Goal: Task Accomplishment & Management: Manage account settings

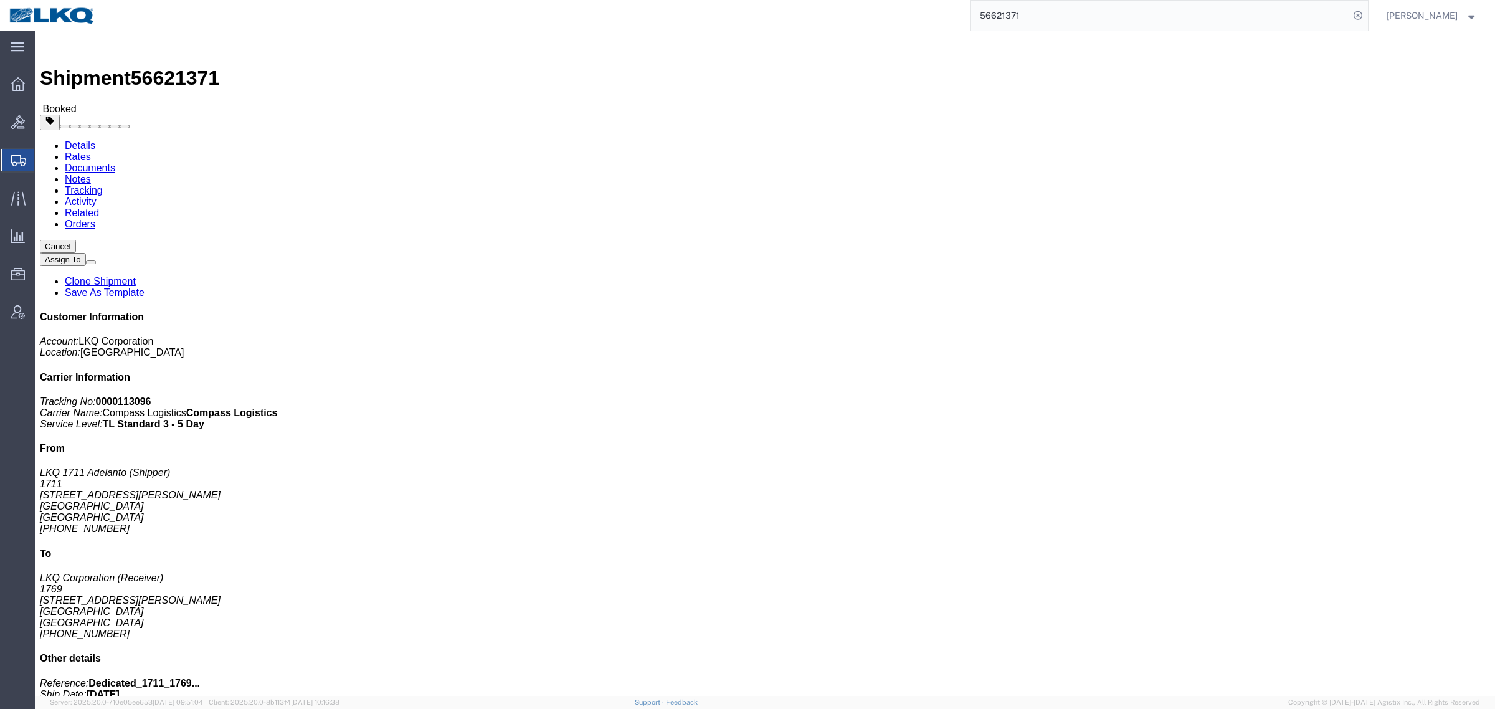
paste input "914448653"
drag, startPoint x: 950, startPoint y: 27, endPoint x: 929, endPoint y: 29, distance: 20.7
click at [939, 29] on div "914448653" at bounding box center [736, 15] width 1263 height 31
click ul "Details Rates Documents Notes Tracking Activity Related Orders"
click at [1060, 16] on input "914448653" at bounding box center [1159, 16] width 379 height 30
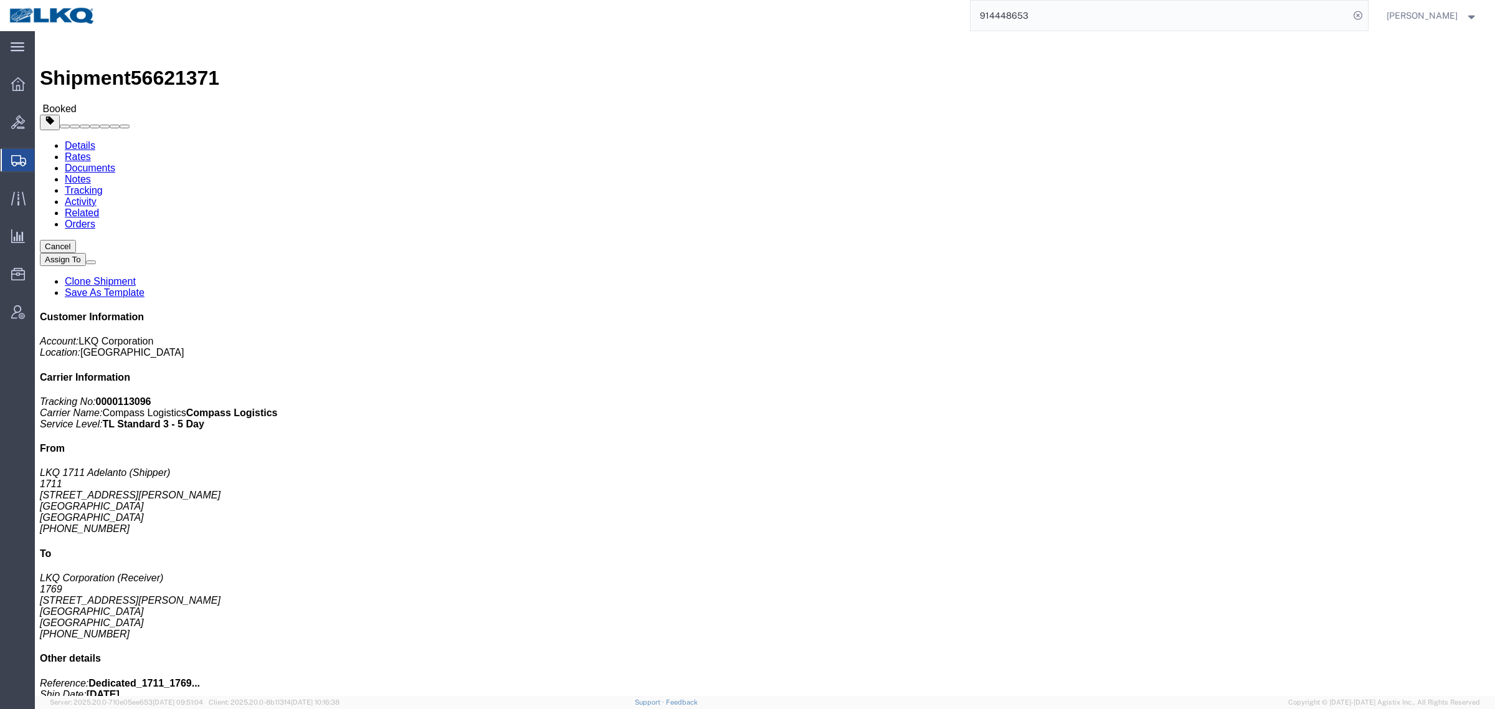
click at [1060, 16] on input "914448653" at bounding box center [1159, 16] width 379 height 30
paste input "530371227"
type input "530371227"
click at [1036, 16] on input "530371227" at bounding box center [1159, 16] width 379 height 30
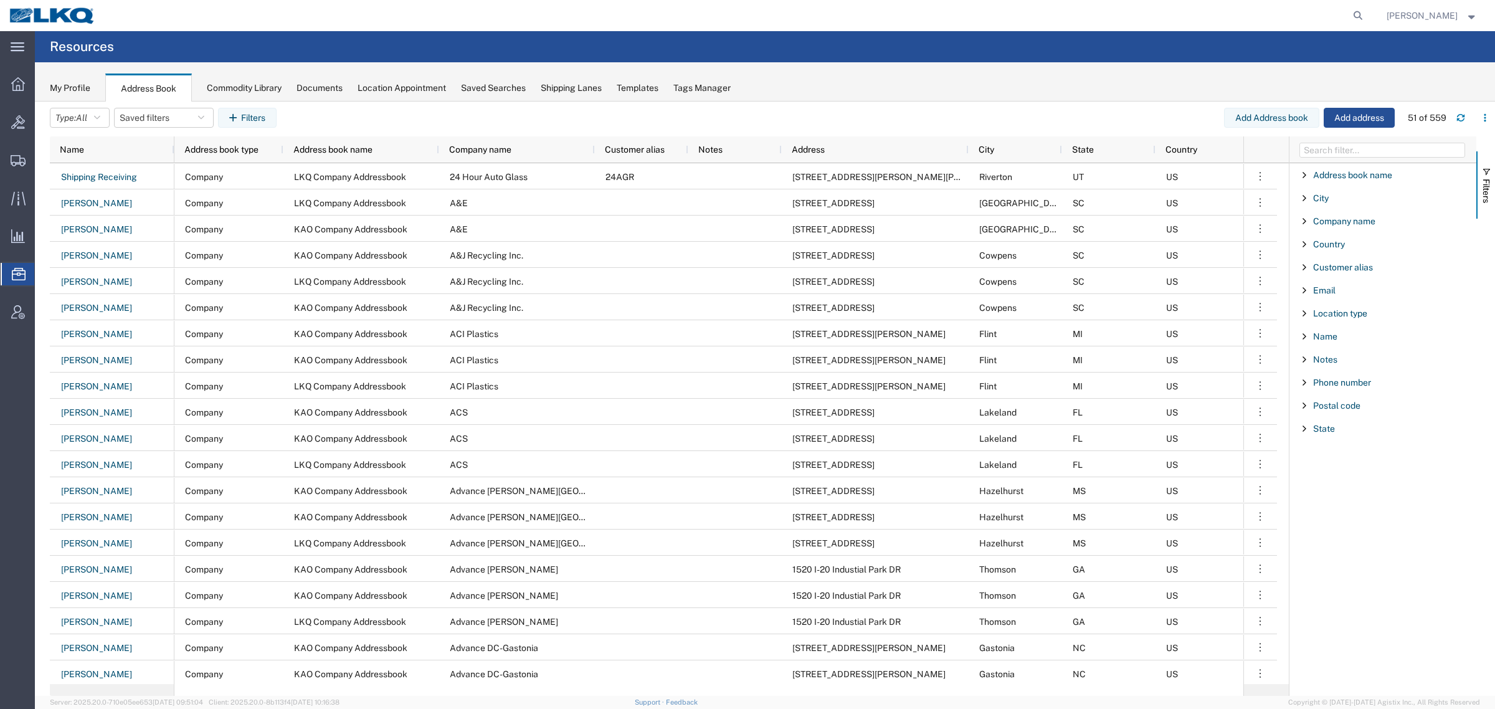
click at [396, 39] on agx-page-header "Resources" at bounding box center [765, 46] width 1460 height 31
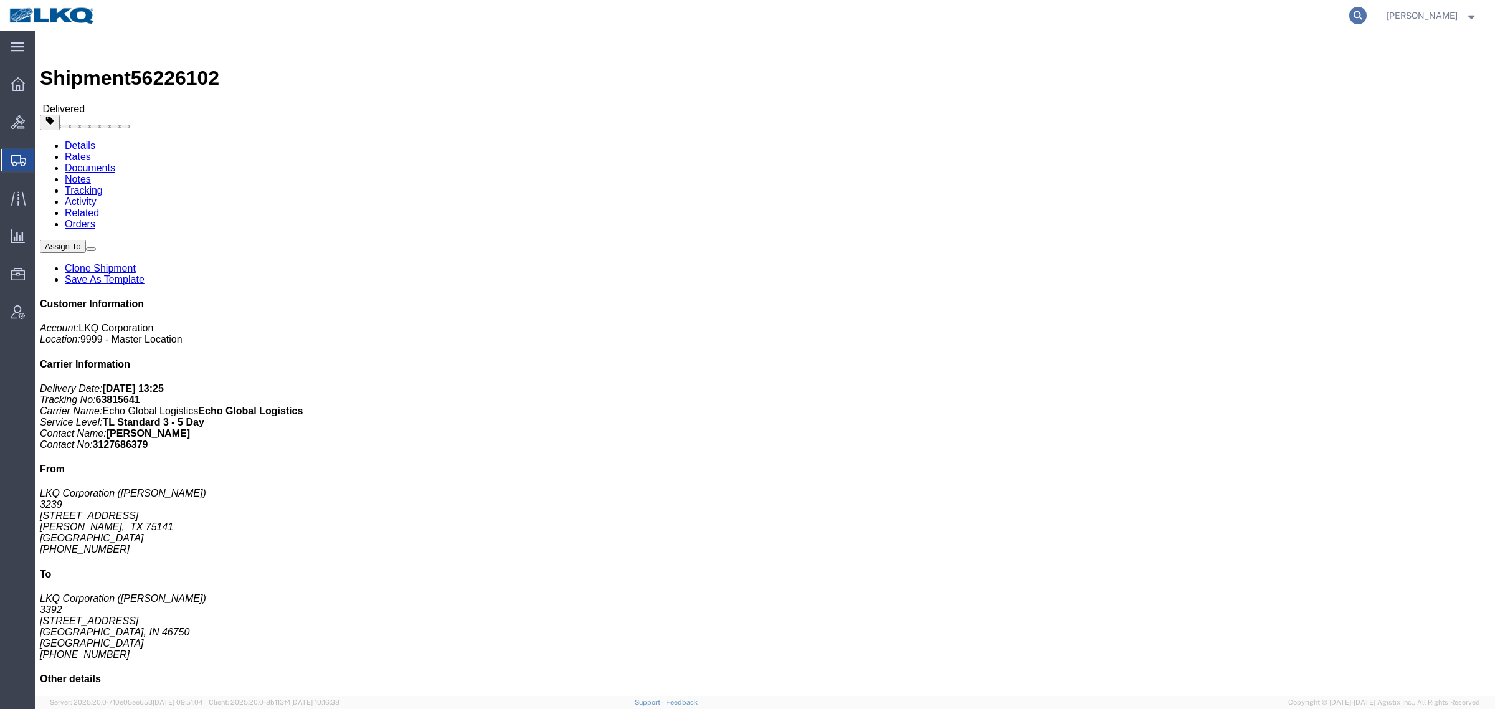
click at [1362, 17] on icon at bounding box center [1357, 15] width 17 height 17
paste input "56997407"
type input "56997407"
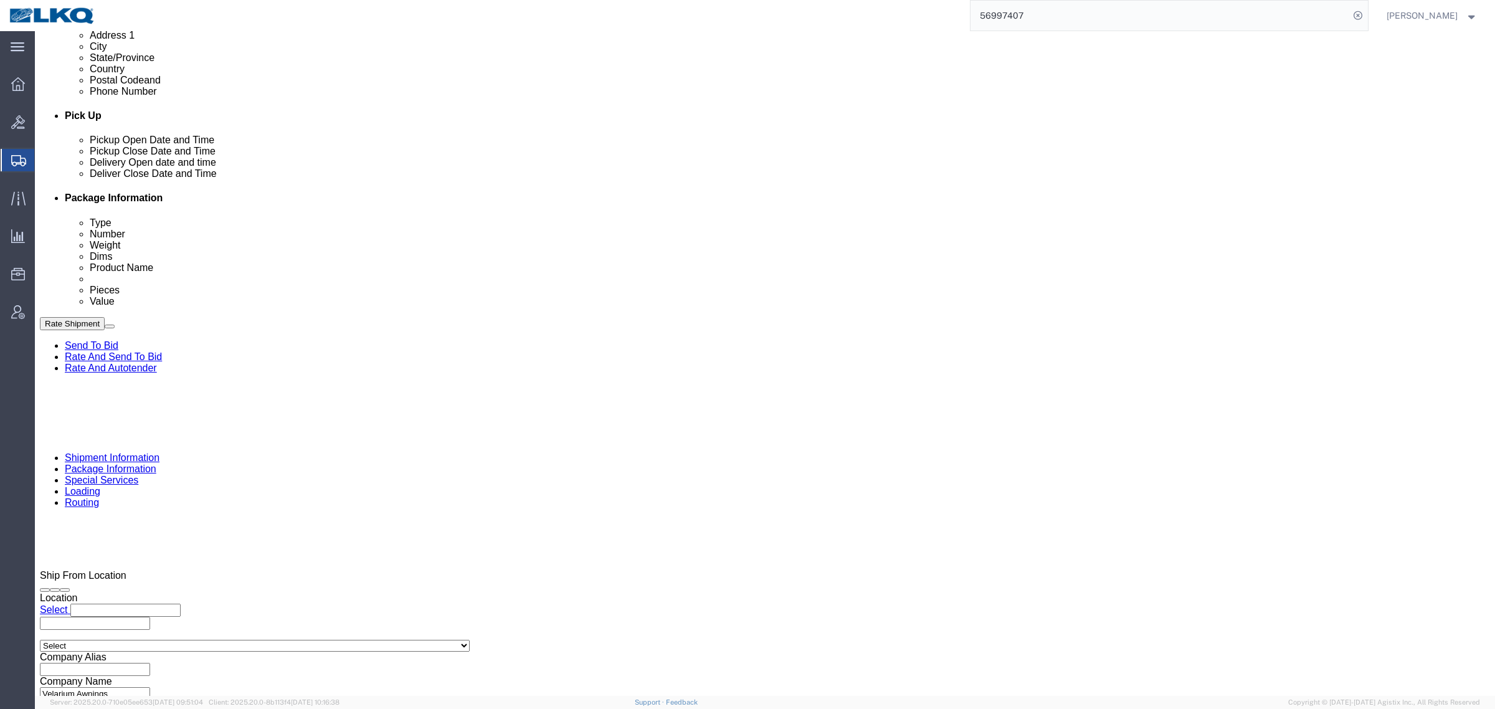
scroll to position [608, 0]
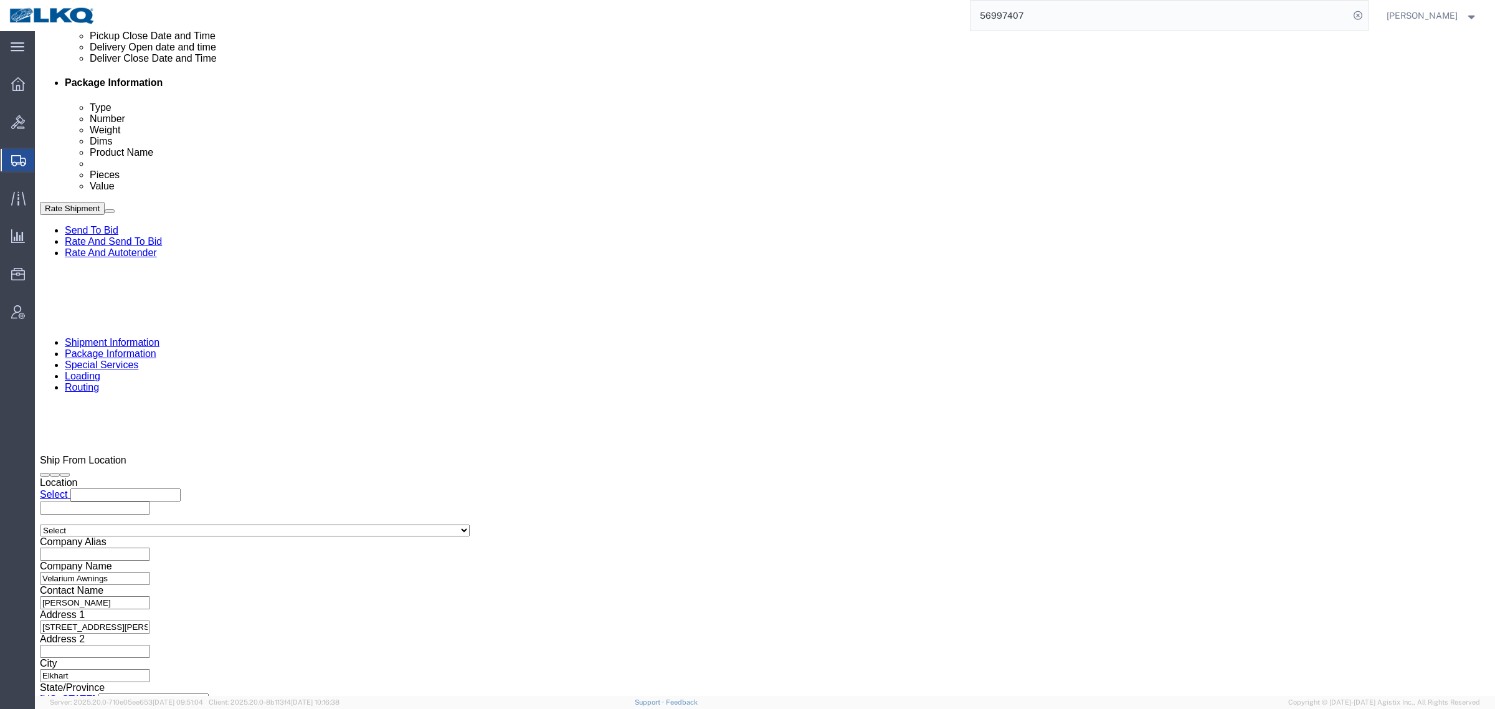
click div
select select
select select "65991"
click input "3:00 PM"
type input "8:30 AM"
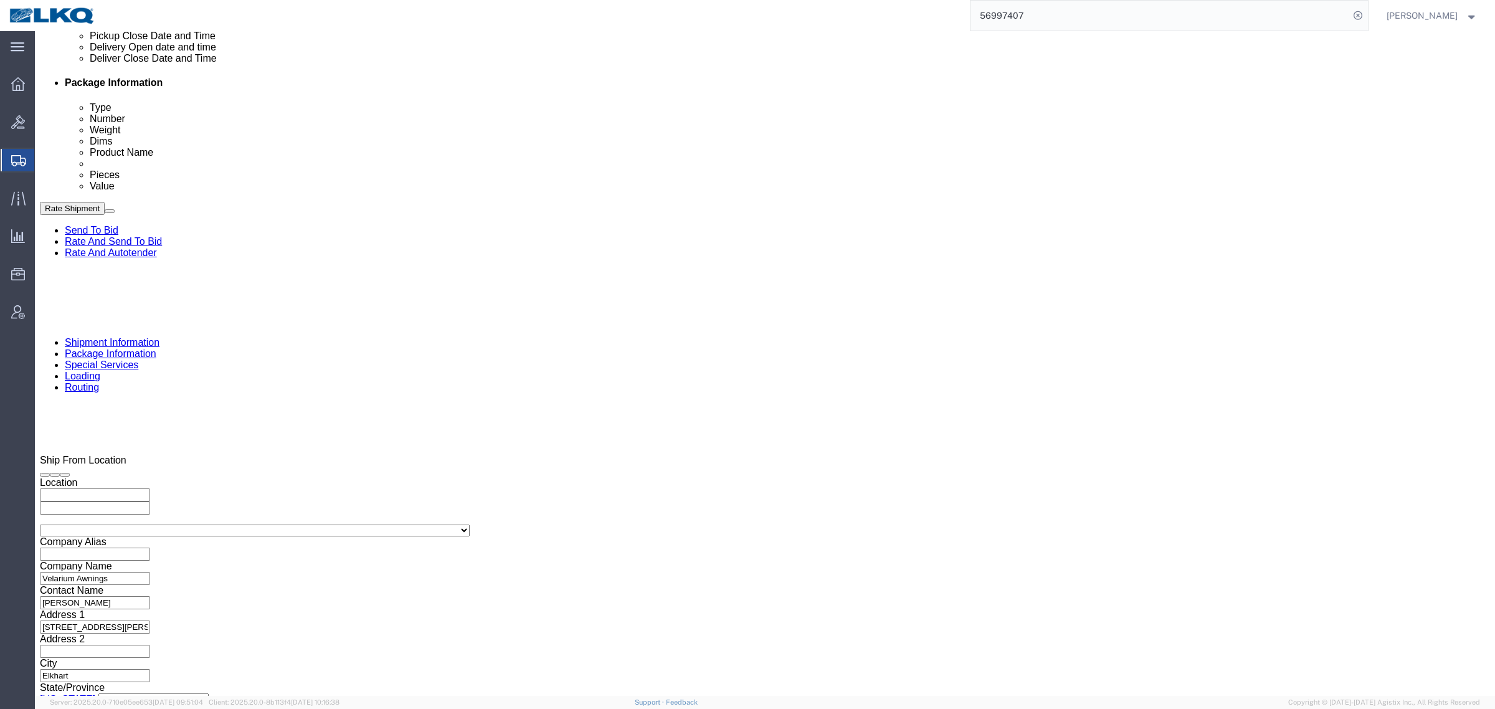
click button "Apply"
click div "References Add reference"
click div
click button "Apply"
click div "Ship From Location Location My Profile Location 1100 - LKQ Crystal River 1103 -…"
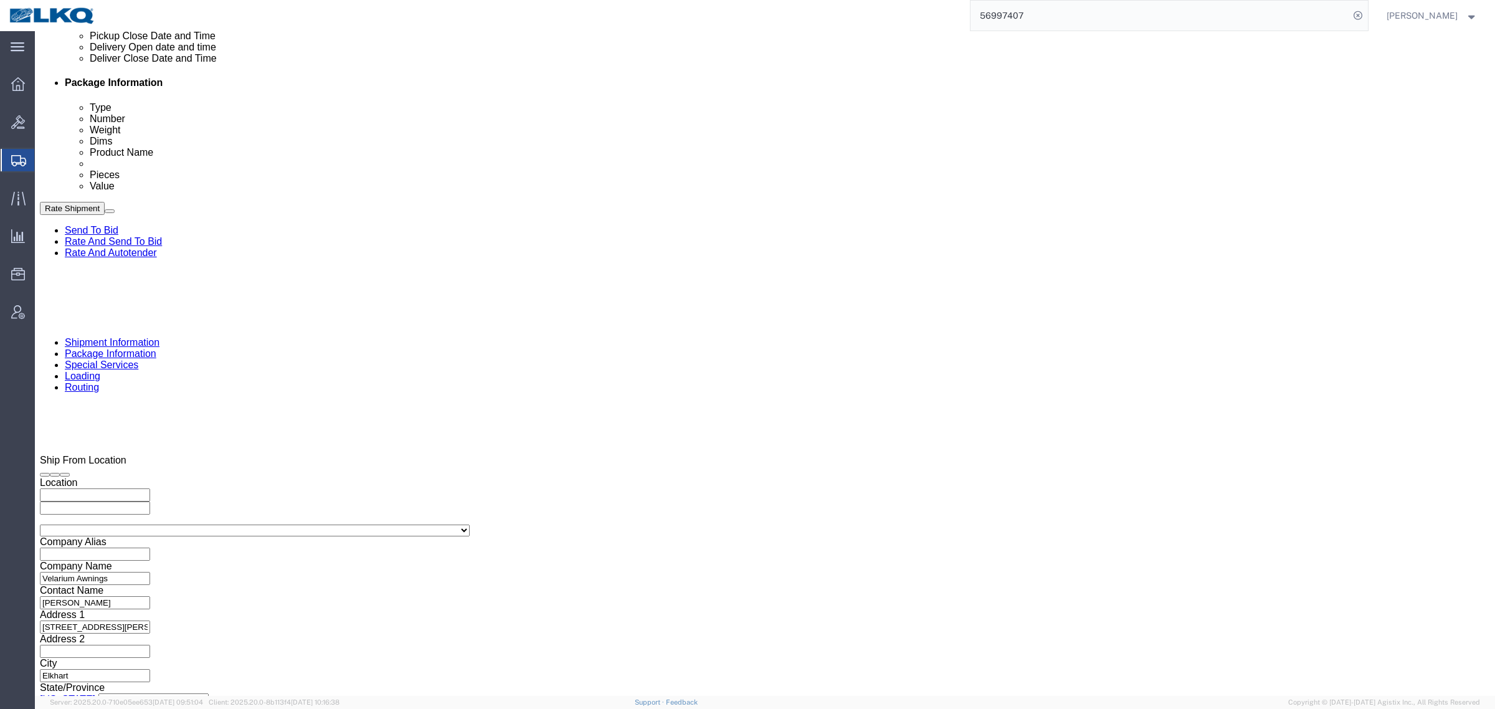
drag, startPoint x: 238, startPoint y: 355, endPoint x: 100, endPoint y: 363, distance: 137.9
click div "Select Account Type Activity ID Airline Appointment Number ASN Batch Request # …"
paste input "489165"
type input "489165"
drag, startPoint x: 199, startPoint y: 300, endPoint x: 257, endPoint y: 291, distance: 58.0
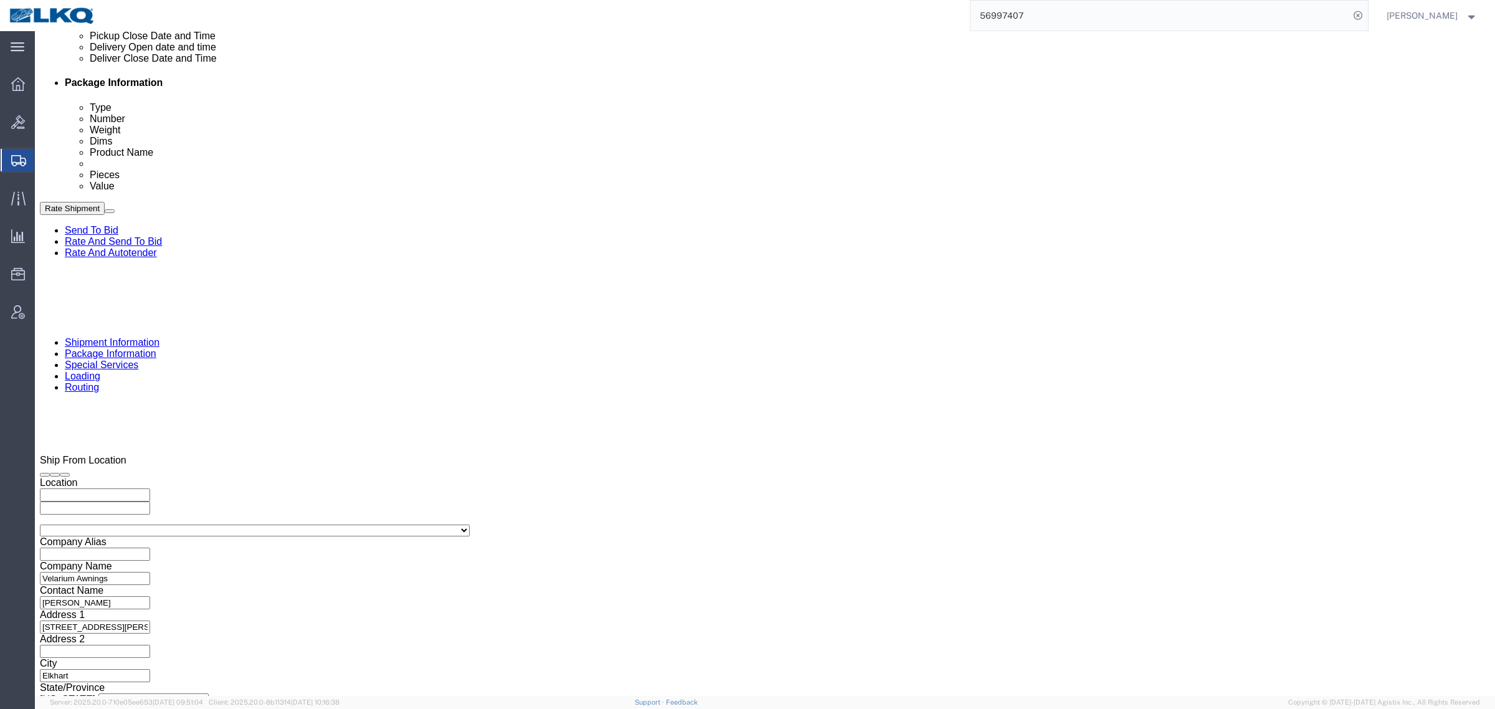
click div "References Add reference"
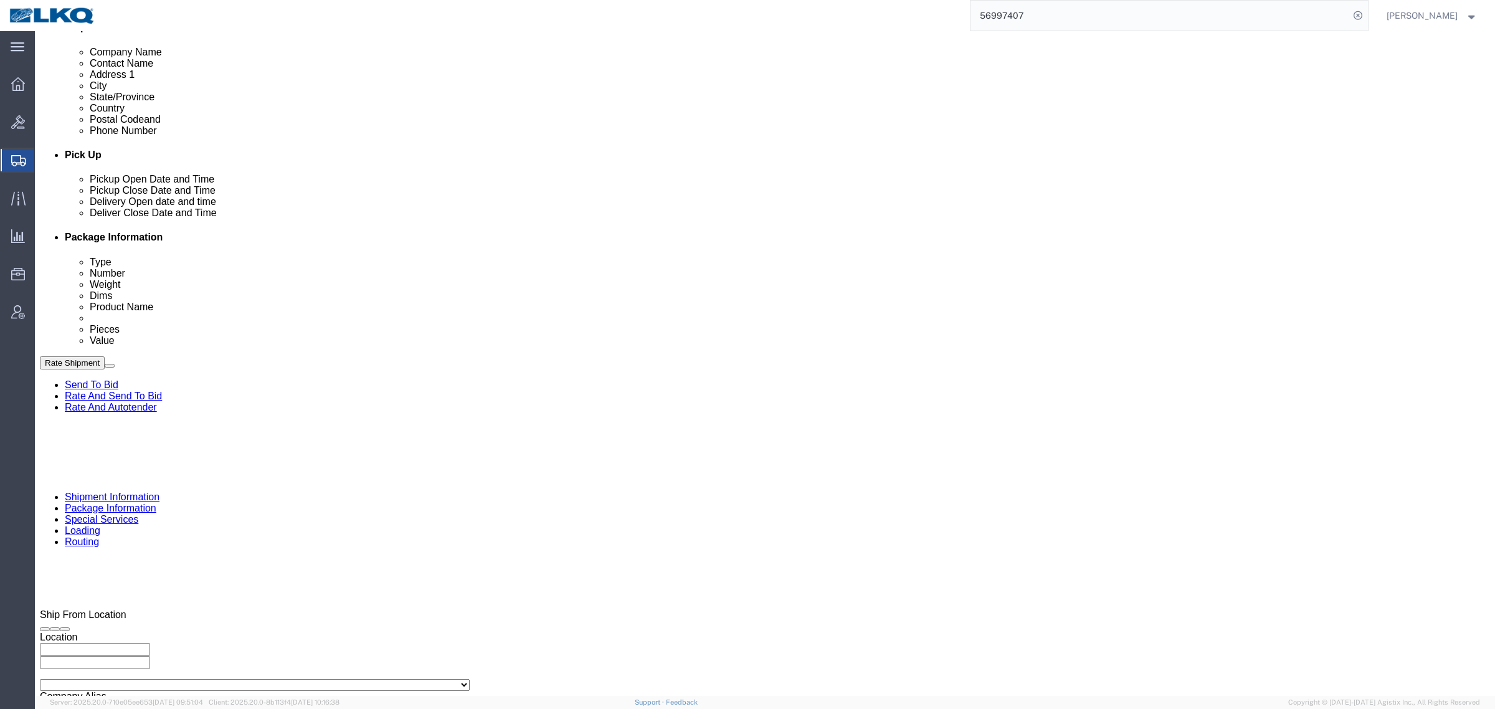
scroll to position [452, 0]
click div "Pickup Date: Pickup Start Date Pickup Start Time Pickup Open Date and Time Oct …"
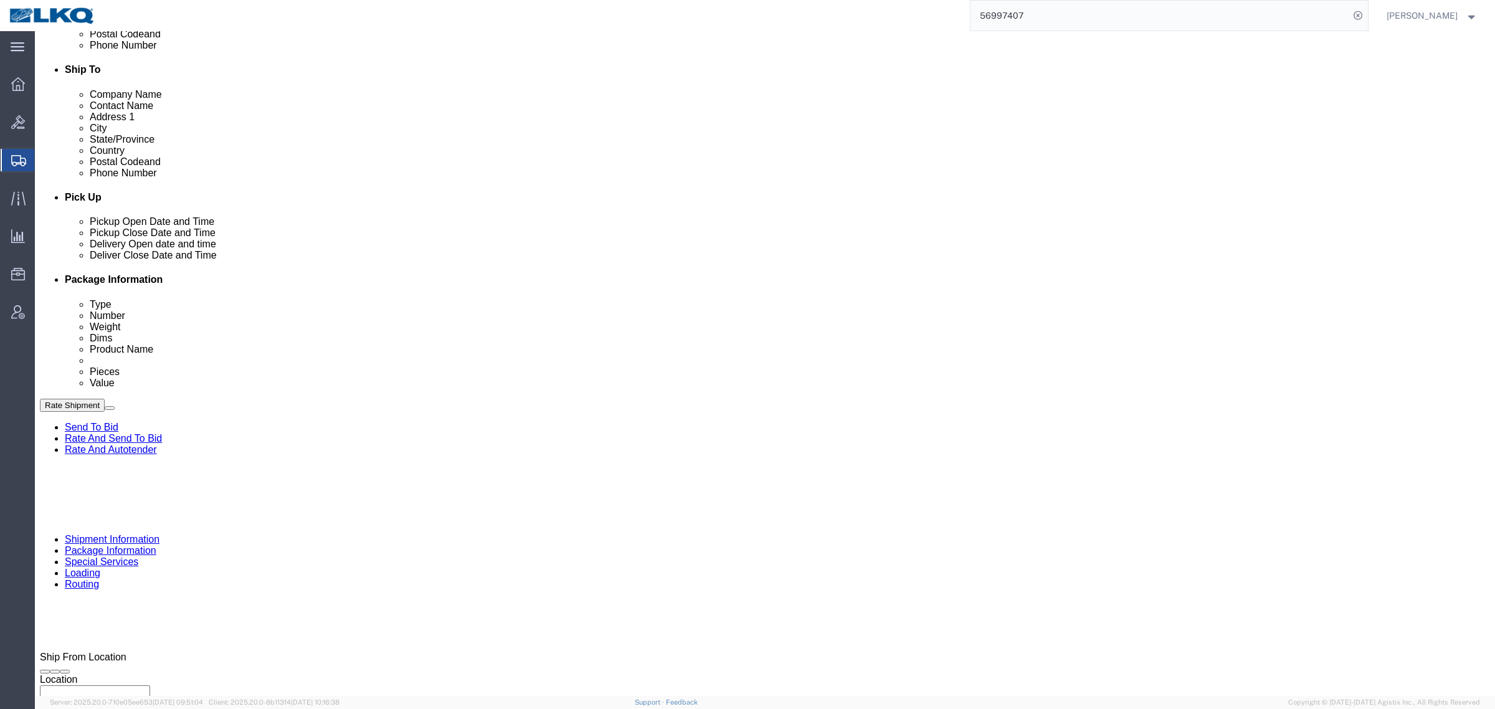
scroll to position [374, 0]
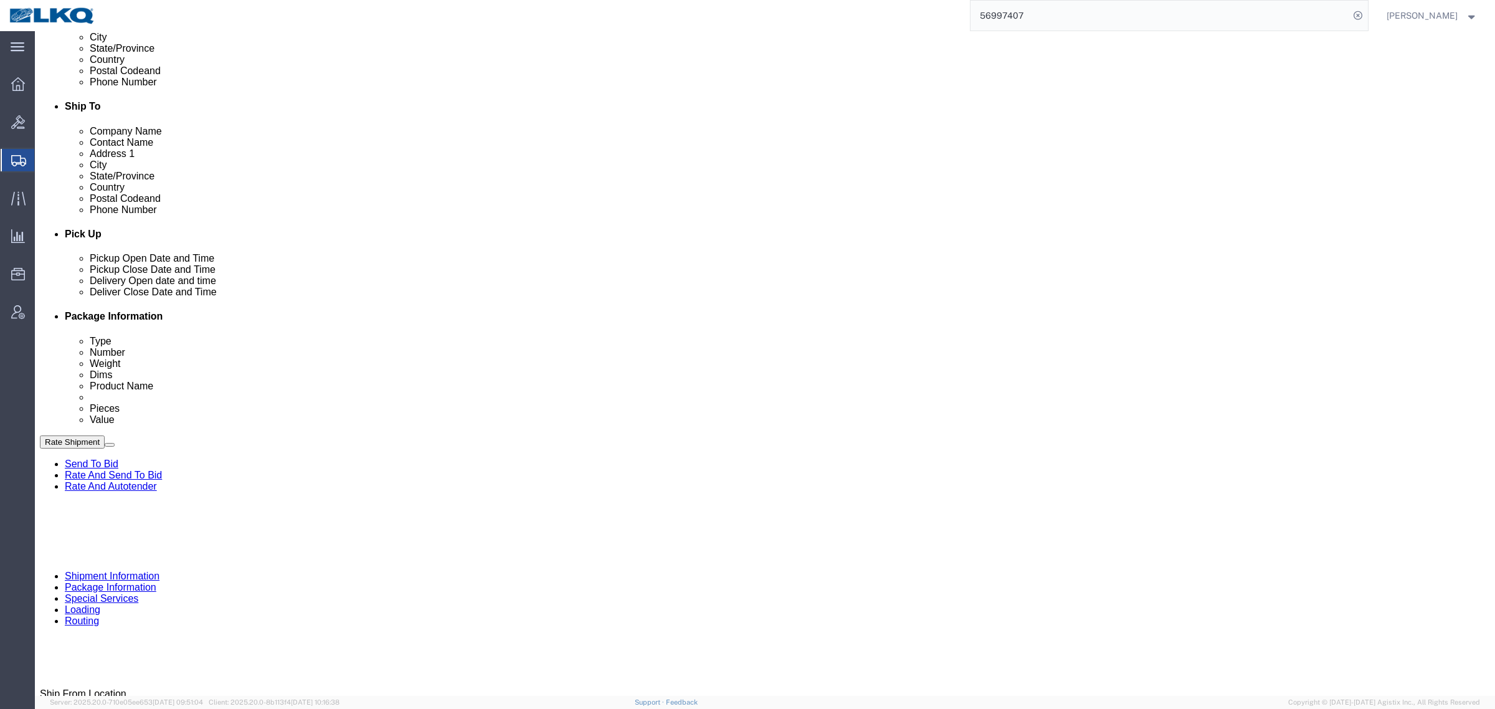
click button "Save"
click link "Special Services"
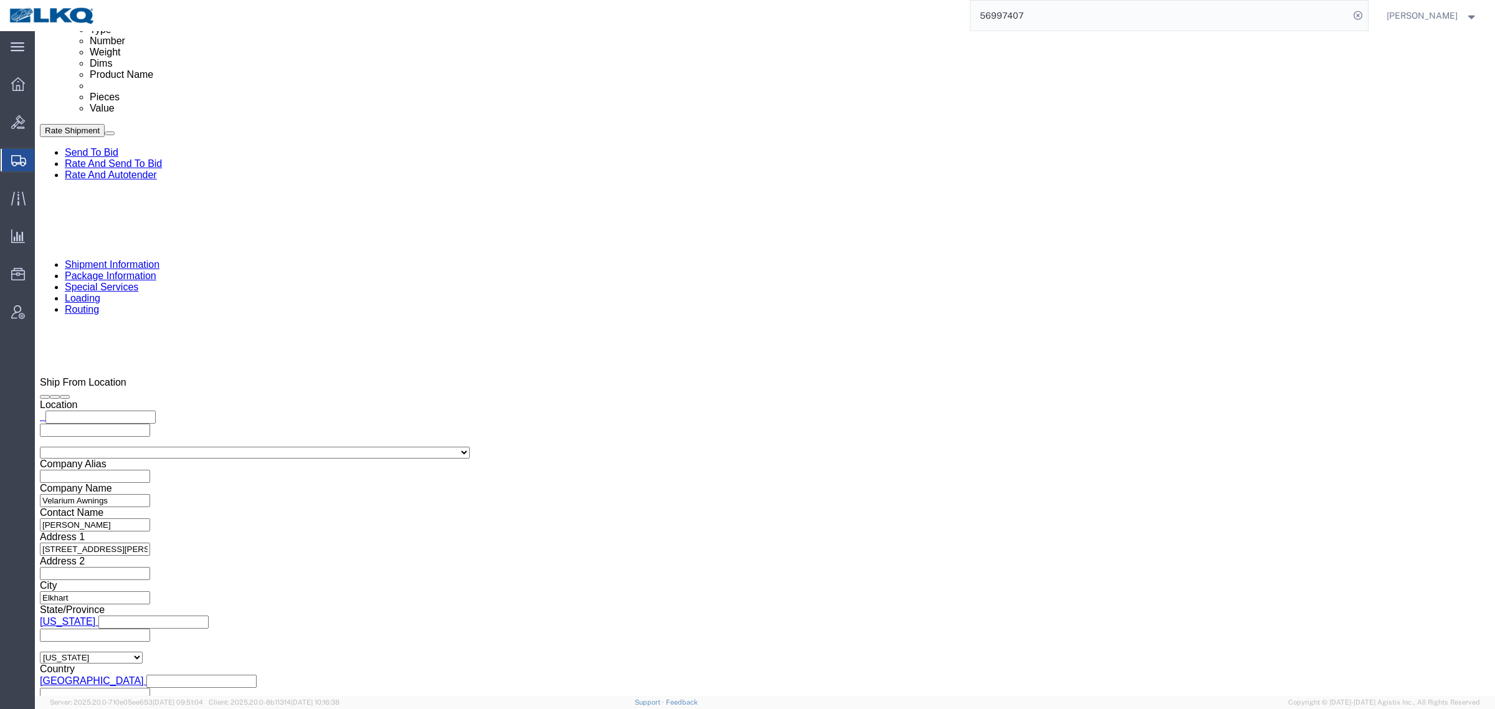
scroll to position [997, 0]
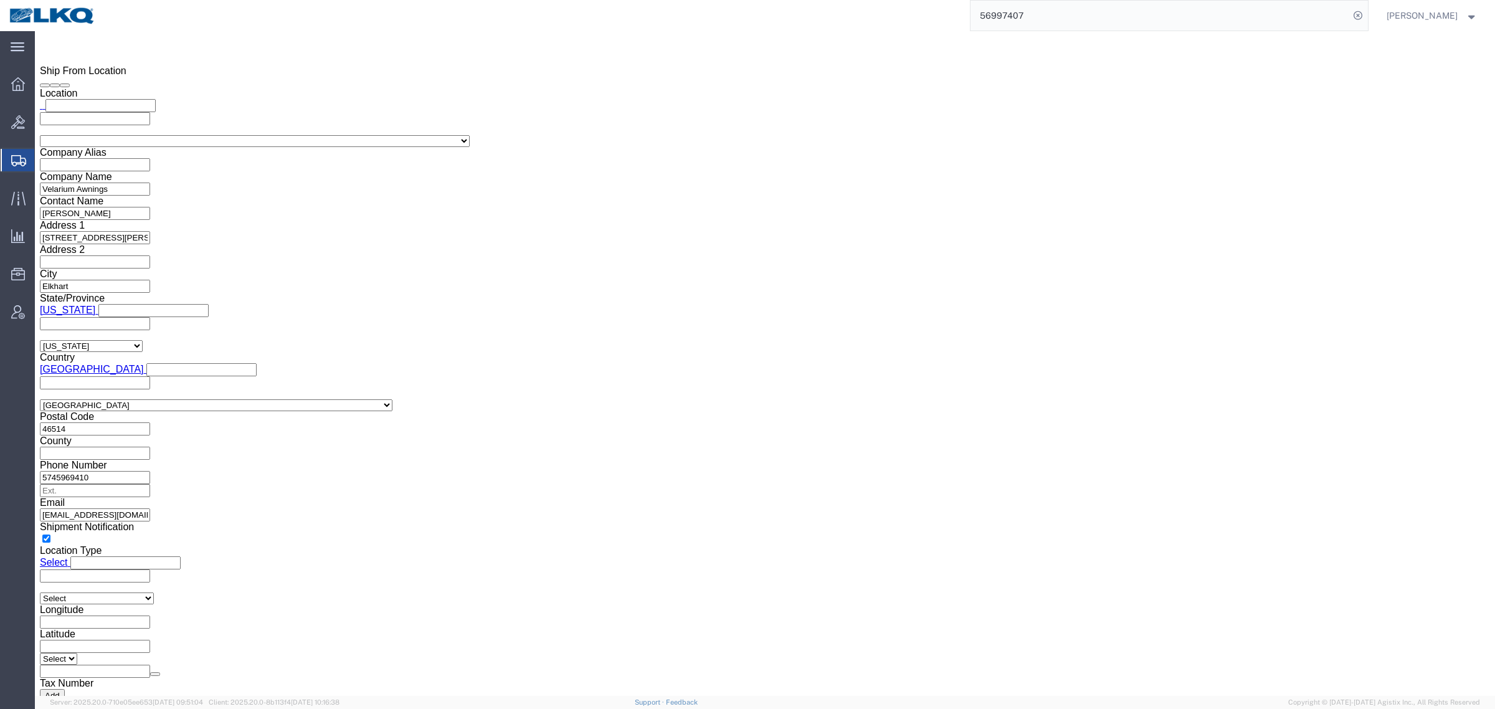
click input "keytx-appt@key-stone.com"
drag, startPoint x: 54, startPoint y: 83, endPoint x: 75, endPoint y: 107, distance: 31.3
click icon
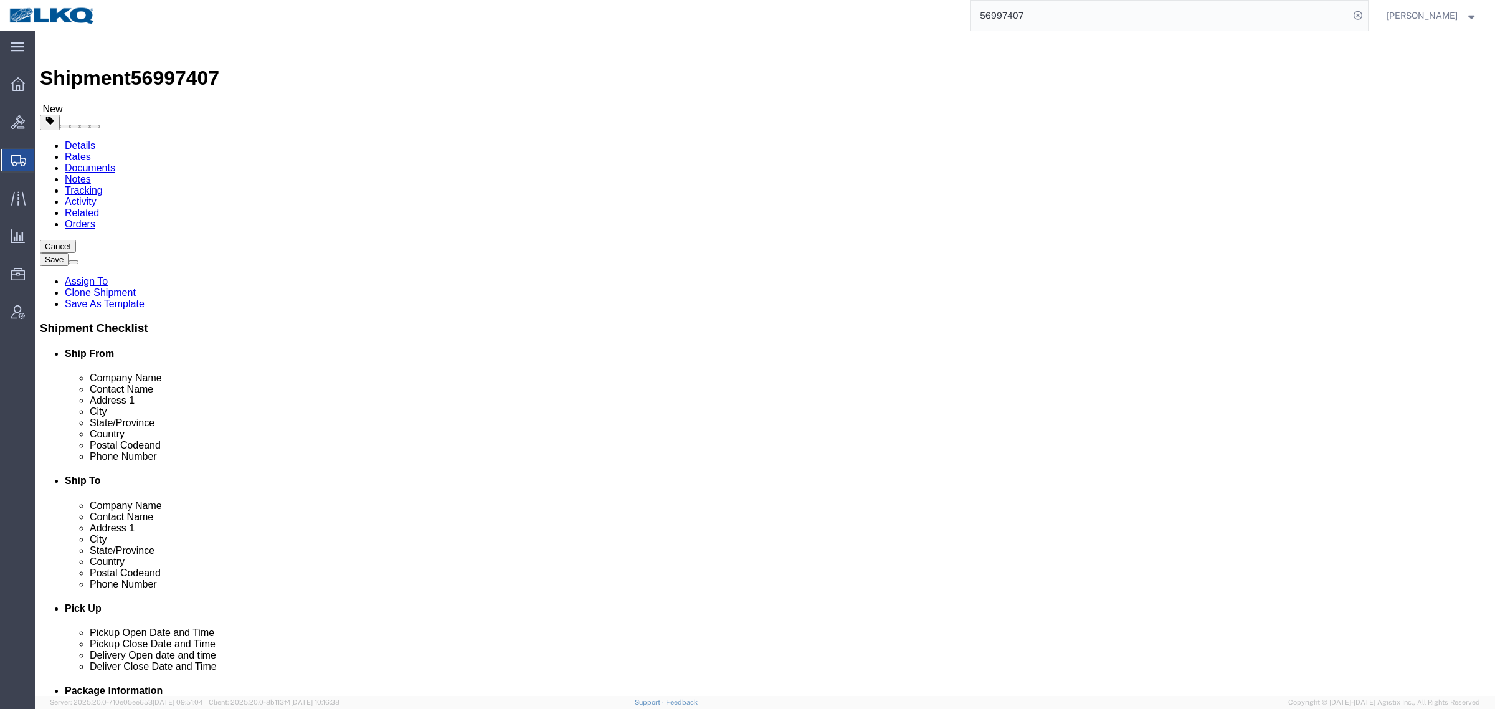
click input "mherbes@airxcel.com"
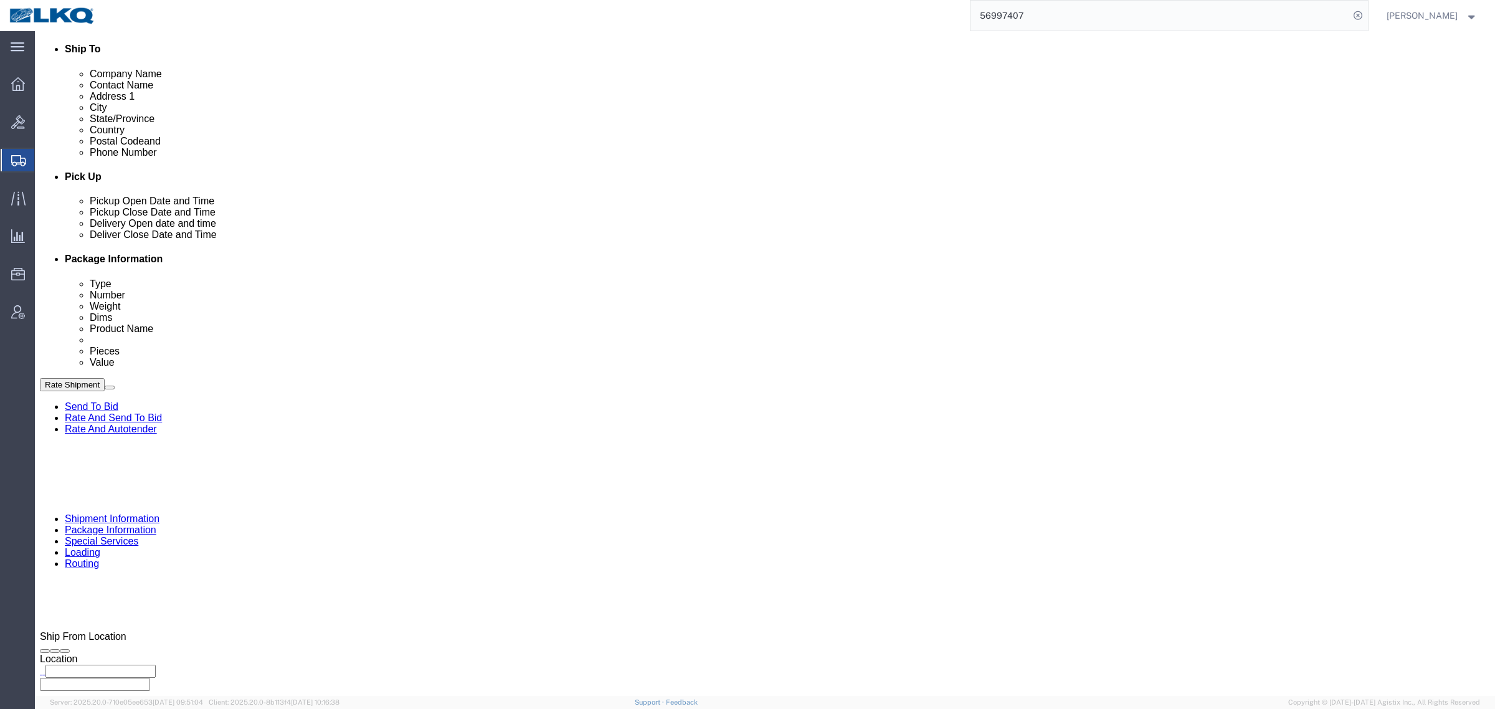
scroll to position [467, 0]
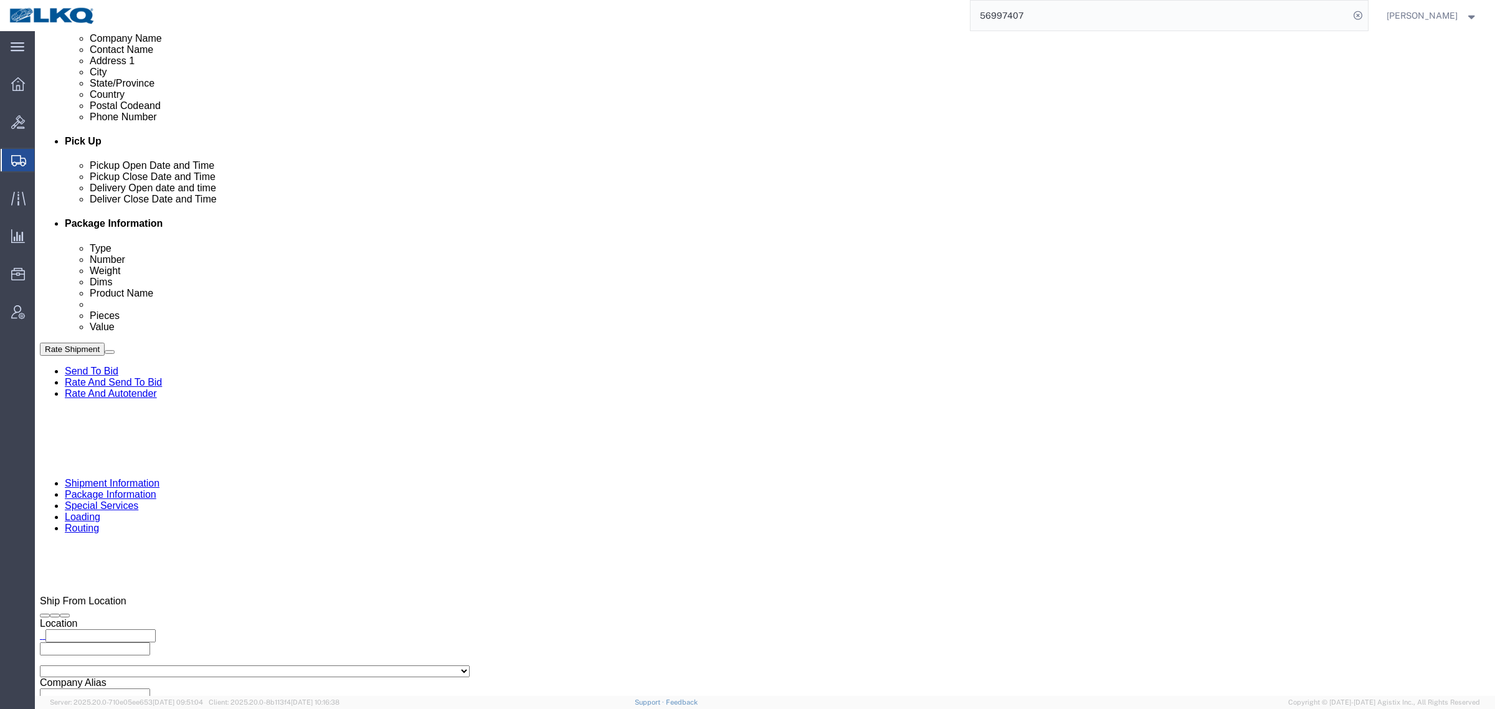
click button "Rate Shipment"
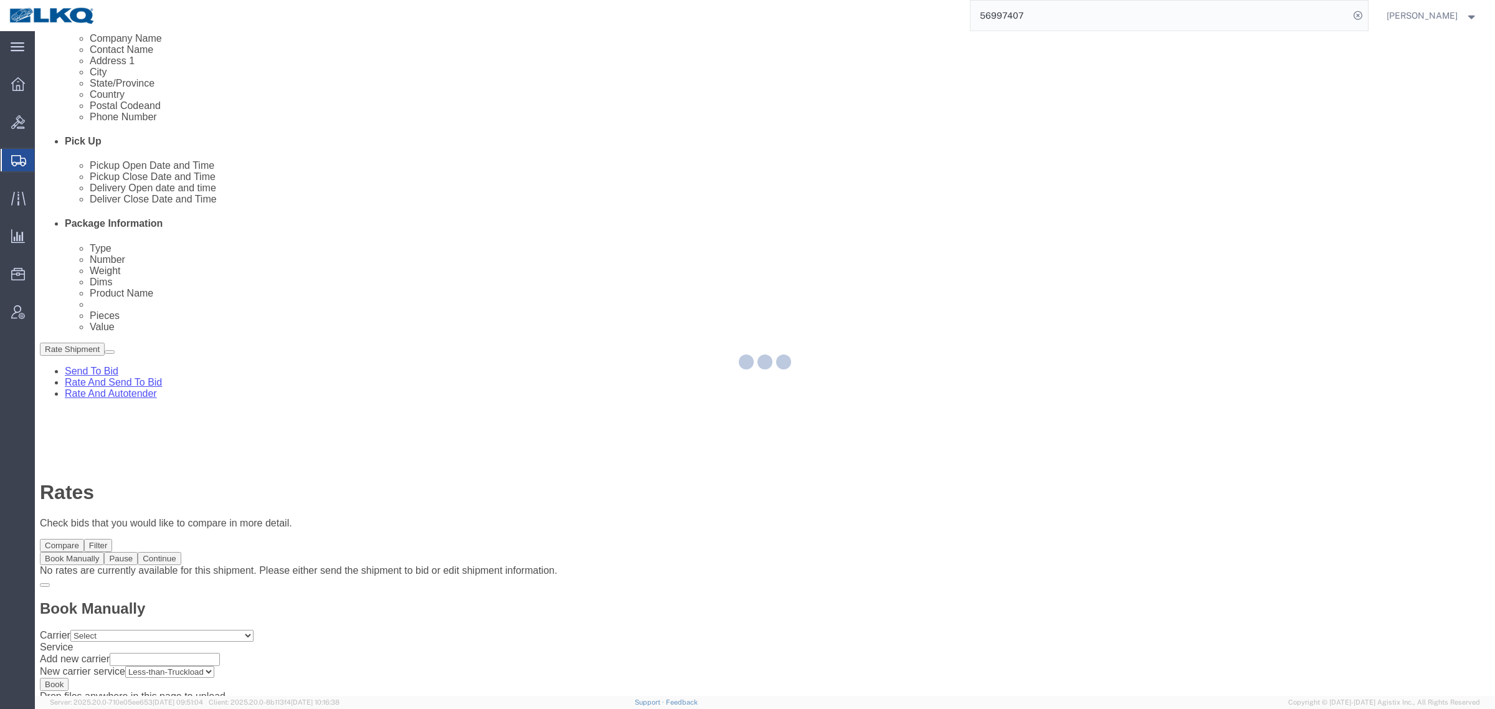
scroll to position [0, 0]
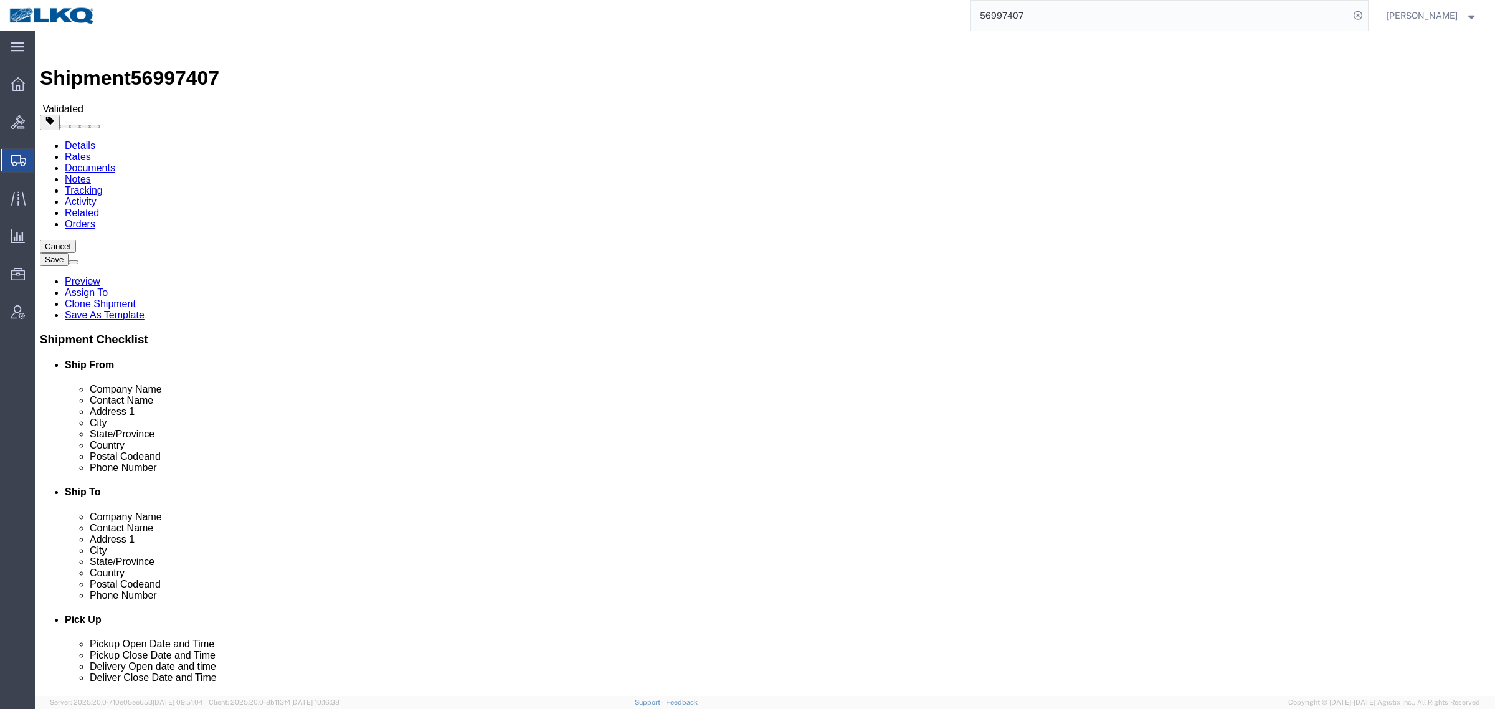
click at [87, 140] on link "Details" at bounding box center [80, 145] width 31 height 11
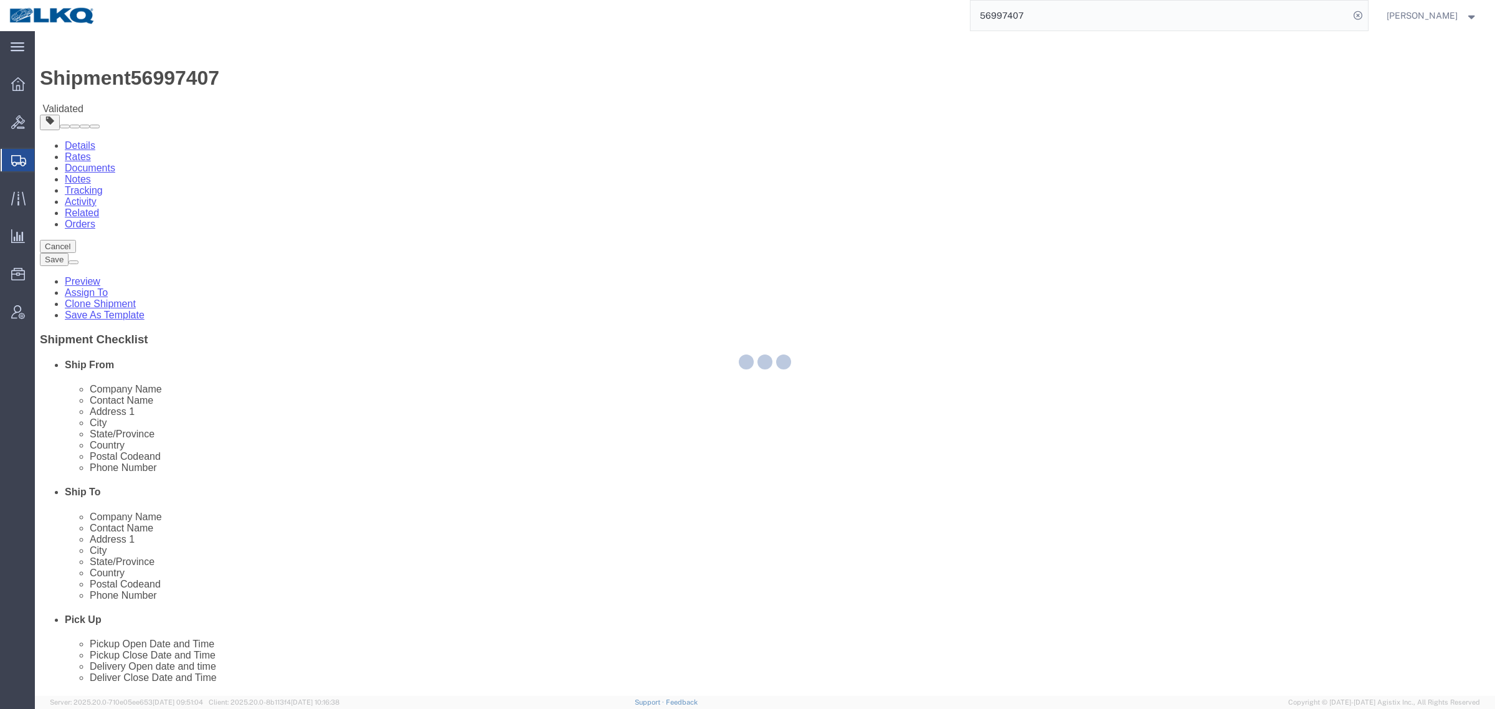
select select "65991"
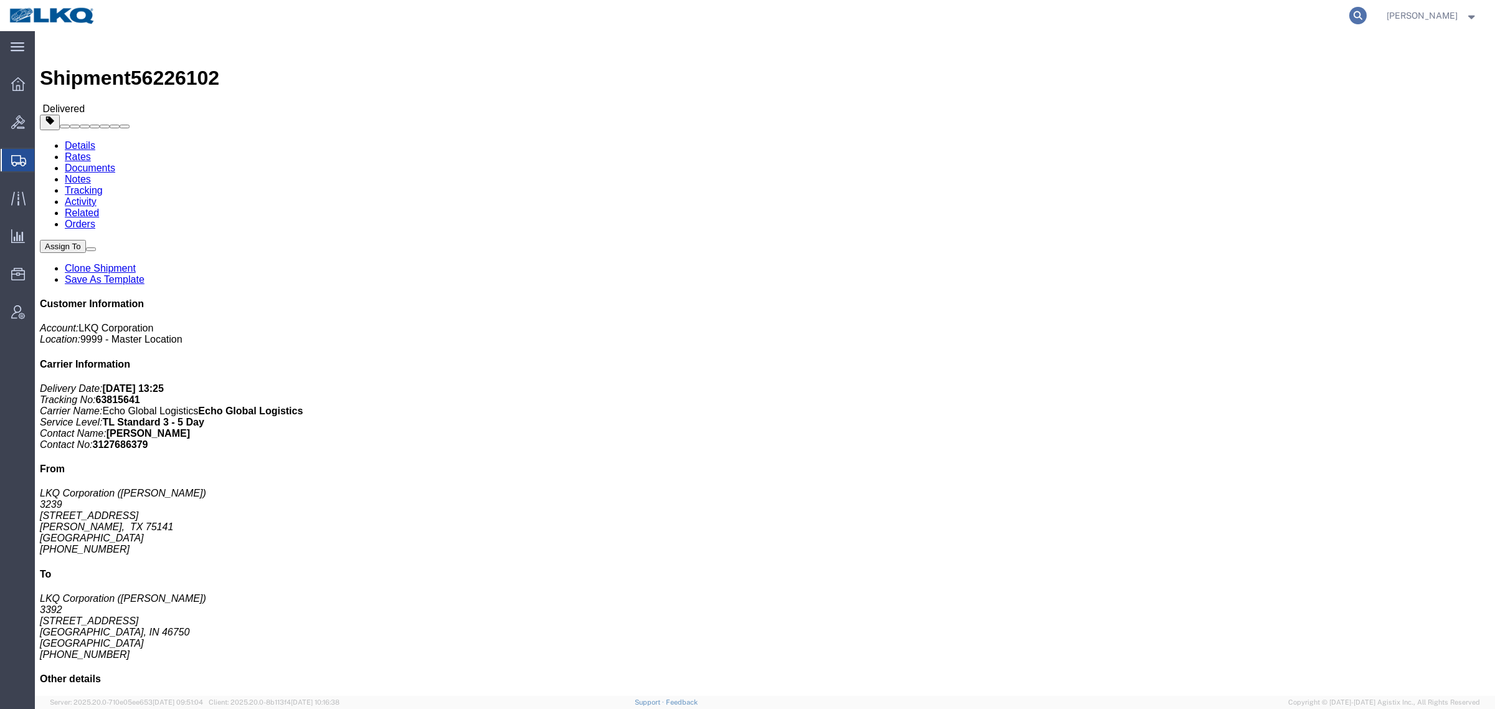
click at [1367, 19] on icon at bounding box center [1357, 15] width 17 height 17
paste input "56996068"
type input "56996068"
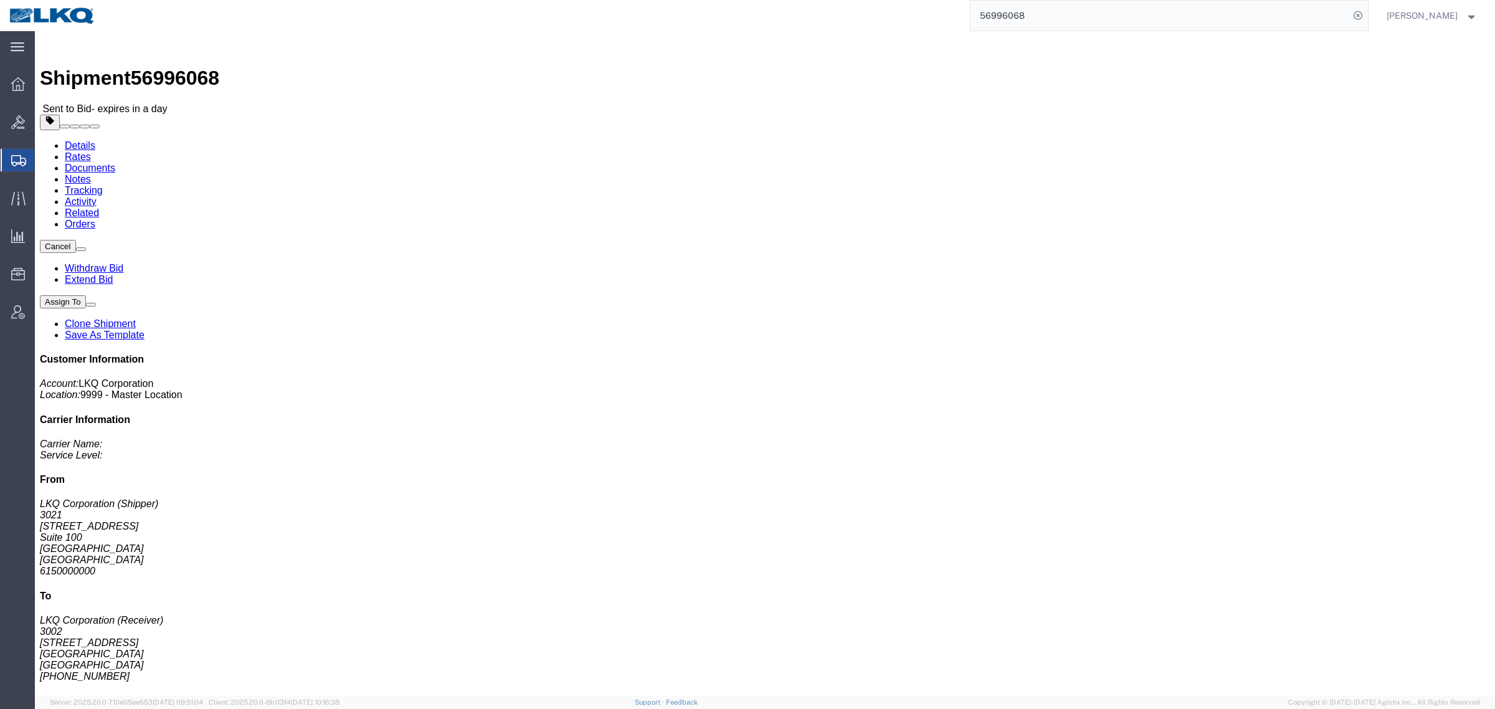
click link "Rates"
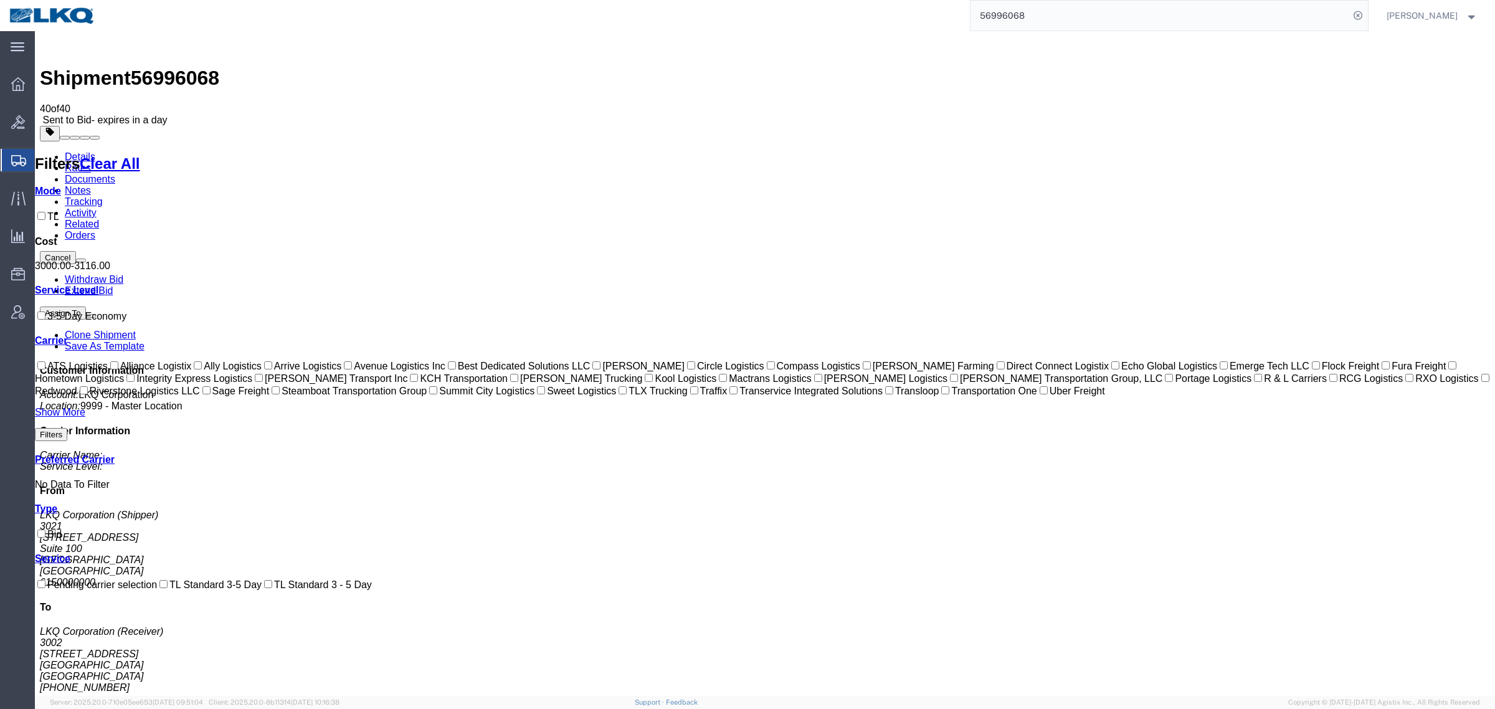
click at [123, 274] on link "Withdraw Bid" at bounding box center [94, 279] width 59 height 11
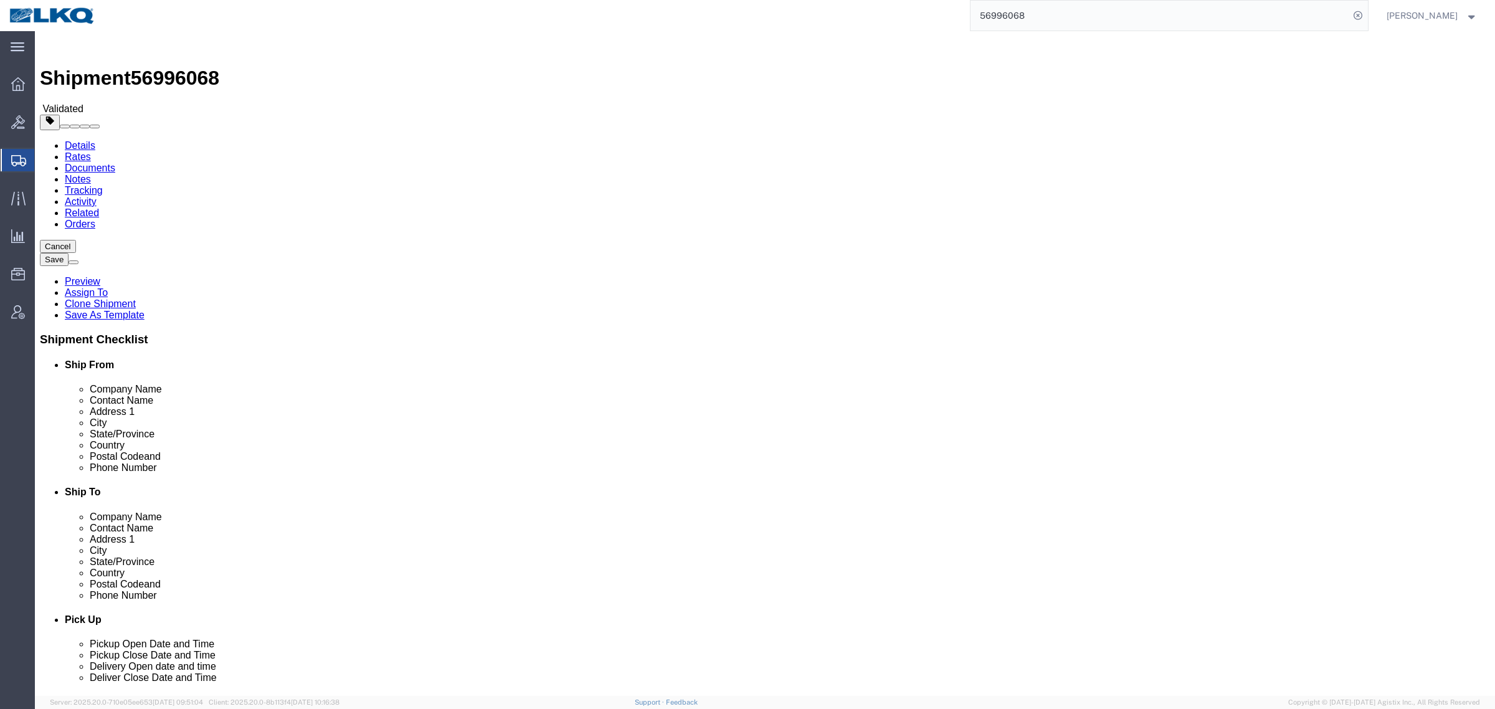
select select "27738"
select select "27718"
click link "Send To Bid"
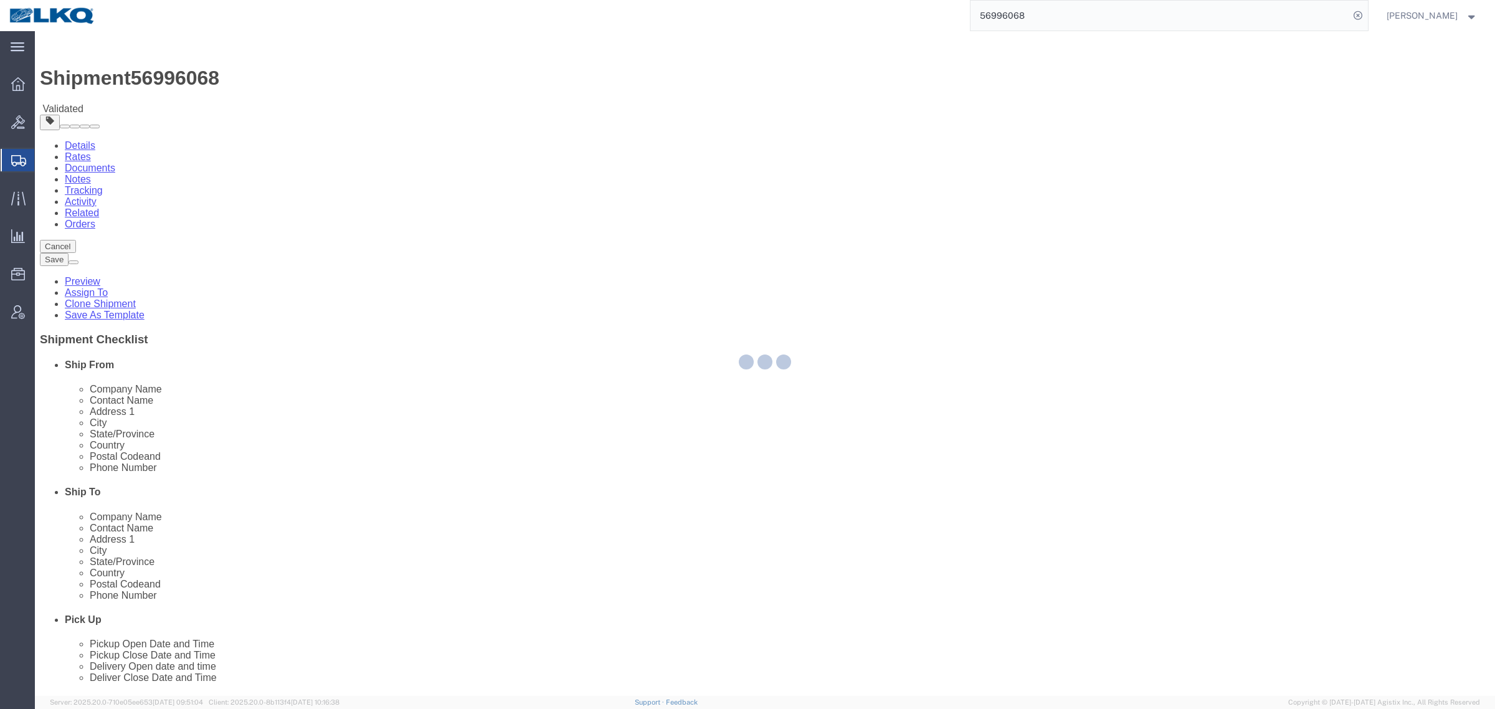
select select "TL"
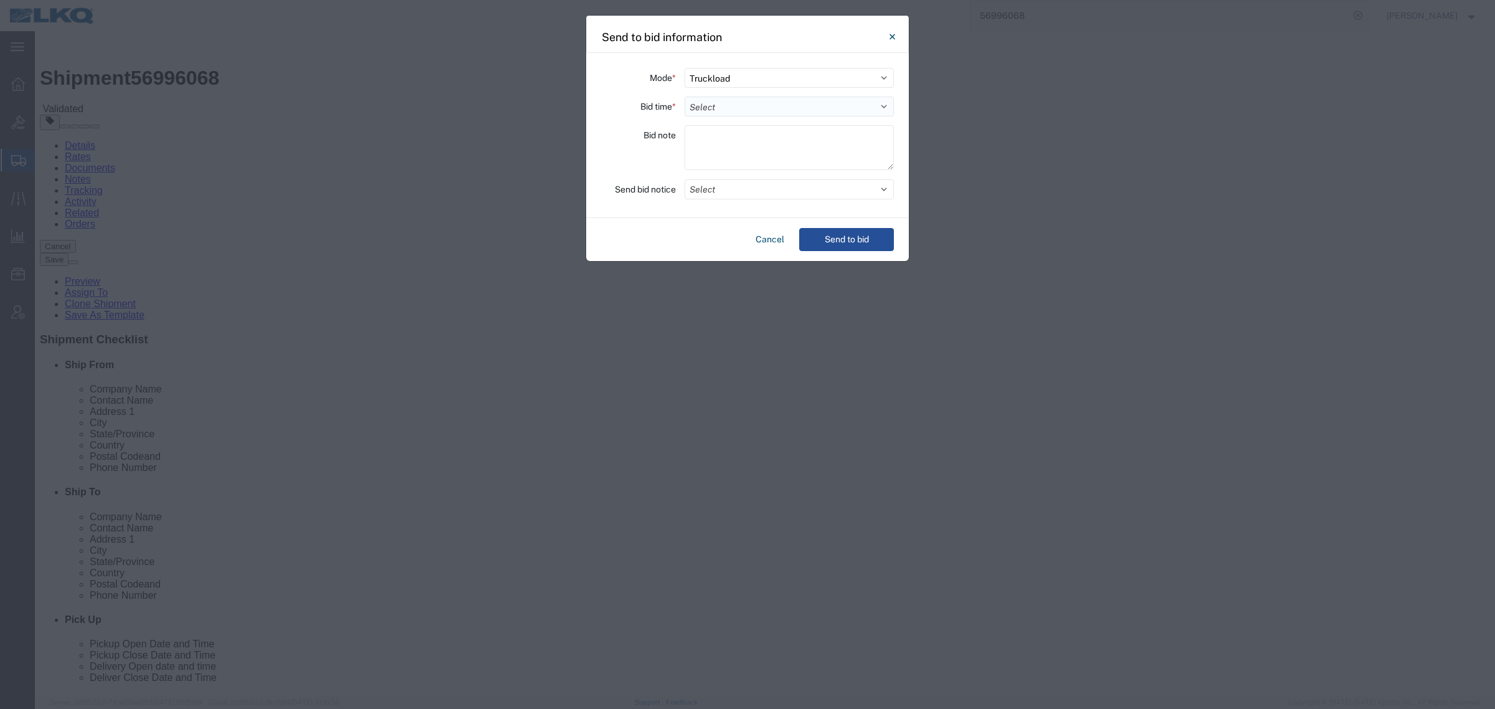
click at [728, 110] on select "Select 30 Min (Rush) 1 Hour (Rush) 2 Hours (Rush) 4 Hours (Rush) 8 Hours (Rush)…" at bounding box center [789, 107] width 209 height 20
select select "24"
click at [685, 97] on select "Select 30 Min (Rush) 1 Hour (Rush) 2 Hours (Rush) 4 Hours (Rush) 8 Hours (Rush)…" at bounding box center [789, 107] width 209 height 20
click at [751, 190] on button "Select" at bounding box center [789, 189] width 209 height 20
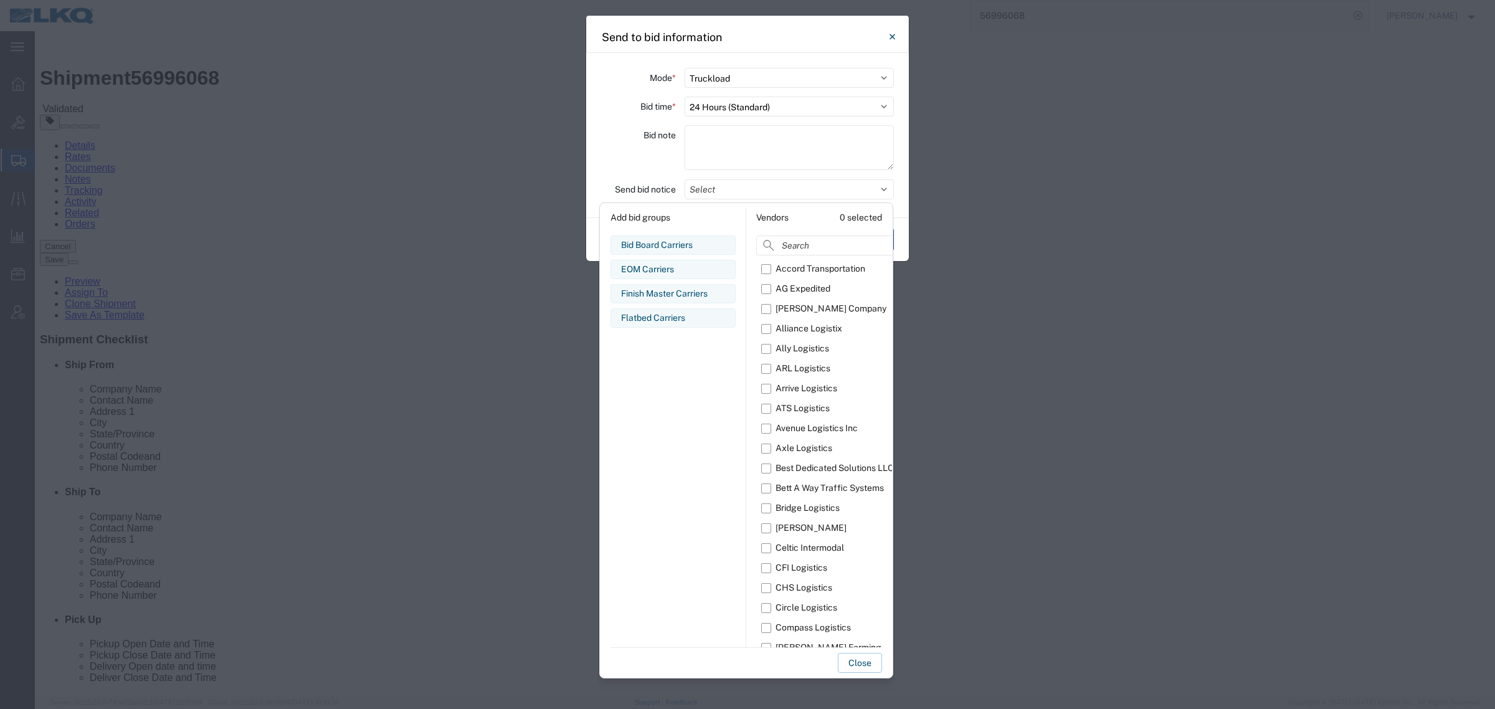
click at [662, 296] on div "Finish Master Carriers" at bounding box center [673, 293] width 104 height 13
click at [630, 145] on div "Bid note" at bounding box center [638, 149] width 75 height 49
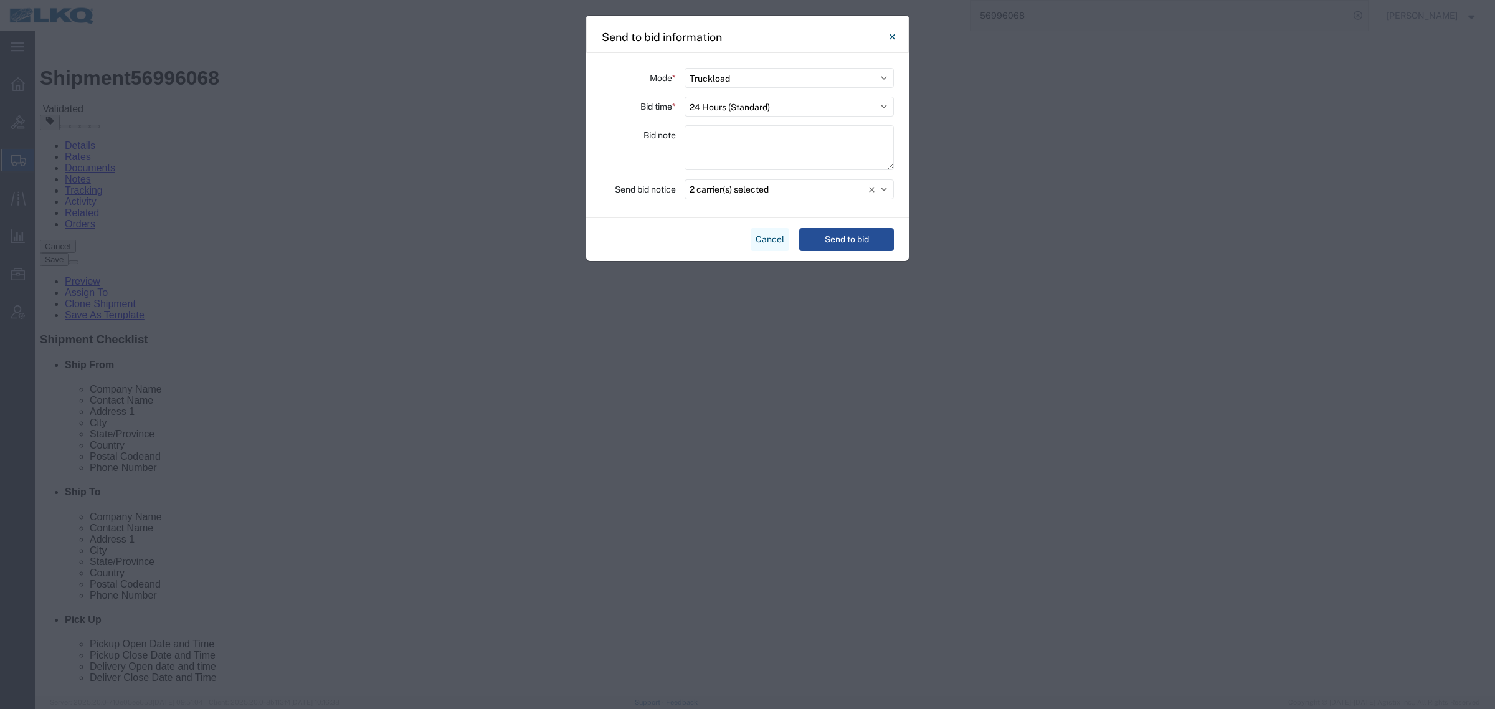
click at [758, 237] on button "Cancel" at bounding box center [770, 239] width 39 height 23
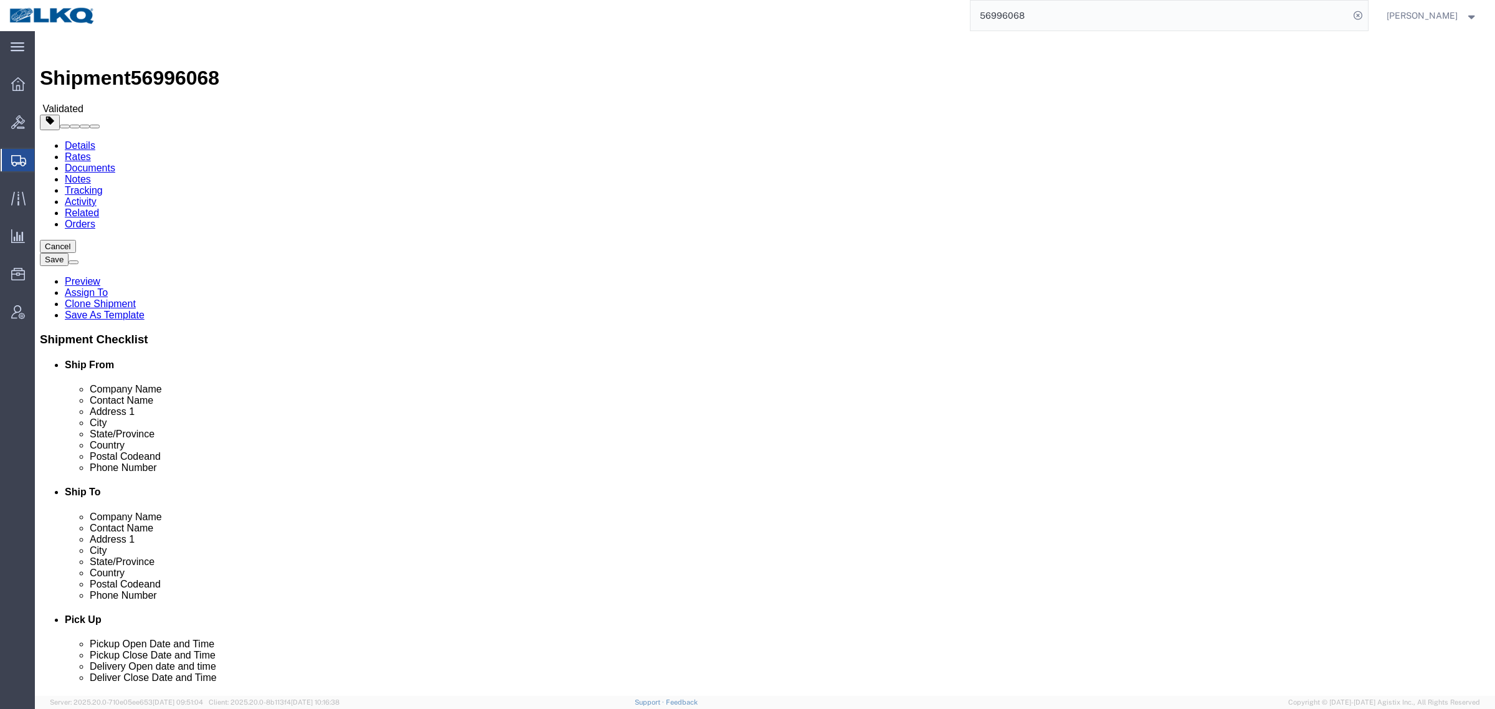
click link "Notes"
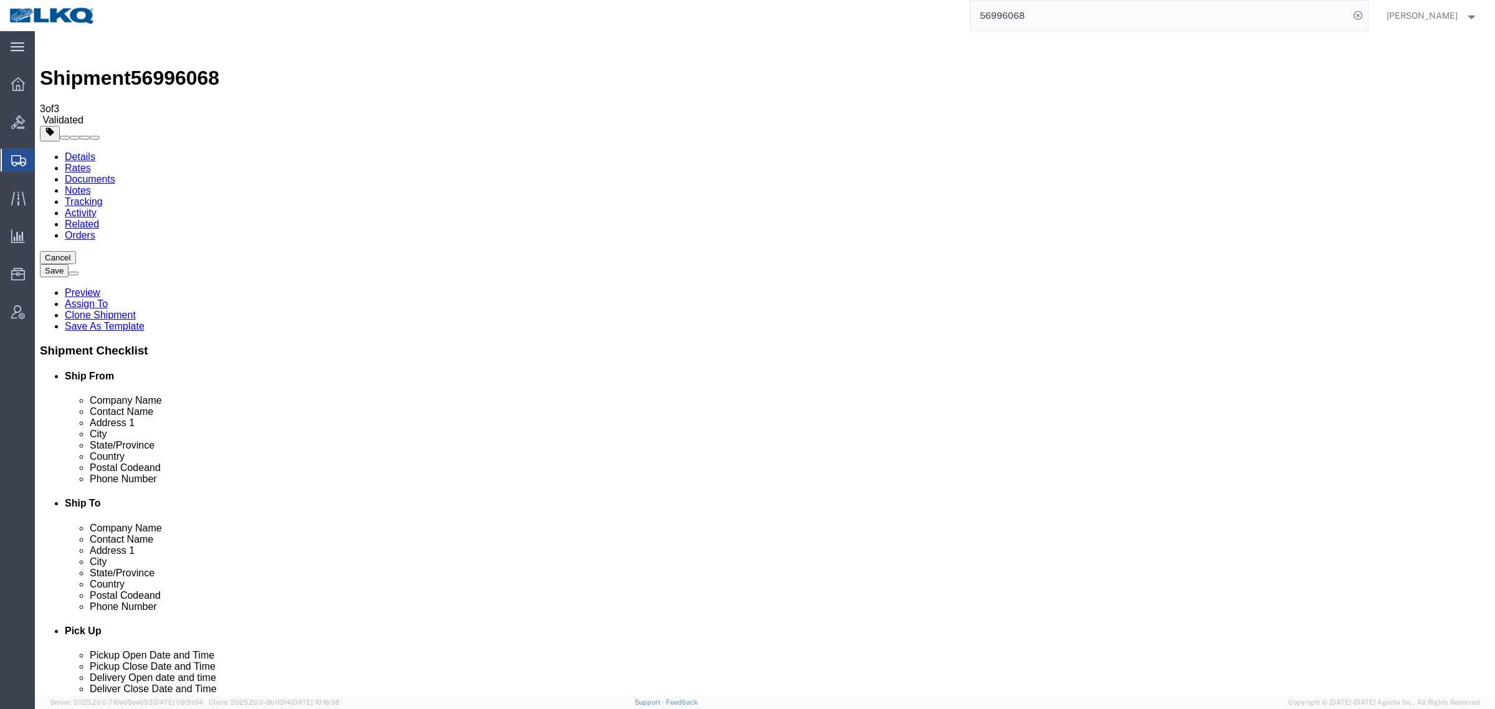
click at [91, 163] on link "Rates" at bounding box center [78, 168] width 26 height 11
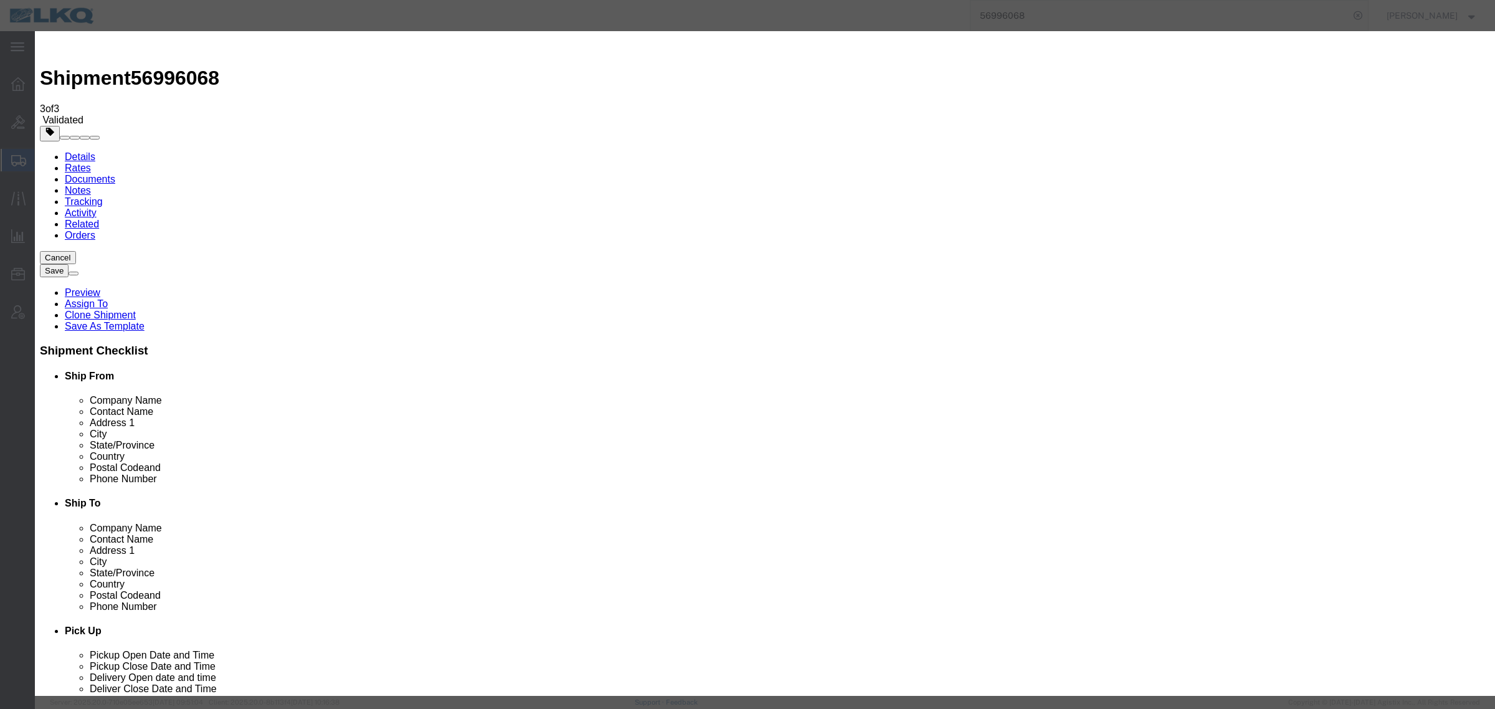
select select "4622"
select select "13989"
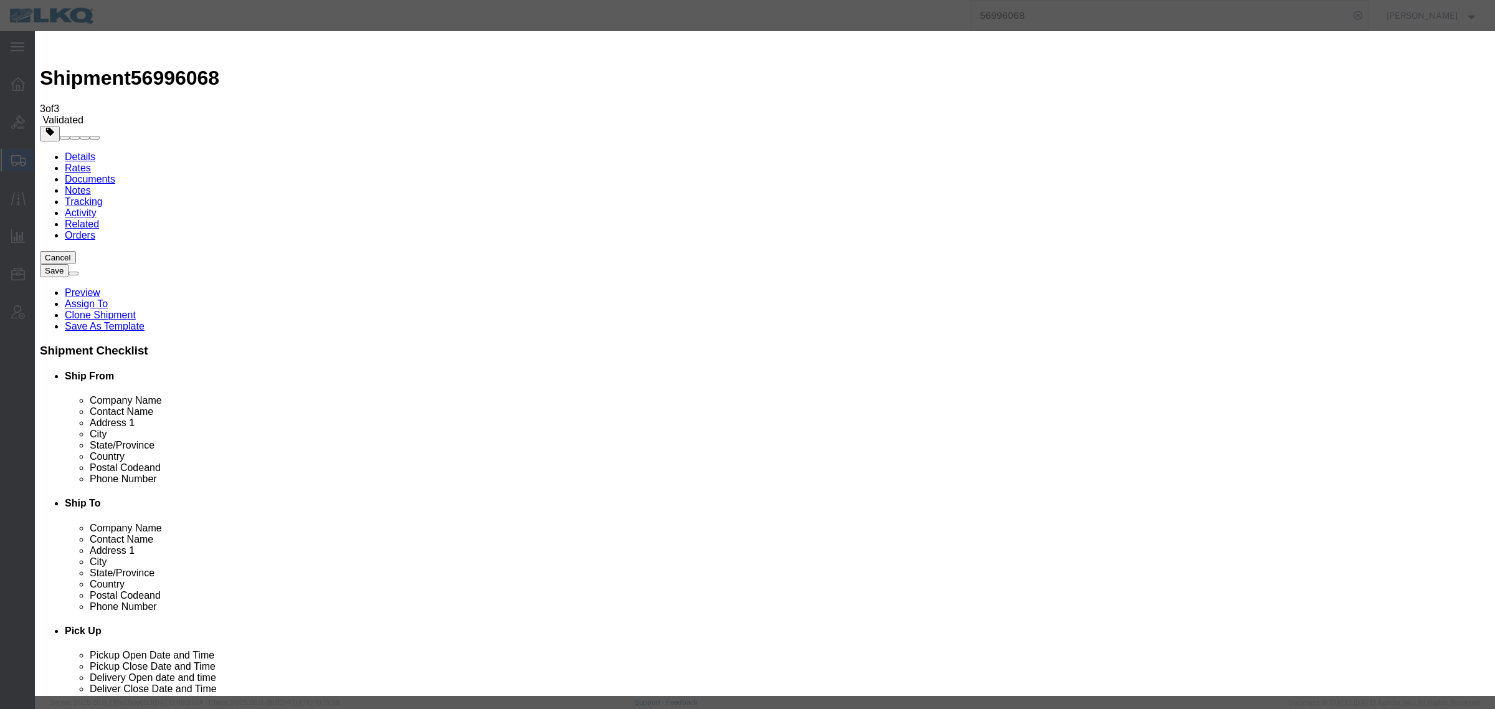
type input "3800"
type input "3,800.00"
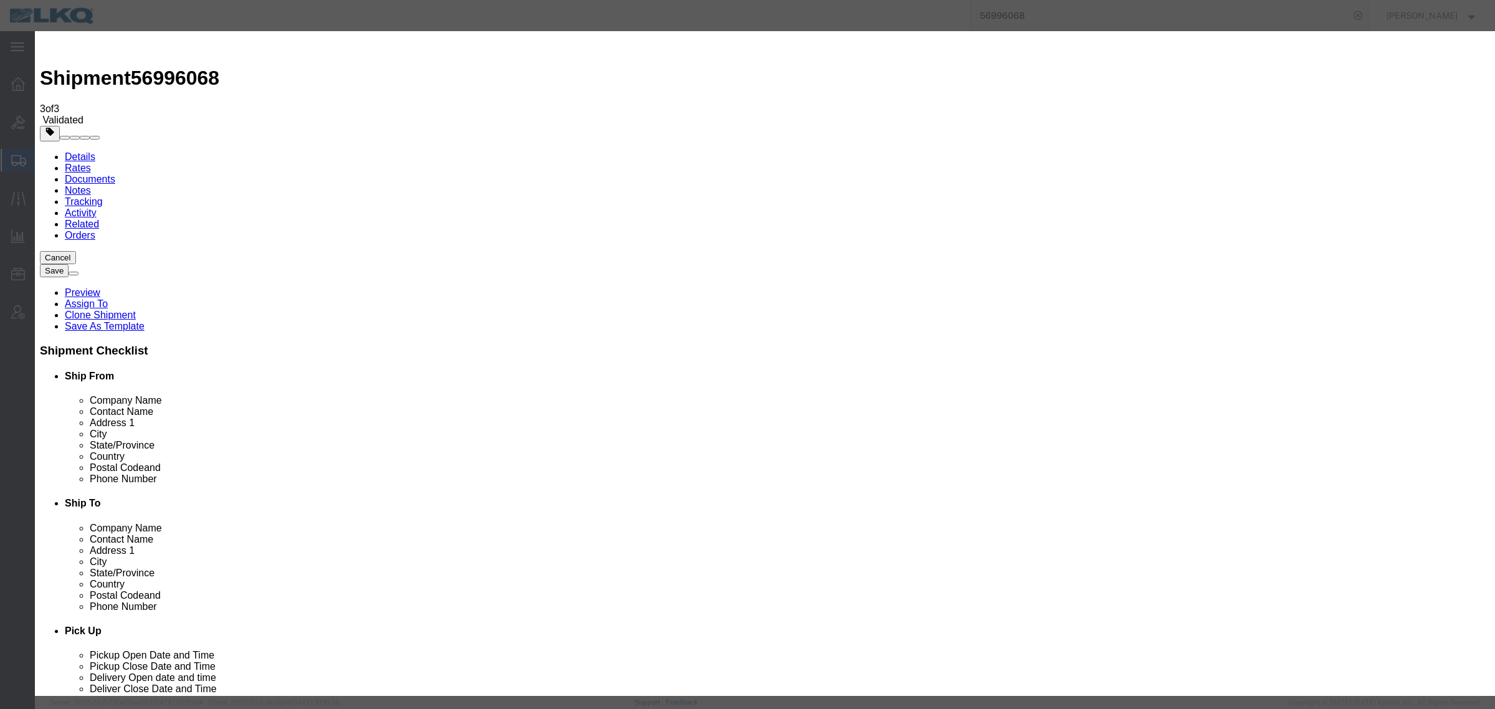
paste input "56996068"
type input "56996068"
drag, startPoint x: 989, startPoint y: 181, endPoint x: 998, endPoint y: 187, distance: 11.6
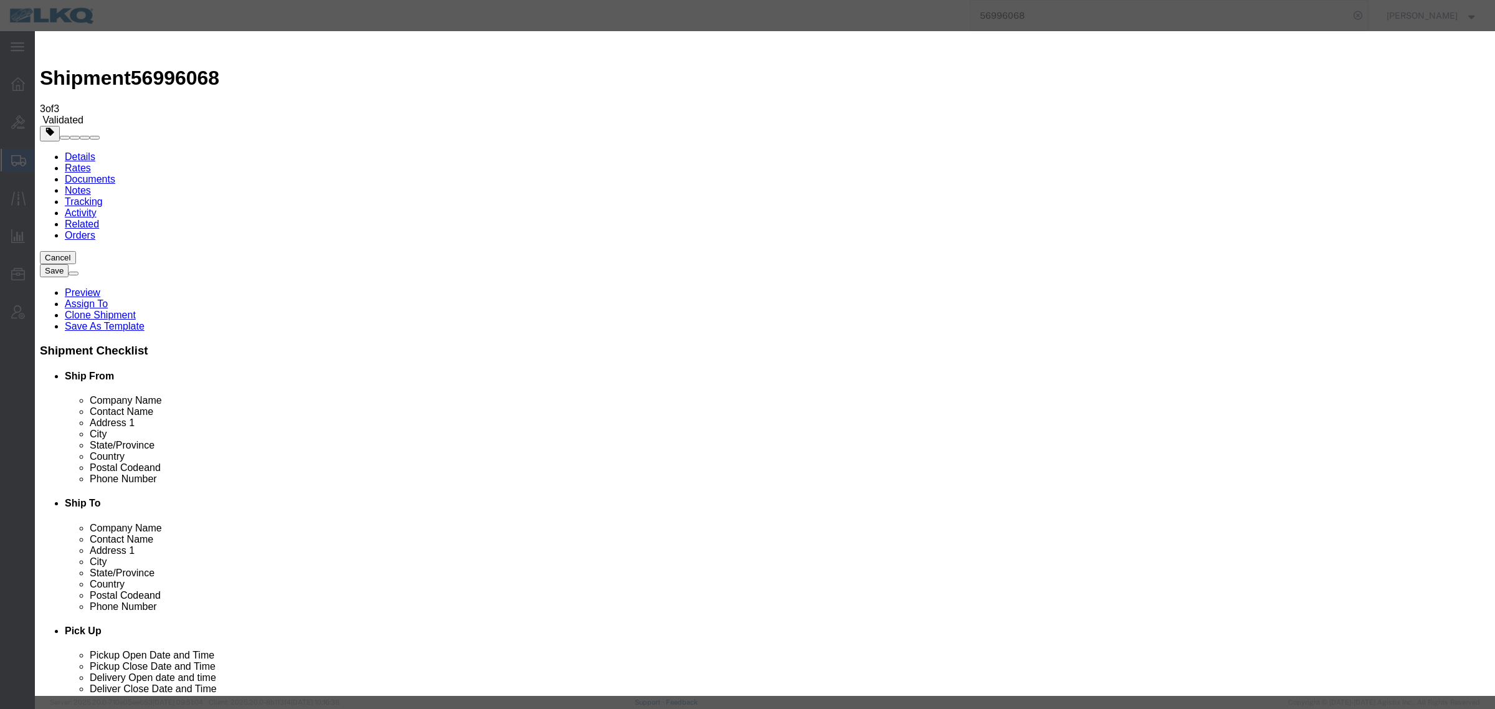
type input "6150000000"
type input "[PERSON_NAME]"
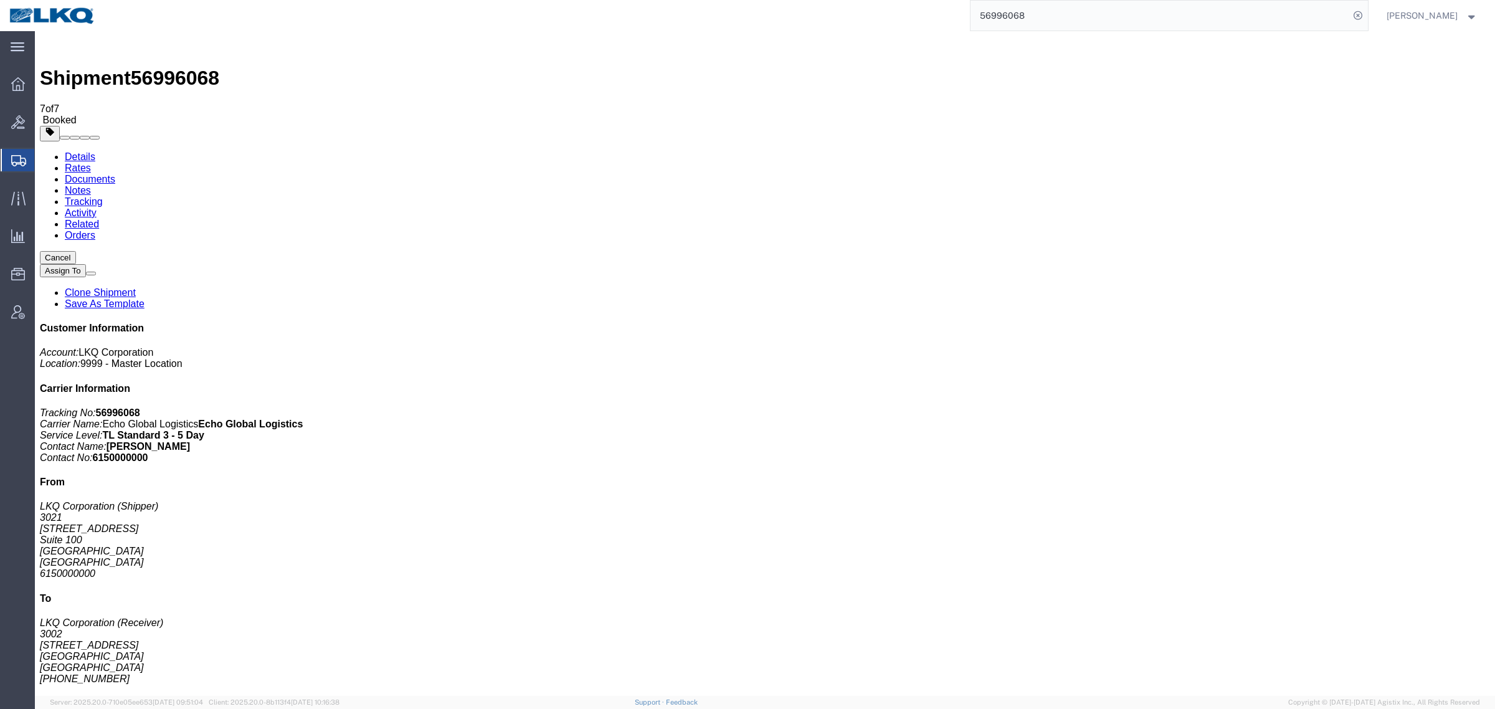
drag, startPoint x: 978, startPoint y: 10, endPoint x: 929, endPoint y: 7, distance: 49.3
click at [929, 7] on div "56996068" at bounding box center [736, 15] width 1263 height 31
paste input "701904"
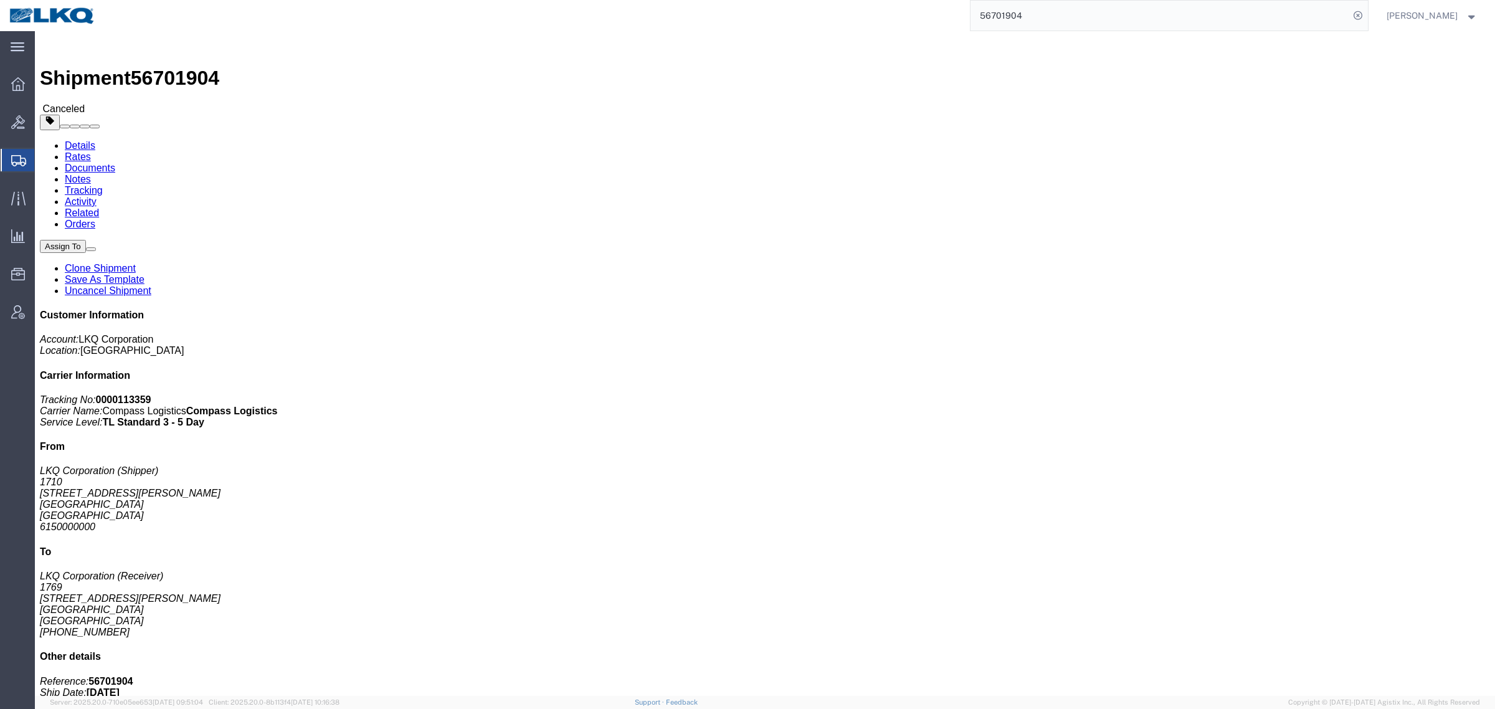
click div "Shipment Detail Ship From LKQ Corporation (Shipper) 1710 13603 Foster Rd Santa …"
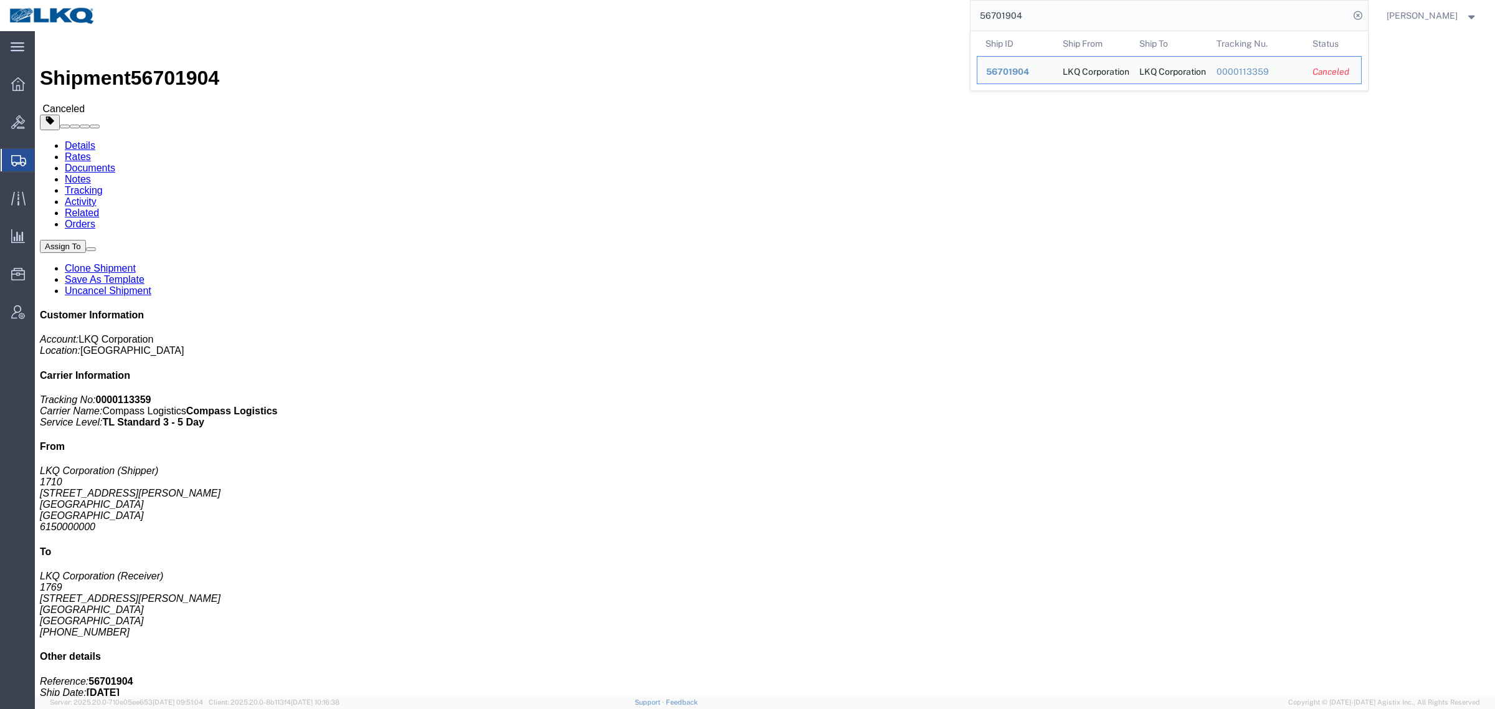
click at [1044, 14] on input "56701904" at bounding box center [1159, 16] width 379 height 30
paste input "56997407"
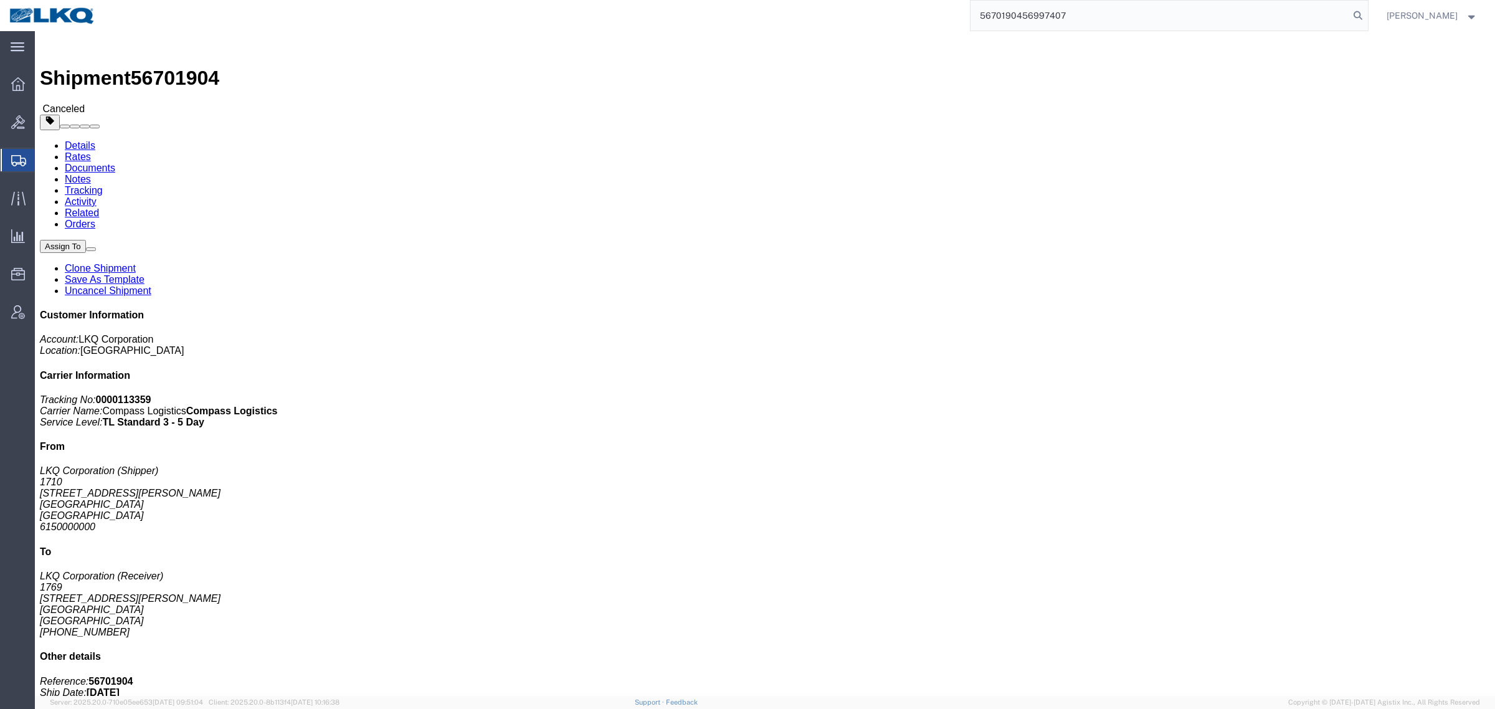
click at [1044, 14] on input "5670190456997407" at bounding box center [1159, 16] width 379 height 30
paste input "search"
type input "56997407"
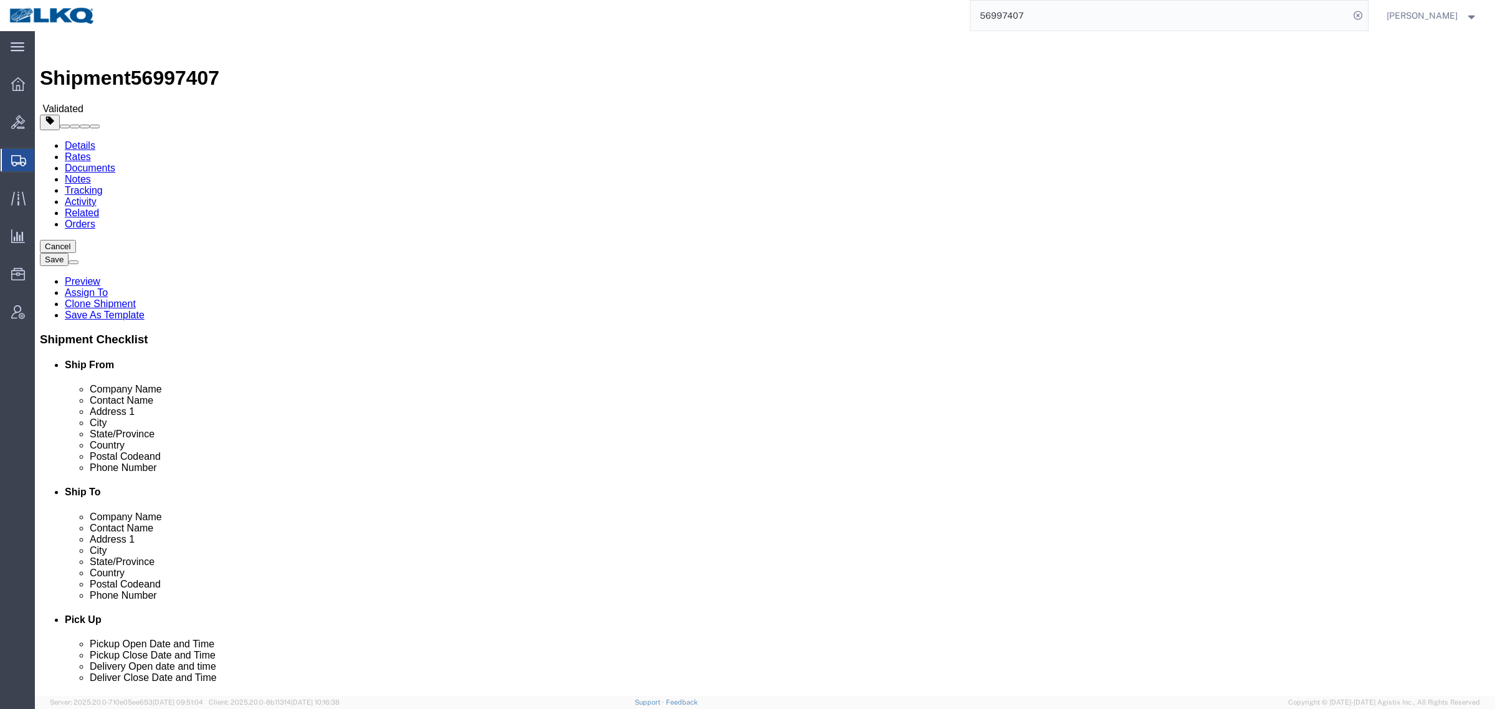
select select "65991"
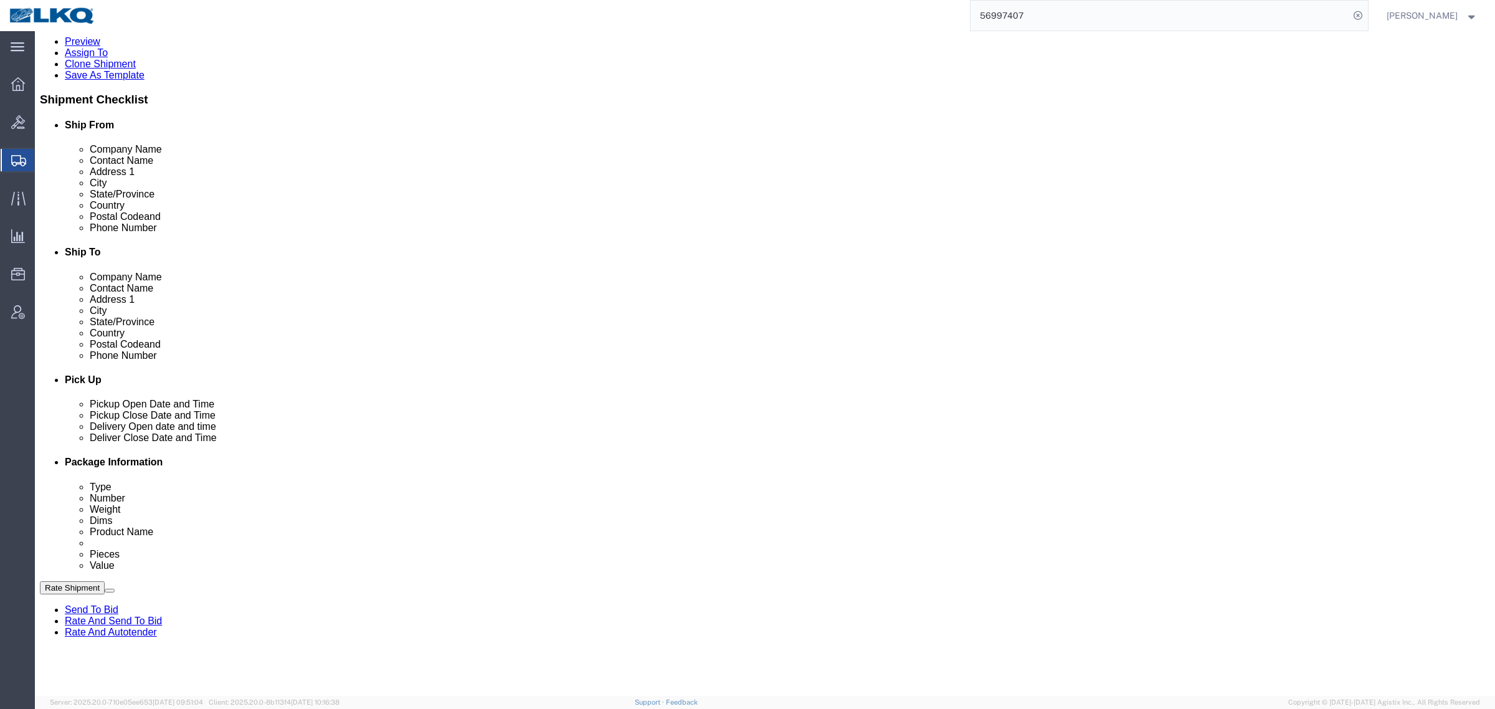
scroll to position [311, 0]
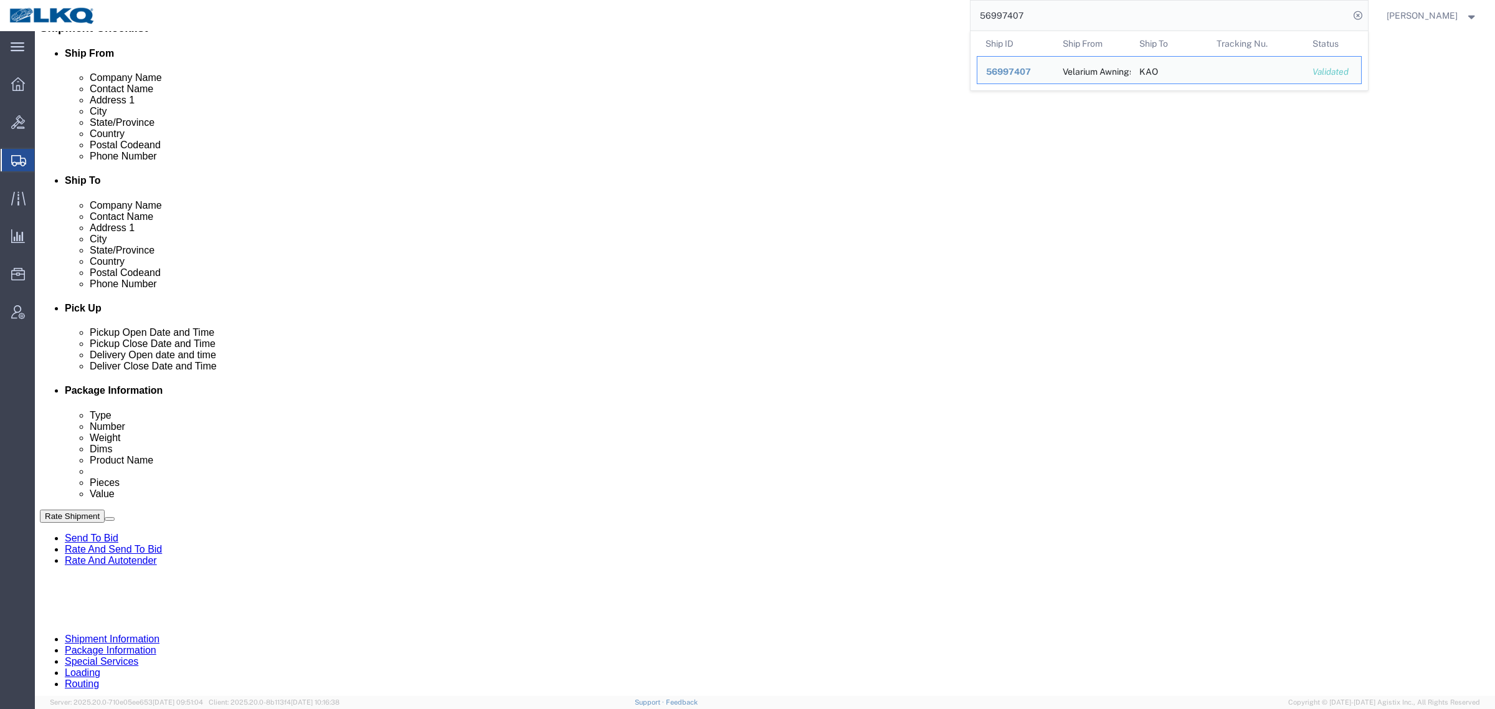
click div "Pickup Date and Time"
paste input "986"
drag, startPoint x: 975, startPoint y: 12, endPoint x: 876, endPoint y: 25, distance: 100.4
click at [876, 24] on div "56997986 Ship ID Ship From Ship To Tracking Nu. Status Ship ID 56997407 Ship Fr…" at bounding box center [736, 15] width 1263 height 31
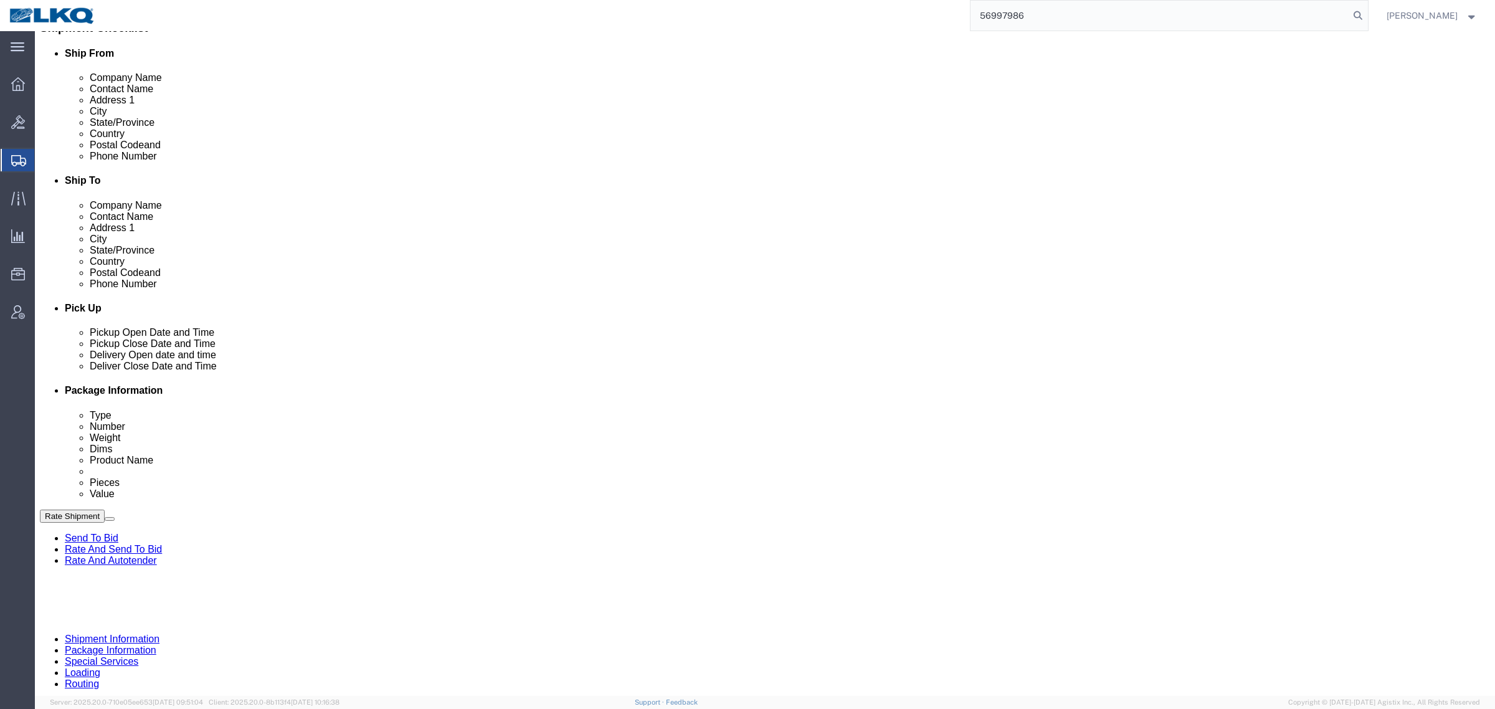
type input "56997986"
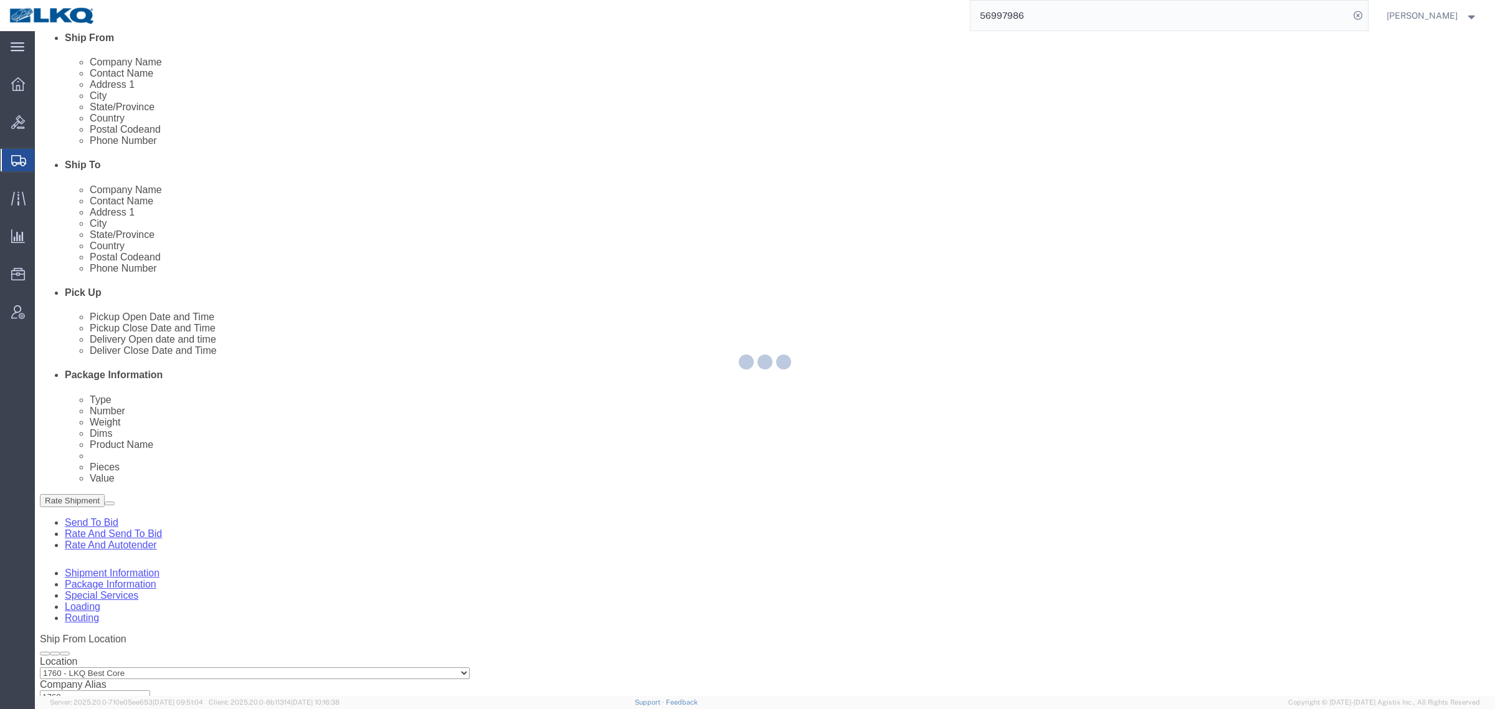
select select "27634"
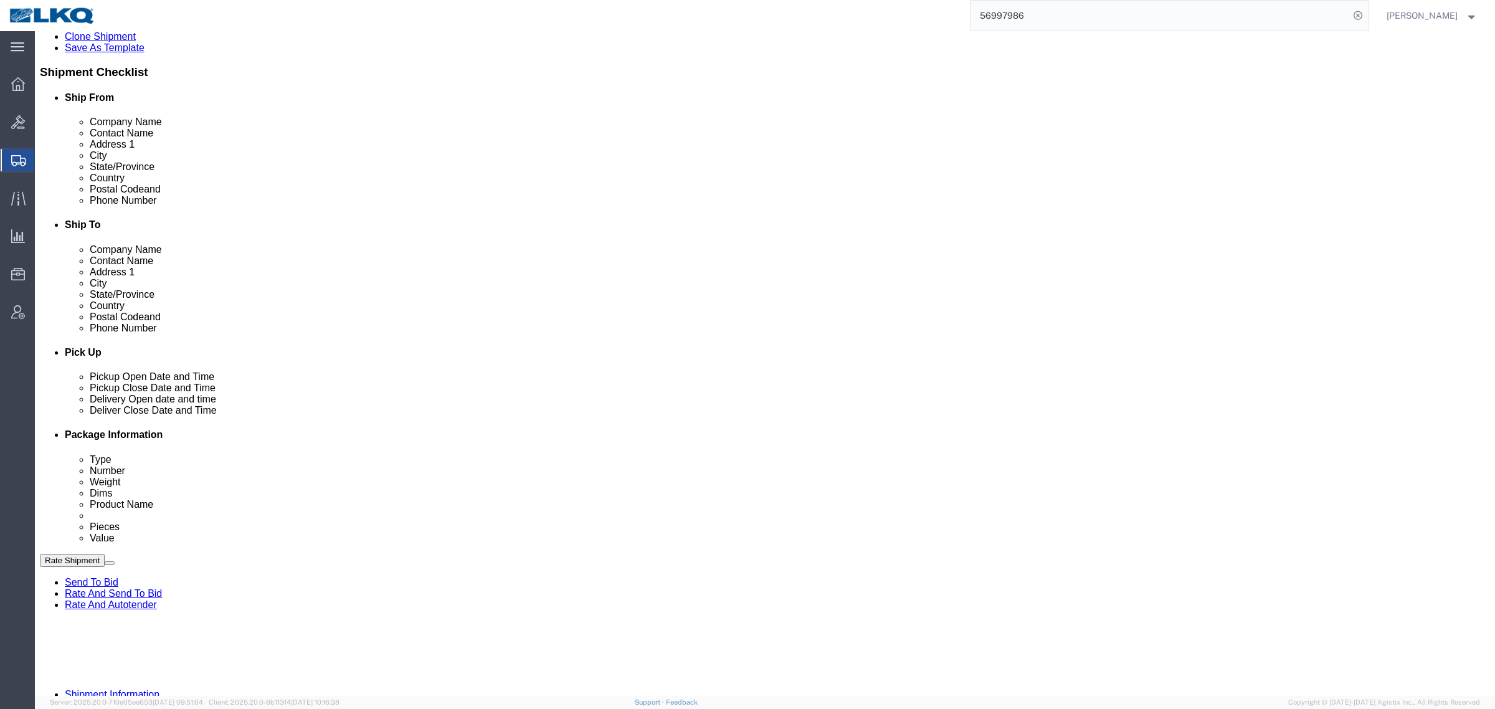
scroll to position [234, 0]
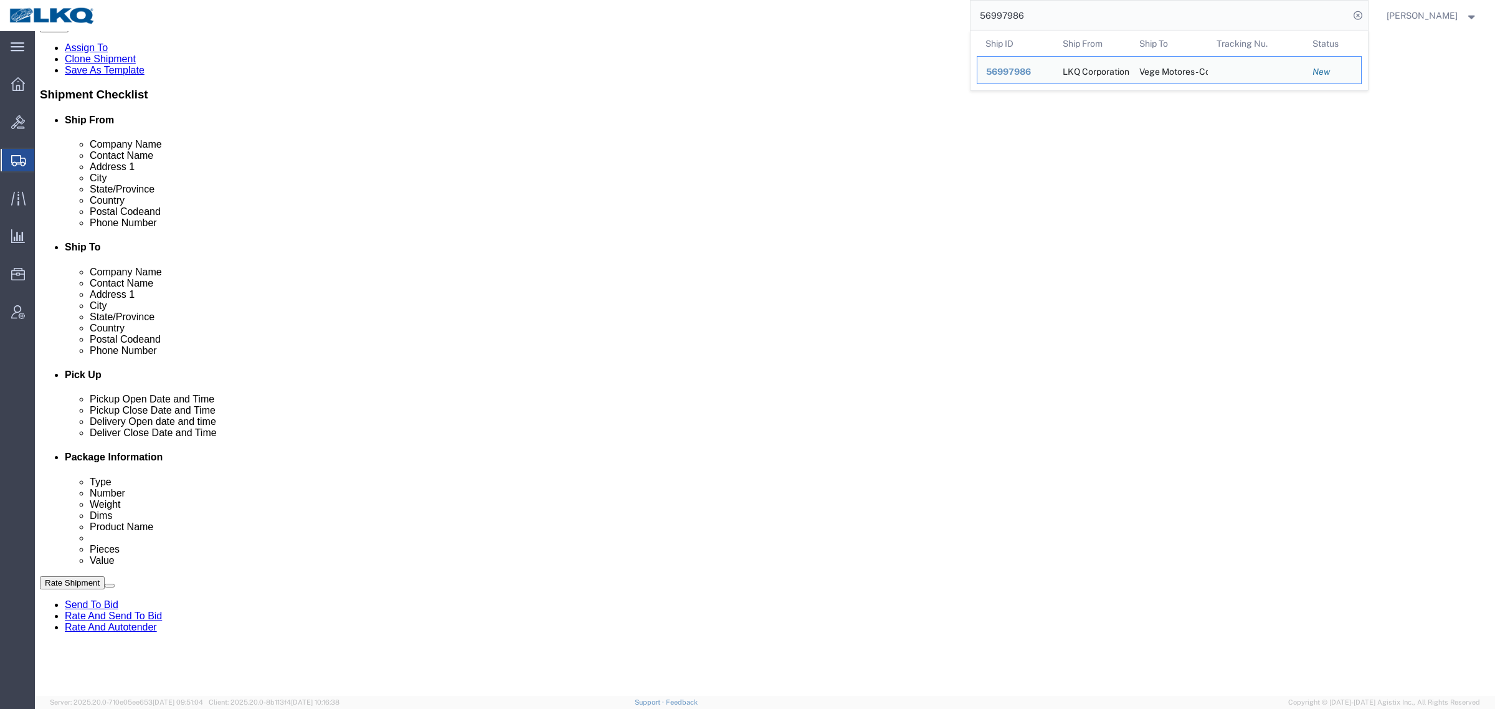
click div "Pickup Date and Time"
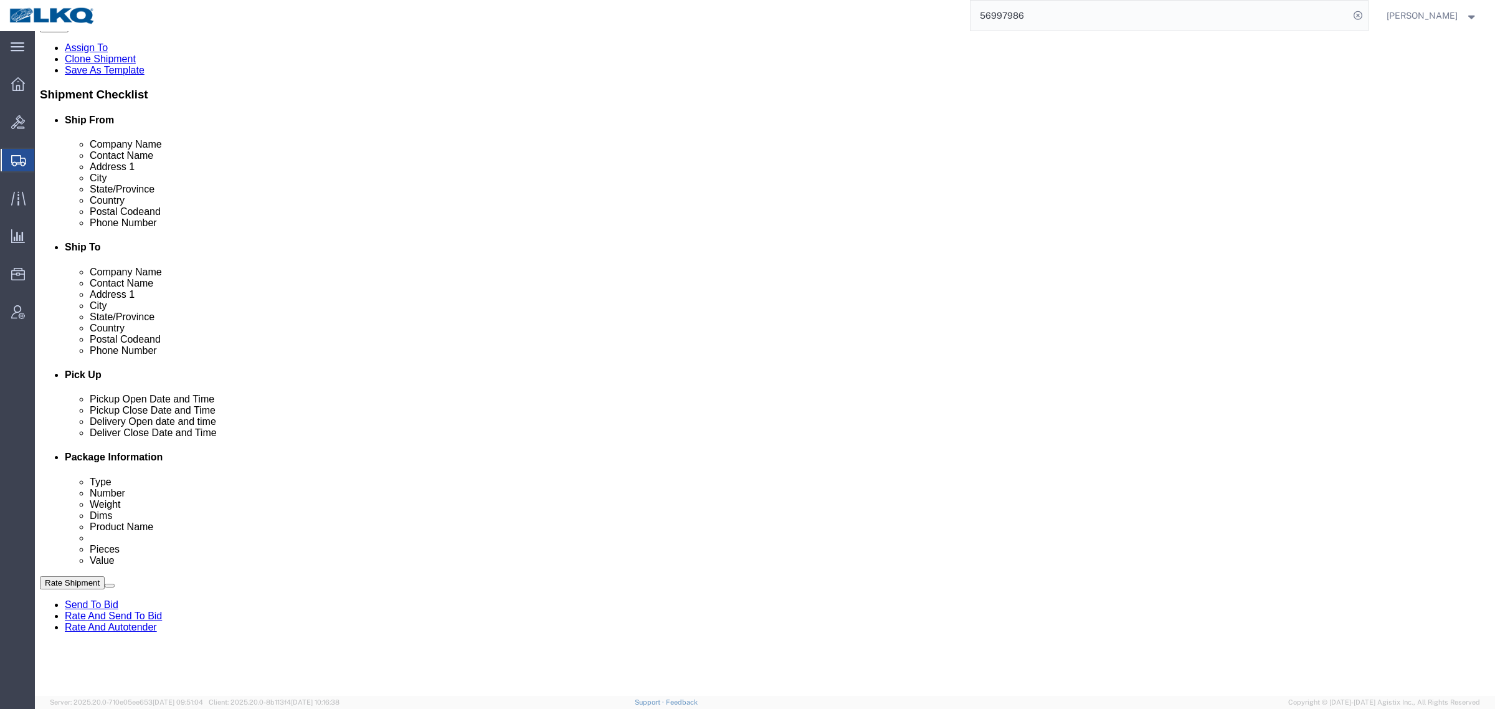
click div "Pickup Date and Time"
click div "Cancel Save Assign To Clone Shipment Save As Template Shipment Checklist Ship F…"
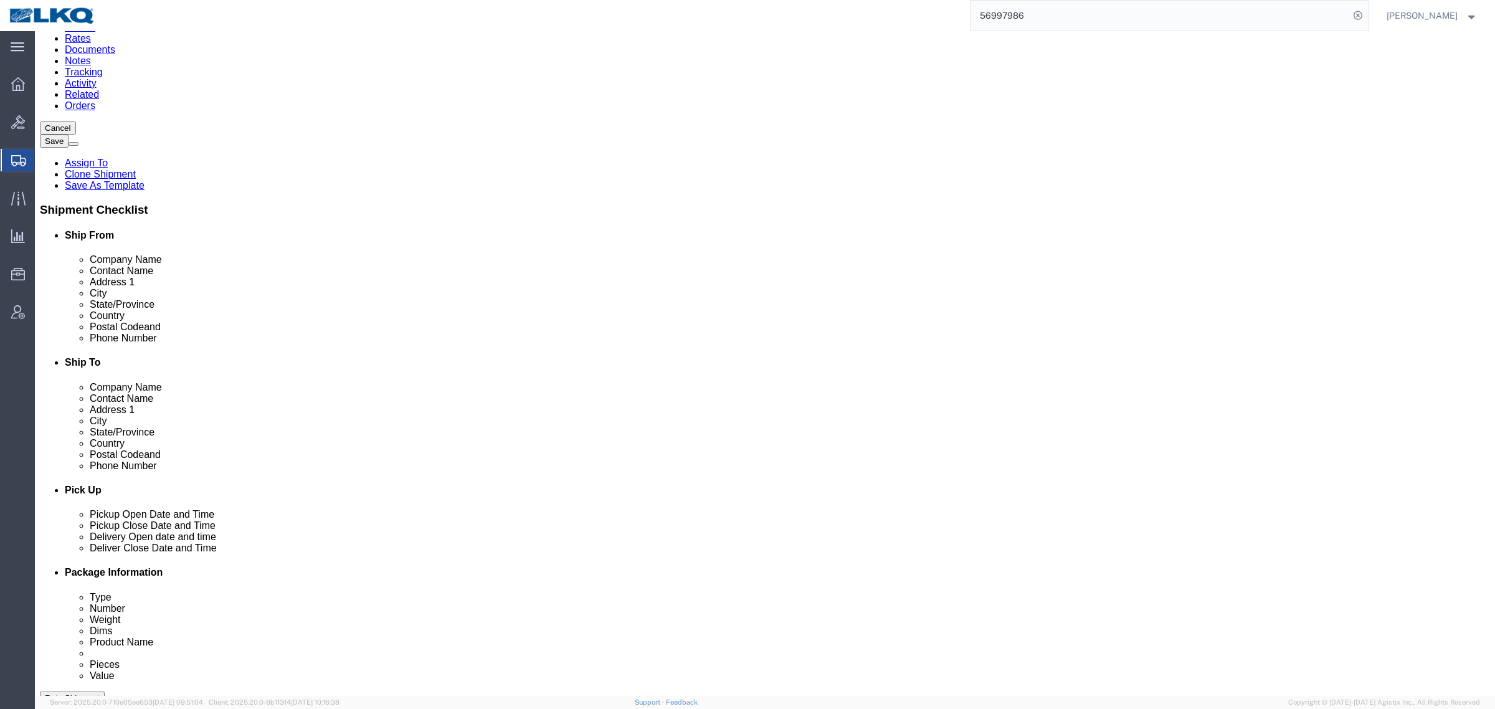
scroll to position [0, 0]
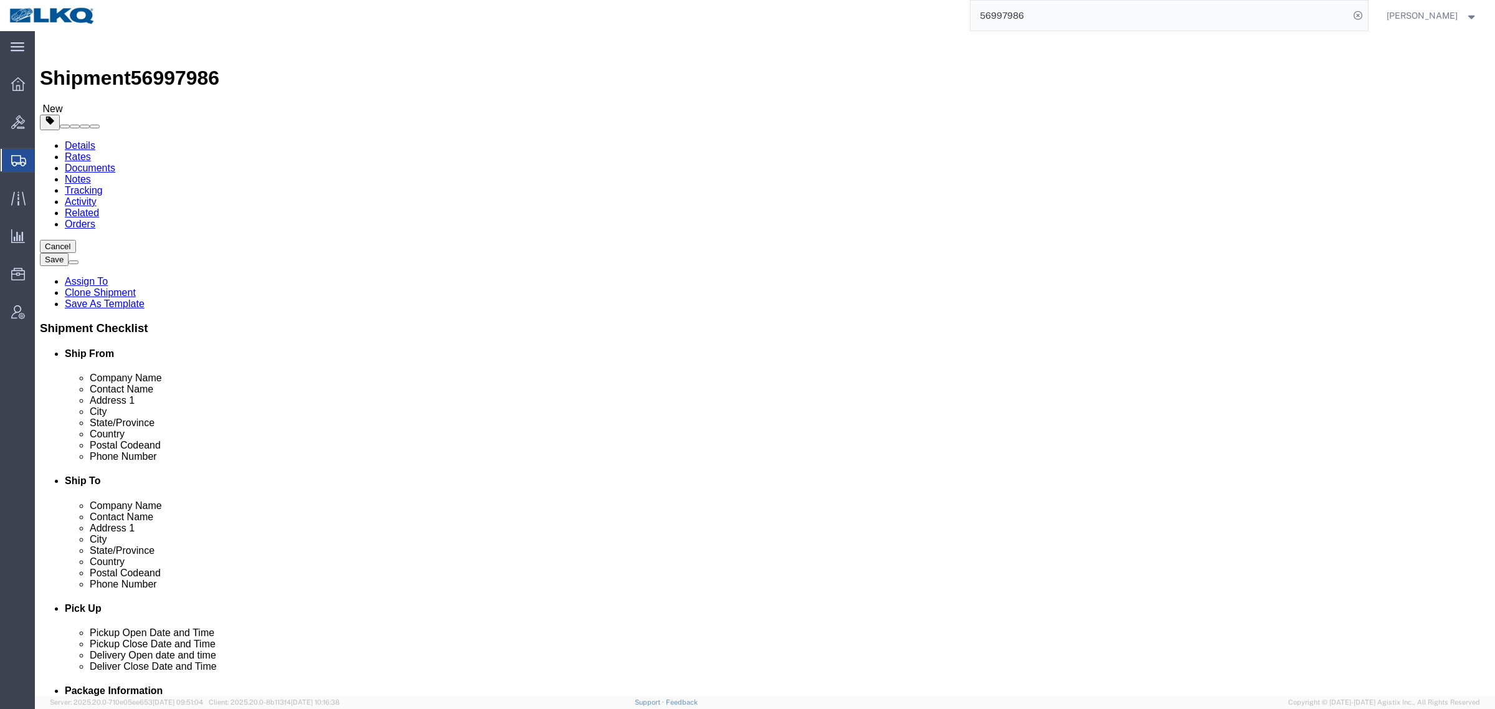
click div "Cancel Save Assign To Clone Shipment Save As Template Shipment Checklist Ship F…"
click button "Rate Shipment"
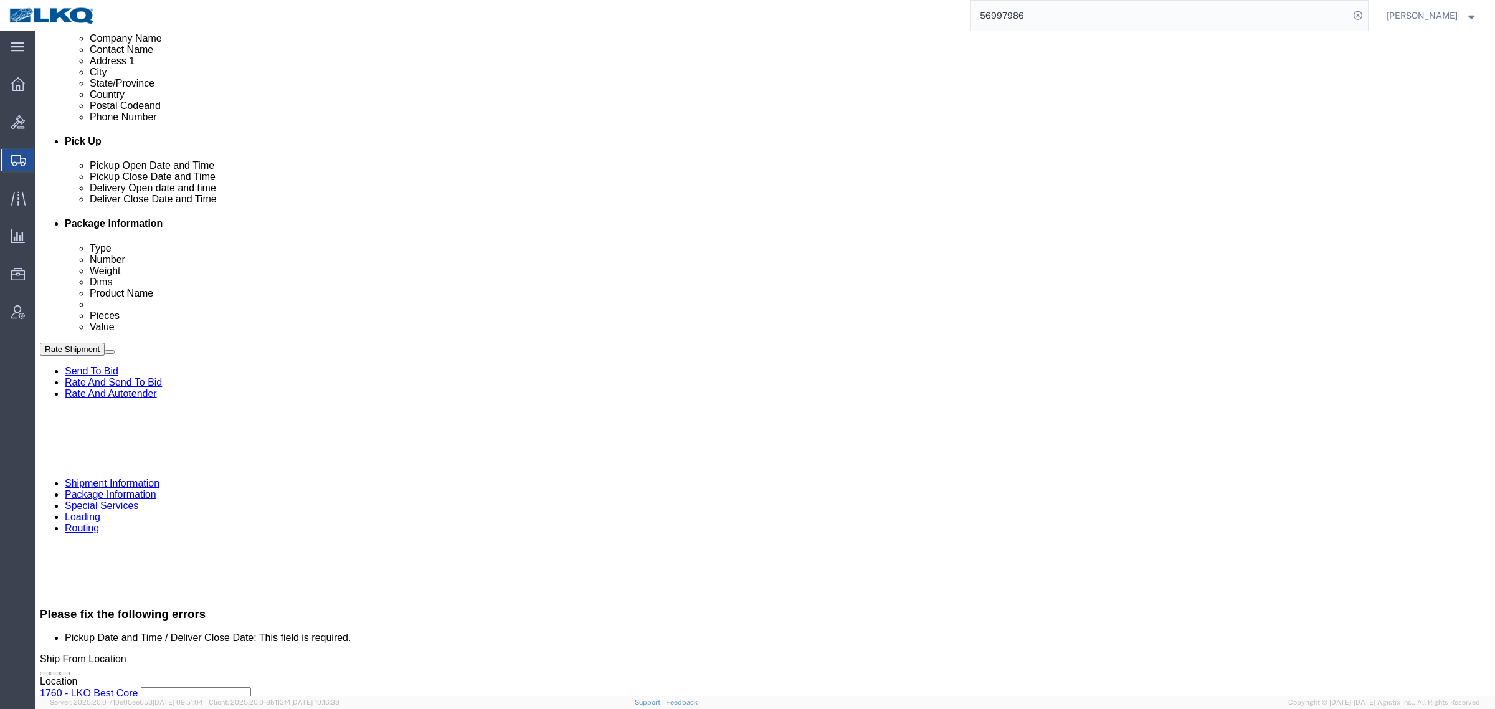
click div
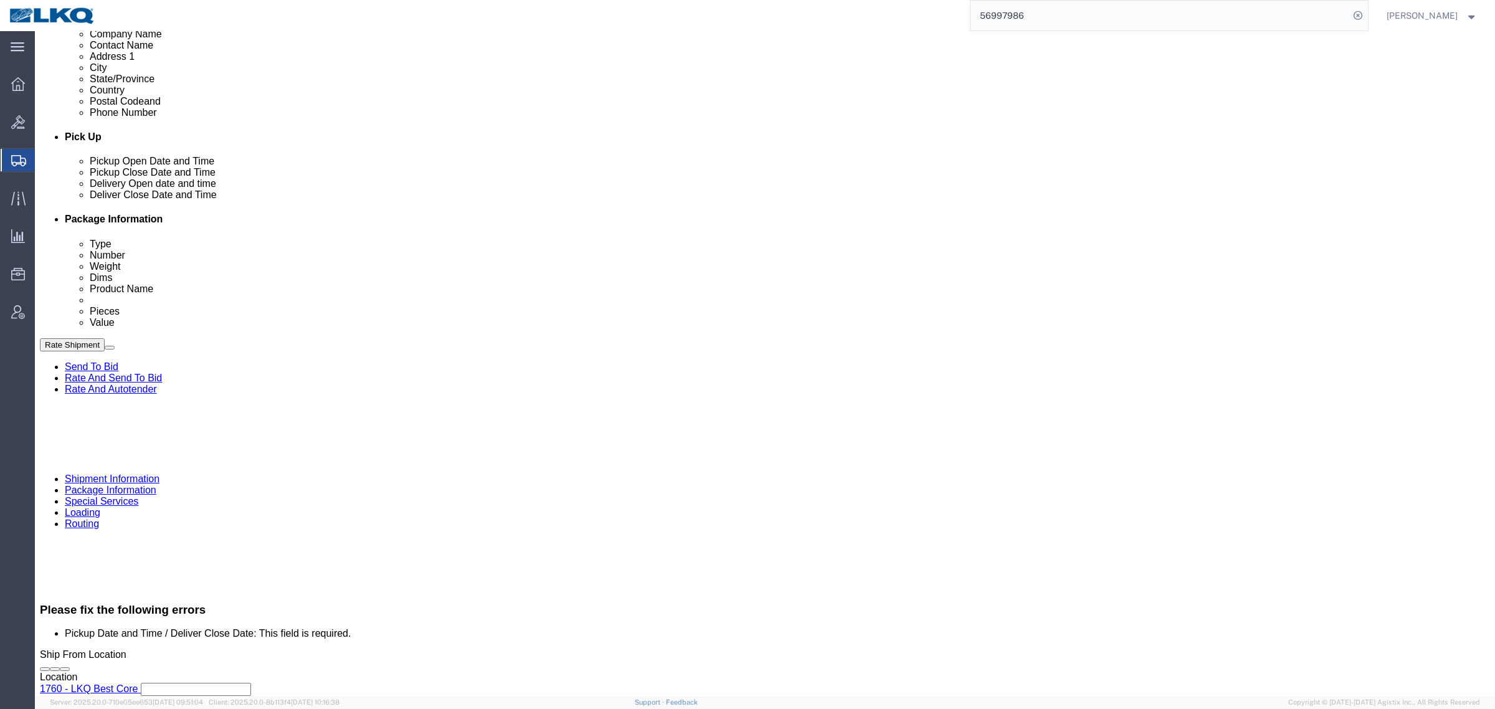
click button "Apply"
click button "Rate Shipment"
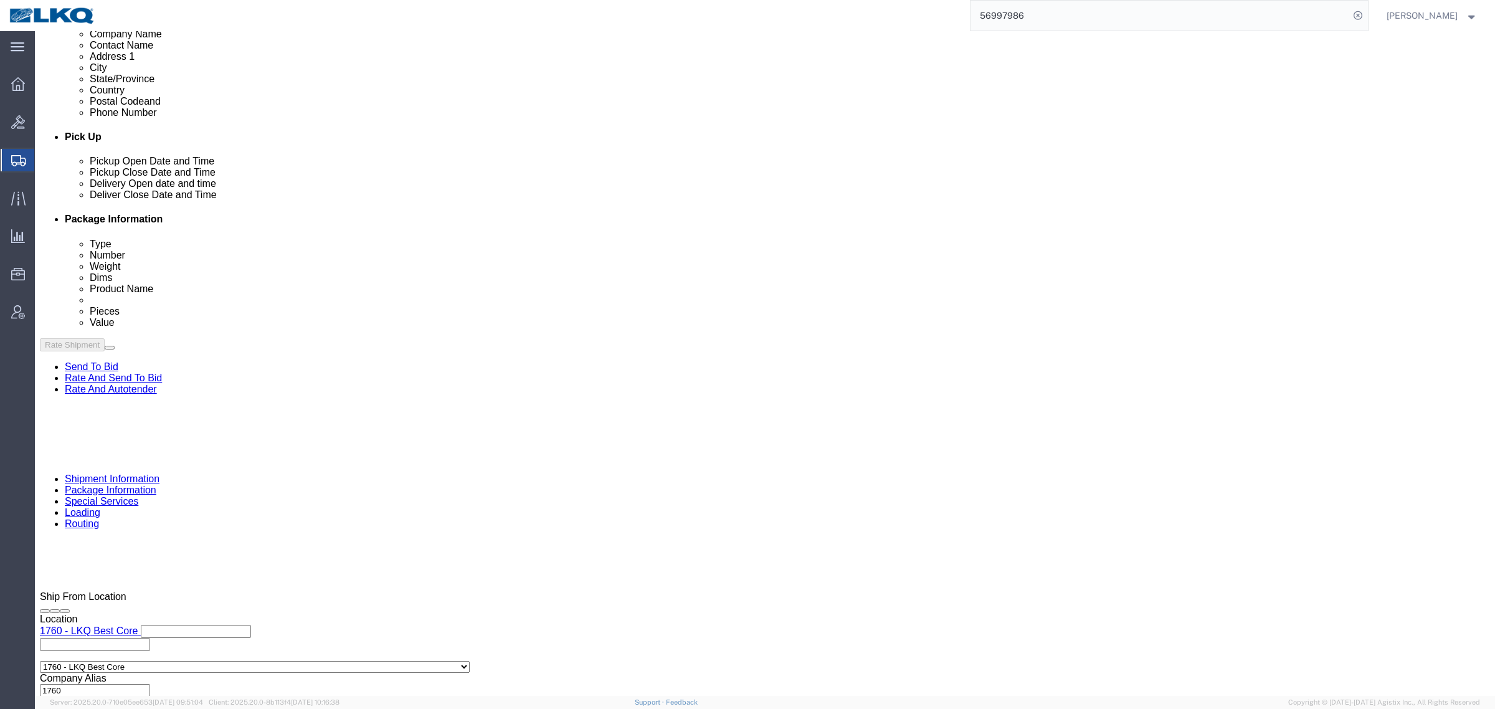
scroll to position [419, 0]
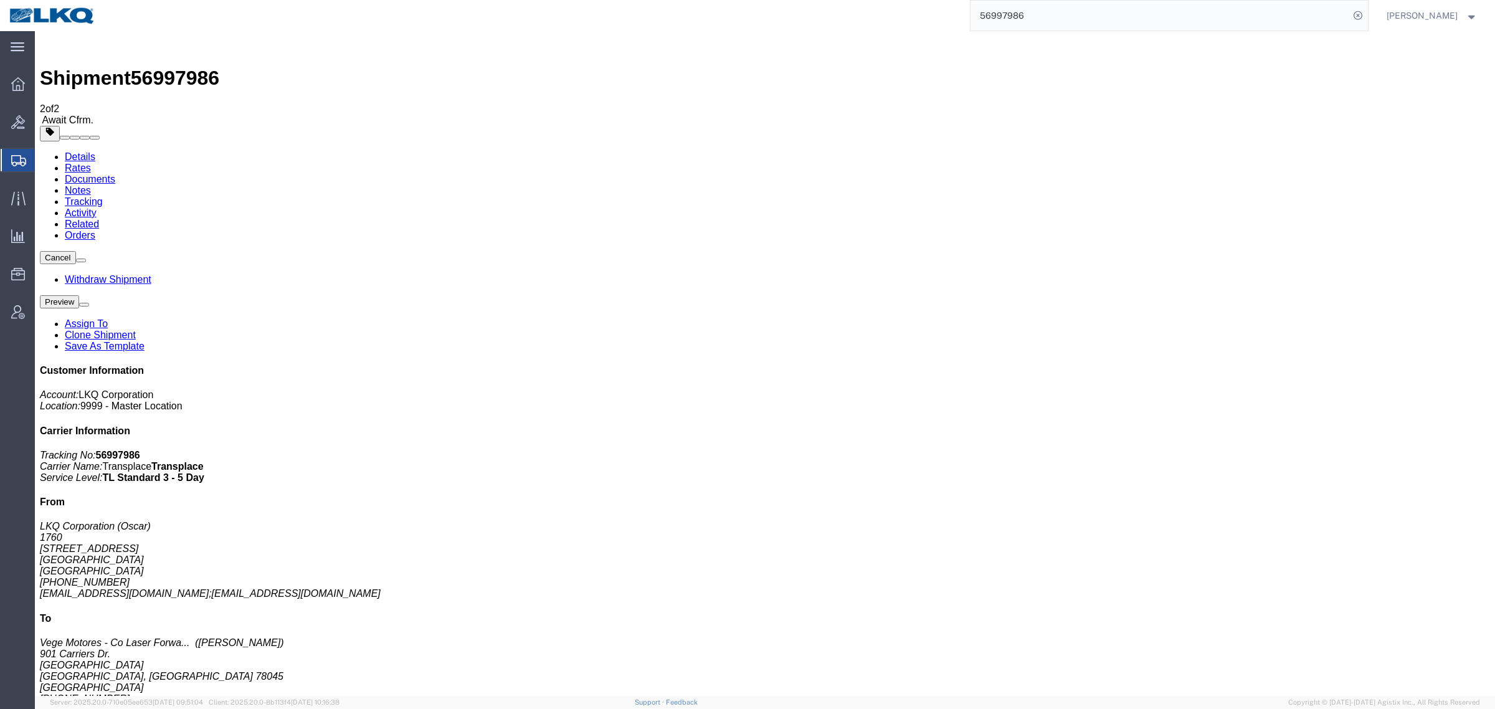
drag, startPoint x: 691, startPoint y: 430, endPoint x: 696, endPoint y: 411, distance: 19.9
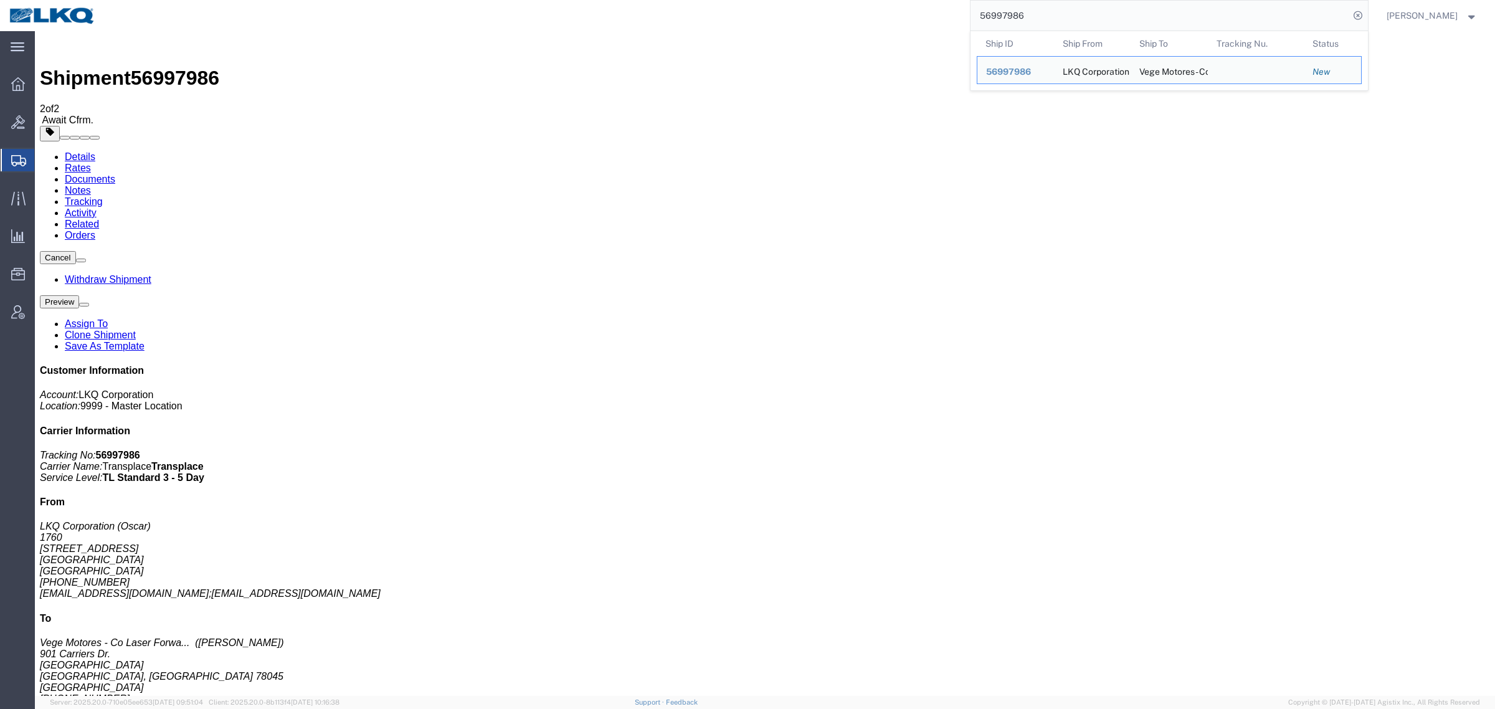
drag, startPoint x: 1063, startPoint y: 16, endPoint x: 811, endPoint y: 14, distance: 251.7
click at [812, 12] on div "56997986 Ship ID Ship From Ship To Tracking Nu. Status Ship ID 56997986 Ship Fr…" at bounding box center [736, 15] width 1263 height 31
paste input "65579"
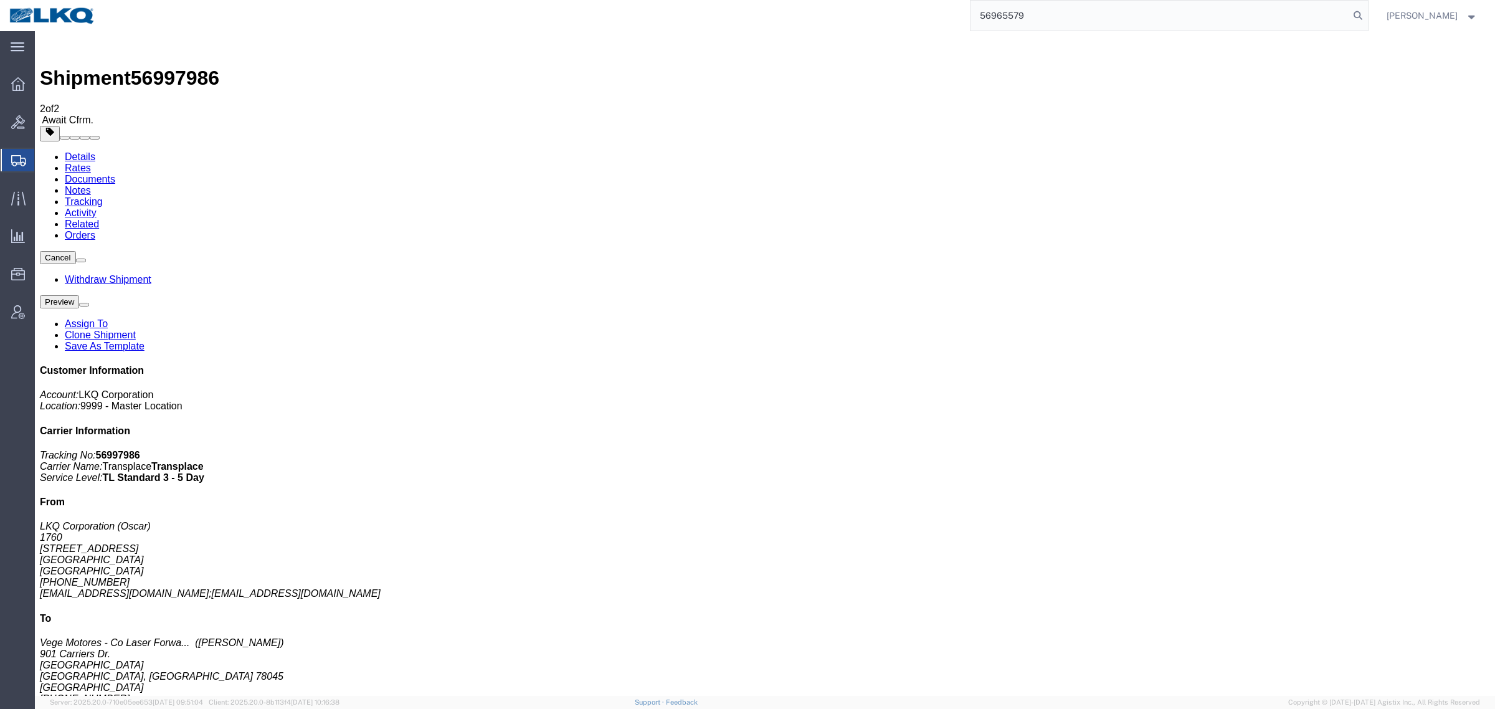
type input "56965579"
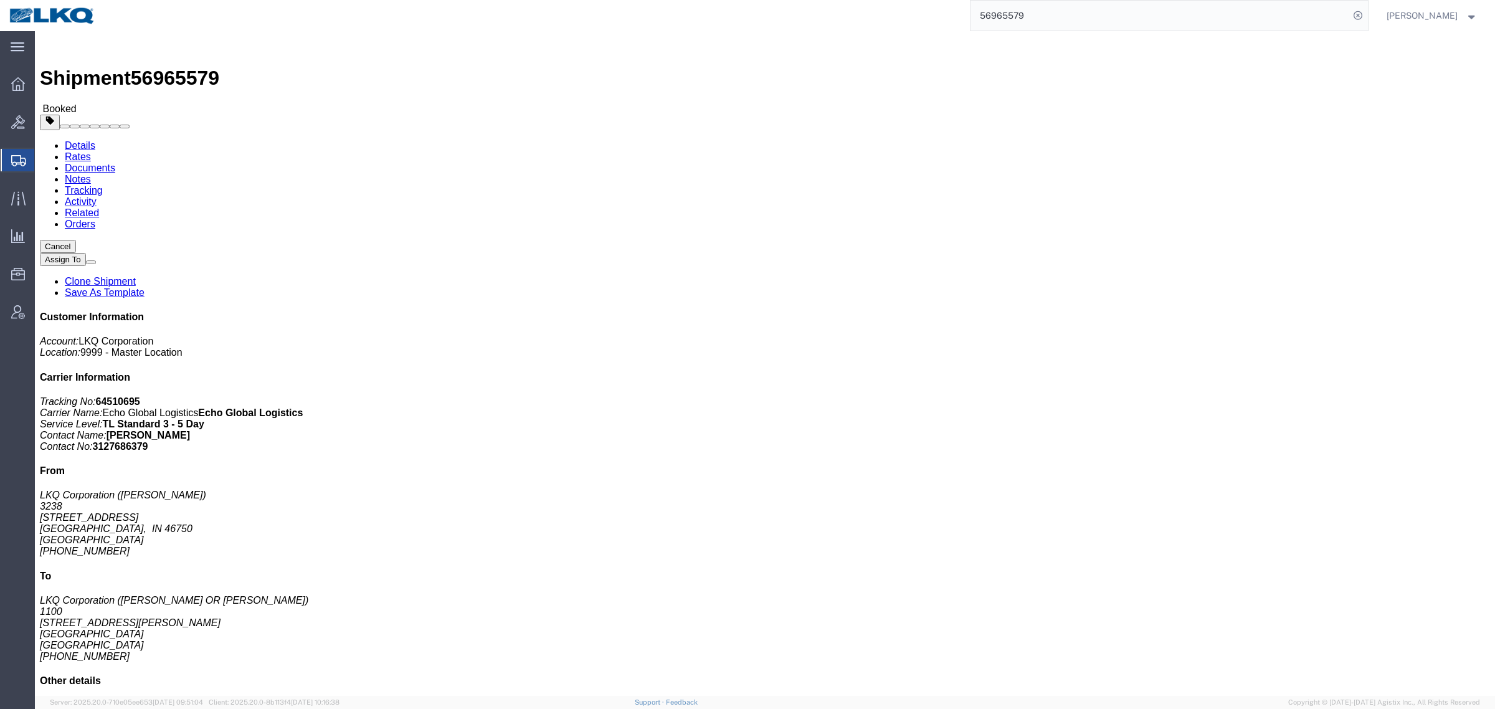
click span "button"
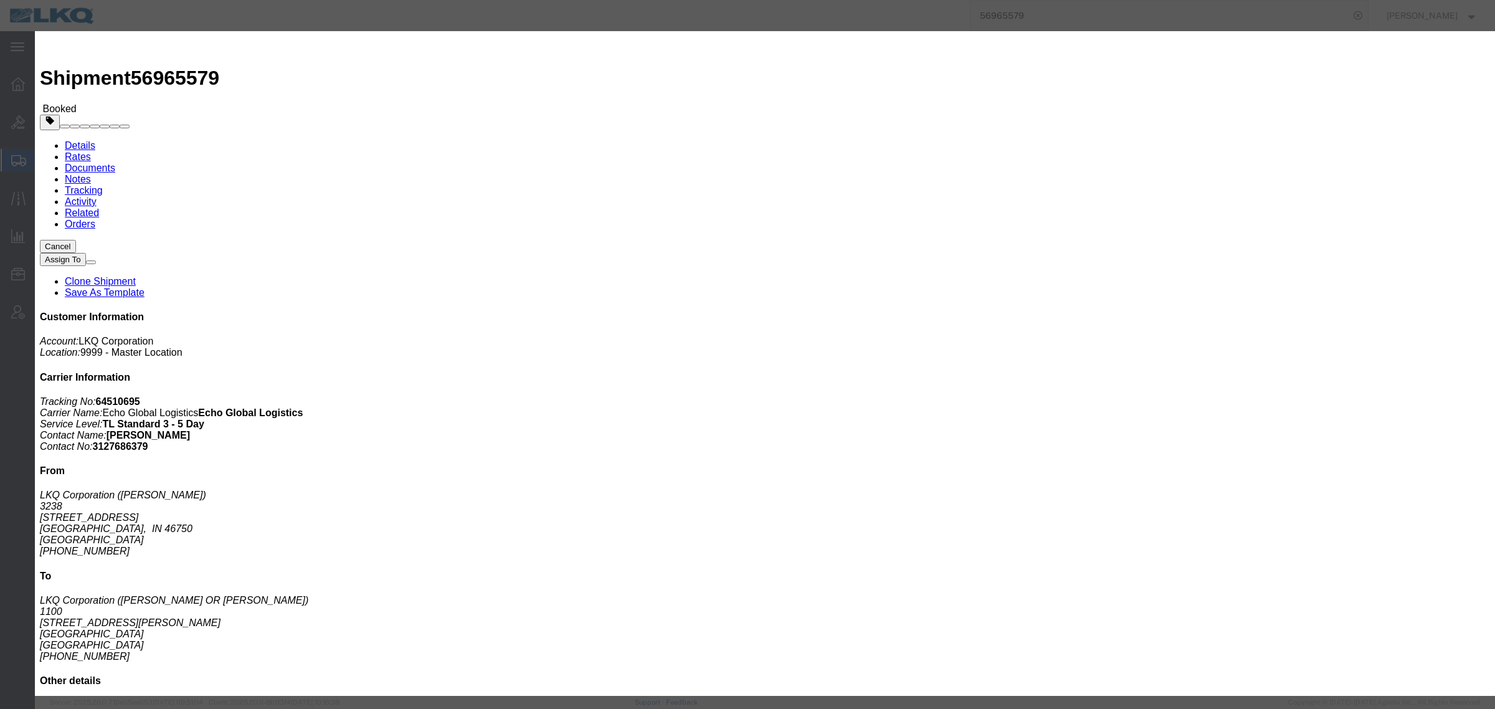
click div "Oct 03 2025 7:00 AM"
click button "Apply"
click div "Oct 03 2025 8:00 AM"
click button "Apply"
drag, startPoint x: 465, startPoint y: 191, endPoint x: 558, endPoint y: 187, distance: 92.9
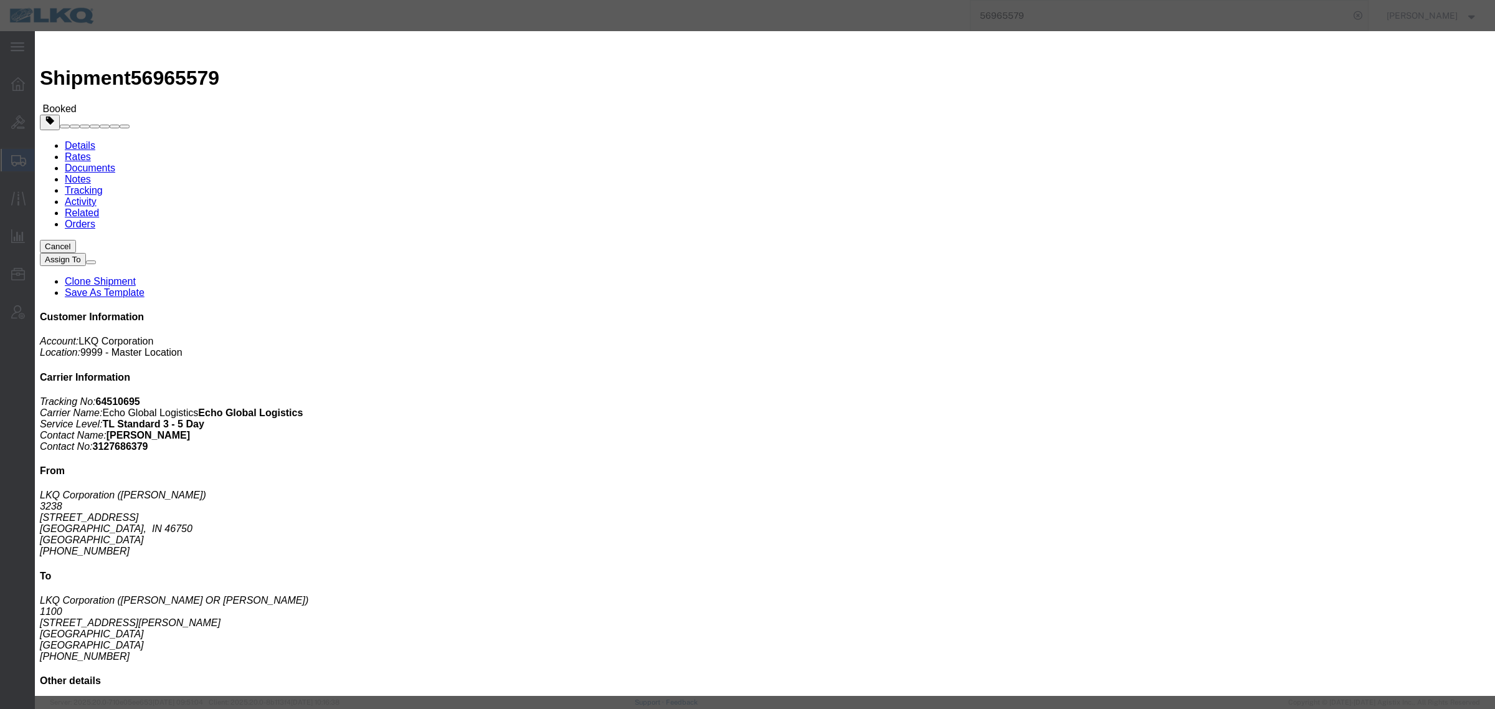
click label "Notify carrier of changes"
click input "Notify carrier of changes"
checkbox input "false"
click button "Save"
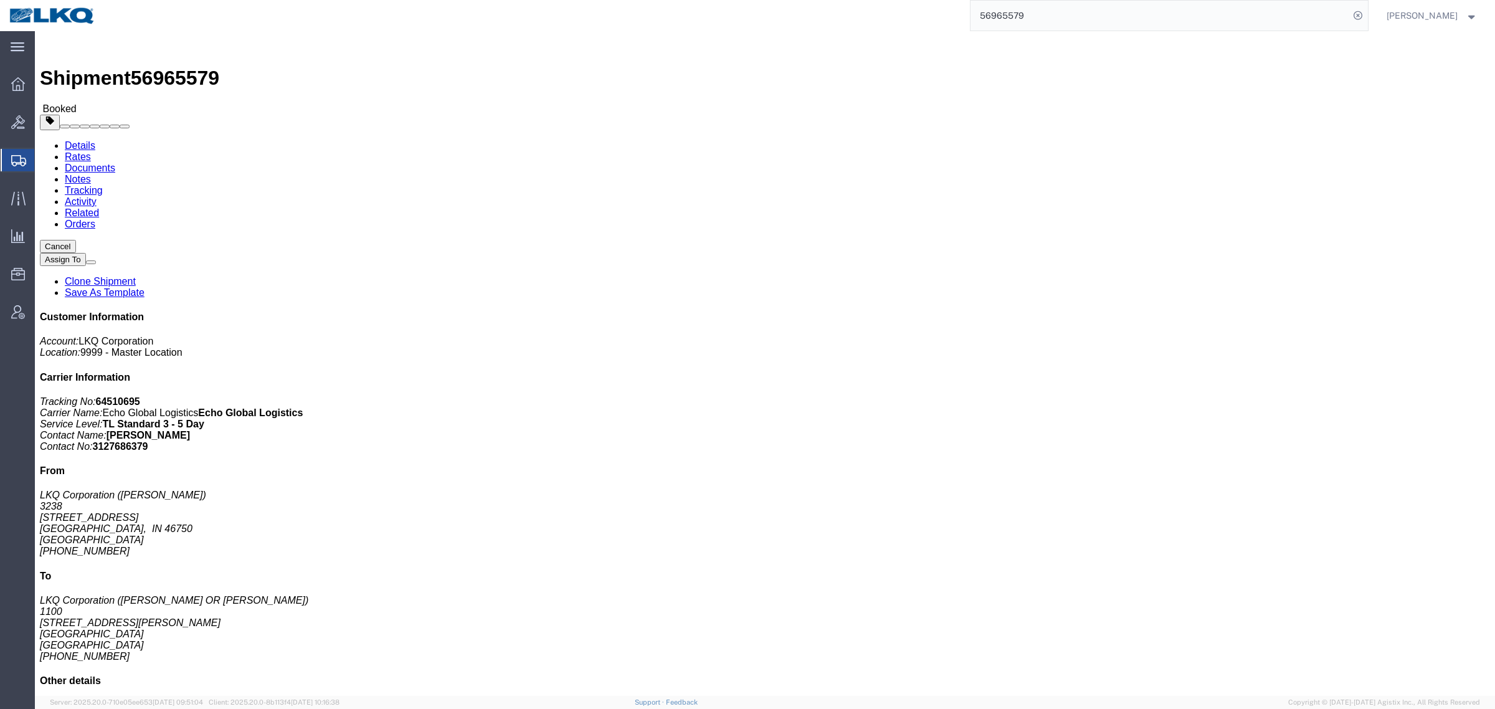
click button "Close"
click div "Leg 1 - Truckload Vehicle 1: Standard Dry Van (53 Feet) Number of trucks: 1"
drag, startPoint x: 1048, startPoint y: 10, endPoint x: 802, endPoint y: 11, distance: 245.4
click at [807, 11] on div "56965579" at bounding box center [736, 15] width 1263 height 31
paste input "607100"
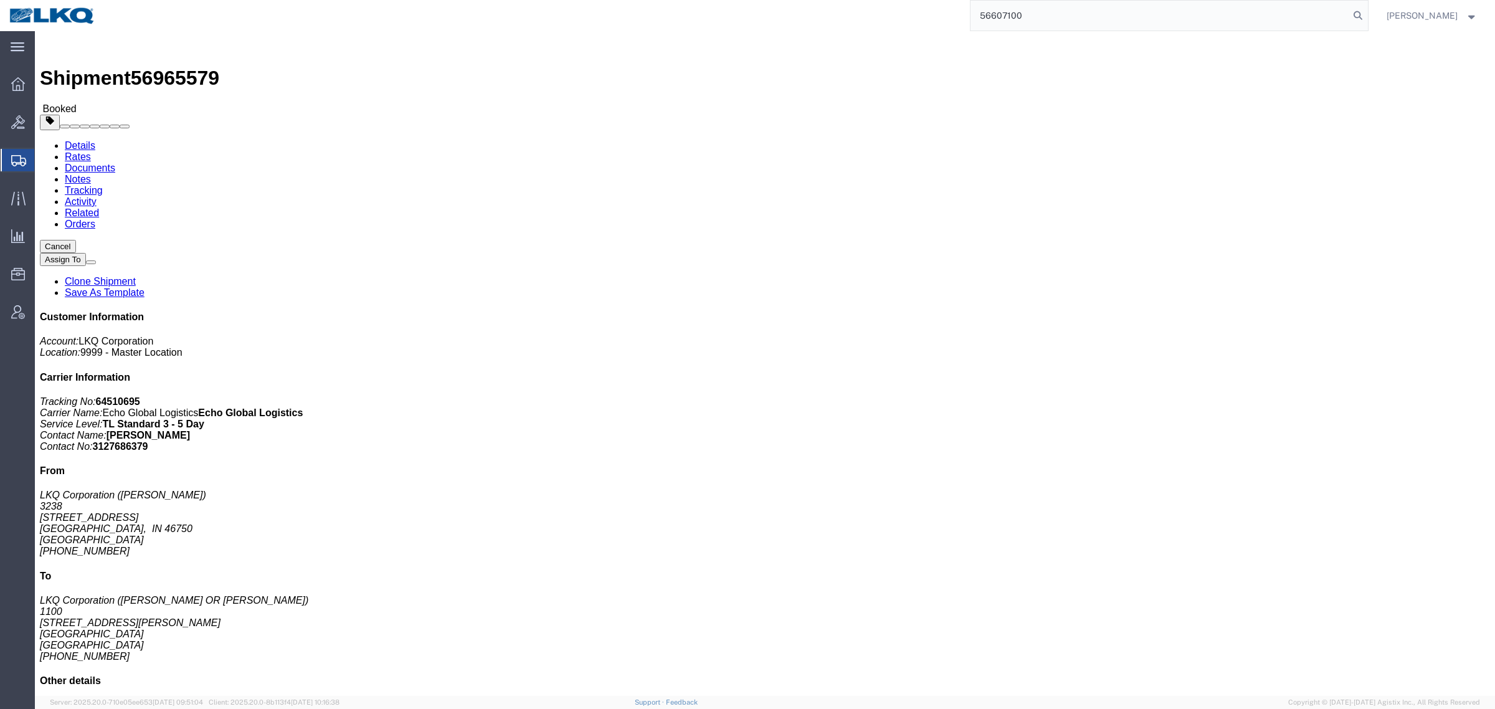
type input "56607100"
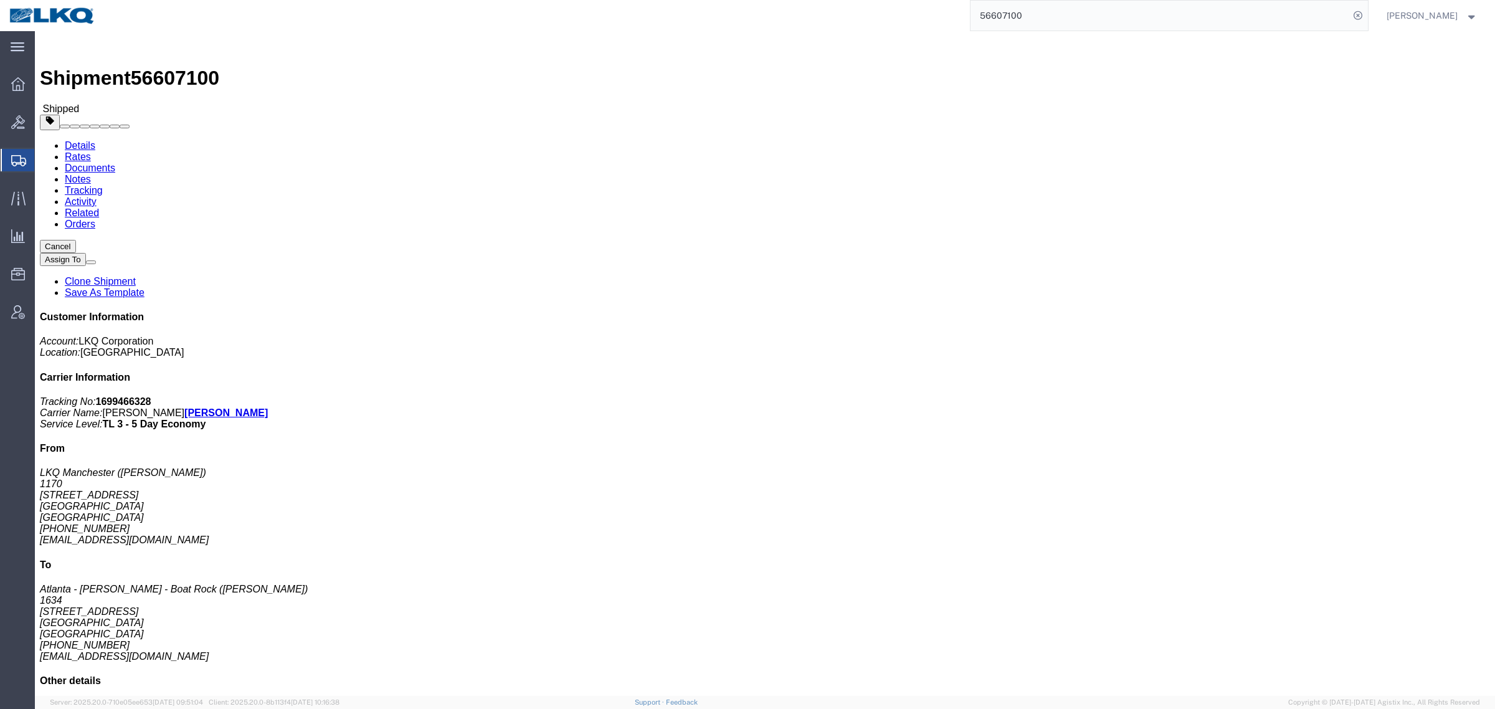
click h4 "Pickup & Delivery Dates"
click span "button"
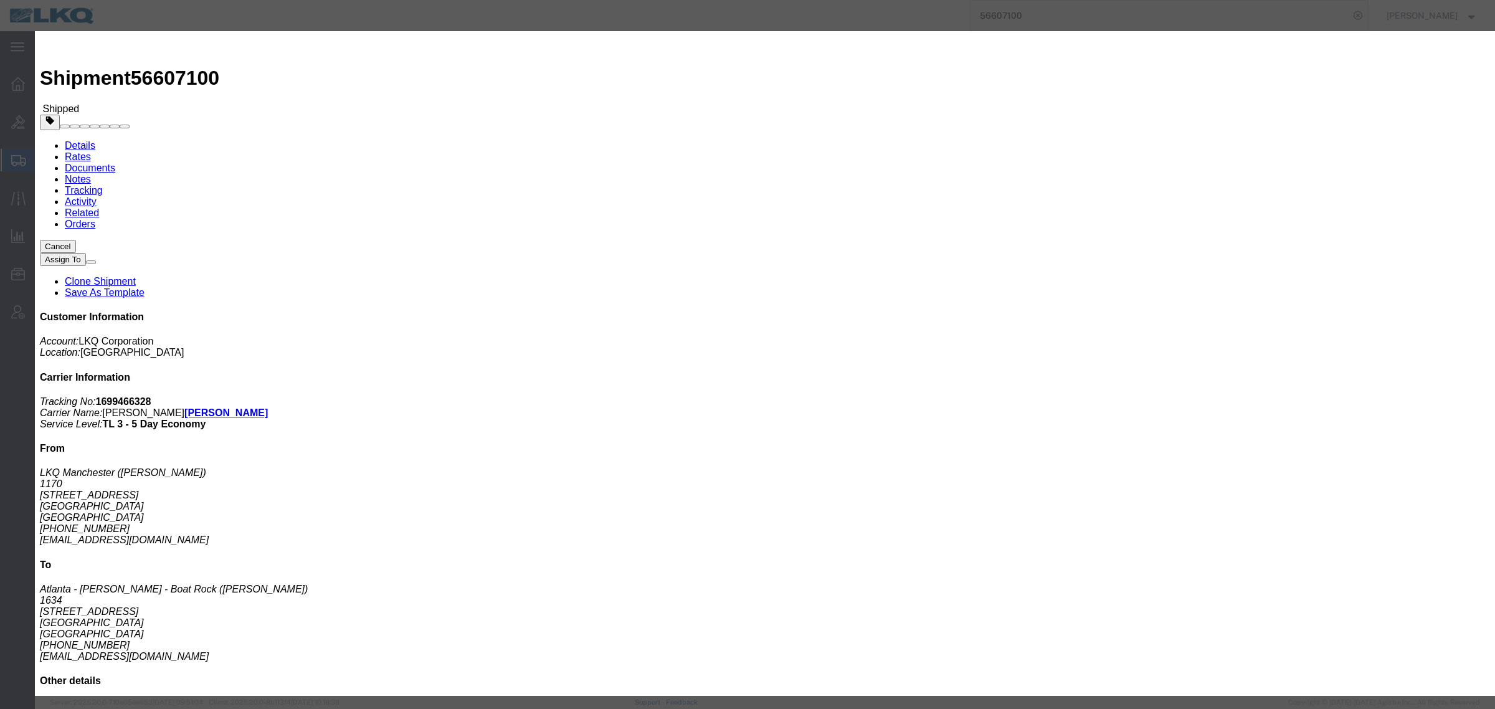
click div "Oct 01 2025 7:00 AM"
click button "Apply"
click div "Oct 02 2025 8:00 AM"
click button "Cancel"
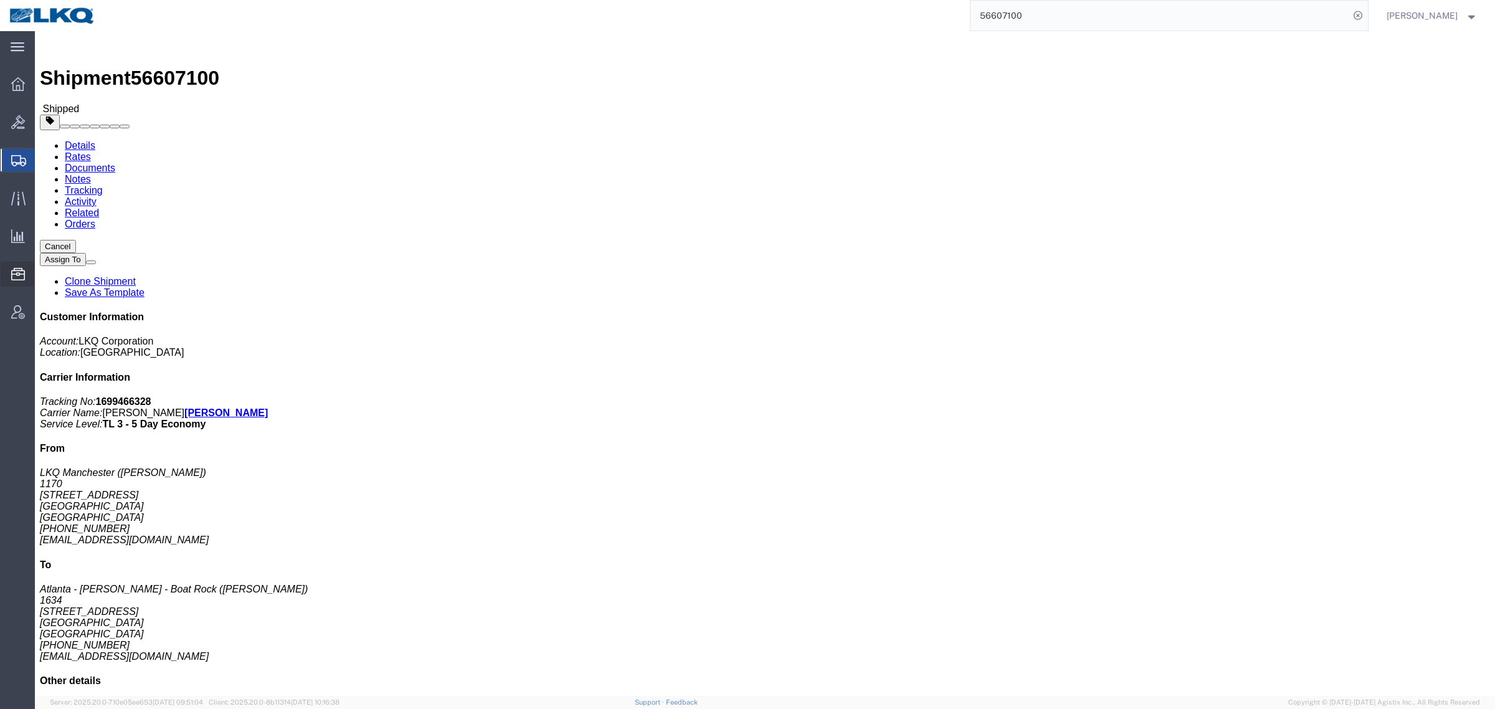
click at [0, 0] on span "Templates" at bounding box center [0, 0] width 0 height 0
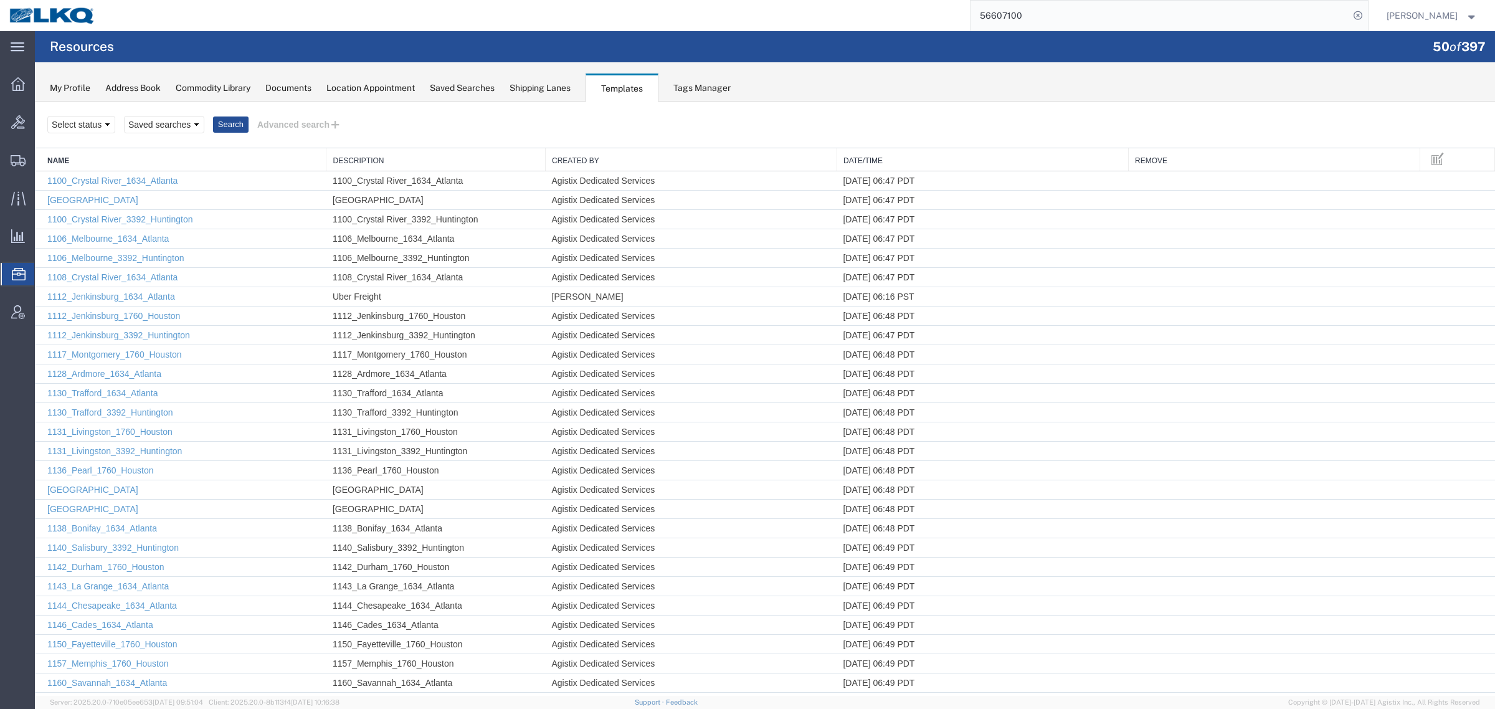
click at [419, 128] on div "Select status Saved searches Search Advanced search" at bounding box center [764, 124] width 1435 height 21
click at [122, 90] on div "Address Book" at bounding box center [132, 88] width 55 height 13
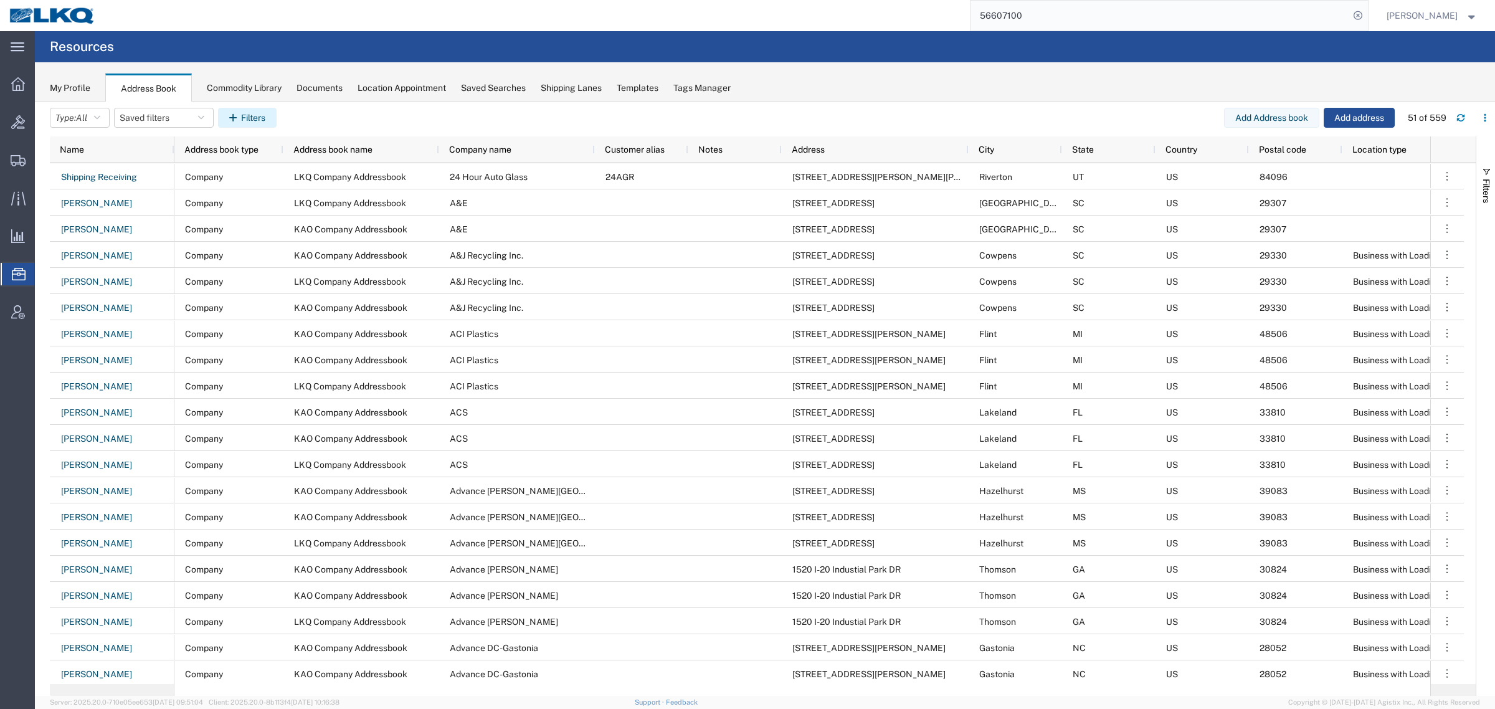
click at [247, 114] on button "Filters" at bounding box center [247, 118] width 59 height 20
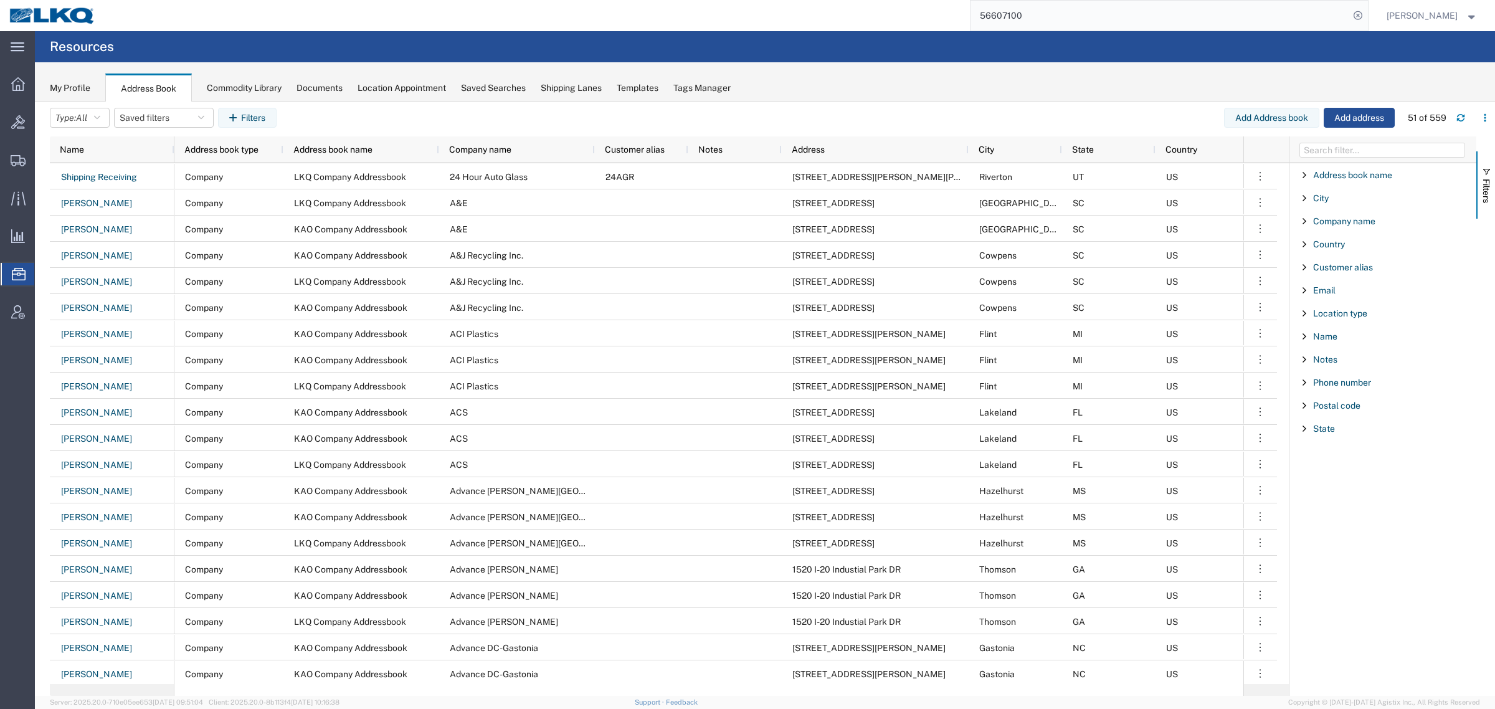
click at [1307, 270] on span "Filter List 12 Filters" at bounding box center [1304, 267] width 10 height 10
click at [1324, 321] on input "Filter Value" at bounding box center [1387, 319] width 163 height 15
click at [98, 151] on div "Name" at bounding box center [115, 150] width 110 height 20
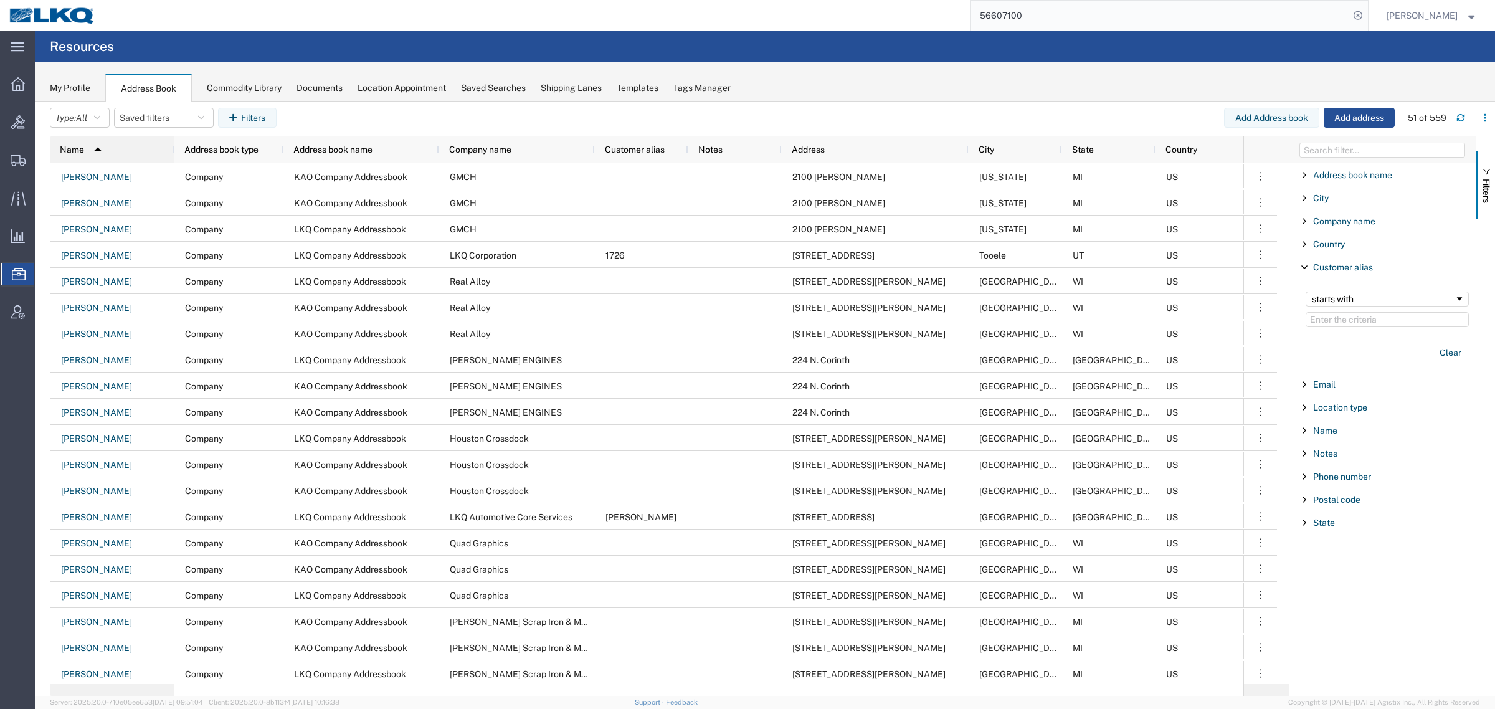
click at [70, 145] on span "Name" at bounding box center [72, 150] width 24 height 10
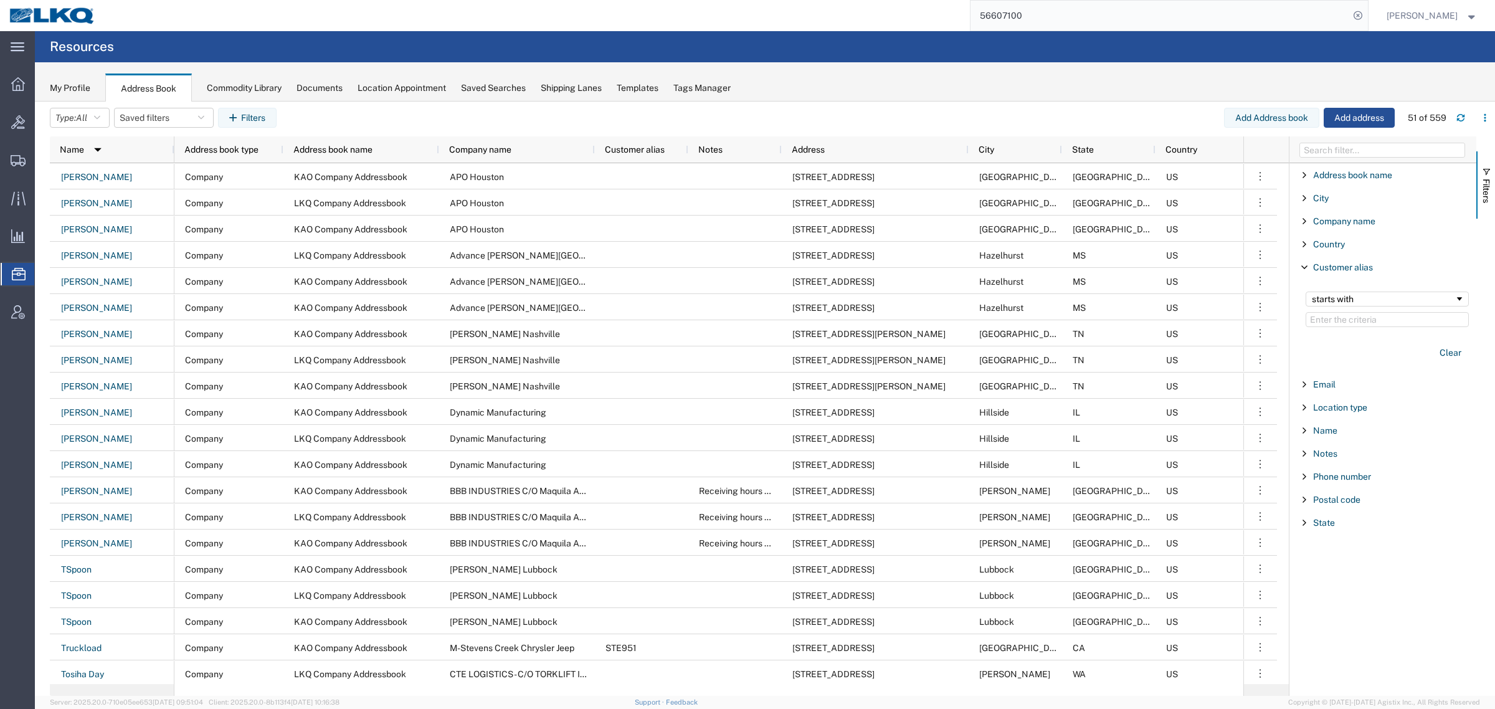
click at [0, 0] on span "Upload Address Book" at bounding box center [0, 0] width 0 height 0
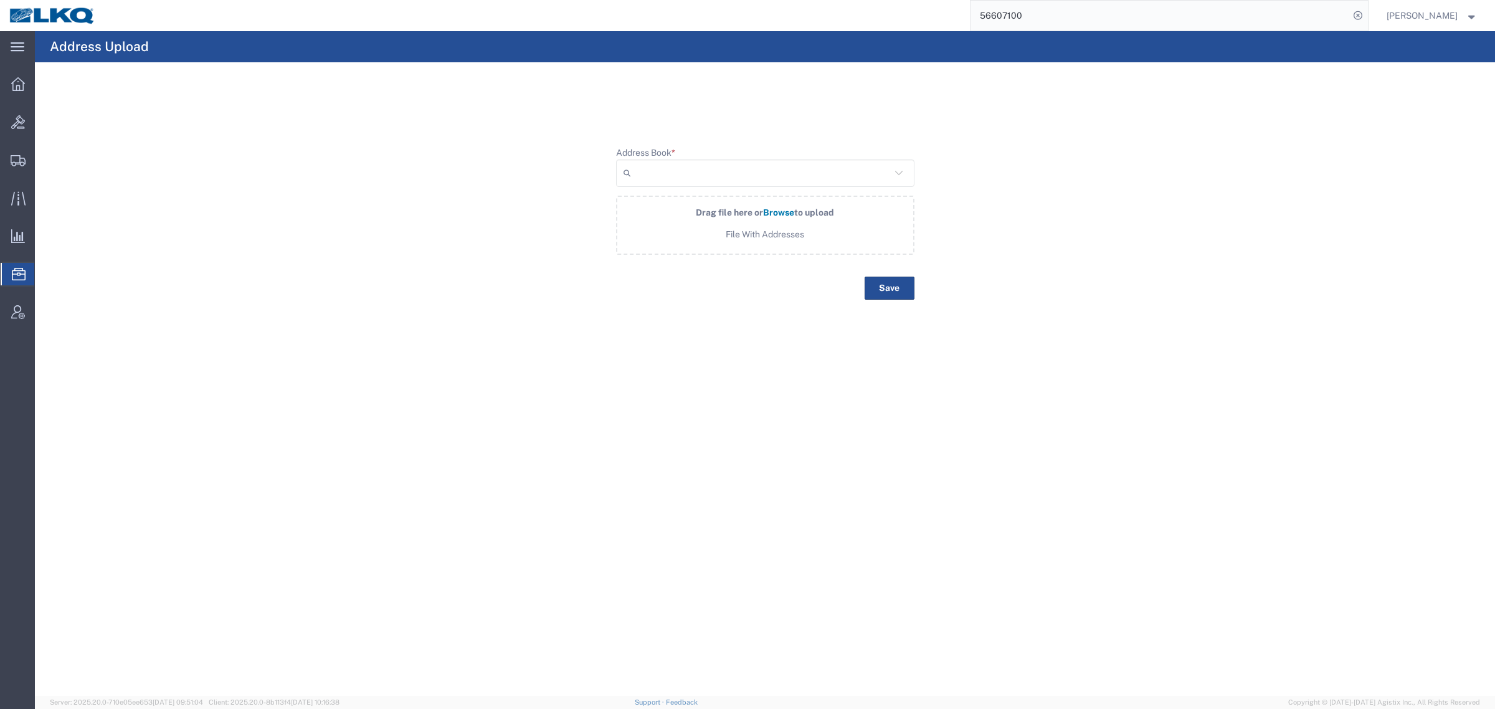
click at [0, 0] on span "Address Book" at bounding box center [0, 0] width 0 height 0
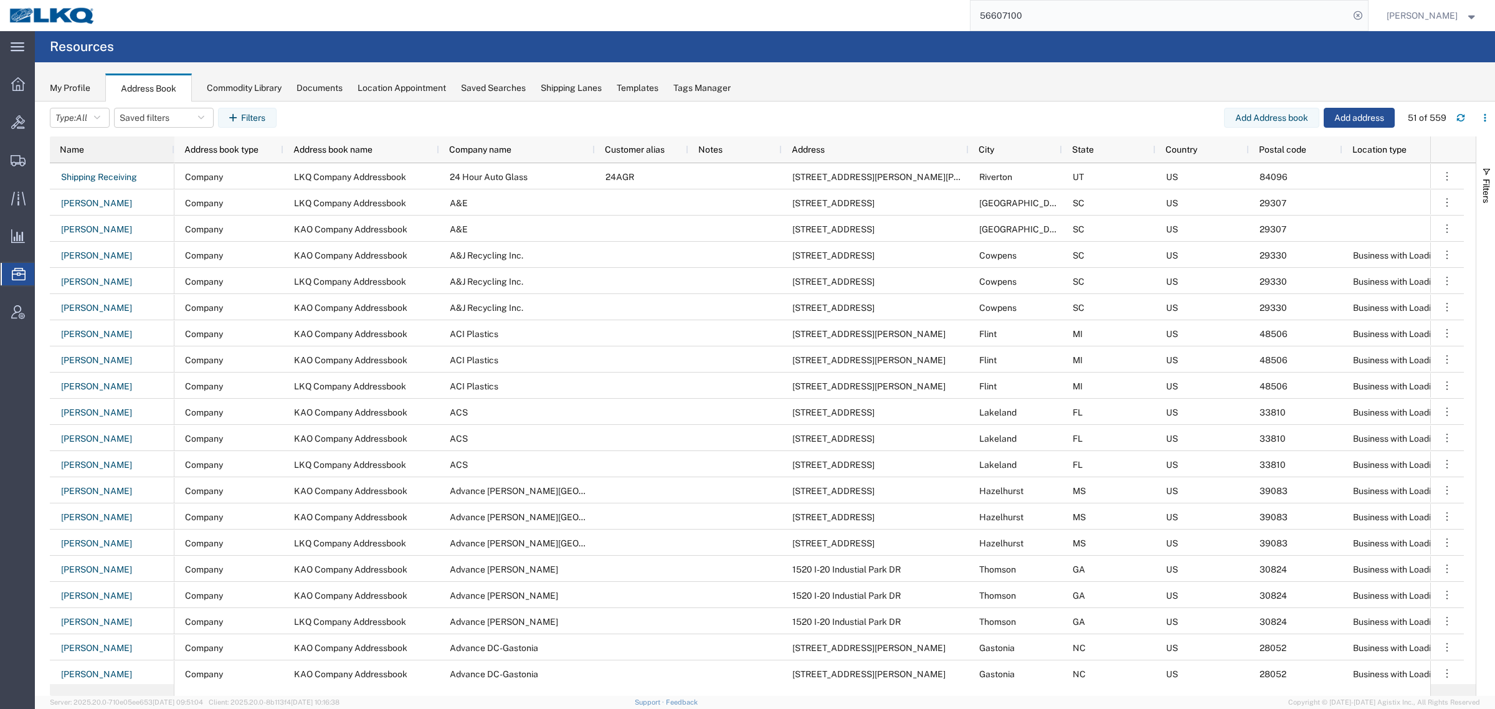
click at [79, 141] on div "Name" at bounding box center [115, 150] width 110 height 20
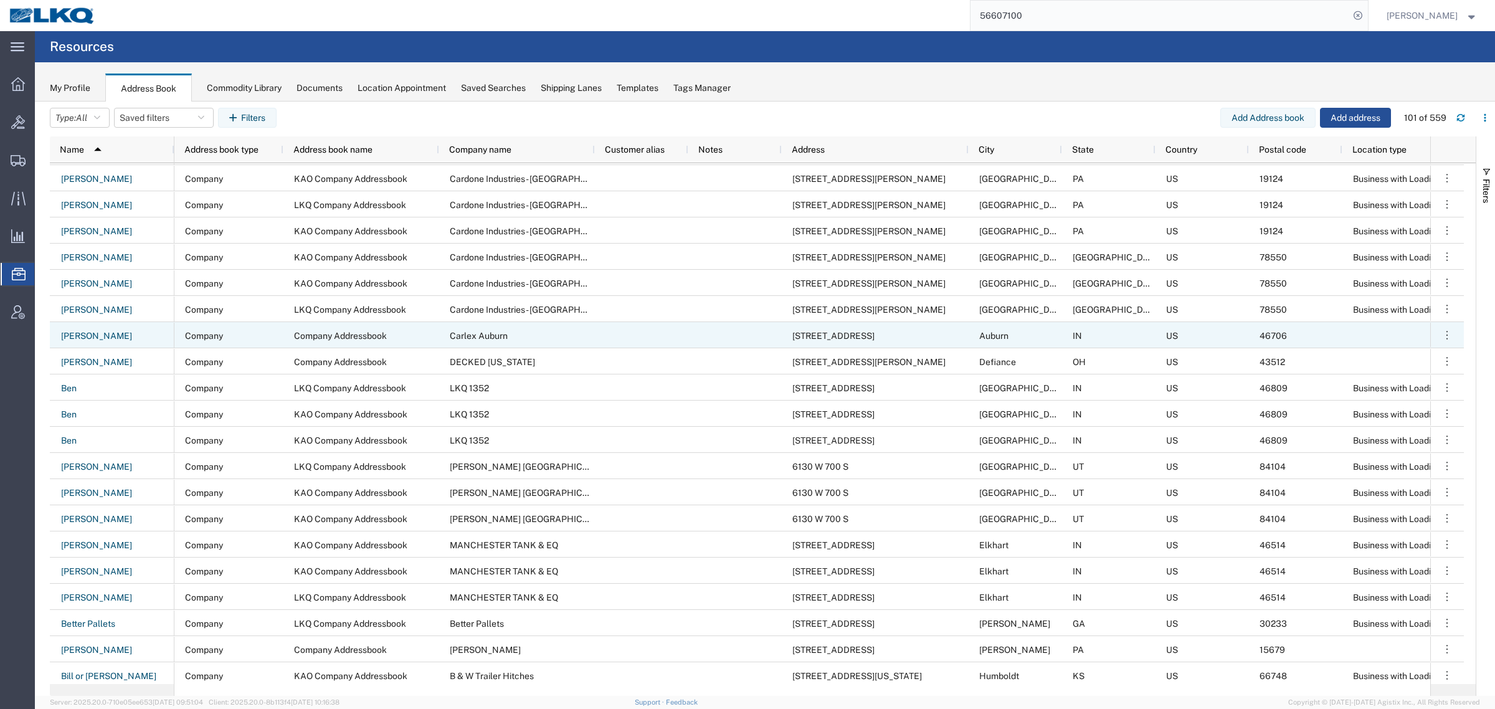
scroll to position [779, 0]
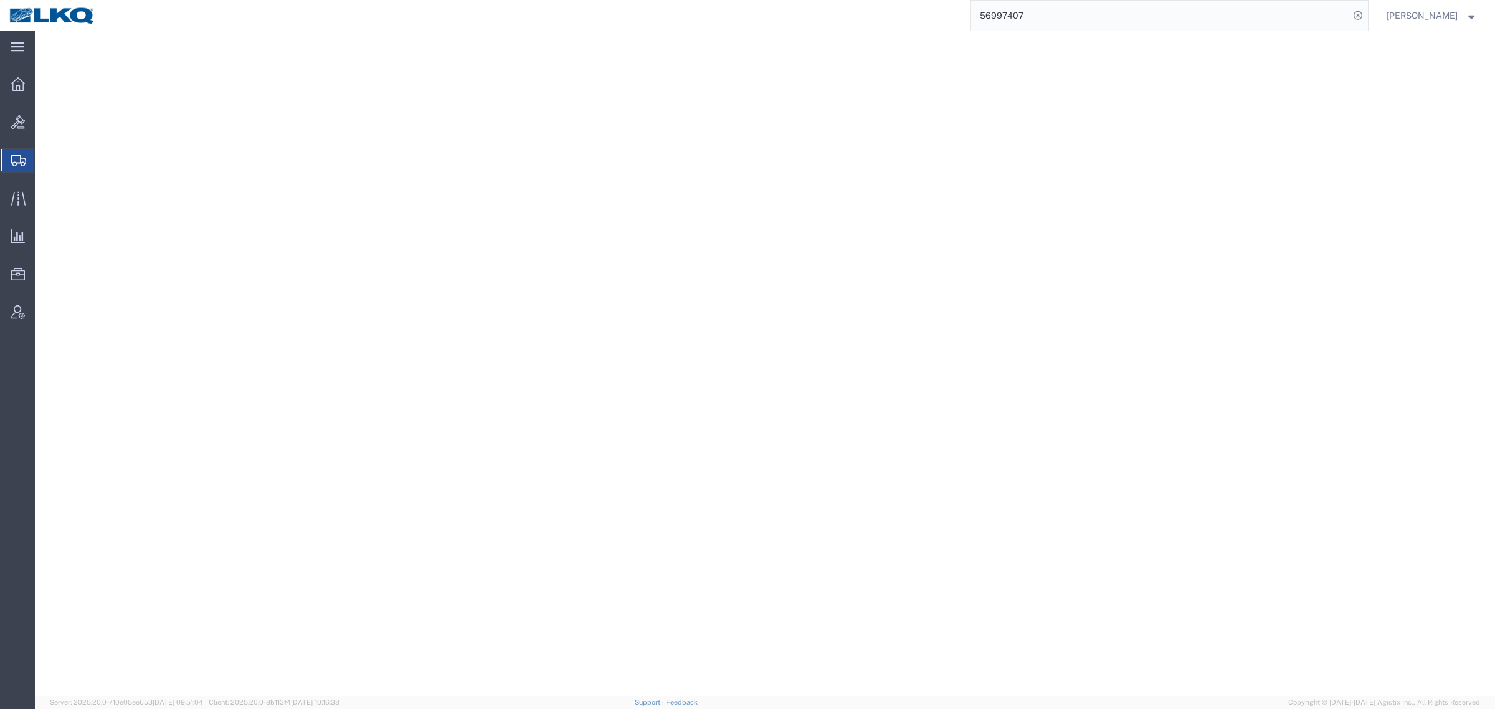
select select "65991"
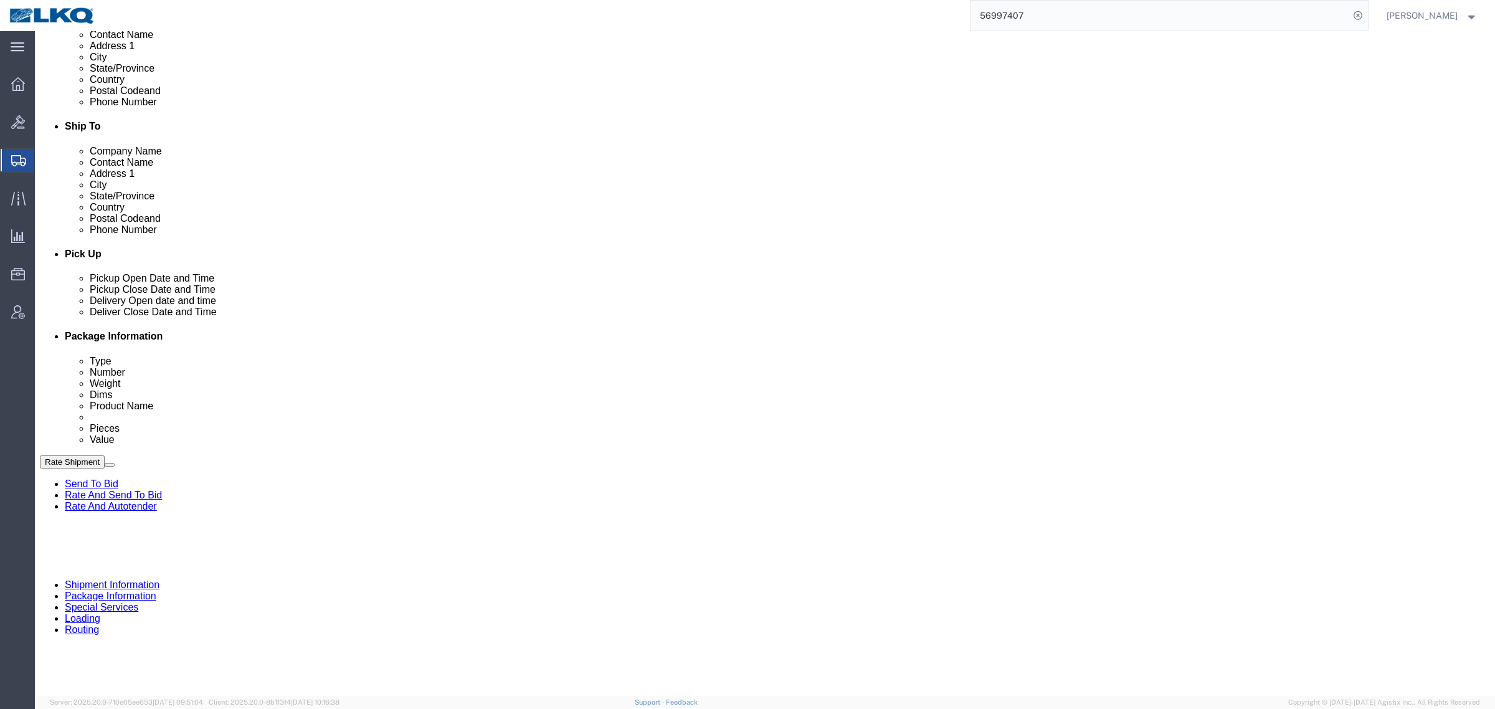
scroll to position [389, 0]
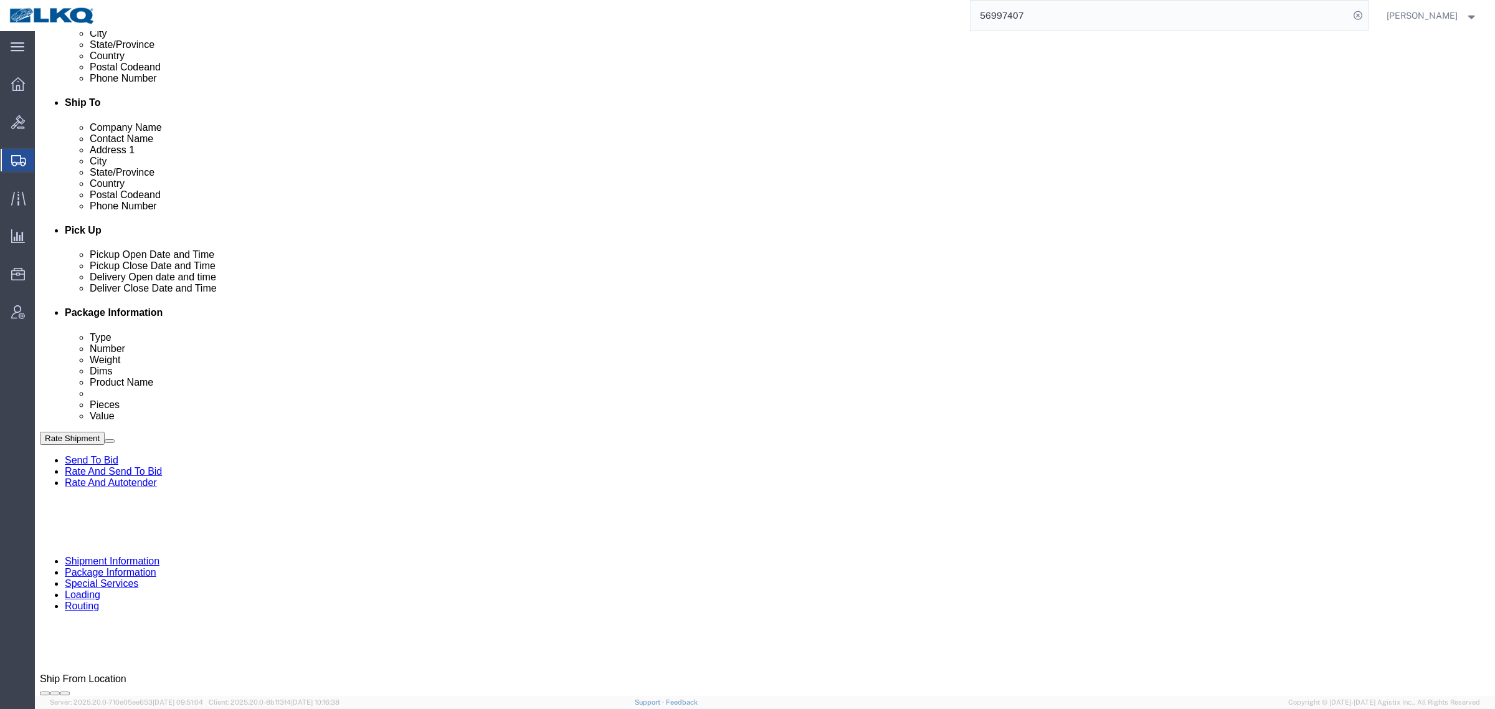
click span "56997407"
copy span "56997407"
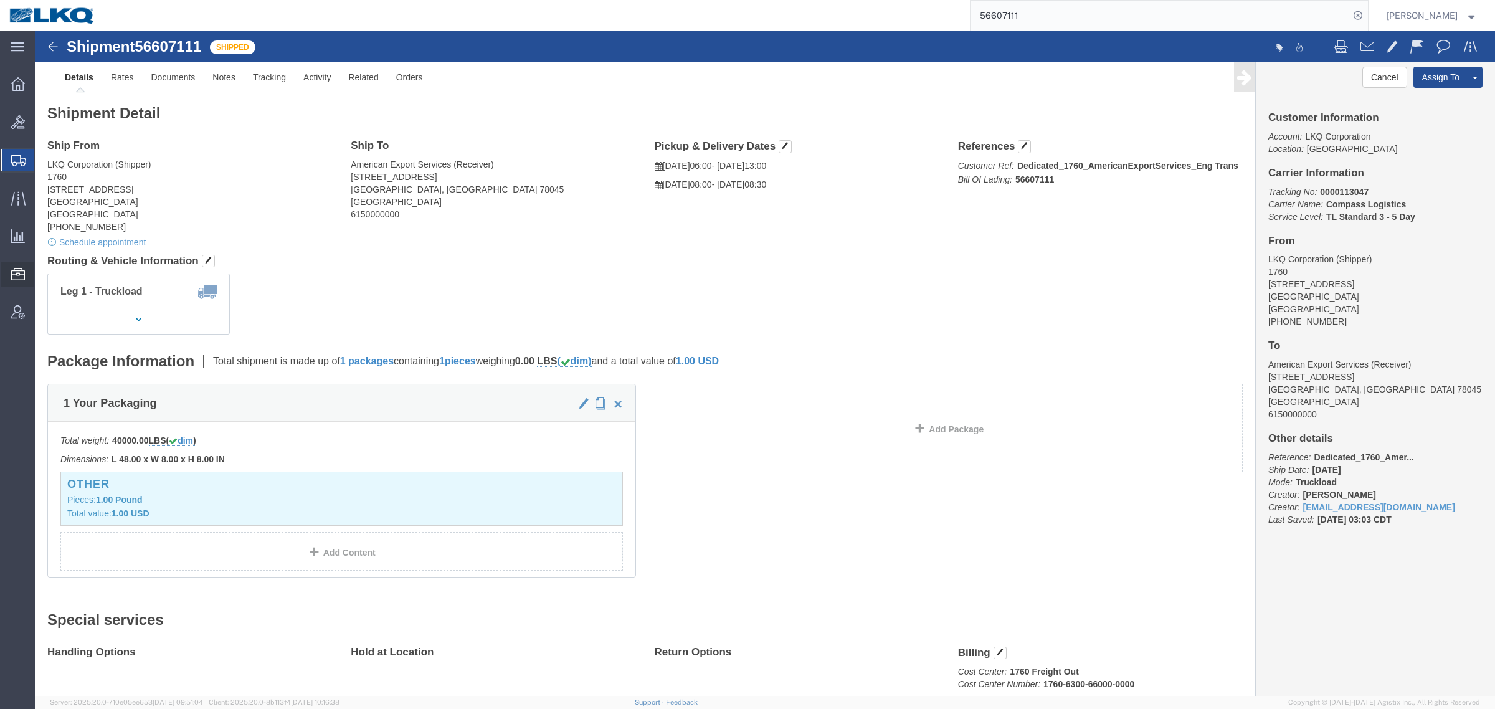
click at [0, 0] on span "Location Appointment" at bounding box center [0, 0] width 0 height 0
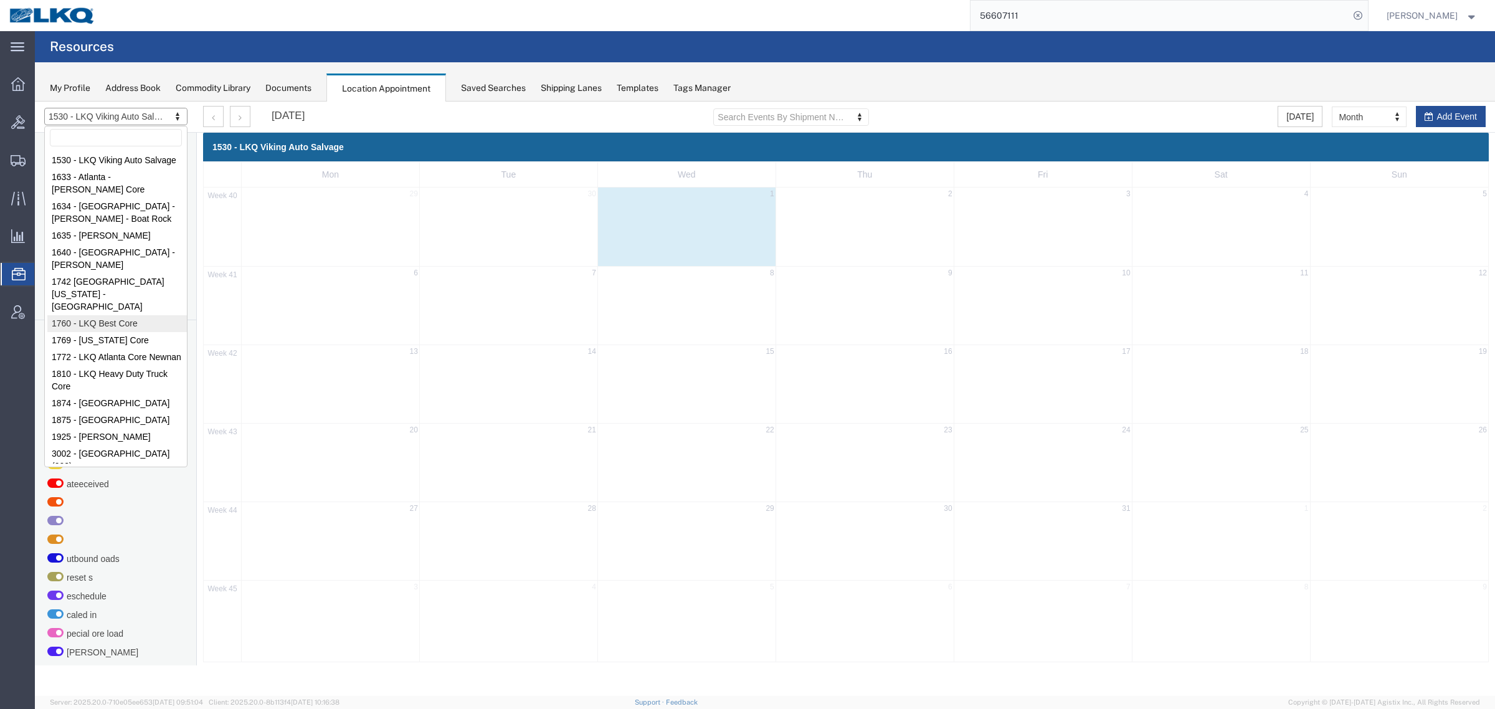
select select "27634"
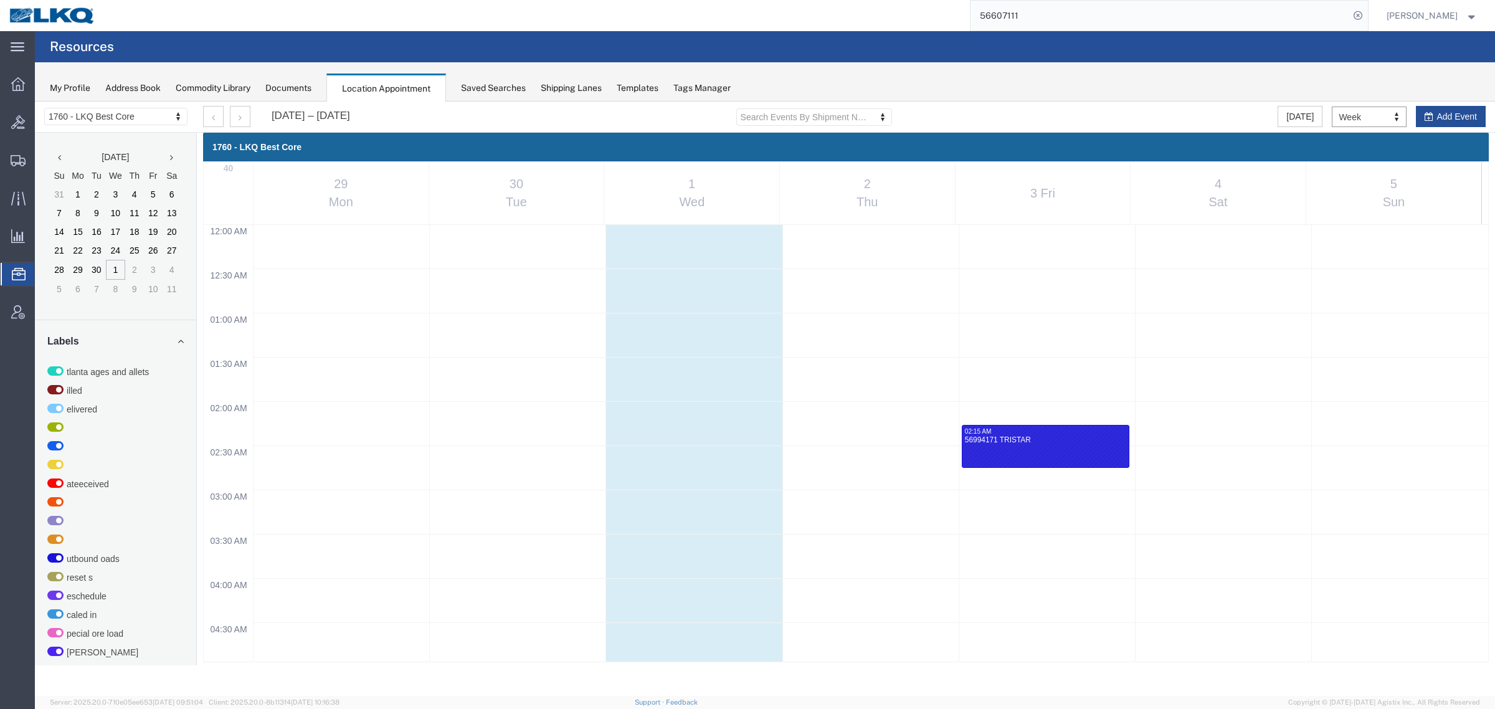
scroll to position [533, 0]
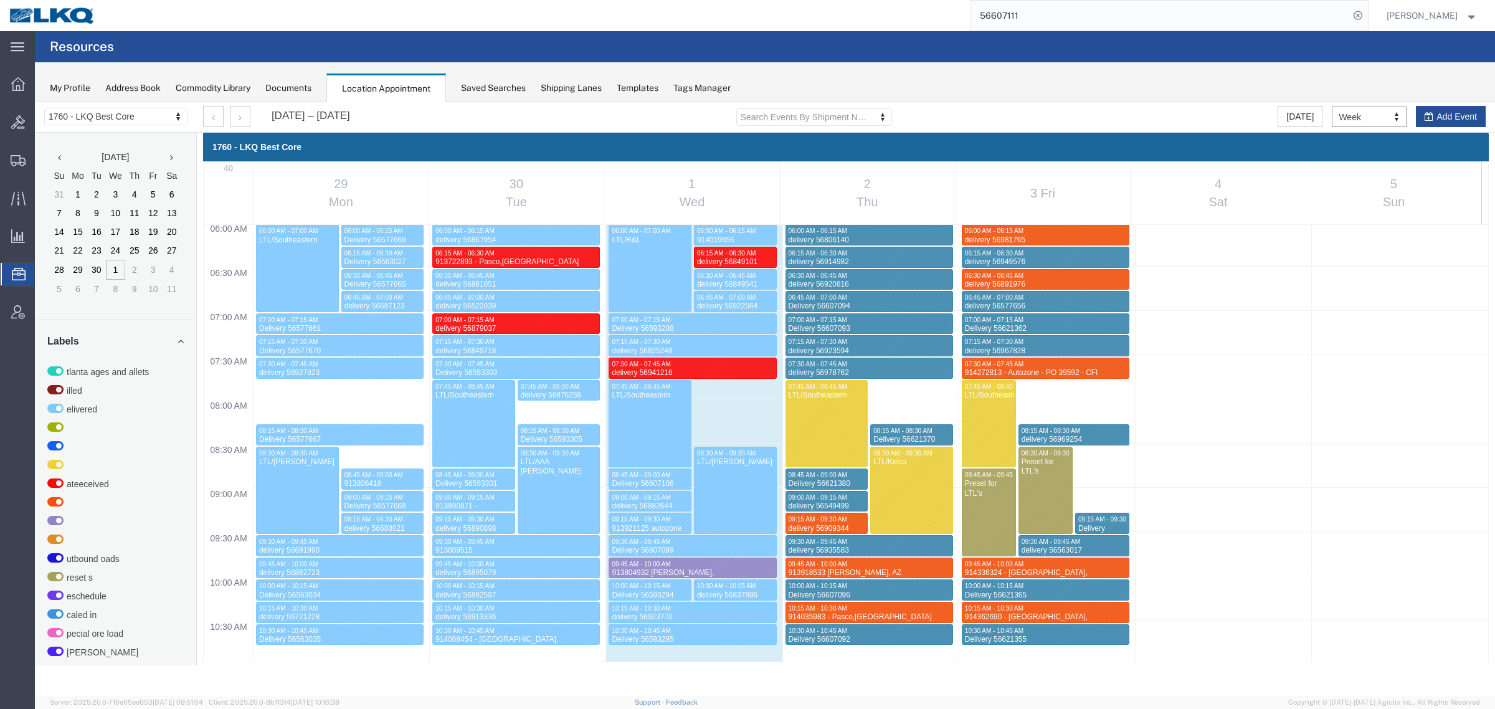
click at [922, 83] on div "My Profile Address Book Commodity Library Documents Location Appointment Saved …" at bounding box center [765, 81] width 1460 height 39
click at [246, 119] on button "button" at bounding box center [240, 116] width 21 height 21
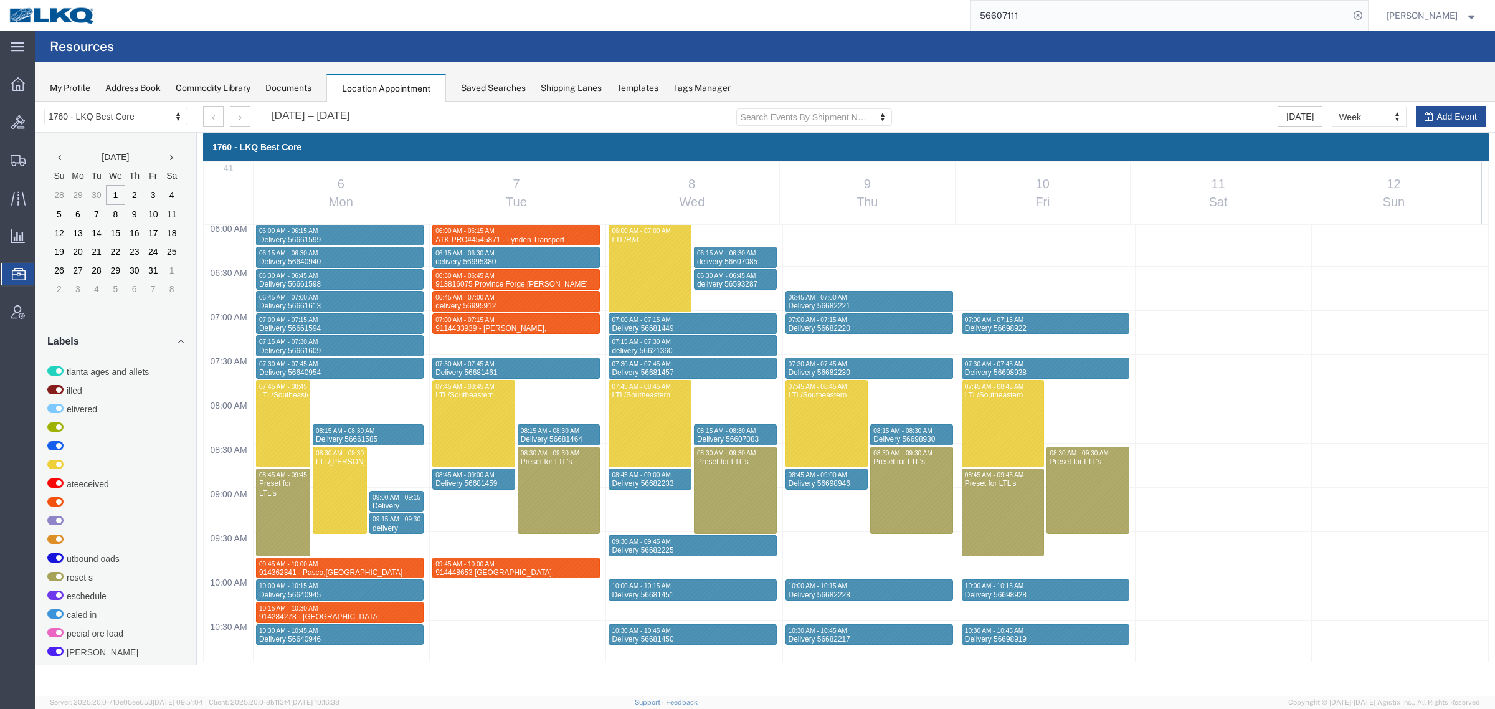
scroll to position [885, 0]
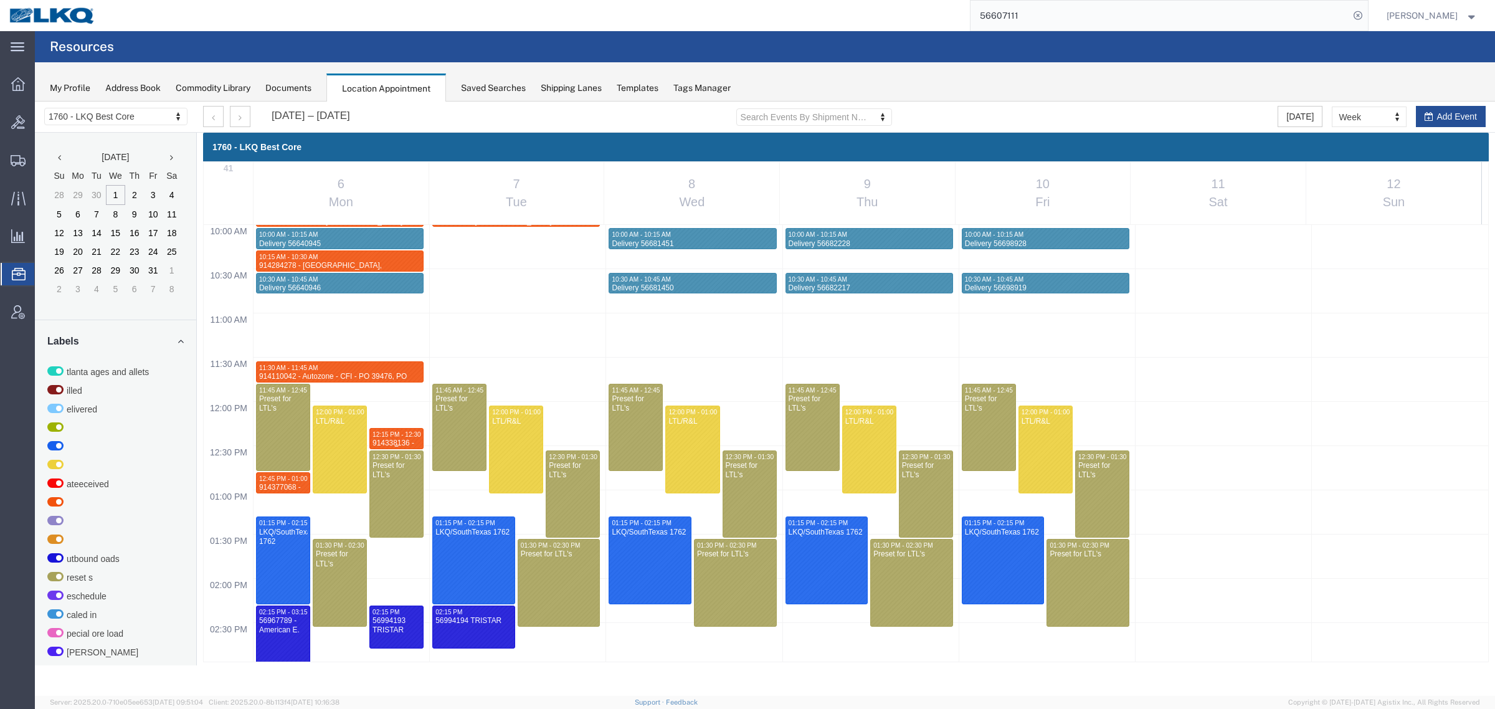
click at [391, 437] on span "12:15 PM - 12:30 PM" at bounding box center [402, 434] width 60 height 7
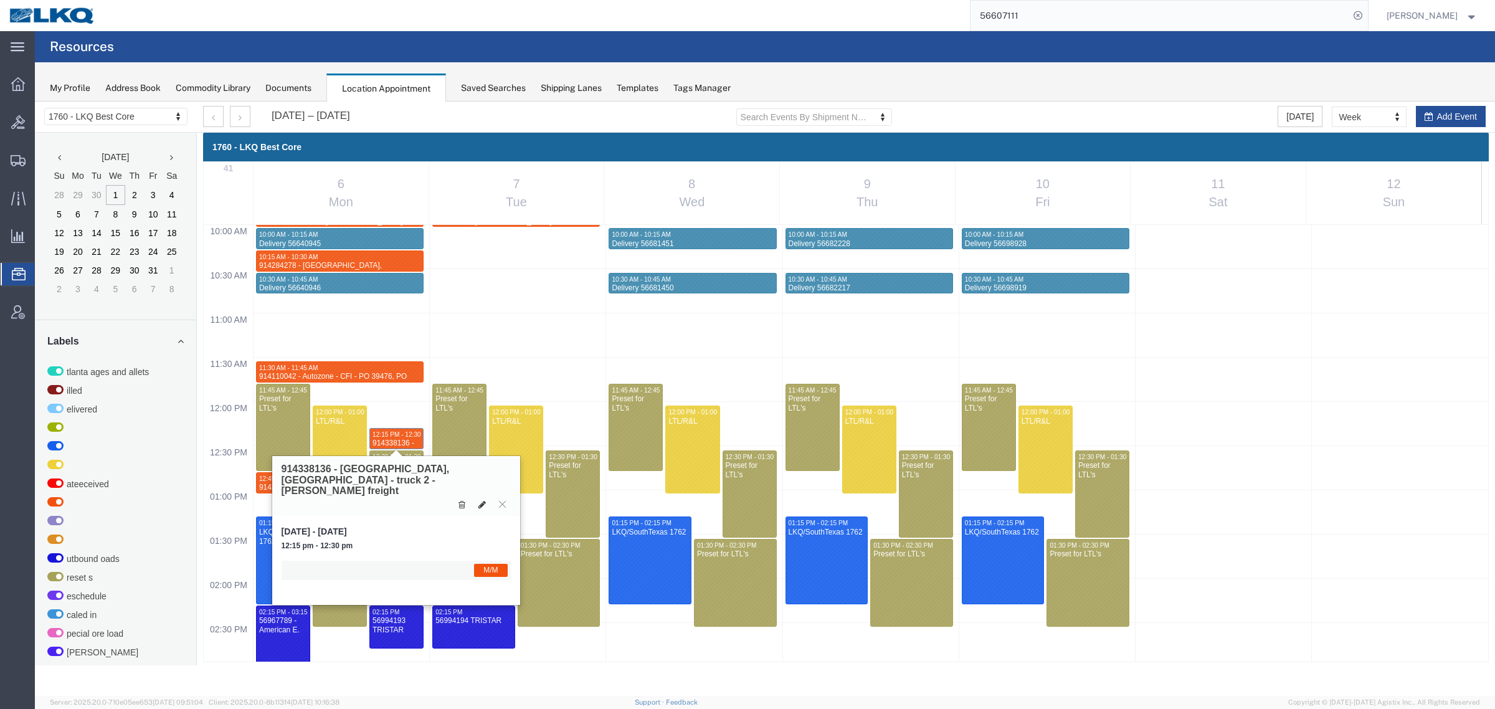
click at [481, 500] on icon at bounding box center [481, 504] width 7 height 9
select select "1"
select select "24"
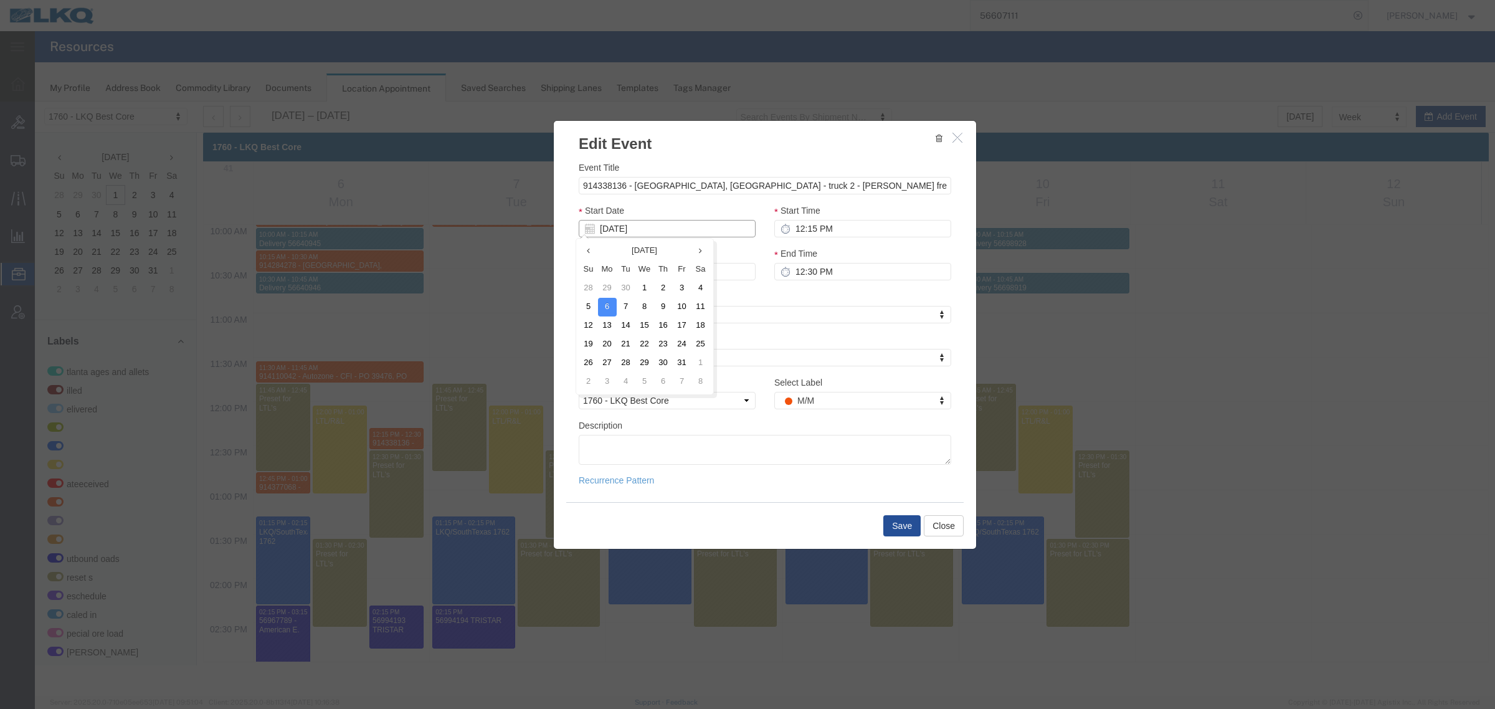
click at [702, 235] on input "[DATE]" at bounding box center [667, 228] width 177 height 17
click at [627, 306] on td "7" at bounding box center [626, 307] width 19 height 19
click at [839, 225] on input "12:15 PM" at bounding box center [862, 228] width 177 height 17
type input "9:45 PM"
type input "10/07/2025"
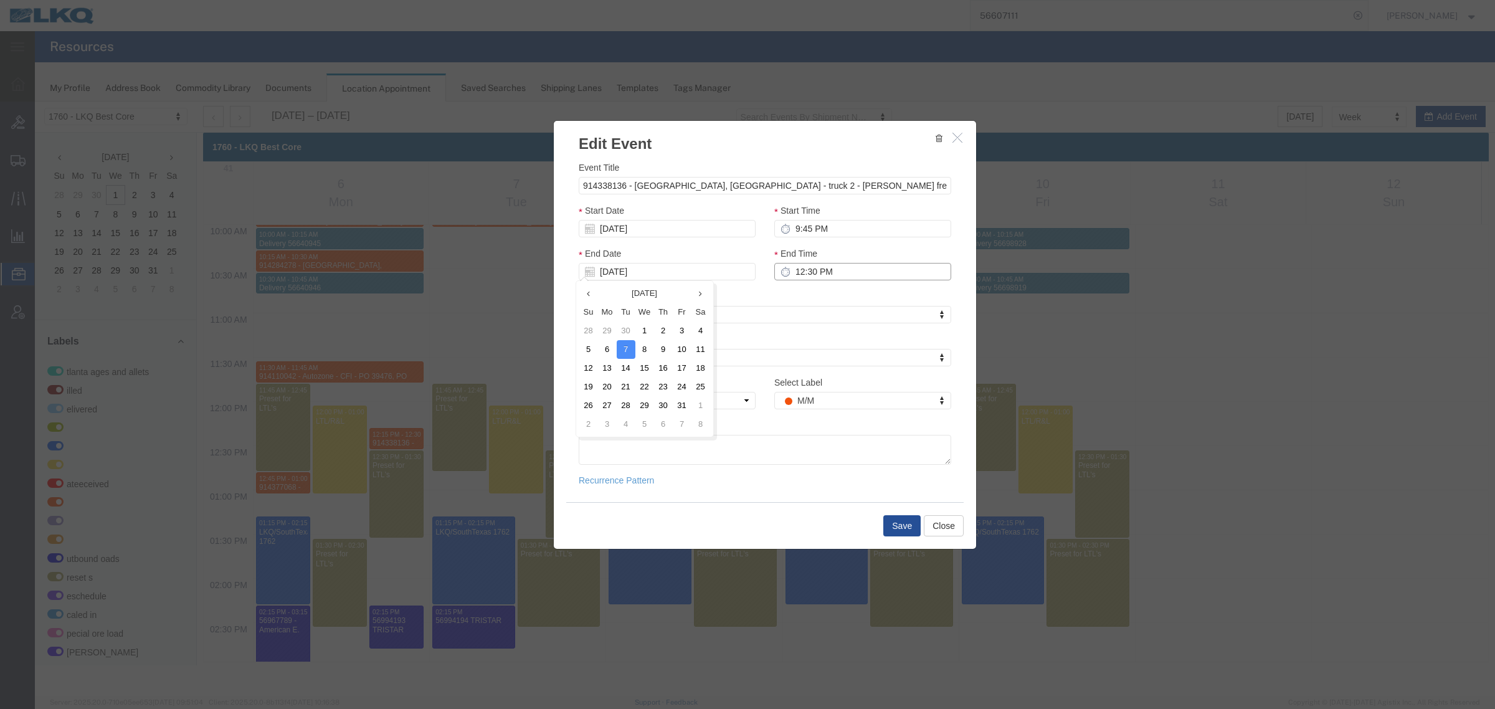
type input "10:45 PM"
click at [839, 225] on input "9:45 PM" at bounding box center [862, 228] width 177 height 17
type input "9:45 AM"
type input "10:00 AM"
click at [891, 536] on button "Save" at bounding box center [901, 525] width 37 height 21
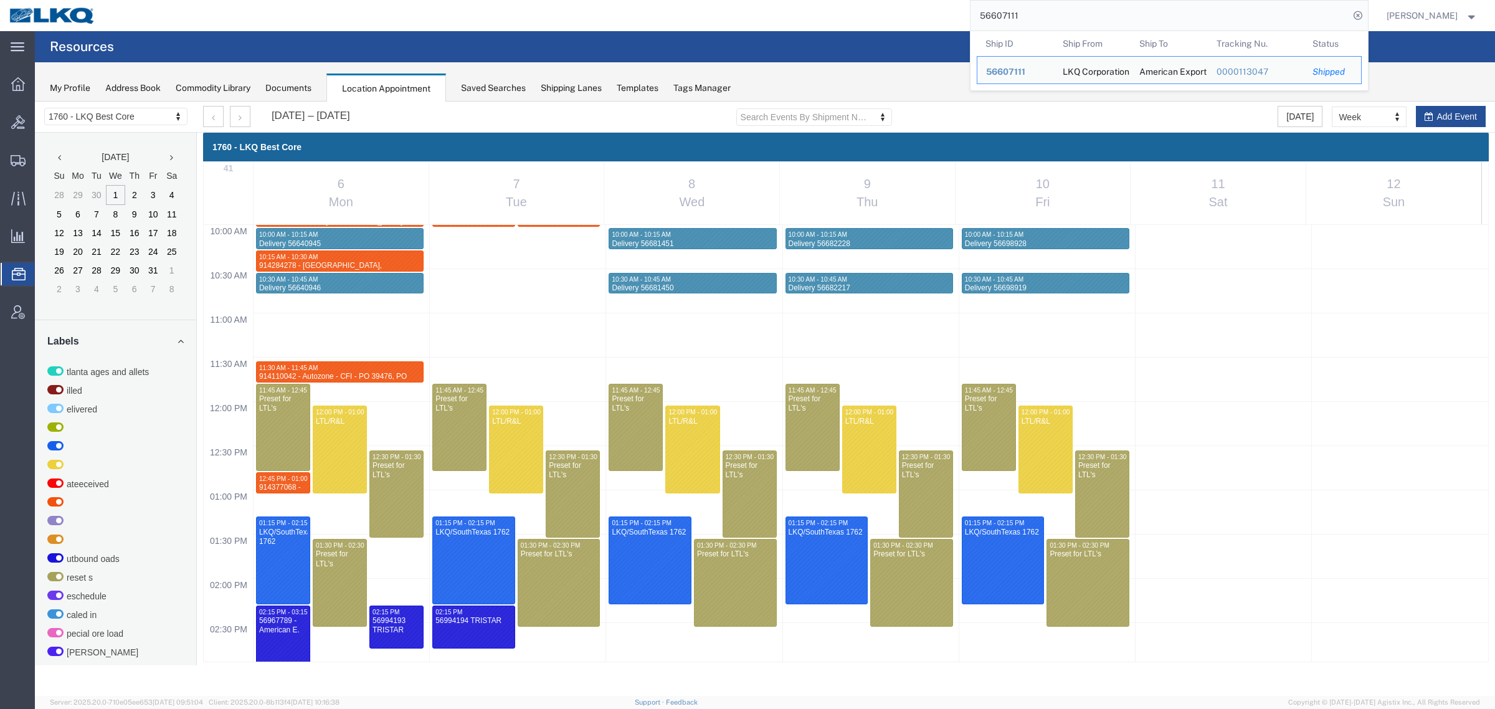
click at [1048, 13] on input "56607111" at bounding box center [1159, 16] width 379 height 30
click at [1018, 75] on span "56607111" at bounding box center [1005, 72] width 39 height 10
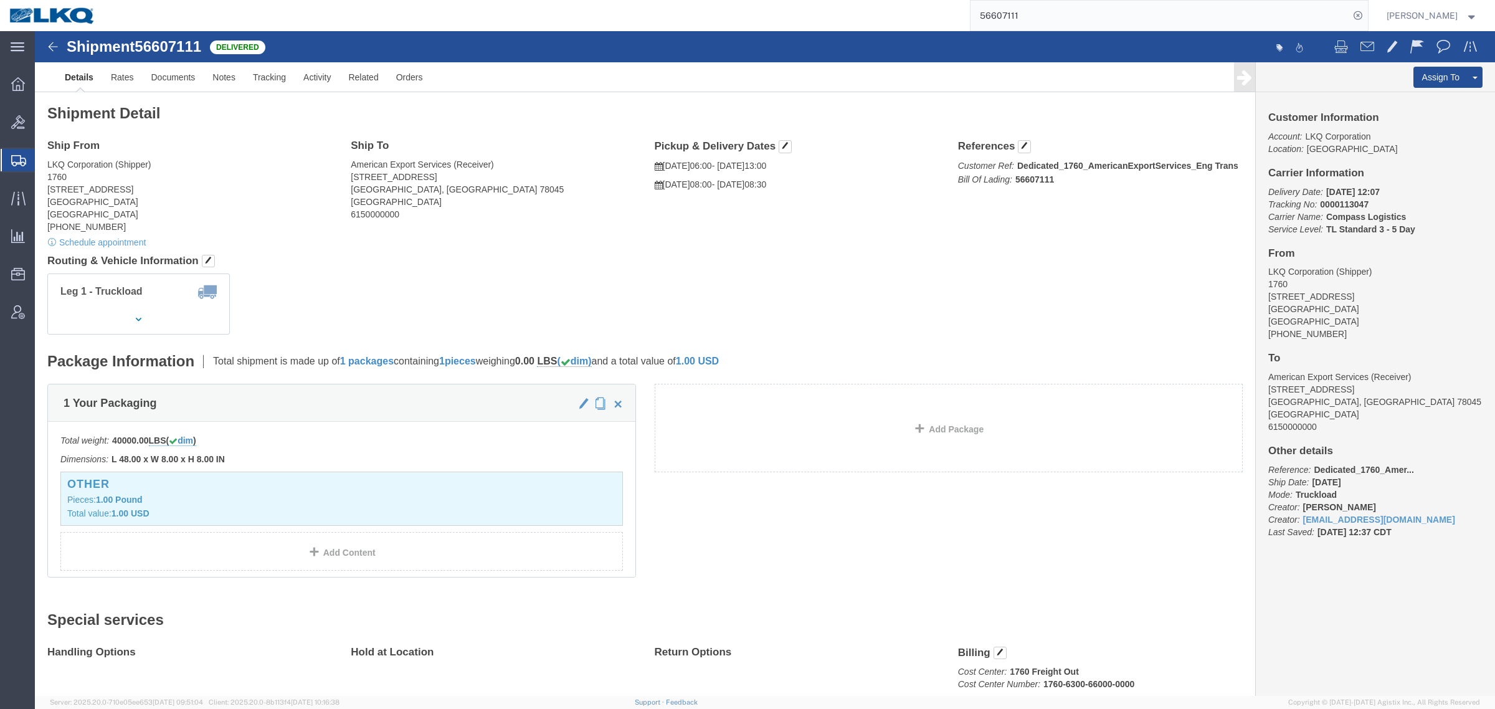
click at [0, 0] on span "Create Shipment" at bounding box center [0, 0] width 0 height 0
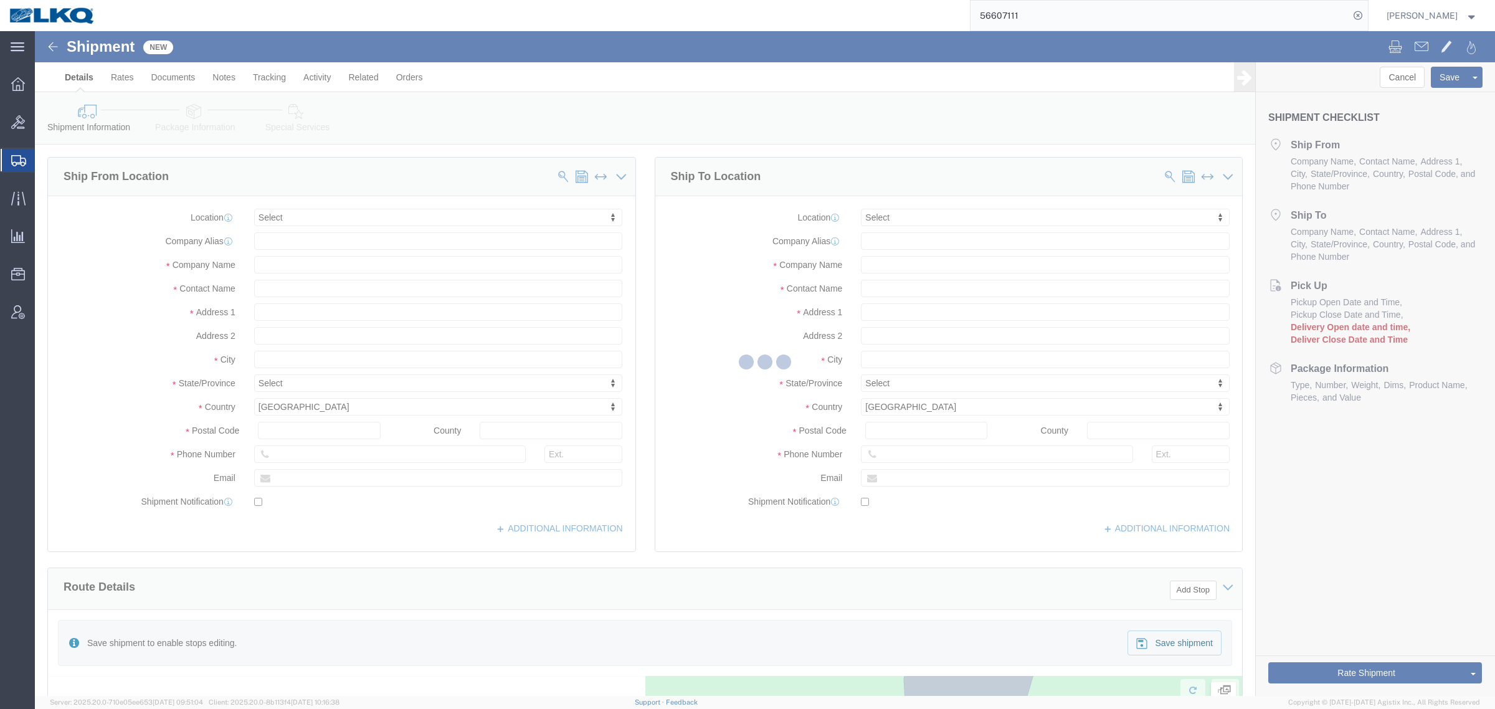
select select
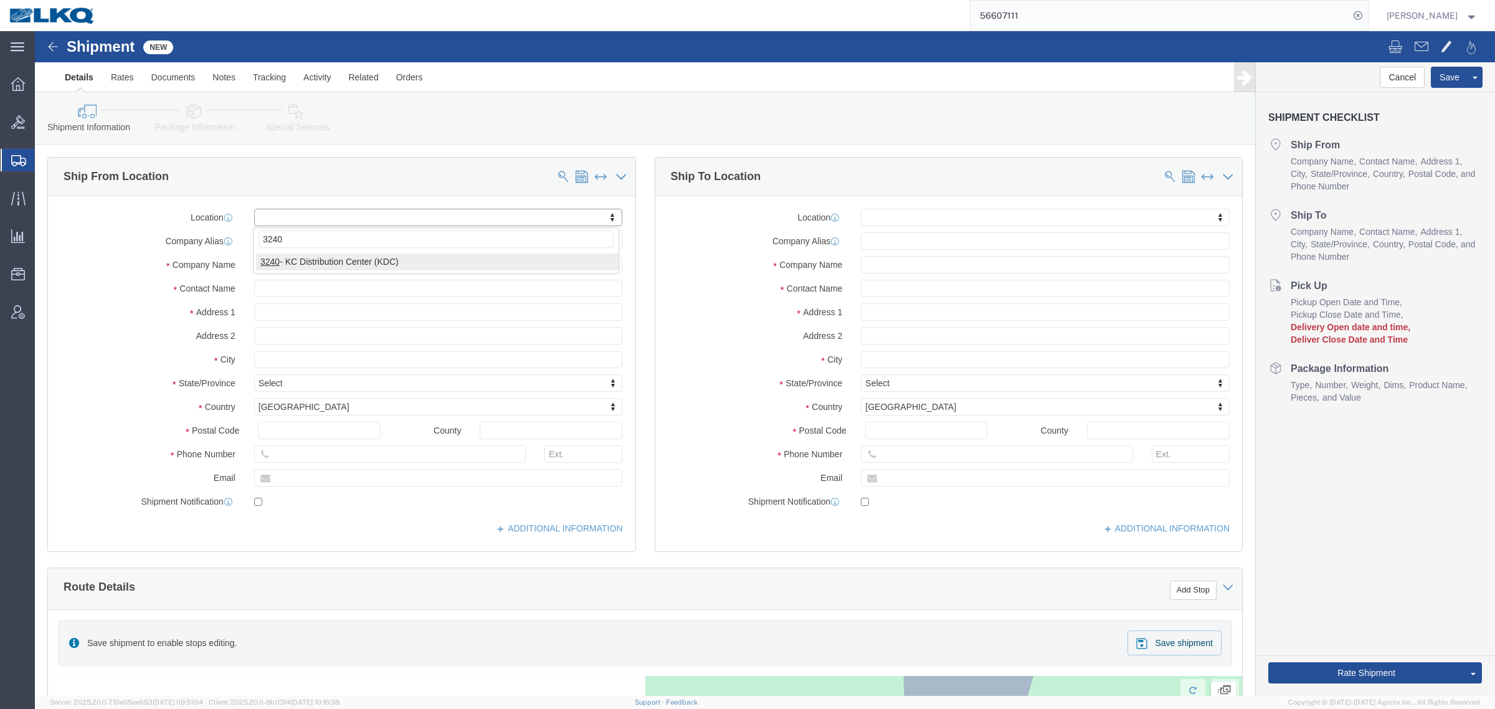
type input "3240"
select select "27944"
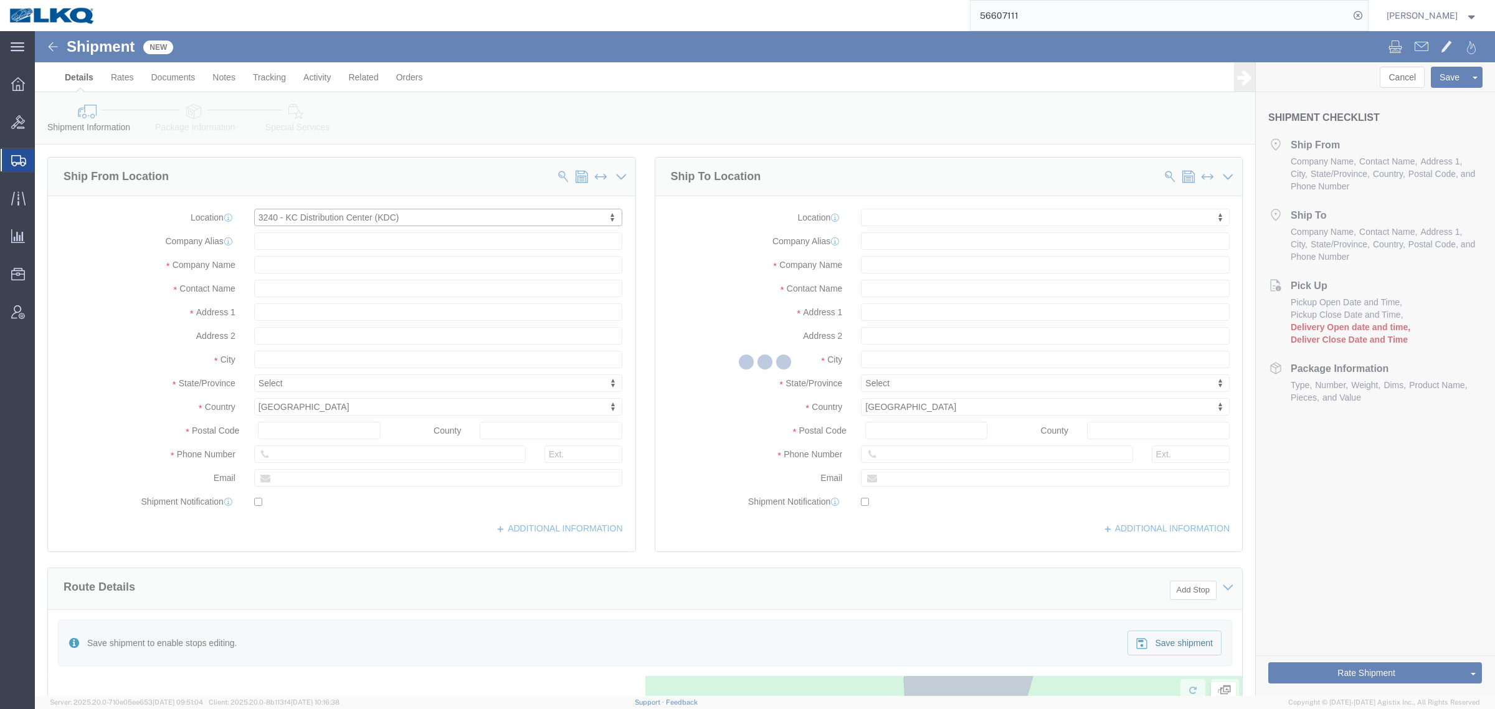
select select "KS"
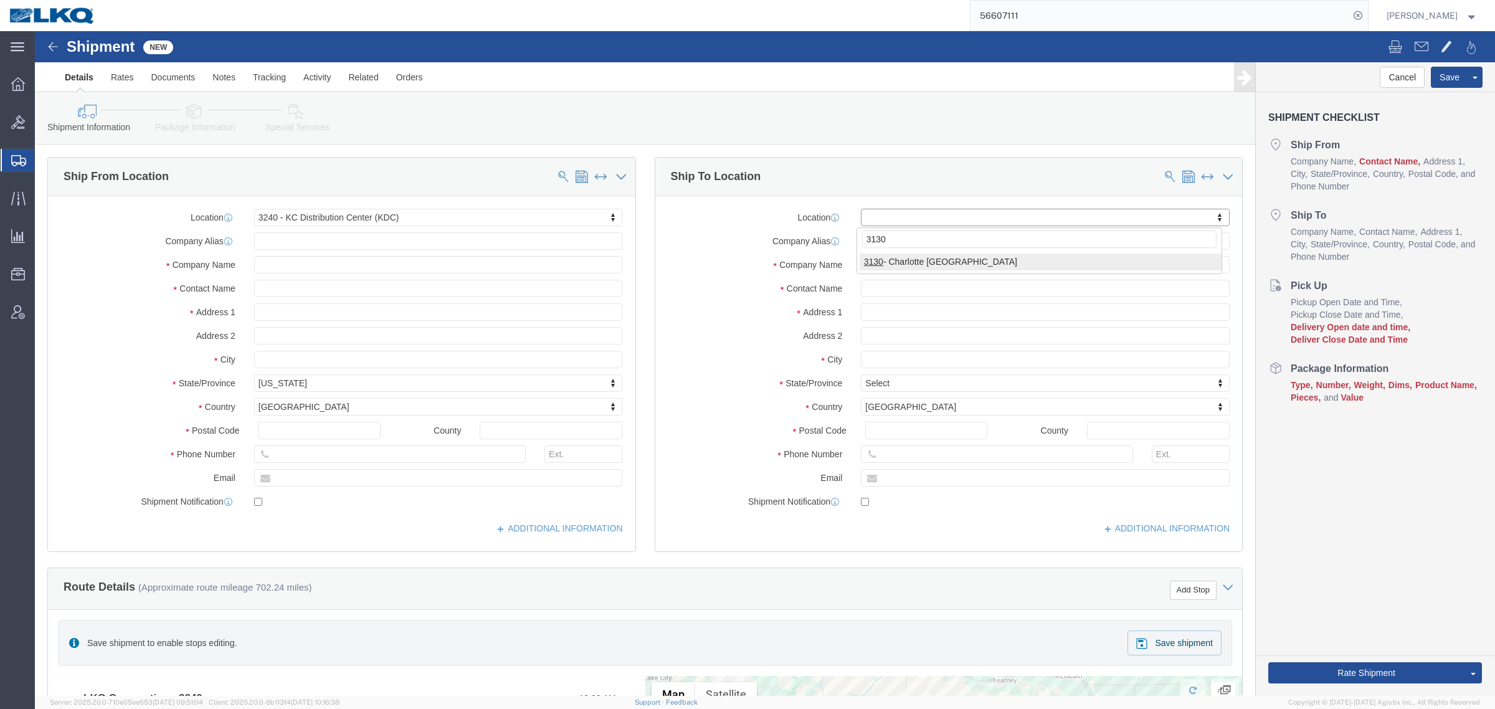
type input "3130"
select select "27858"
select select "NC"
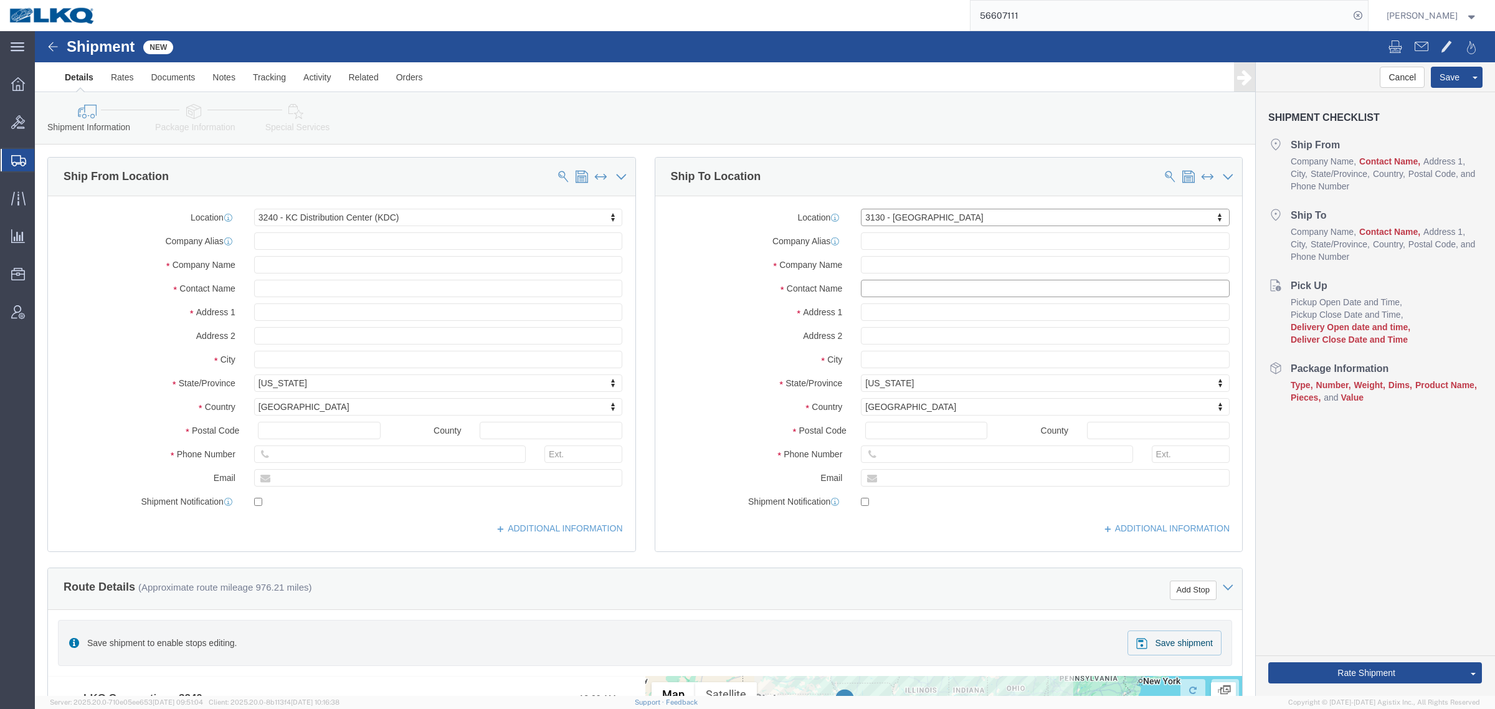
drag, startPoint x: 845, startPoint y: 257, endPoint x: 851, endPoint y: 265, distance: 10.1
click input "text"
type input "N/A"
type input "[STREET_ADDRESS]"
click input "text"
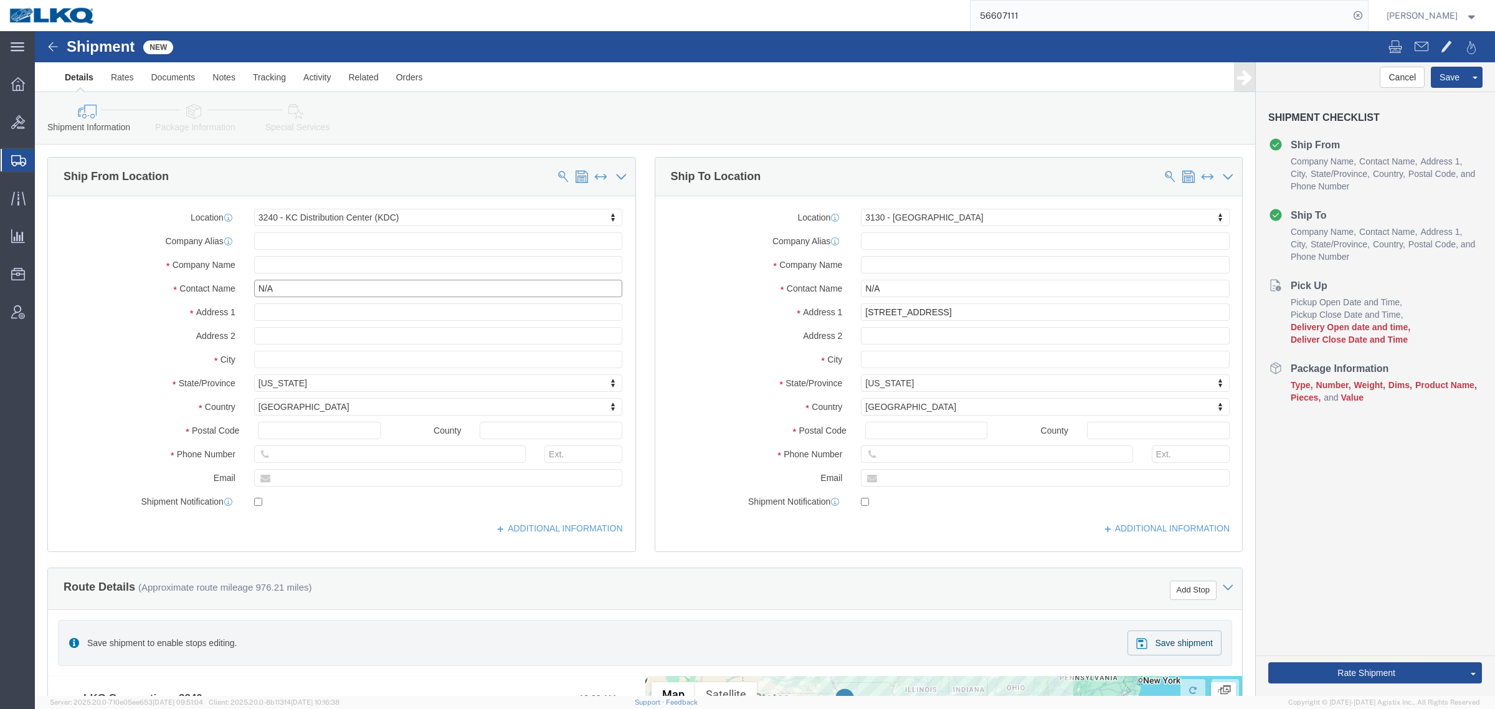
type input "N/A"
type input "[STREET_ADDRESS]"
click div "Cancel Save Assign To Save As Template Shipment Checklist Ship From Company Nam…"
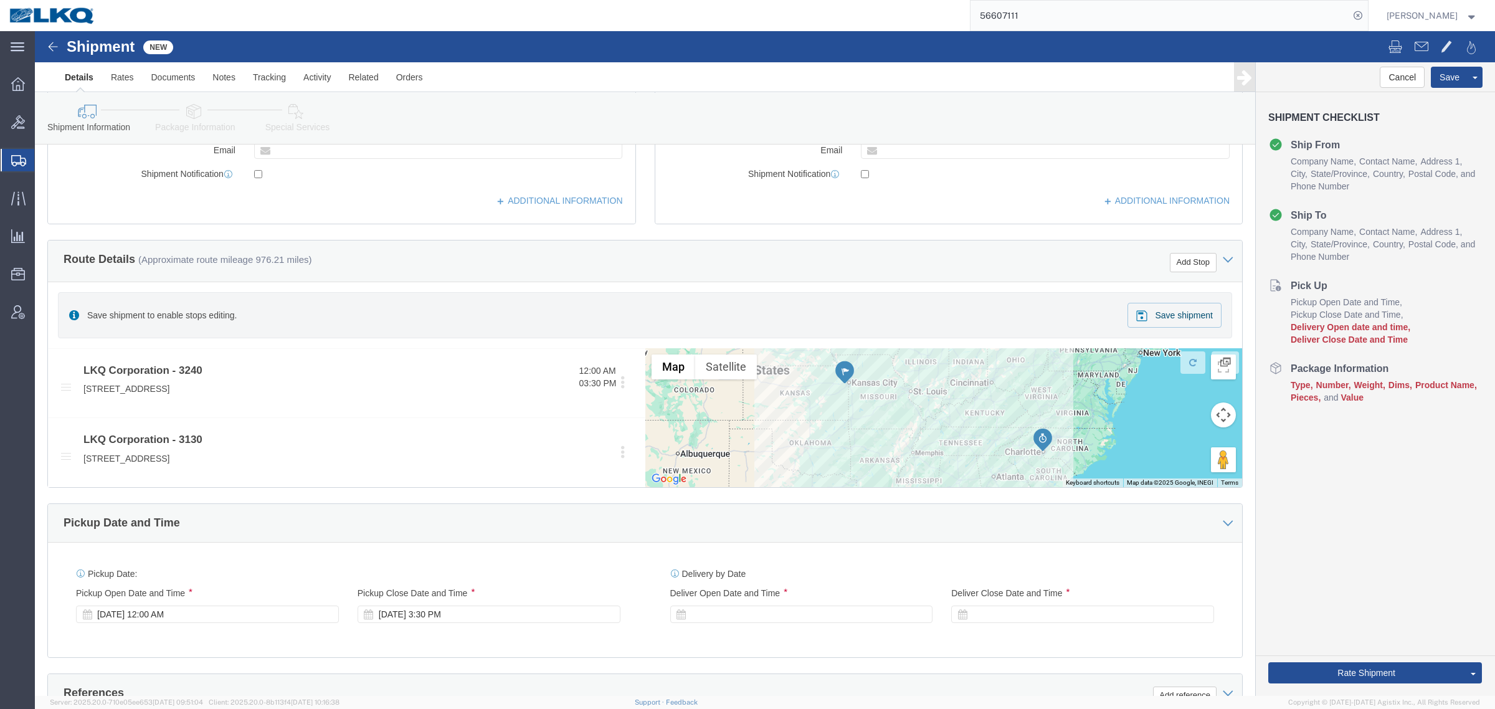
scroll to position [467, 0]
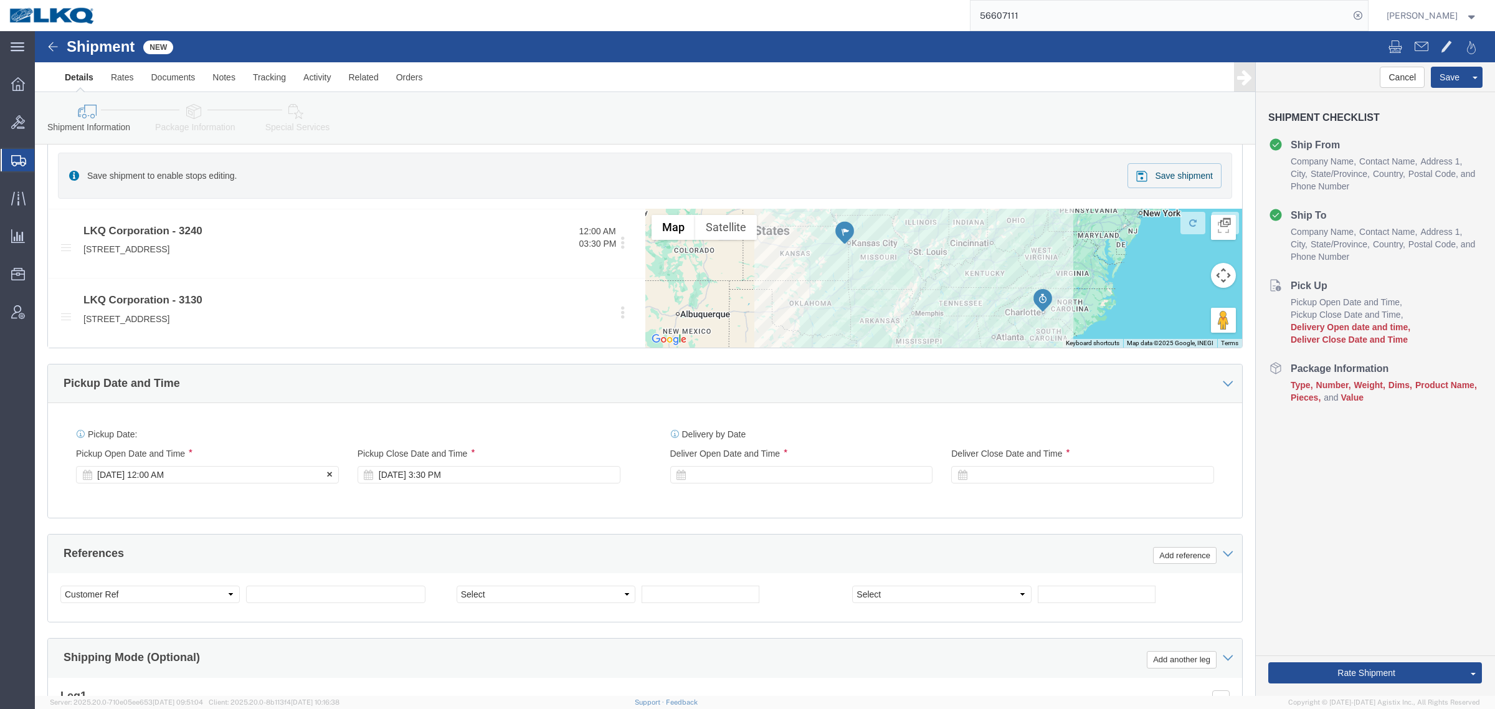
click div "Oct 01 2025 12:00 AM"
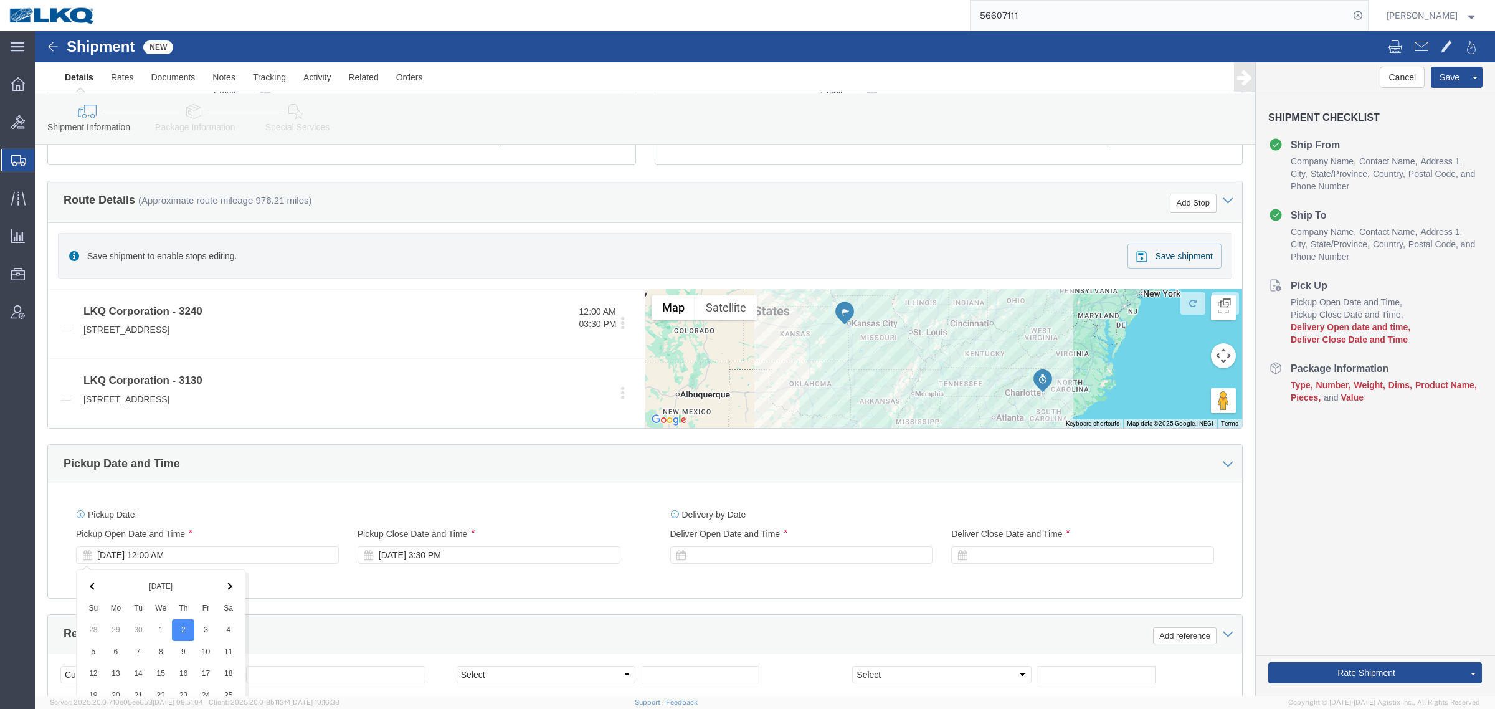
scroll to position [363, 0]
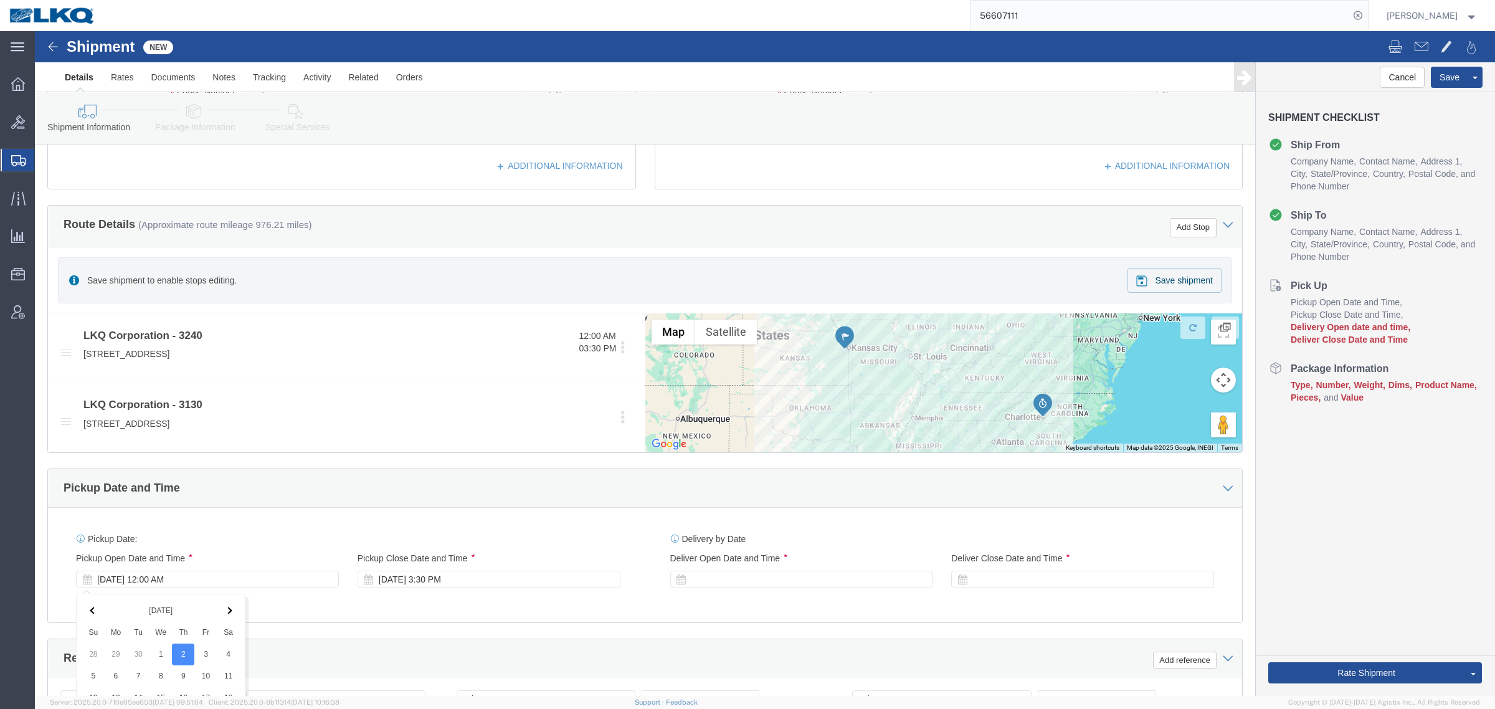
click div "Pickup Date and Time"
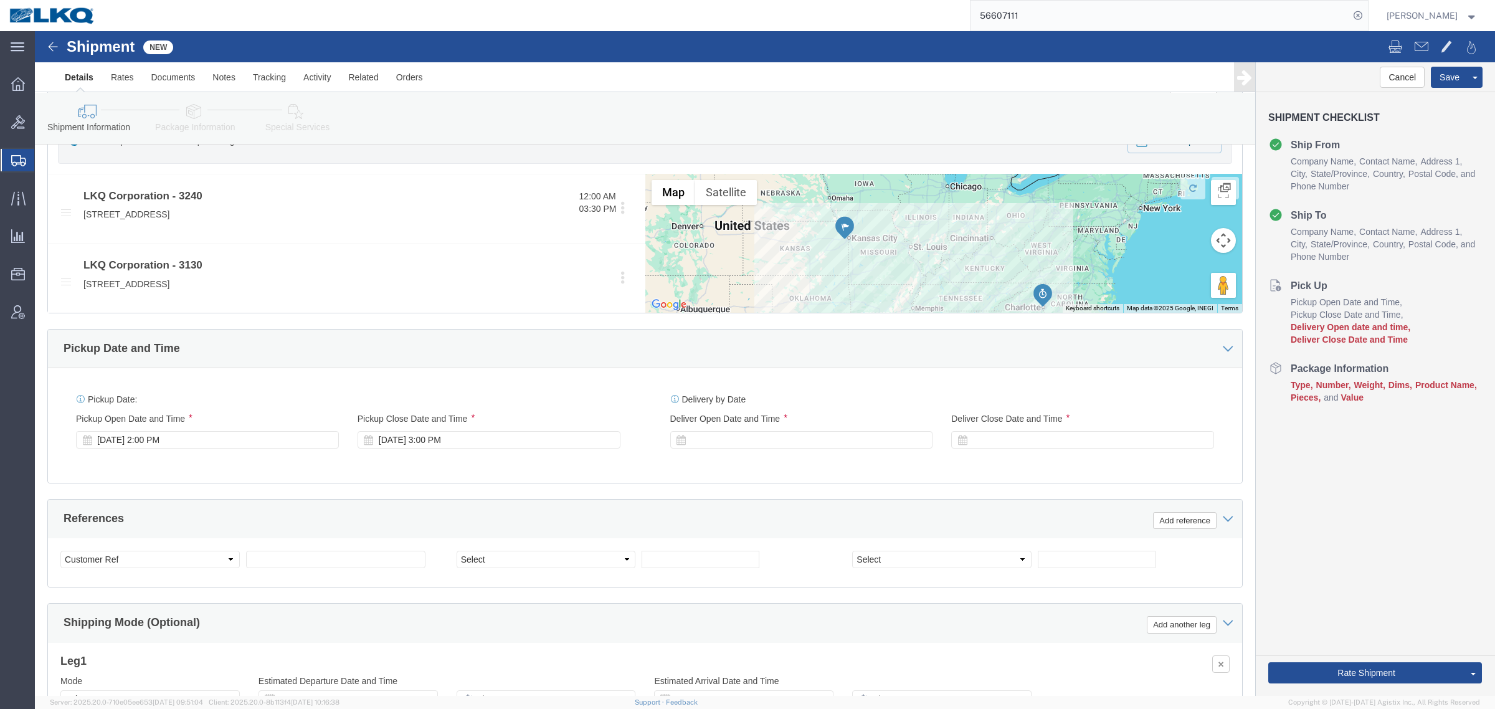
scroll to position [518, 0]
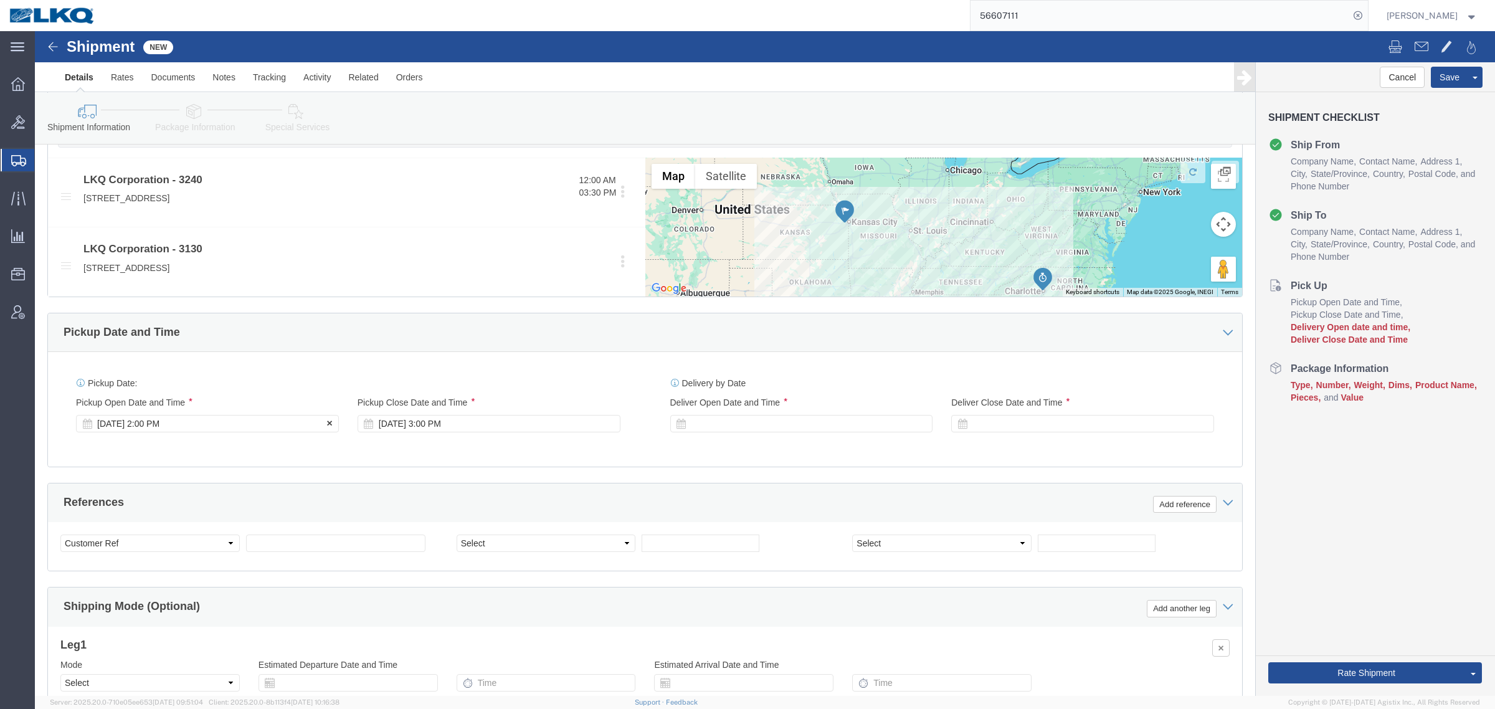
click div "Oct 02 2025 2:00 PM"
click button "Apply"
click div "[DATE] 3:00 PM"
click div "Pickup Date: Pickup Start Date Pickup Start Time Pickup Open Date and Time Oct …"
click div
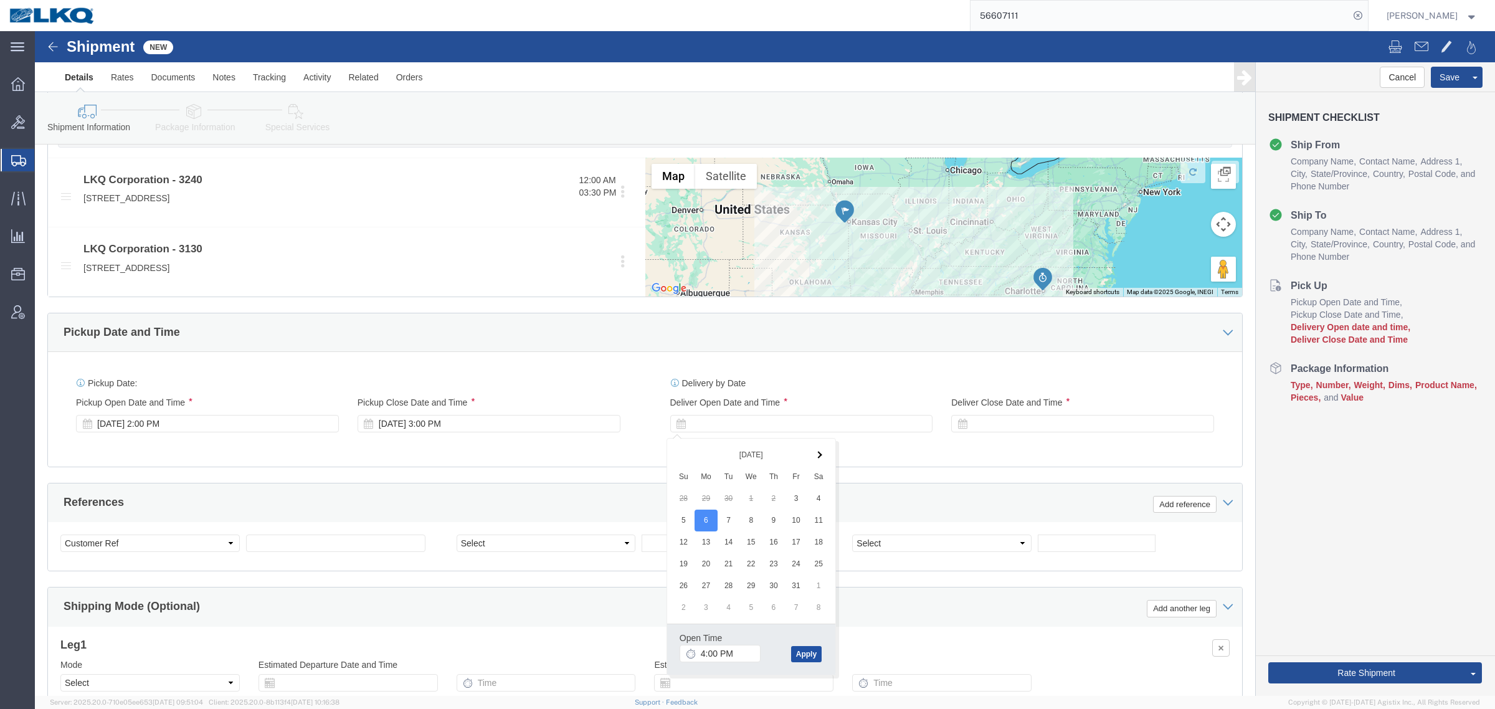
click button "Apply"
click div
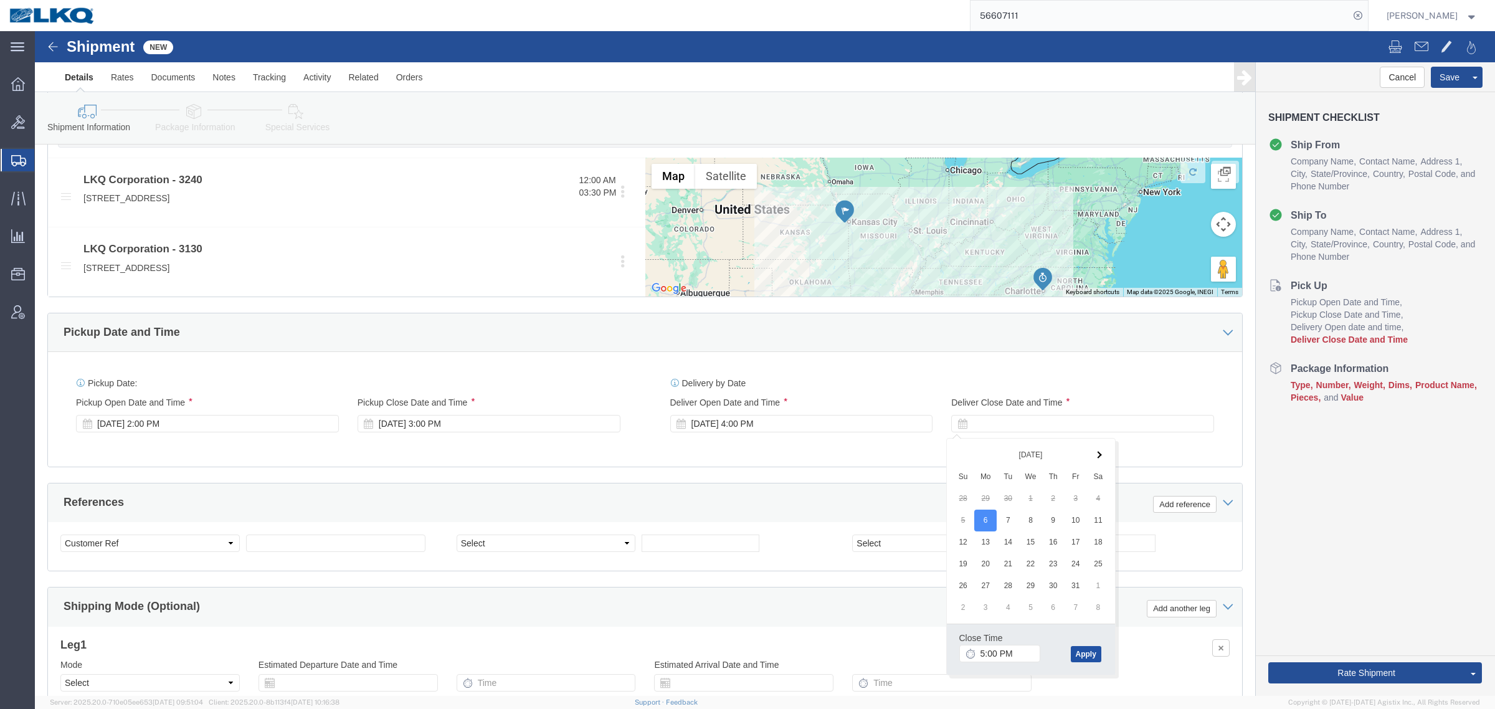
click button "Apply"
click div "Cancel Save Assign To Save As Template Shipment Checklist Ship From Company Nam…"
click div "Pickup Date and Time"
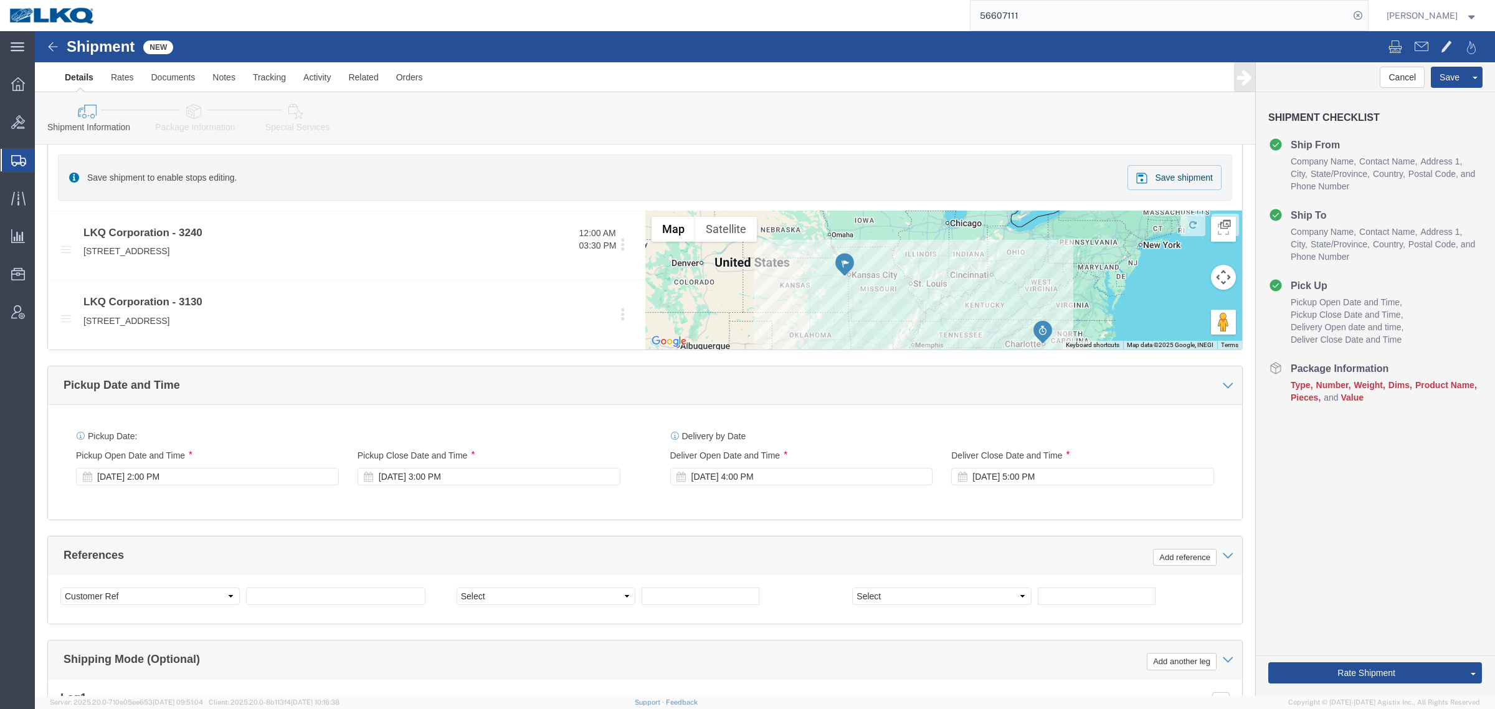
scroll to position [363, 0]
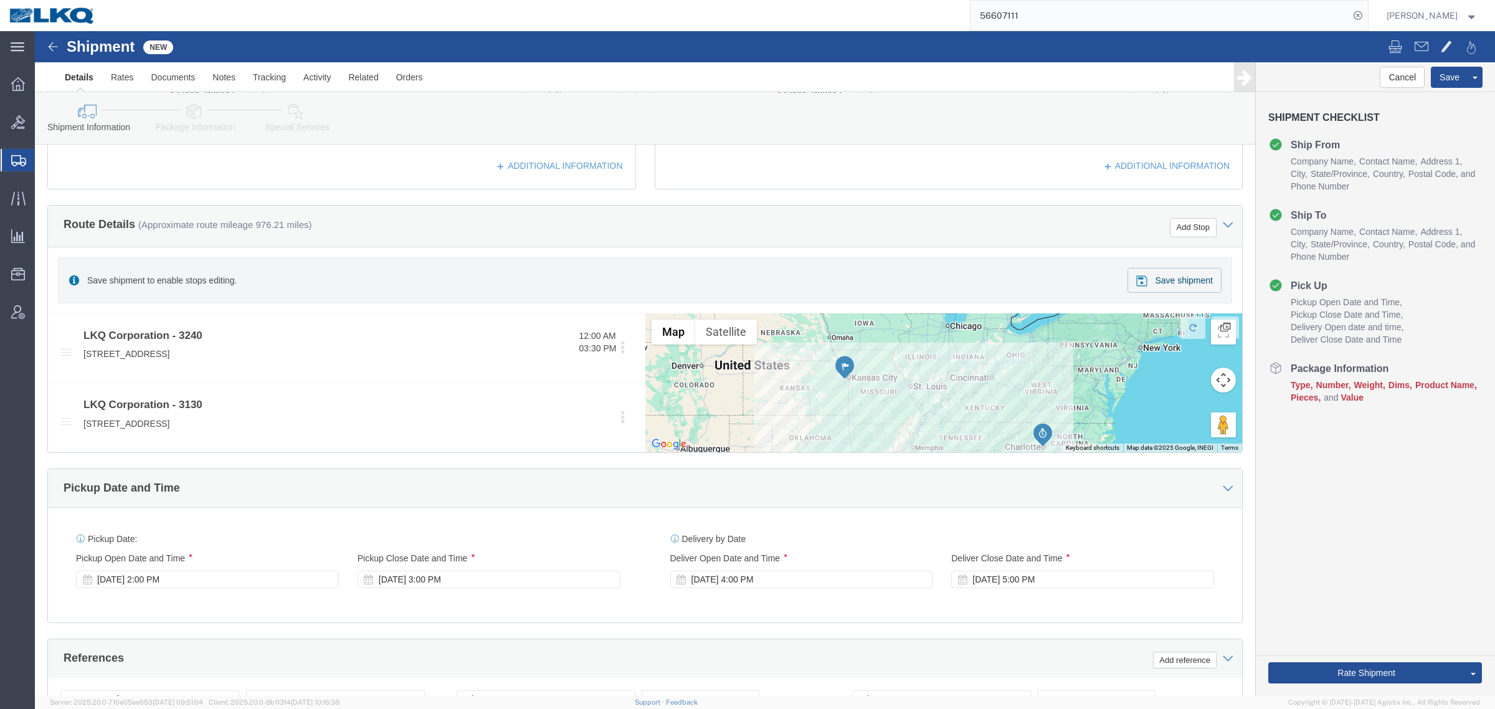
click div "Cancel Save Assign To Save As Template Shipment Checklist Ship From Company Nam…"
click button "Save"
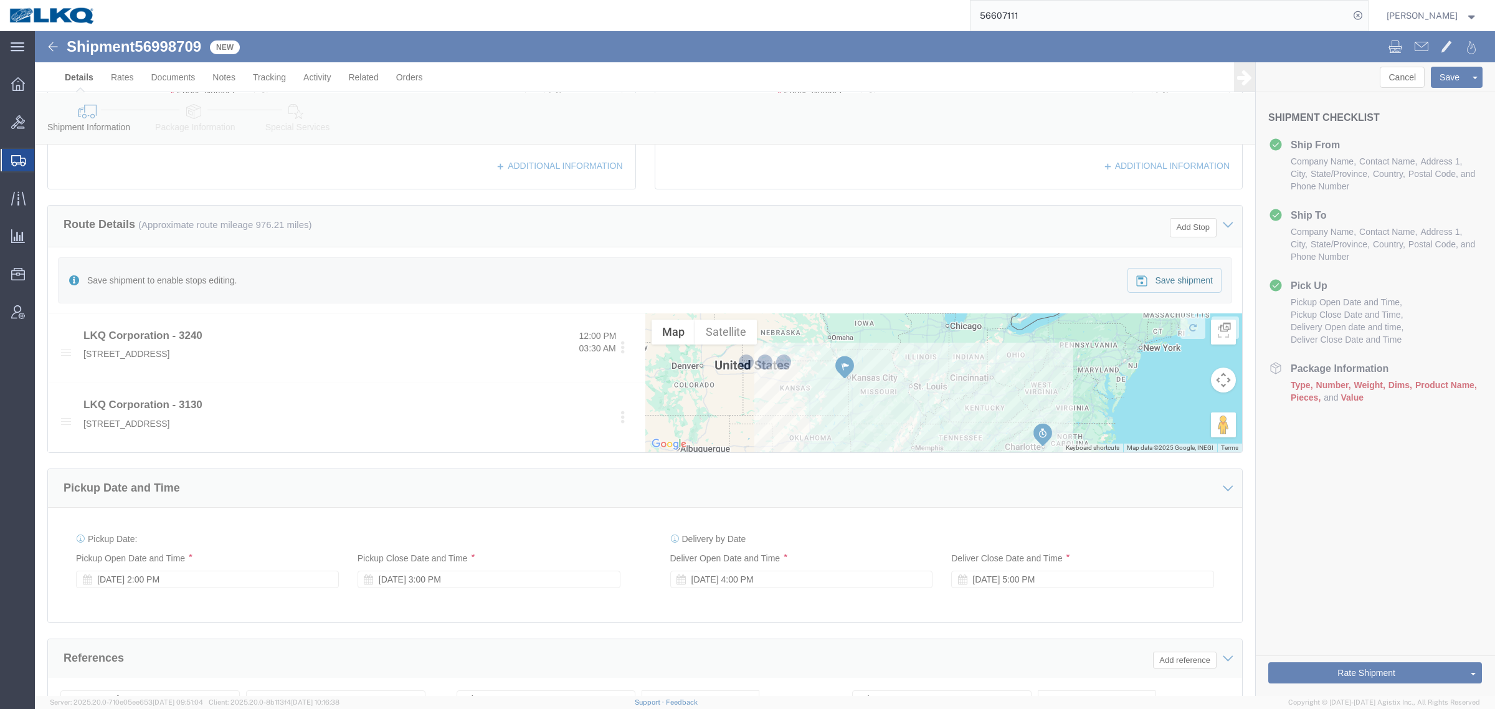
select select "27944"
select select "27858"
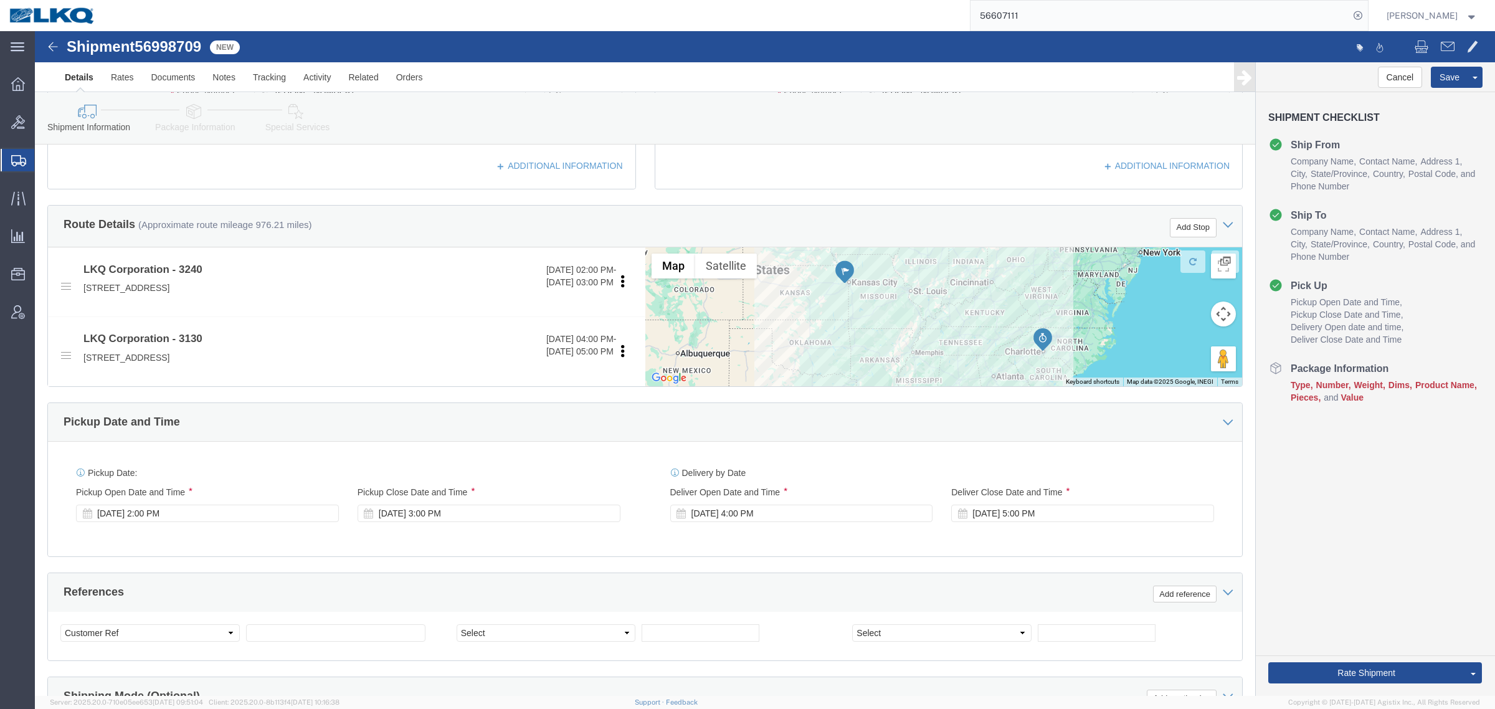
click div "Pickup Date and Time"
click span "56998709"
copy span "56998709"
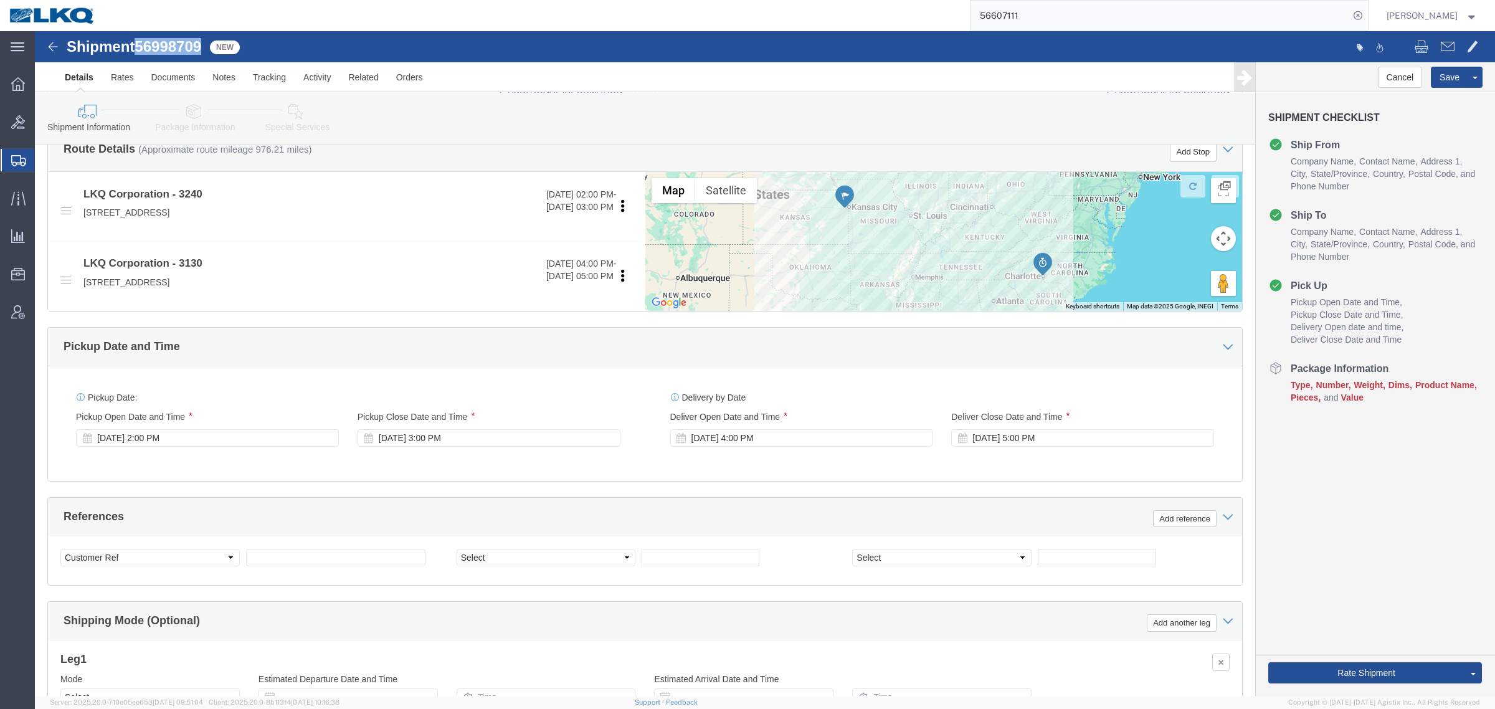
scroll to position [363, 0]
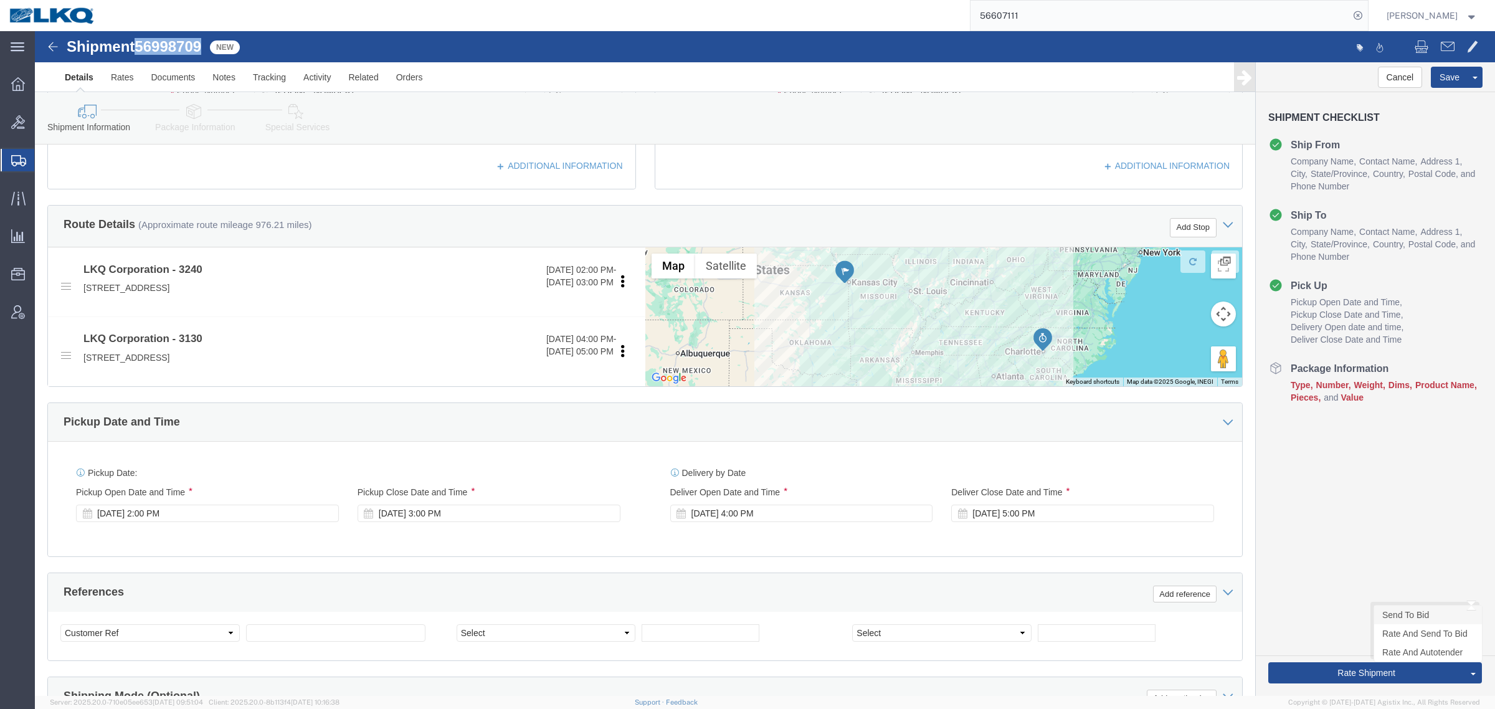
click link "Send To Bid"
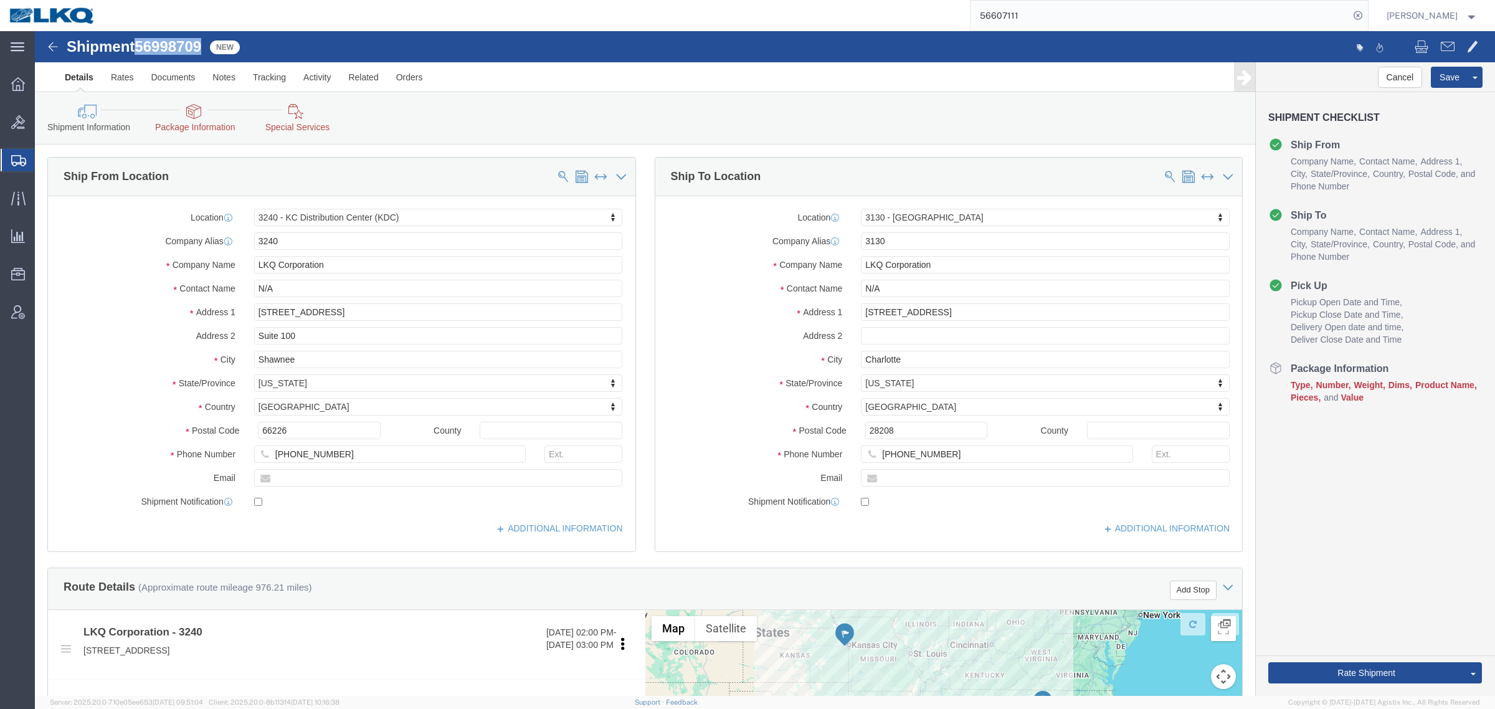
click link "Package Information"
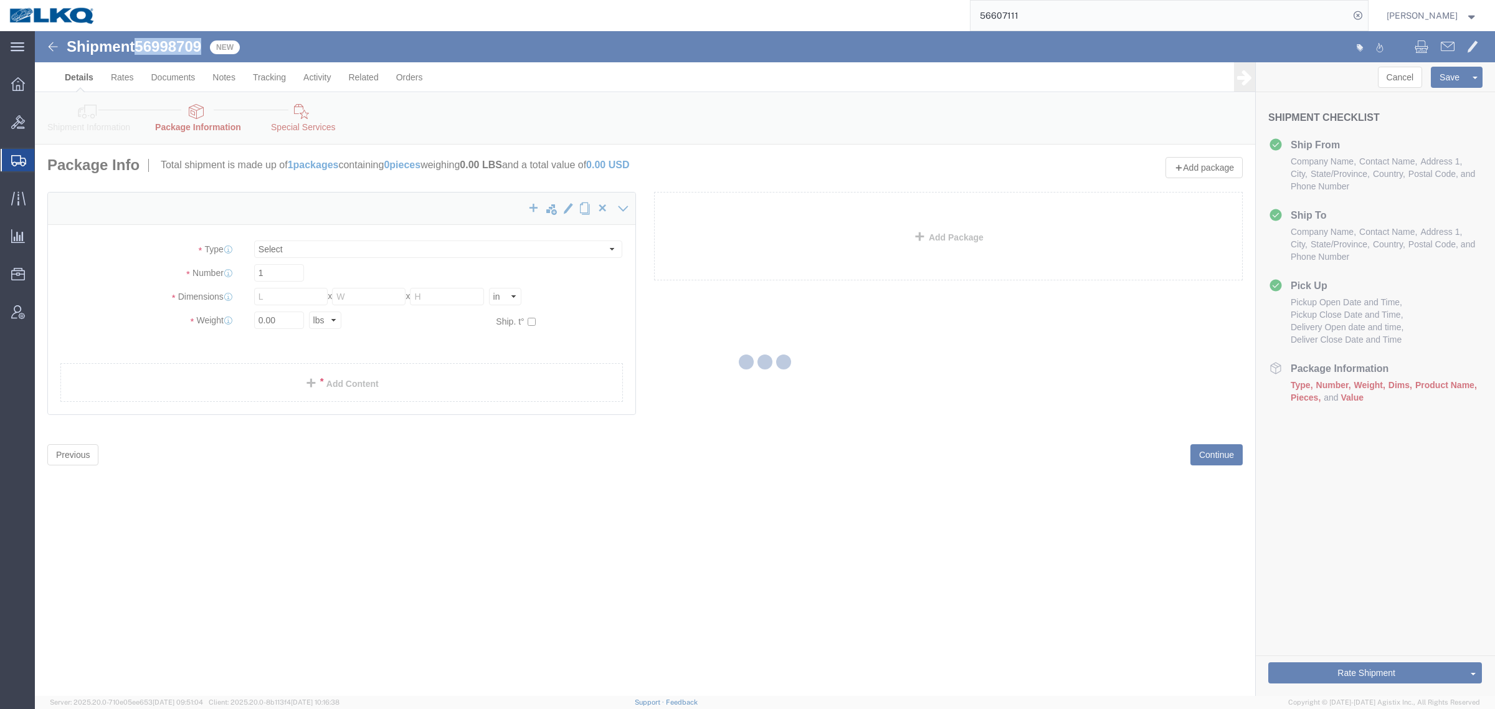
select select "CBOX"
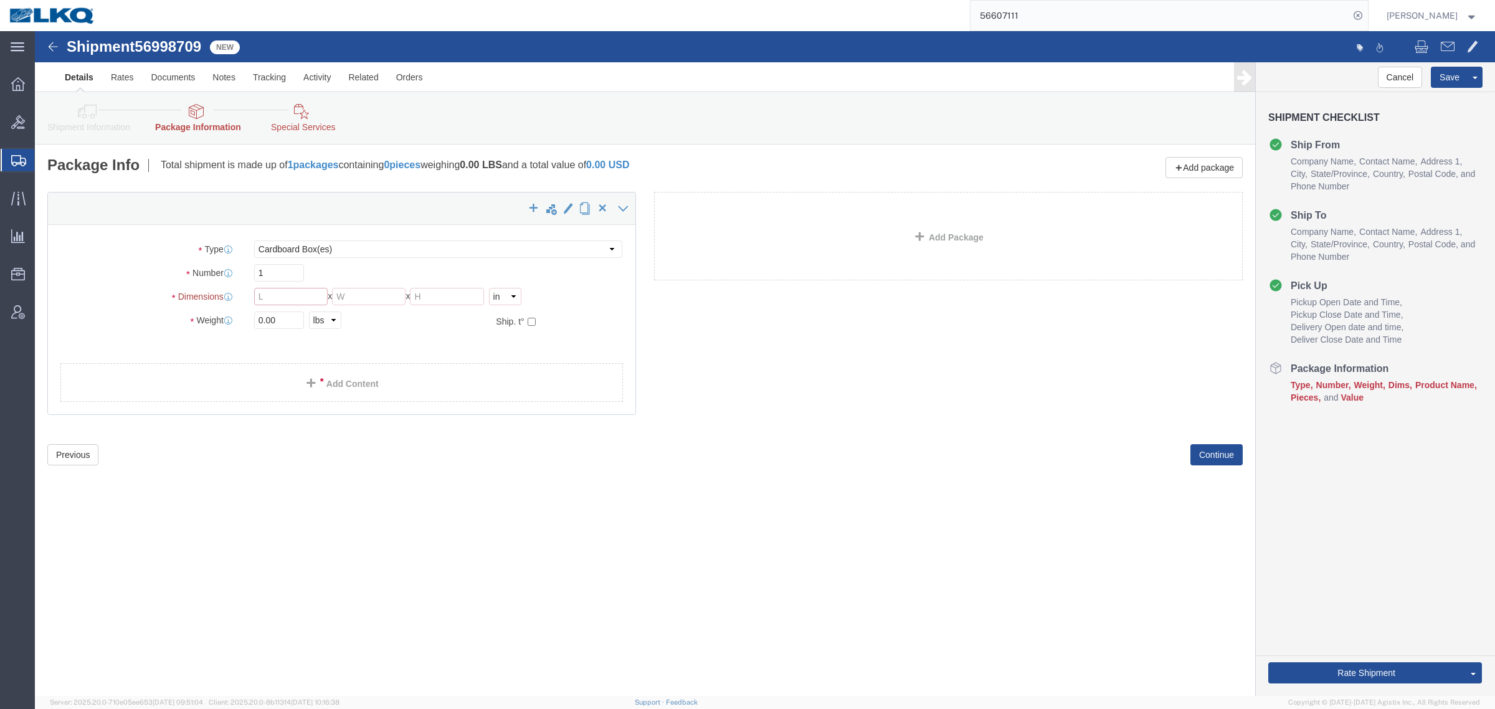
click input "text"
type input "48"
type input "8"
click input "0.00"
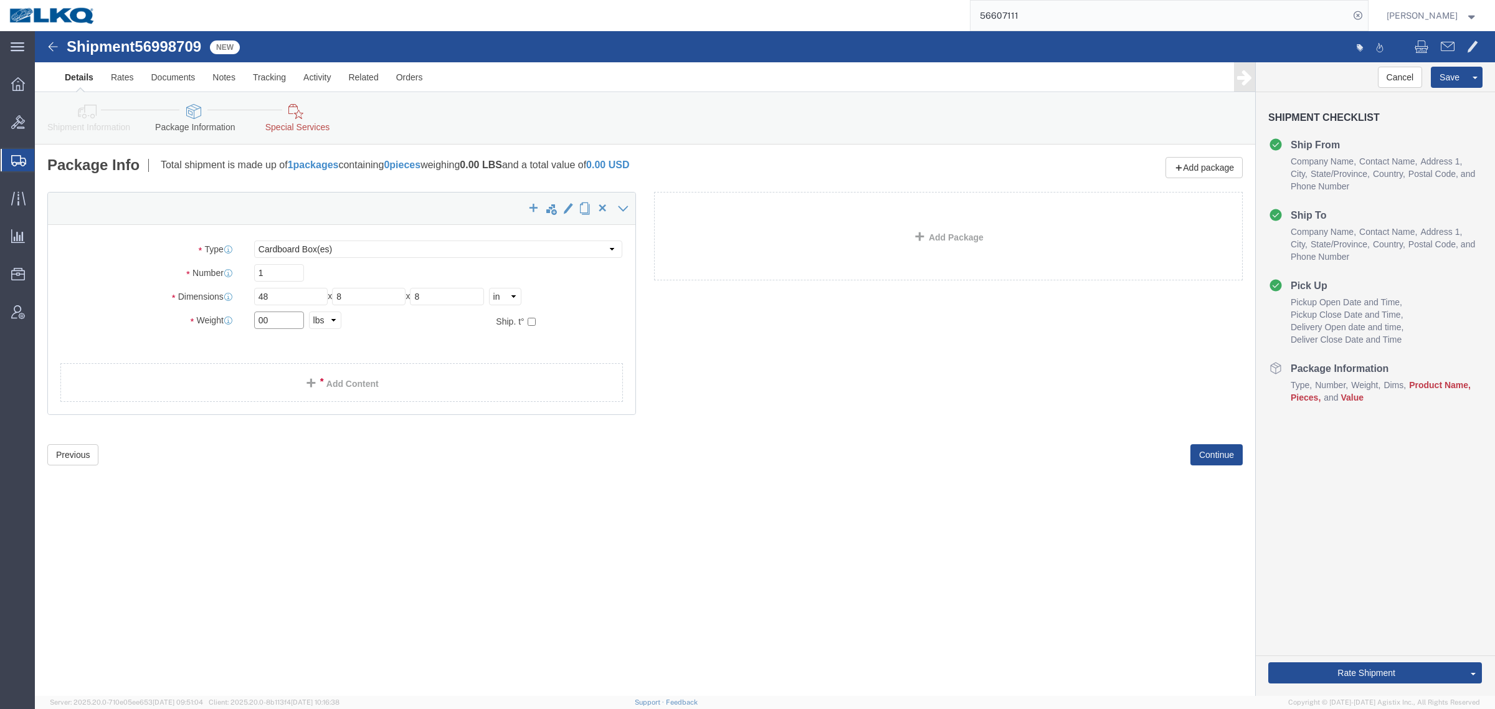
type input "0"
click input "0"
type input "300000"
click div "x Package Type Select Bale(s) Basket(s) Bolt(s) Bottle(s) Buckets Bulk Bundle(s…"
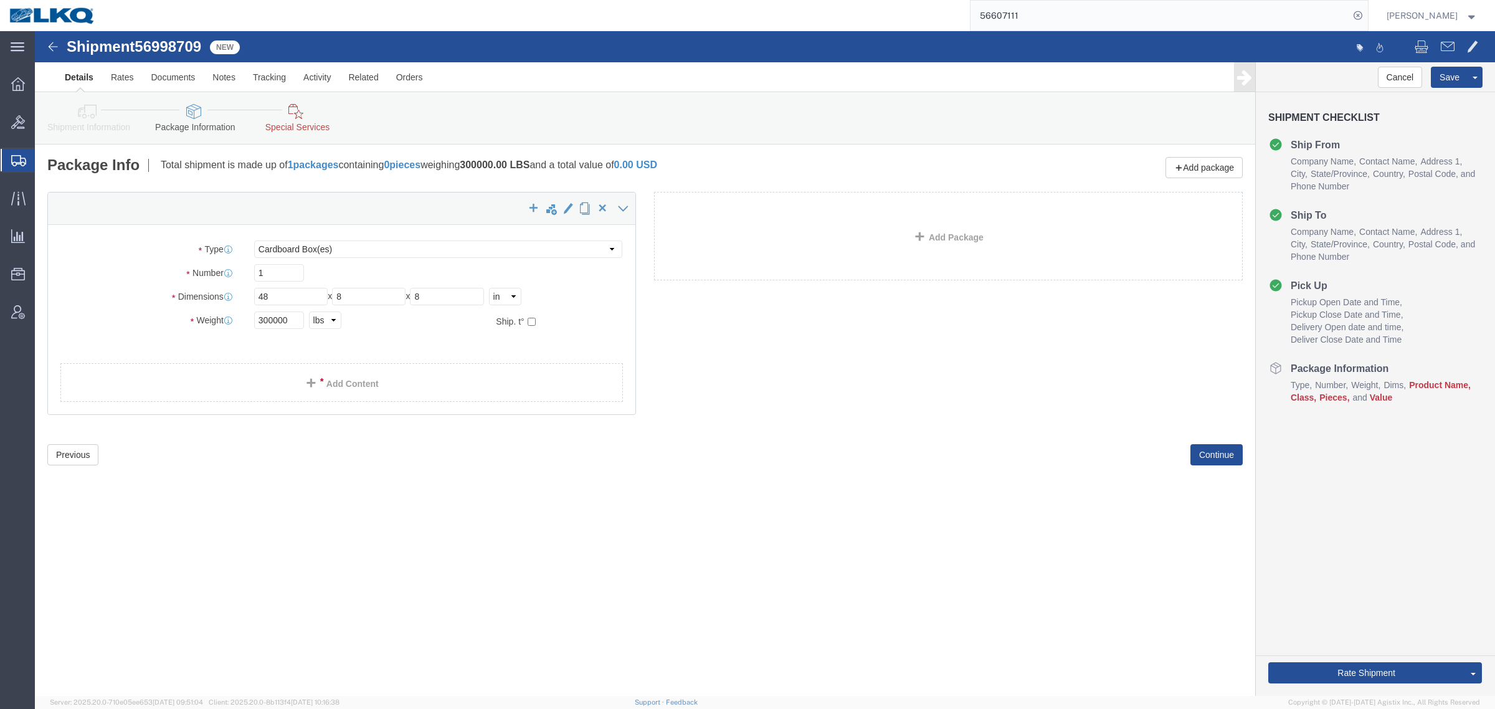
click div "Shipment 56998709 New Details Rates Documents Notes Tracking Activity Related O…"
click link "Add Content"
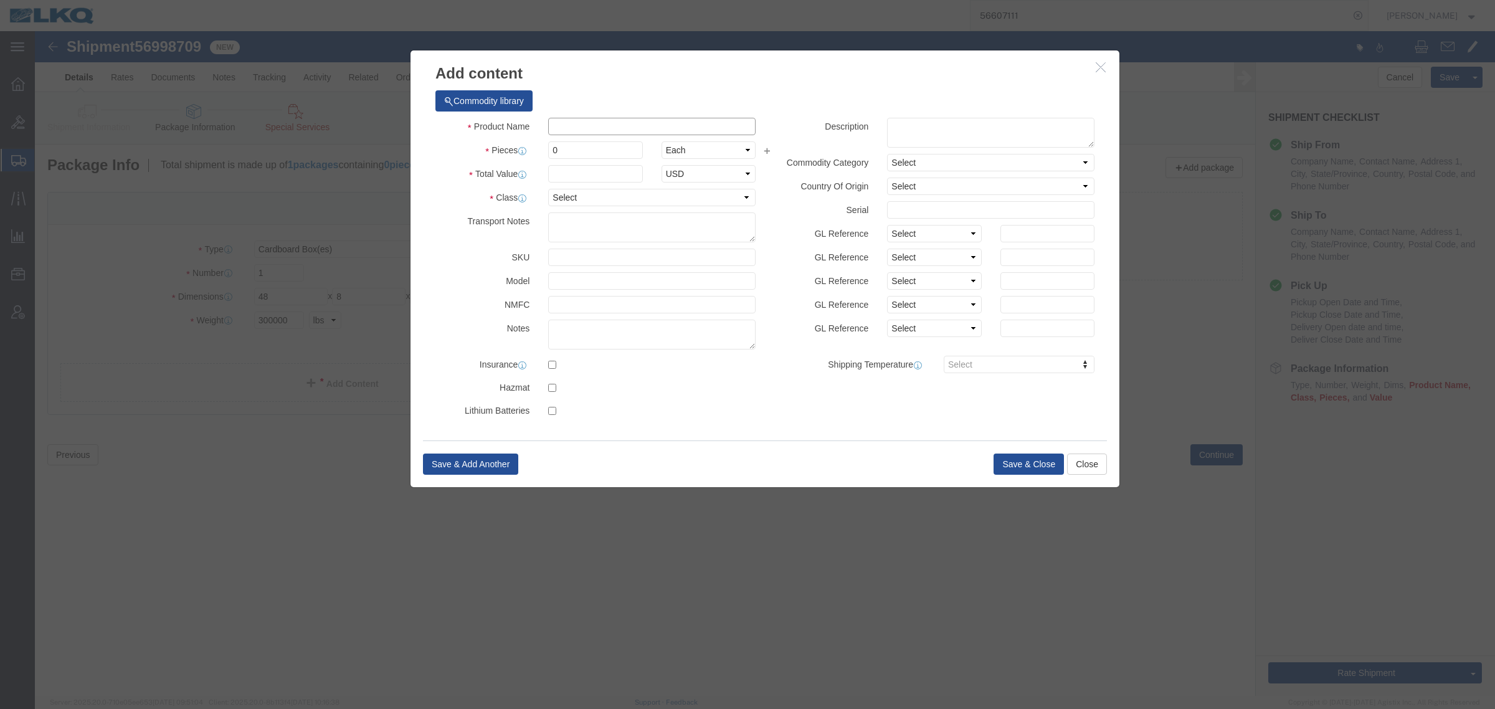
click input "text"
type input "General"
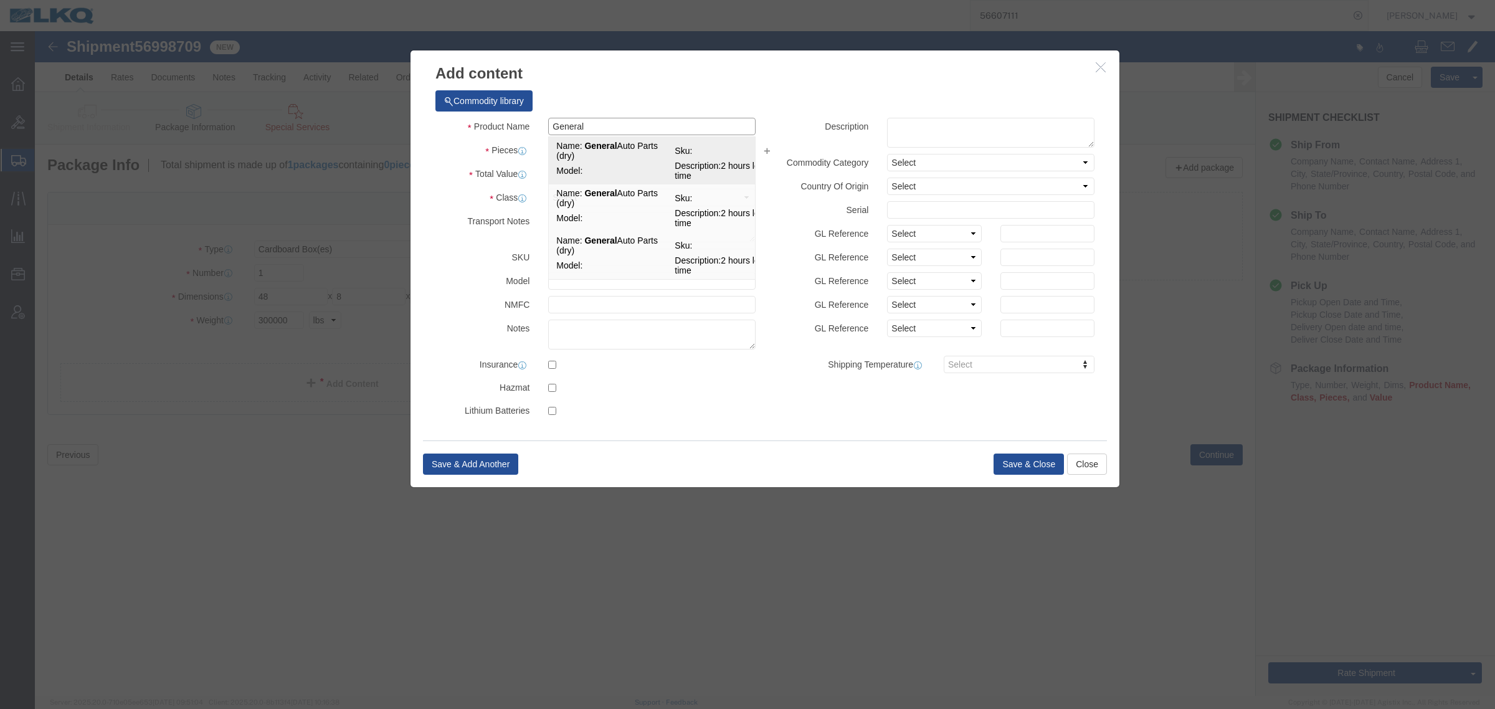
click td "Name: General Auto Parts (dry)"
select select "LBS"
select select "USD"
type input "General Auto Parts (dry)"
type textarea "2 hours load time"
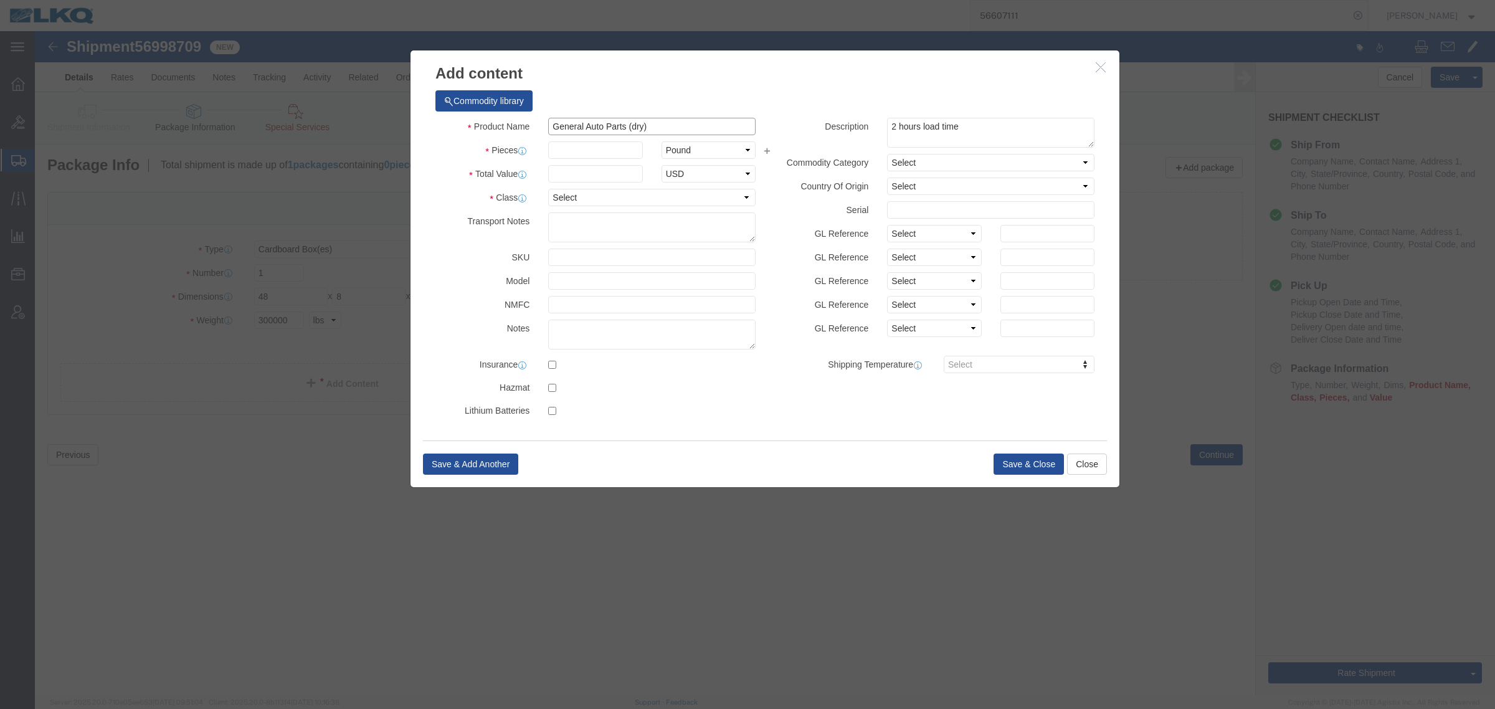
type input "General Auto Parts (dry)"
click input "text"
type input "1"
click input "text"
type input "1"
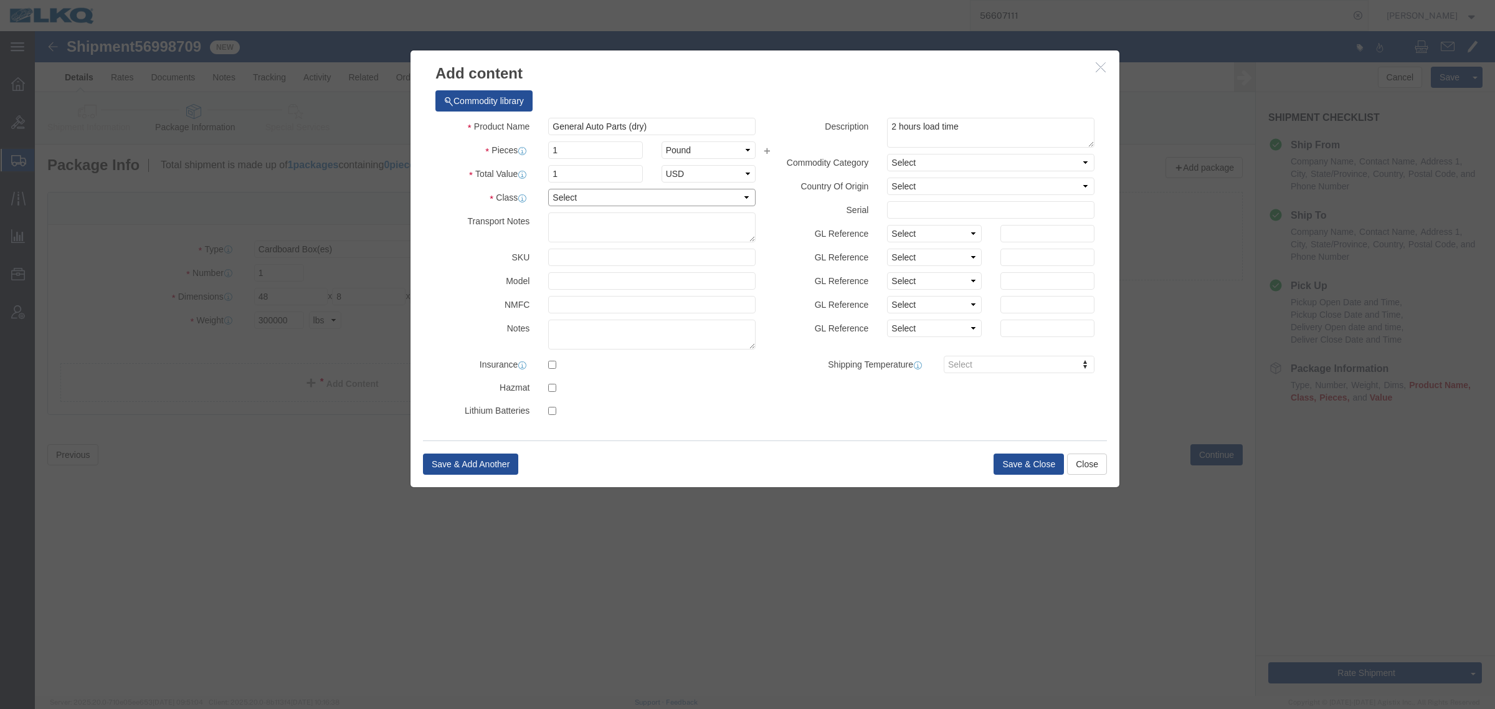
click select "Select 50 55 60 65 70 85 92.5 100 125 175 250 300 400"
select select "92.5"
click select "Select 50 55 60 65 70 85 92.5 100 125 175 250 300 400"
click button "Save & Close"
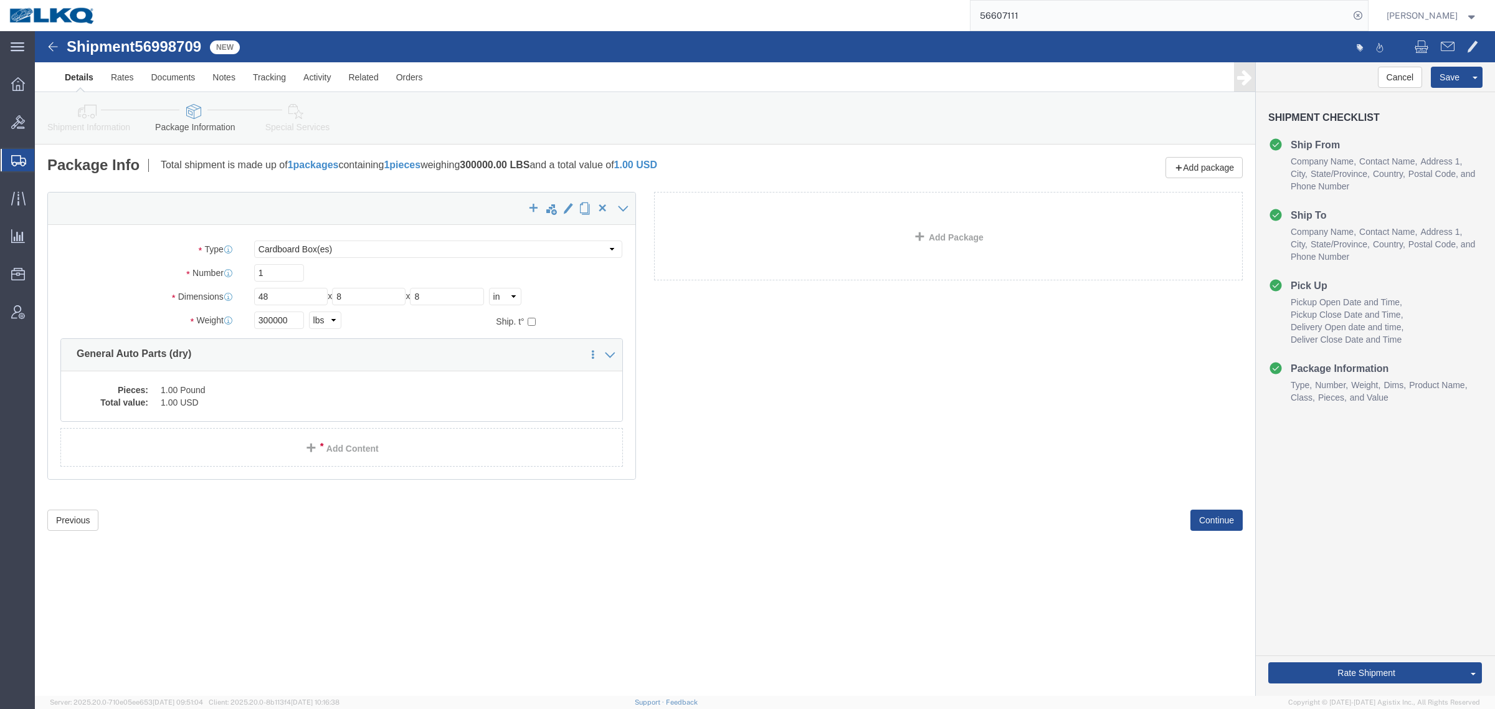
click div "Previous Continue"
click button "Rate Shipment"
click icon
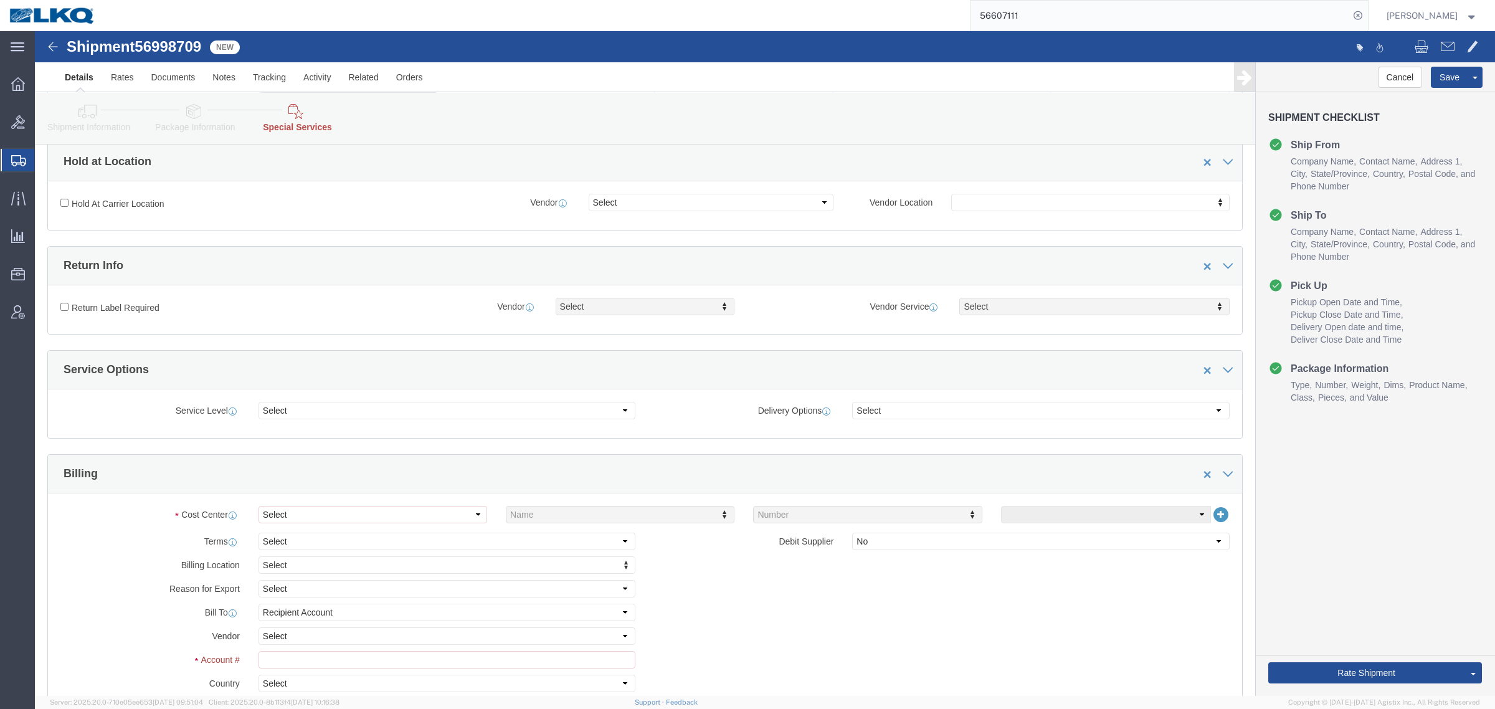
scroll to position [467, 0]
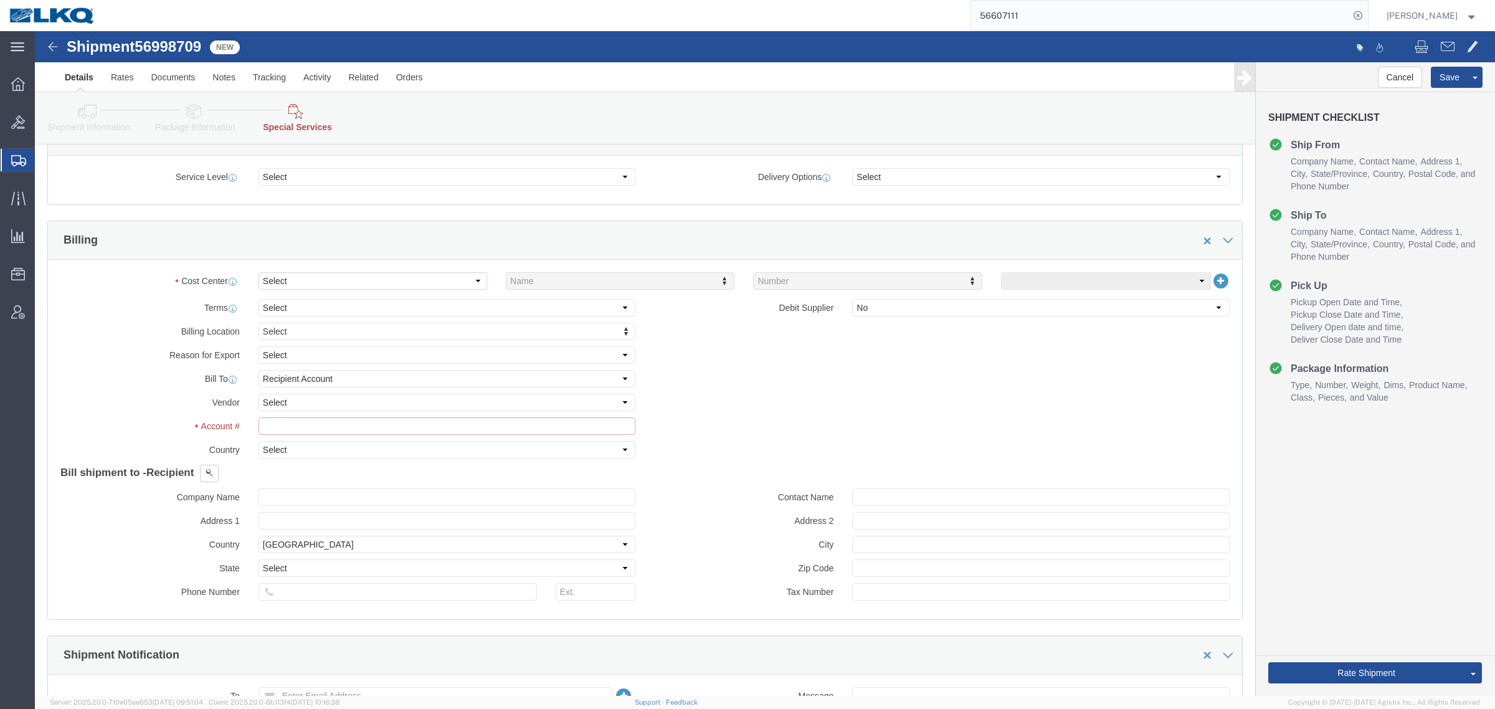
click input "text"
type input "3240"
click select "Select Buyer Cost Center Department Operations Number Order Number Sales Person"
select select "COSTCENTER"
click select "Select Buyer Cost Center Department Operations Number Order Number Sales Person"
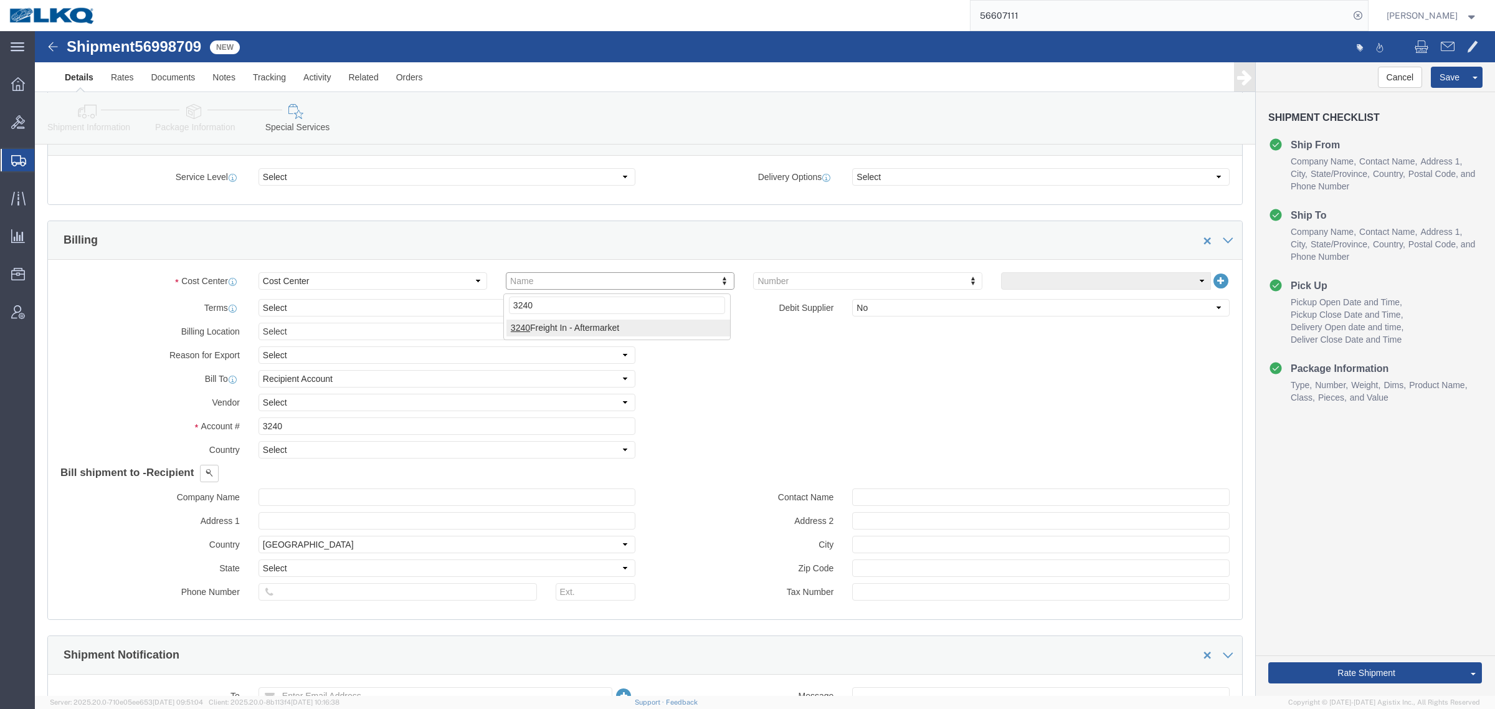
type input "3240"
click div "3240 3240 Freight In - Aftermarket"
click button "Save"
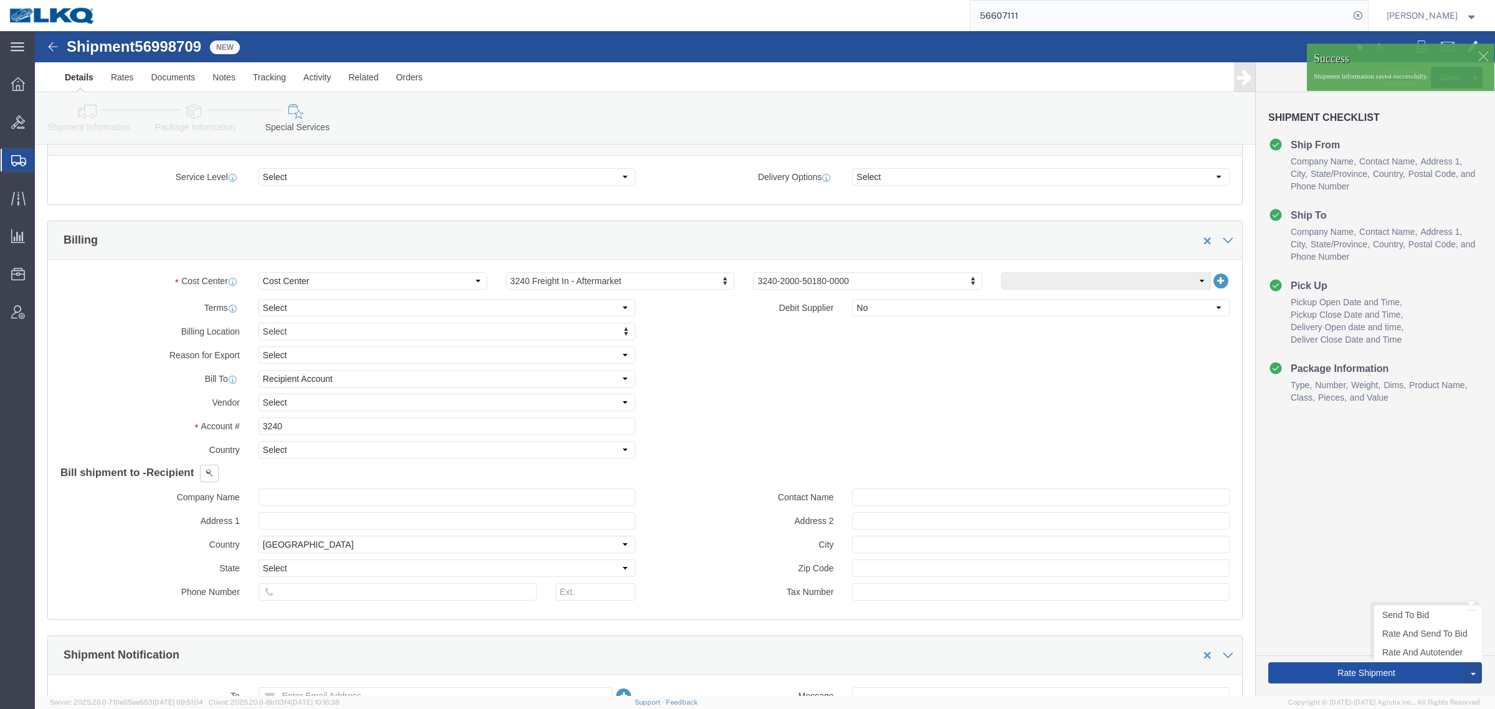
click button "Rate Shipment"
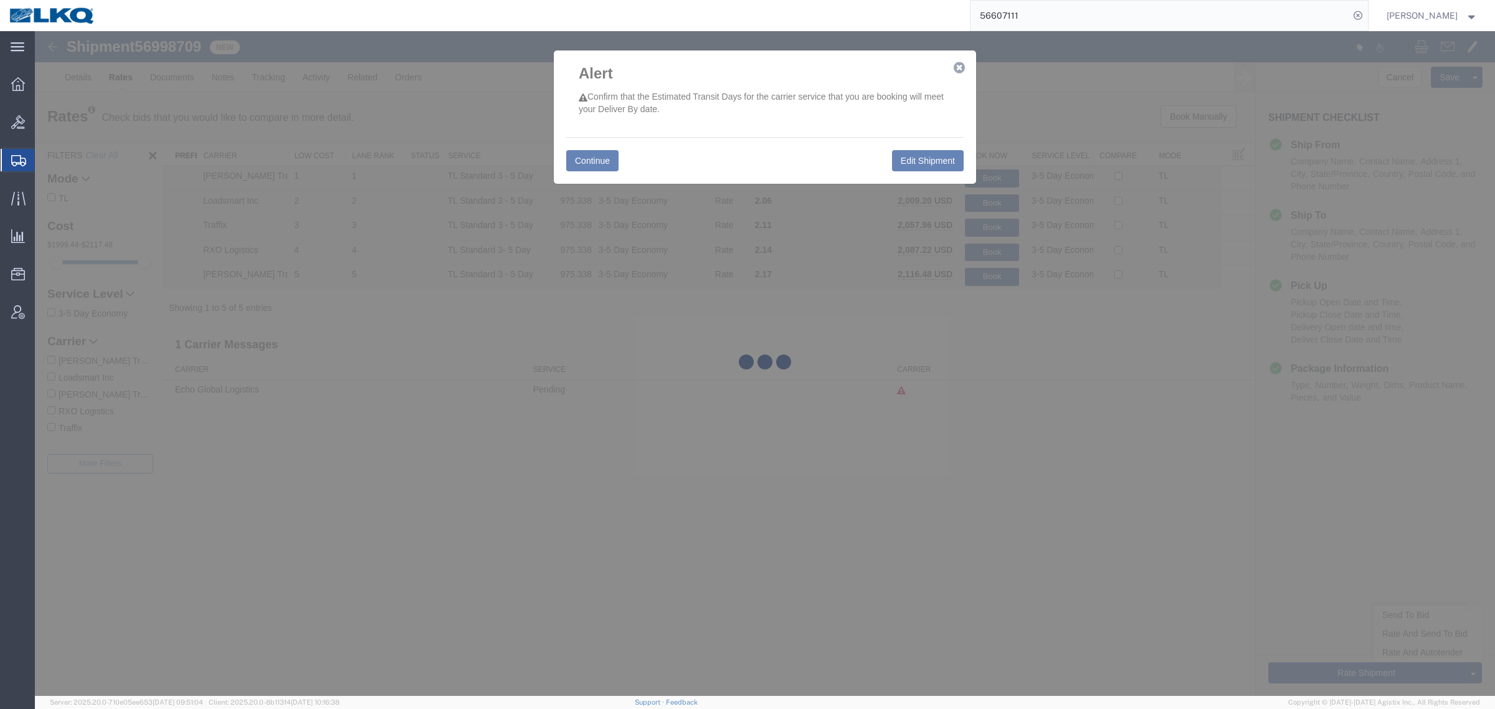
scroll to position [0, 0]
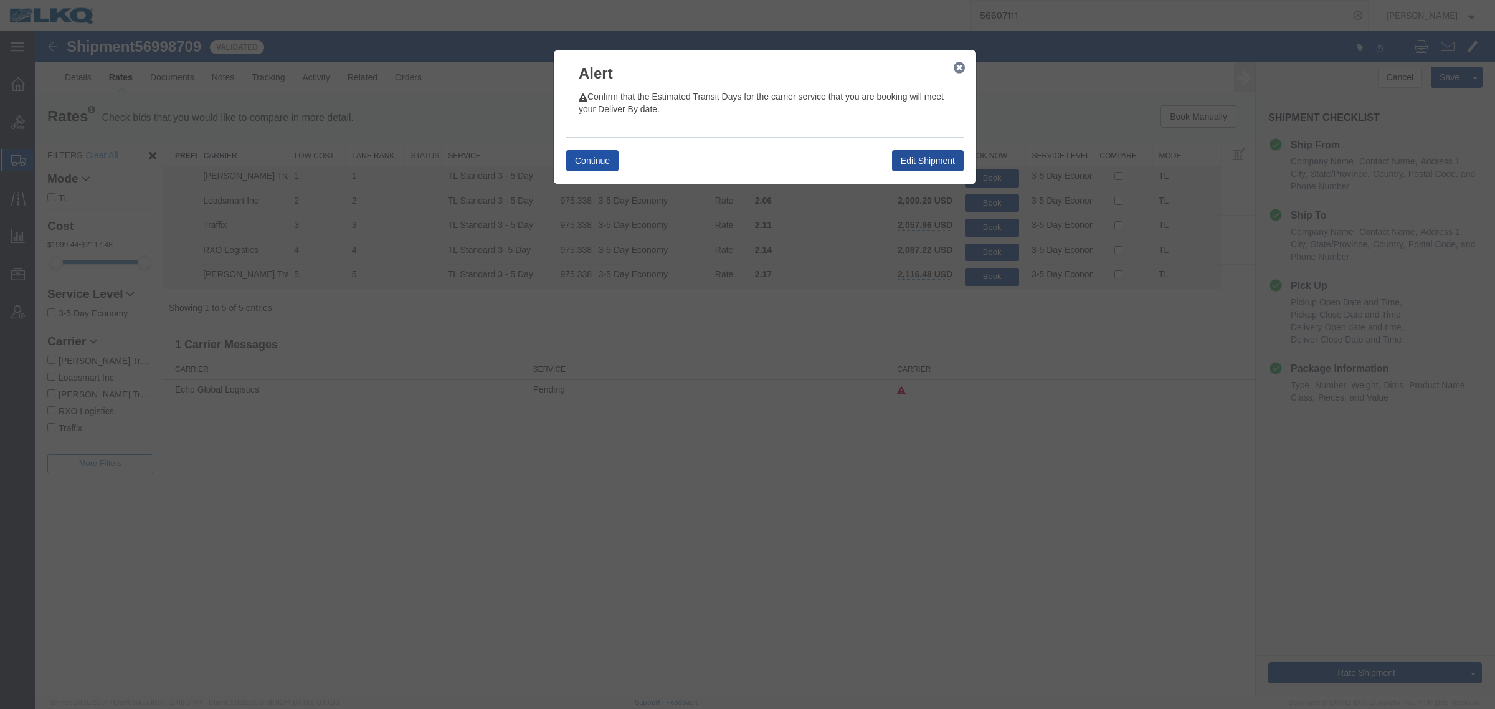
click at [587, 165] on button "Continue" at bounding box center [592, 160] width 52 height 21
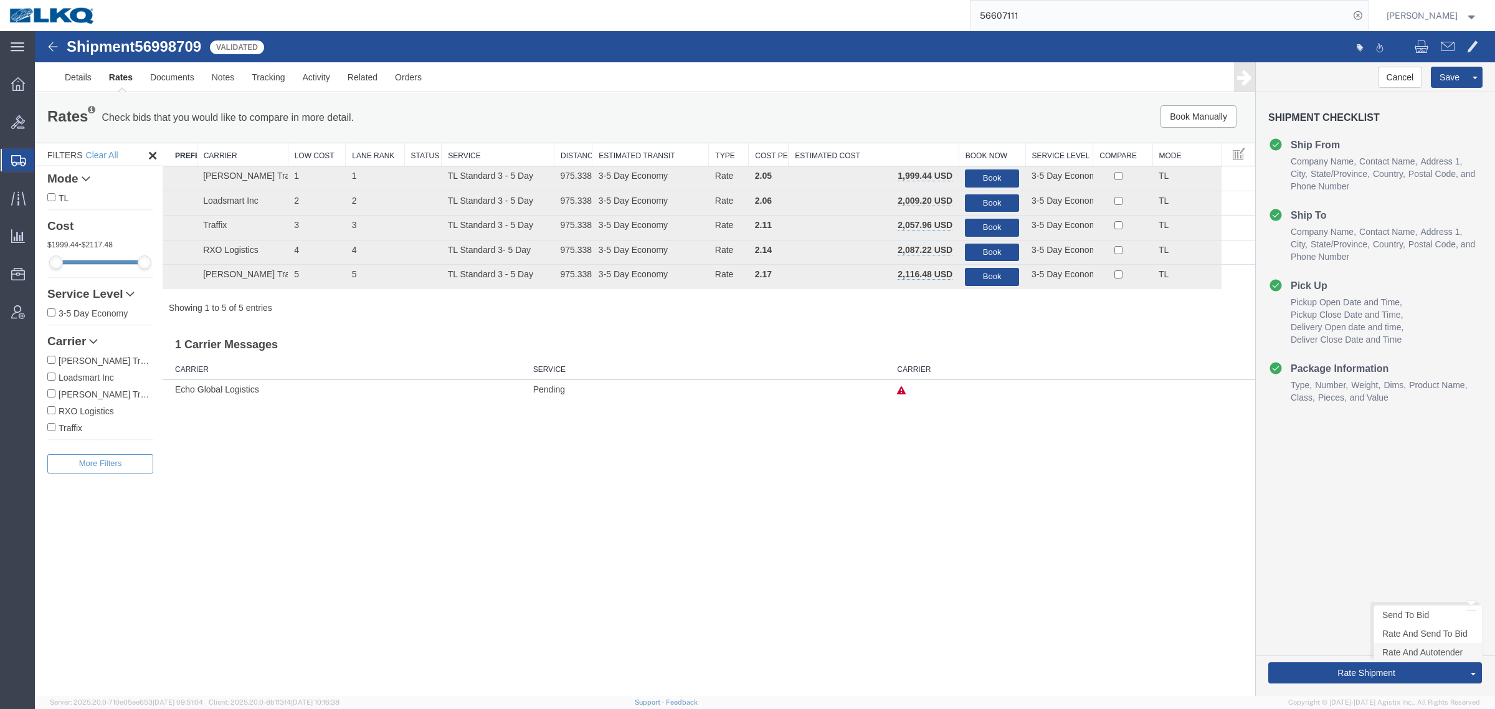
click at [1428, 653] on link "Rate And Autotender" at bounding box center [1428, 652] width 108 height 19
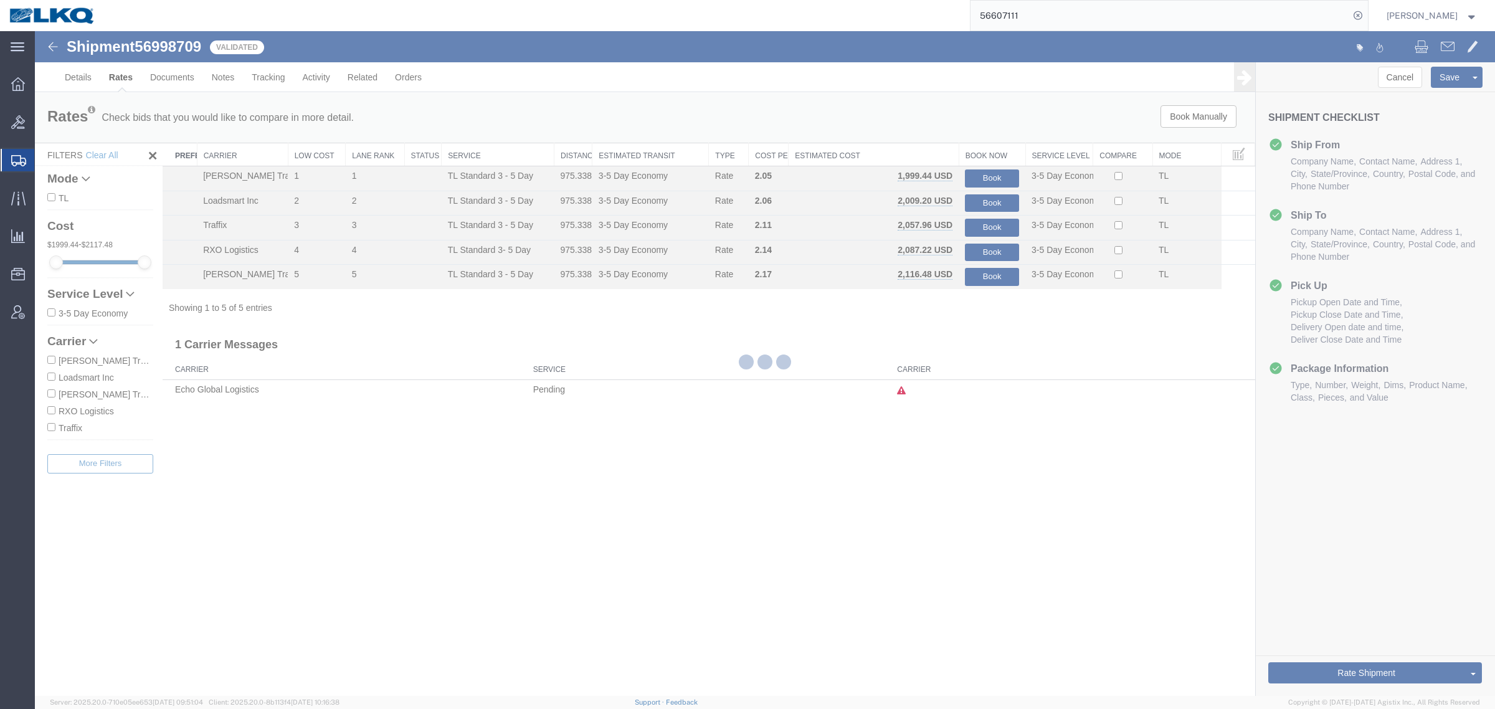
click at [1070, 561] on div at bounding box center [765, 363] width 1460 height 665
select select "27944"
select select "27858"
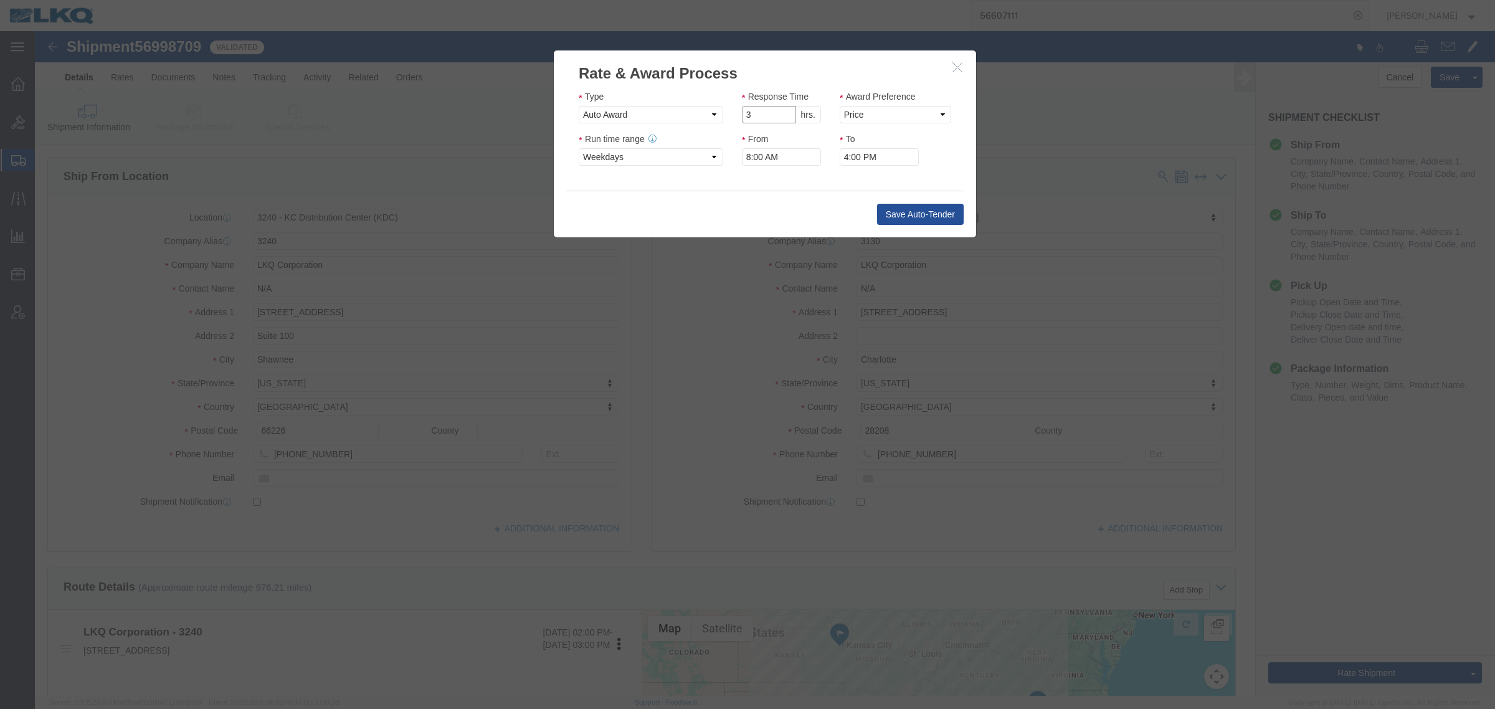
click input "3"
click input "2"
click input "1"
click select "Price Carrier Rank"
type input "2"
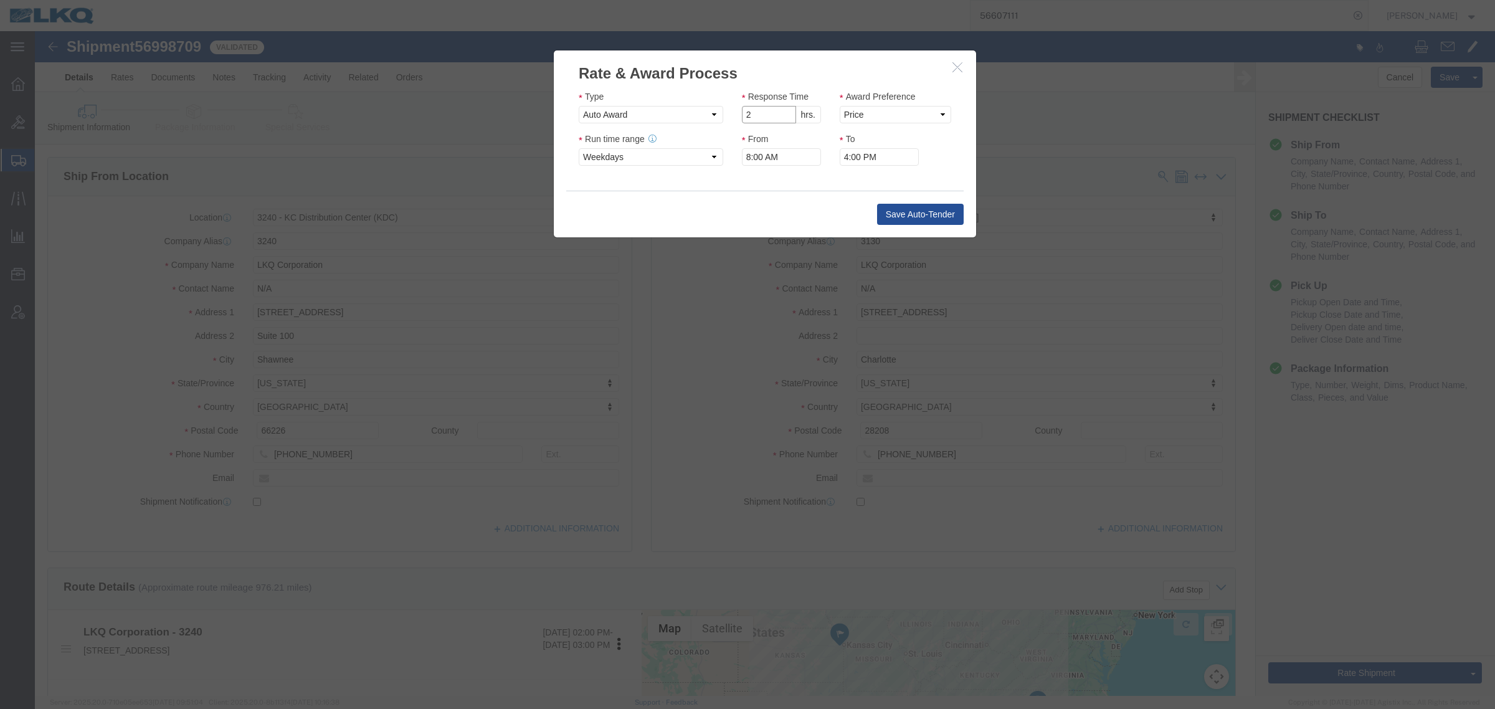
click input "2"
click div "Award Preference Price Carrier Rank"
click select "Price Carrier Rank"
select select "LANE_RANK"
click select "Price Carrier Rank"
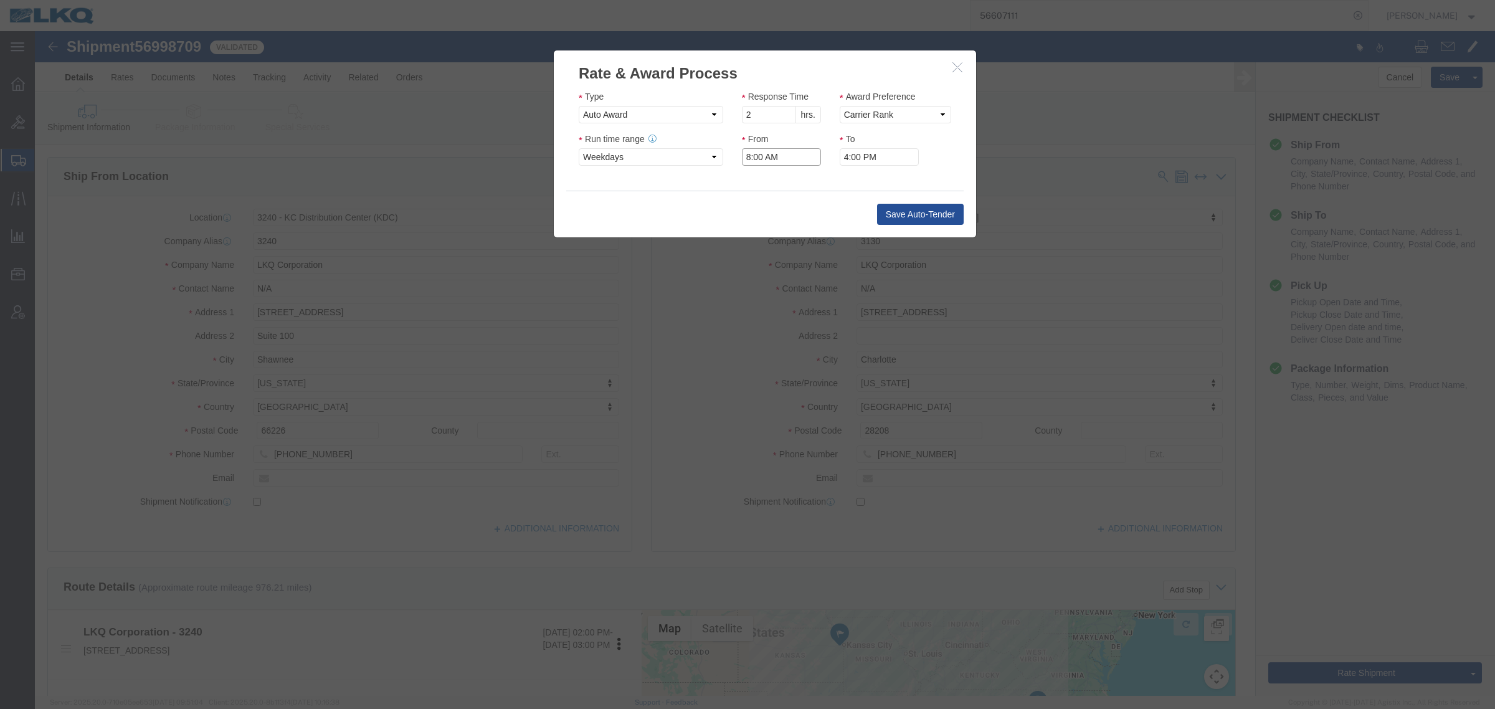
click input "8:00 AM"
type input "7:00 AM"
click button "Save Auto-Tender"
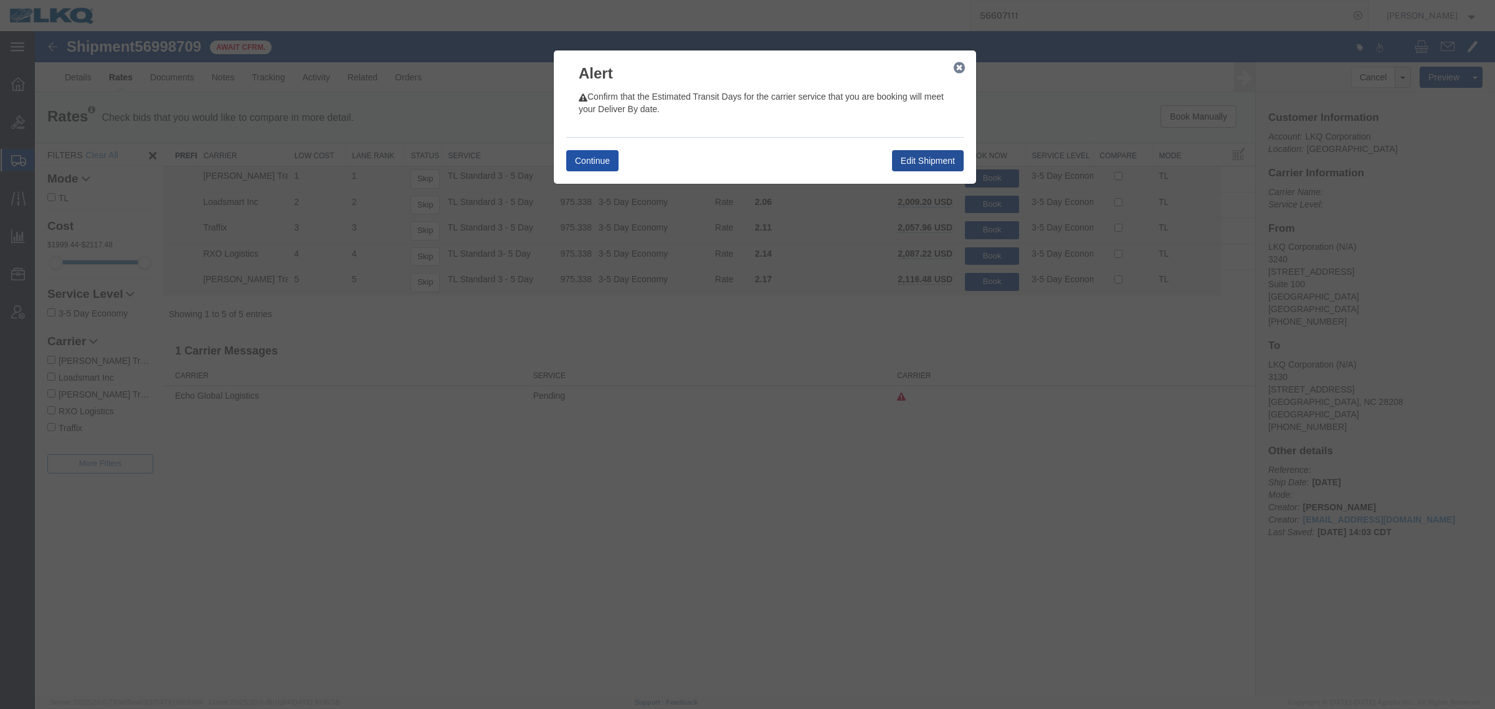
click at [598, 165] on button "Continue" at bounding box center [592, 160] width 52 height 21
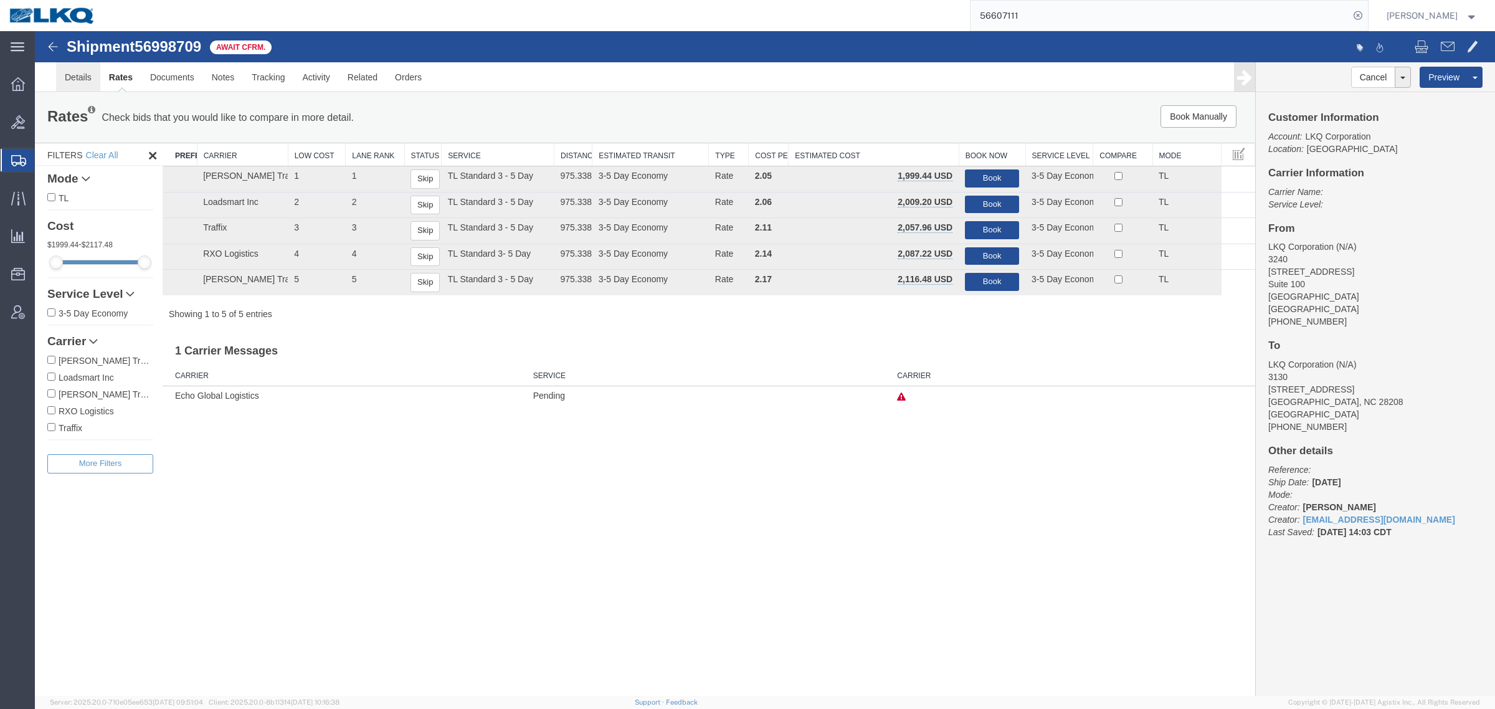
click at [74, 77] on link "Details" at bounding box center [78, 77] width 44 height 30
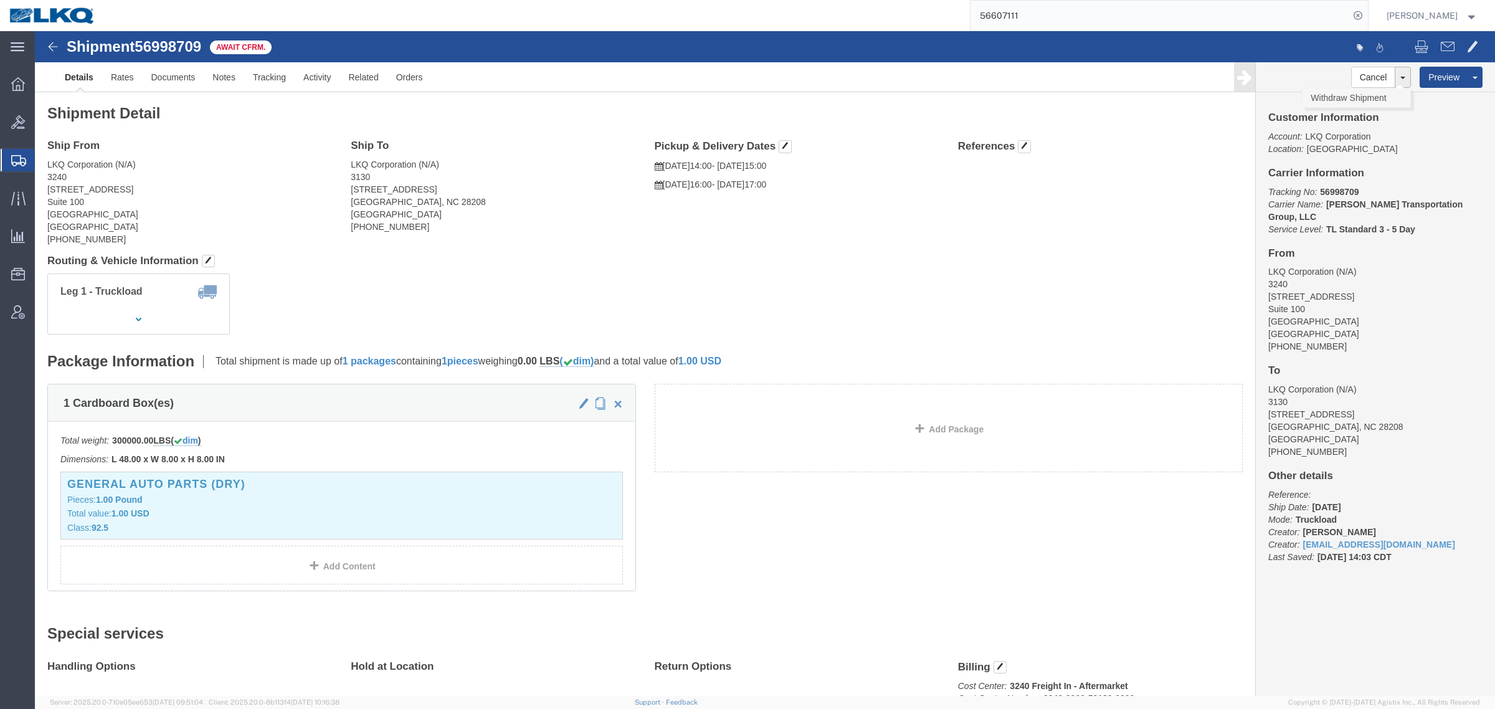
click link "Withdraw Shipment"
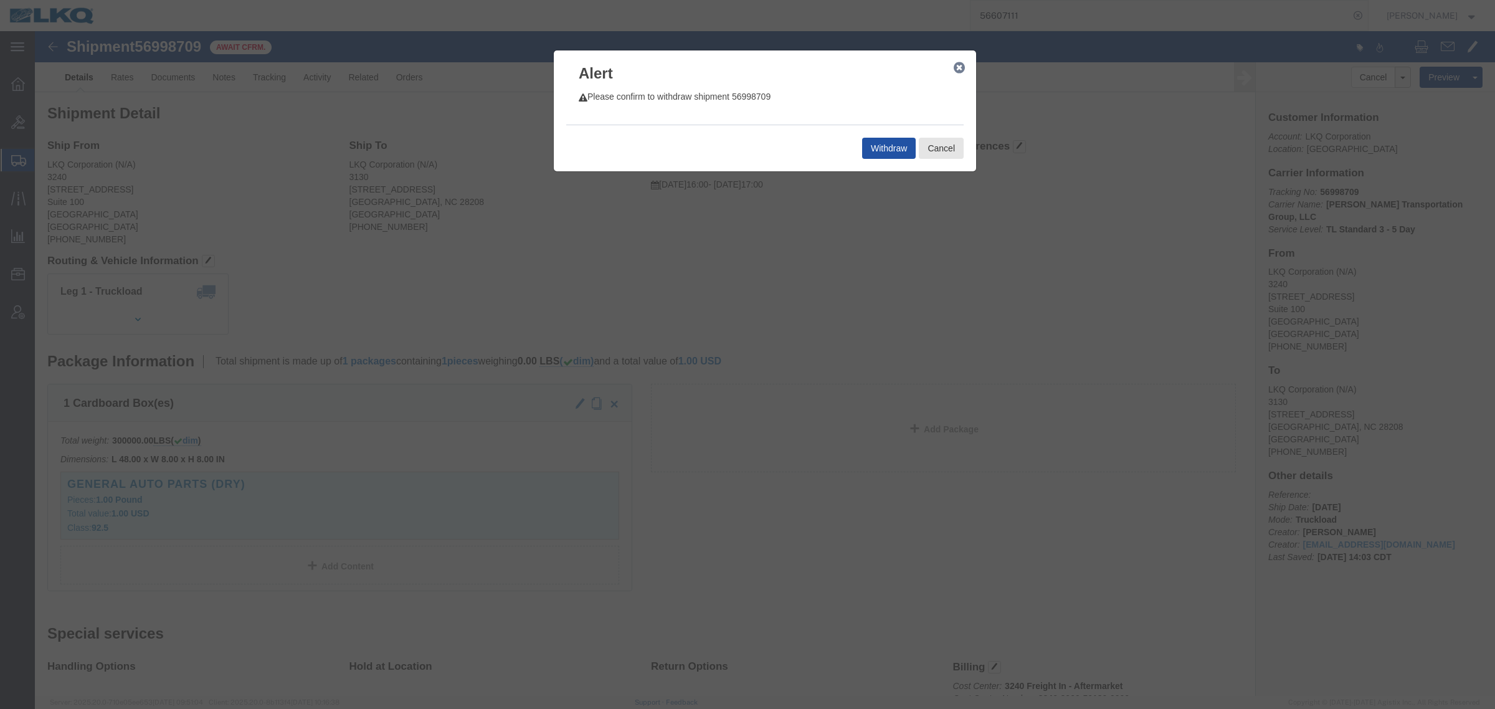
click button "Withdraw"
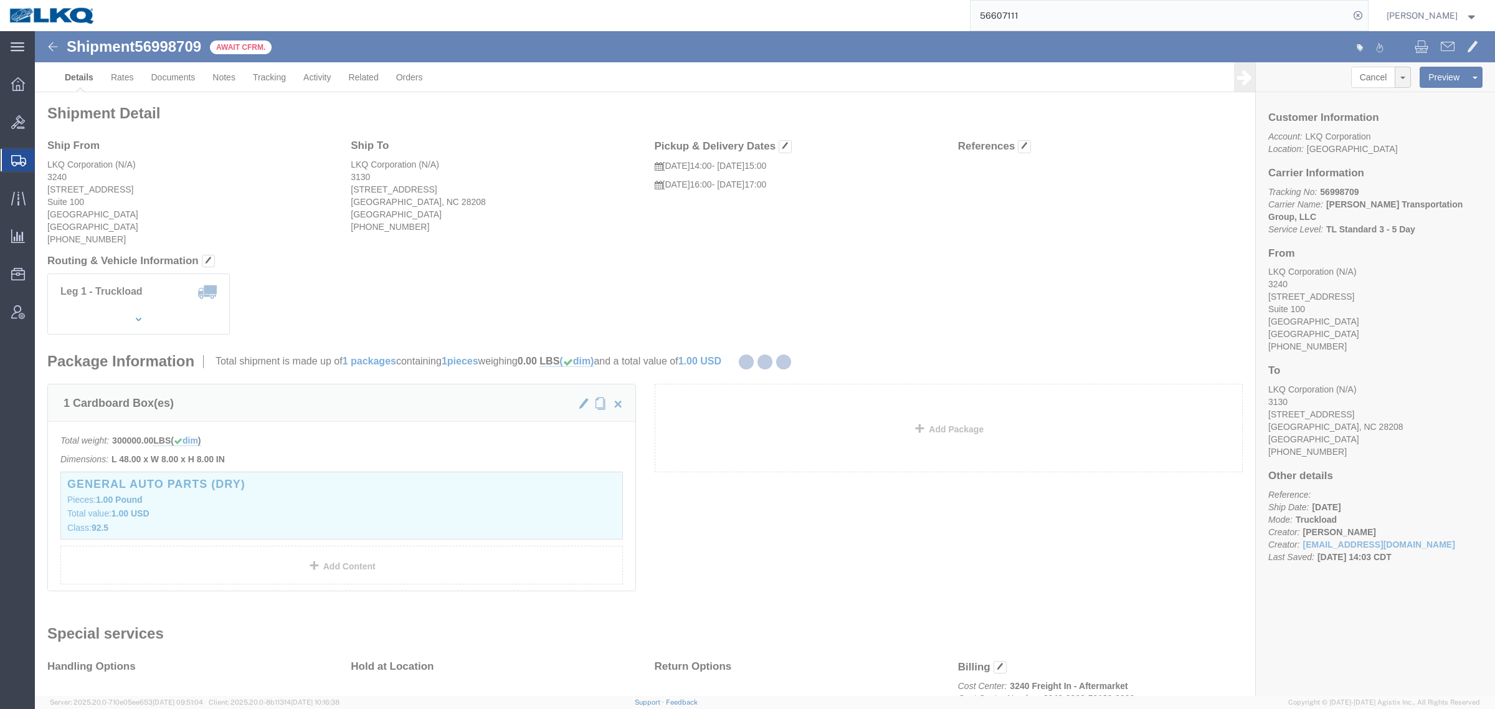
select select "27944"
select select "27858"
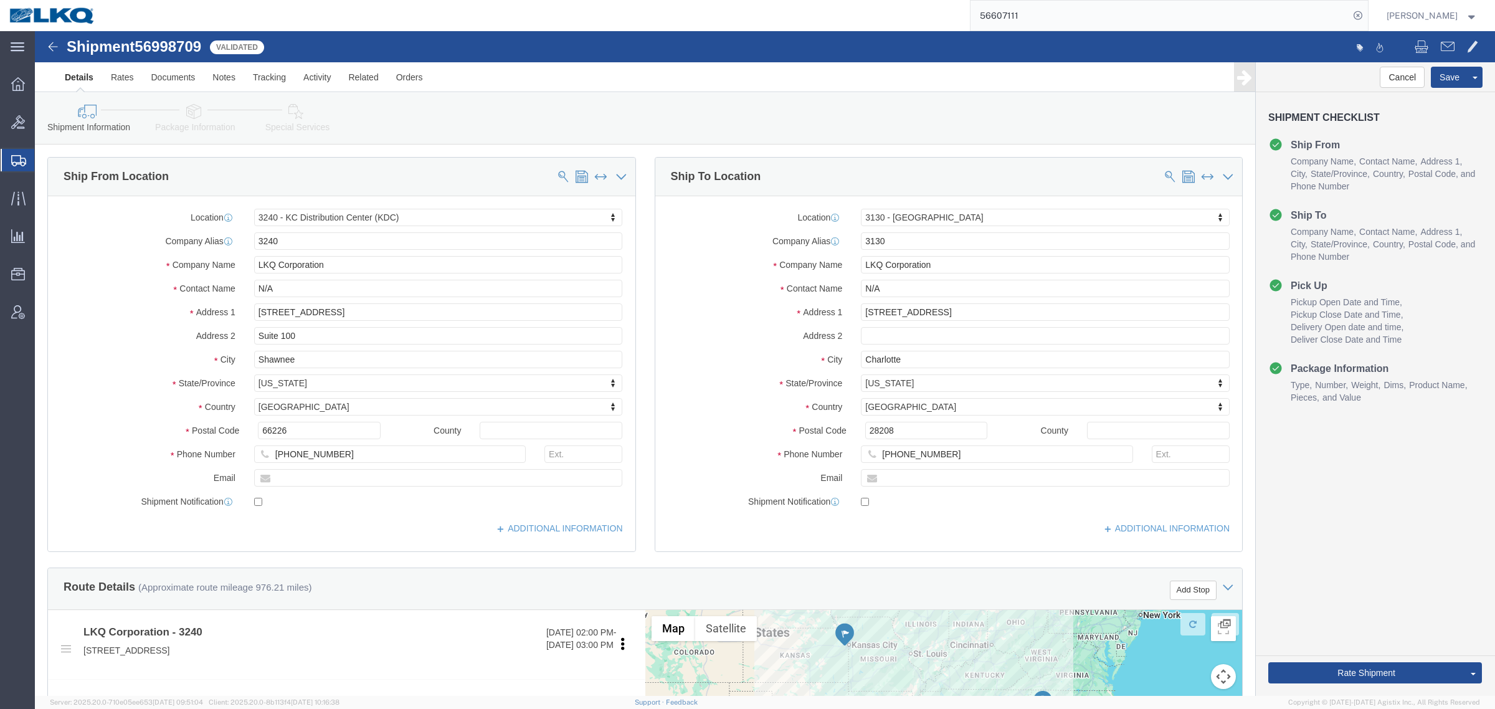
drag, startPoint x: 840, startPoint y: 70, endPoint x: 832, endPoint y: 70, distance: 8.7
click div "Shipment Information Package Information Special Services Loading Routing"
click input "28208"
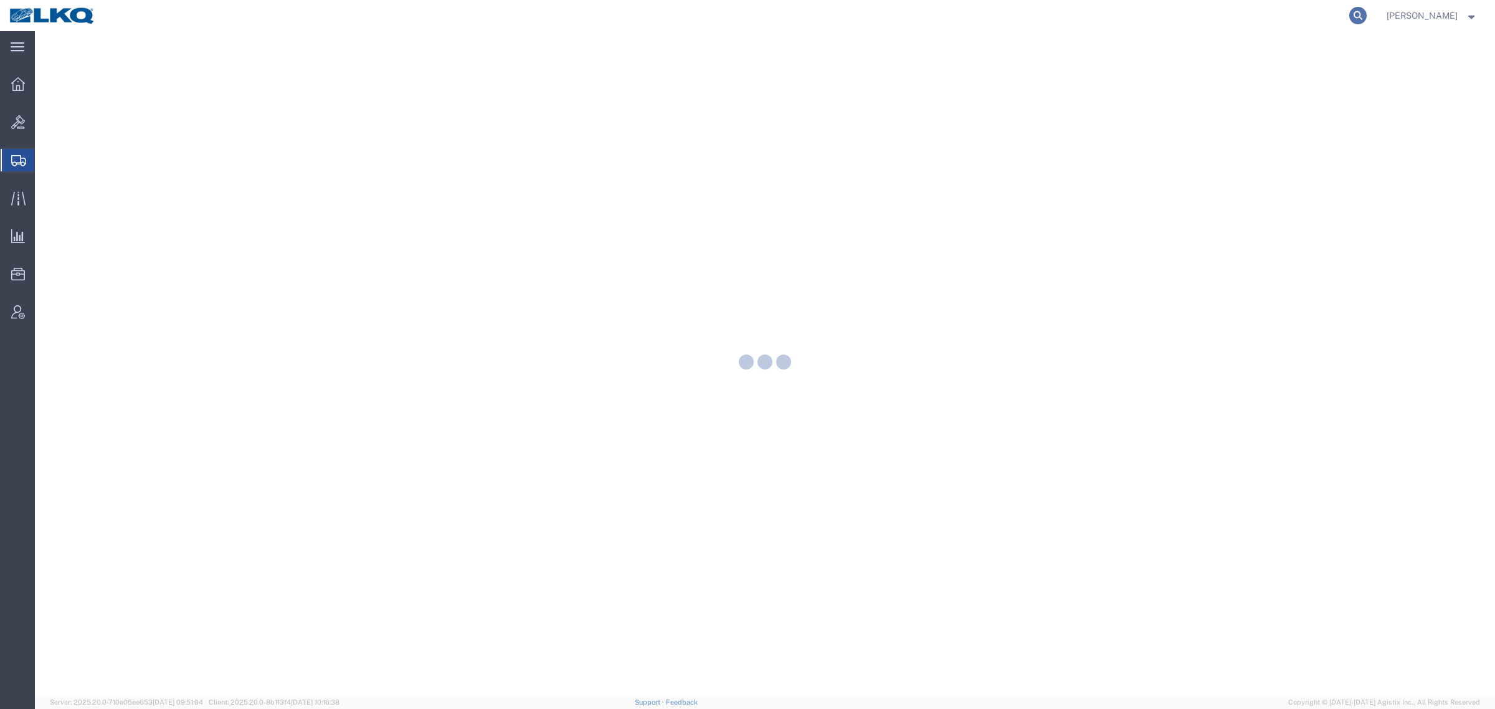
click at [1367, 11] on icon at bounding box center [1357, 15] width 17 height 17
paste input "56607111"
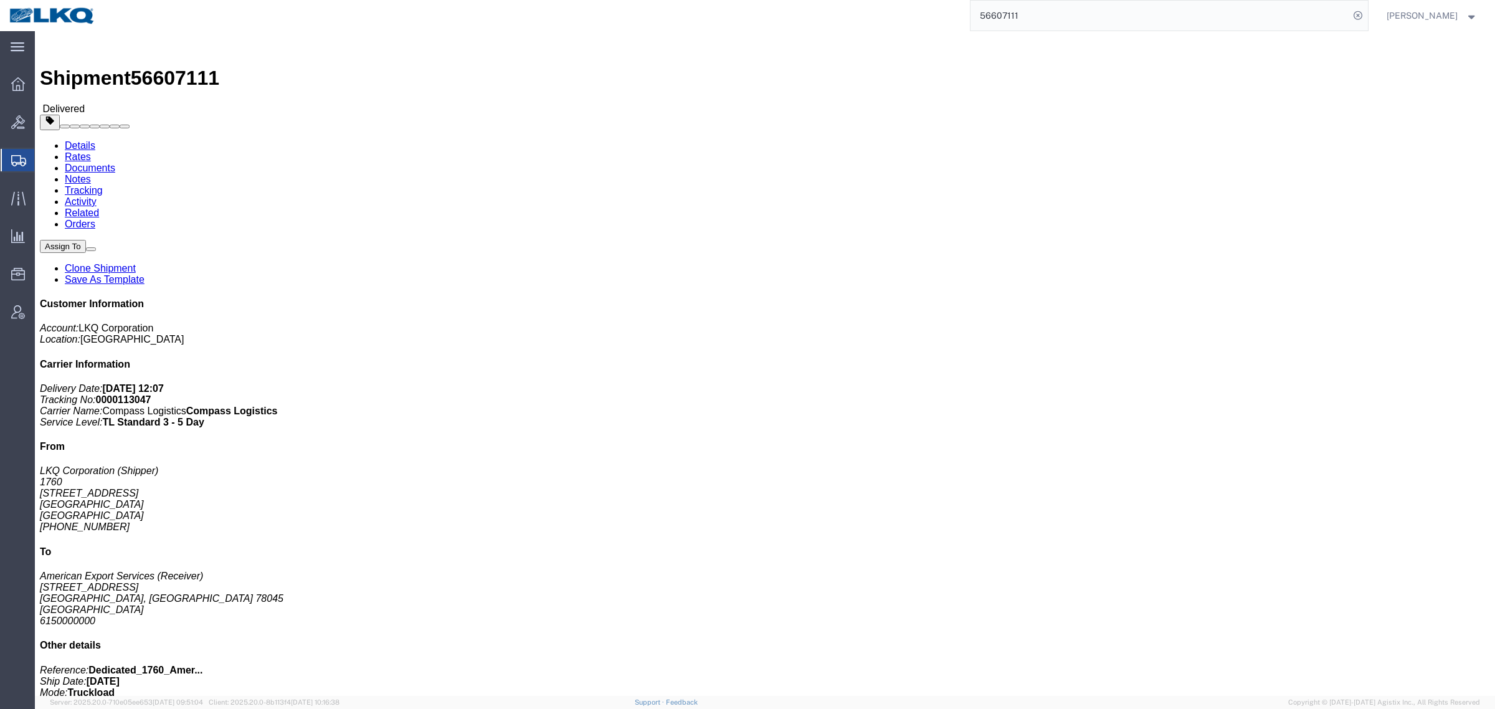
click b "Dedicated_1760_AmericanExportServices_Eng Trans"
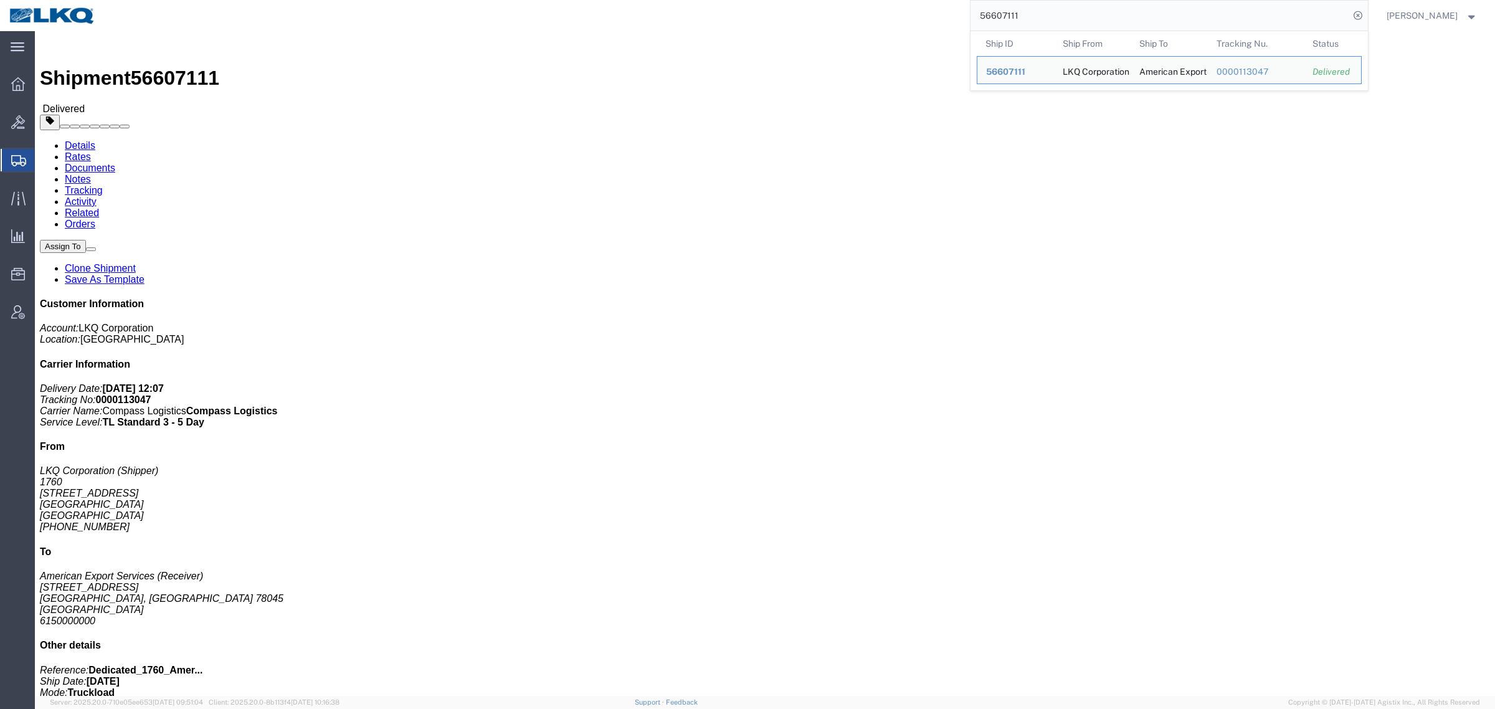
drag, startPoint x: 1056, startPoint y: 24, endPoint x: 759, endPoint y: 12, distance: 298.0
click at [754, 14] on div "56607111 Ship ID Ship From Ship To Tracking Nu. Status Ship ID 56607111 Ship Fr…" at bounding box center [736, 15] width 1263 height 31
paste input "996068"
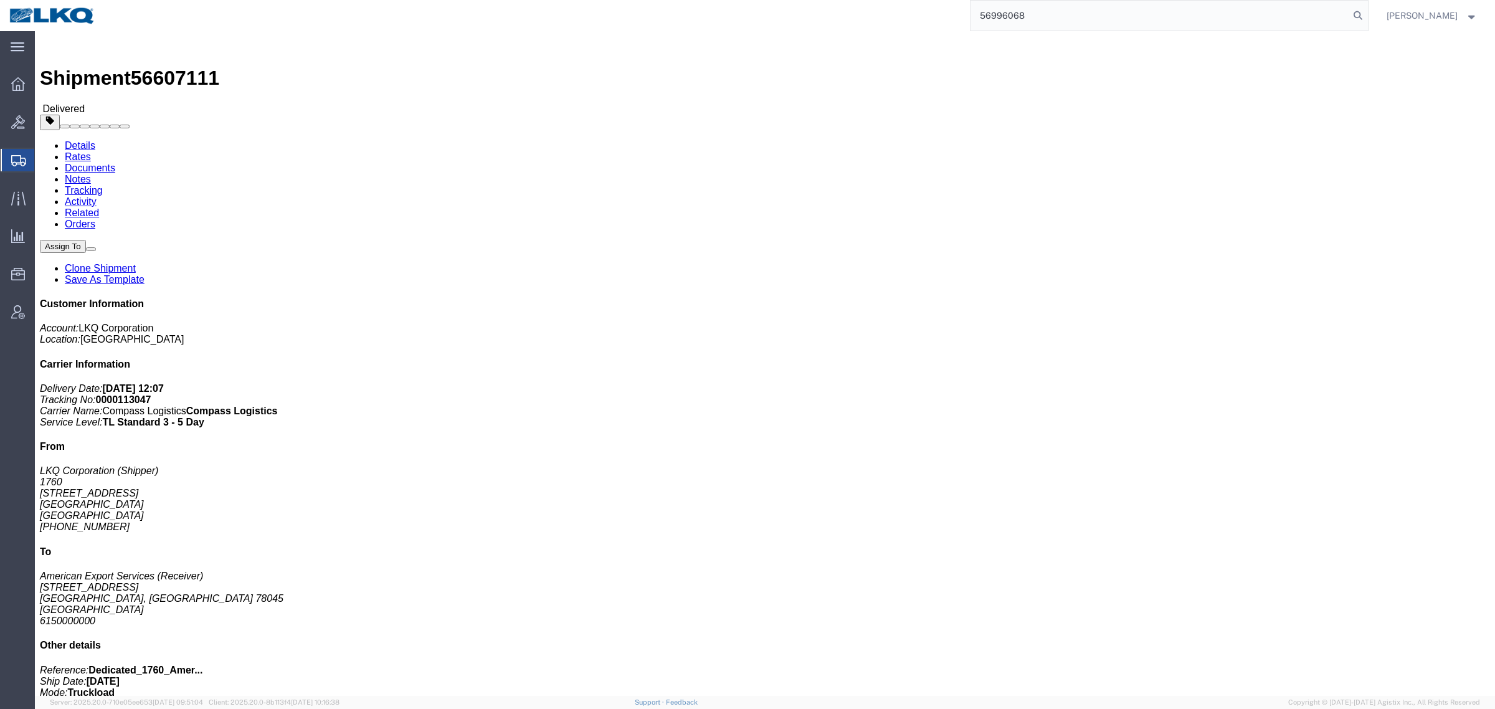
drag, startPoint x: 1051, startPoint y: 13, endPoint x: 888, endPoint y: 14, distance: 162.6
click at [889, 14] on div "56996068" at bounding box center [736, 15] width 1263 height 31
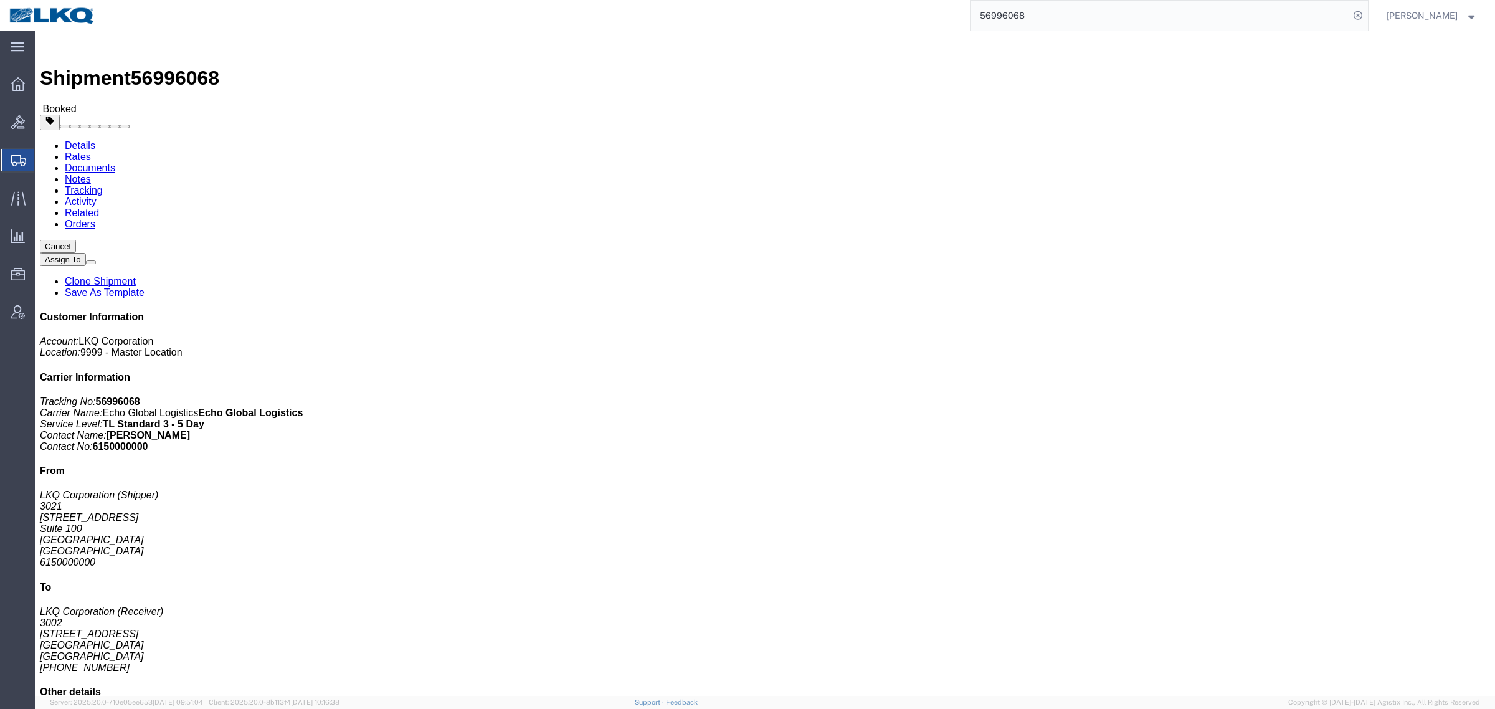
click div "Leg 1 - Truckload Vehicle 1: Standard Dry Van (53 Feet) Number of trucks: 1"
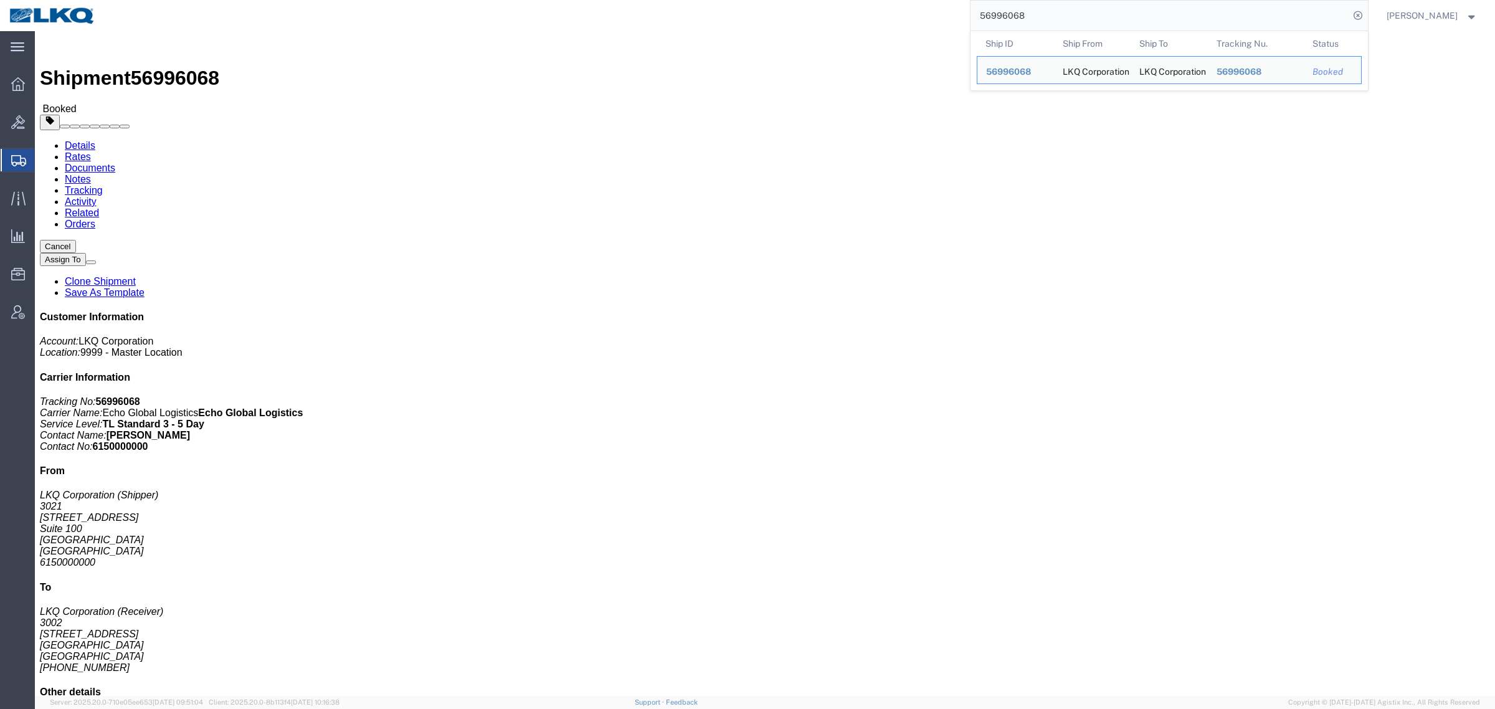
click at [1053, 14] on input "56996068" at bounding box center [1159, 16] width 379 height 30
click div "Leg 1 - Truckload Vehicle 1: Standard Dry Van (53 Feet) Number of trucks: 1"
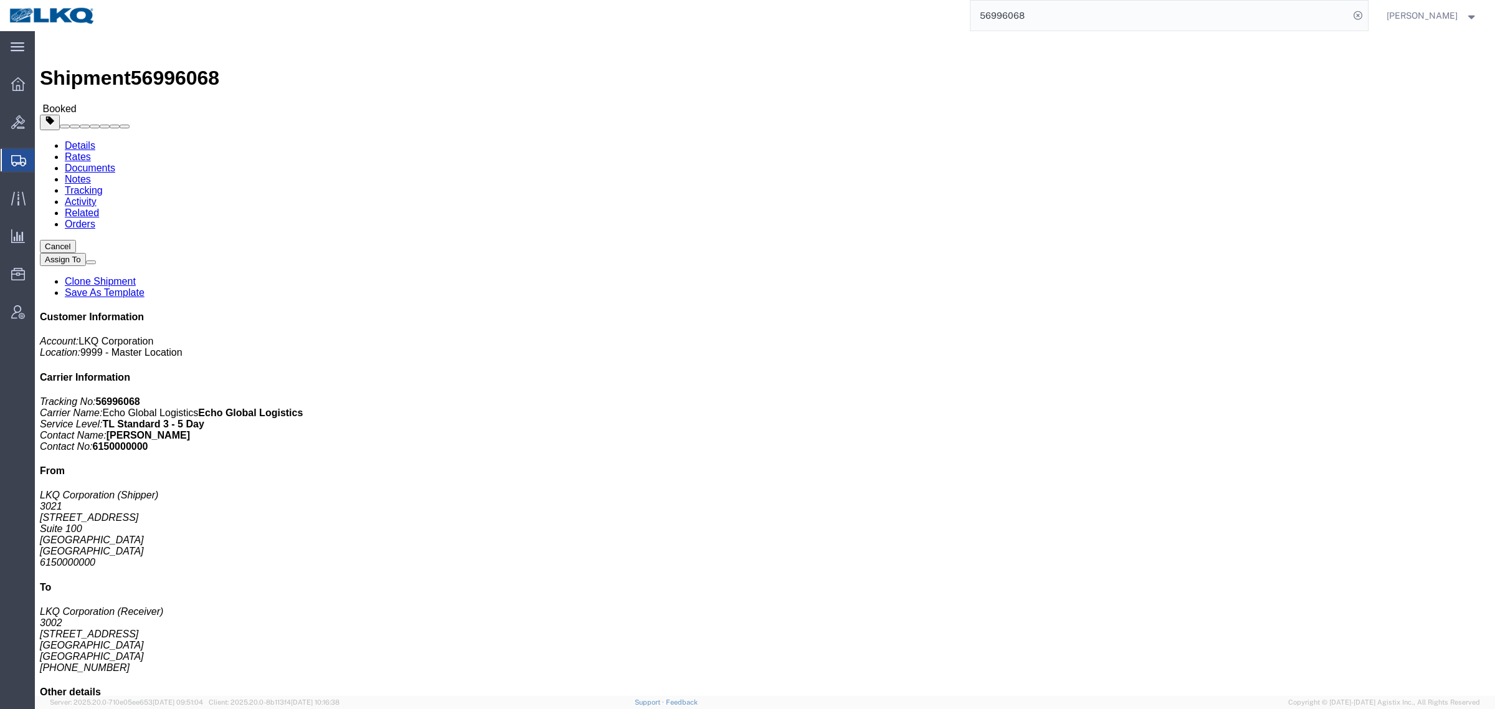
click div "Leg 1 - Truckload Vehicle 1: Standard Dry Van (53 Feet) Number of trucks: 1"
click at [1063, 11] on input "56996068" at bounding box center [1159, 16] width 379 height 30
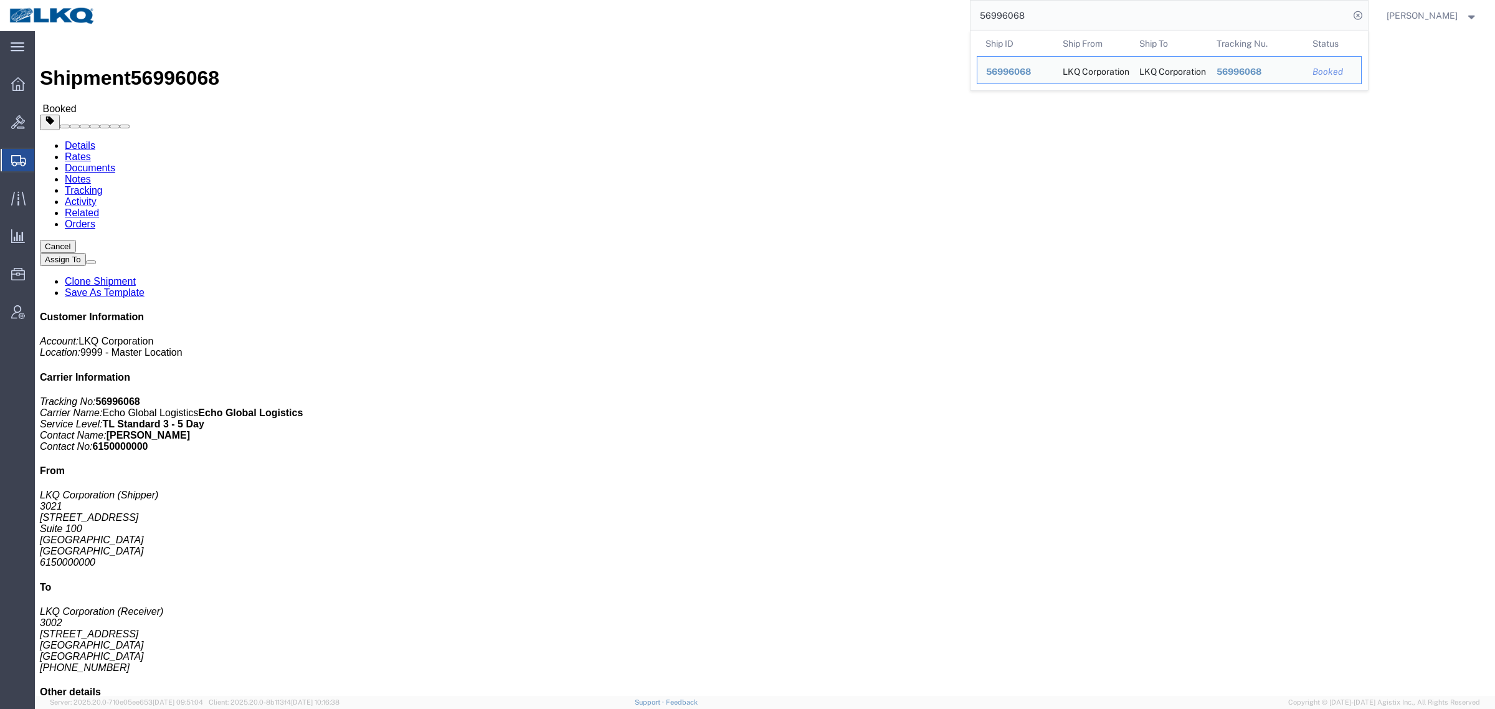
click at [1063, 11] on input "56996068" at bounding box center [1159, 16] width 379 height 30
paste input "8709"
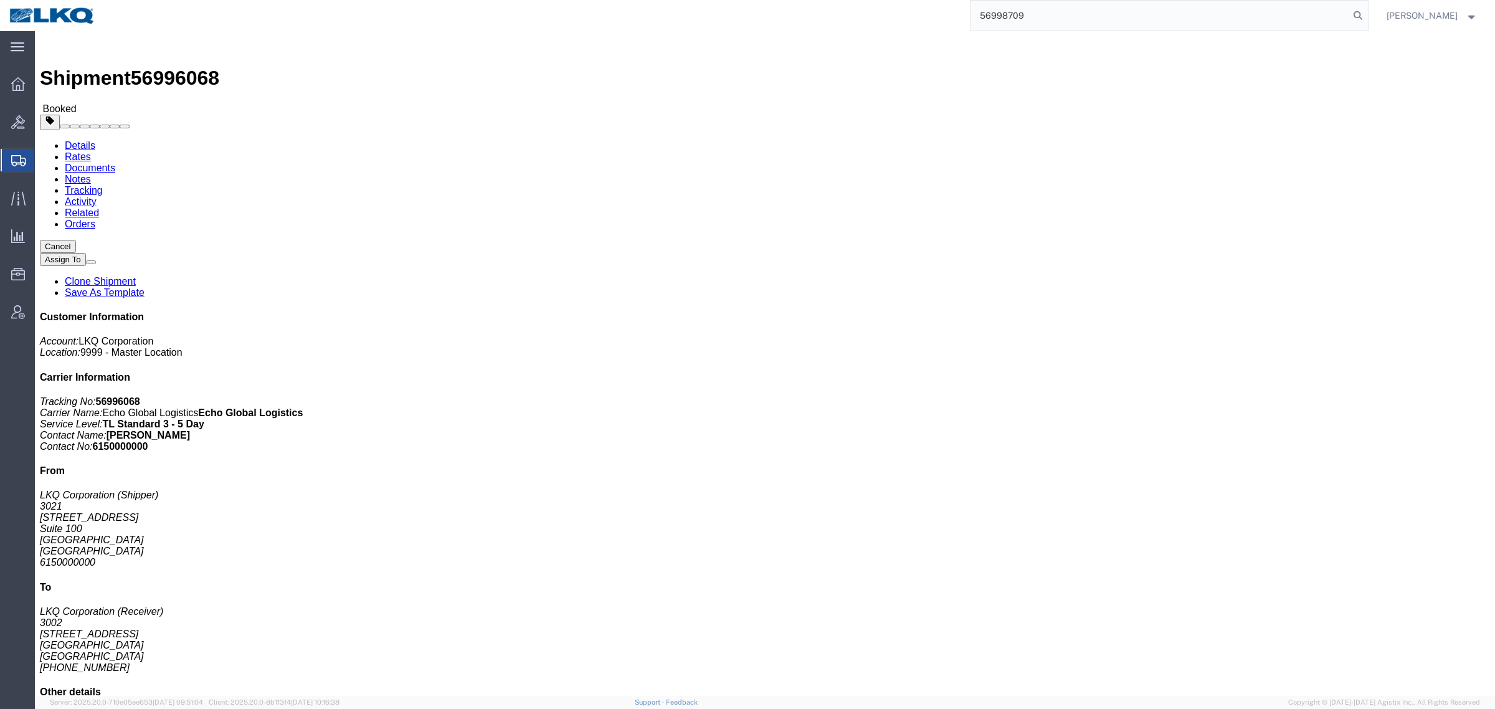
type input "56998709"
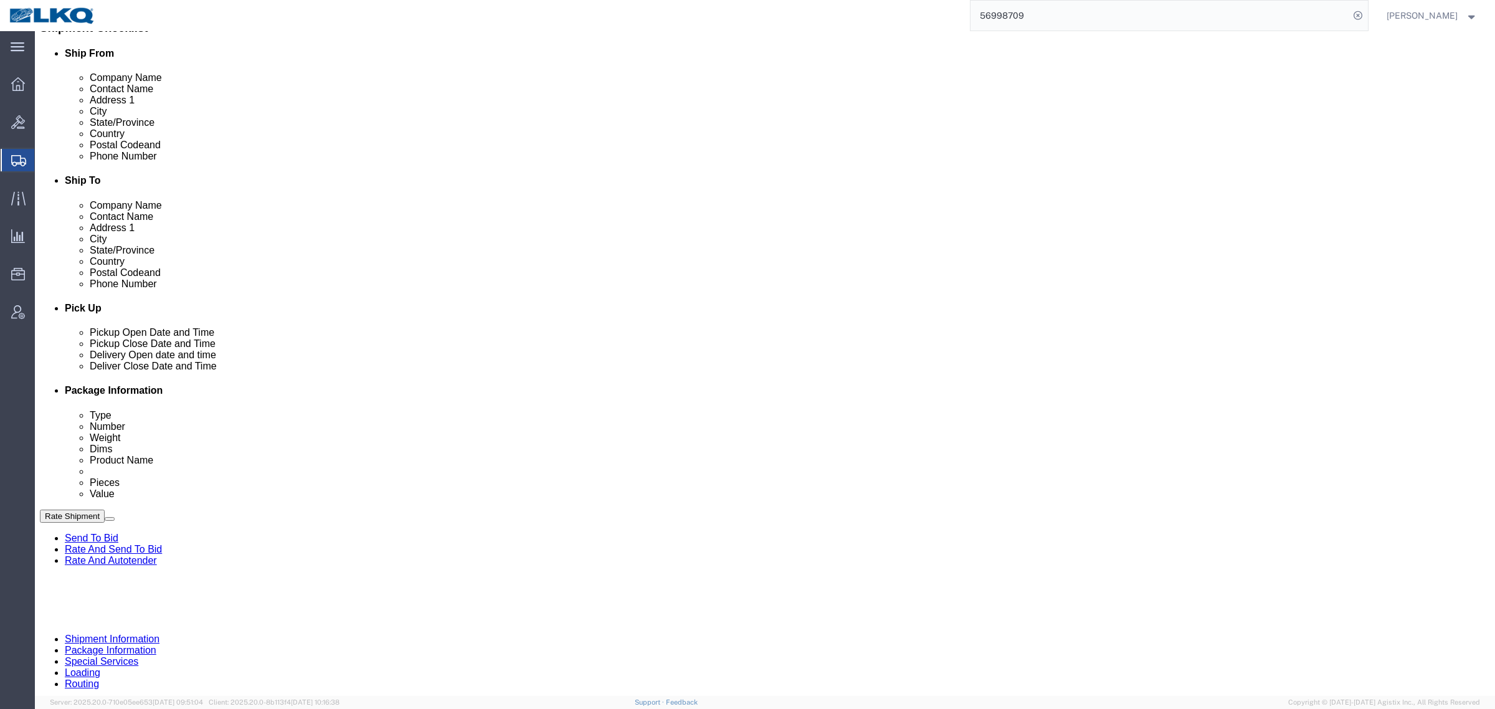
scroll to position [362, 0]
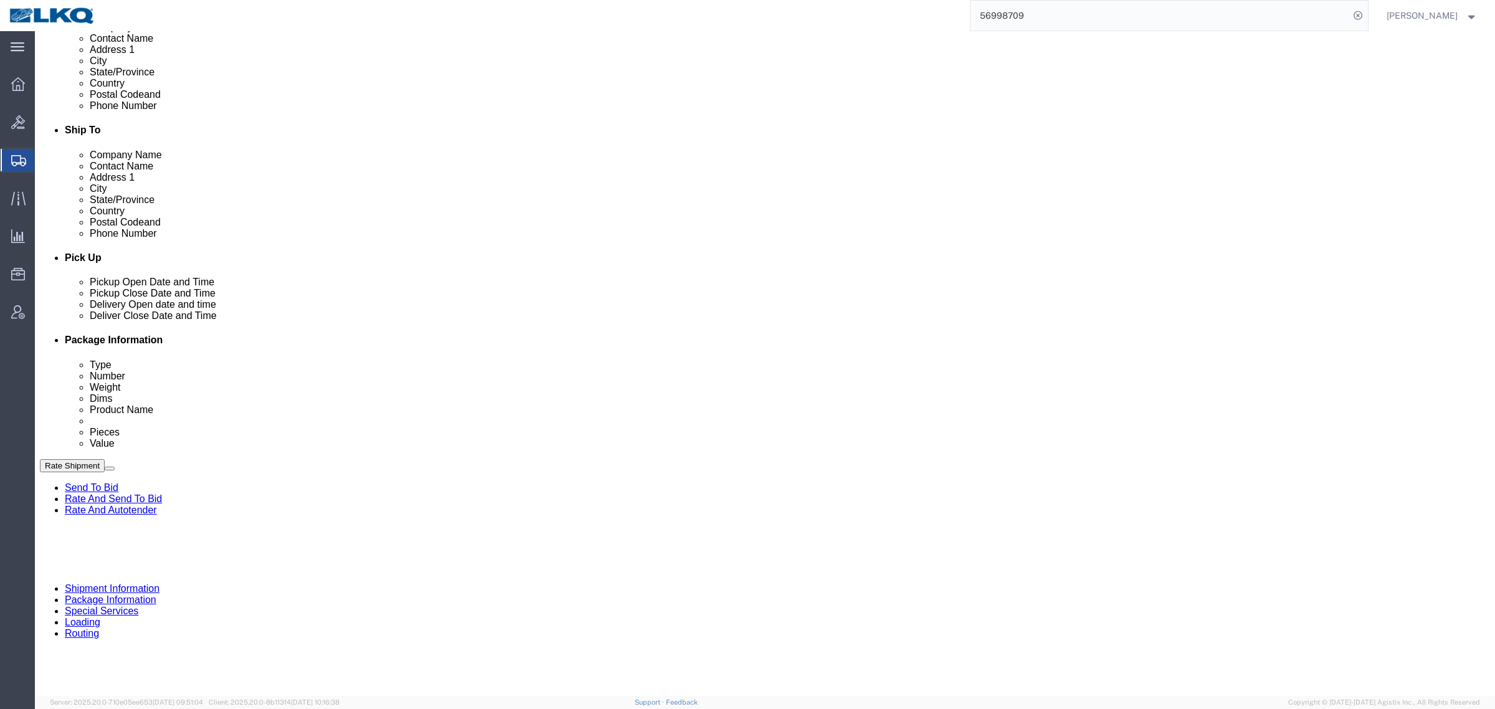
select select "27944"
select select "27858"
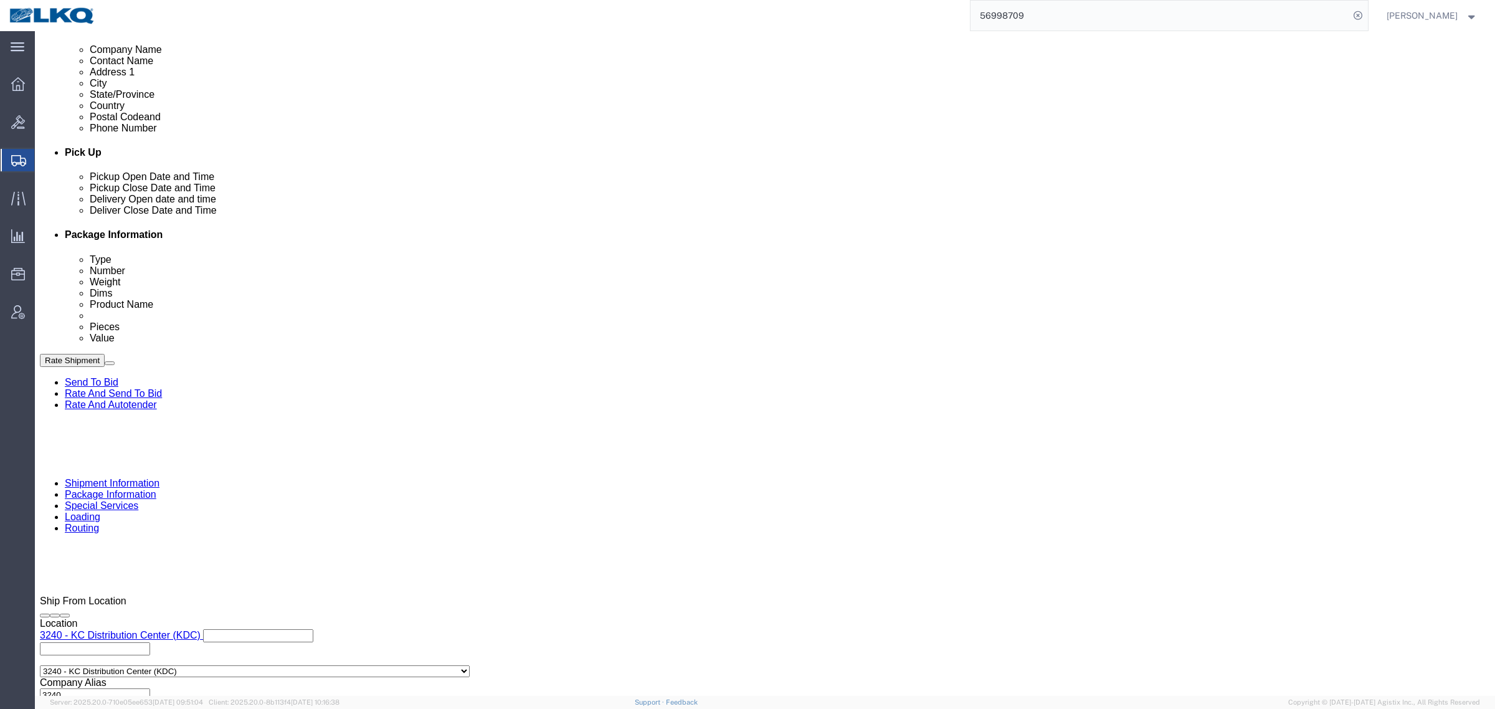
scroll to position [234, 0]
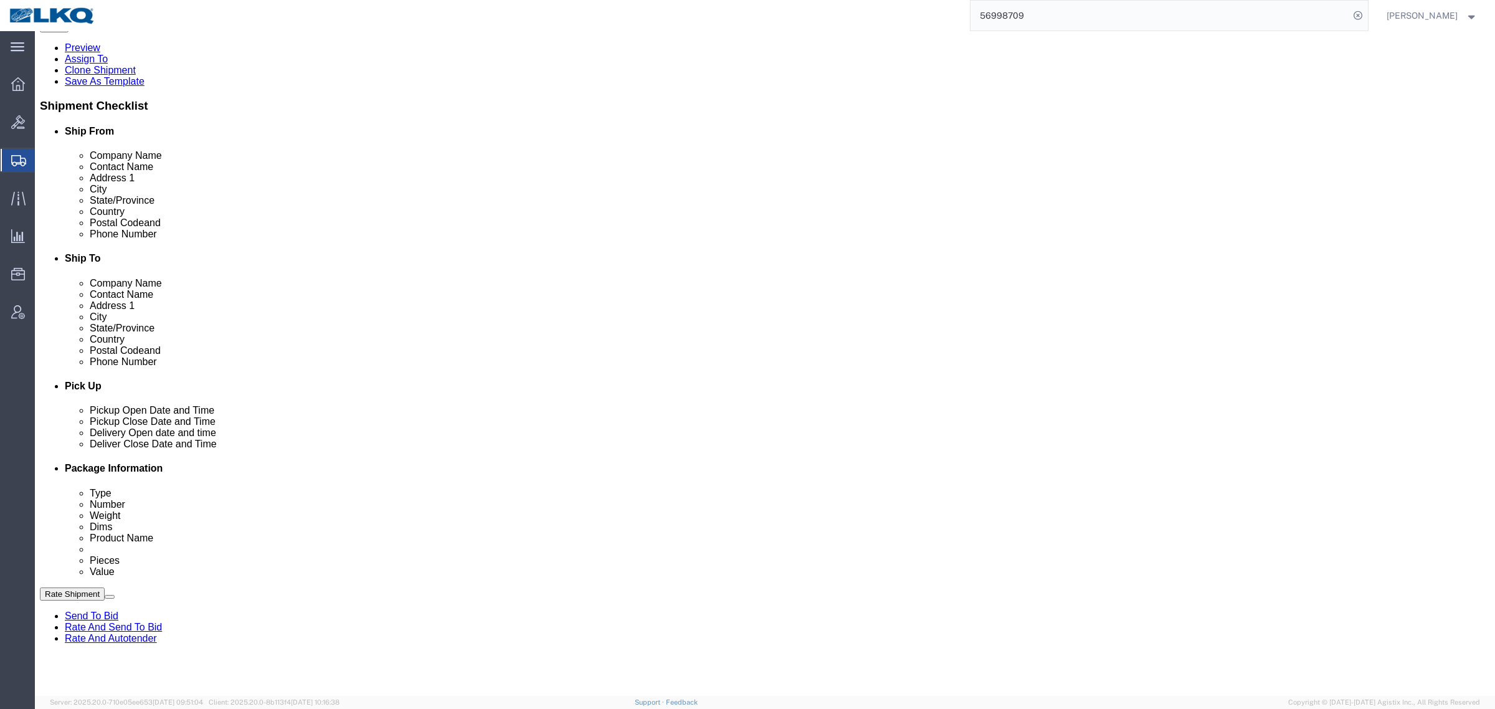
click link "Notes"
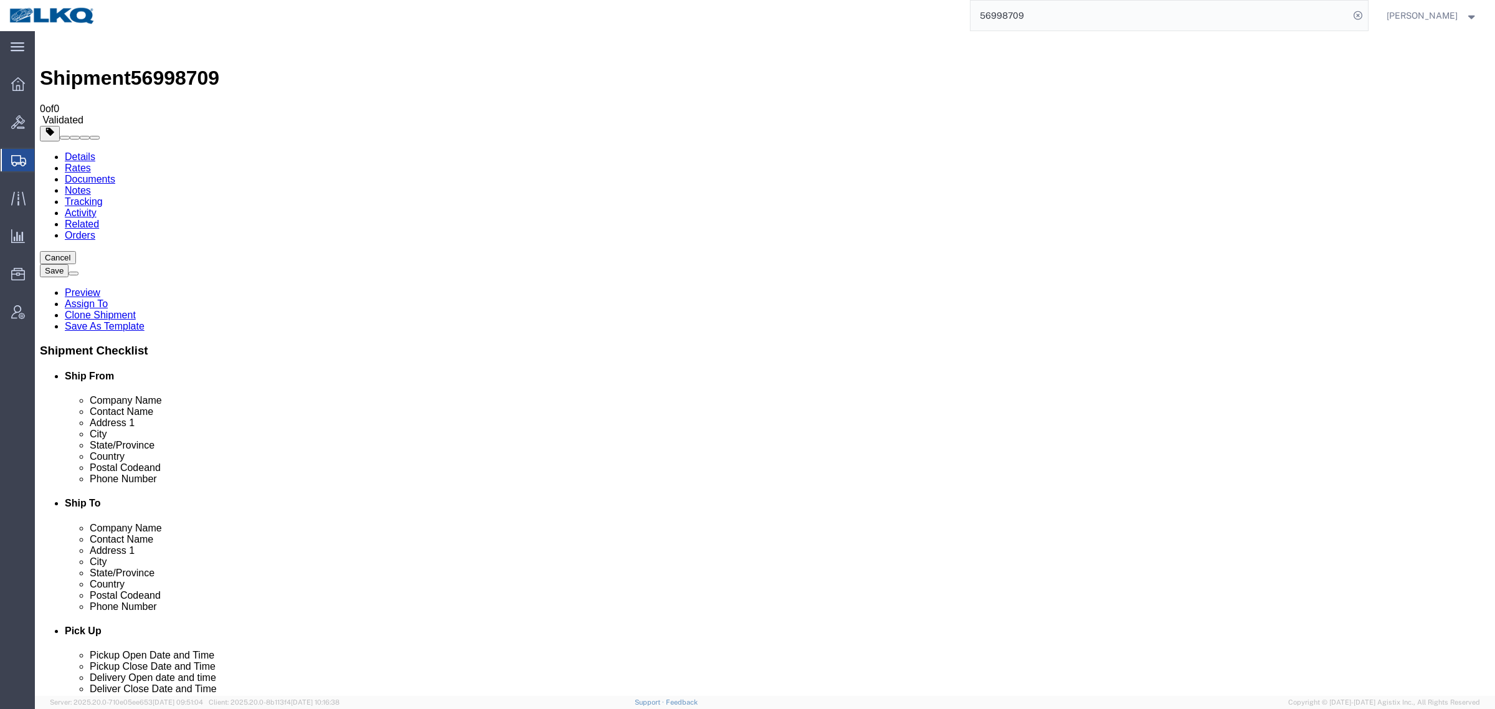
click at [73, 151] on link "Details" at bounding box center [80, 156] width 31 height 11
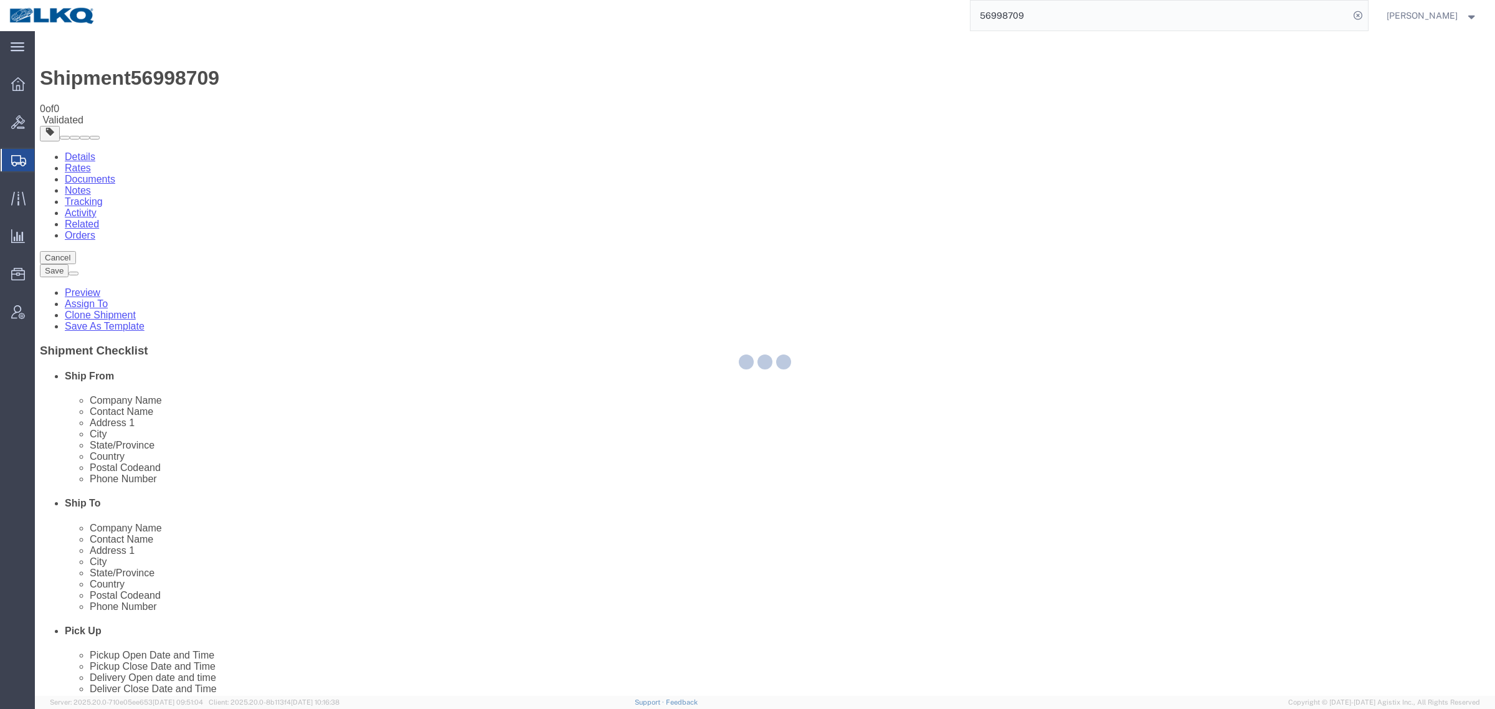
select select "27944"
select select "27858"
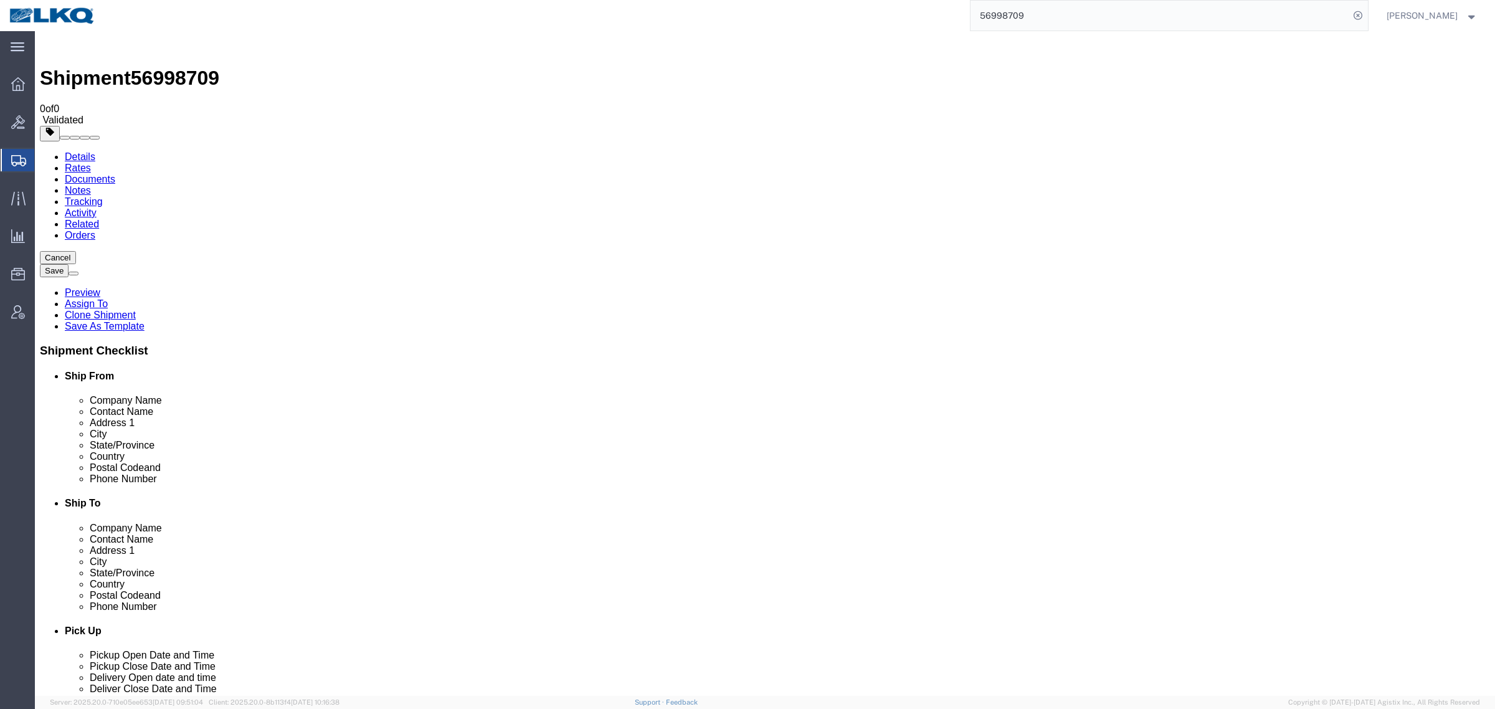
click input "66226"
click input "28208"
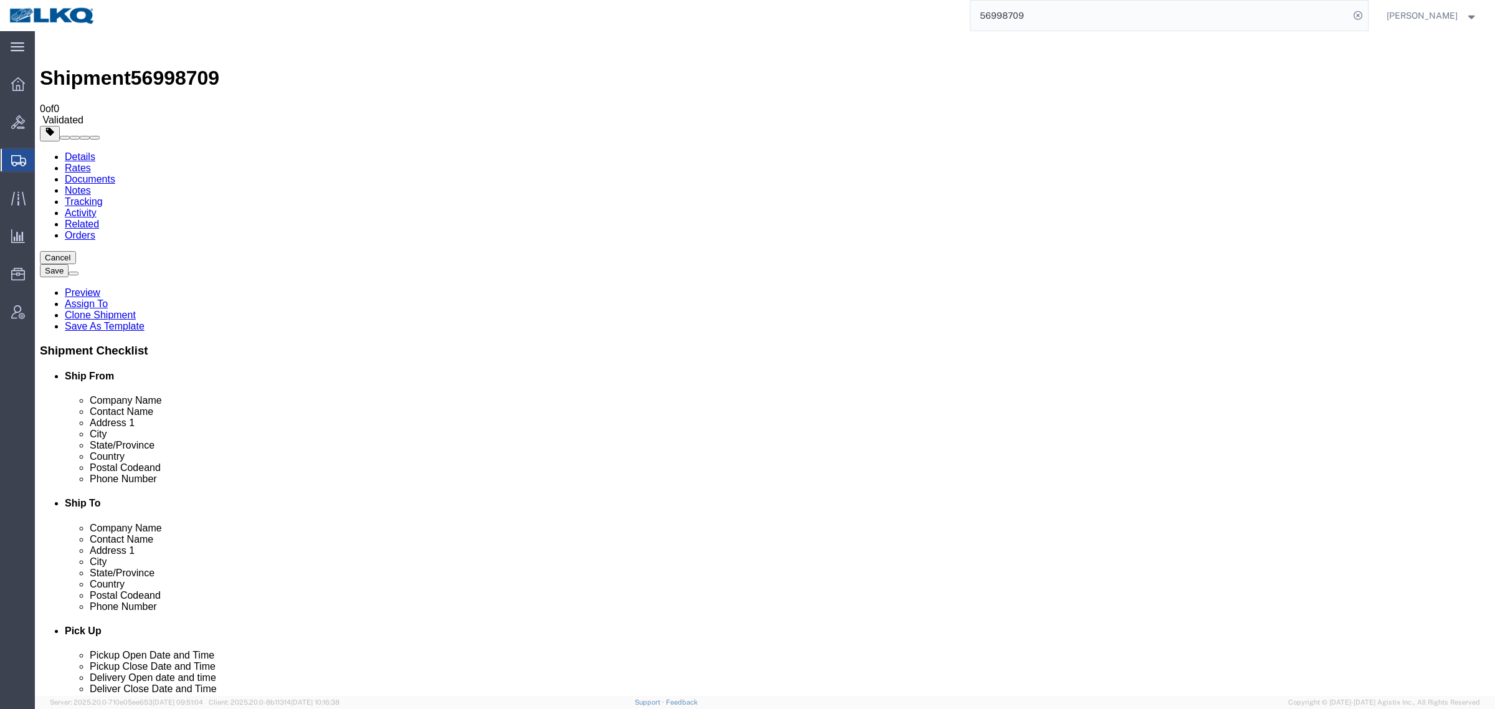
click input "28208"
click at [856, 14] on div "56998709" at bounding box center [736, 15] width 1263 height 31
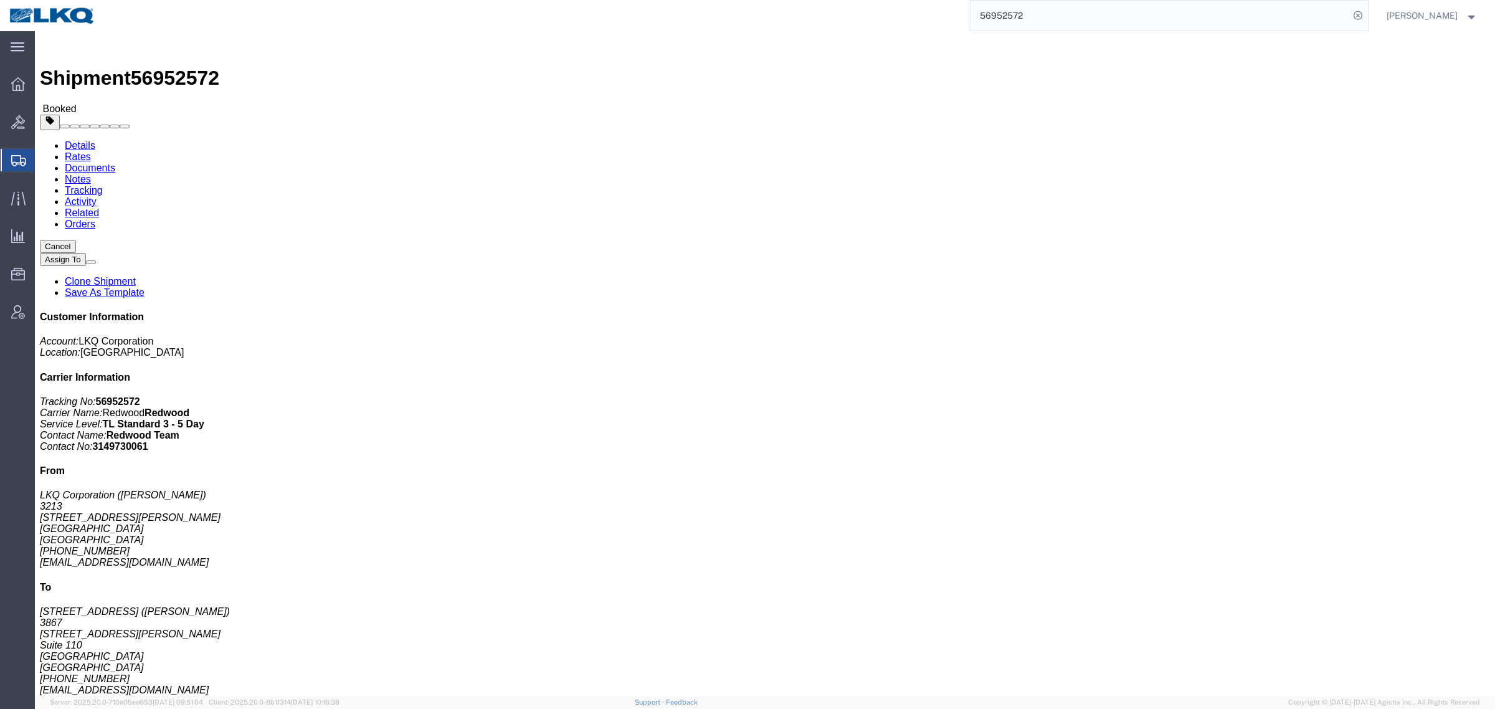
click div "Leg 1 - Truckload Vehicle 1: Flat Bed Number of trucks: 1"
click div "Shipment Detail Ship From LKQ Corporation (Fernando Junior) 3213 30336 Whipple …"
click div "Leg 1 - Truckload Vehicle 1: Flat Bed Number of trucks: 1"
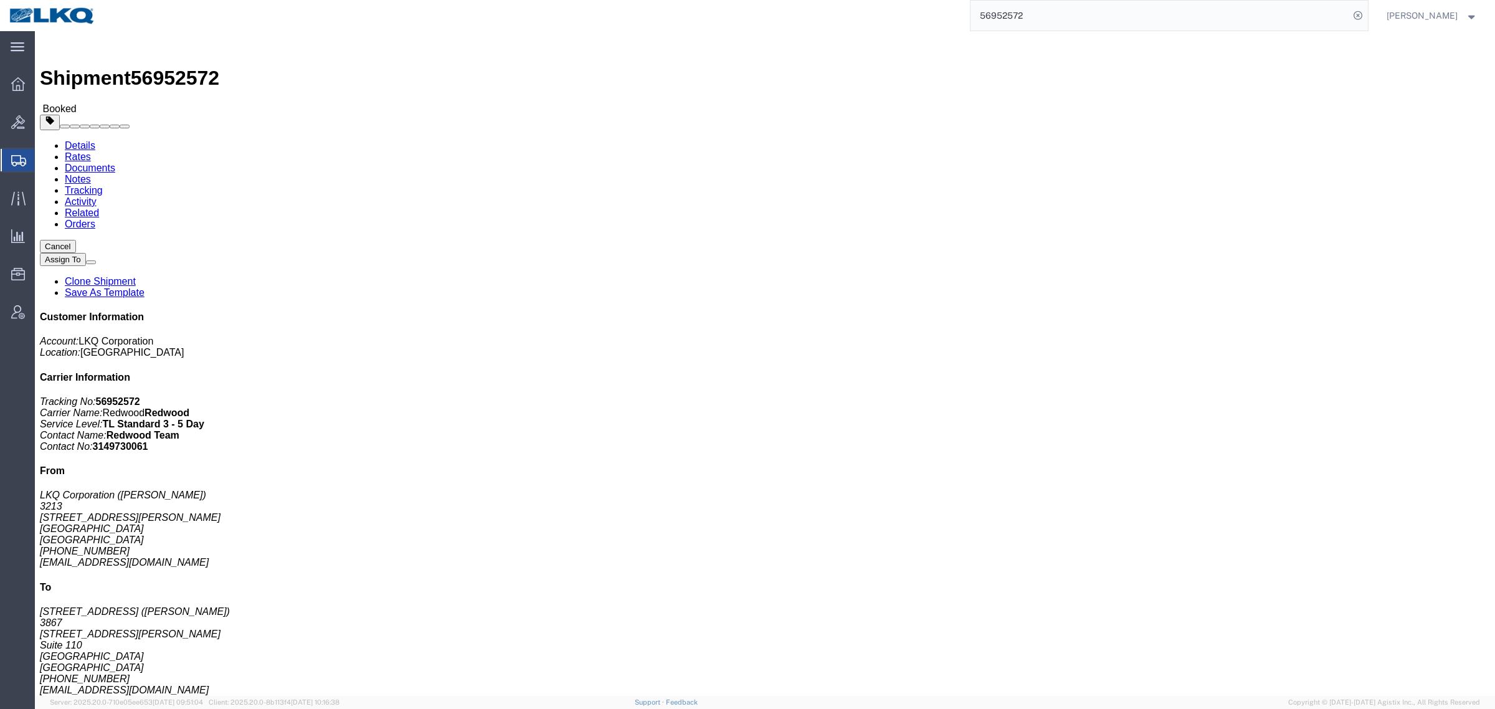
drag, startPoint x: 1038, startPoint y: 20, endPoint x: 838, endPoint y: 23, distance: 200.6
click at [845, 24] on div "56952572" at bounding box center [736, 15] width 1263 height 31
paste input "40796"
click at [1067, 16] on input "56940796" at bounding box center [1159, 16] width 379 height 30
click at [997, 19] on input "56940796" at bounding box center [1159, 16] width 379 height 30
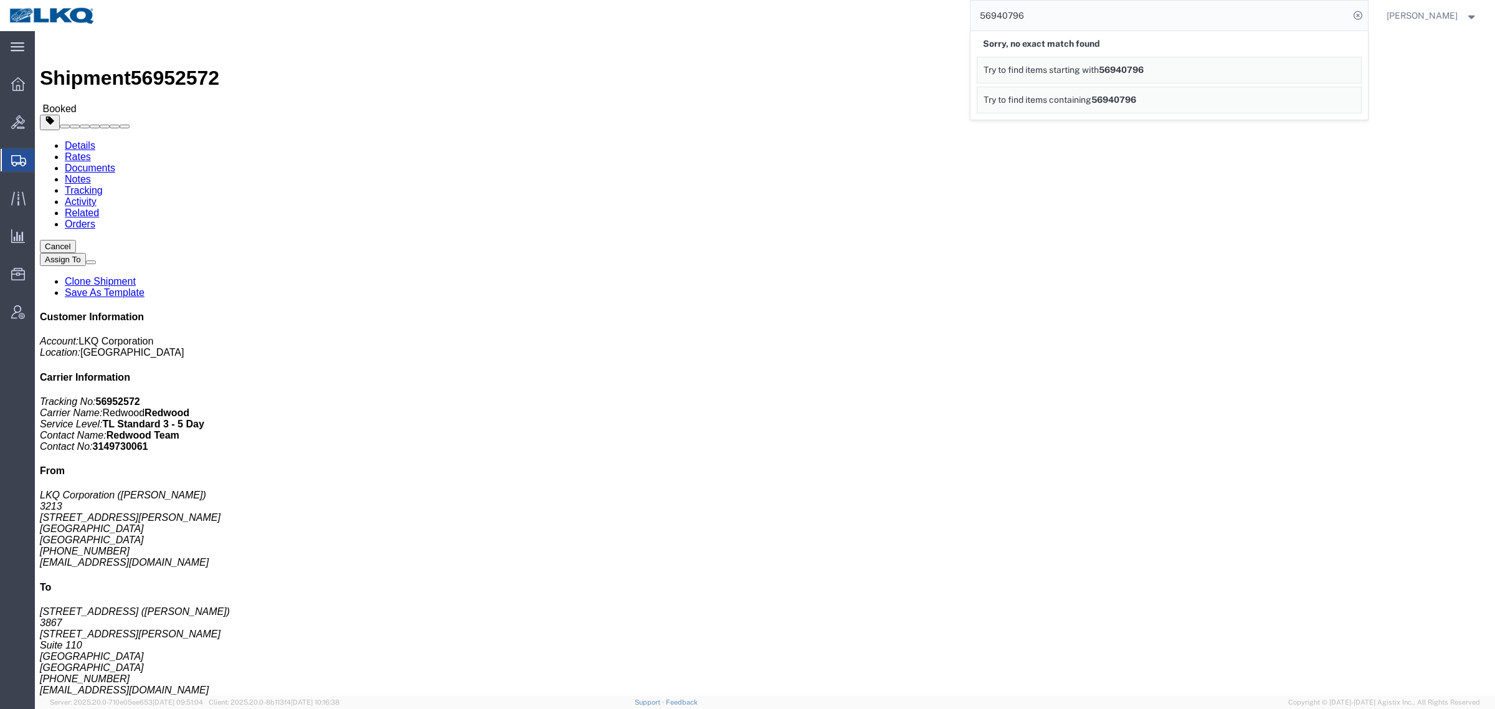
click at [997, 19] on input "56940796" at bounding box center [1159, 16] width 379 height 30
paste input "search"
type input "56940796"
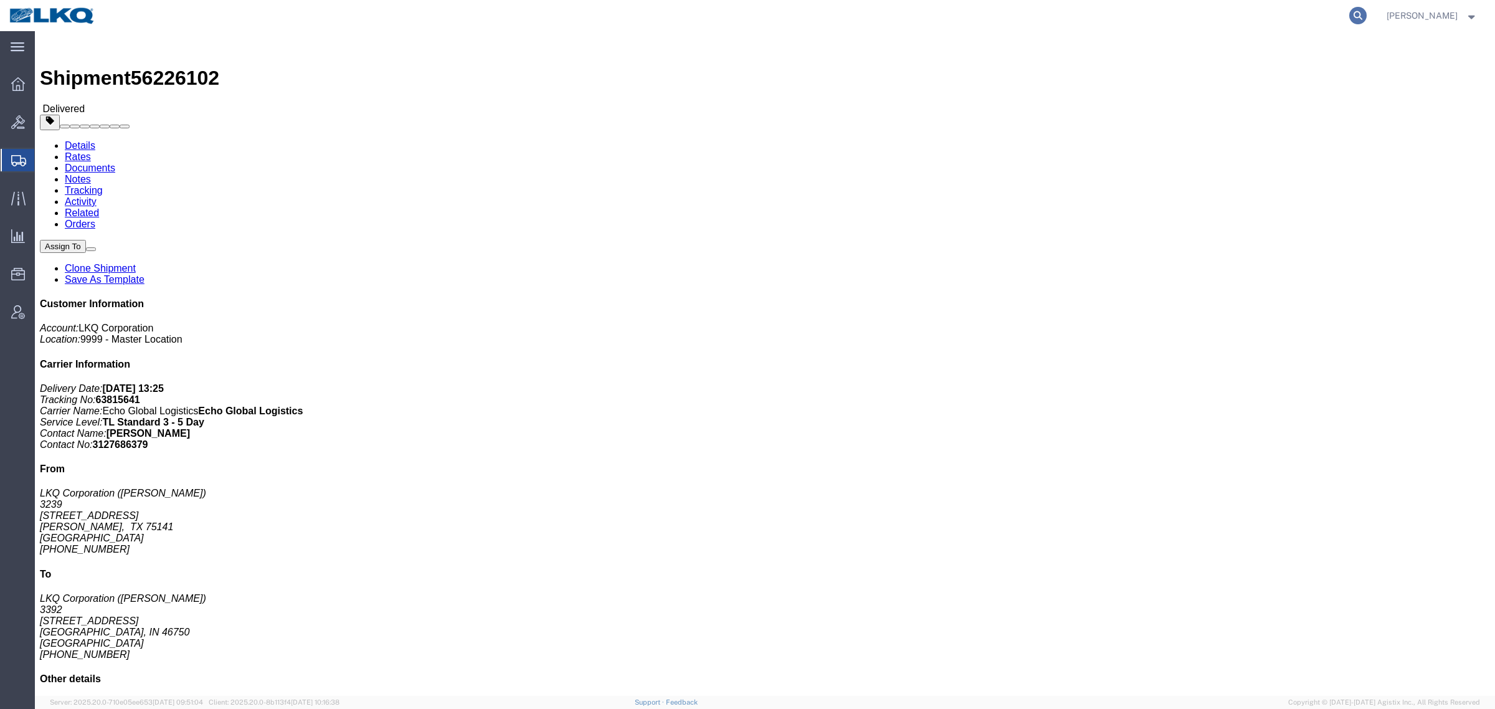
click at [1367, 10] on icon at bounding box center [1357, 15] width 17 height 17
paste input "56782157"
type input "56782157"
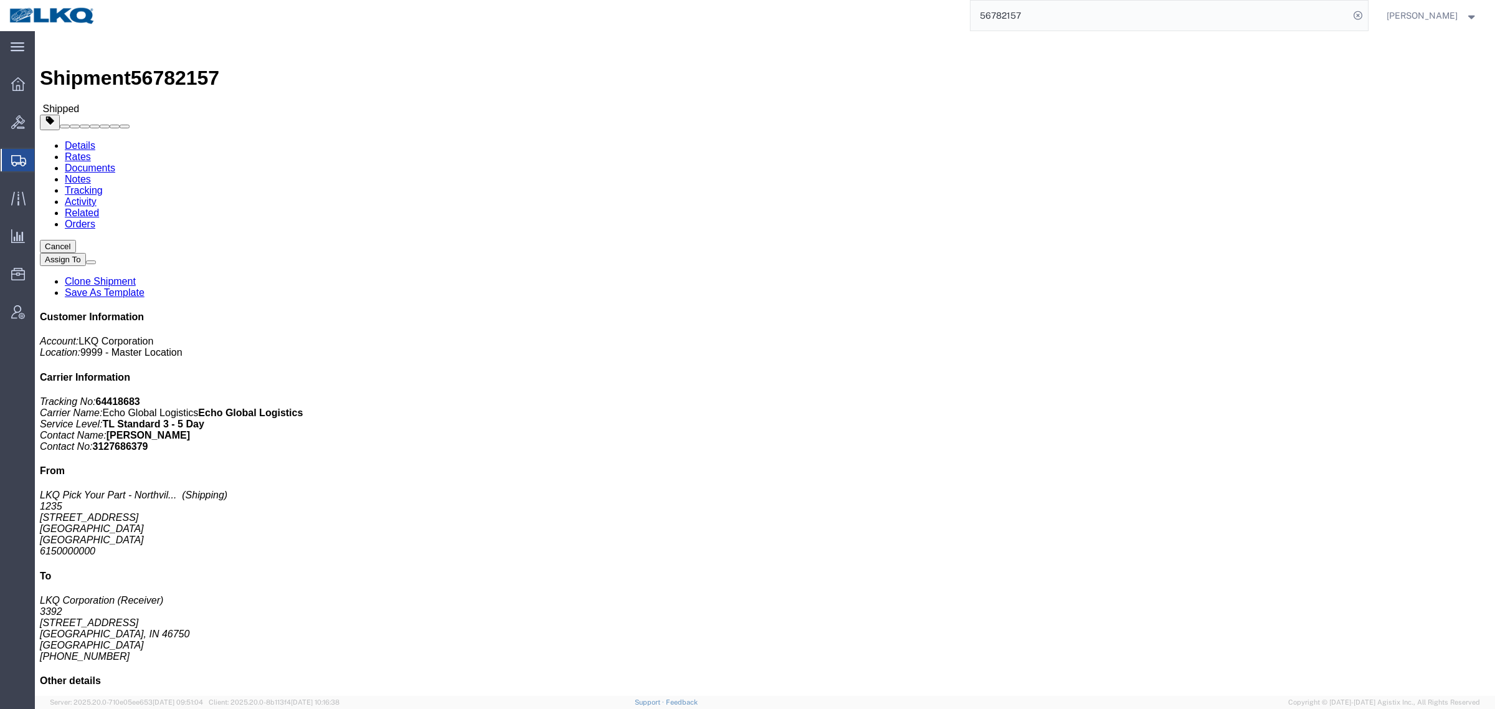
click div "Leg 1 - Truckload Vehicle 1: Standard Dry Van (53 Feet) Number of trucks: 1"
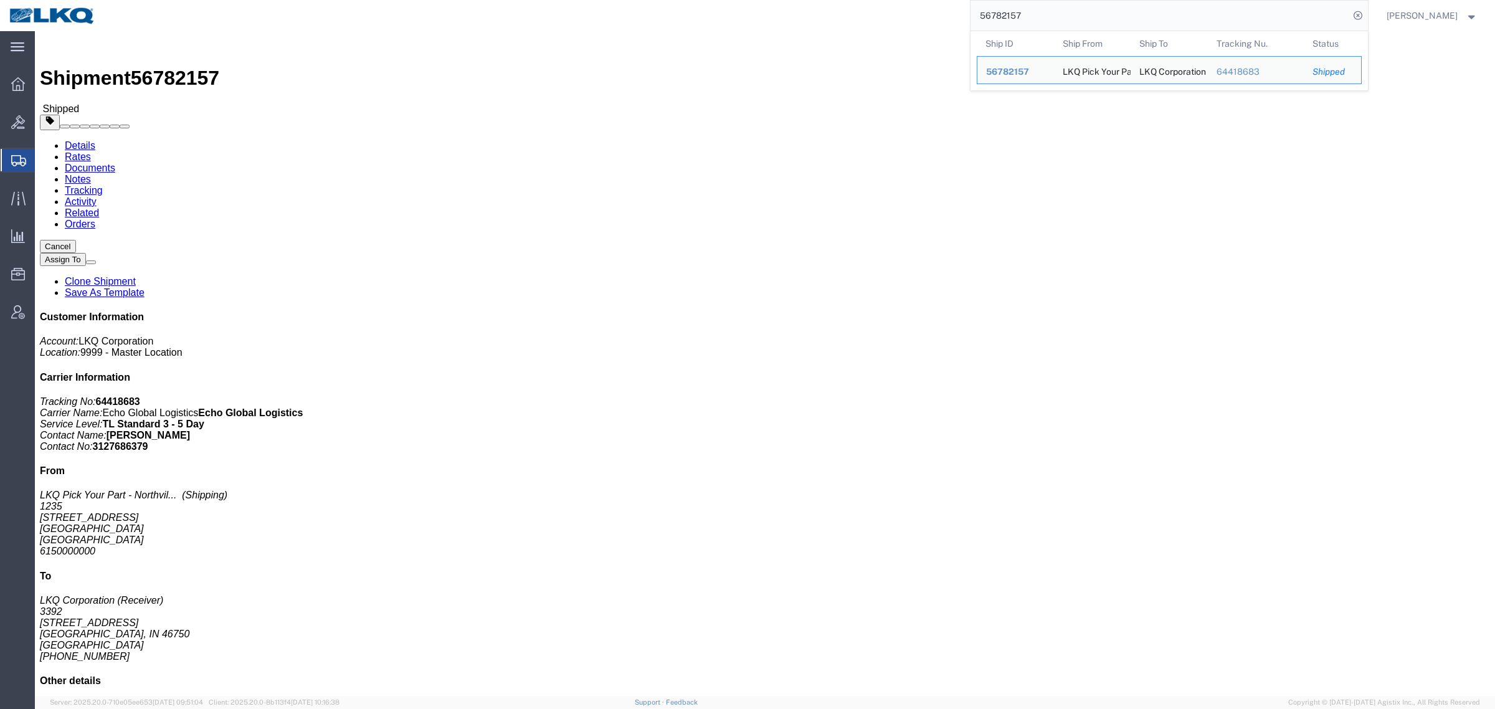
drag, startPoint x: 1053, startPoint y: 17, endPoint x: 926, endPoint y: 9, distance: 126.7
click at [961, 13] on div "56782157 Ship ID Ship From Ship To Tracking Nu. Status Ship ID 56782157 Ship Fr…" at bounding box center [736, 15] width 1263 height 31
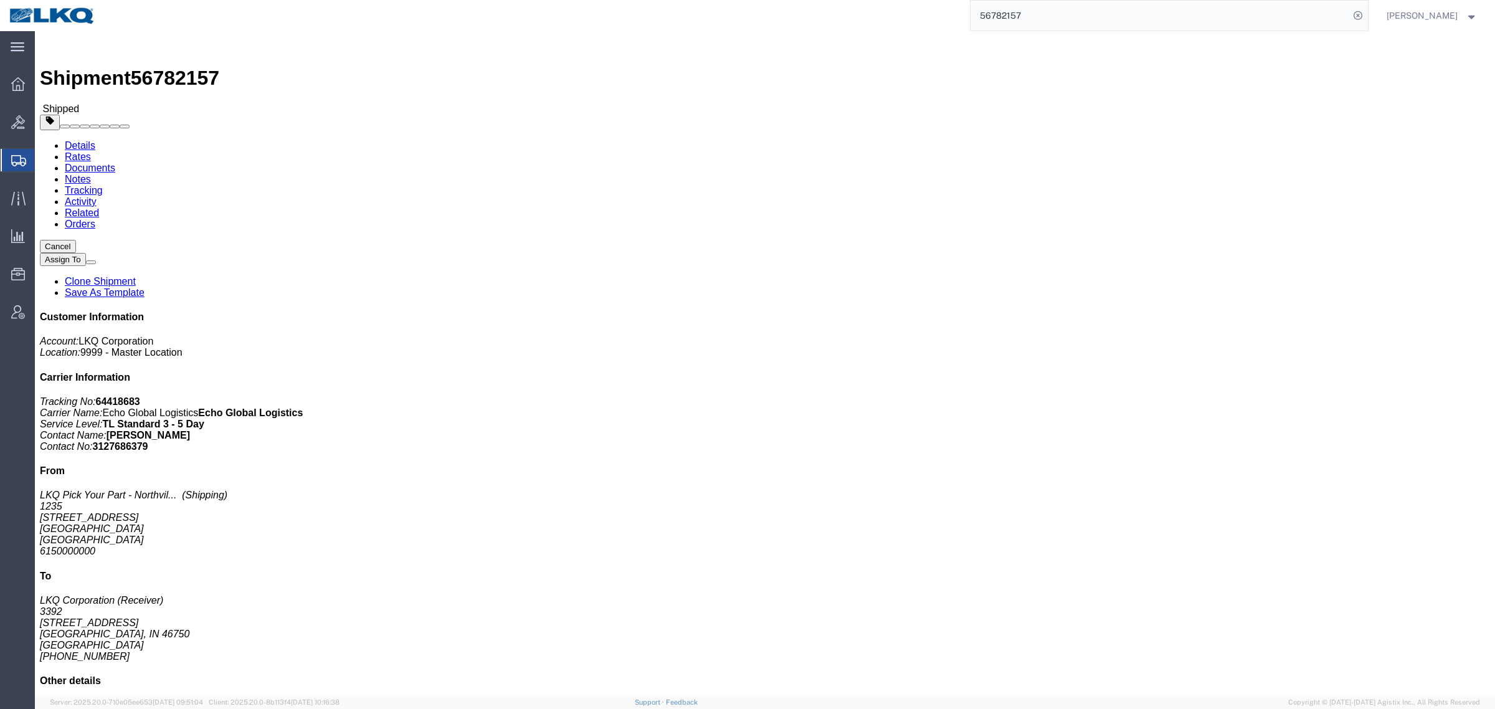
click link "Requested"
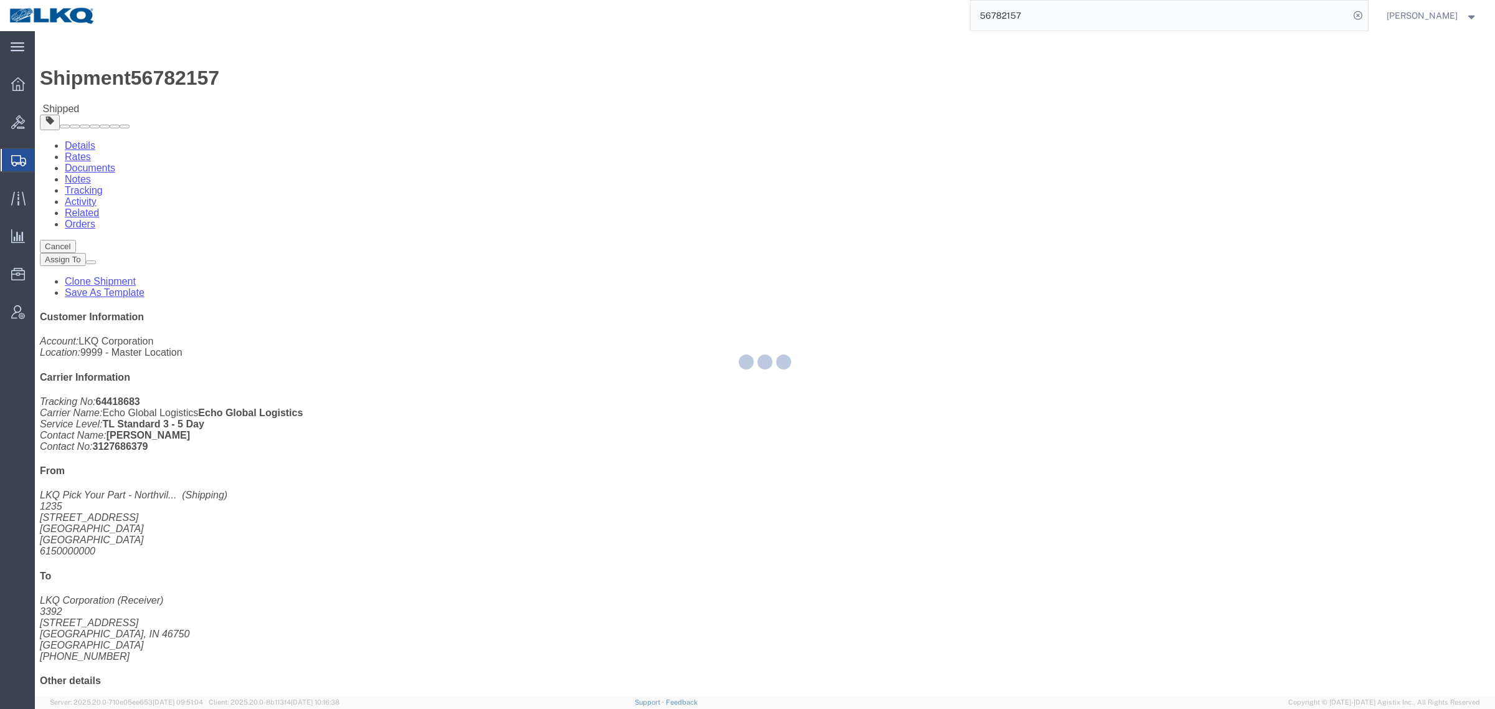
select select "22"
select select "15"
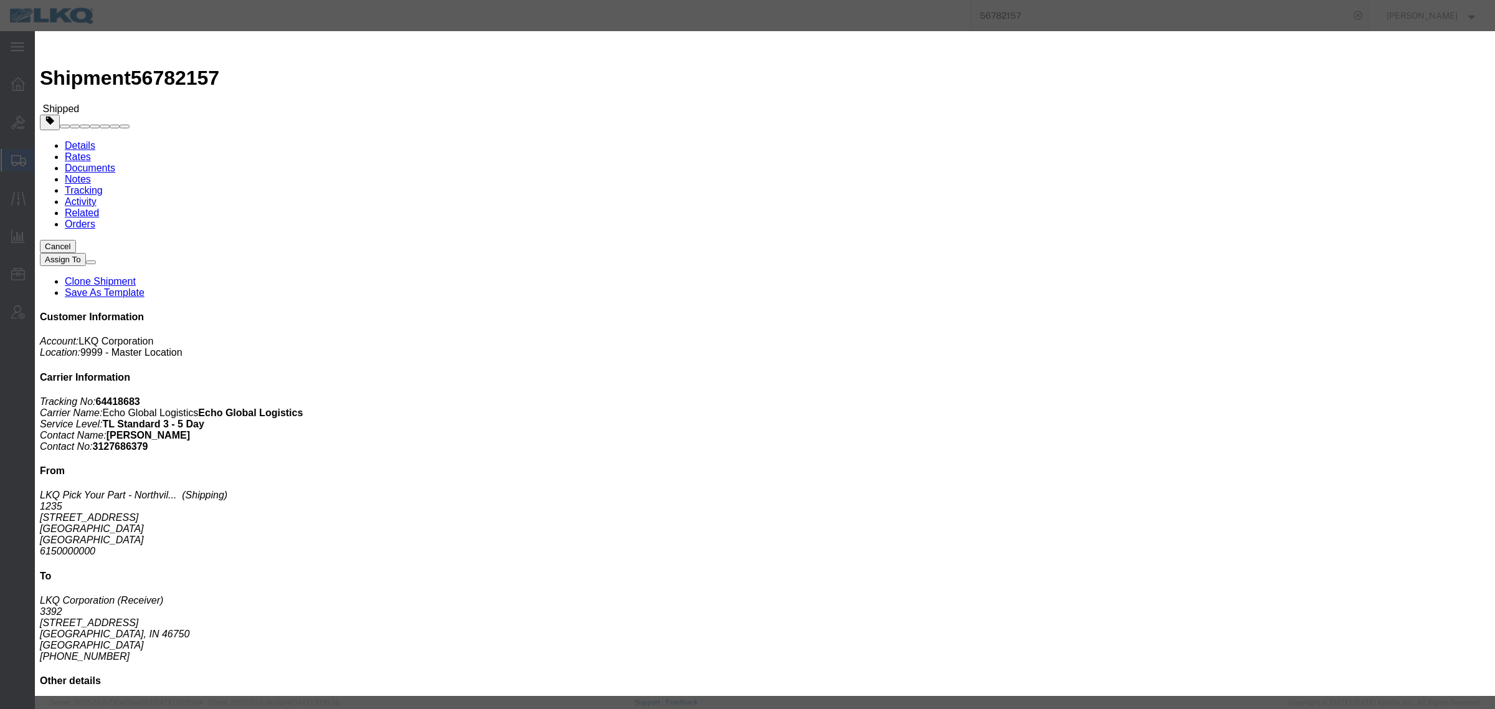
click input "[DATE]"
click td "3"
click link "Availability"
click button "Close"
click input "10/01/2025"
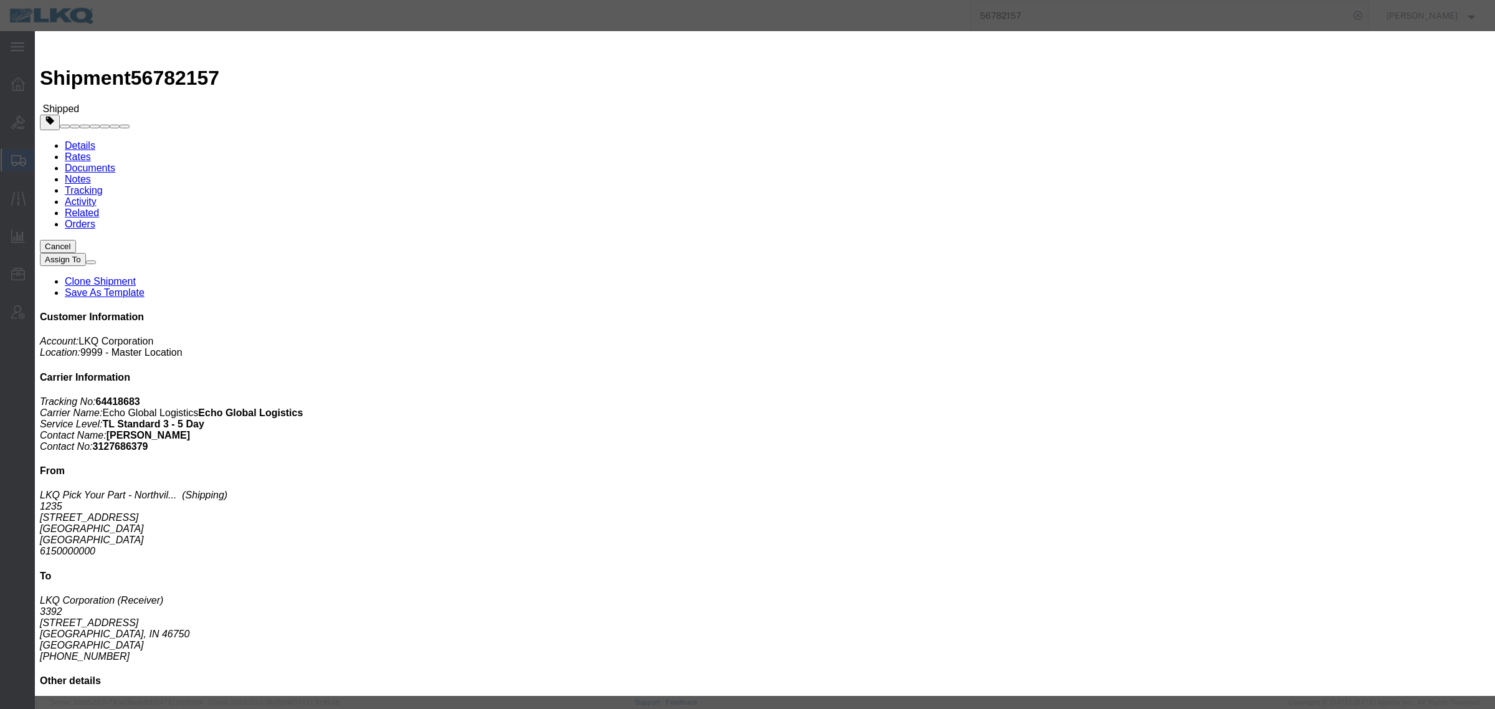
drag, startPoint x: 571, startPoint y: 247, endPoint x: 582, endPoint y: 250, distance: 11.6
click td "6"
click div "Time Availability 1:00 PM"
click link "Availability"
click button "Close"
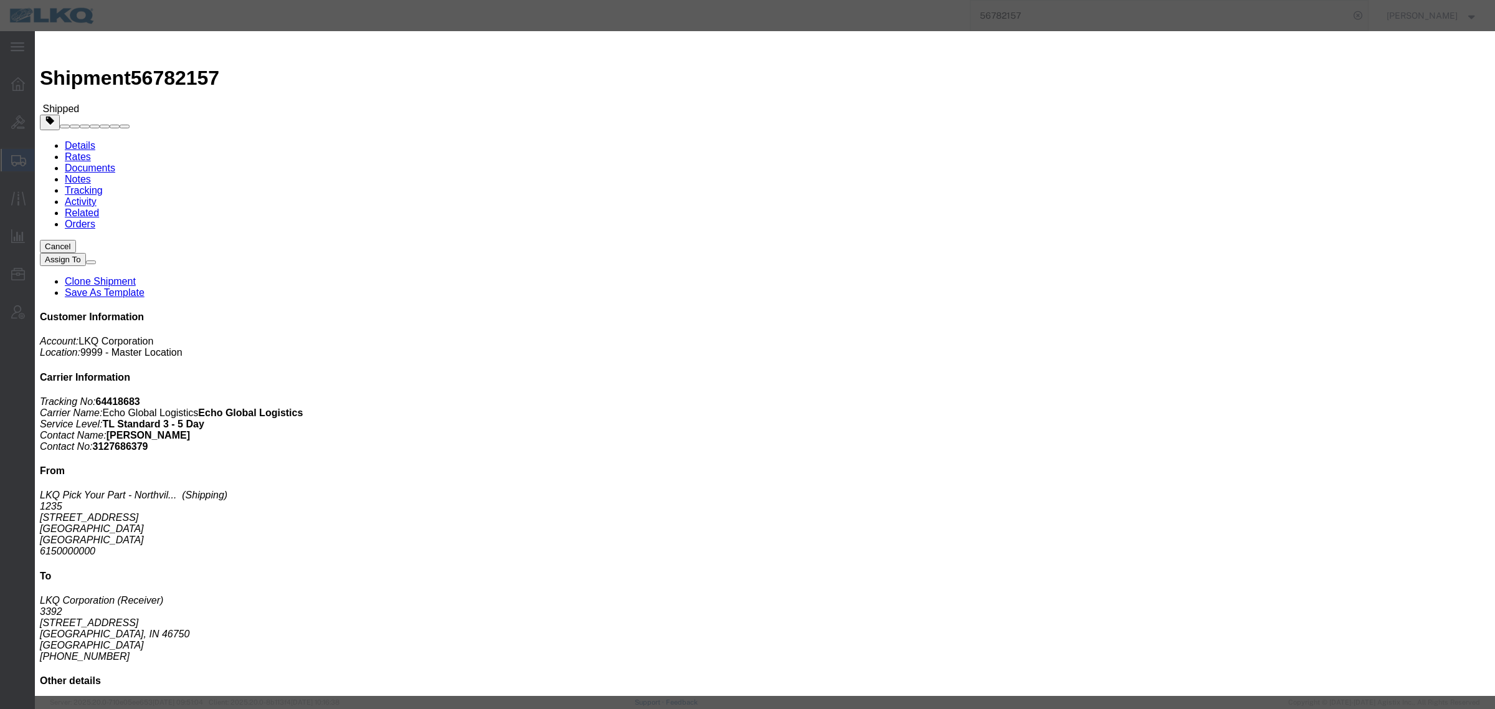
click button "button"
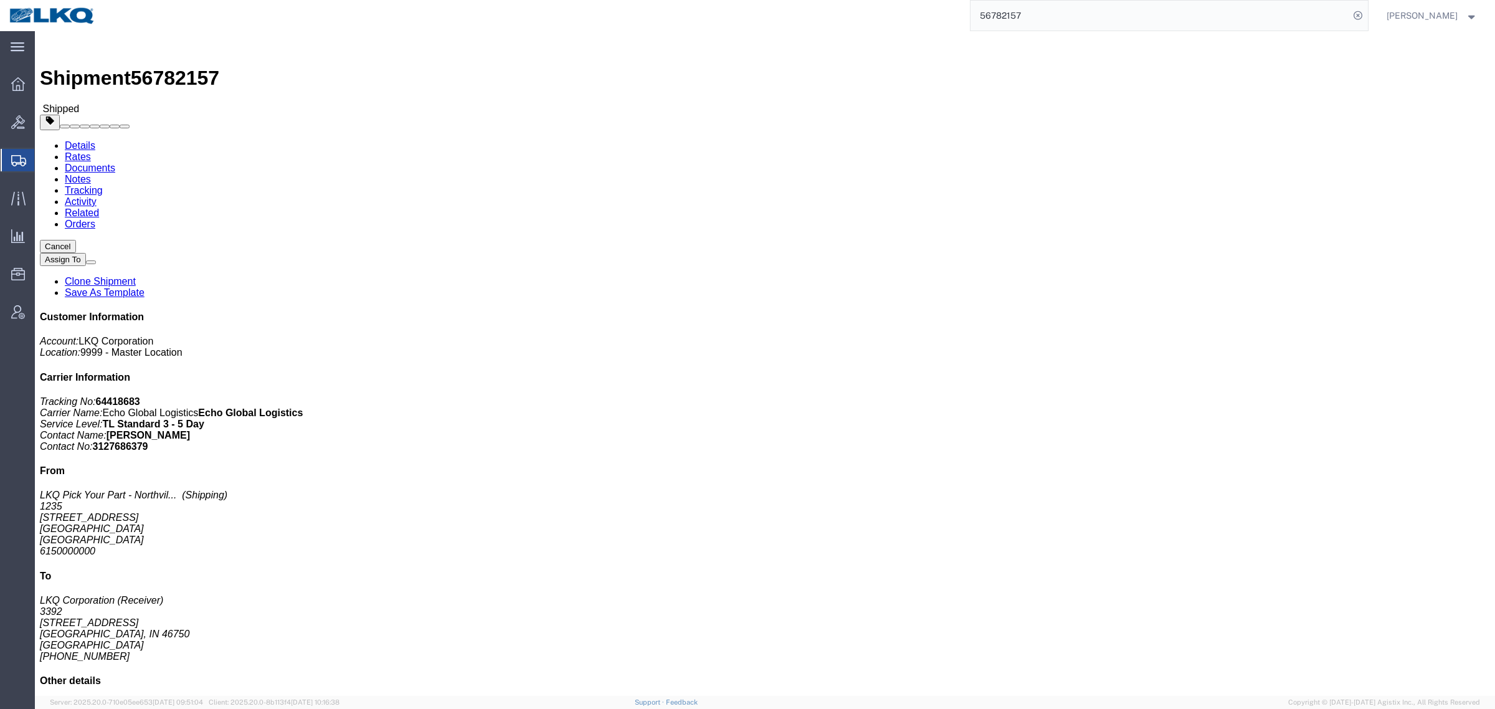
drag, startPoint x: 1053, startPoint y: 9, endPoint x: 889, endPoint y: 2, distance: 164.6
click at [949, 4] on div "56782157" at bounding box center [736, 15] width 1263 height 31
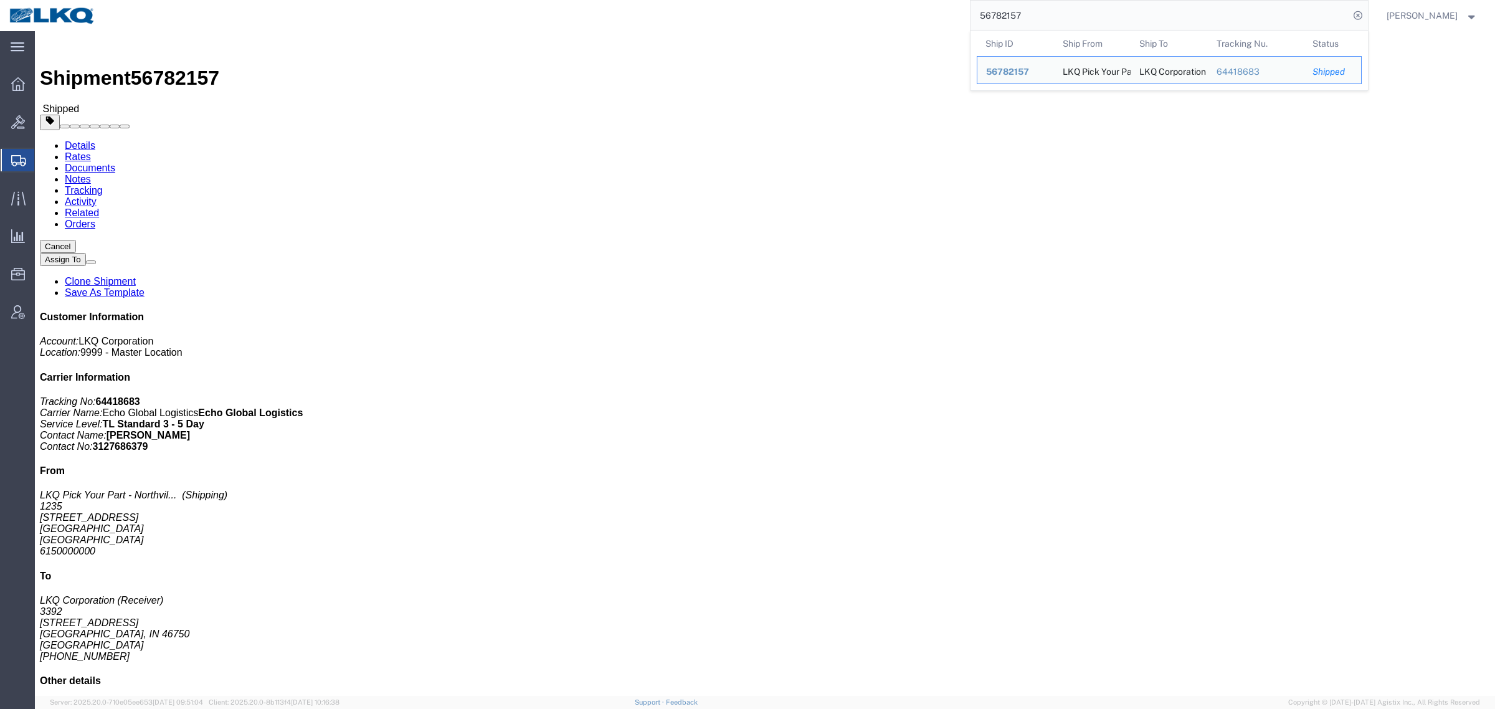
click icon "Waybill Number:"
click at [1044, 20] on input "56782157" at bounding box center [1159, 16] width 379 height 30
paste input "33006"
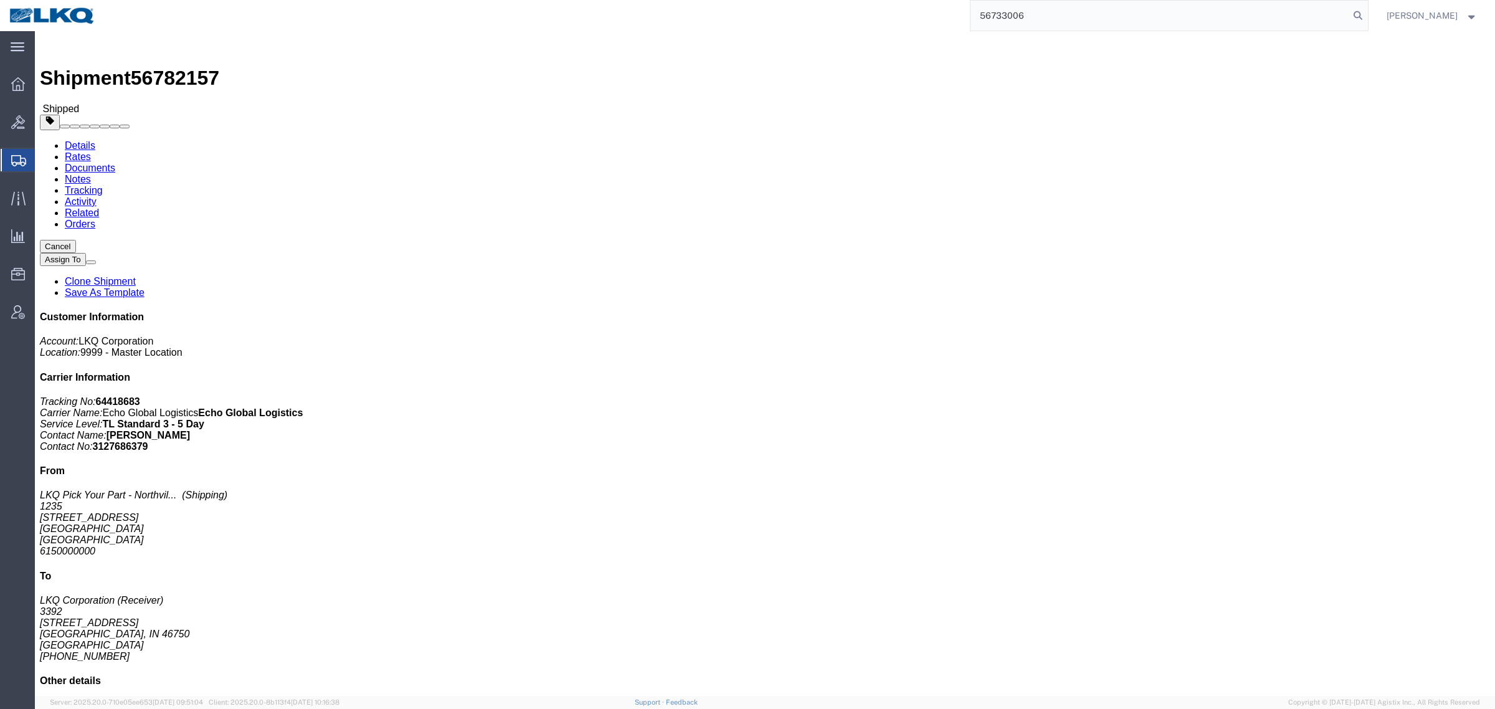
type input "56733006"
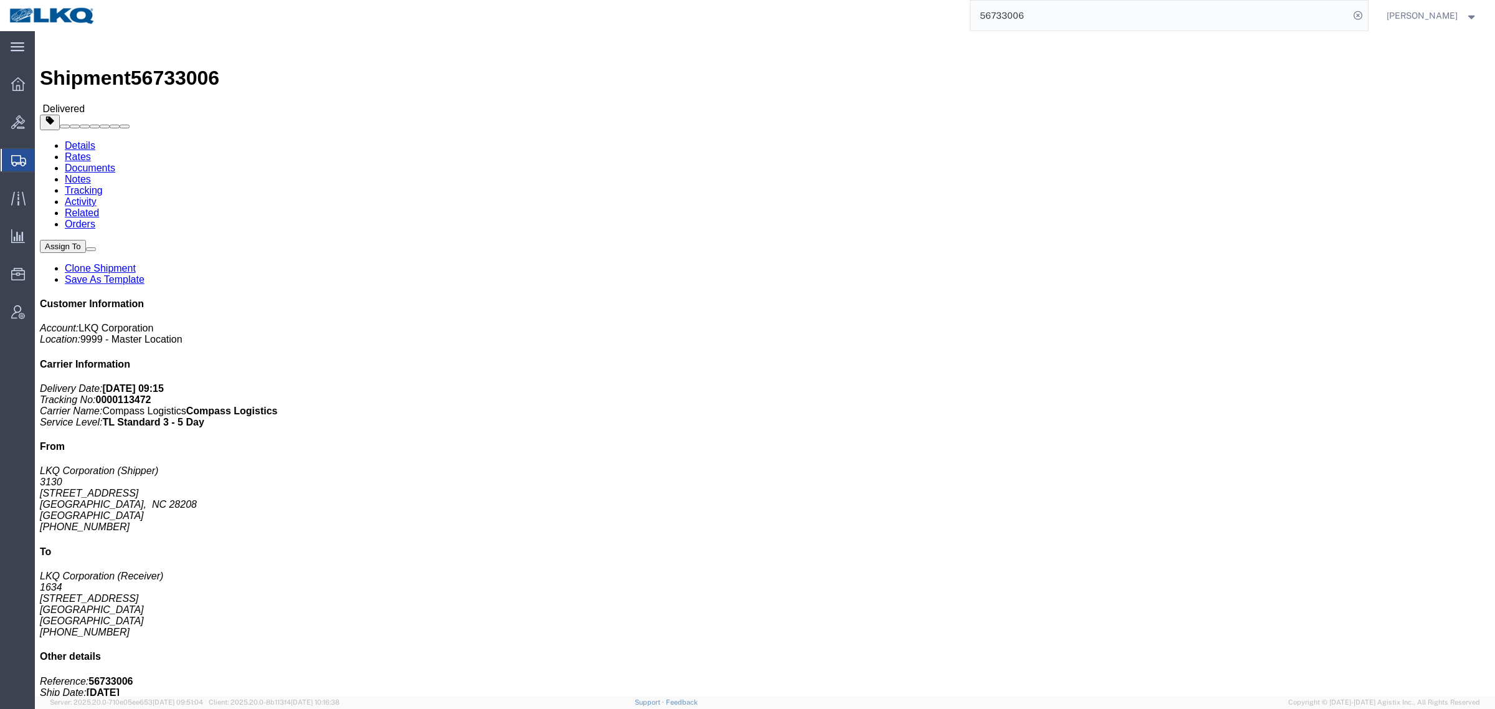
click h4 "Routing & Vehicle Information"
click link "Clone Shipment"
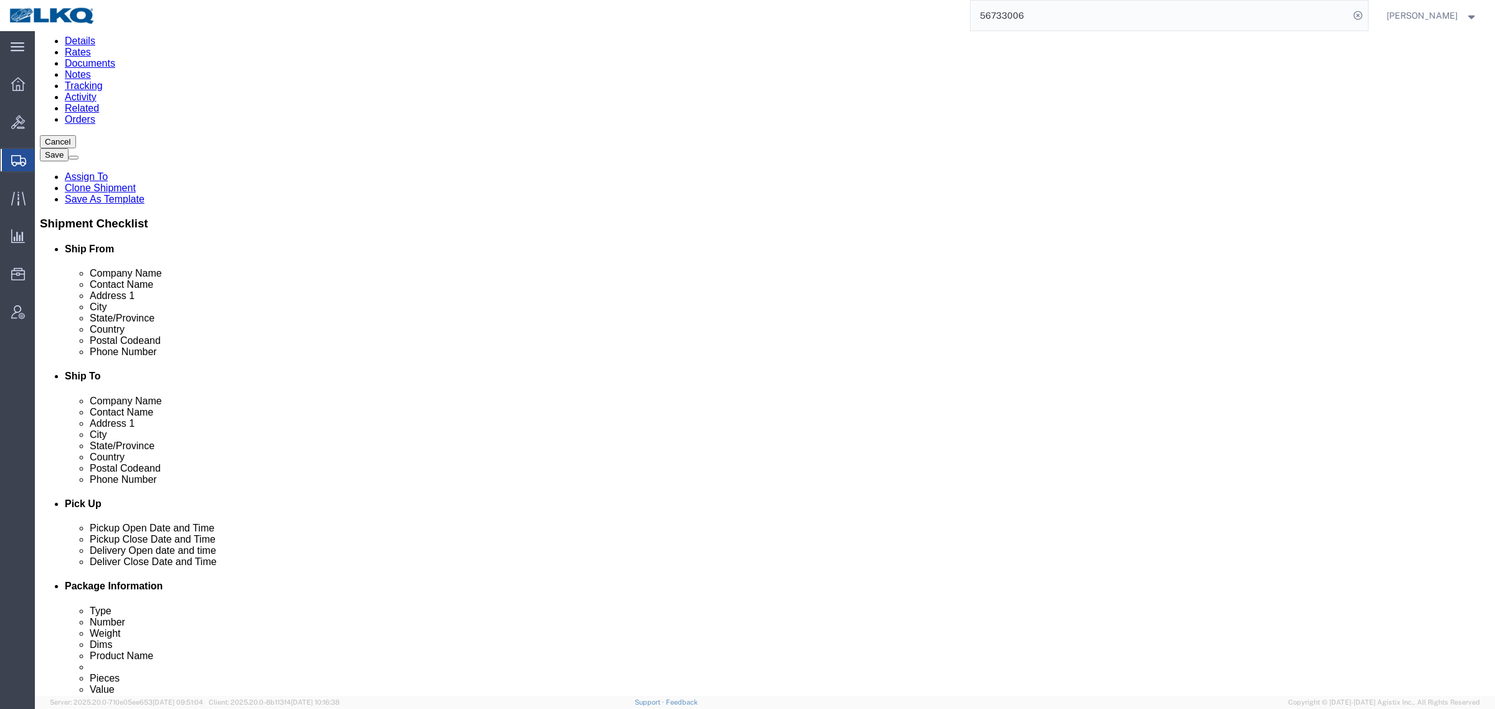
scroll to position [234, 0]
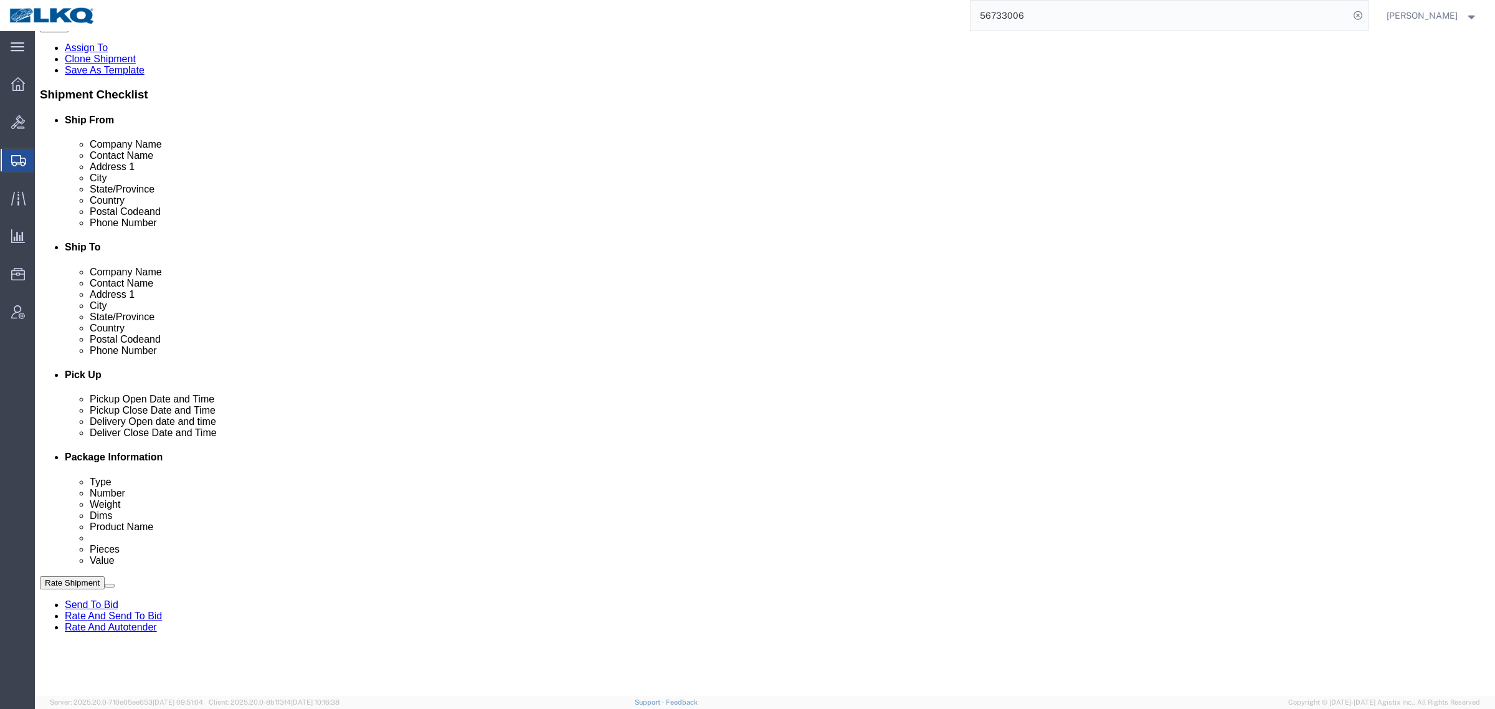
select select "27858"
select select "28712"
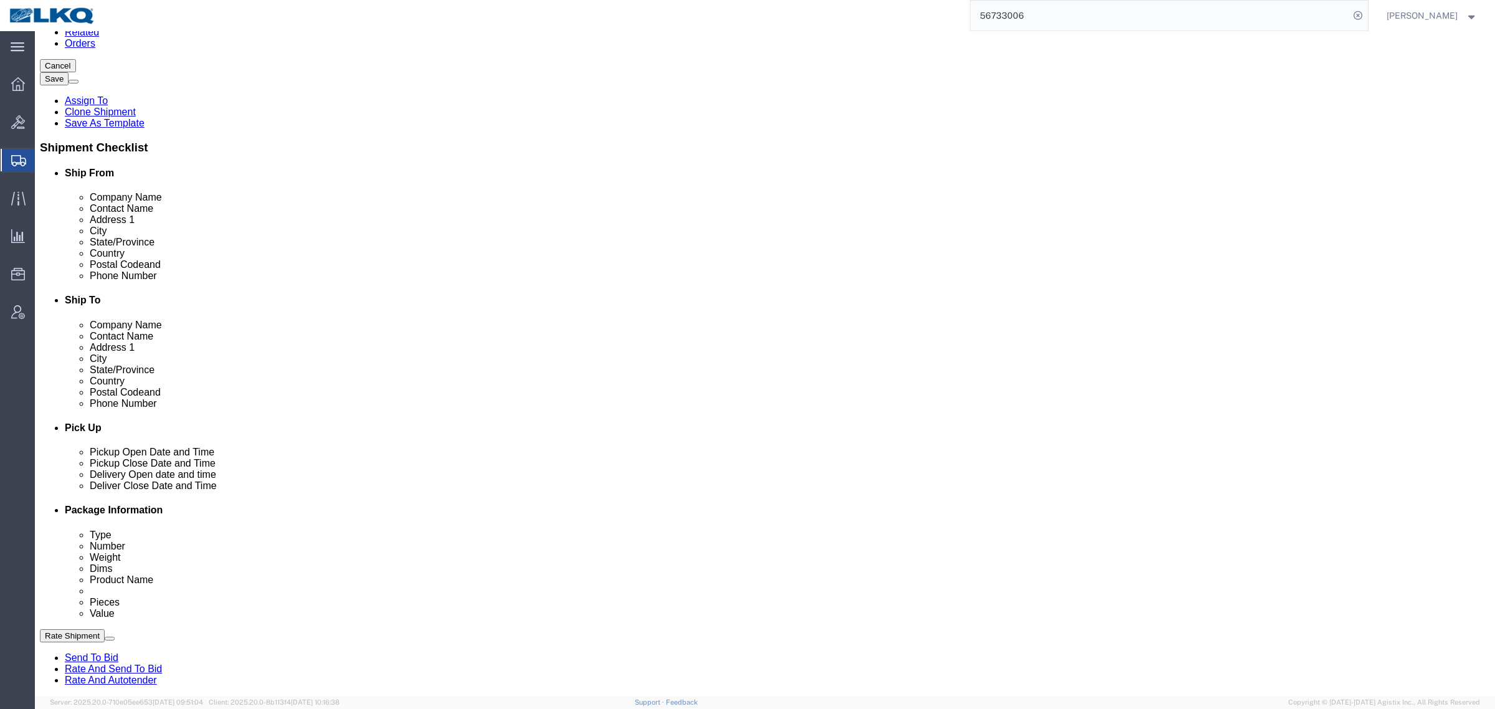
scroll to position [156, 0]
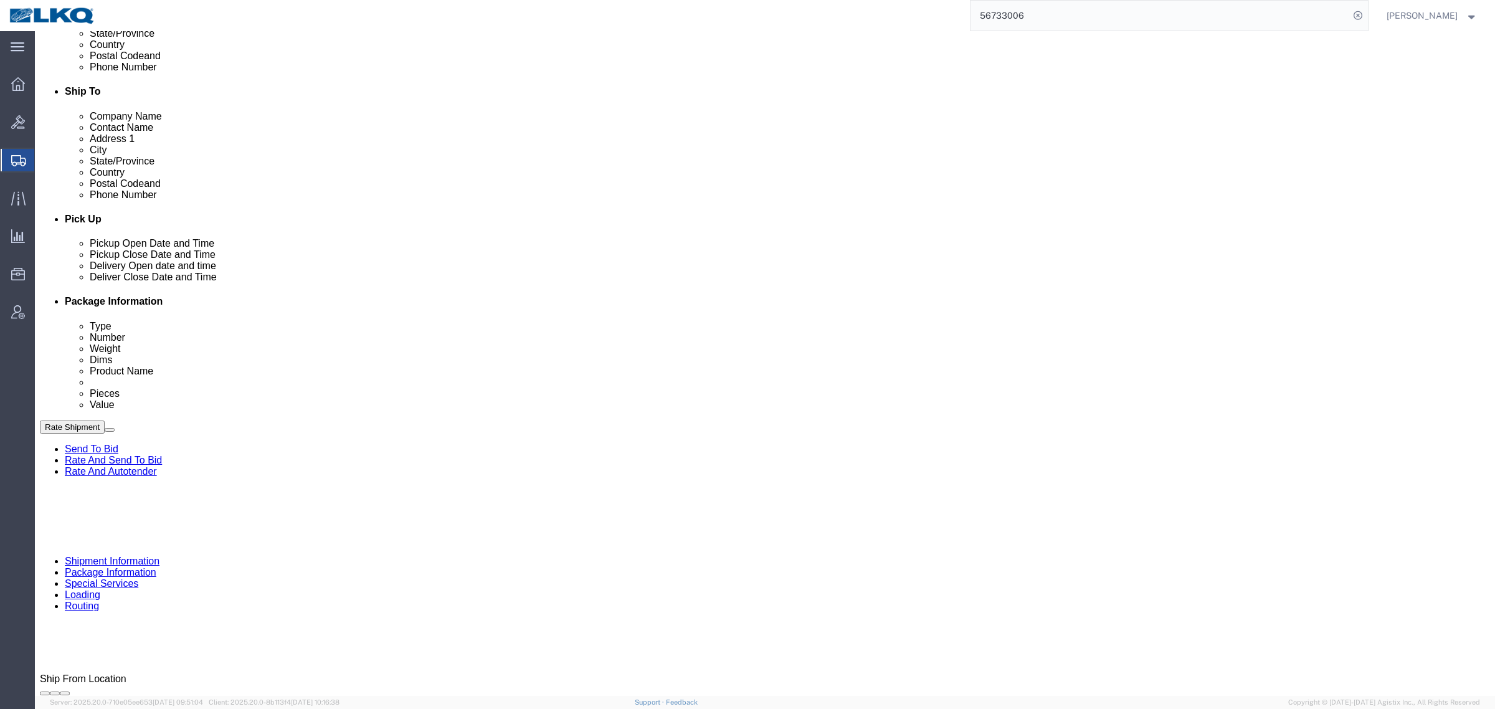
drag, startPoint x: 144, startPoint y: 459, endPoint x: 151, endPoint y: 462, distance: 7.3
click div "Oct 01 2025 3:14 PM"
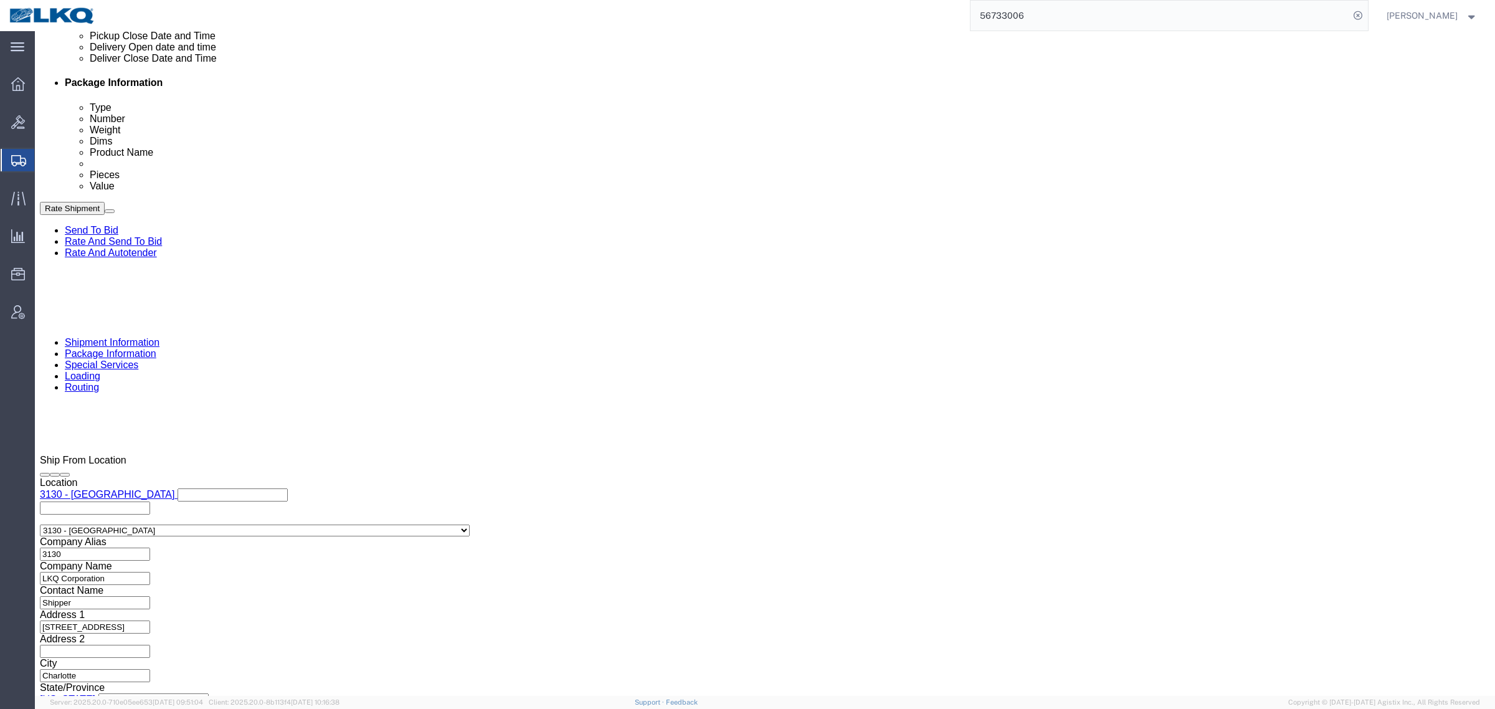
click button "Apply"
click div "Oct 03 2025 3:14 PM"
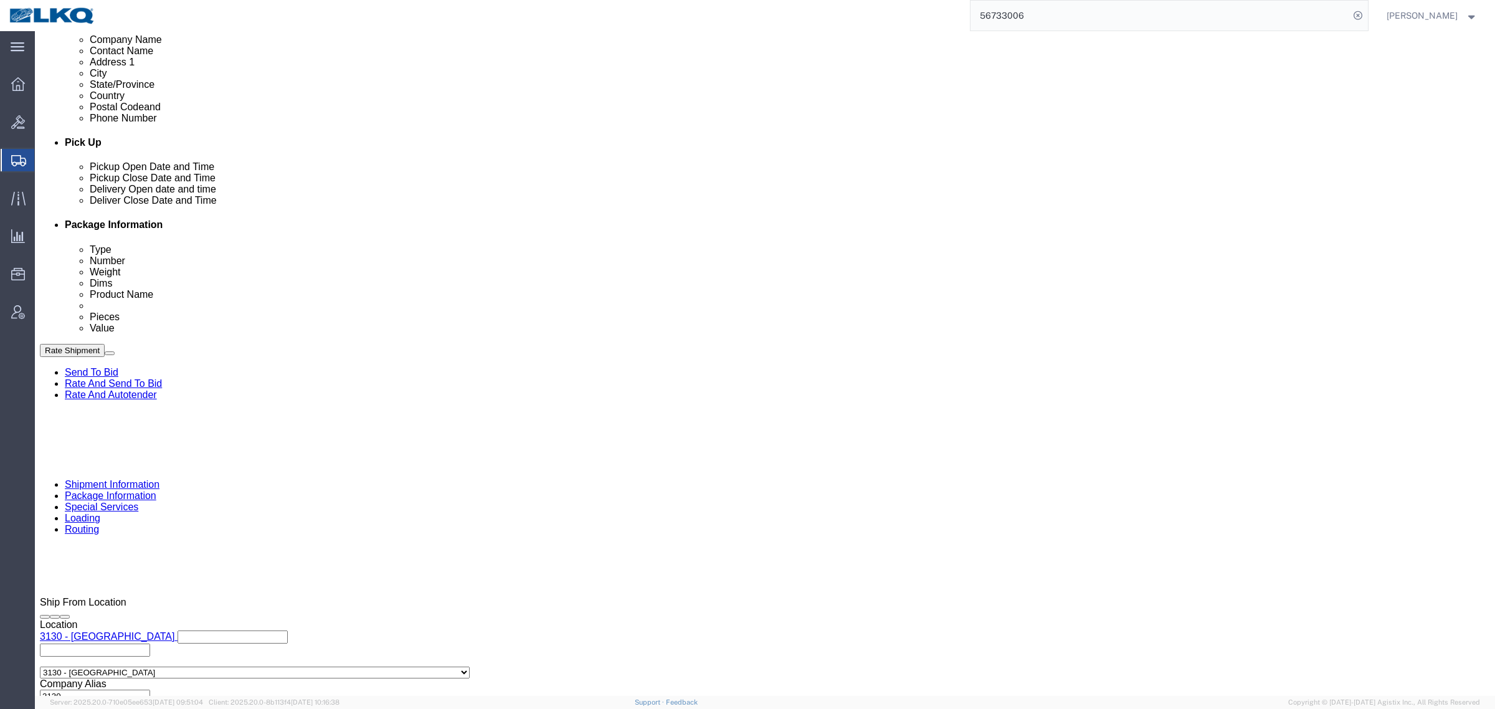
scroll to position [452, 0]
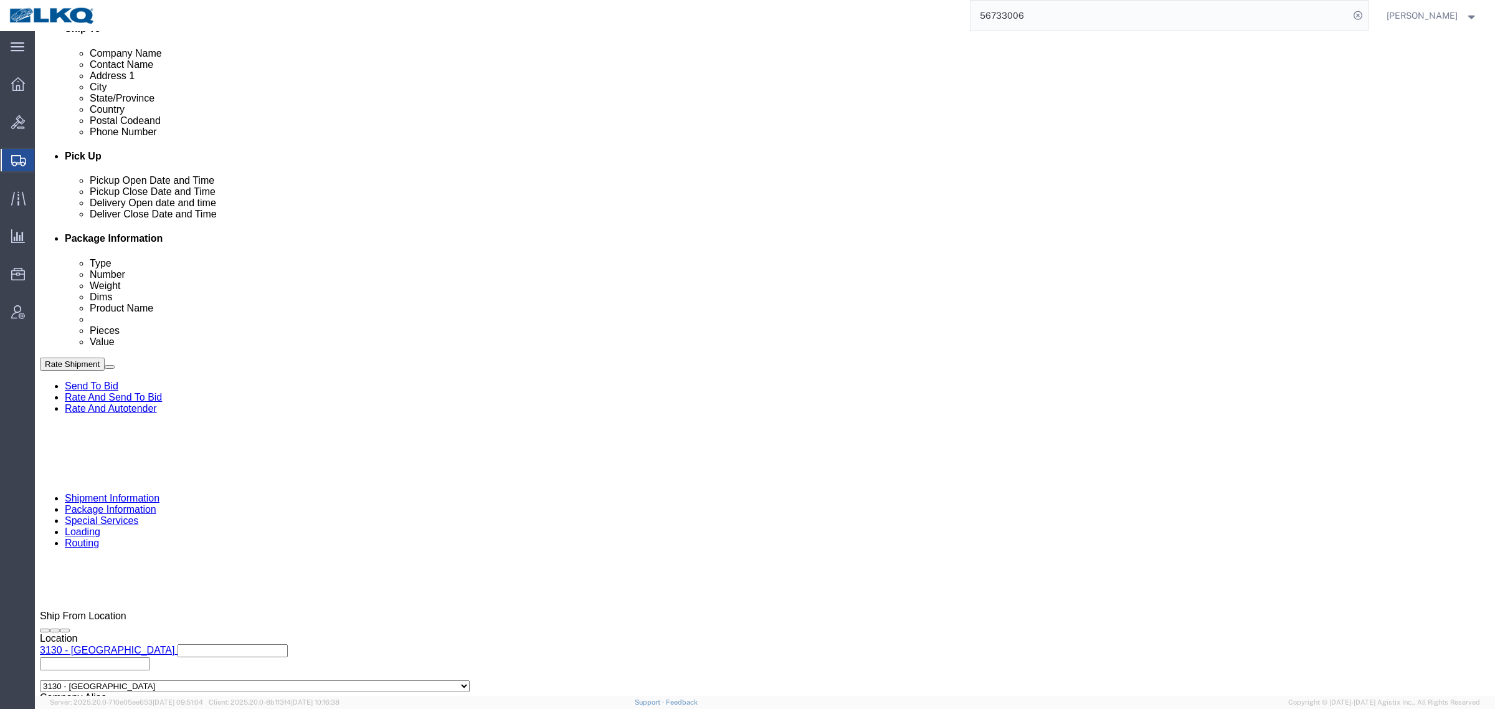
type input "7:00 AM"
click button "Apply"
click div "Oct 03 2025 4:14 PM"
type input "10:00 AM"
click button "Apply"
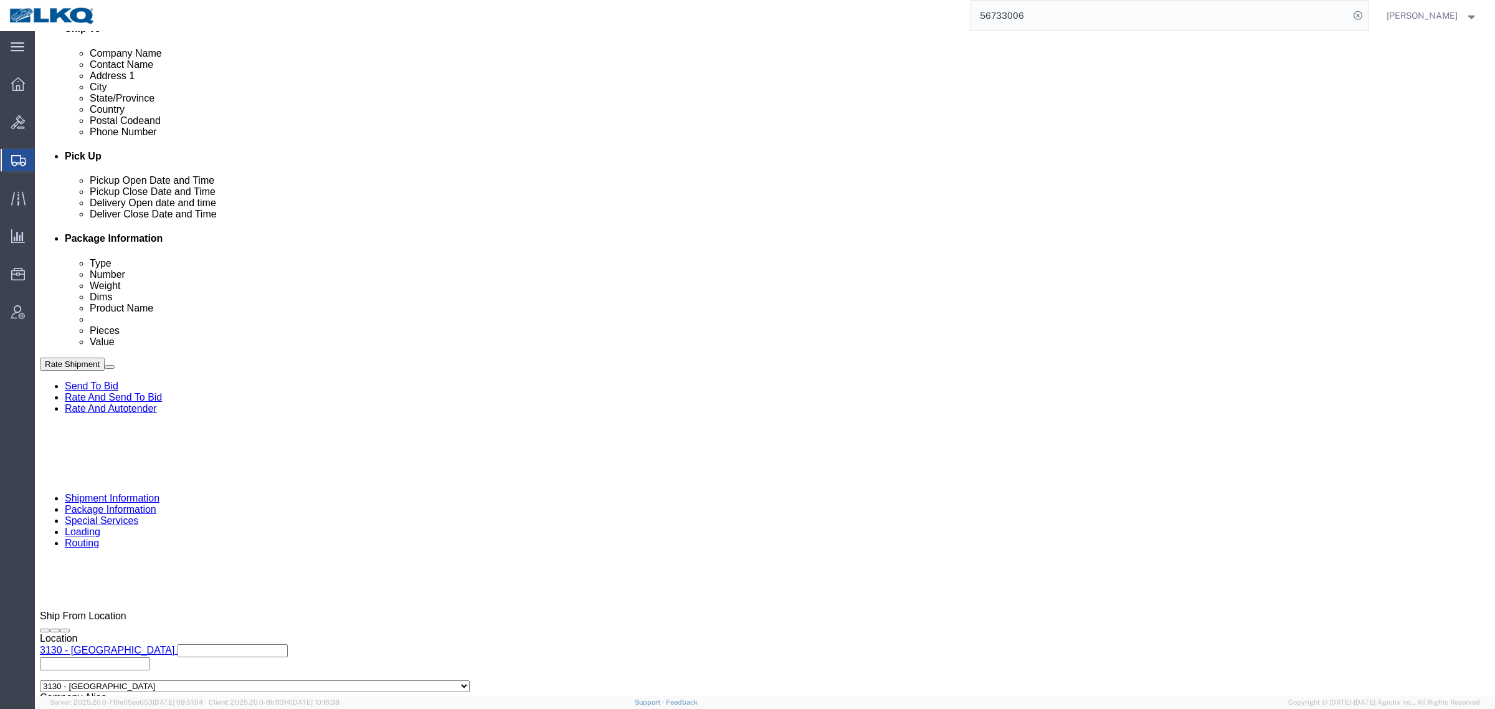
click div "Ship From Location Location 3130 - Charlotte NC My Profile Location 1100 - LKQ …"
click link "Schedule appointment"
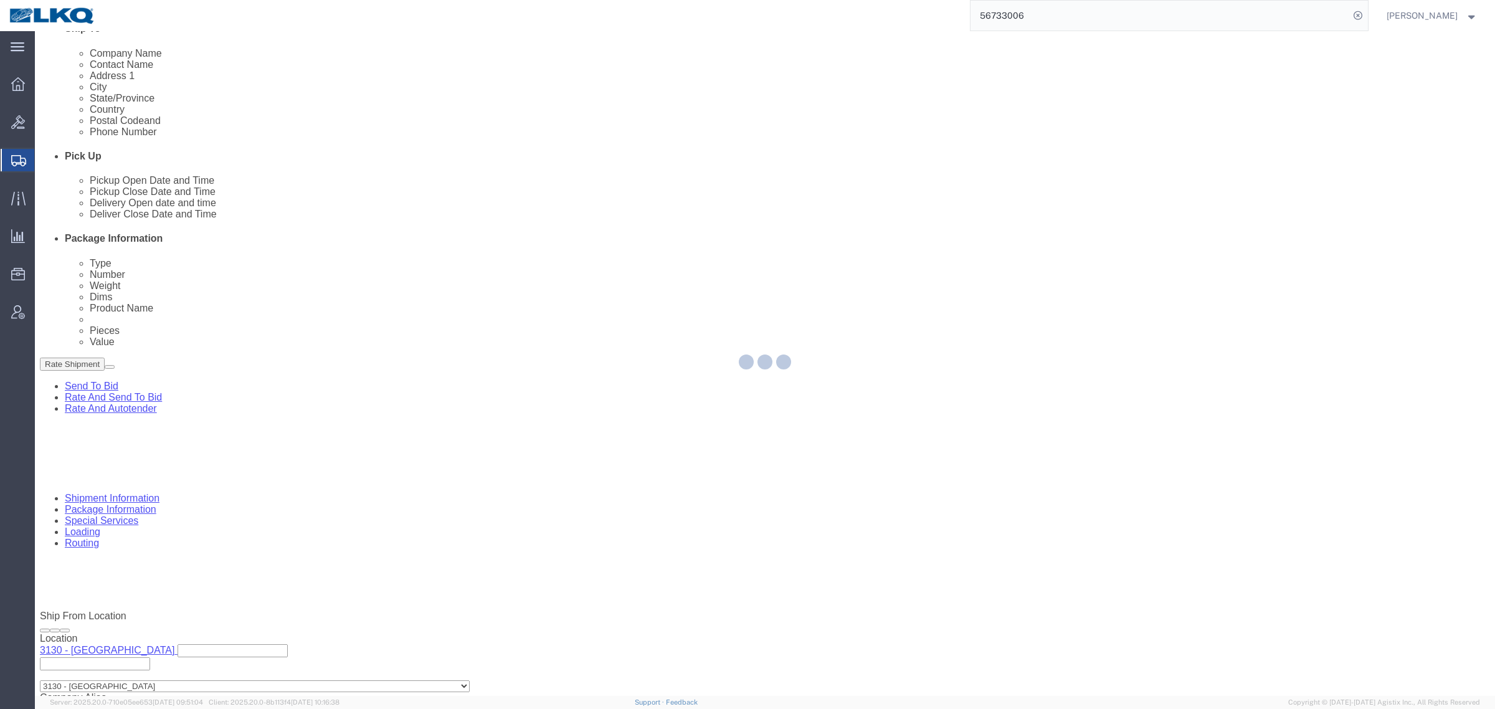
select select
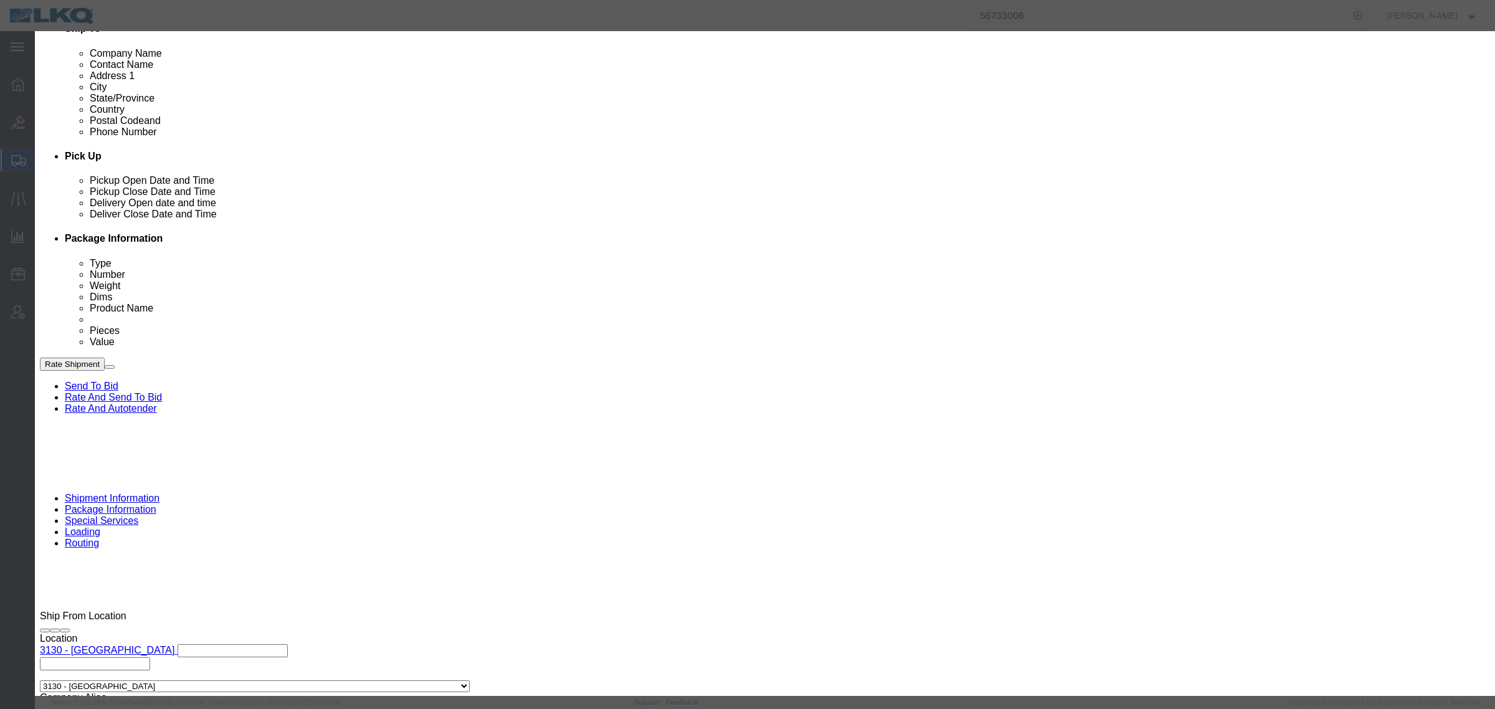
click input "[DATE]"
click td "6"
type input "[DATE]"
click link "Availability"
click div "Close"
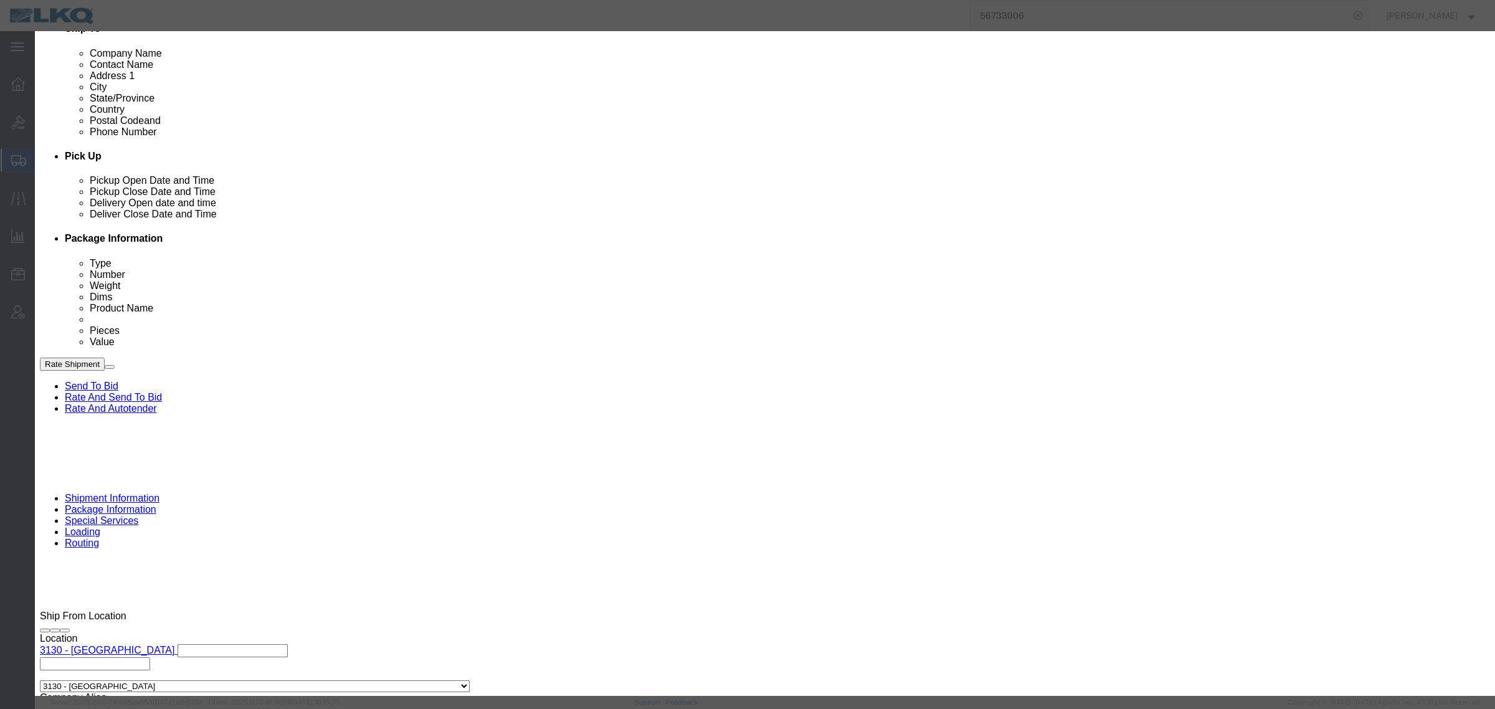
click button "Close"
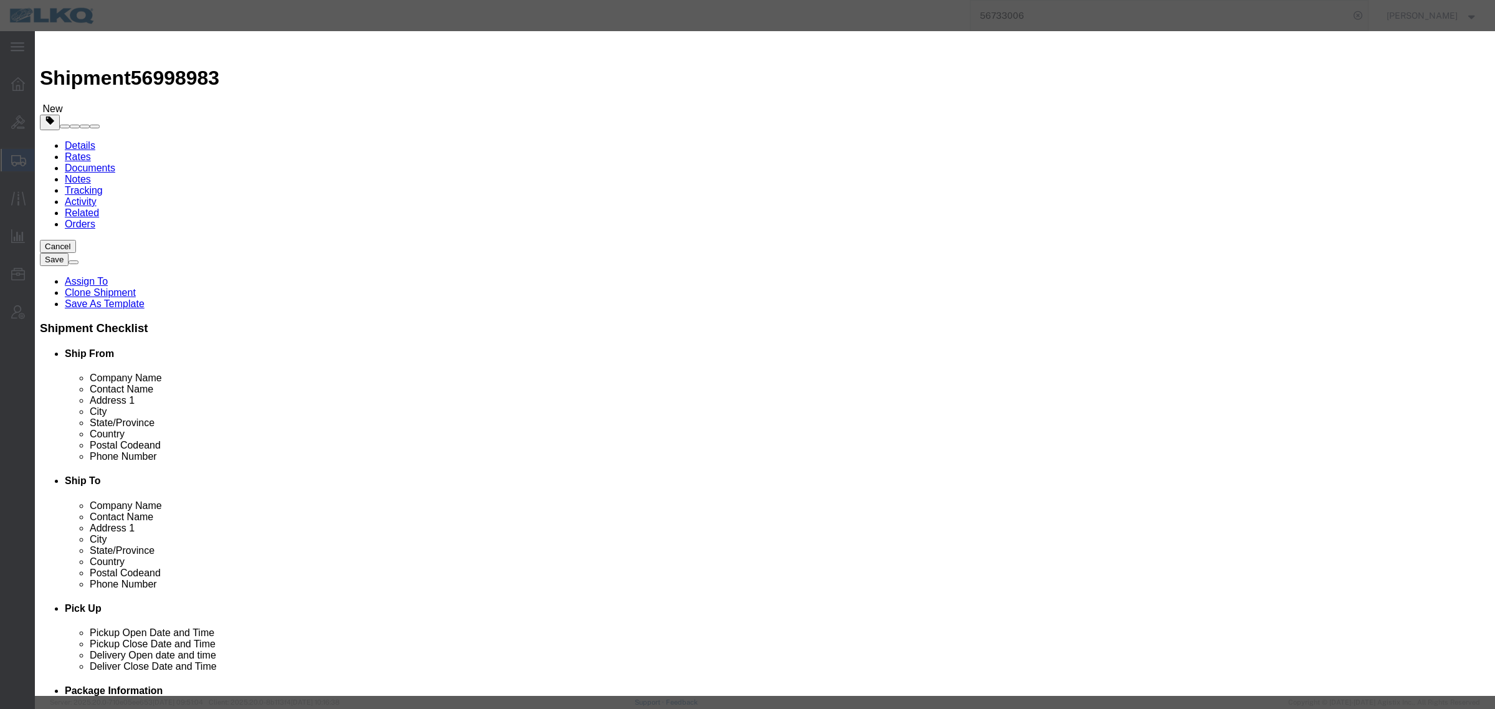
click input "11:00 AM"
type input "7:00 AM"
click div "Duration Select 15 min 30 min 45 min 1 hr 2 hr 3 hr 4 hr"
drag, startPoint x: 842, startPoint y: 169, endPoint x: 842, endPoint y: 176, distance: 6.9
click select "Select 15 min 30 min 45 min 1 hr 2 hr 3 hr 4 hr"
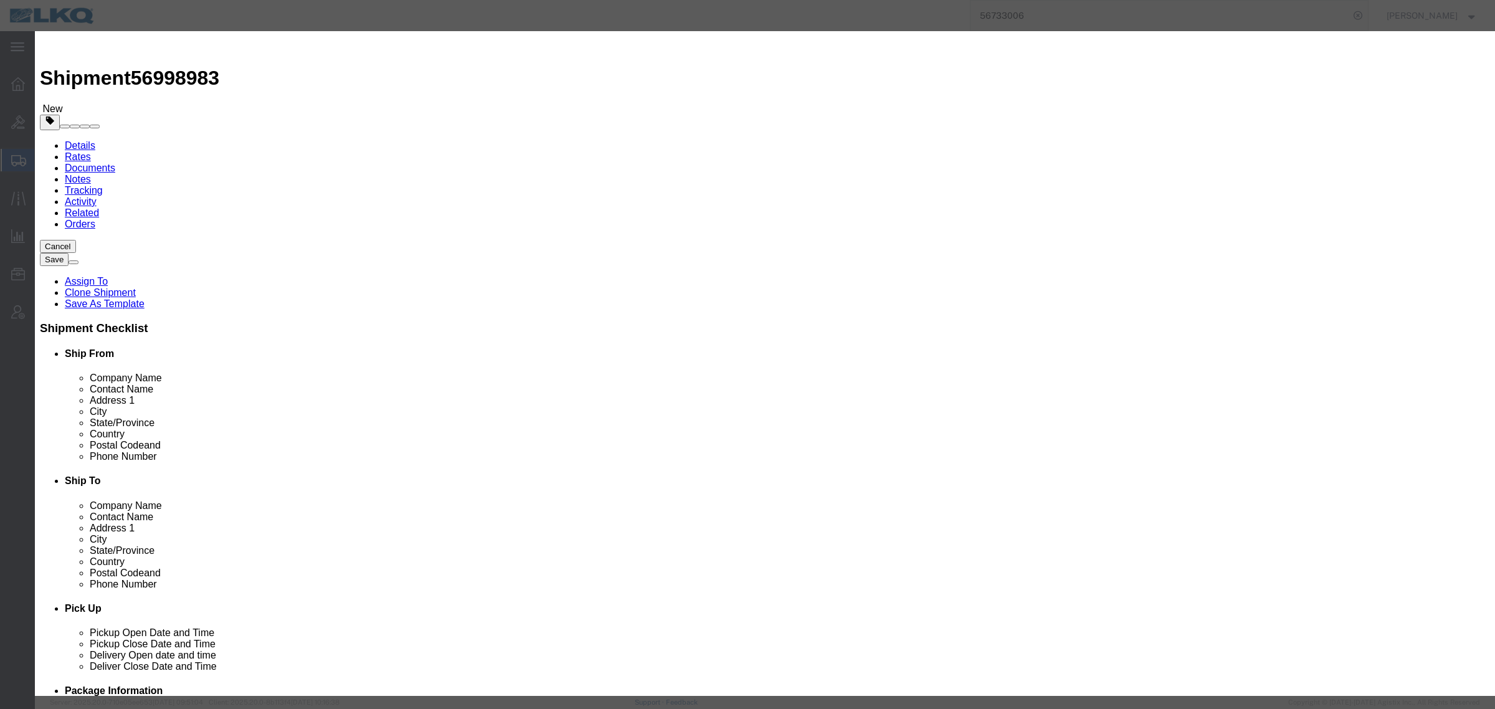
select select "15"
click select "Select 15 min 30 min 45 min 1 hr 2 hr 3 hr 4 hr"
drag, startPoint x: 698, startPoint y: 104, endPoint x: 744, endPoint y: 57, distance: 66.1
click h3 "Schedule Appointment"
click button "Save"
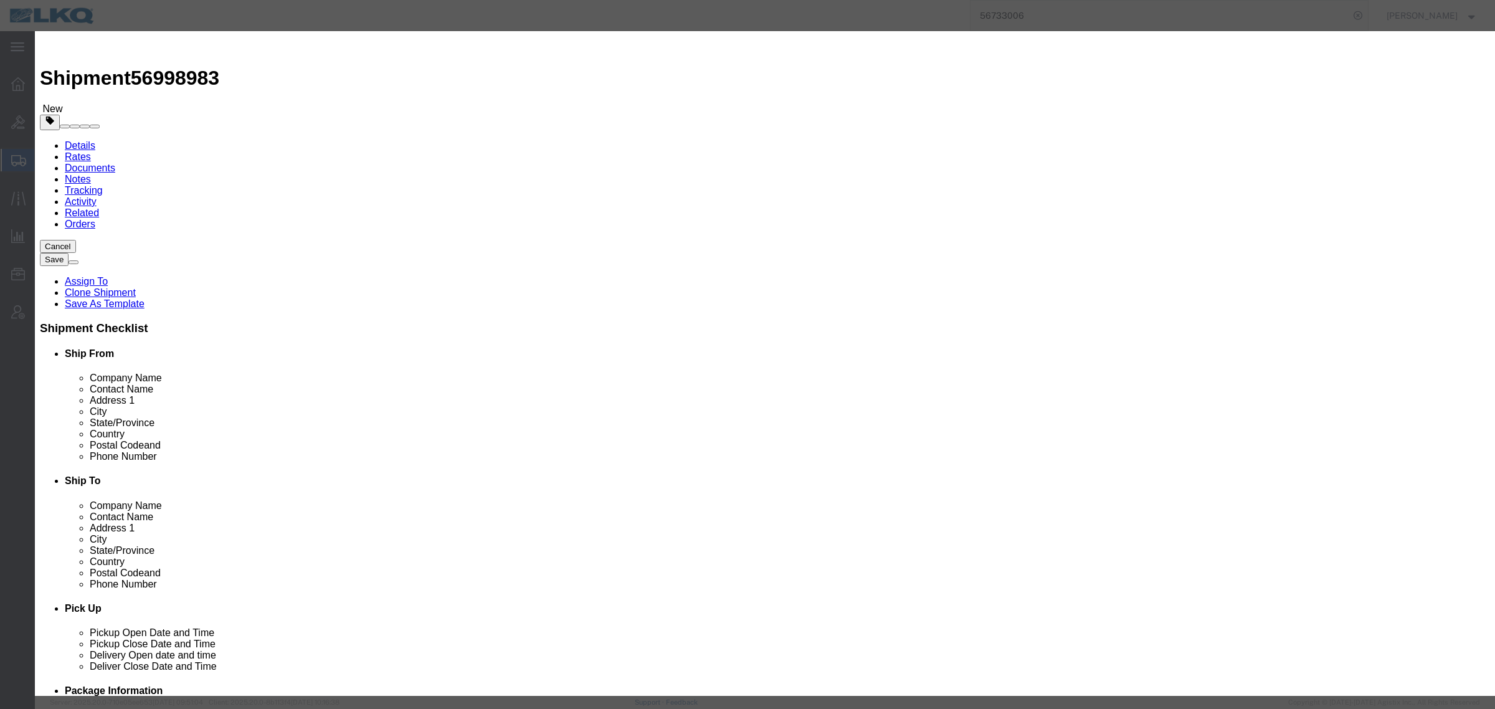
click button "Ok"
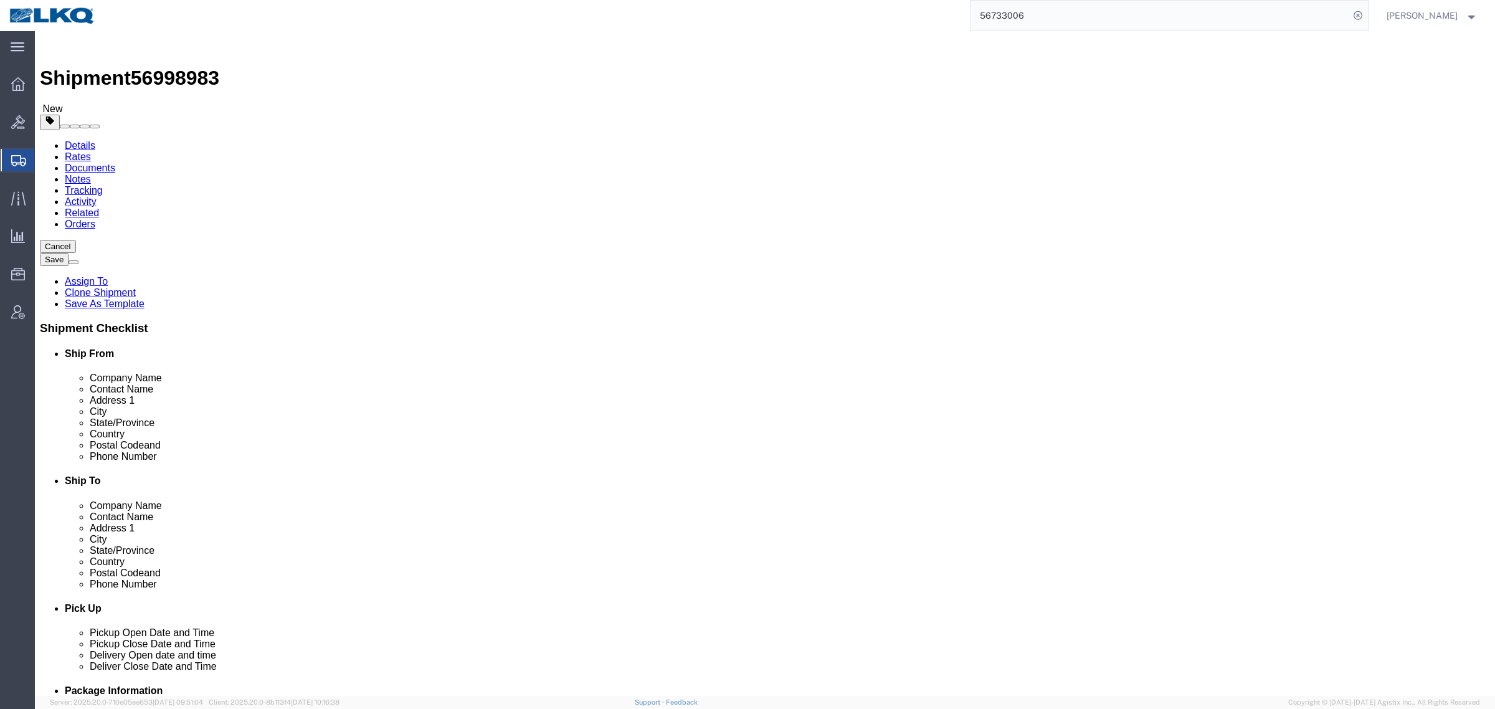
click div "Shipment Information Package Information Special Services Loading Routing"
click span "56998983"
drag, startPoint x: 576, startPoint y: 82, endPoint x: 451, endPoint y: 77, distance: 124.7
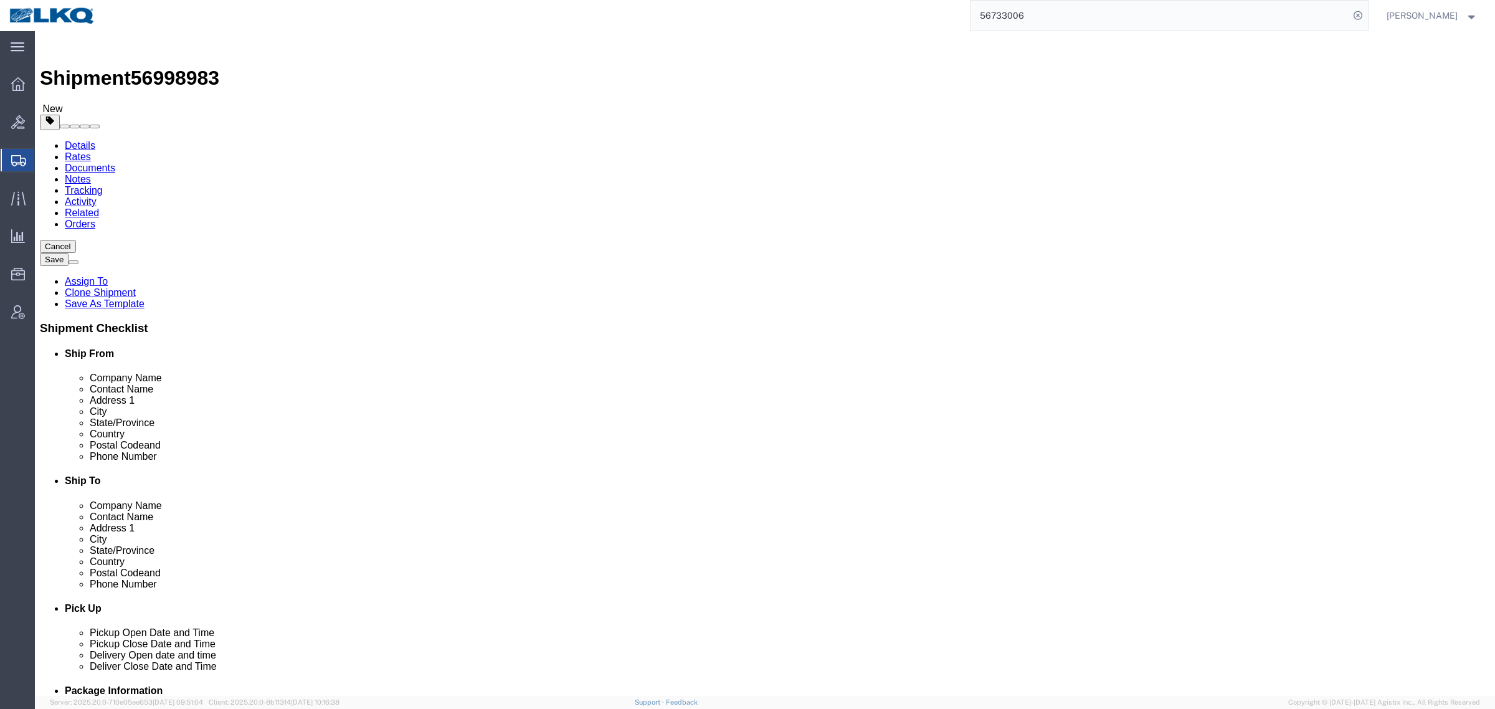
click div "Shipment Information Package Information Special Services Loading Routing"
click span "56998983"
copy span "56998983"
click div "Shipment Information Package Information Special Services Loading Routing"
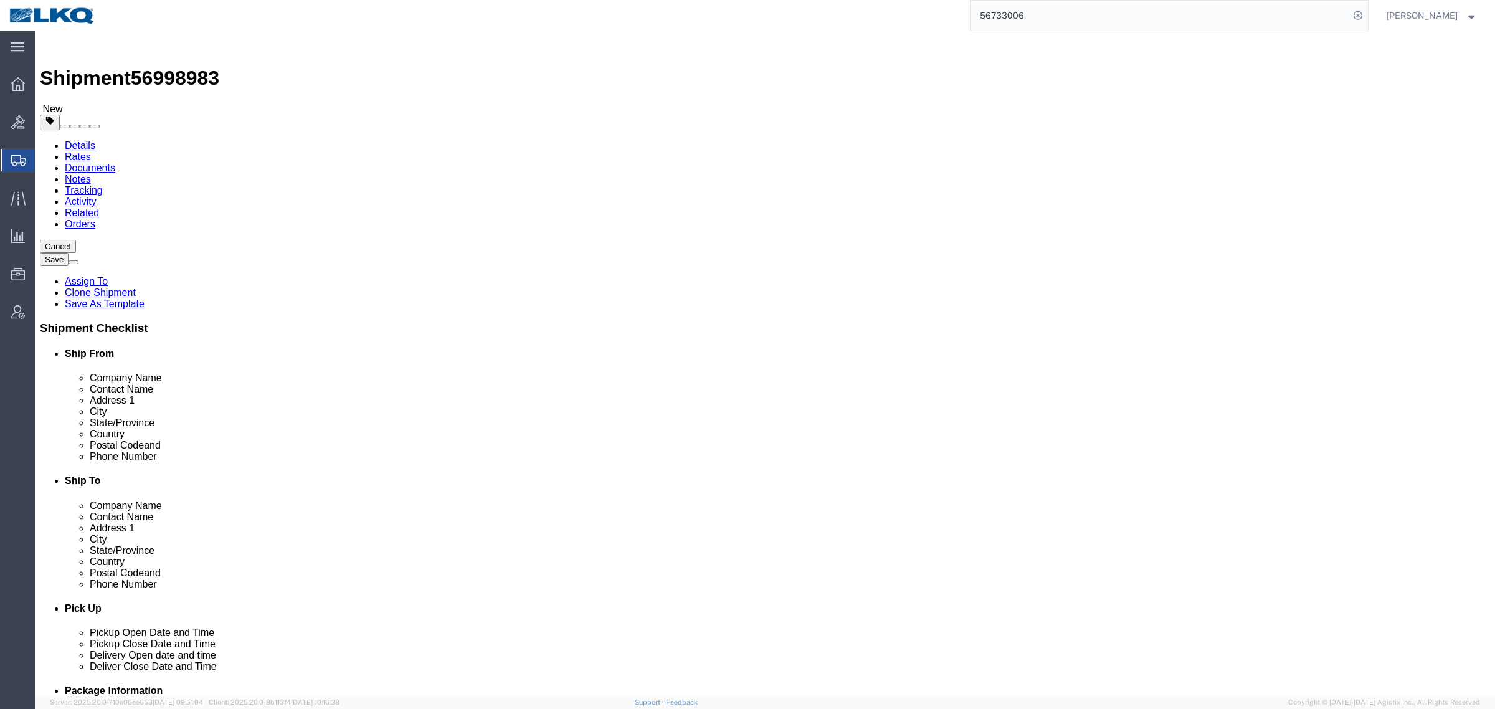
click div "Cancel Save Assign To Clone Shipment Save As Template Shipment Checklist Ship F…"
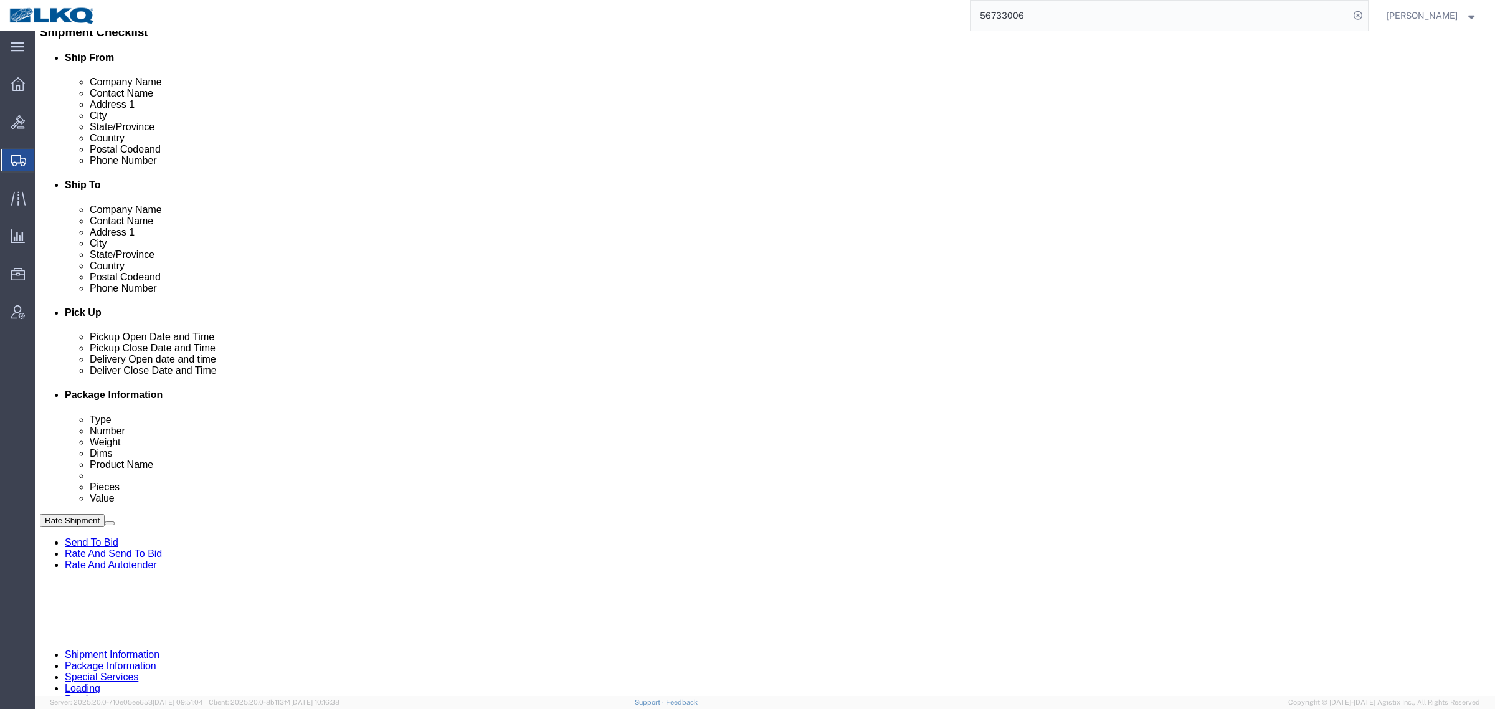
scroll to position [311, 0]
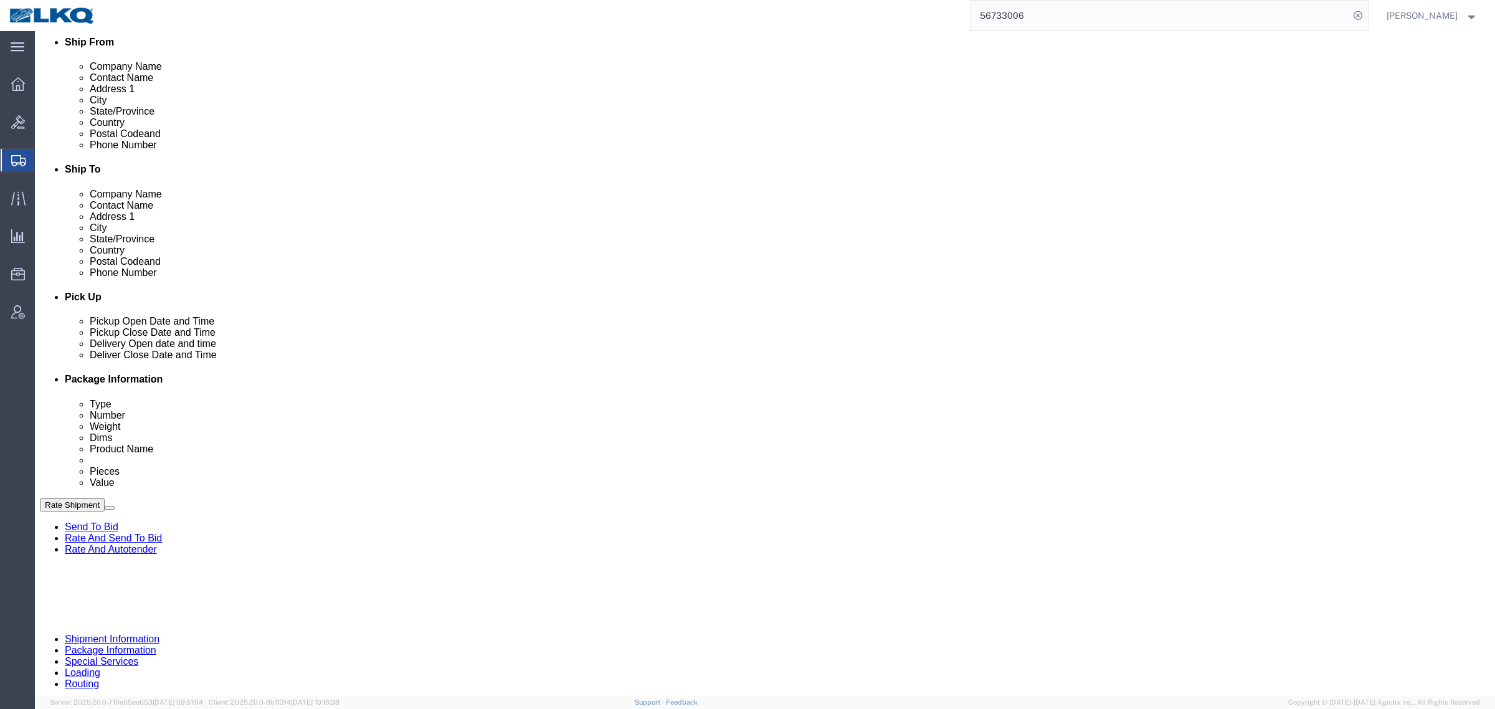
click div "Pickup Start Date Pickup Start Time Pickup Open Date and Time Oct 03 2025 7:00 …"
click link "Requested"
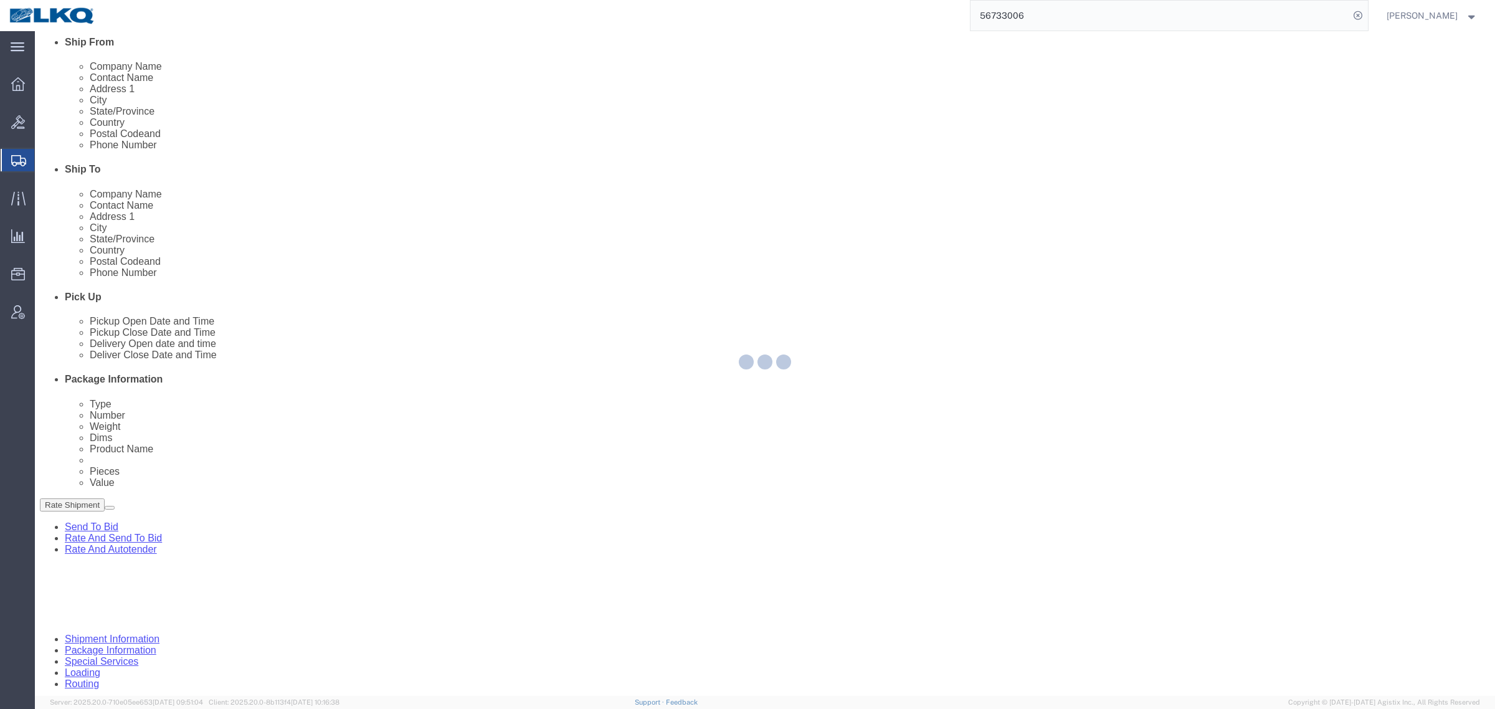
select select
select select "15"
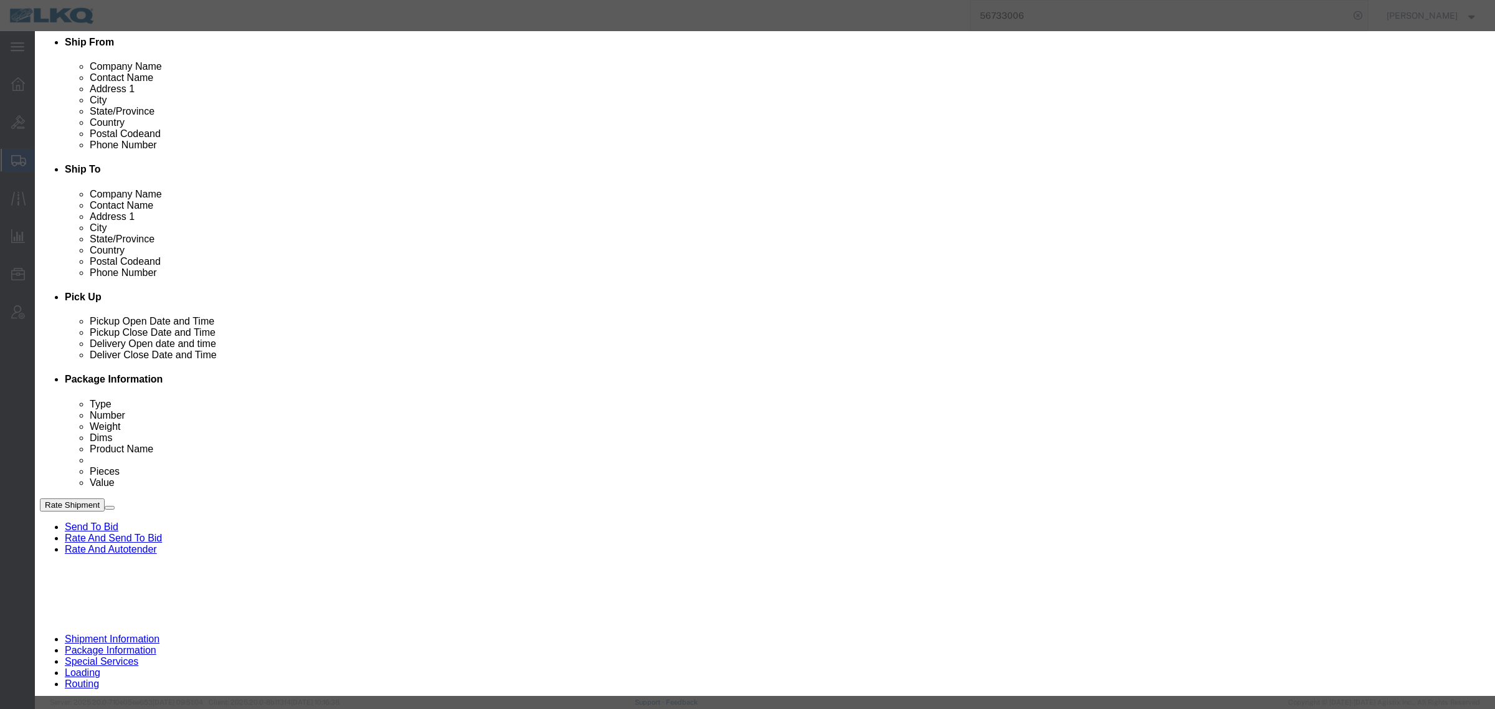
click input "[DATE]"
click td "7"
type input "[DATE]"
click div "Time Availability 7:00 AM"
click link "Availability"
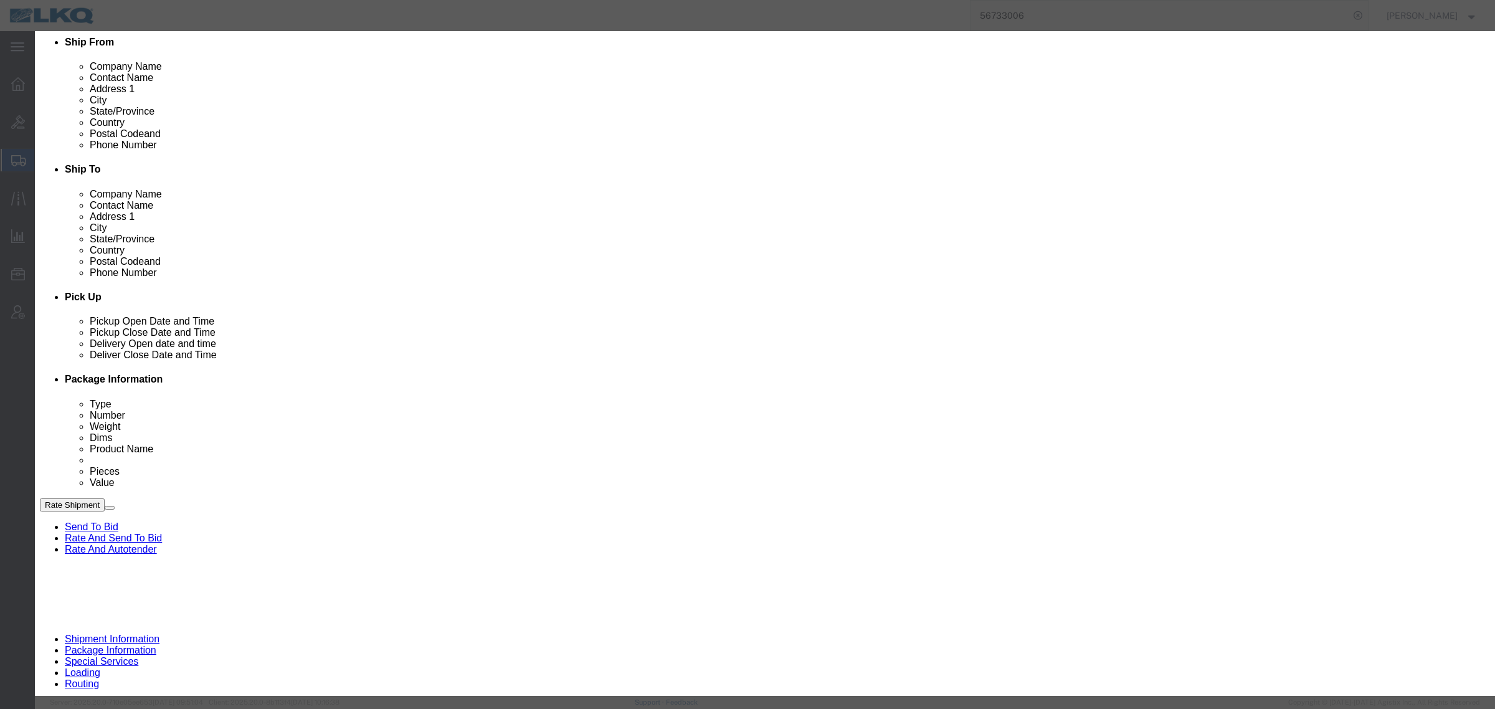
click button "Close"
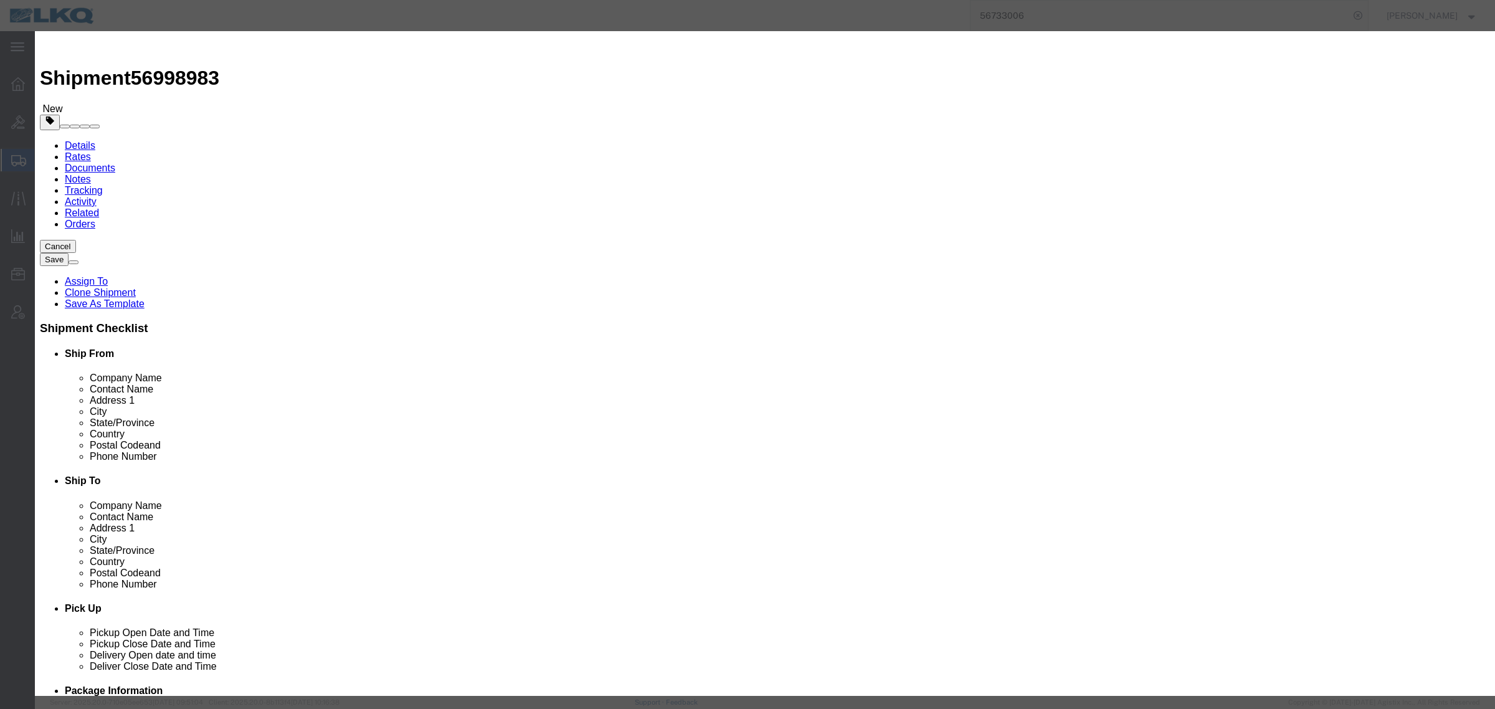
click button "Save"
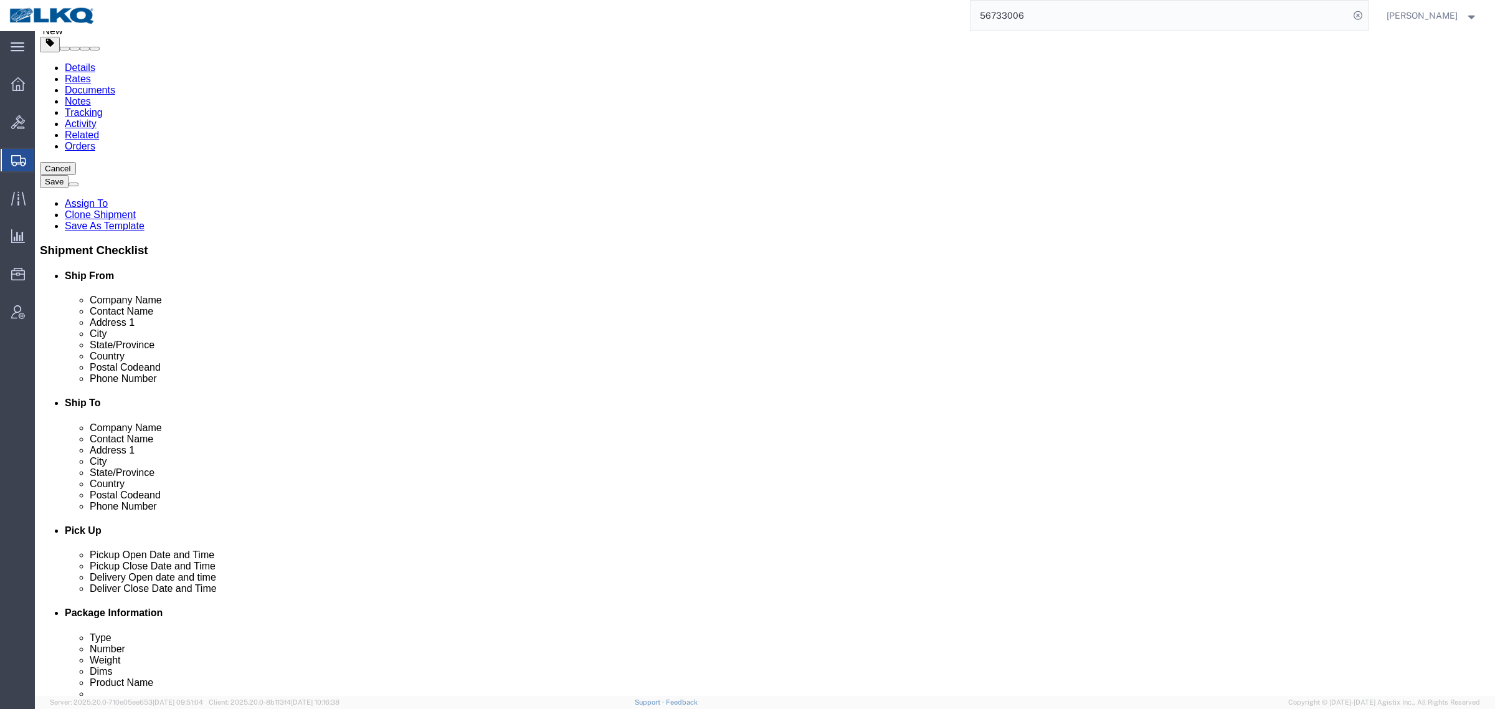
scroll to position [156, 0]
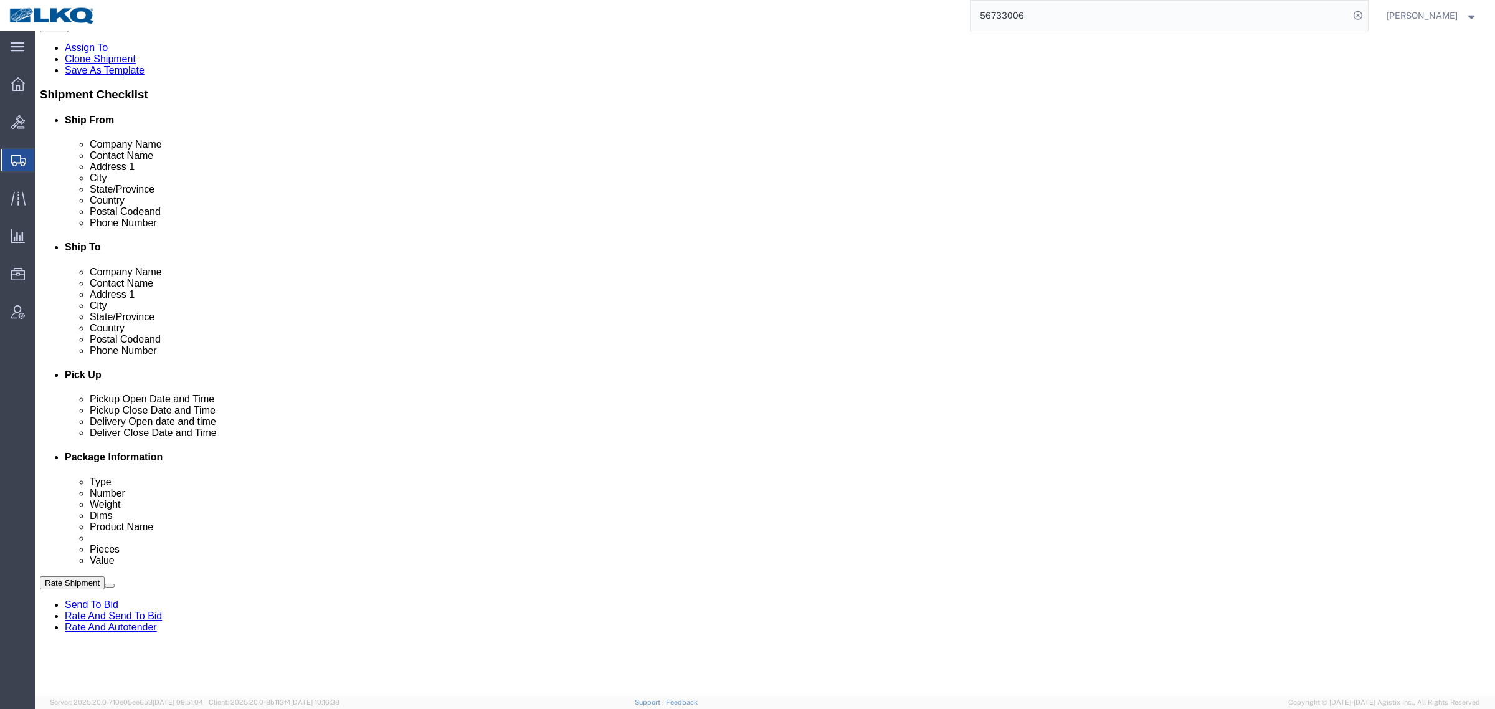
click div "[DATE] 7:00 AM"
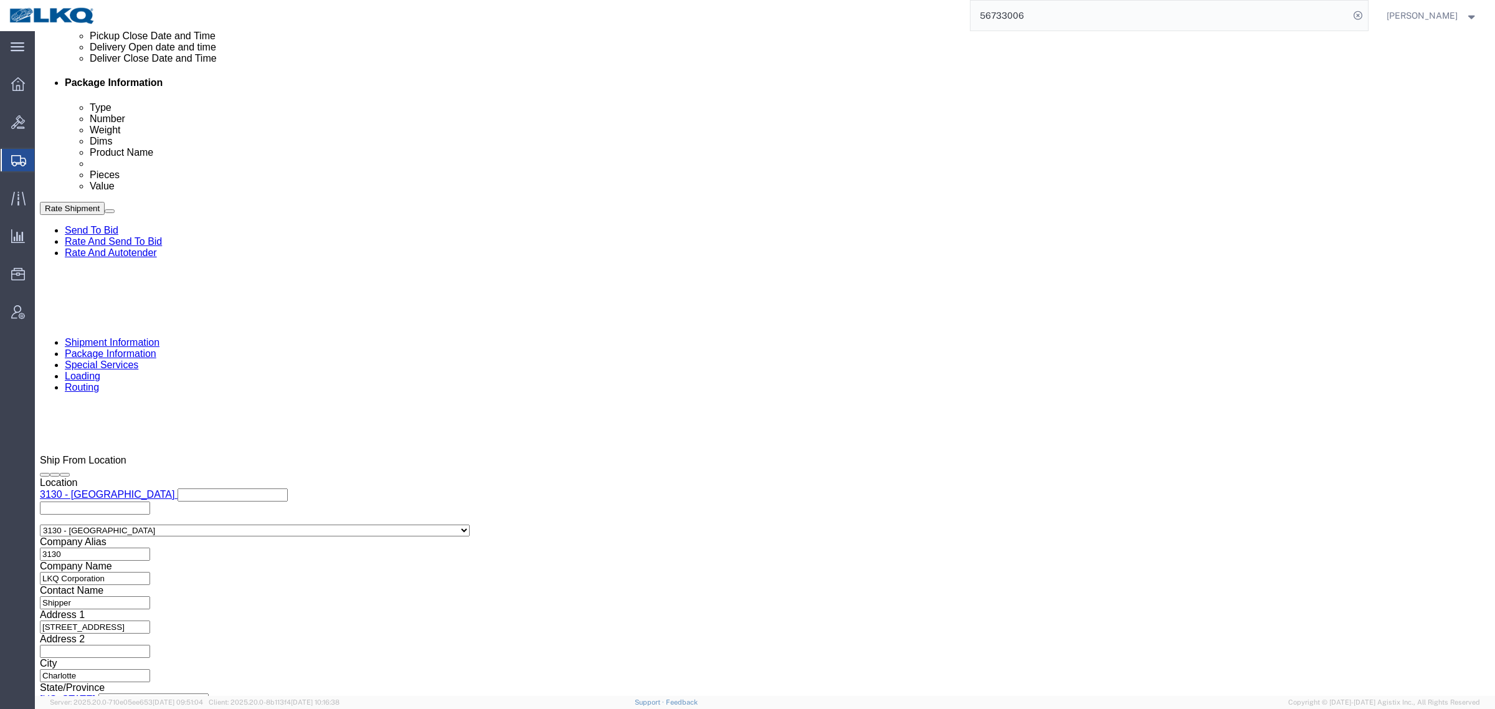
click button "Apply"
click div "Shipping Mode (Optional) Add another leg"
click div "References Add reference"
click button "Save"
click button "Rate Shipment"
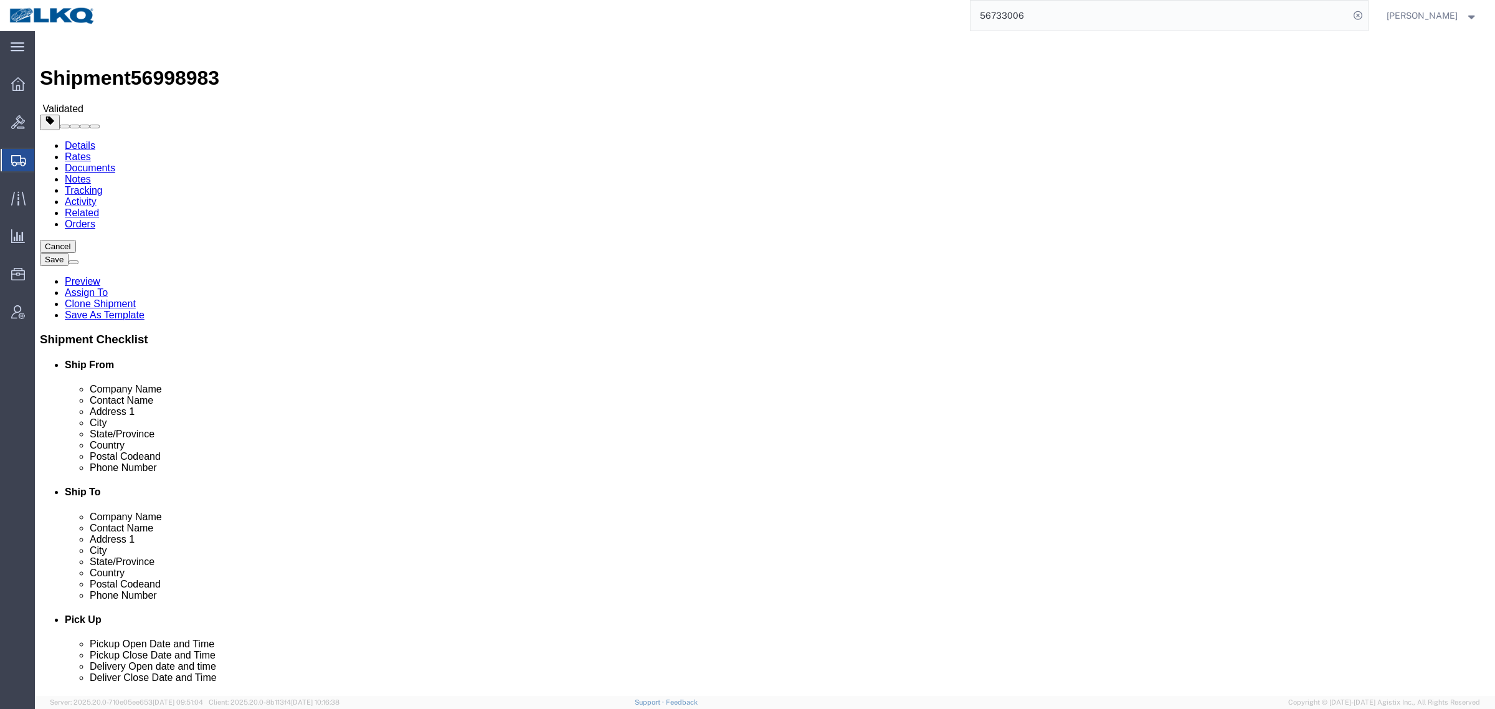
click at [78, 140] on link "Details" at bounding box center [80, 145] width 31 height 11
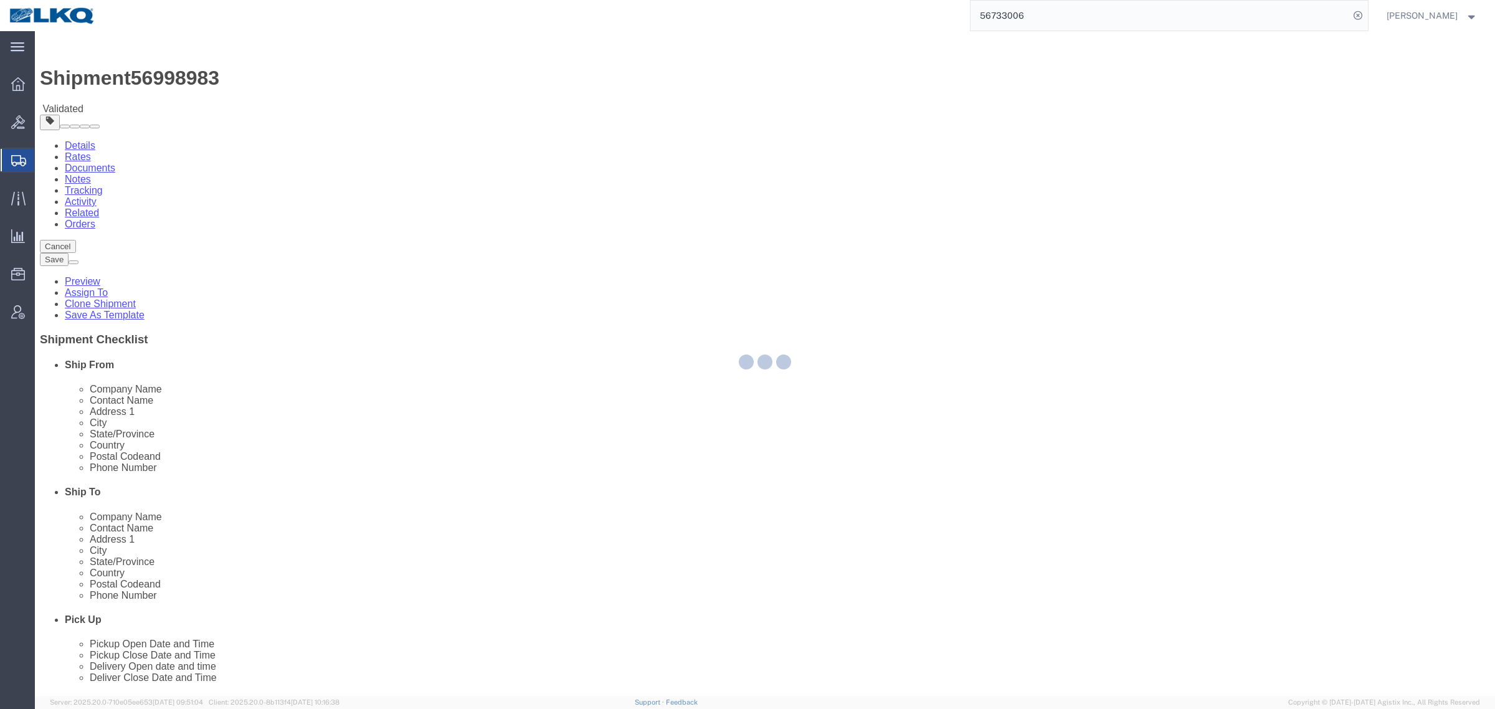
select select "27858"
select select "28712"
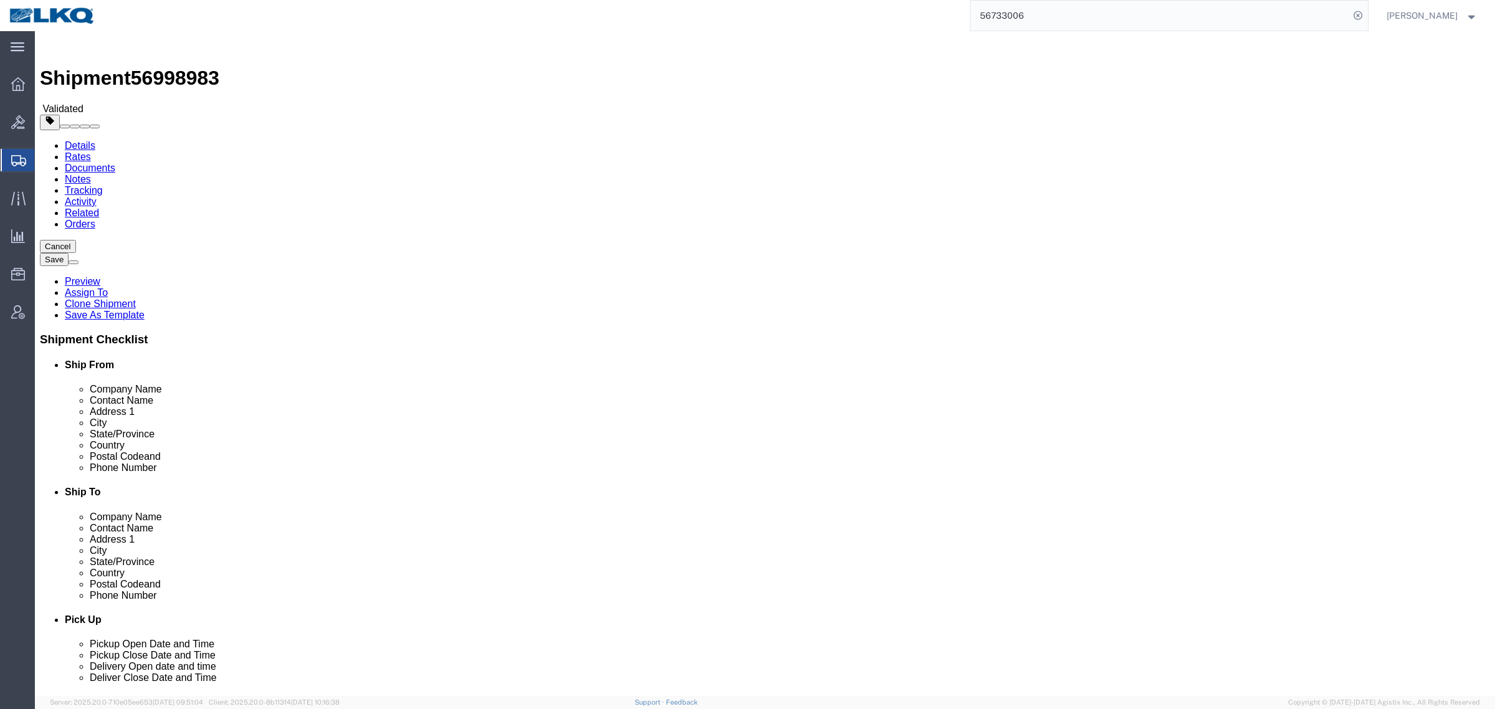
click input "28208"
click input "30336"
click link "Notes"
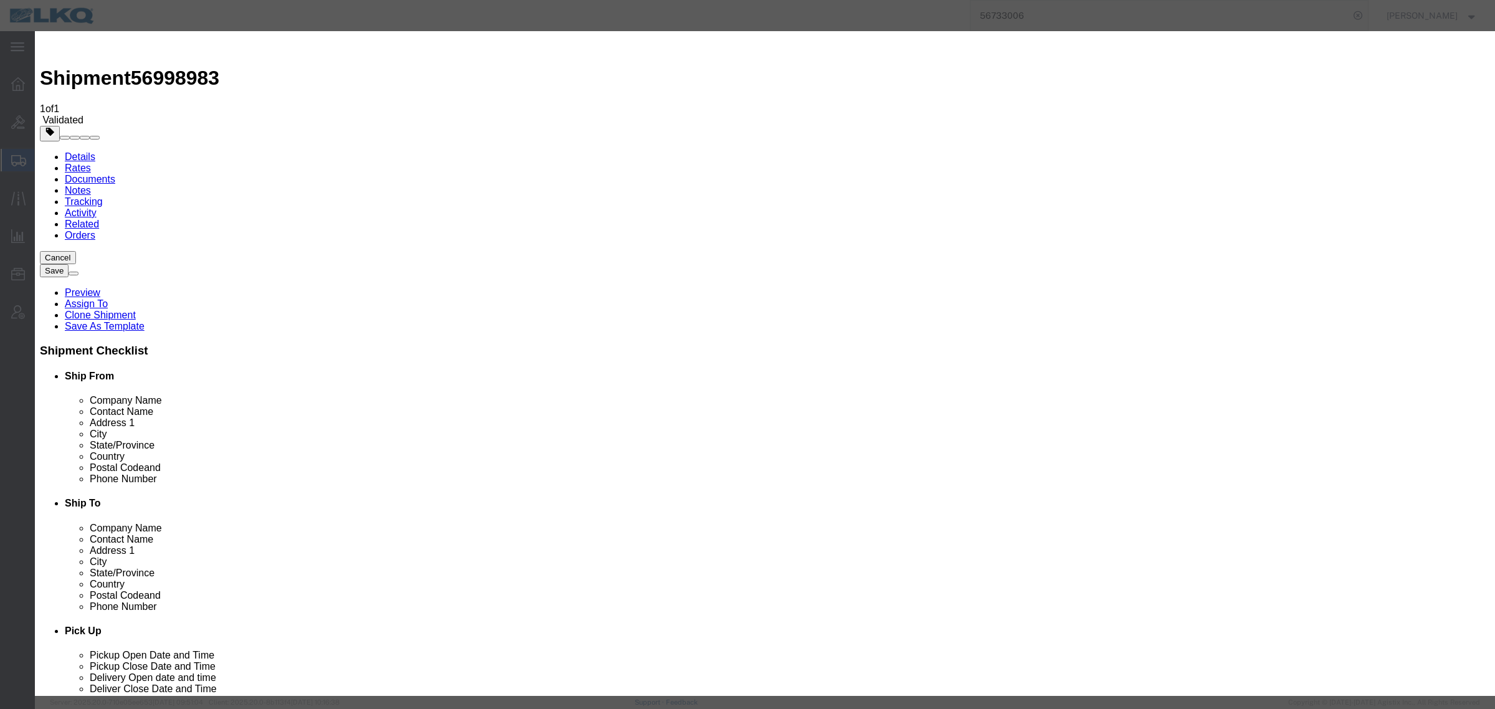
select select "BID_NOTES"
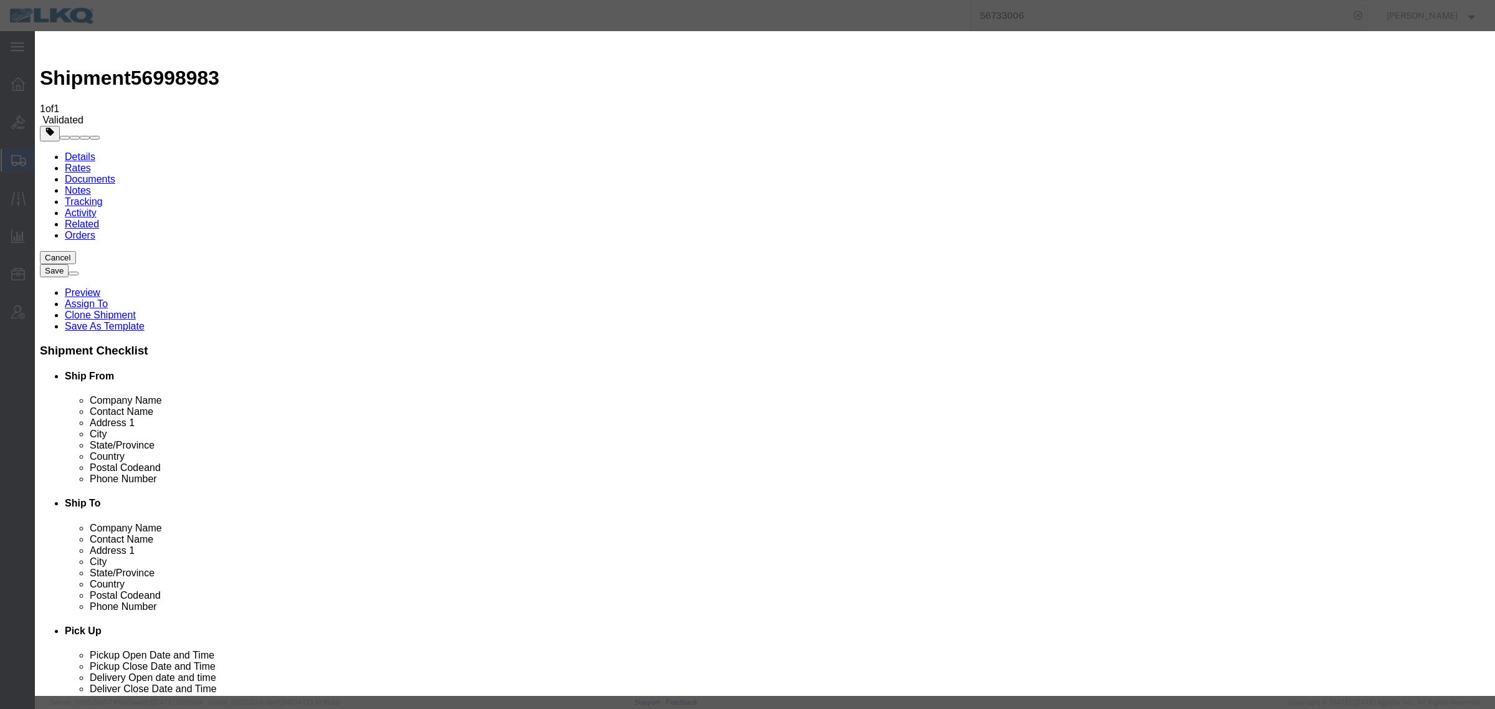
select select "PRIVATE_TO_ACCOUNT"
type textarea "DAT: $707"
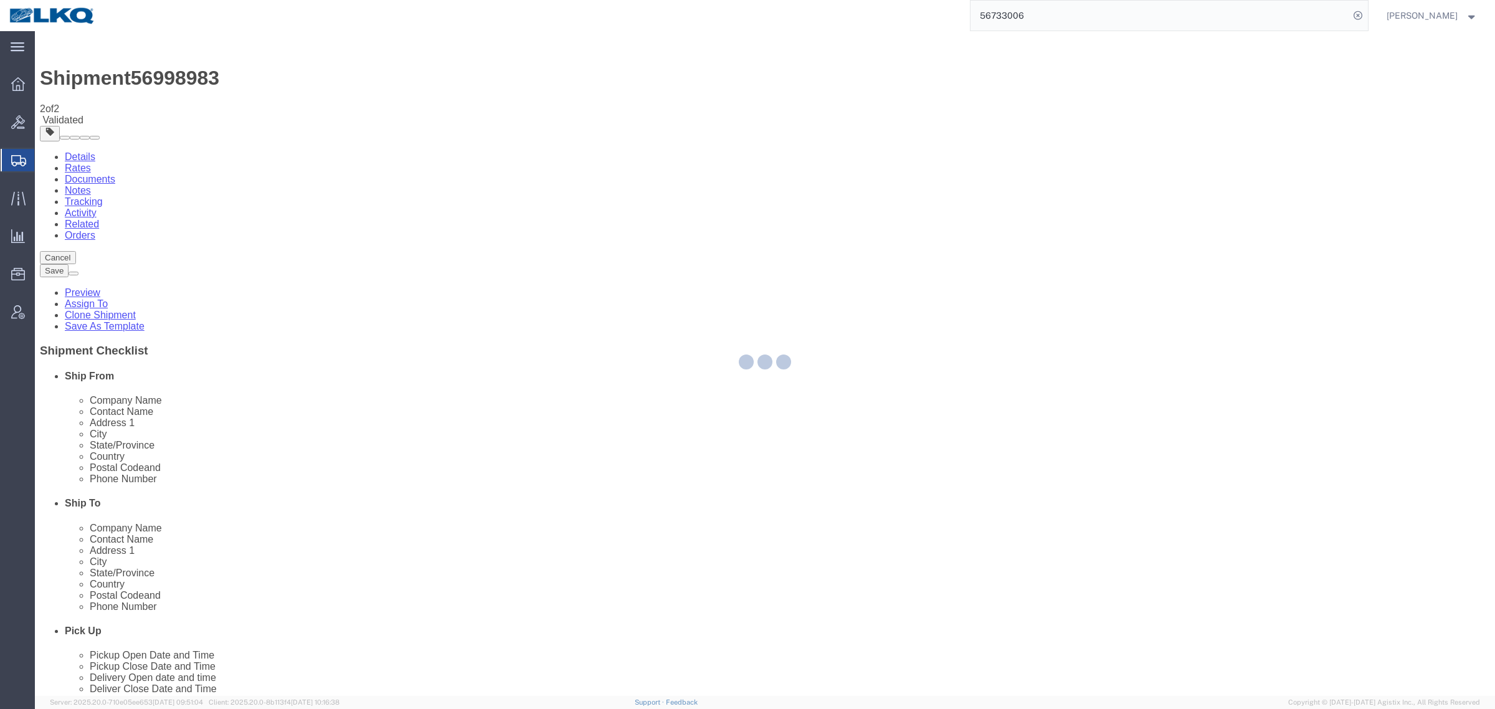
click at [975, 531] on div at bounding box center [765, 363] width 1460 height 665
select select "27858"
select select "28712"
select select "TL"
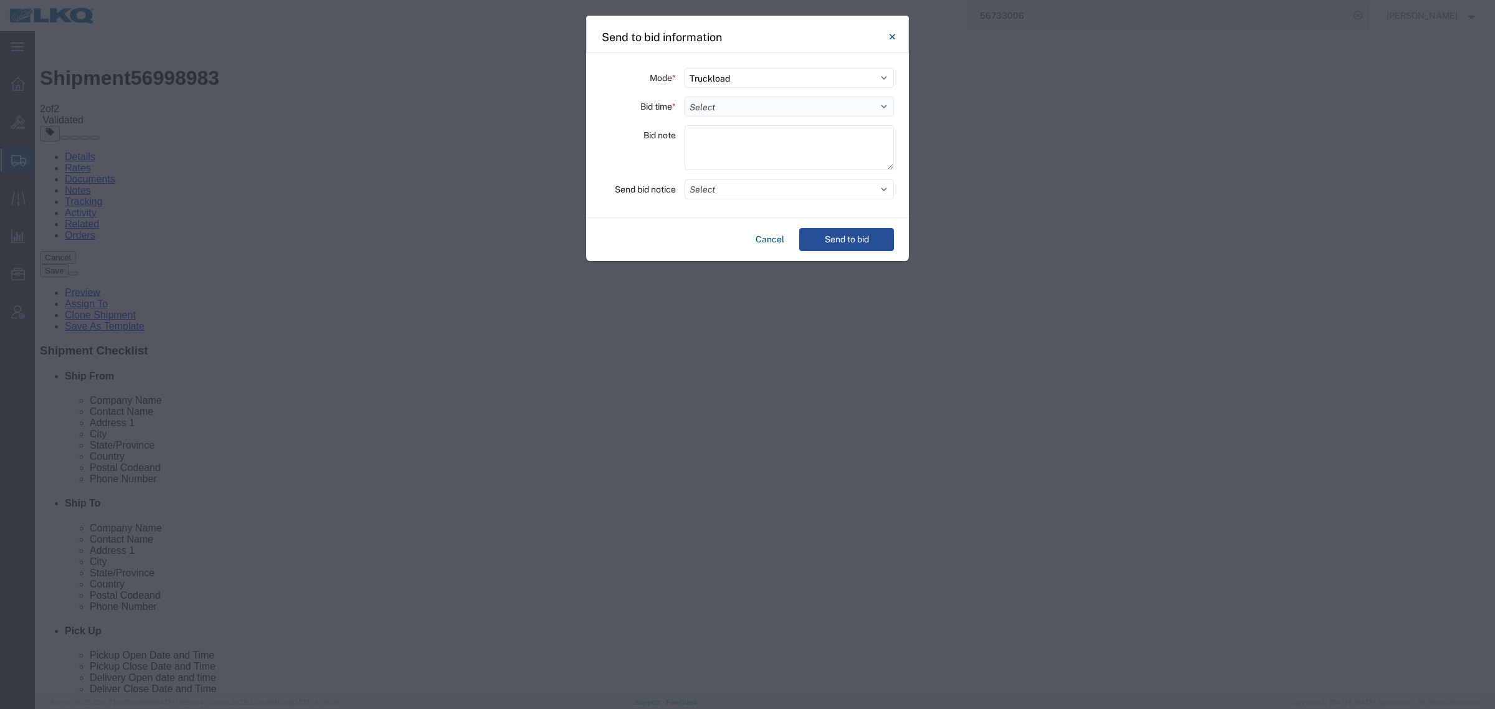
click at [752, 102] on select "Select 30 Min (Rush) 1 Hour (Rush) 2 Hours (Rush) 4 Hours (Rush) 8 Hours (Rush)…" at bounding box center [789, 107] width 209 height 20
select select "24"
click at [685, 97] on select "Select 30 Min (Rush) 1 Hour (Rush) 2 Hours (Rush) 4 Hours (Rush) 8 Hours (Rush)…" at bounding box center [789, 107] width 209 height 20
click at [721, 184] on button "Select" at bounding box center [789, 189] width 209 height 20
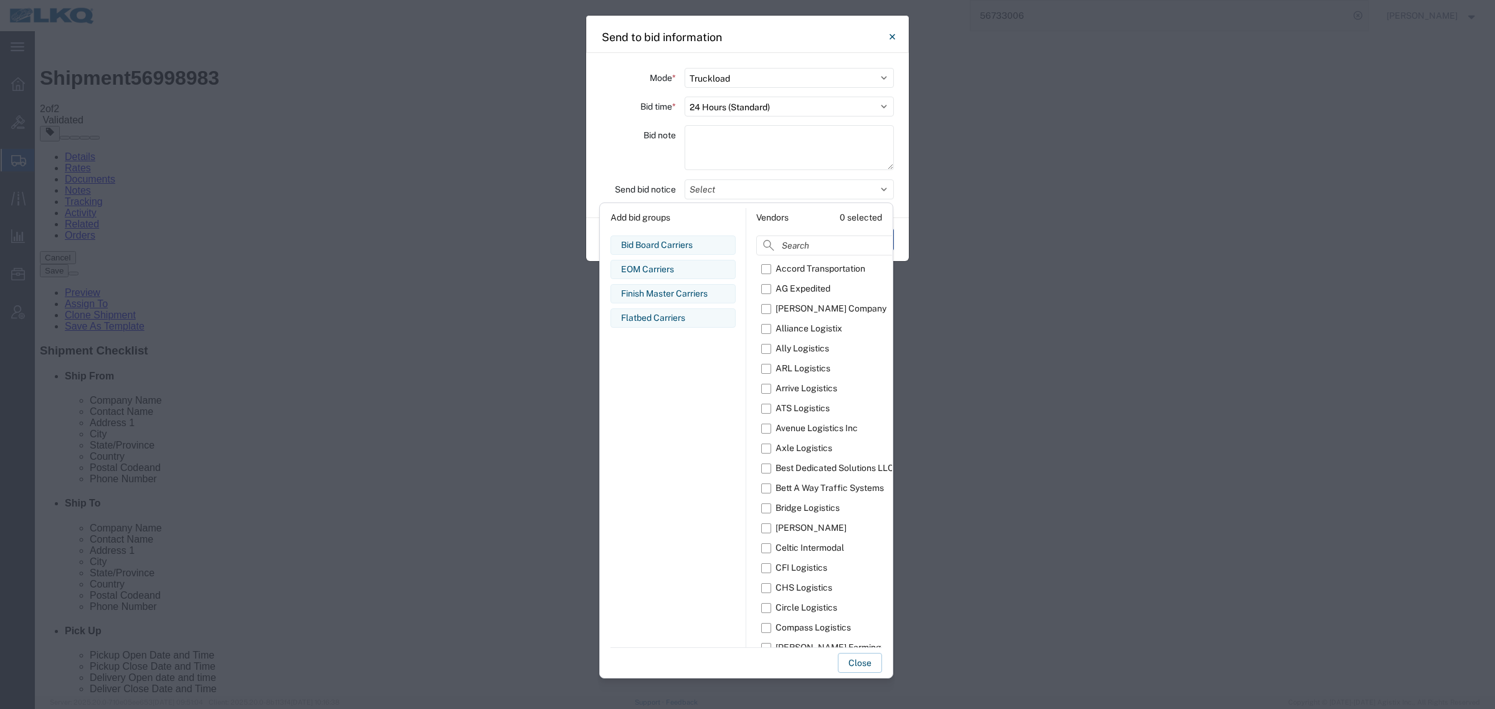
click at [619, 144] on div "Bid note" at bounding box center [638, 149] width 75 height 49
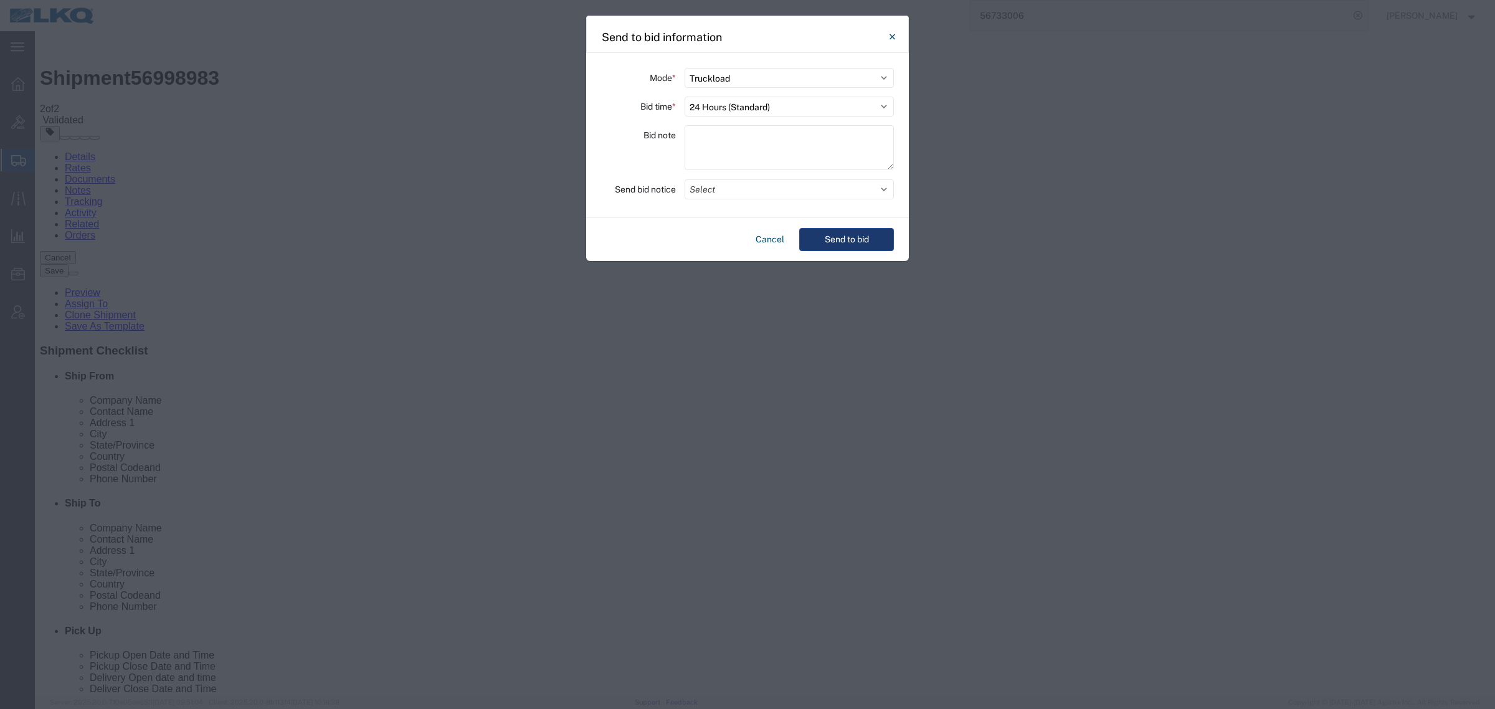
click at [840, 232] on button "Send to bid" at bounding box center [846, 239] width 95 height 23
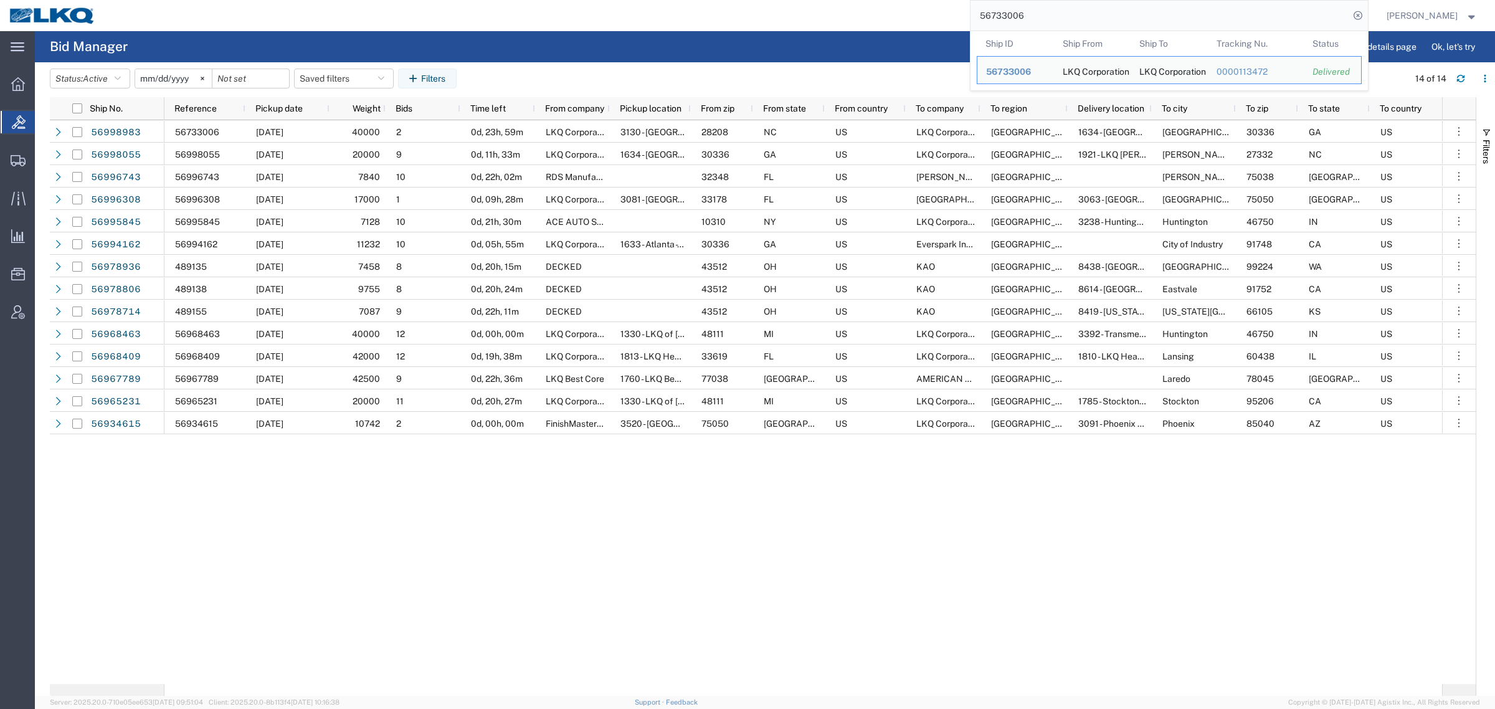
click at [1025, 17] on input "56733006" at bounding box center [1159, 16] width 379 height 30
click at [1026, 17] on input "56733006" at bounding box center [1159, 16] width 379 height 30
paste input "28208"
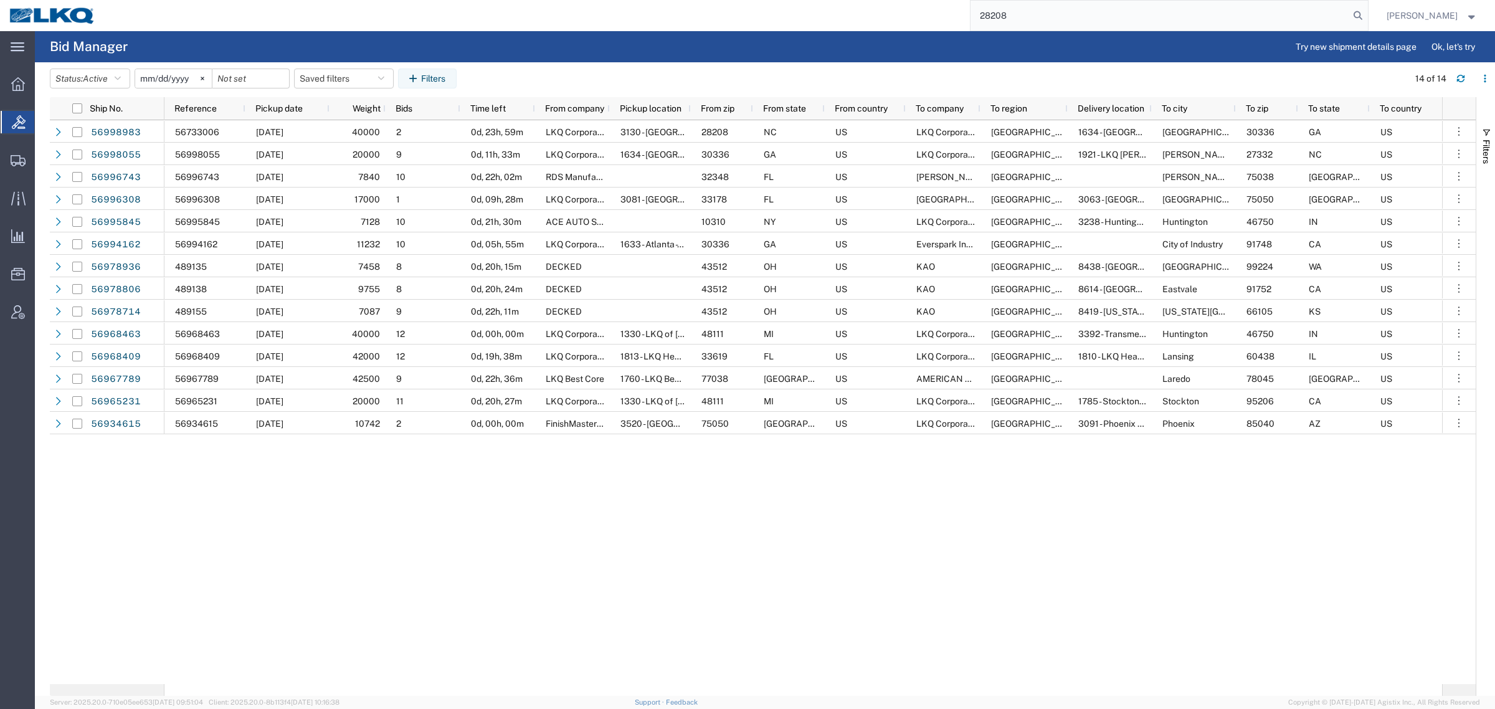
type input "28208"
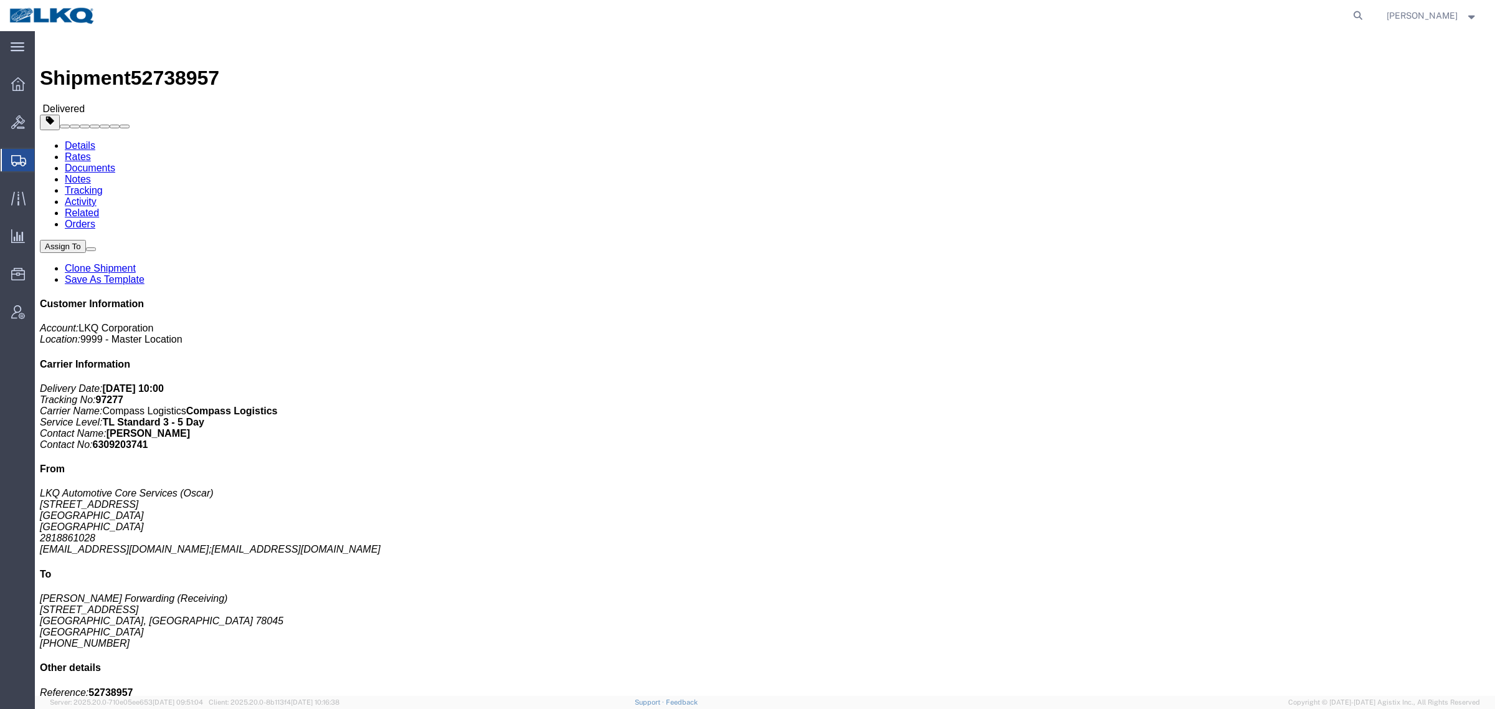
click at [0, 0] on span "Shipment Manager" at bounding box center [0, 0] width 0 height 0
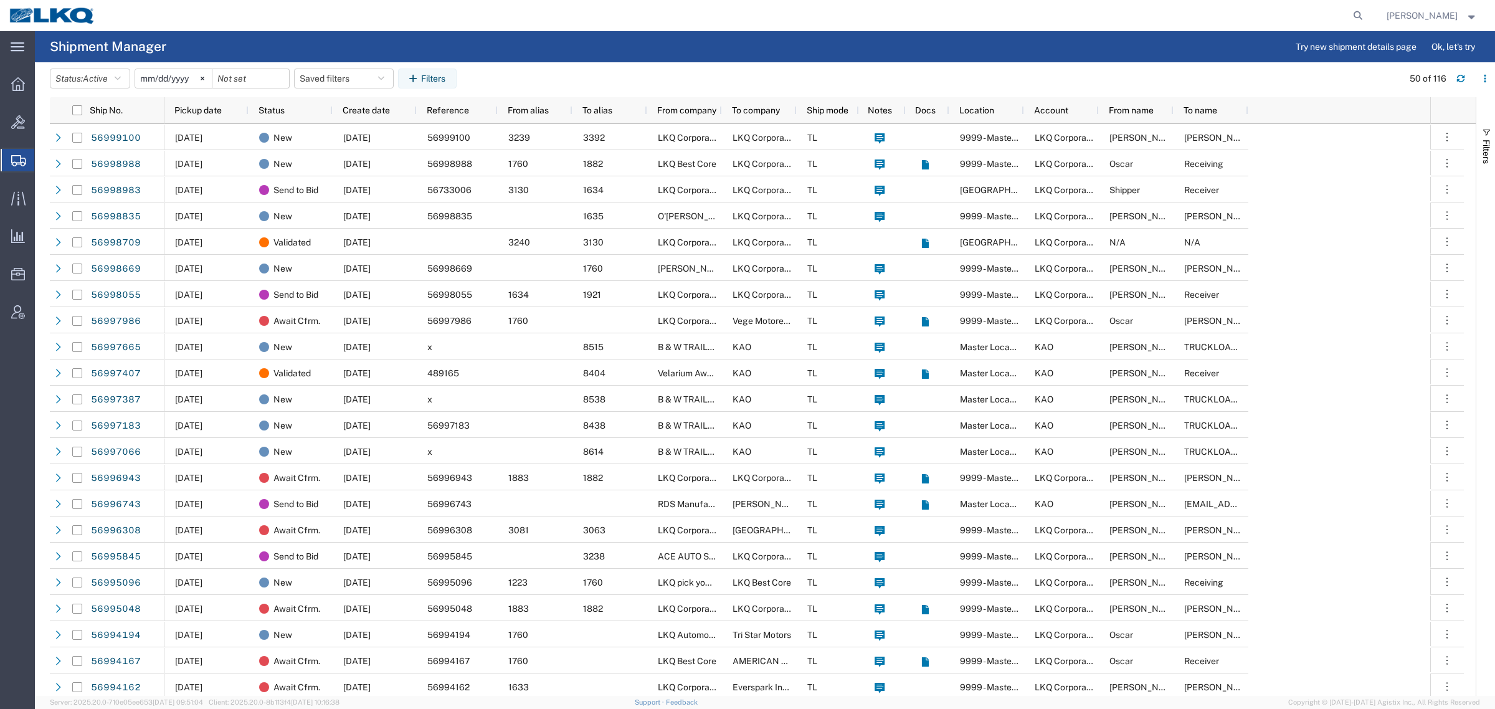
click at [0, 0] on span "Create Shipment" at bounding box center [0, 0] width 0 height 0
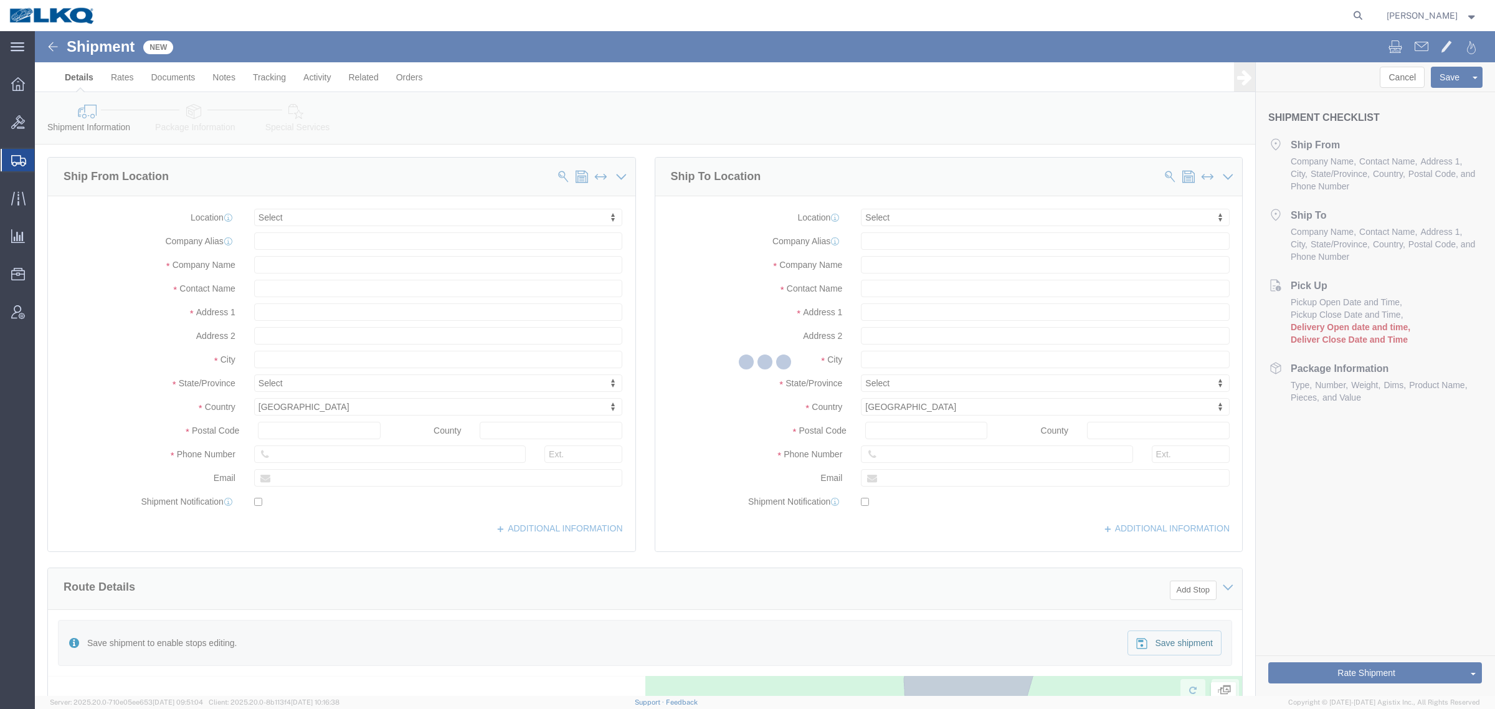
click at [305, 166] on div at bounding box center [765, 363] width 1460 height 665
select select
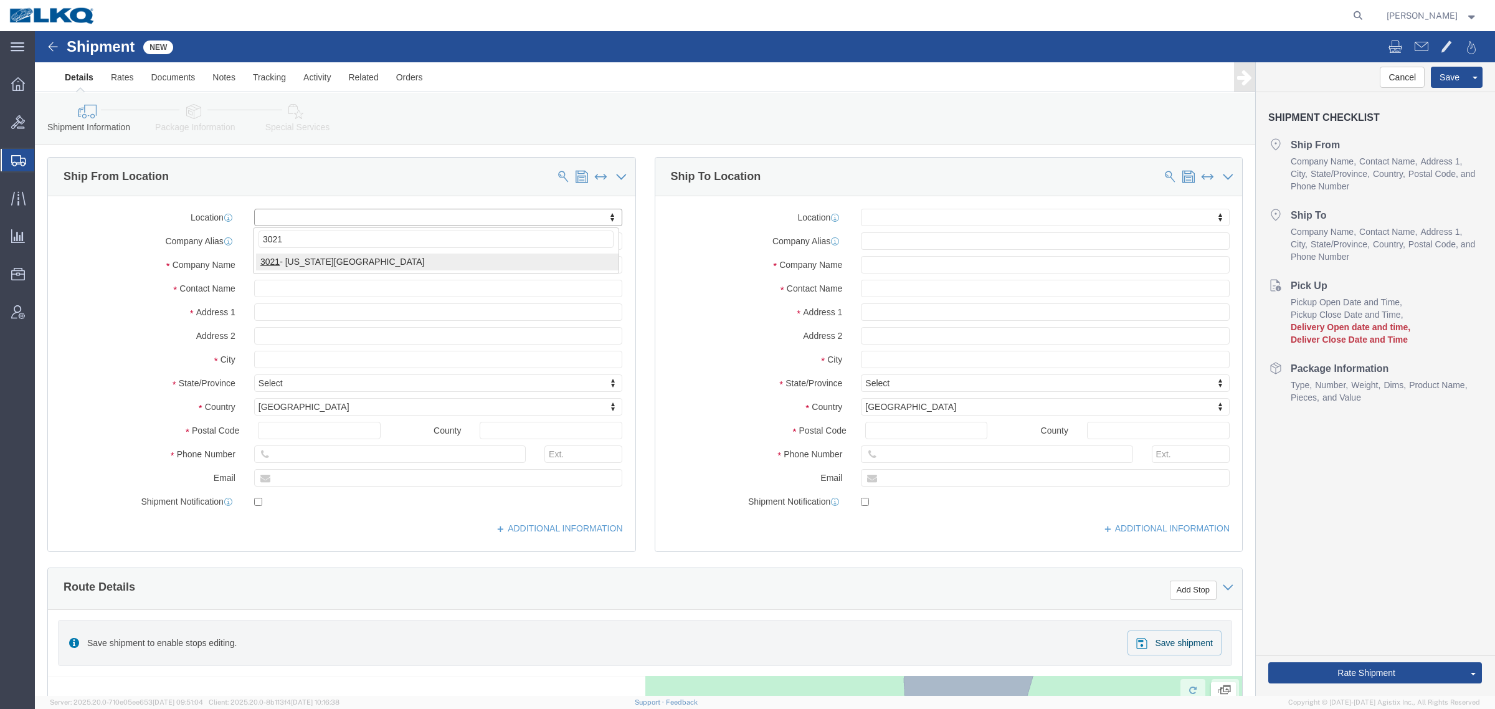
type input "3021"
select select "27738"
select select "KS"
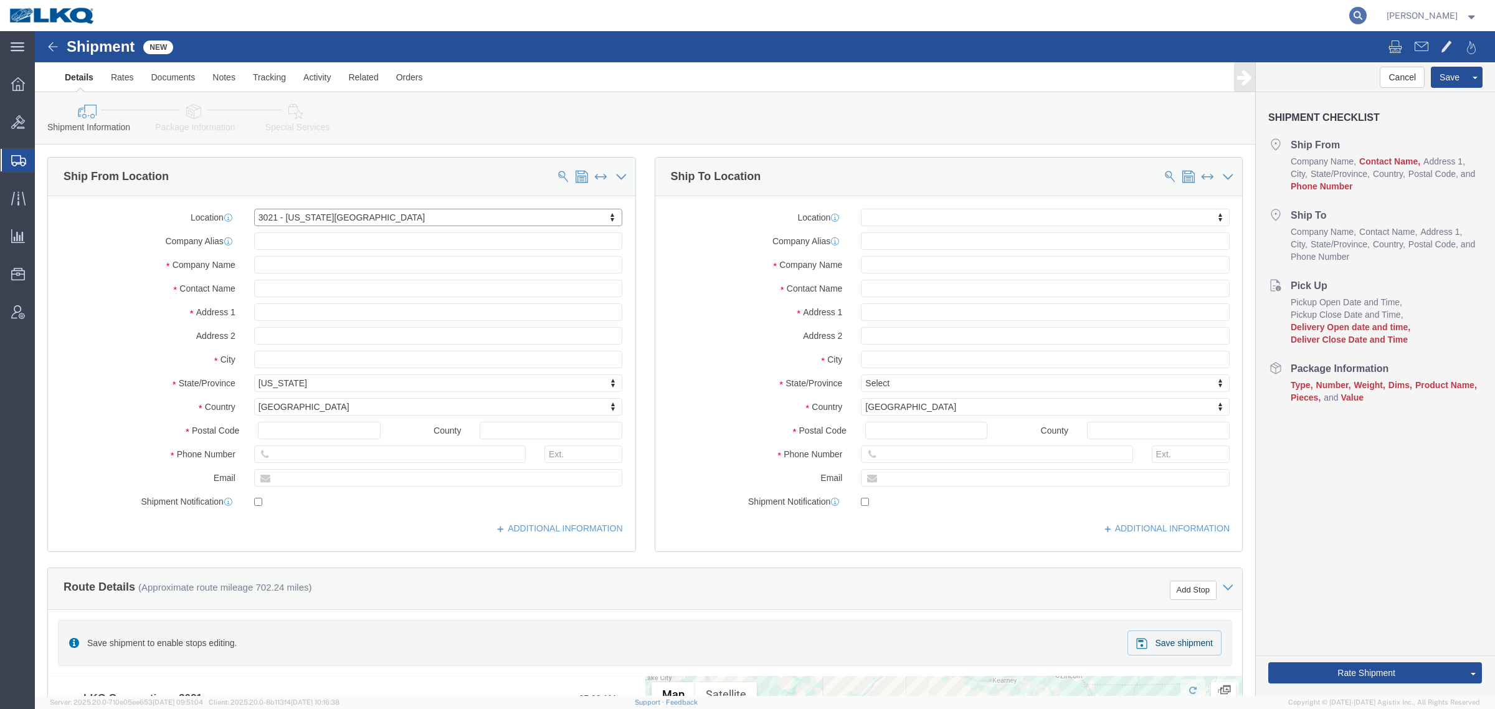
click at [1365, 19] on icon at bounding box center [1357, 15] width 17 height 17
paste input "56998988"
type input "56998988"
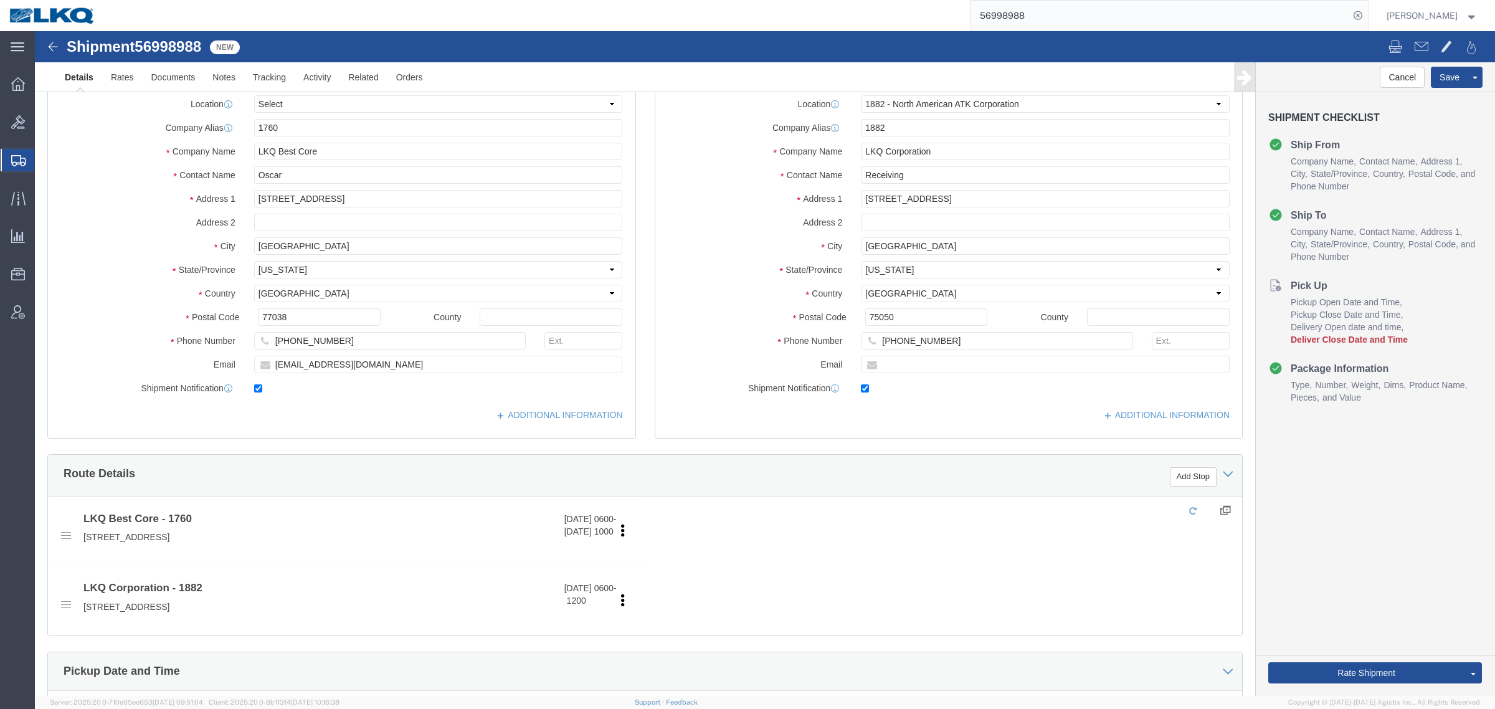
select select "27708"
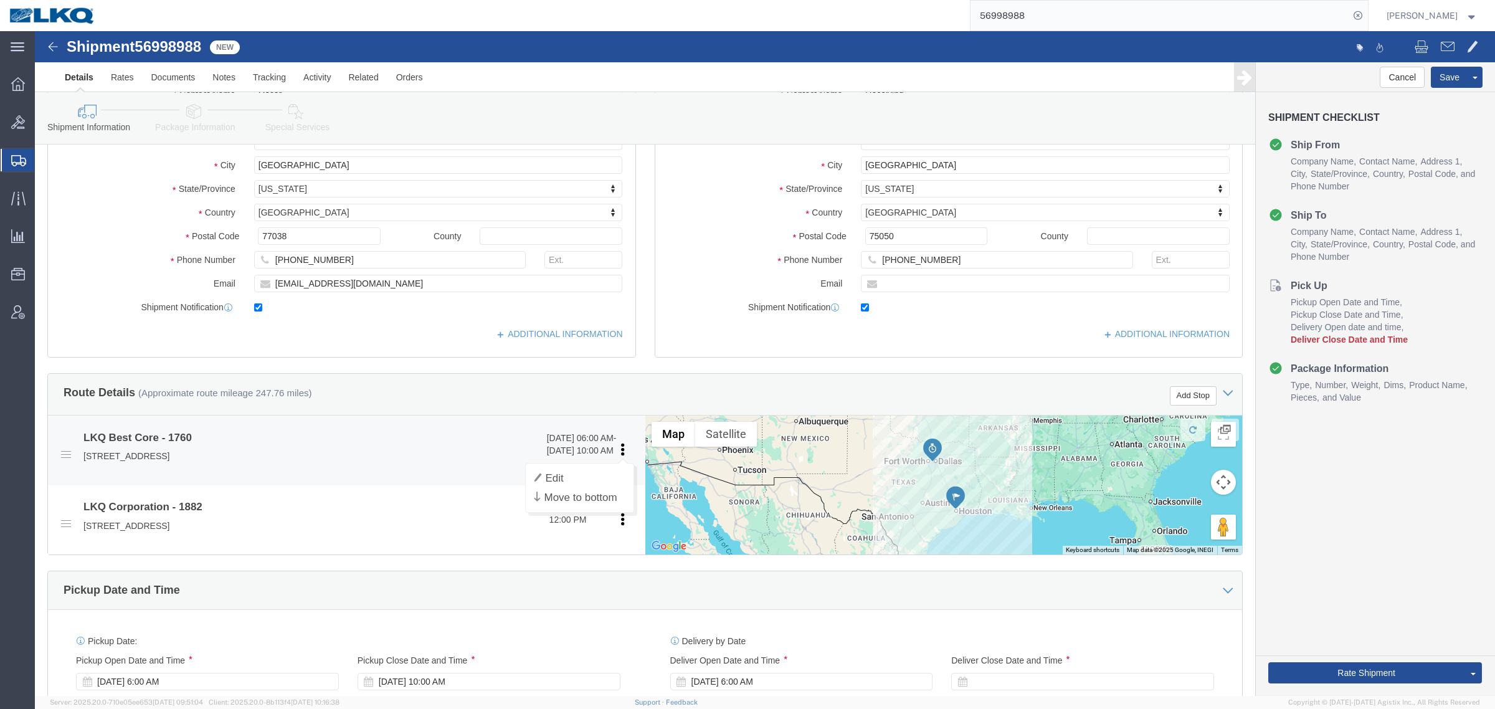
scroll to position [234, 0]
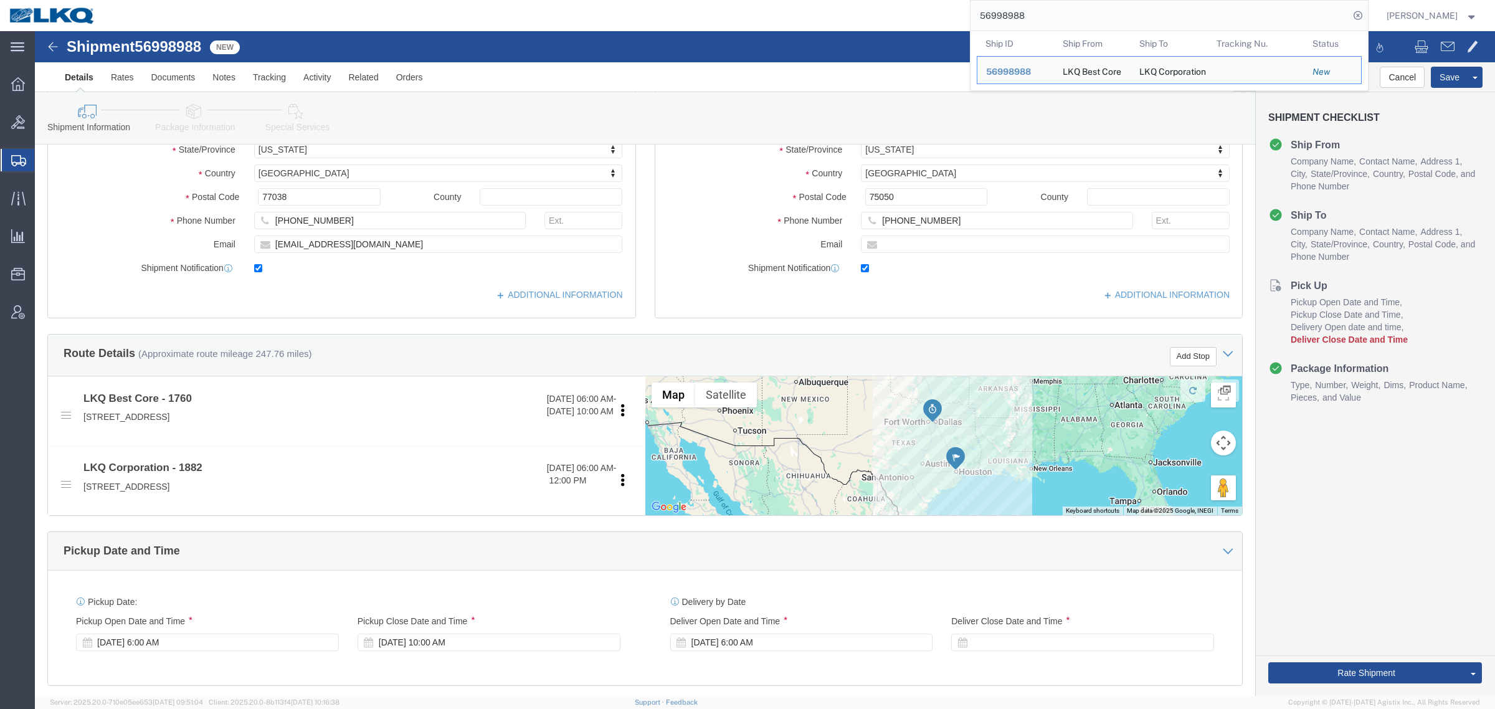
drag, startPoint x: 984, startPoint y: 605, endPoint x: 1007, endPoint y: 615, distance: 25.1
click div
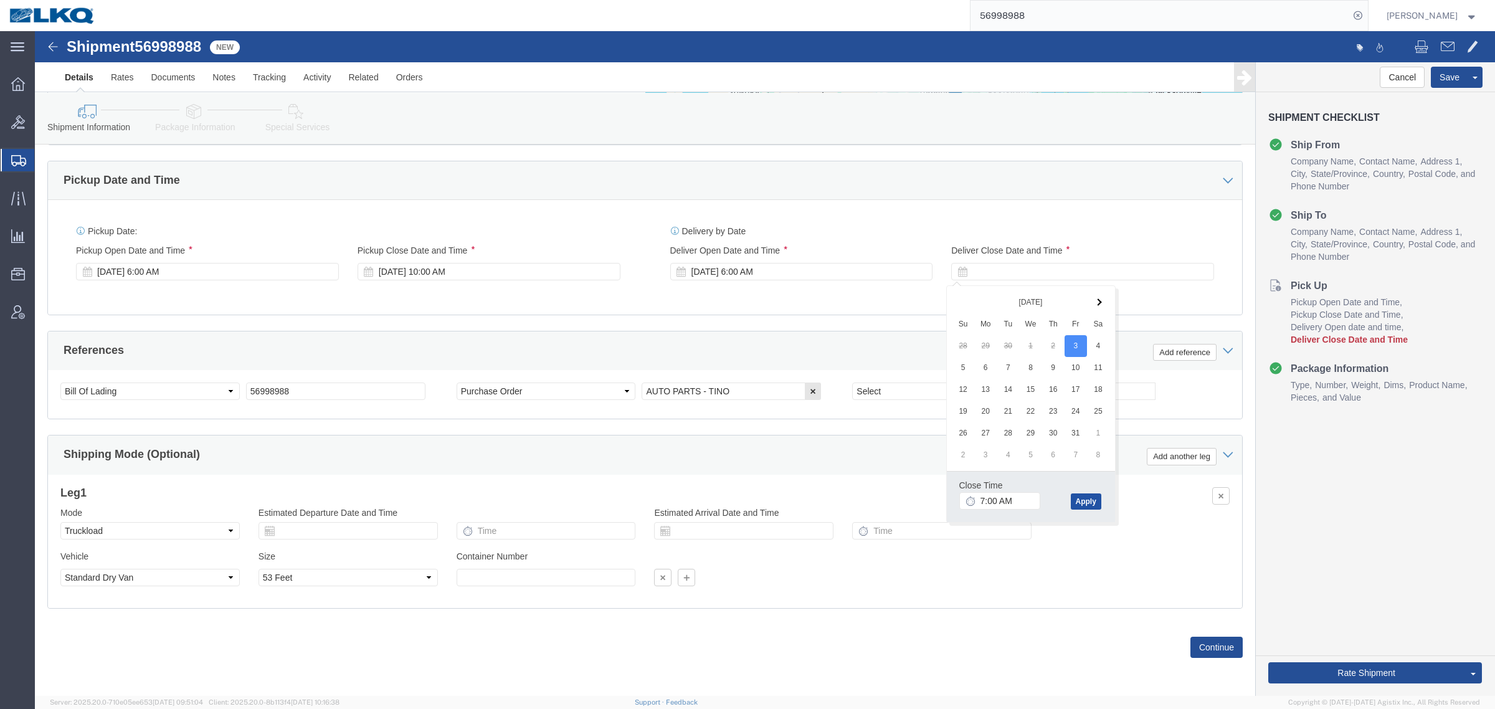
drag, startPoint x: 1047, startPoint y: 467, endPoint x: 1066, endPoint y: 489, distance: 28.7
click button "Apply"
drag, startPoint x: 1278, startPoint y: 643, endPoint x: 1373, endPoint y: 624, distance: 97.1
click button "Rate Shipment"
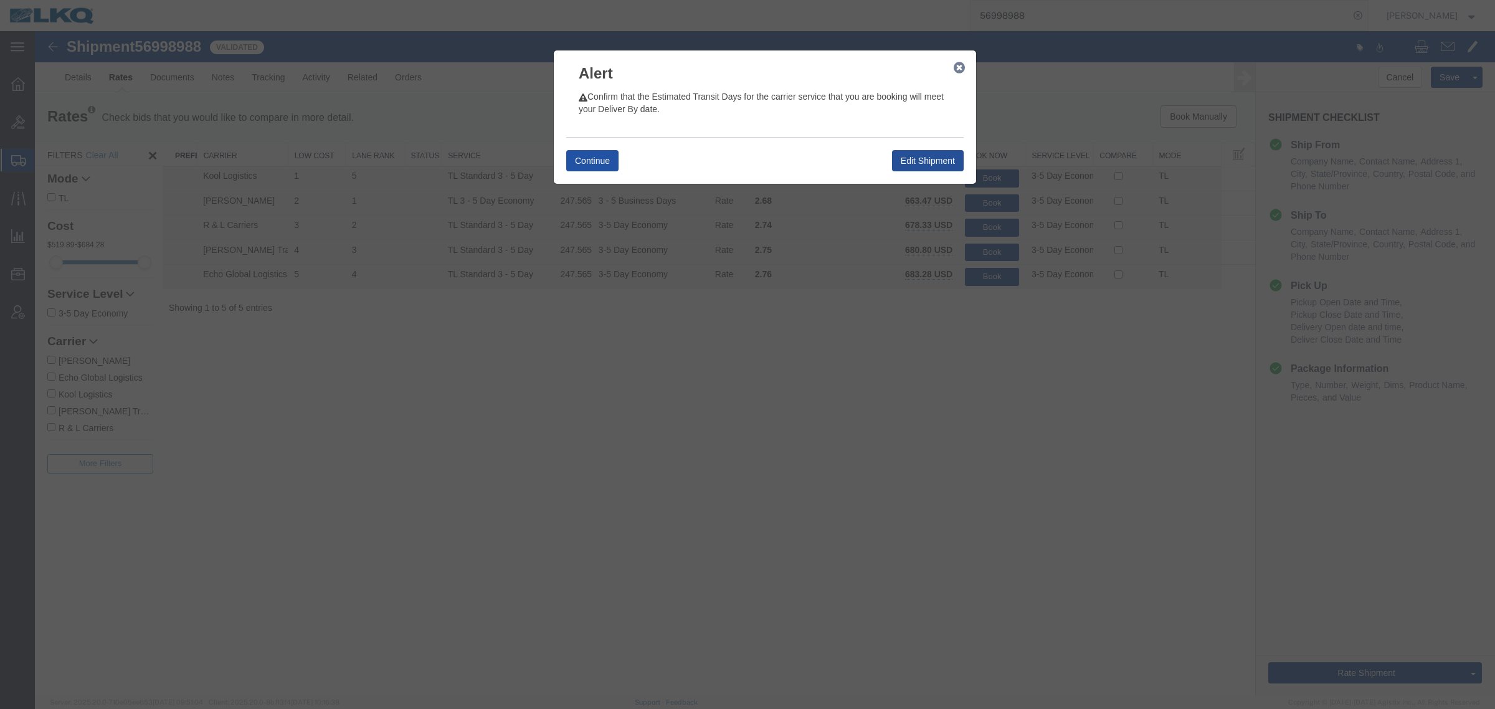
drag, startPoint x: 600, startPoint y: 153, endPoint x: 608, endPoint y: 153, distance: 8.1
click at [600, 153] on button "Continue" at bounding box center [592, 160] width 52 height 21
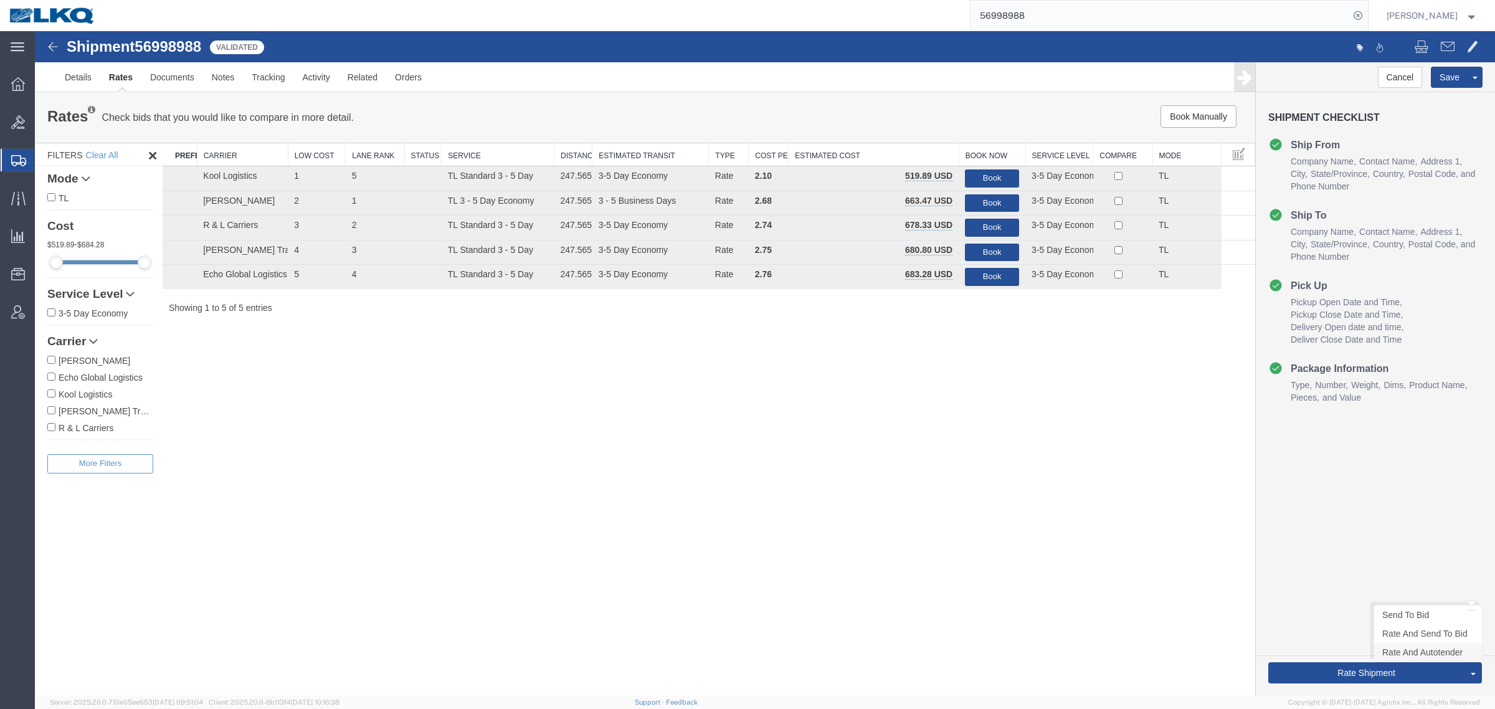
click at [1409, 656] on link "Rate And Autotender" at bounding box center [1428, 652] width 108 height 19
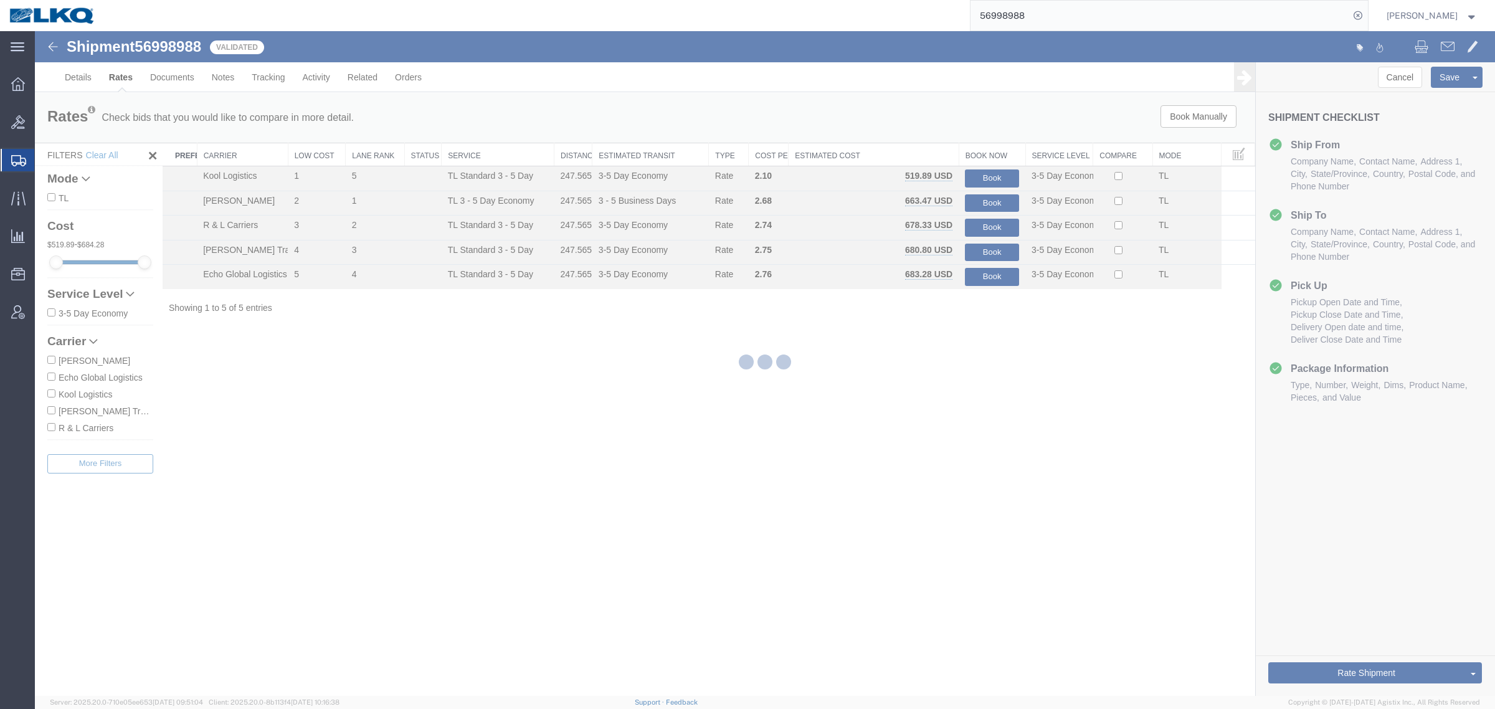
click at [1212, 634] on div at bounding box center [765, 363] width 1460 height 665
select select "27708"
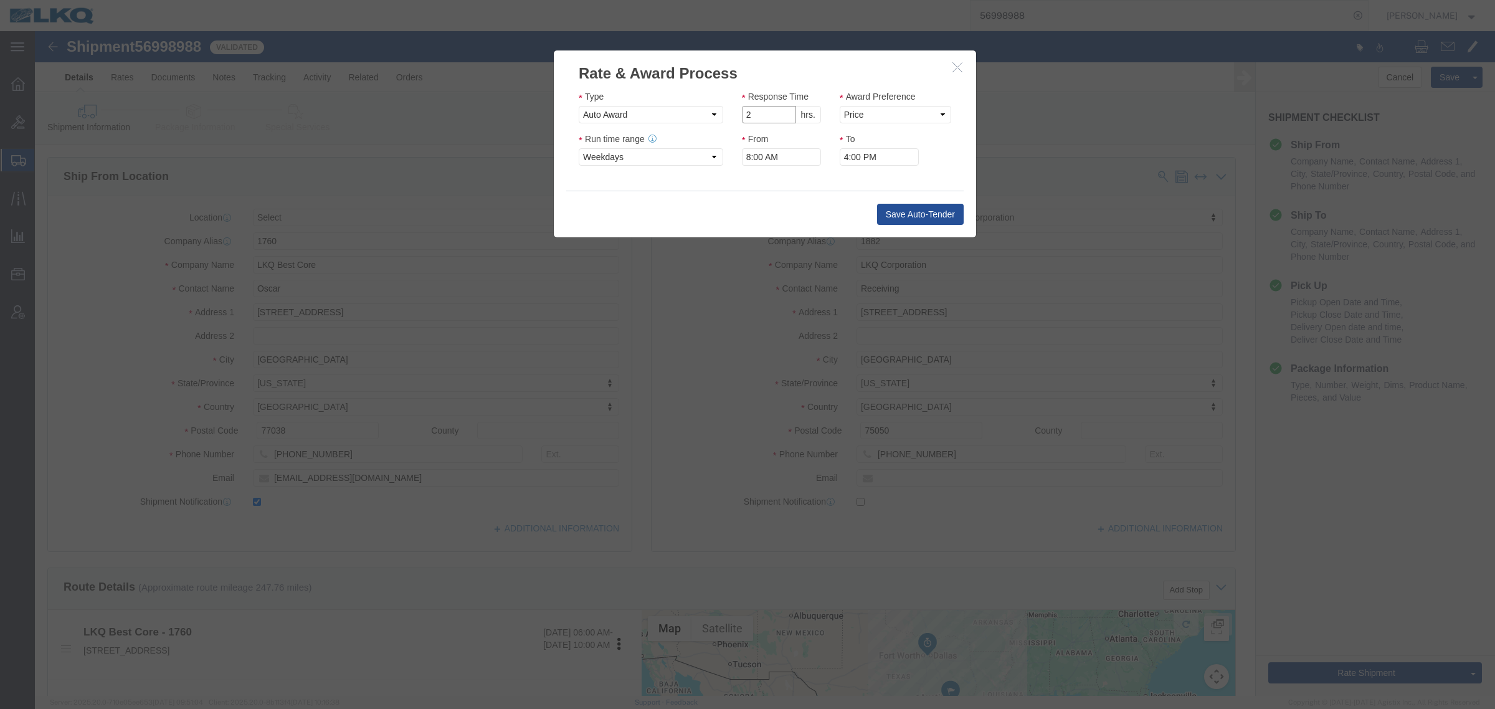
click input "2"
type input "1"
click input "1"
click select "Price Carrier Rank"
select select "LANE_RANK"
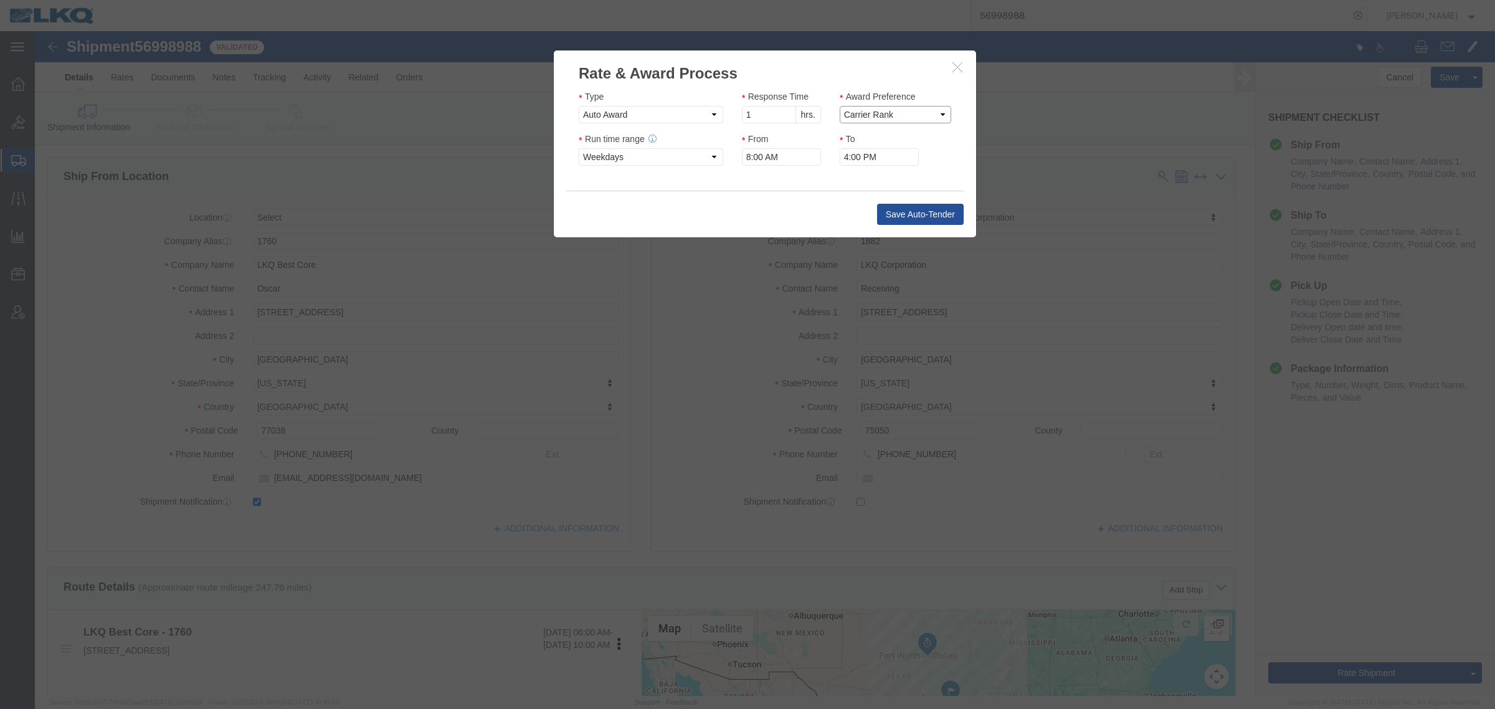
click select "Price Carrier Rank"
click input "8:00 AM"
type input "7:00 AM"
click button "Save Auto-Tender"
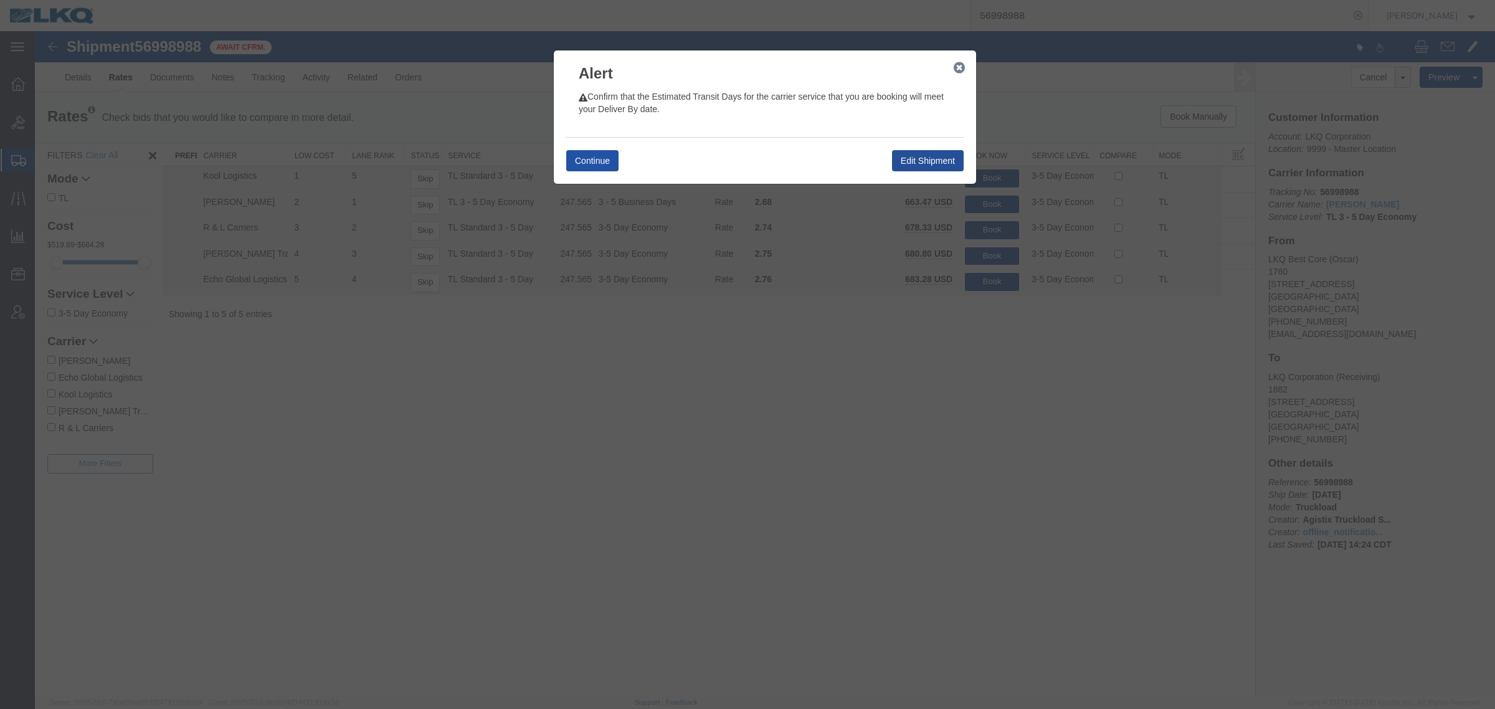
click at [587, 156] on button "Continue" at bounding box center [592, 160] width 52 height 21
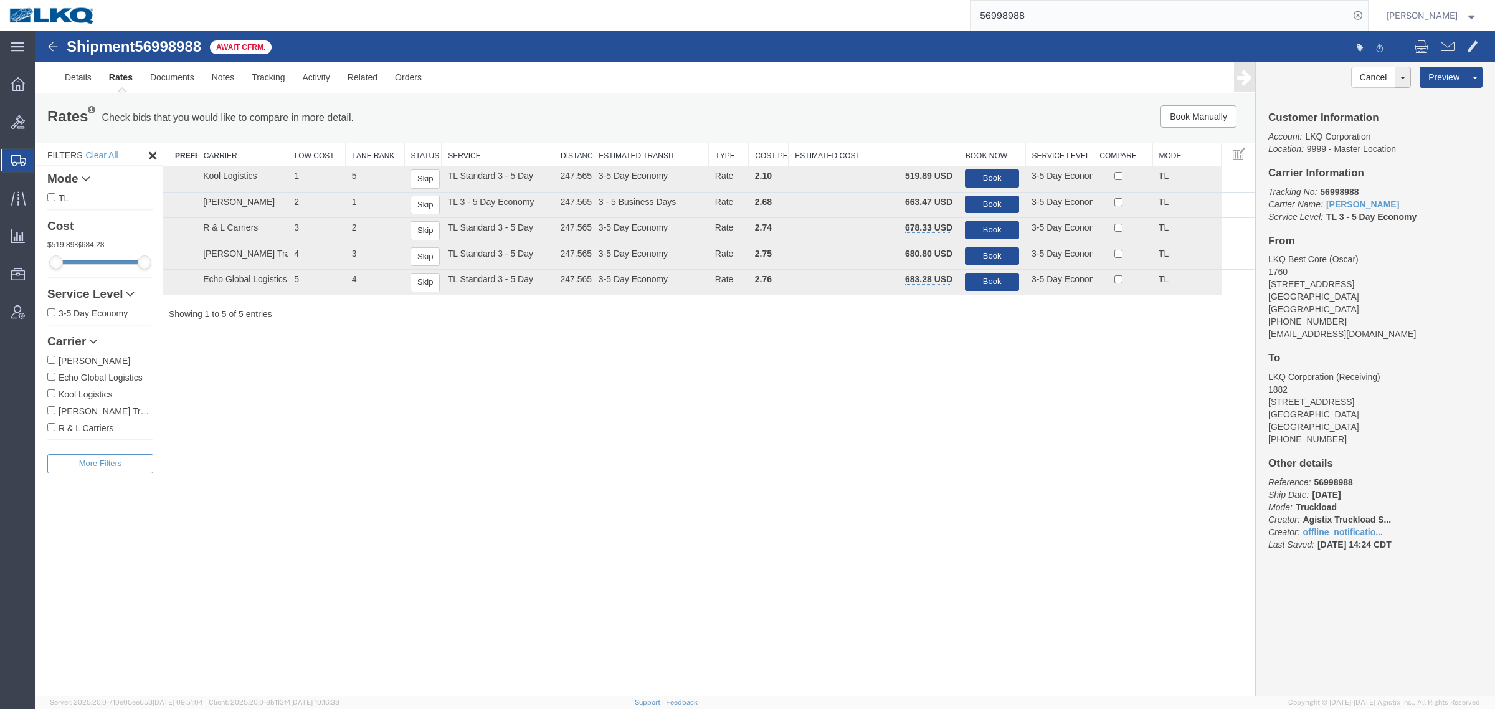
click at [528, 108] on div "Rates Check bids that you would like to compare in more detail. Compare Filter" at bounding box center [392, 117] width 708 height 25
click at [430, 384] on div "Shipment 56998988 5 of 5 Await Cfrm. Details Rates Documents Notes Tracking Act…" at bounding box center [765, 363] width 1460 height 665
drag, startPoint x: 1102, startPoint y: 48, endPoint x: 786, endPoint y: 32, distance: 316.2
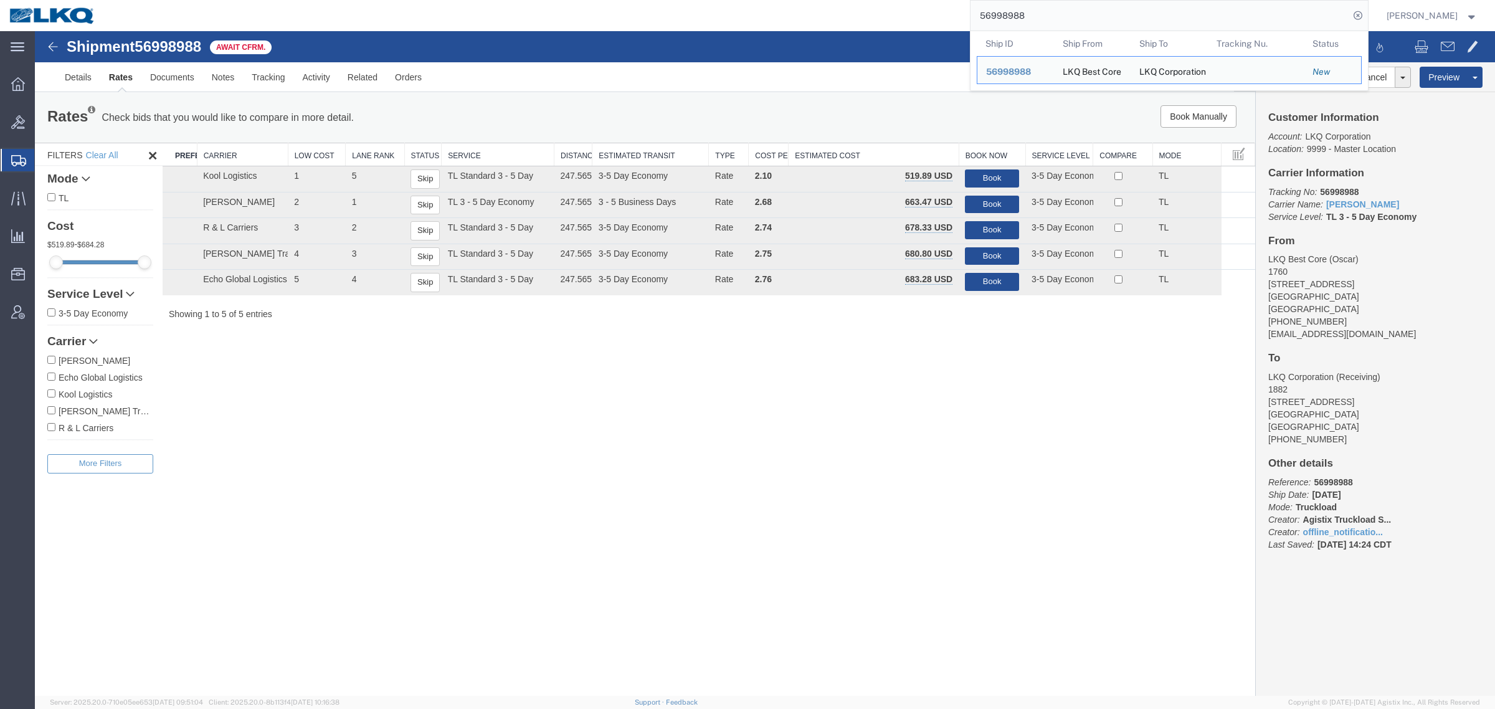
paste input "7066"
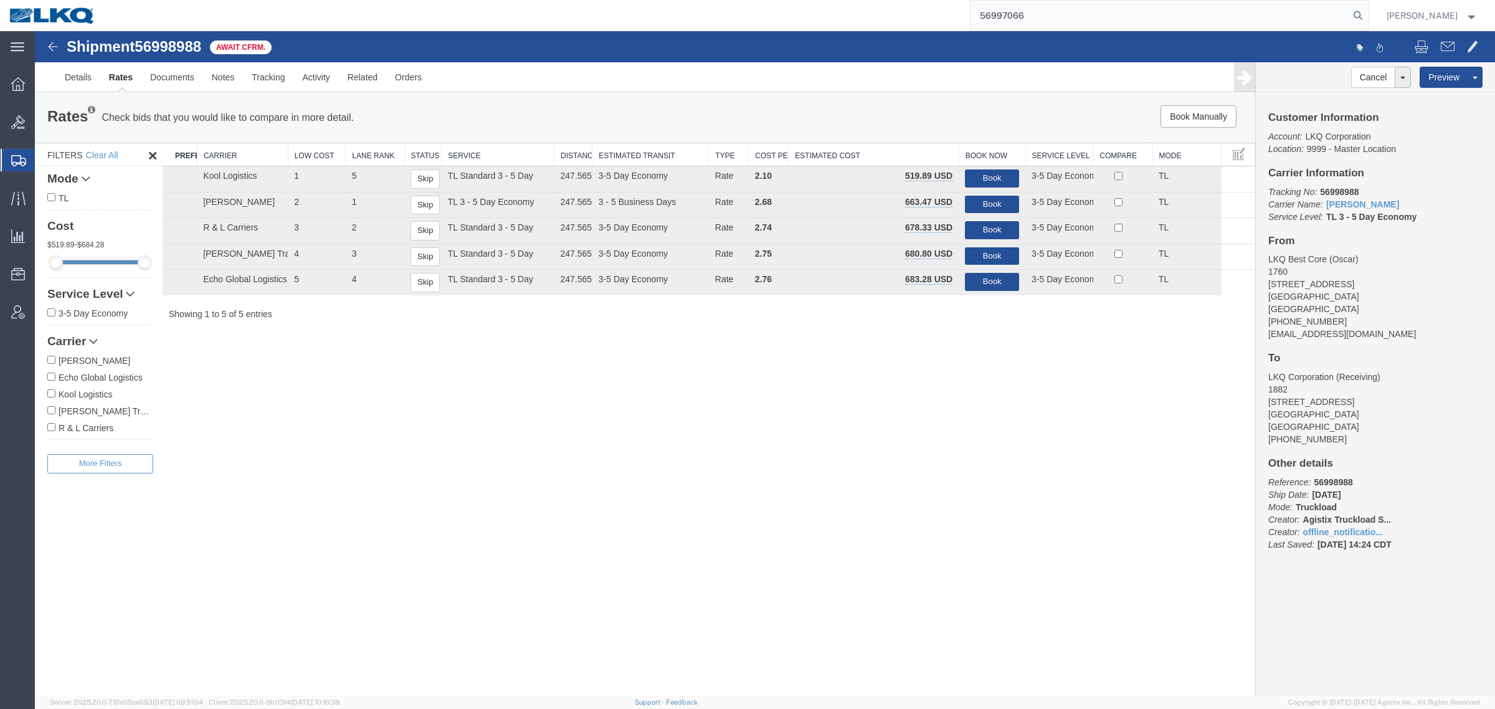
type input "56997066"
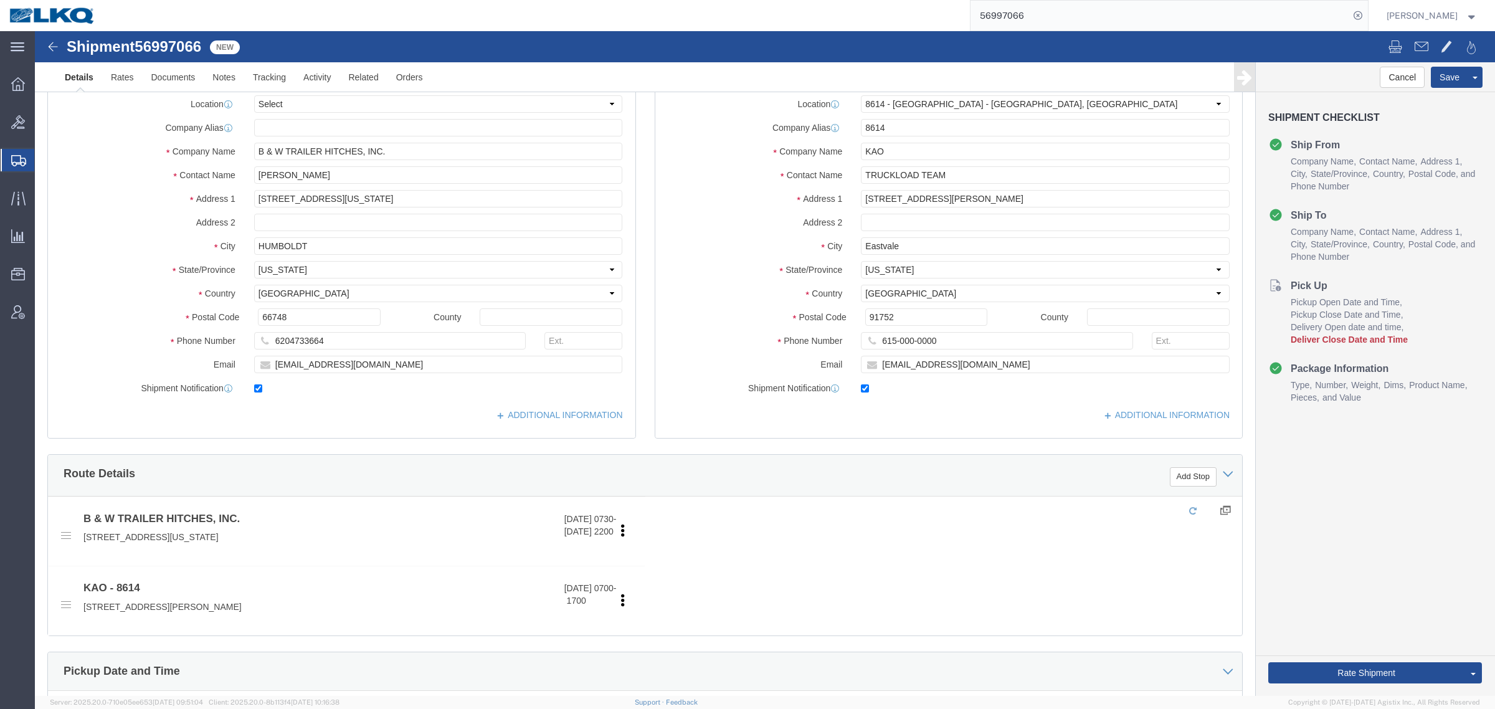
select select "30605"
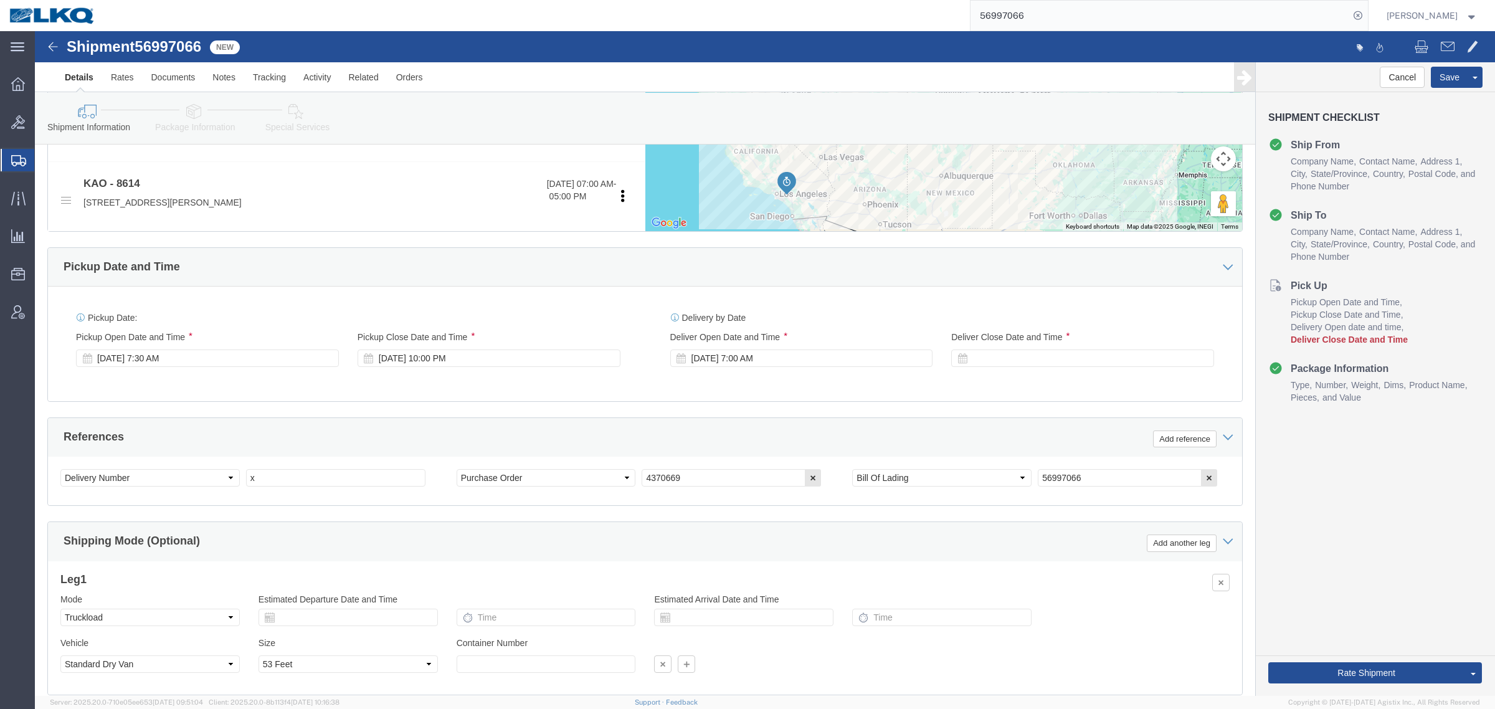
scroll to position [545, 0]
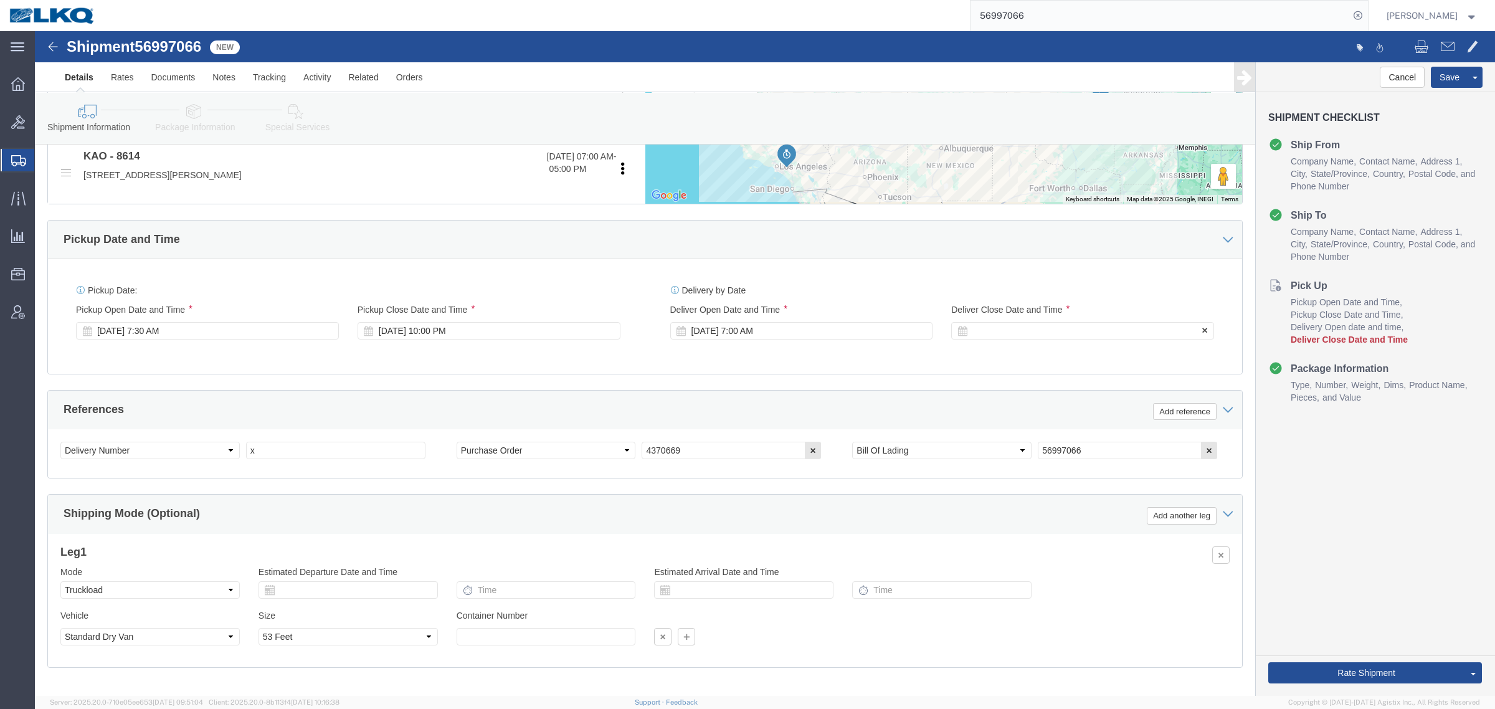
click div
click button "Apply"
click div "[DATE] 7:00 AM"
click input "7:00 AM"
type input "7:00 AM"
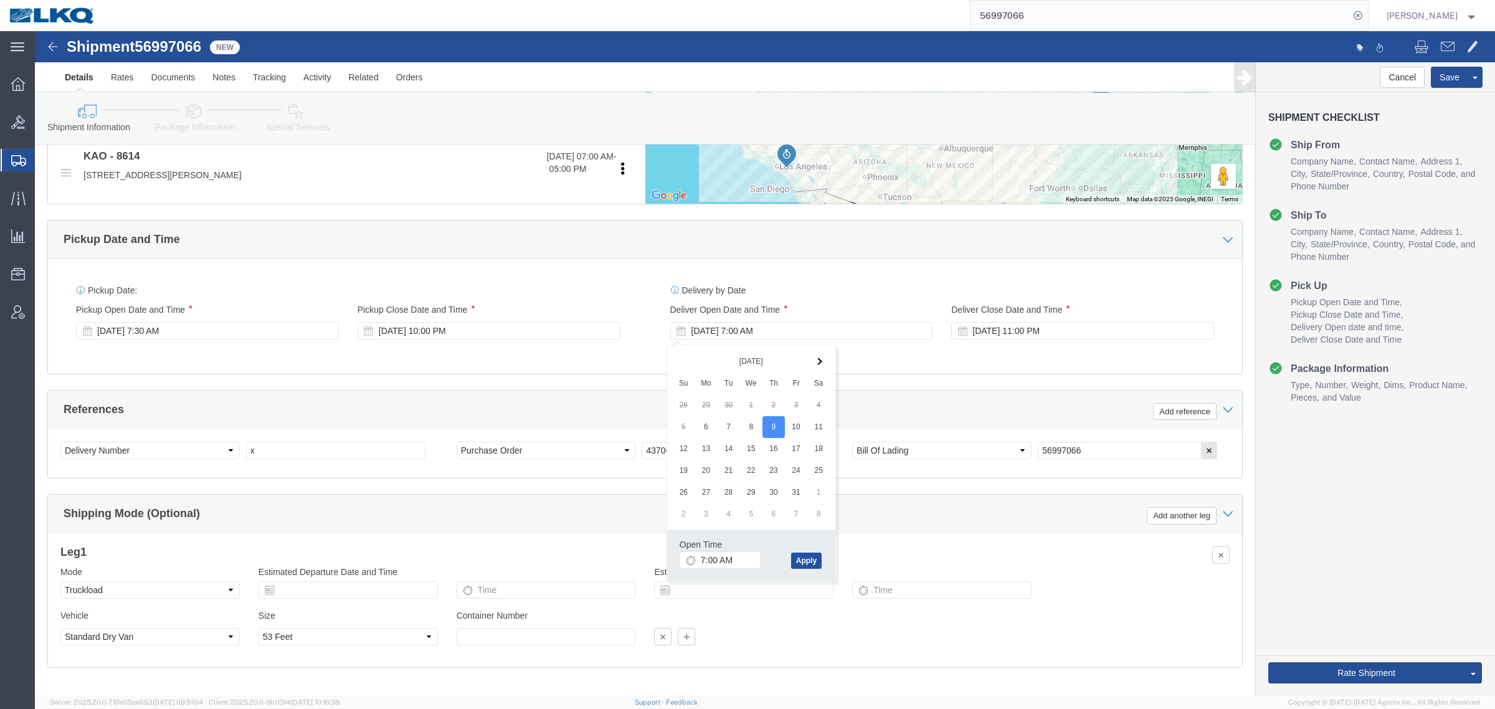
click button "Apply"
click div "[DATE] 8:00 AM"
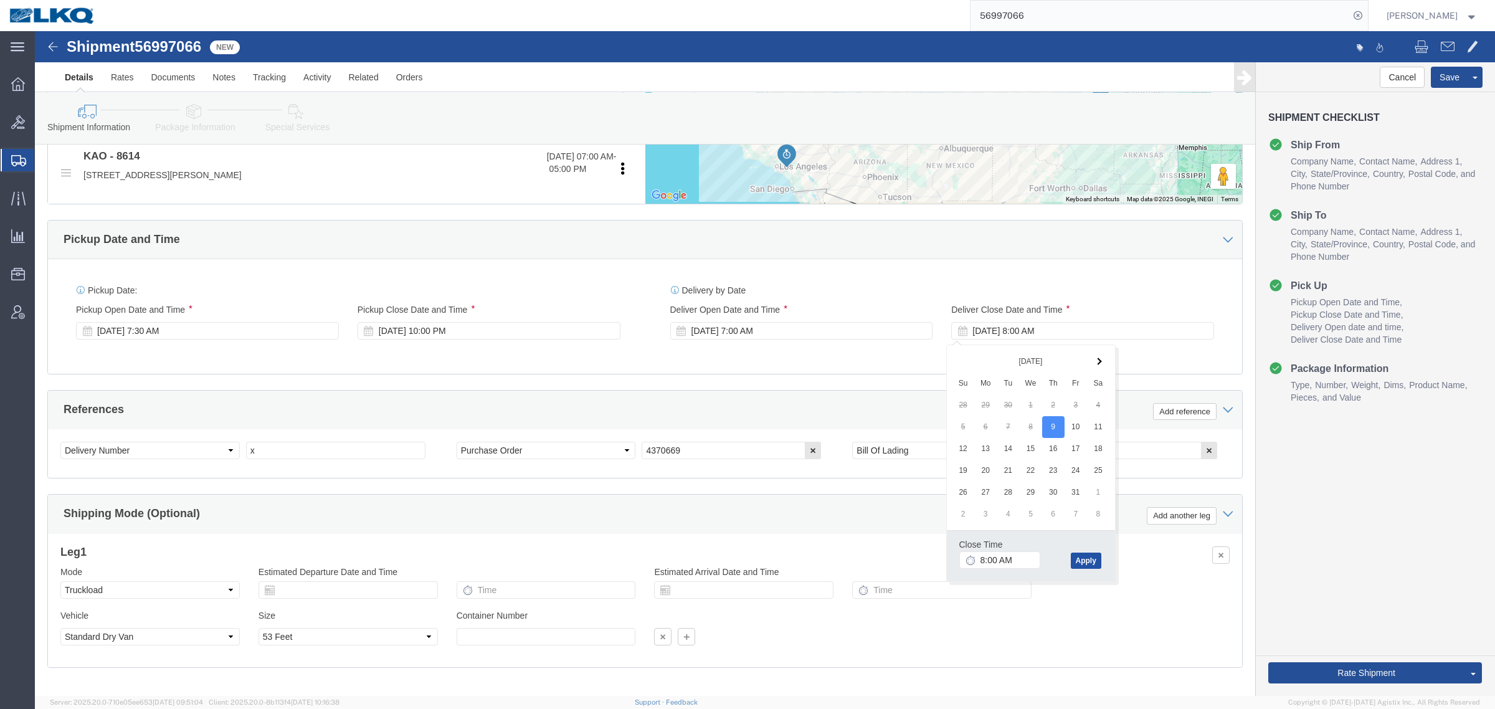
click button "Apply"
click div "Delivery by Date Delivery Start Date Delivery Start Time Deliver Open Date and …"
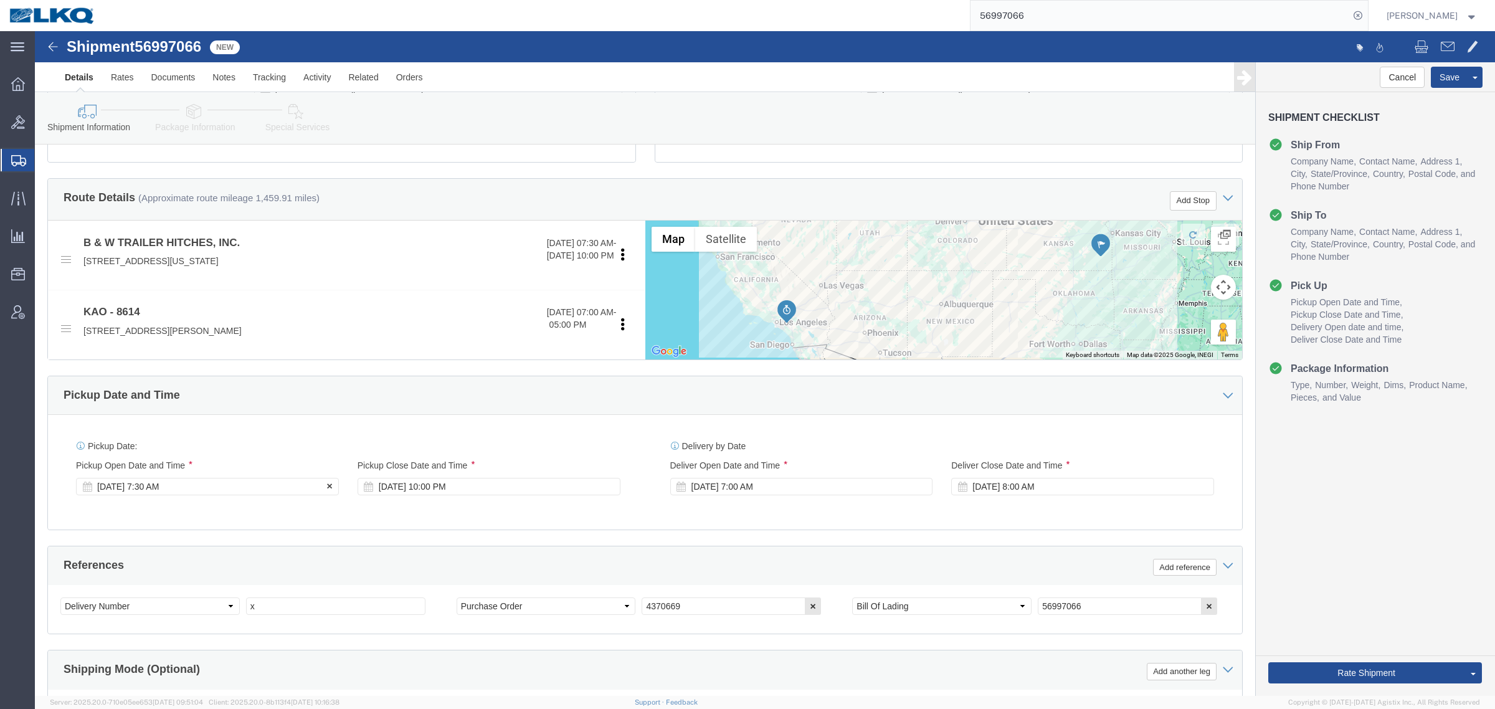
click div "[DATE] 7:30 AM"
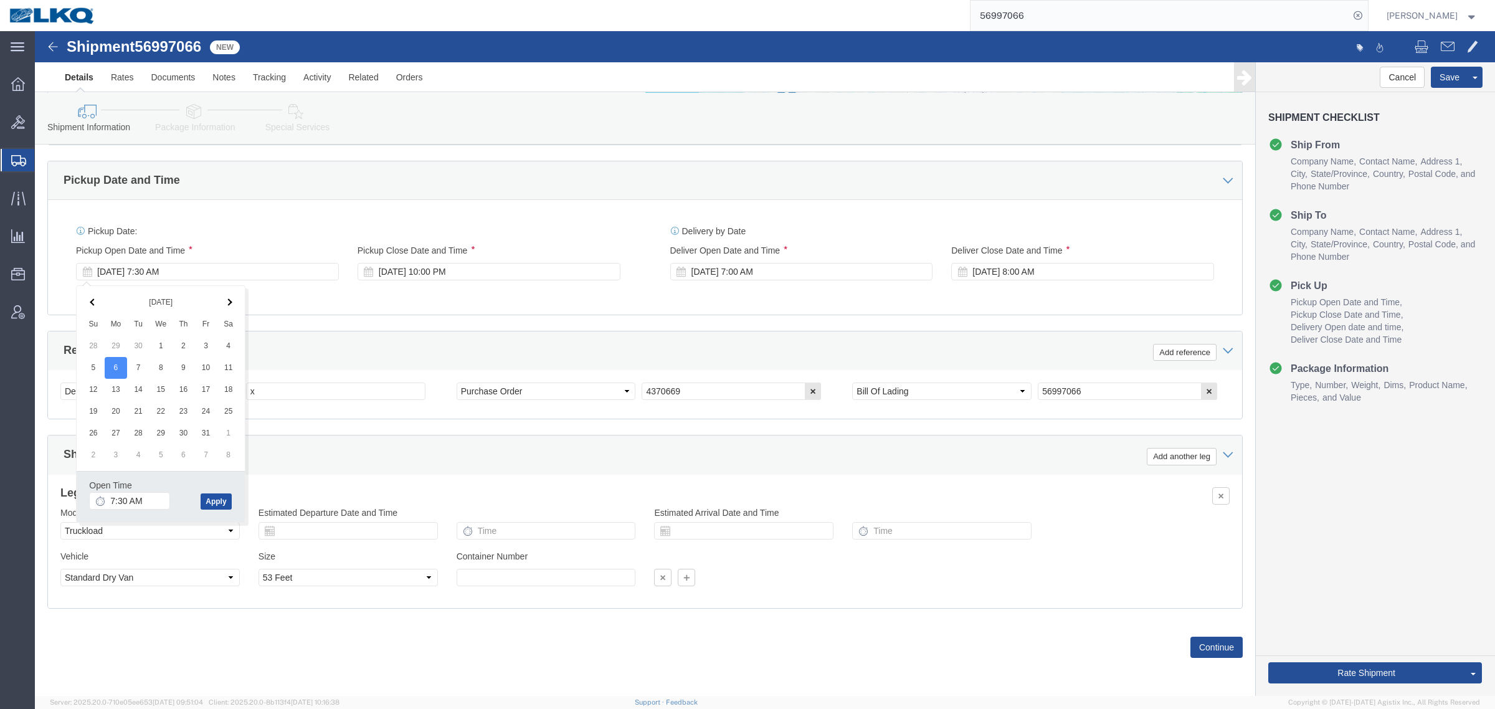
click button "Apply"
click div "References Add reference"
click icon
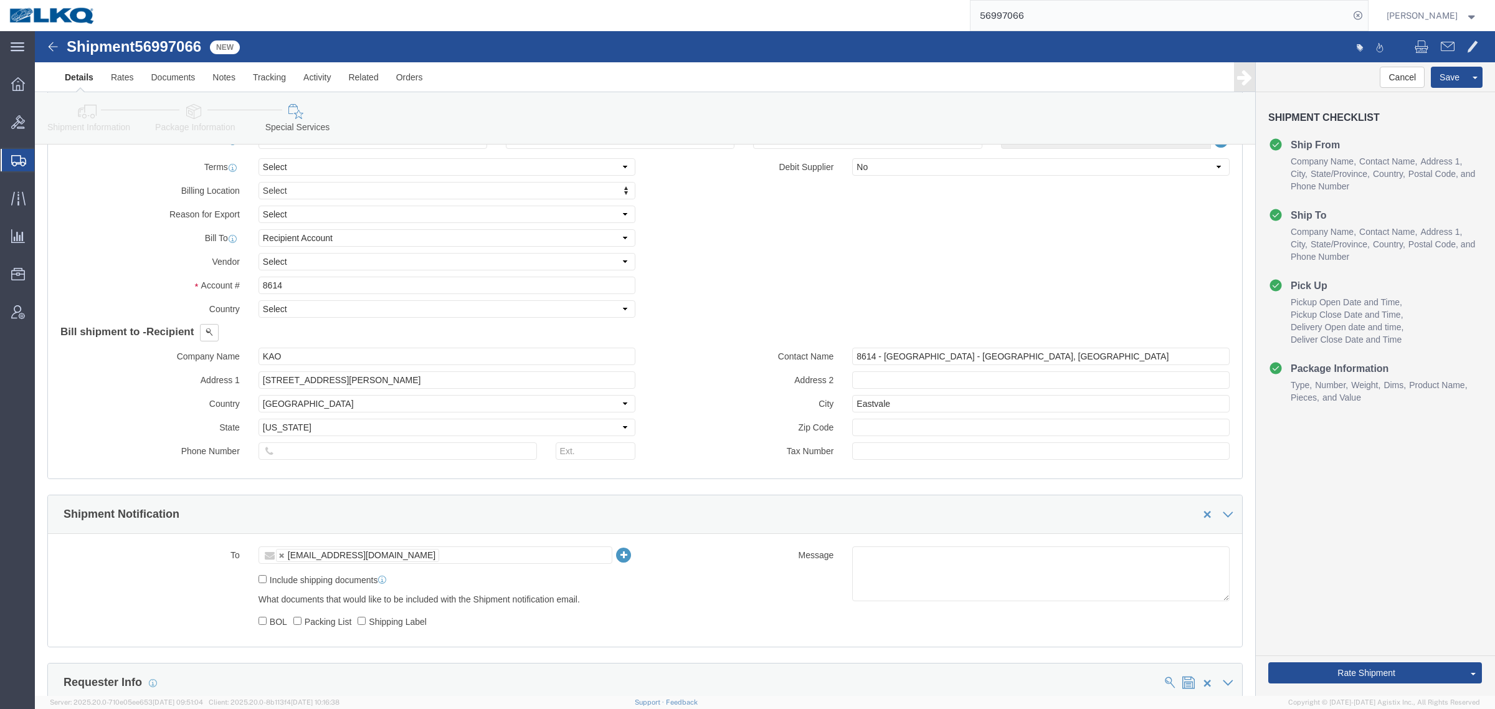
scroll to position [1225, 0]
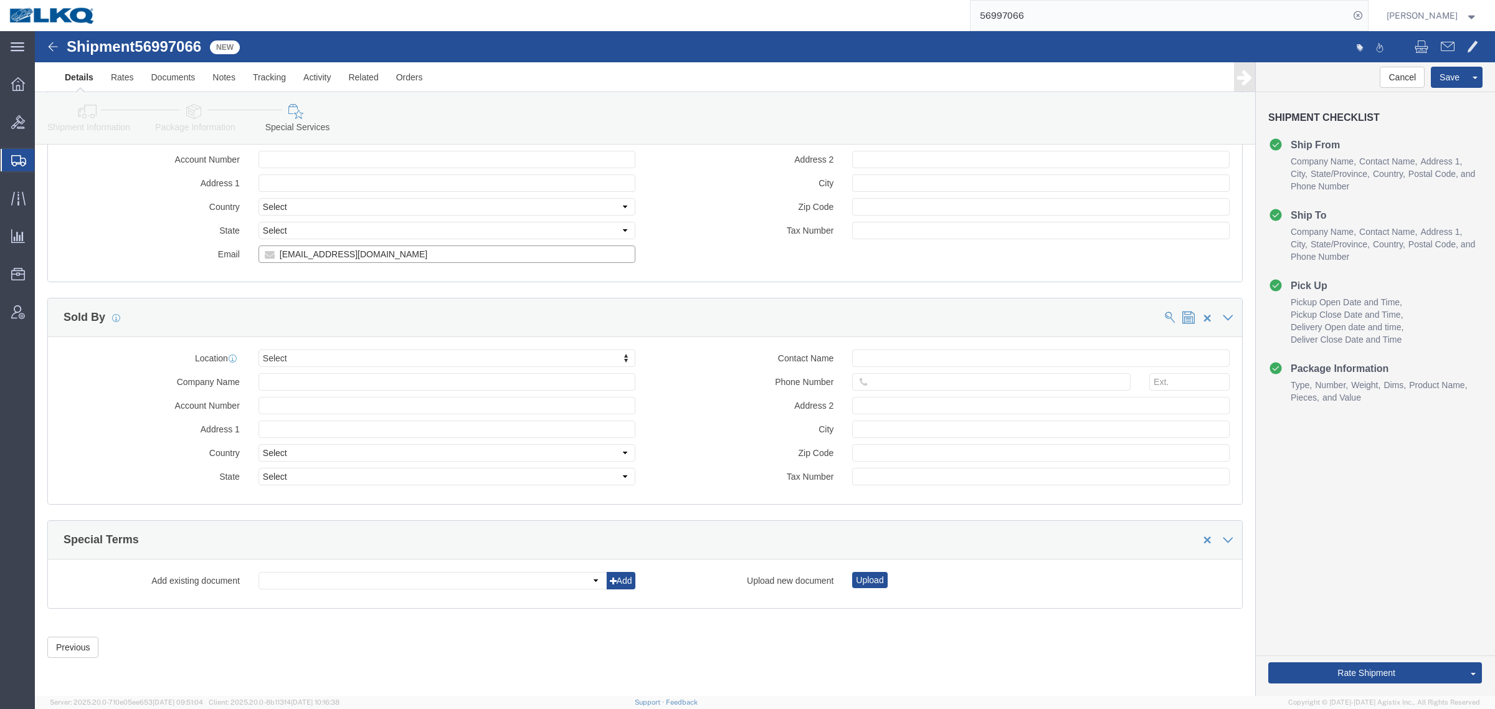
click input "[EMAIL_ADDRESS][DOMAIN_NAME]"
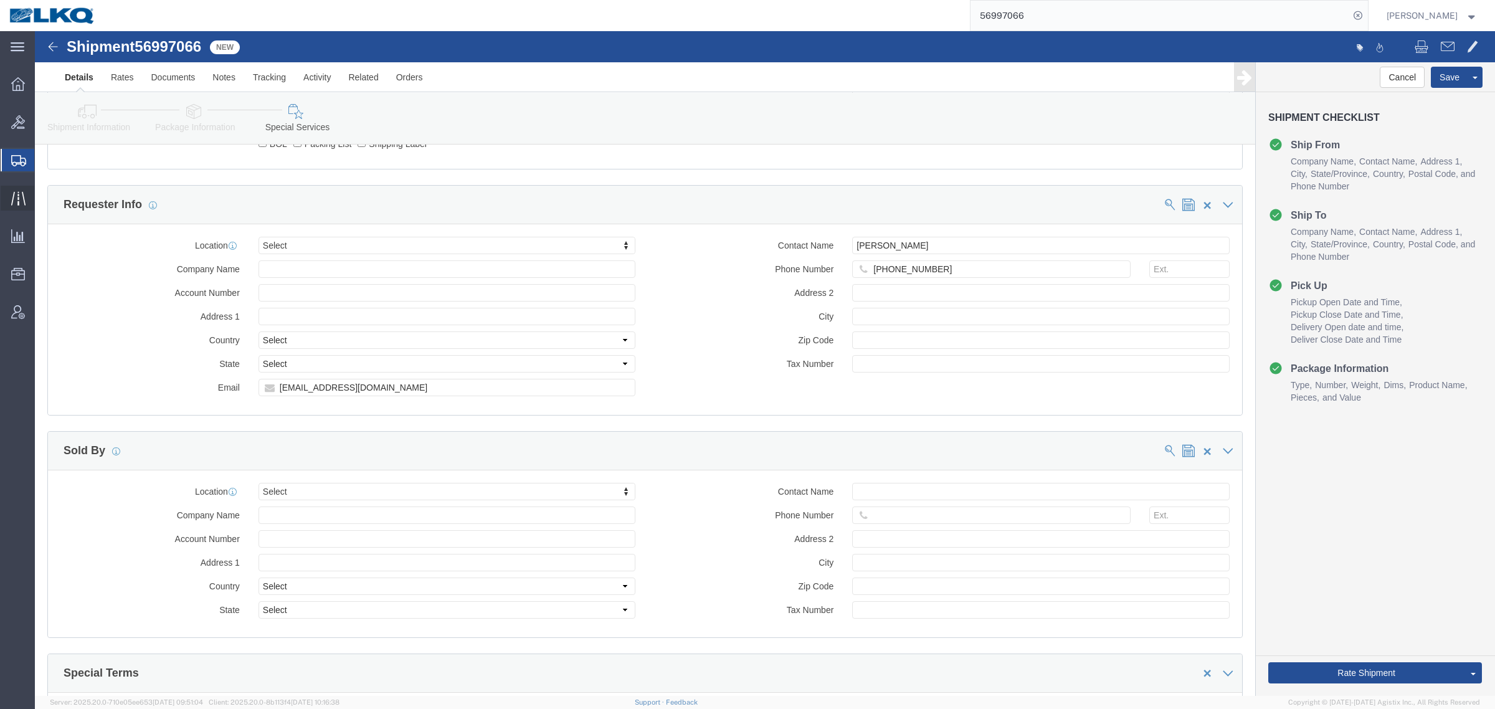
scroll to position [1069, 0]
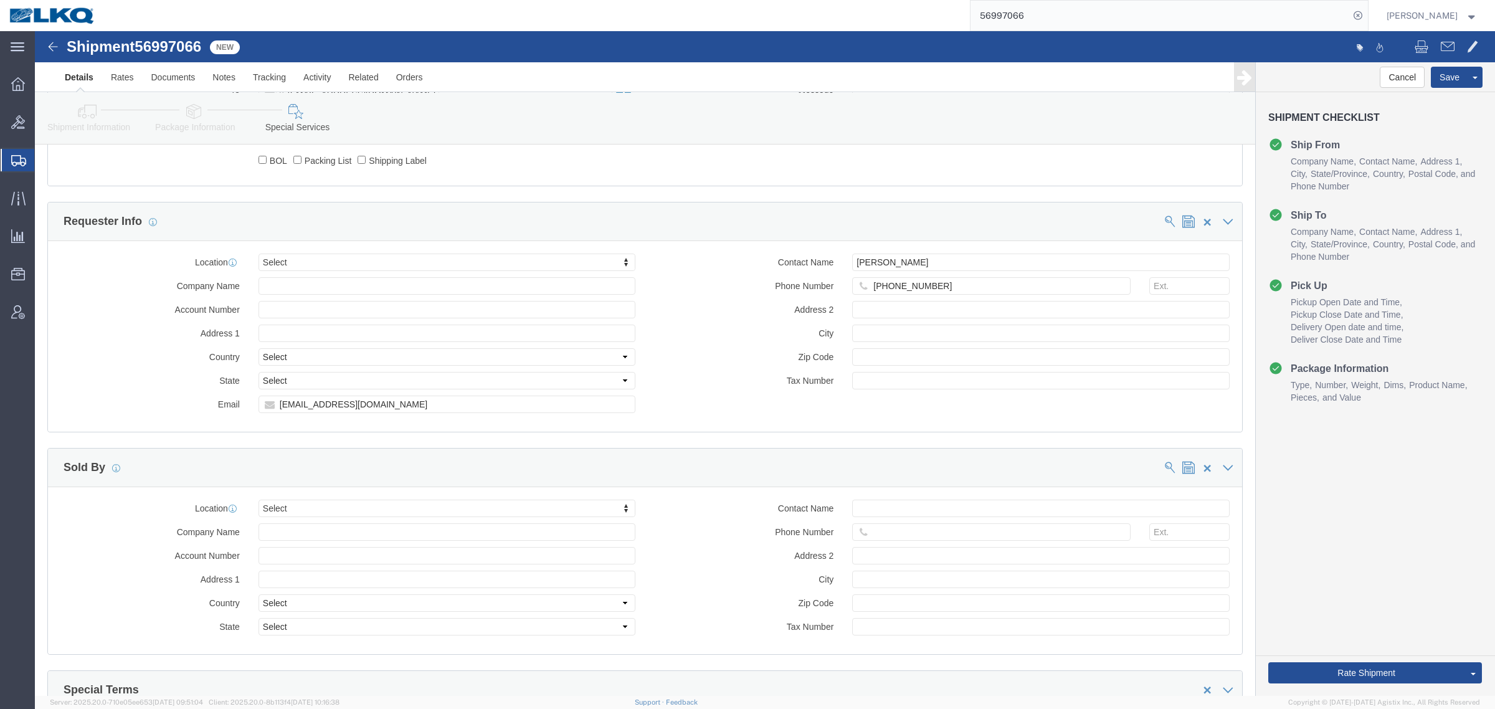
click link "Shipment Information"
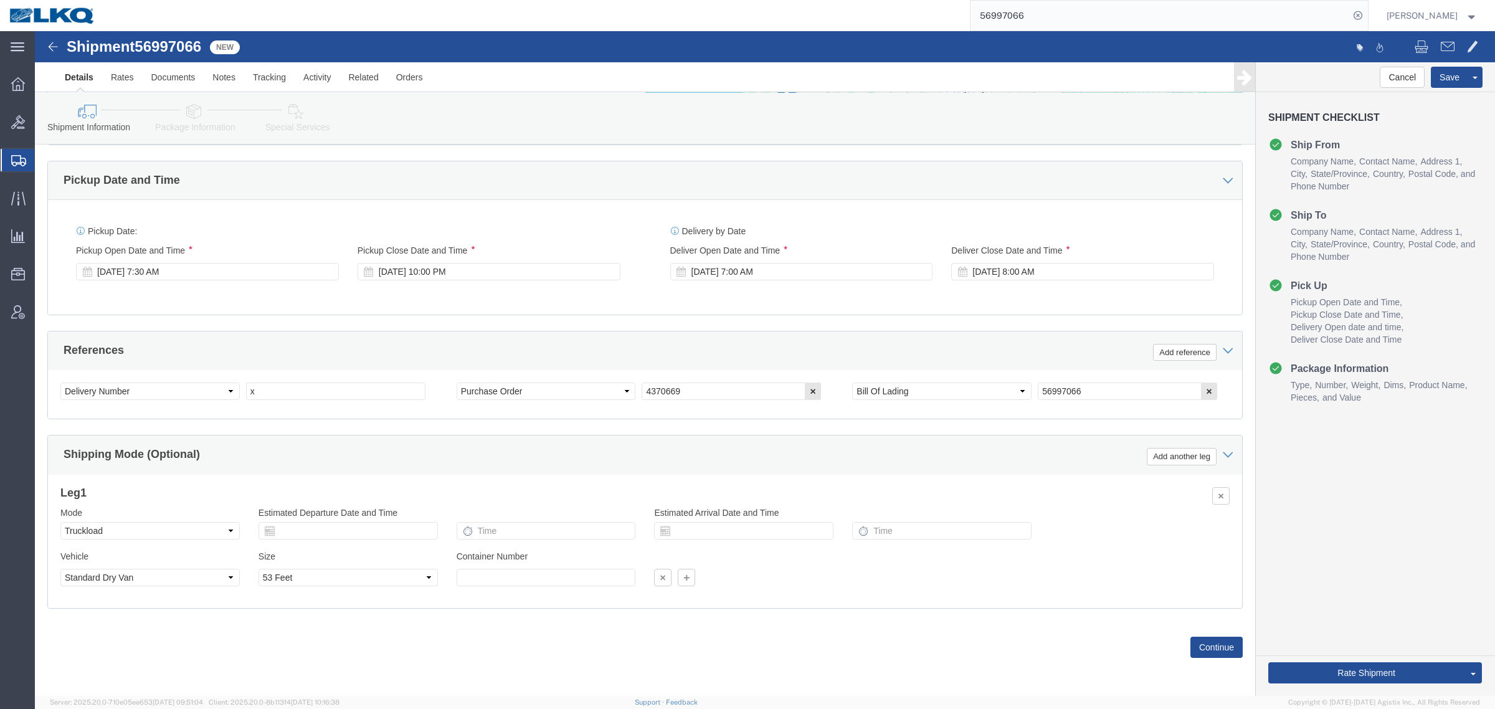
scroll to position [608, 0]
click input "x"
paste input "489177"
type input "489177"
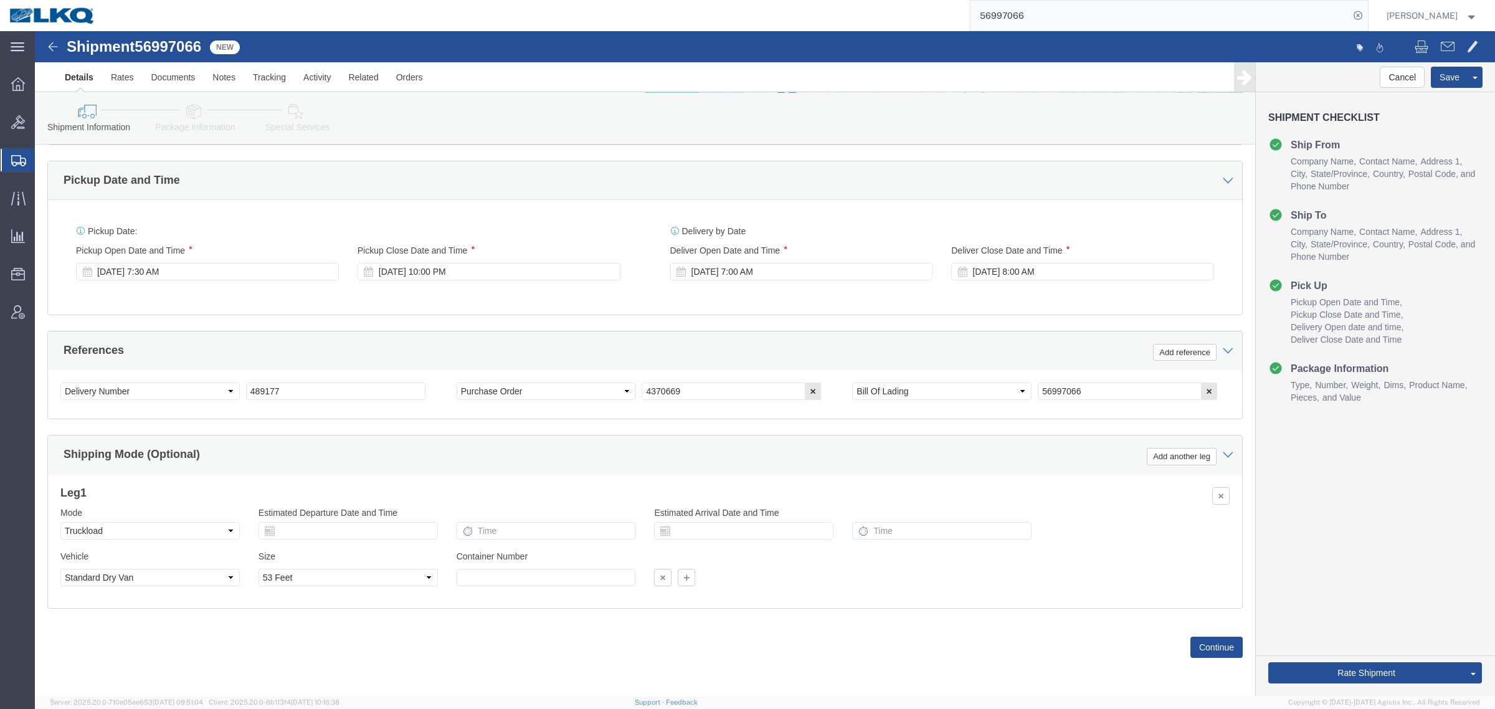
click div "References Add reference"
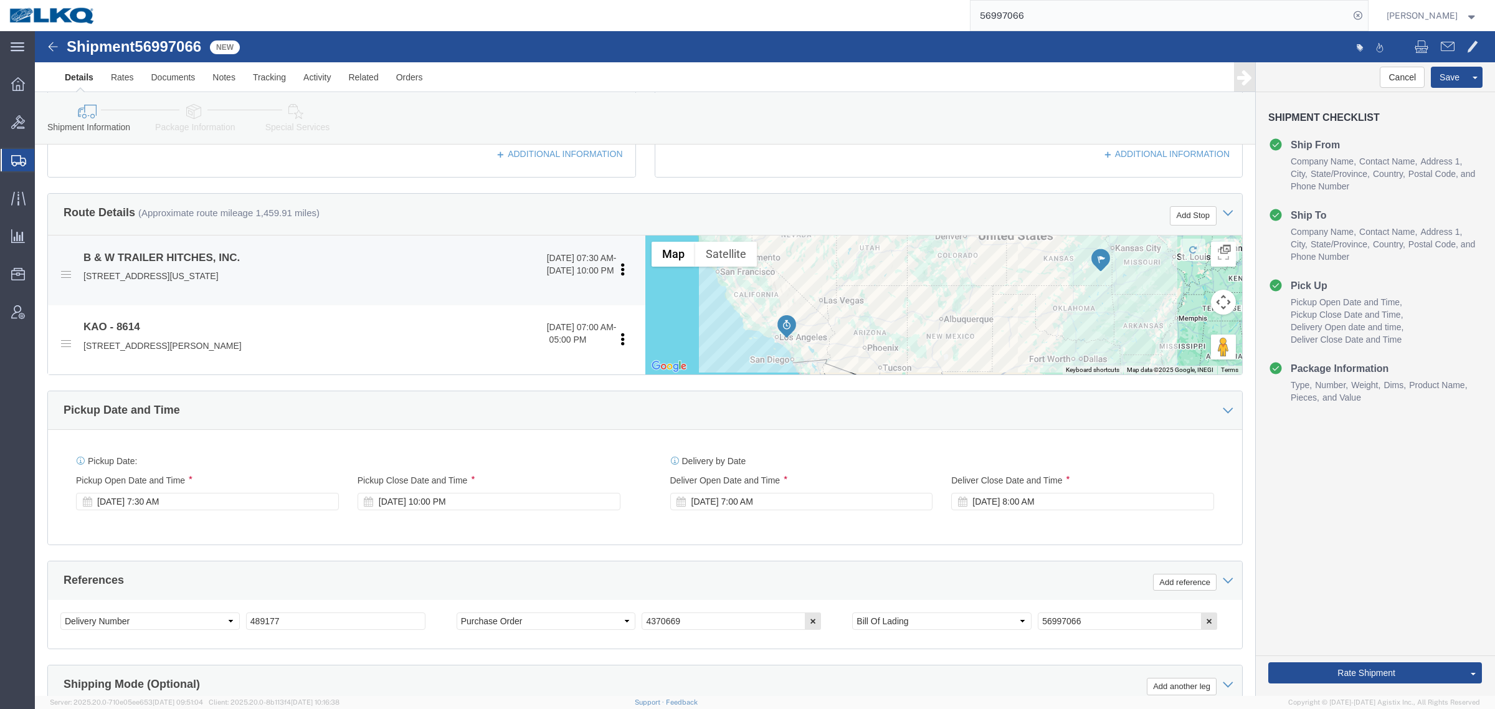
click p "[STREET_ADDRESS][US_STATE]"
copy p "66748"
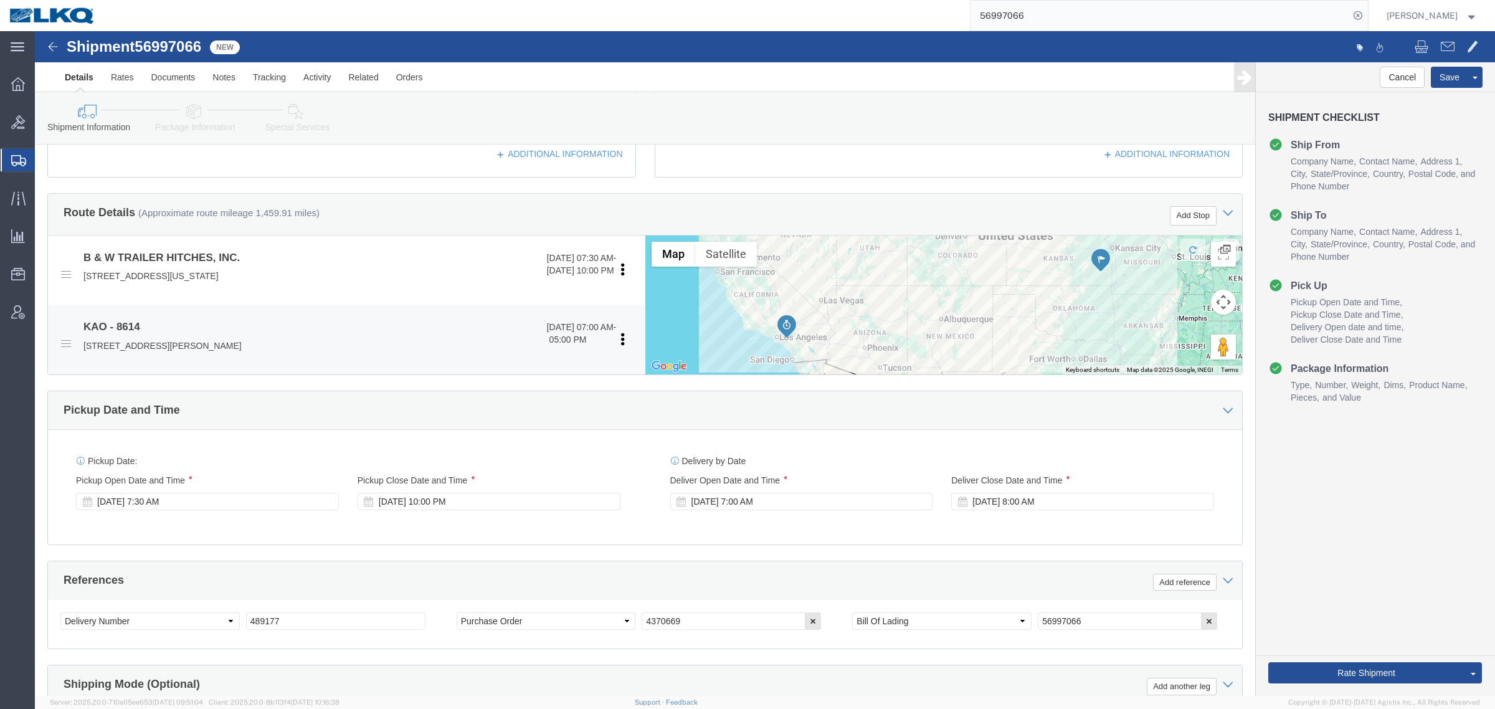
click p "[STREET_ADDRESS][PERSON_NAME]"
copy p "91752"
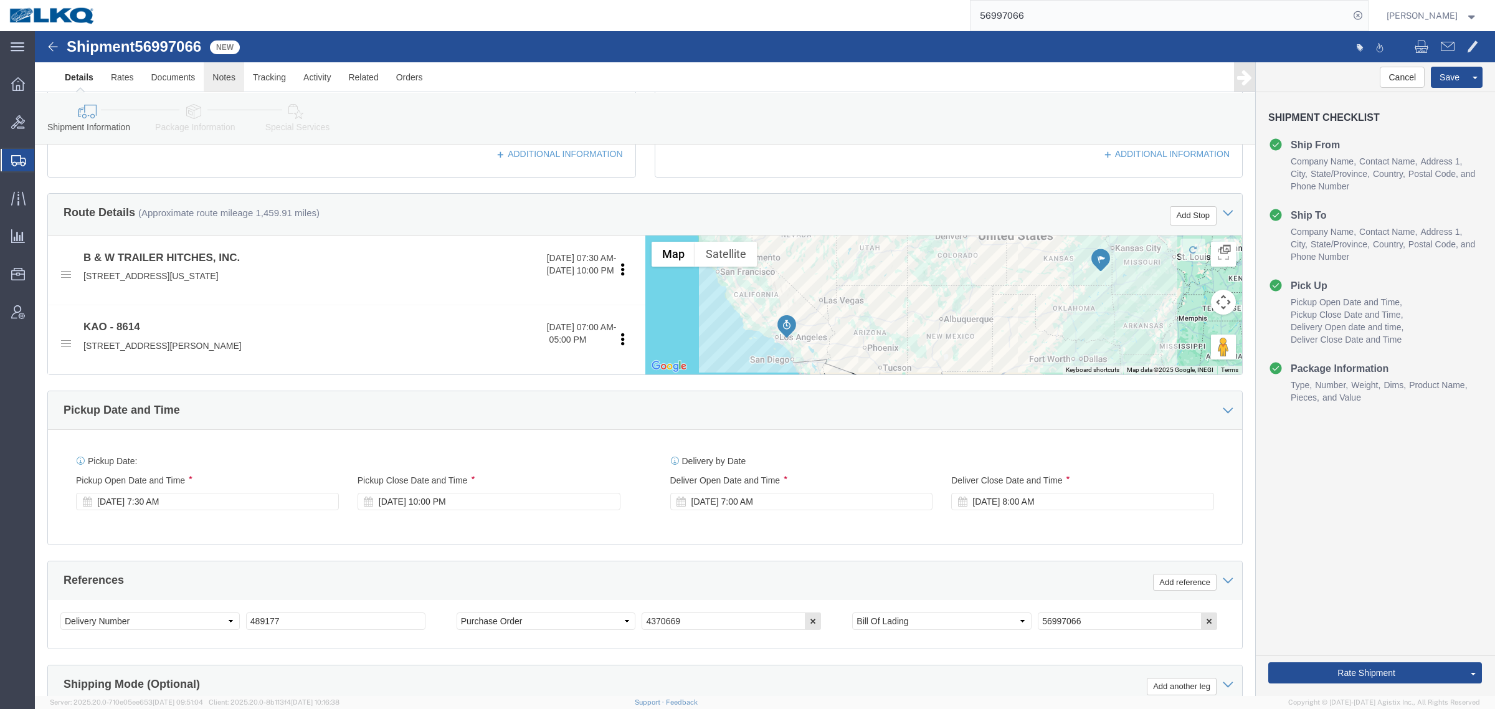
click link "Notes"
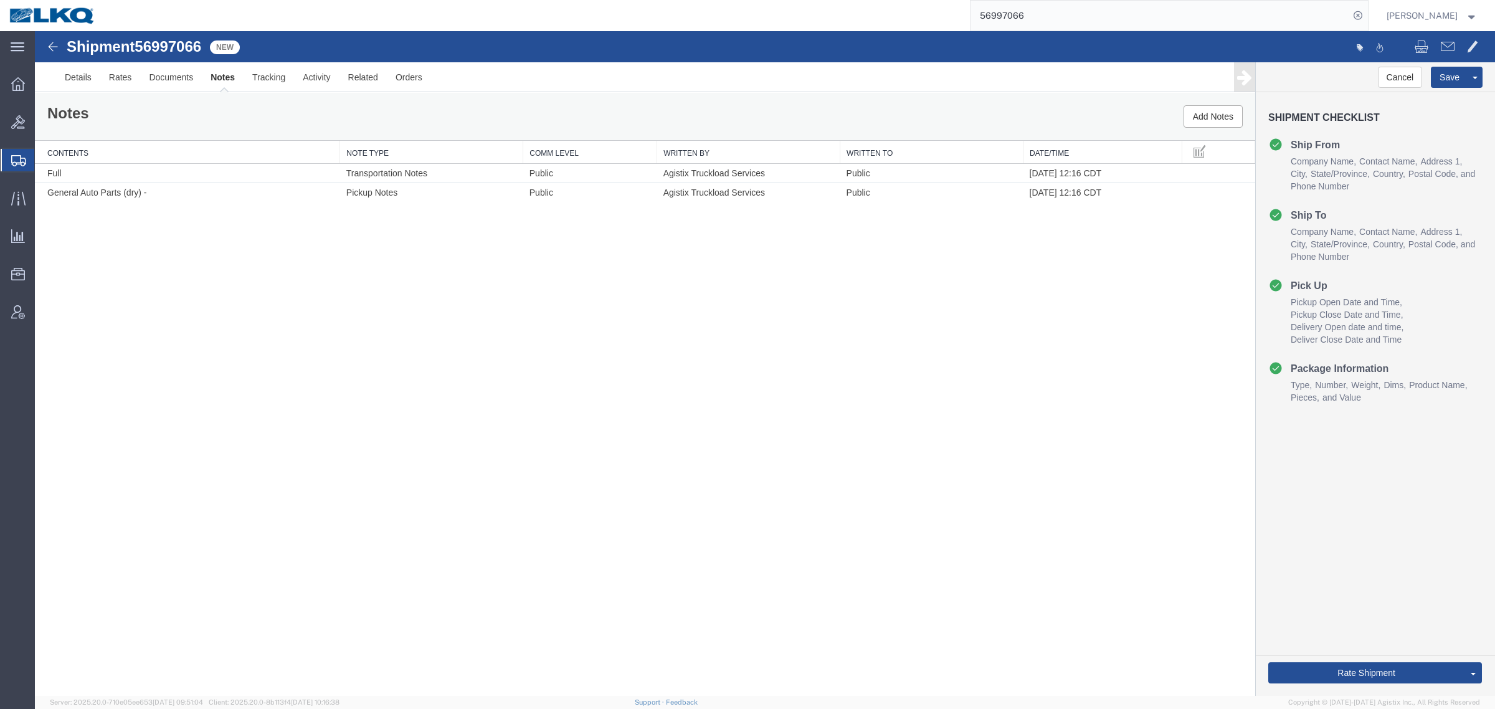
click at [769, 372] on div "Shipment 56997066 2 of 2 New Details Rates Documents Notes Tracking Activity Re…" at bounding box center [765, 363] width 1460 height 665
click at [1202, 121] on button "Add Notes" at bounding box center [1212, 116] width 59 height 22
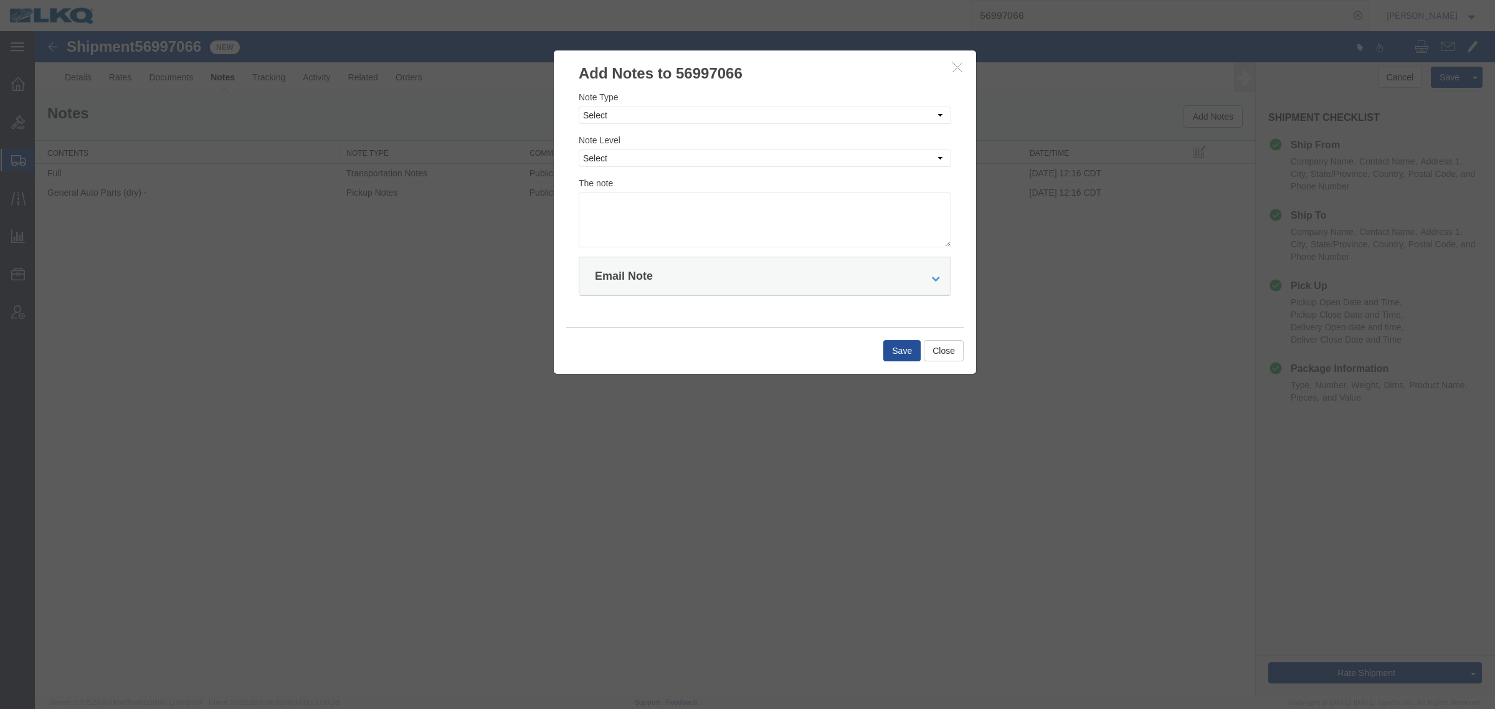
click at [637, 101] on div "Note Type Select Approval Bid Notes Carrier Change Notes Claim Notes Content Ha…" at bounding box center [765, 107] width 372 height 34
click at [626, 116] on select "Select Approval Bid Notes Carrier Change Notes Claim Notes Content Hazmat Notes…" at bounding box center [765, 115] width 372 height 17
select select "BID_NOTES"
click at [579, 107] on select "Select Approval Bid Notes Carrier Change Notes Claim Notes Content Hazmat Notes…" at bounding box center [765, 115] width 372 height 17
drag, startPoint x: 709, startPoint y: 151, endPoint x: 709, endPoint y: 163, distance: 12.5
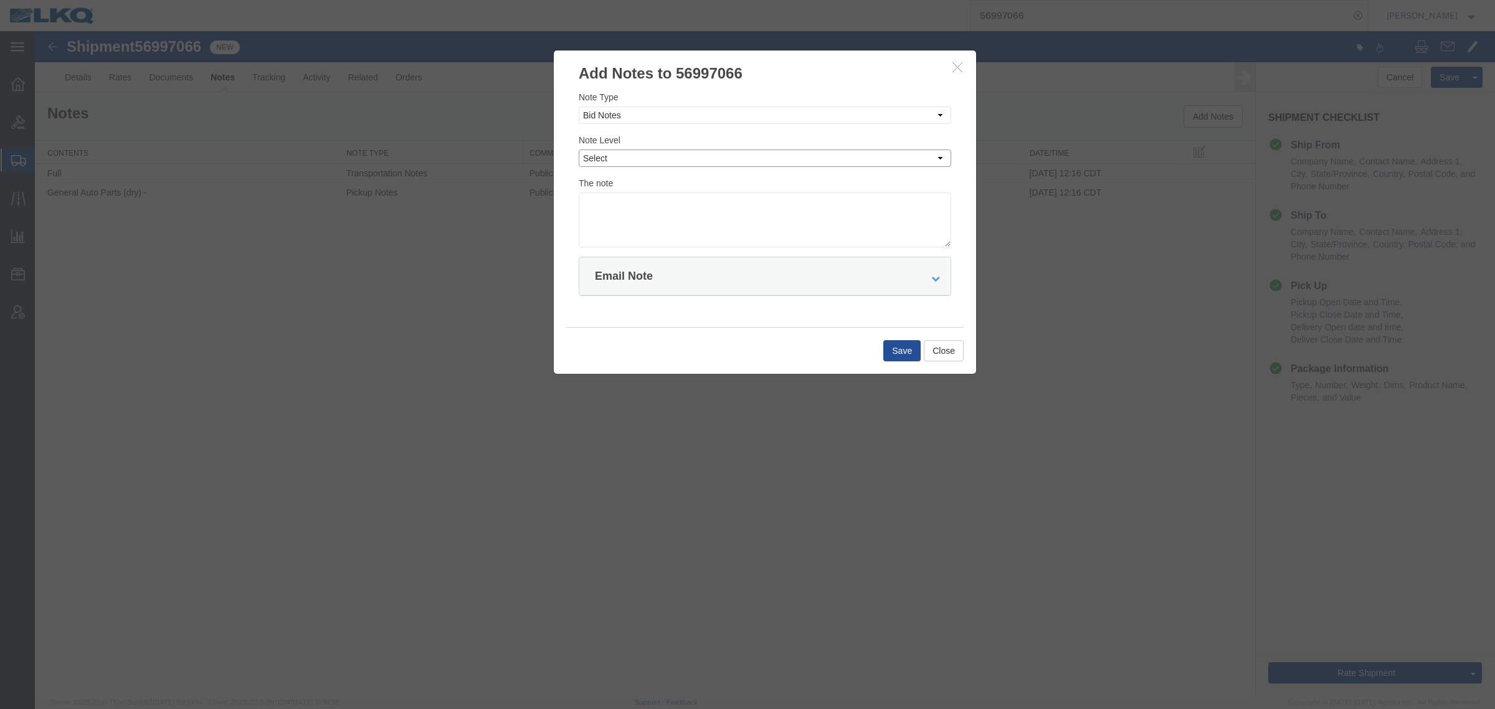
click at [709, 151] on select "Select Private to Account Private to Vendor Public" at bounding box center [765, 157] width 372 height 17
select select "PRIVATE_TO_ACCOUNT"
click at [579, 149] on select "Select Private to Account Private to Vendor Public" at bounding box center [765, 157] width 372 height 17
click at [681, 207] on textarea at bounding box center [765, 219] width 372 height 55
type textarea "DAT: $2302"
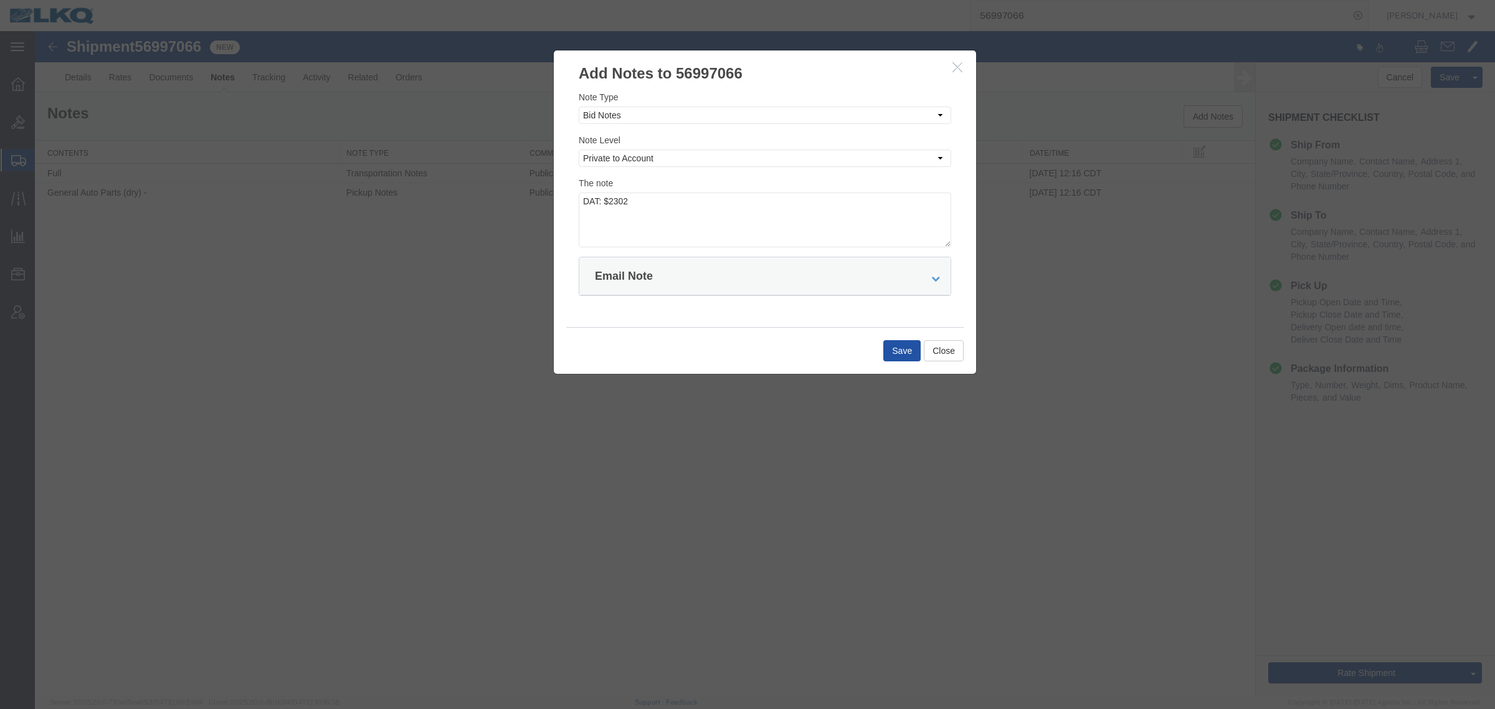
click at [909, 349] on button "Save" at bounding box center [901, 350] width 37 height 21
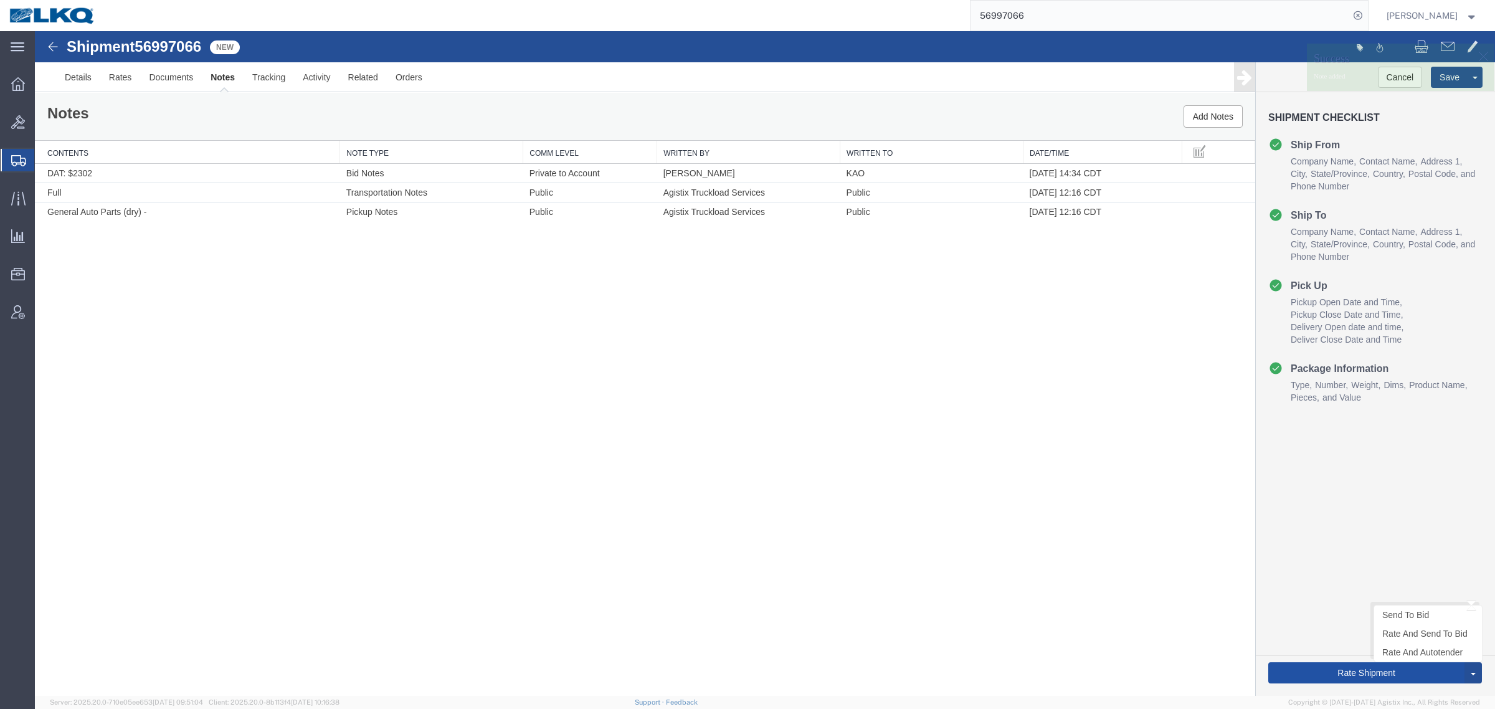
click at [1337, 665] on button "Rate Shipment" at bounding box center [1366, 672] width 196 height 21
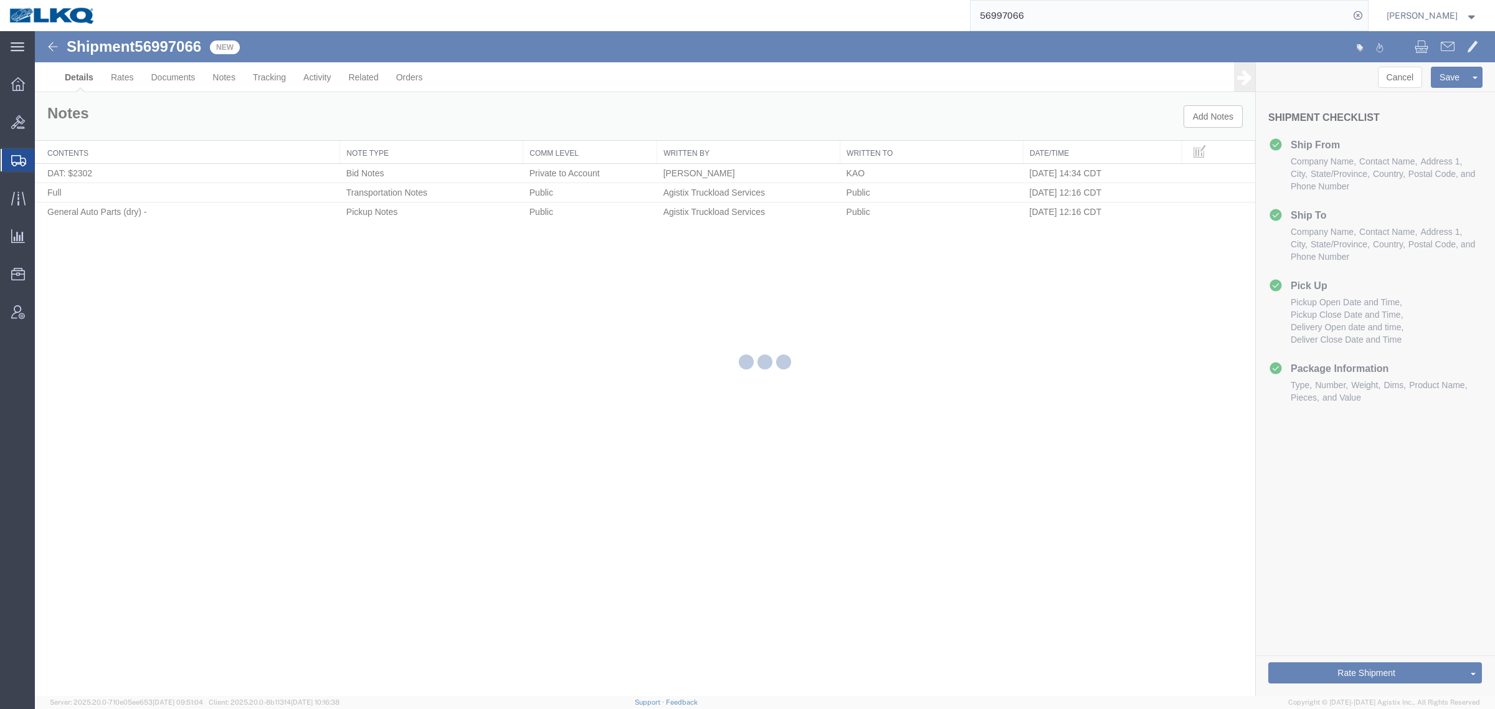
select select "30605"
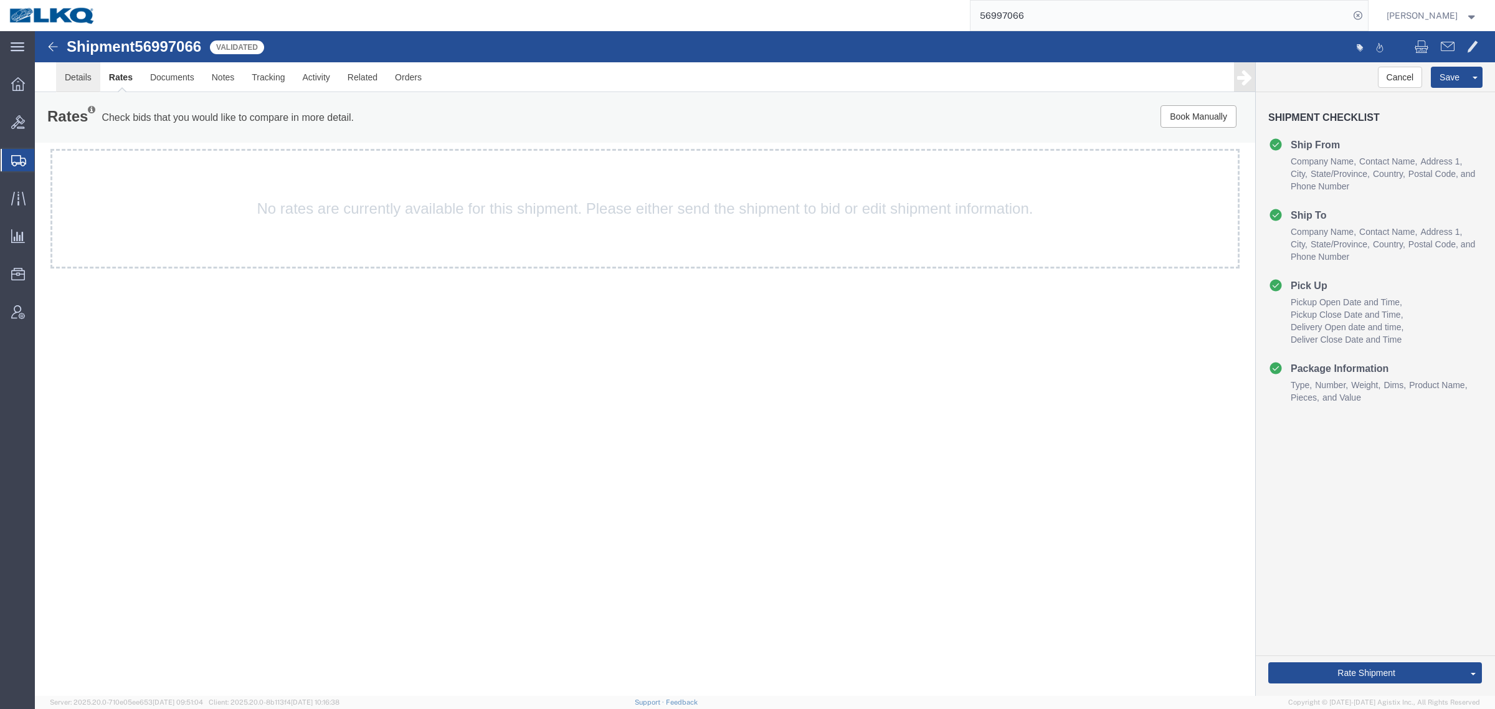
click at [78, 75] on link "Details" at bounding box center [78, 77] width 44 height 30
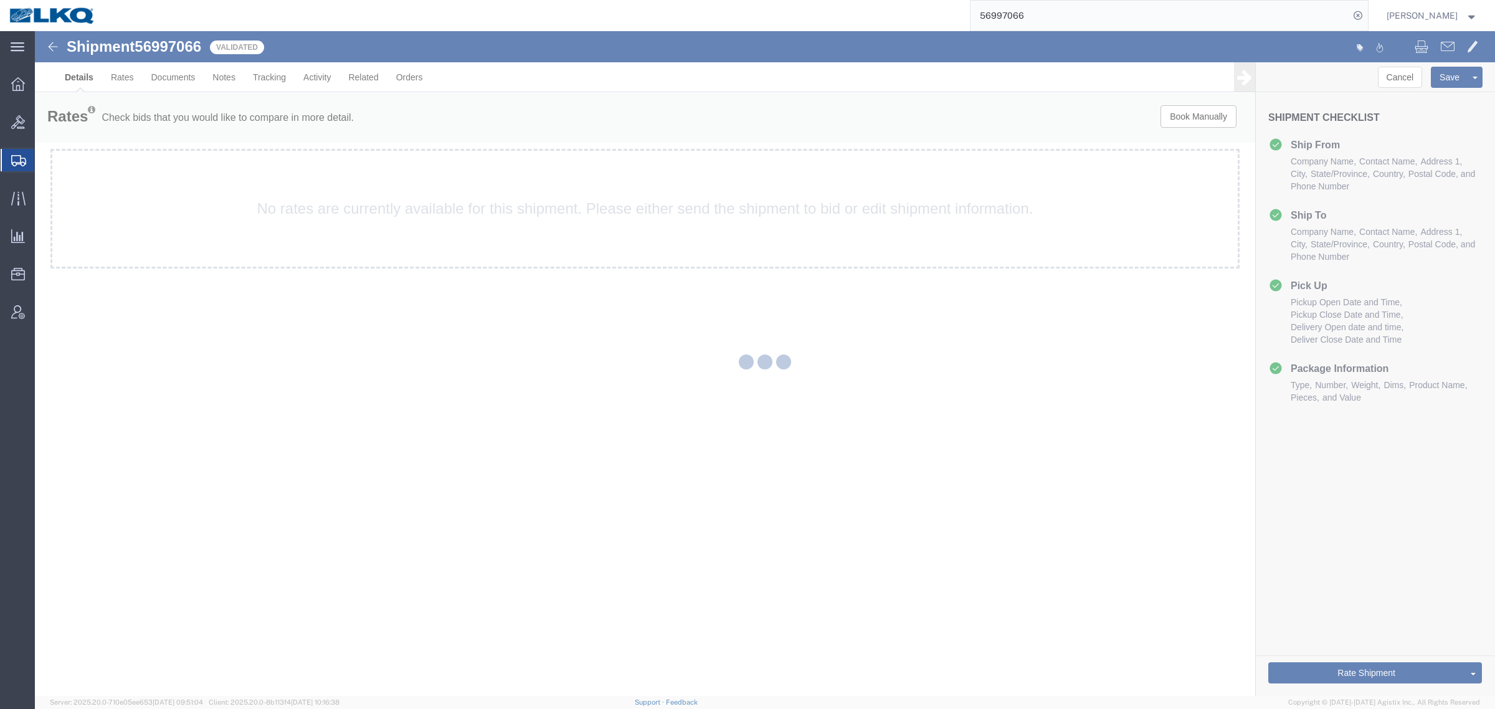
select select "30605"
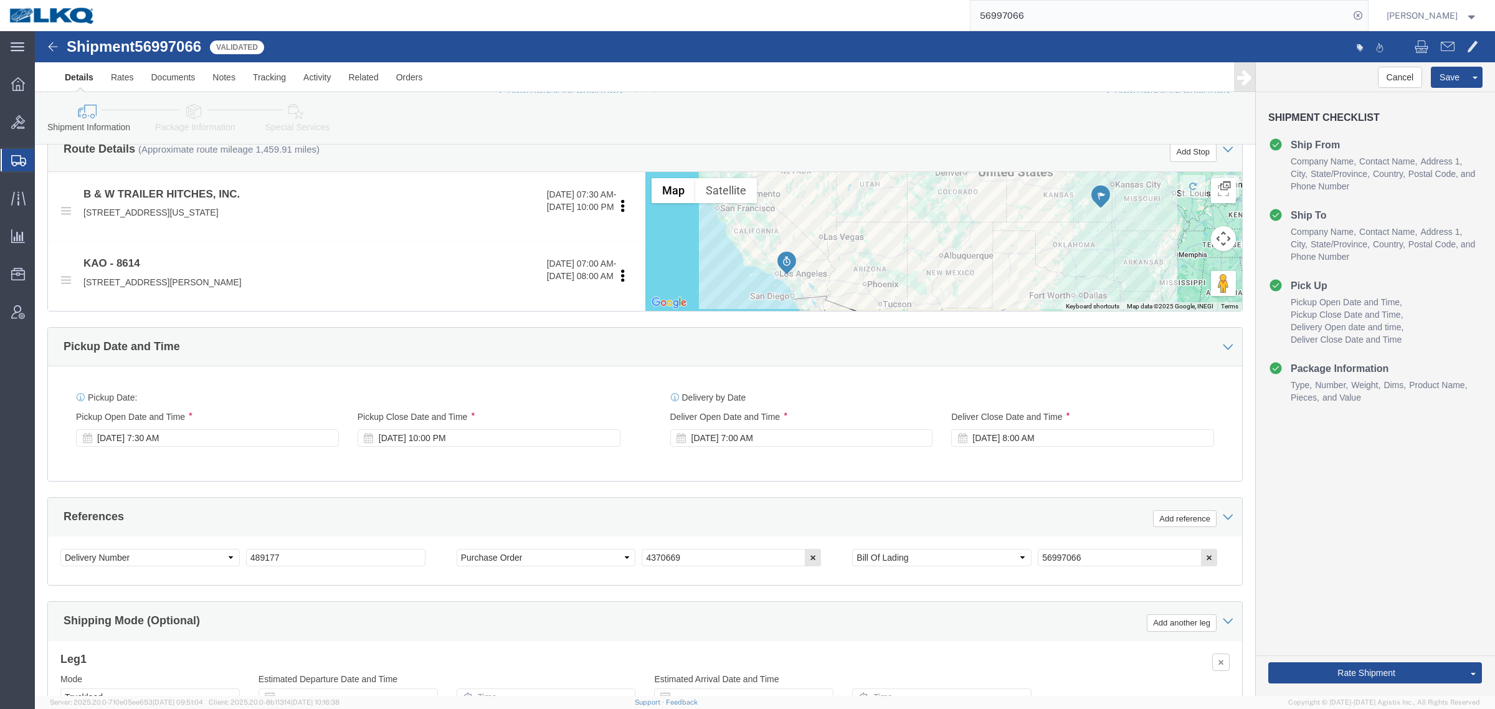
scroll to position [545, 0]
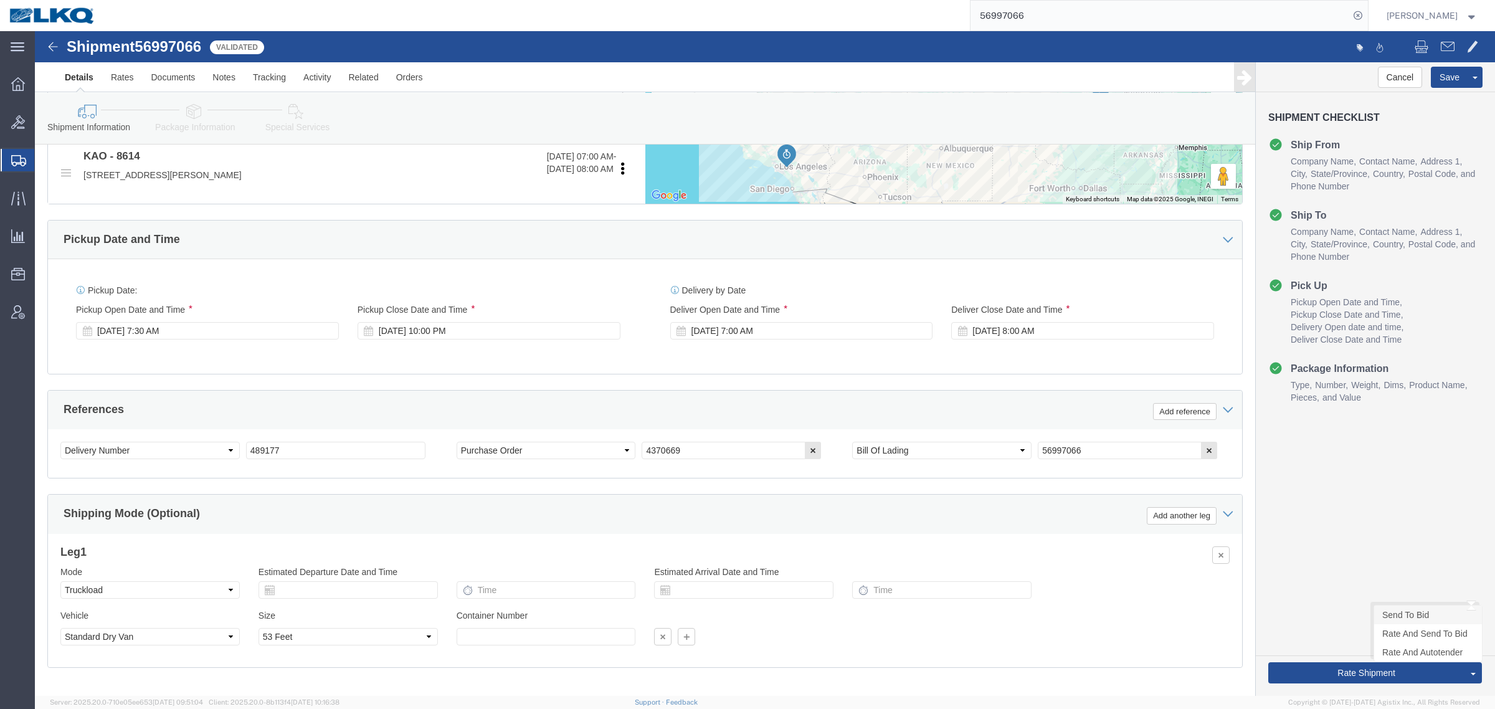
click link "Send To Bid"
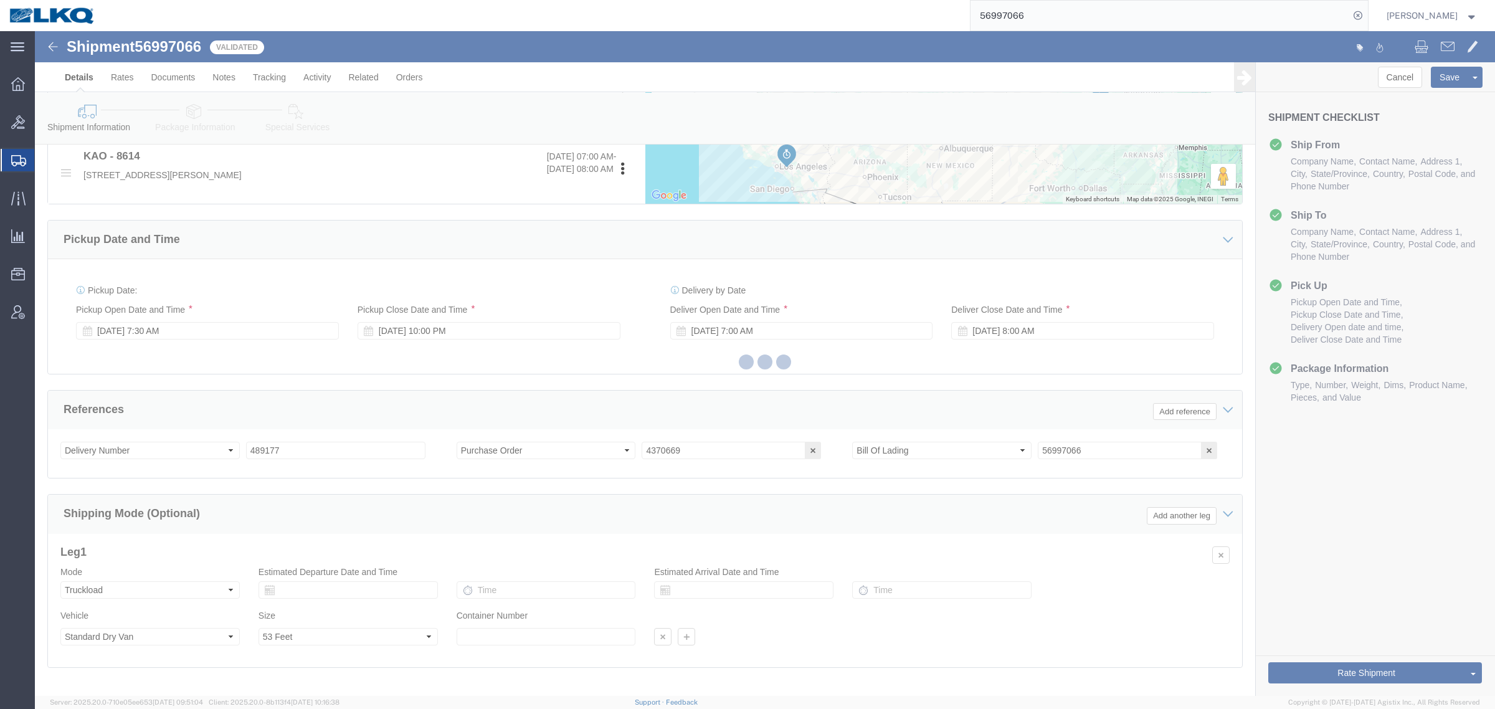
select select "TL"
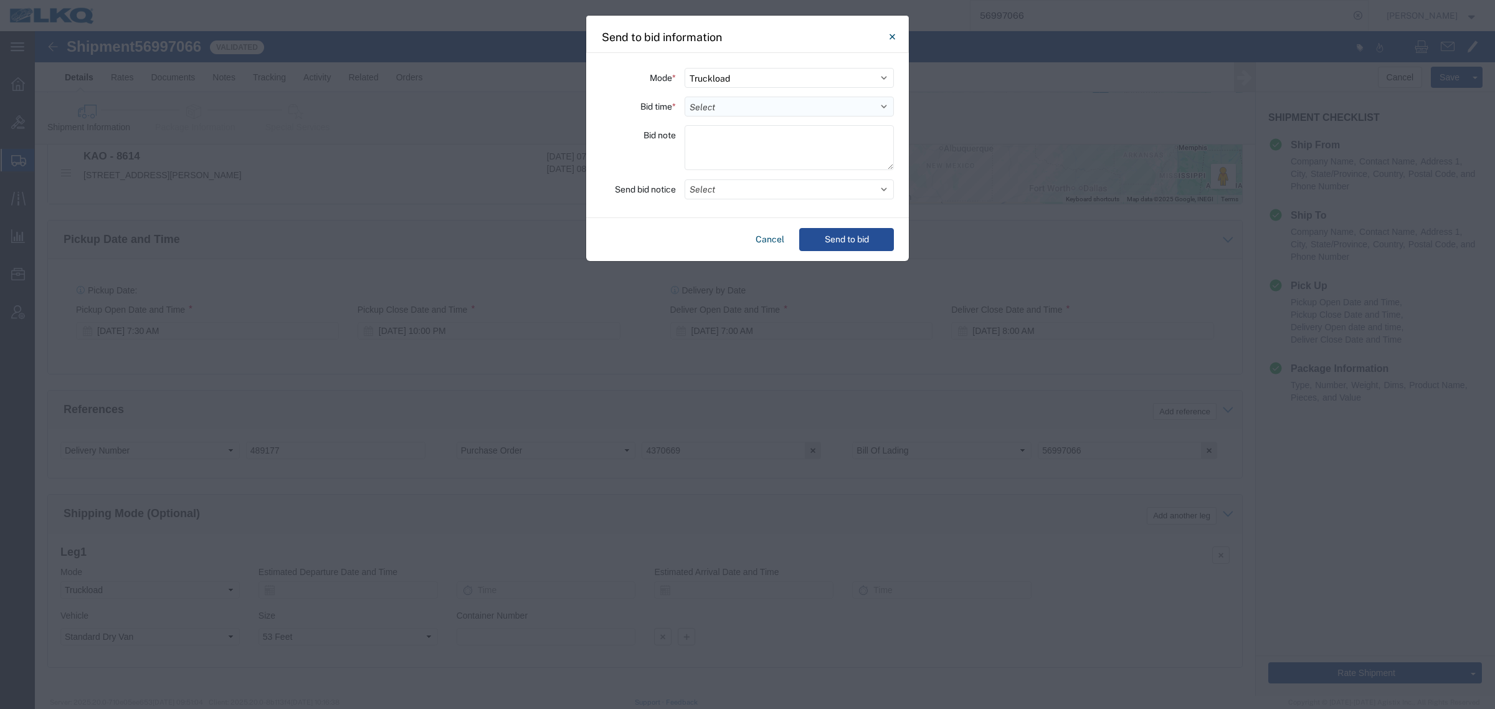
click at [728, 106] on select "Select 30 Min (Rush) 1 Hour (Rush) 2 Hours (Rush) 4 Hours (Rush) 8 Hours (Rush)…" at bounding box center [789, 107] width 209 height 20
select select "24"
click at [685, 97] on select "Select 30 Min (Rush) 1 Hour (Rush) 2 Hours (Rush) 4 Hours (Rush) 8 Hours (Rush)…" at bounding box center [789, 107] width 209 height 20
click at [734, 185] on button "Select" at bounding box center [789, 189] width 209 height 20
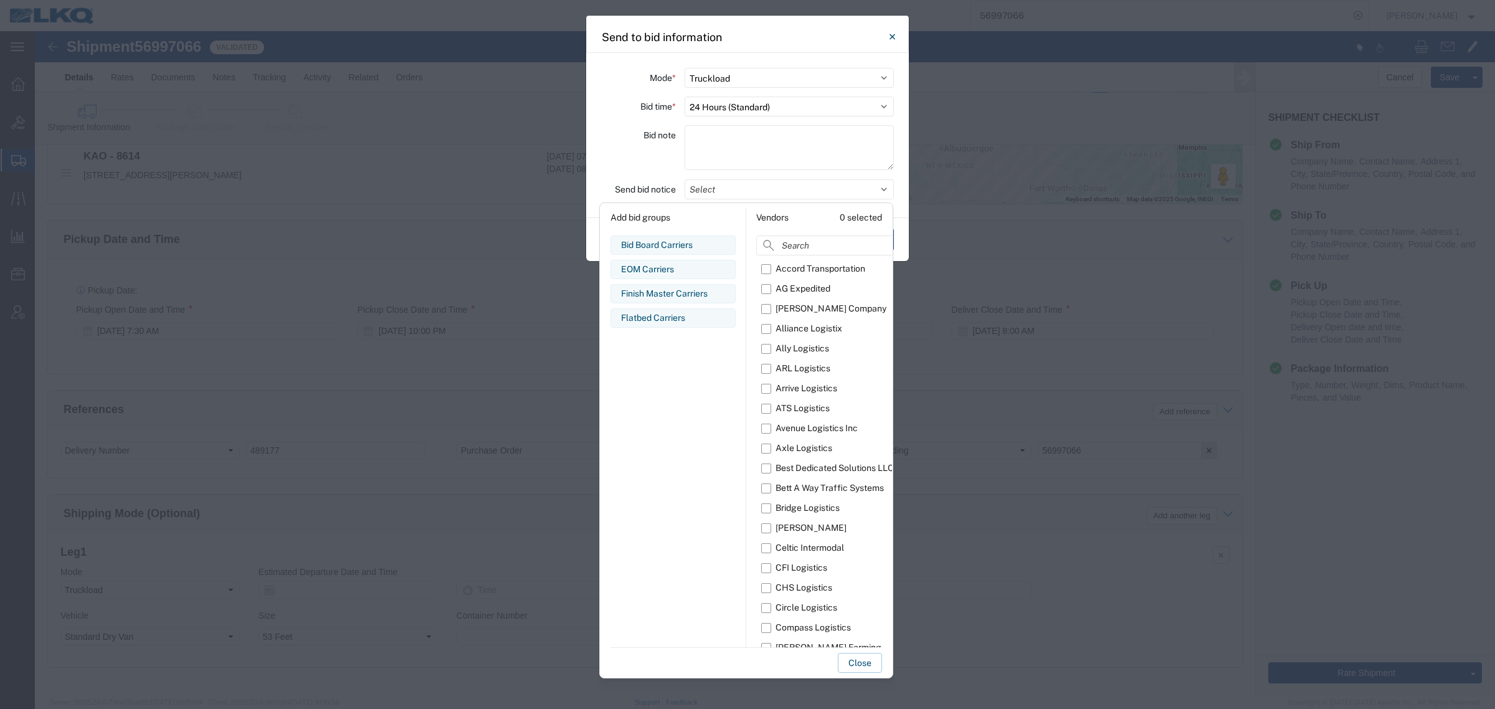
click at [635, 157] on div "Bid note" at bounding box center [638, 149] width 75 height 49
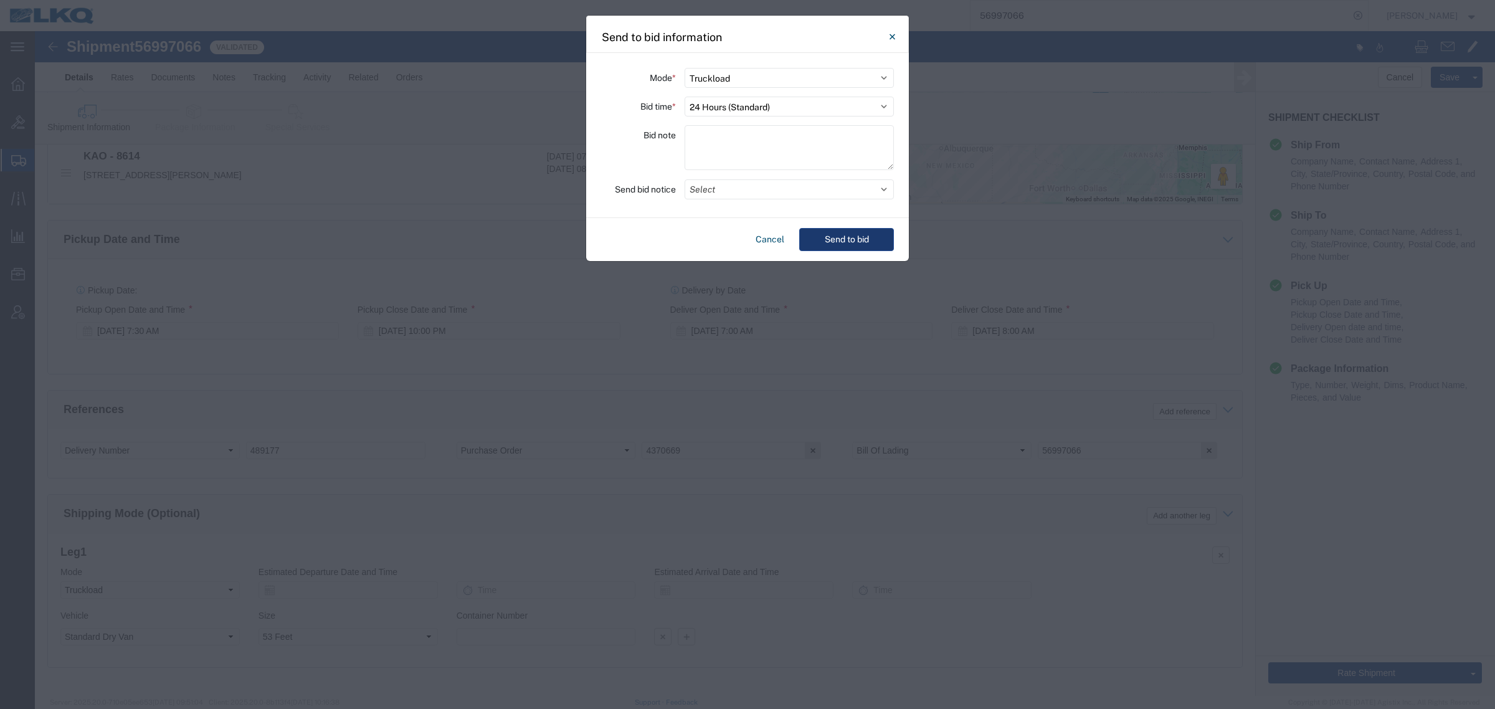
click at [825, 235] on button "Send to bid" at bounding box center [846, 239] width 95 height 23
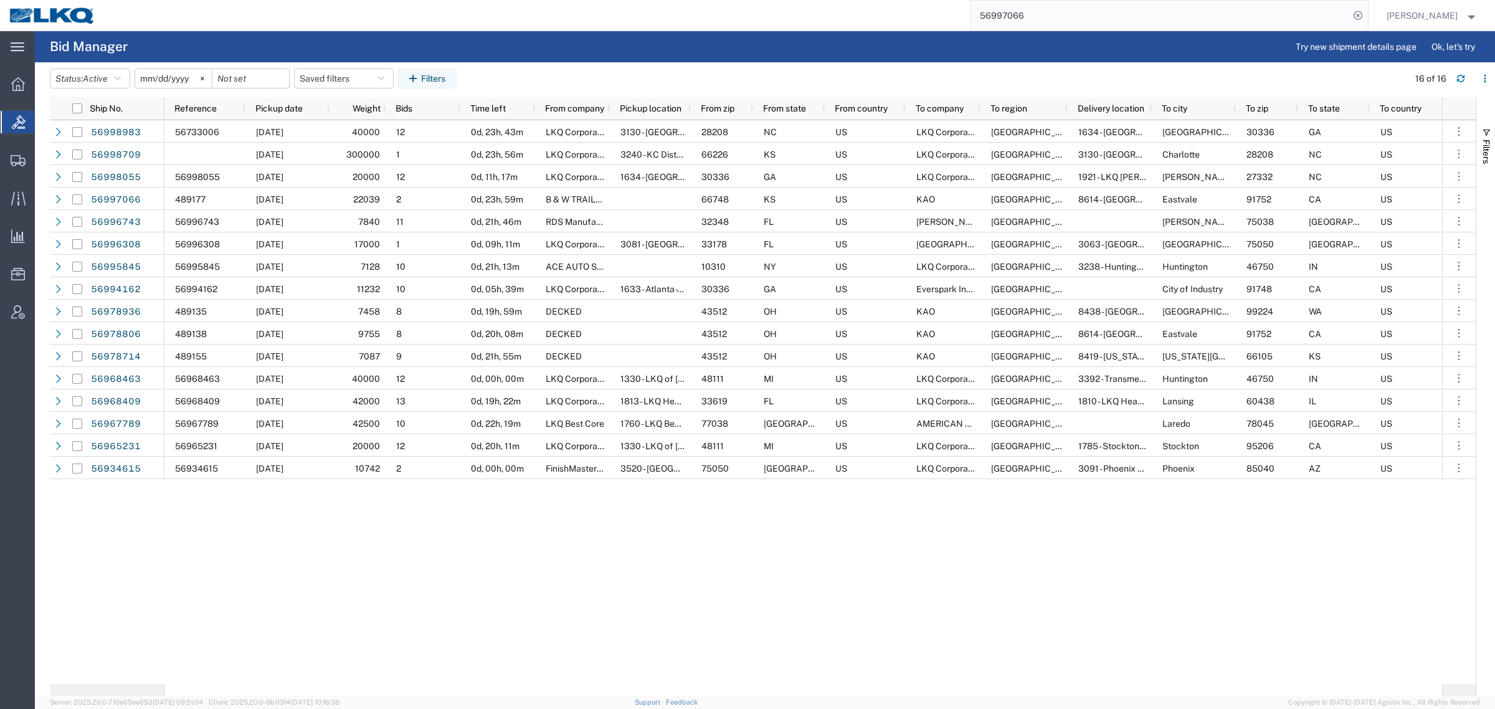
click at [885, 4] on div "56997066" at bounding box center [736, 15] width 1263 height 31
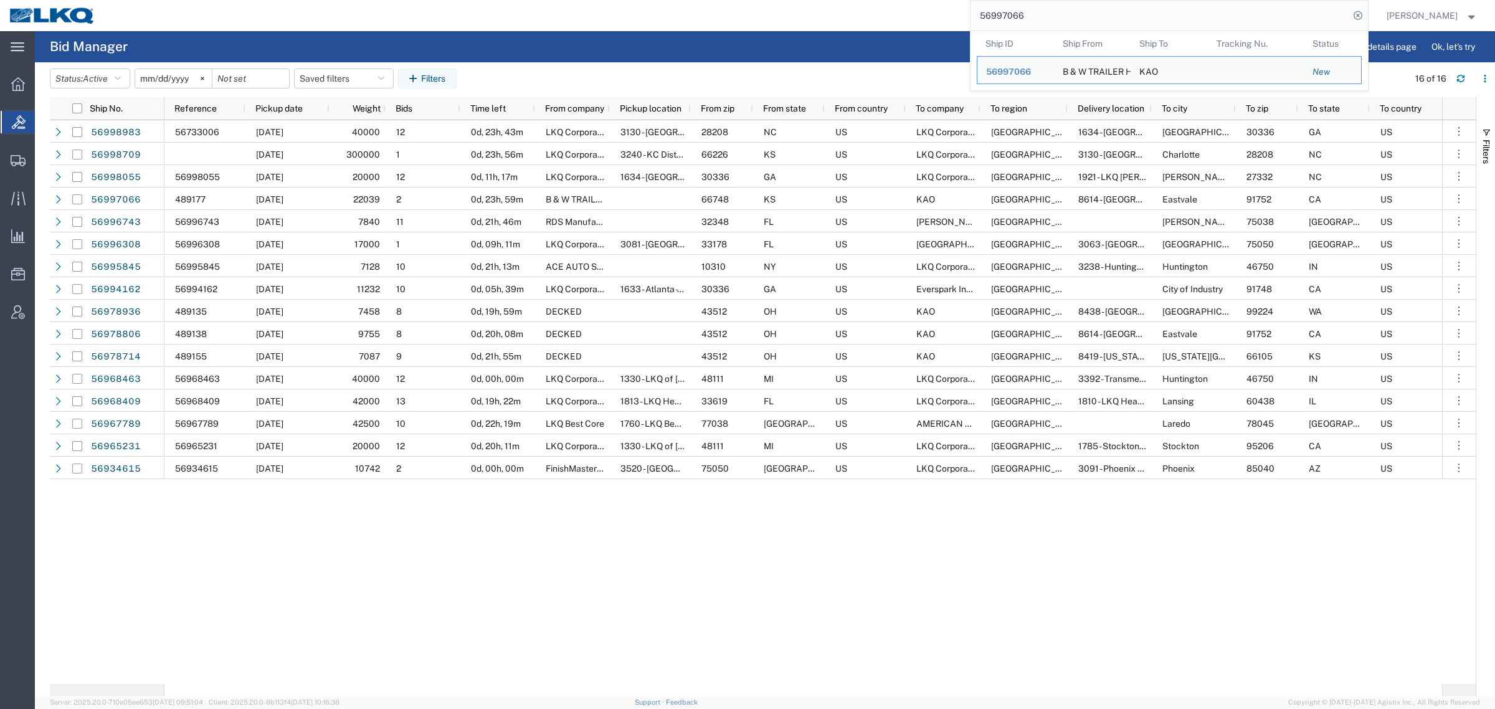
click at [1040, 14] on input "56997066" at bounding box center [1159, 16] width 379 height 30
paste input "665"
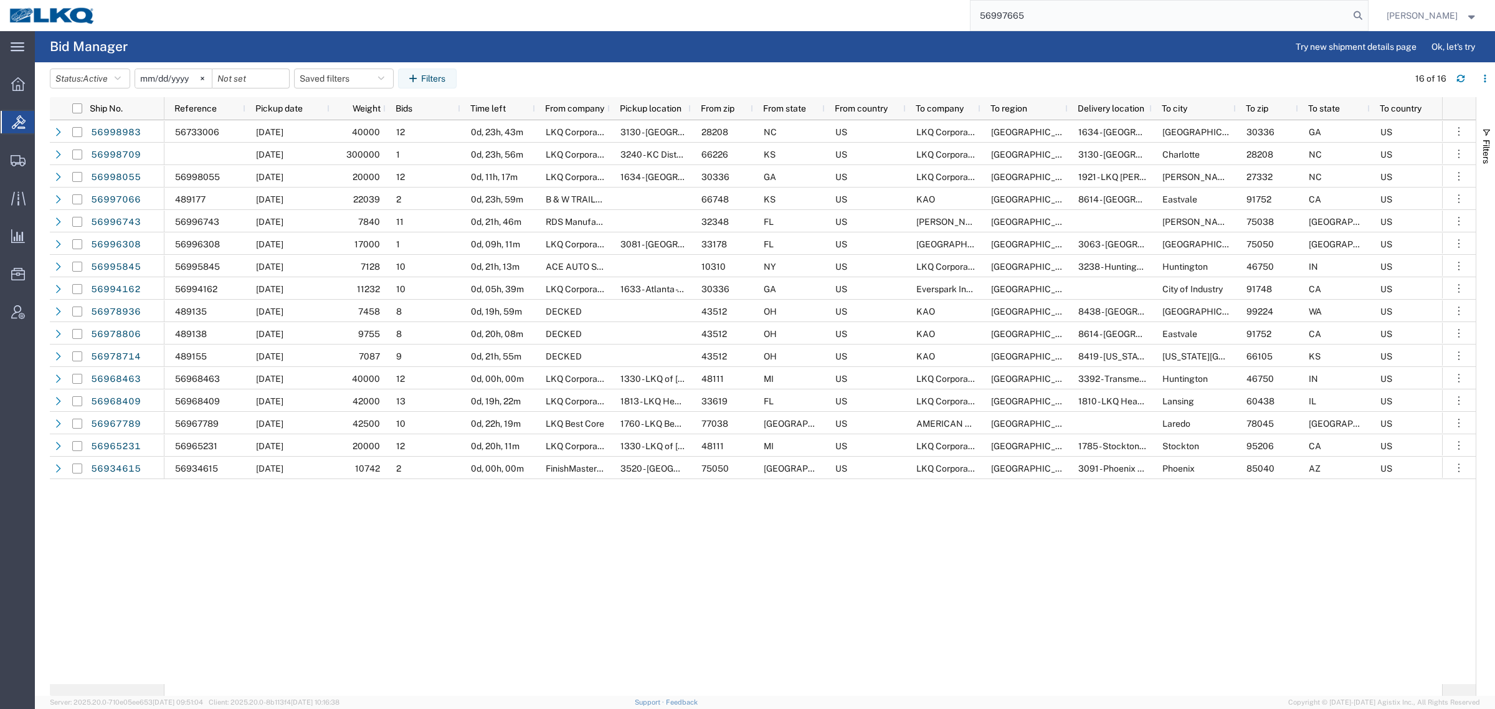
type input "56997665"
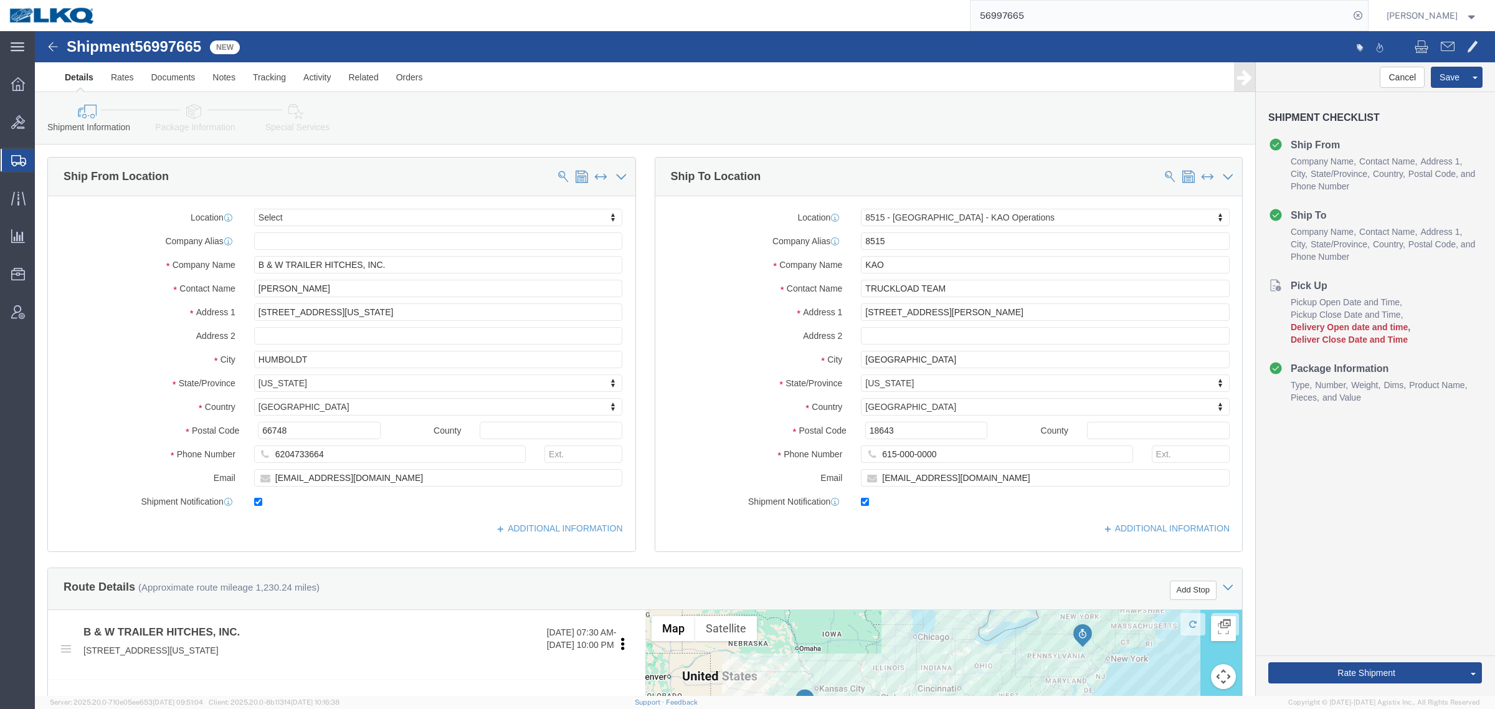
click span "56997665"
select select
select select "30588"
click span "56997665"
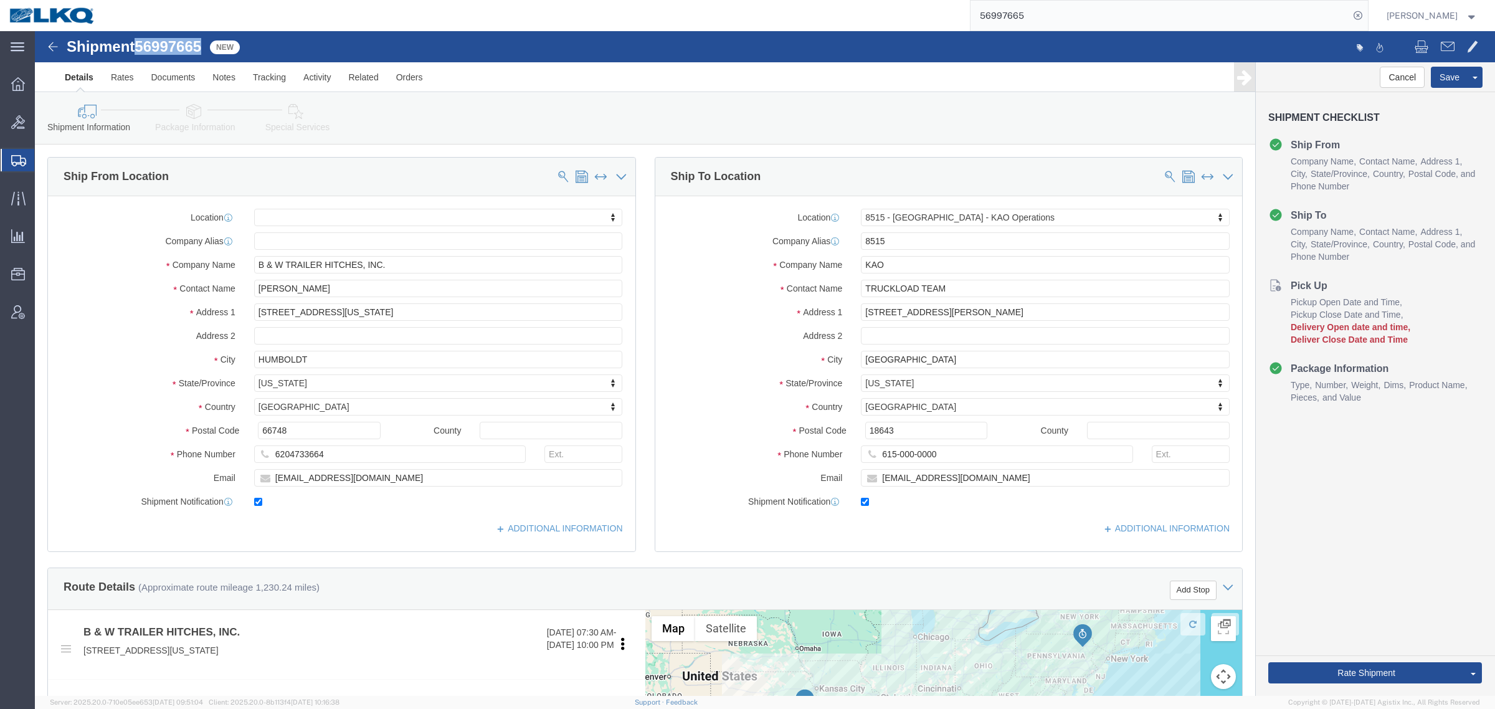
click span "56997665"
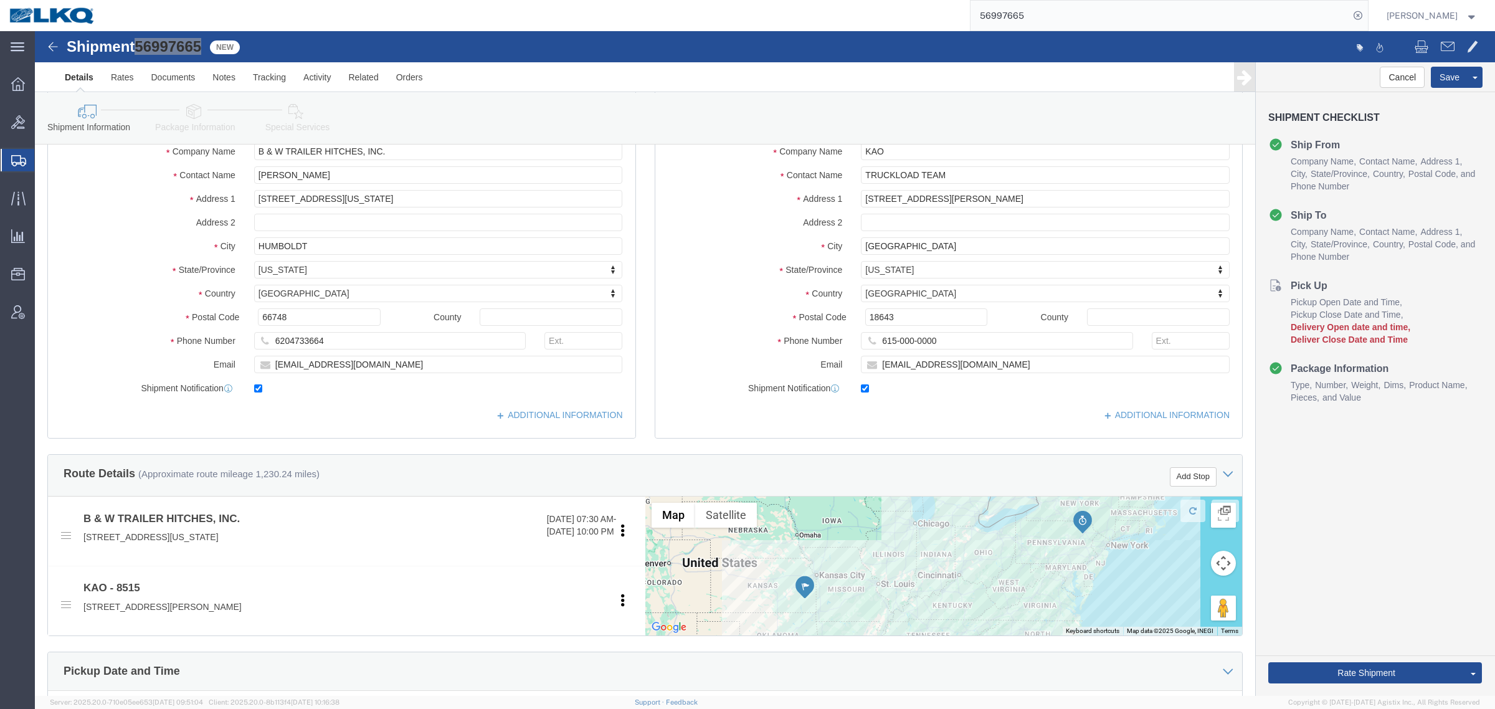
scroll to position [234, 0]
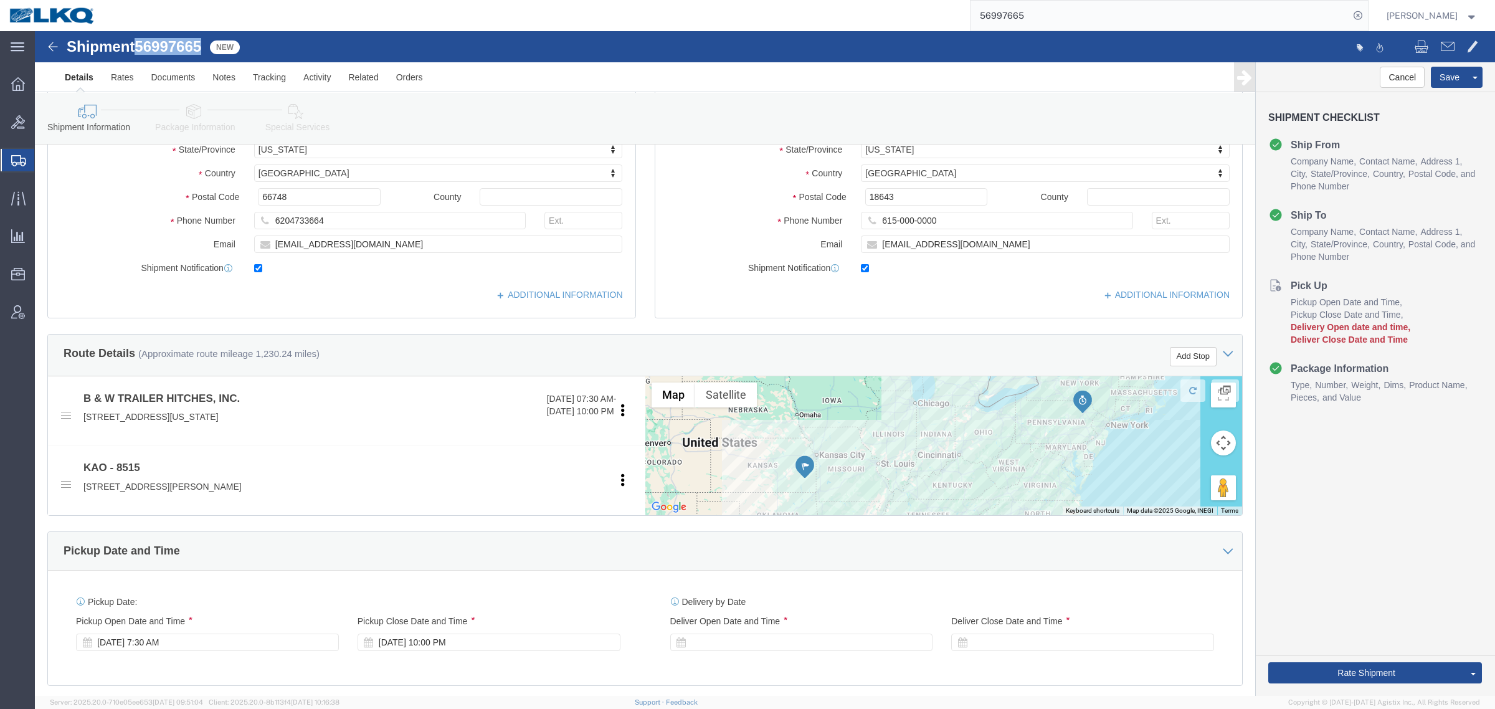
click icon
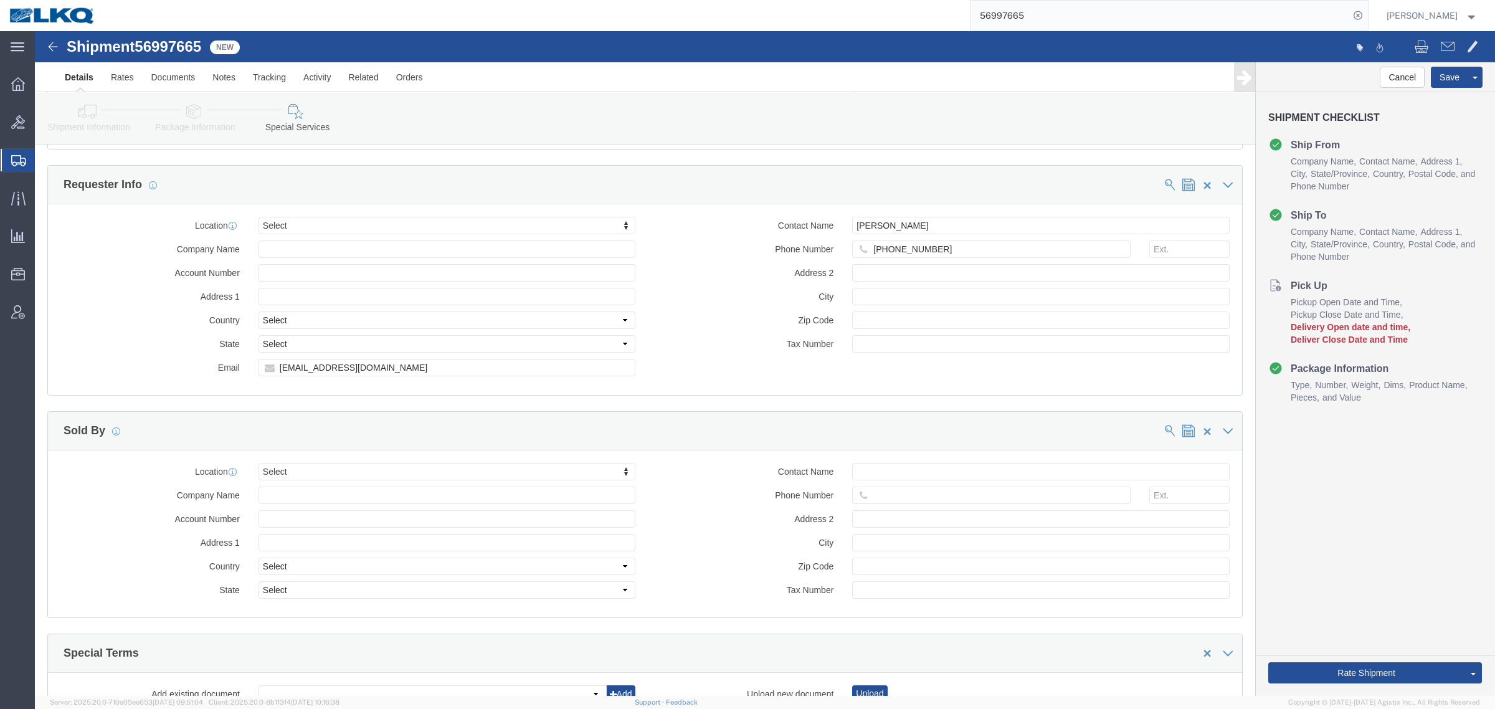
scroll to position [1225, 0]
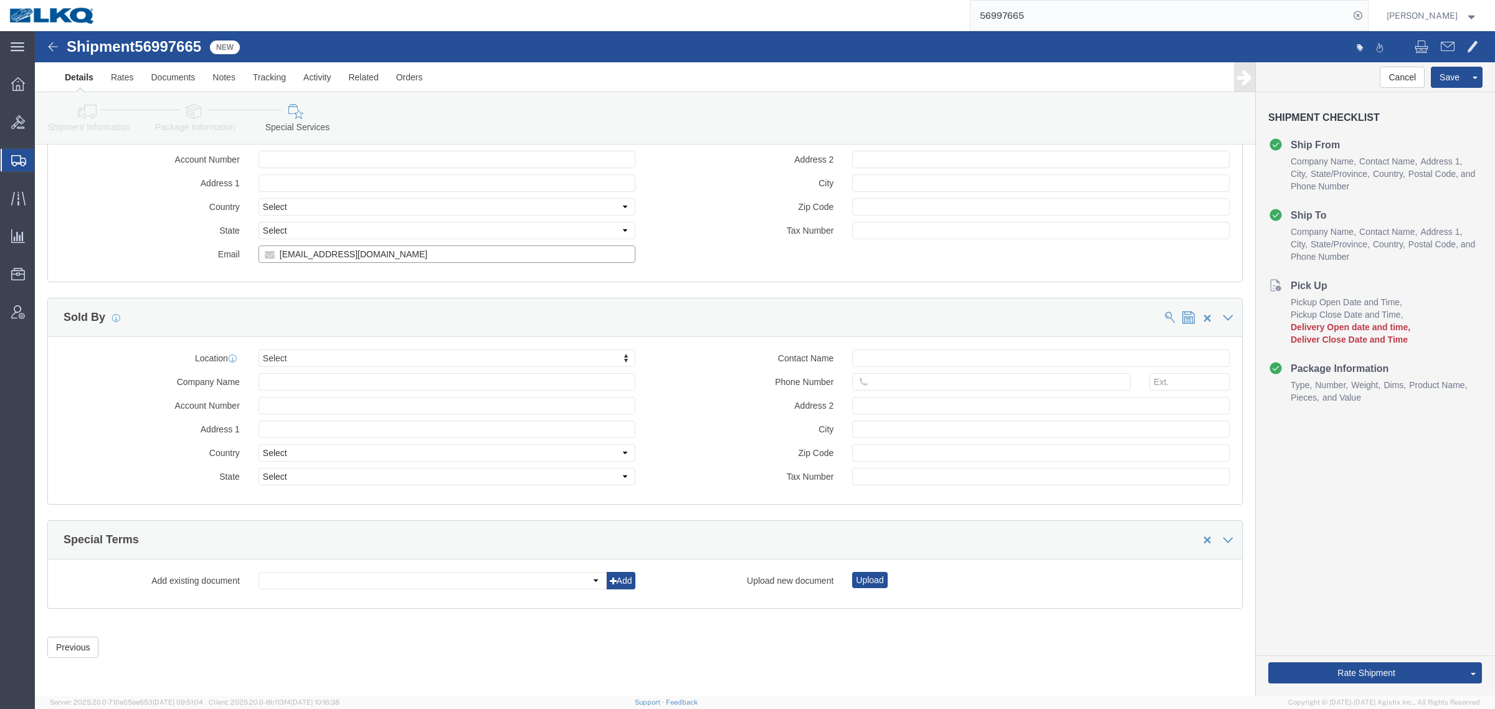
click input "[EMAIL_ADDRESS][DOMAIN_NAME]"
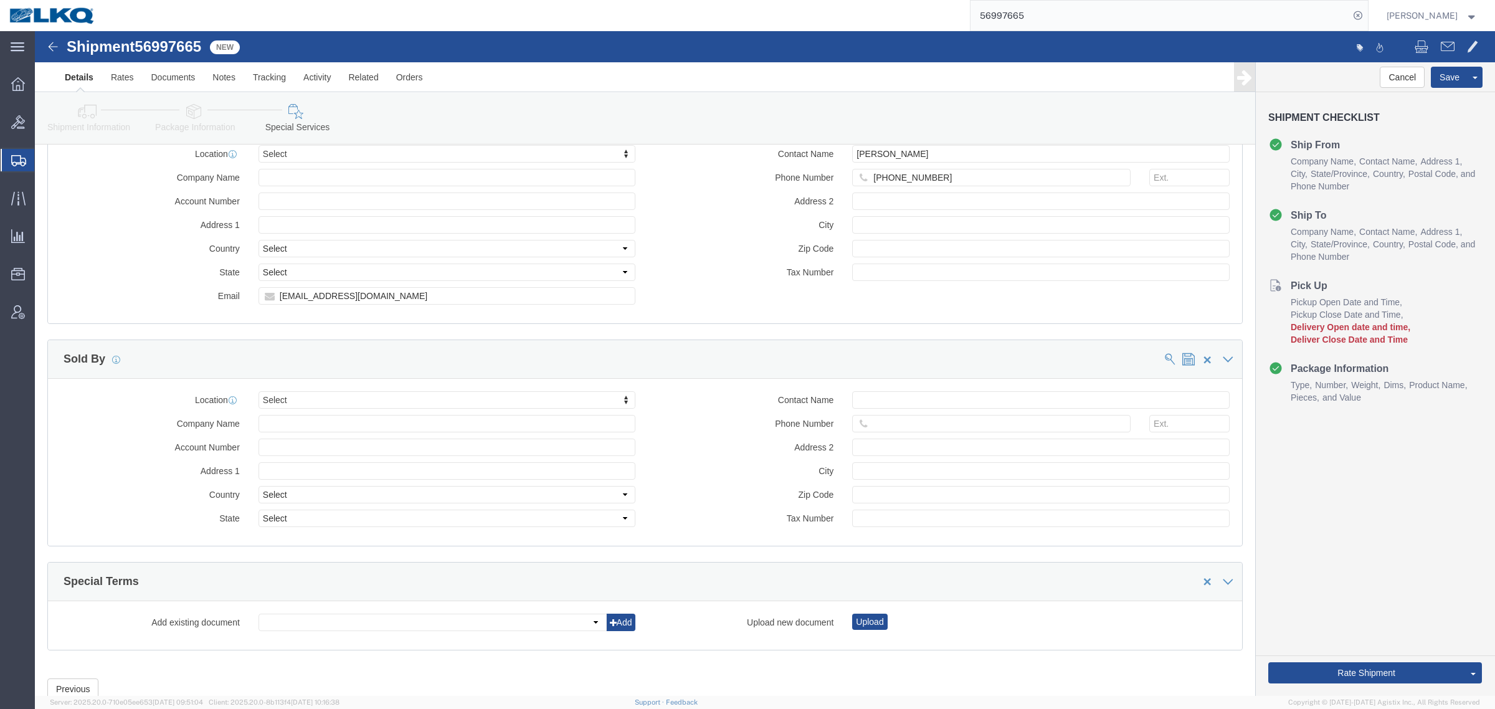
scroll to position [1069, 0]
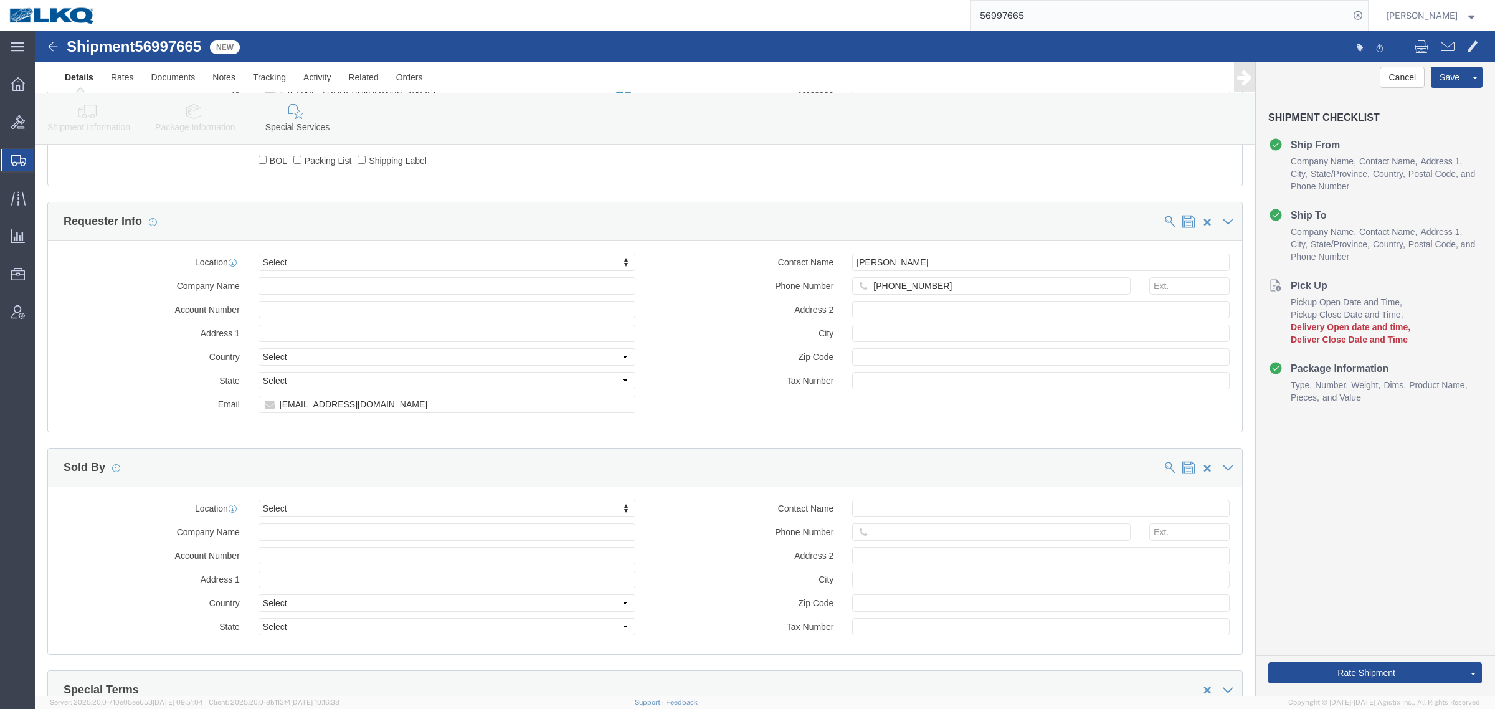
click link "Shipment Information"
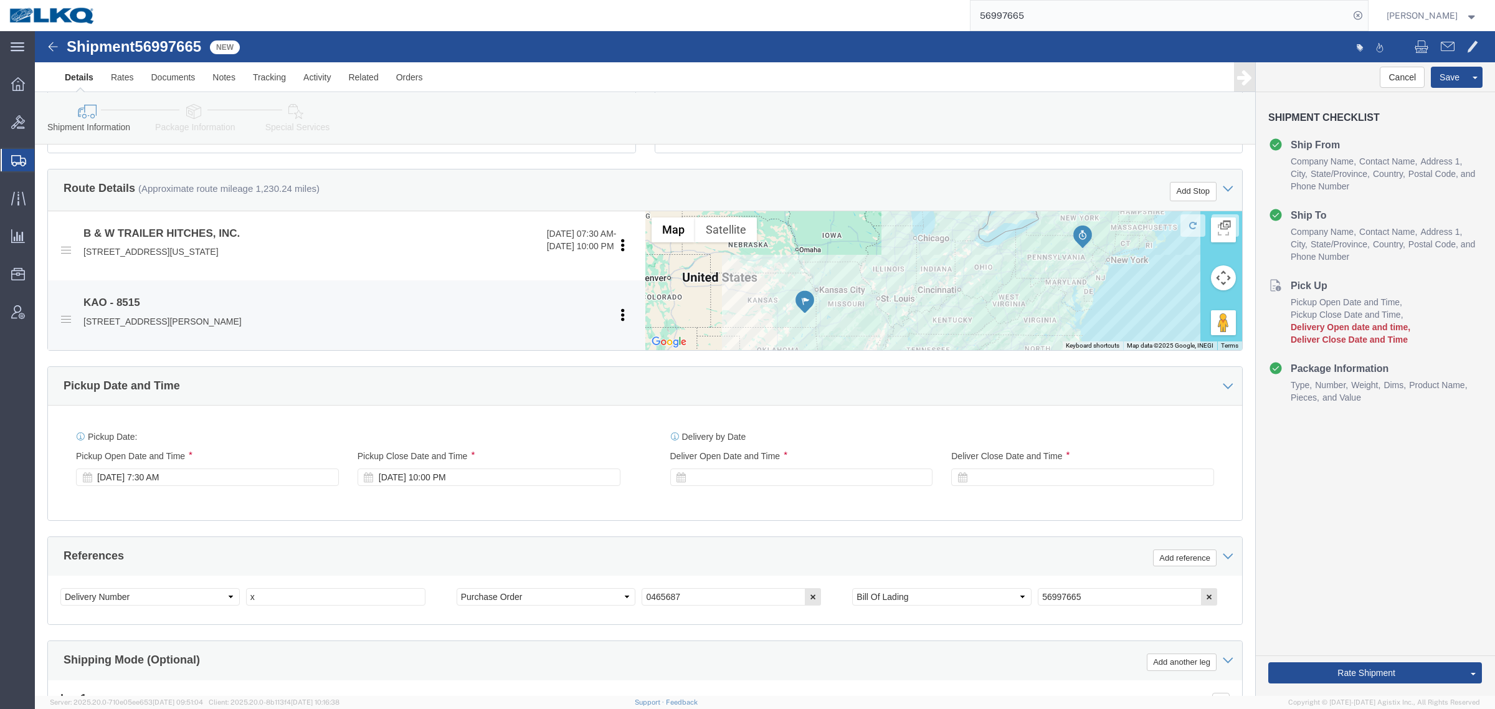
scroll to position [374, 0]
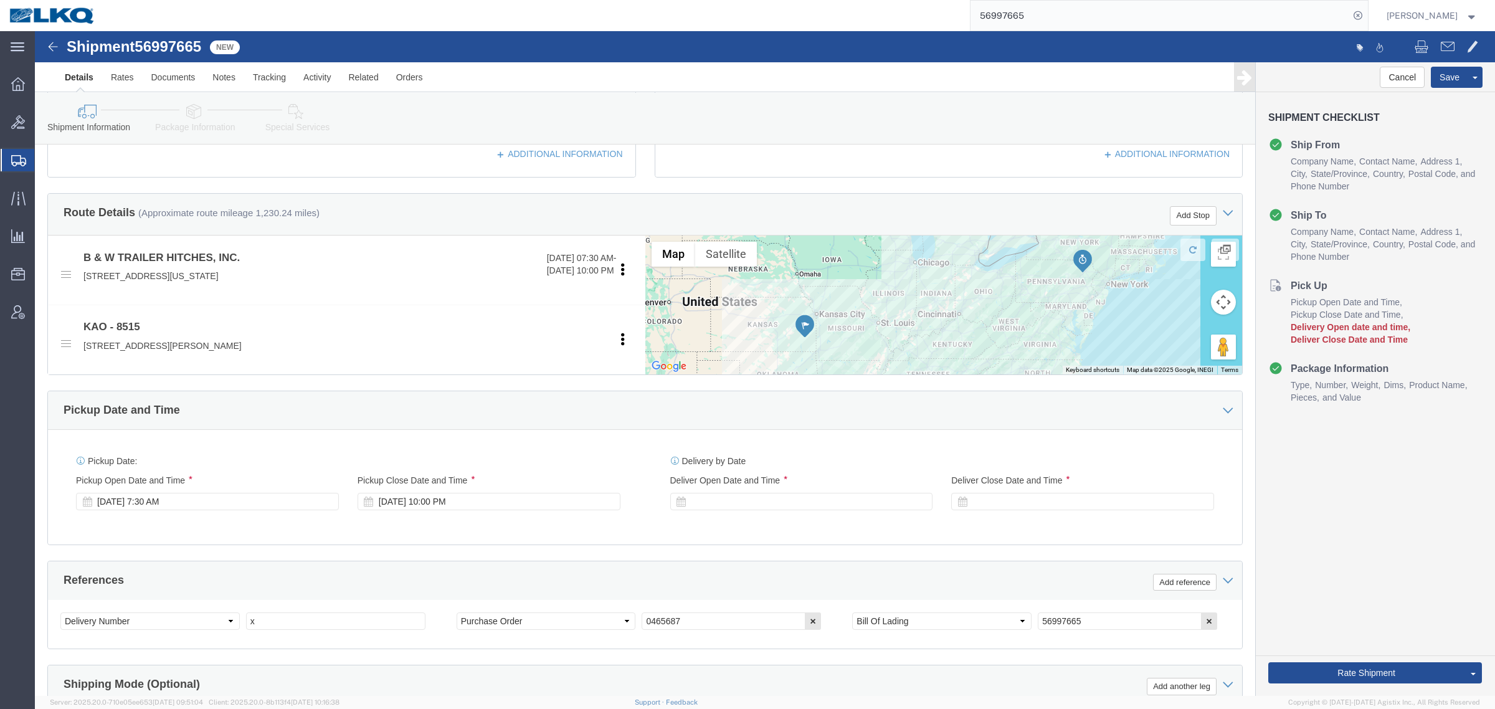
click div
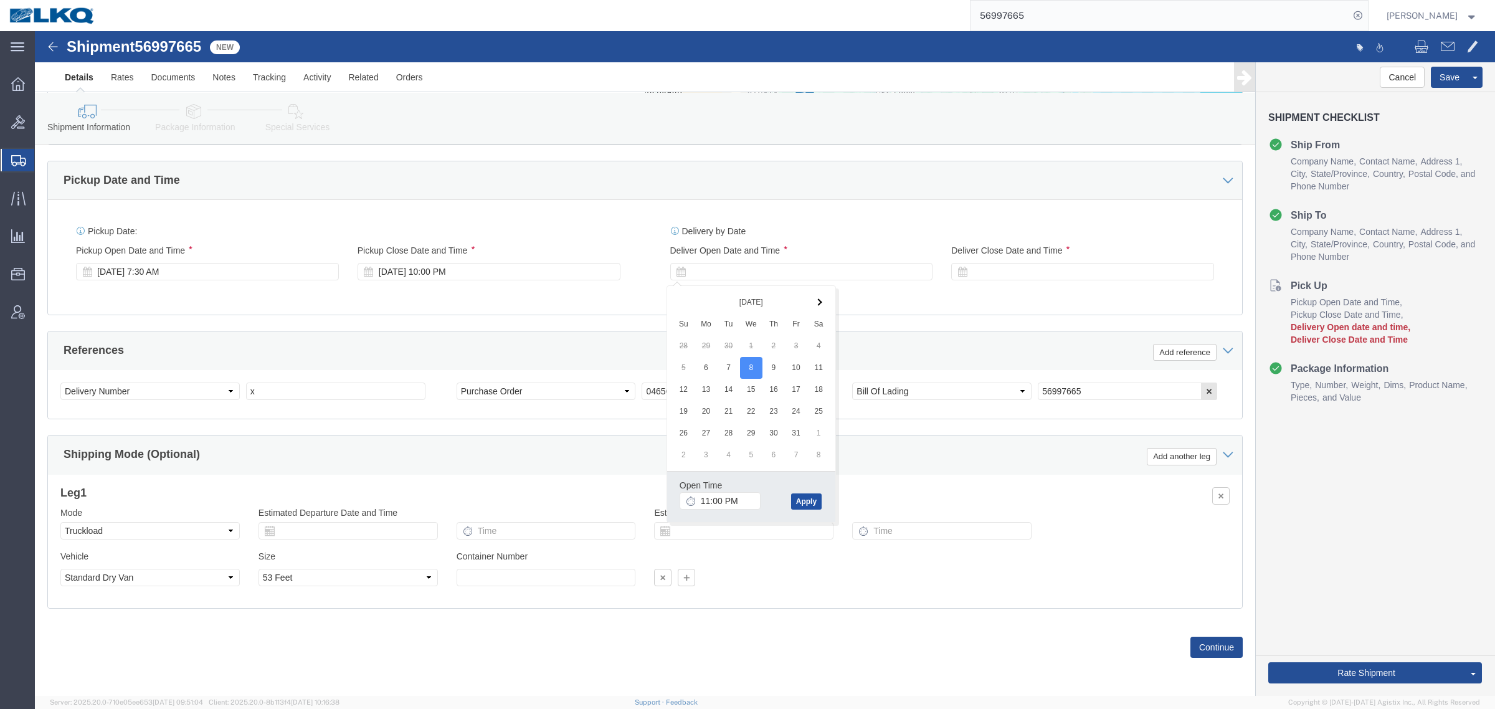
click button "Apply"
click div "Oct 08 2025 11:00 PM"
type input "8:00 AM"
click button "Apply"
click div
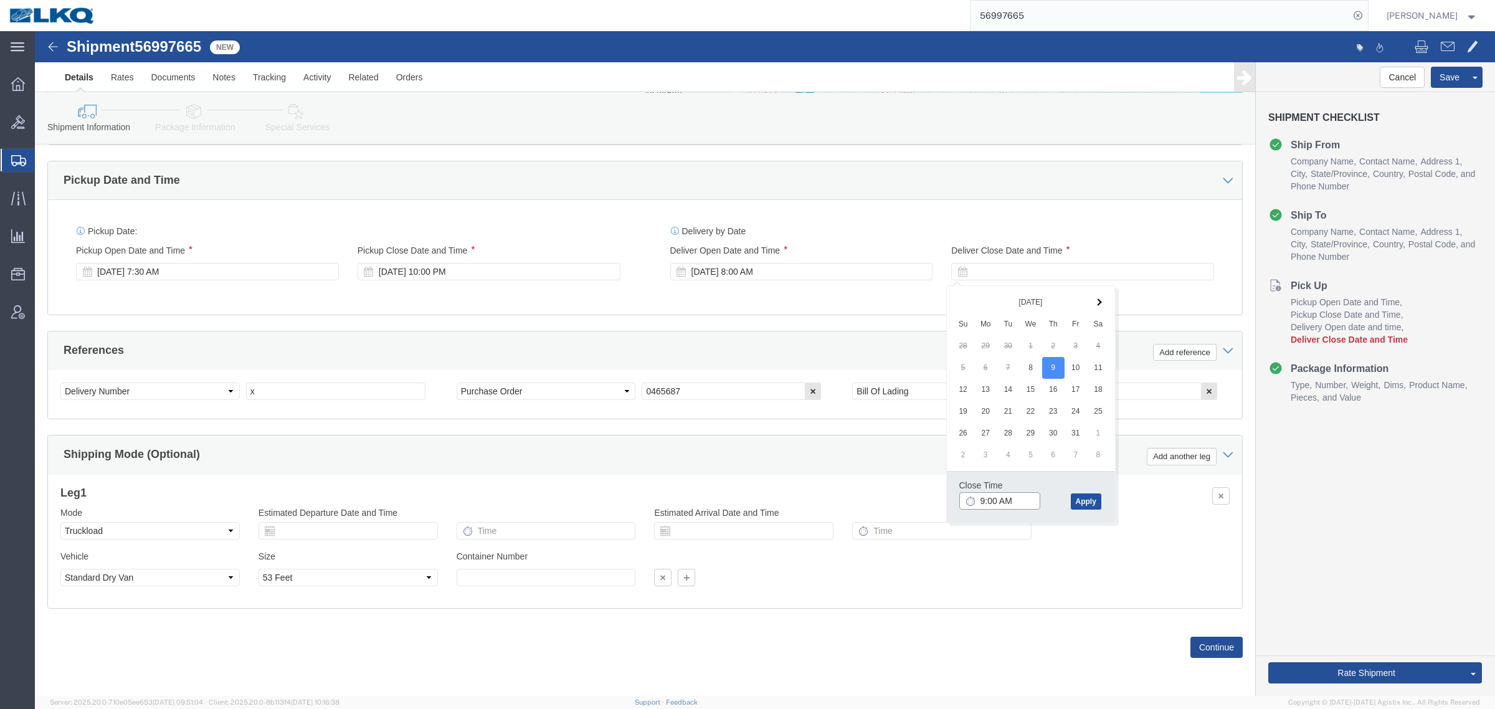
type input "9:00 AM"
click button "Apply"
click div "Ship From Location Location My Profile Location 1100 - LKQ Crystal River 1103 -…"
click input "x"
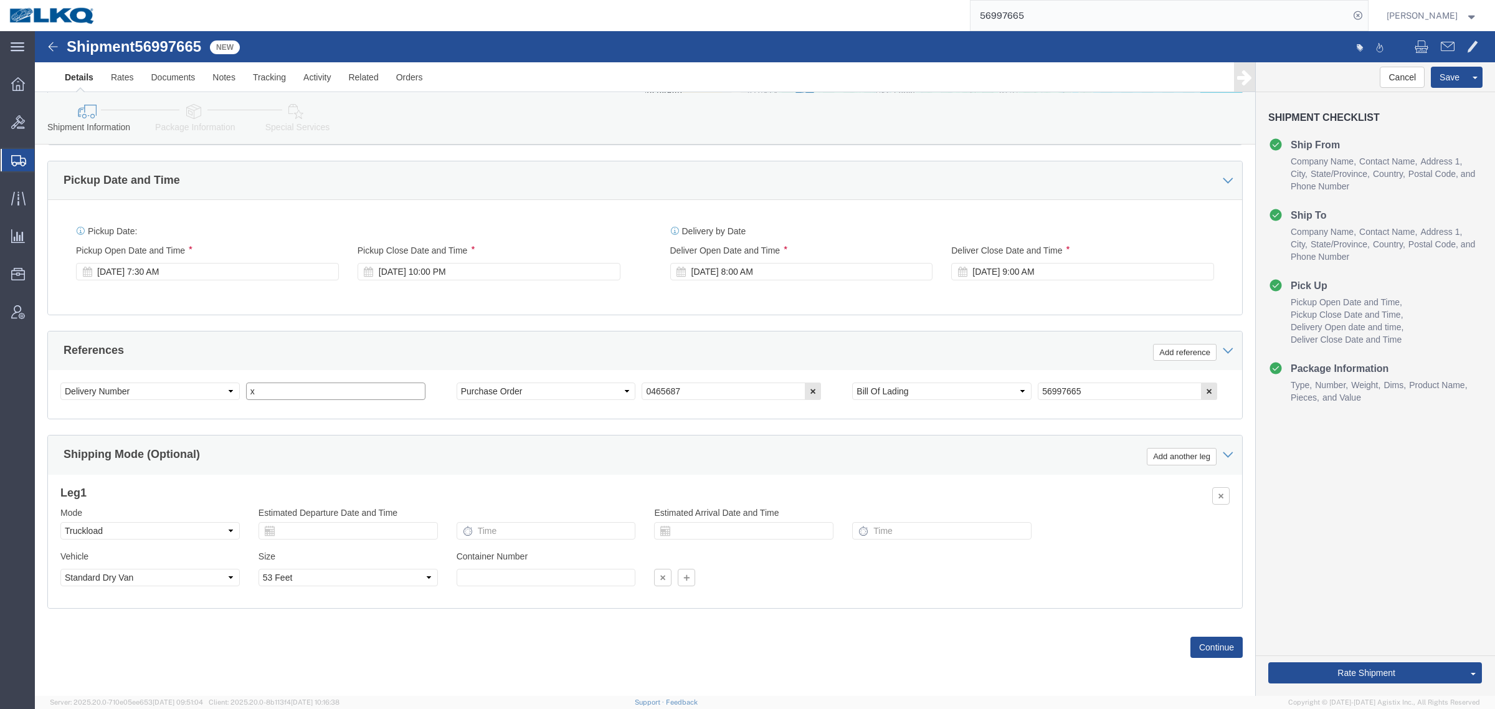
paste input "465555"
type input "465555"
click div "References Add reference"
click div "Rate Shipment Send To Bid Rate And Send To Bid Rate And Autotender"
click button "Rate Shipment"
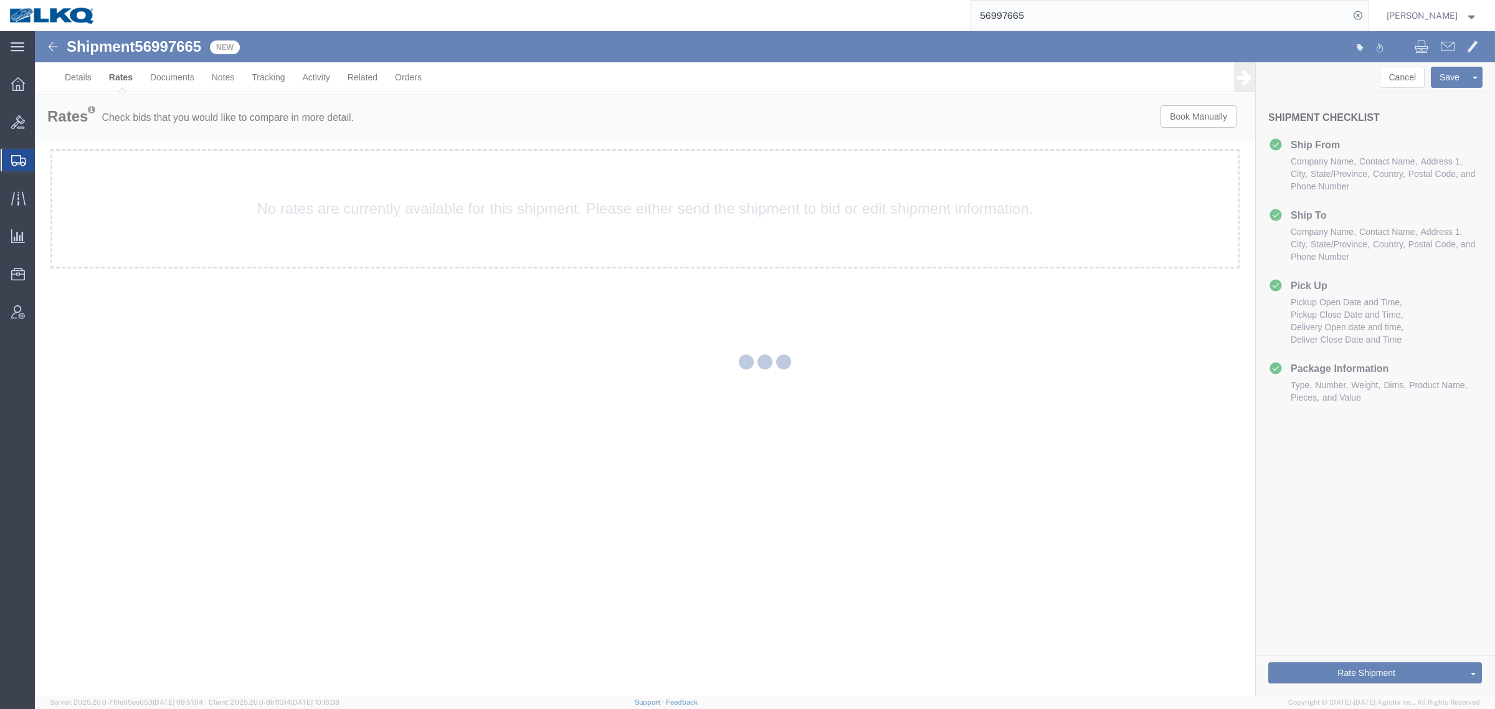
scroll to position [0, 0]
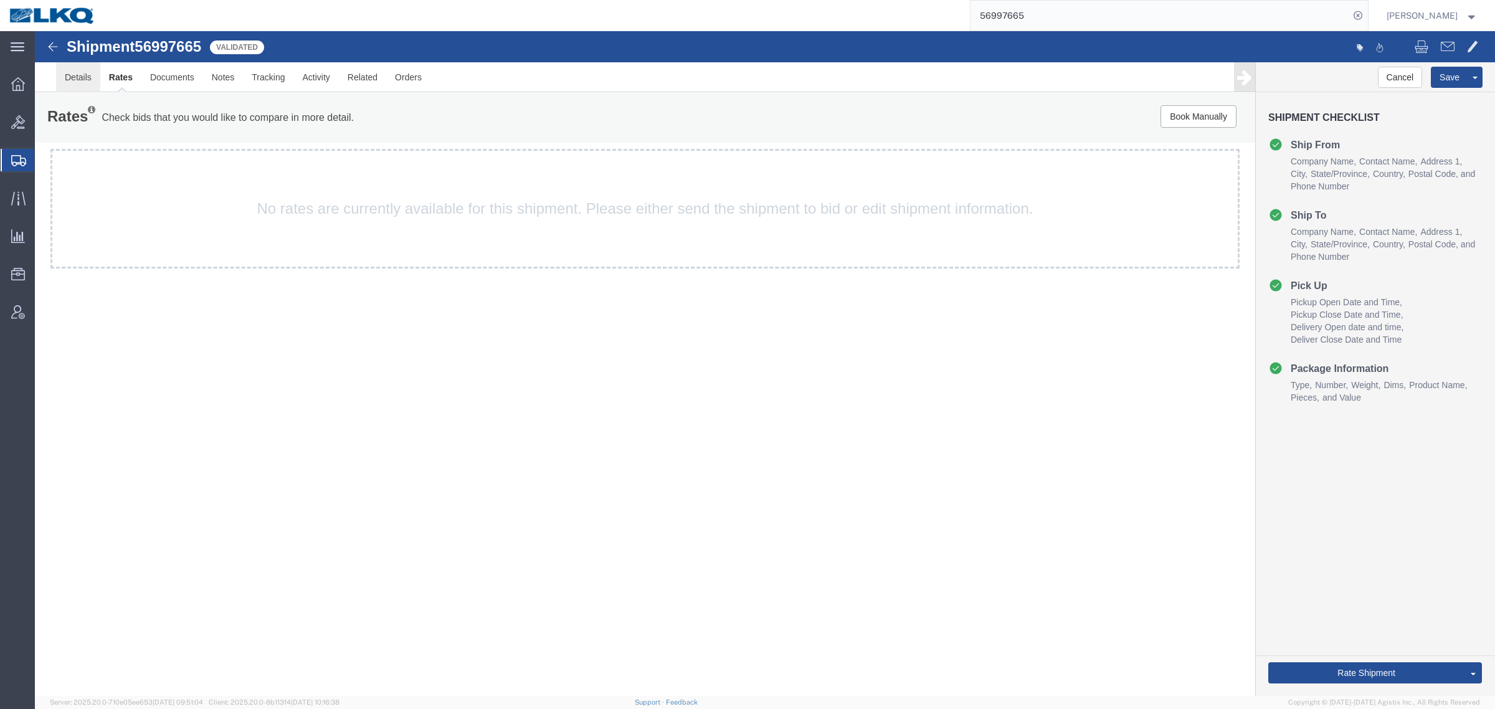
click at [74, 78] on link "Details" at bounding box center [78, 77] width 44 height 30
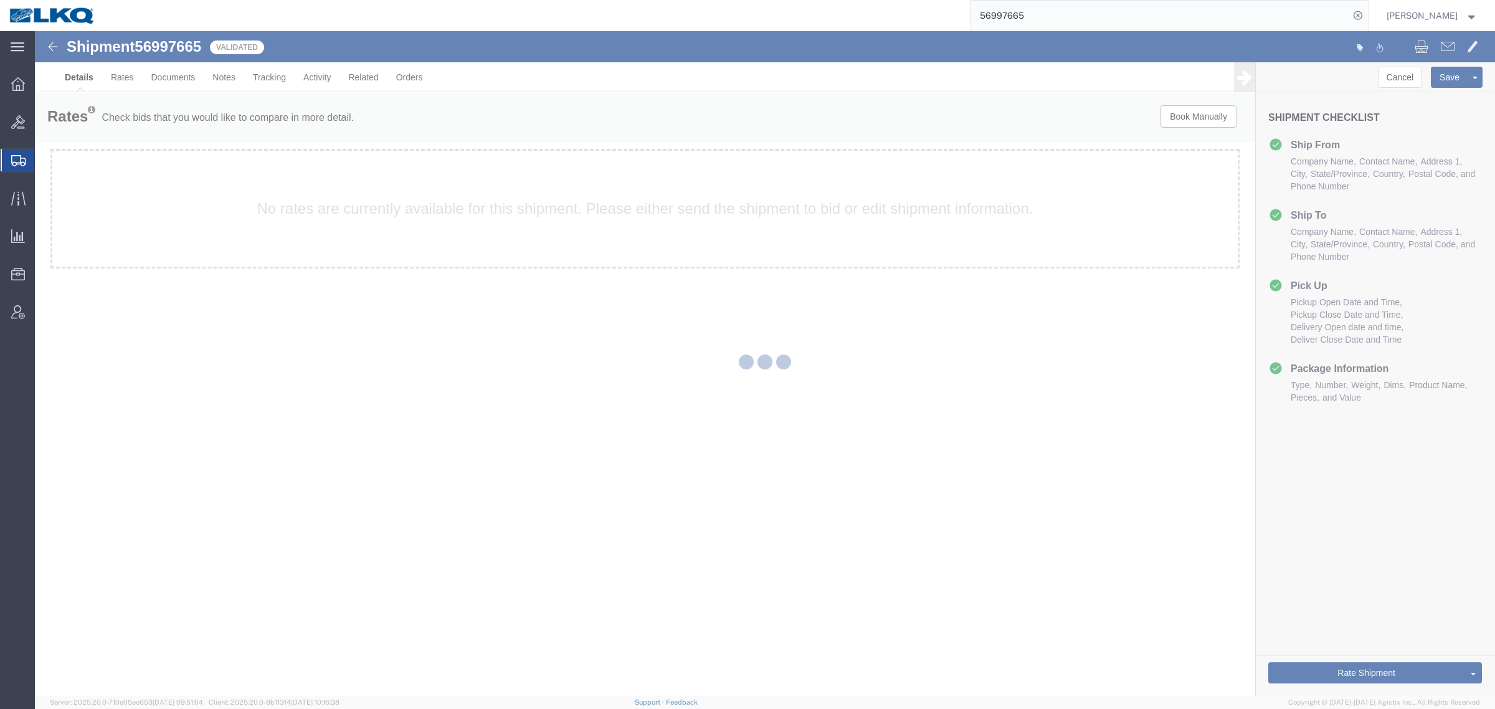
select select "30588"
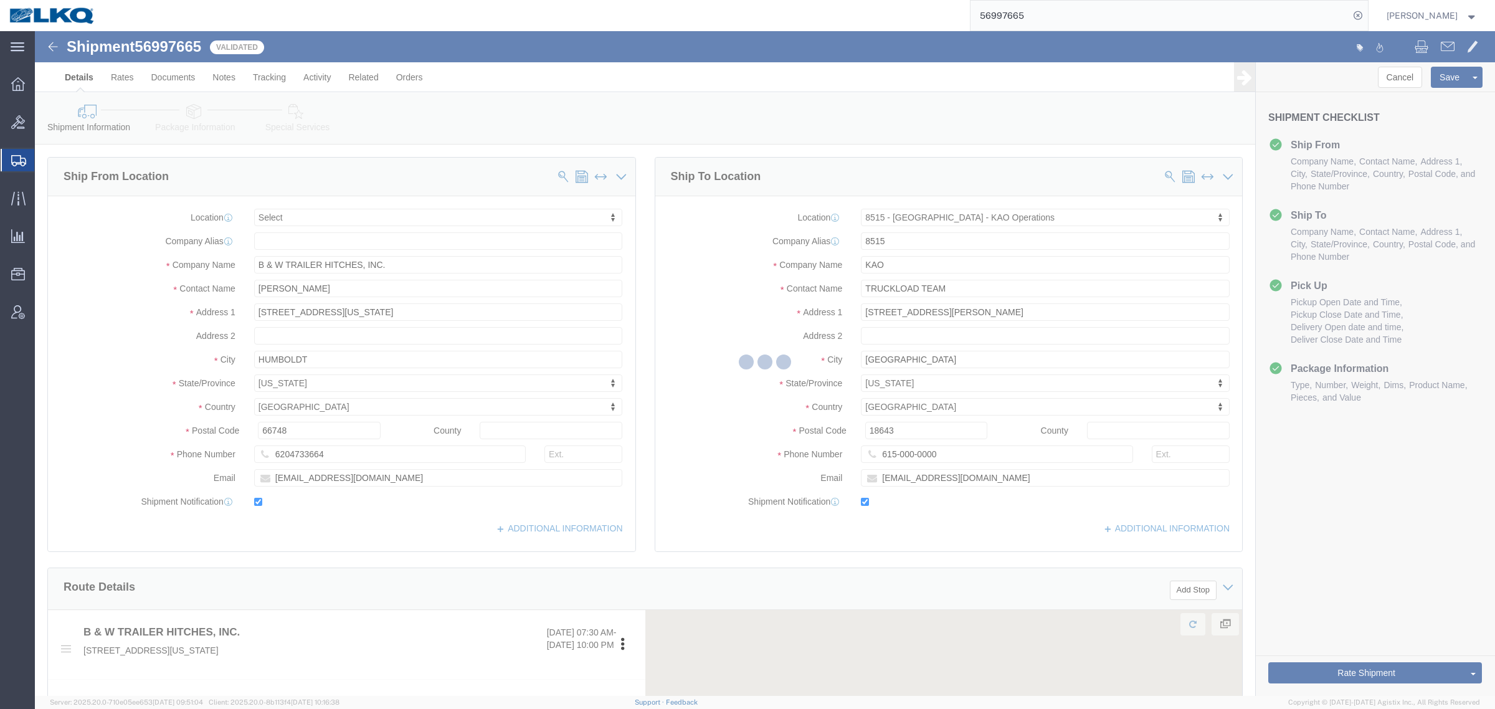
click at [223, 76] on div at bounding box center [765, 363] width 1460 height 665
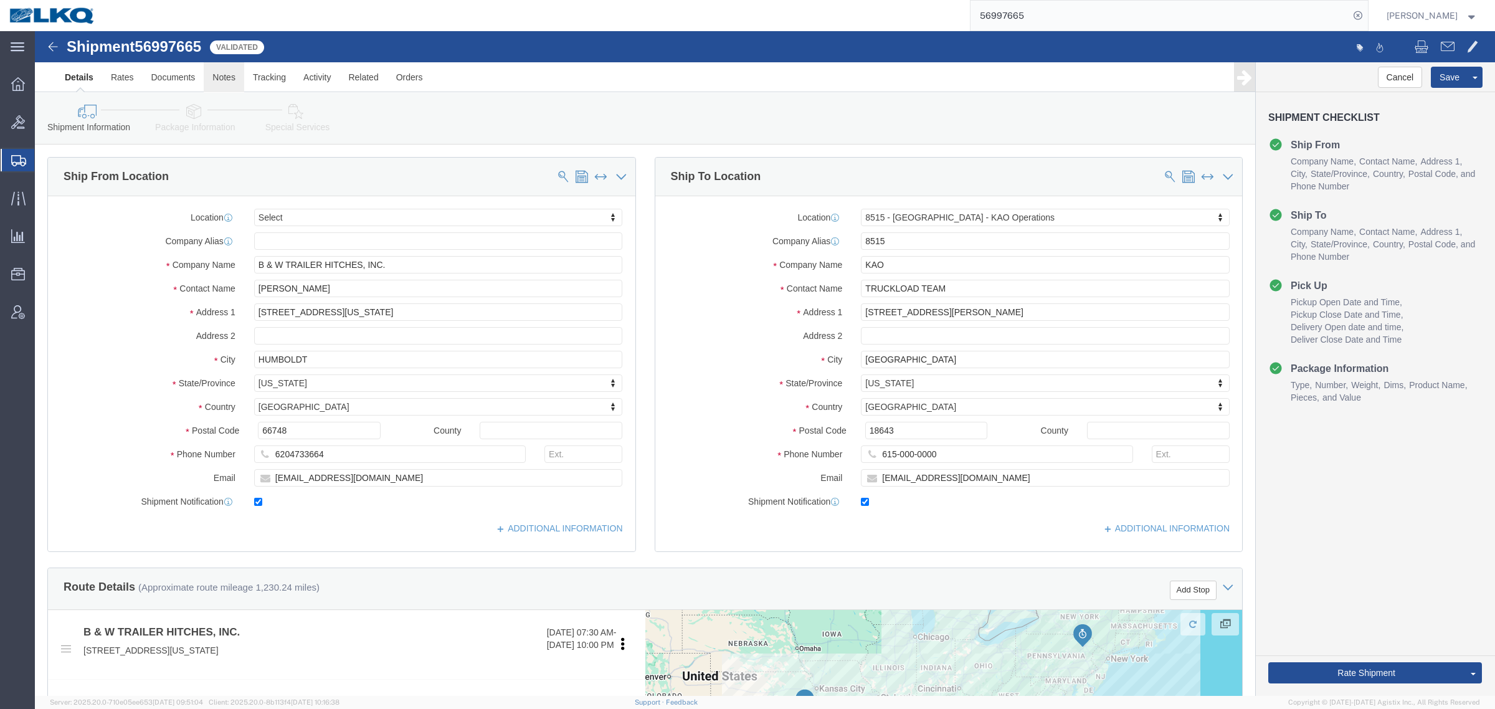
click link "Notes"
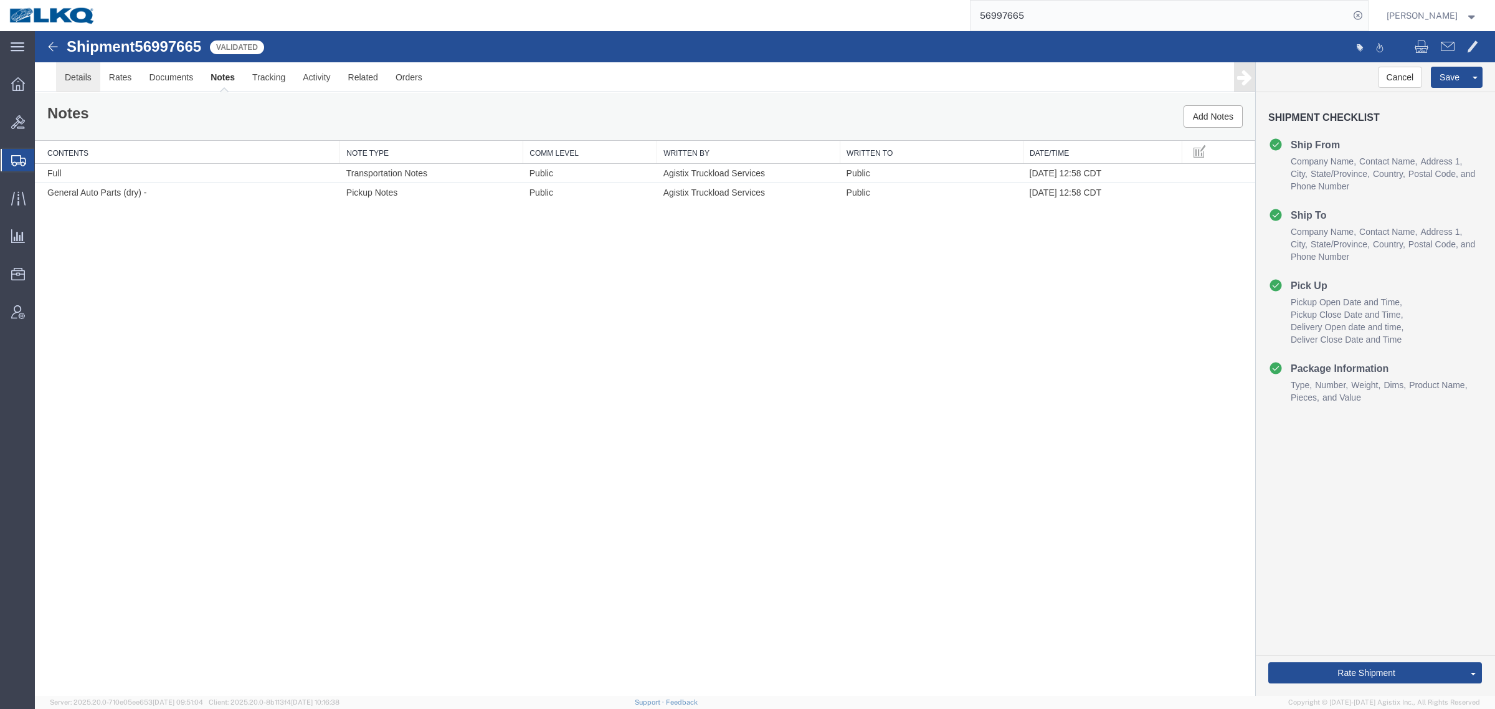
click at [67, 82] on link "Details" at bounding box center [78, 77] width 44 height 30
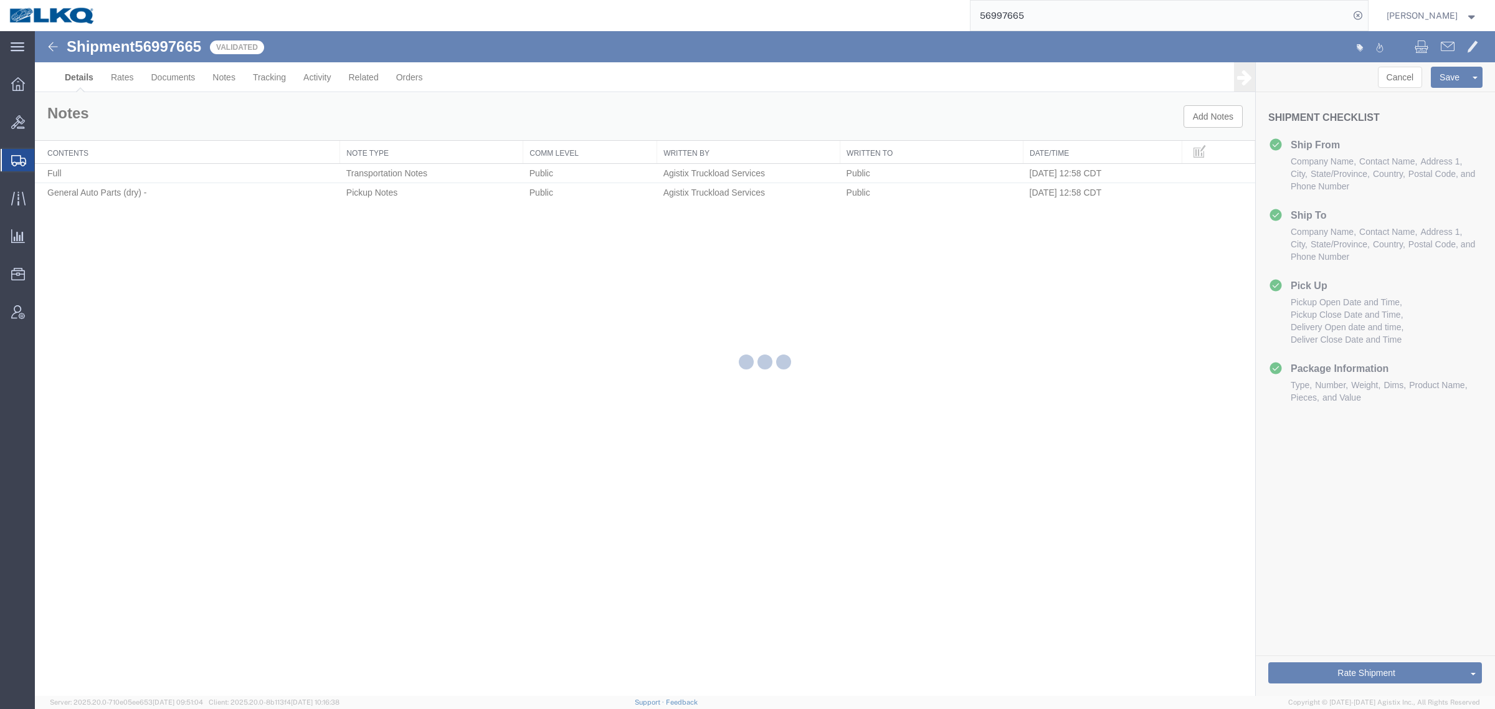
select select "30588"
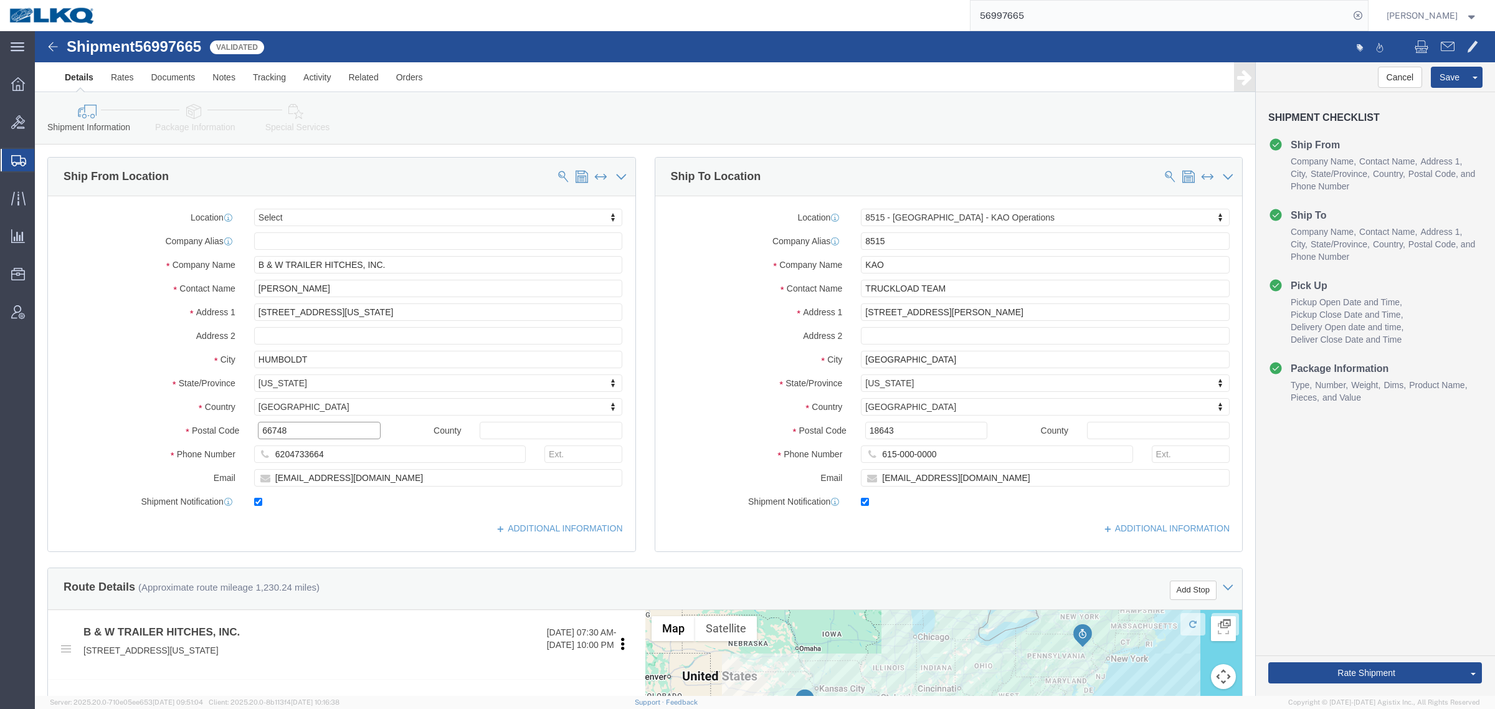
click input "66748"
click input "18643"
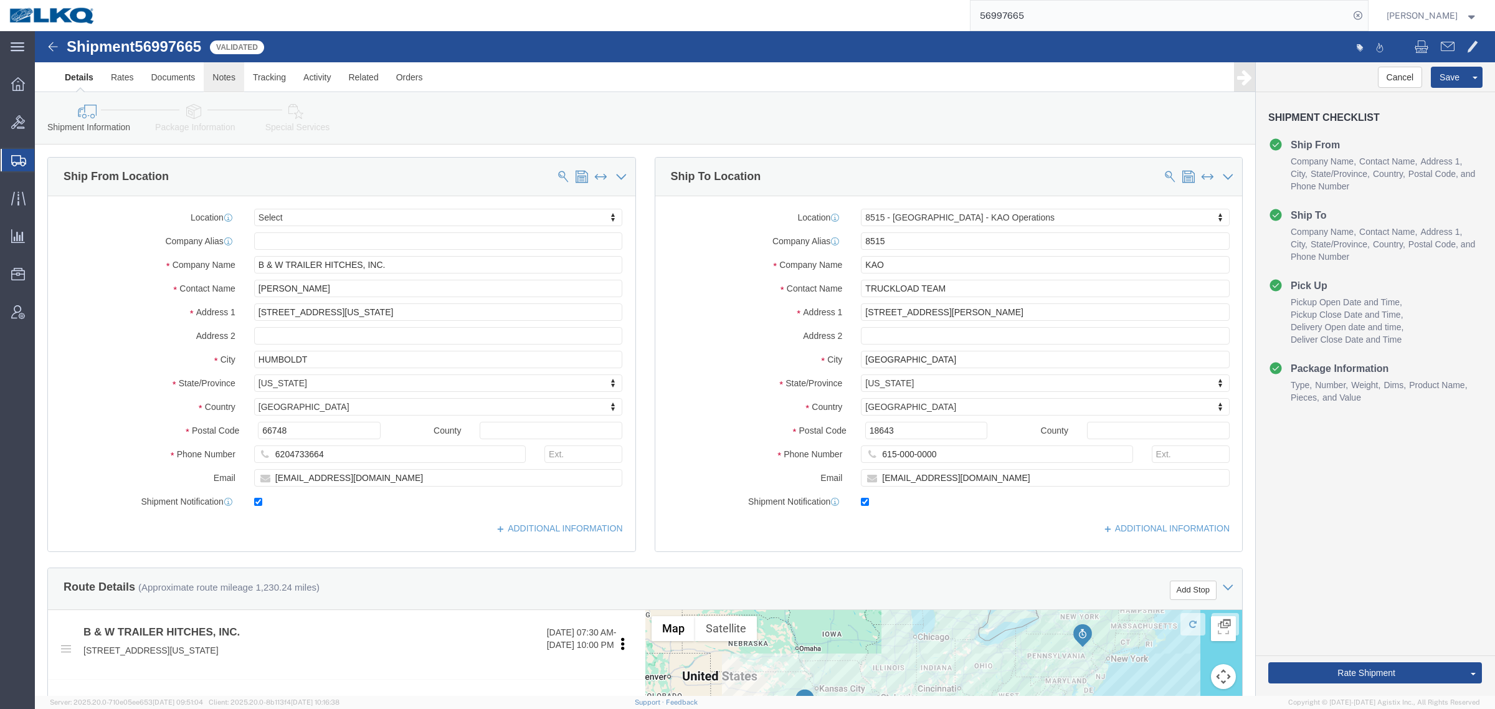
click link "Notes"
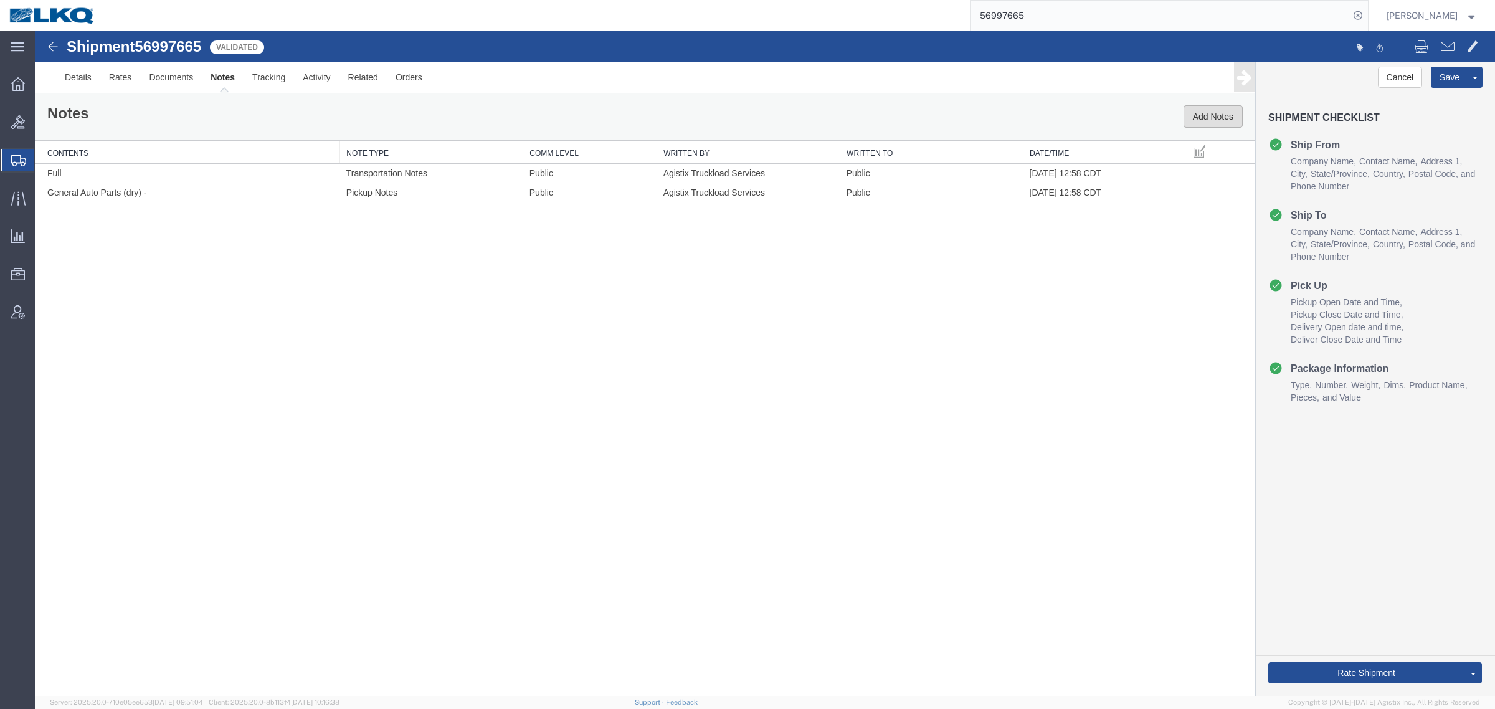
click at [1202, 120] on button "Add Notes" at bounding box center [1212, 116] width 59 height 22
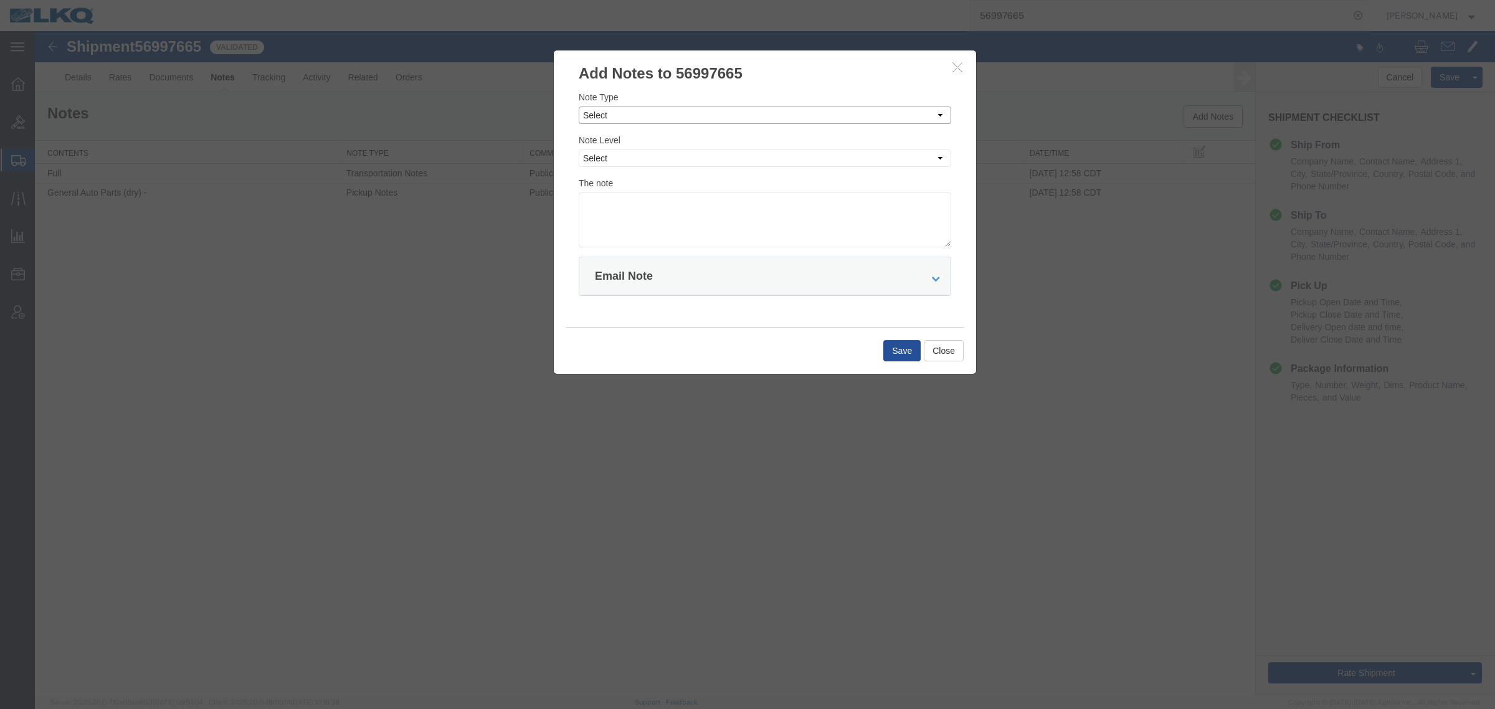
click at [666, 119] on select "Select Approval Bid Notes Carrier Change Notes Claim Notes Content Hazmat Notes…" at bounding box center [765, 115] width 372 height 17
click at [579, 107] on select "Select Approval Bid Notes Carrier Change Notes Claim Notes Content Hazmat Notes…" at bounding box center [765, 115] width 372 height 17
click at [656, 121] on select "Select Approval Bid Notes Carrier Change Notes Claim Notes Content Hazmat Notes…" at bounding box center [765, 115] width 372 height 17
select select "BID_NOTES"
click at [579, 107] on select "Select Approval Bid Notes Carrier Change Notes Claim Notes Content Hazmat Notes…" at bounding box center [765, 115] width 372 height 17
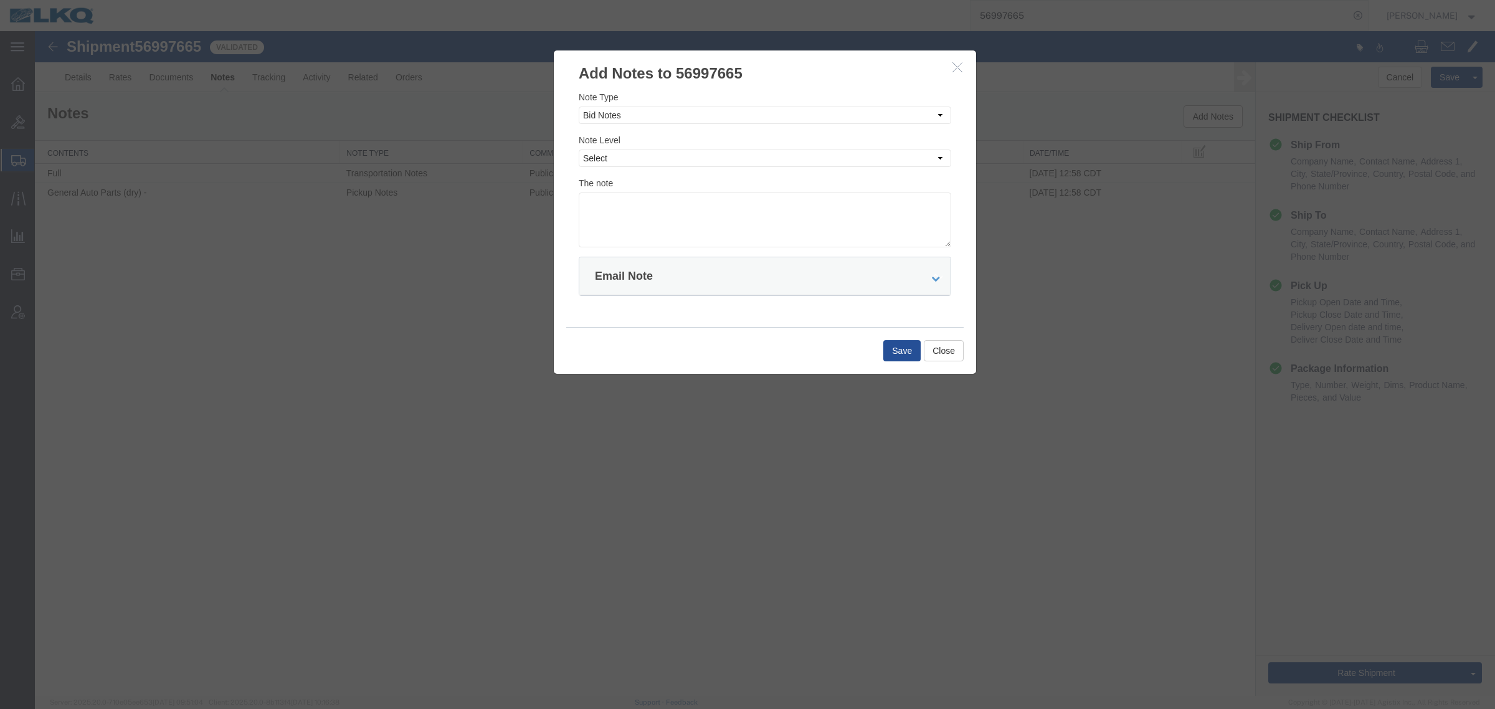
click at [680, 169] on div "Note Type Select Approval Bid Notes Carrier Change Notes Claim Notes Content Ha…" at bounding box center [765, 168] width 372 height 157
click at [680, 161] on select "Select Private to Account Private to Vendor Public" at bounding box center [765, 157] width 372 height 17
select select "PRIVATE_TO_ACCOUNT"
click at [579, 149] on select "Select Private to Account Private to Vendor Public" at bounding box center [765, 157] width 372 height 17
click at [695, 216] on textarea at bounding box center [765, 219] width 372 height 55
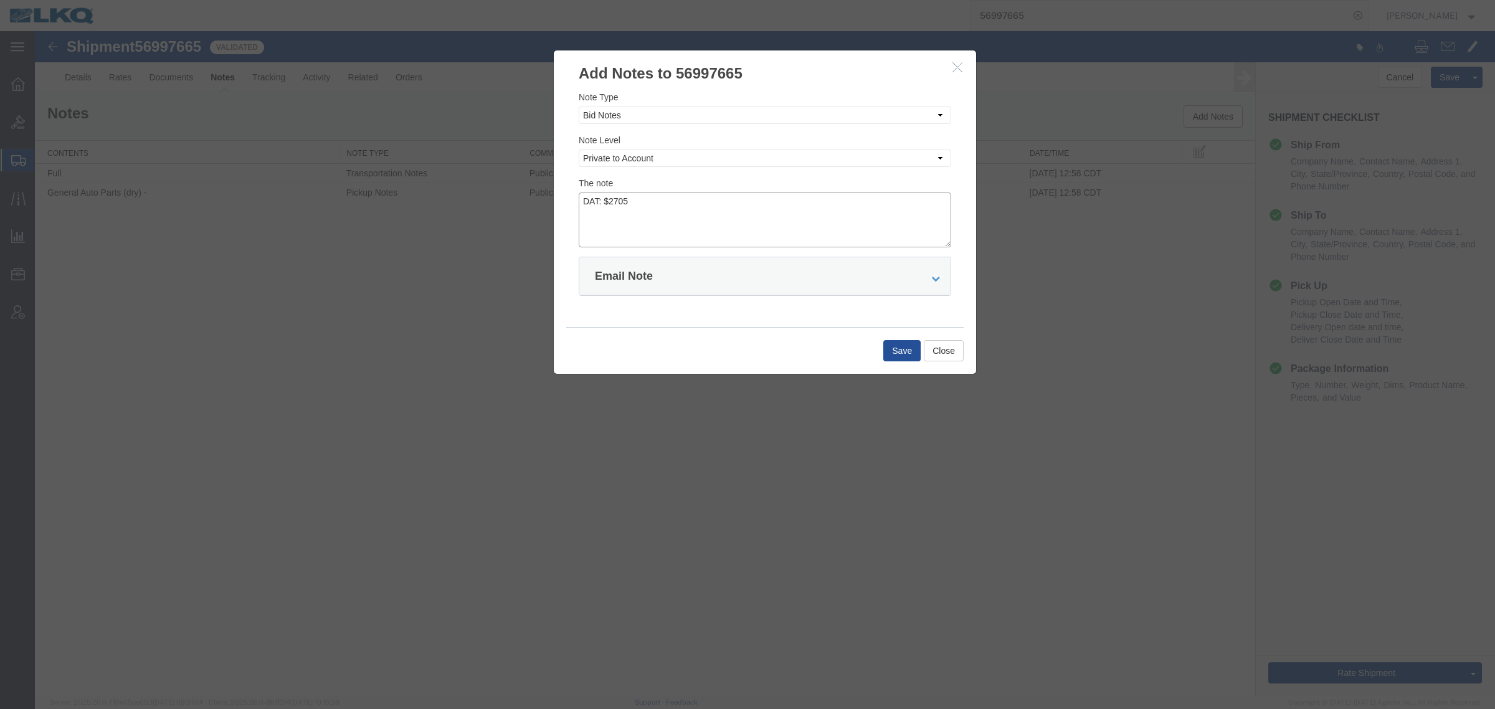
type textarea "DAT: $2705"
click at [882, 346] on div "Save Close" at bounding box center [764, 350] width 397 height 47
click at [893, 353] on button "Save" at bounding box center [901, 350] width 37 height 21
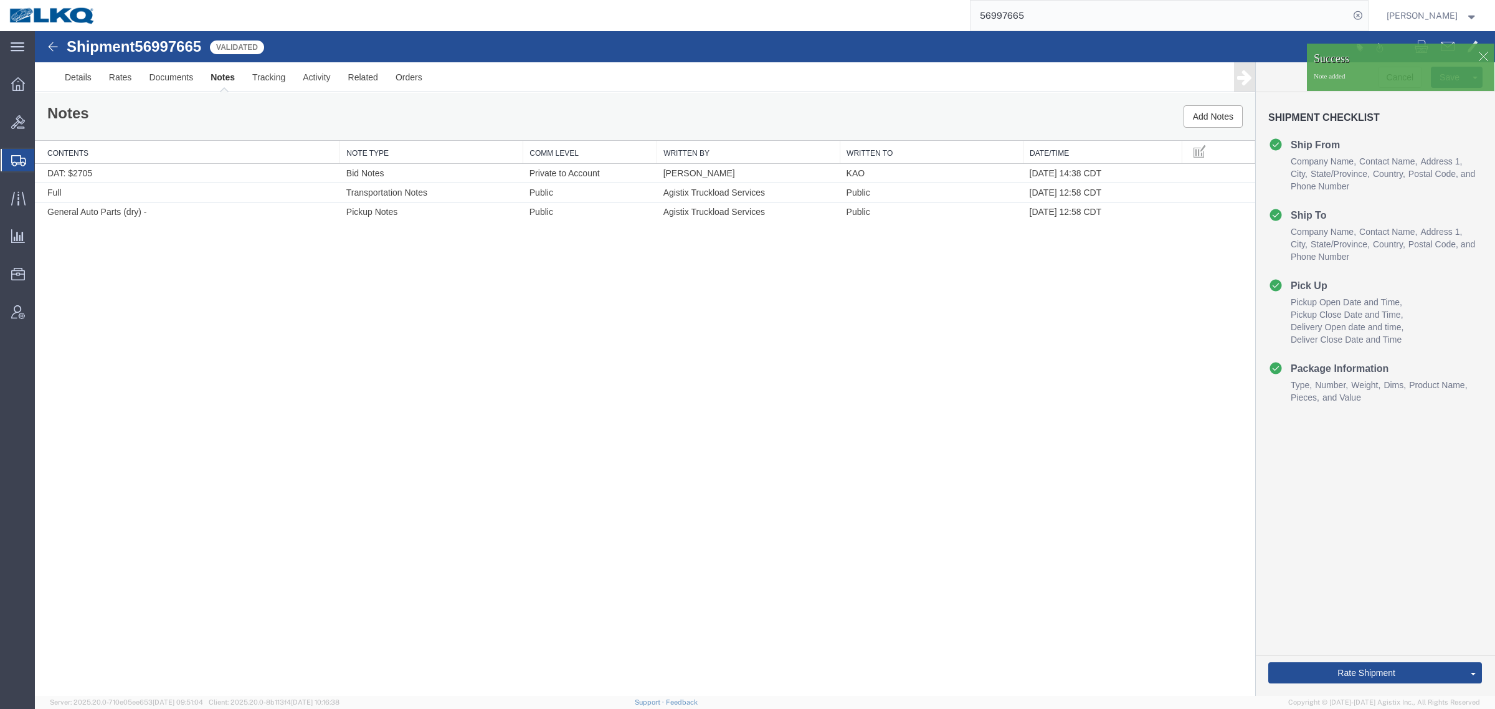
click at [626, 387] on div "Shipment 56997665 3 of 3 Validated Details Rates Documents Notes Tracking Activ…" at bounding box center [765, 363] width 1460 height 665
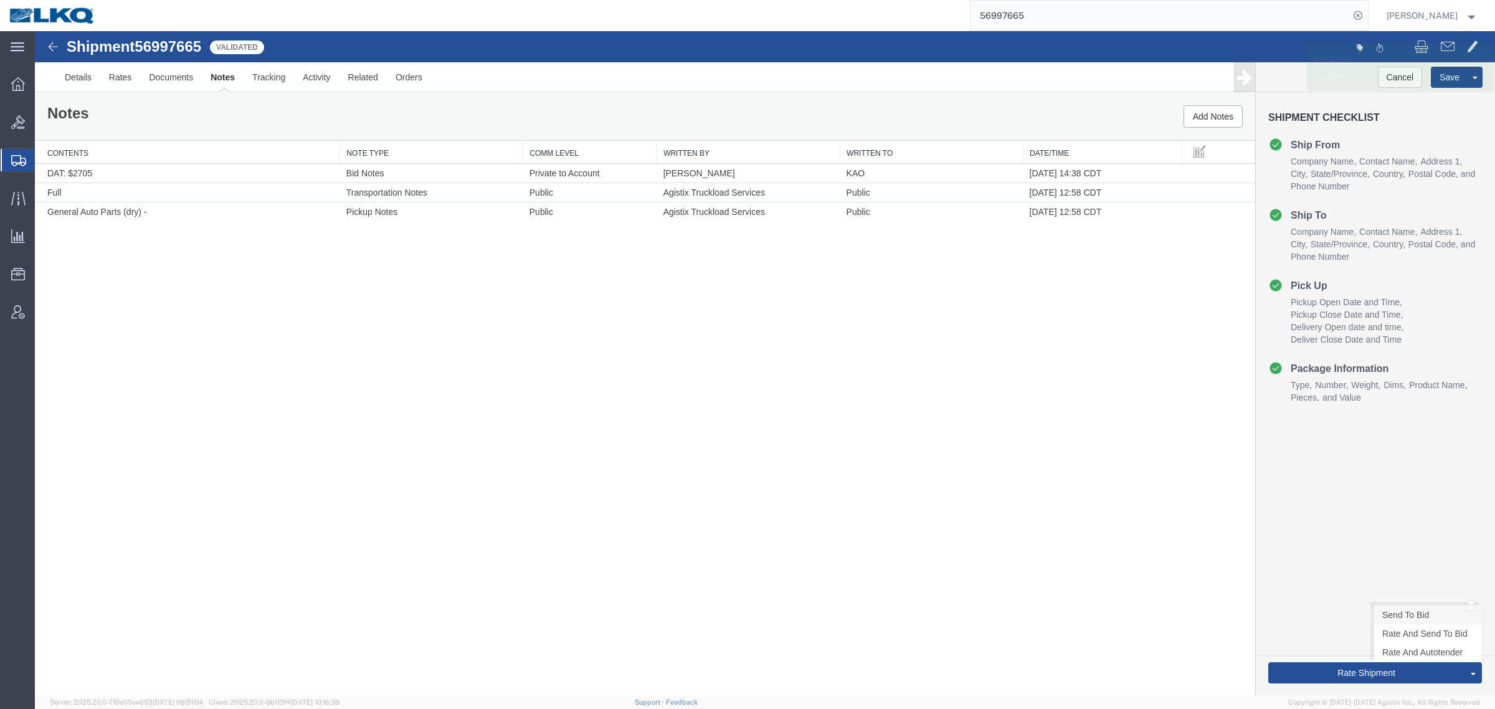
click at [1421, 615] on link "Send To Bid" at bounding box center [1428, 614] width 108 height 19
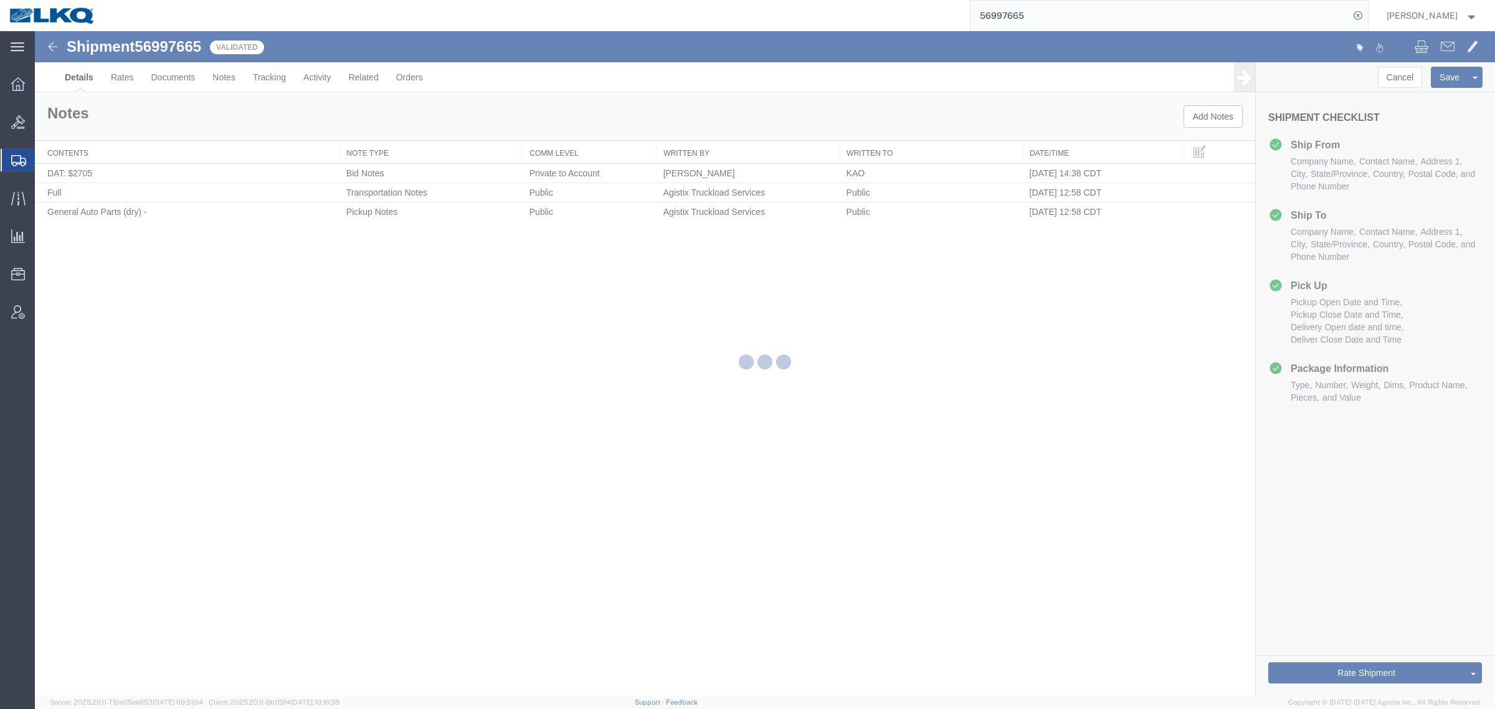
select select "30588"
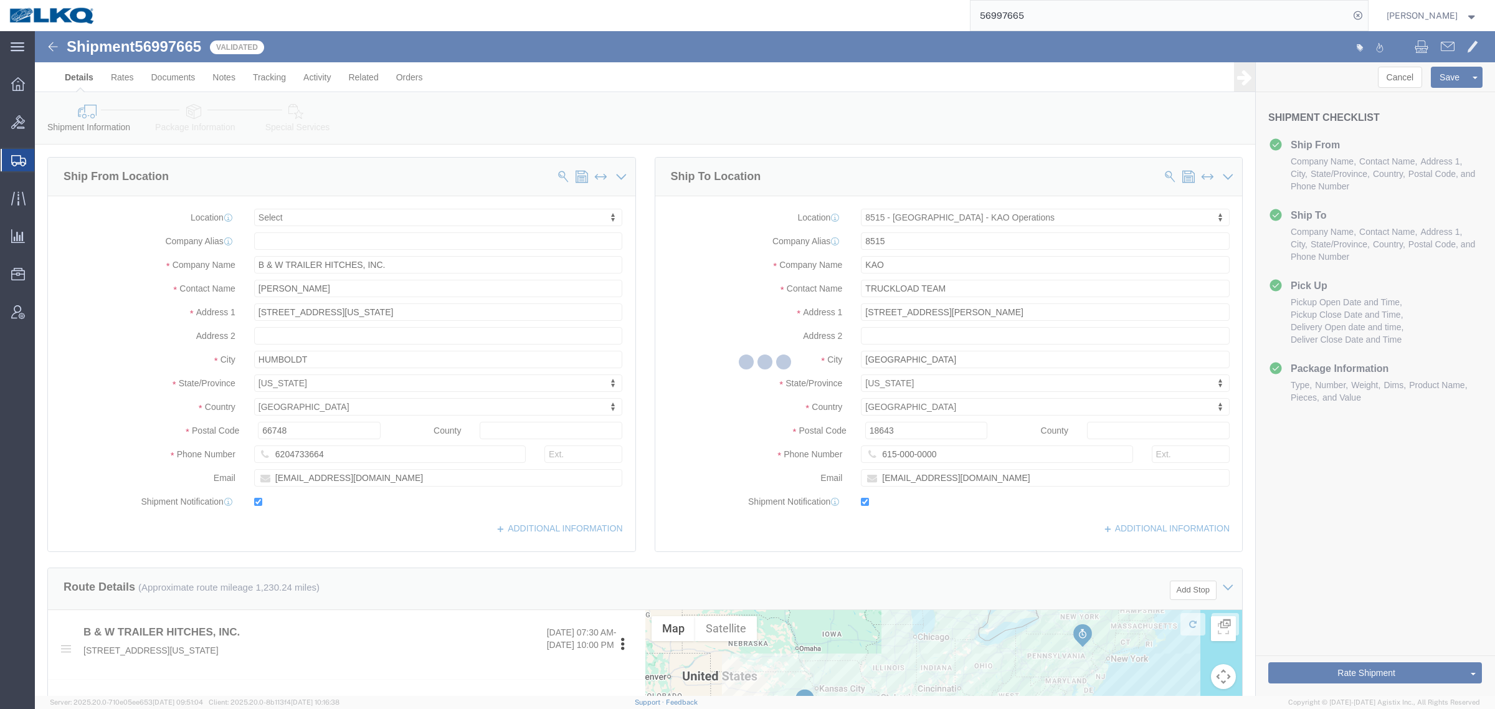
select select "TL"
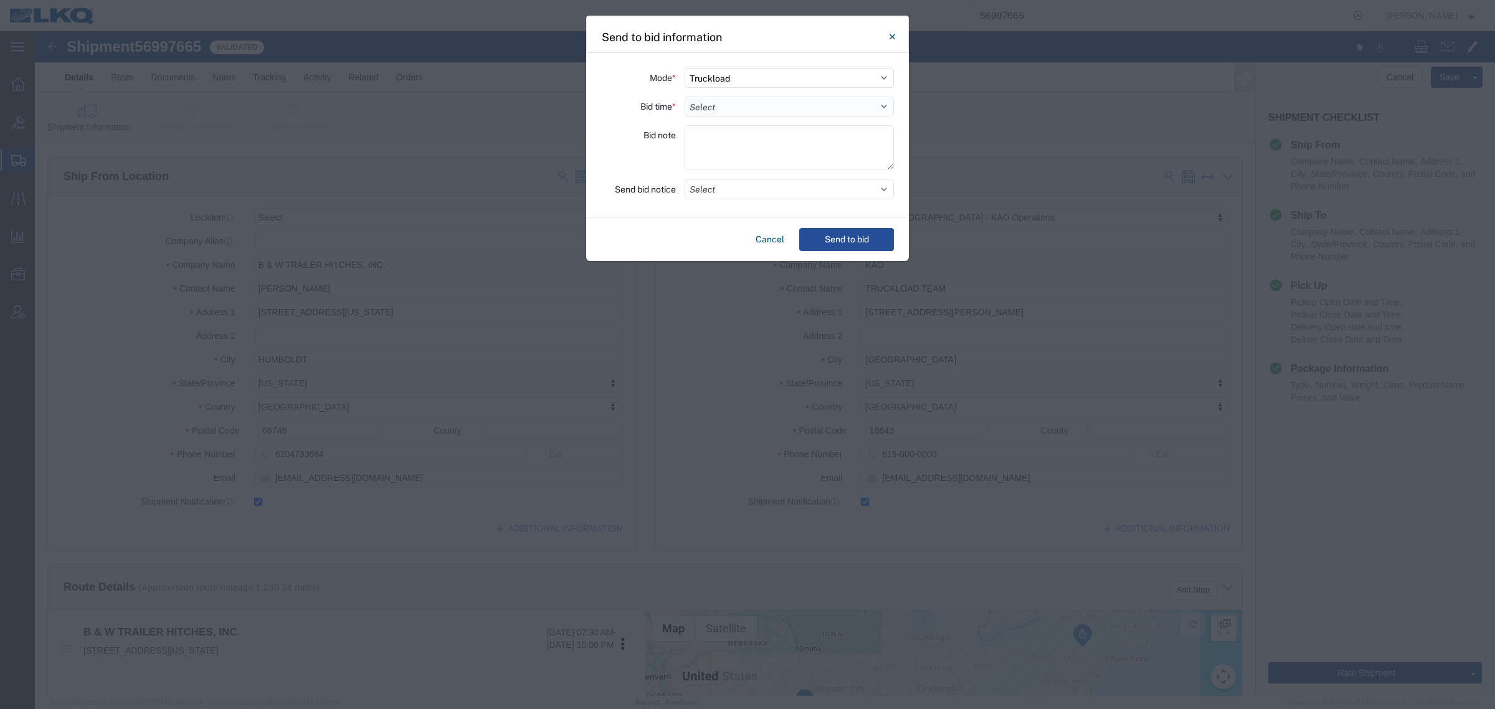
click at [761, 110] on select "Select 30 Min (Rush) 1 Hour (Rush) 2 Hours (Rush) 4 Hours (Rush) 8 Hours (Rush)…" at bounding box center [789, 107] width 209 height 20
select select "24"
click at [685, 97] on select "Select 30 Min (Rush) 1 Hour (Rush) 2 Hours (Rush) 4 Hours (Rush) 8 Hours (Rush)…" at bounding box center [789, 107] width 209 height 20
click at [857, 251] on div "Cancel Send to bid" at bounding box center [747, 239] width 323 height 43
click at [861, 241] on button "Send to bid" at bounding box center [846, 239] width 95 height 23
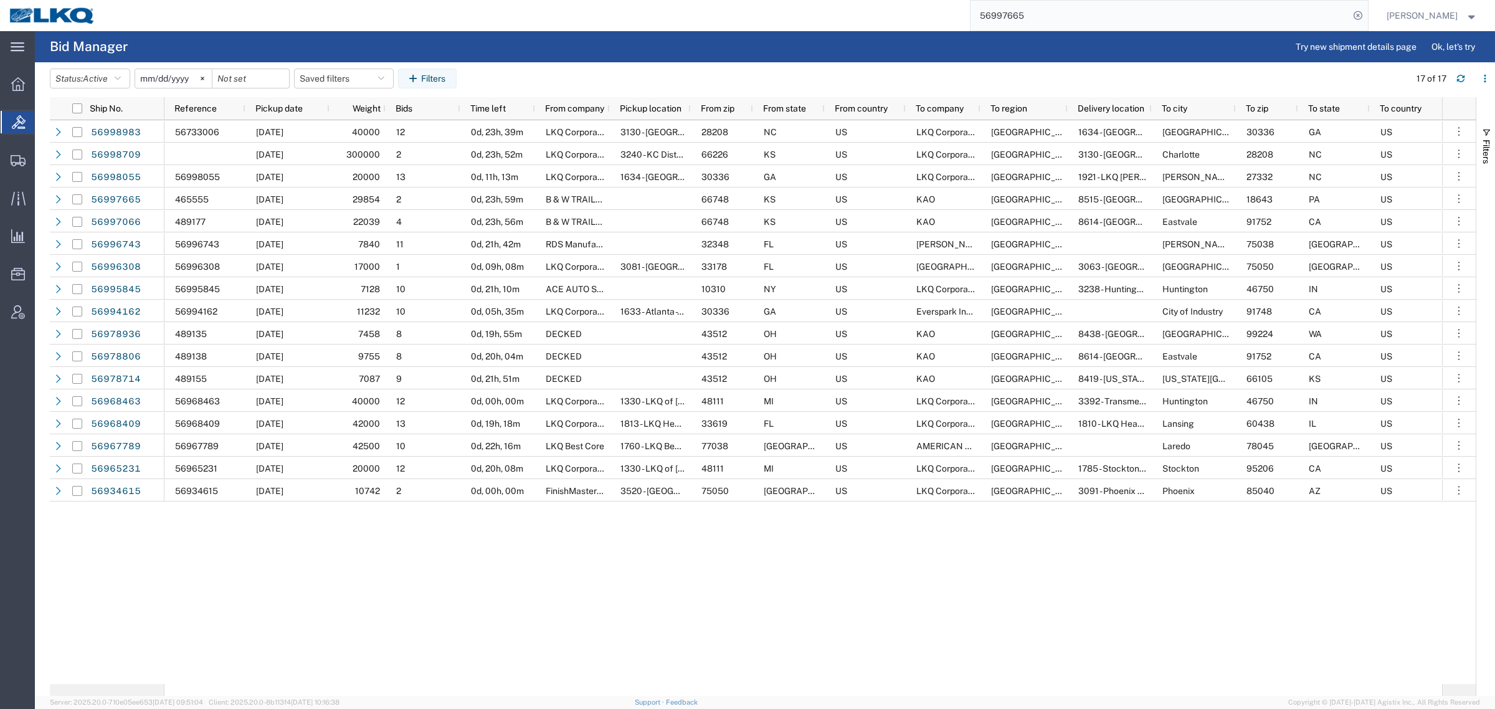
click at [1053, 13] on input "56997665" at bounding box center [1159, 16] width 379 height 30
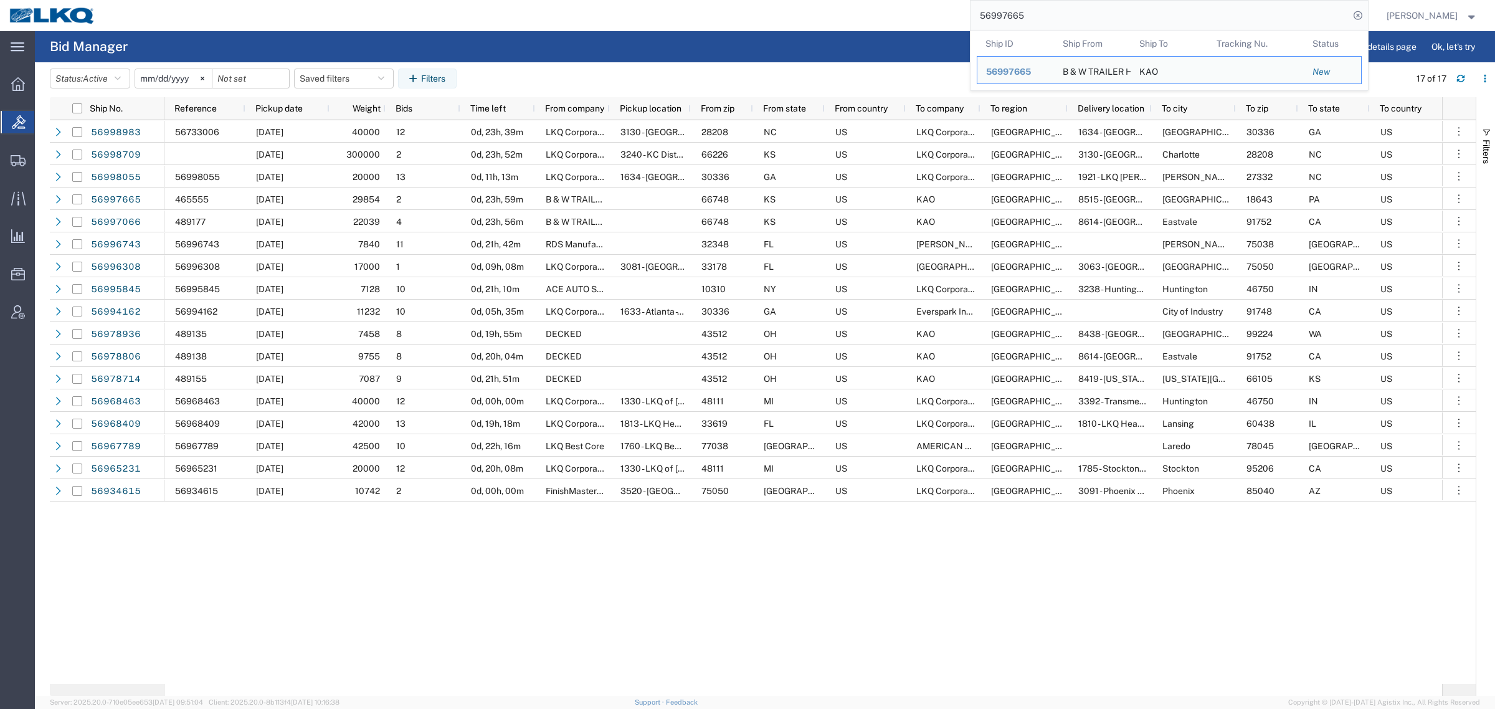
click at [1053, 13] on input "56997665" at bounding box center [1159, 16] width 379 height 30
paste input "782157"
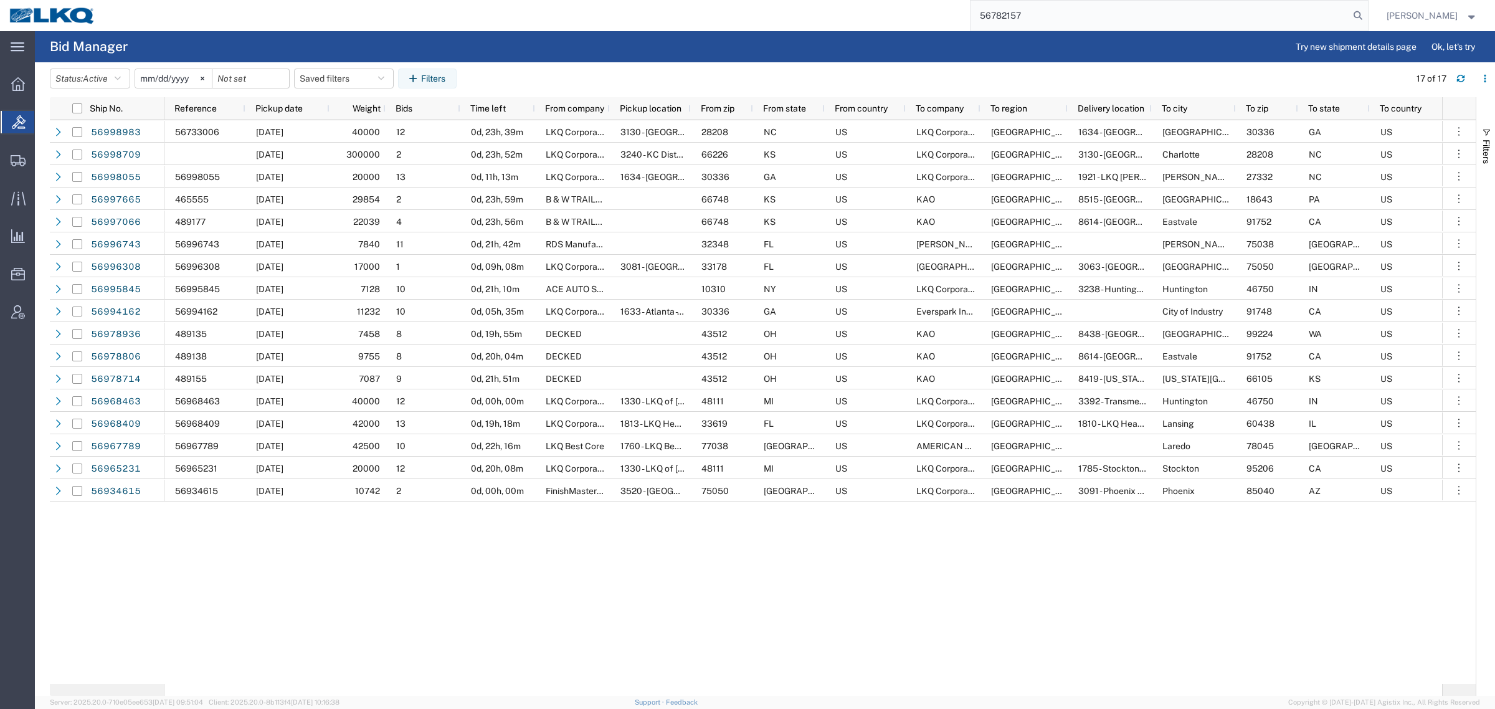
type input "56782157"
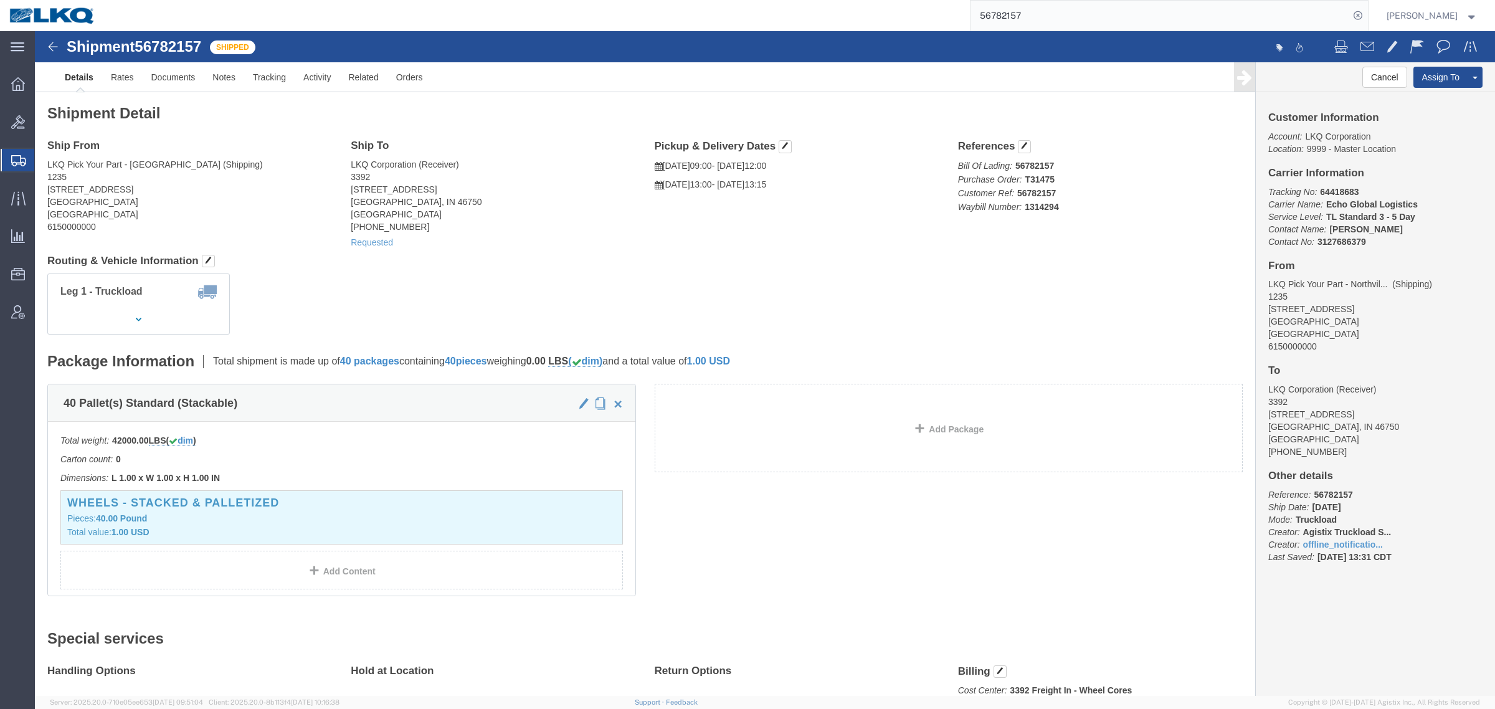
click address "LKQ Pick Your Part - Northville (Shipping) 1235 1100 Northville Road Houston, T…"
click link "Requested"
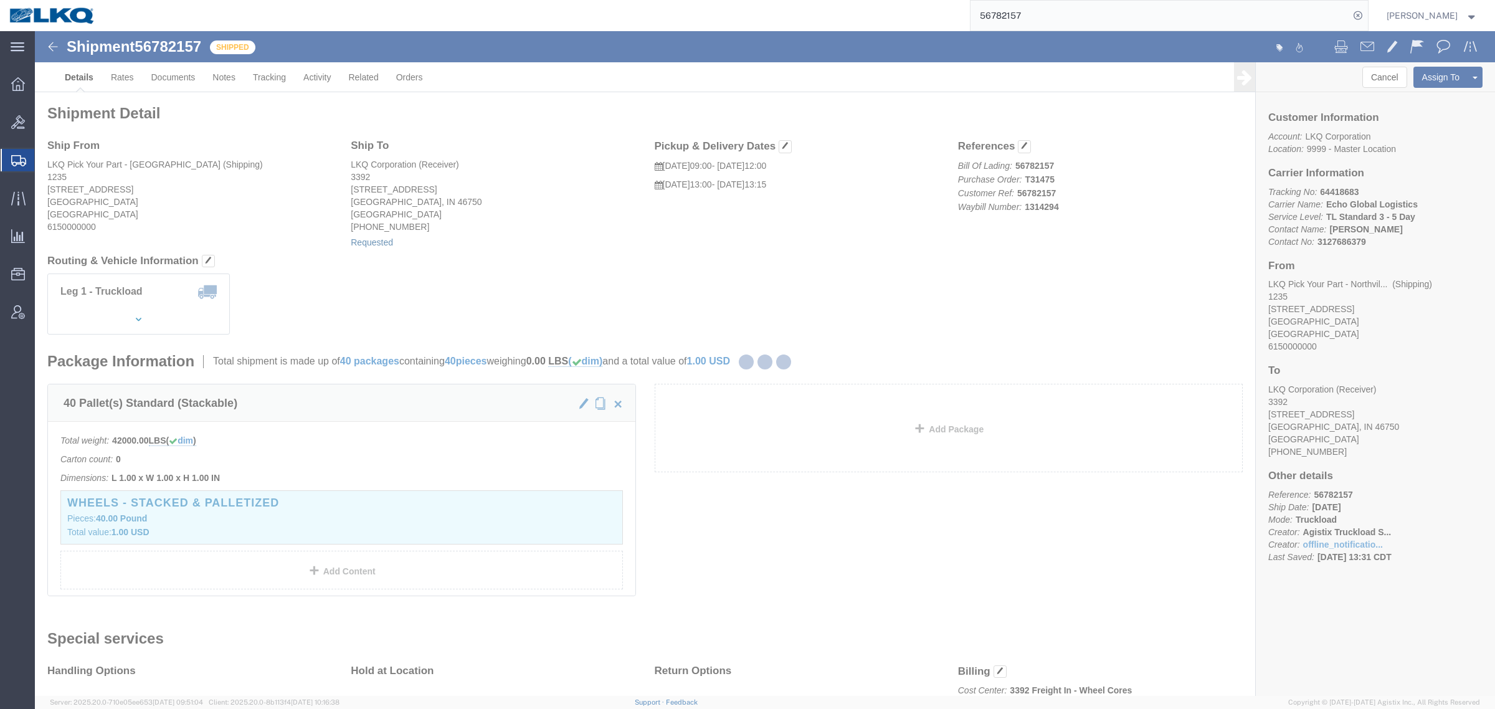
select select "22"
select select "15"
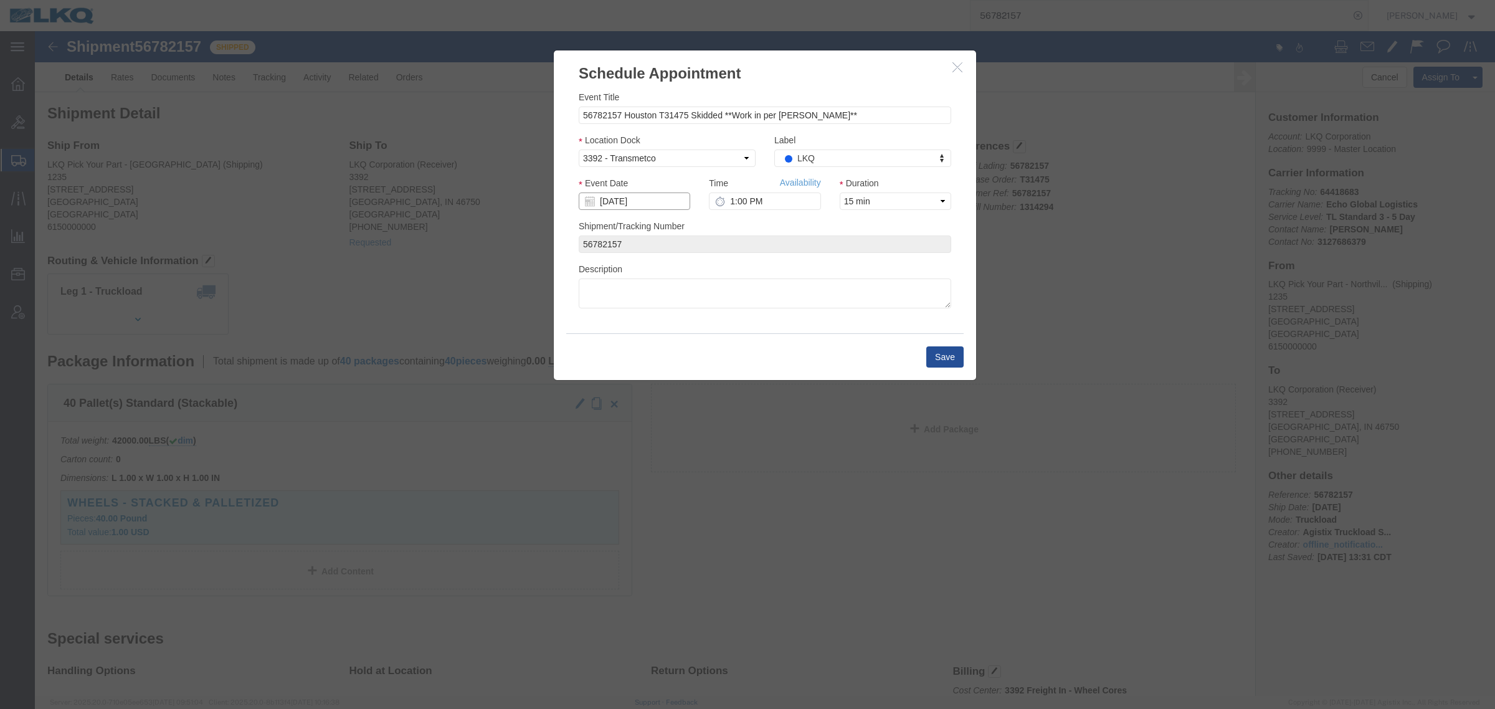
click input "[DATE]"
click td "2"
click link "Availability"
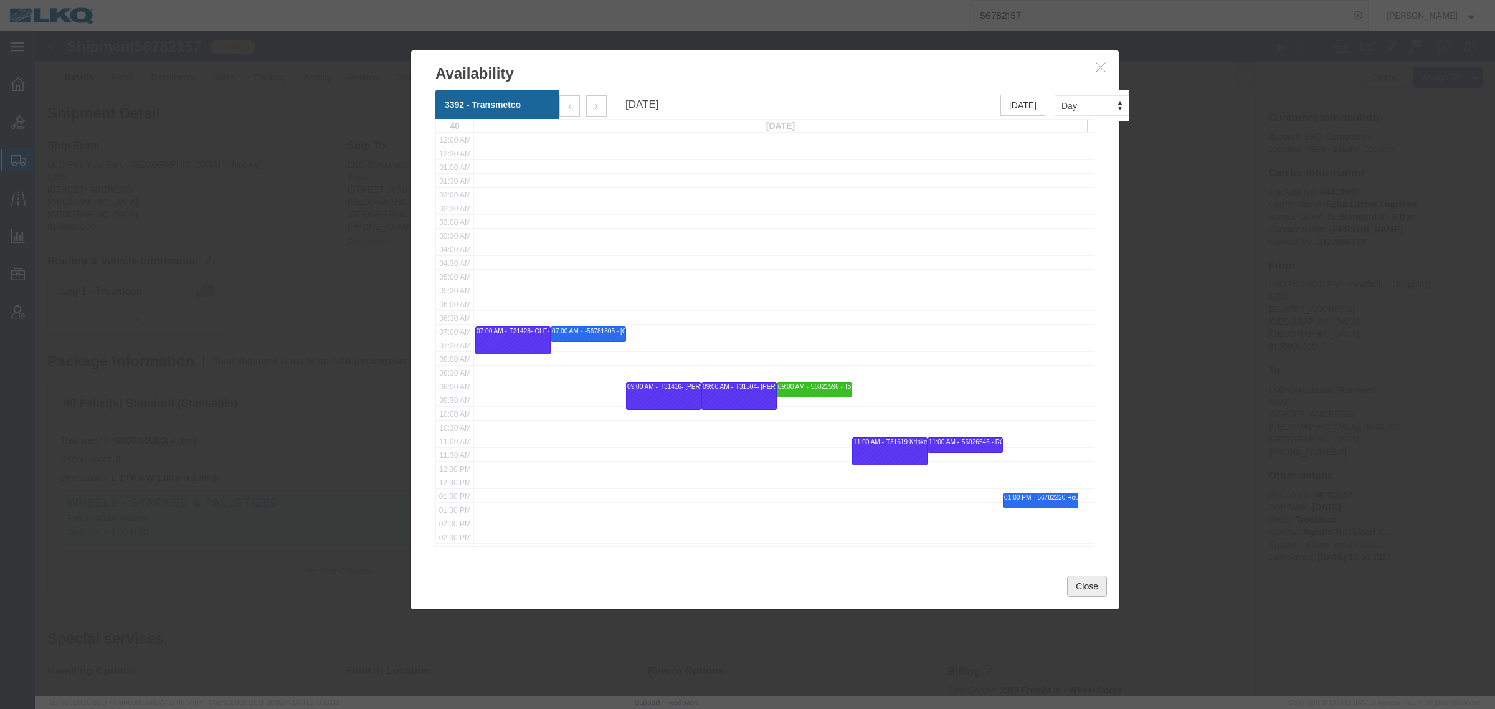
click button "Close"
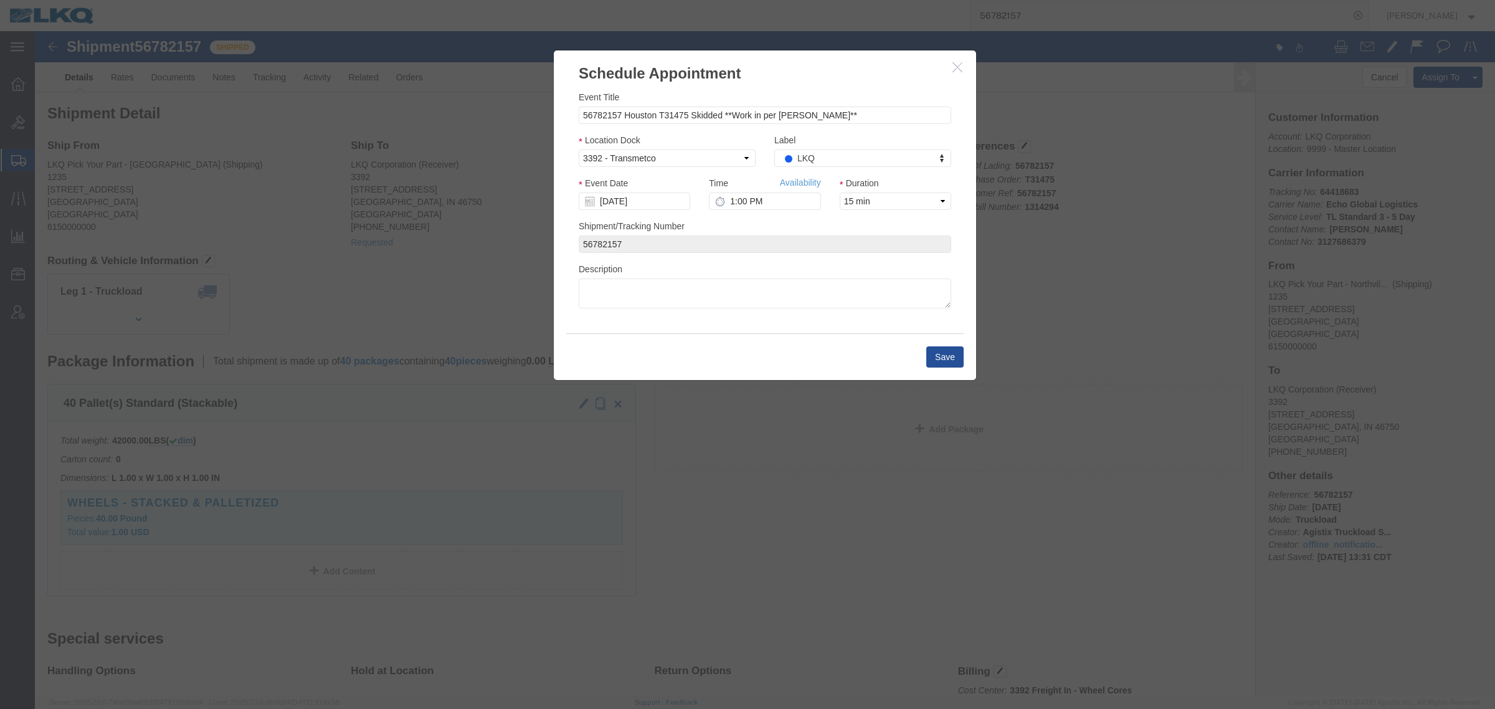
click button "button"
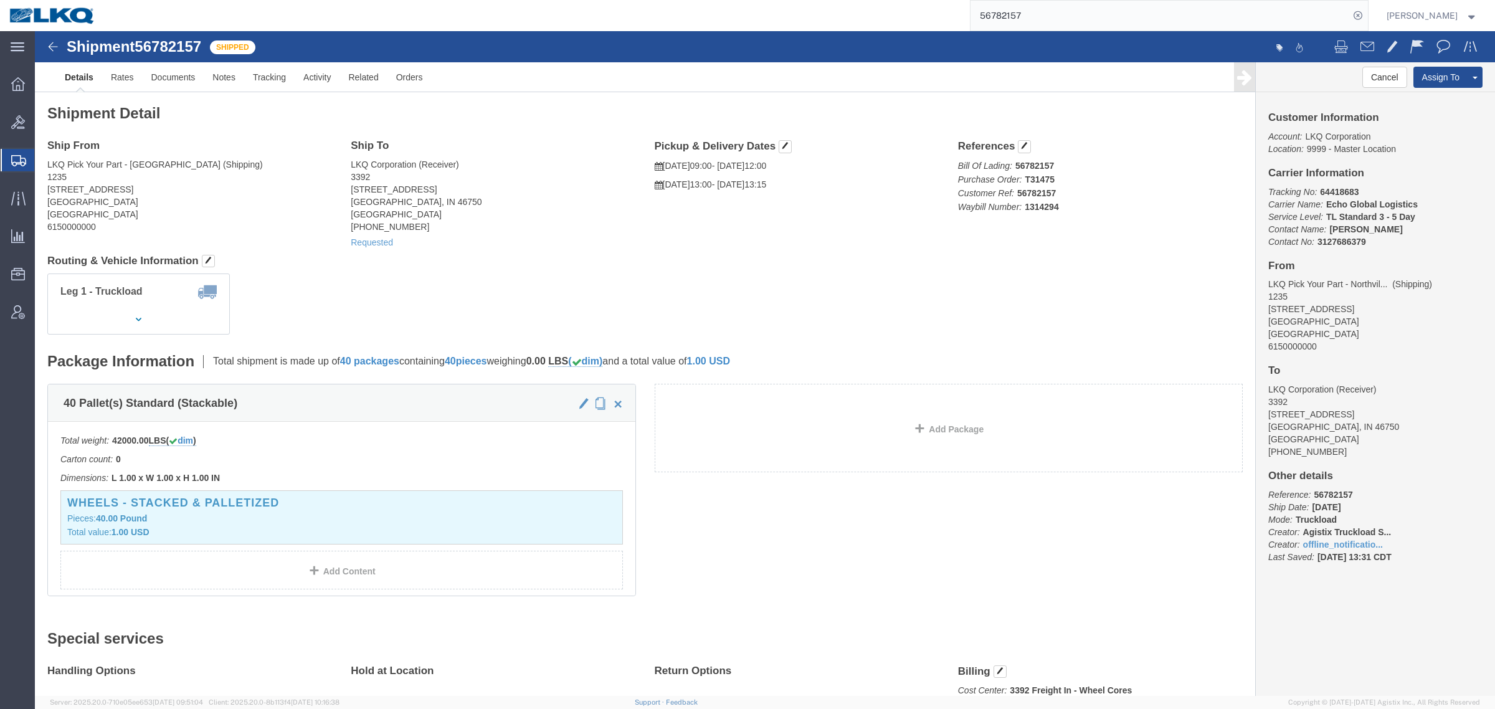
click div "Leg 1 - Truckload Vehicle 1: Standard Dry Van (53 Feet) Number of trucks: 1"
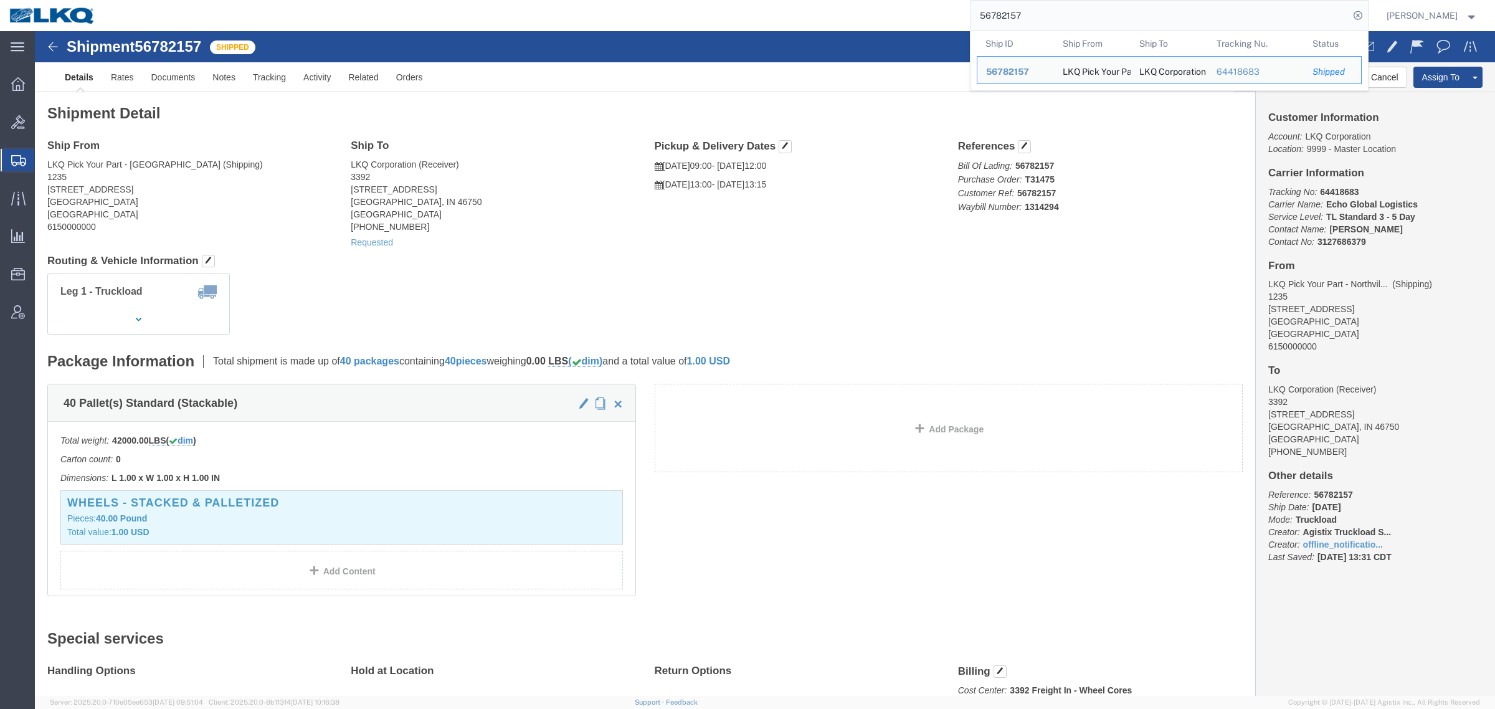
click at [1060, 14] on input "56782157" at bounding box center [1159, 16] width 379 height 30
paste input "999320"
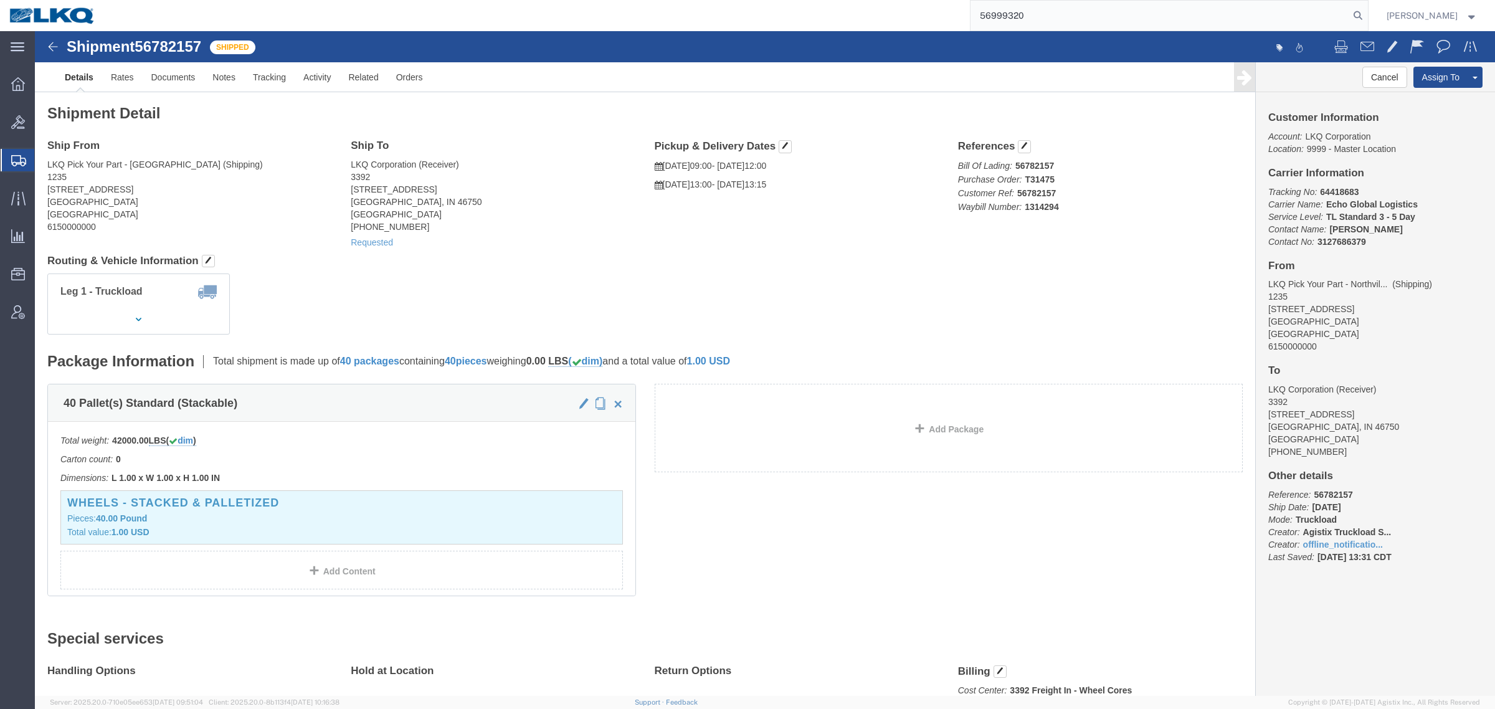
type input "56999320"
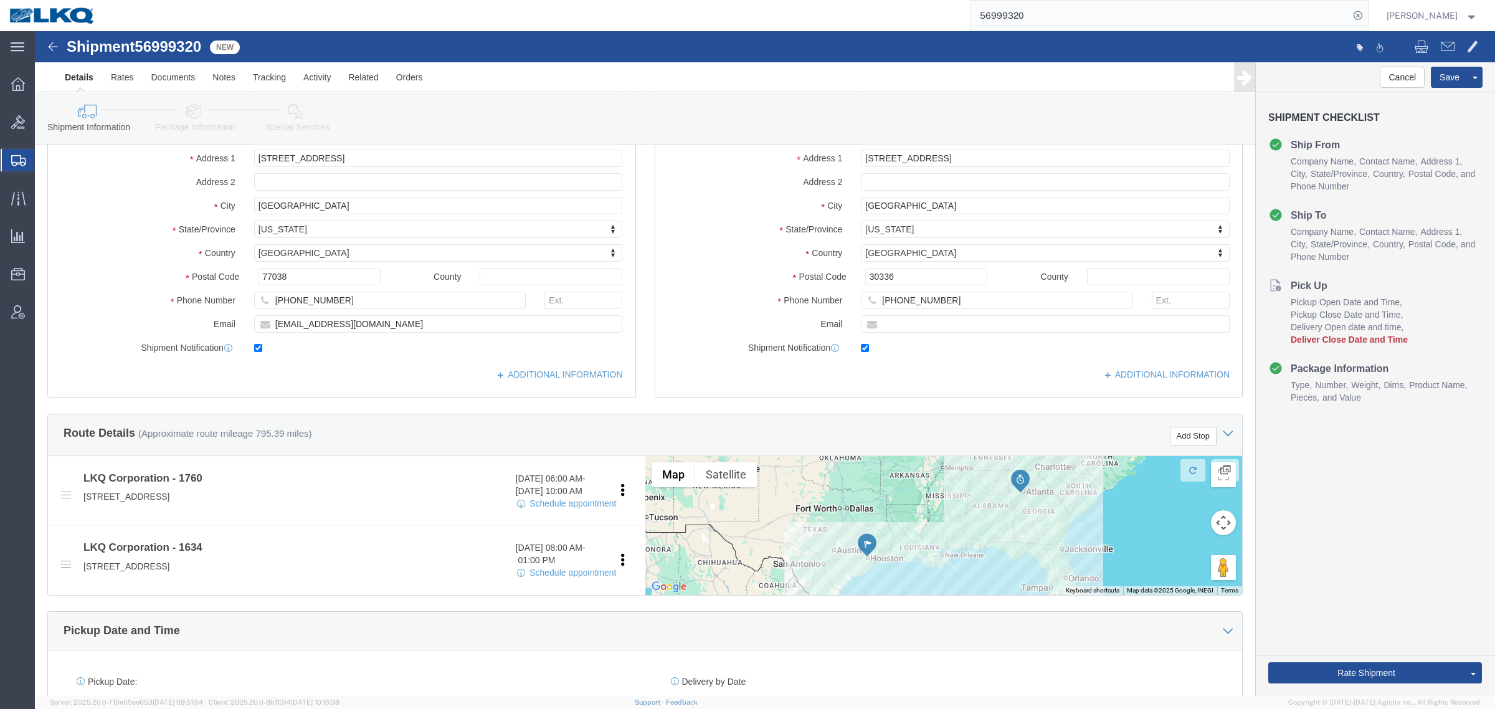
scroll to position [156, 0]
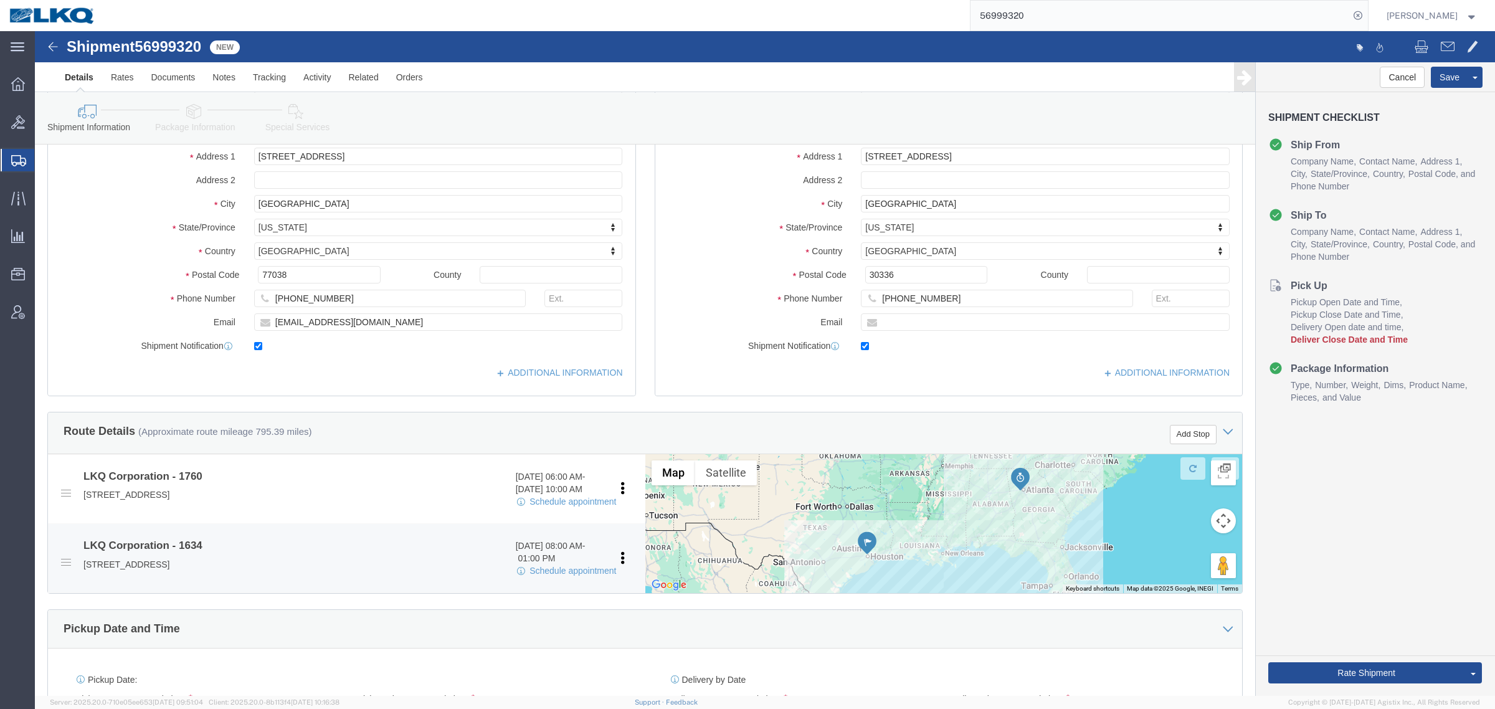
select select "27634"
select select "28712"
click link "Schedule appointment"
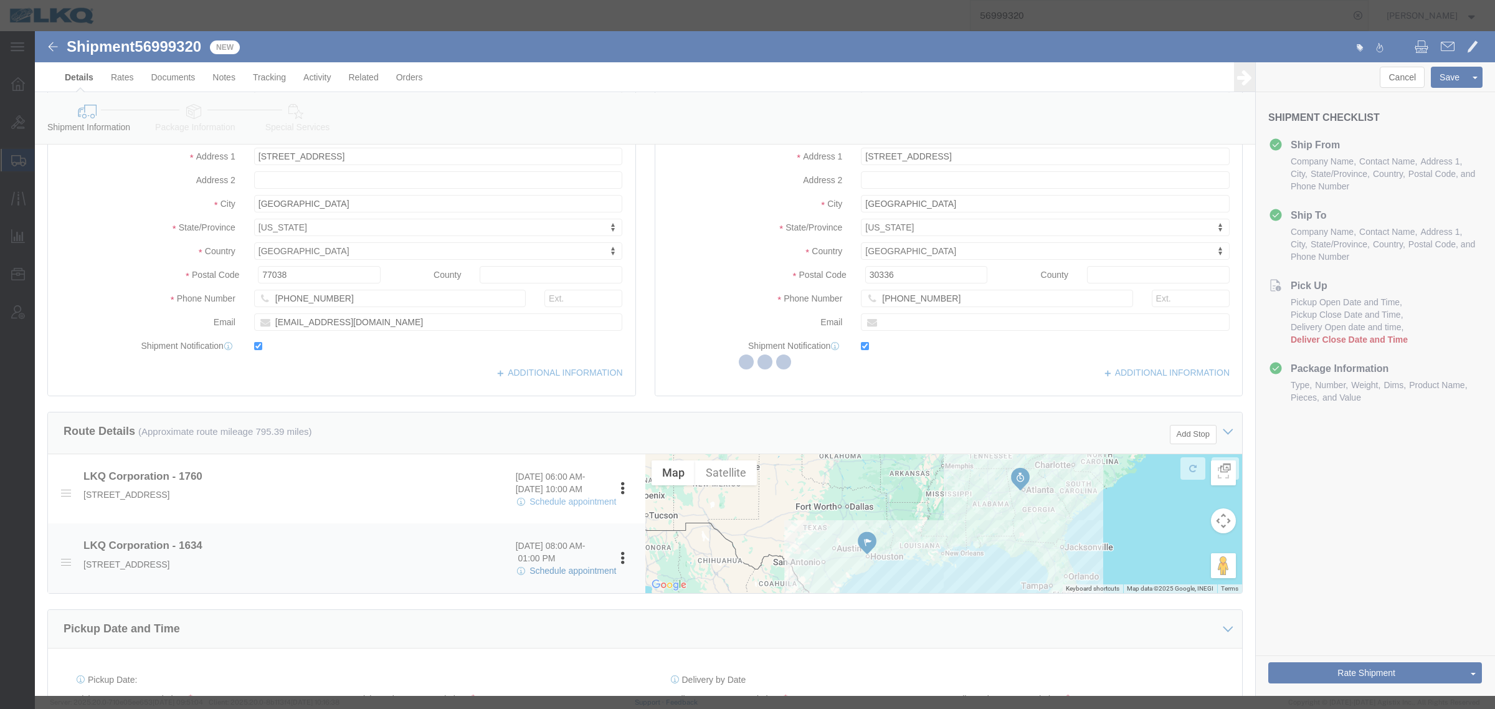
select select
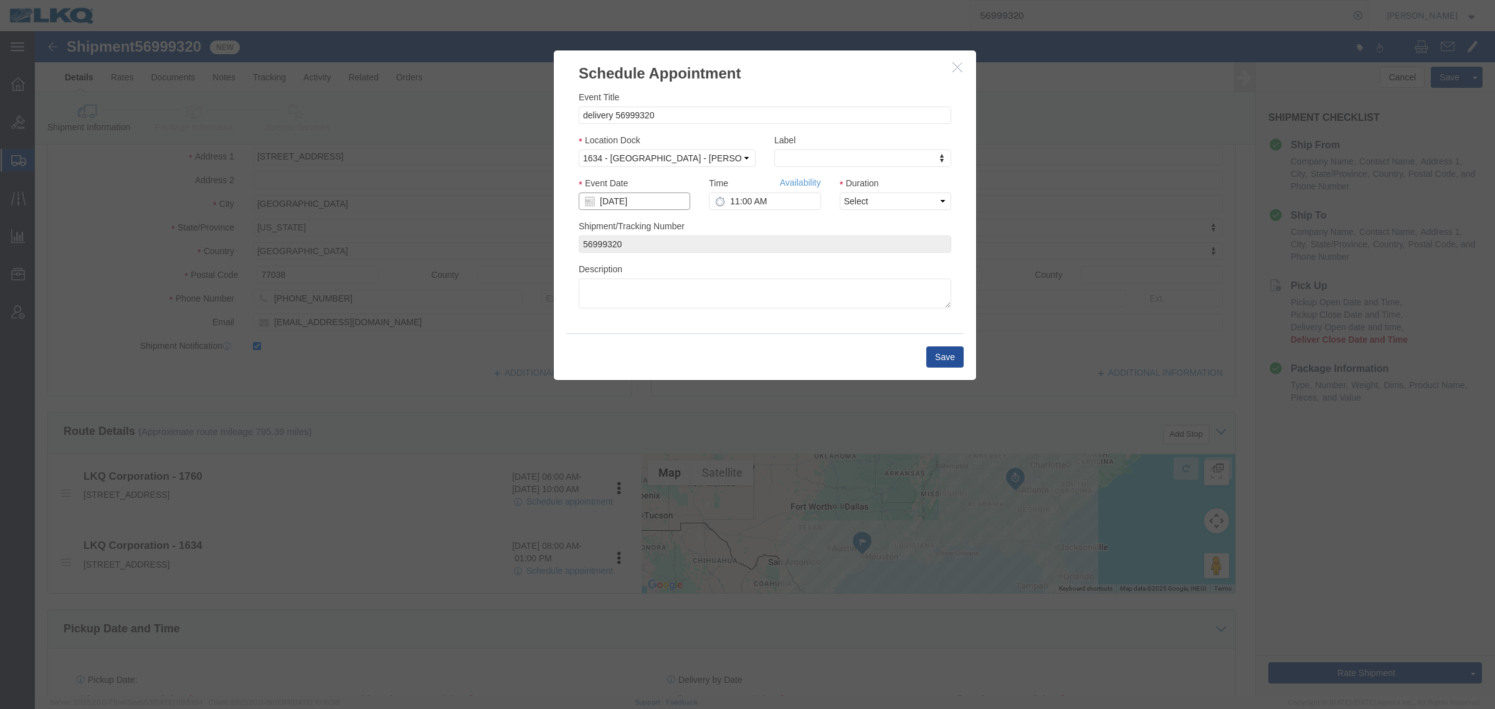
click input "[DATE]"
click div "Event Title delivery 56999320 Location Dock Select 1634 - Atlanta - Knopf - Boa…"
click icon "button"
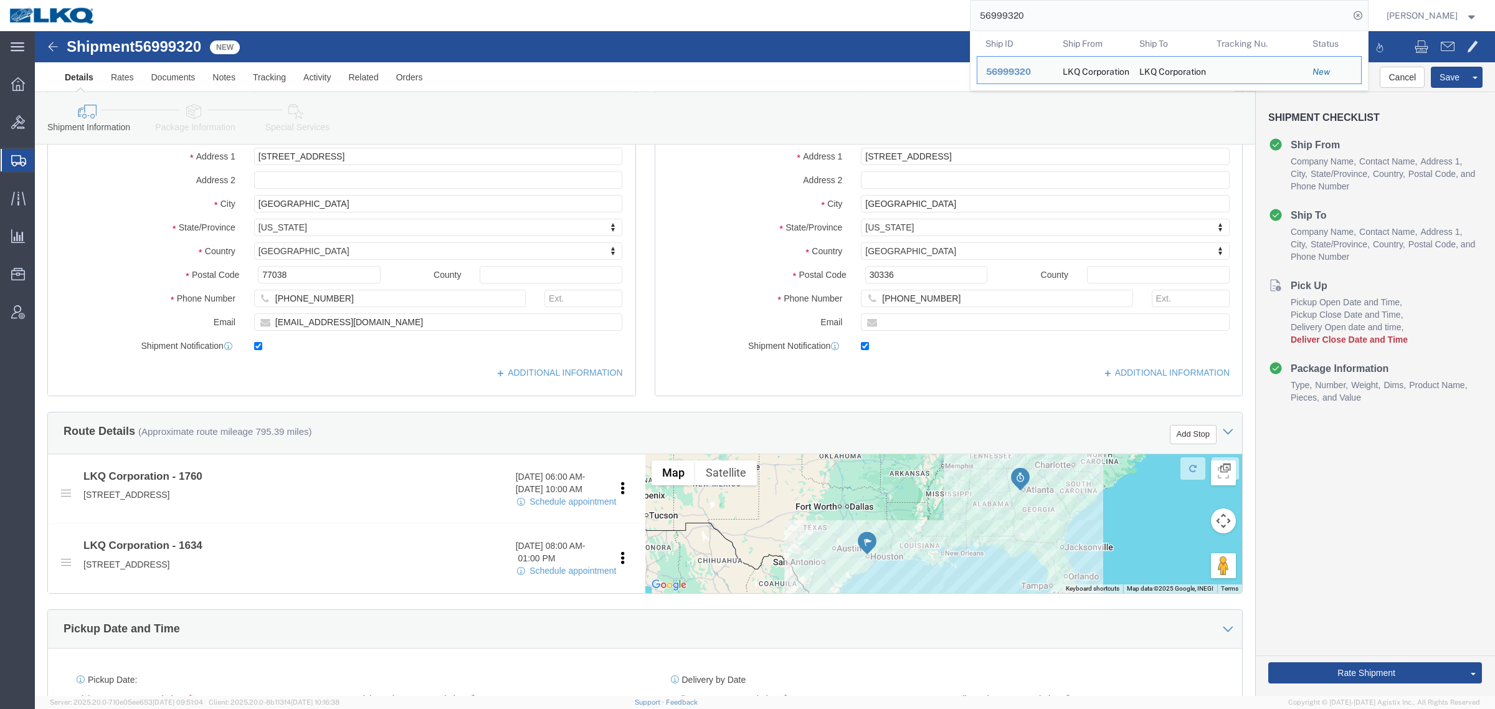
drag, startPoint x: 953, startPoint y: 20, endPoint x: 881, endPoint y: 26, distance: 71.9
click at [881, 25] on div "56999320 Ship ID Ship From Ship To Tracking Nu. Status Ship ID 56999320 Ship Fr…" at bounding box center [736, 15] width 1263 height 31
paste input "26546"
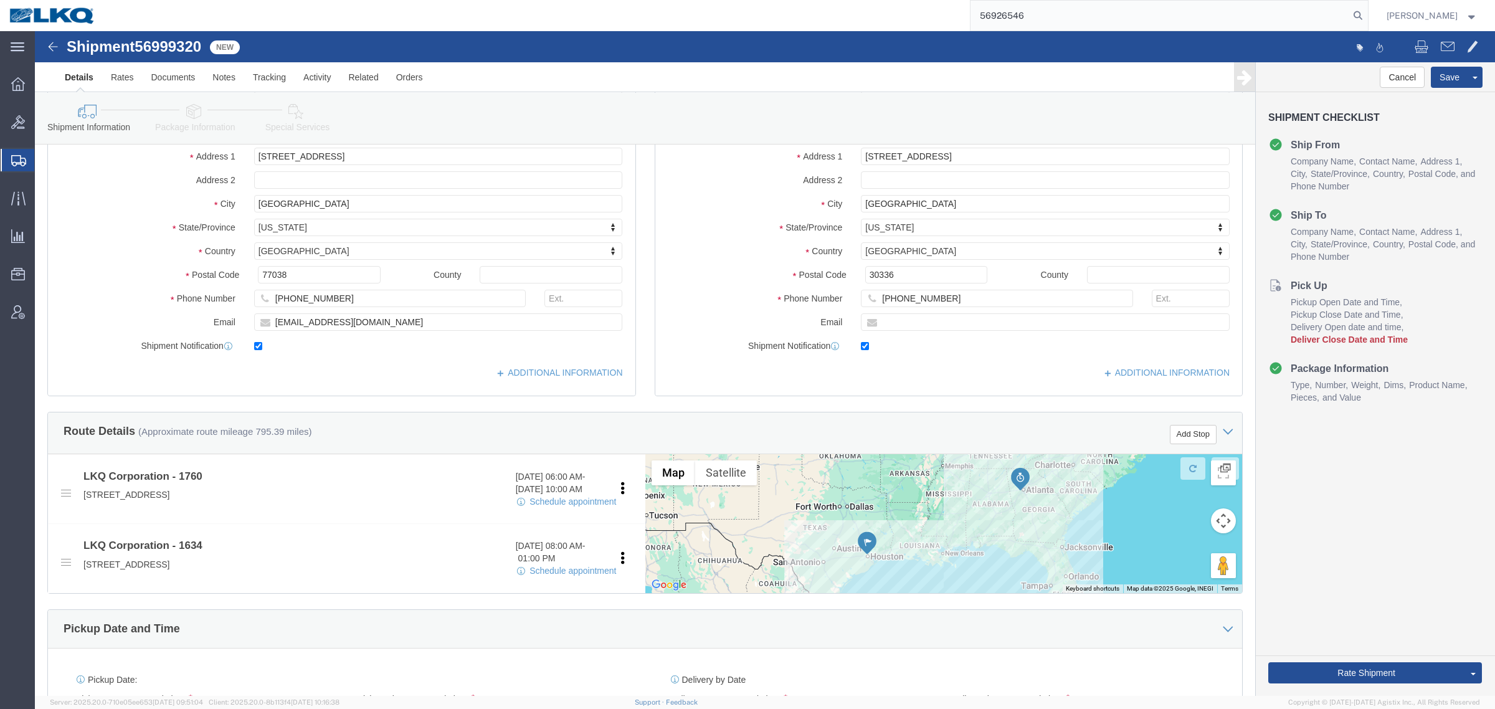
type input "56926546"
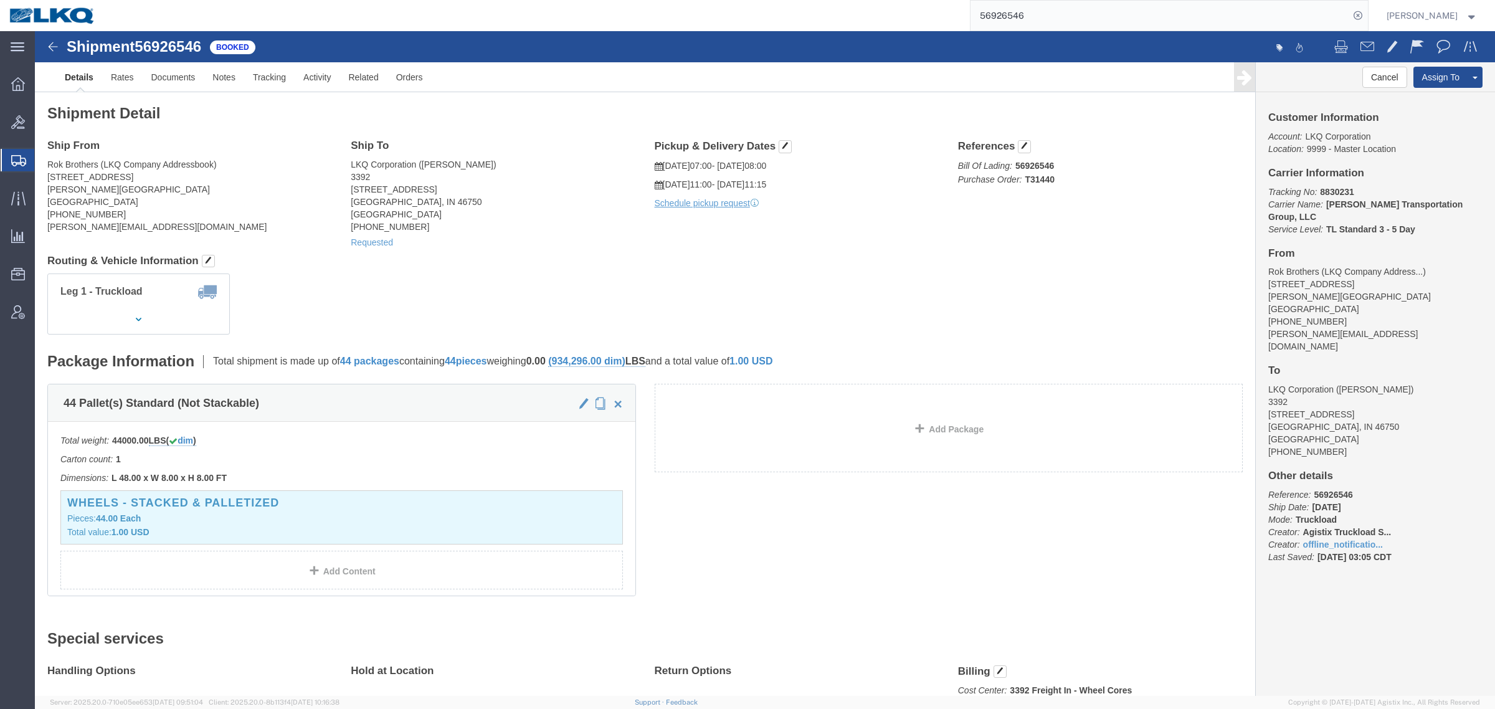
click div "Leg 1 - Truckload Vehicle 1: Standard Dry Van (53 Feet) Number of trucks: 1"
click address "Rok Brothers (LKQ Company Addressbook) 8217 Cloverleaf Dr Glen Burnie, MD 21108…"
copy div "randa@rokbrothers.com"
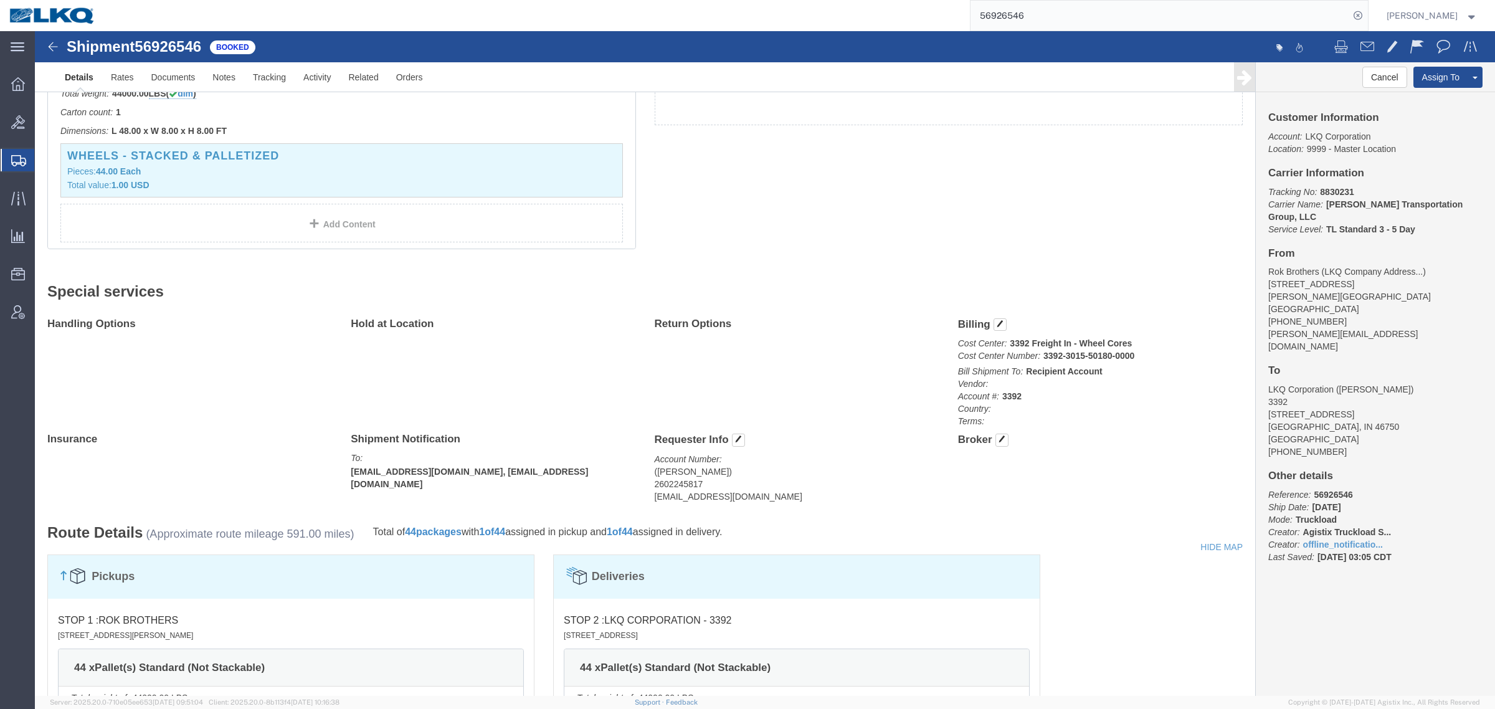
scroll to position [467, 0]
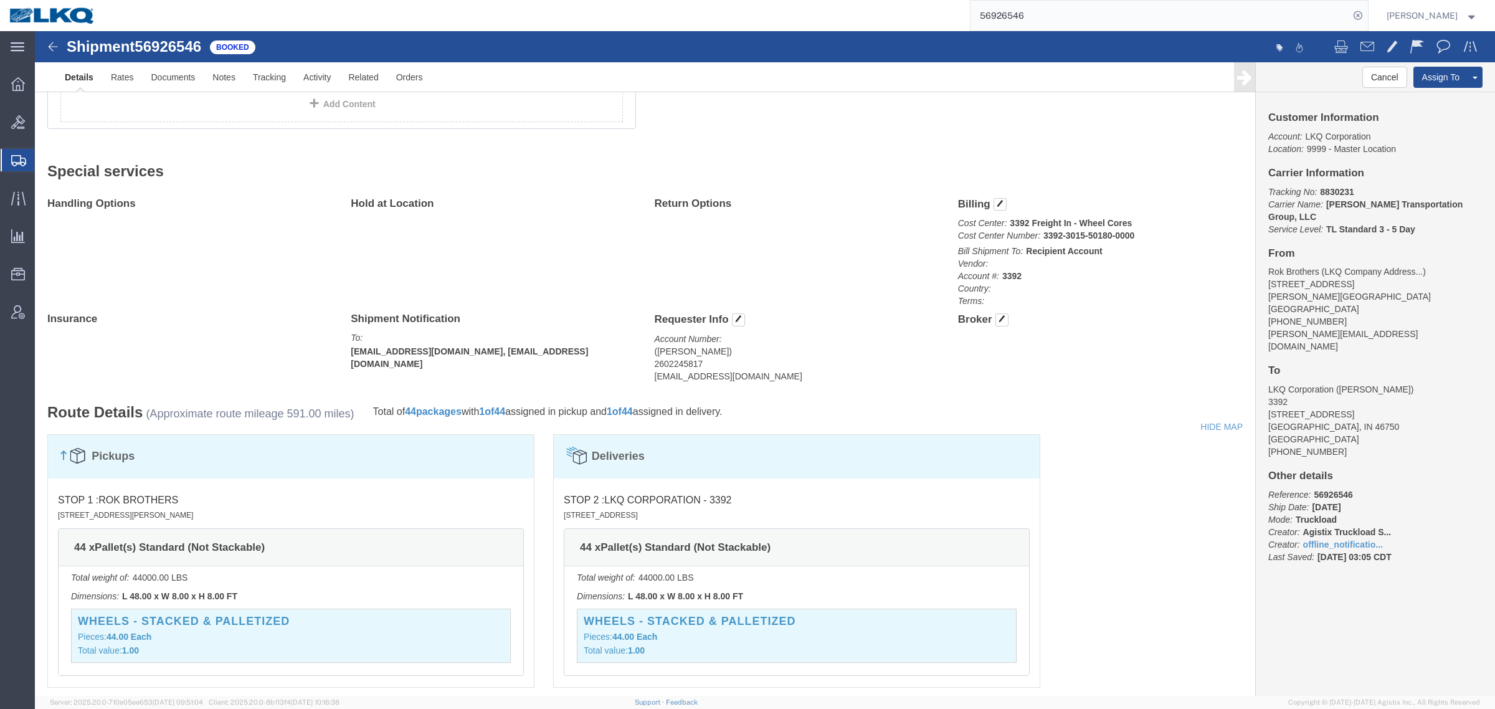
click address "(Ryan) 2602245817 rxgledhill@lkqcorp.com"
copy div "rxgledhill@lkqcorp.com Edit Requester Info Location Select Select My Profile Lo…"
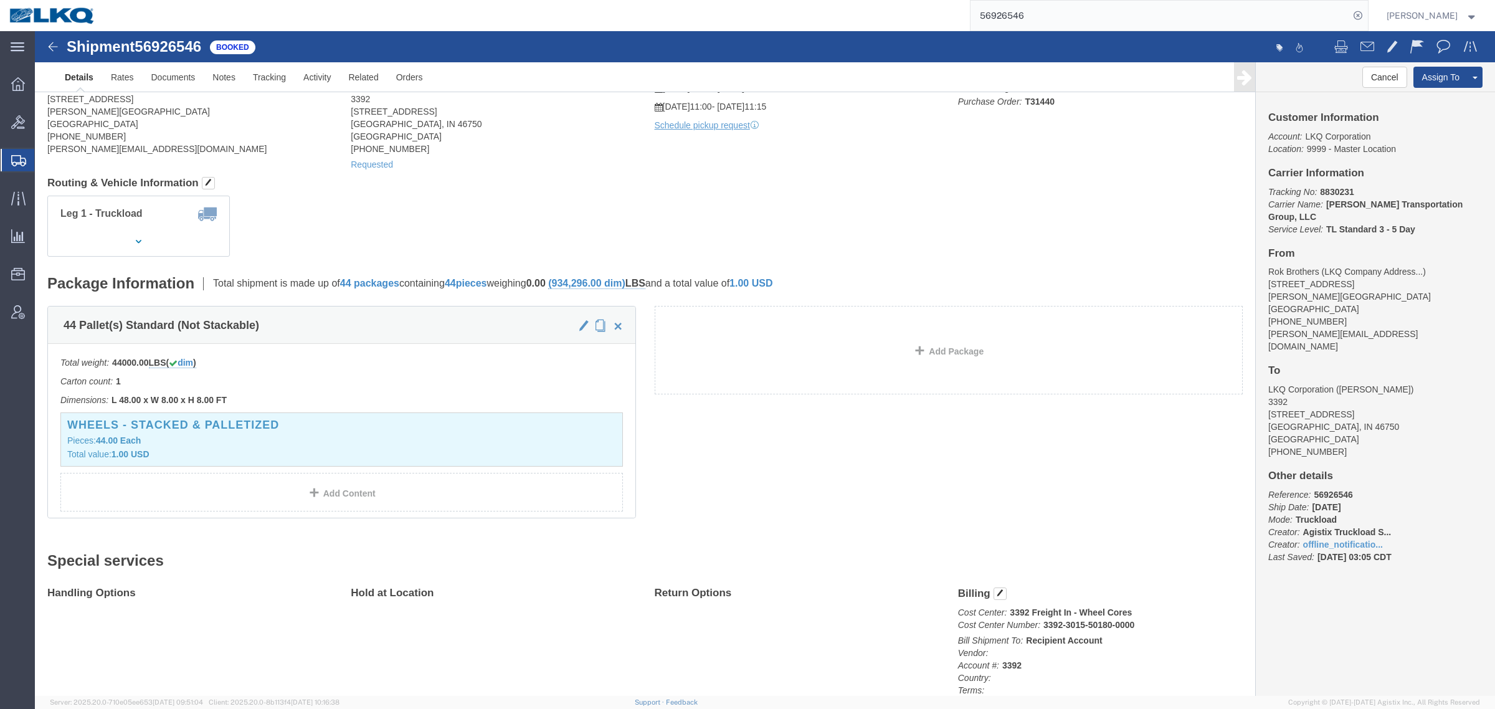
scroll to position [0, 0]
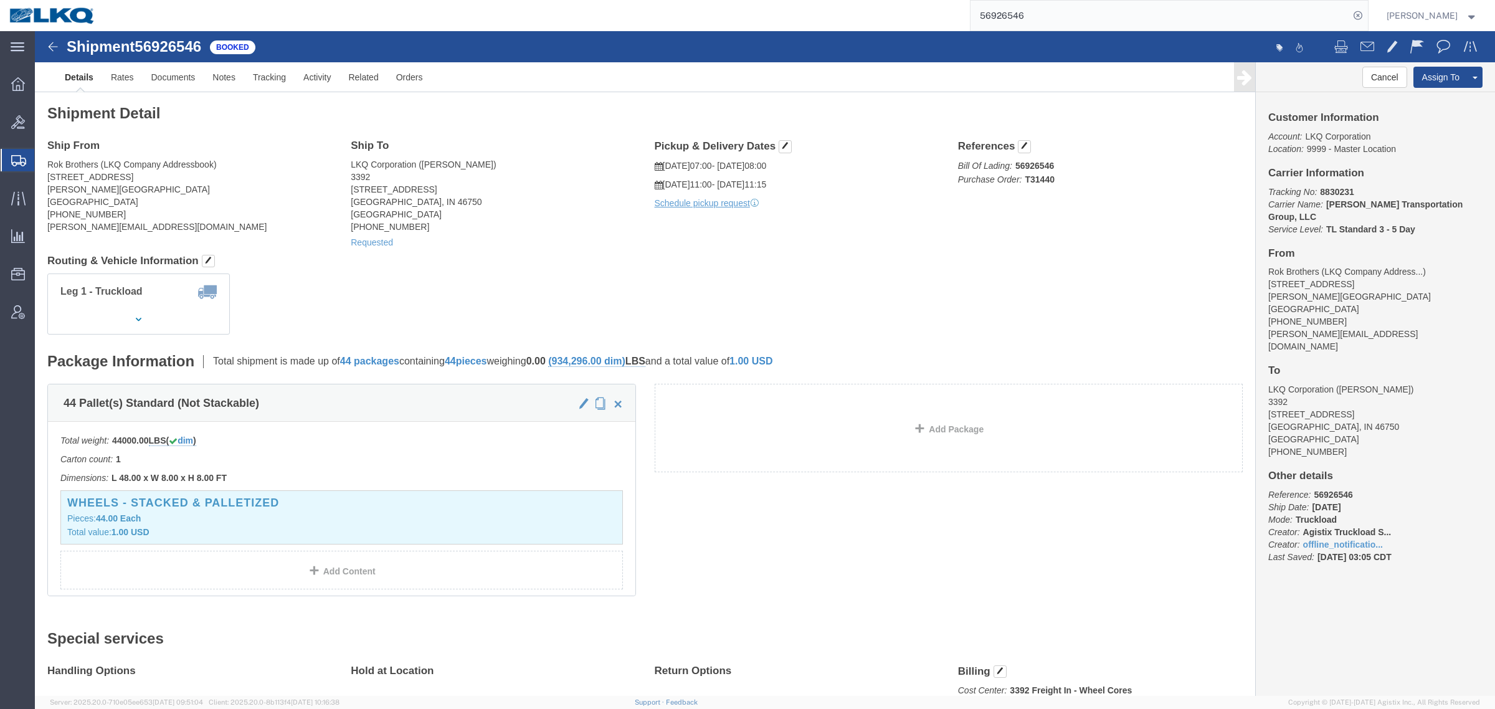
click div "Leg 1 - Truckload Vehicle 1: Standard Dry Van (53 Feet) Number of trucks: 1"
click link "Requested"
click div
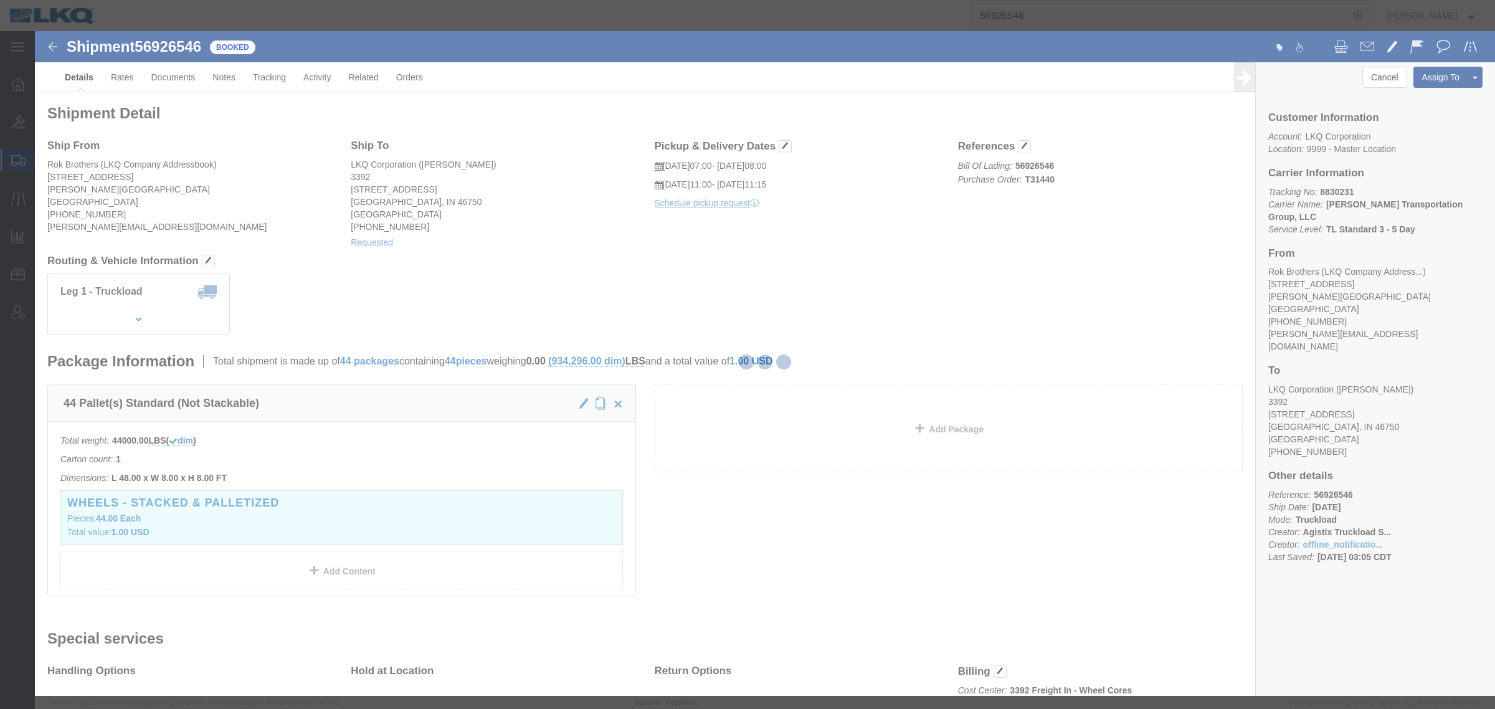
select select "23"
select select "15"
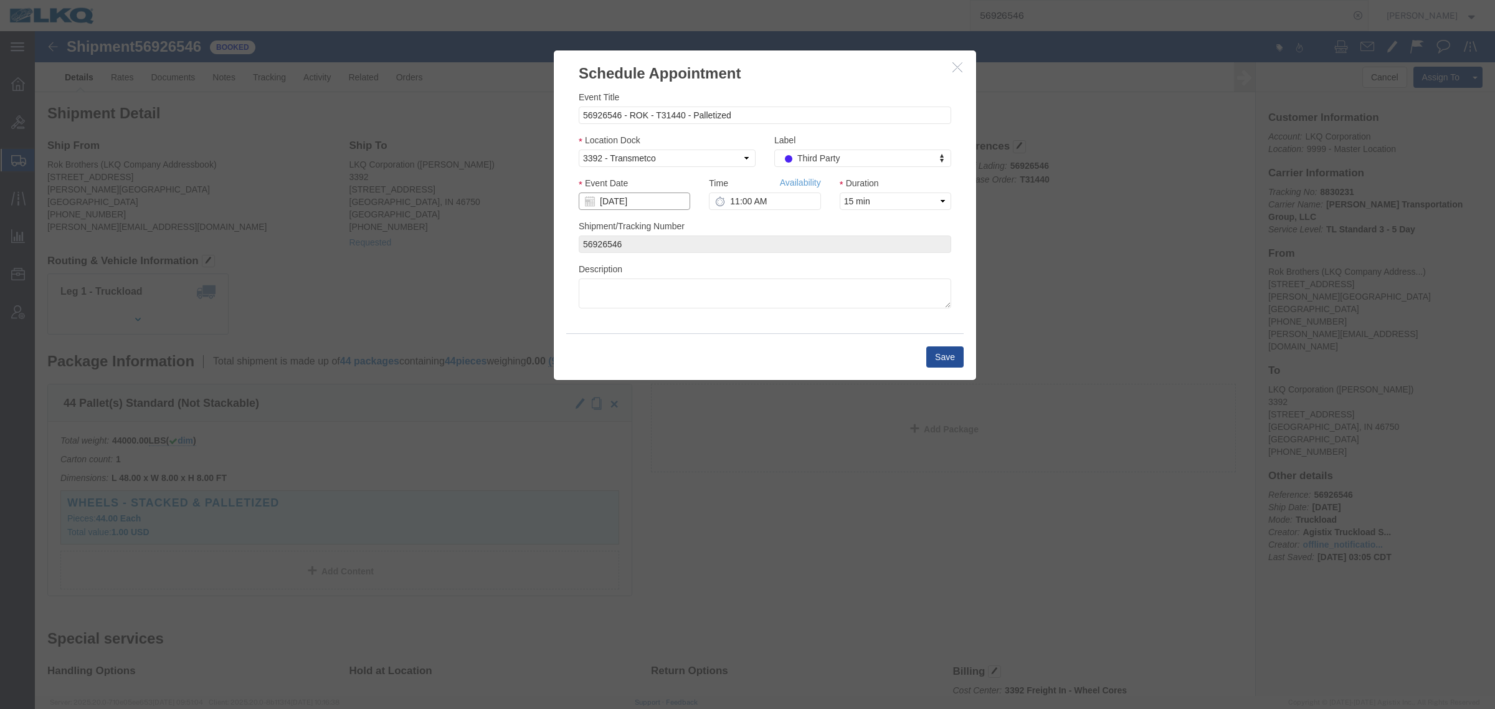
click input "[DATE]"
click td "3"
click link "Availability"
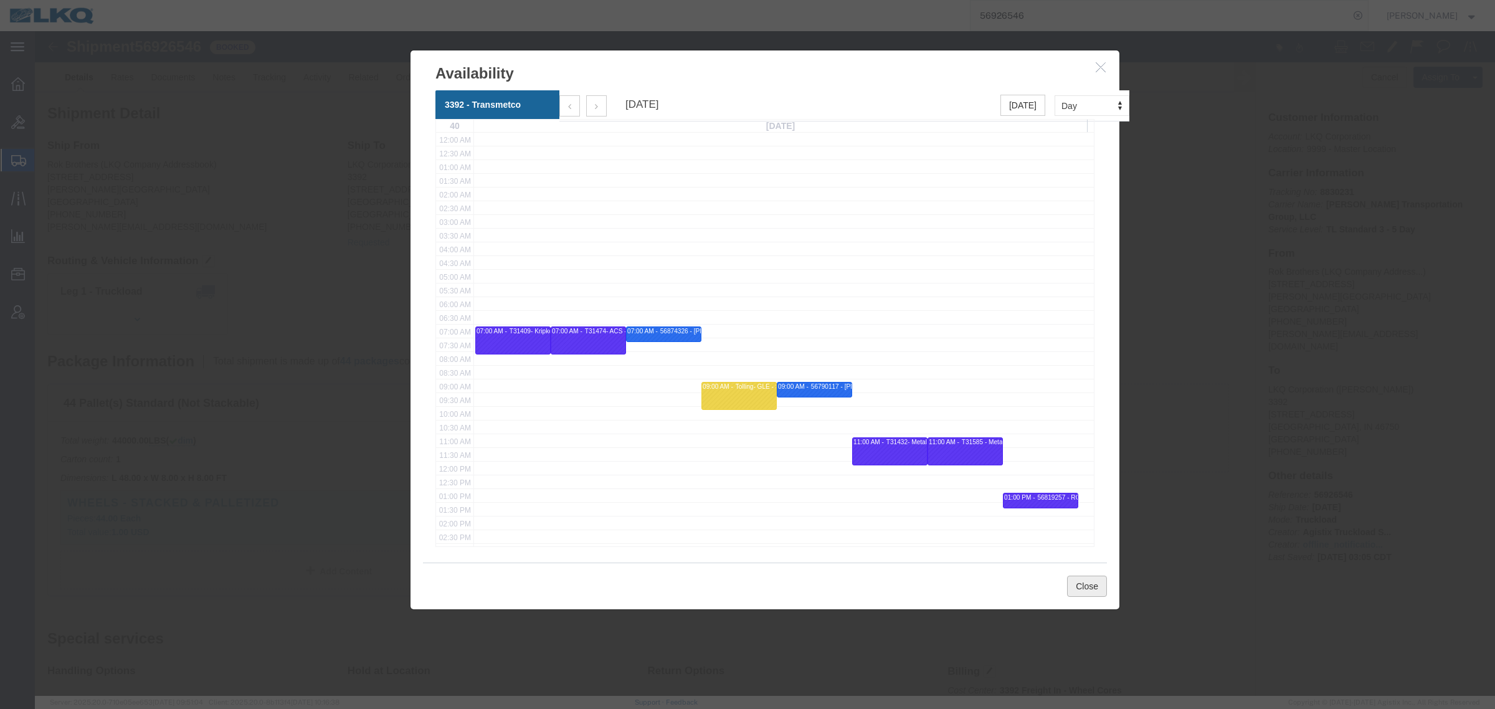
click button "Close"
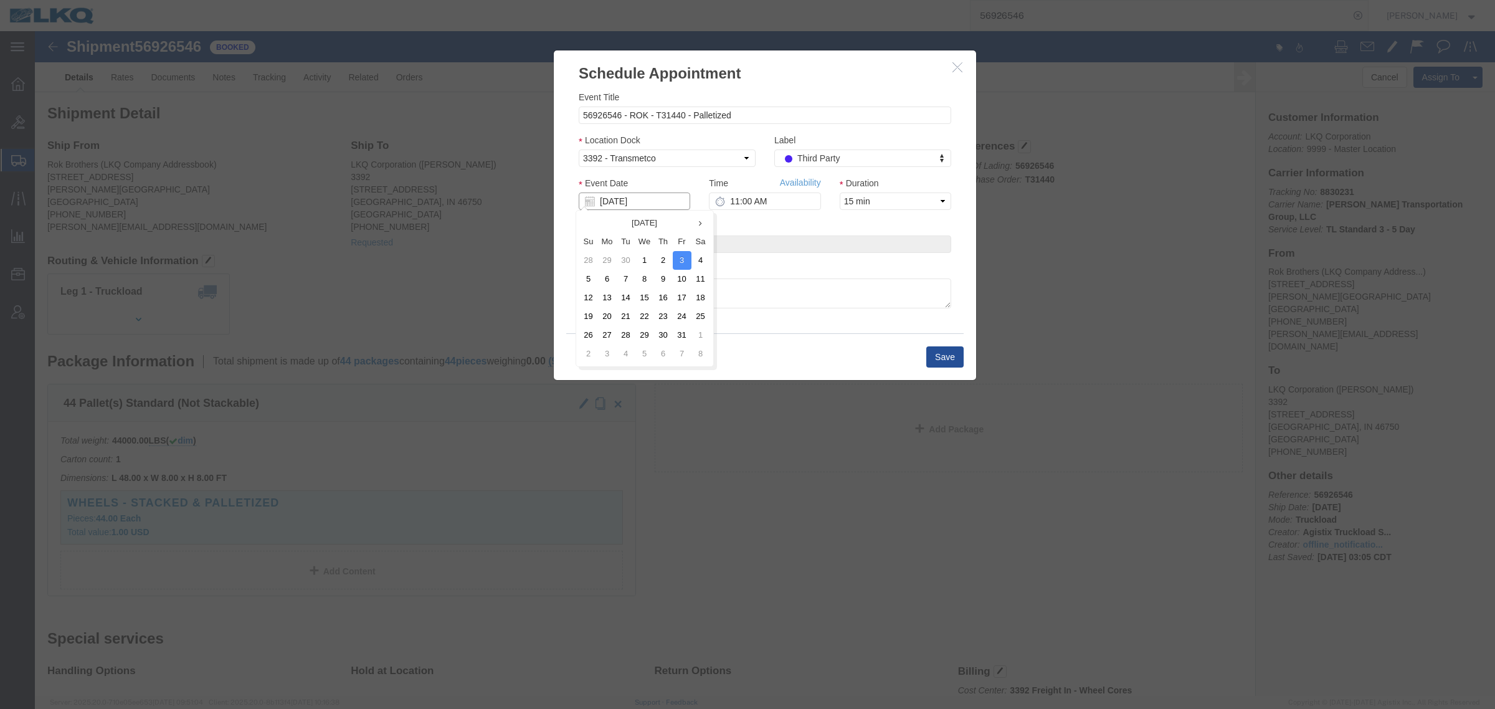
click input "[DATE]"
click td "6"
click input "[DATE]"
click div "Event Date 10/02/2025"
click input "[DATE]"
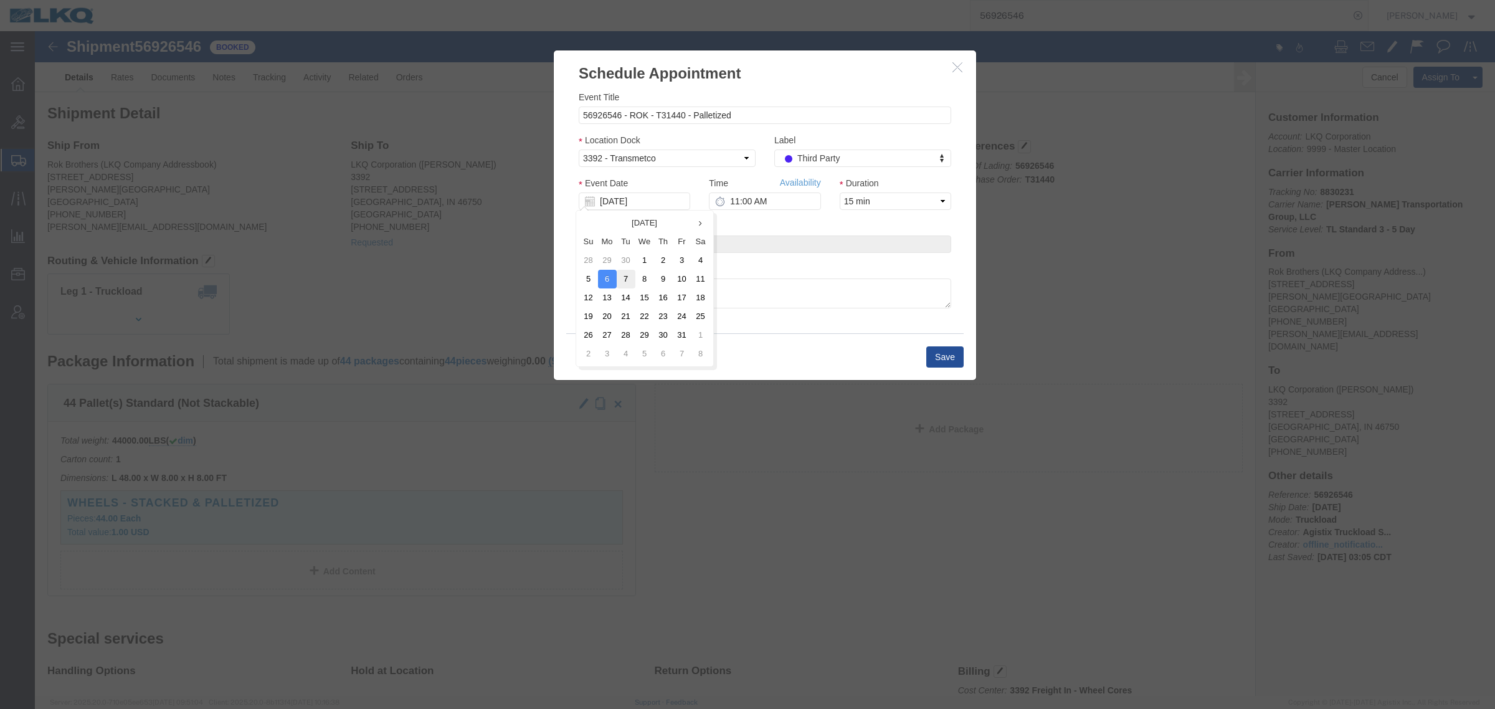
click td "7"
click div "Label Third Party Label Label Atlanta Cages and Pallets Billed Delivered FCFS L…"
click link "Availability"
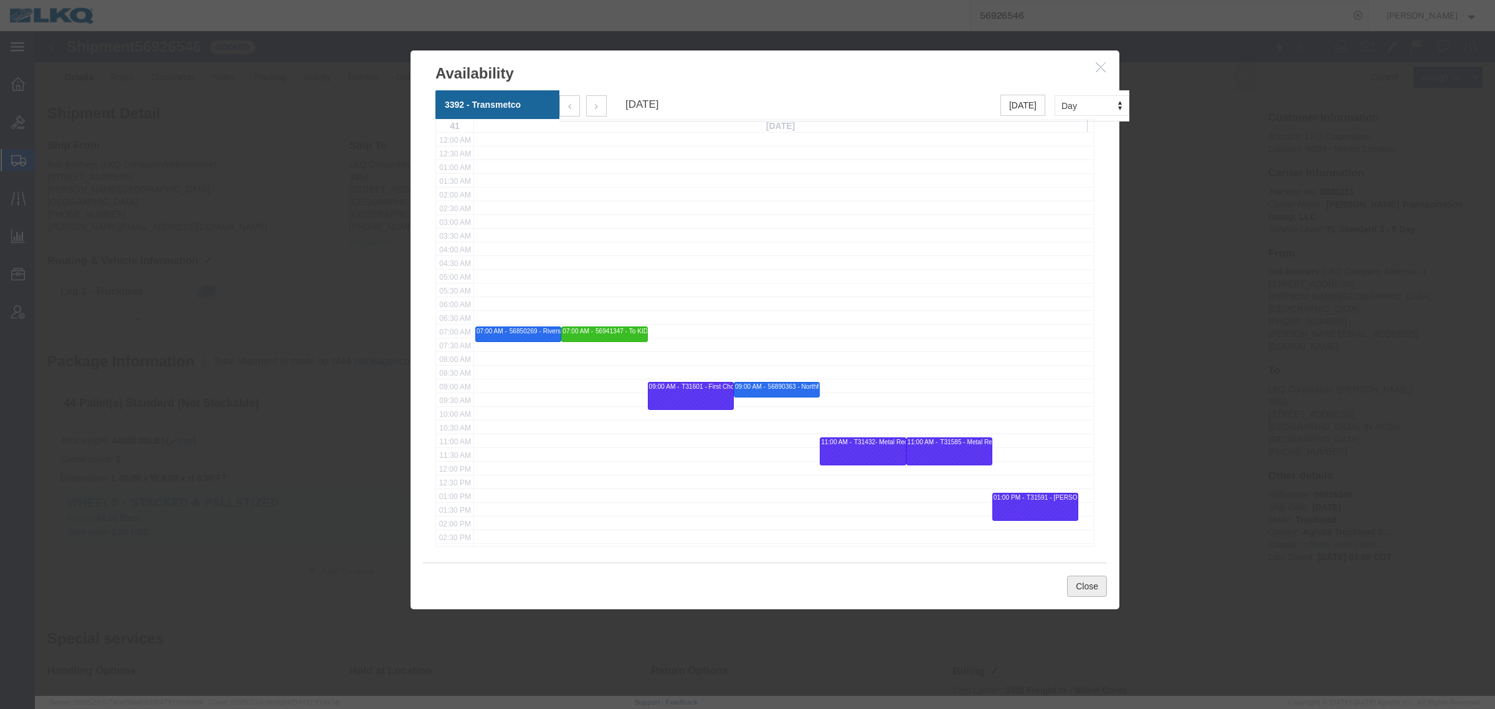
click button "Close"
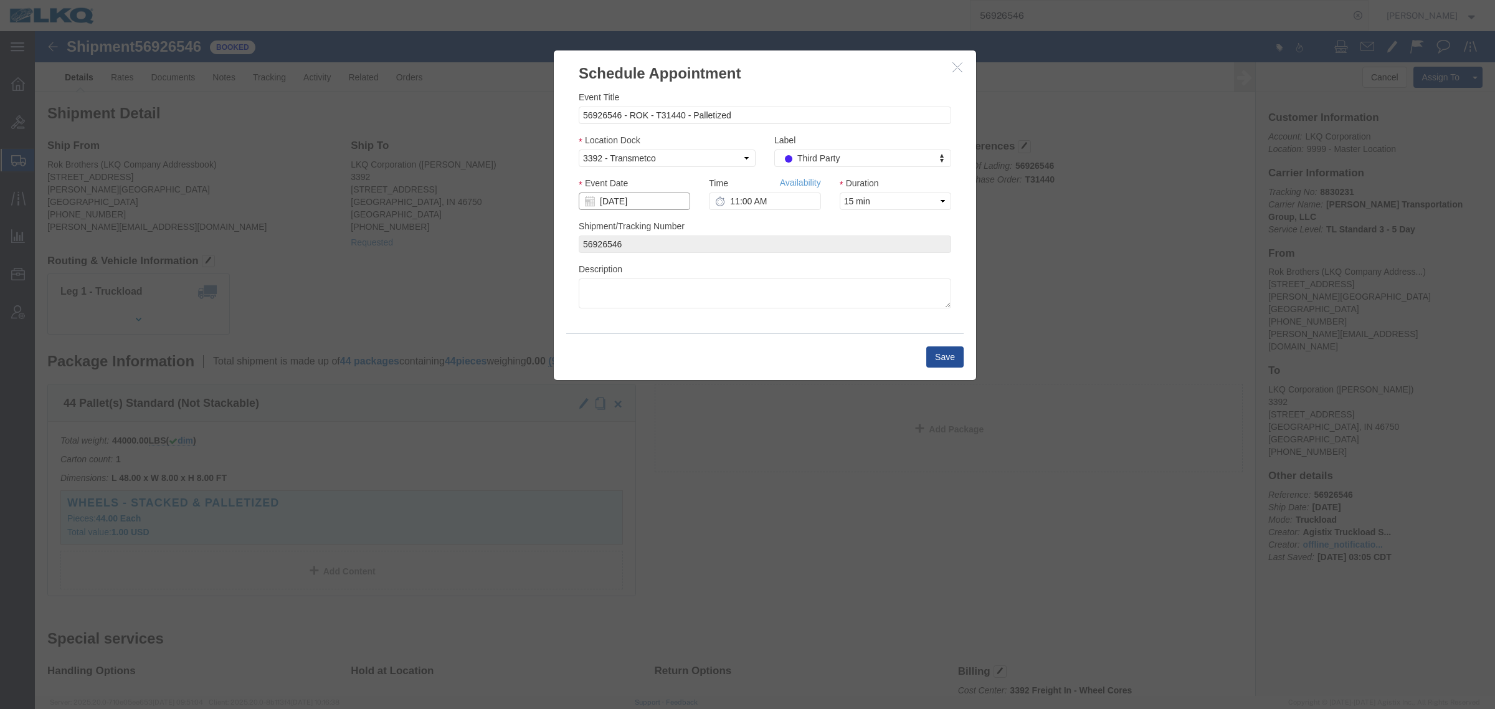
click input "[DATE]"
click td "8"
click link "Availability"
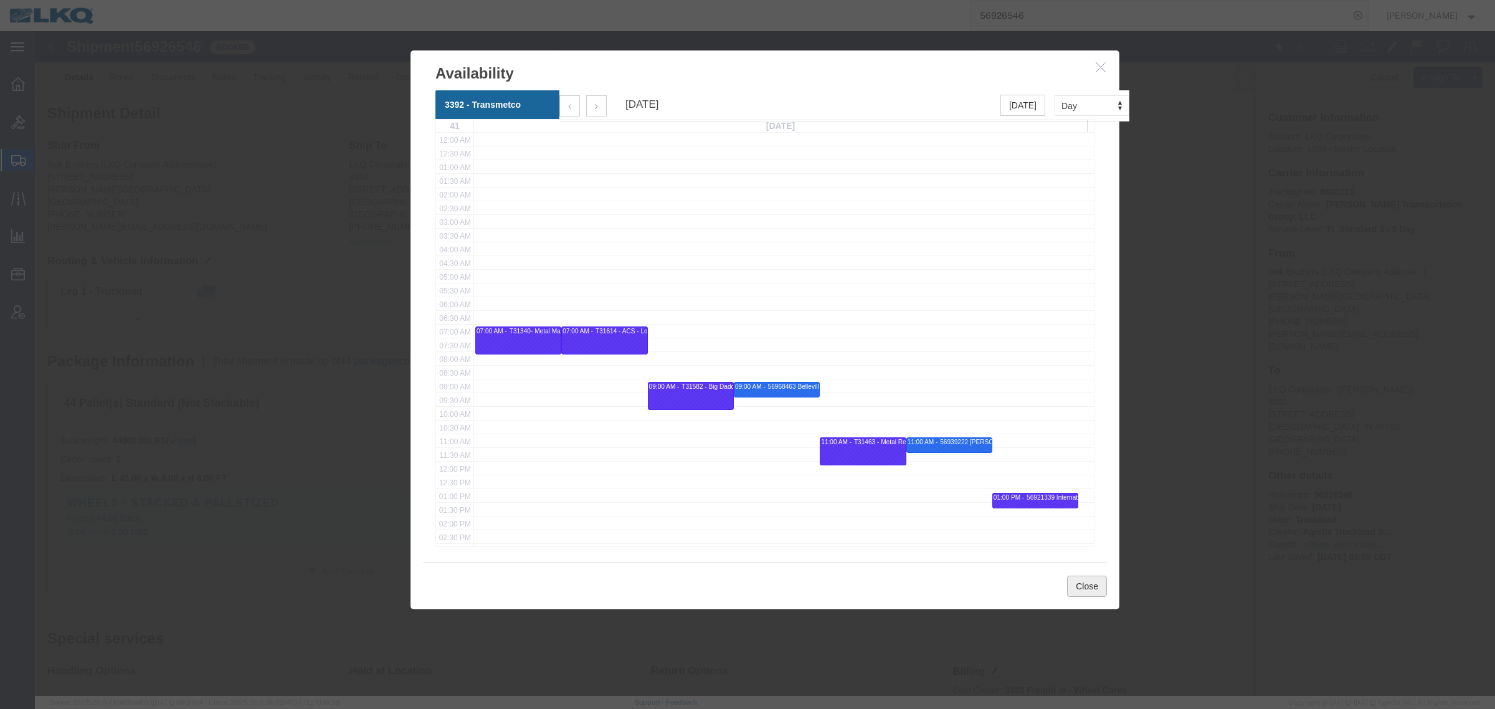
click button "Close"
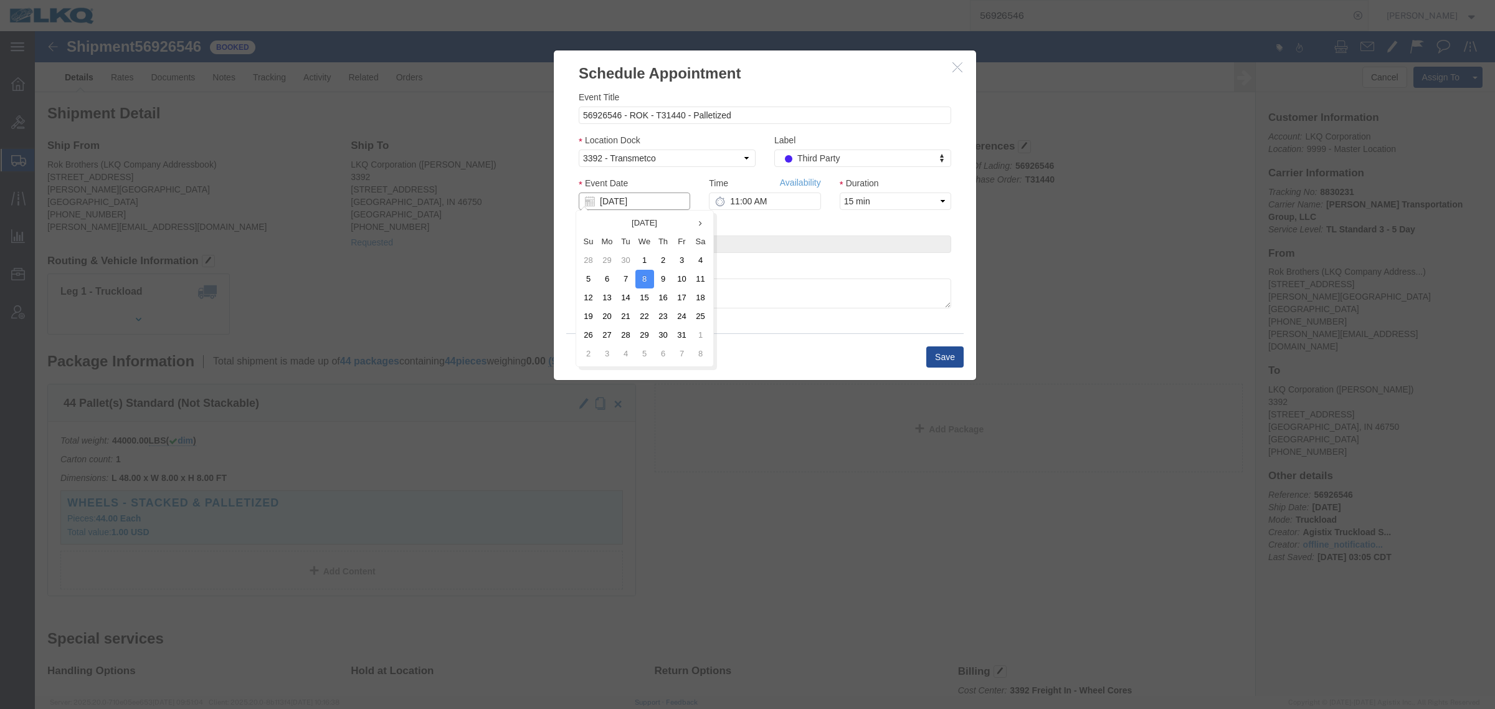
click input "[DATE]"
click td "9"
click link "Availability"
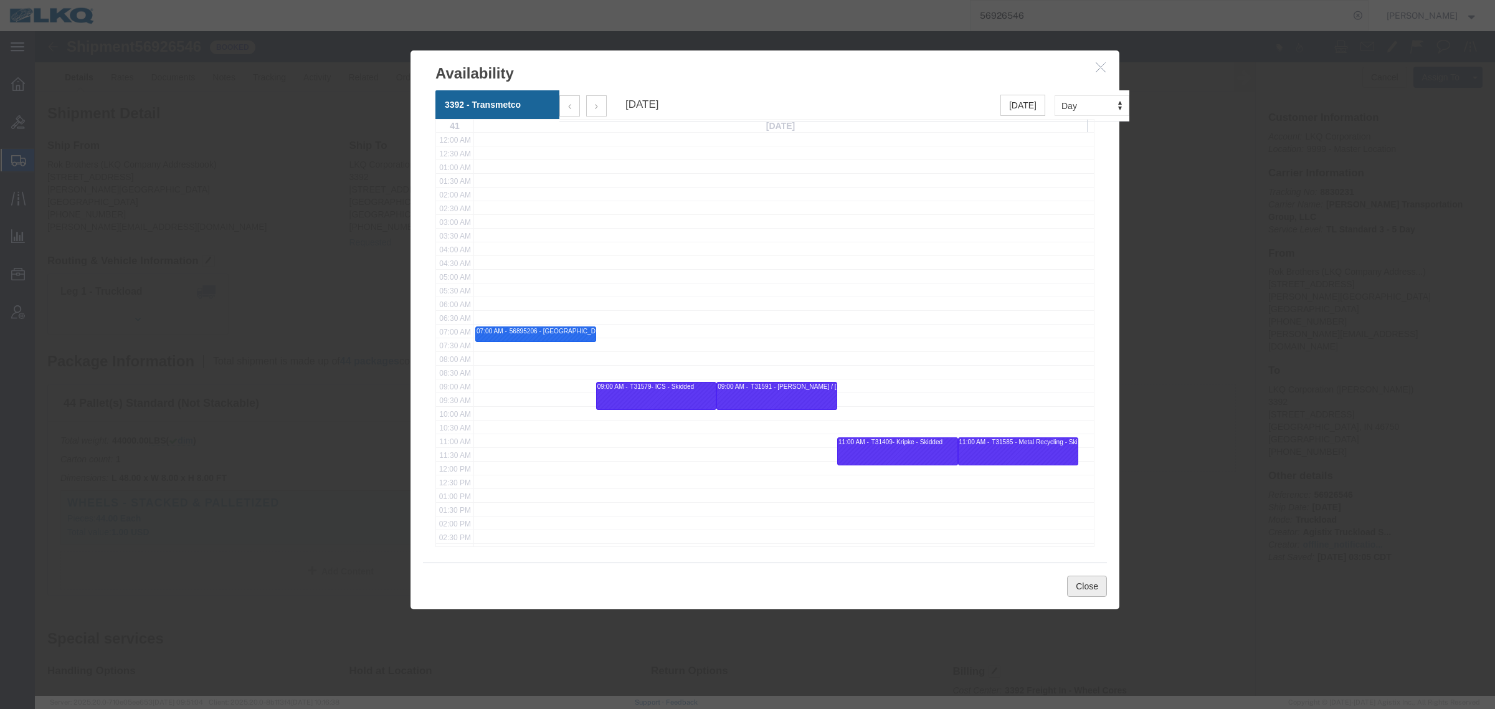
click button "Close"
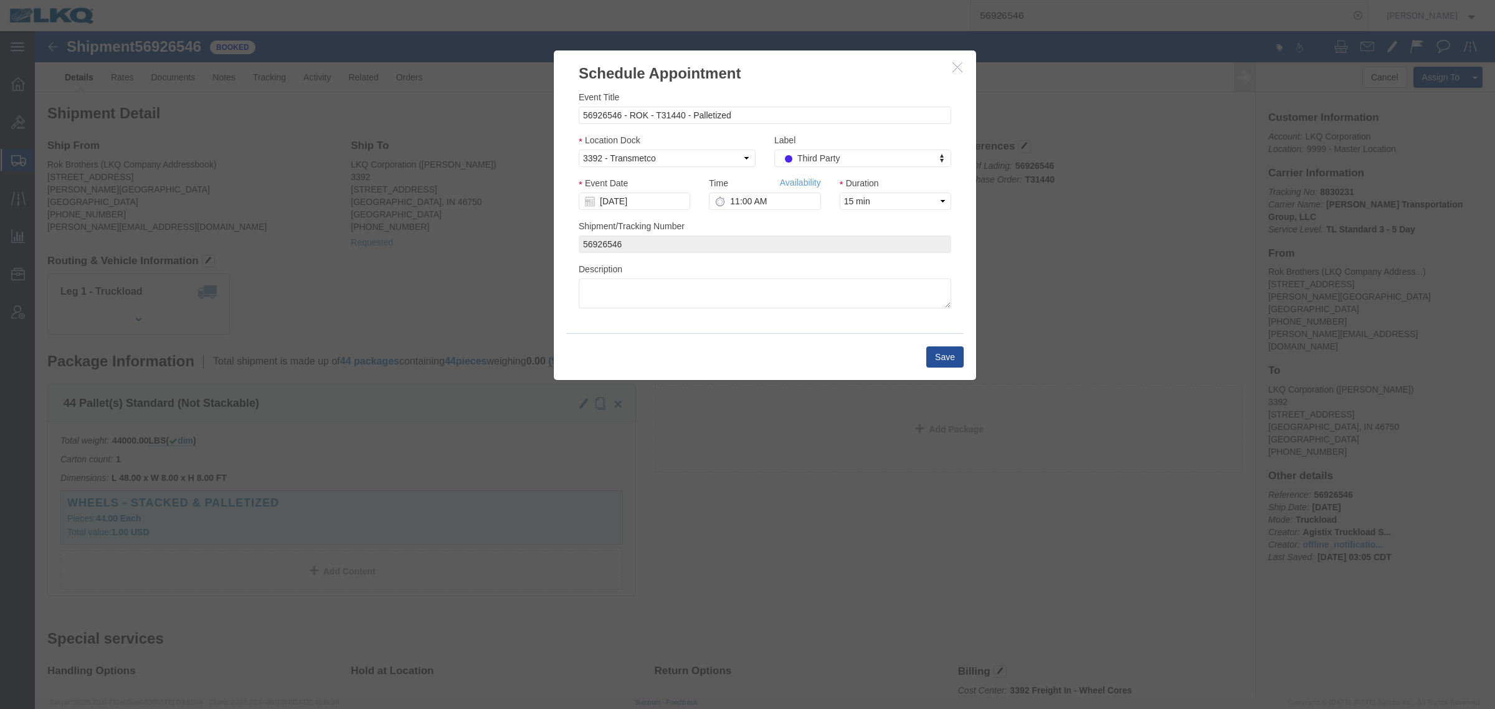
click icon "button"
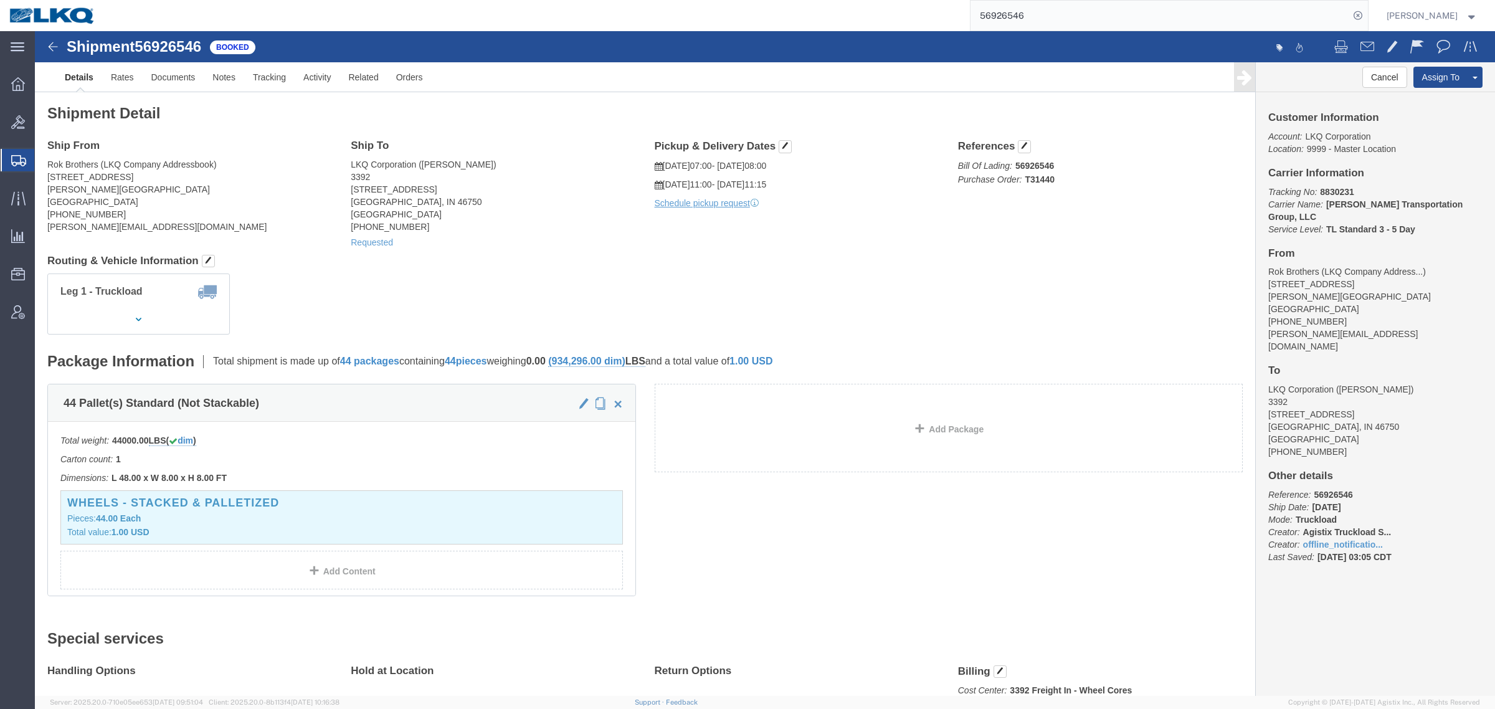
click div "Leg 1 - Truckload Vehicle 1: Standard Dry Van (53 Feet) Number of trucks: 1"
click address "Rok Brothers (LKQ Company Addressbook) 8217 Cloverleaf Dr Glen Burnie, MD 21108…"
click link "Requested"
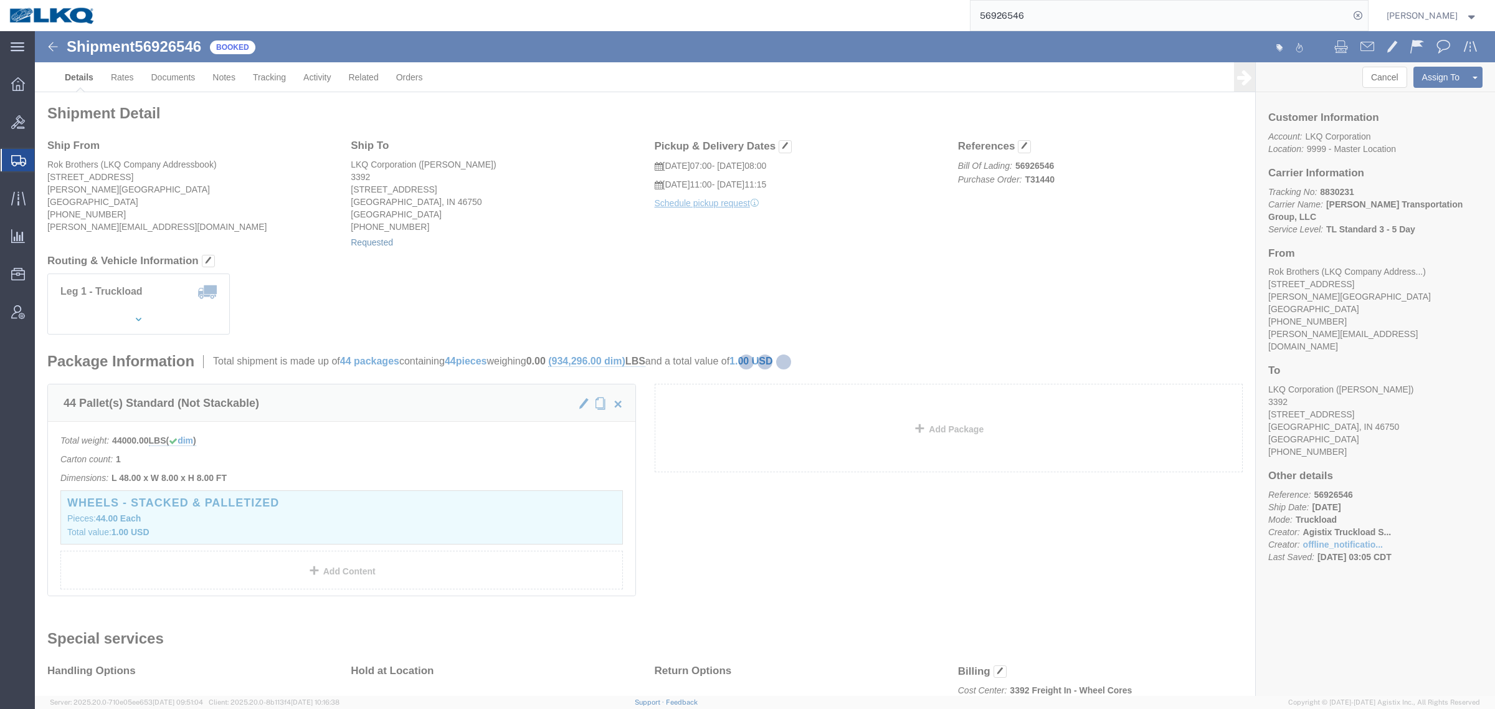
select select "23"
select select "15"
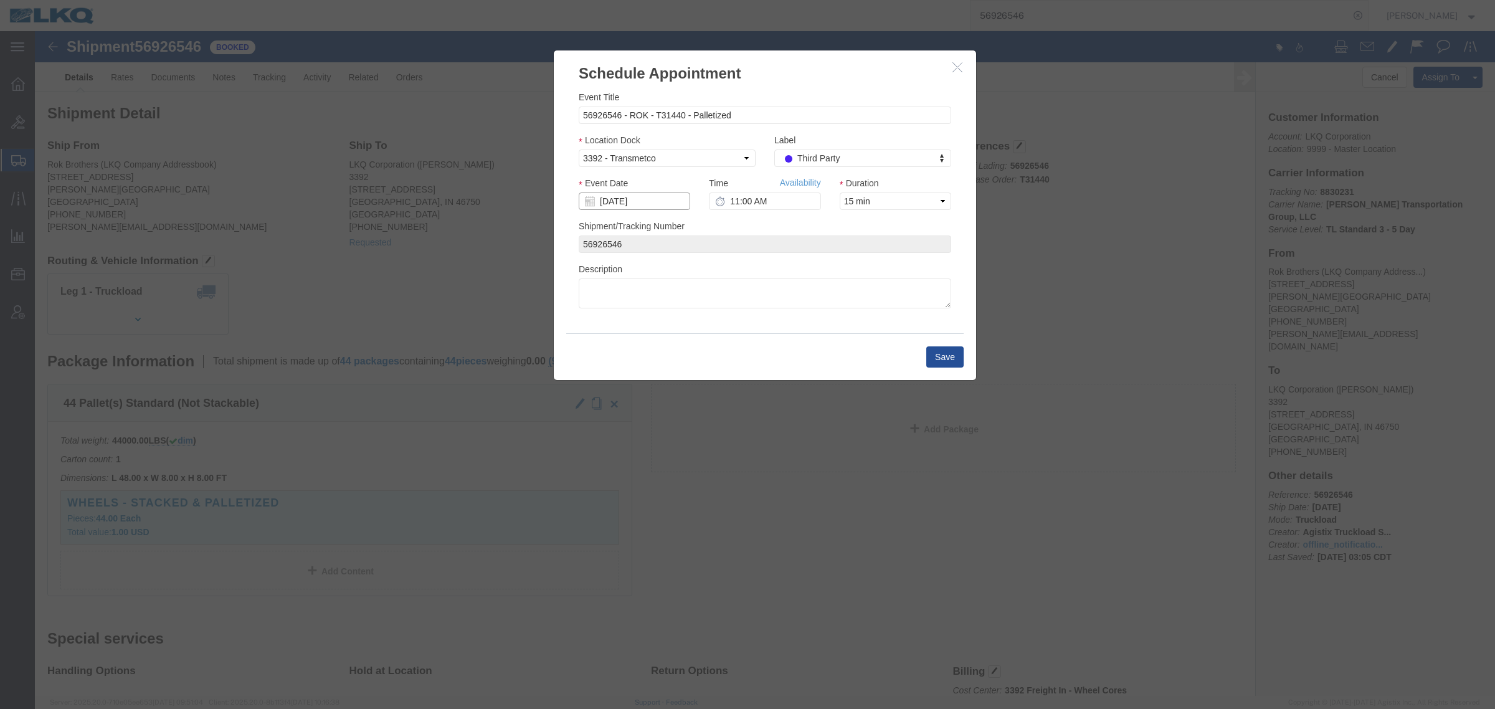
click input "[DATE]"
click td "9"
click link "Availability"
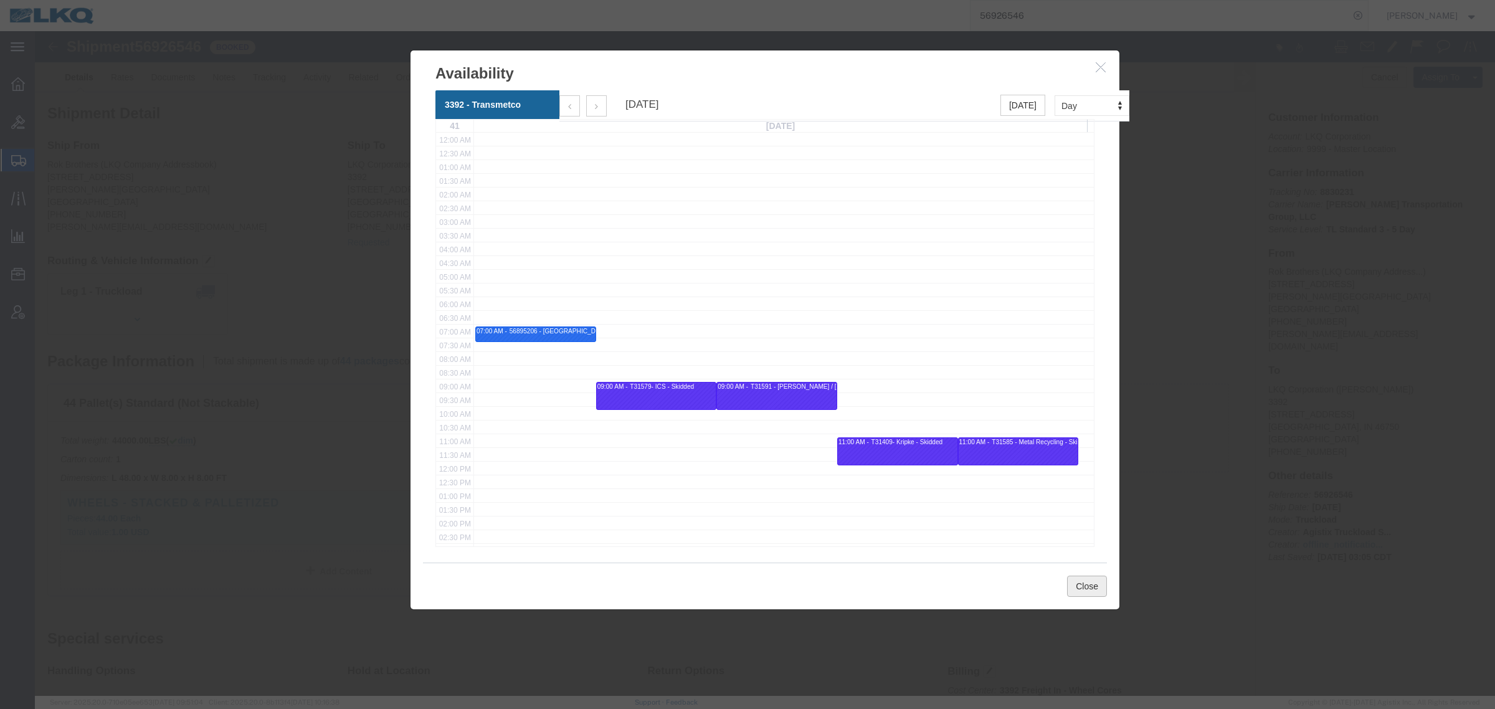
click button "Close"
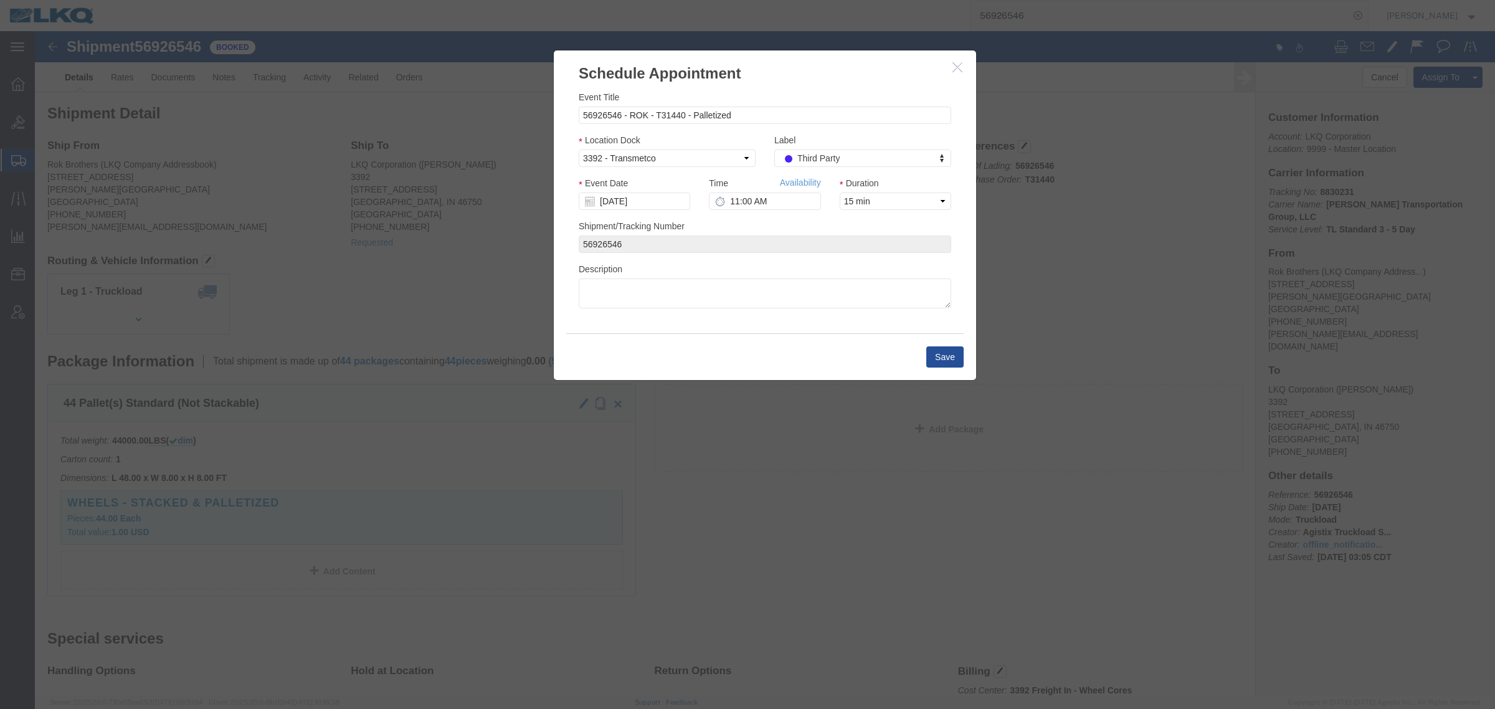
click h3 "Schedule Appointment"
click icon "button"
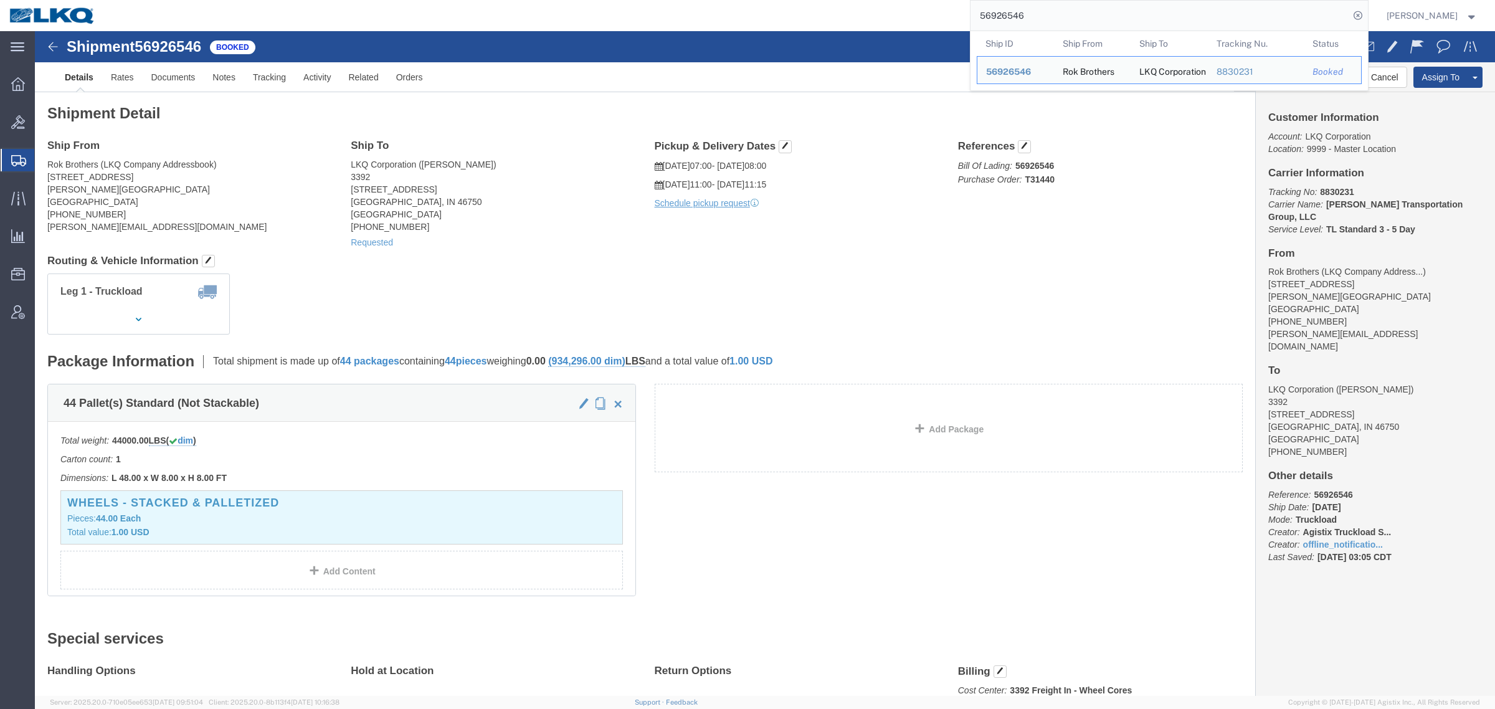
drag, startPoint x: 1050, startPoint y: 16, endPoint x: 866, endPoint y: 17, distance: 183.8
click at [869, 17] on div "56926546 Ship ID Ship From Ship To Tracking Nu. Status Ship ID 56926546 Ship Fr…" at bounding box center [736, 15] width 1263 height 31
paste input "98709"
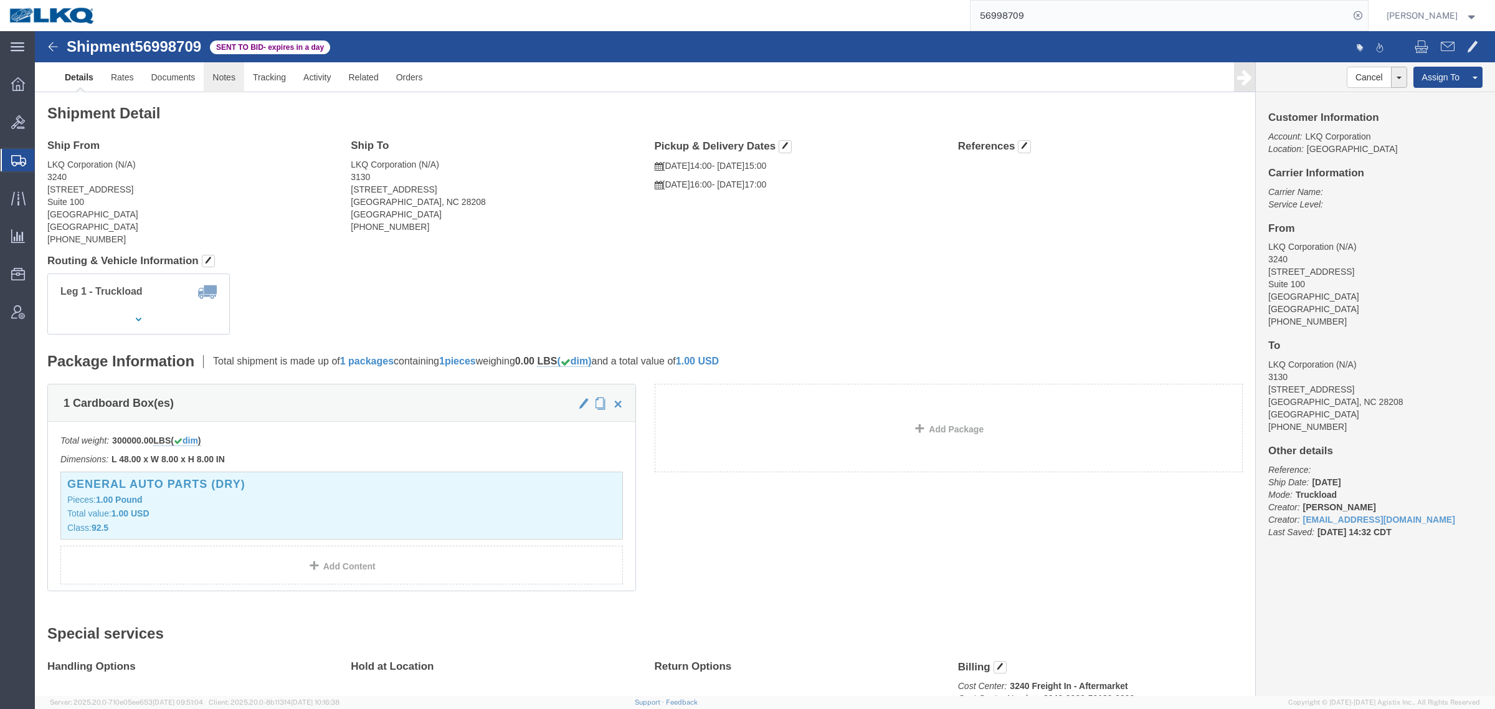
click link "Notes"
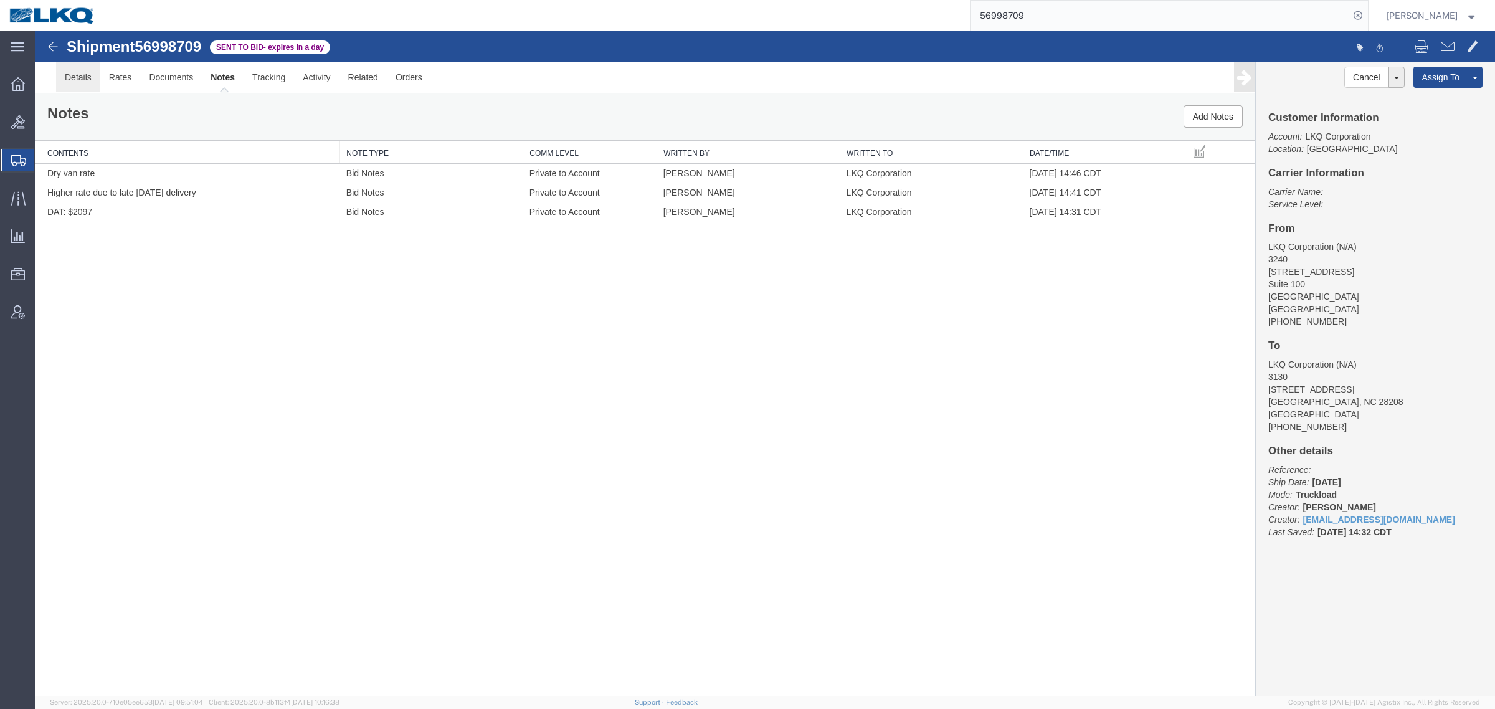
click at [95, 82] on link "Details" at bounding box center [78, 77] width 44 height 30
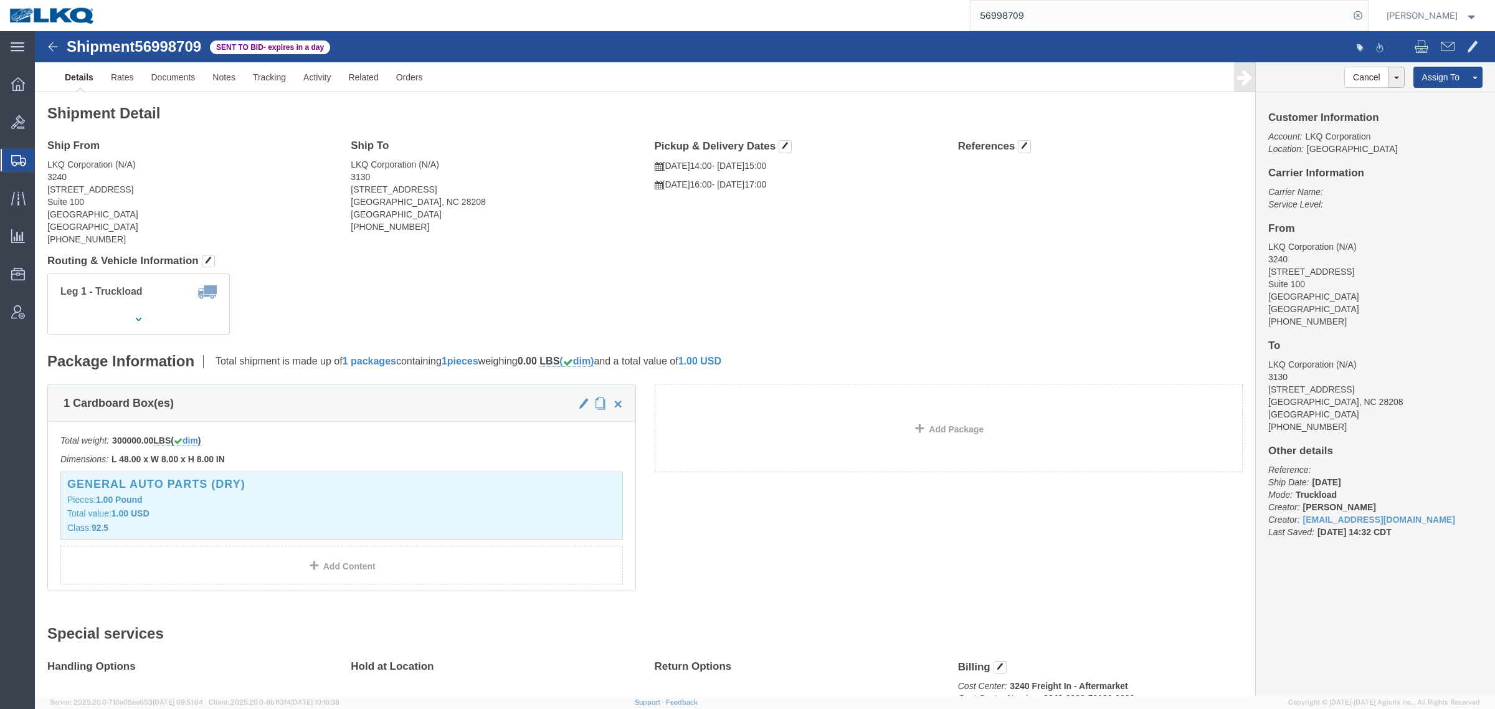
click div "Cancel Withdraw Bid Extend Bid Assign To Clone Shipment Save As Template Custom…"
click at [1054, 11] on input "56998709" at bounding box center [1159, 16] width 379 height 30
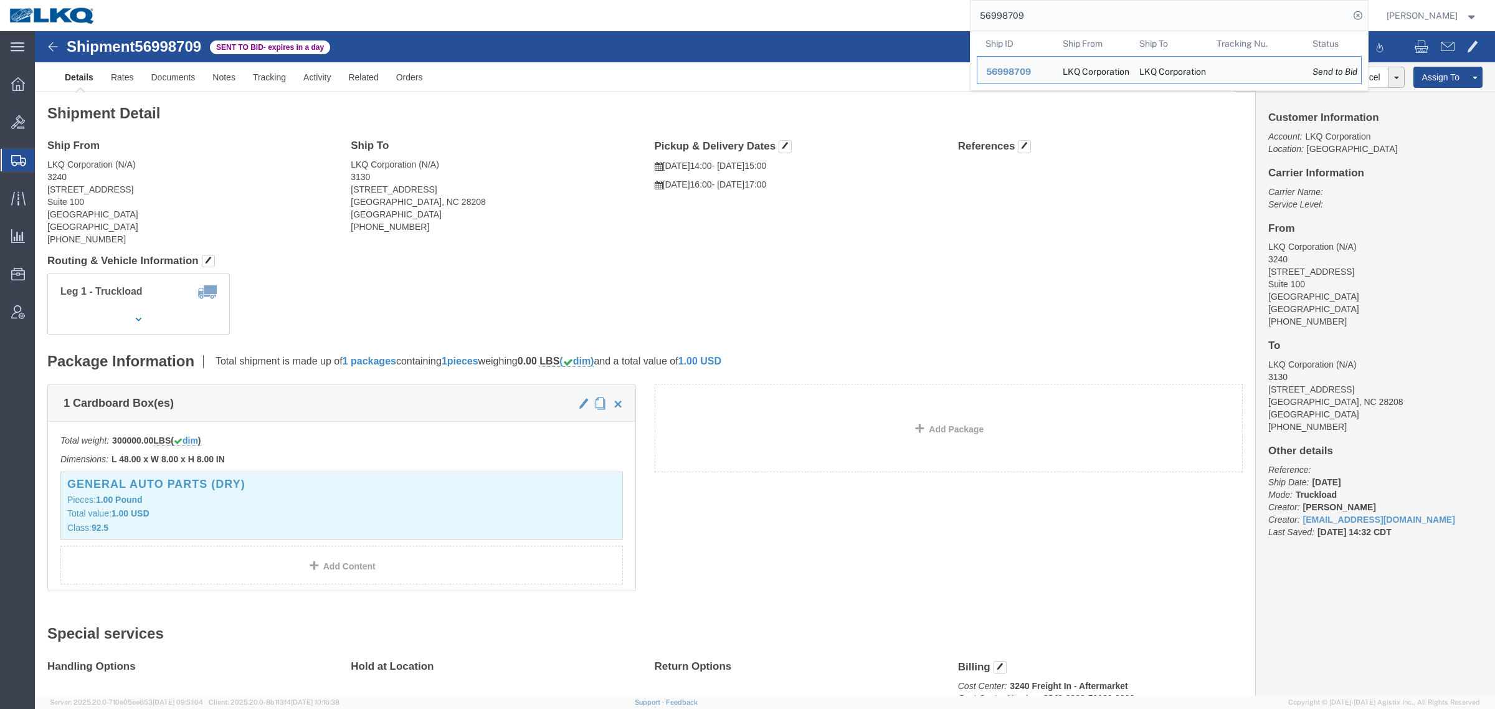
click at [1054, 11] on input "56998709" at bounding box center [1159, 16] width 379 height 30
paste input "82640"
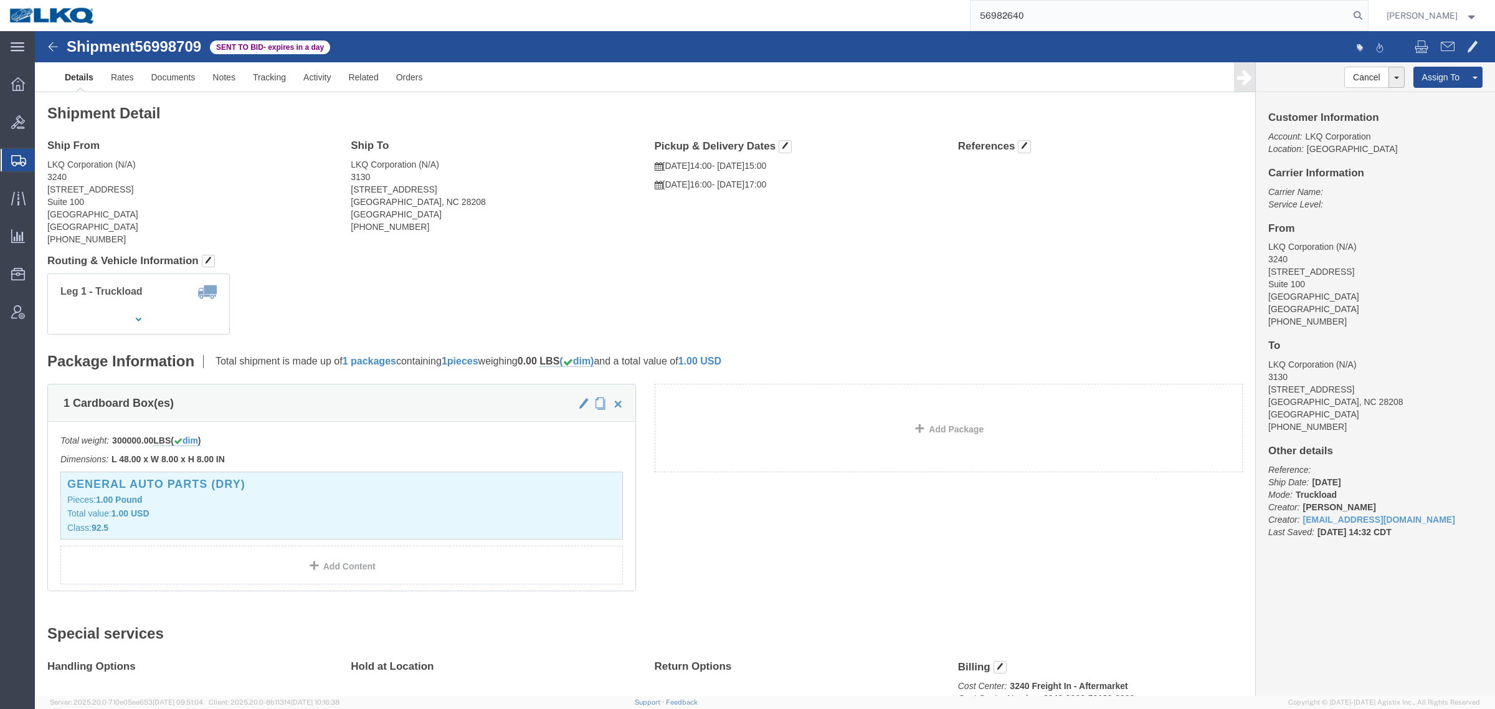
type input "56982640"
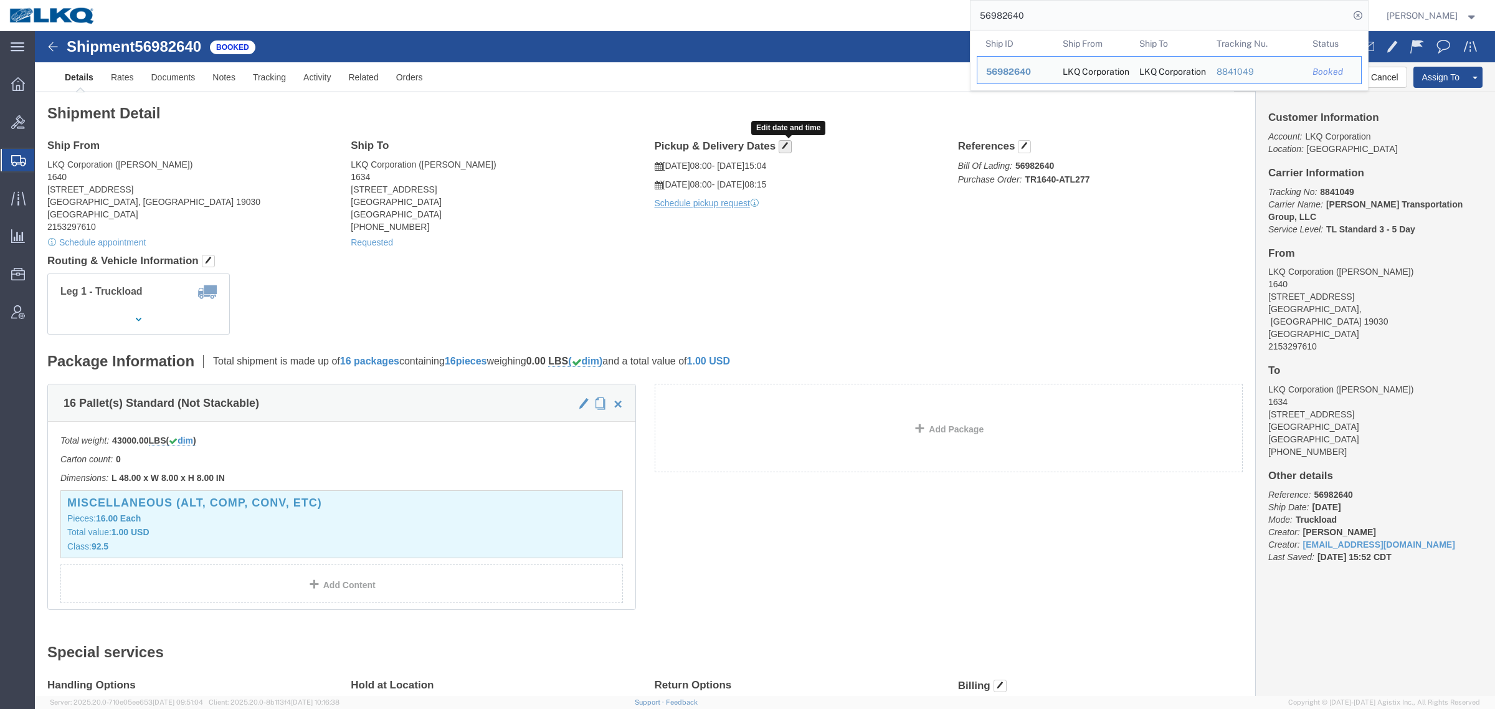
click span "button"
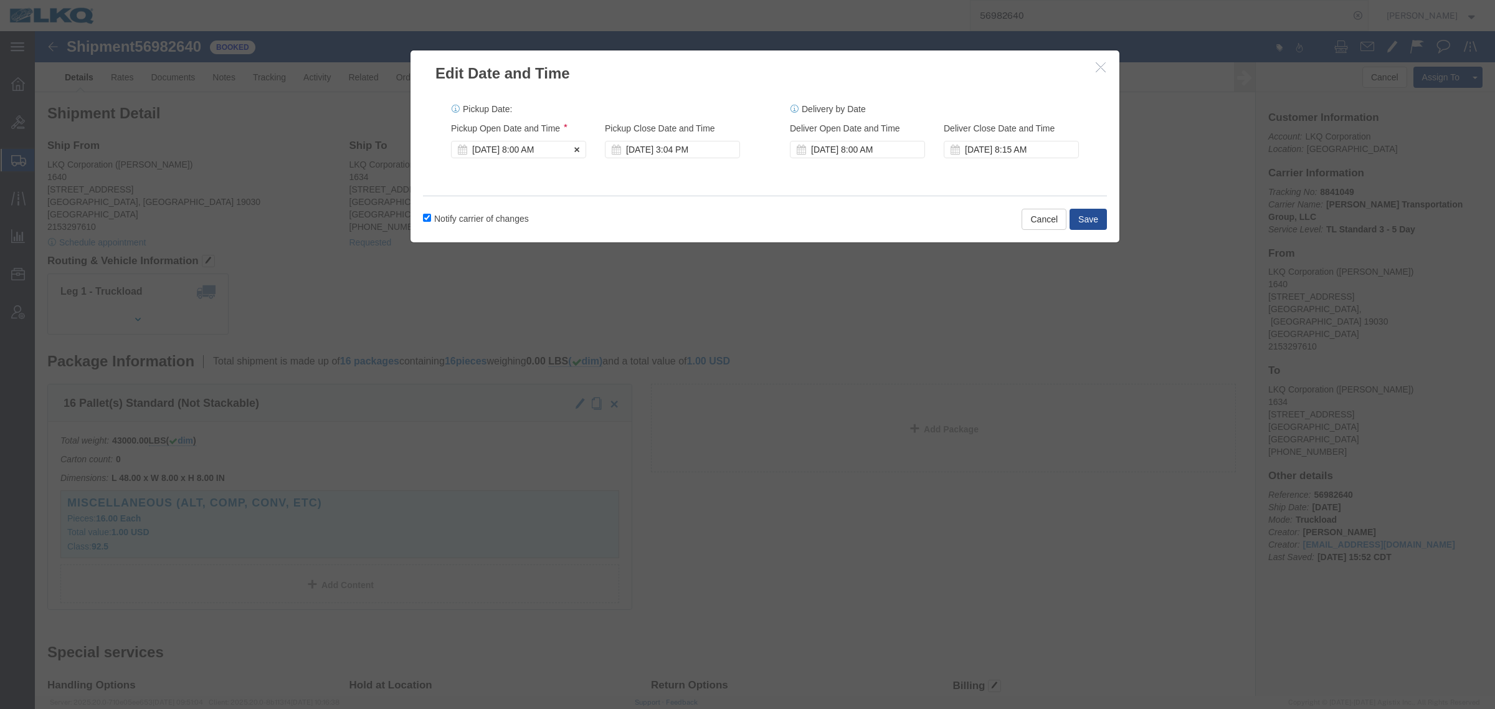
click div "Oct 01 2025 8:00 AM"
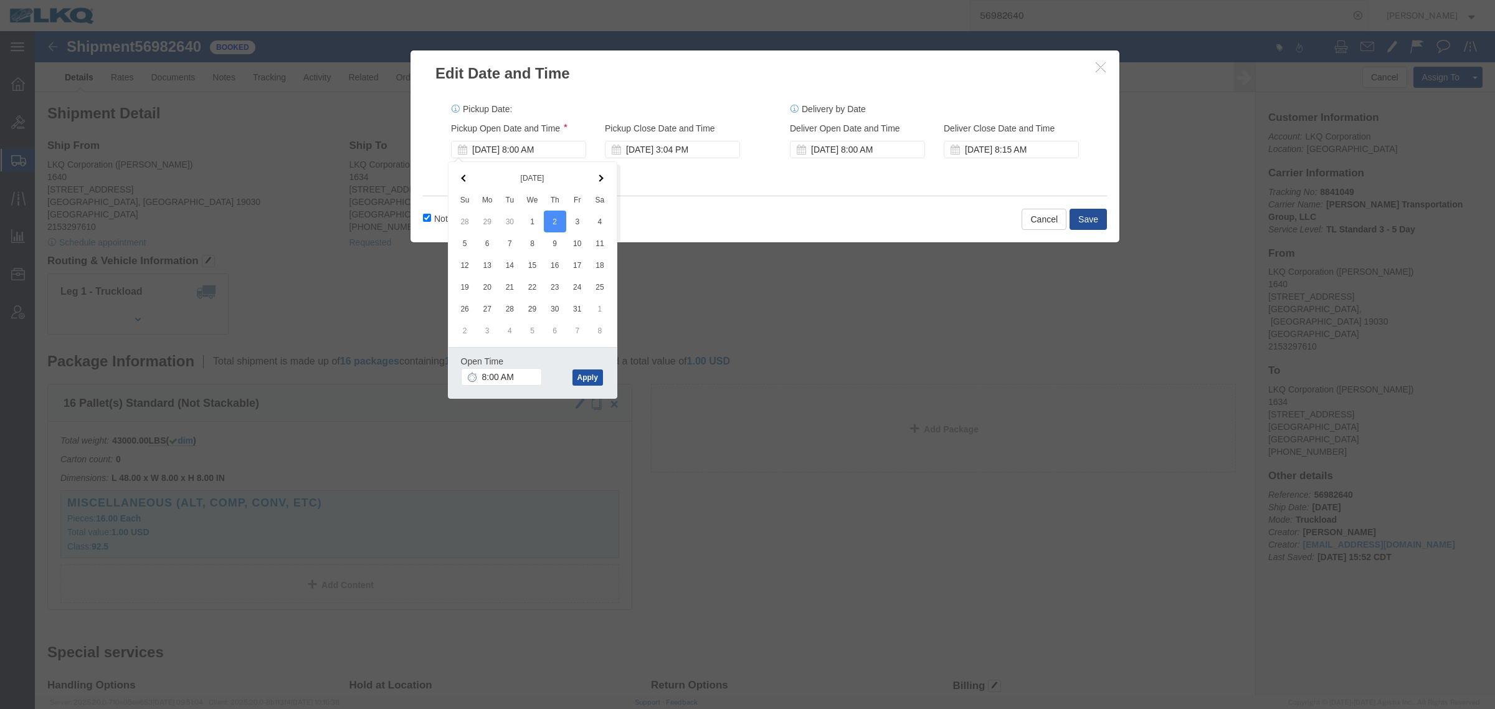
click button "Apply"
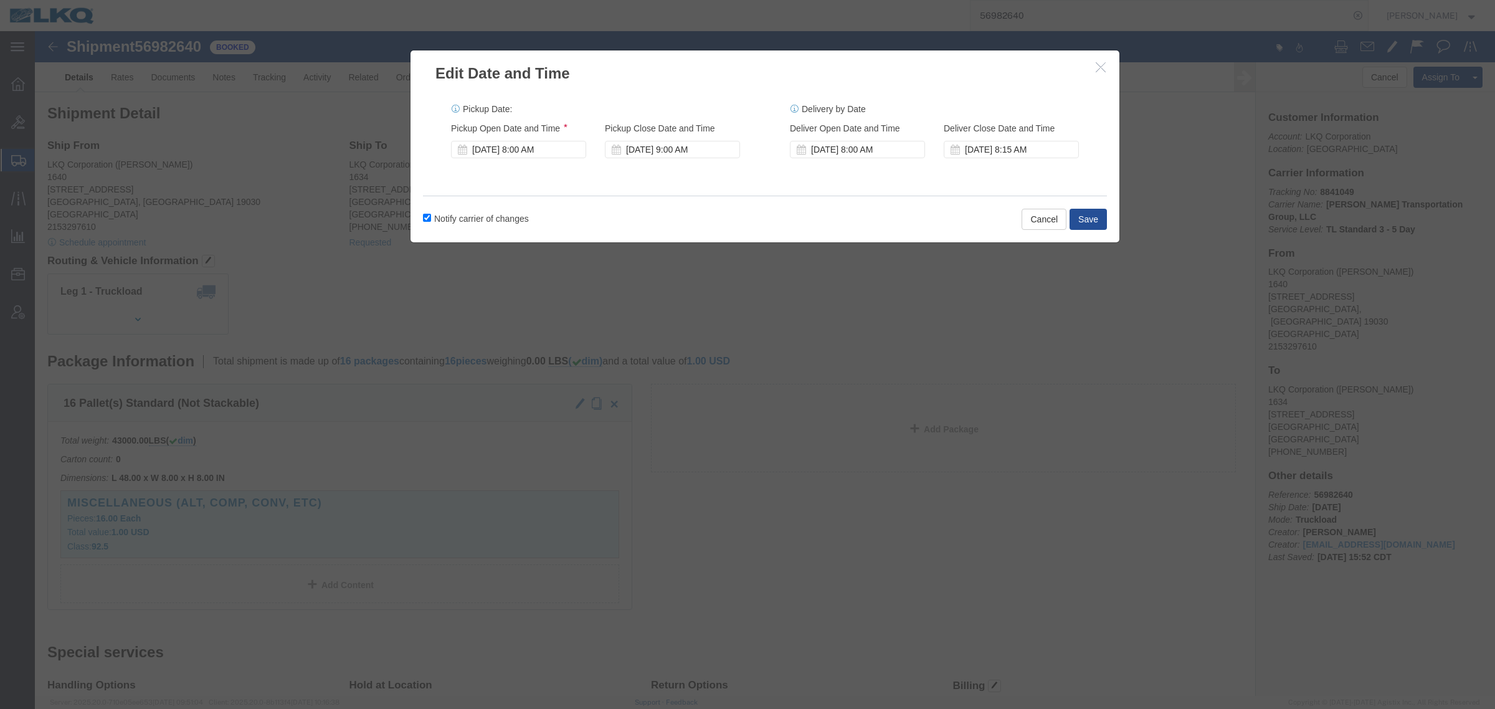
click label "Notify carrier of changes"
click input "Notify carrier of changes"
checkbox input "false"
click button "Save"
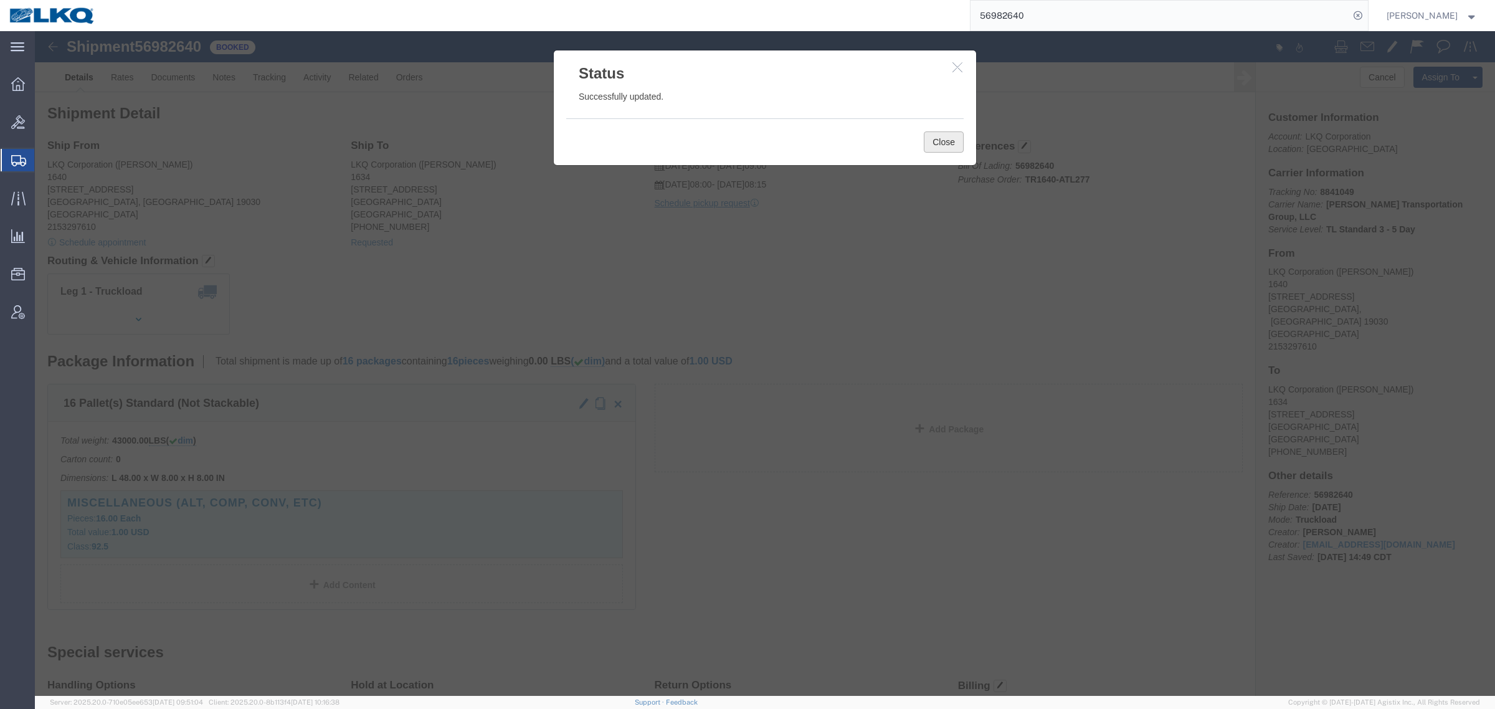
click button "Close"
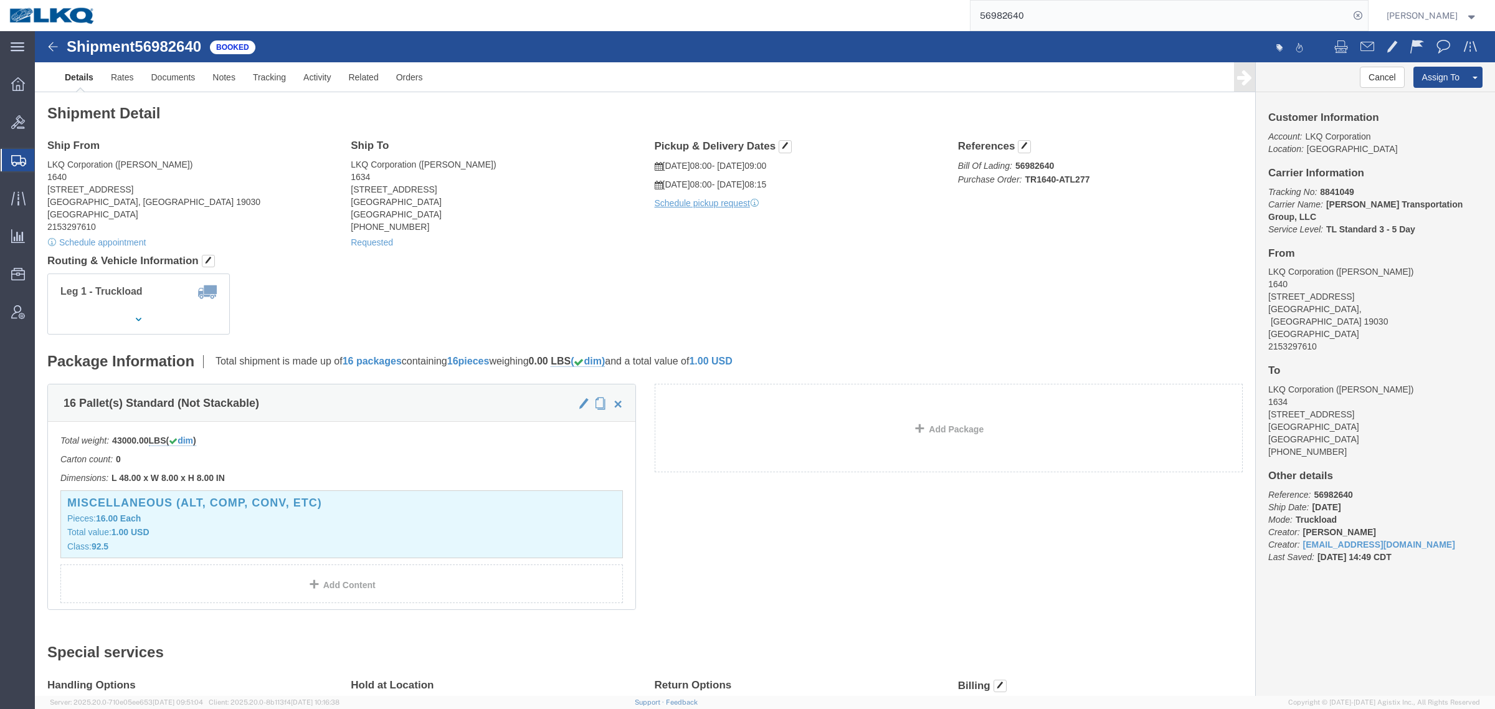
click div "Shipment Detail Ship From LKQ Corporation (dan) 1640 199 Canal Rd, Suite 100 Fa…"
click address "LKQ Corporation (todd) 1634 6320 Boat Rock Blvd SW Atlanta, GA 30336 United Sta…"
drag, startPoint x: 1073, startPoint y: 6, endPoint x: 664, endPoint y: 19, distance: 408.8
paste input "99614"
type input "56999614"
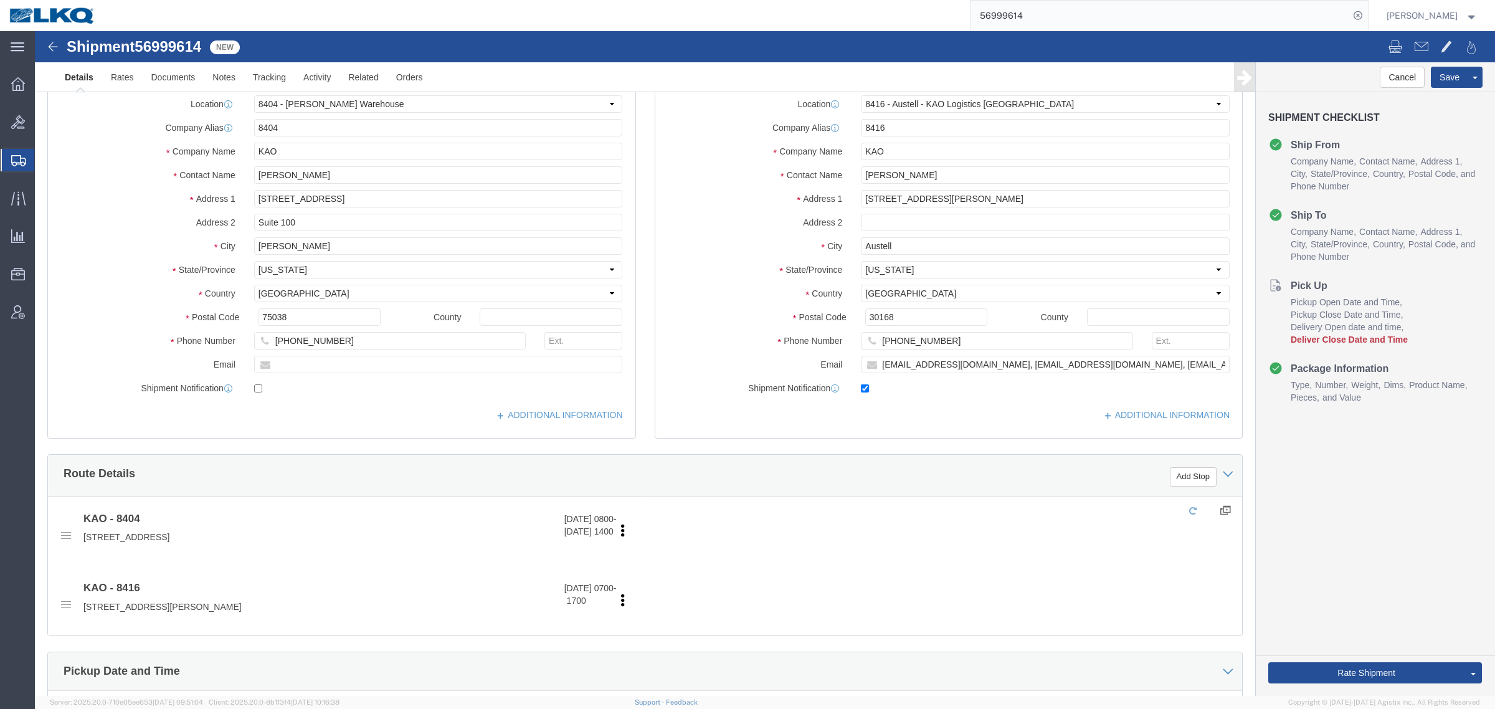
select select "65991"
select select "30533"
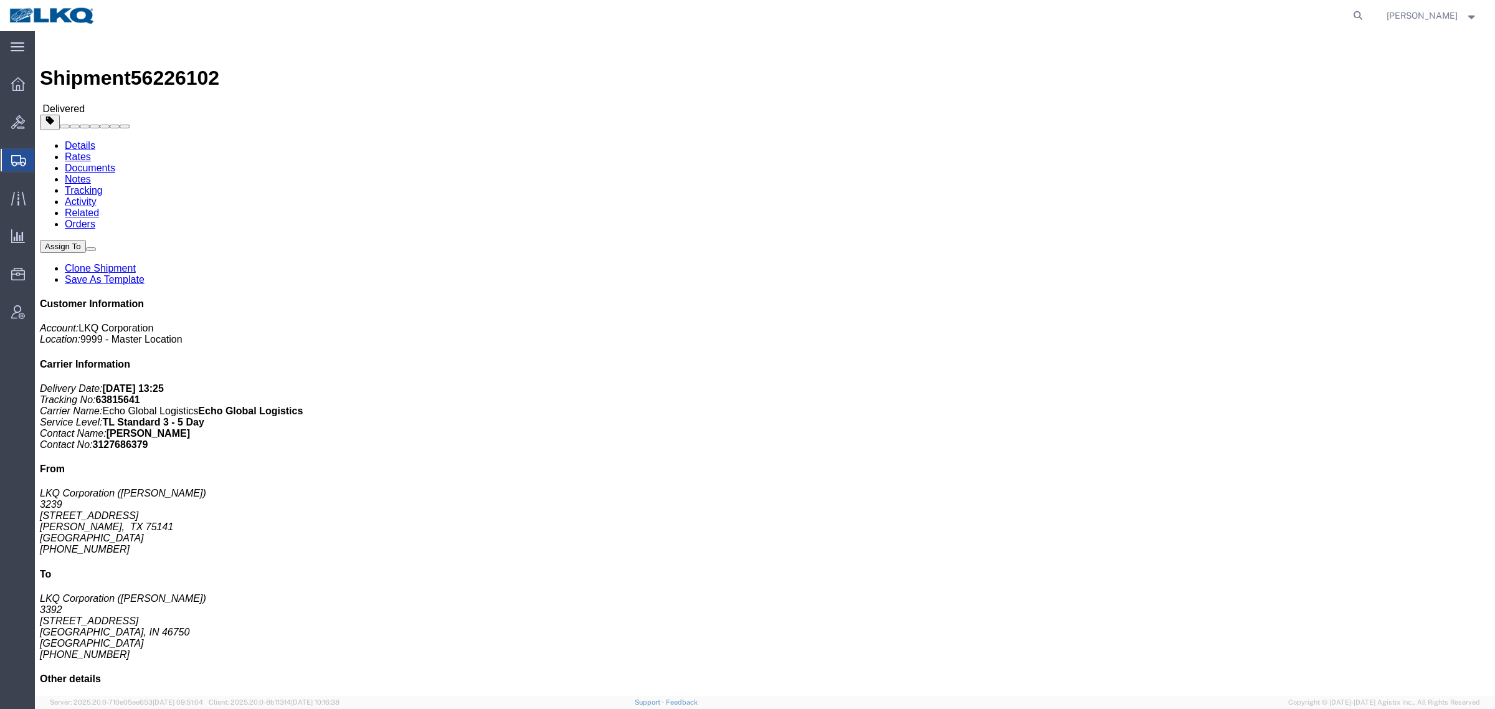
click h4 "Routing & Vehicle Information"
click at [1367, 17] on icon at bounding box center [1357, 15] width 17 height 17
paste input "56940796"
click at [1079, 19] on input "56940796" at bounding box center [1159, 16] width 379 height 30
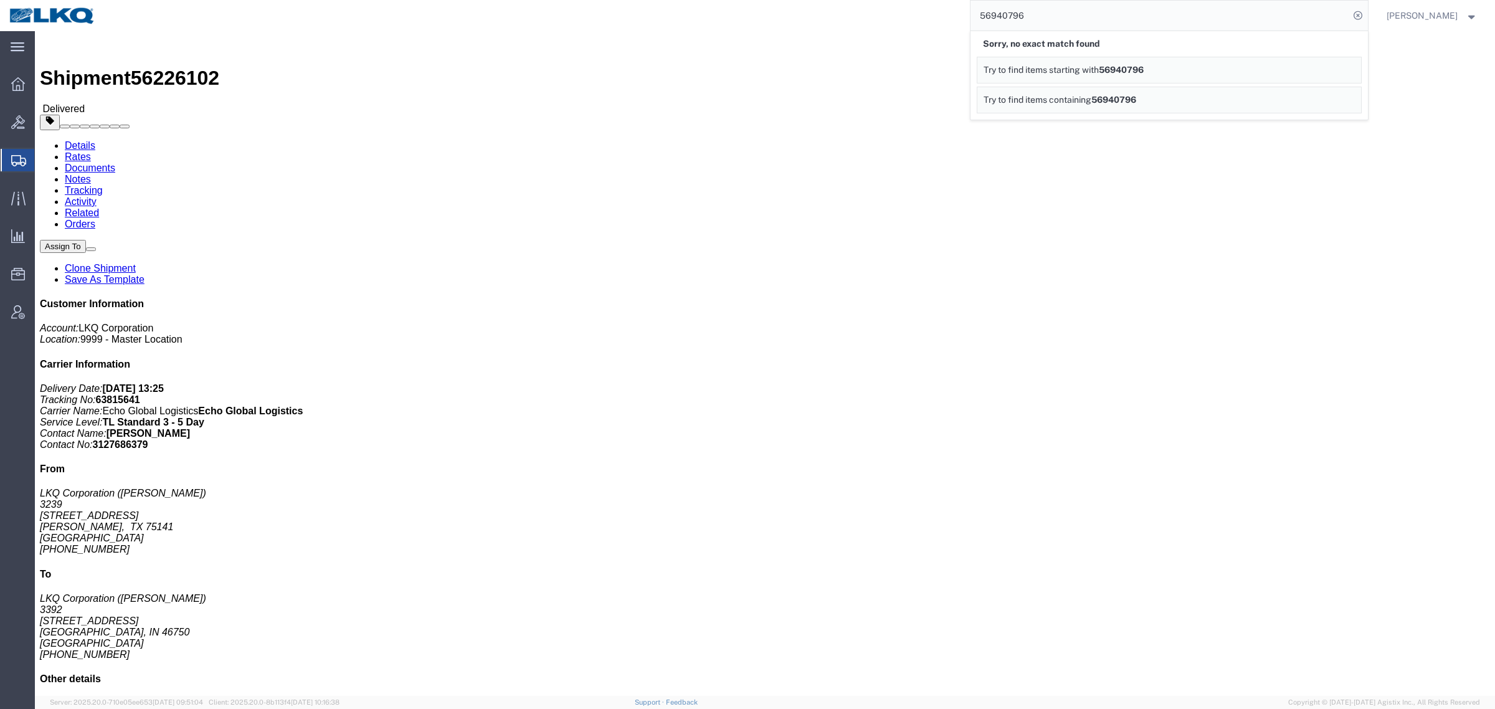
click at [1079, 19] on input "56940796" at bounding box center [1159, 16] width 379 height 30
paste input "80708"
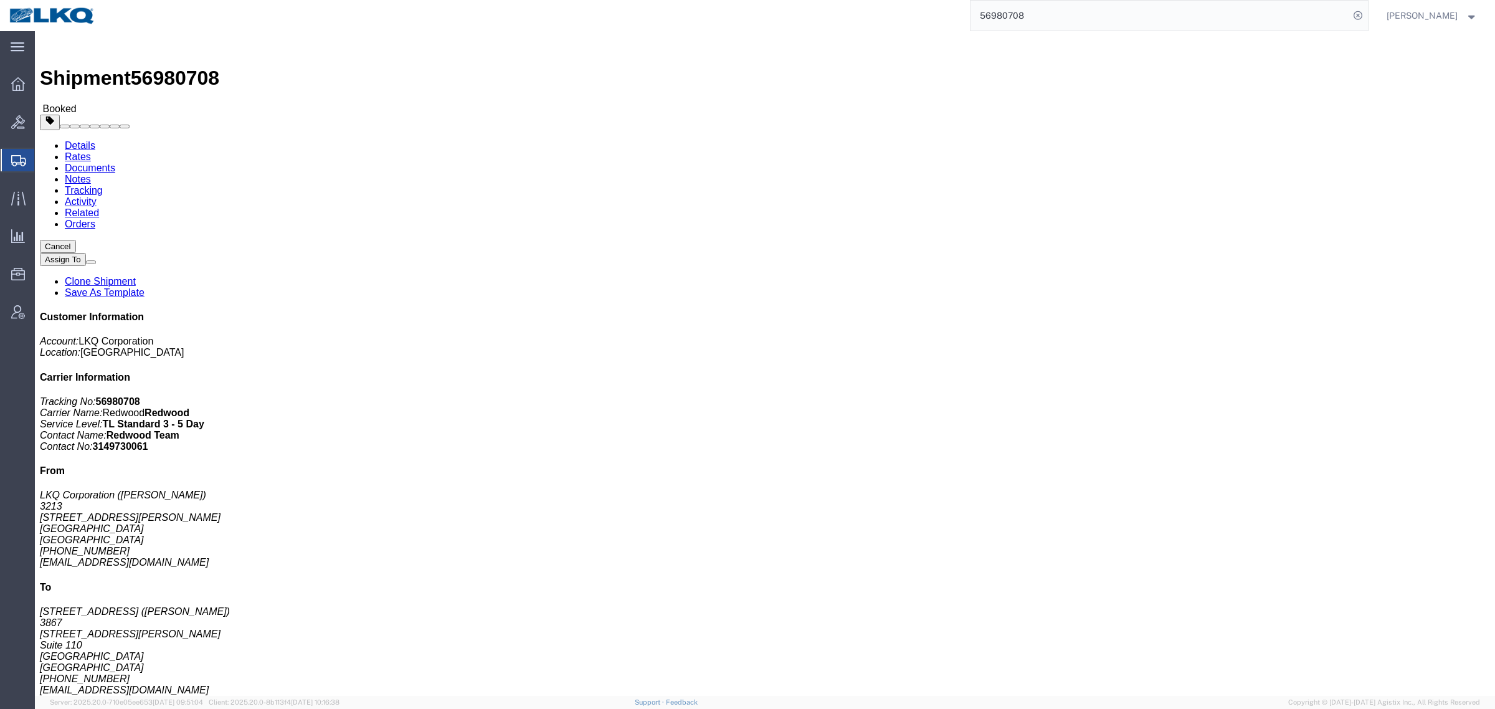
click button "Cancel"
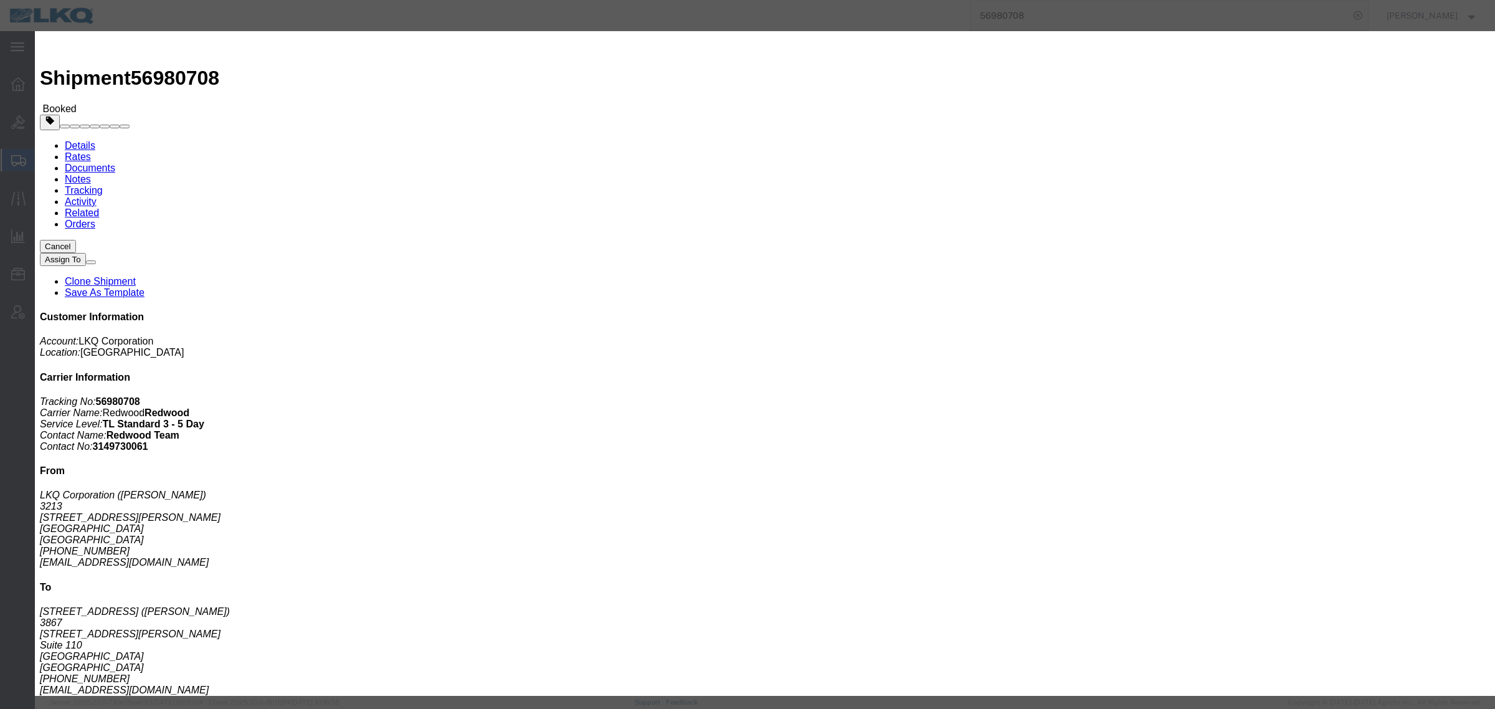
click button "No"
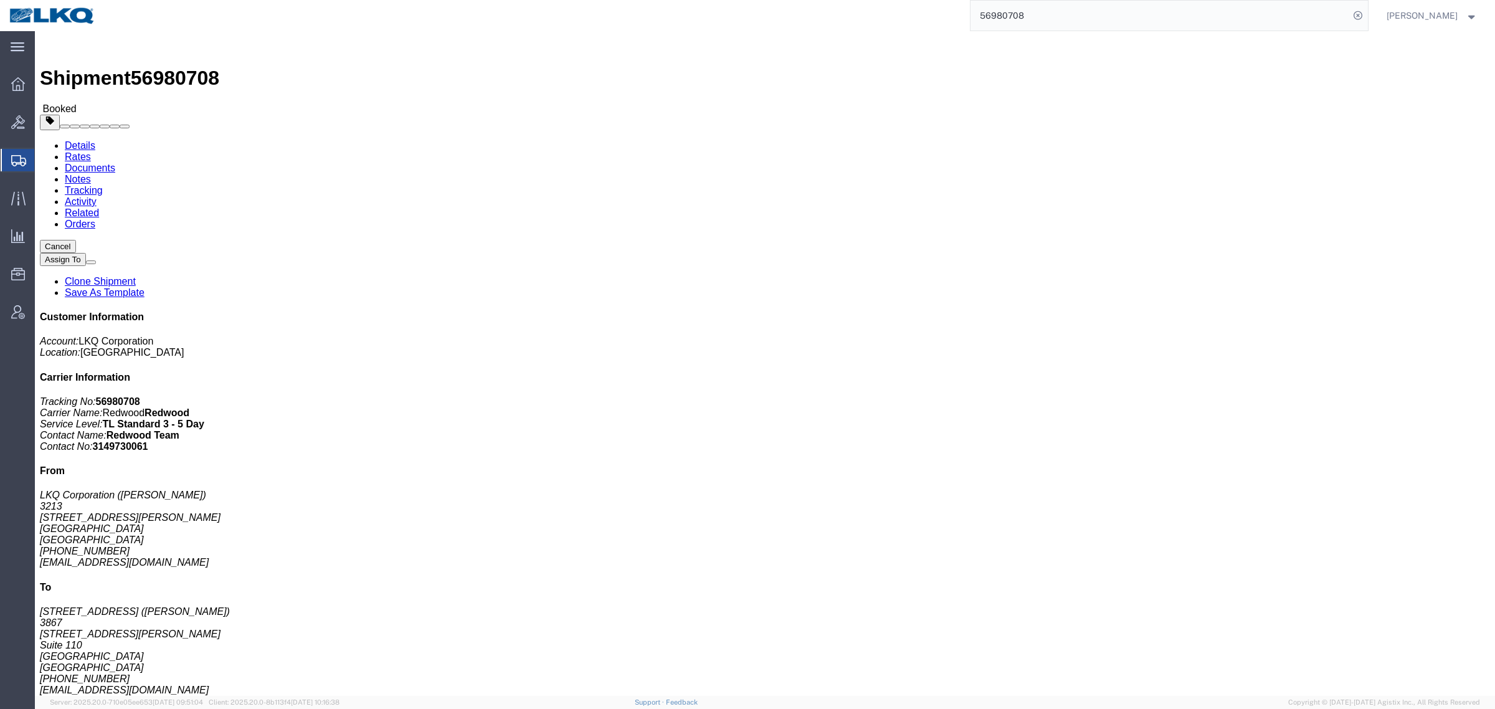
click div "Leg 1 - Truckload Vehicle 1: Flat Bed Number of trucks: 1"
click button "Cancel"
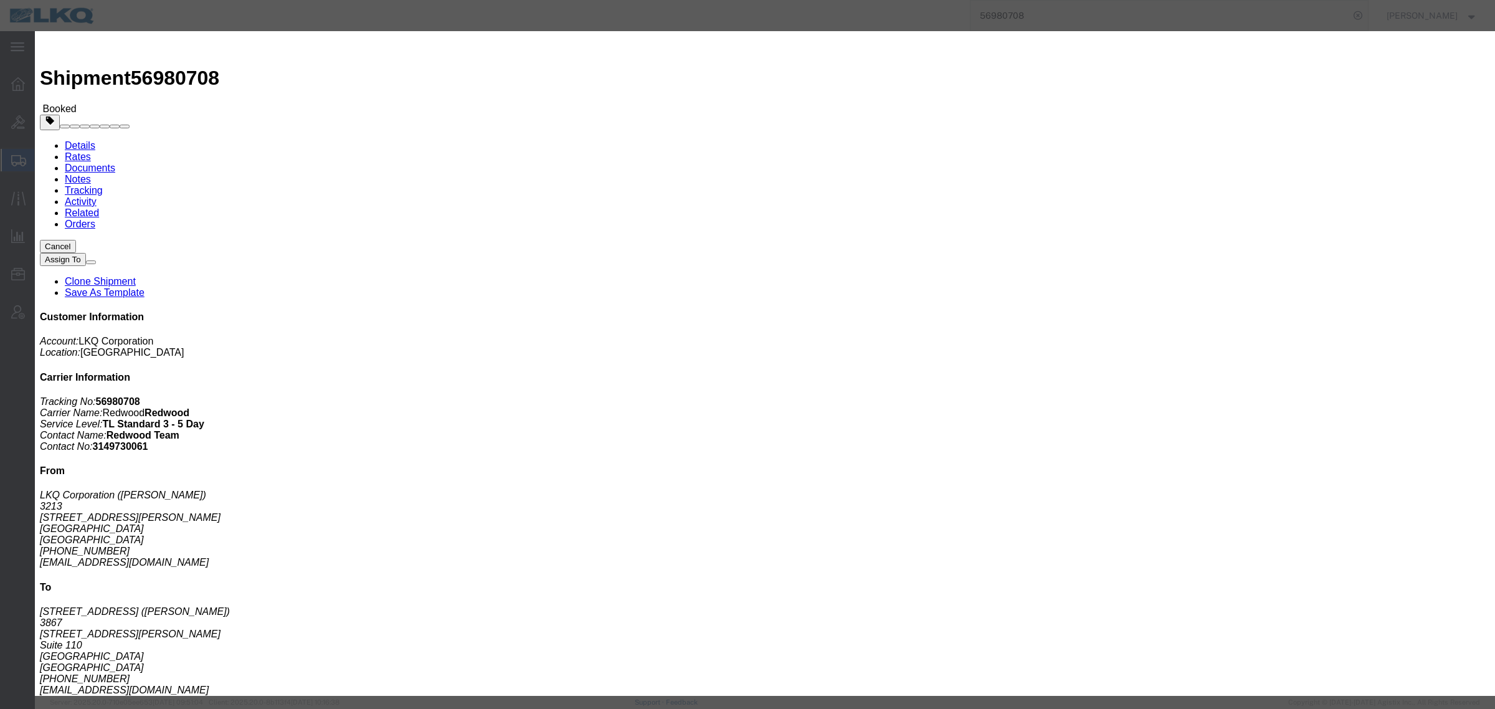
click button "Yes"
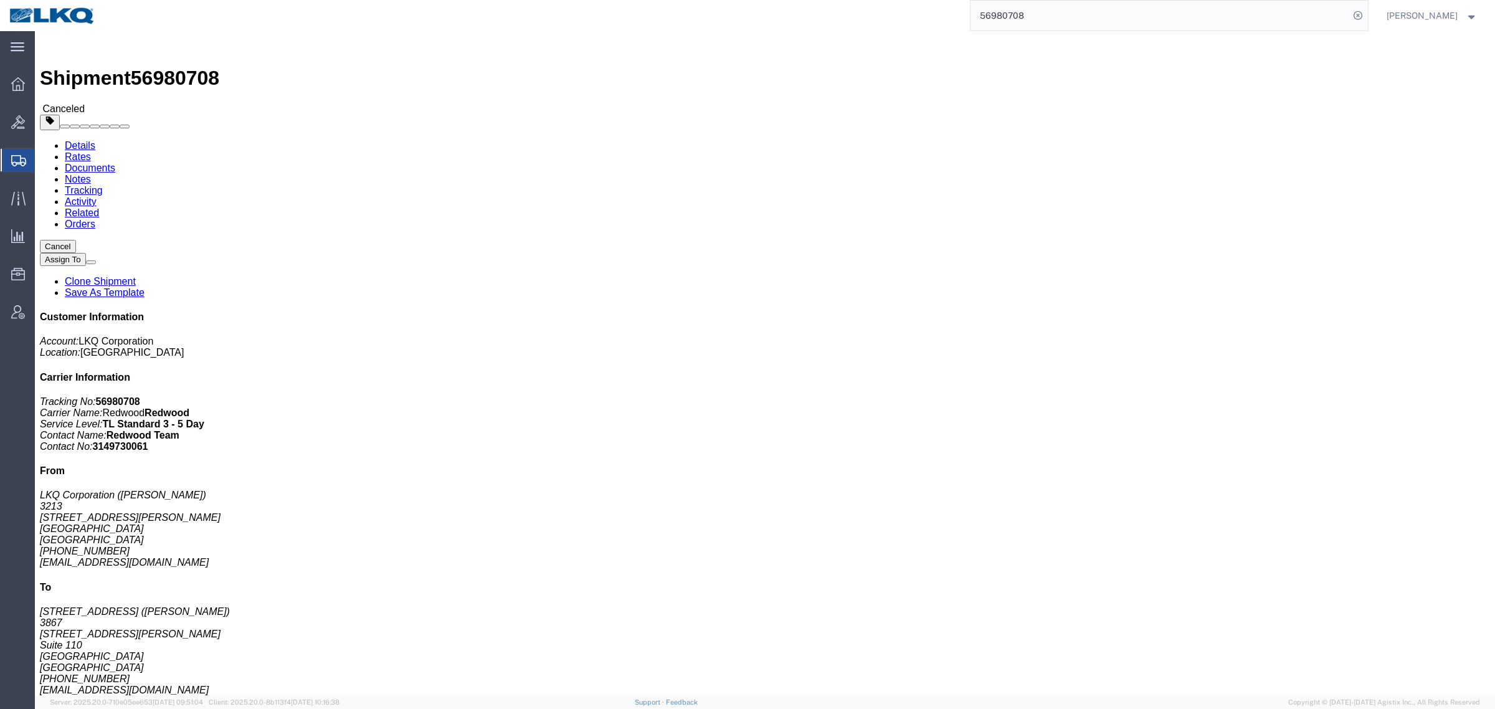
drag, startPoint x: 473, startPoint y: 280, endPoint x: 584, endPoint y: 272, distance: 110.5
click div "Leg 1 - Truckload Vehicle 1: Flat Bed Number of trucks: 1"
click at [1051, 26] on input "56980708" at bounding box center [1159, 16] width 379 height 30
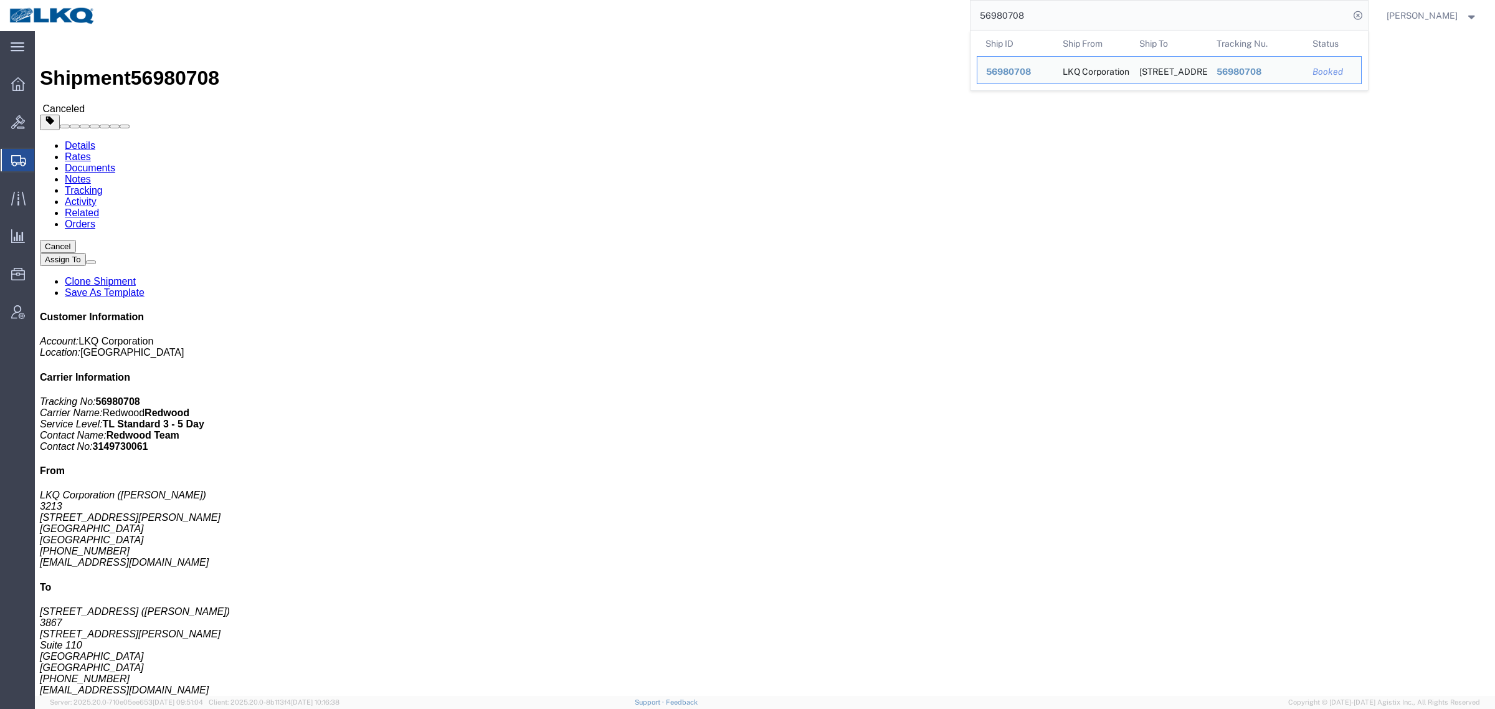
click at [1051, 26] on input "56980708" at bounding box center [1159, 16] width 379 height 30
paste input "98709"
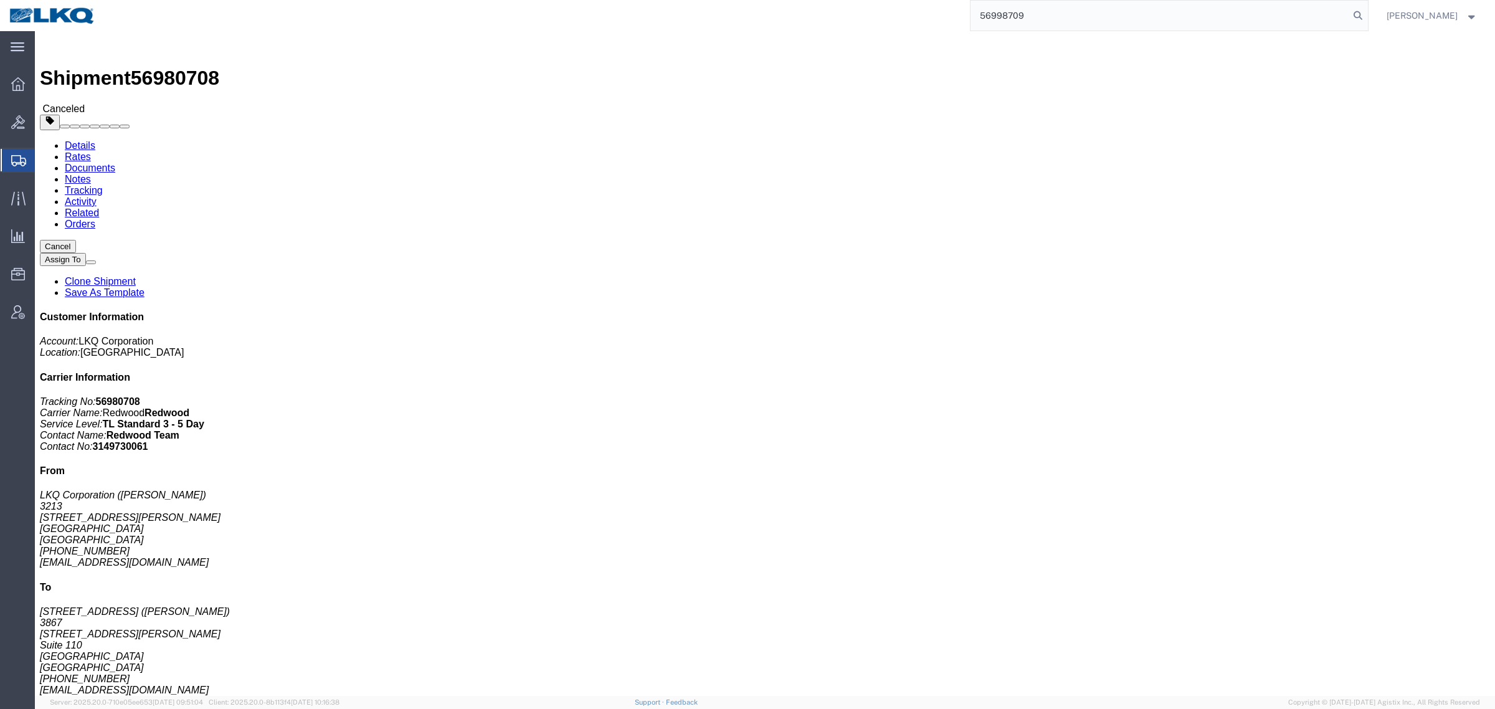
type input "56998709"
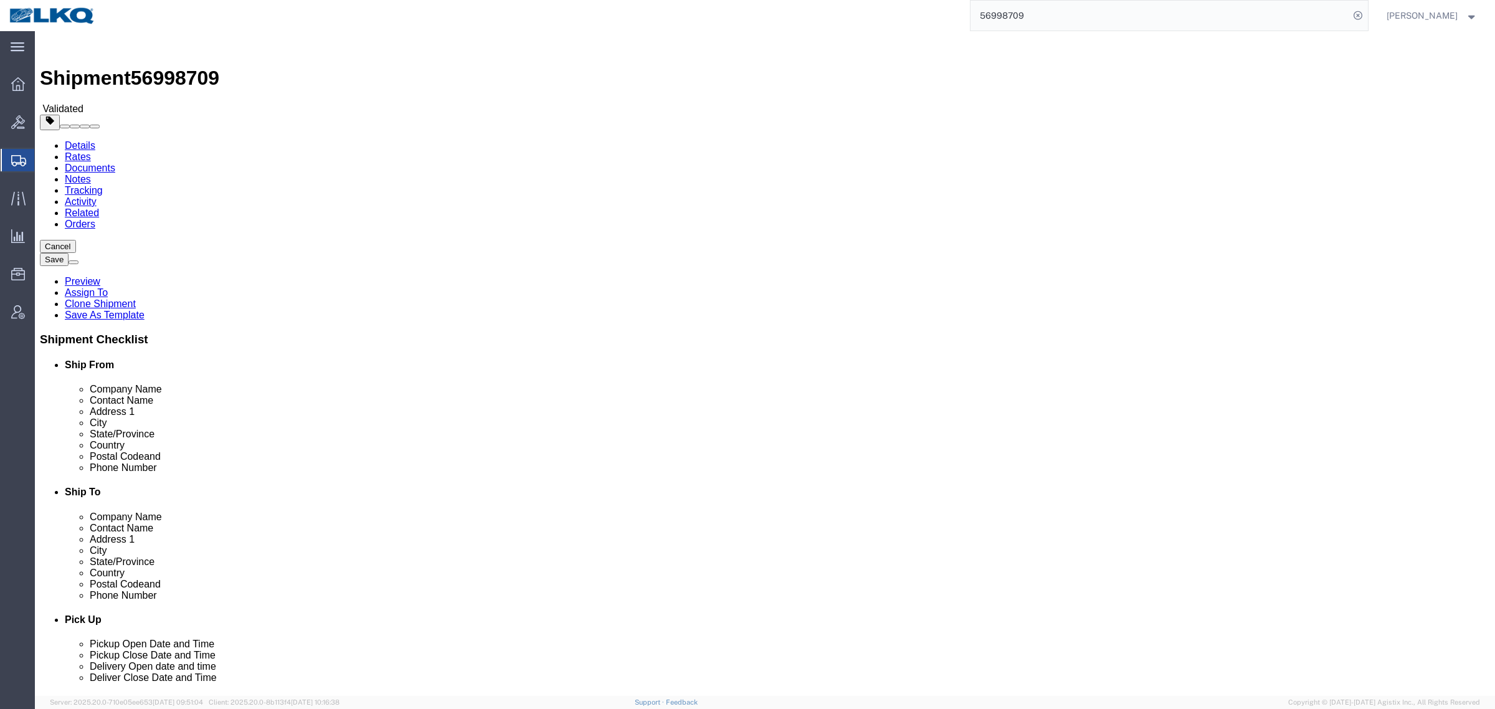
select select "27944"
select select "27858"
click div "Shipment Information Package Information Special Services Loading Routing"
click link "Notes"
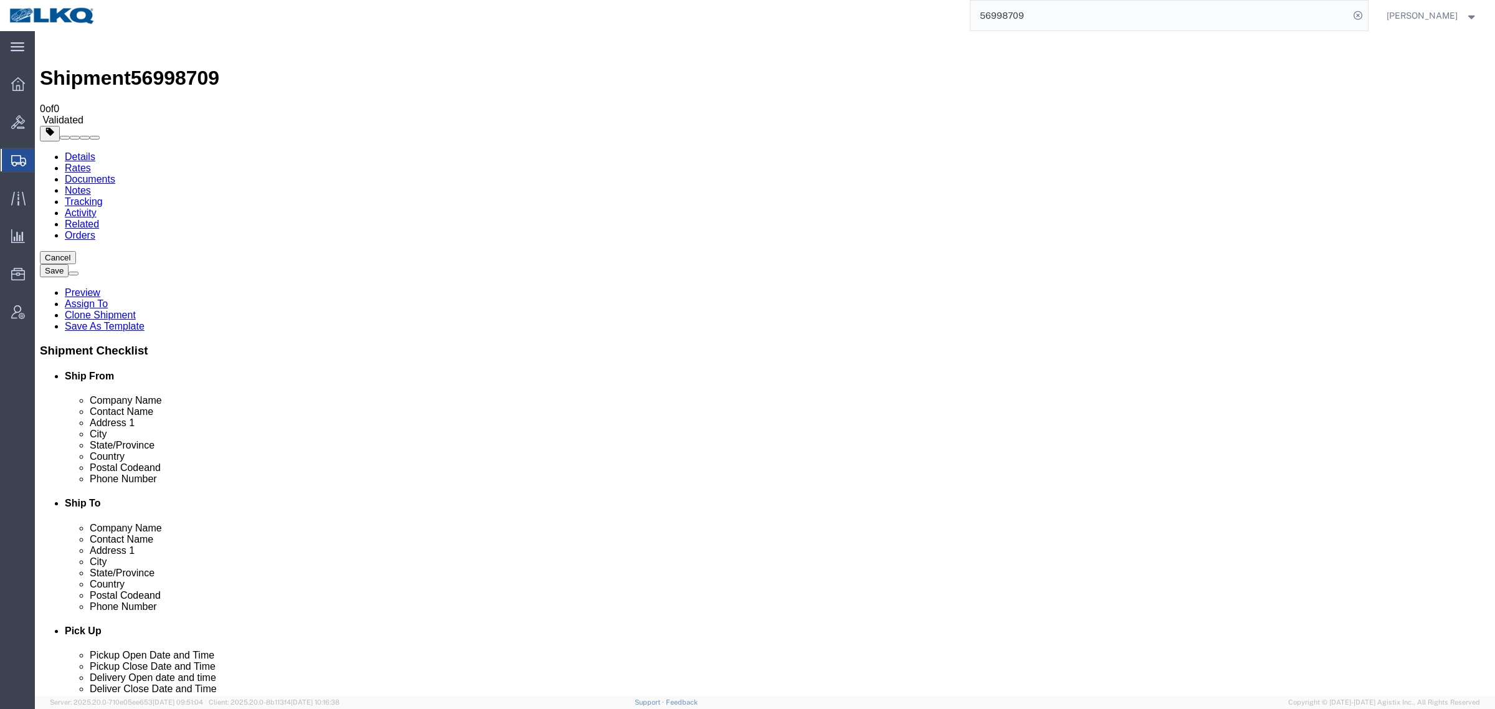
click at [74, 151] on link "Details" at bounding box center [80, 156] width 31 height 11
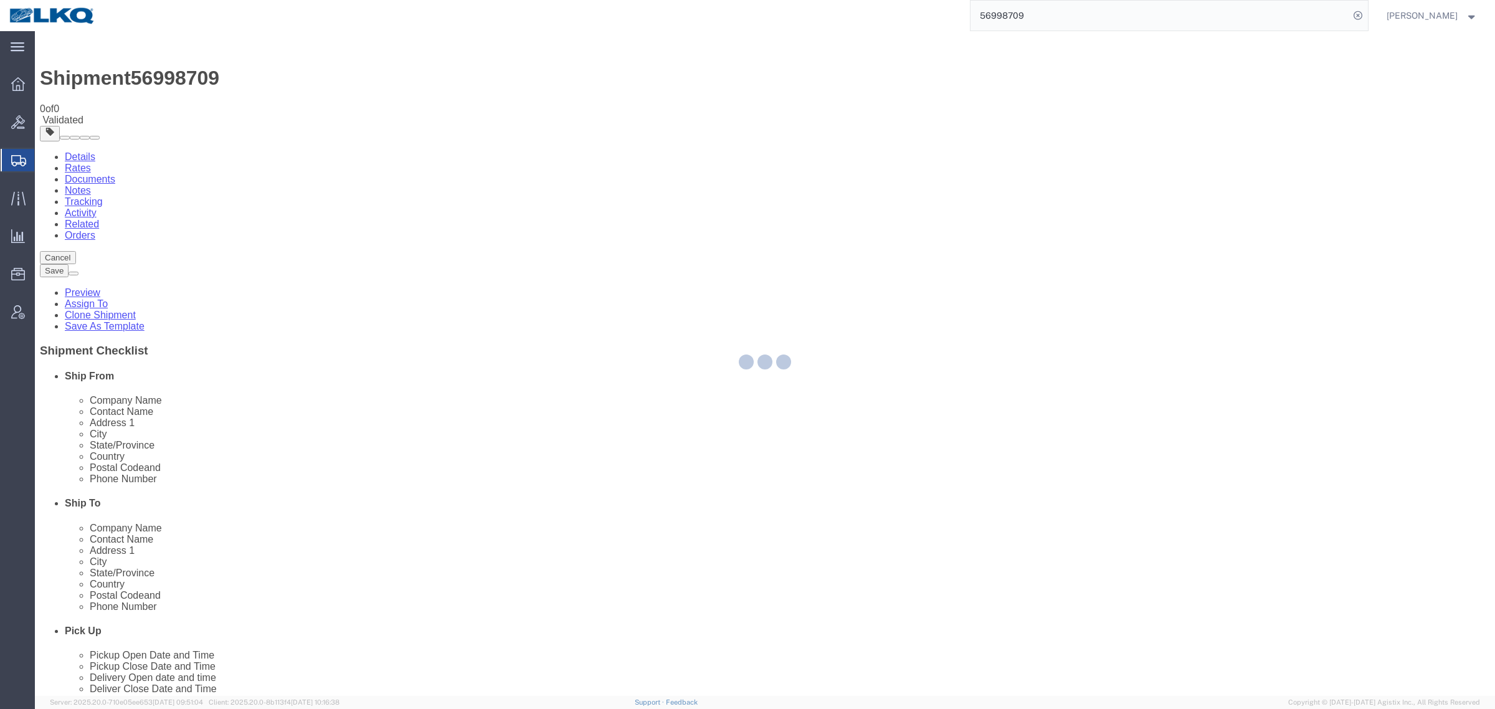
select select "27944"
select select "27858"
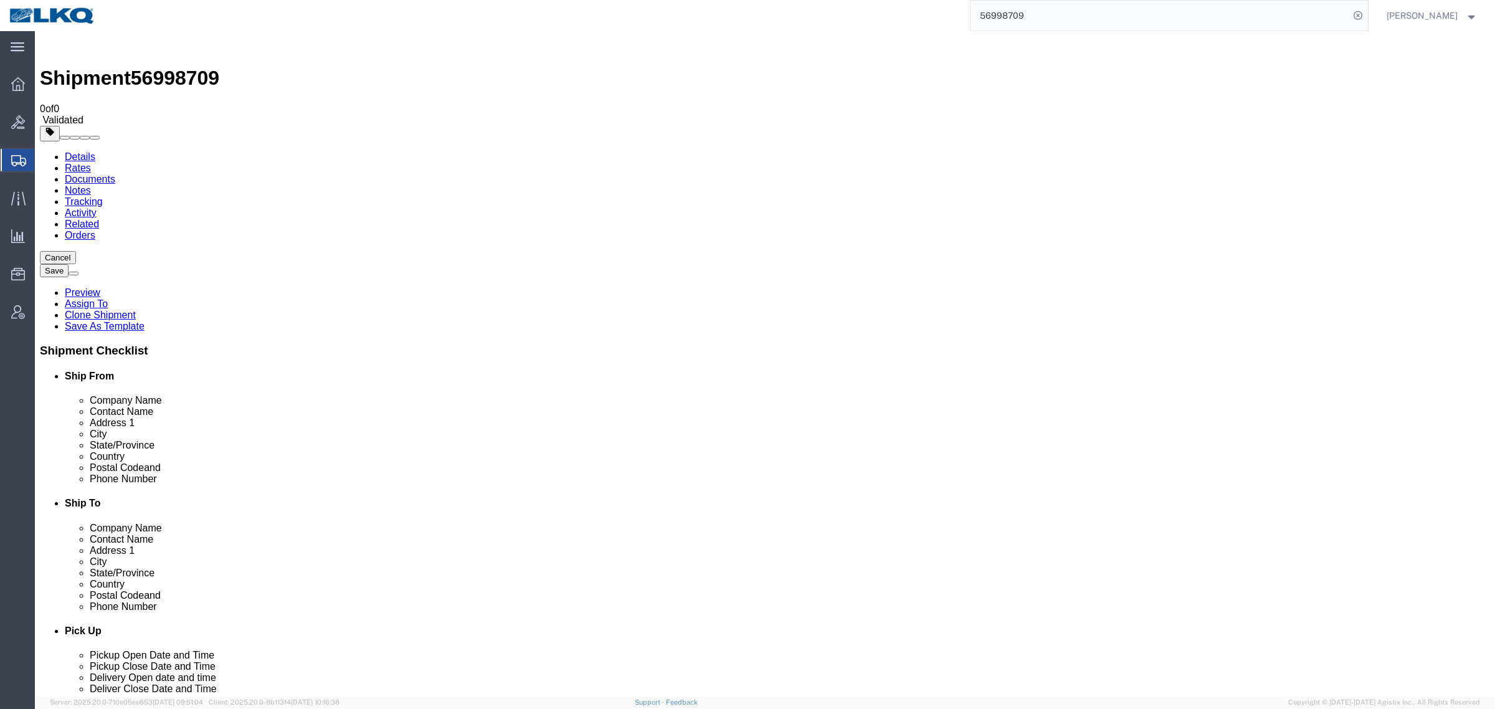
click input "66226"
click input "28208"
click link "Notes"
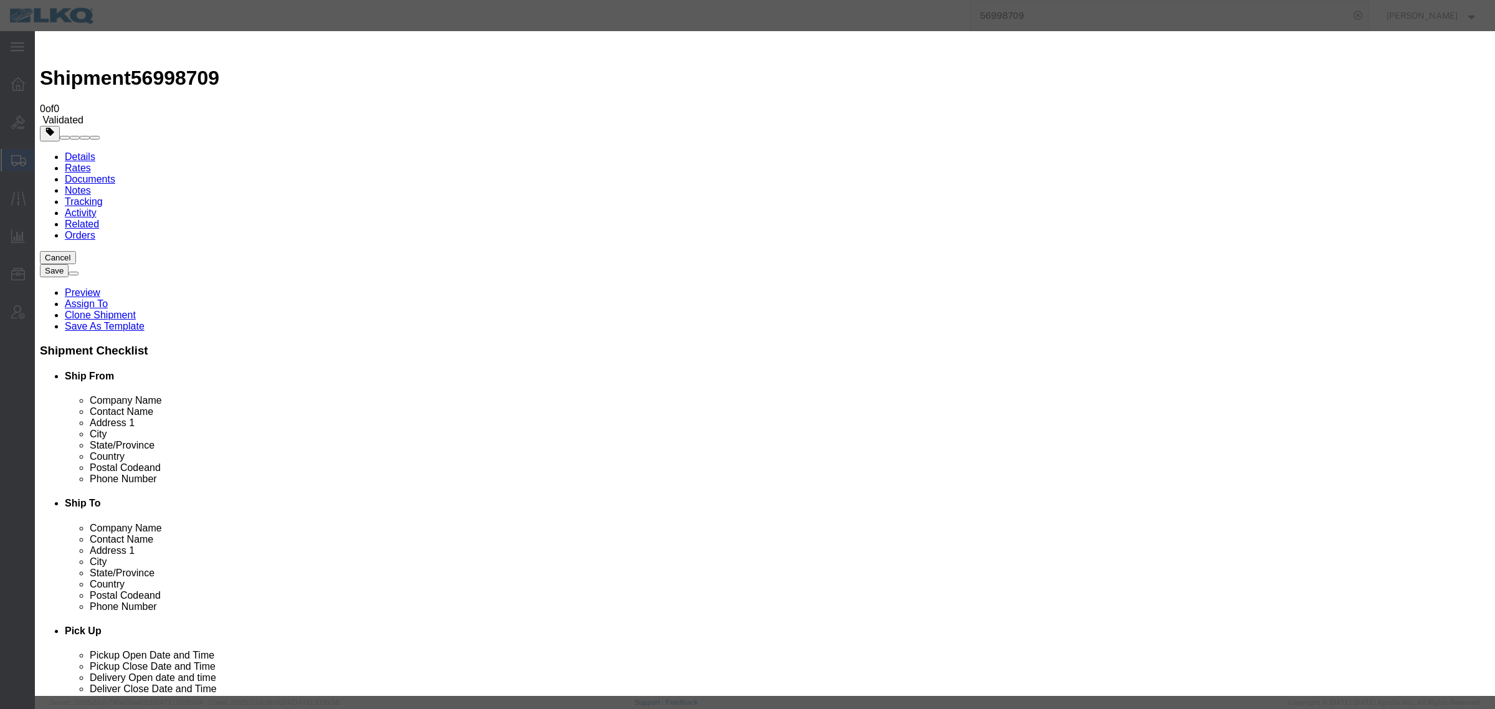
select select "BID_NOTES"
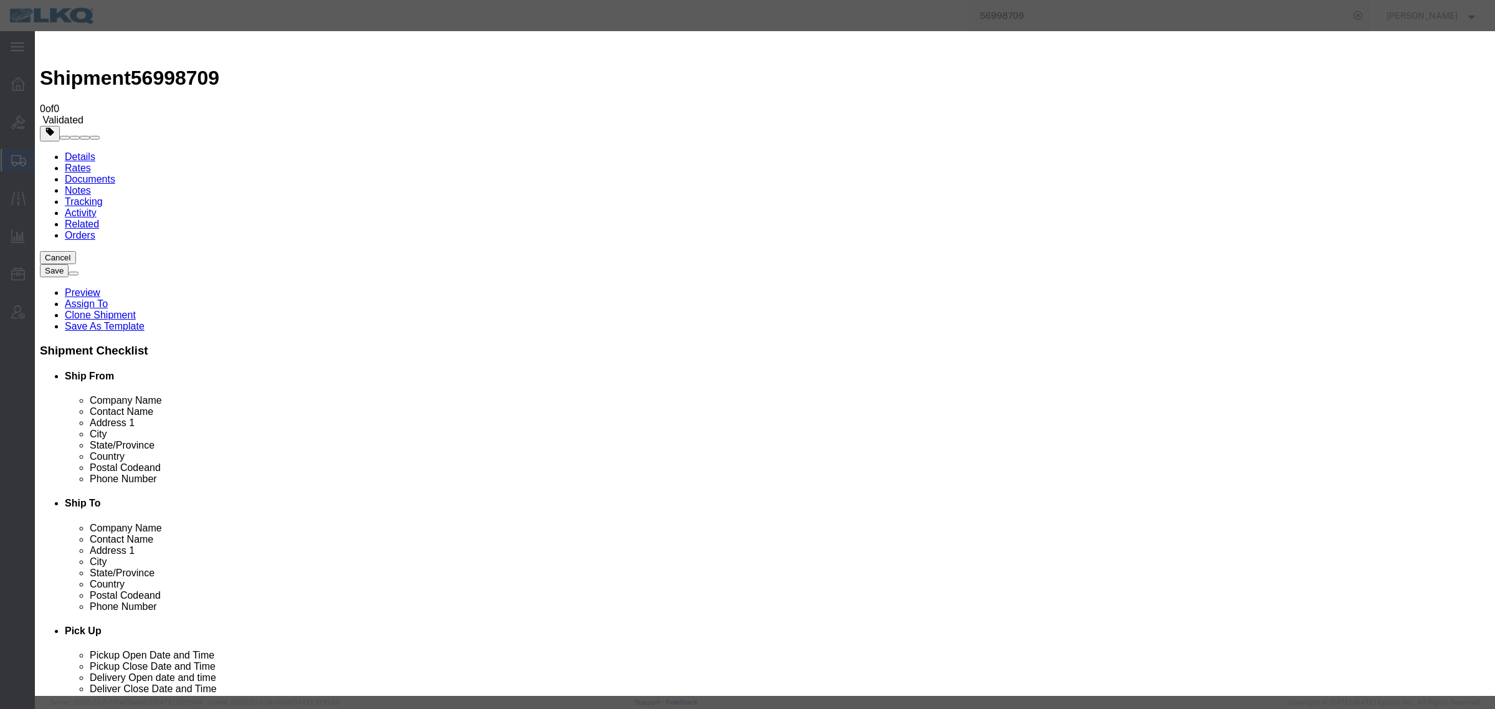
select select "PRIVATE_TO_ACCOUNT"
type textarea "DAT: $2097"
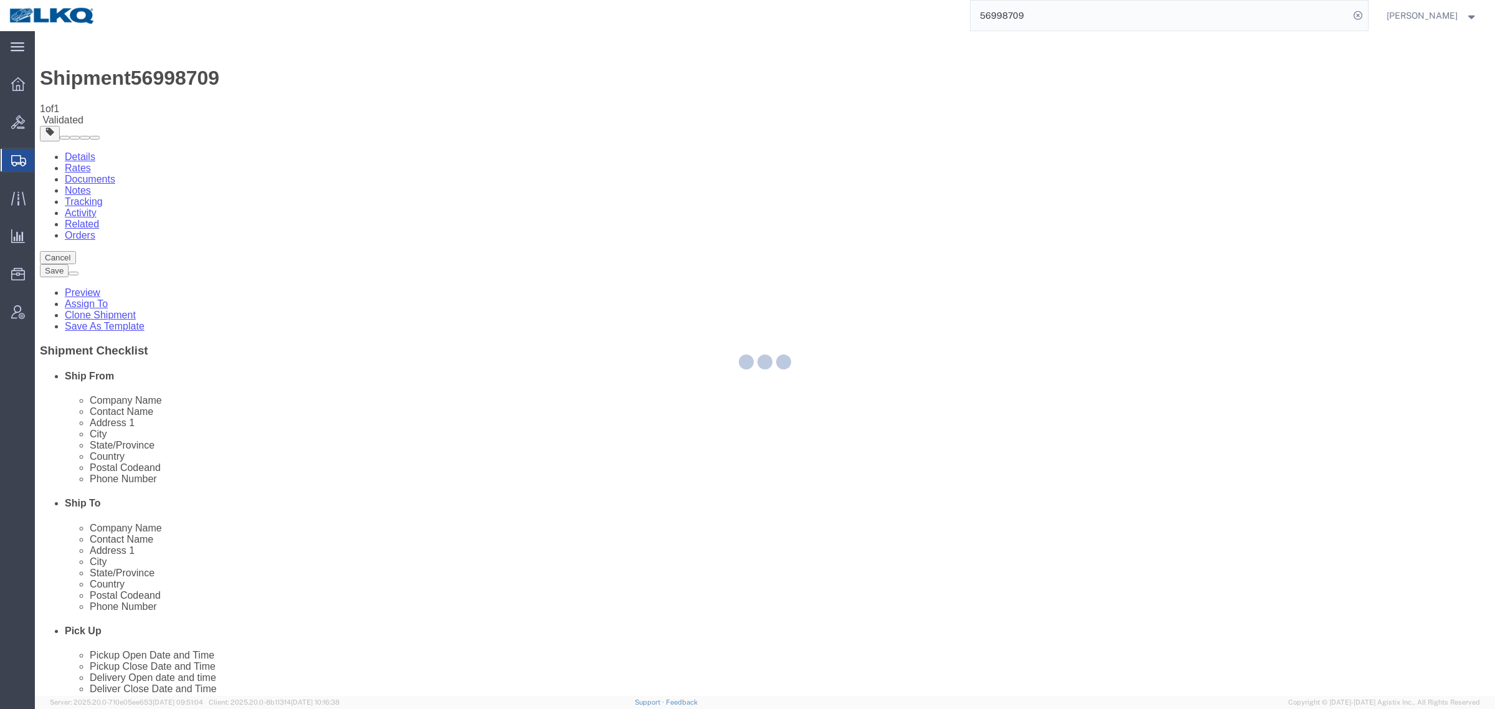
select select "27944"
select select "27858"
select select "TL"
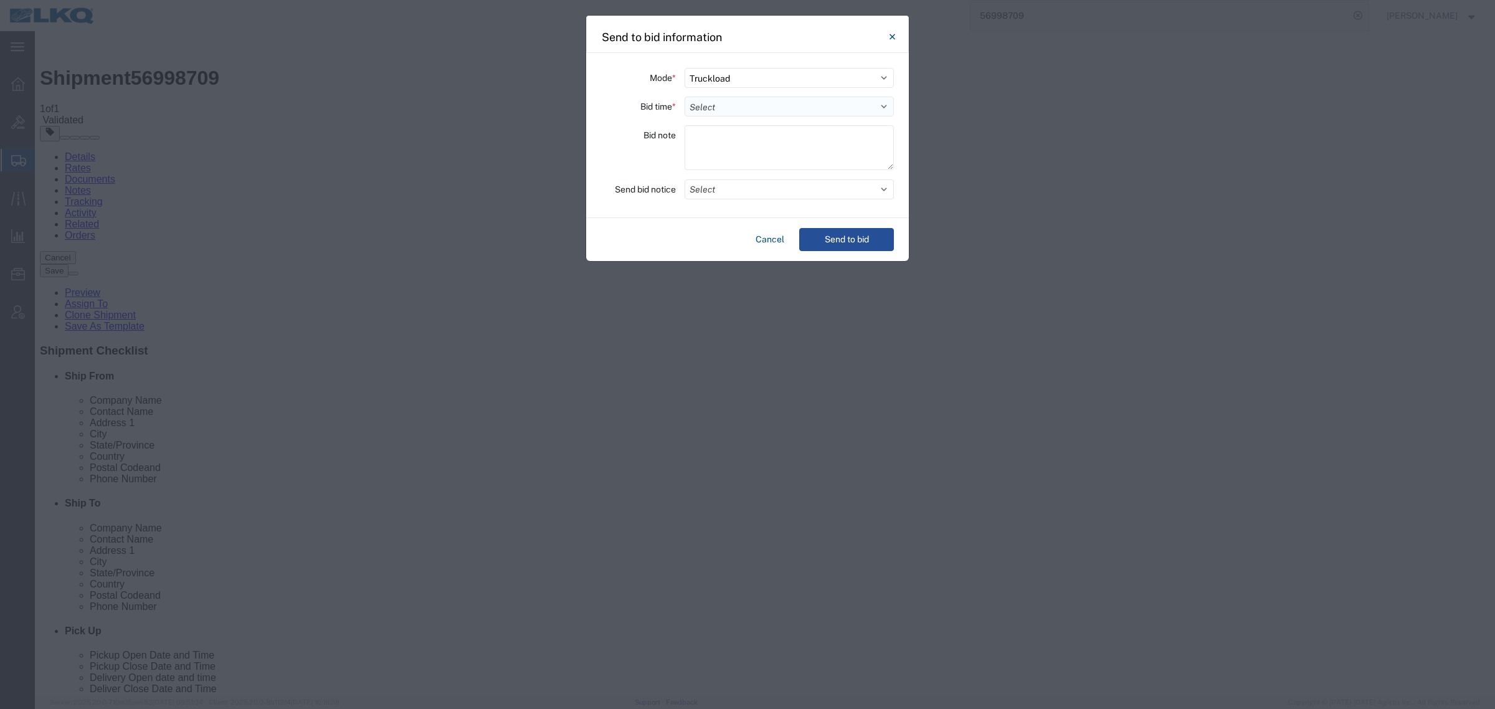
click at [727, 102] on select "Select 30 Min (Rush) 1 Hour (Rush) 2 Hours (Rush) 4 Hours (Rush) 8 Hours (Rush)…" at bounding box center [789, 107] width 209 height 20
select select "24"
click at [685, 97] on select "Select 30 Min (Rush) 1 Hour (Rush) 2 Hours (Rush) 4 Hours (Rush) 8 Hours (Rush)…" at bounding box center [789, 107] width 209 height 20
click at [842, 240] on button "Send to bid" at bounding box center [846, 239] width 95 height 23
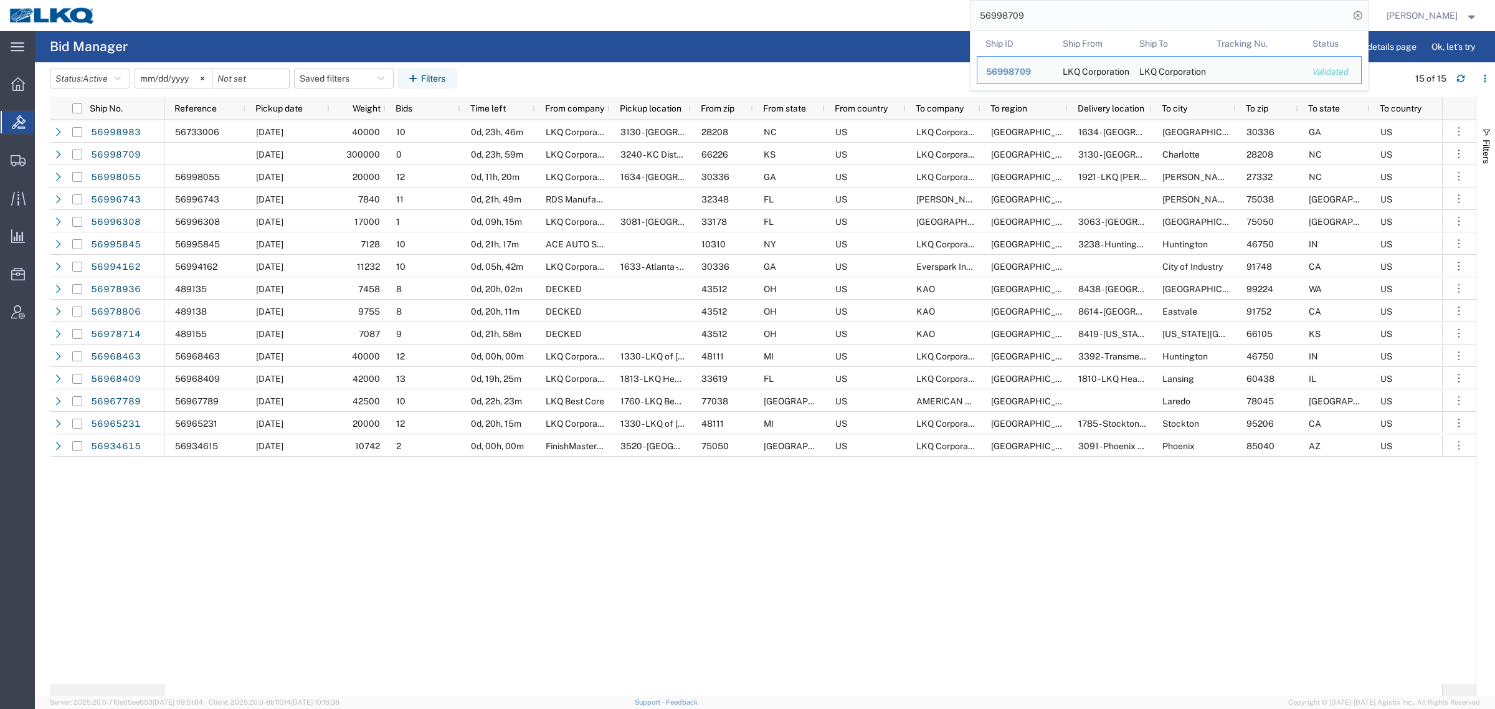
drag, startPoint x: 1088, startPoint y: 11, endPoint x: 807, endPoint y: 32, distance: 281.1
click at [845, 29] on div "56998709 Ship ID Ship From Ship To Tracking Nu. Status Ship ID 56998709 Ship Fr…" at bounding box center [736, 15] width 1263 height 31
paste input "7066"
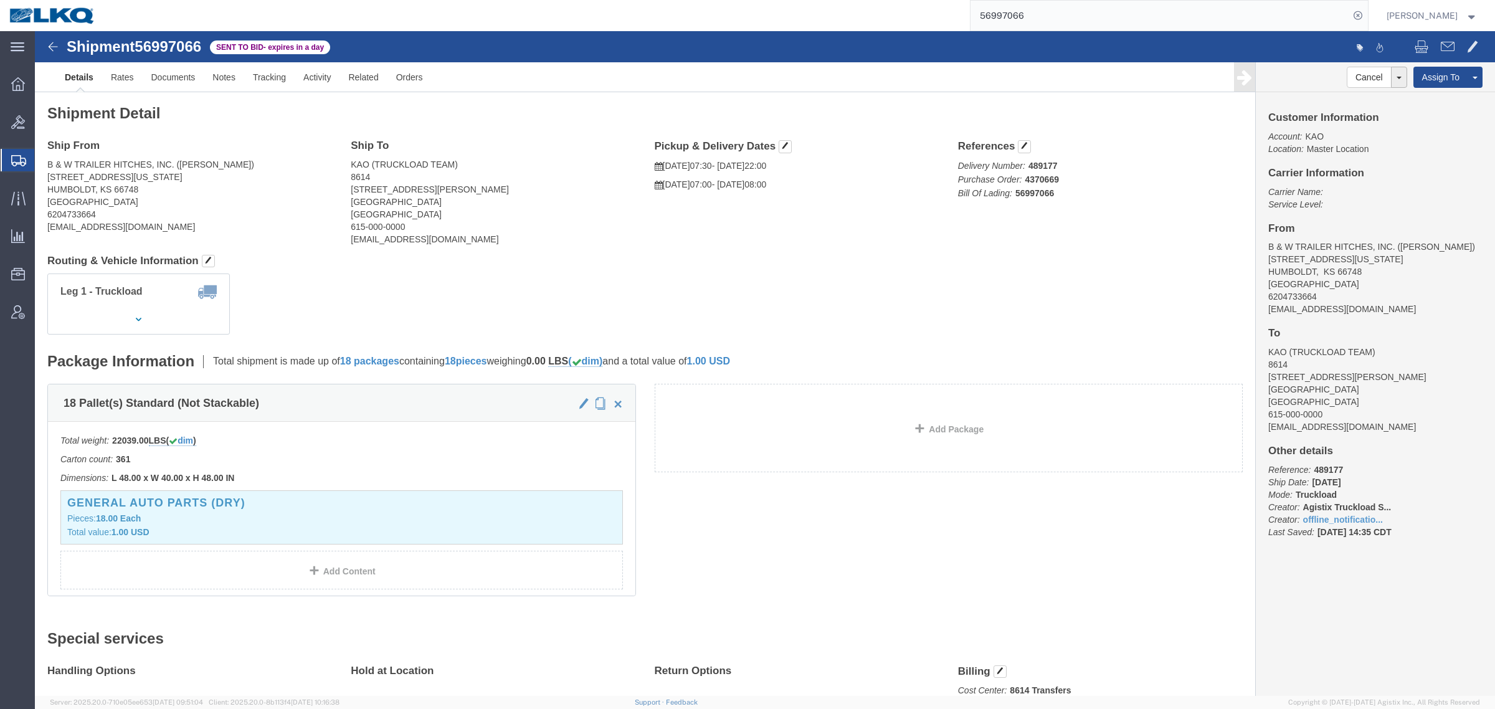
click div "Ship From B & W TRAILER HITCHES, INC. ([PERSON_NAME]) [STREET_ADDRESS][US_STATE…"
click div "Leg 1 - Truckload Vehicle 1: Standard Dry Van (53 Feet) Number of trucks: 1"
click link "Rates"
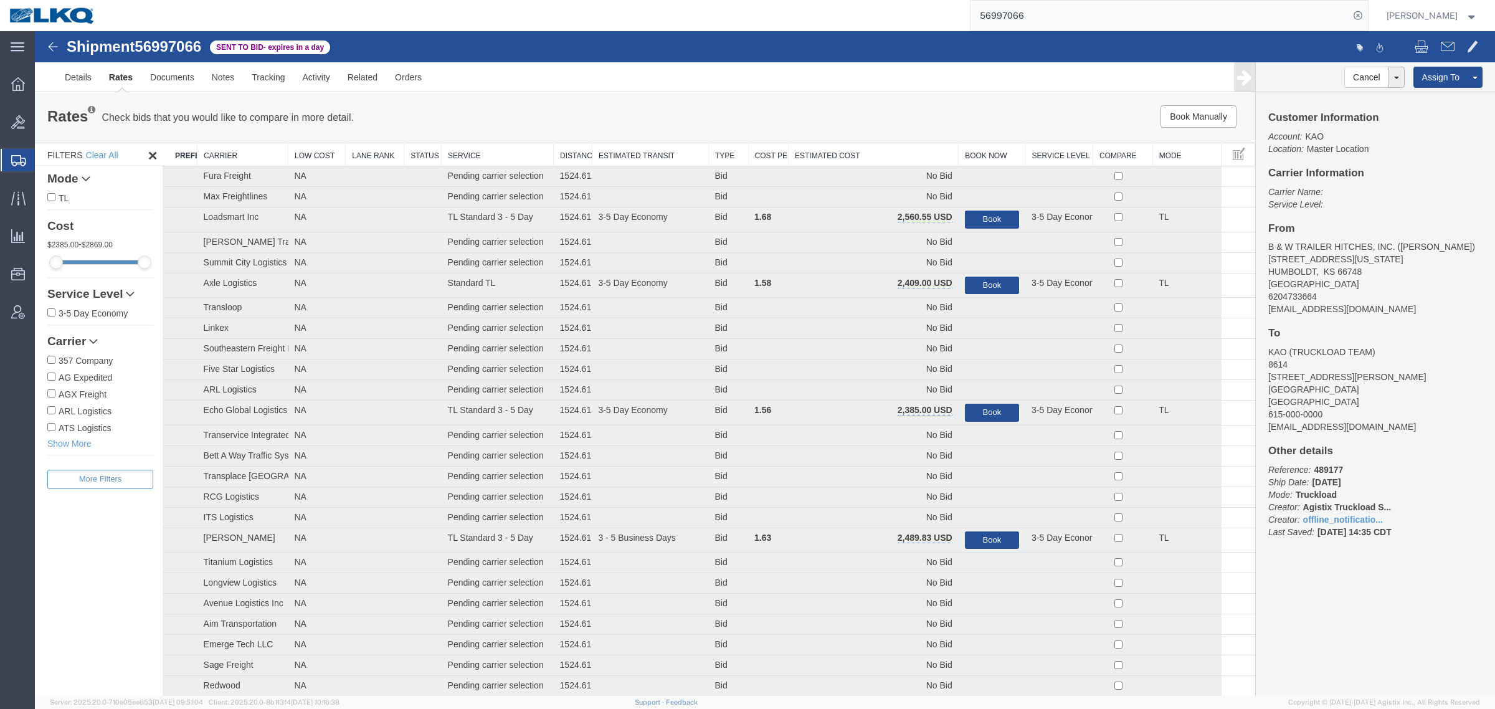
click at [860, 148] on th "Estimated Cost" at bounding box center [874, 154] width 170 height 23
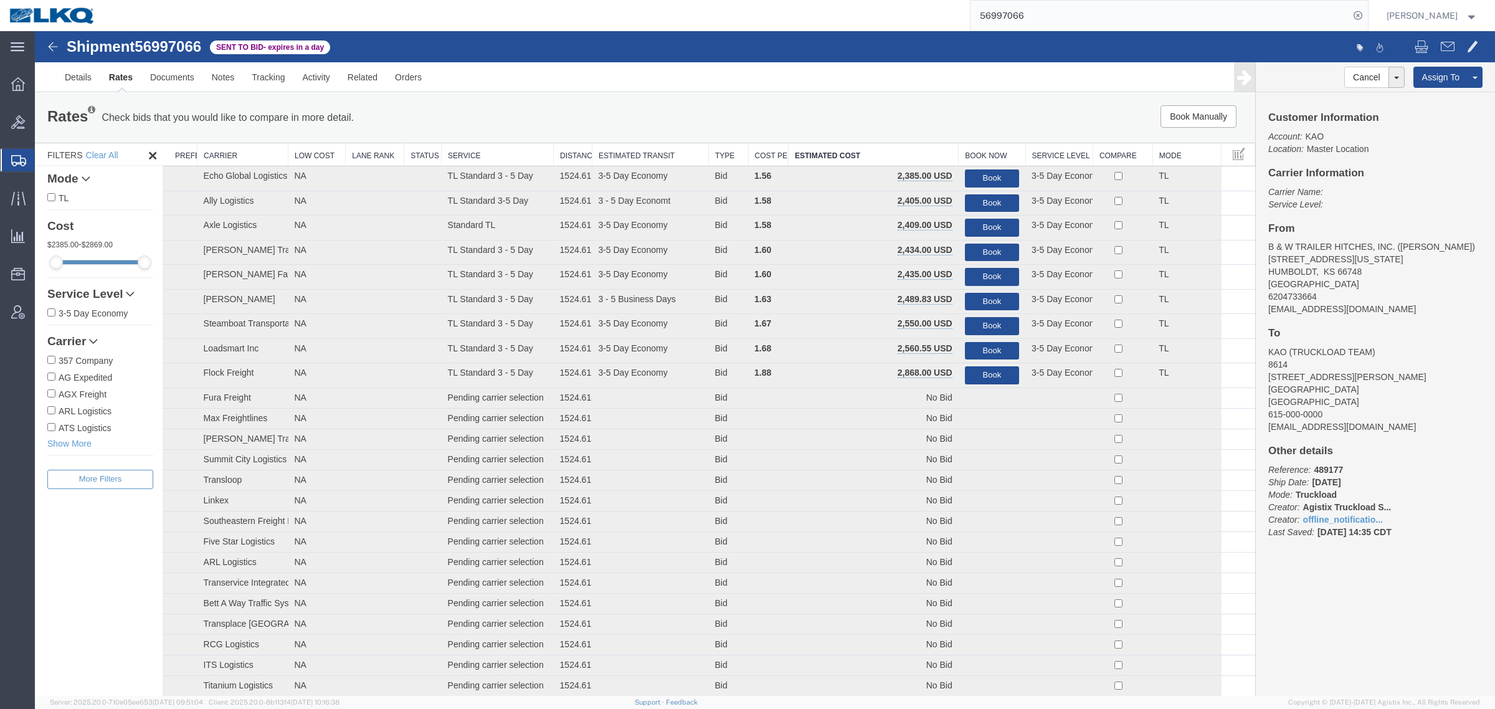
click at [1046, 23] on input "56997066" at bounding box center [1159, 16] width 379 height 30
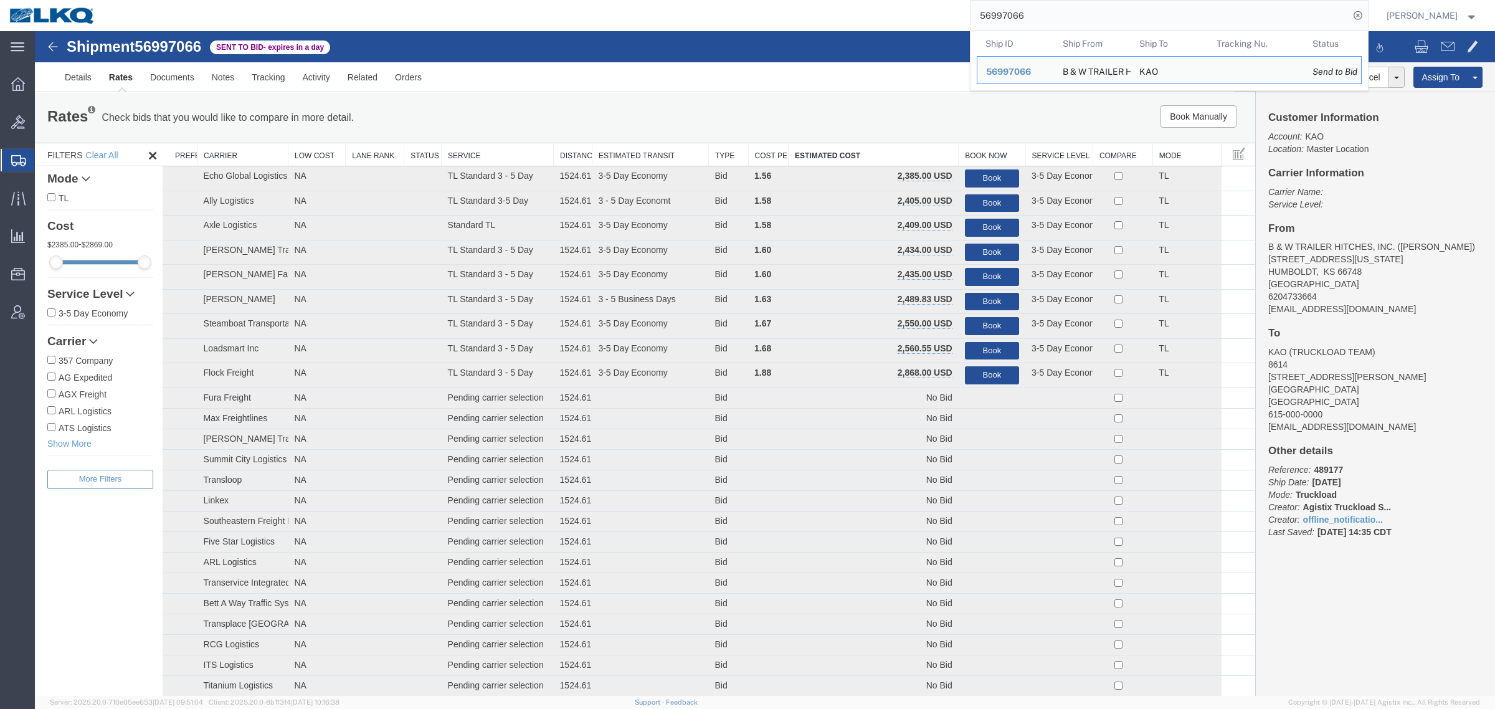
click at [1063, 26] on input "56997066" at bounding box center [1159, 16] width 379 height 30
click at [1060, 17] on input "56997066" at bounding box center [1159, 16] width 379 height 30
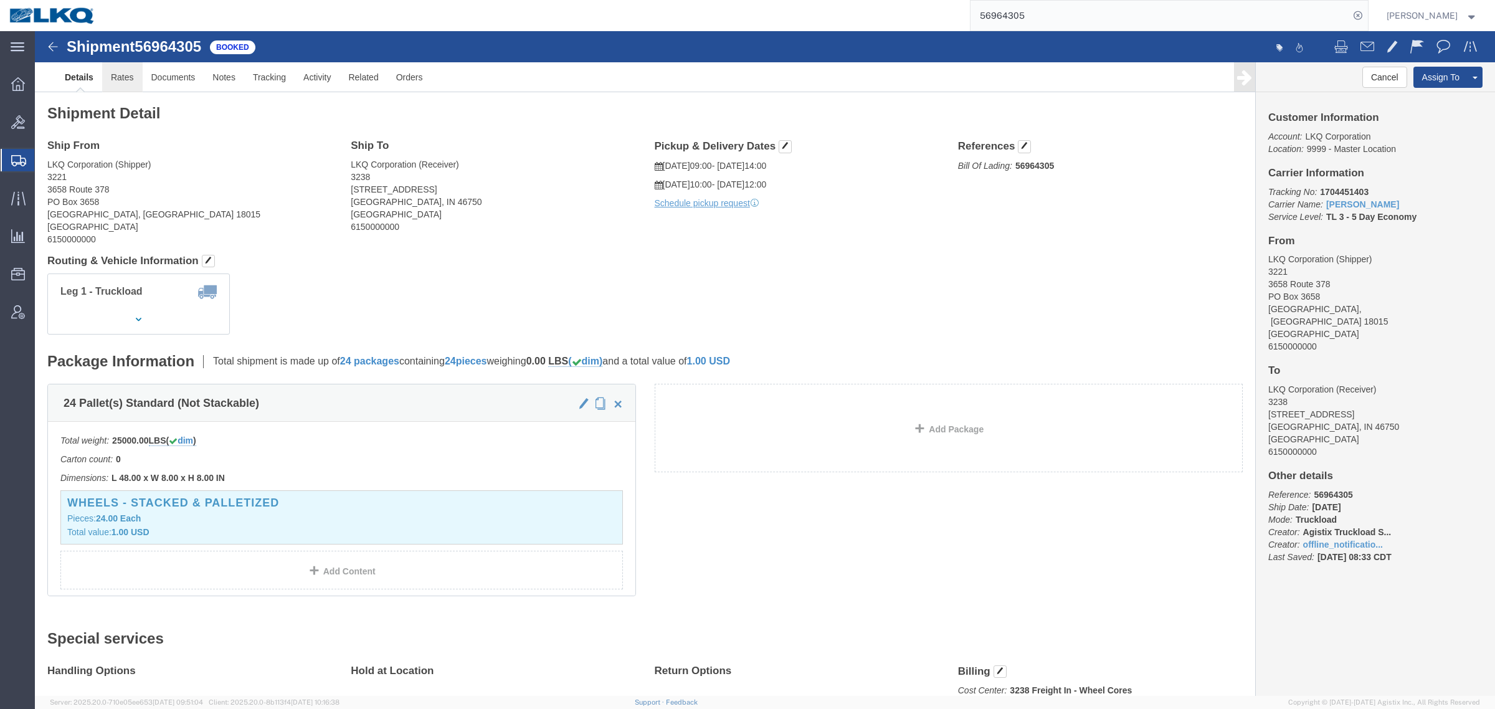
click link "Rates"
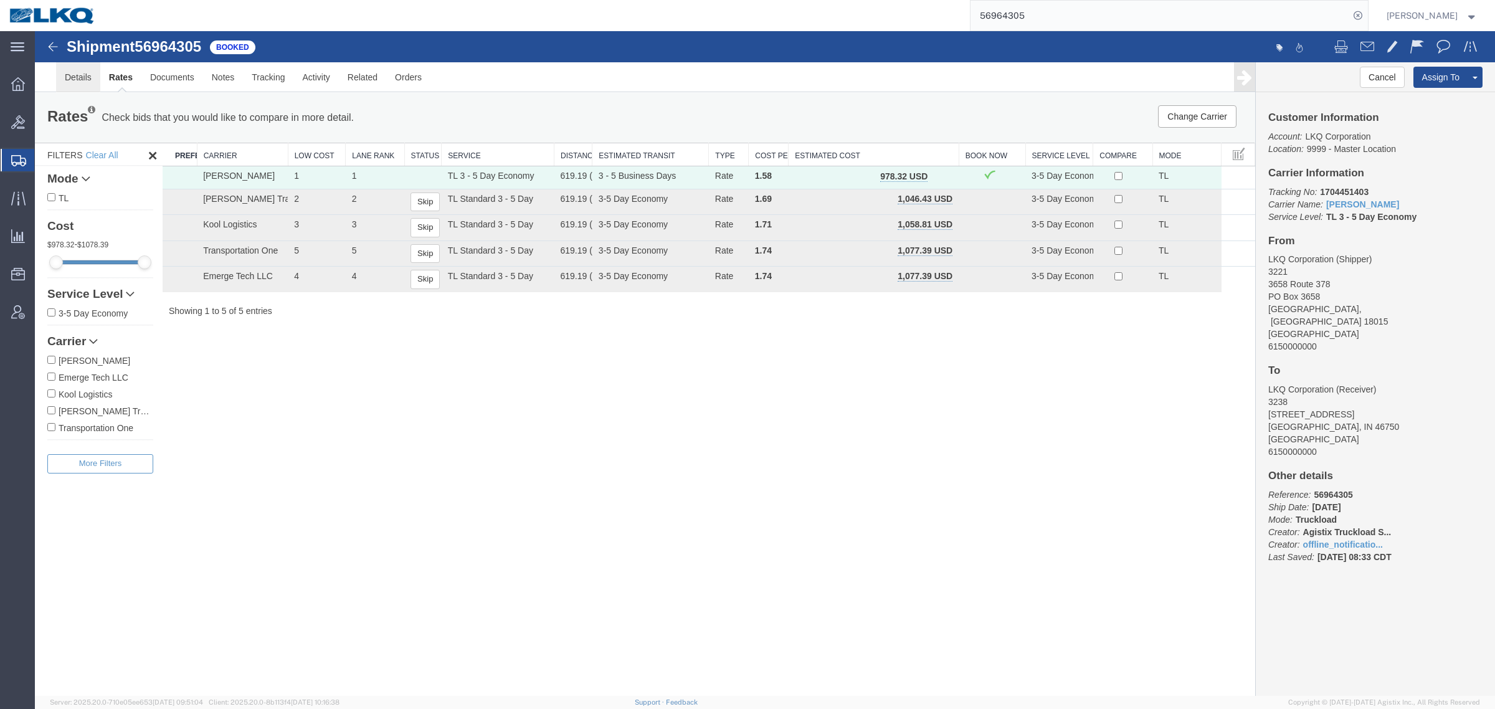
click at [88, 82] on link "Details" at bounding box center [78, 77] width 44 height 30
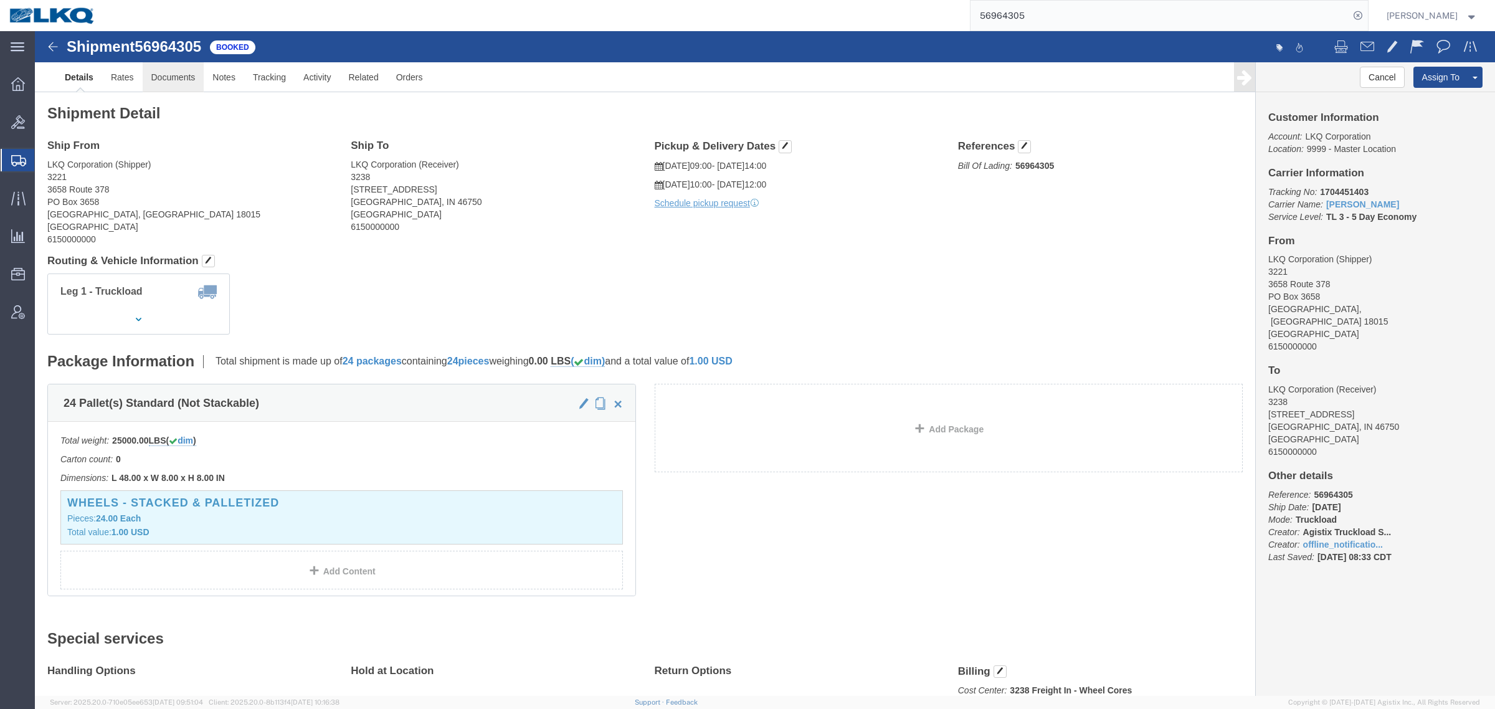
click link "Documents"
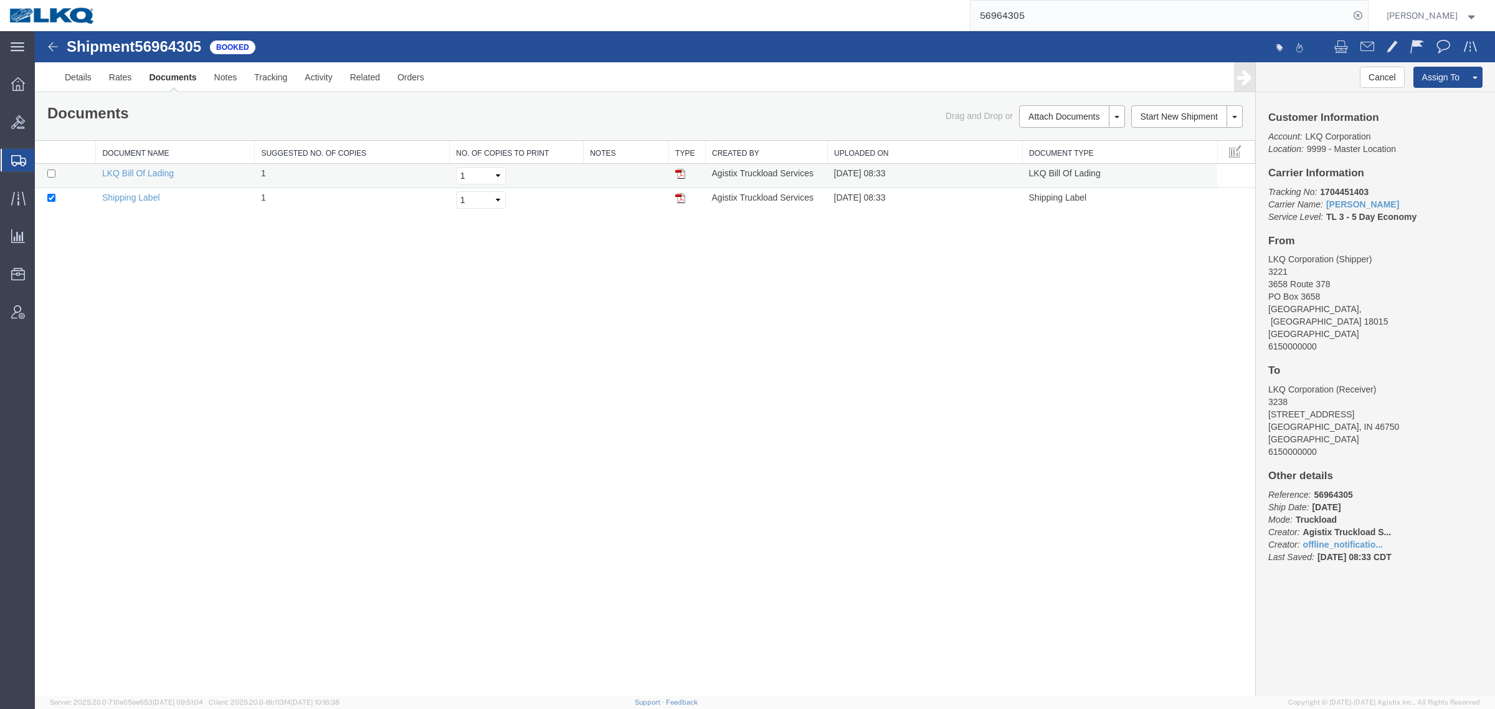
click at [675, 171] on img at bounding box center [680, 174] width 10 height 10
click at [173, 42] on span "56964305" at bounding box center [168, 46] width 67 height 17
copy span "56964305"
click at [1084, 7] on input "56964305" at bounding box center [1159, 16] width 379 height 30
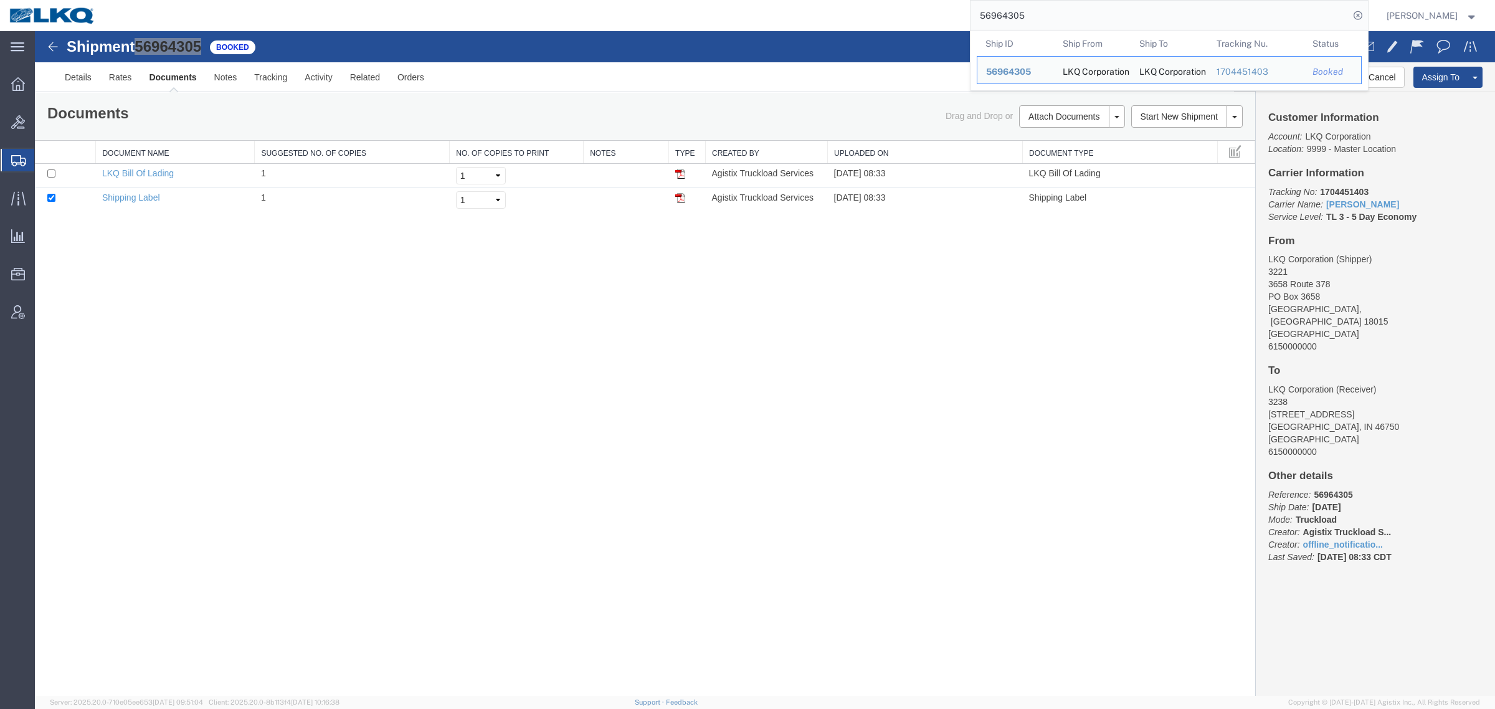
paste input "56997066"
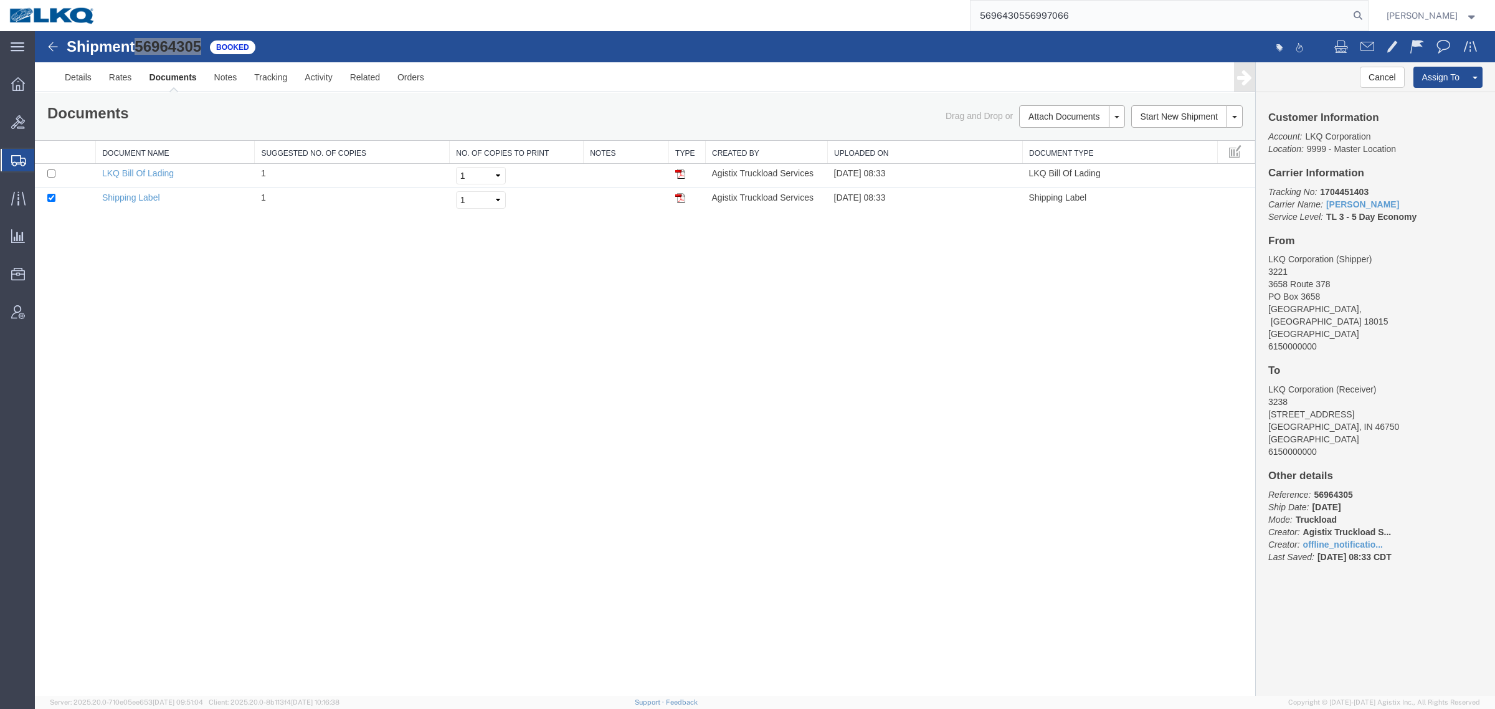
click at [1084, 7] on input "5696430556997066" at bounding box center [1159, 16] width 379 height 30
paste input "search"
type input "56997066"
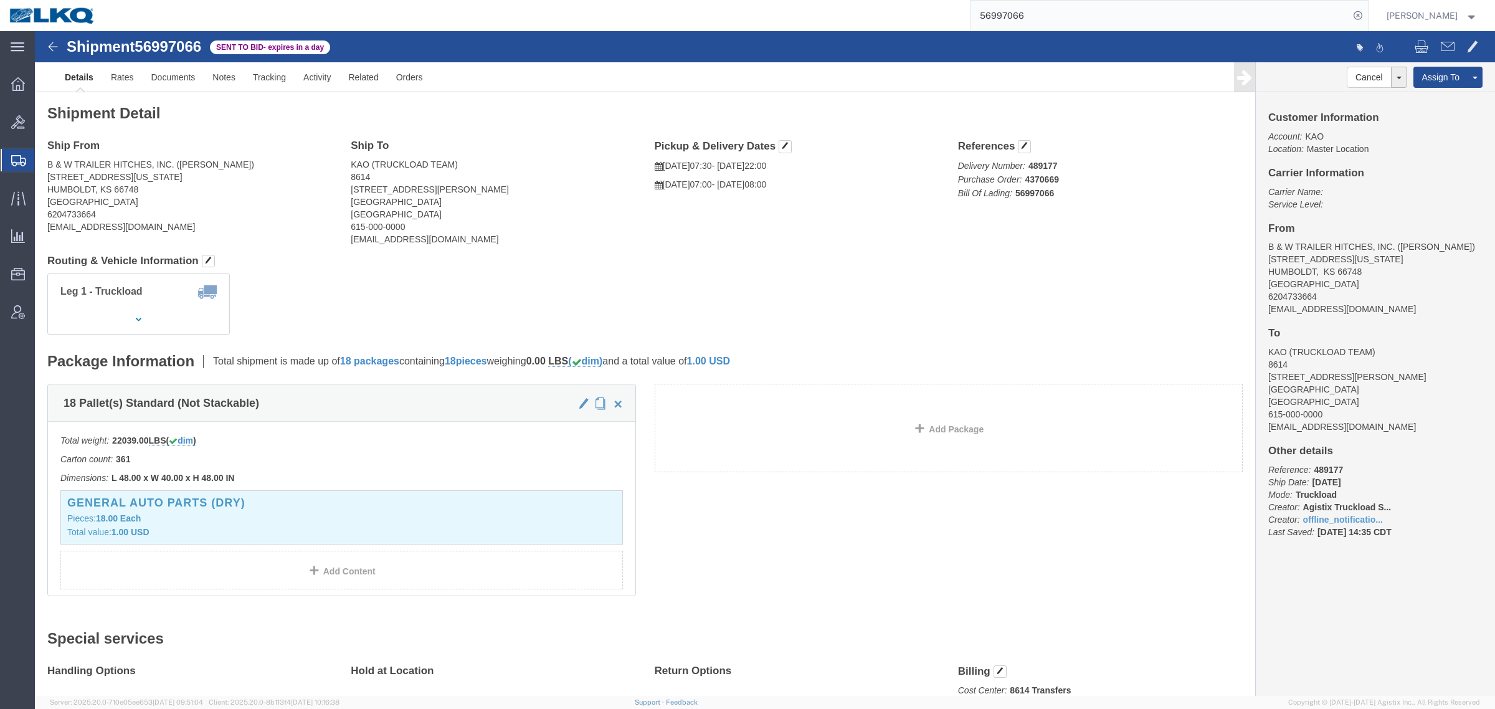
click div "Ship From B & W TRAILER HITCHES, INC. ([PERSON_NAME]) [STREET_ADDRESS][US_STATE…"
click at [1062, 12] on input "56997066" at bounding box center [1159, 16] width 379 height 30
click link "Rates"
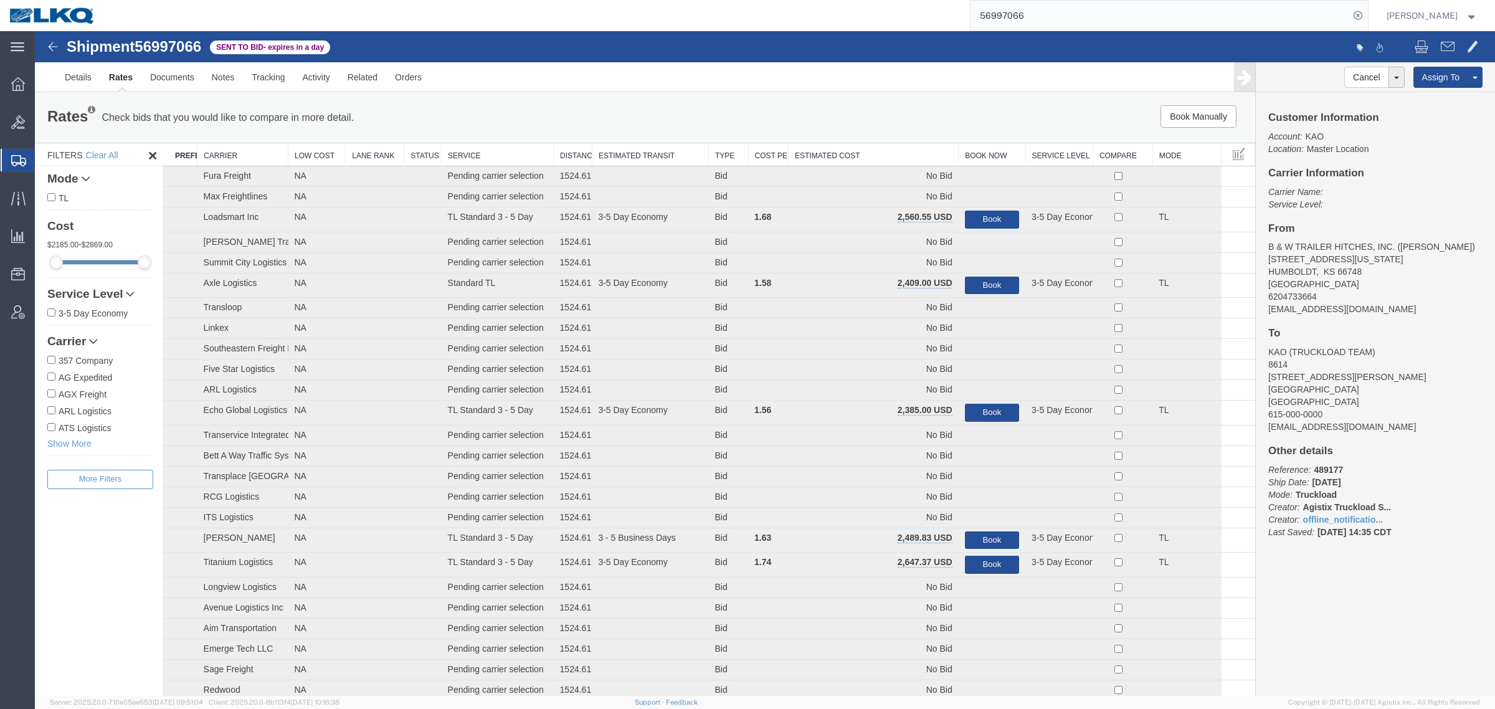
click at [888, 156] on th "Estimated Cost" at bounding box center [874, 154] width 170 height 23
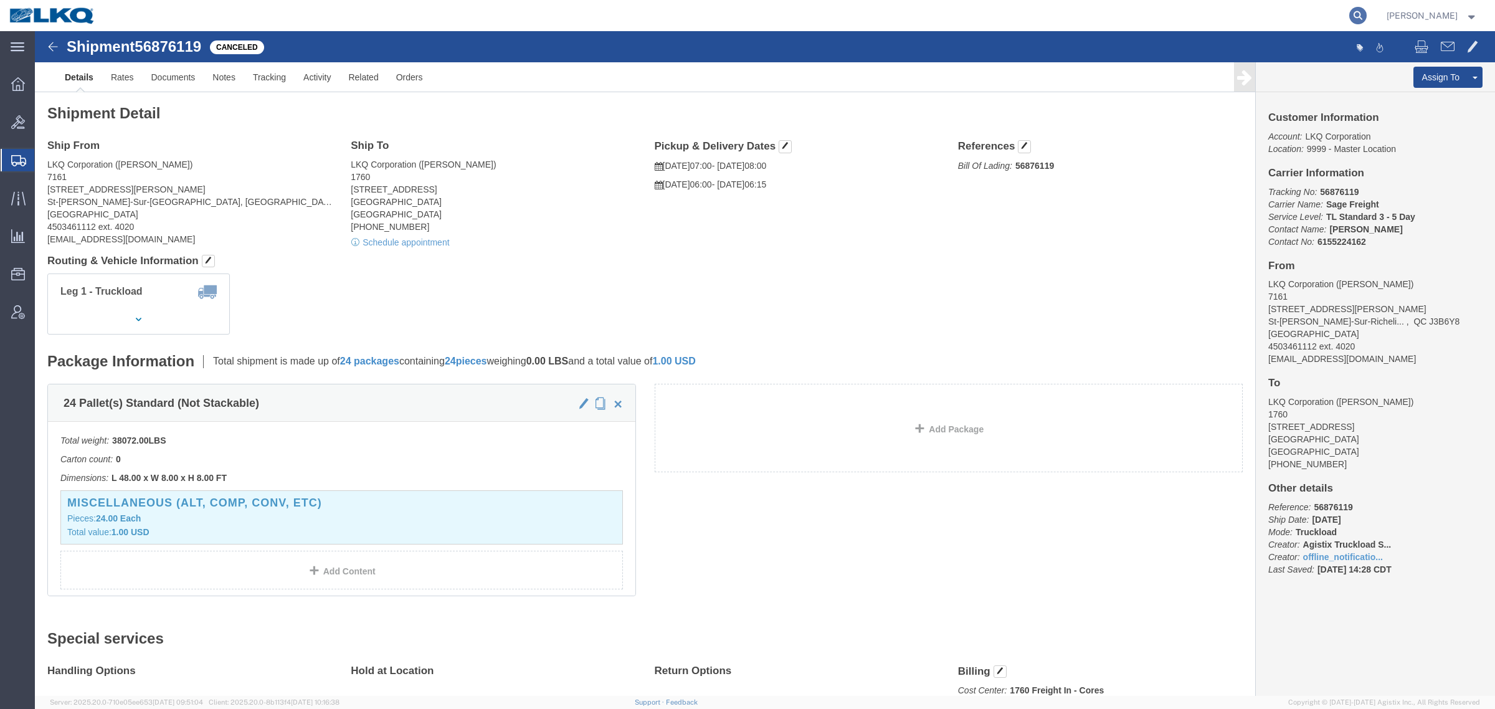
click at [1364, 16] on icon at bounding box center [1357, 15] width 17 height 17
paste input "56998709"
type input "56998709"
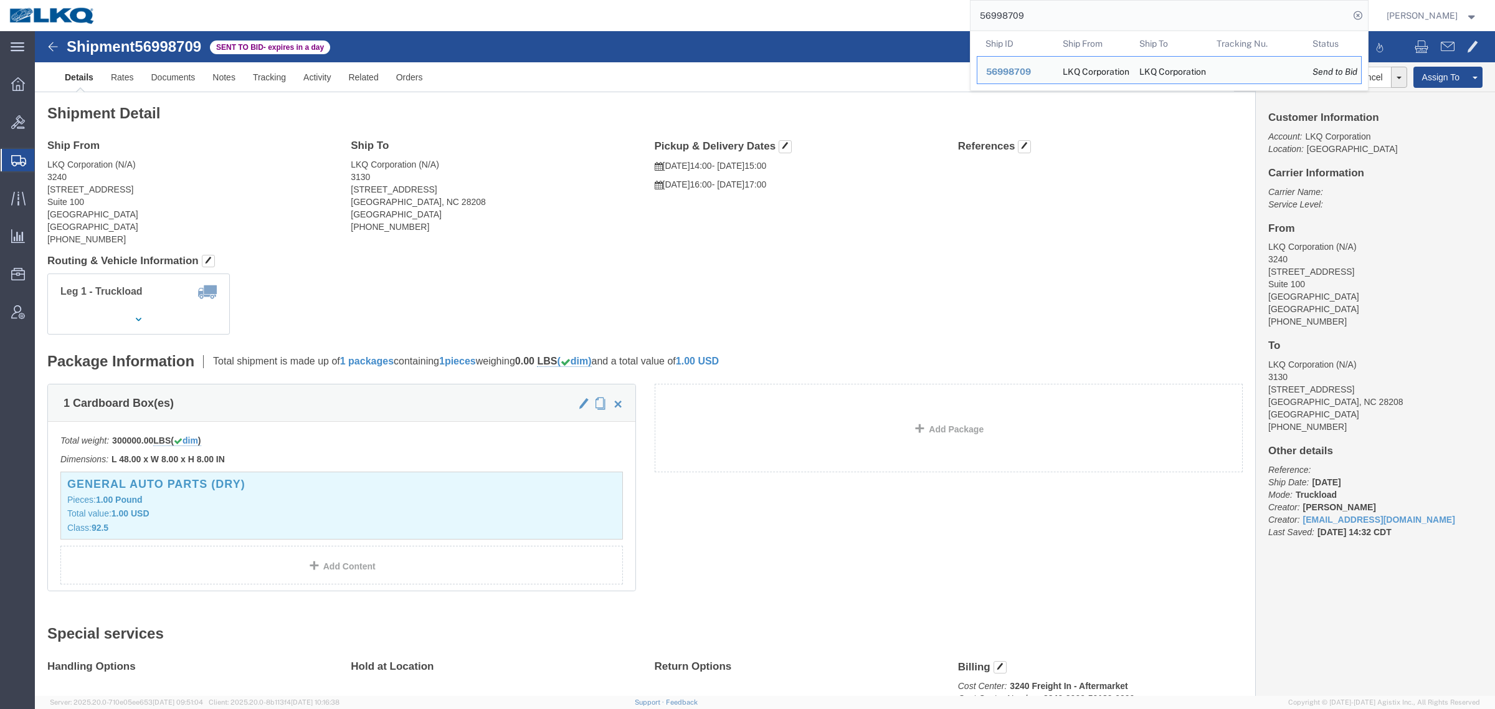
click address "LKQ Corporation (N/A) 3240 [STREET_ADDRESS] [PHONE_NUMBER]"
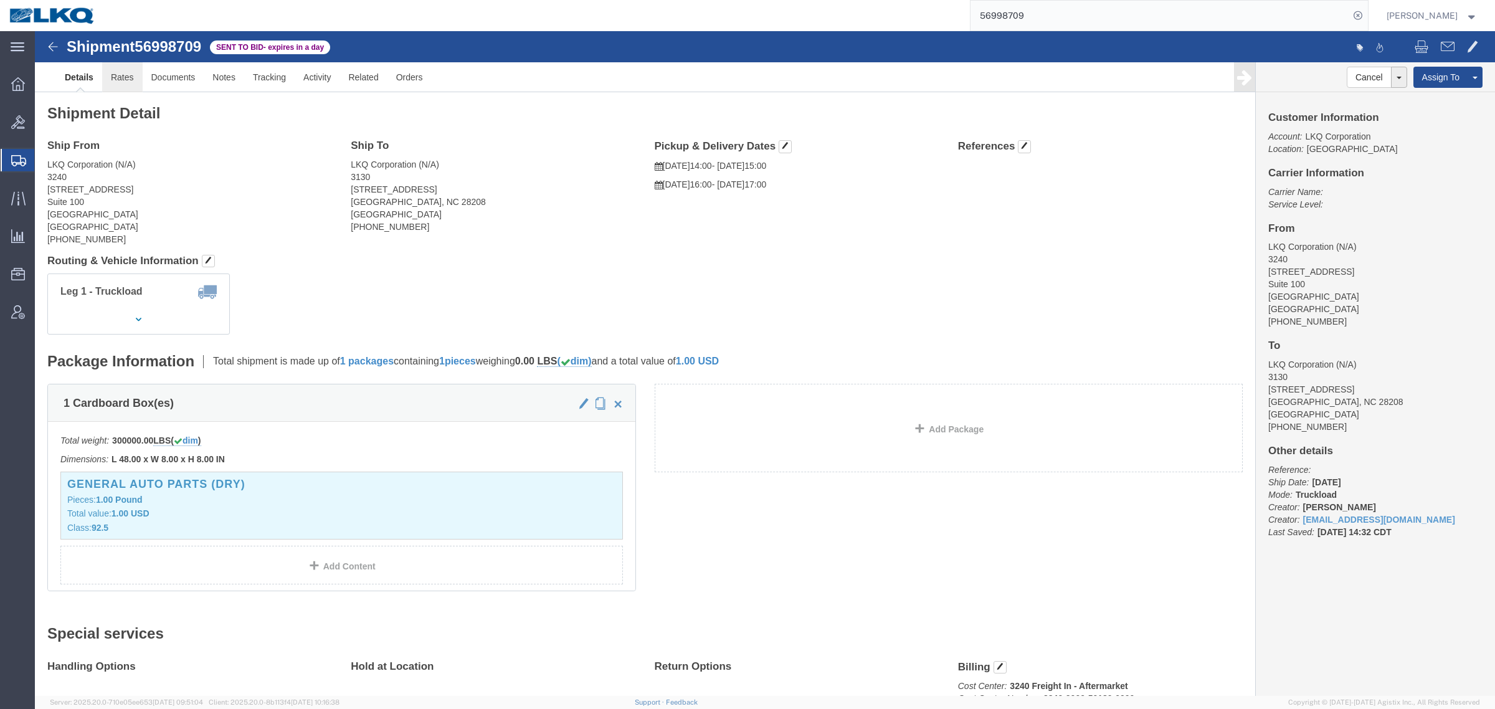
click link "Rates"
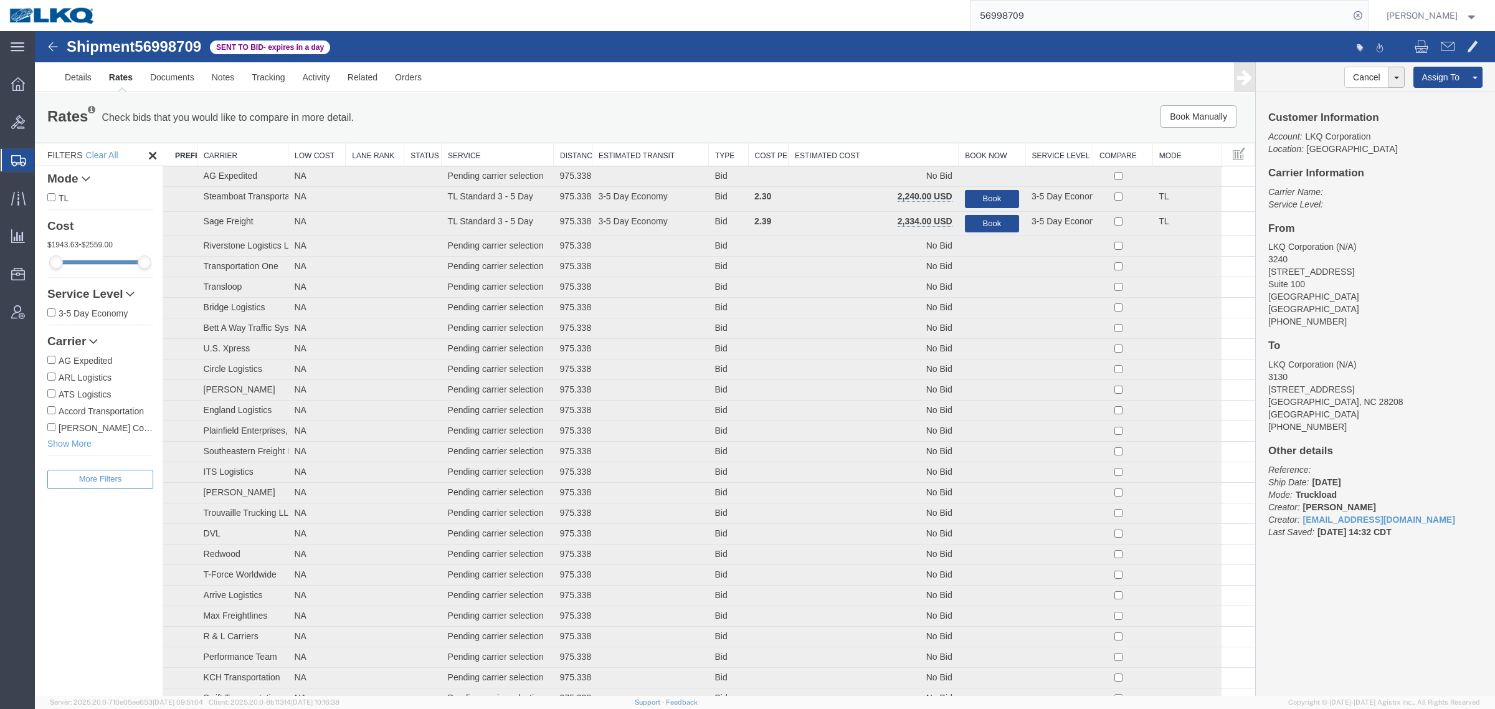
click at [885, 148] on th "Estimated Cost" at bounding box center [874, 154] width 170 height 23
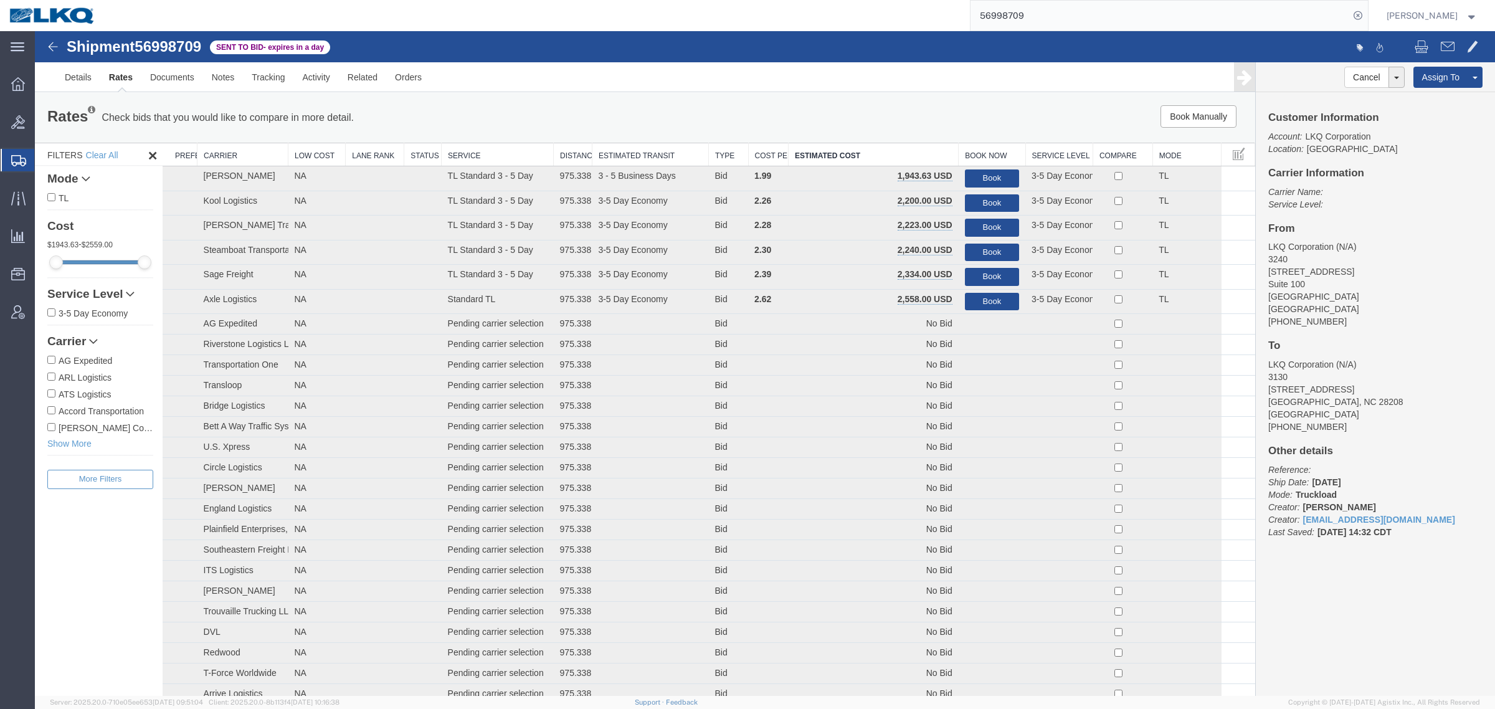
click at [833, 113] on div "Book Manually Pause Continue" at bounding box center [999, 116] width 506 height 22
click at [1176, 114] on button "Book Manually" at bounding box center [1198, 116] width 76 height 22
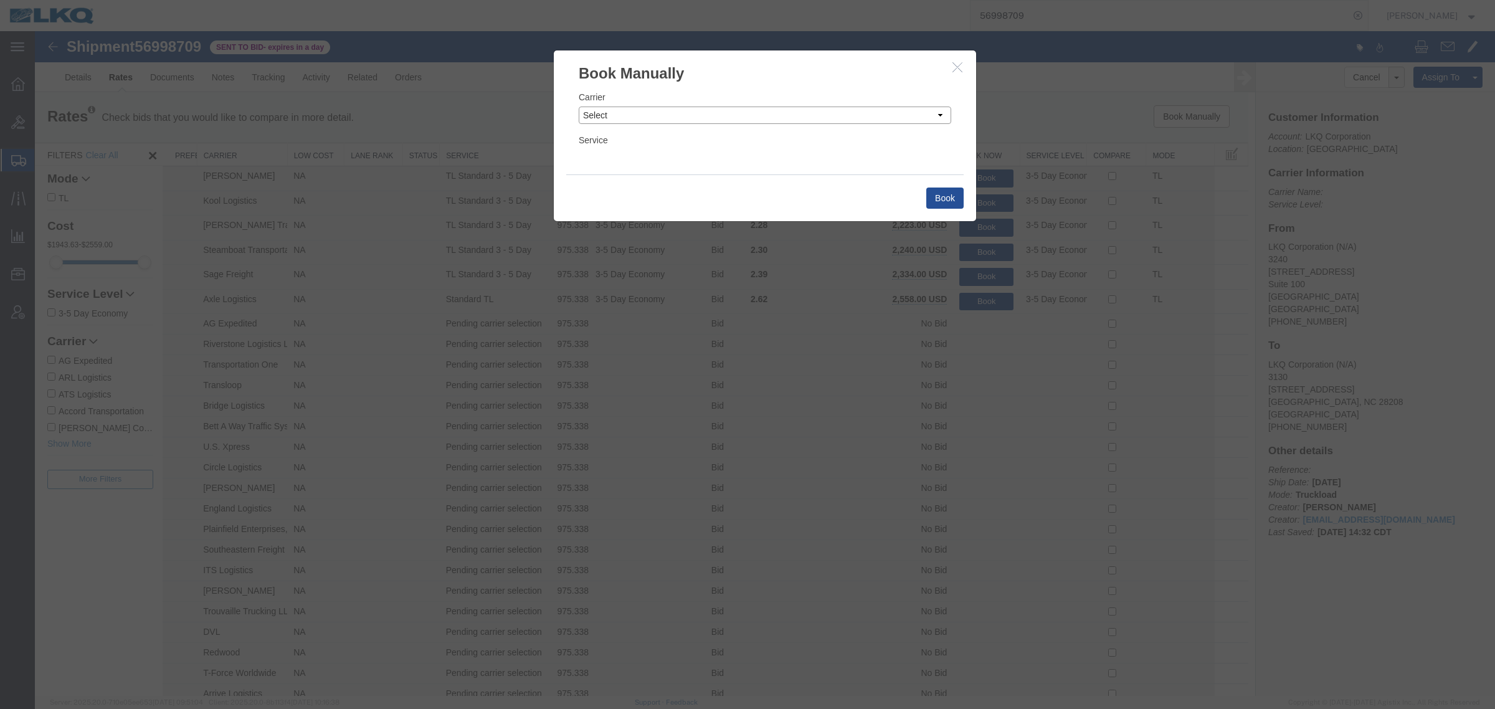
click at [802, 110] on select "Select Add New Carrier (and default service) AG Expedited ARL Logistics ATS Log…" at bounding box center [765, 115] width 372 height 17
select select "4622"
click at [579, 107] on select "Select Add New Carrier (and default service) AG Expedited ARL Logistics ATS Log…" at bounding box center [765, 115] width 372 height 17
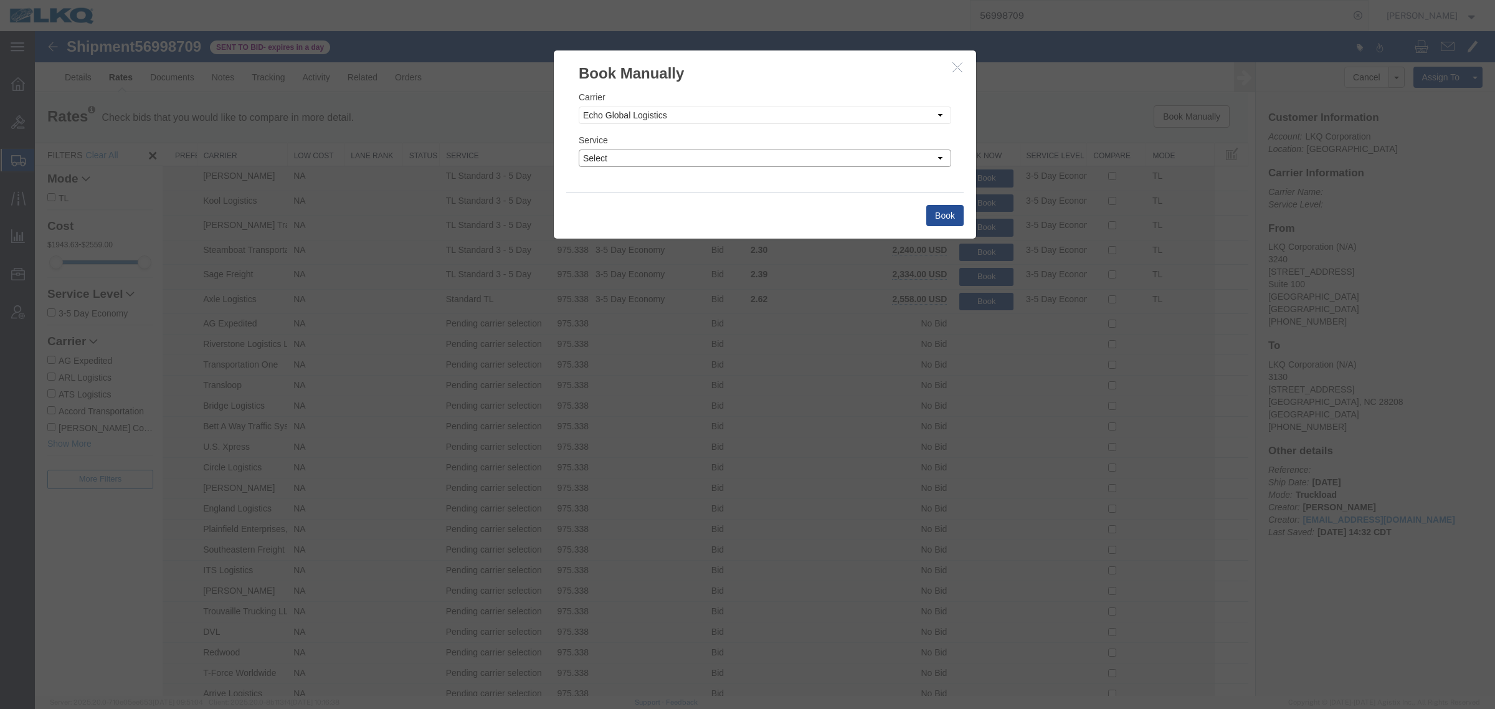
click at [768, 154] on select "Select Guaranteed Next Day LTL Standard 3-5 Day Rail TL Standard 3 - 5 Day" at bounding box center [765, 157] width 372 height 17
select select "13989"
click at [579, 149] on select "Select Guaranteed Next Day LTL Standard 3-5 Day Rail TL Standard 3 - 5 Day" at bounding box center [765, 157] width 372 height 17
click at [939, 207] on button "Book" at bounding box center [944, 215] width 37 height 21
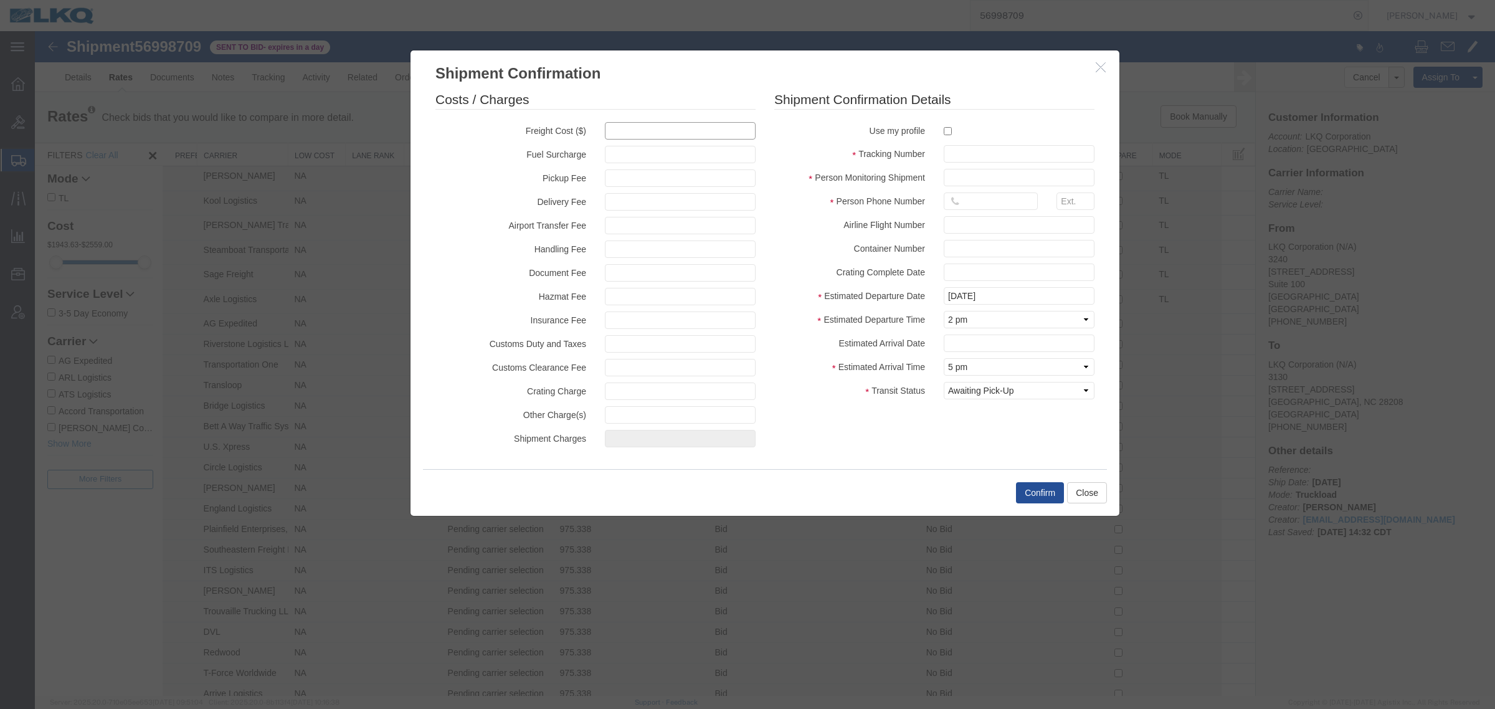
click at [648, 134] on input "text" at bounding box center [680, 130] width 151 height 17
type input "2100"
type input "2,100.00"
click at [949, 148] on input "text" at bounding box center [1019, 153] width 151 height 17
paste input "56998709"
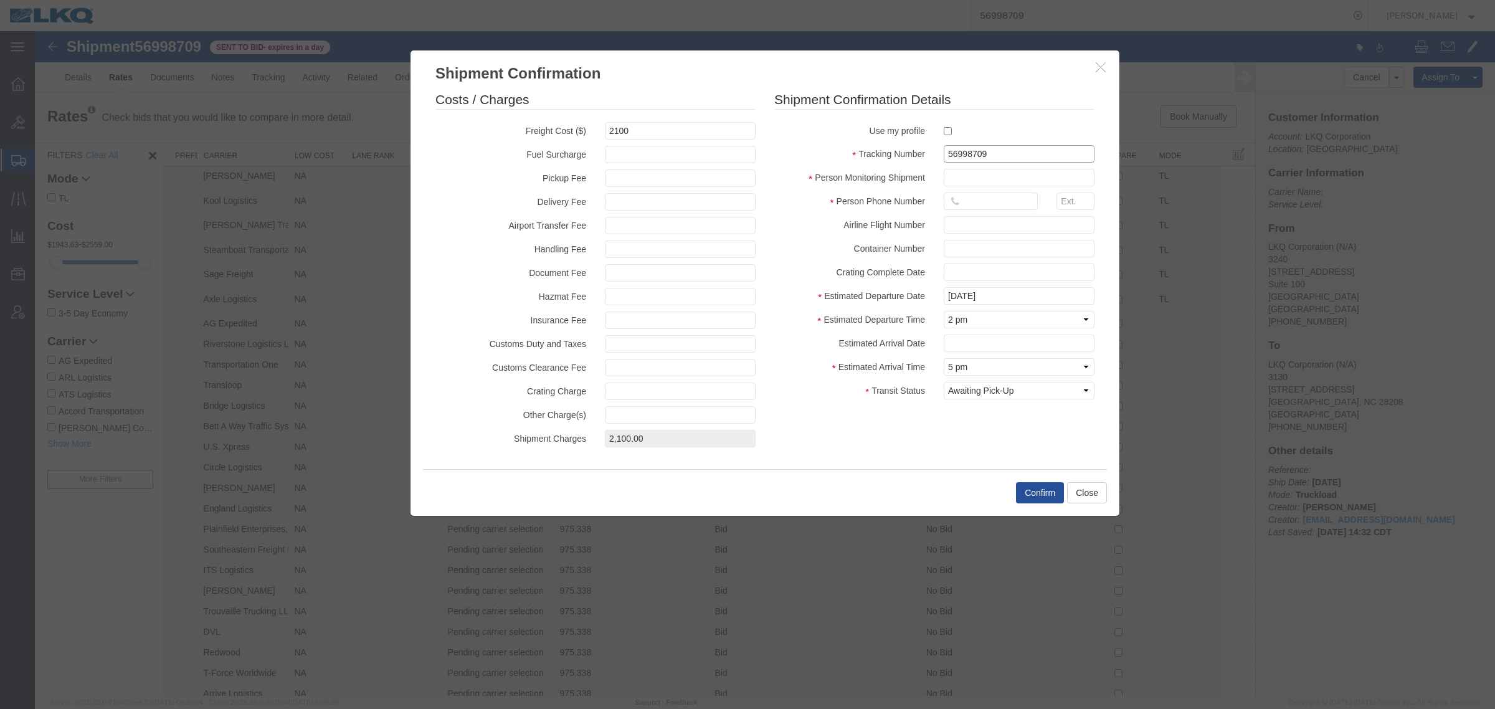
type input "56998709"
click at [1005, 178] on input "text" at bounding box center [1019, 177] width 151 height 17
type input "[PERSON_NAME]"
click at [976, 199] on input "text" at bounding box center [991, 200] width 94 height 17
type input "6150000000"
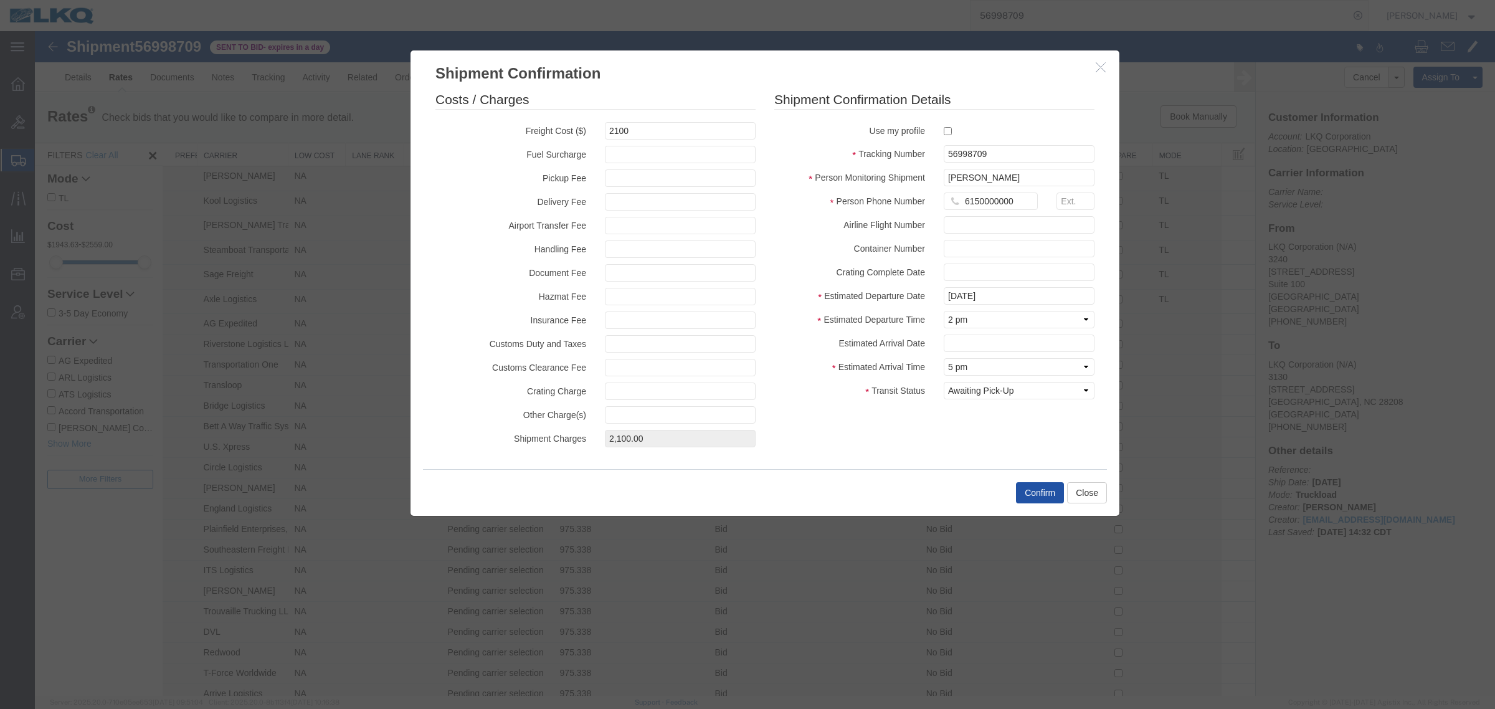
click at [1031, 498] on button "Confirm" at bounding box center [1040, 492] width 48 height 21
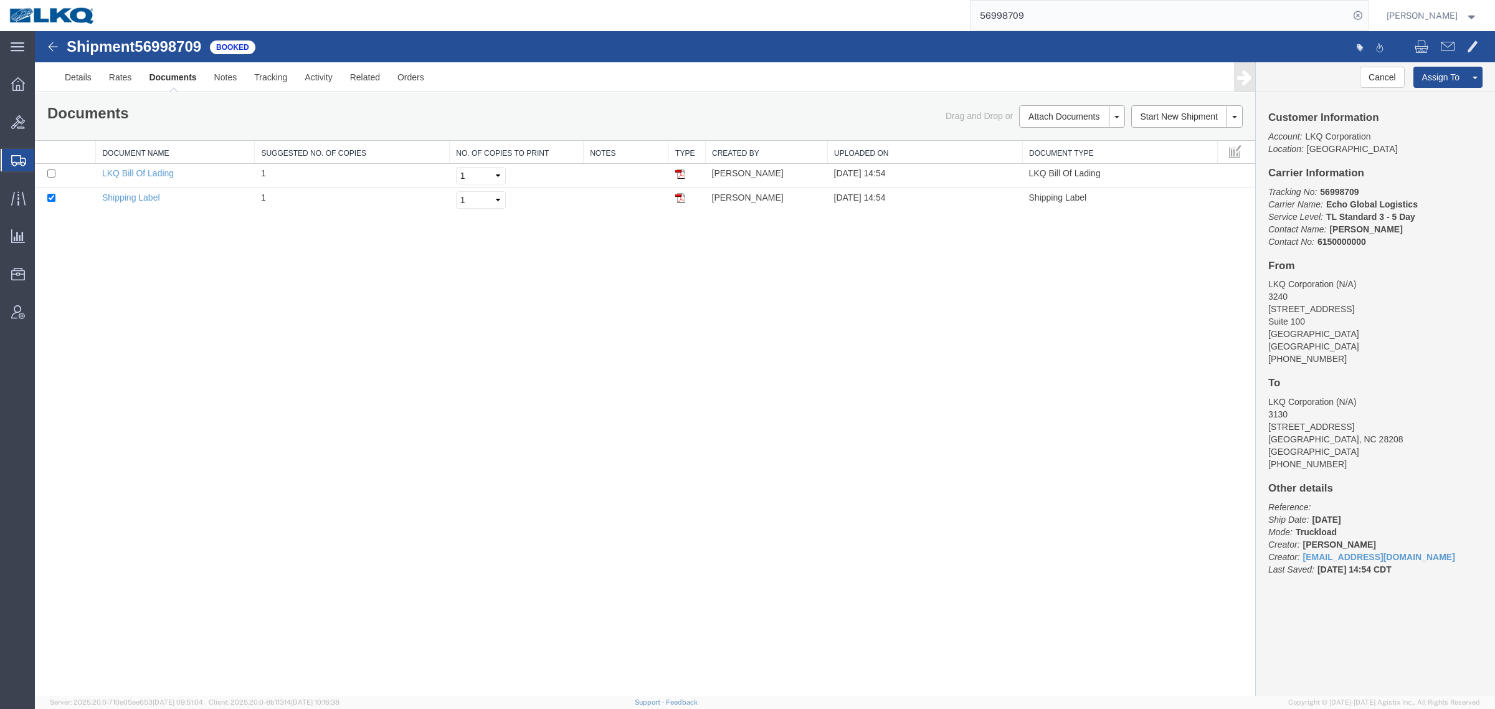
click at [590, 402] on div "Shipment 56998709 2 of 2 Booked Details Rates Documents Notes Tracking Activity…" at bounding box center [765, 363] width 1460 height 665
drag, startPoint x: 1045, startPoint y: 8, endPoint x: 777, endPoint y: 19, distance: 267.4
click at [827, 16] on div "56998709" at bounding box center [736, 15] width 1263 height 31
paste input "7407"
type input "56997407"
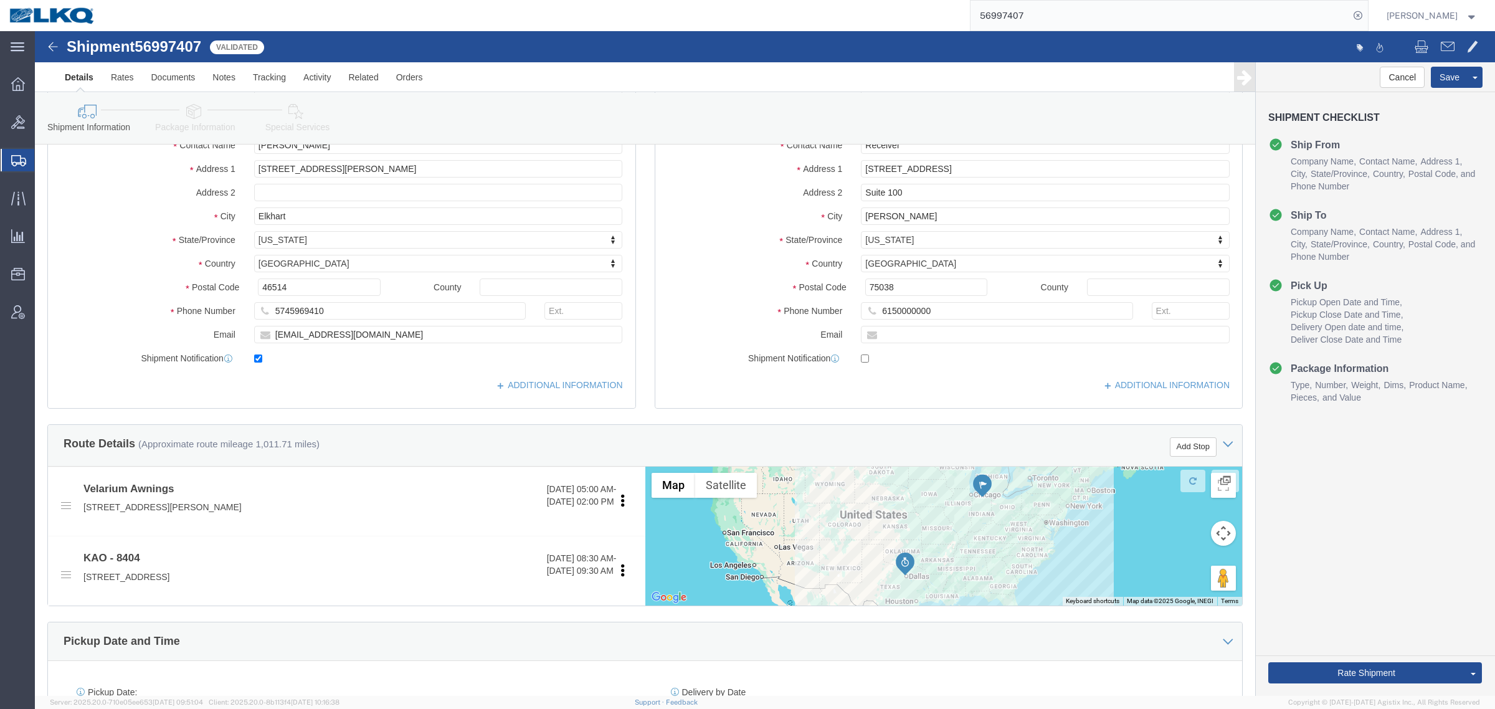
scroll to position [156, 0]
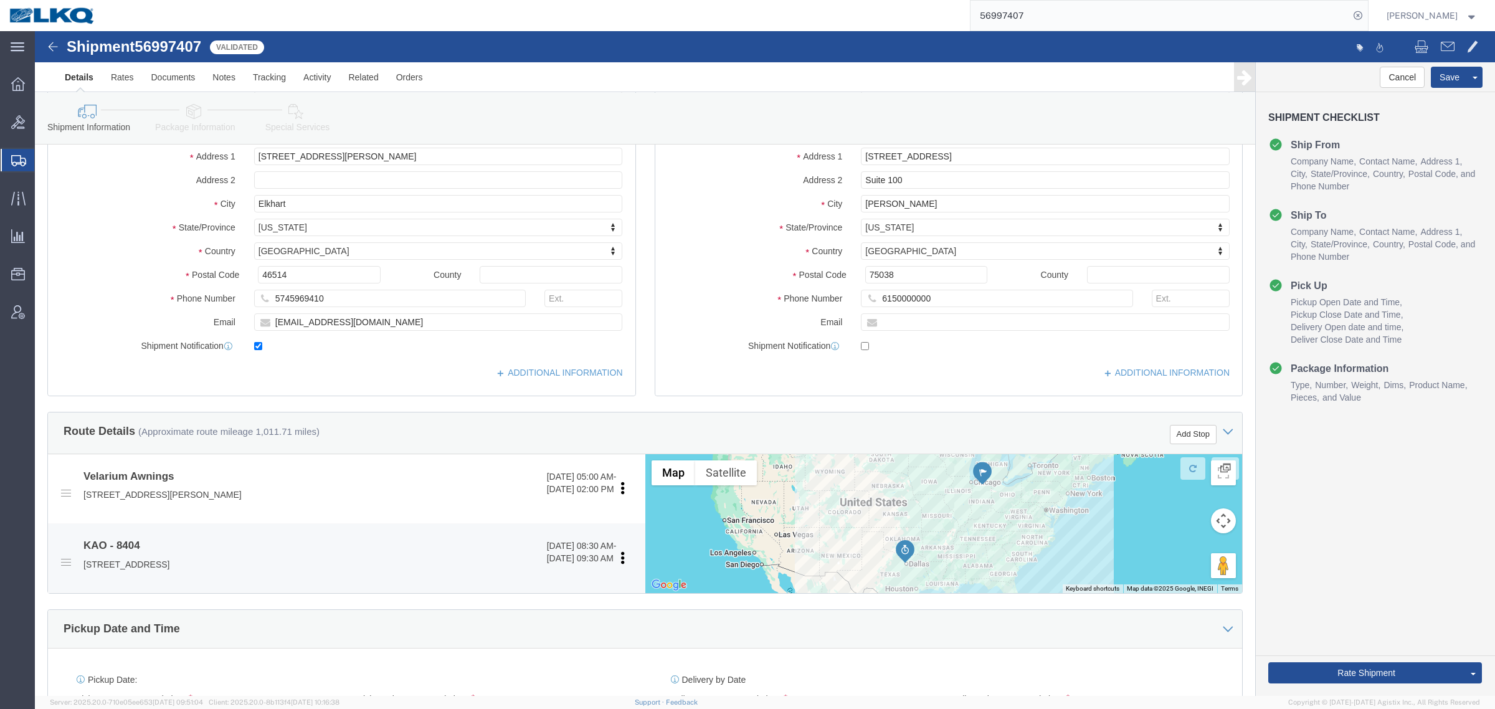
select select
select select "65991"
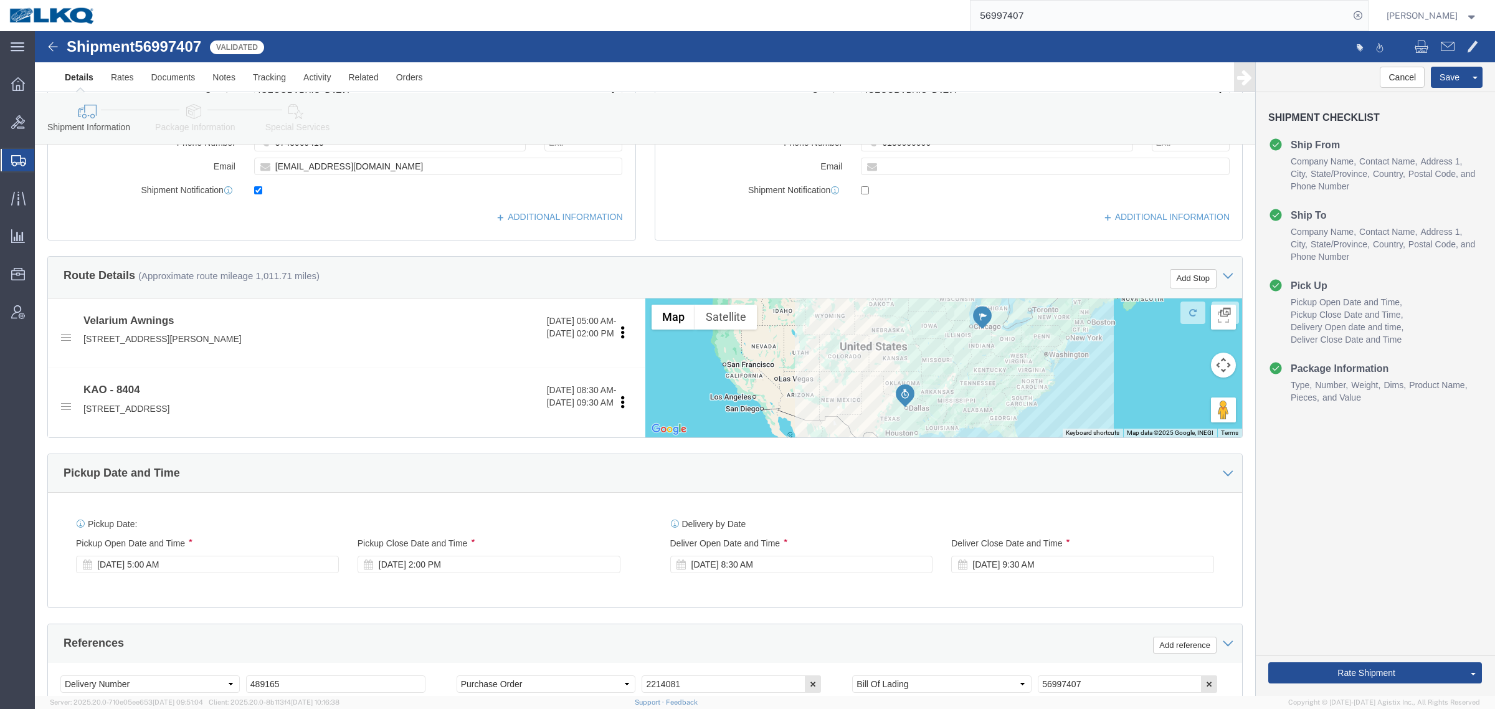
click div "Oct 03 2025 5:00 AM"
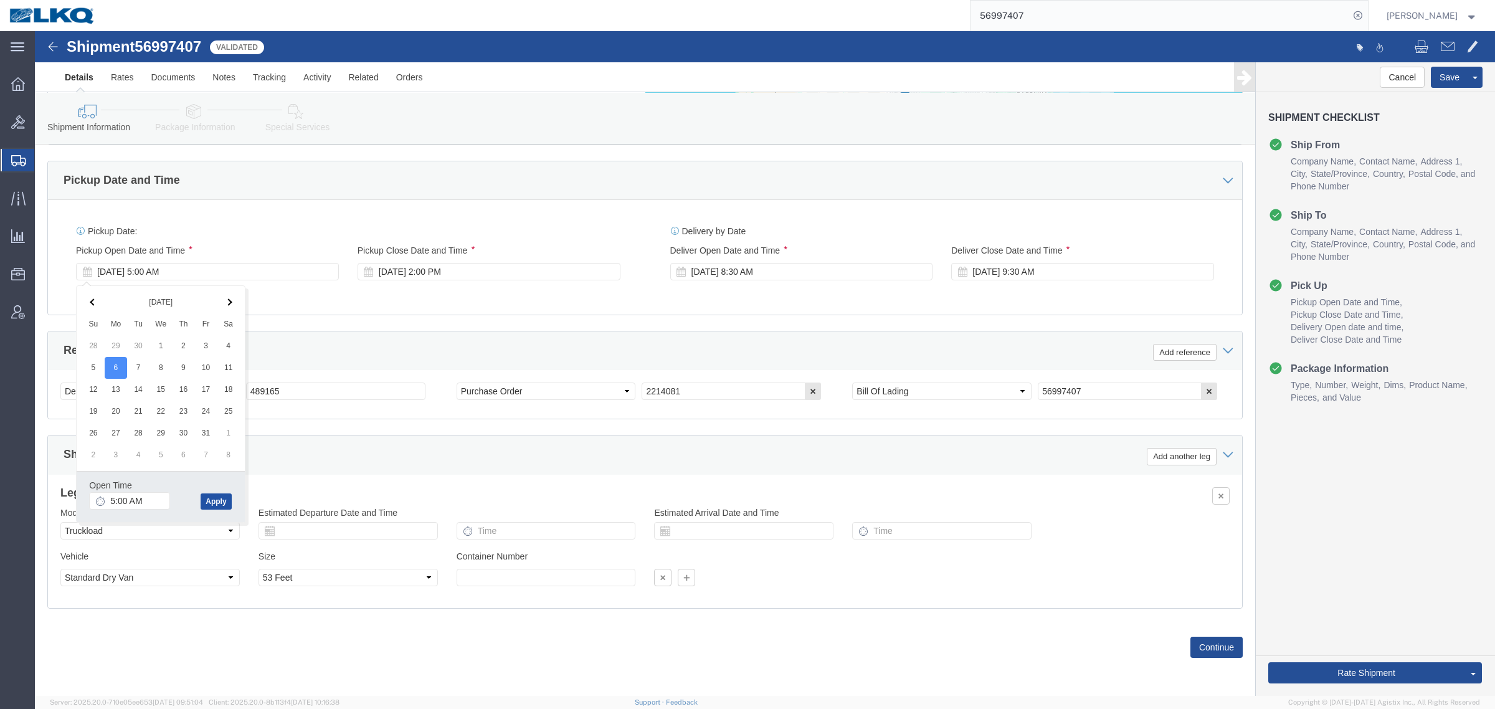
click button "Apply"
click div "Oct 06 2025 8:30 AM"
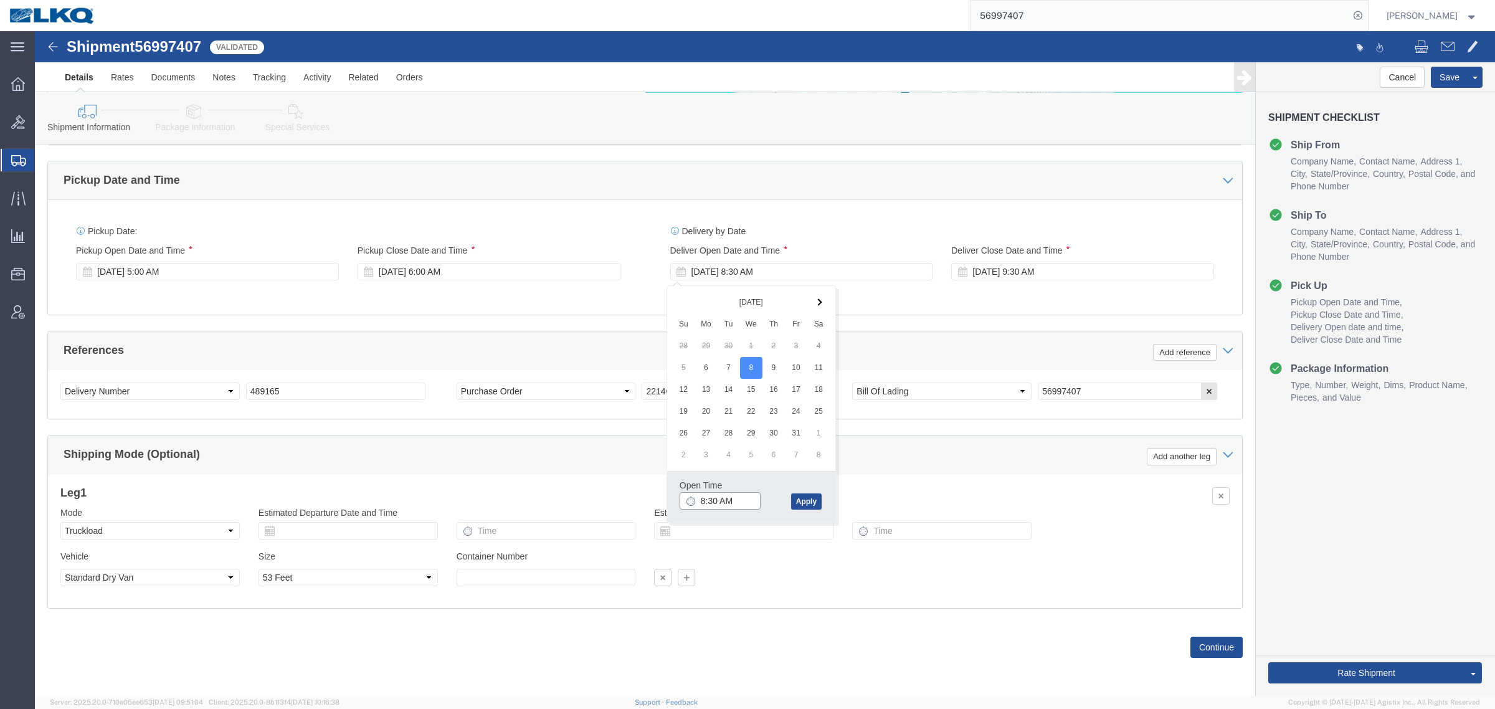
click input "8:30 AM"
click button "Apply"
click button "Rate Shipment"
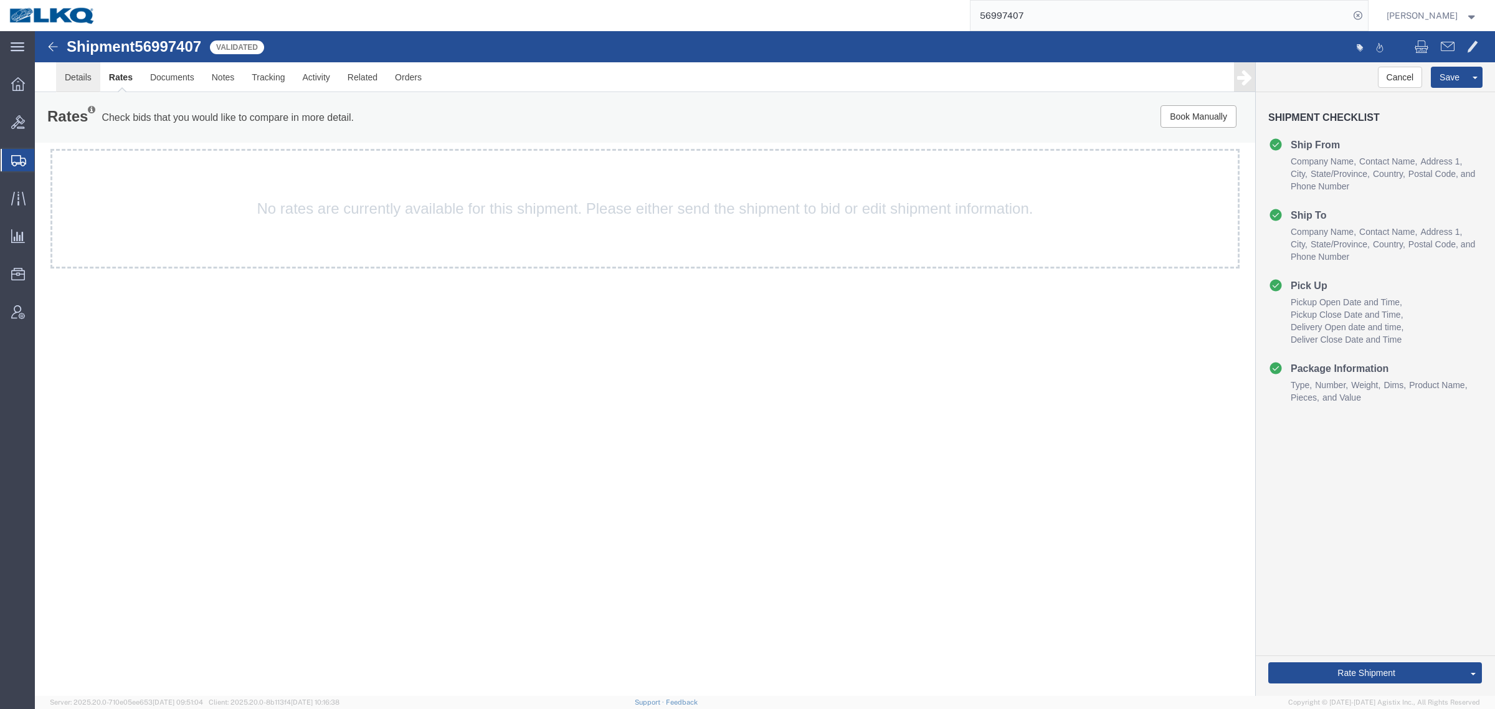
click at [75, 82] on link "Details" at bounding box center [78, 77] width 44 height 30
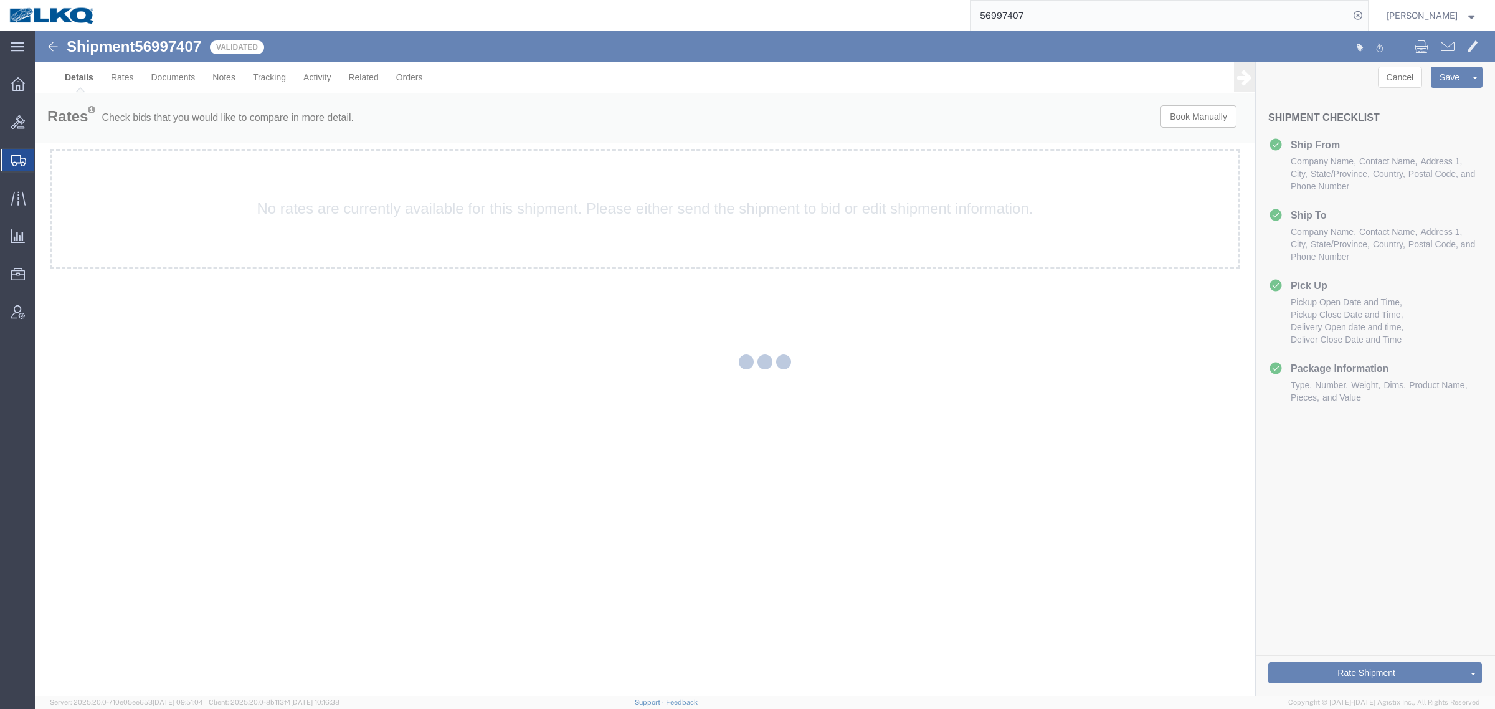
select select "65991"
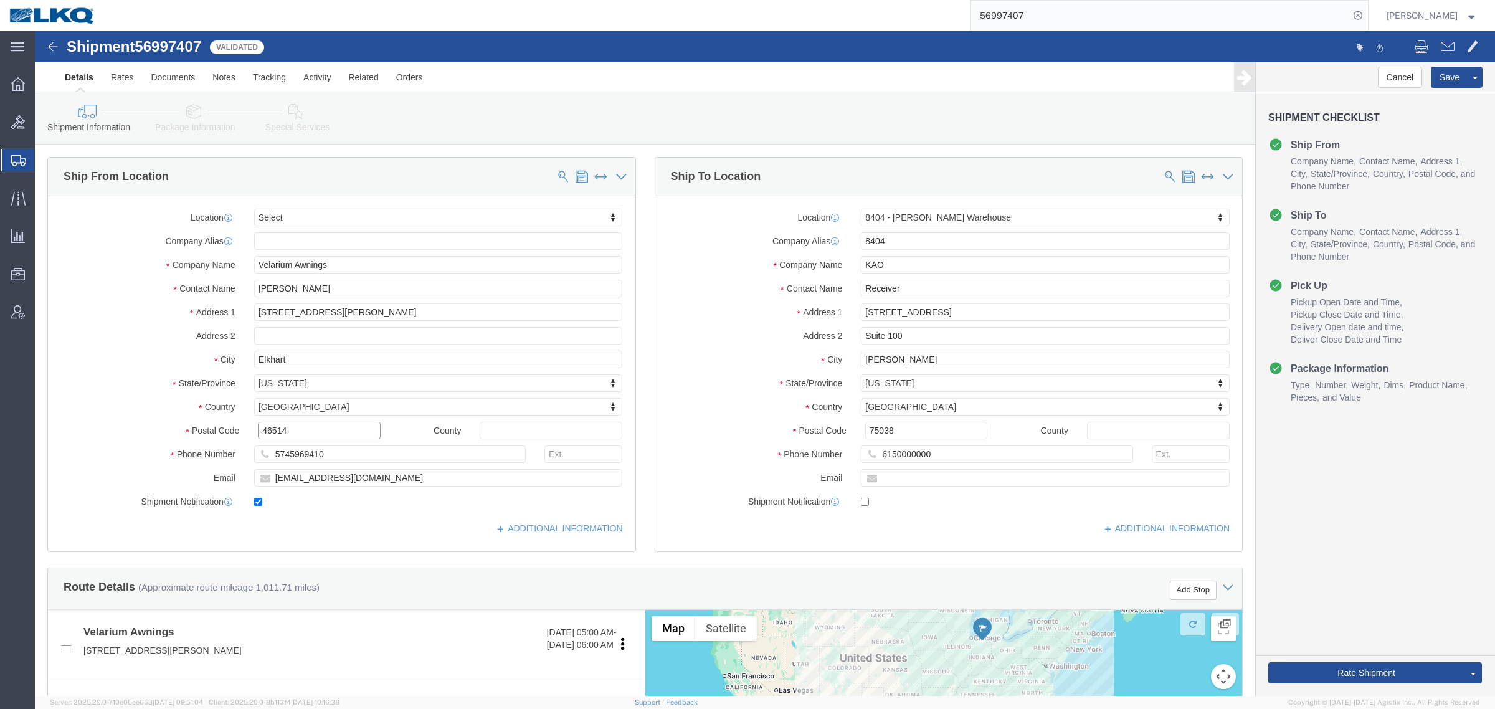
click input "46514"
click input "75038"
click link "Notes"
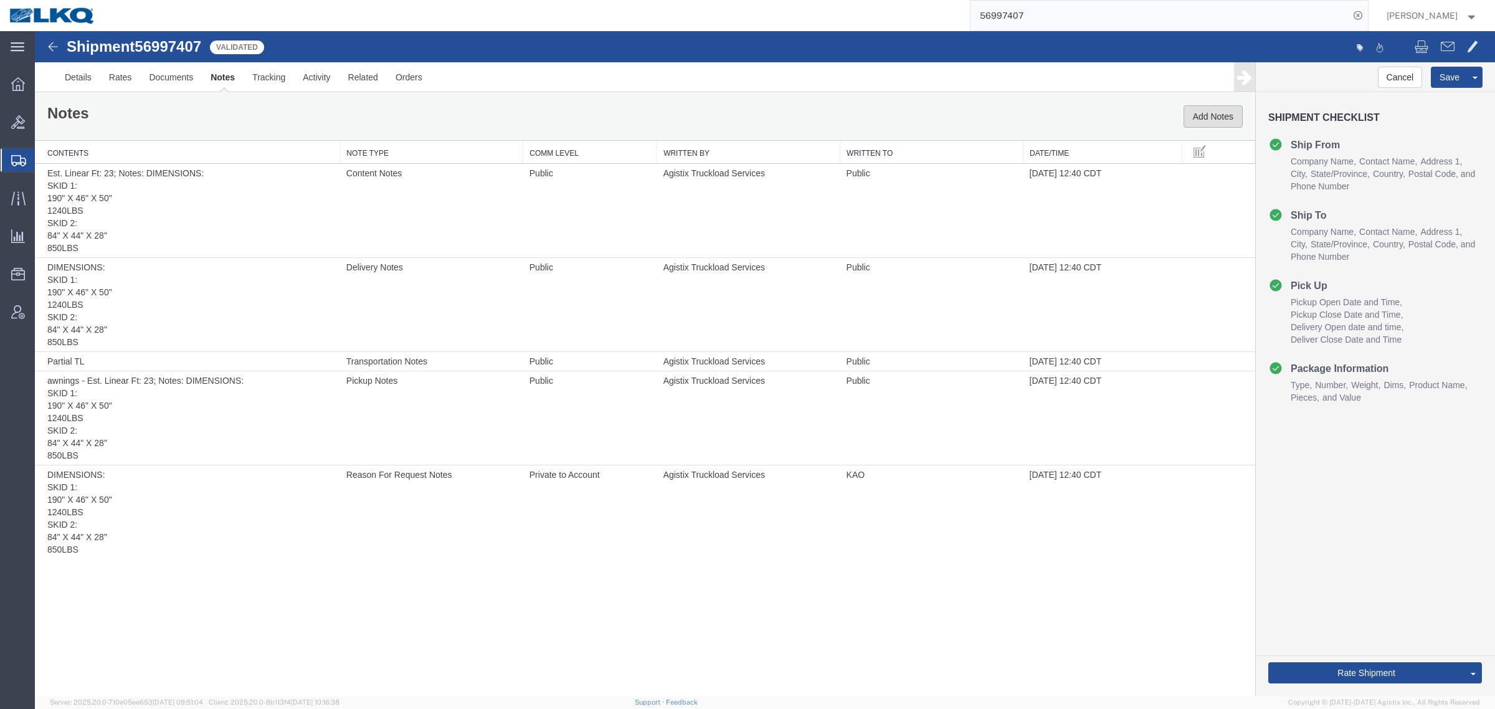
drag, startPoint x: 1209, startPoint y: 110, endPoint x: 1231, endPoint y: 147, distance: 43.1
click at [1209, 110] on button "Add Notes" at bounding box center [1212, 116] width 59 height 22
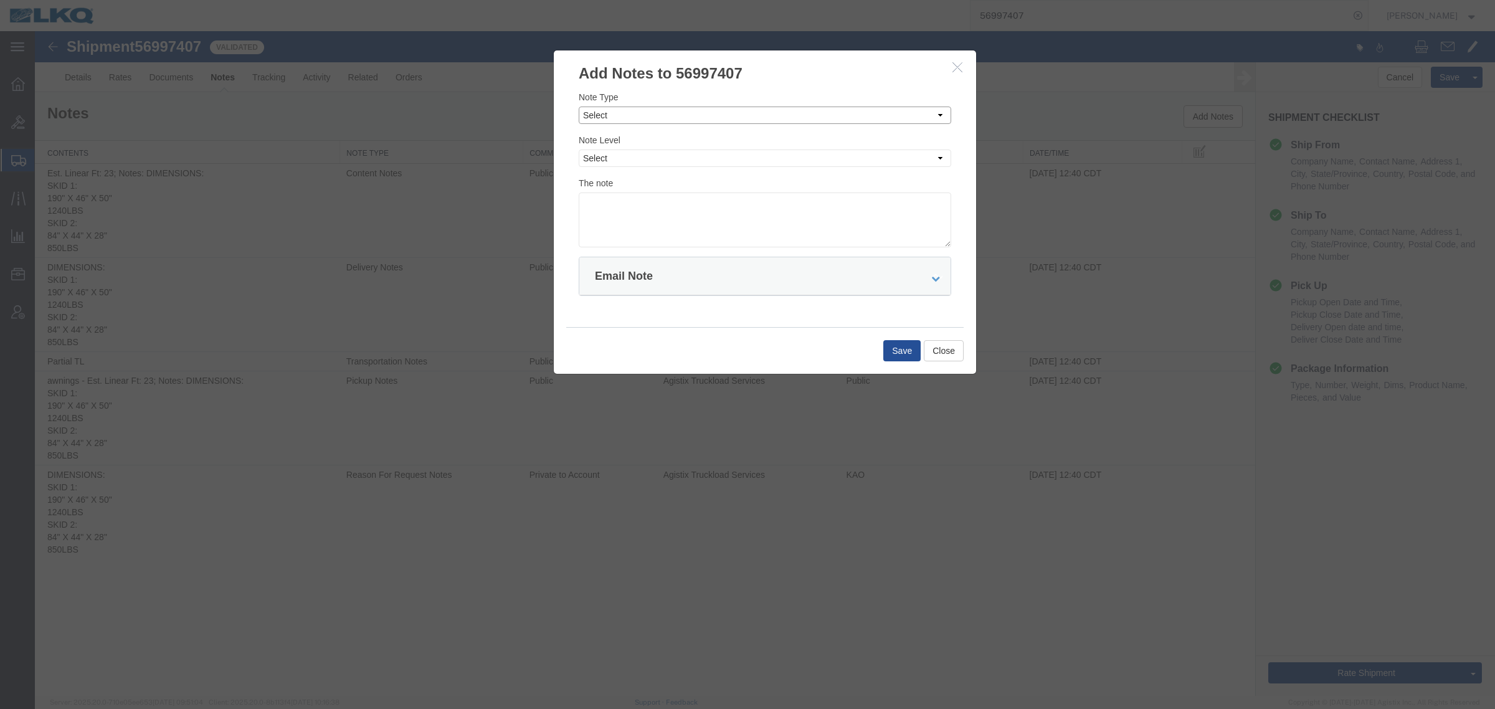
drag, startPoint x: 759, startPoint y: 111, endPoint x: 754, endPoint y: 123, distance: 12.8
click at [756, 117] on select "Select Approval Bid Notes Carrier Change Notes Claim Notes Content Hazmat Notes…" at bounding box center [765, 115] width 372 height 17
select select "BID_NOTES"
click at [579, 107] on select "Select Approval Bid Notes Carrier Change Notes Claim Notes Content Hazmat Notes…" at bounding box center [765, 115] width 372 height 17
click at [718, 153] on select "Select Private to Account Private to Vendor Public" at bounding box center [765, 157] width 372 height 17
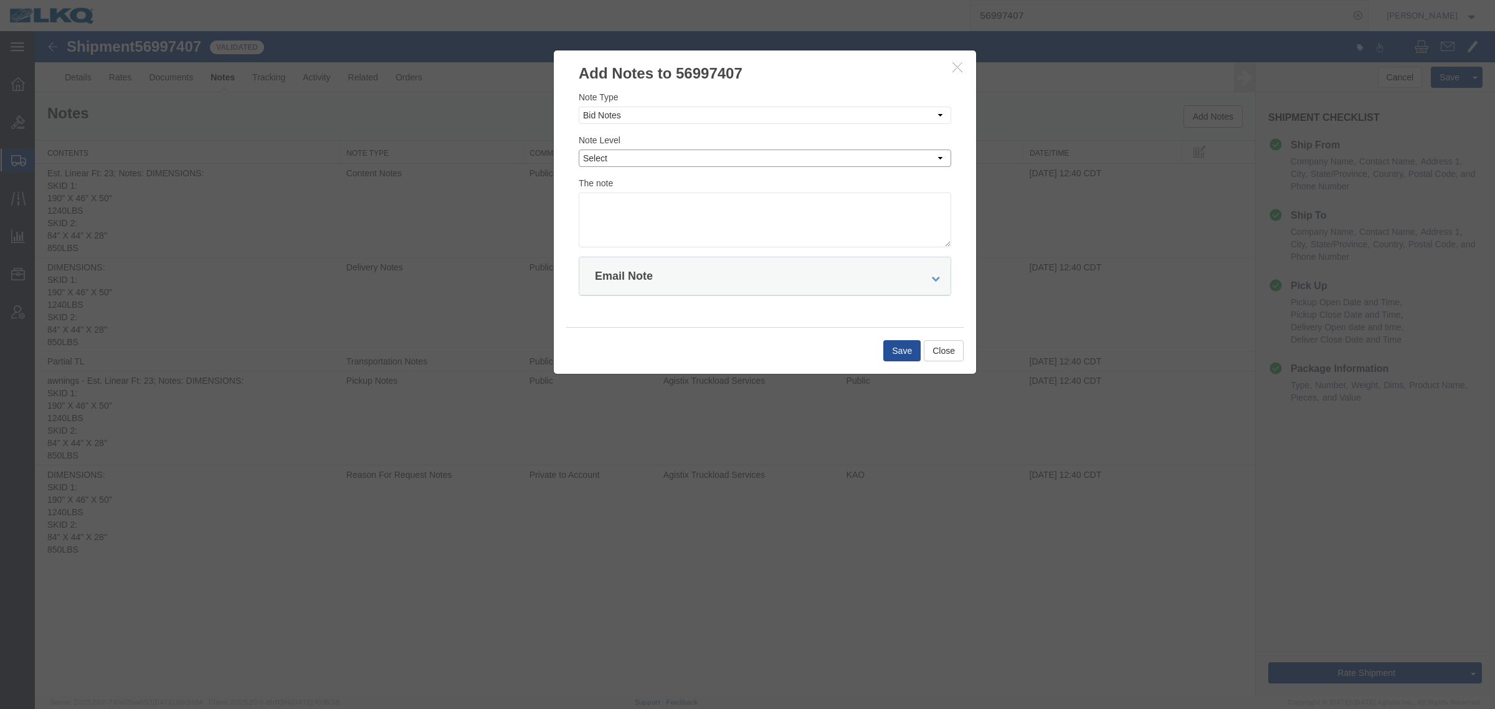
select select "PRIVATE_TO_ACCOUNT"
click at [579, 149] on select "Select Private to Account Private to Vendor Public" at bounding box center [765, 157] width 372 height 17
click at [726, 201] on textarea at bounding box center [765, 219] width 372 height 55
type textarea "DAT: $1756"
click at [896, 353] on button "Save" at bounding box center [901, 350] width 37 height 21
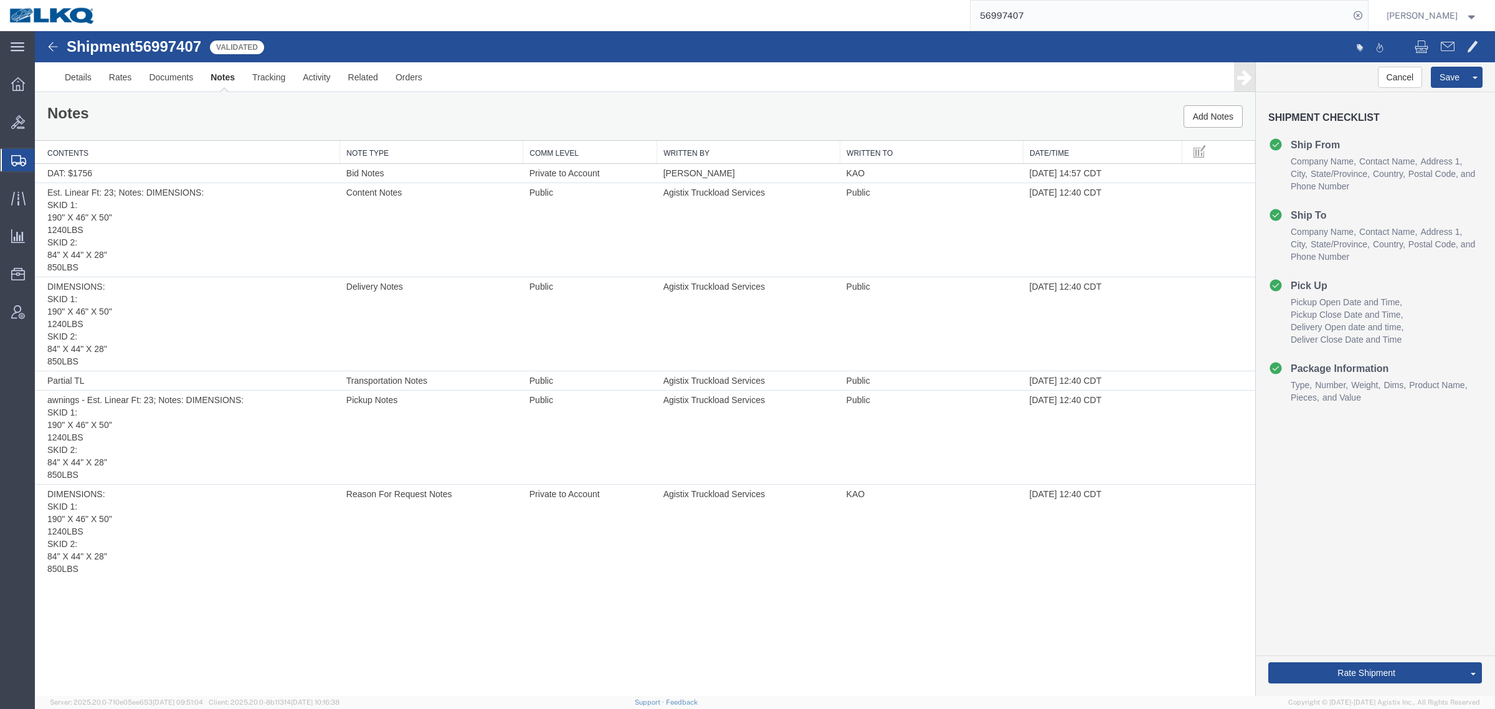
click at [1405, 489] on div "Cancel Save Preview Assign To Clone Shipment Save As Template Shipment Checklis…" at bounding box center [1375, 378] width 239 height 633
drag, startPoint x: 956, startPoint y: 4, endPoint x: 805, endPoint y: 4, distance: 151.4
click at [808, 4] on div "56997407" at bounding box center [736, 15] width 1263 height 31
paste input "78520"
type input "56978520"
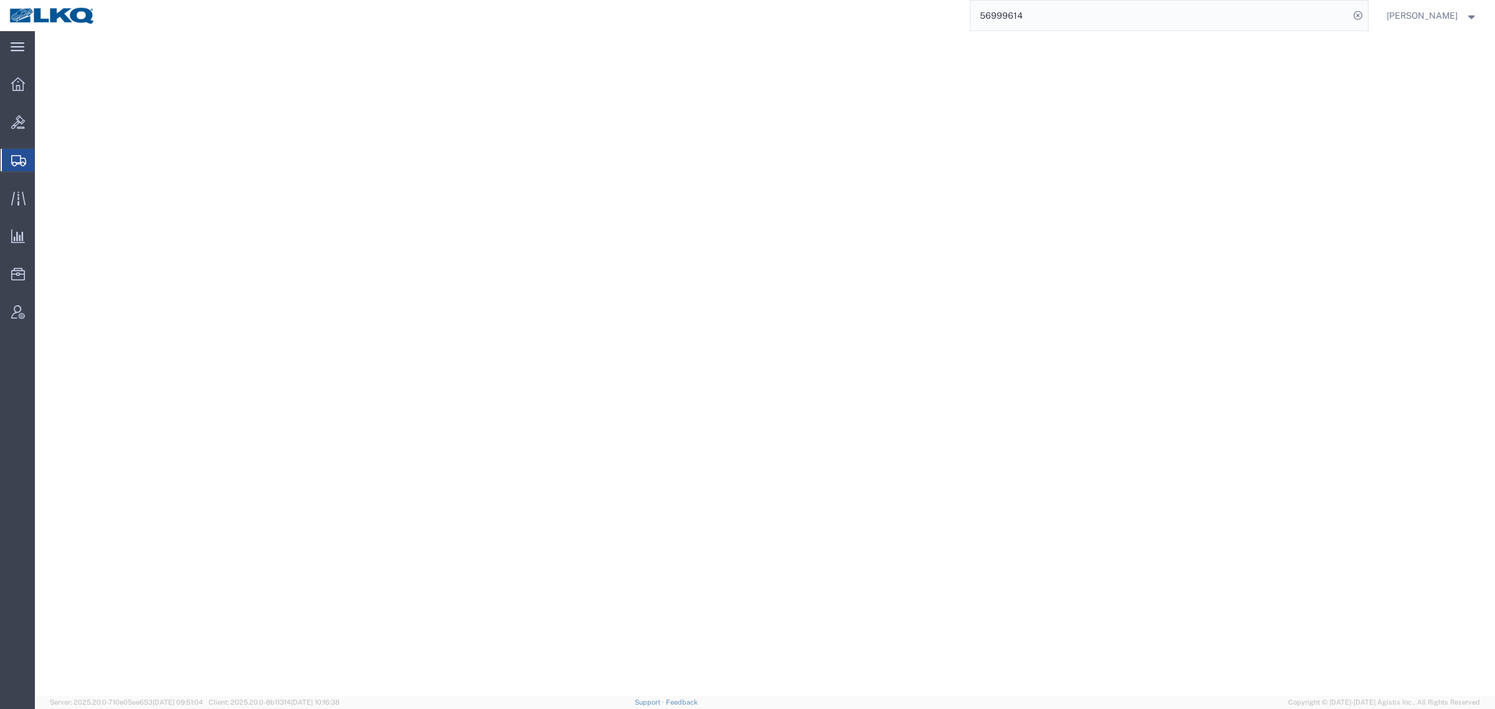
select select "65991"
select select "30533"
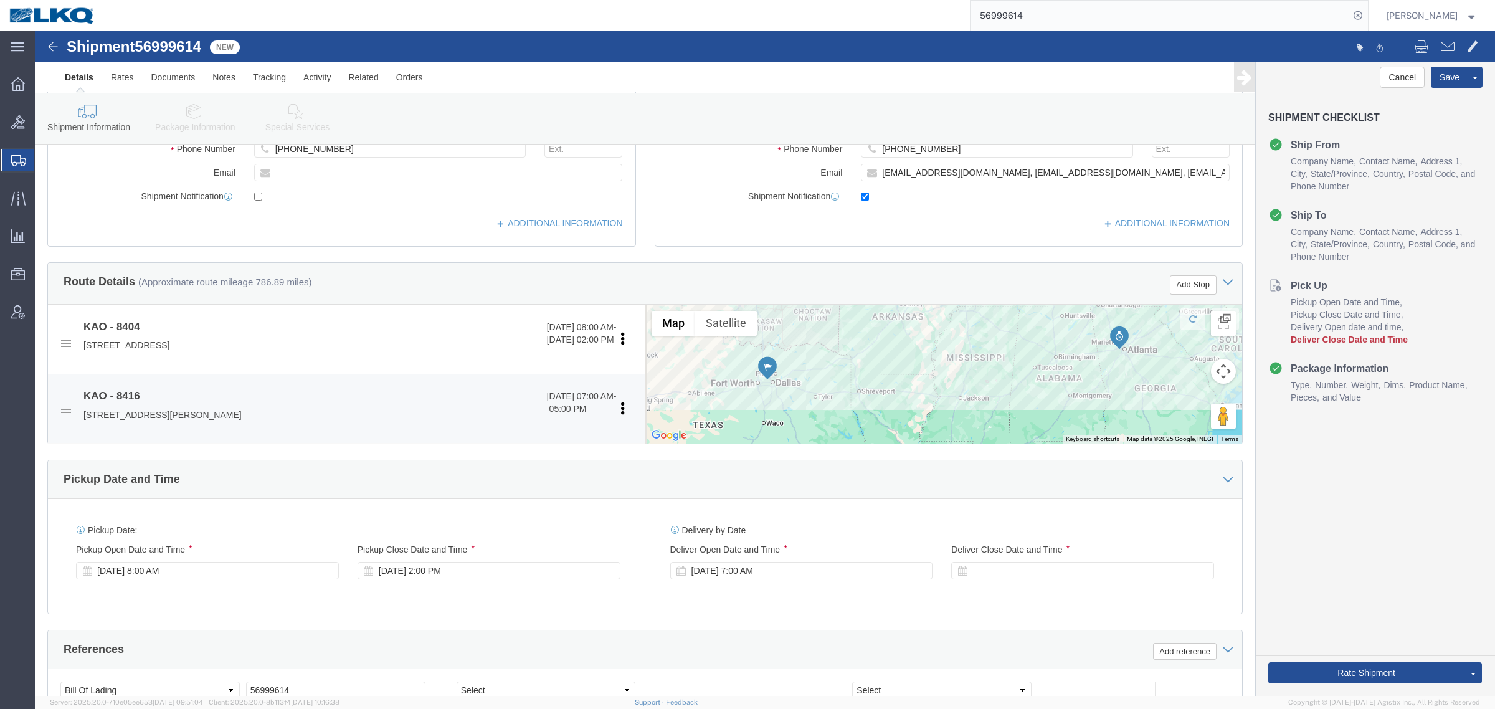
scroll to position [311, 0]
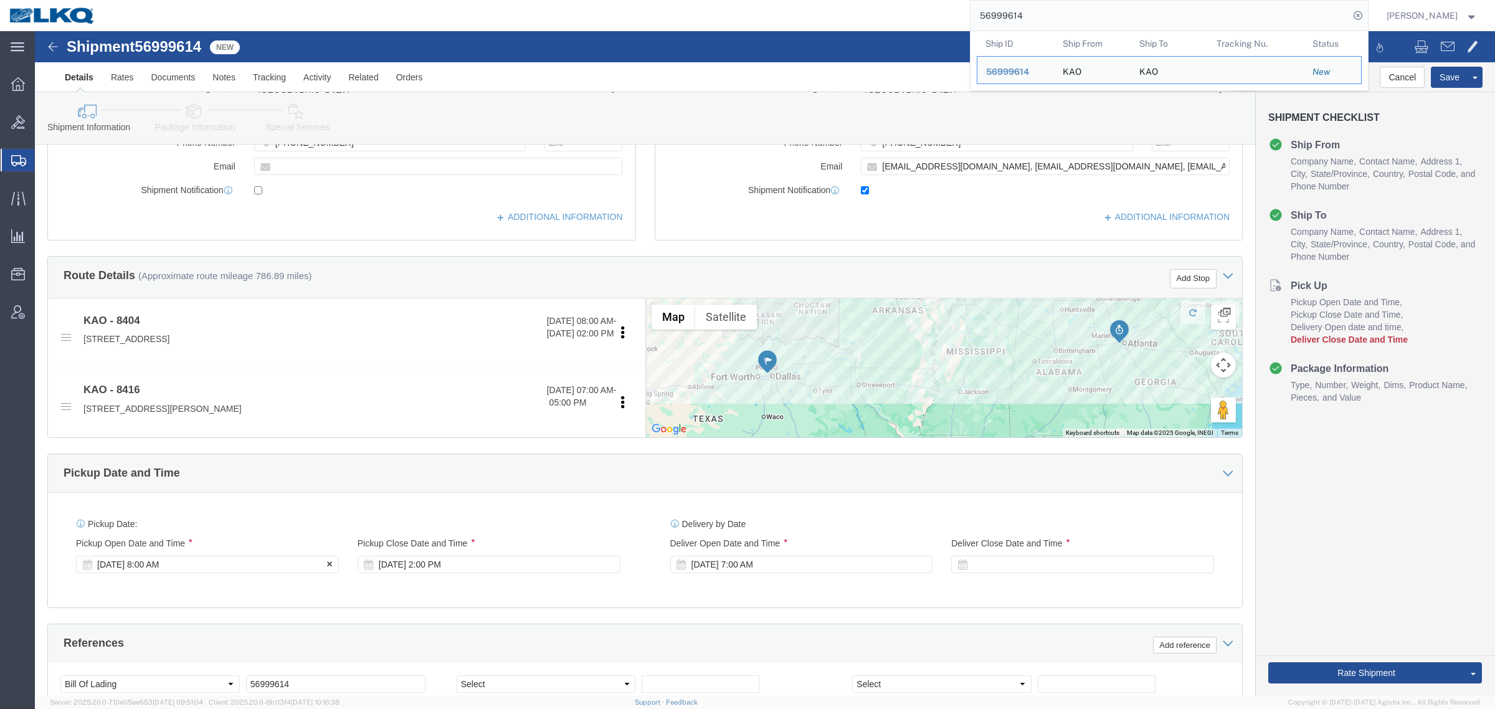
click div "[DATE] 8:00 AM"
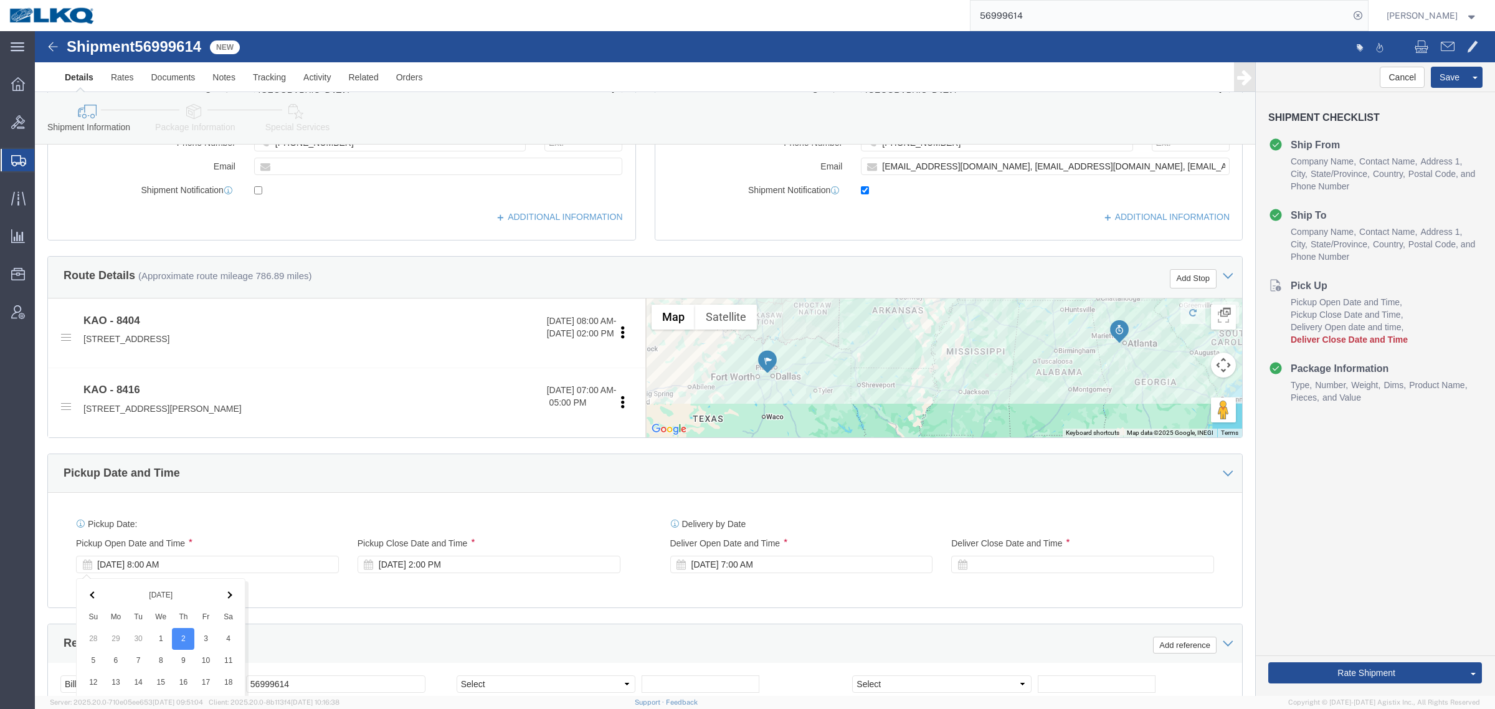
scroll to position [608, 0]
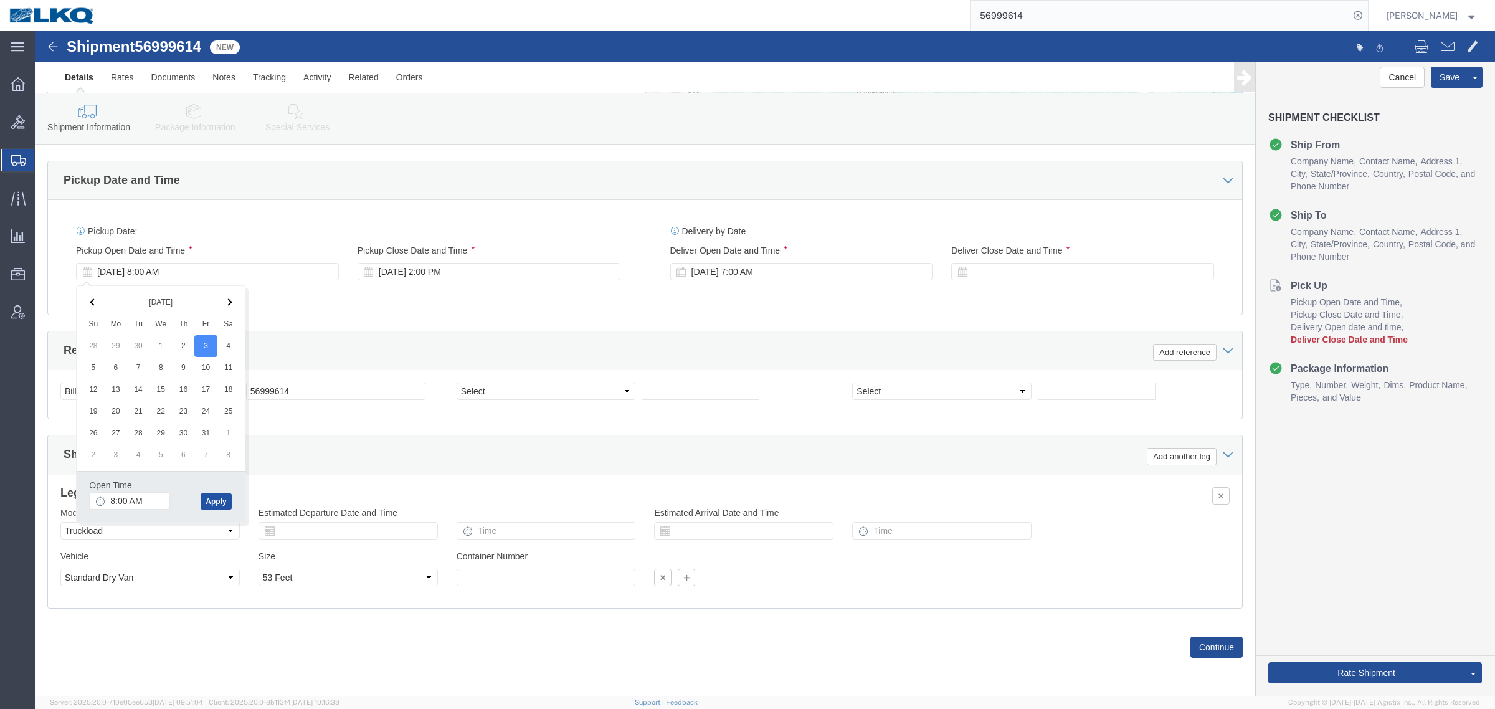
click button "Apply"
click div "References Add reference"
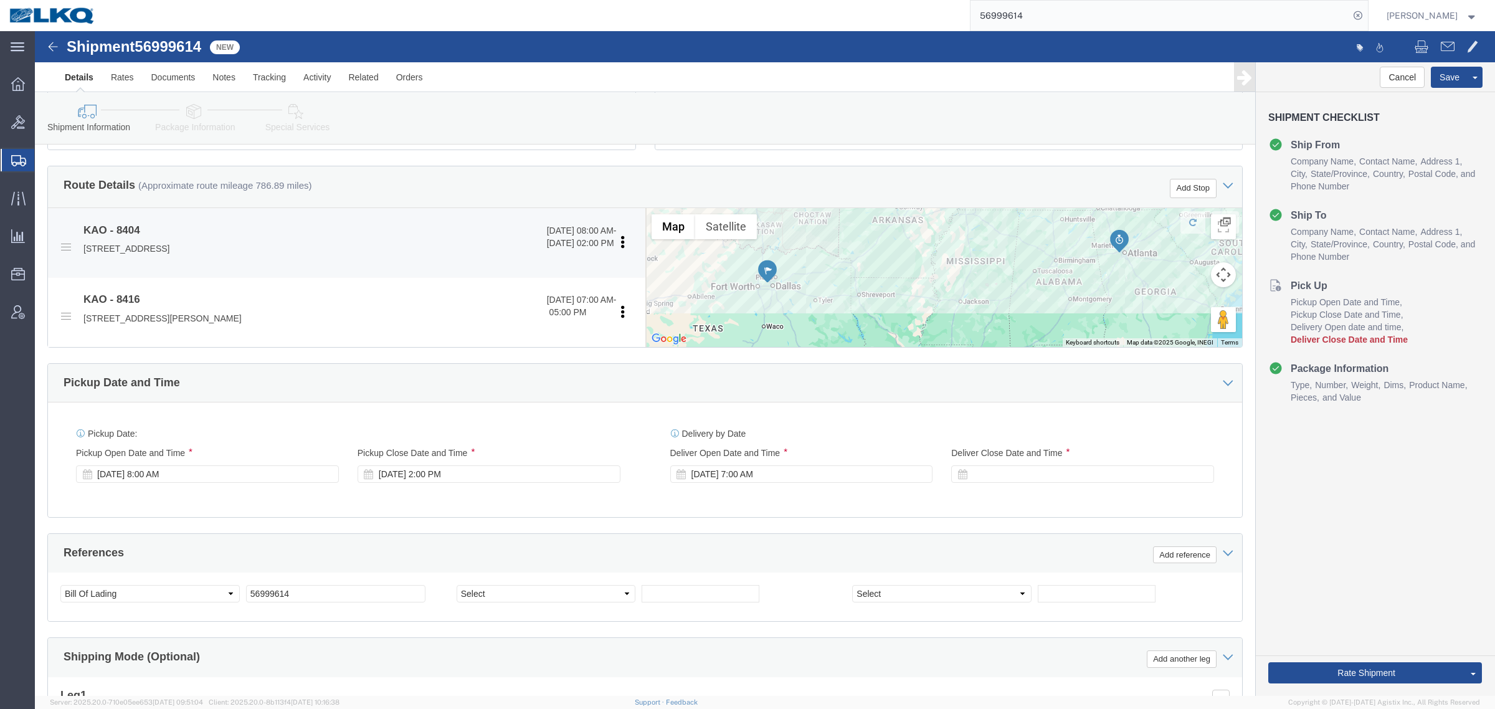
scroll to position [374, 0]
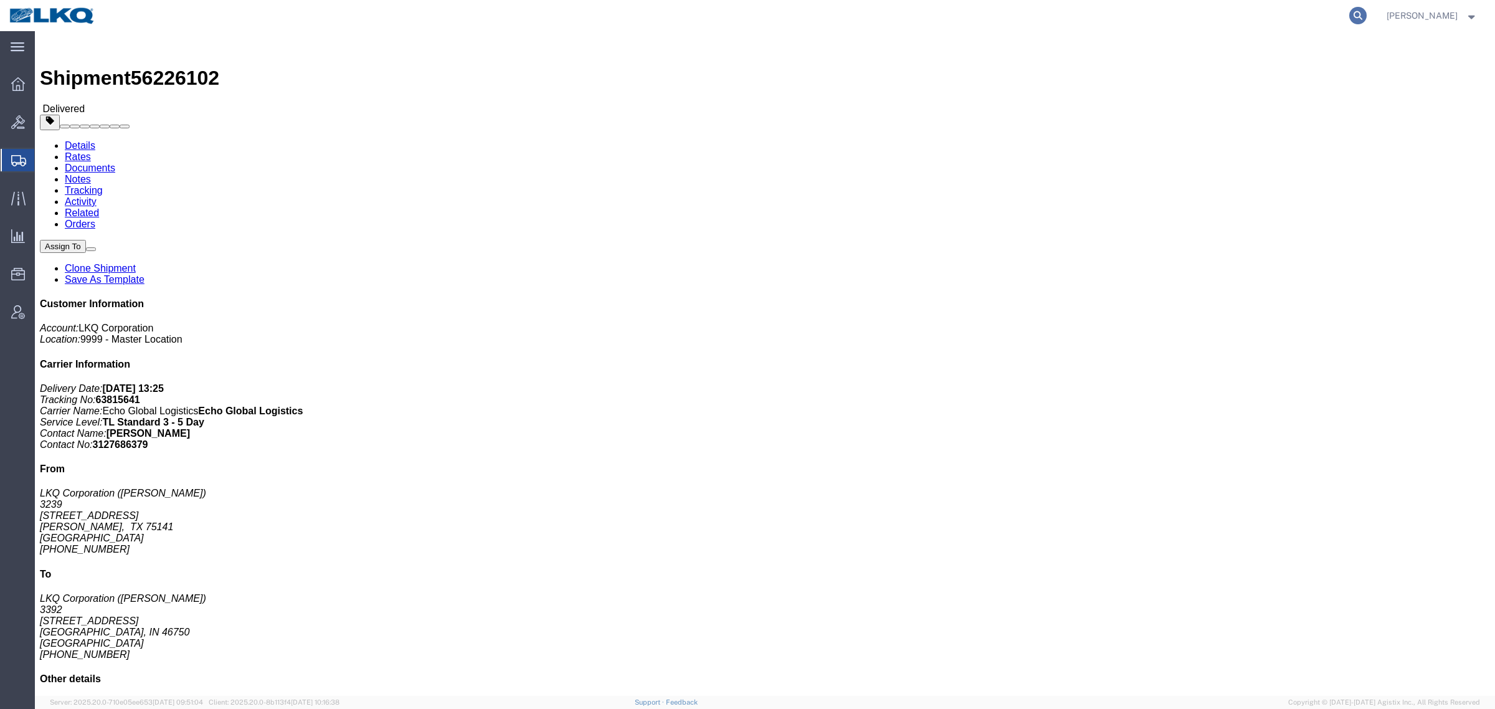
click at [1367, 17] on icon at bounding box center [1357, 15] width 17 height 17
paste input "56980891"
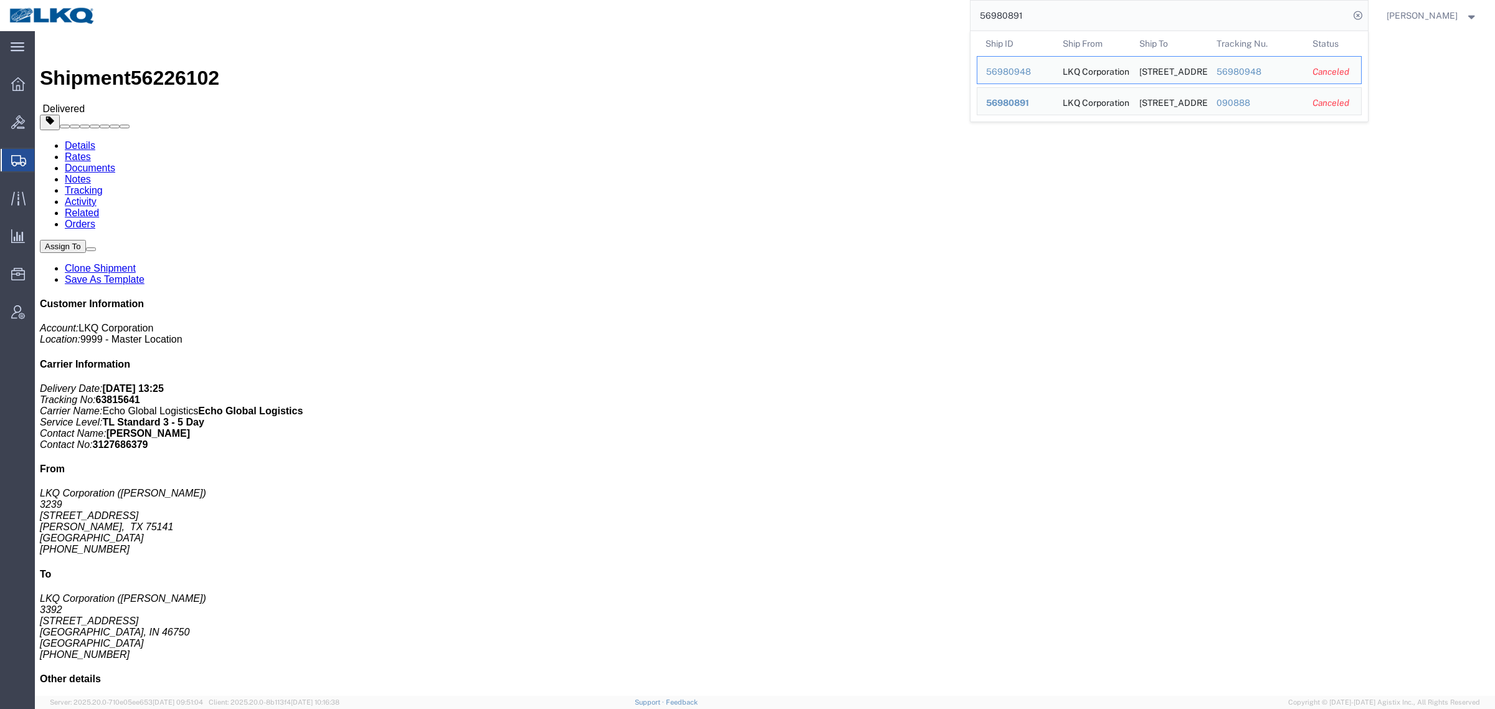
click at [1067, 11] on input "56980891" at bounding box center [1159, 16] width 379 height 30
click at [1045, 17] on input "56980891" at bounding box center [1159, 16] width 379 height 30
click at [1042, 17] on input "56980891" at bounding box center [1159, 16] width 379 height 30
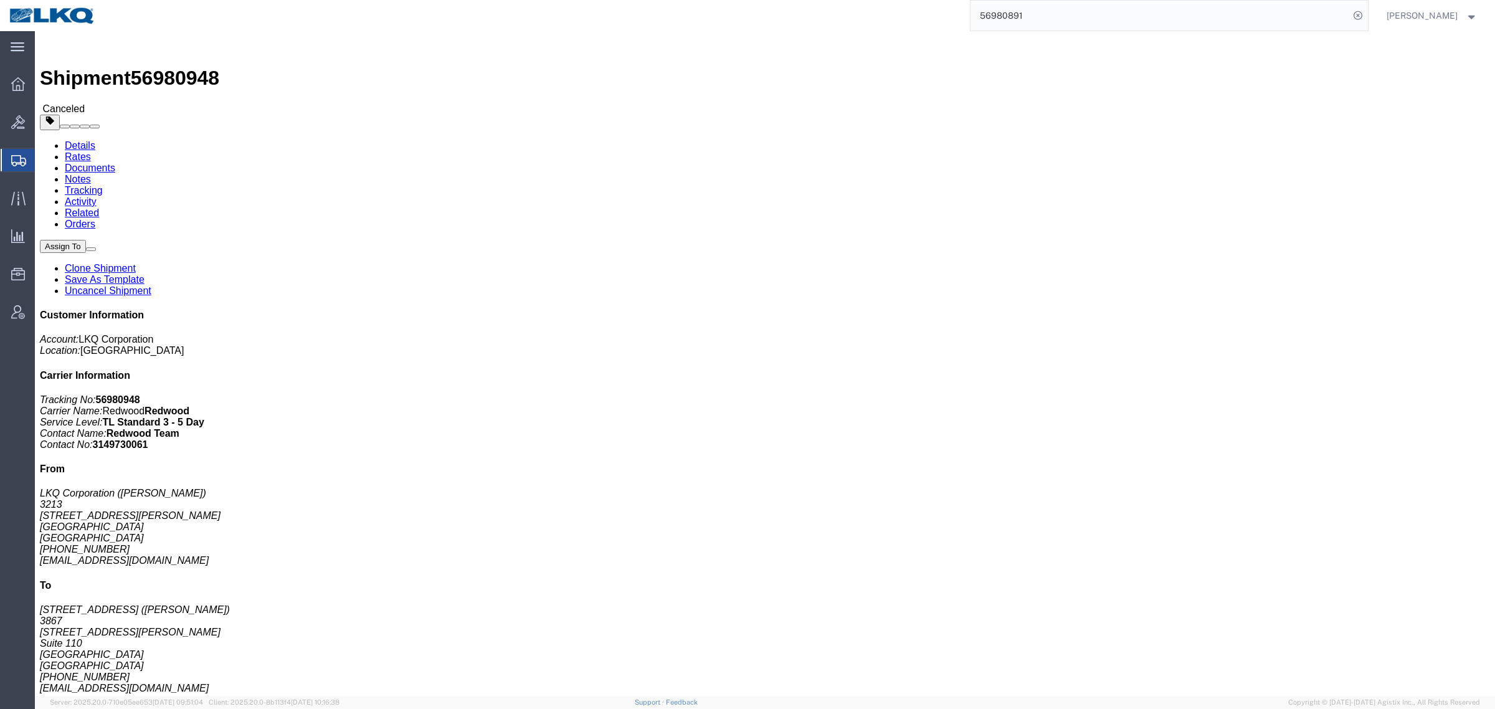
paste input "97066"
drag, startPoint x: 933, startPoint y: 8, endPoint x: 903, endPoint y: 10, distance: 30.0
click at [904, 10] on div "56997066" at bounding box center [736, 15] width 1263 height 31
type input "56997066"
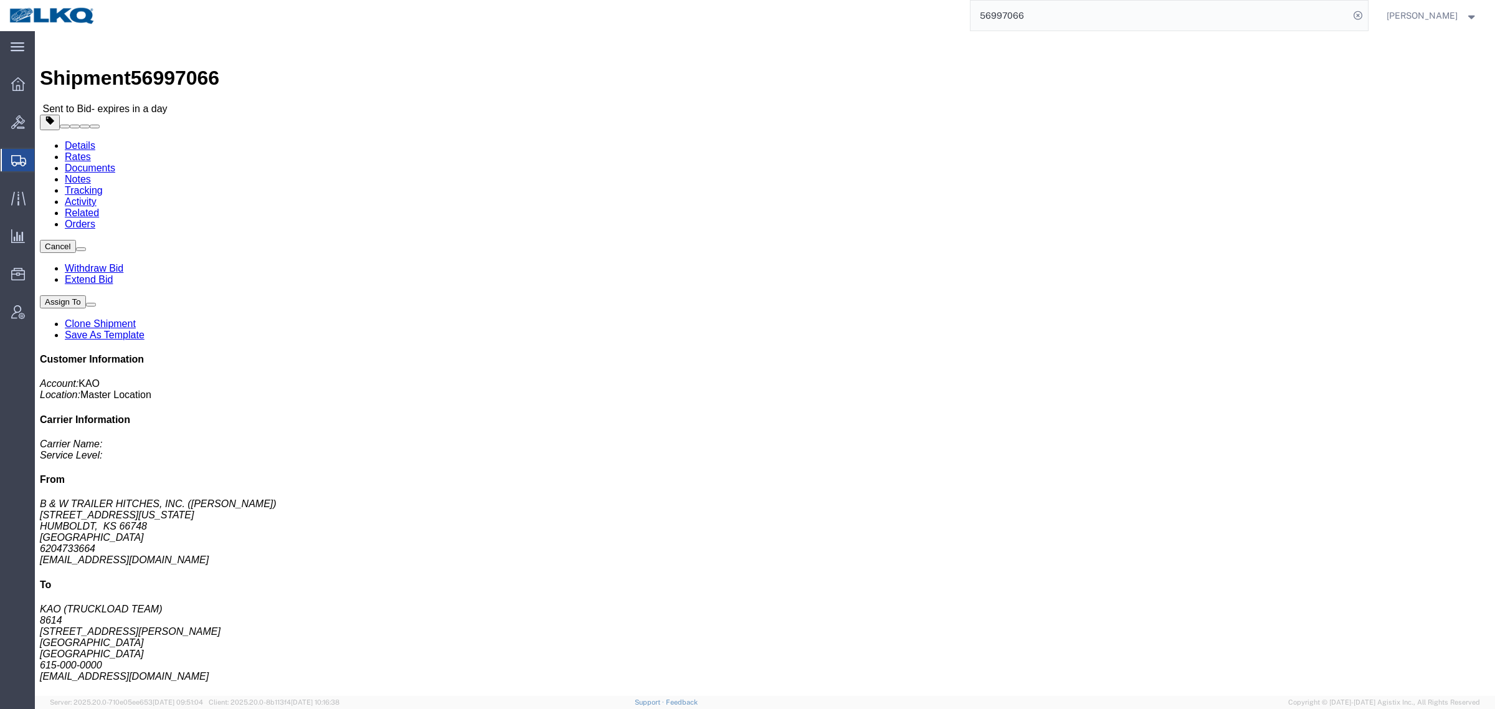
drag, startPoint x: 125, startPoint y: 78, endPoint x: 90, endPoint y: 47, distance: 46.8
click link "Rates"
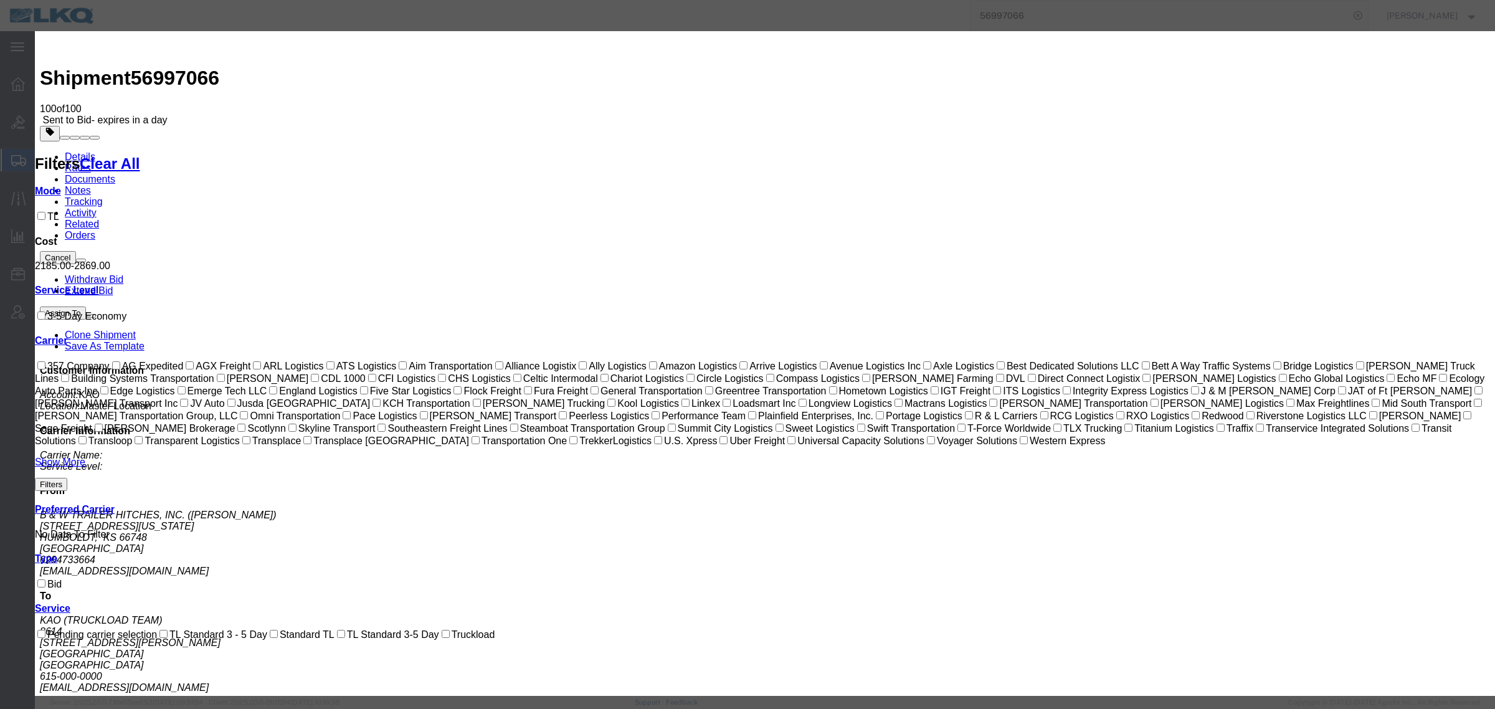
select select "22274"
select select "41344"
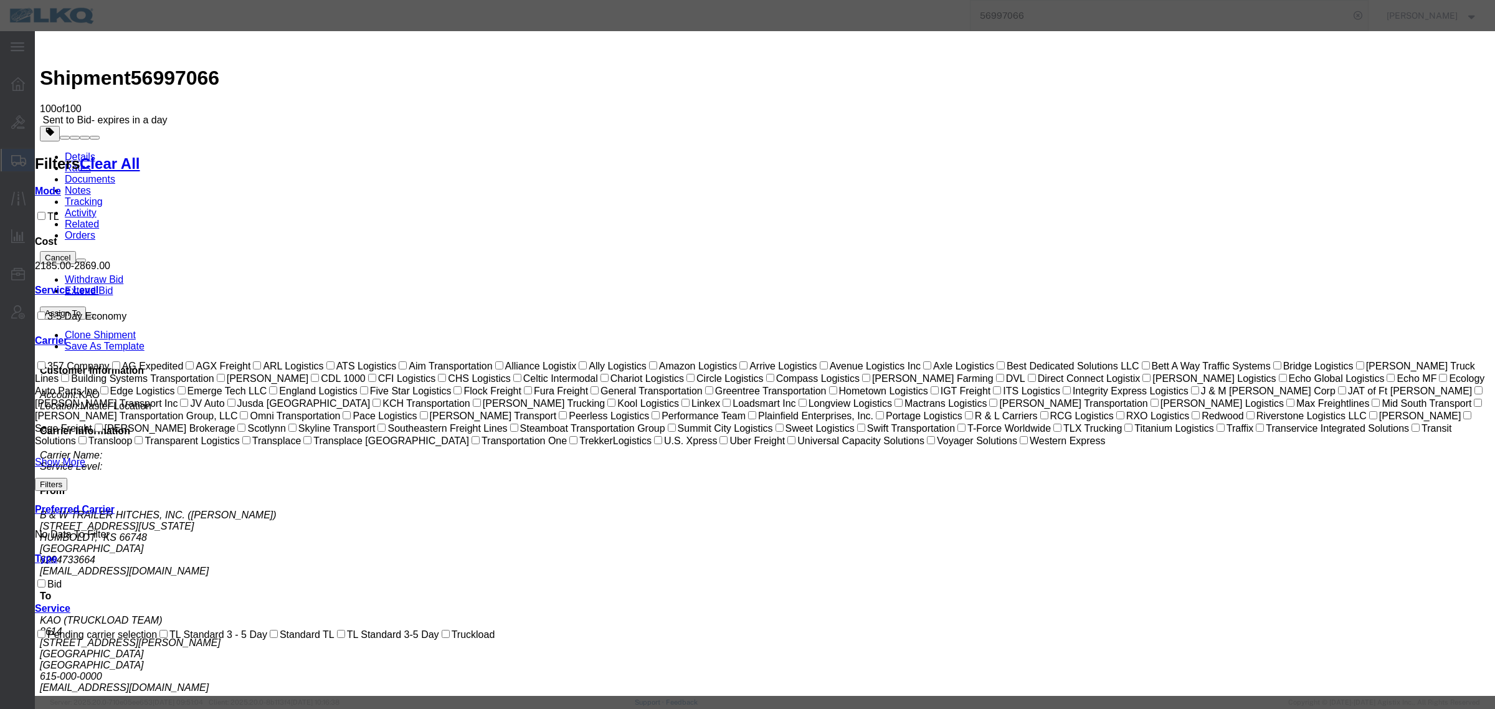
type input "2300"
type input "2,300.00"
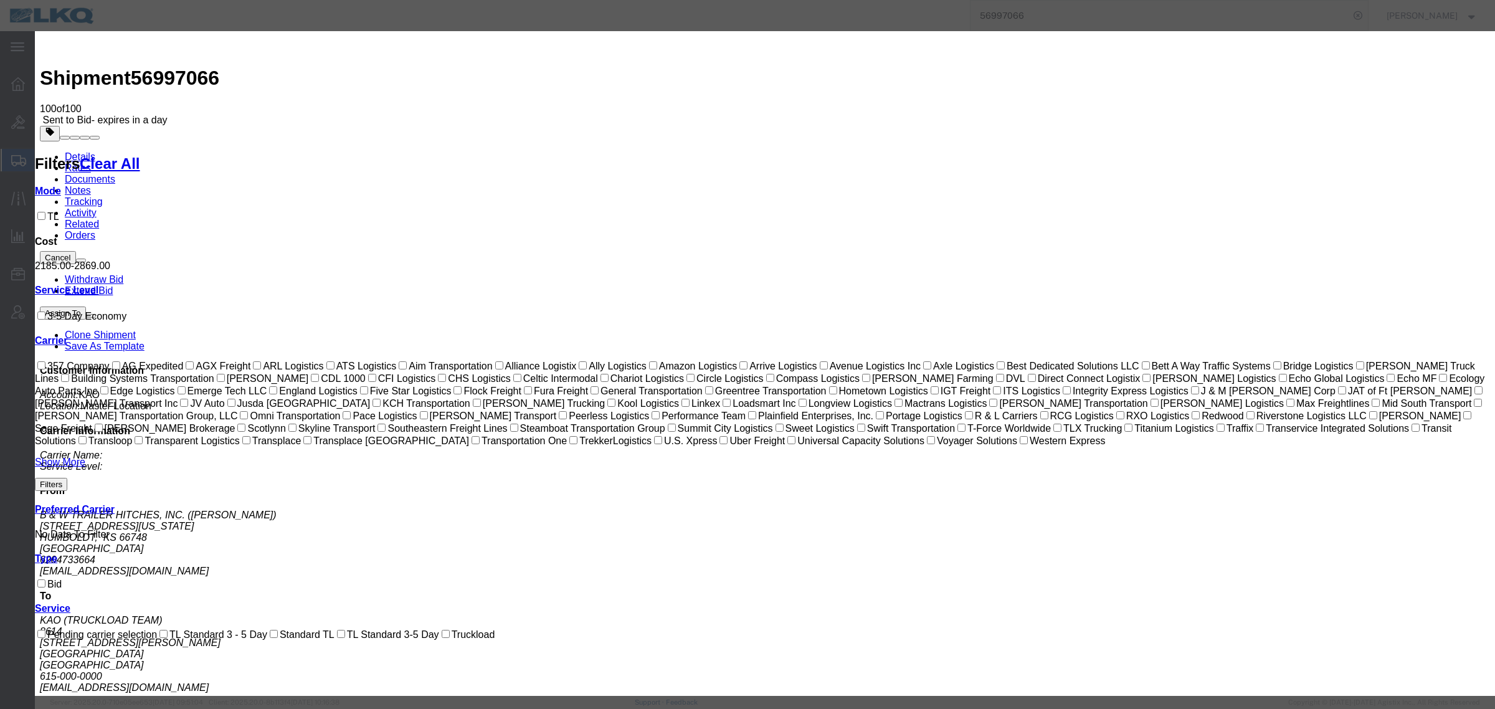
paste input "56997066"
type input "56997066"
type input "[PERSON_NAME]"
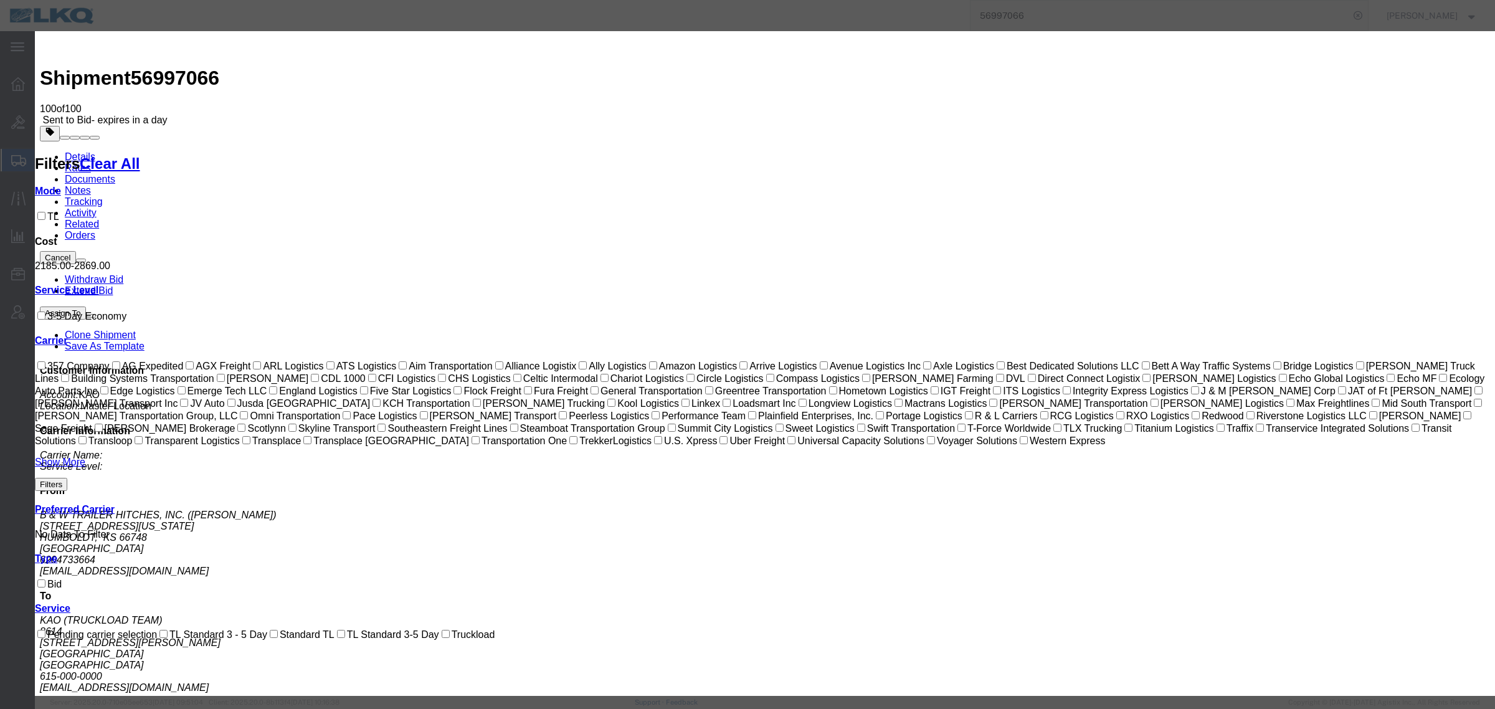
type input "6150000000"
select select "1600"
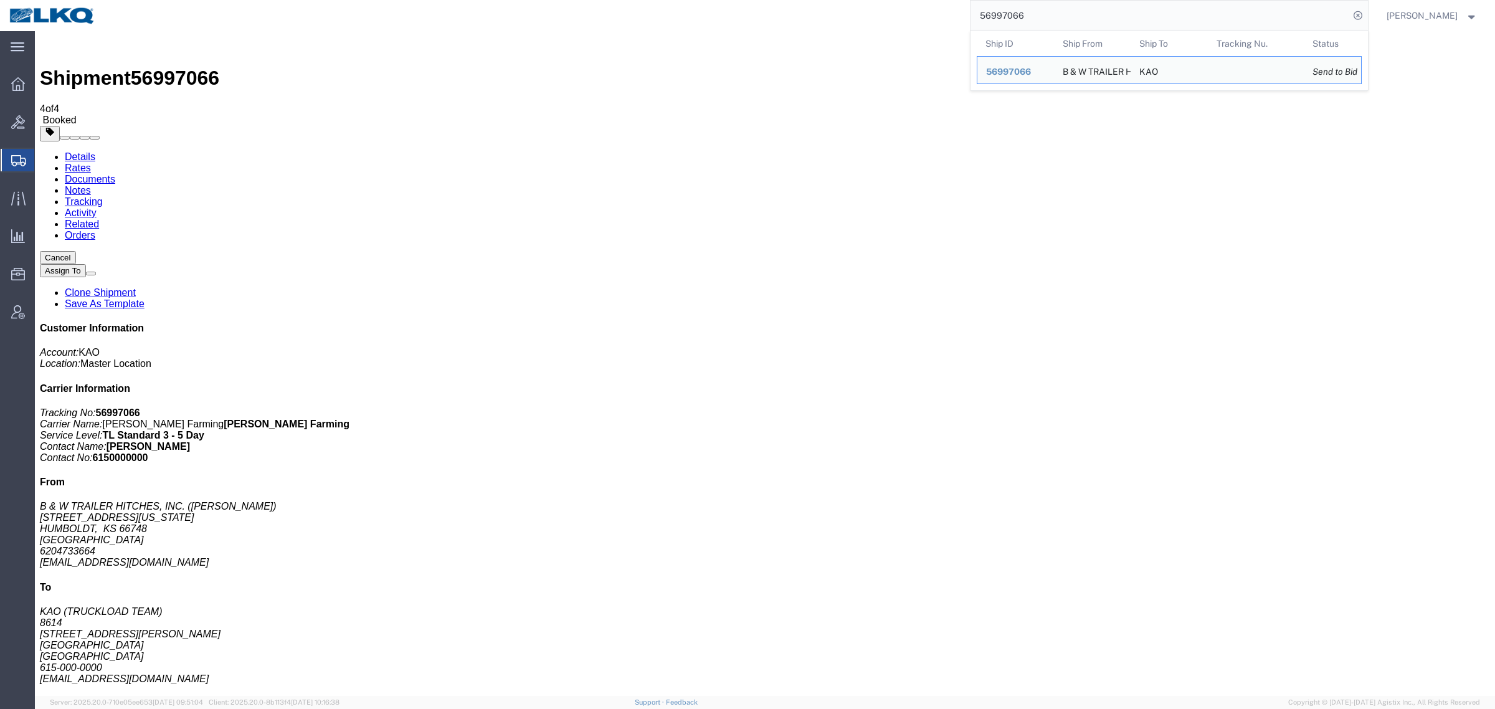
paste input "11443"
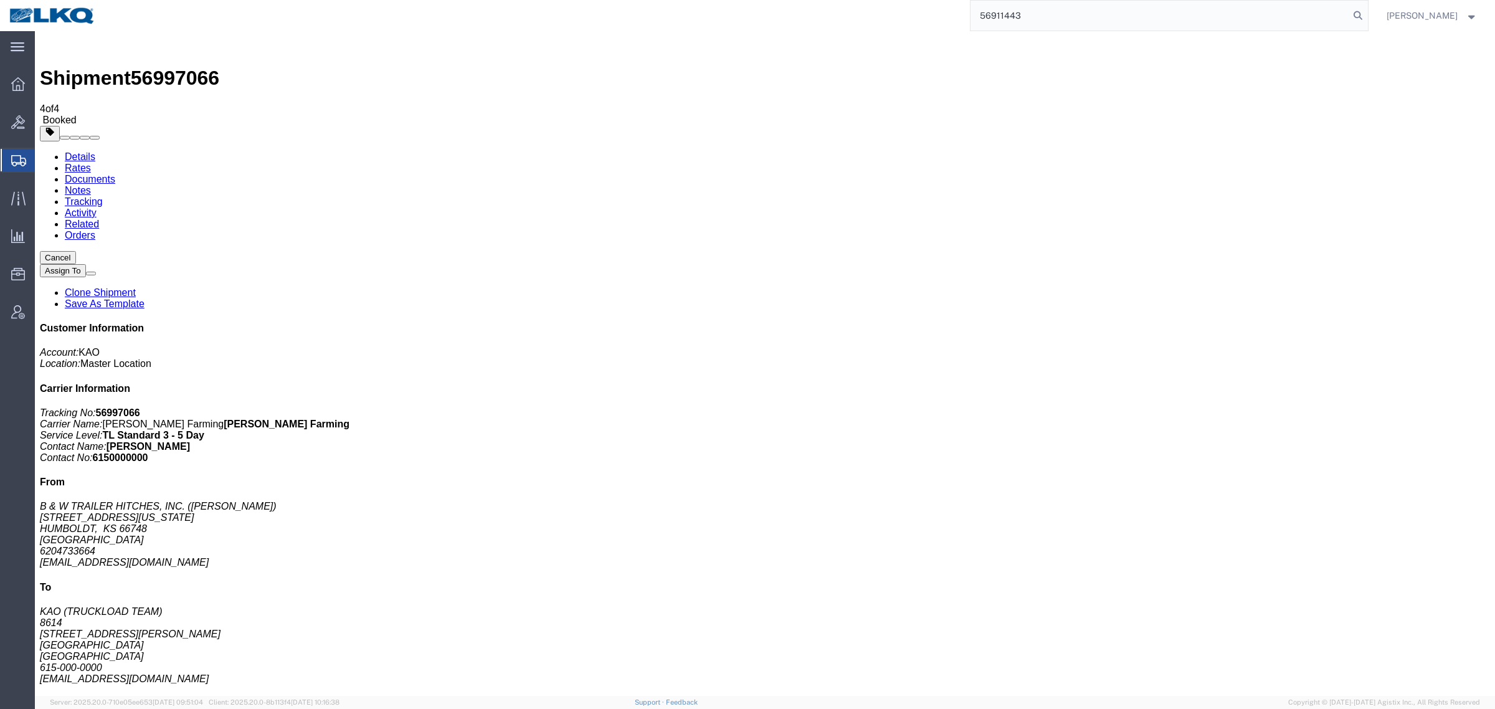
type input "56911443"
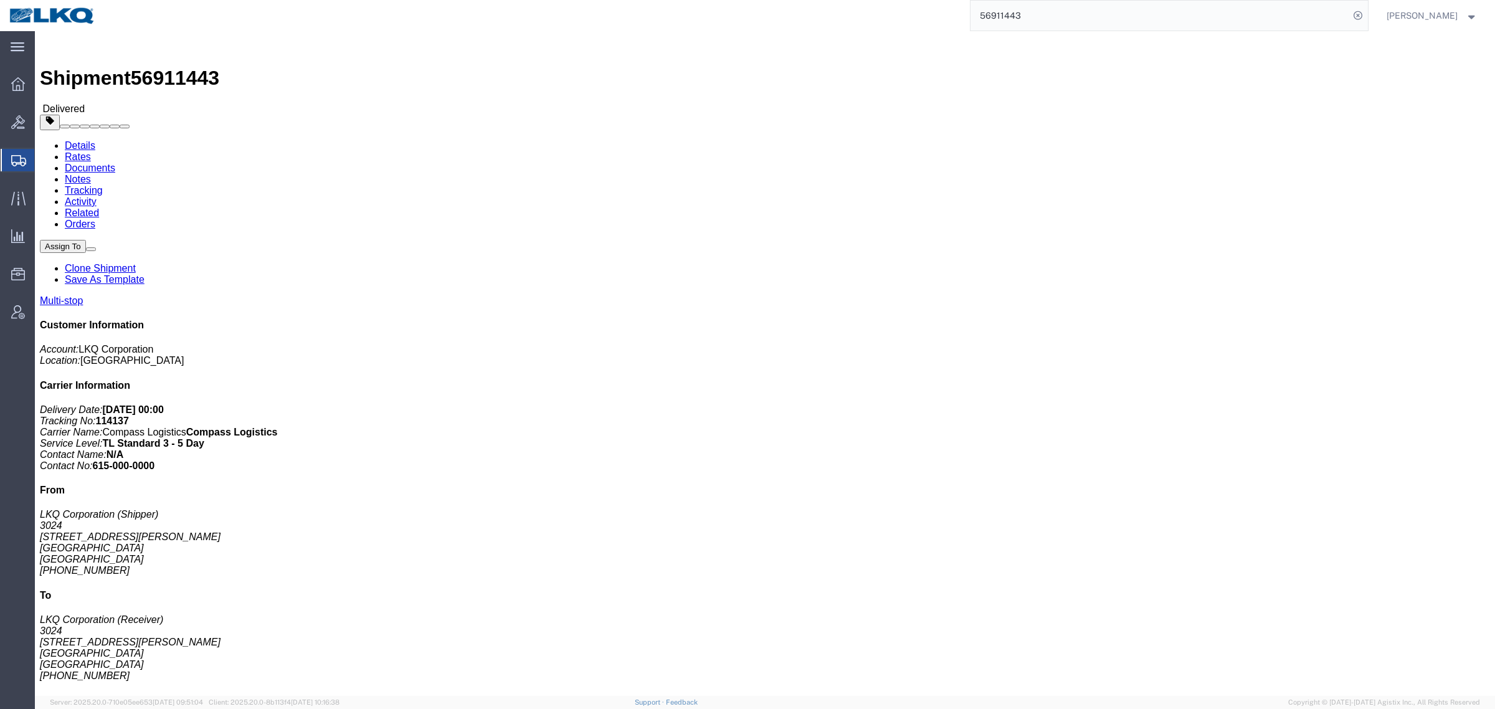
click link "Clone Shipment"
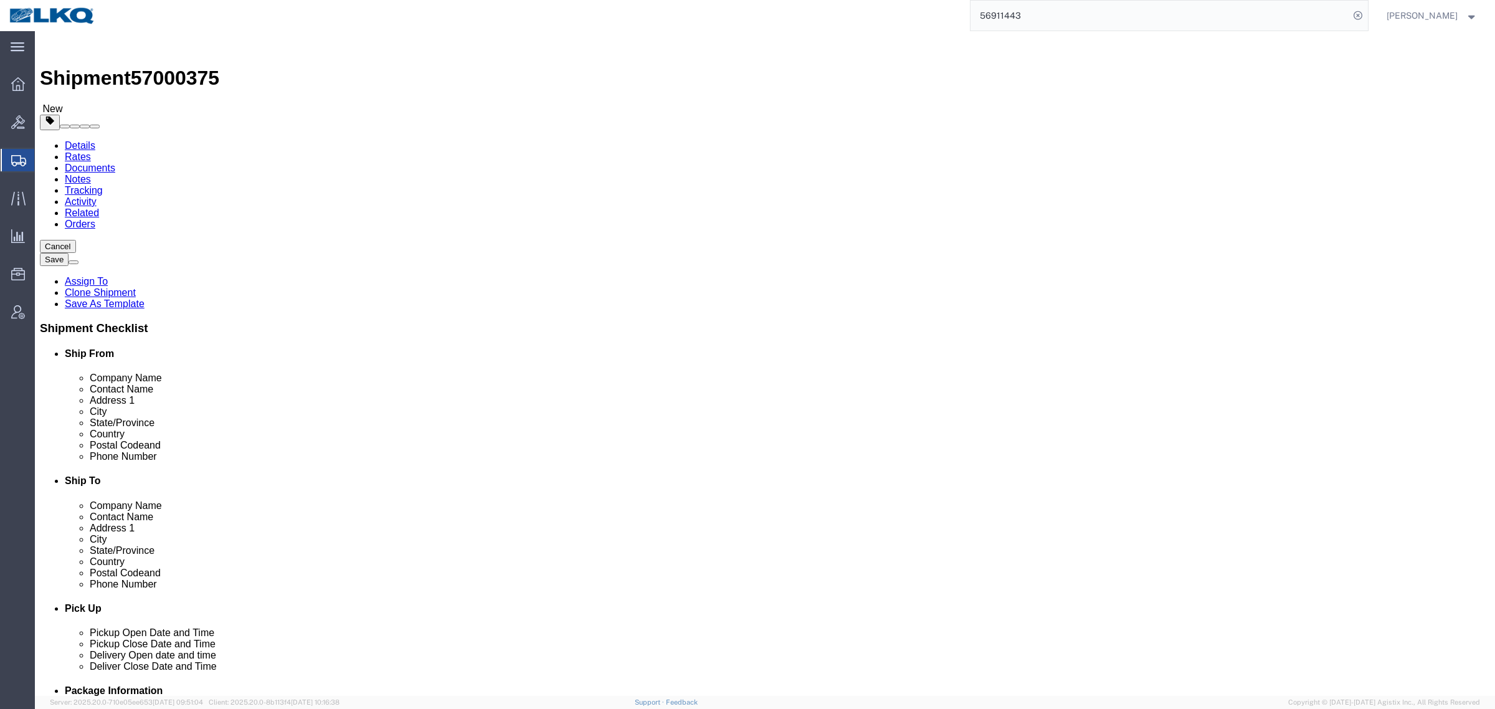
select select "38575"
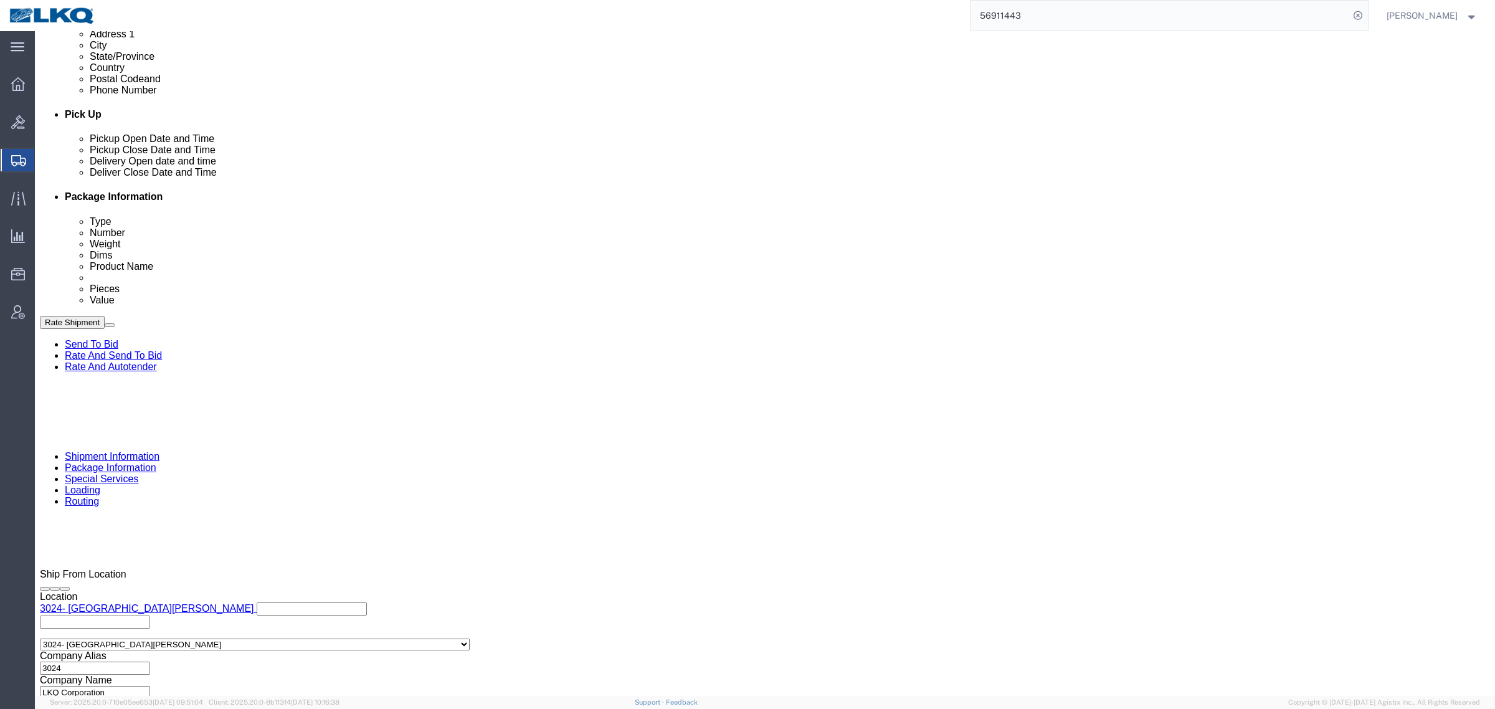
scroll to position [467, 0]
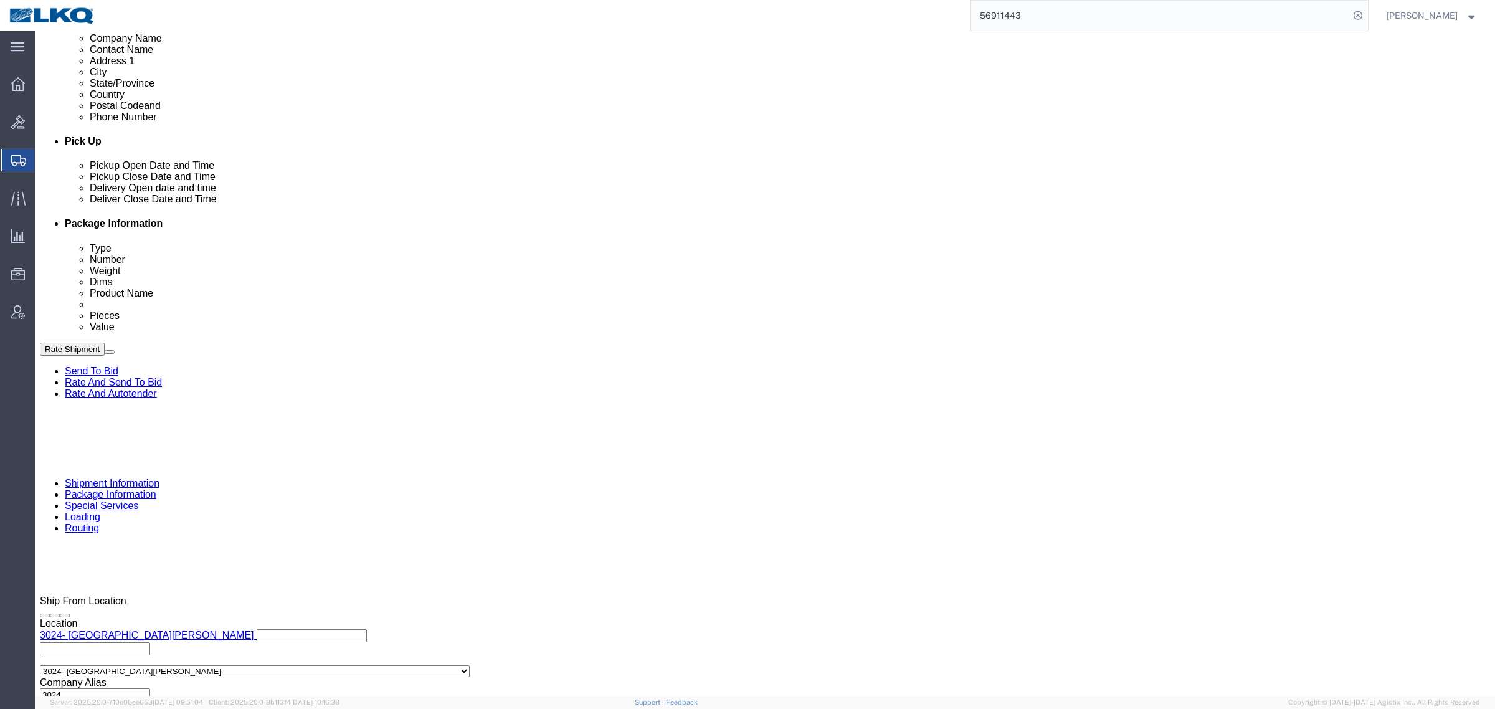
click div "Oct 01 2025 4:31 PM"
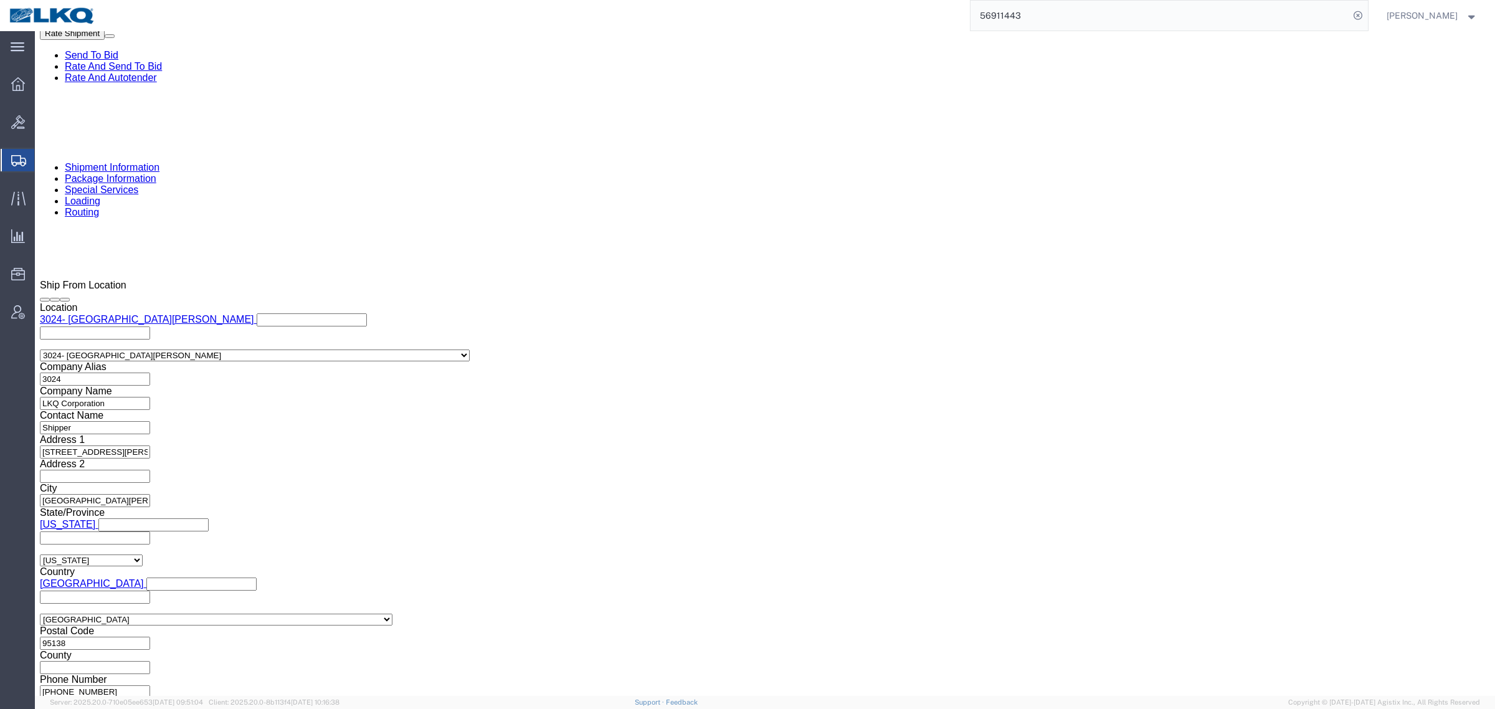
click button "Apply"
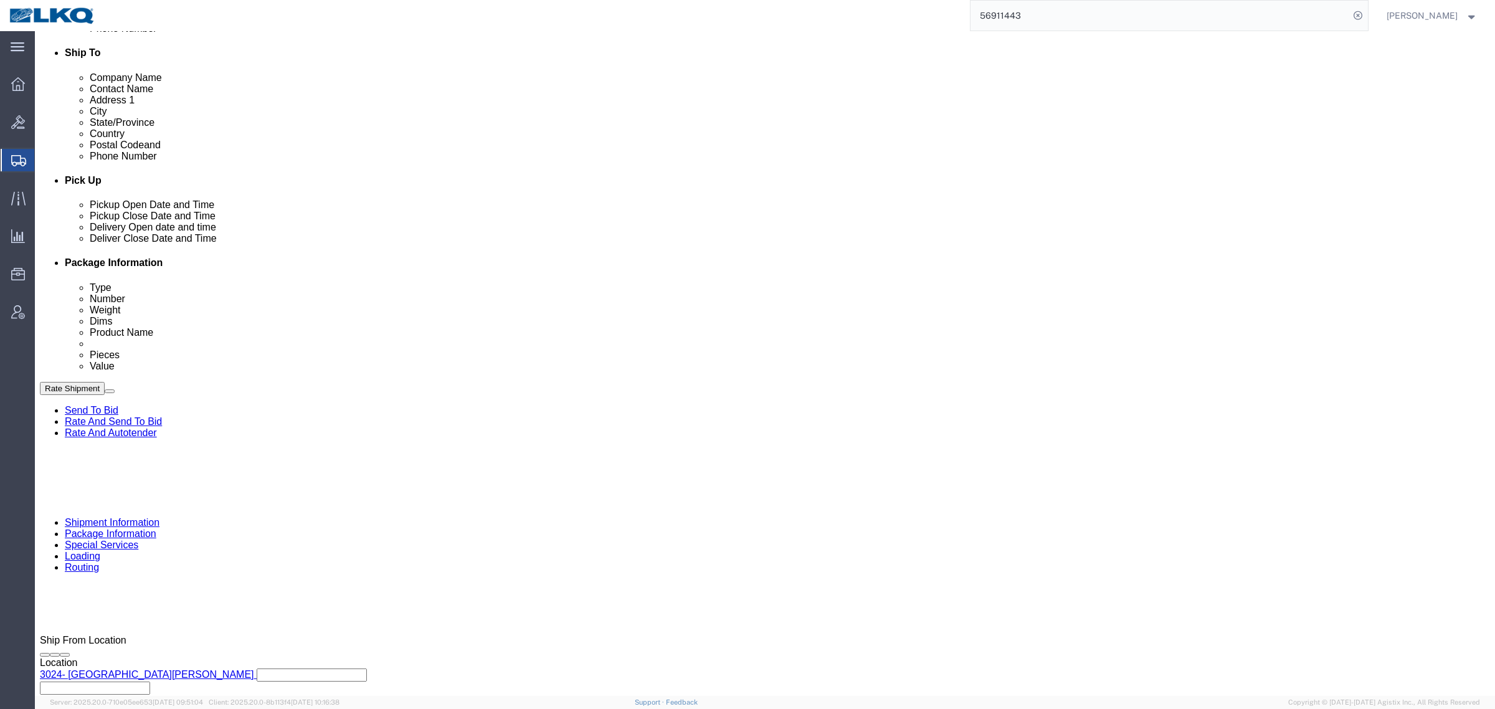
scroll to position [394, 0]
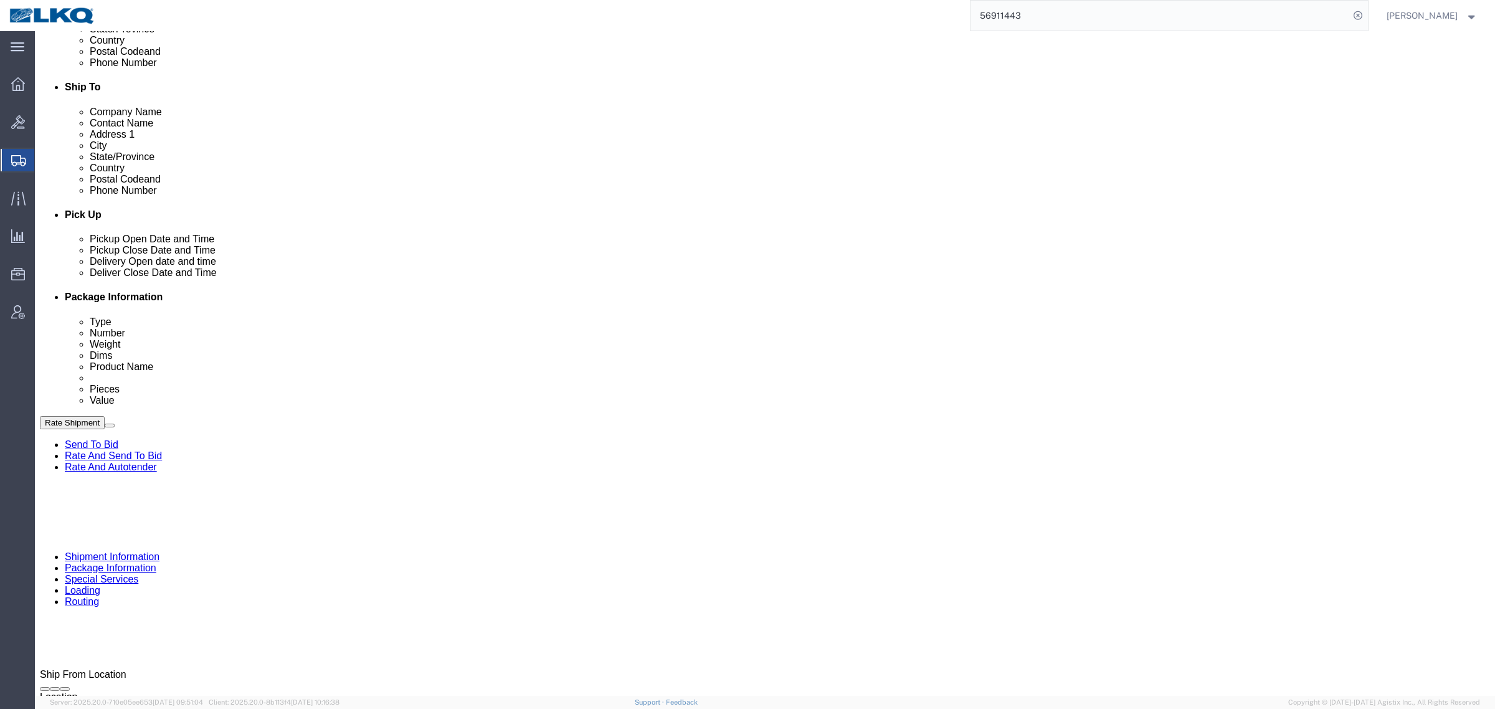
click div "Oct 02 2025 4:31 PM"
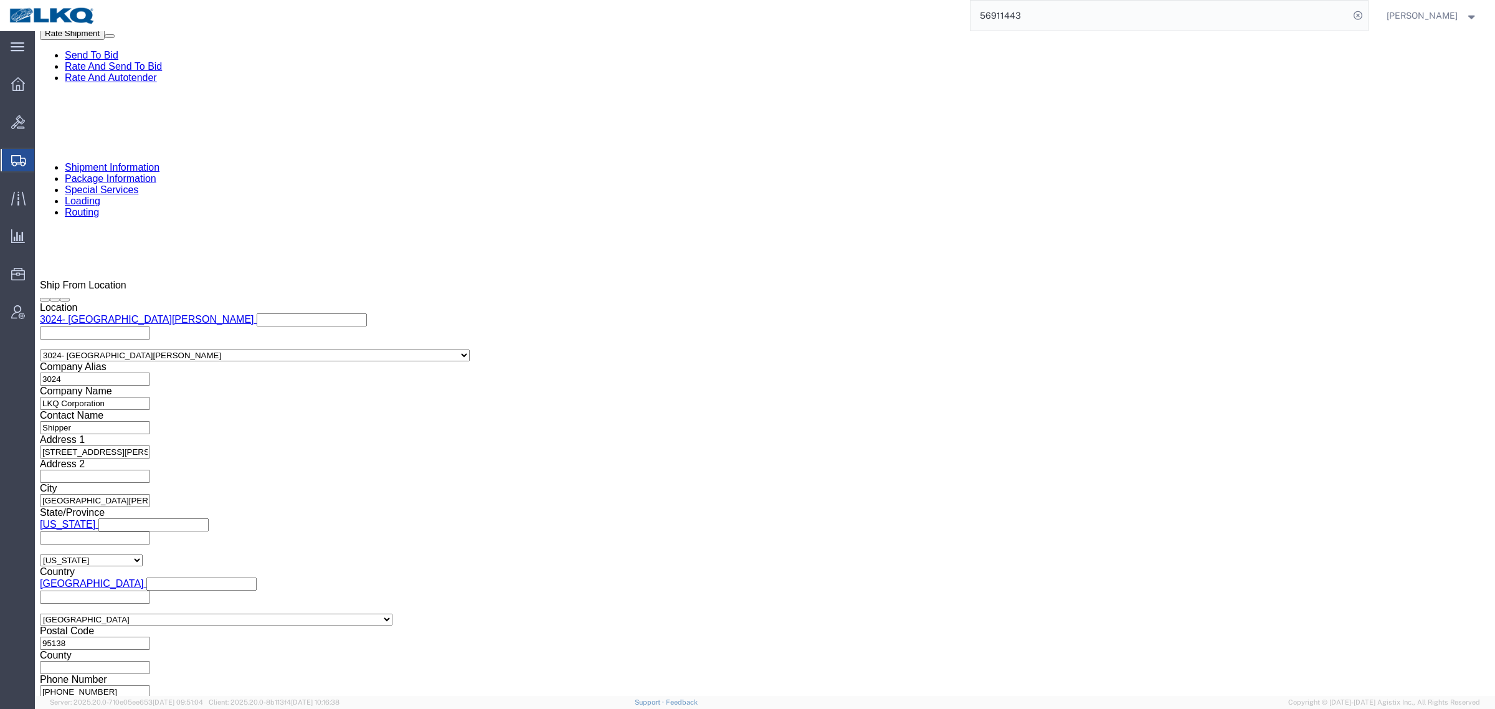
type input "8:00 AM"
click button "Apply"
click div "Oct 02 2025 5:31 PM"
type input "10:00 AM"
click button "Apply"
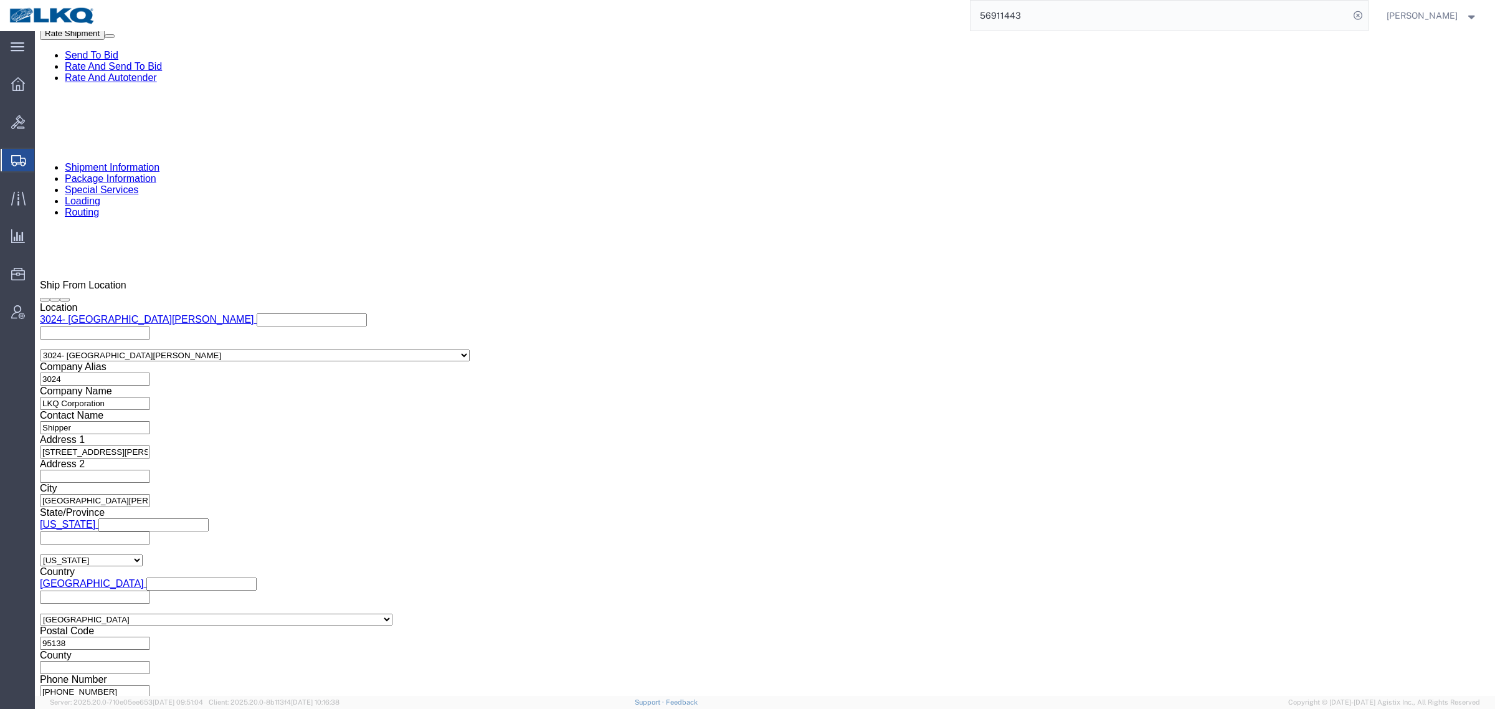
click div "Ship From Location Location 3024- San Jose My Profile Location 1100 - LKQ Cryst…"
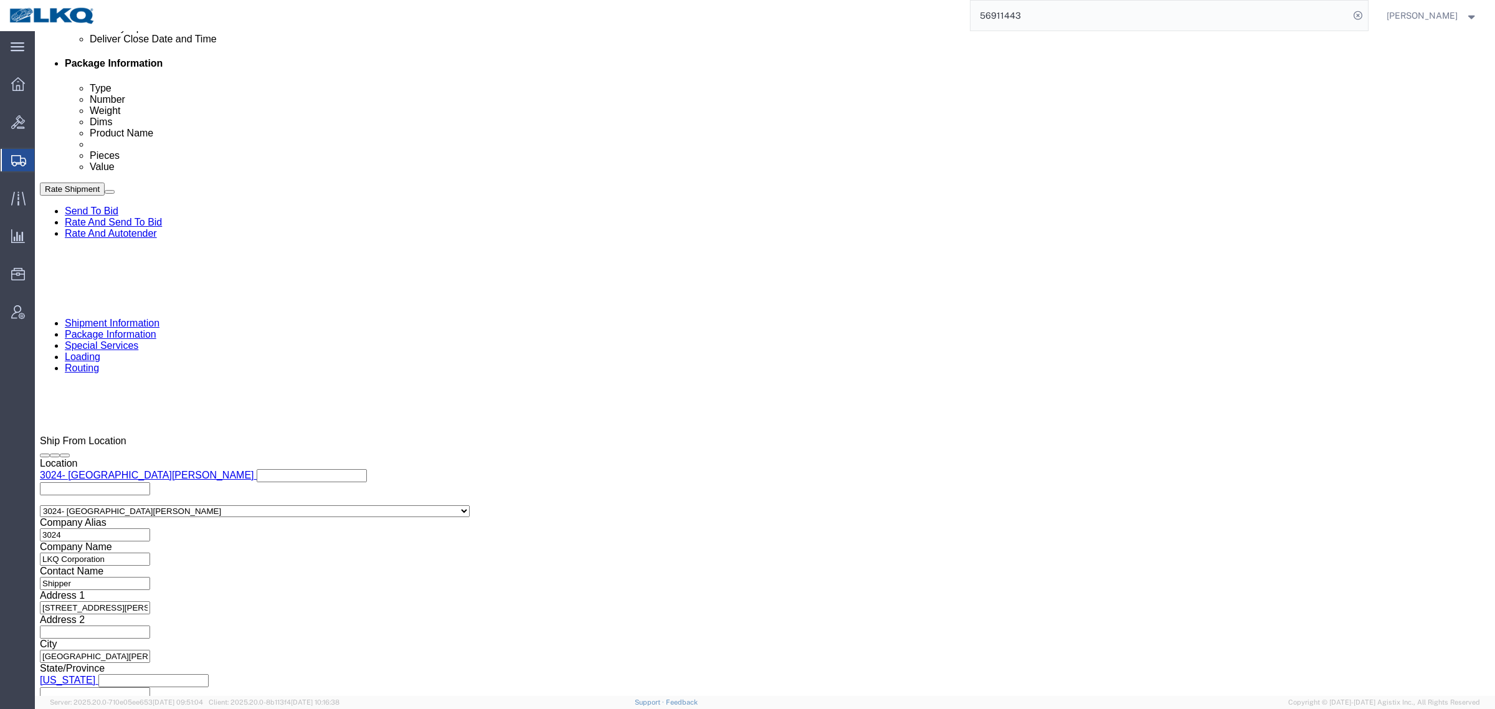
scroll to position [549, 0]
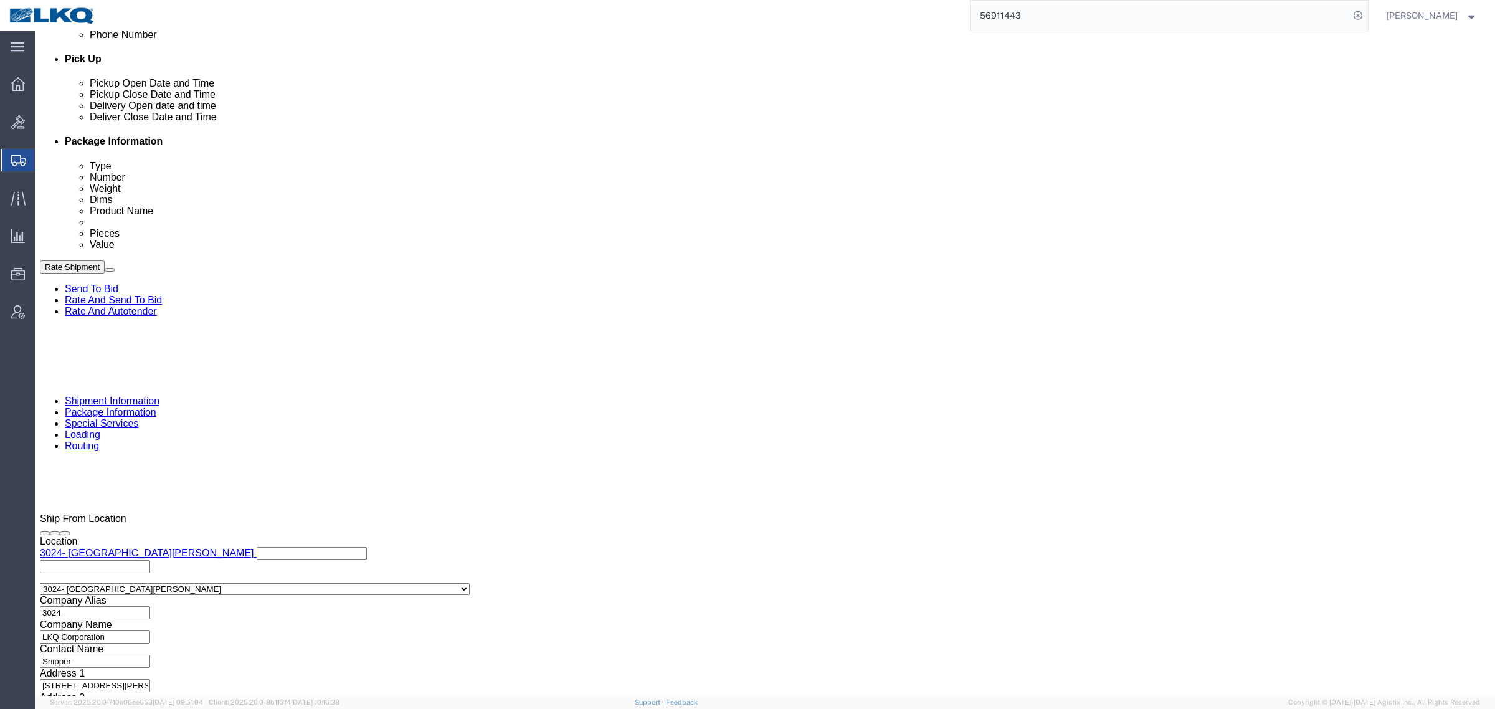
click div
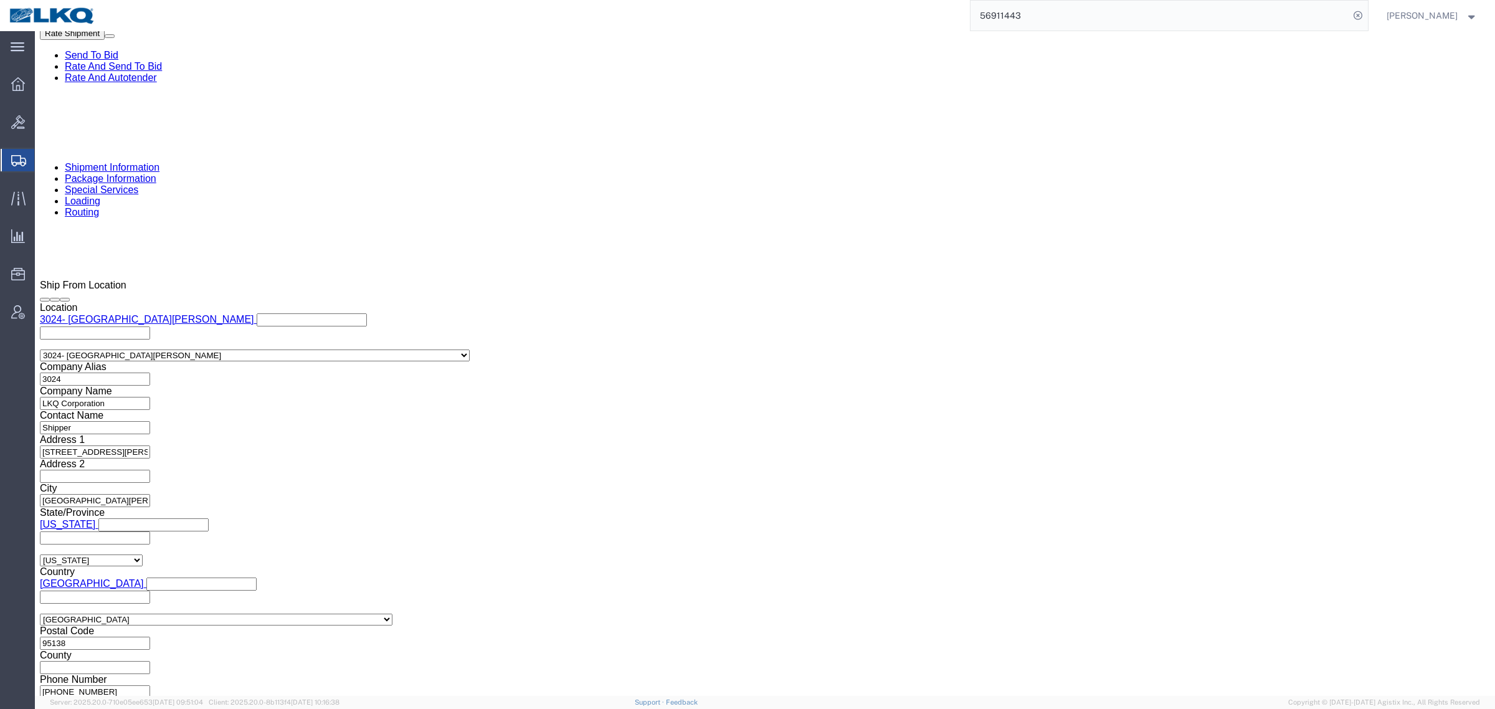
click button "Apply"
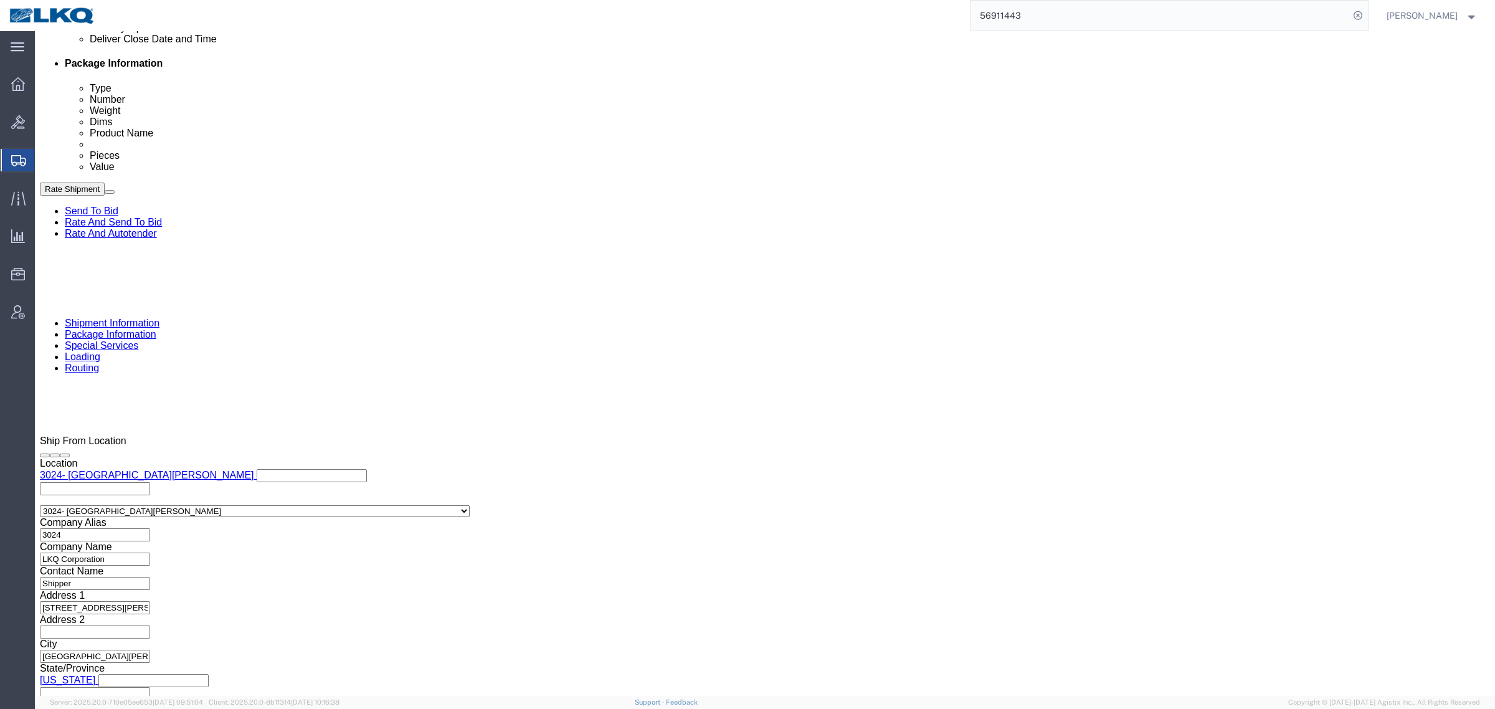
click div
click button "Apply"
click div "Delivery by Date Delivery Start Date Delivery Start Time Deliver Open Date and …"
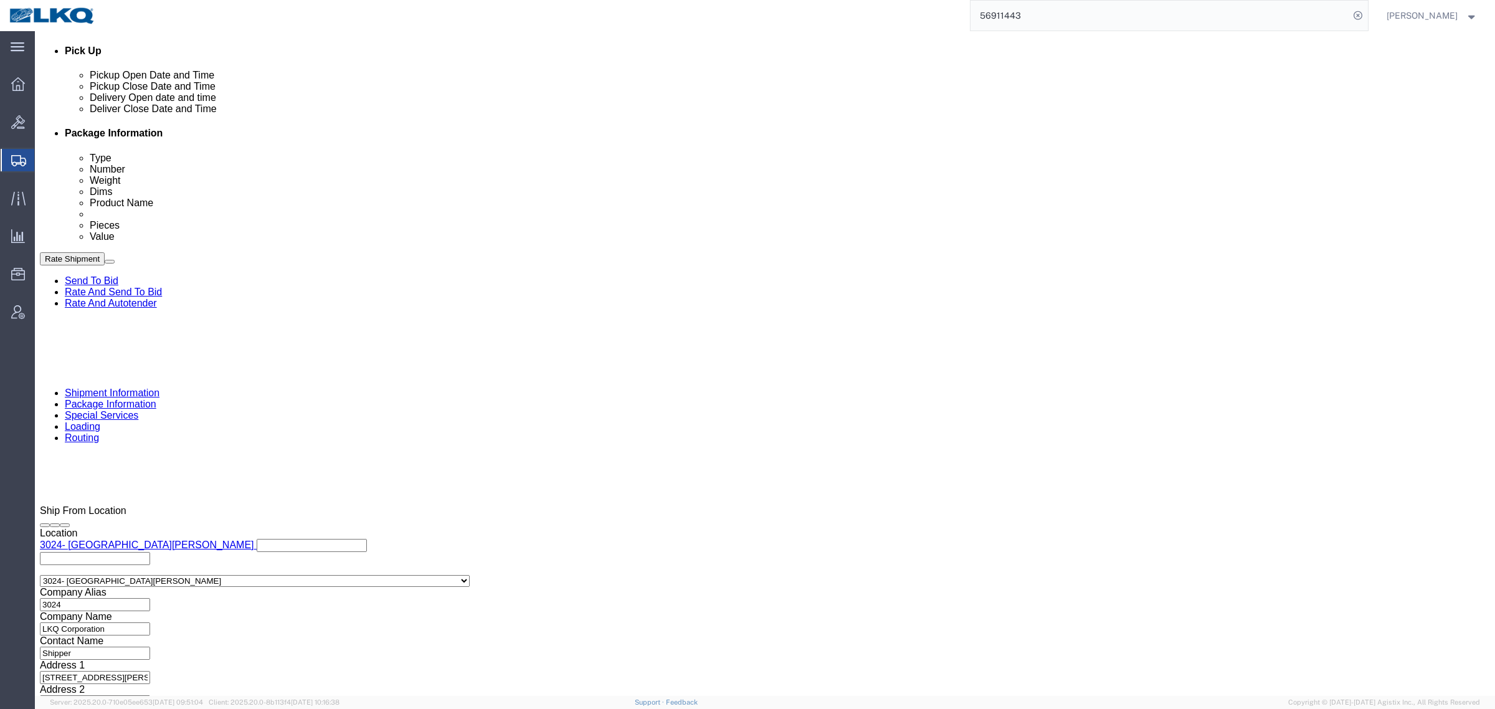
scroll to position [472, 0]
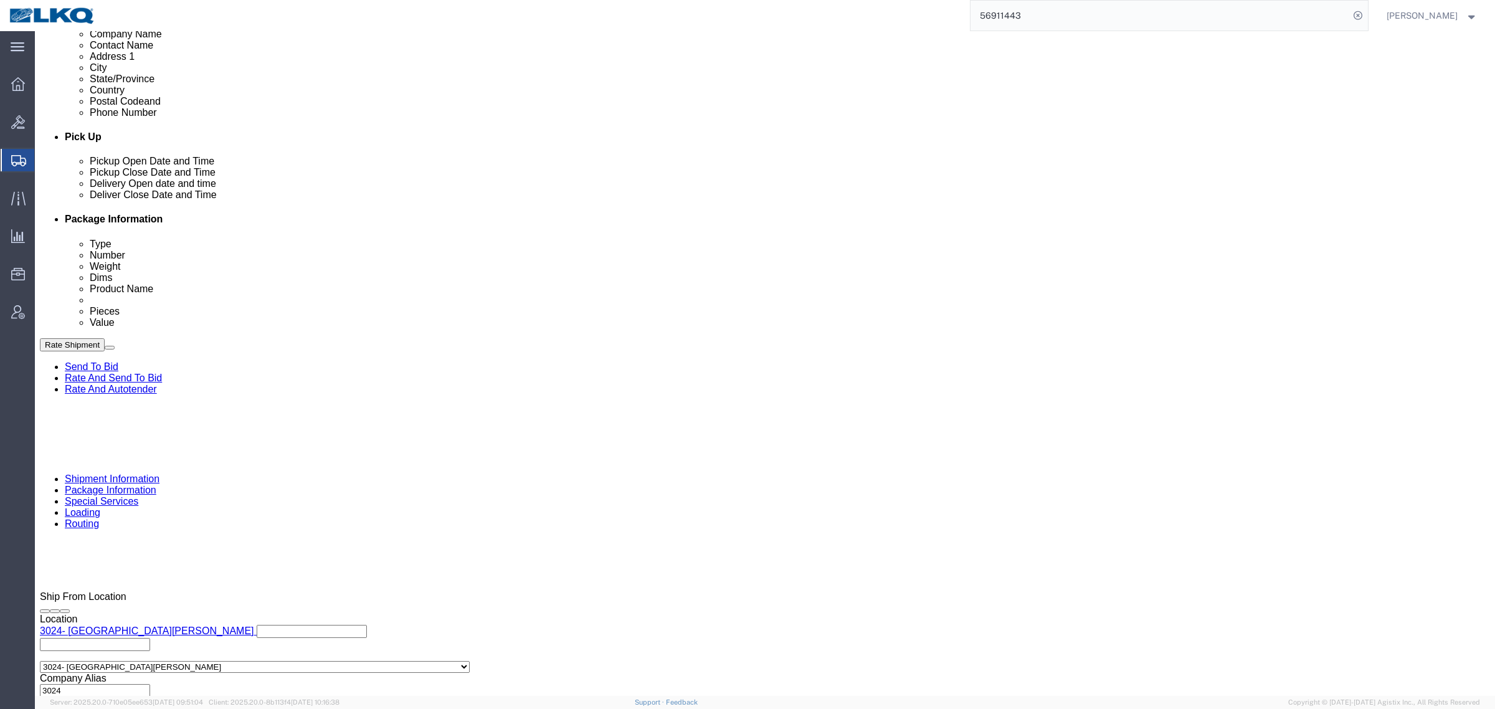
click link "Send To Bid"
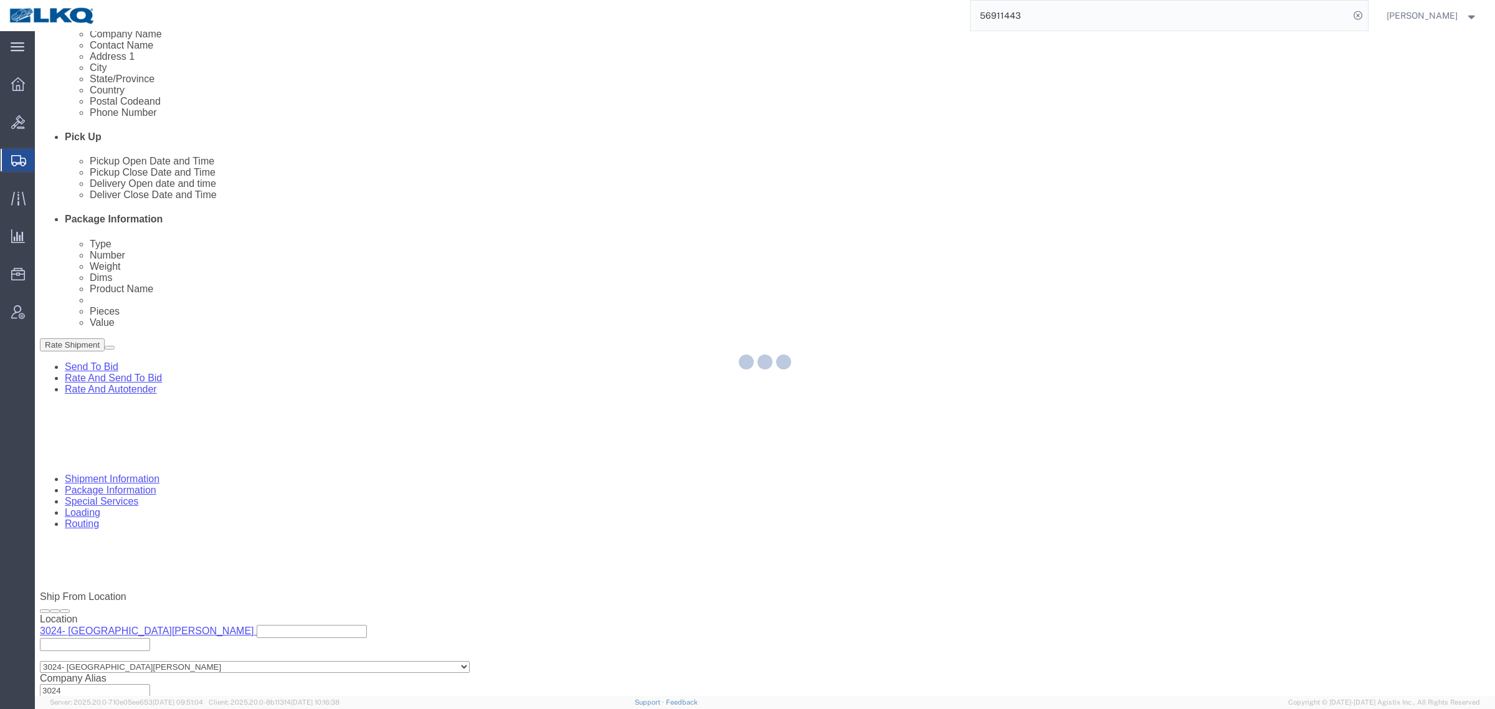
select select "38575"
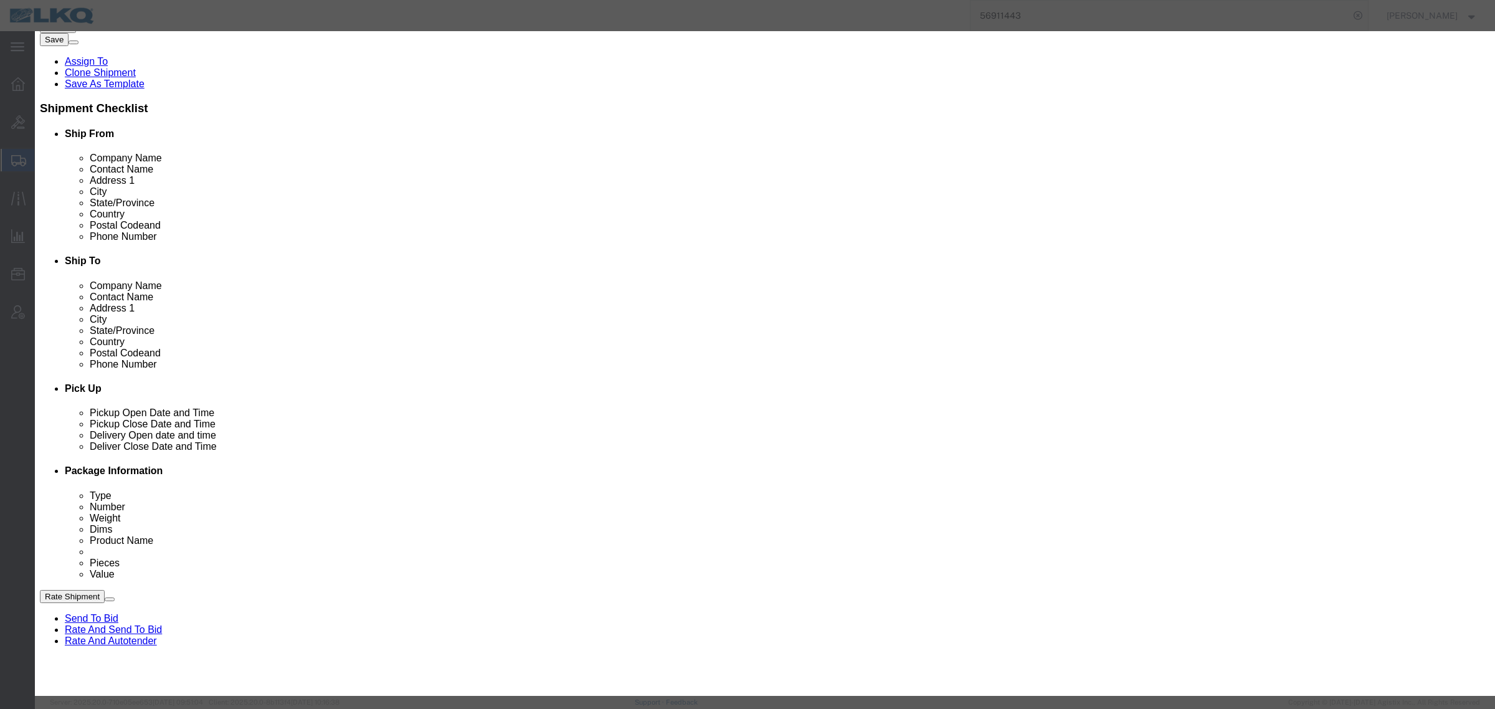
click button "Close"
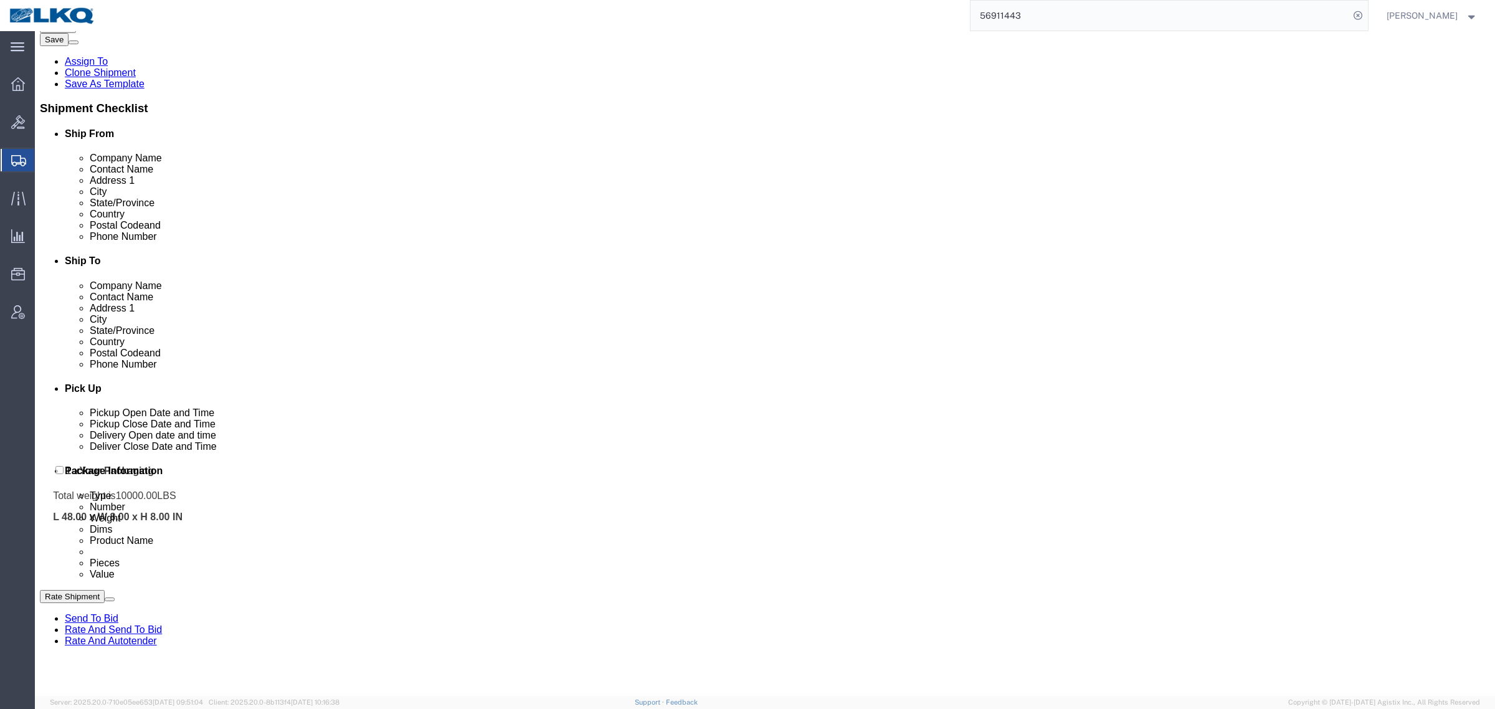
drag, startPoint x: 851, startPoint y: 278, endPoint x: 27, endPoint y: 434, distance: 838.1
click div "Pickups + Add Stop From : LKQ Corporation - 3024 5995 Hellyer Ave, San Jose, CA…"
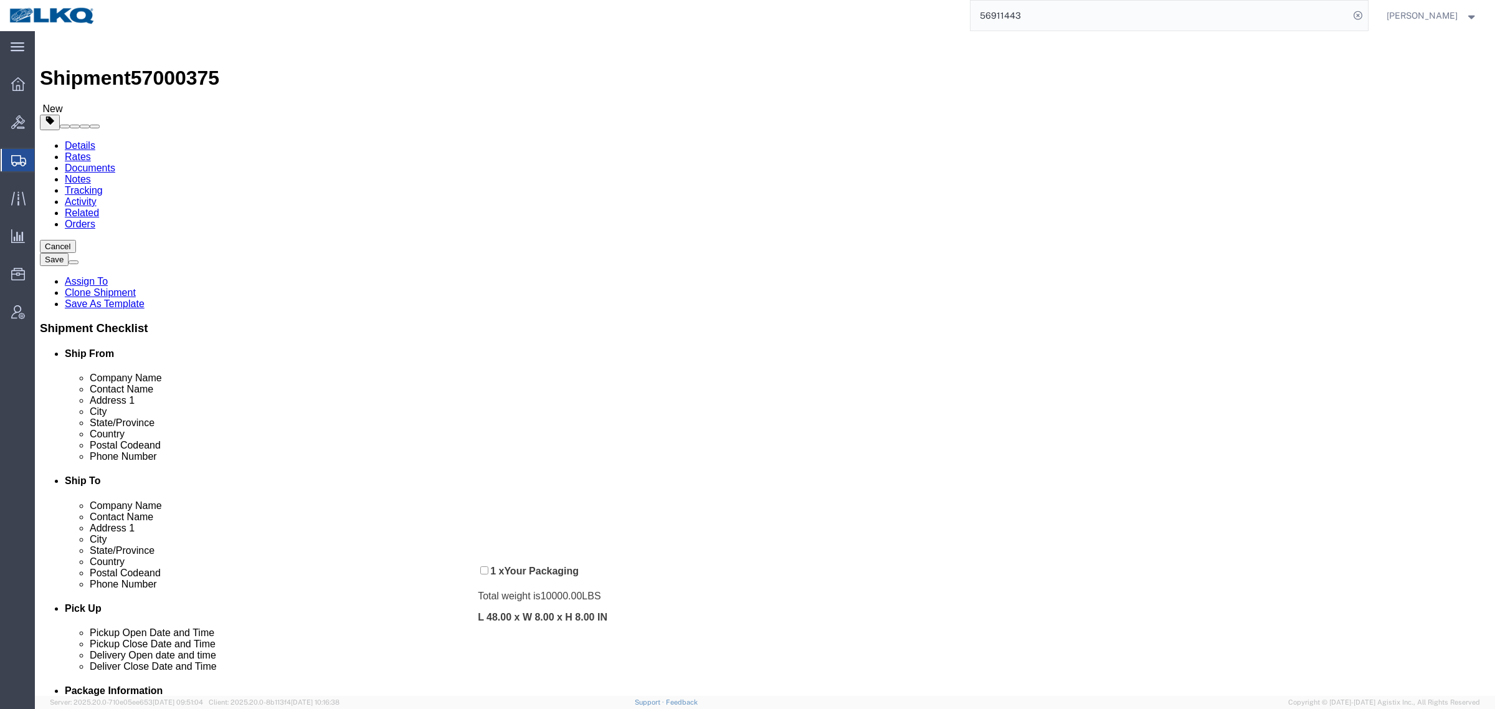
drag, startPoint x: 850, startPoint y: 516, endPoint x: 451, endPoint y: 543, distance: 399.5
click div "Pickups + Add Stop From : LKQ Corporation - 3024 5995 Hellyer Ave, San Jose, CA…"
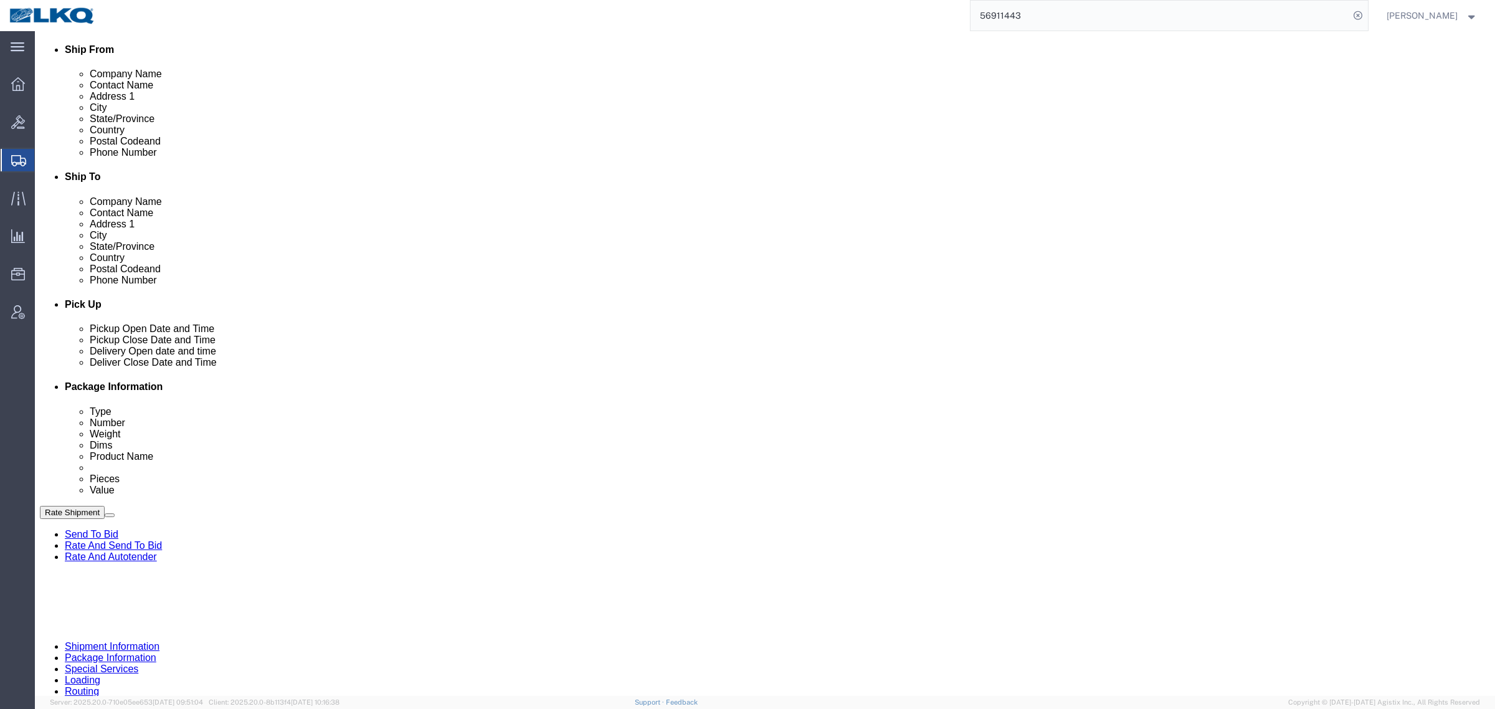
scroll to position [305, 0]
click button "Rate Shipment"
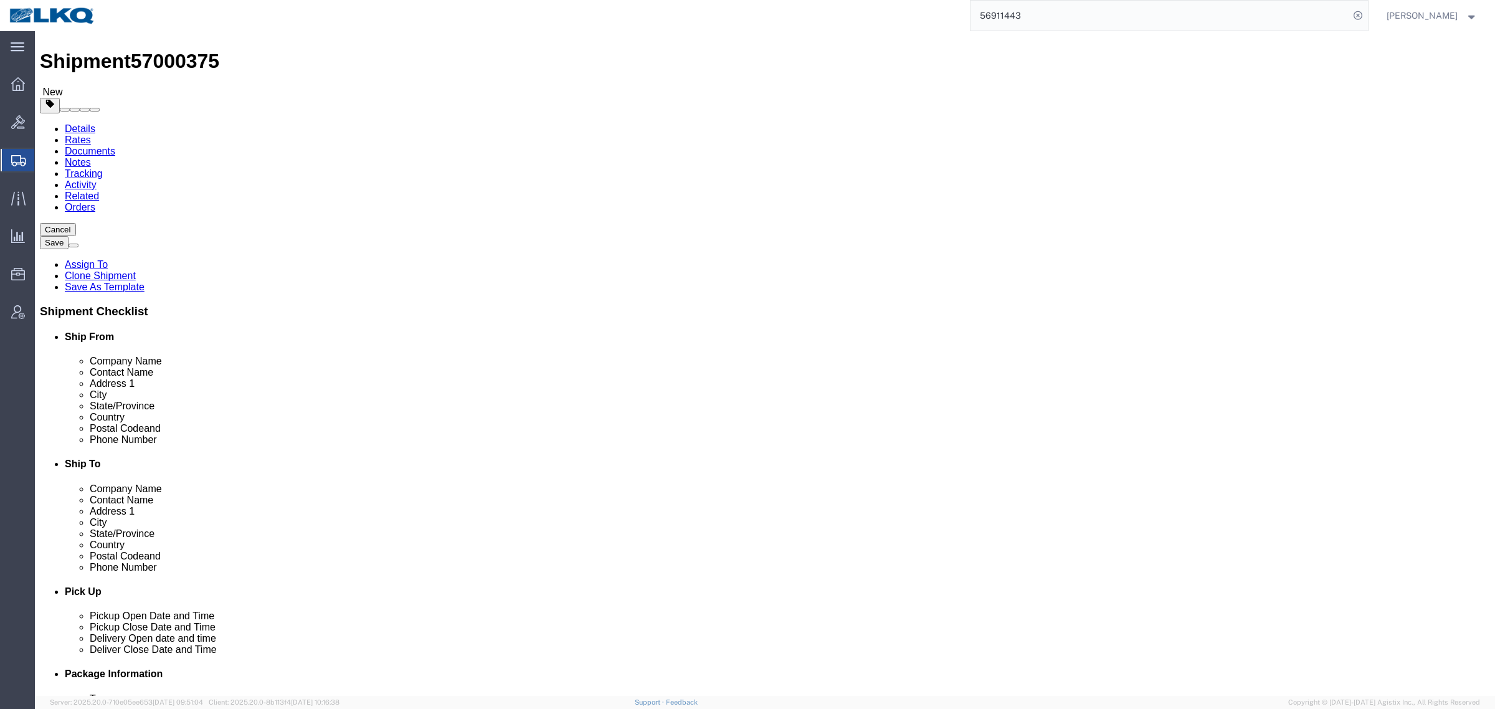
scroll to position [0, 0]
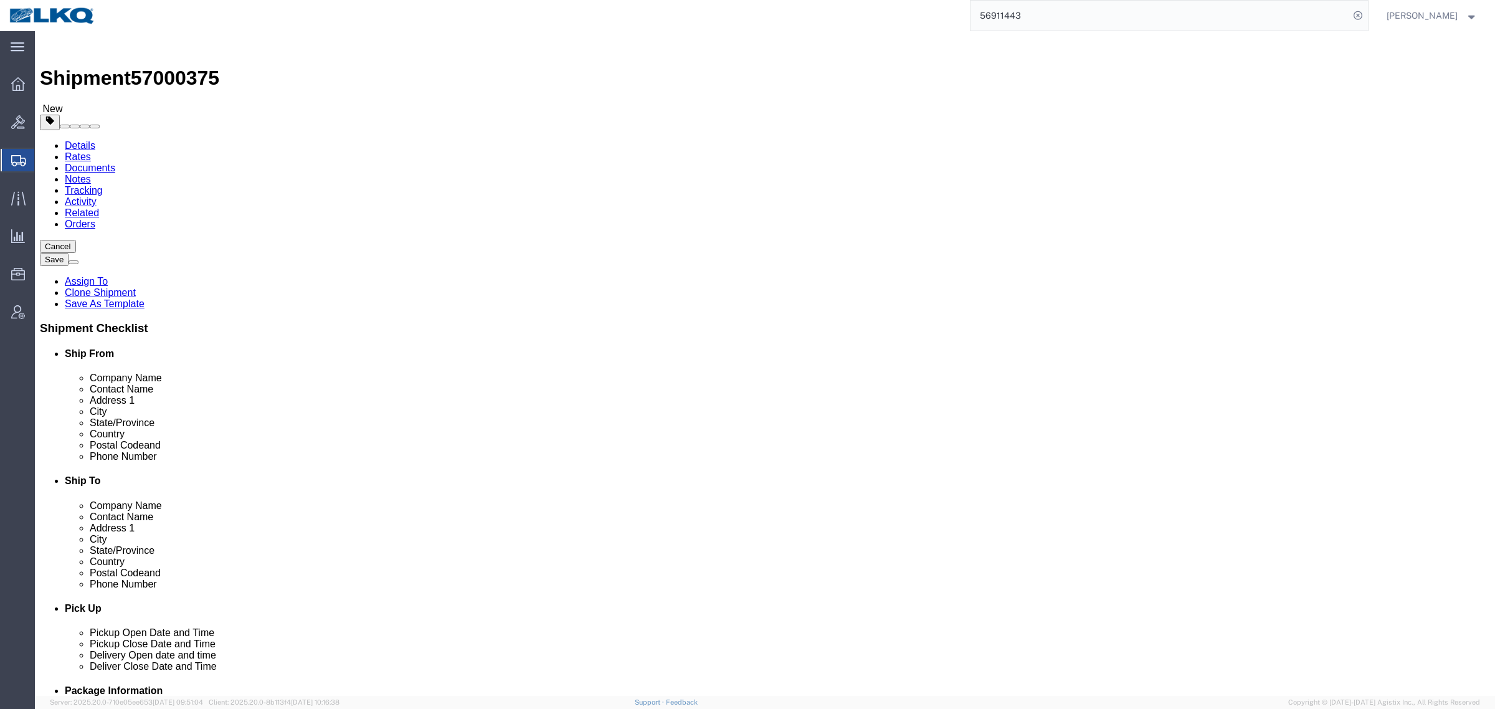
click link "Routing"
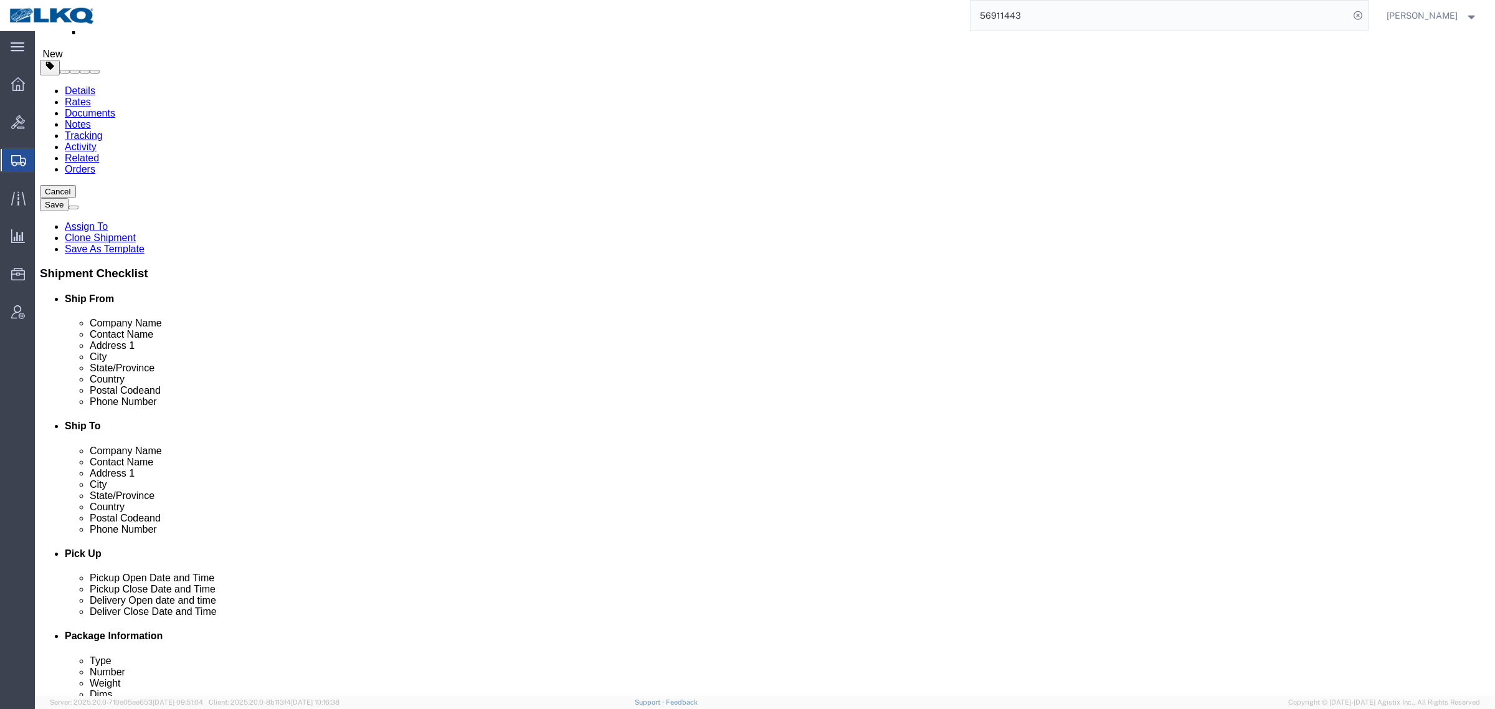
scroll to position [234, 0]
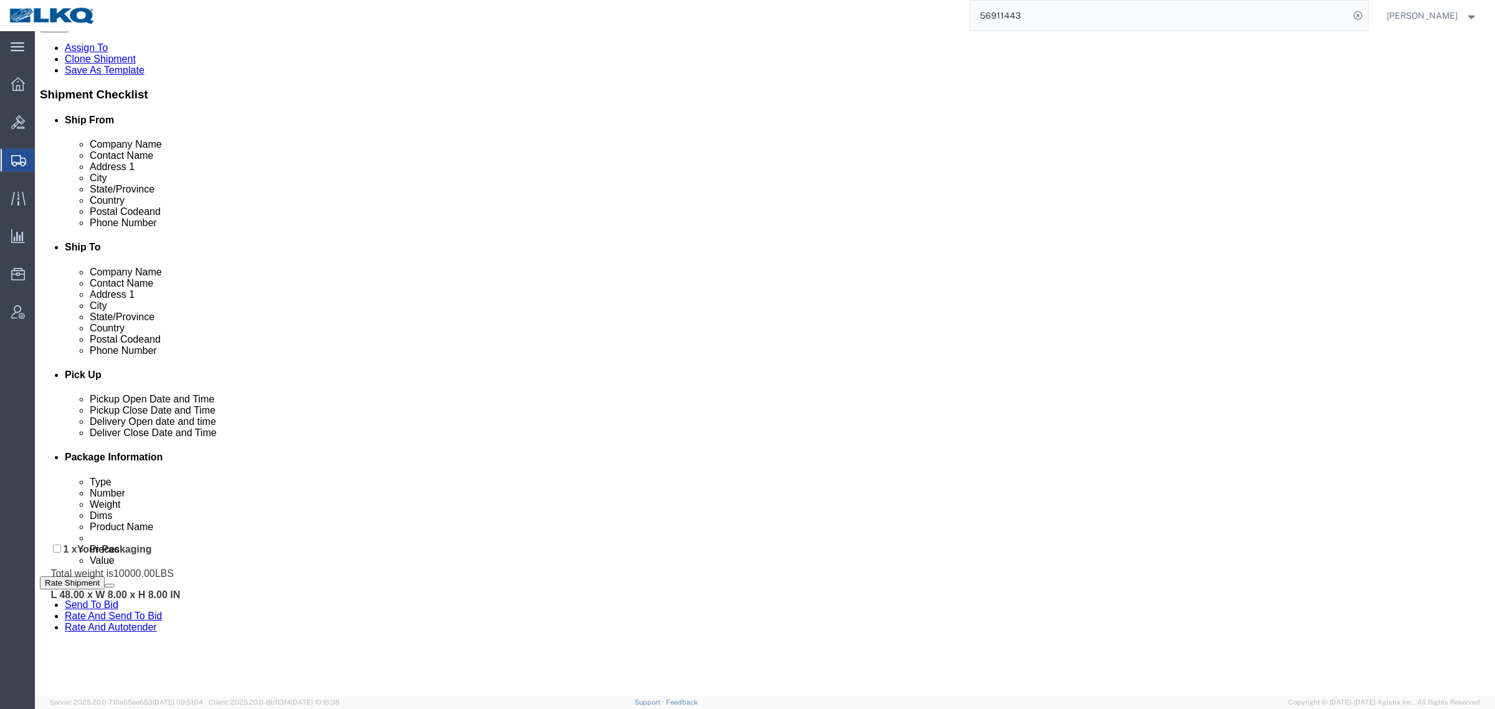
drag, startPoint x: 37, startPoint y: 411, endPoint x: 23, endPoint y: 522, distance: 111.7
click div "Pickups + Add Stop From : LKQ Corporation - 3024 5995 Hellyer Ave, San Jose, CA…"
drag, startPoint x: 34, startPoint y: 406, endPoint x: 49, endPoint y: 630, distance: 224.1
click div "Pickups + Add Stop From : LKQ Corporation - 3024 5995 Hellyer Ave, San Jose, CA…"
click link "Send To Bid"
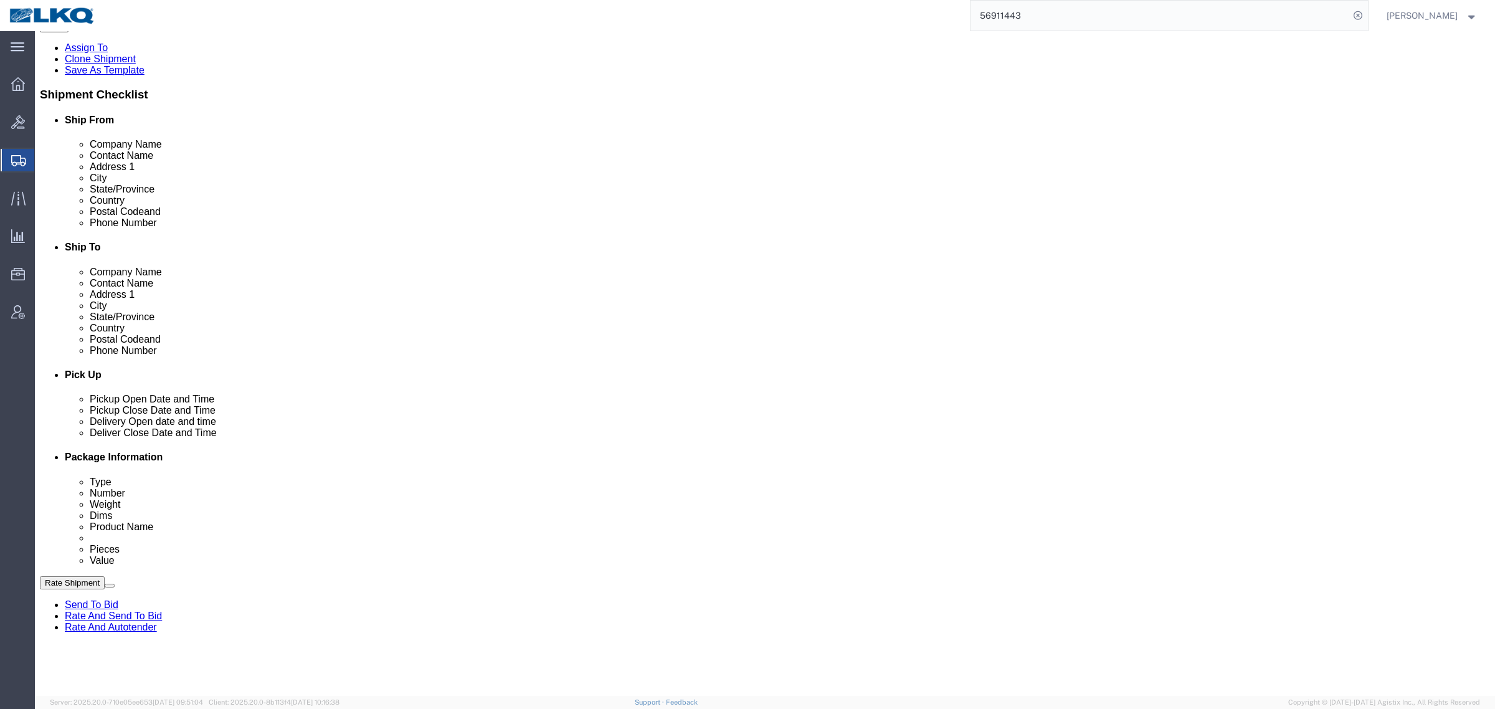
click div "Pickups + Add Stop From : LKQ Corporation - 3024 5995 Hellyer Ave, San Jose, CA…"
drag, startPoint x: 1004, startPoint y: 552, endPoint x: 308, endPoint y: 106, distance: 826.4
click div "Pickups + Add Stop From : LKQ Corporation - 3024 5995 Hellyer Ave, San Jose, CA…"
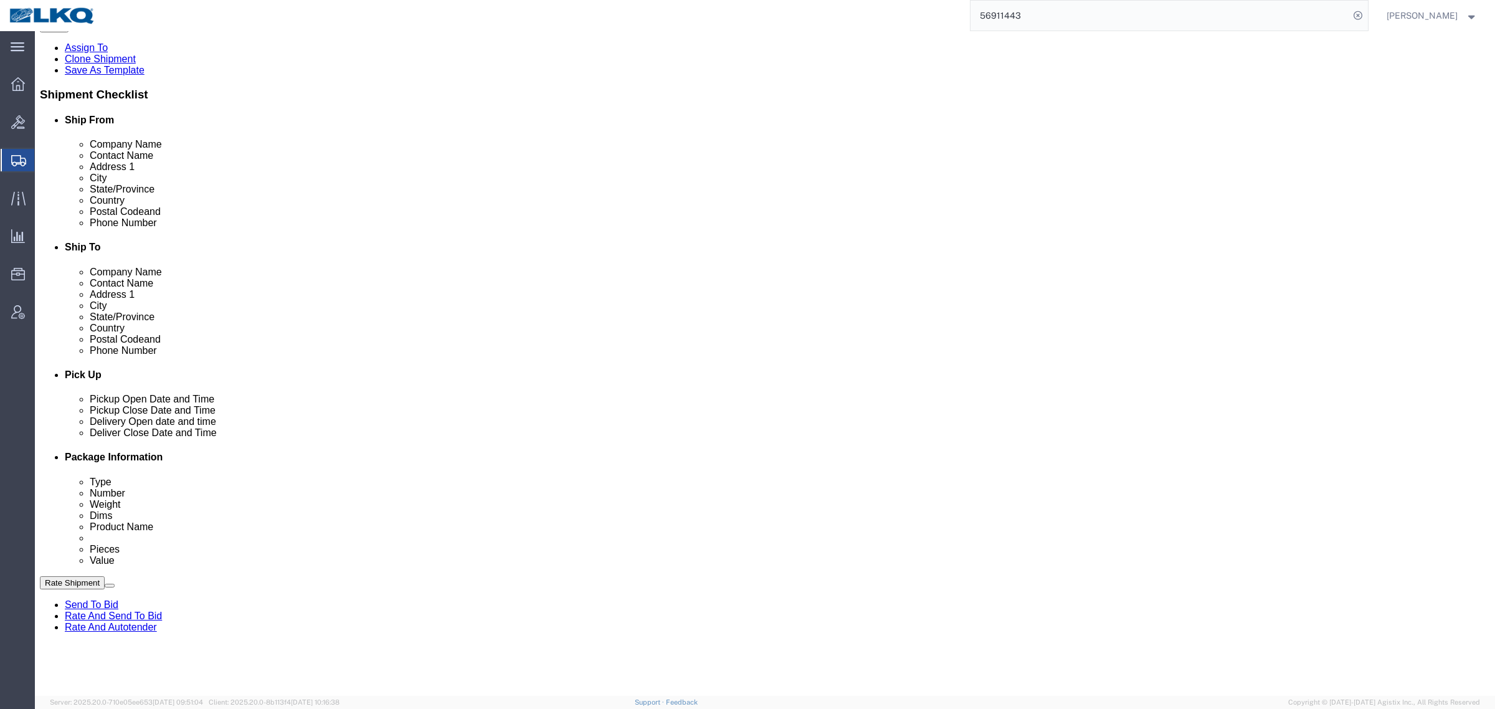
click link "Details"
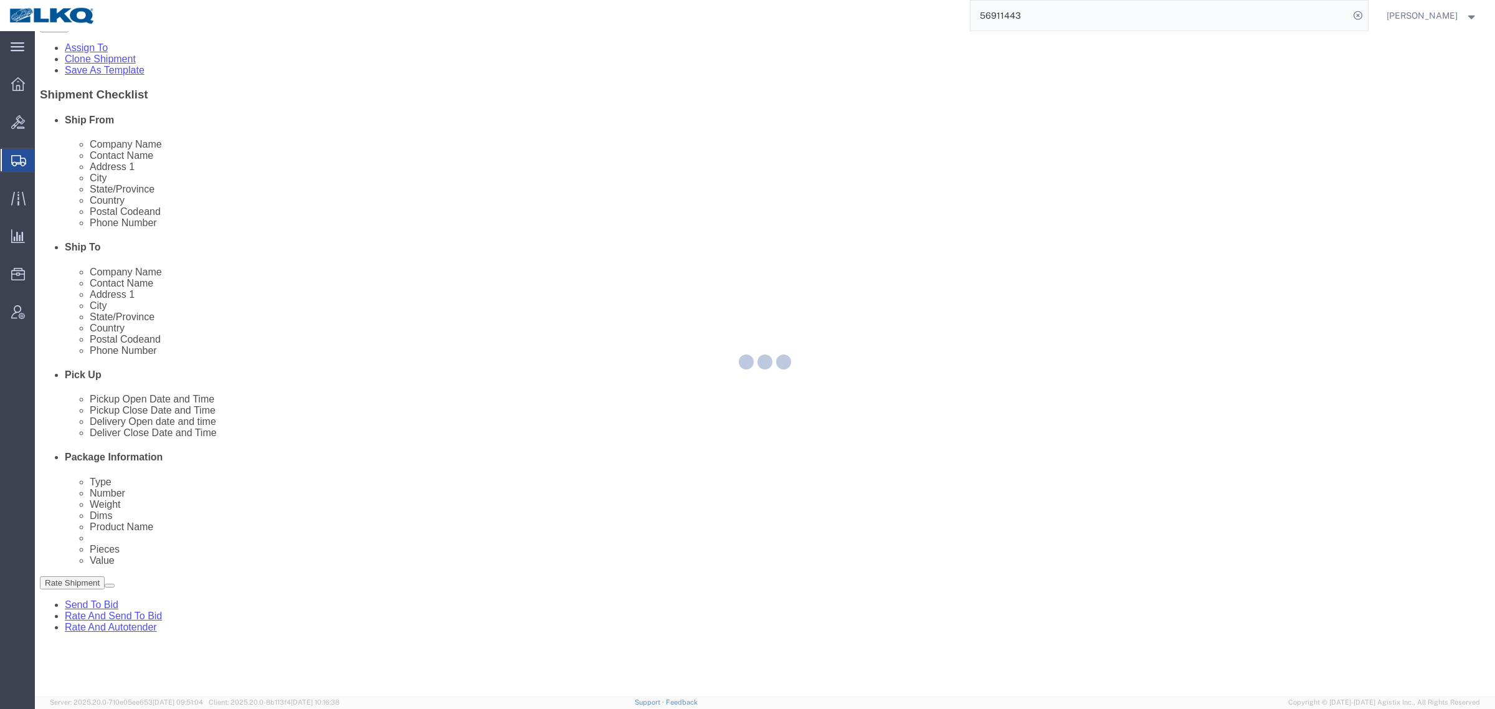
select select "38575"
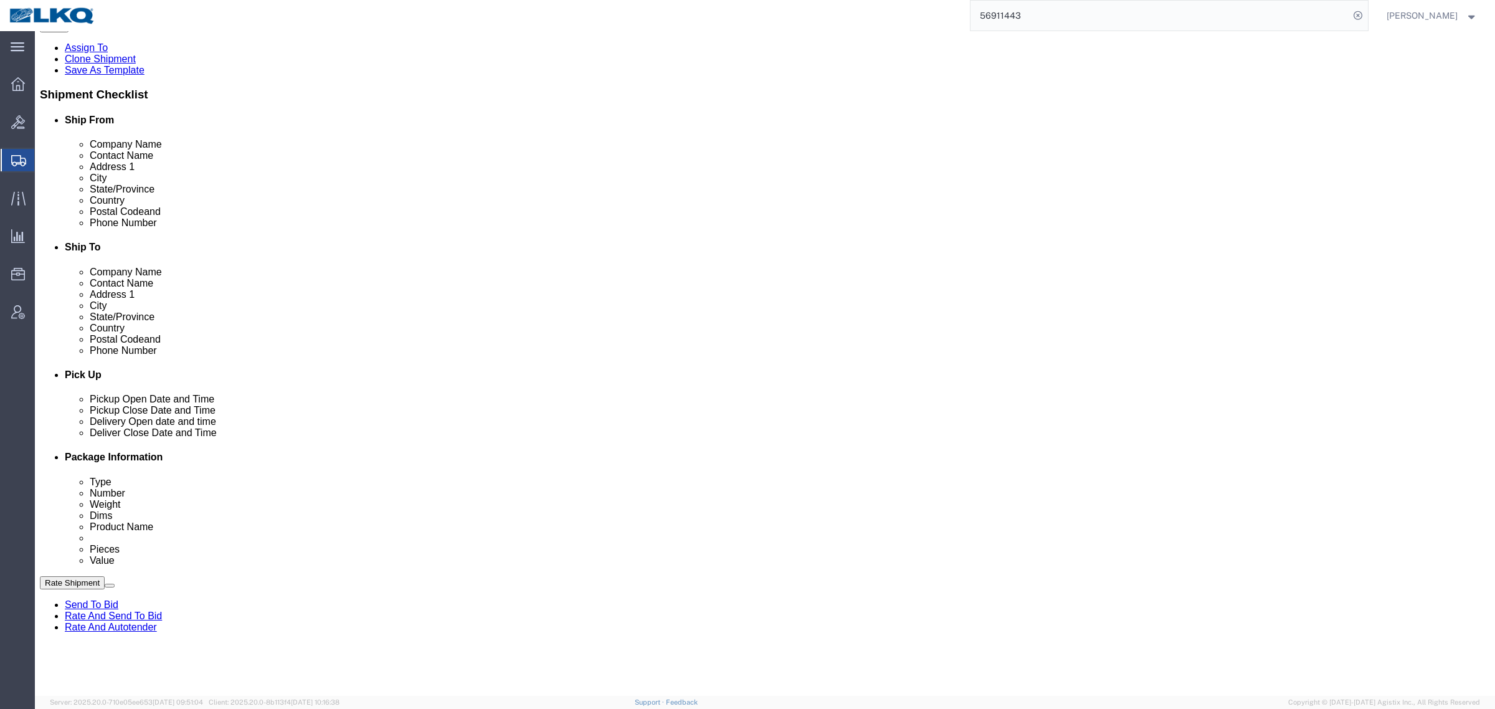
click link "Send To Bid"
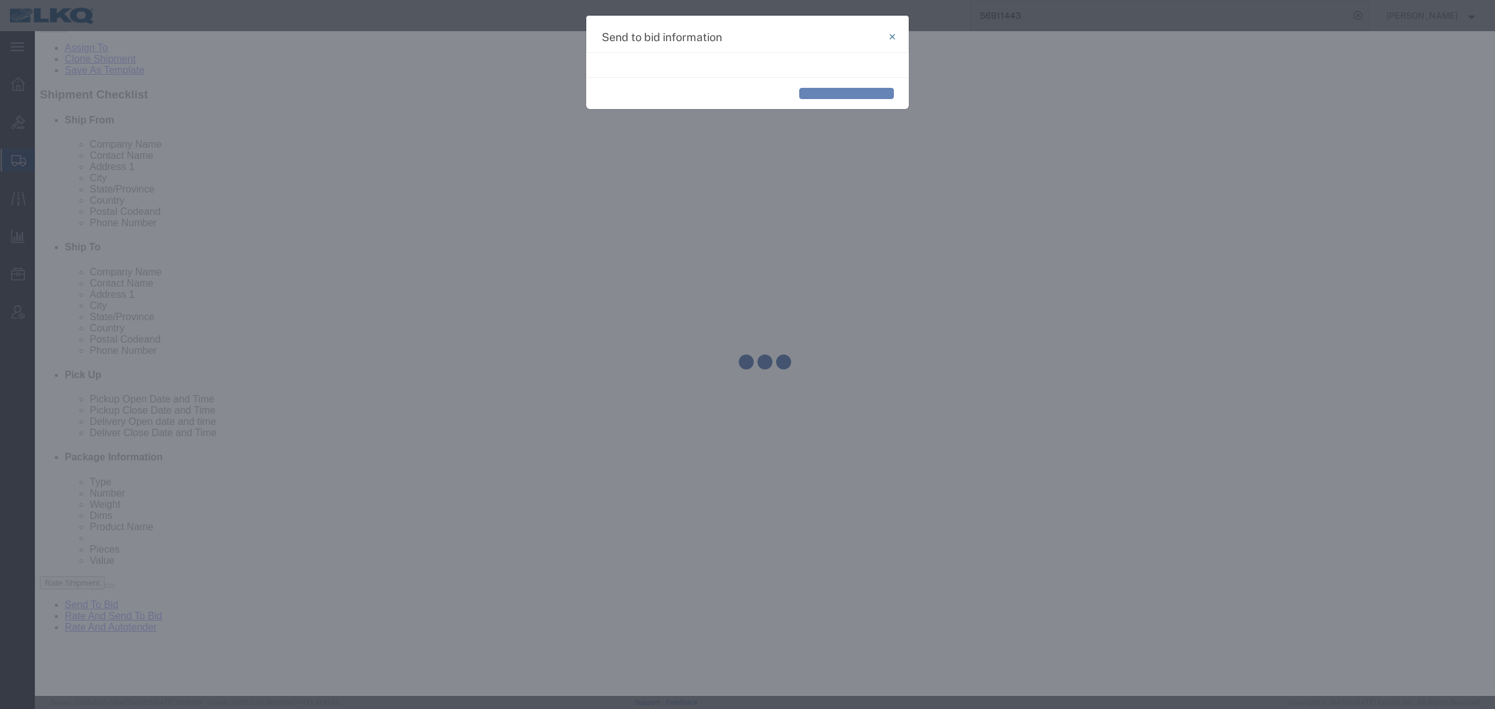
select select "TL"
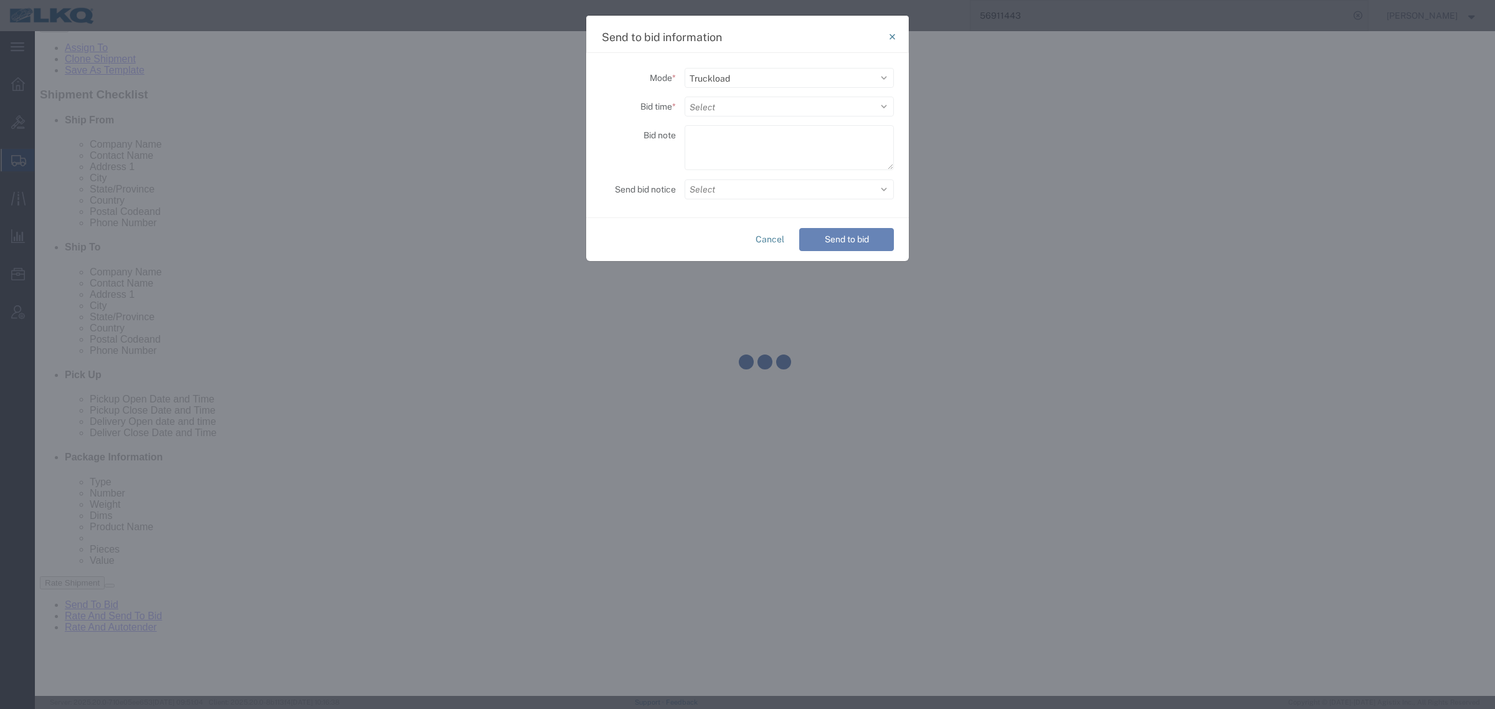
click at [771, 243] on div at bounding box center [765, 363] width 1460 height 665
select select "38575"
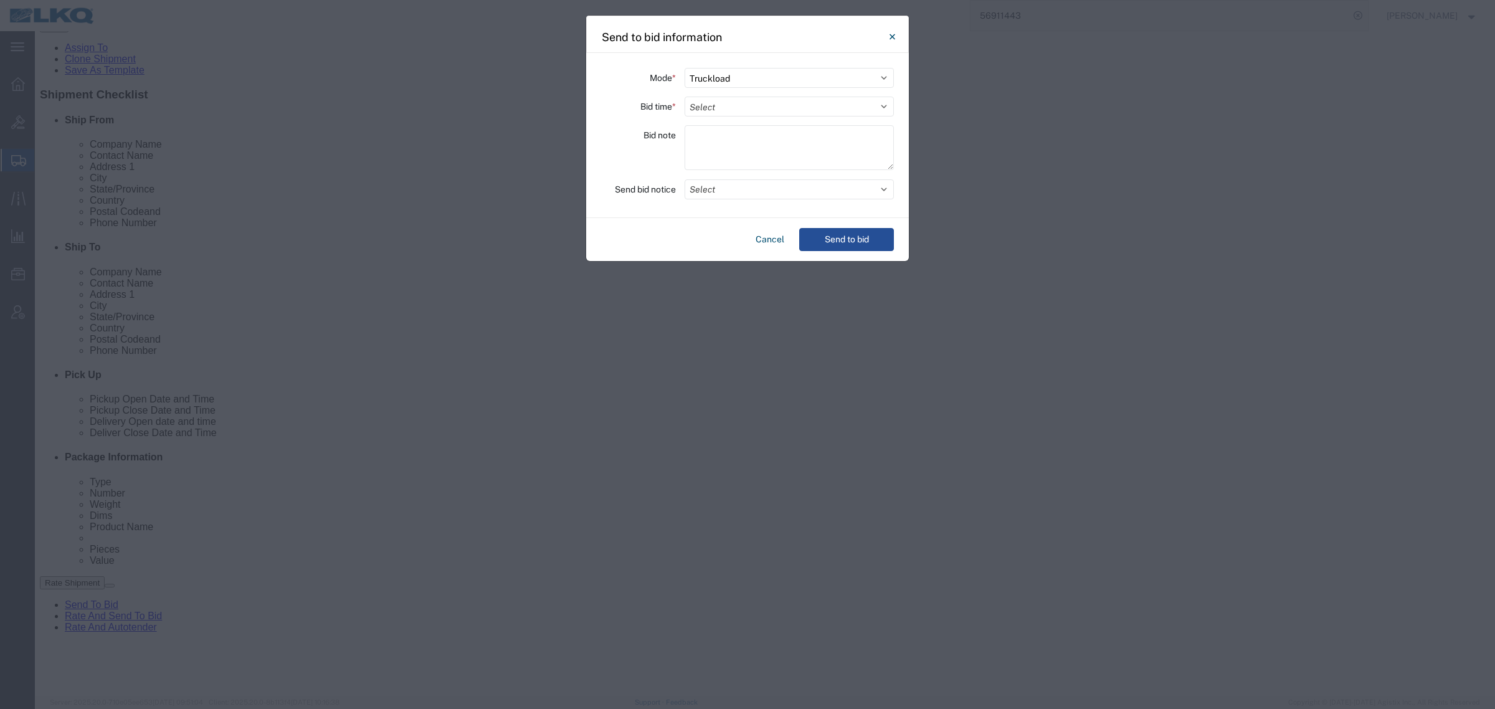
click at [771, 243] on button "Cancel" at bounding box center [770, 239] width 39 height 23
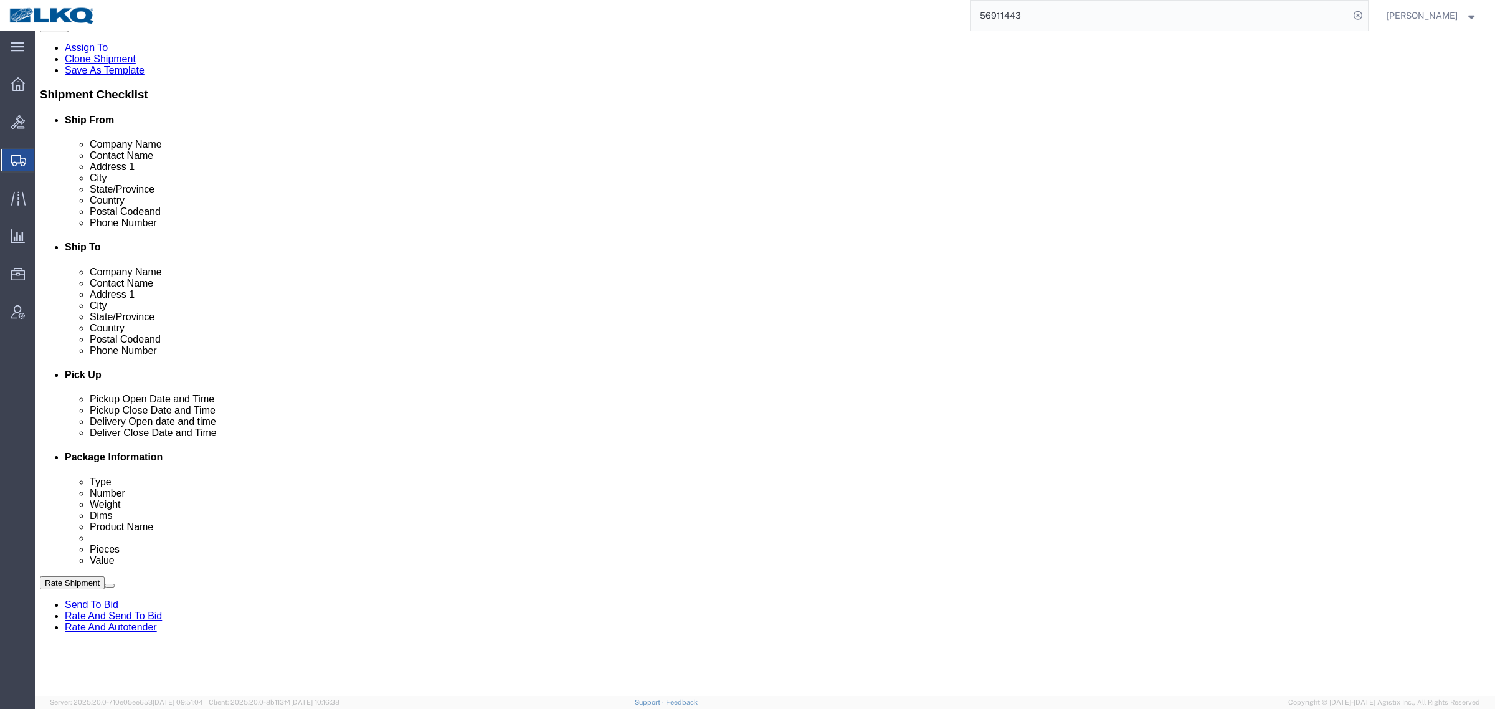
select select "TL"
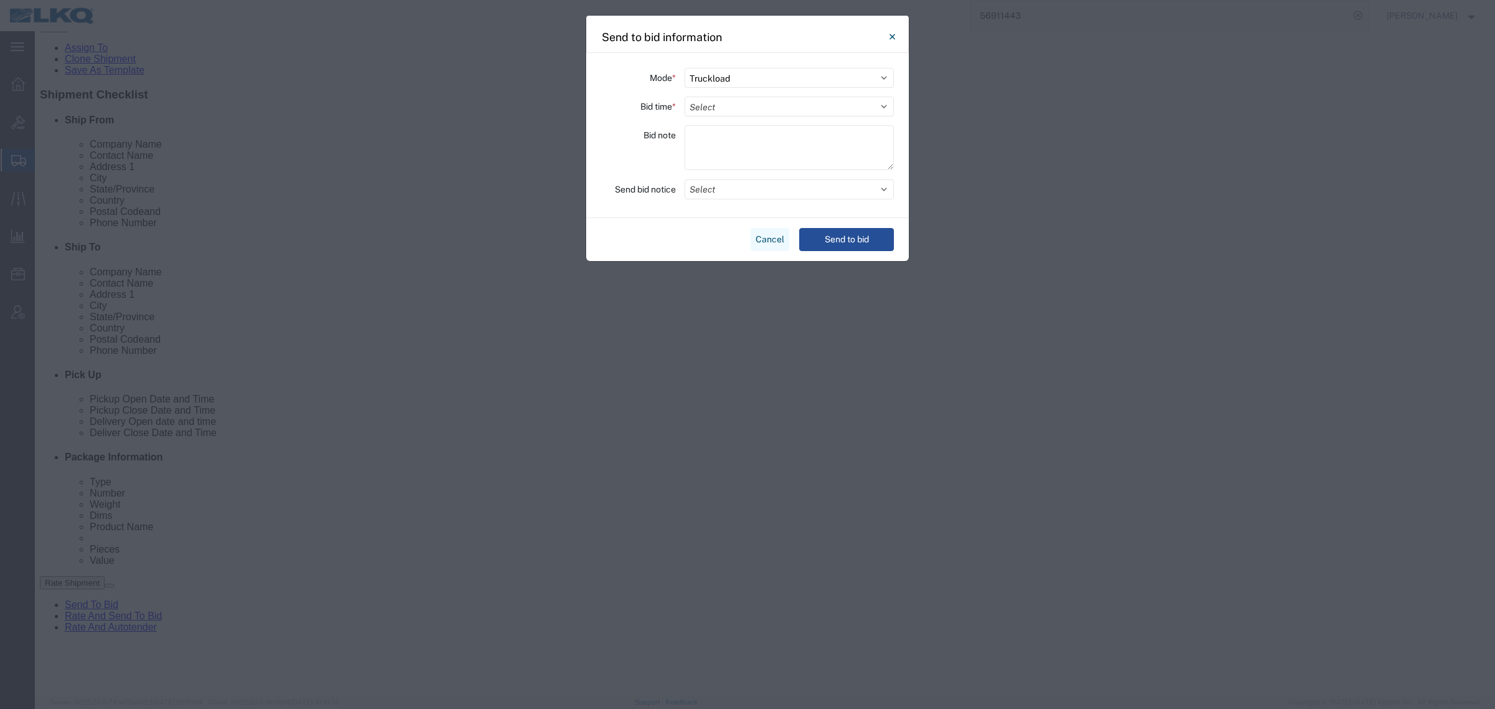
click at [762, 235] on button "Cancel" at bounding box center [770, 239] width 39 height 23
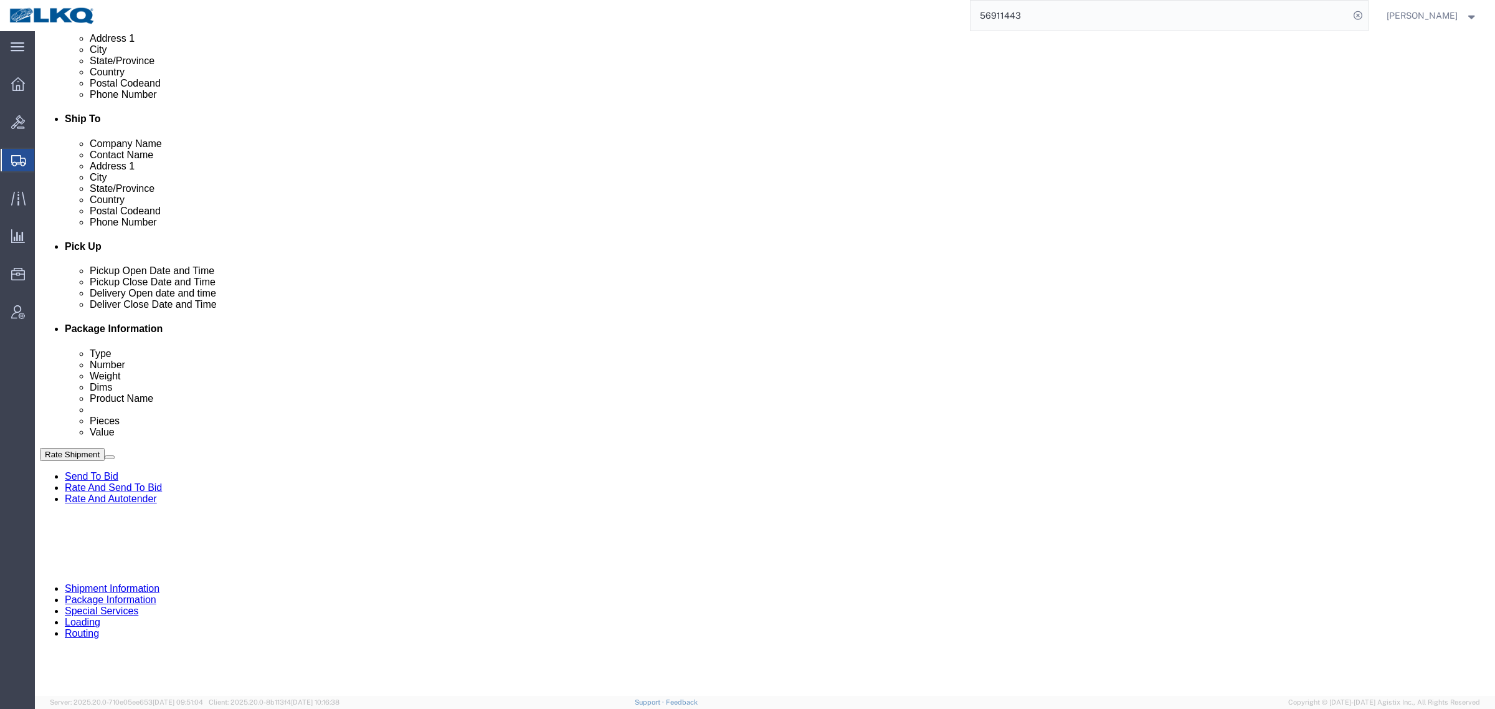
scroll to position [389, 0]
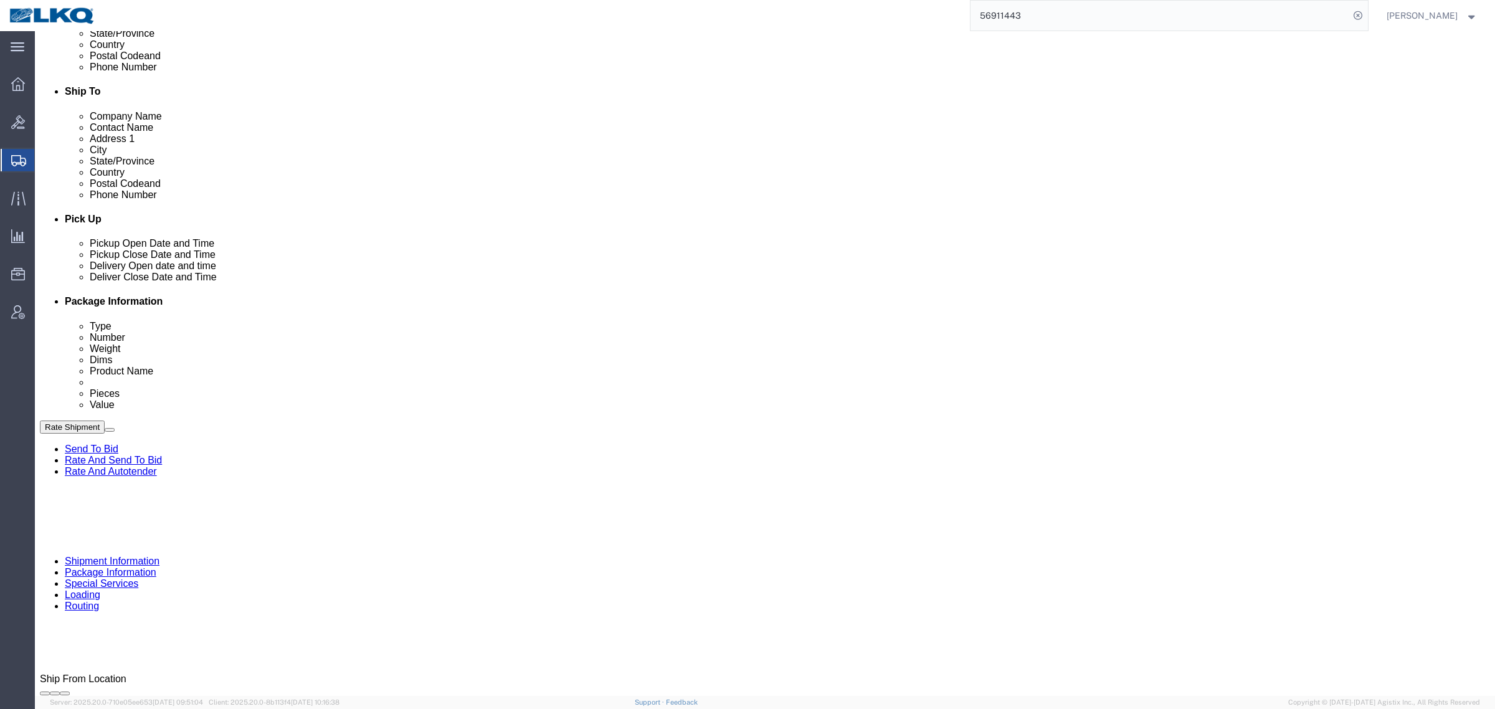
click div "Cancel Save Assign To Clone Shipment Save As Template Shipment Checklist Ship F…"
click link "Notes"
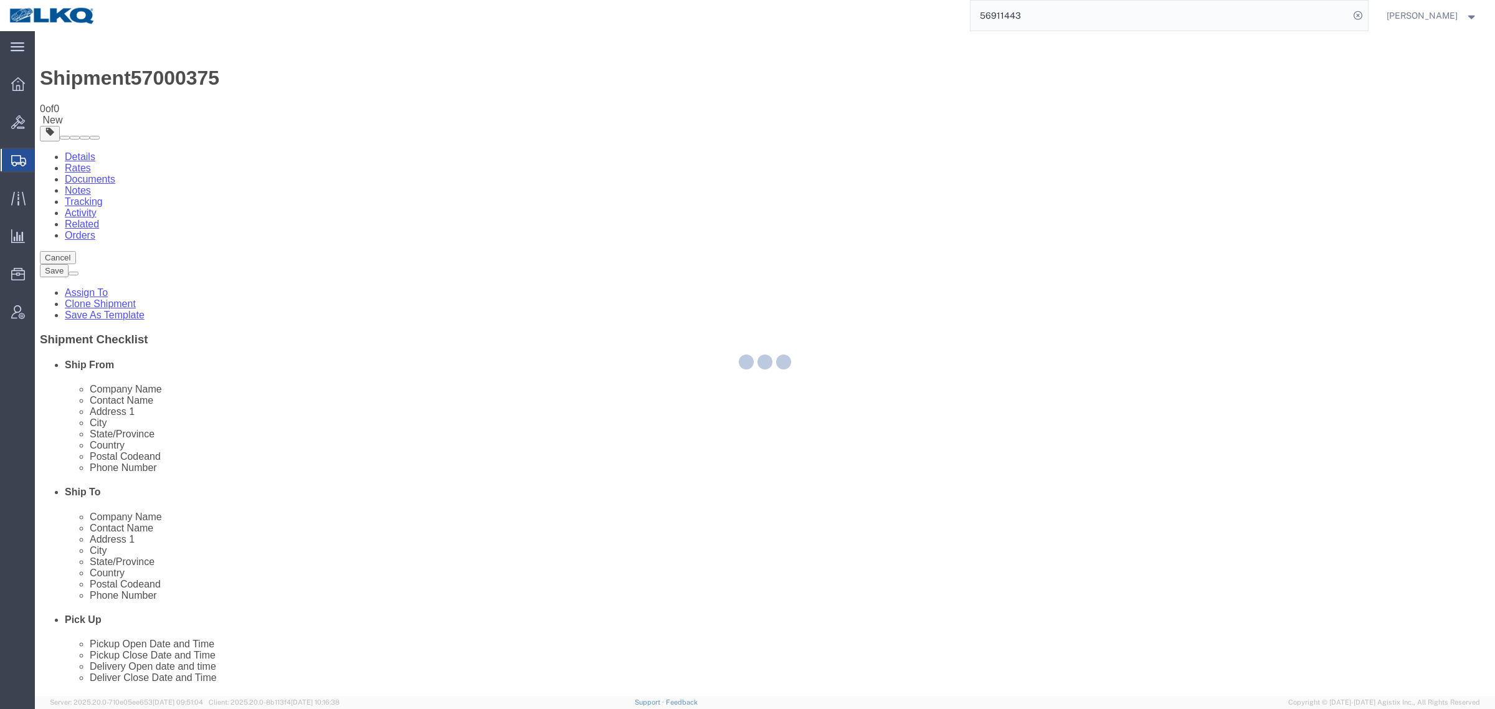
click at [91, 163] on link "Rates" at bounding box center [78, 168] width 26 height 11
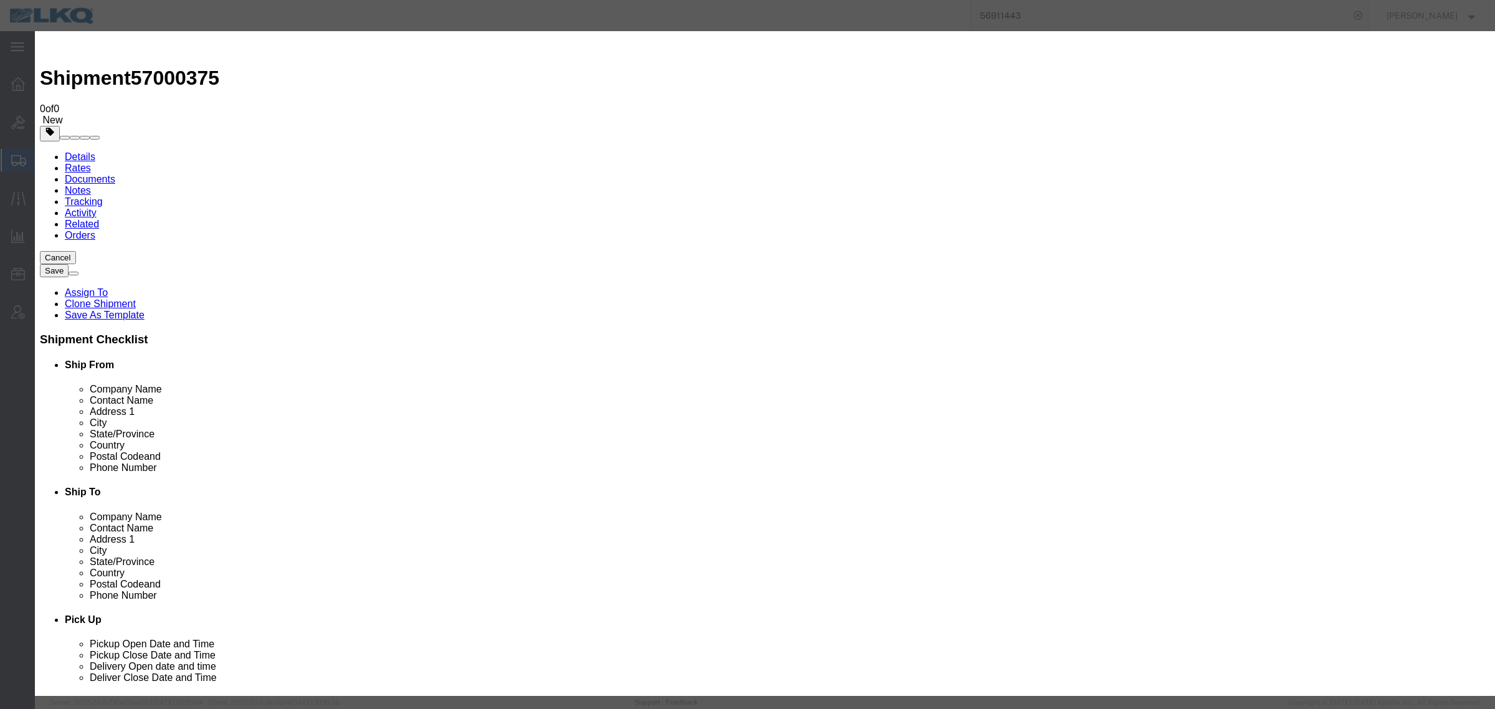
select select "8614"
select select "36762"
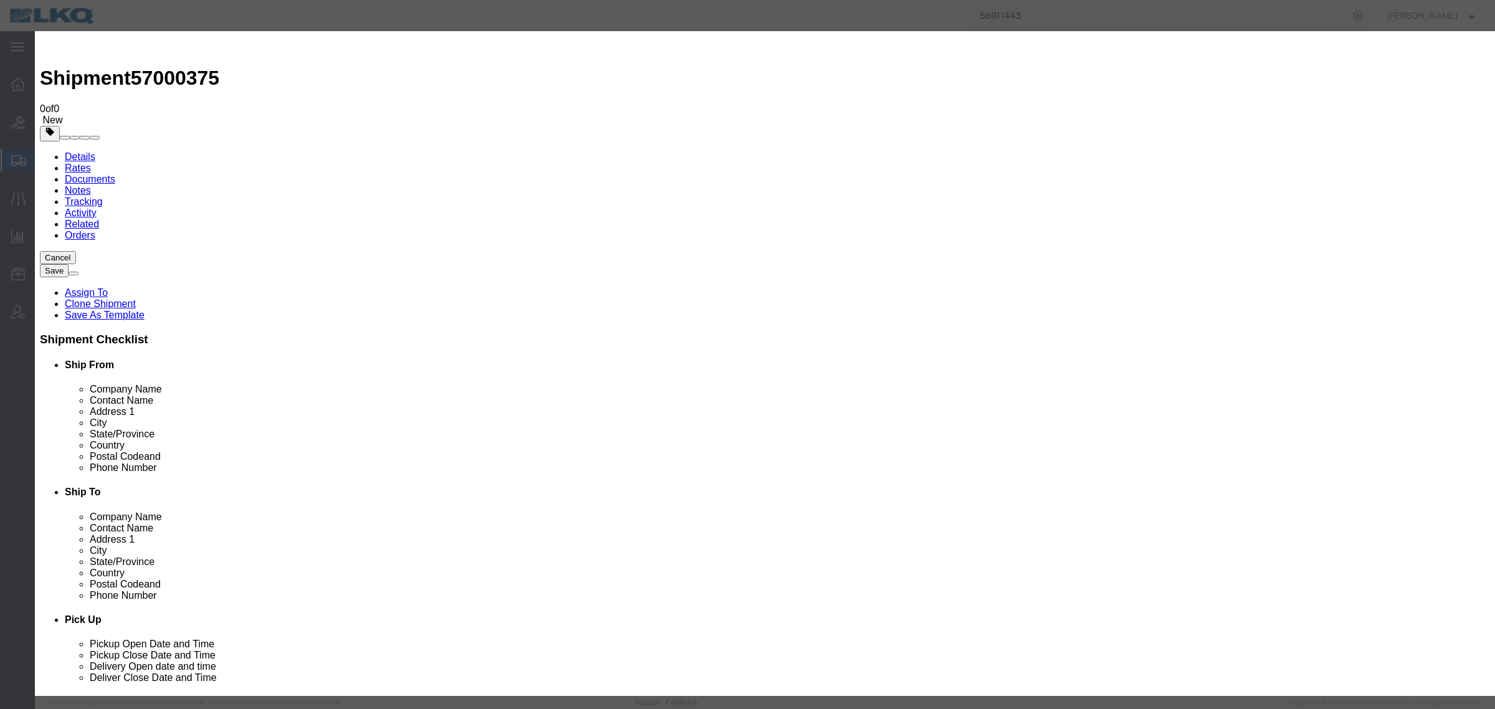
type input "1600"
type input "1,600.00"
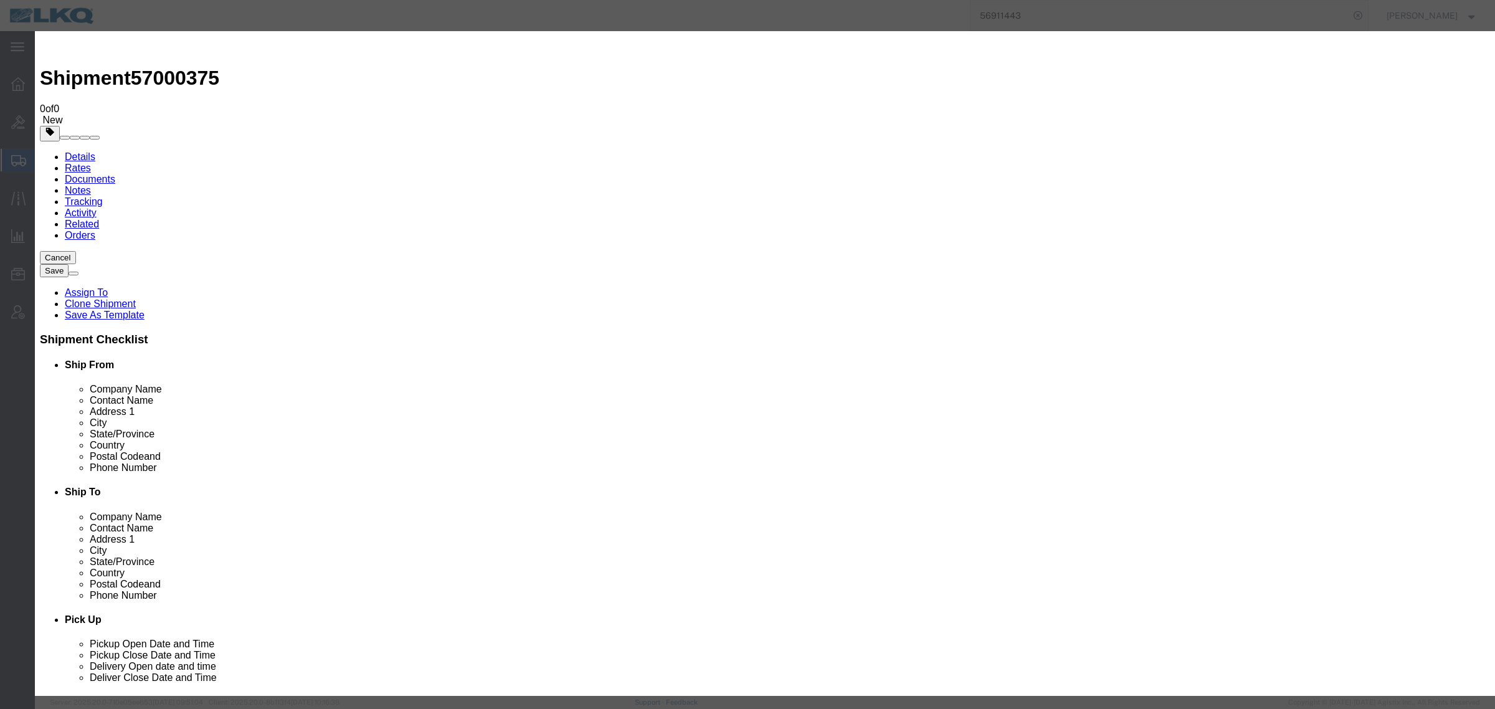
drag, startPoint x: 881, startPoint y: 141, endPoint x: 930, endPoint y: 153, distance: 50.0
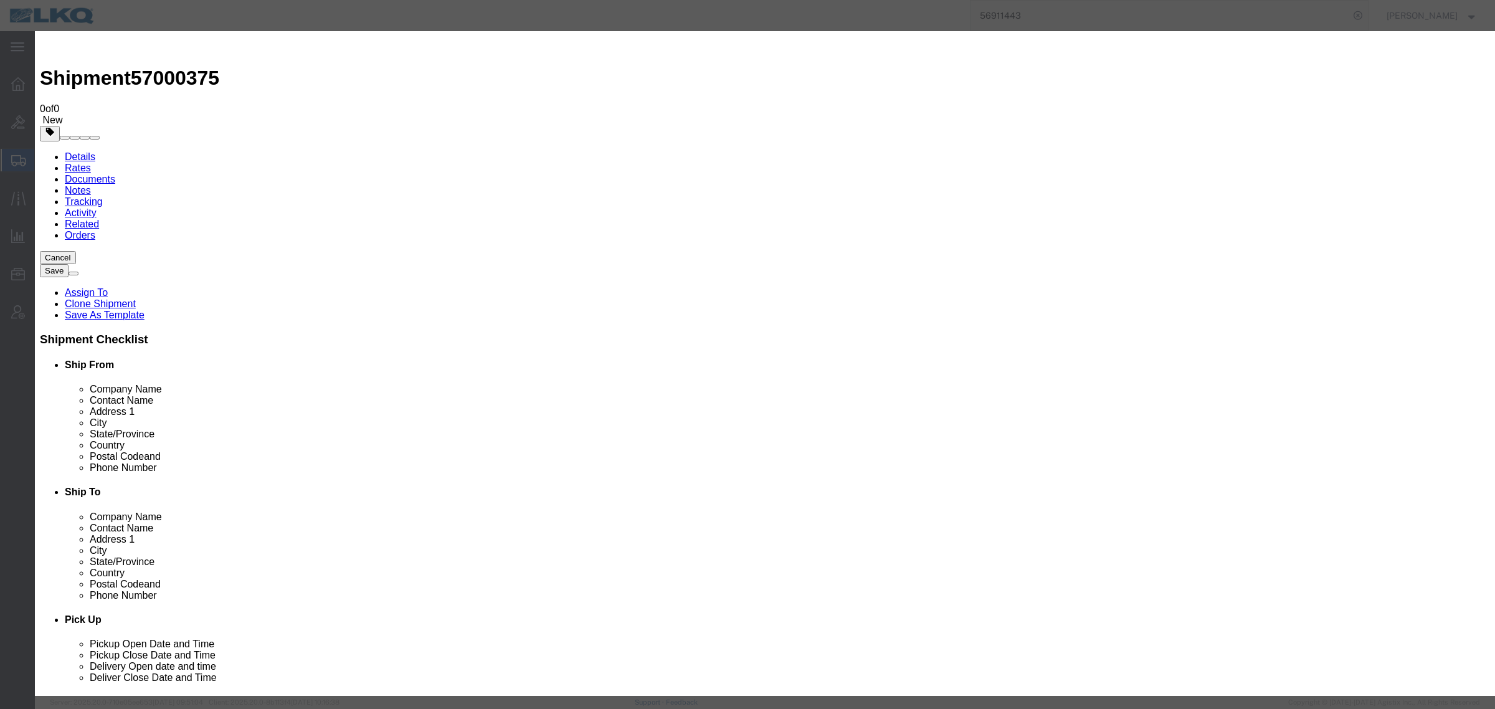
type input "57000375"
type input "[PERSON_NAME]"
type input "6150000000"
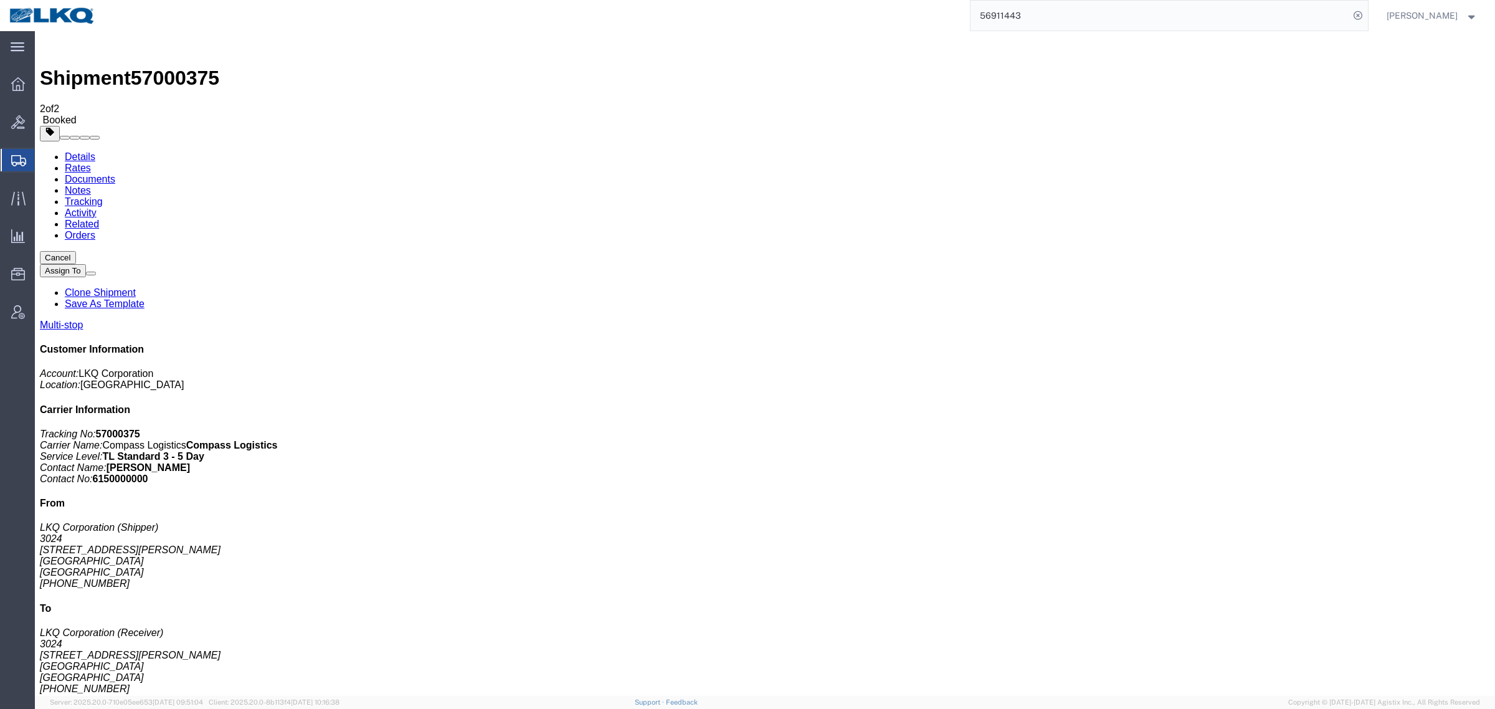
click at [173, 67] on span "57000375" at bounding box center [175, 78] width 88 height 22
copy span "57000375"
drag, startPoint x: 917, startPoint y: 393, endPoint x: 832, endPoint y: 278, distance: 142.9
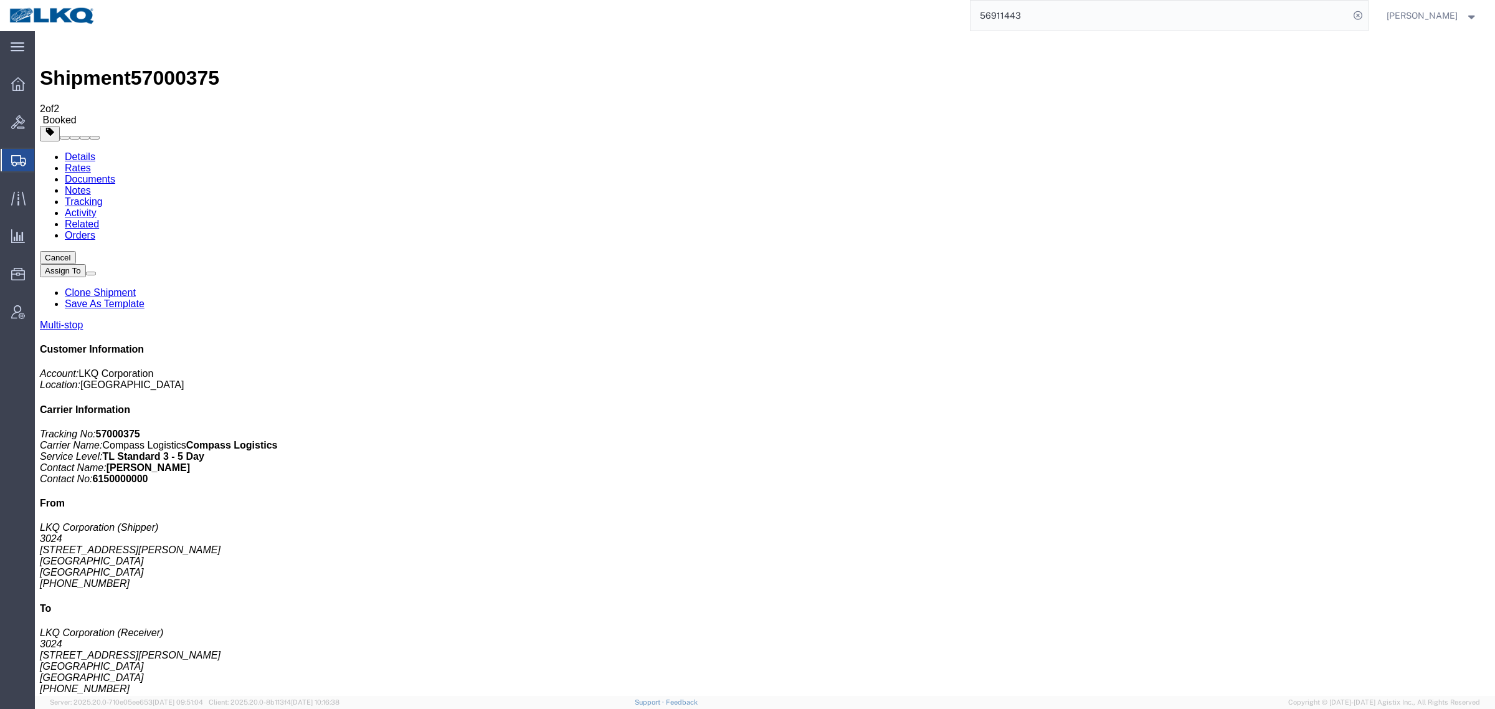
click at [905, 10] on div "56911443" at bounding box center [736, 15] width 1263 height 31
paste input "99604"
type input "56999604"
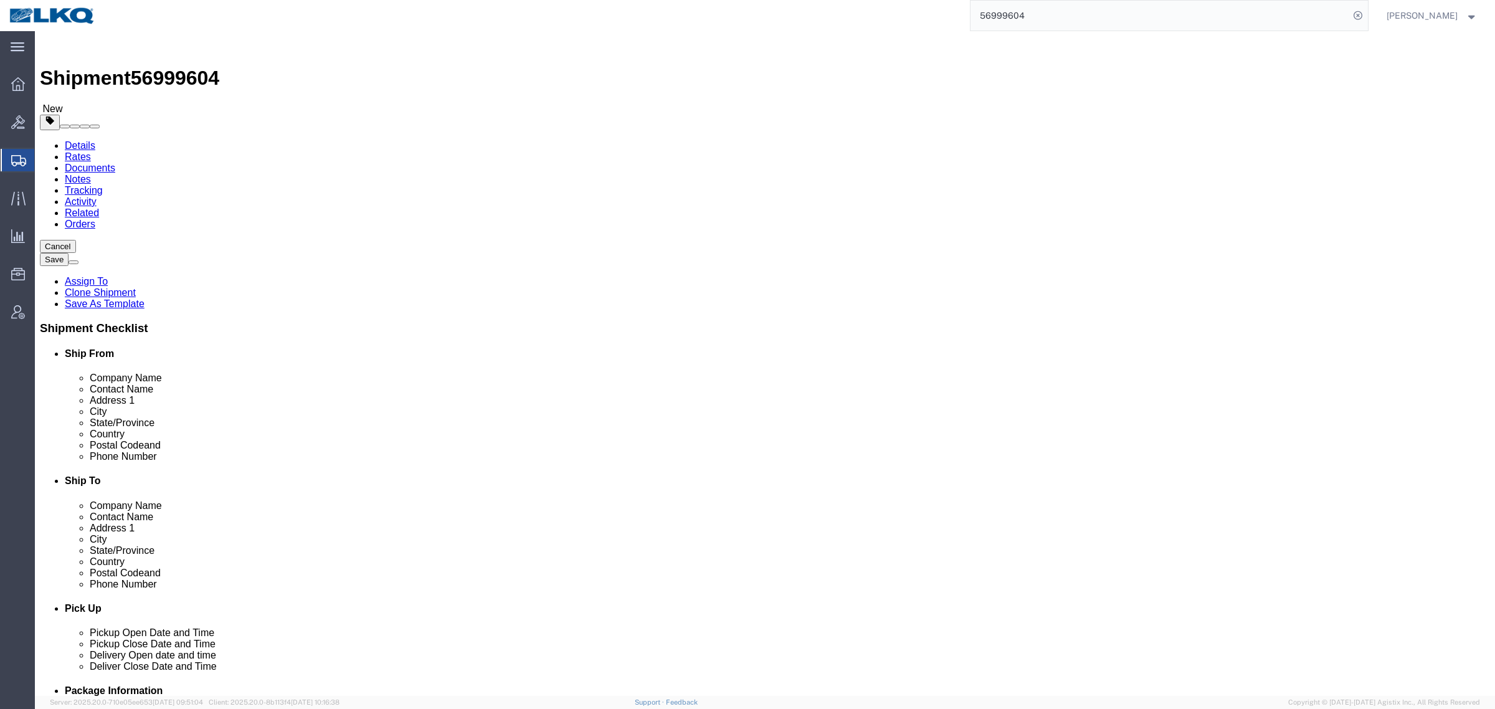
select select "28716"
select select "27940"
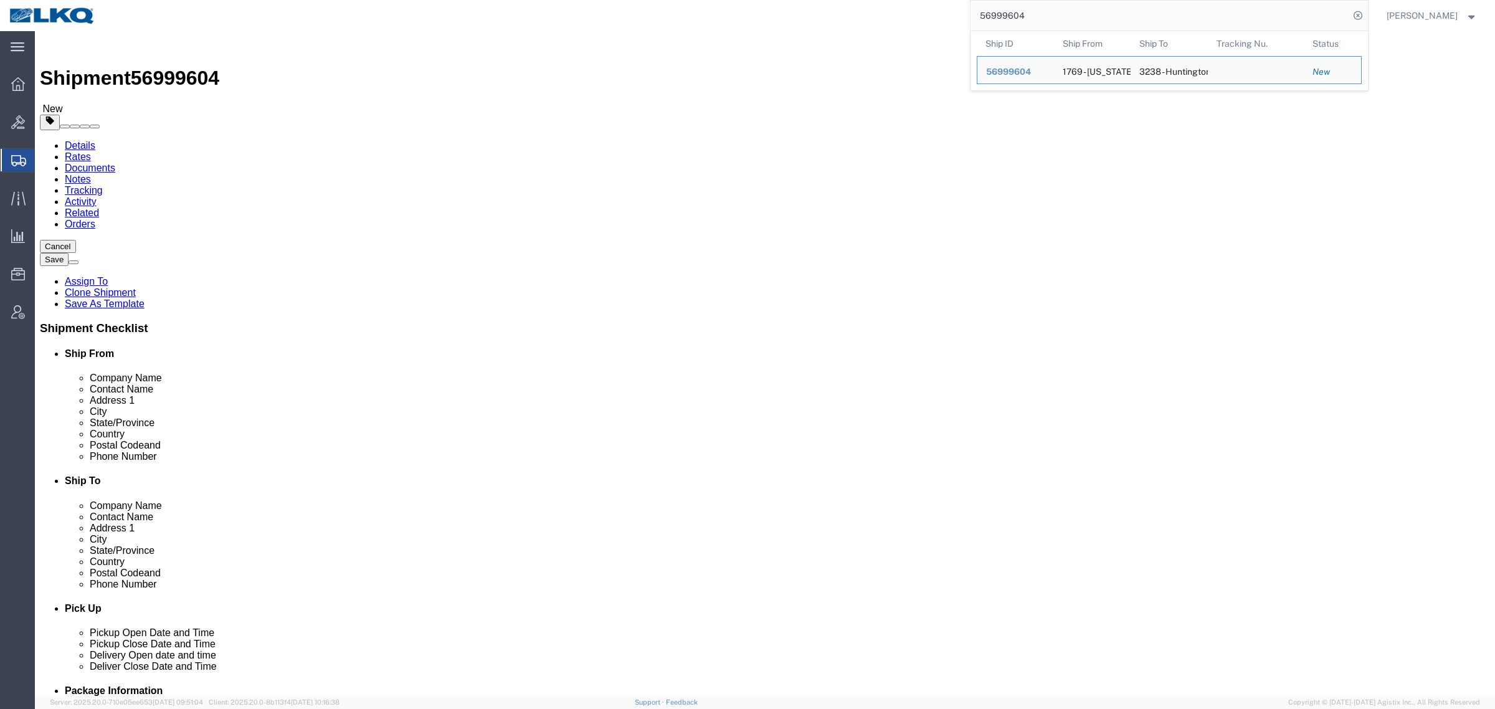
click link "Shipment Information"
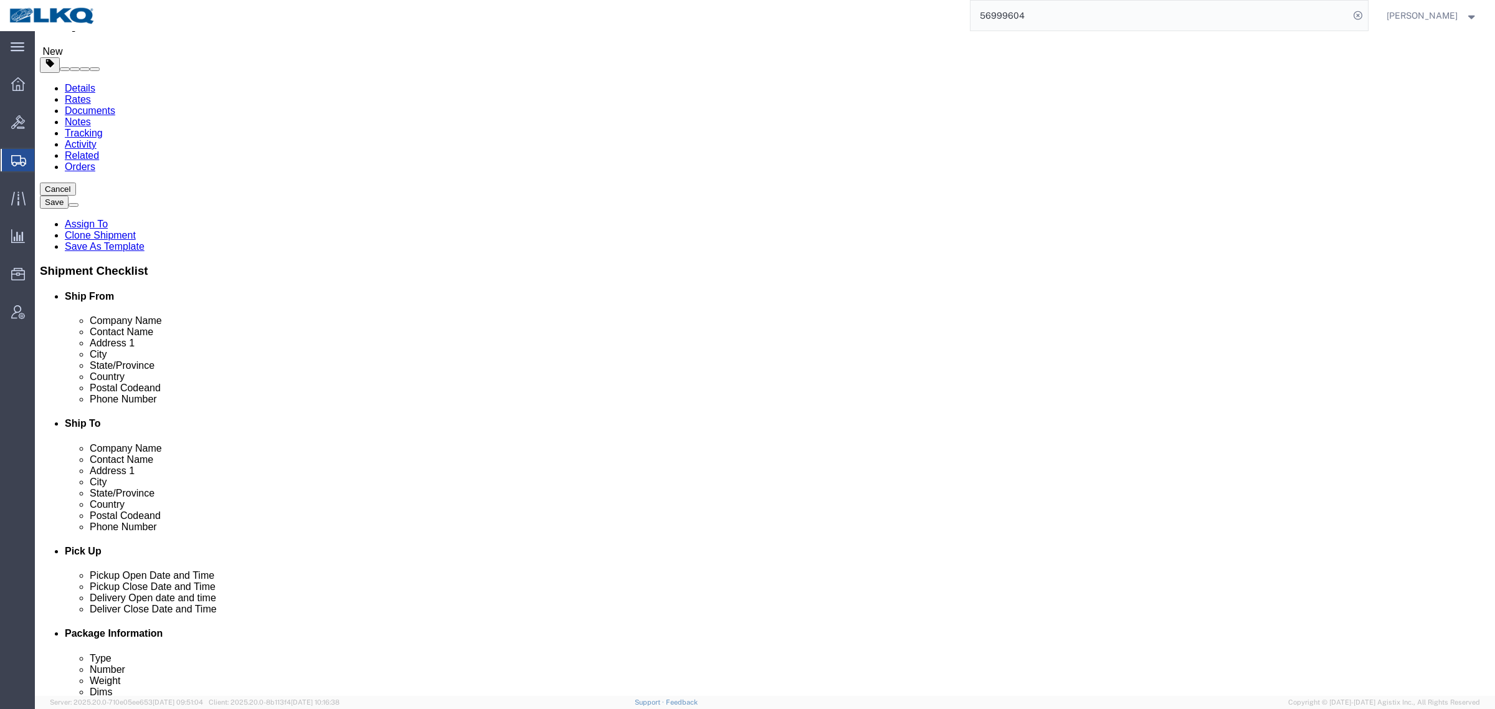
scroll to position [156, 0]
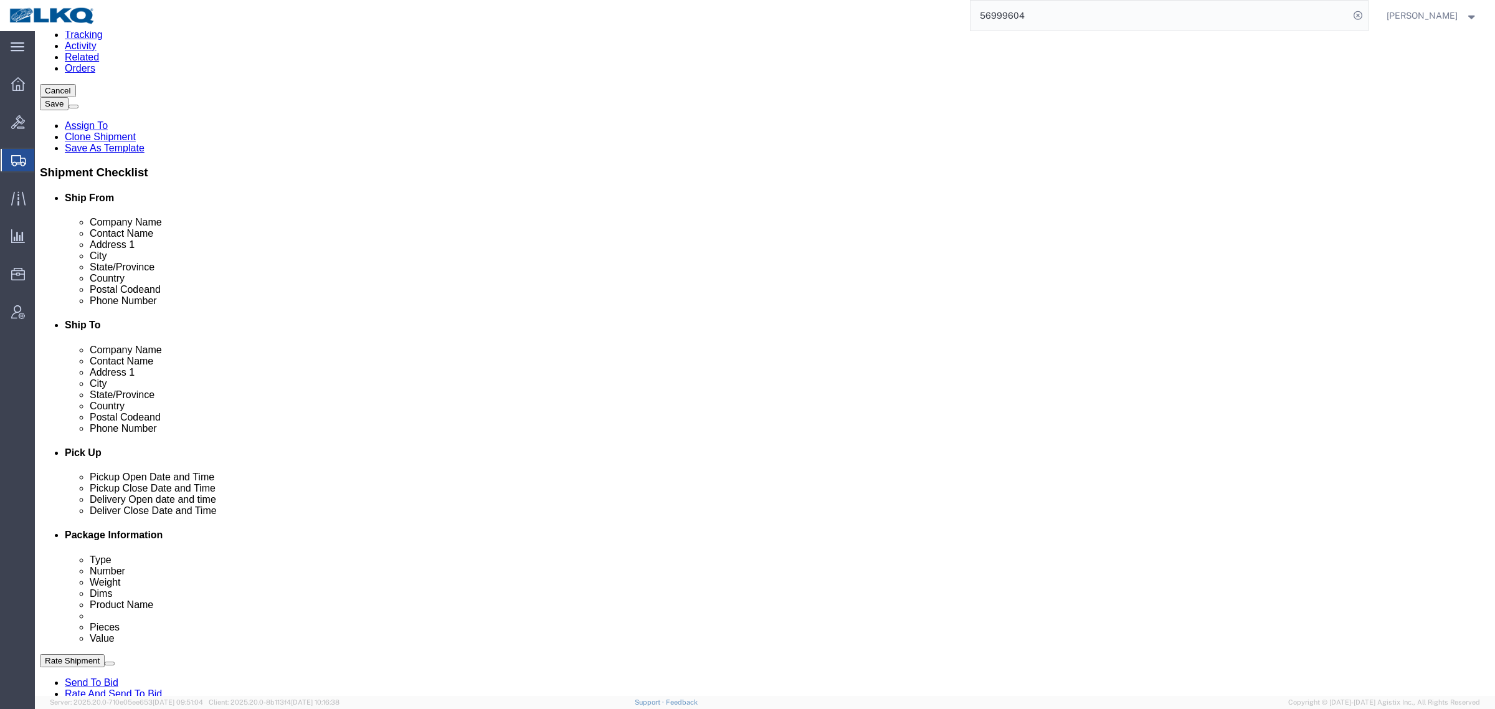
click div "Route Details Add Stop"
drag, startPoint x: 1275, startPoint y: 589, endPoint x: 1288, endPoint y: 625, distance: 37.6
click div "Cancel Save Assign To Clone Shipment Save As Template Shipment Checklist Ship F…"
click button "Rate Shipment"
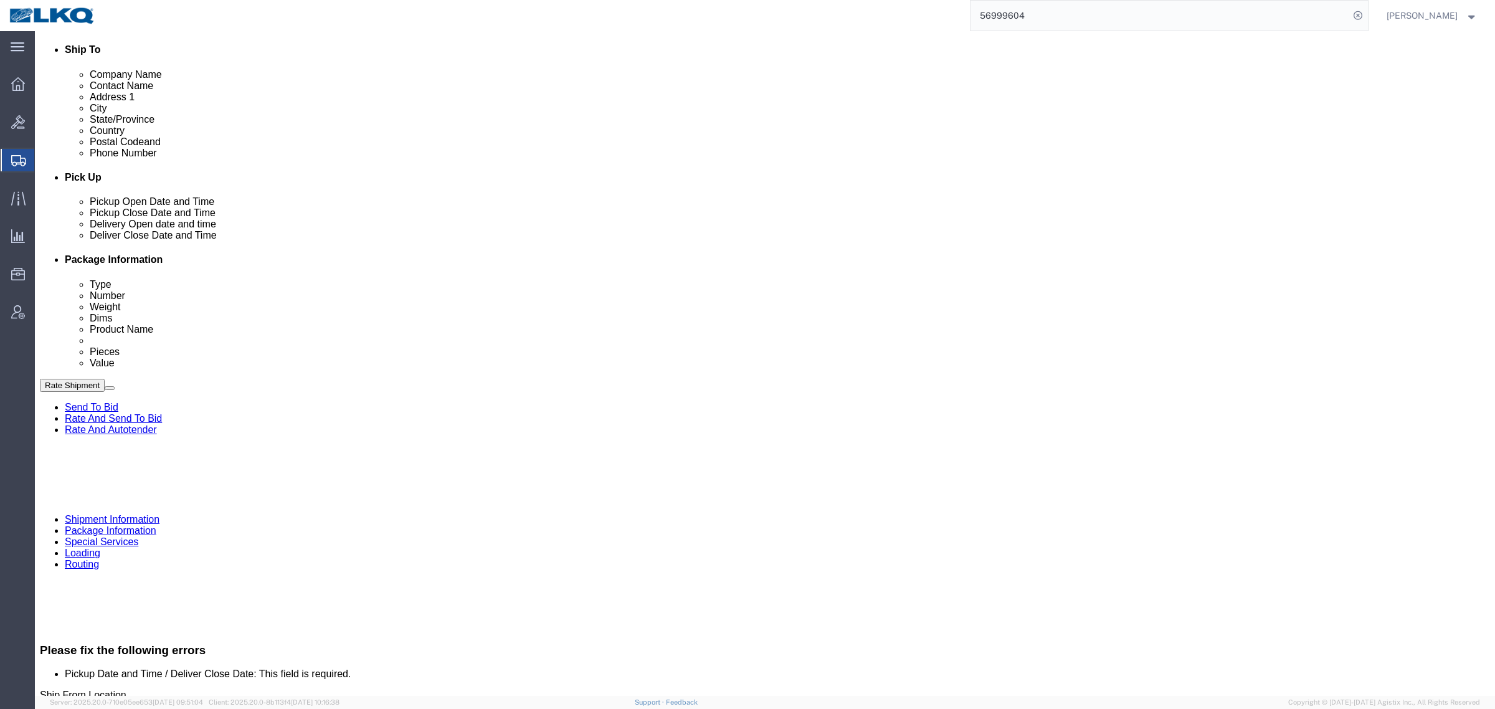
scroll to position [467, 0]
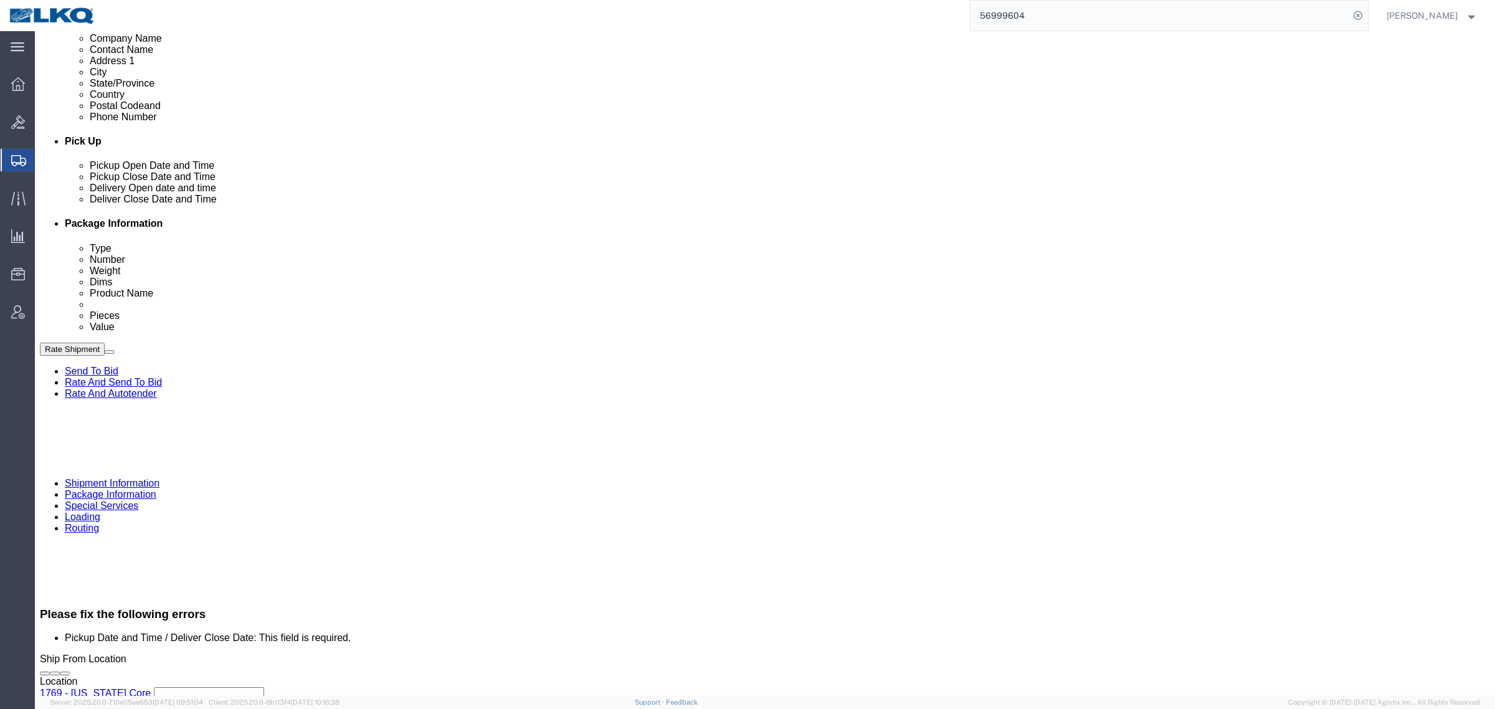
click div "Oct 15 2025 7:00 AM"
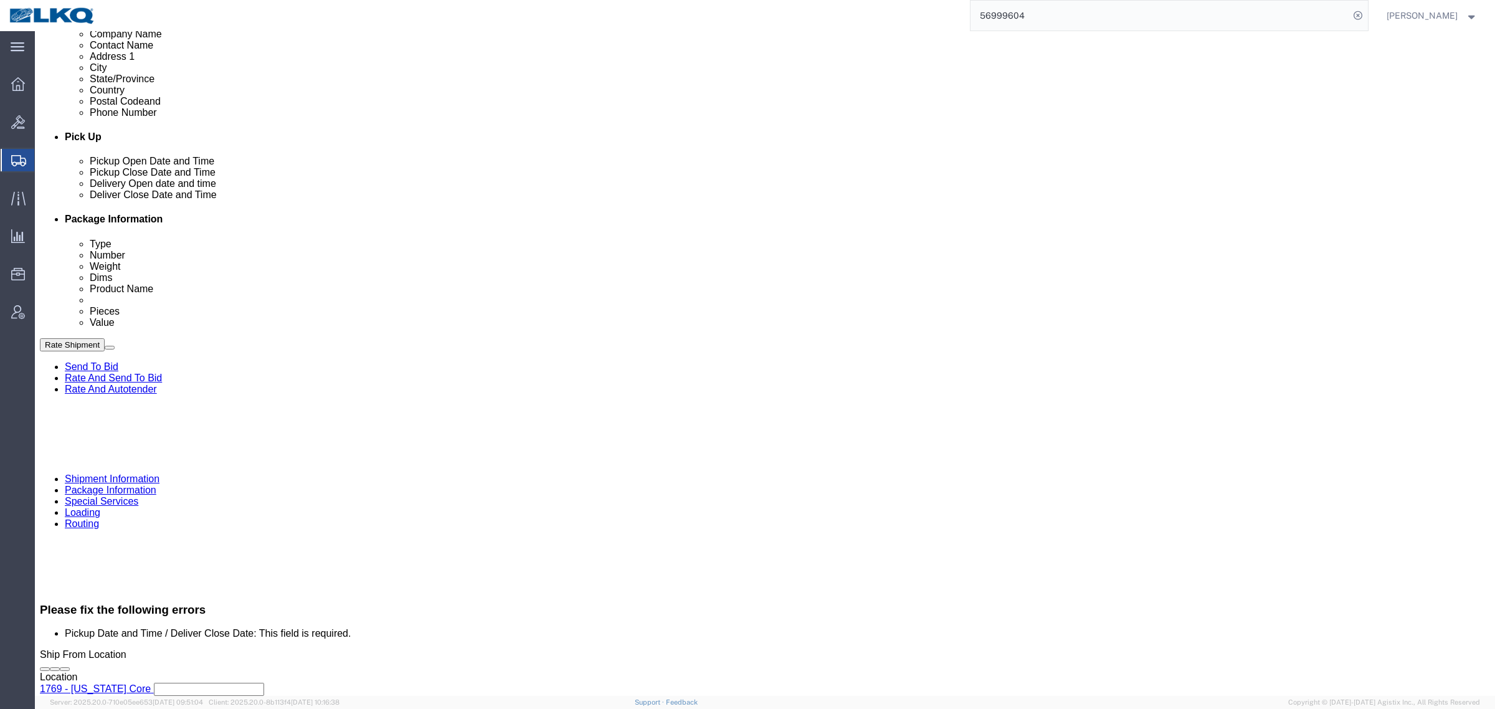
click div "Pickup Date and Time"
click div "Oct 15 2025 7:00 AM"
click div "Oct 13 2025 7:00 AM"
click button "Apply"
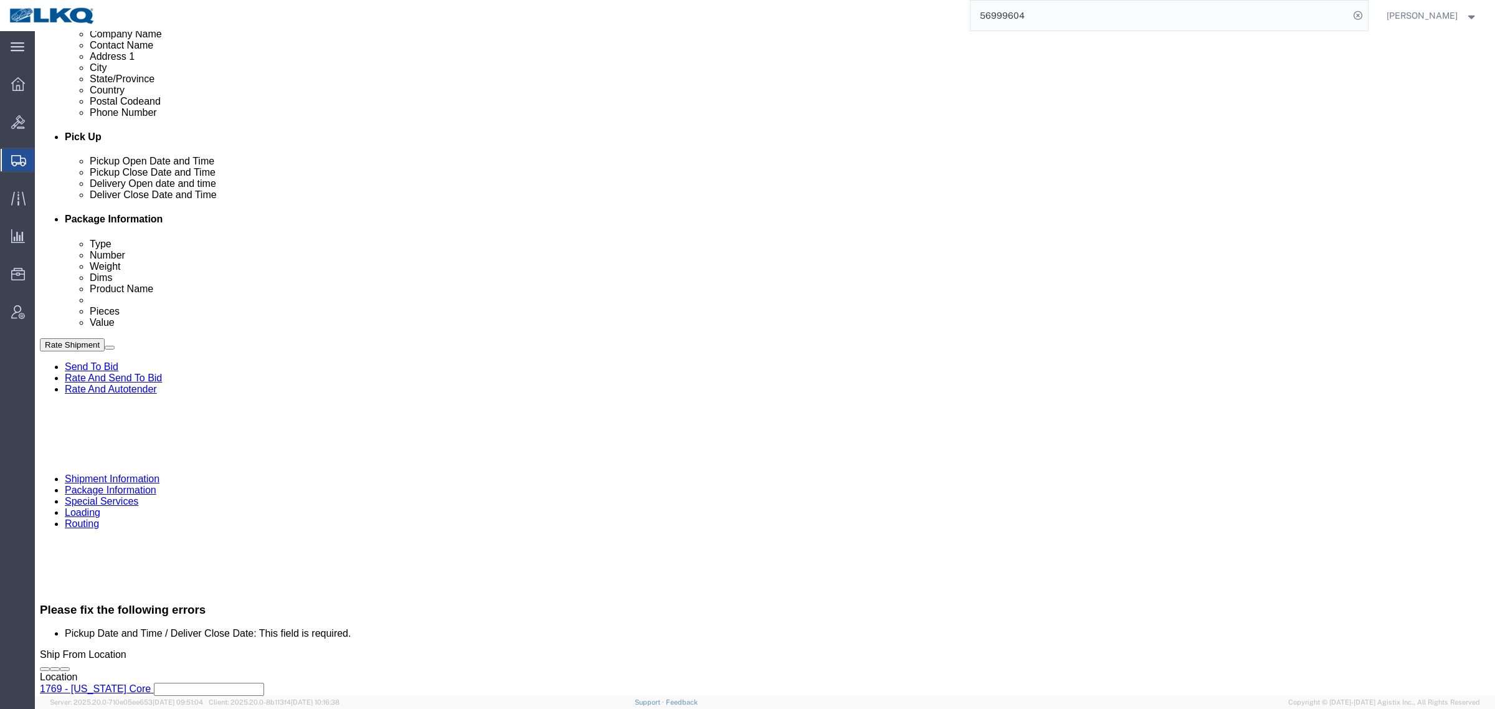
click div
click button "Apply"
click div "Oct 12 2025 7:00 AM"
click button "Apply"
click button "Rate Shipment"
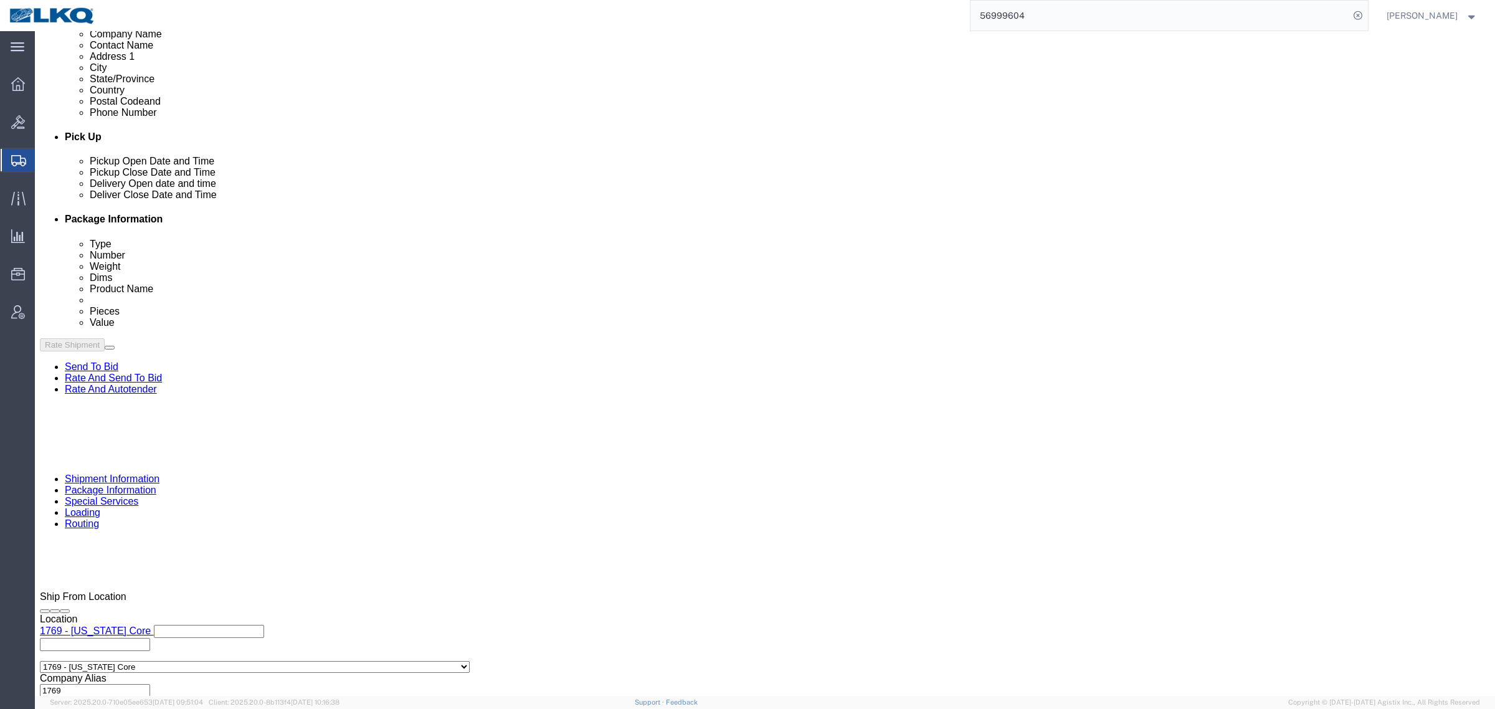
scroll to position [419, 0]
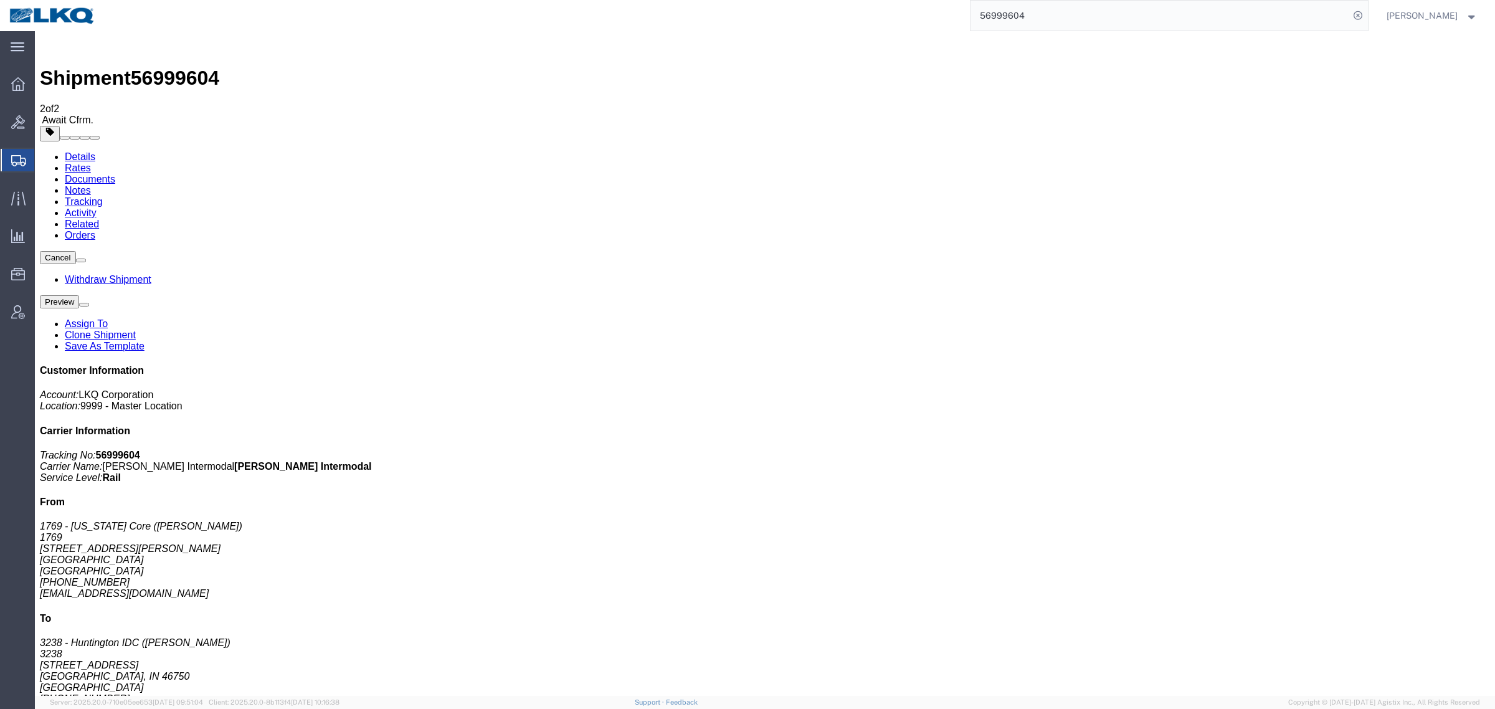
click at [1058, 19] on input "56999604" at bounding box center [1159, 16] width 379 height 30
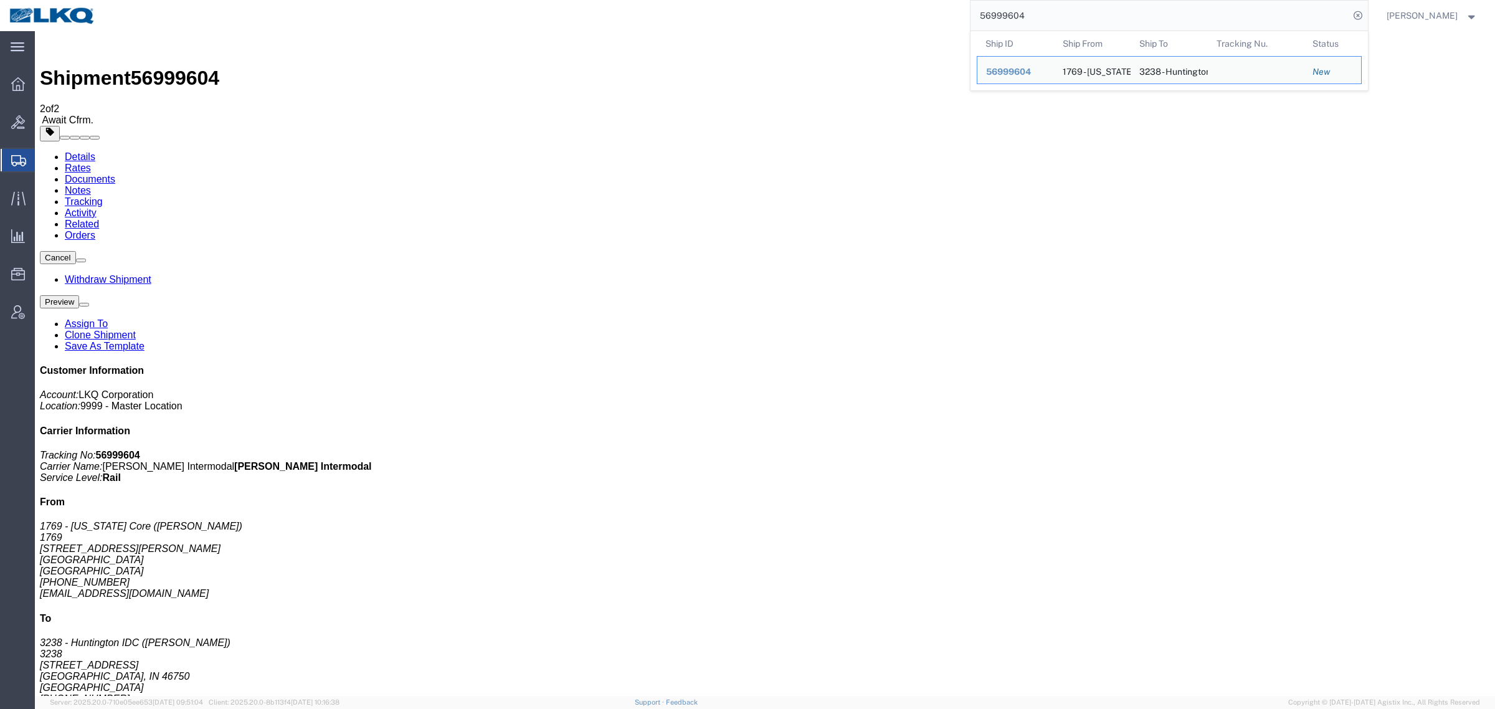
click at [1058, 19] on input "56999604" at bounding box center [1159, 16] width 379 height 30
paste input "7000375"
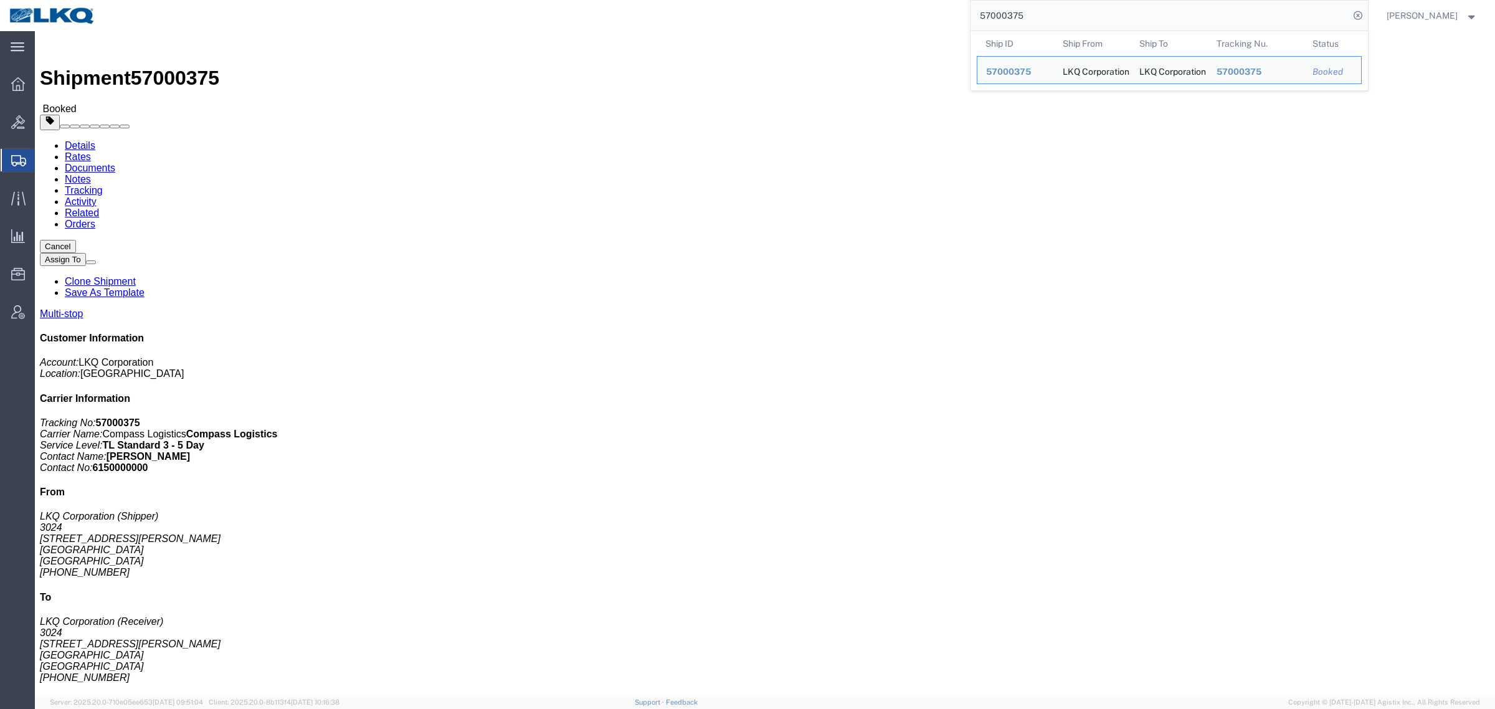
drag, startPoint x: 1040, startPoint y: 14, endPoint x: 797, endPoint y: 30, distance: 243.4
click at [812, 29] on div "57000375 Ship ID Ship From Ship To Tracking Nu. Status Ship ID 57000375 Ship Fr…" at bounding box center [736, 15] width 1263 height 31
paste input "6999614"
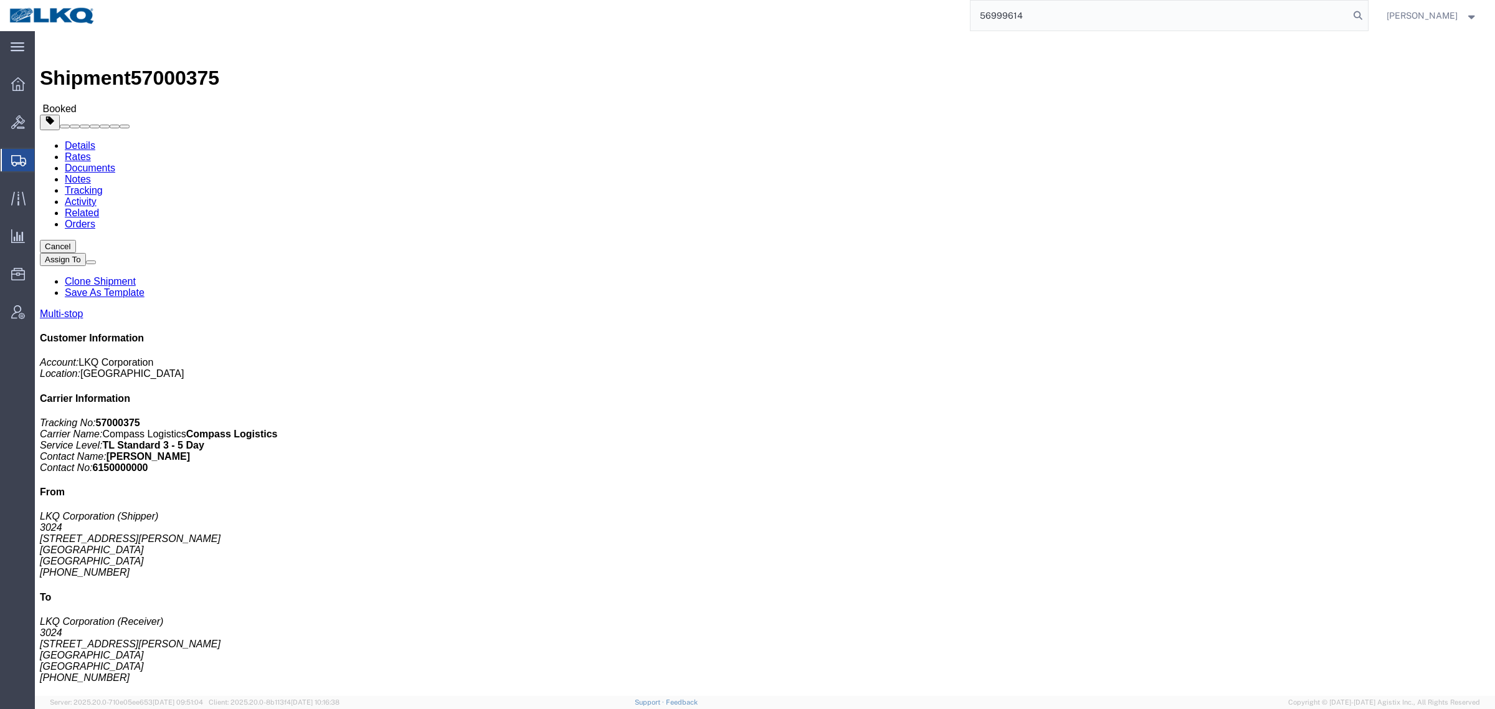
type input "56999614"
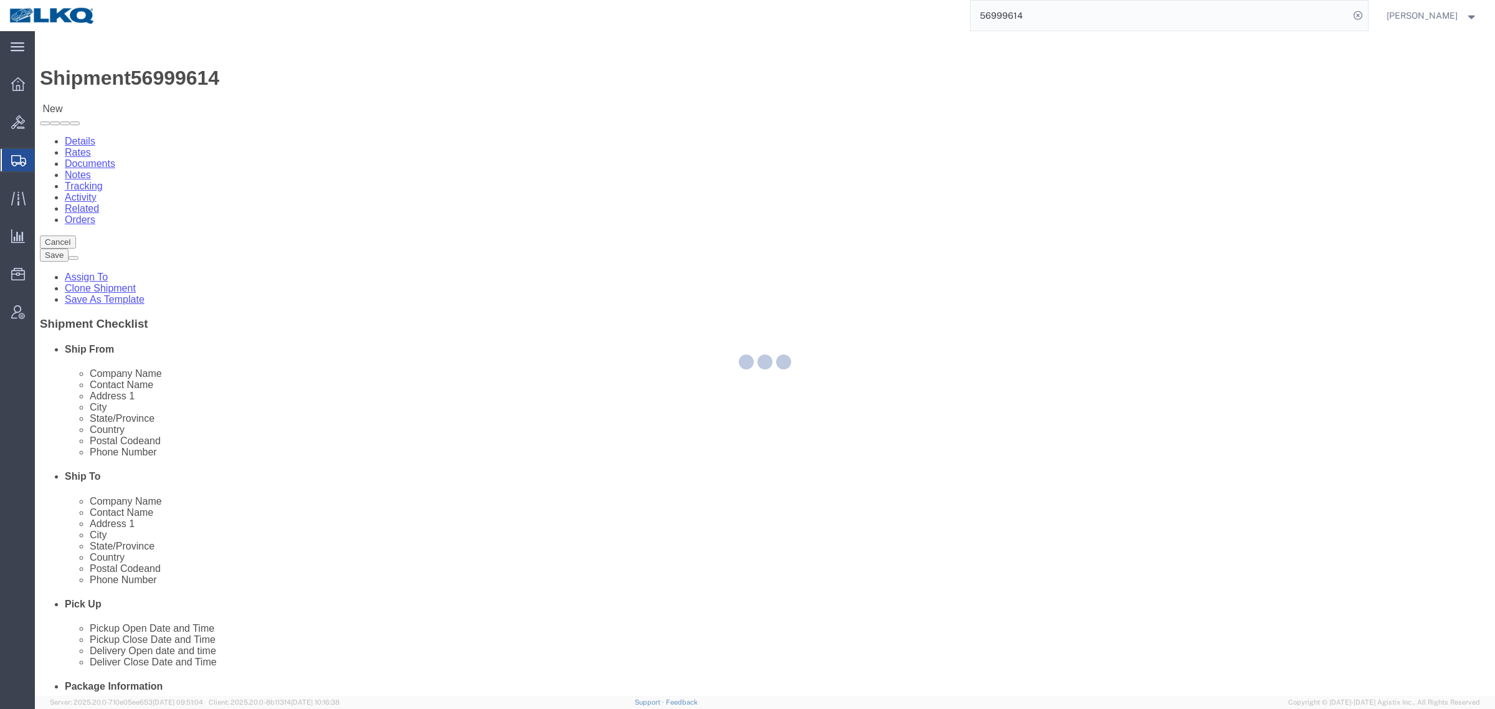
select select "65991"
select select "30533"
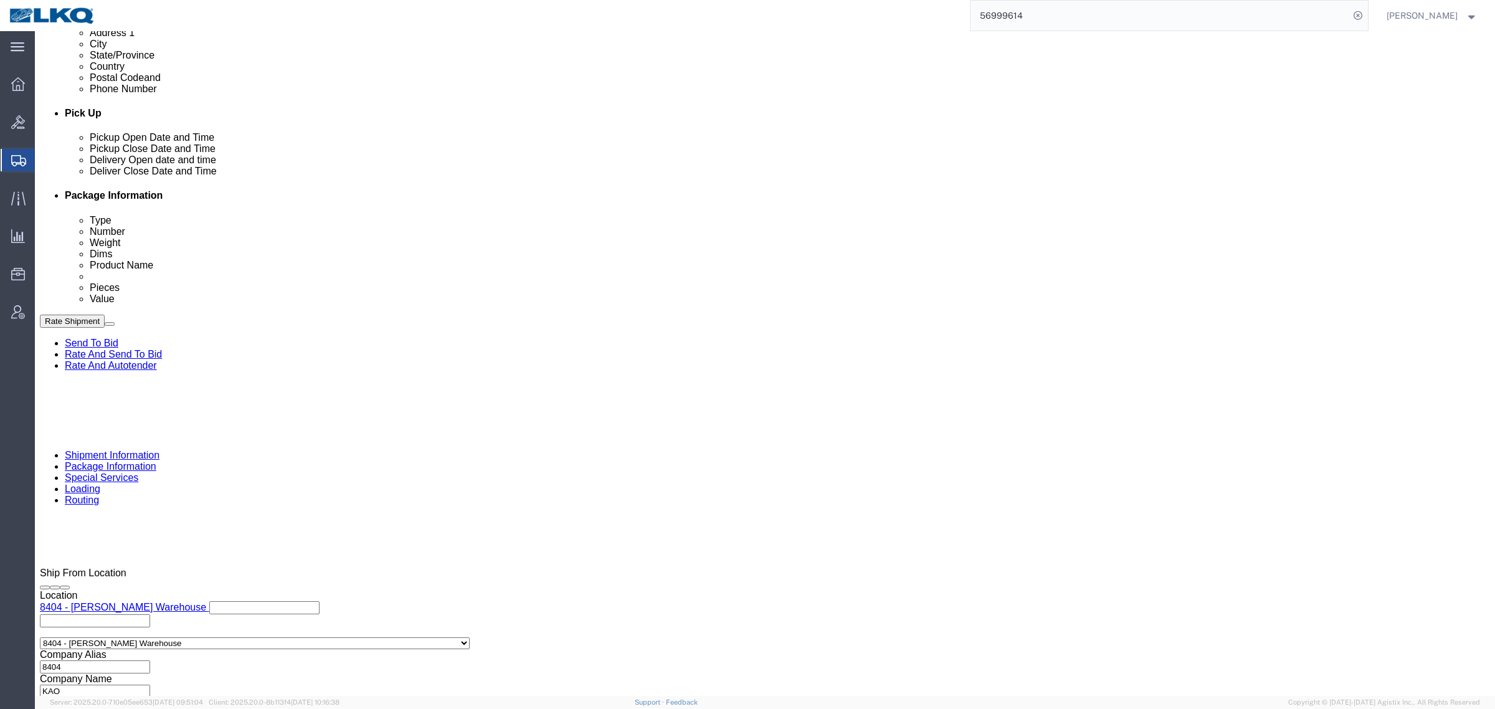
click input "text"
type input "489180"
click div "Oct 06 2025 7:00 AM"
type input "10:00 AM"
click button "Apply"
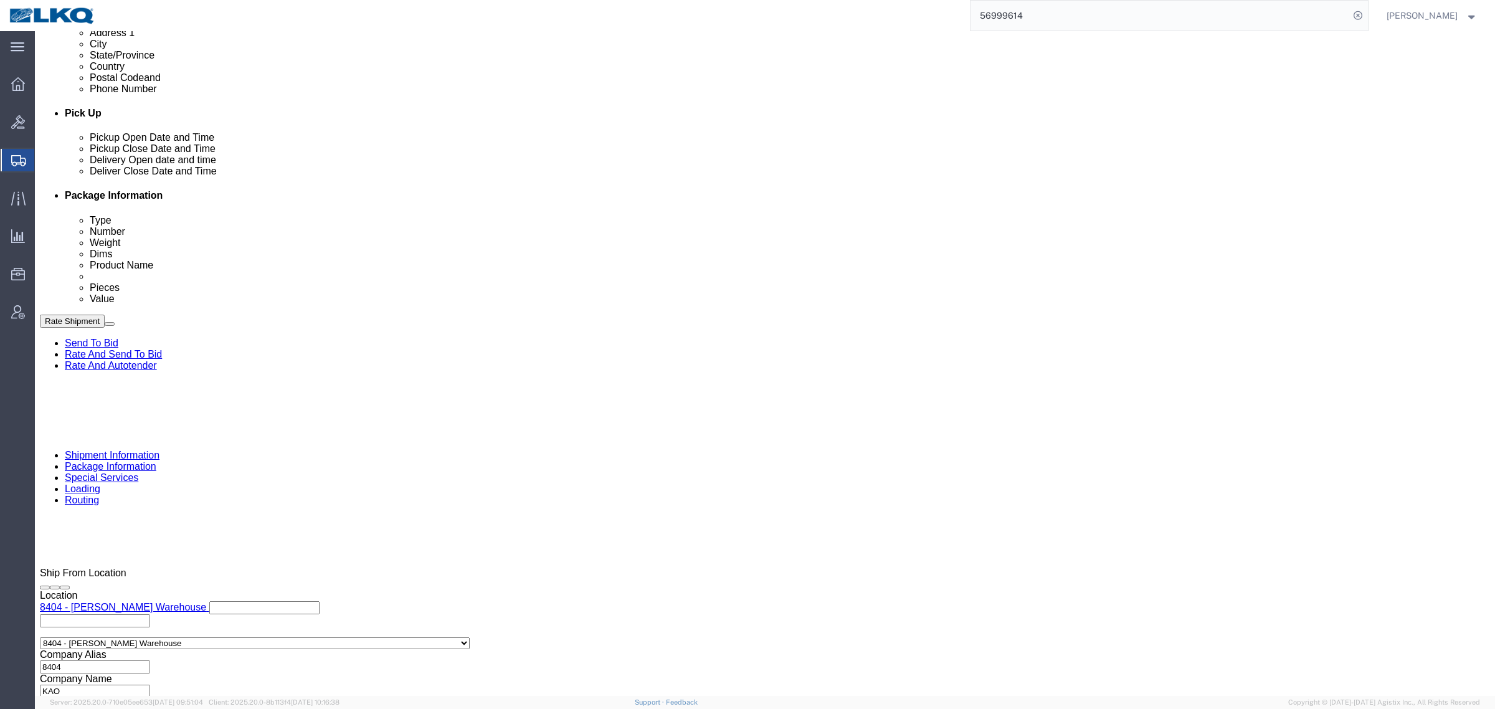
click div
click button "Apply"
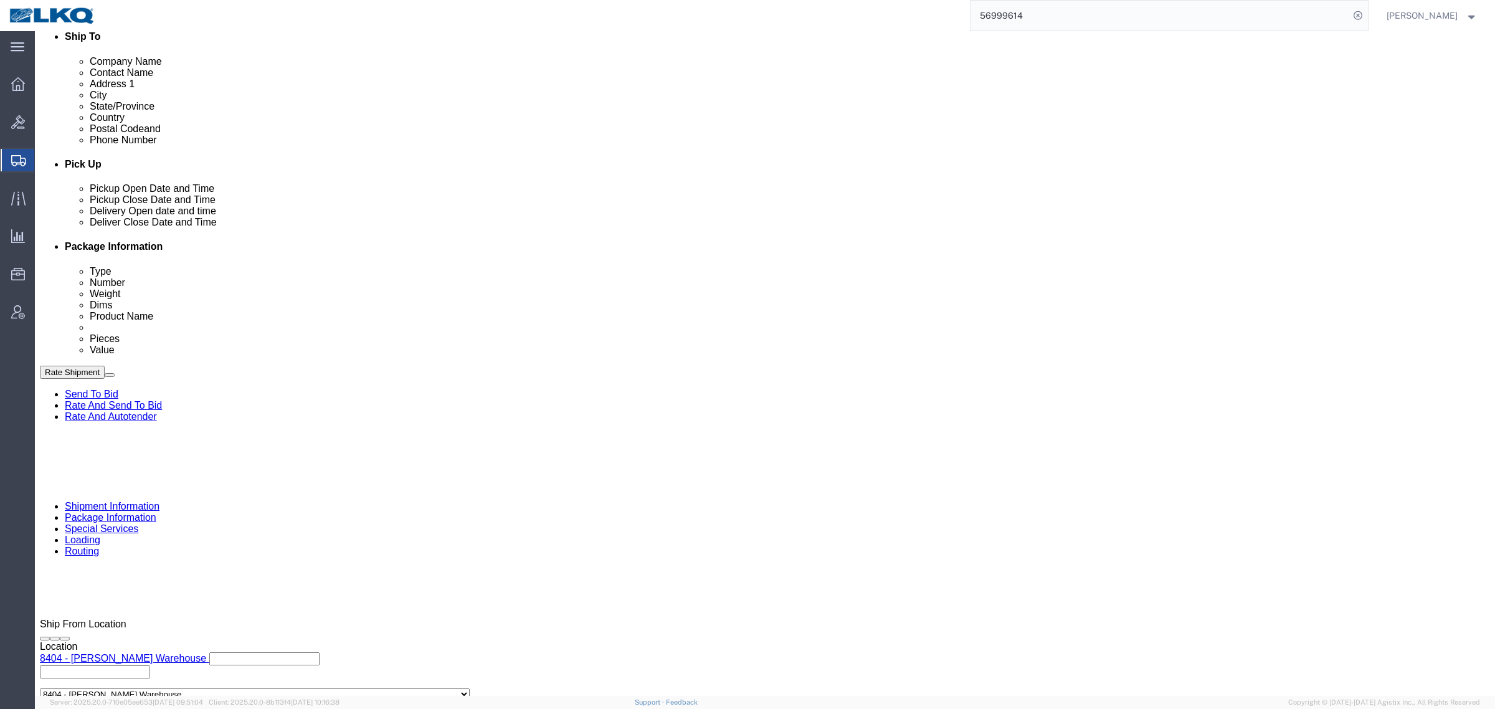
scroll to position [417, 0]
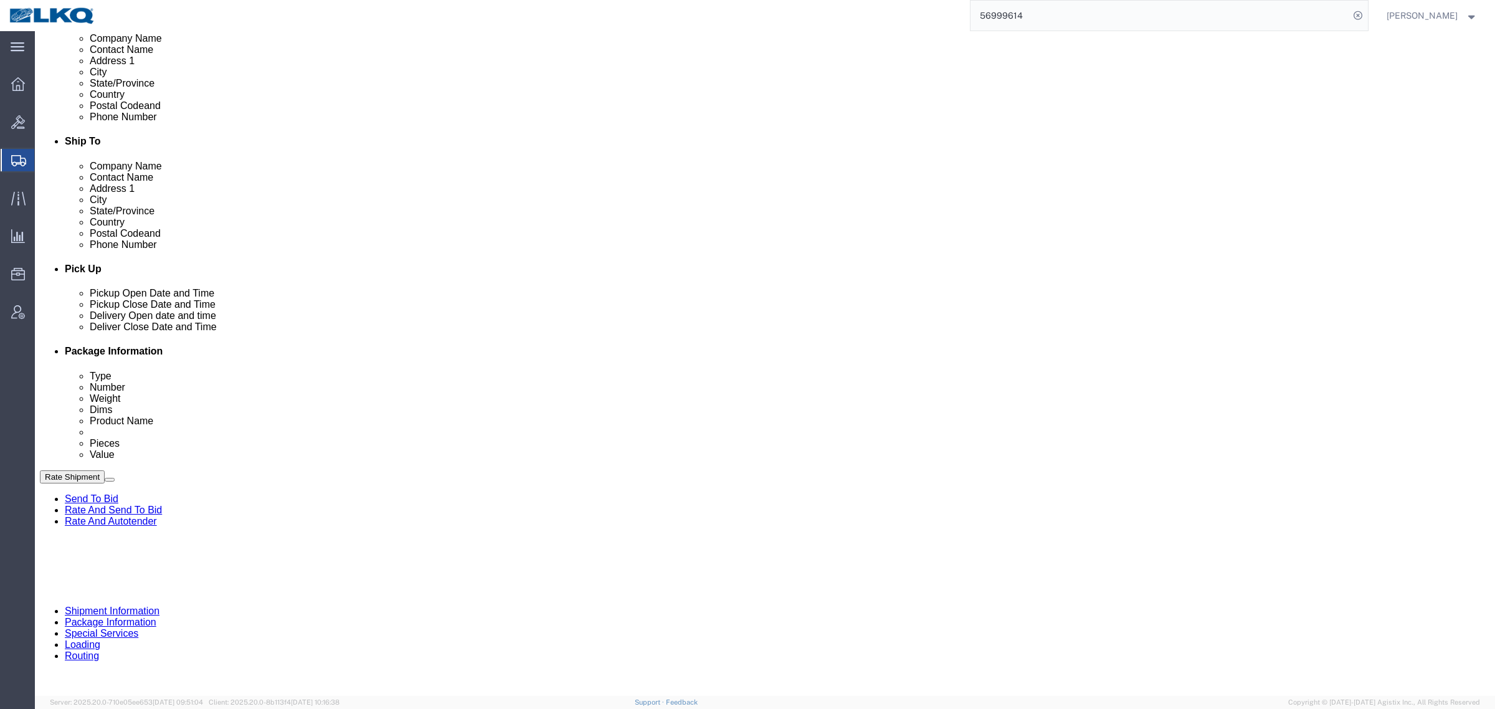
drag, startPoint x: 154, startPoint y: 506, endPoint x: 148, endPoint y: 437, distance: 69.4
click div "Oct 02 2025 8:00 AM"
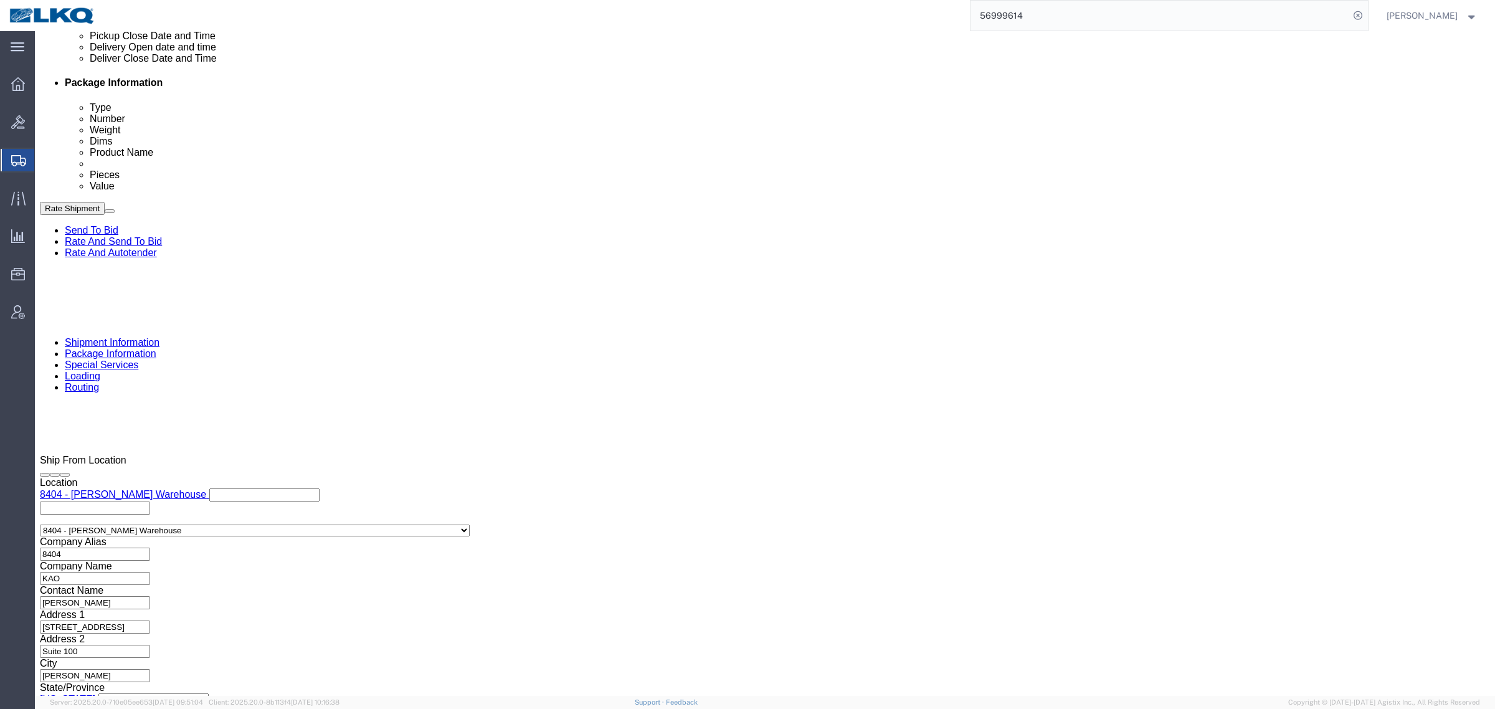
click button "Apply"
click div "Ship From Location Location 8404 - Irving - KAO Warehouse Select My Profile Loc…"
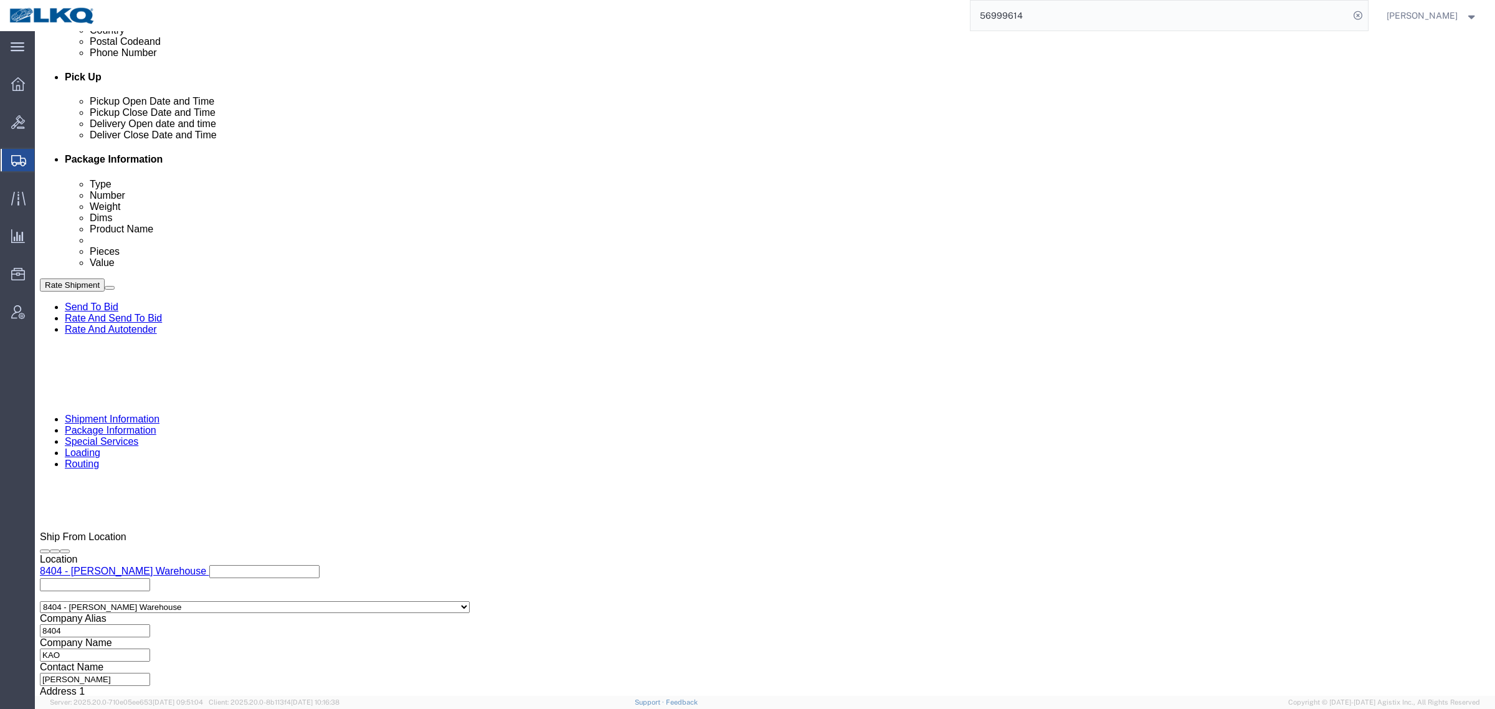
scroll to position [374, 0]
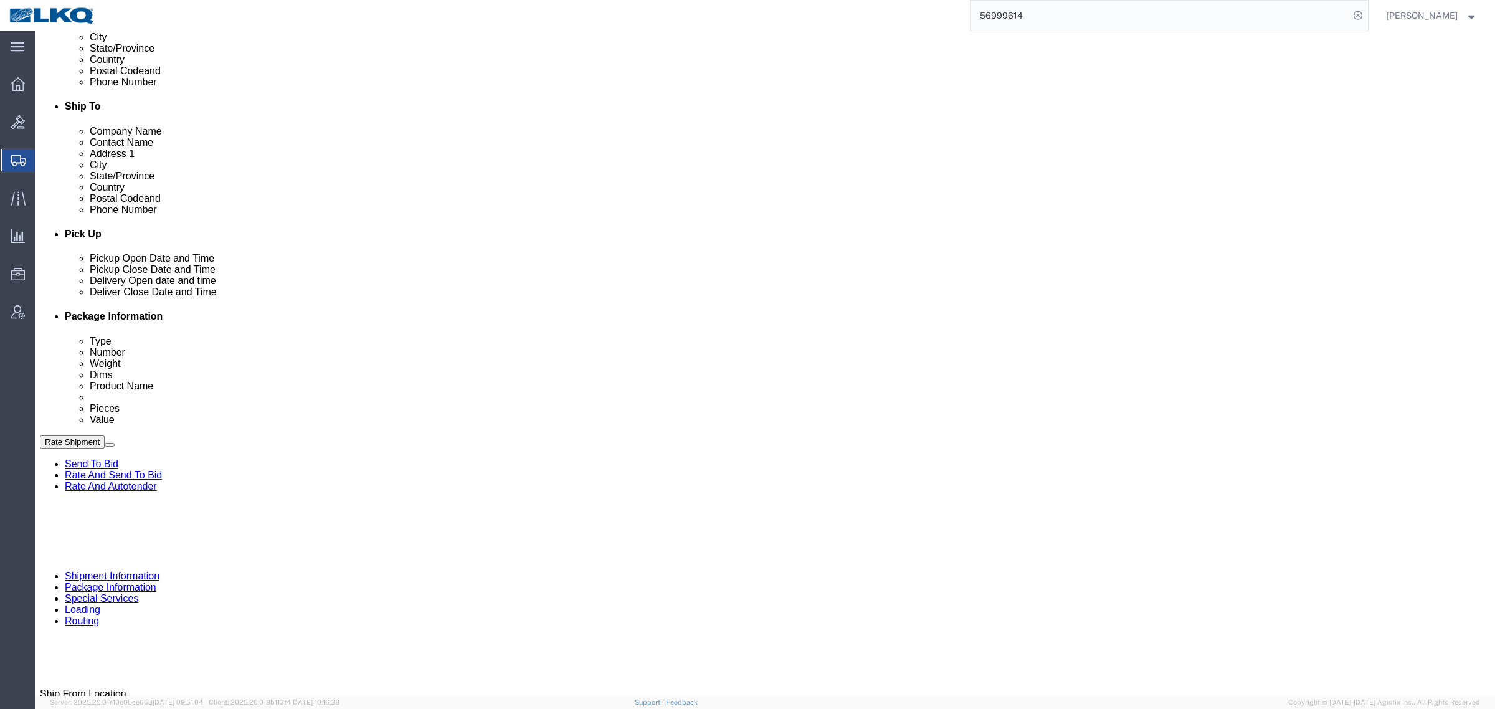
drag, startPoint x: 267, startPoint y: 85, endPoint x: 708, endPoint y: 280, distance: 481.9
click icon
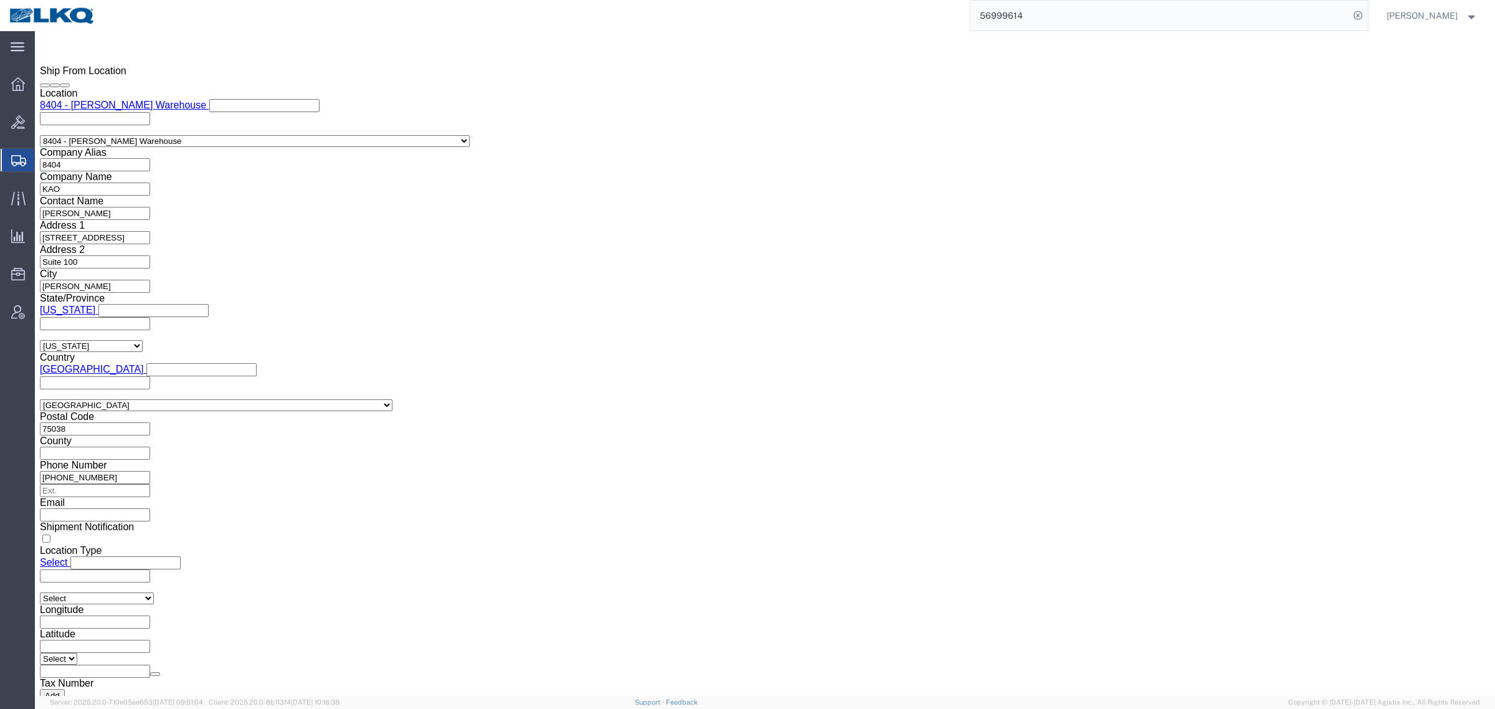
scroll to position [0, 31]
drag, startPoint x: 244, startPoint y: 465, endPoint x: 629, endPoint y: 453, distance: 385.8
click div "Location Select Select My Profile Location 1100 - LKQ Crystal River 1103 - LKQ …"
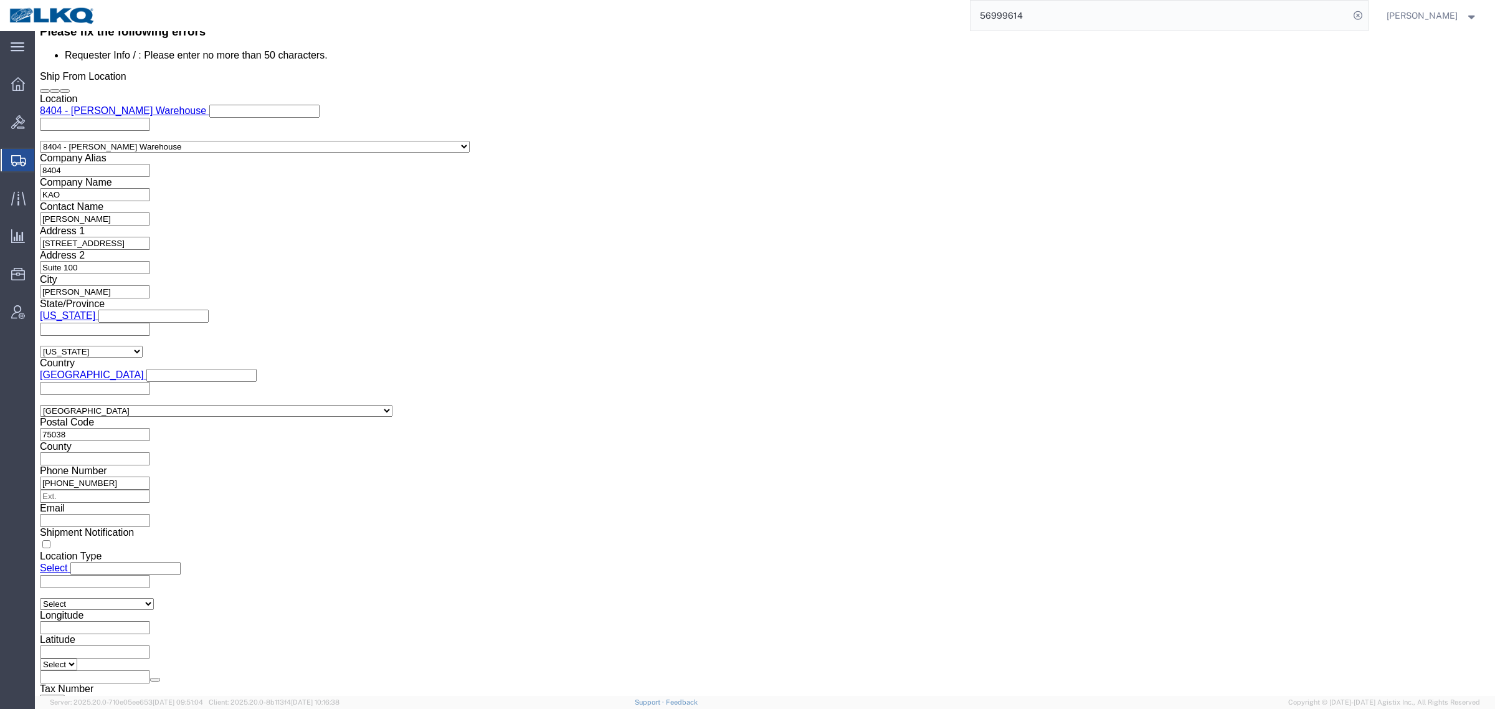
click div "Manage special services Handling Options Hold at Location Return Info Service O…"
drag, startPoint x: 448, startPoint y: 464, endPoint x: 833, endPoint y: 472, distance: 385.0
click div "Location Select Select My Profile Location 1100 - LKQ Crystal River 1103 - LKQ …"
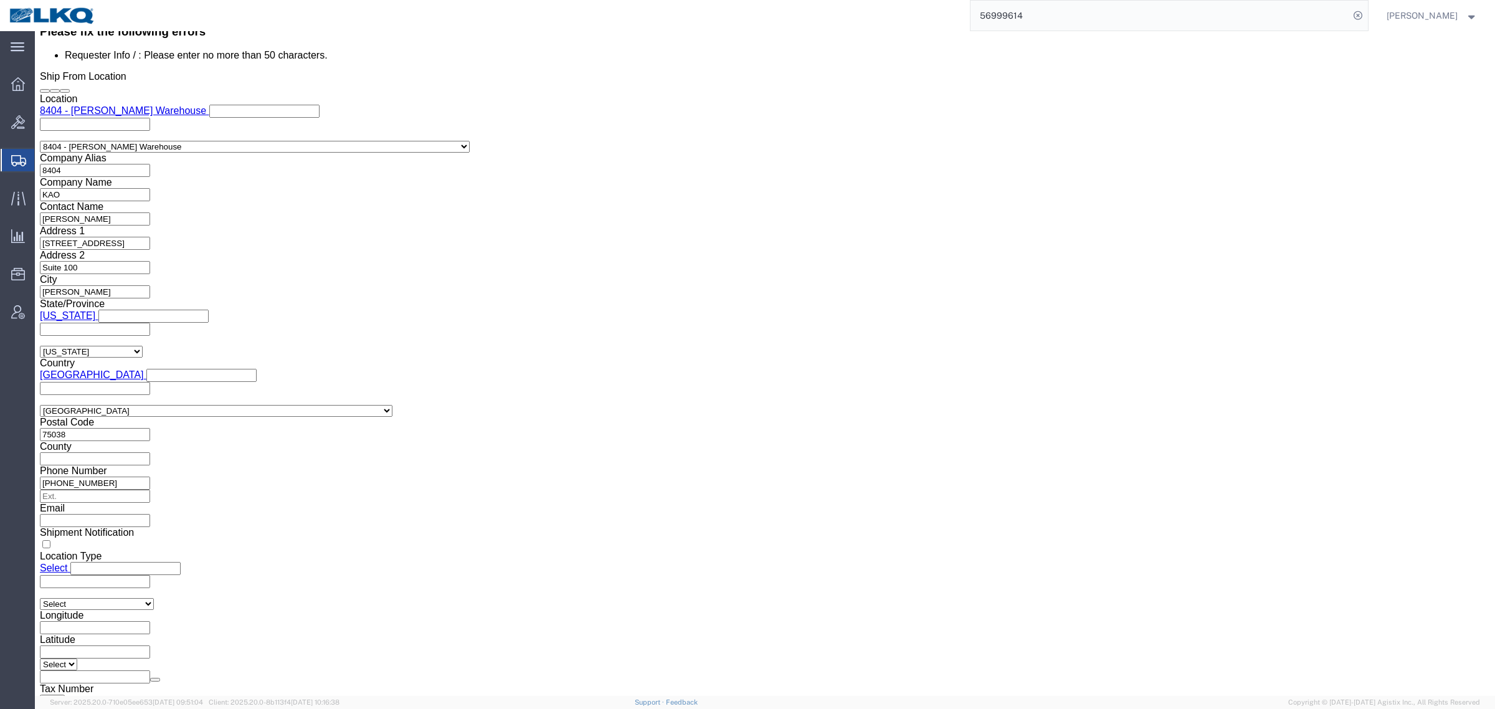
scroll to position [997, 0]
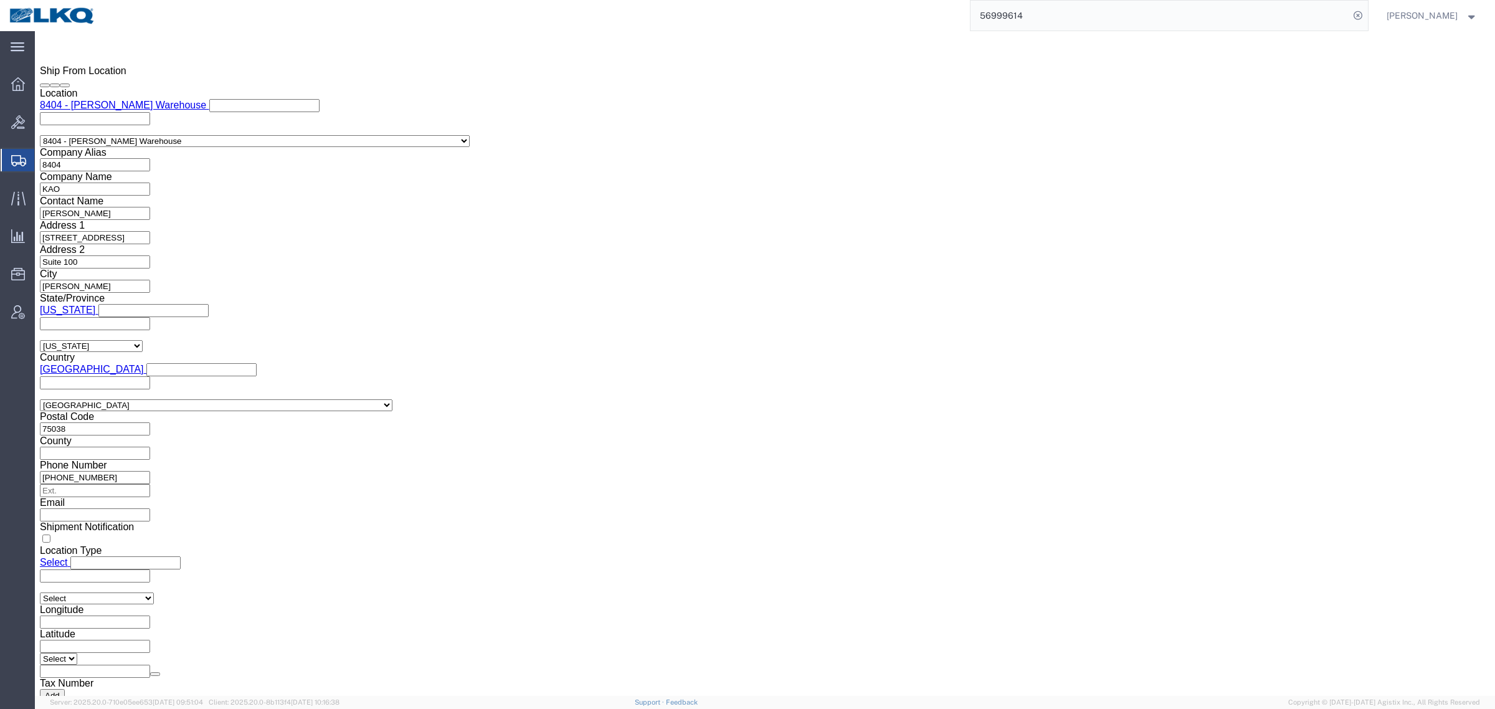
type input "dajstephenson@lkqcorp.com, mjveith@lkqcorp.com,"
click div "Contact Name Atlanta 10/01/2025 Phone Number (909) 994-3483 Address 2 City Zip …"
click div "Cancel Save Assign To Clone Shipment Save As Template Shipment Checklist Ship F…"
click icon
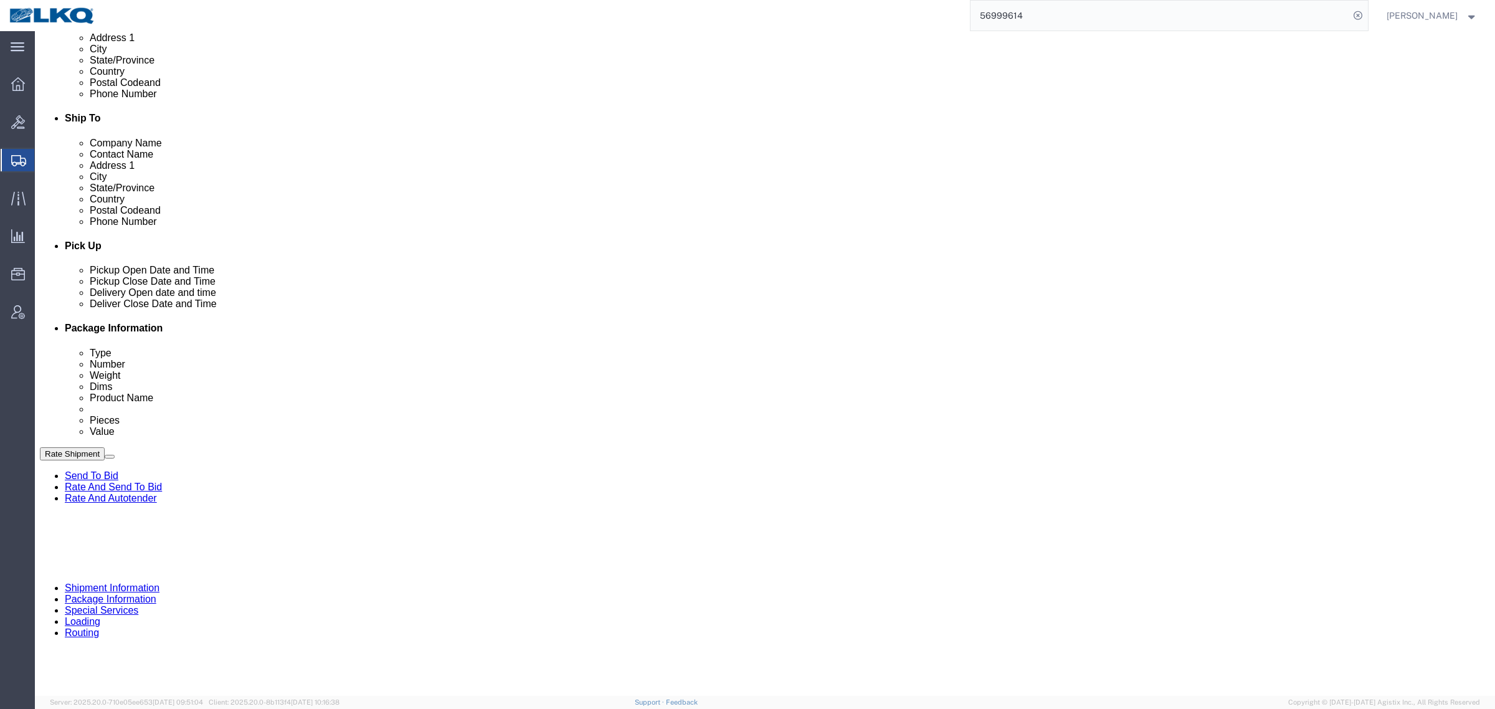
scroll to position [467, 0]
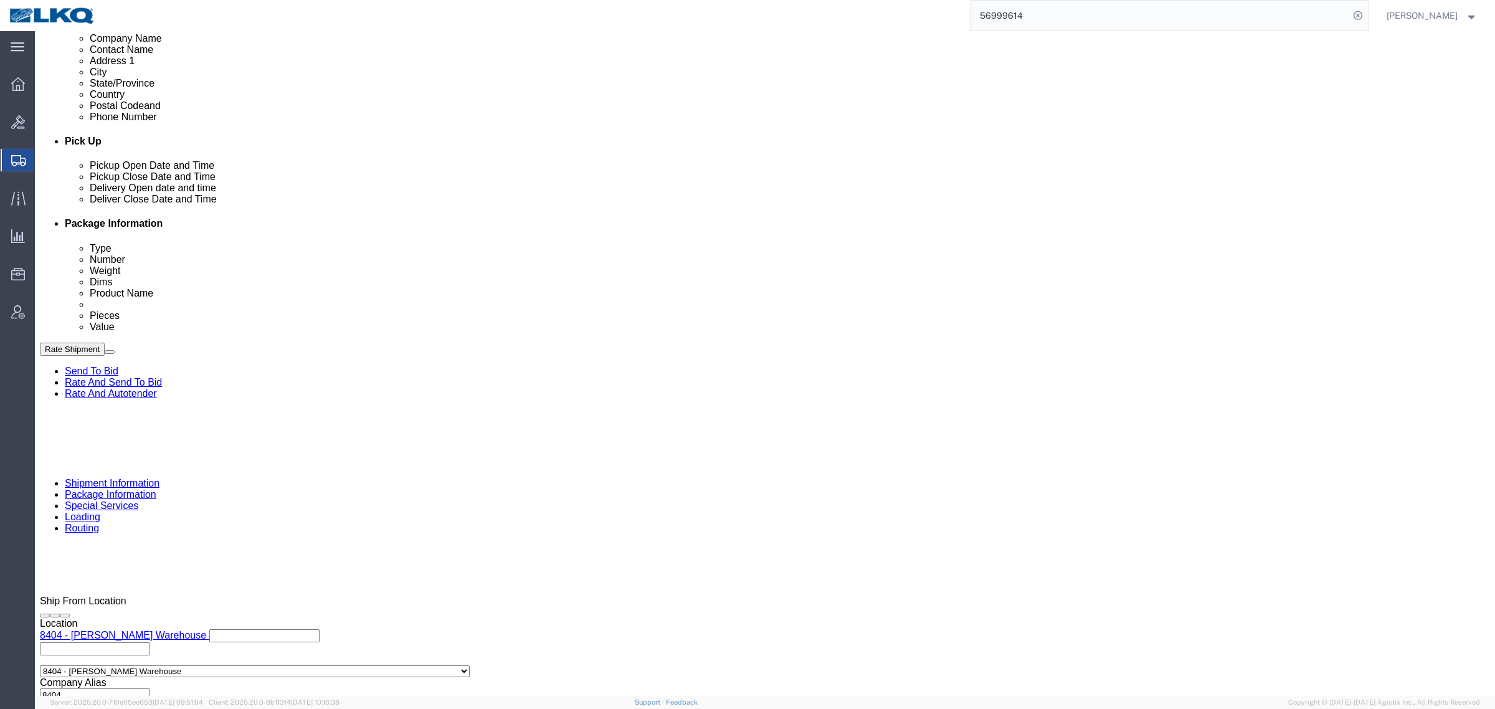
click button "Rate Shipment"
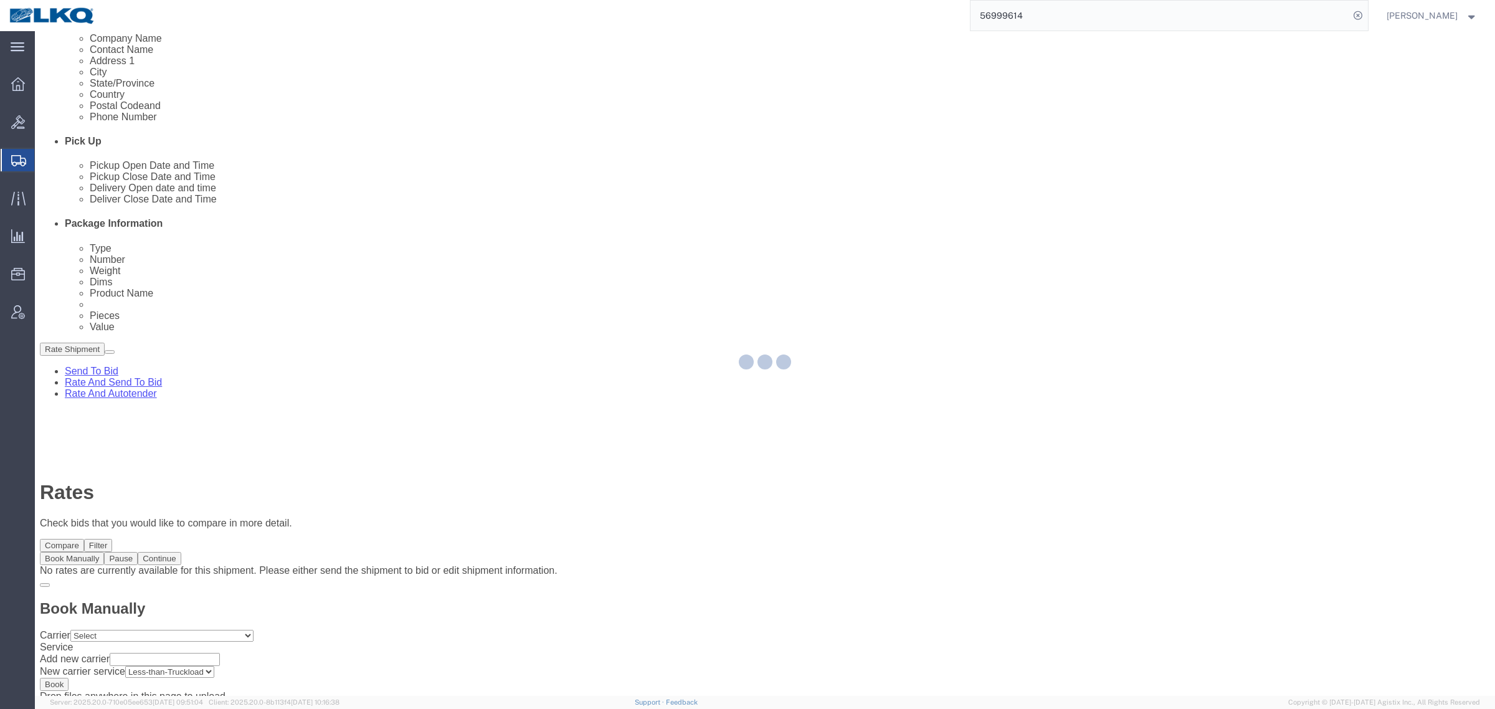
scroll to position [0, 0]
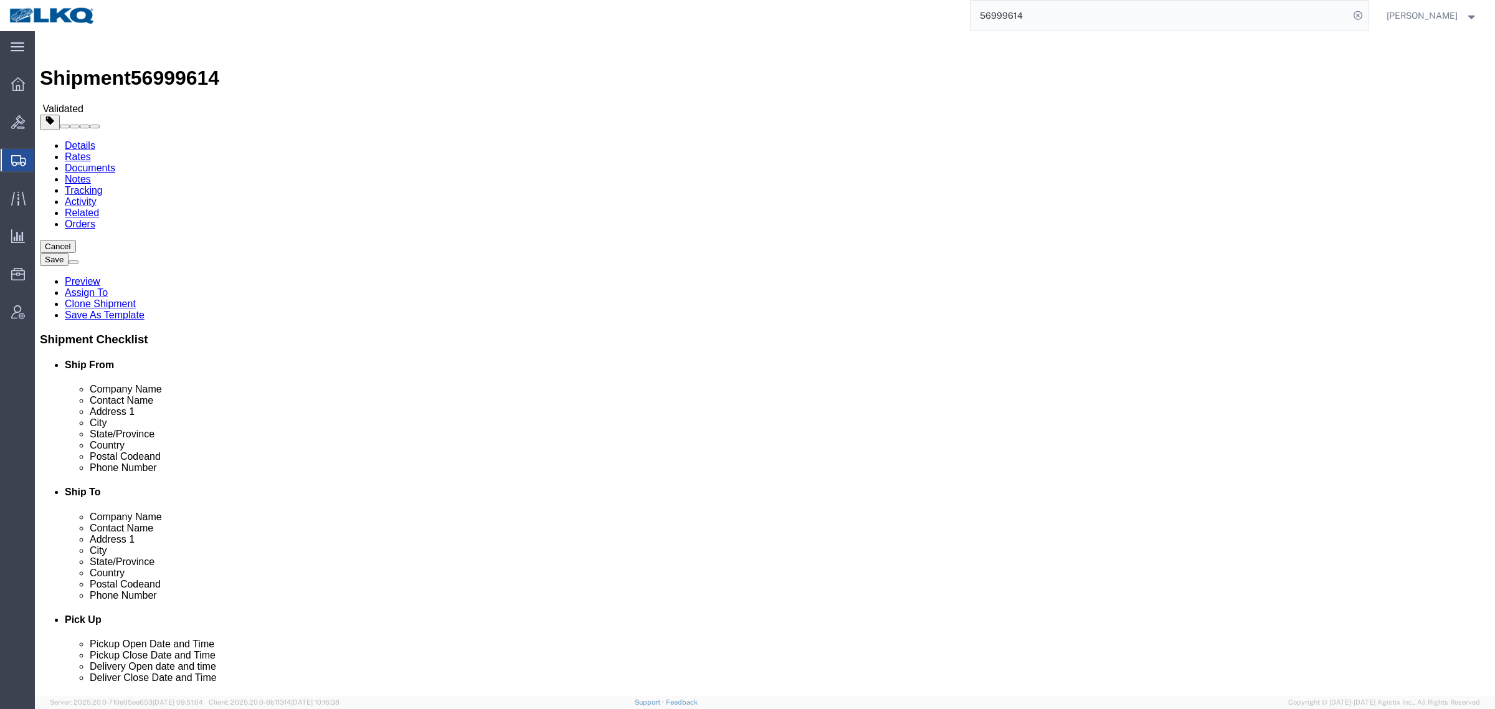
click at [82, 140] on link "Details" at bounding box center [80, 145] width 31 height 11
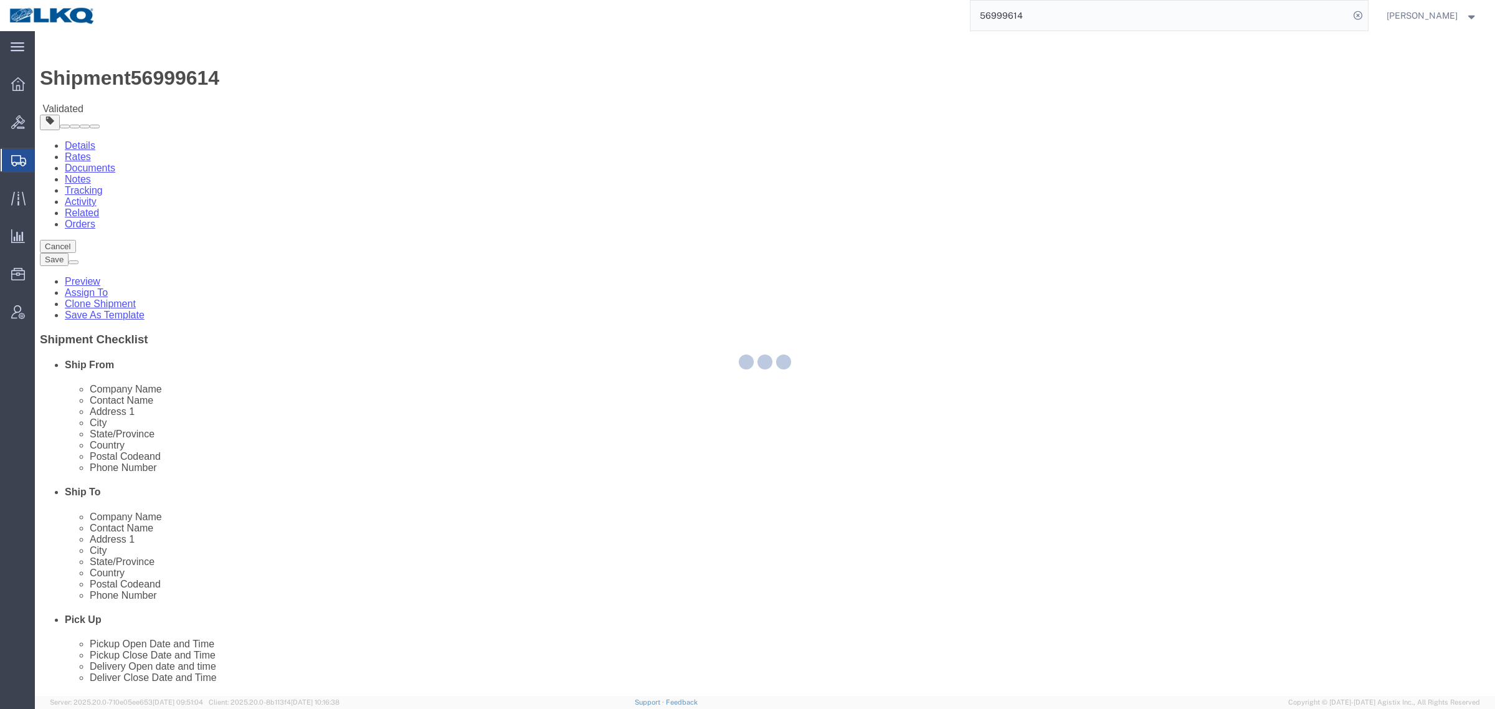
select select "65991"
select select "30533"
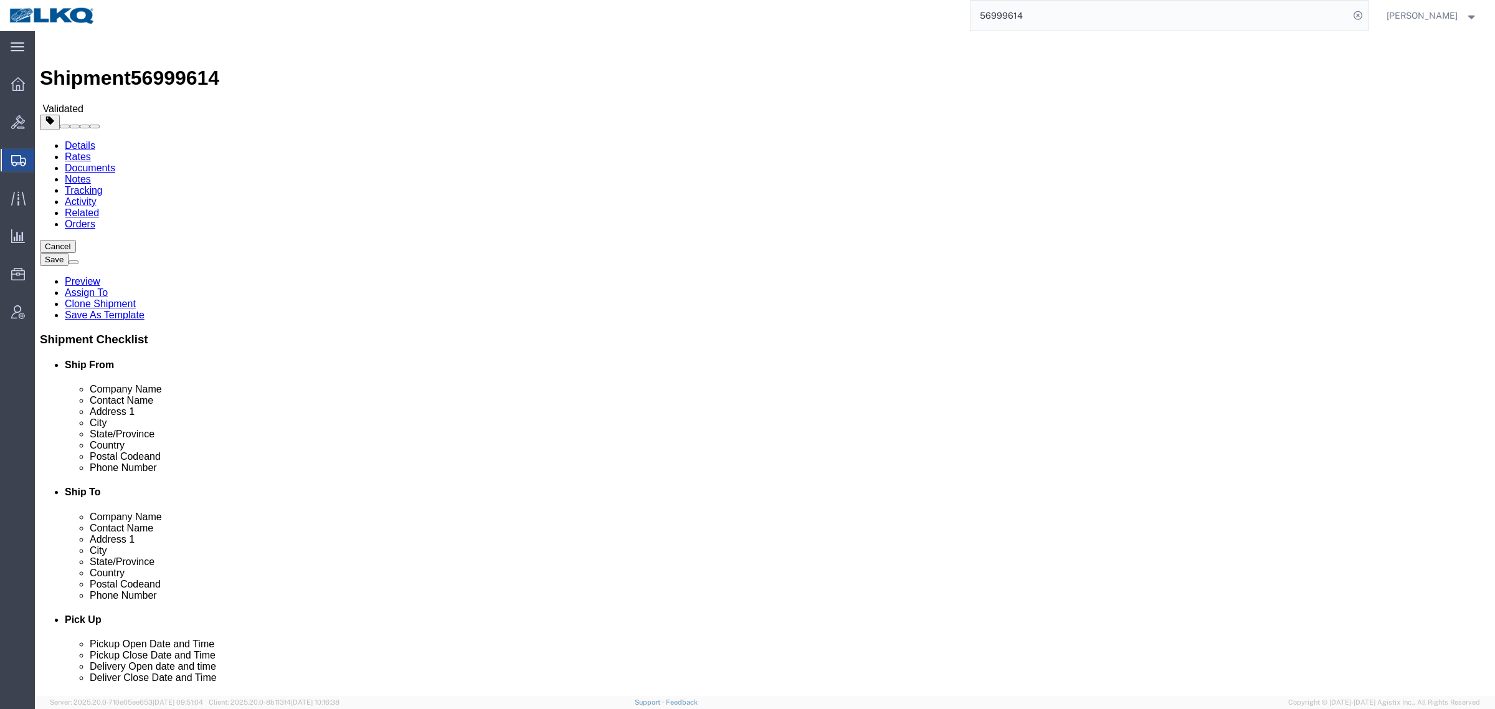
click input "75038"
click input "30168"
click link "Notes"
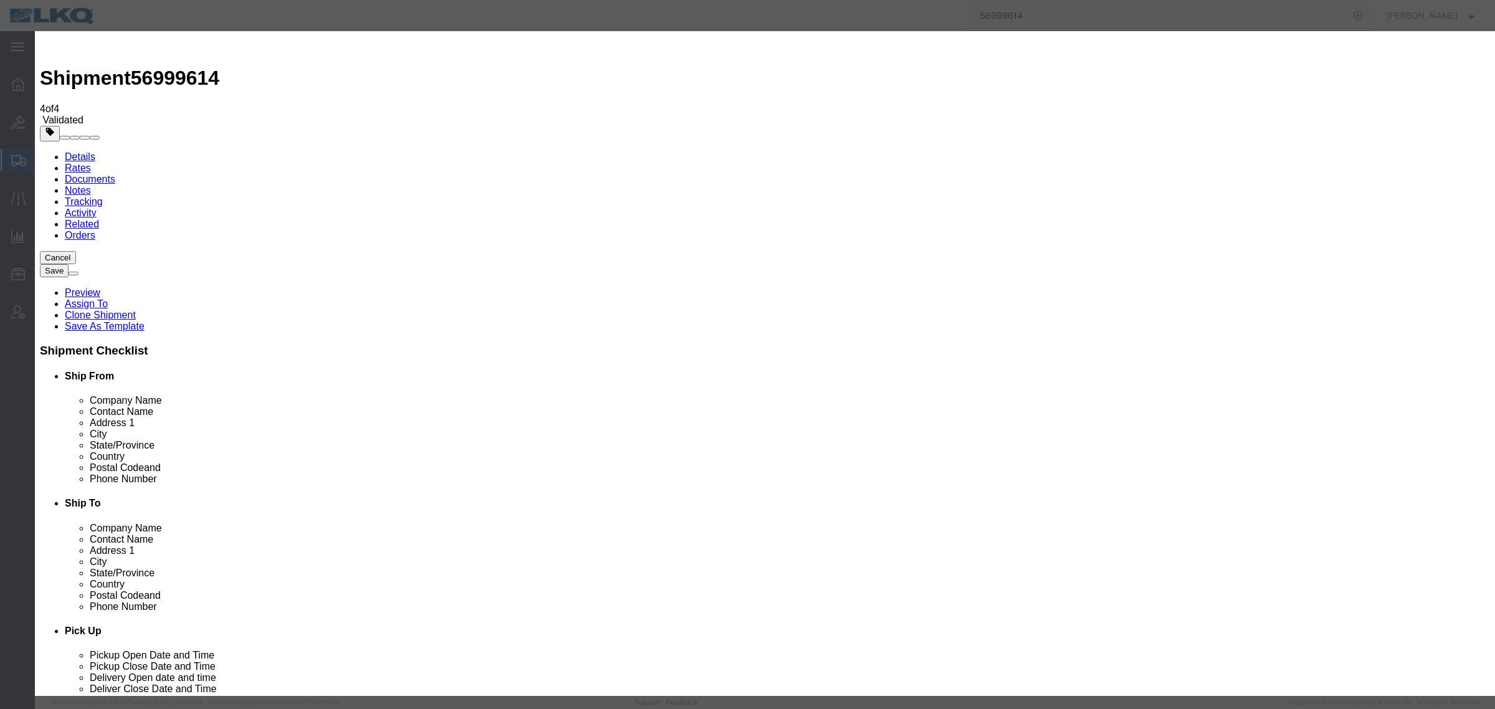
select select "BID_NOTES"
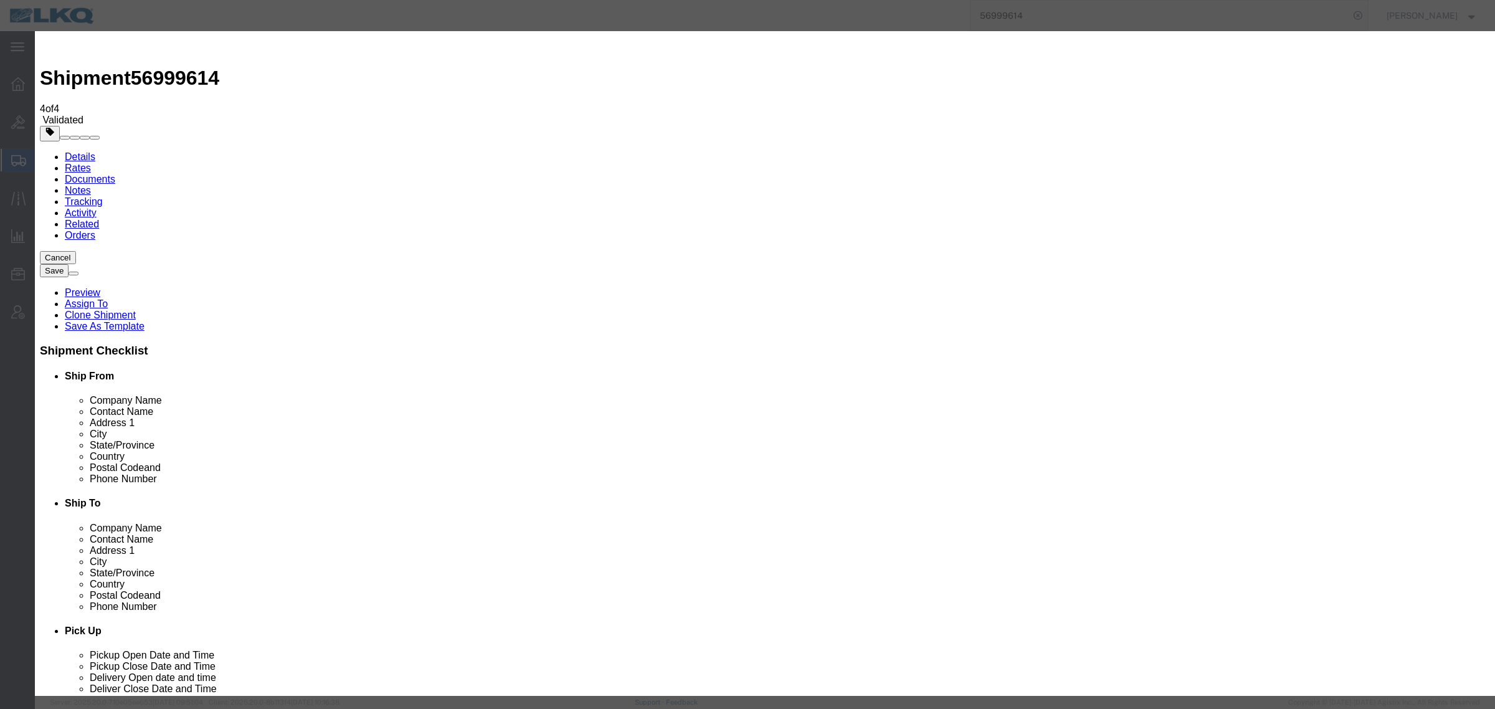
select select "PRIVATE_TO_ACCOUNT"
type textarea "DAT: $1635"
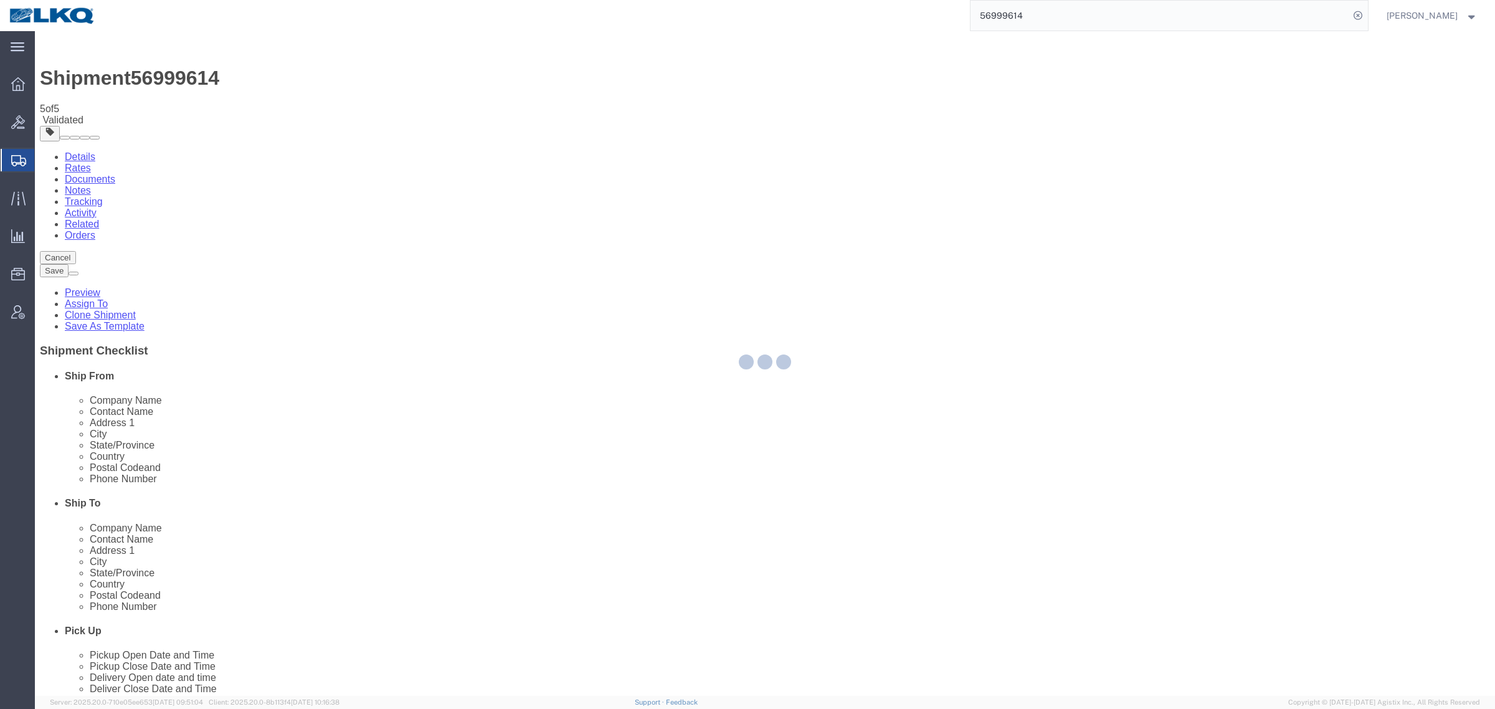
select select "65991"
select select "30533"
select select "TL"
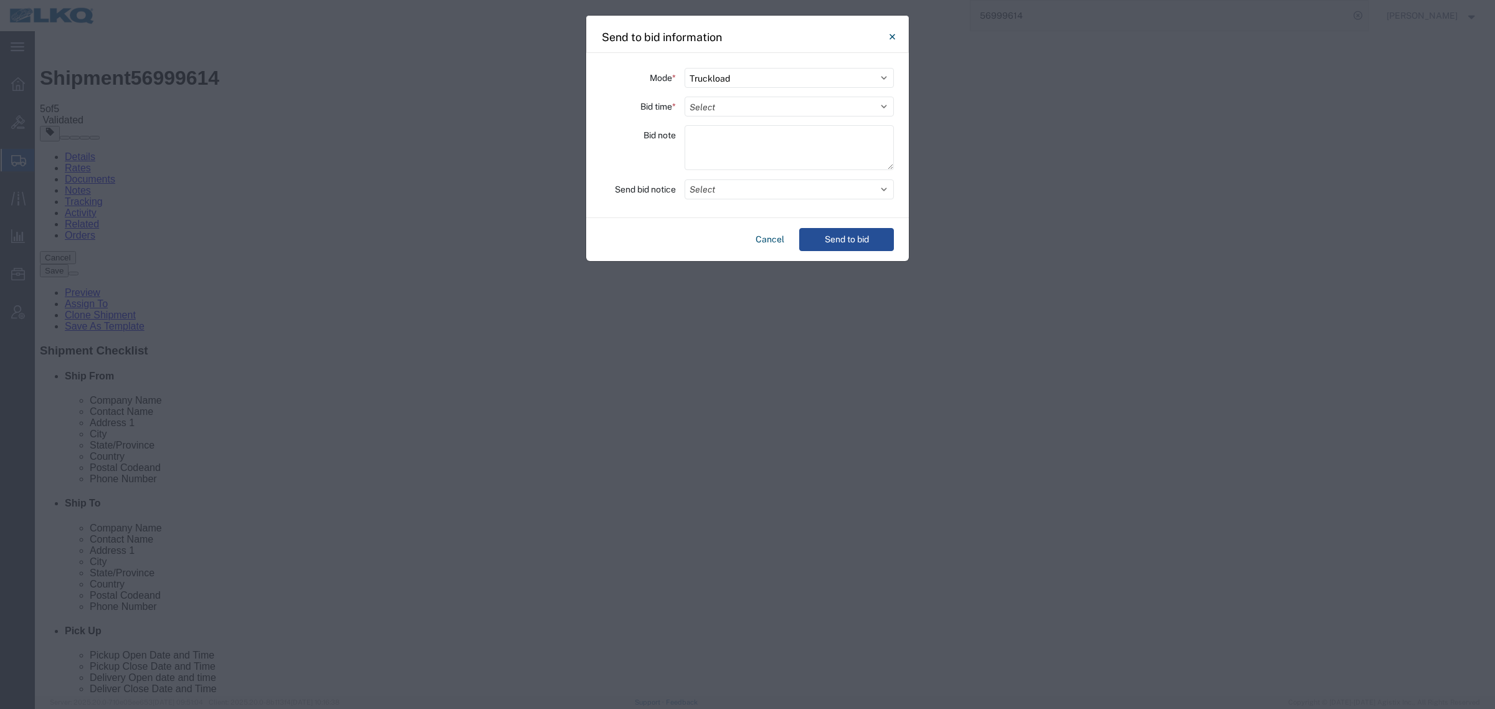
click at [763, 120] on div "Mode * Select Small Parcel Truckload Air Rail Less than Truckload Ocean Freight…" at bounding box center [747, 135] width 323 height 165
click at [763, 108] on select "Select 30 Min (Rush) 1 Hour (Rush) 2 Hours (Rush) 4 Hours (Rush) 8 Hours (Rush)…" at bounding box center [789, 107] width 209 height 20
select select "24"
click at [685, 97] on select "Select 30 Min (Rush) 1 Hour (Rush) 2 Hours (Rush) 4 Hours (Rush) 8 Hours (Rush)…" at bounding box center [789, 107] width 209 height 20
click at [848, 238] on button "Send to bid" at bounding box center [846, 239] width 95 height 23
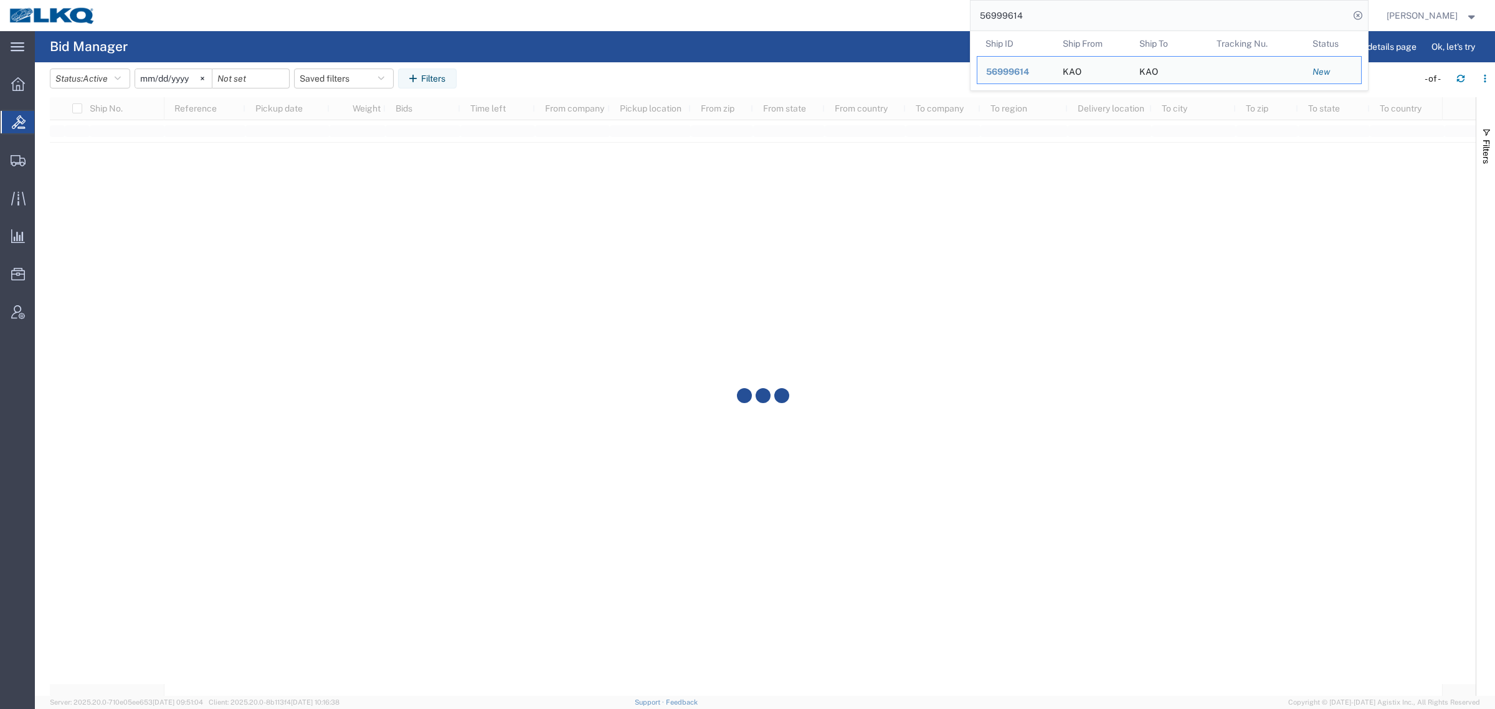
click at [1076, 17] on input "56999614" at bounding box center [1159, 16] width 379 height 30
paste input "56607100"
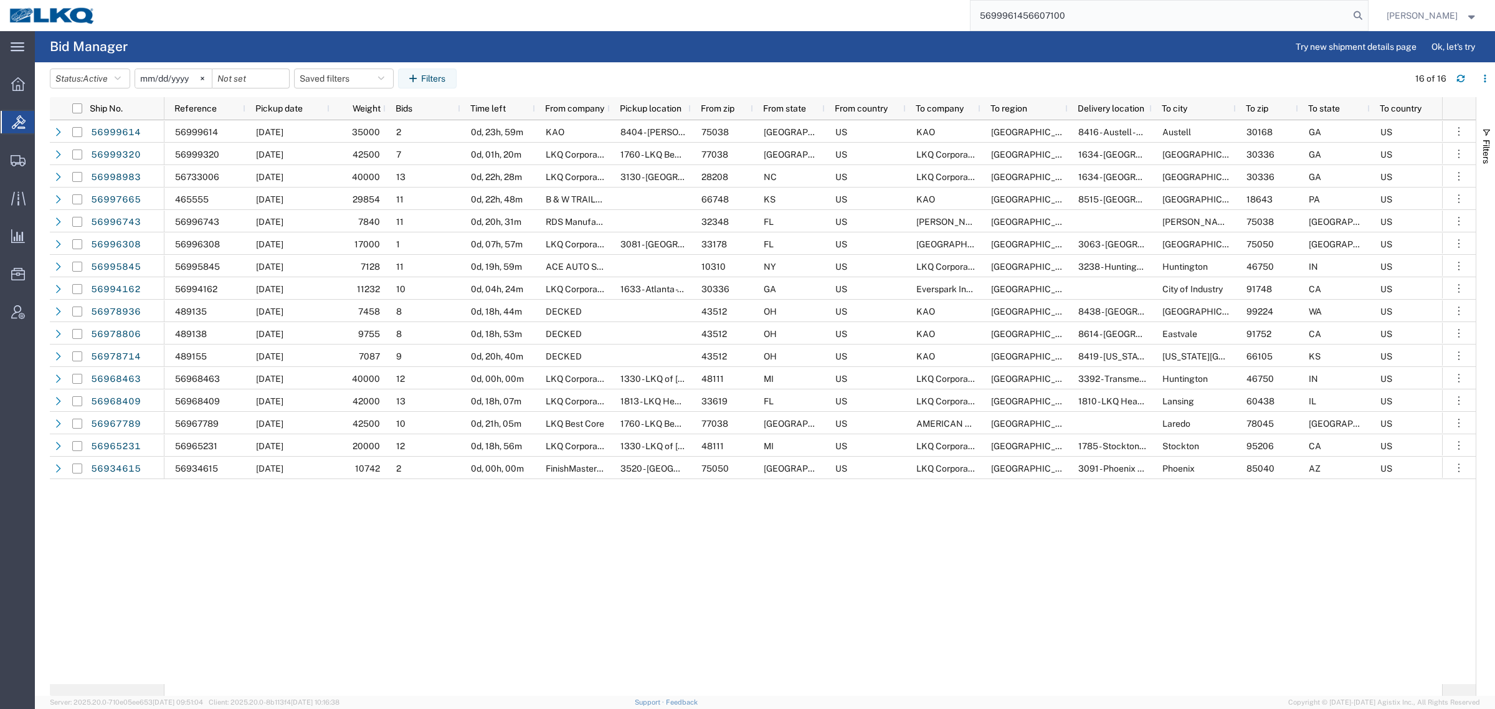
click at [1076, 17] on input "5699961456607100" at bounding box center [1159, 16] width 379 height 30
paste input "search"
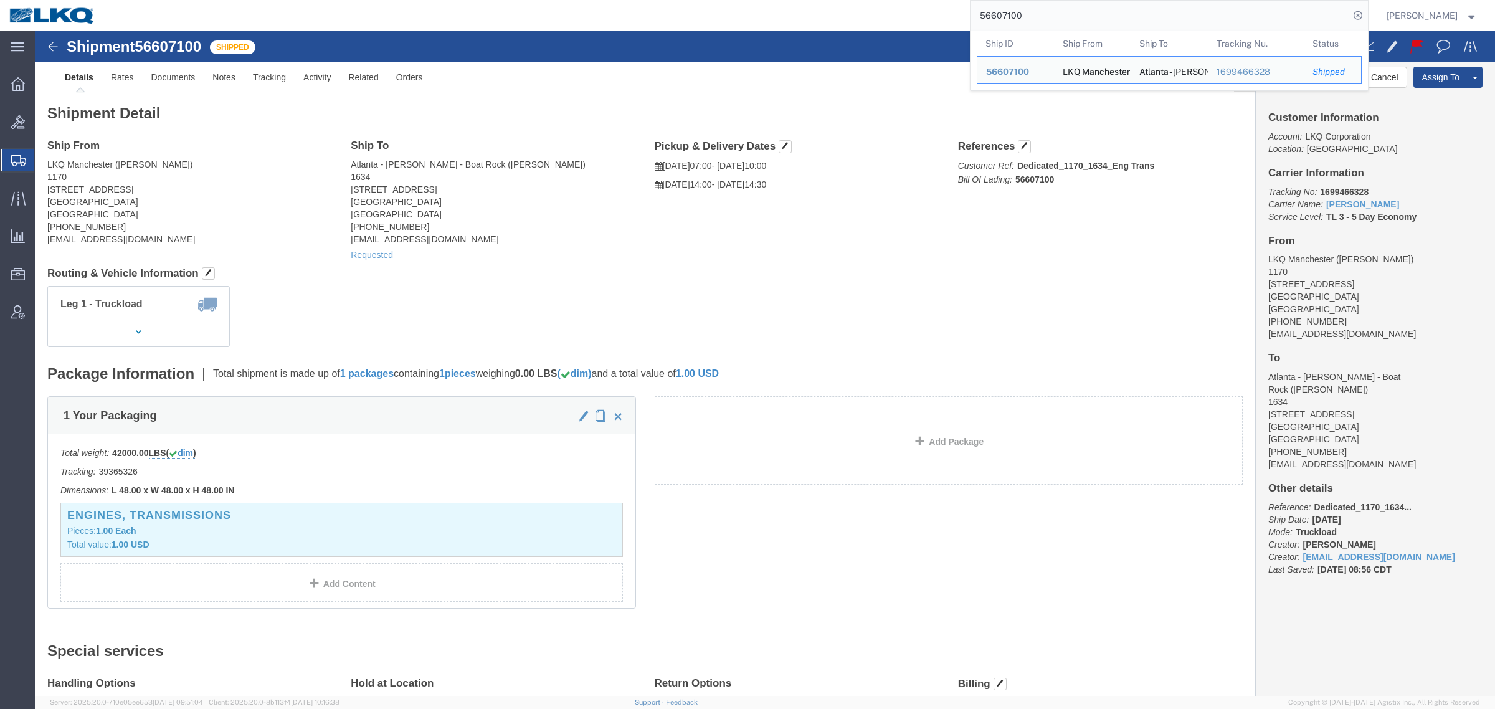
click div "Leg 1 - Truckload Number of trucks: 1"
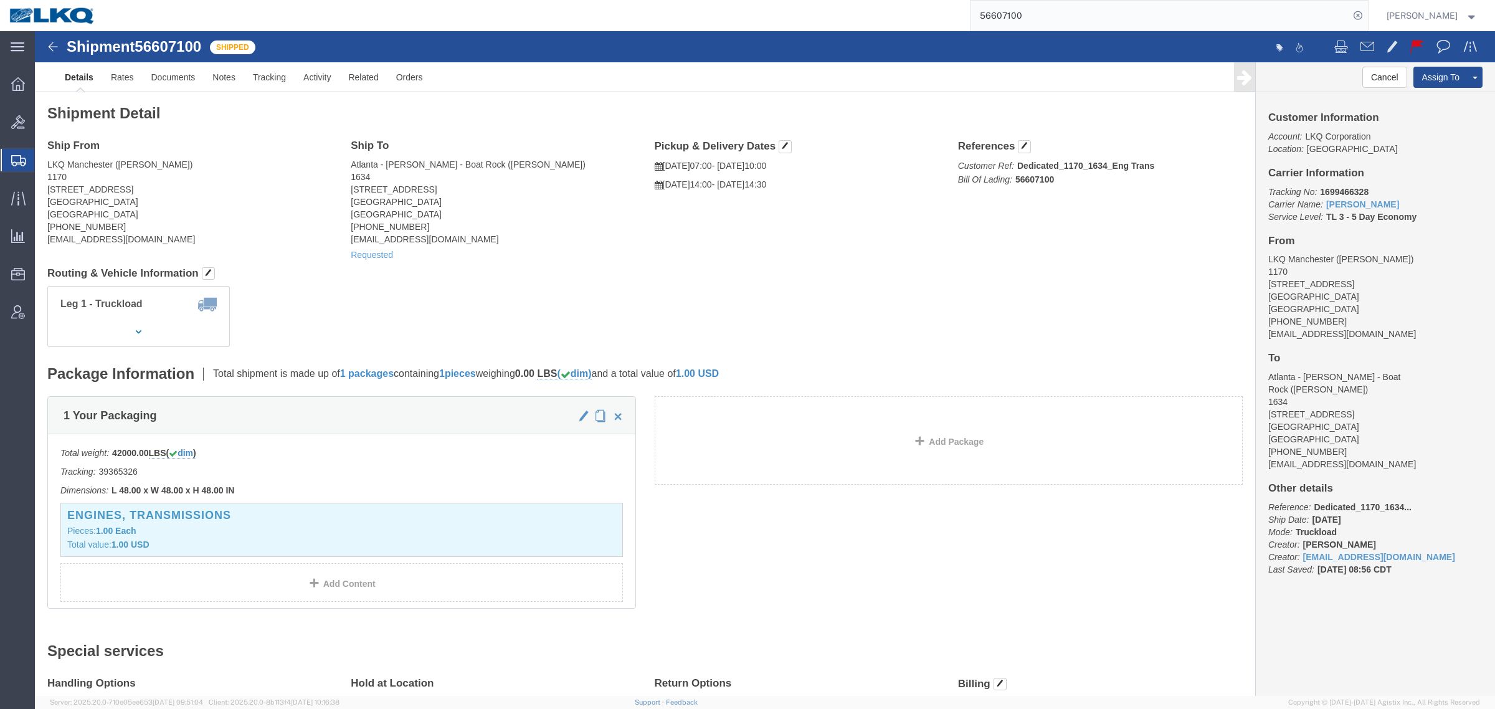
click at [1043, 11] on input "56607100" at bounding box center [1159, 16] width 379 height 30
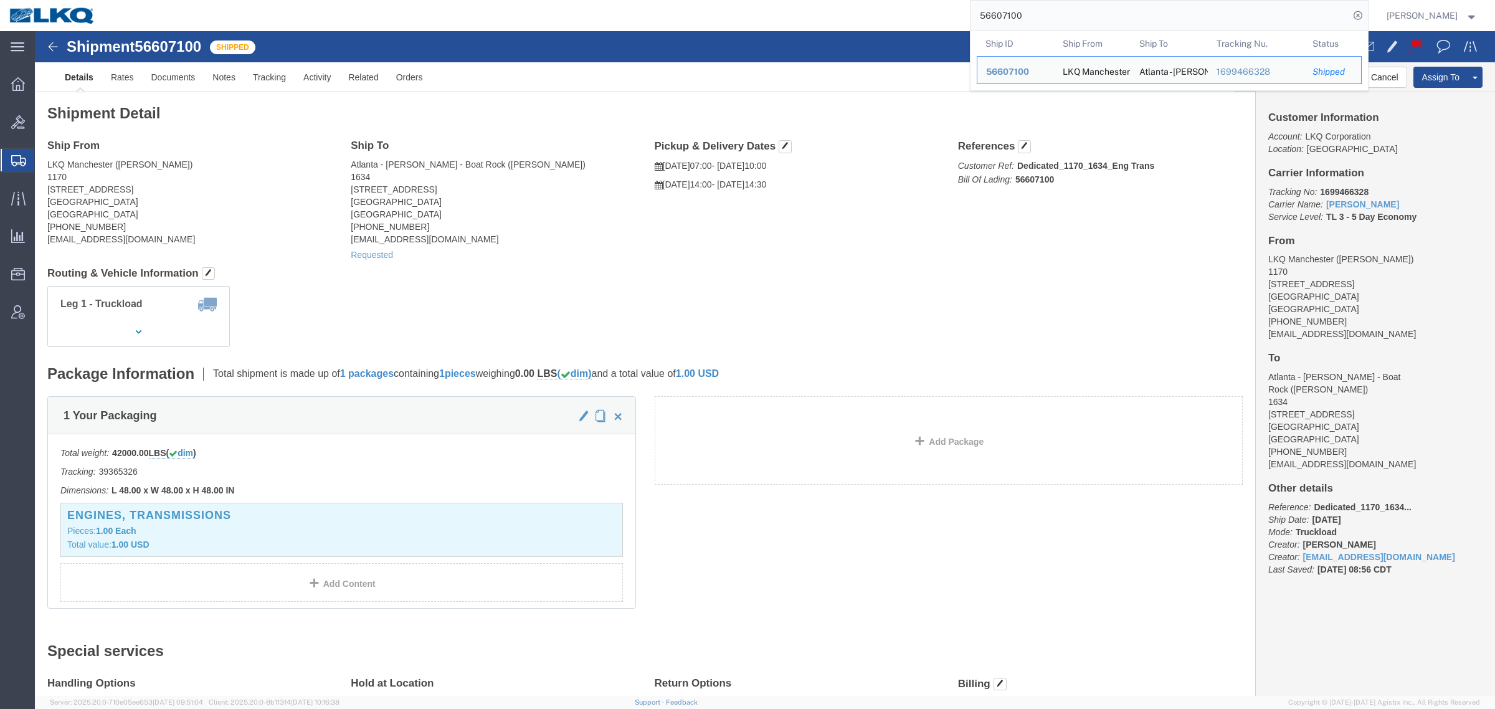
click at [1043, 11] on input "56607100" at bounding box center [1159, 16] width 379 height 30
paste input "782220"
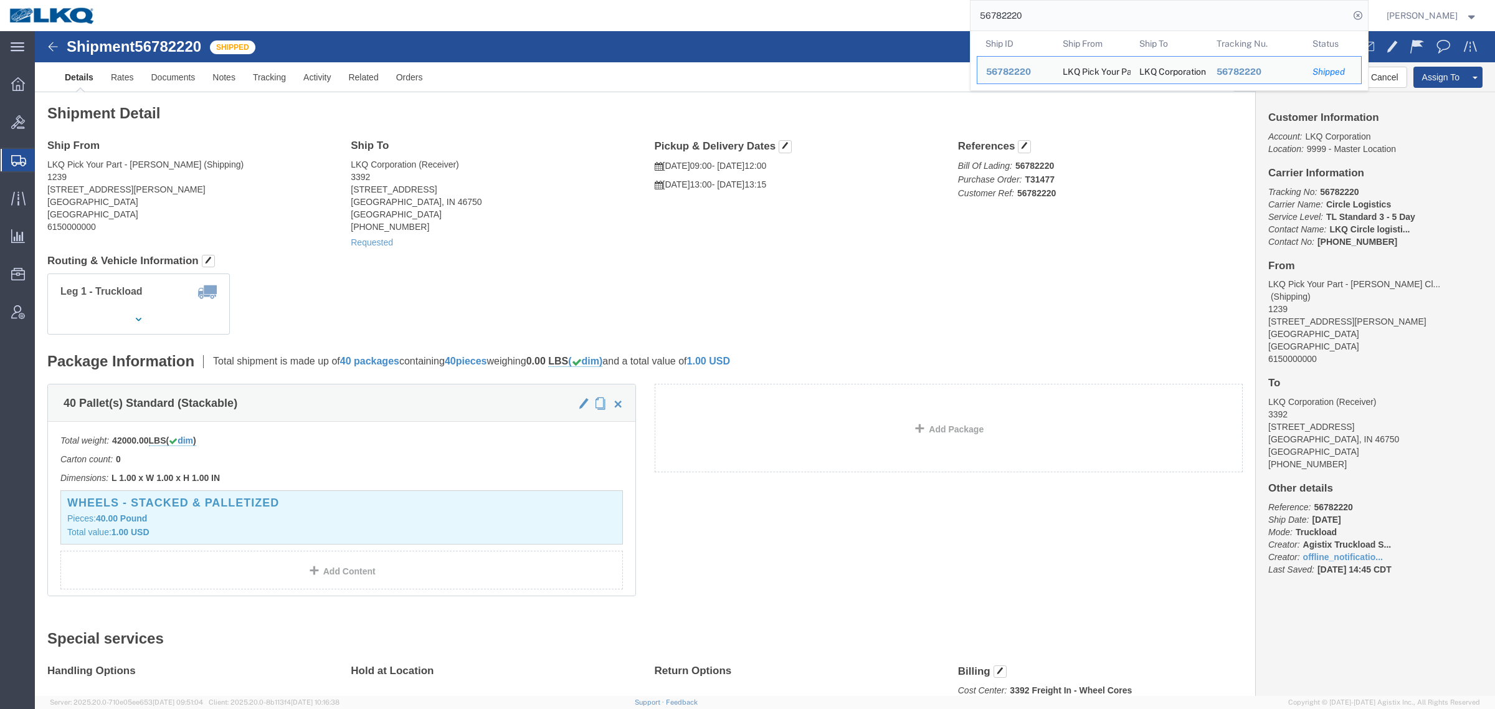
click h4 "Routing & Vehicle Information"
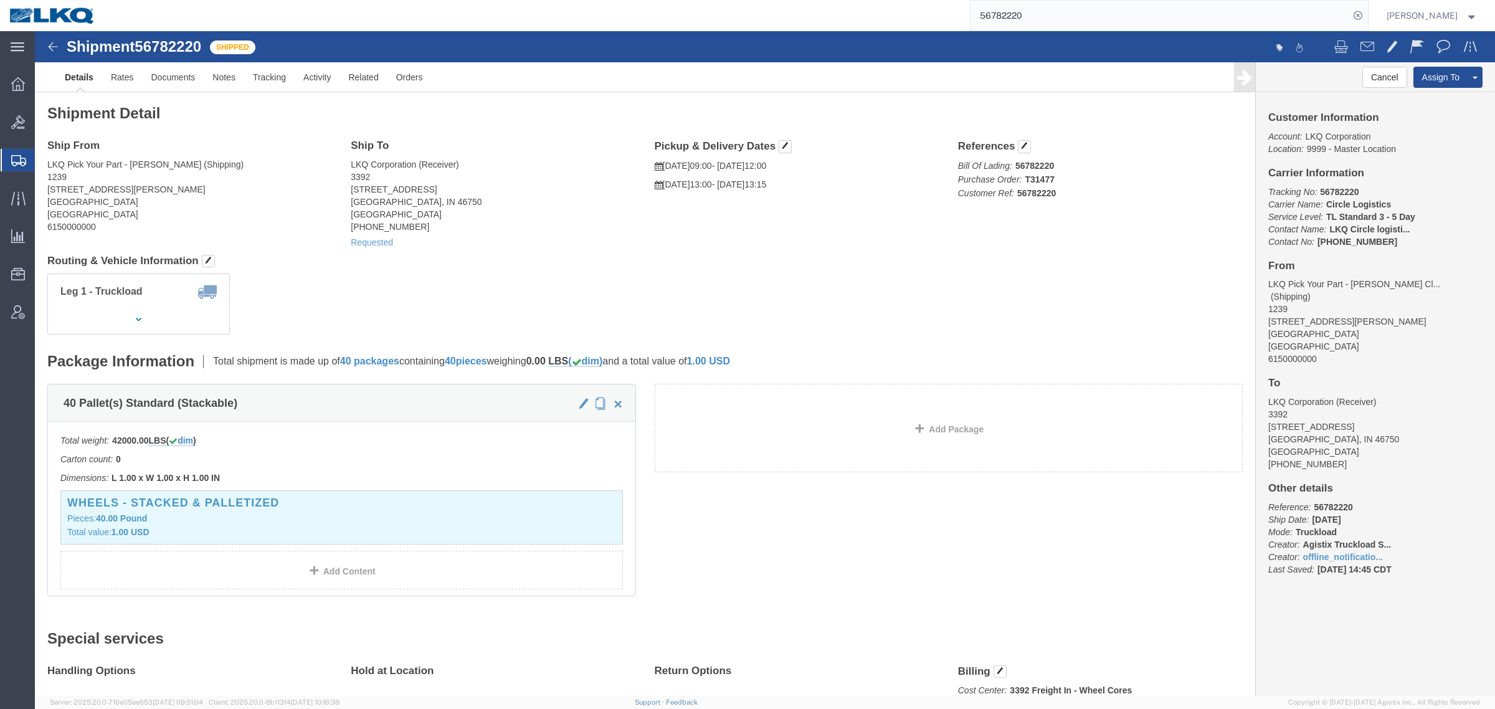
drag, startPoint x: 828, startPoint y: 69, endPoint x: 940, endPoint y: 11, distance: 125.6
click div "Shipment Detail Ship From LKQ Pick Your Part - Hiram Clarke (Shipping) 1239 125…"
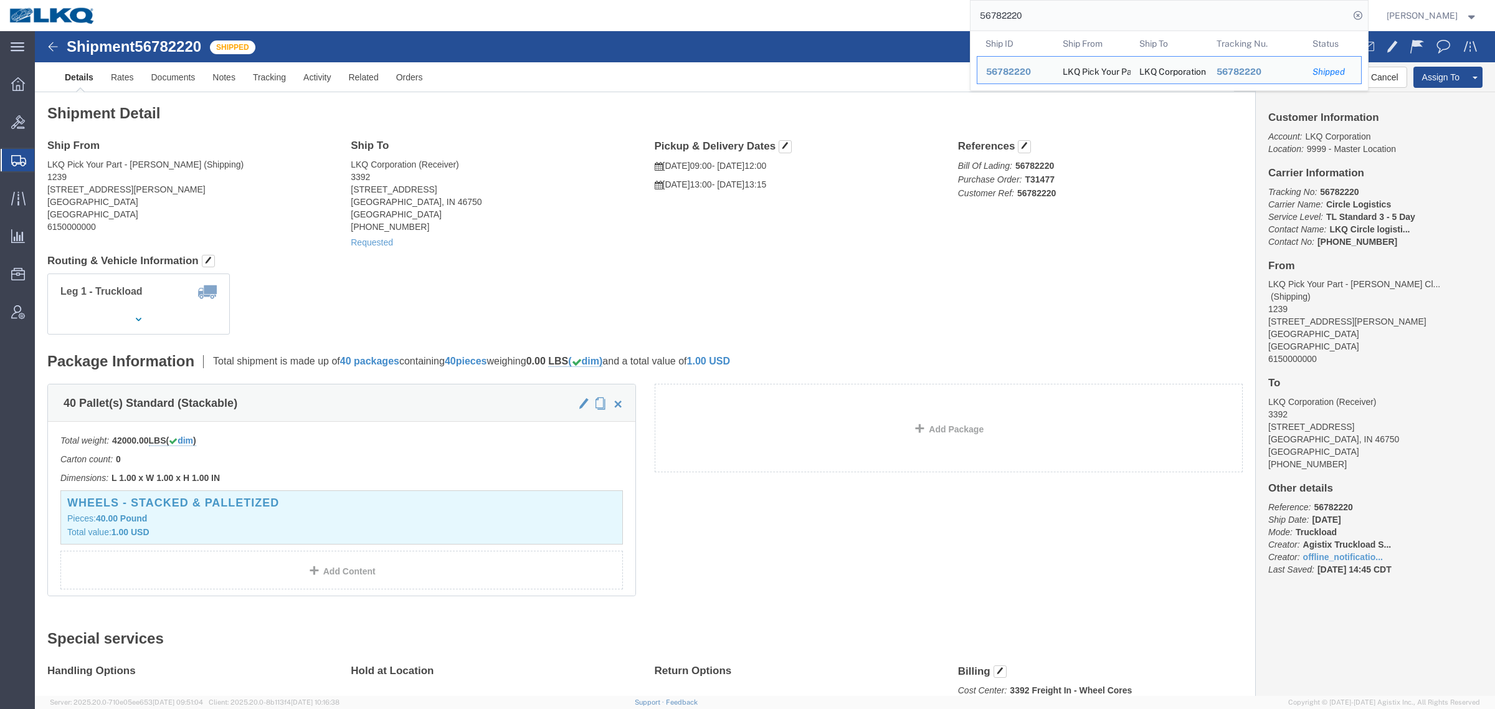
drag, startPoint x: 1063, startPoint y: 7, endPoint x: 939, endPoint y: 23, distance: 124.4
click at [951, 21] on div "56782220 Ship ID Ship From Ship To Tracking Nu. Status Ship ID 56782220 Ship Fr…" at bounding box center [736, 15] width 1263 height 31
paste input "60710"
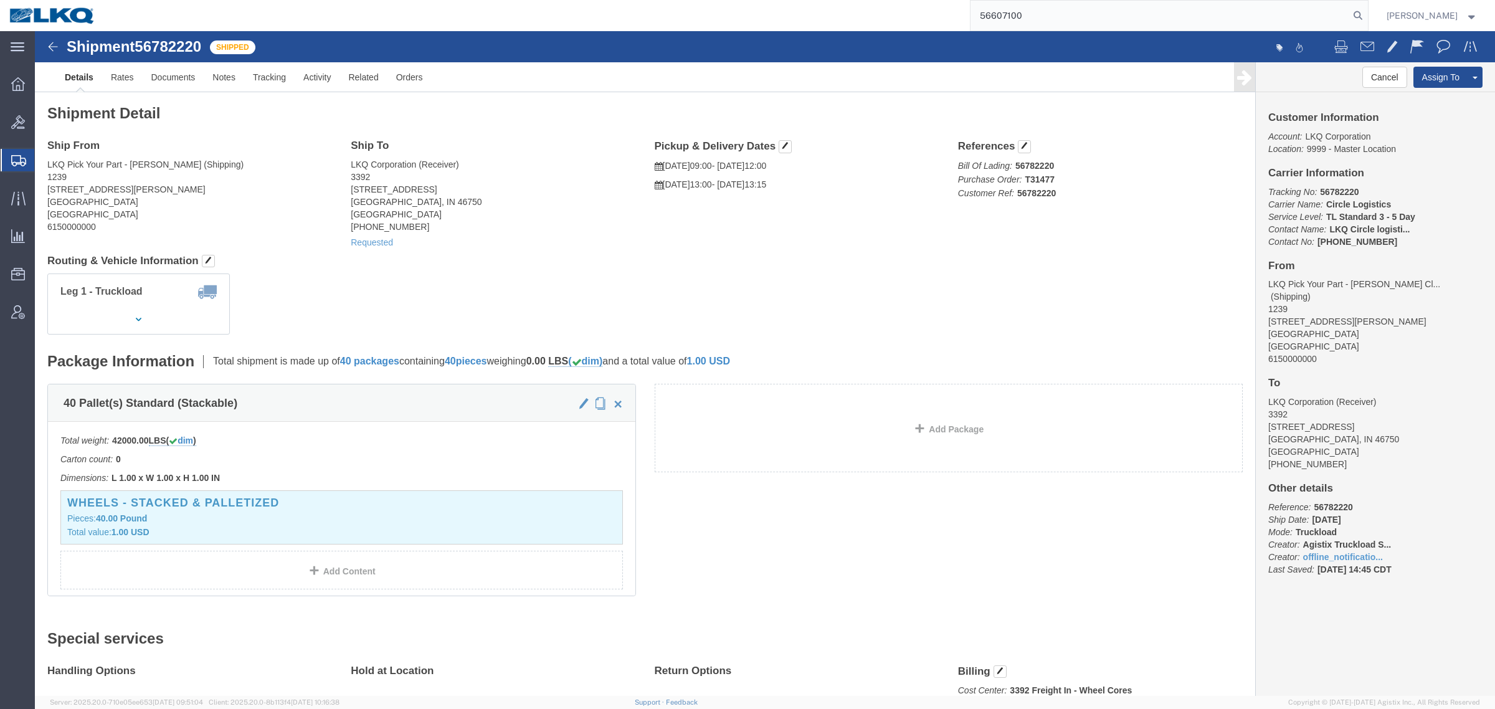
type input "56607100"
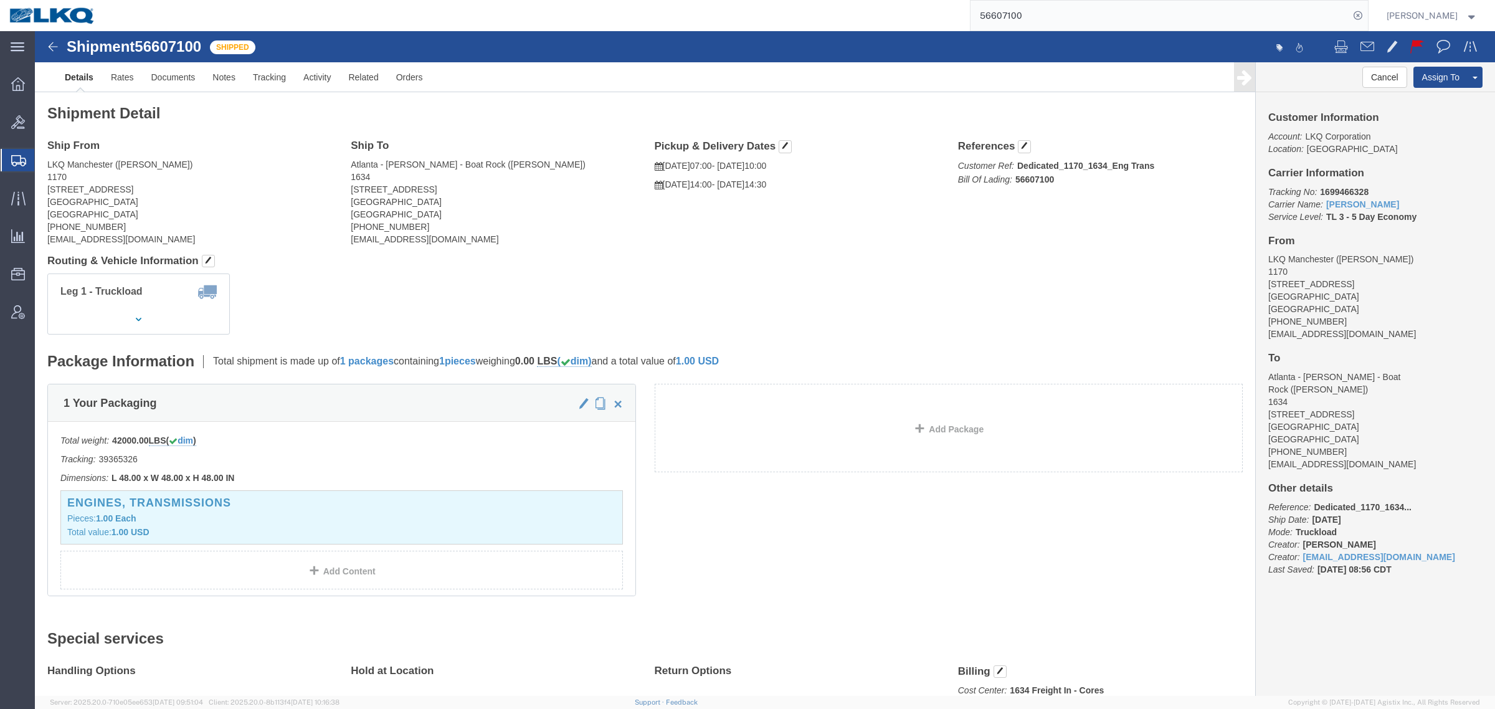
click div "Pickup & Delivery Dates 10/01/2025 07:00 - 10/01/2025 10:00 10/01/2025 14:00 - …"
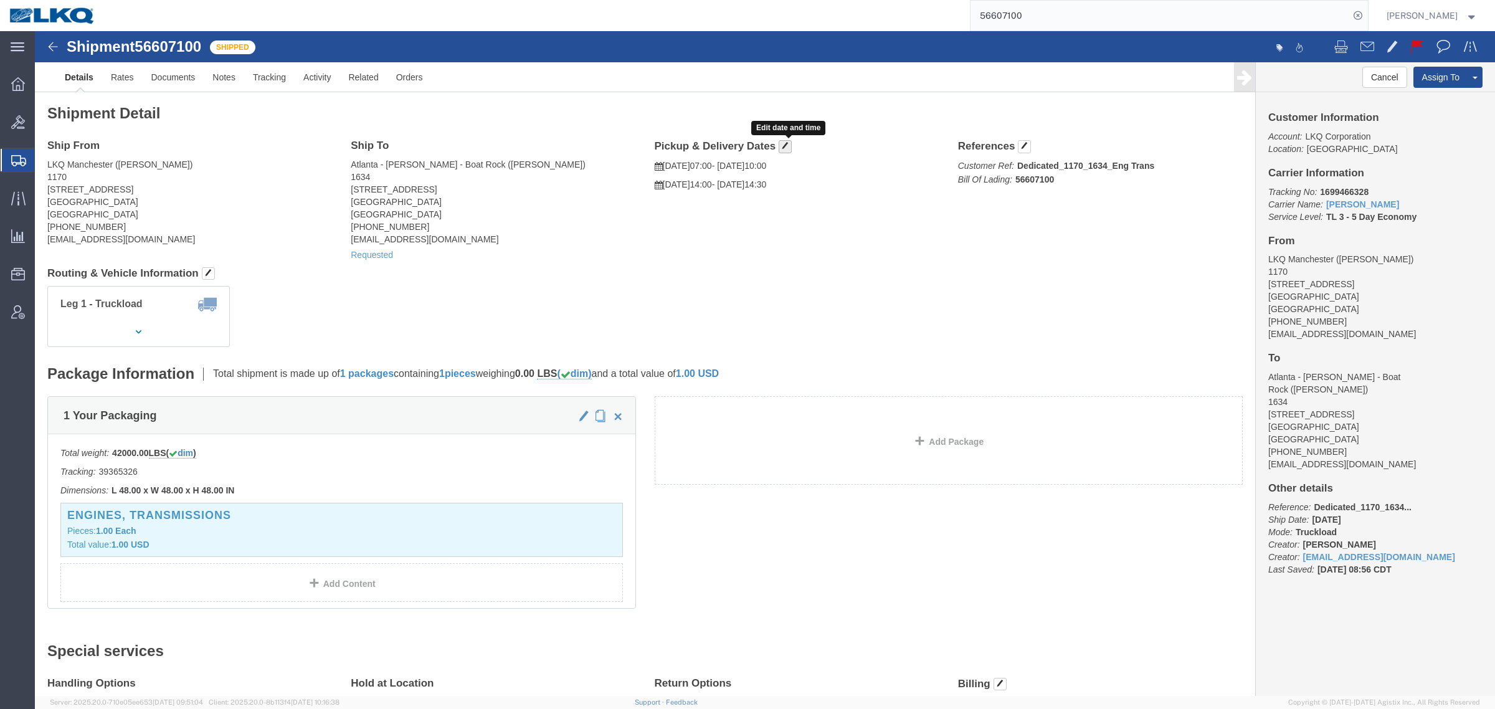
click span "button"
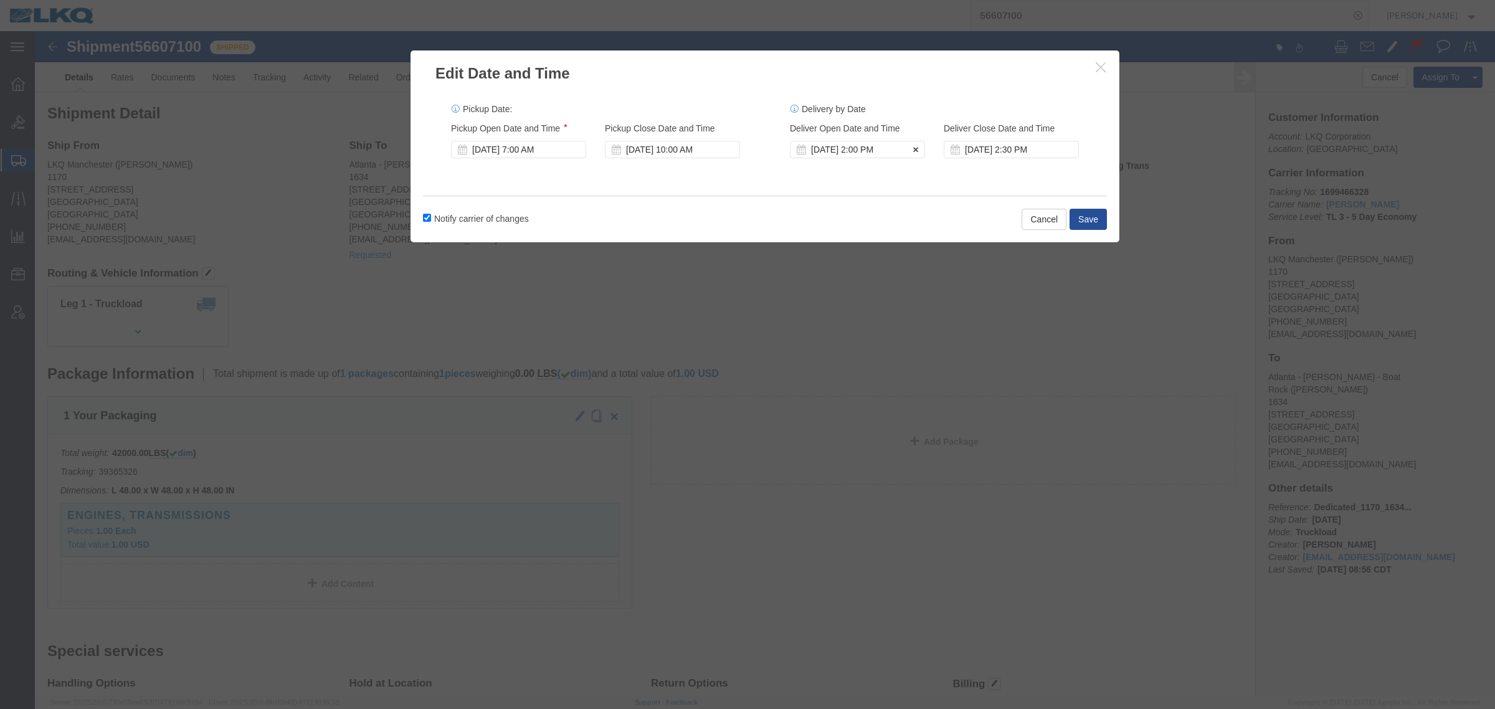
click div "Oct 01 2025 2:00 PM"
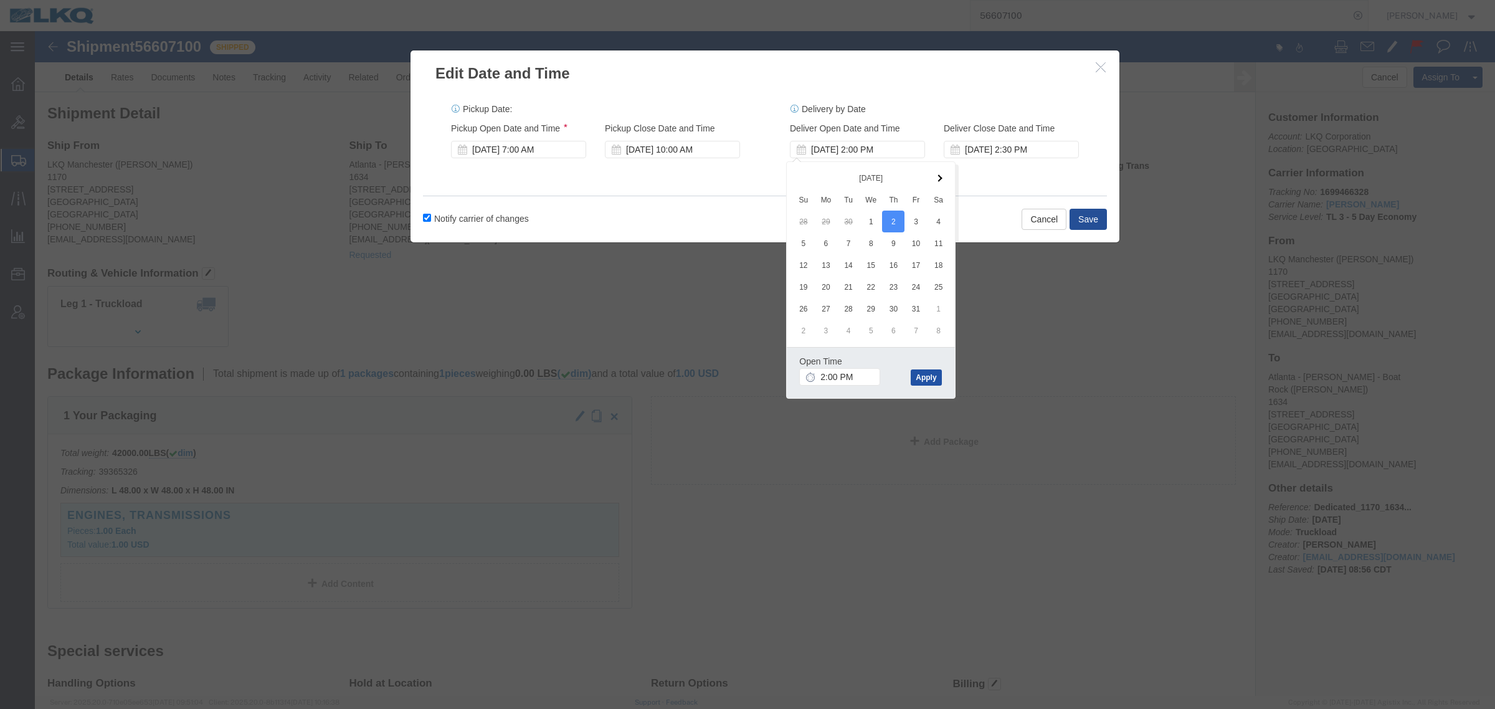
click button "Apply"
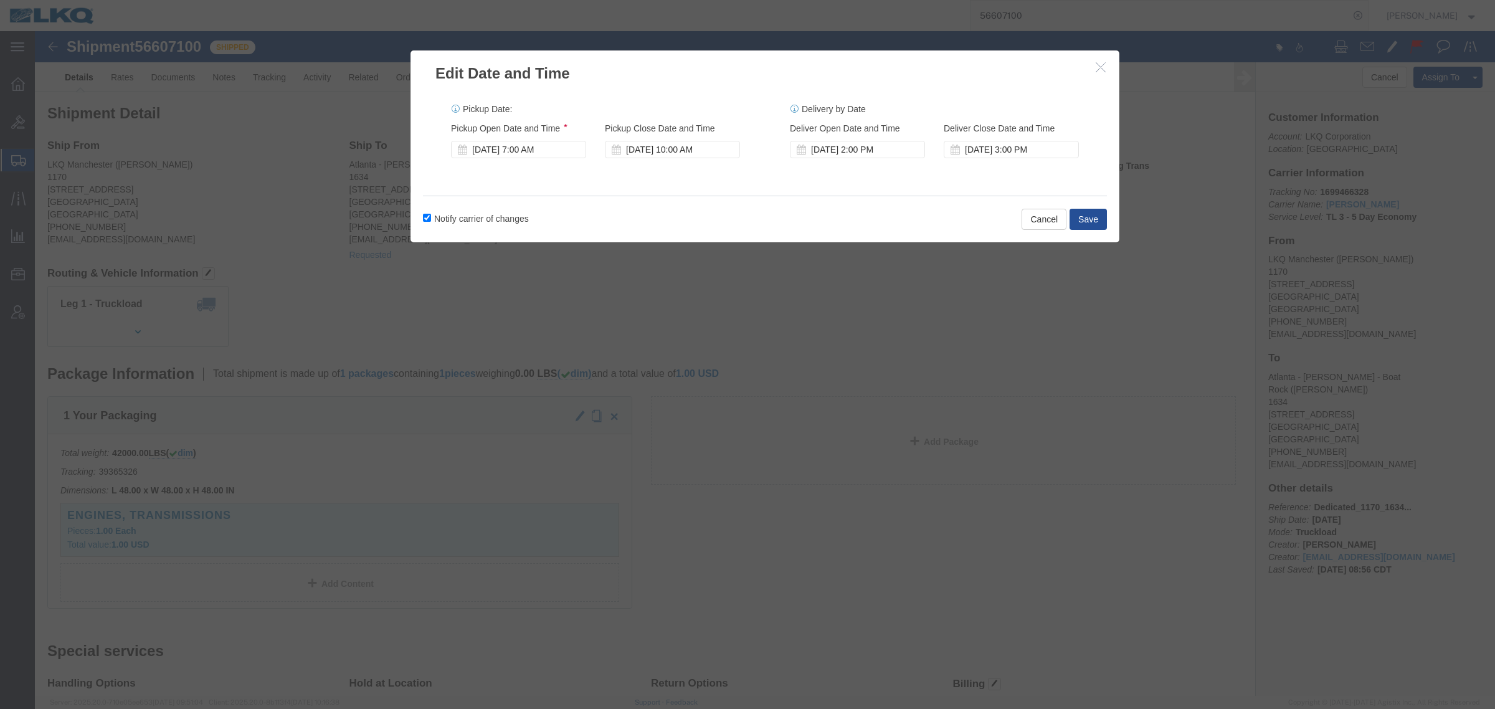
drag, startPoint x: 421, startPoint y: 192, endPoint x: 465, endPoint y: 188, distance: 43.8
click label "Notify carrier of changes"
drag, startPoint x: 436, startPoint y: 192, endPoint x: 450, endPoint y: 191, distance: 13.7
click label "Notify carrier of changes"
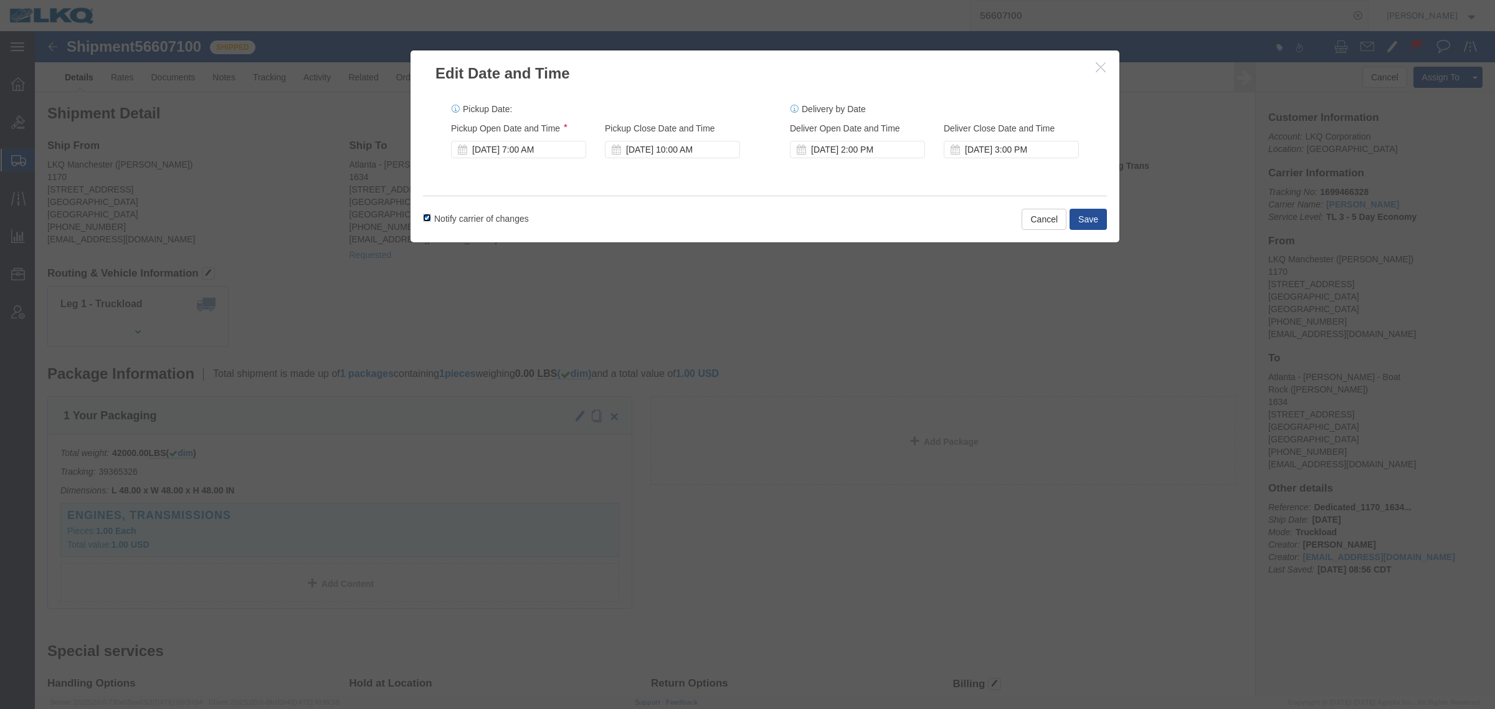
click input "Notify carrier of changes"
checkbox input "false"
click button "Save"
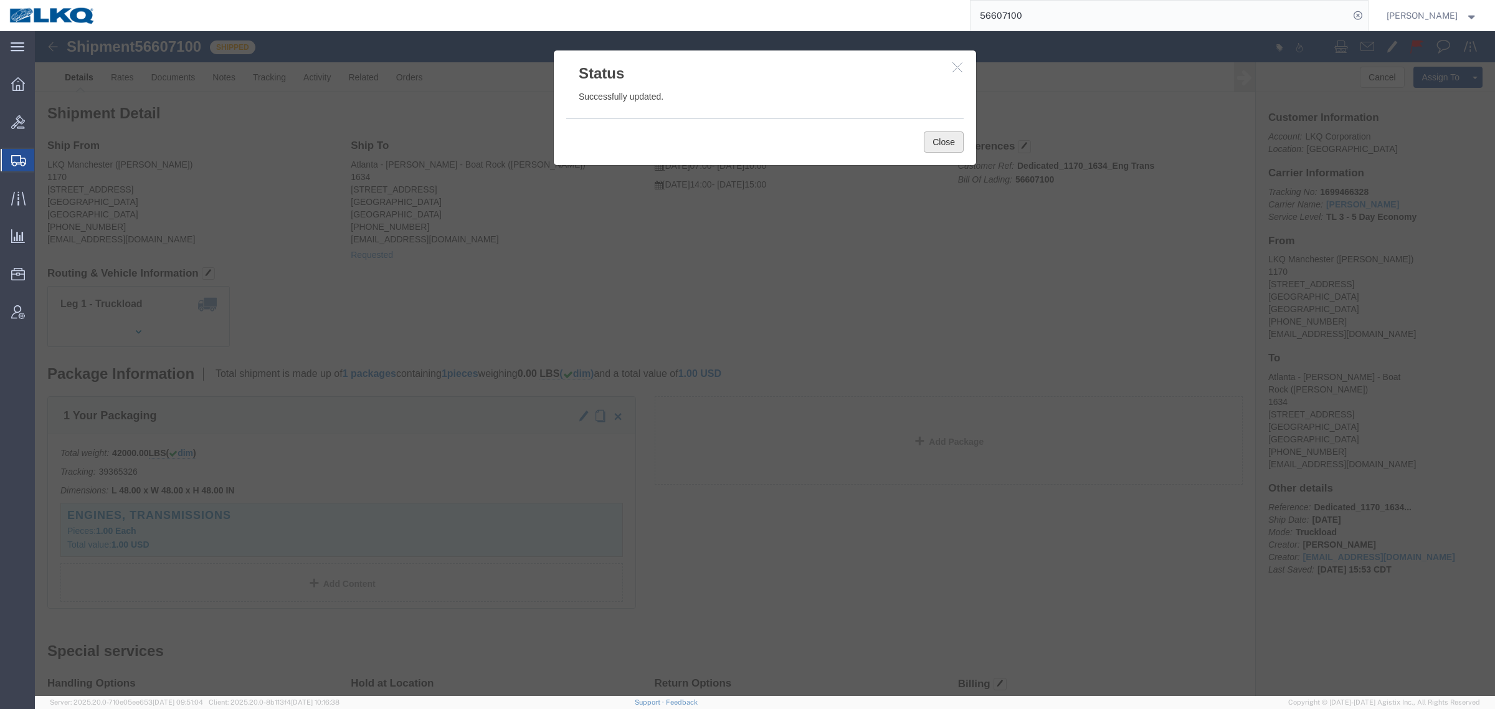
click button "Close"
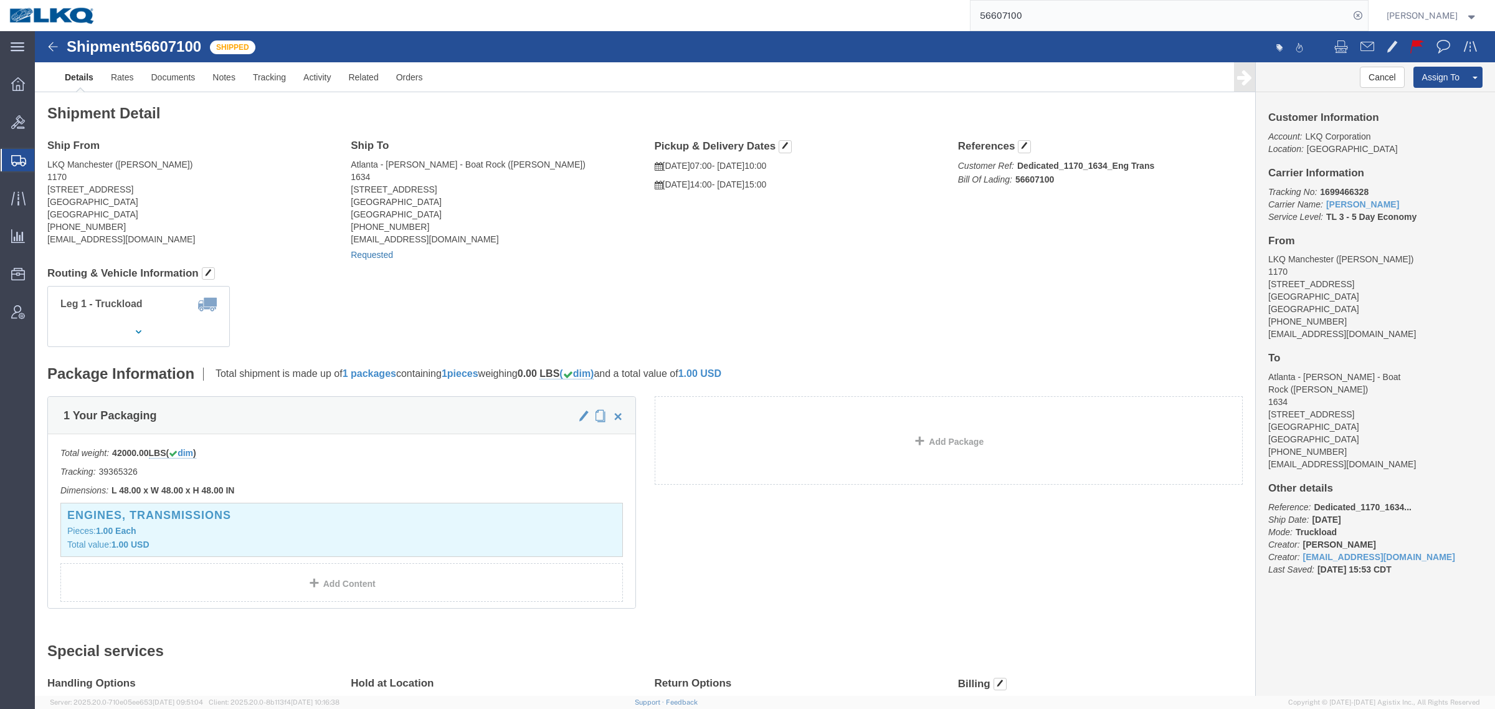
click link "Requested"
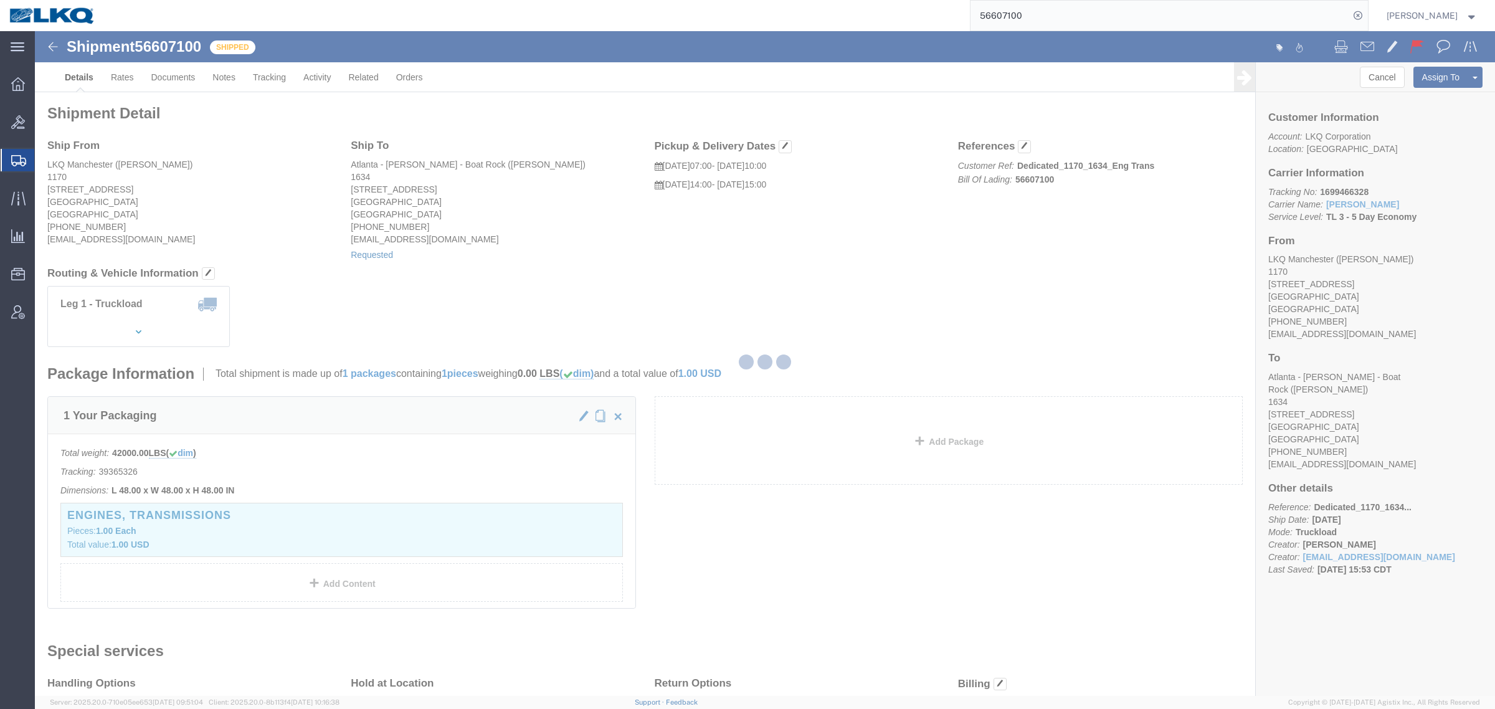
select select "1"
select select
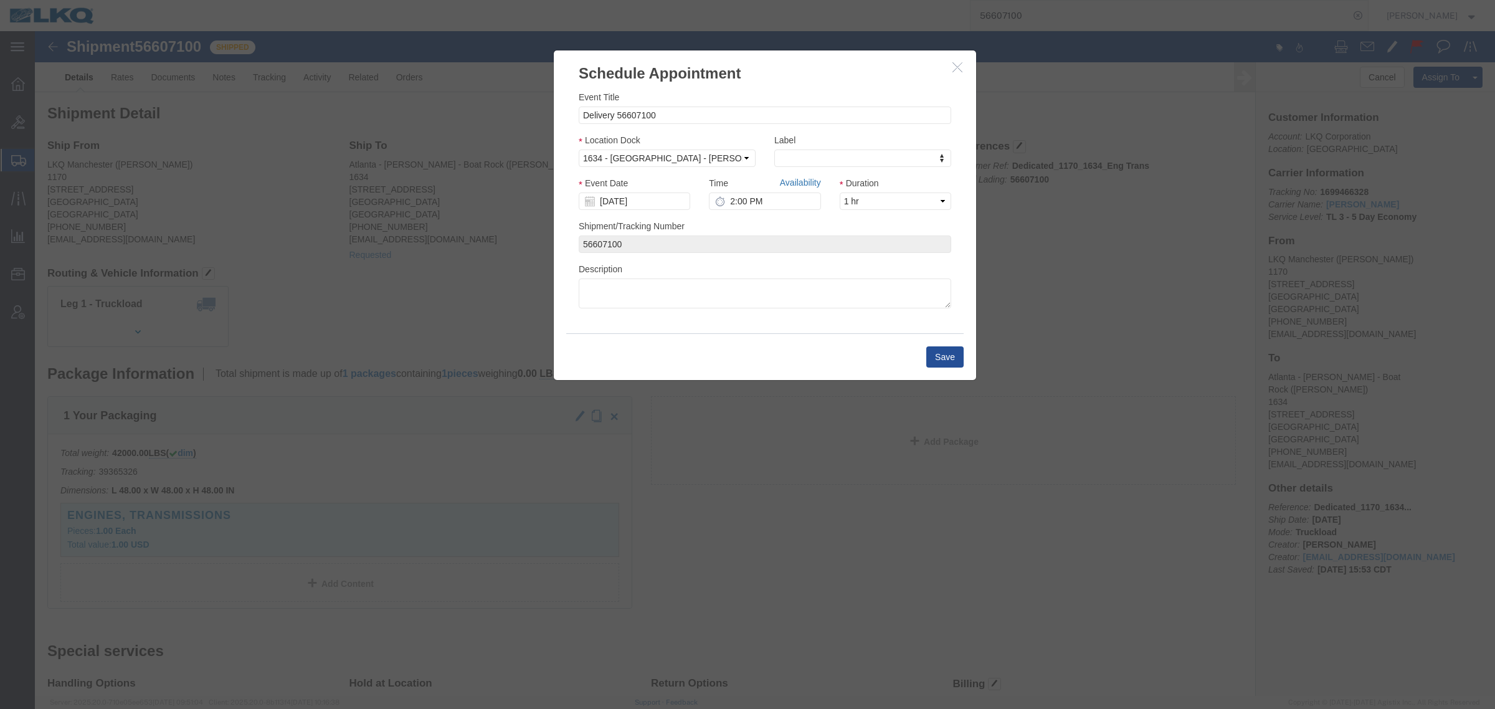
click link "Availability"
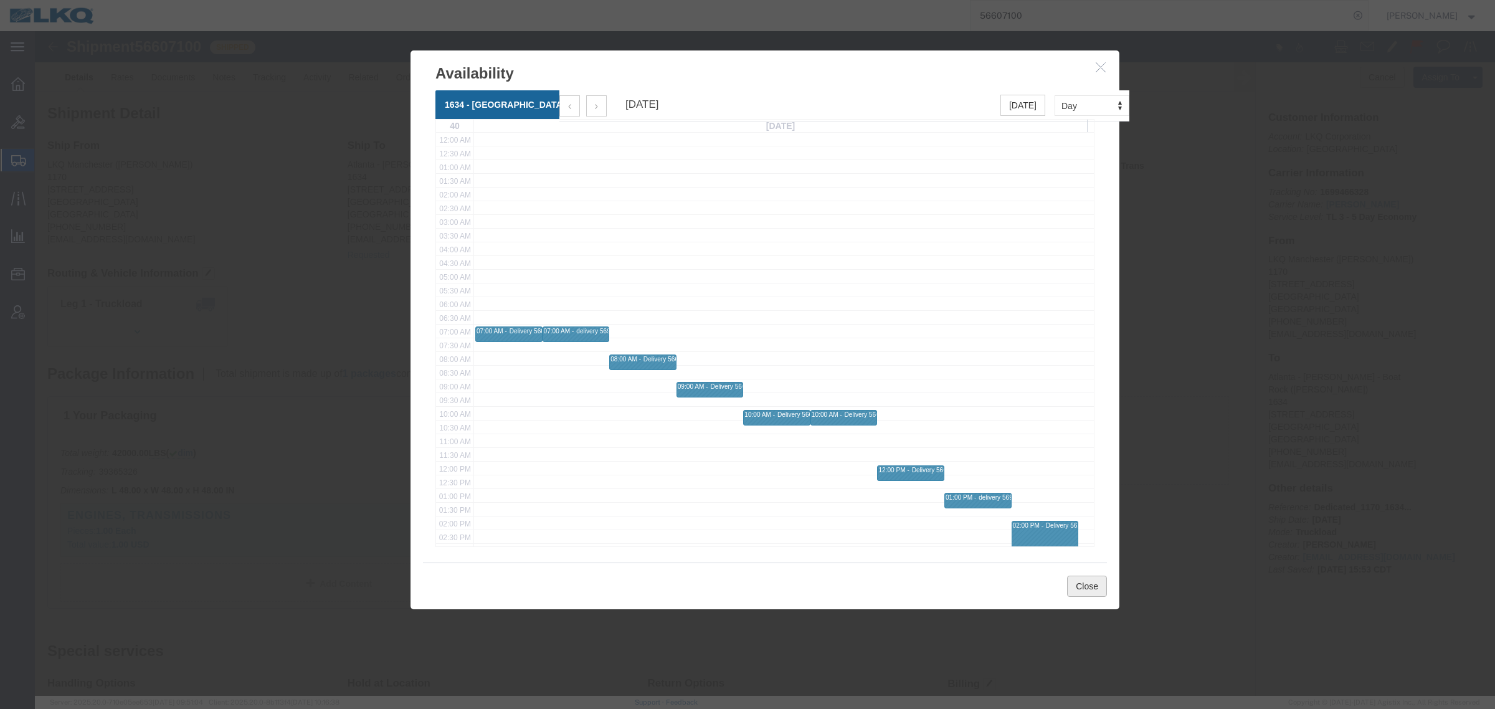
click button "Close"
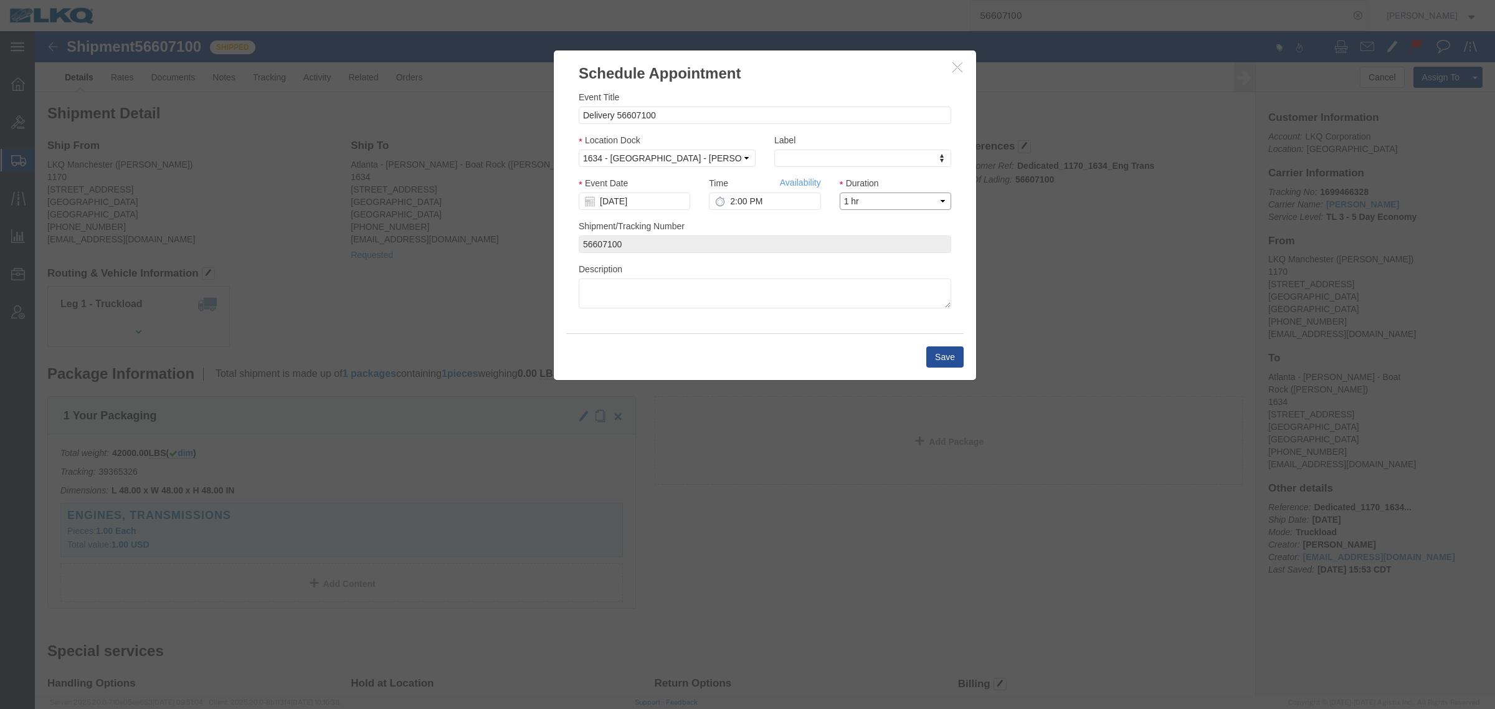
click select "Select 15 min 30 min 45 min 1 hr 2 hr 3 hr 4 hr"
select select "15"
click select "Select 15 min 30 min 45 min 1 hr 2 hr 3 hr 4 hr"
click div "Save"
click button "Save"
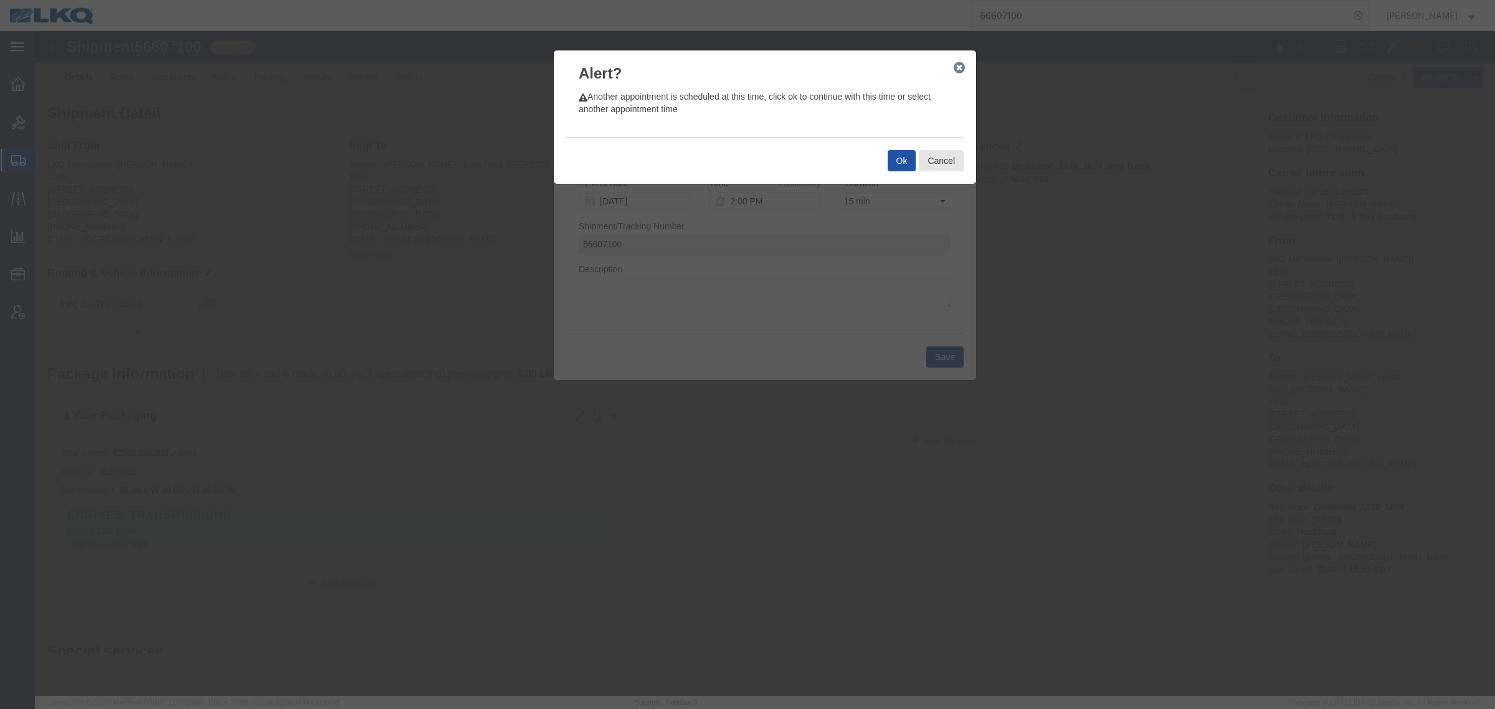
click button "Ok"
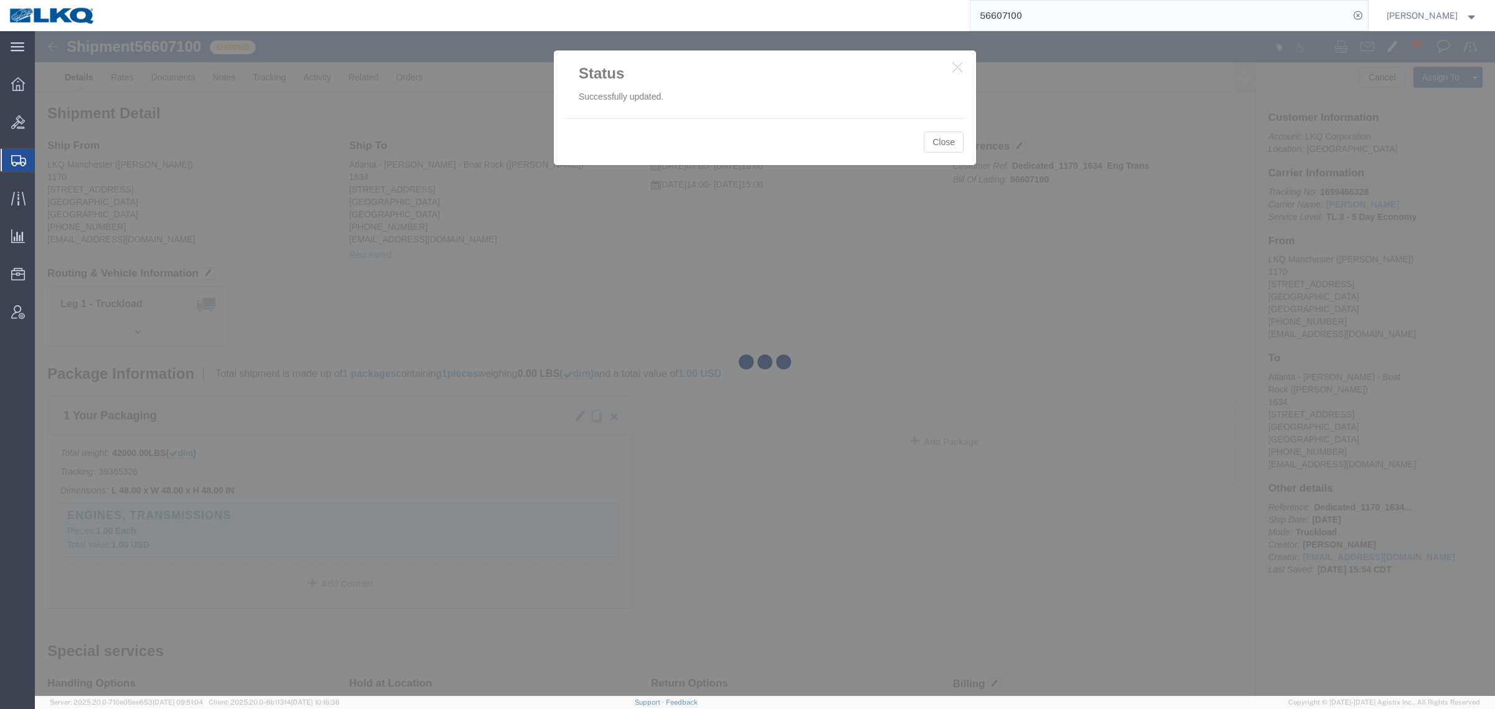
click at [939, 144] on div at bounding box center [765, 363] width 1460 height 665
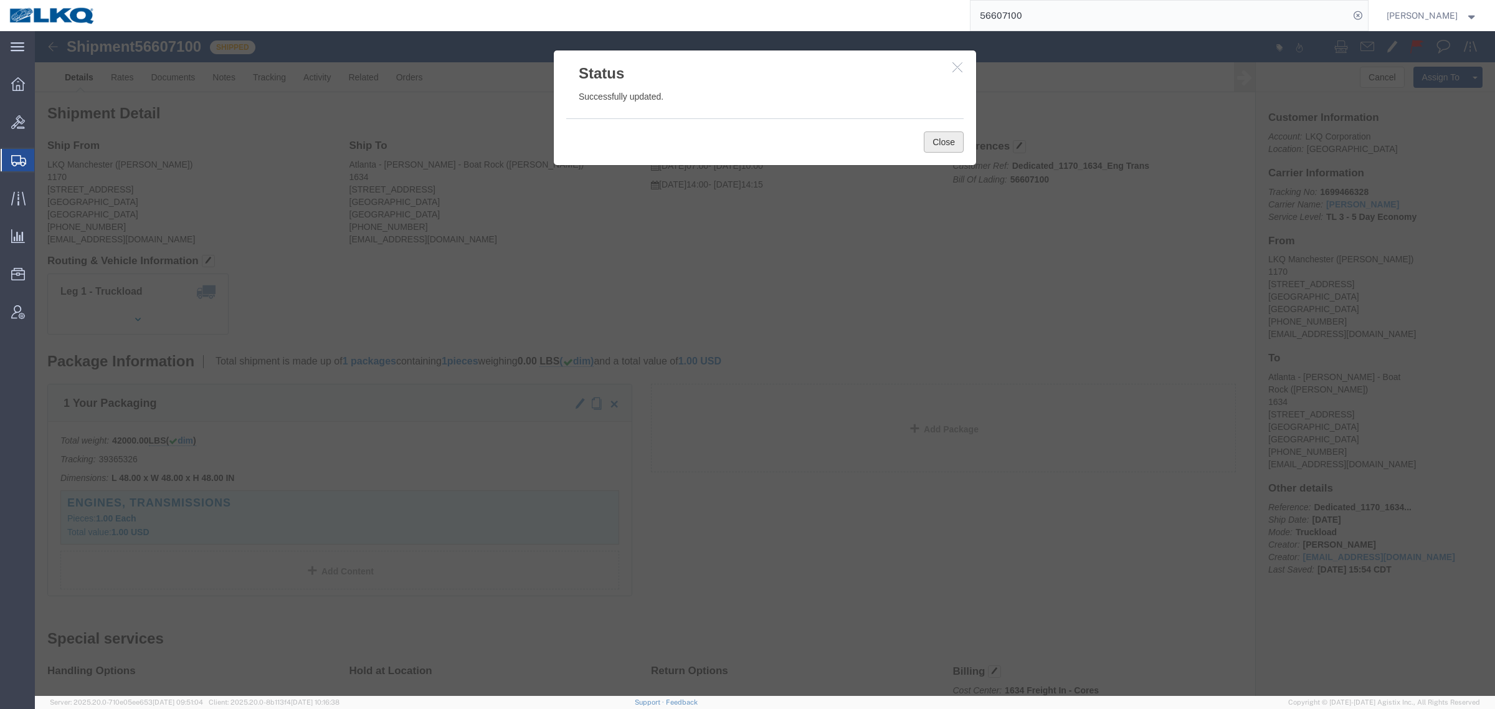
click button "Close"
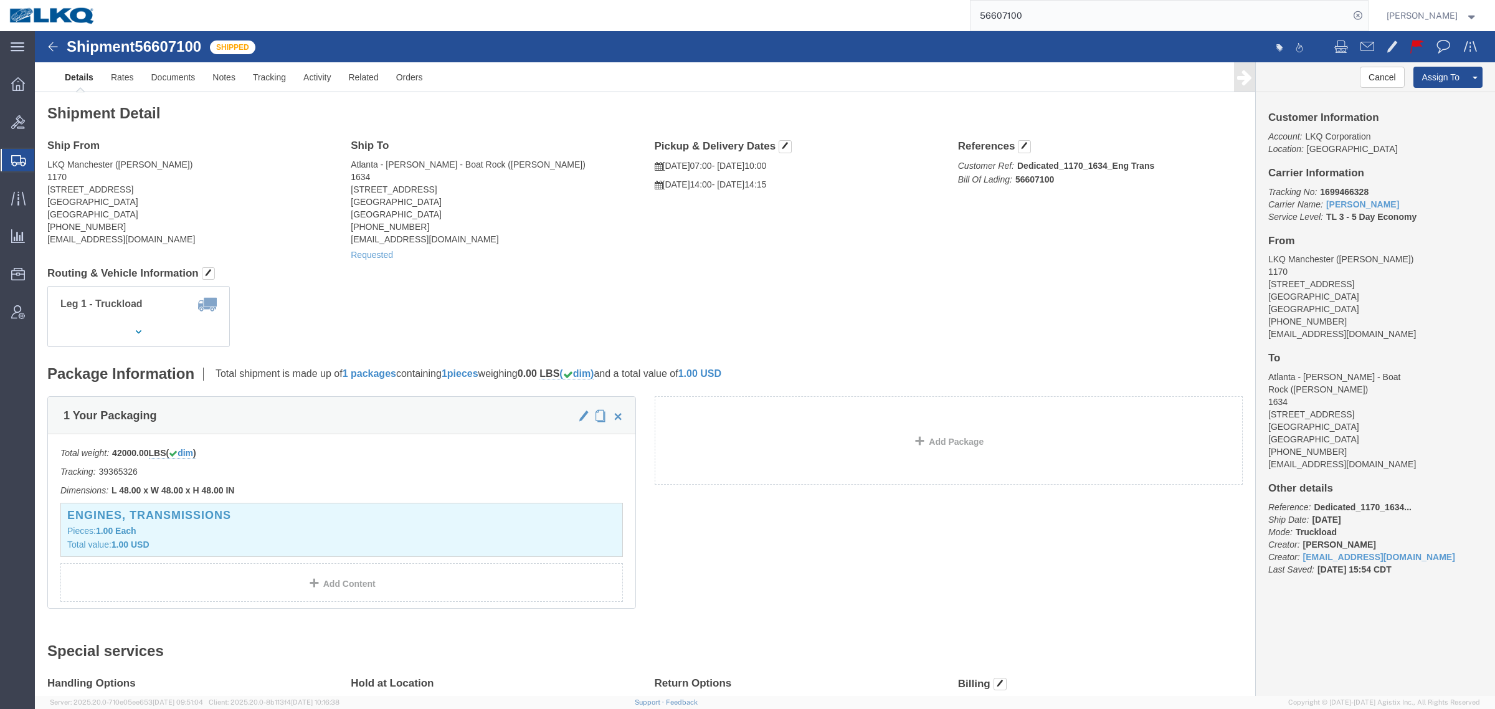
drag, startPoint x: 931, startPoint y: 222, endPoint x: 937, endPoint y: 227, distance: 8.5
click div "Ship From LKQ Manchester (Billy Stacey) 1170 3055 Hillsboro Highway Manchester,…"
click div "Shipment Detail Ship From LKQ Manchester (Billy Stacey) 1170 3055 Hillsboro Hig…"
click at [1058, 17] on input "56607100" at bounding box center [1159, 16] width 379 height 30
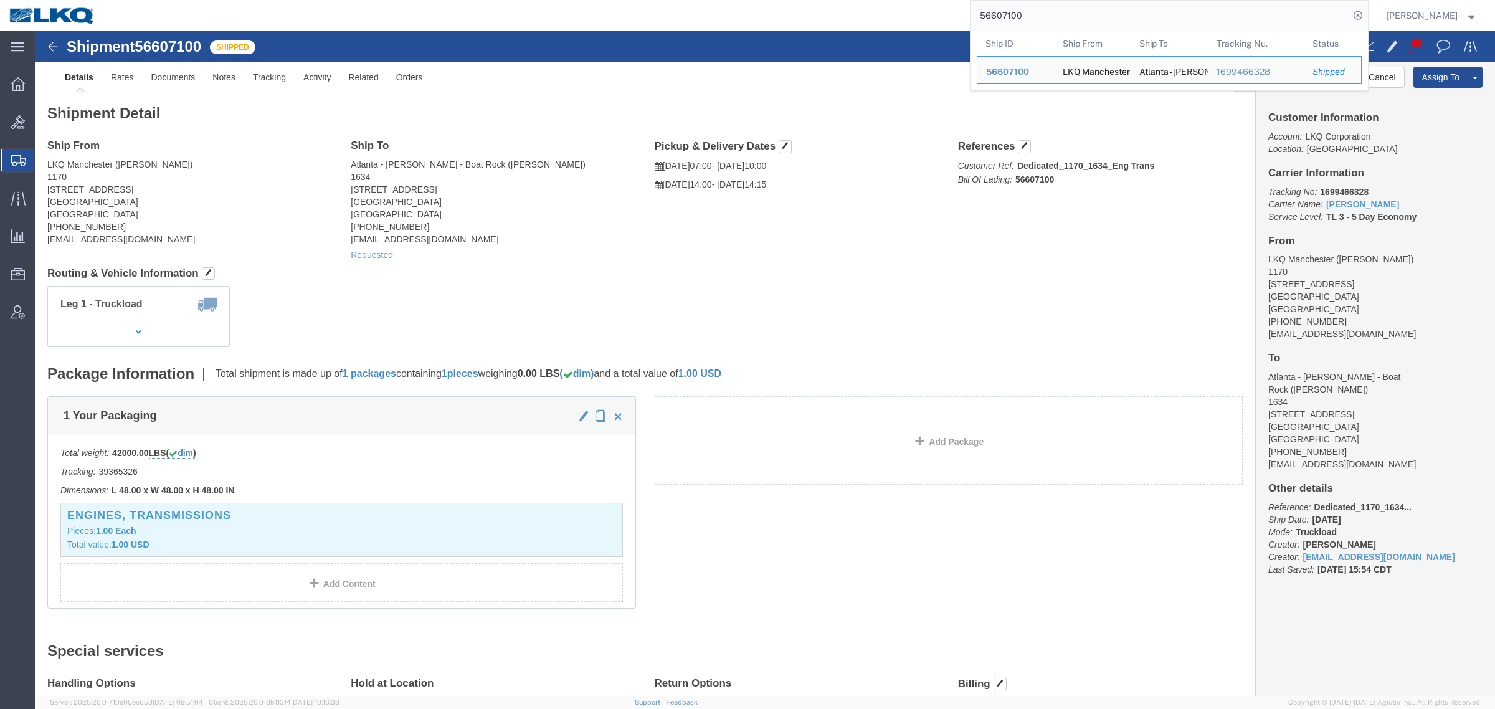
paste input "56819663"
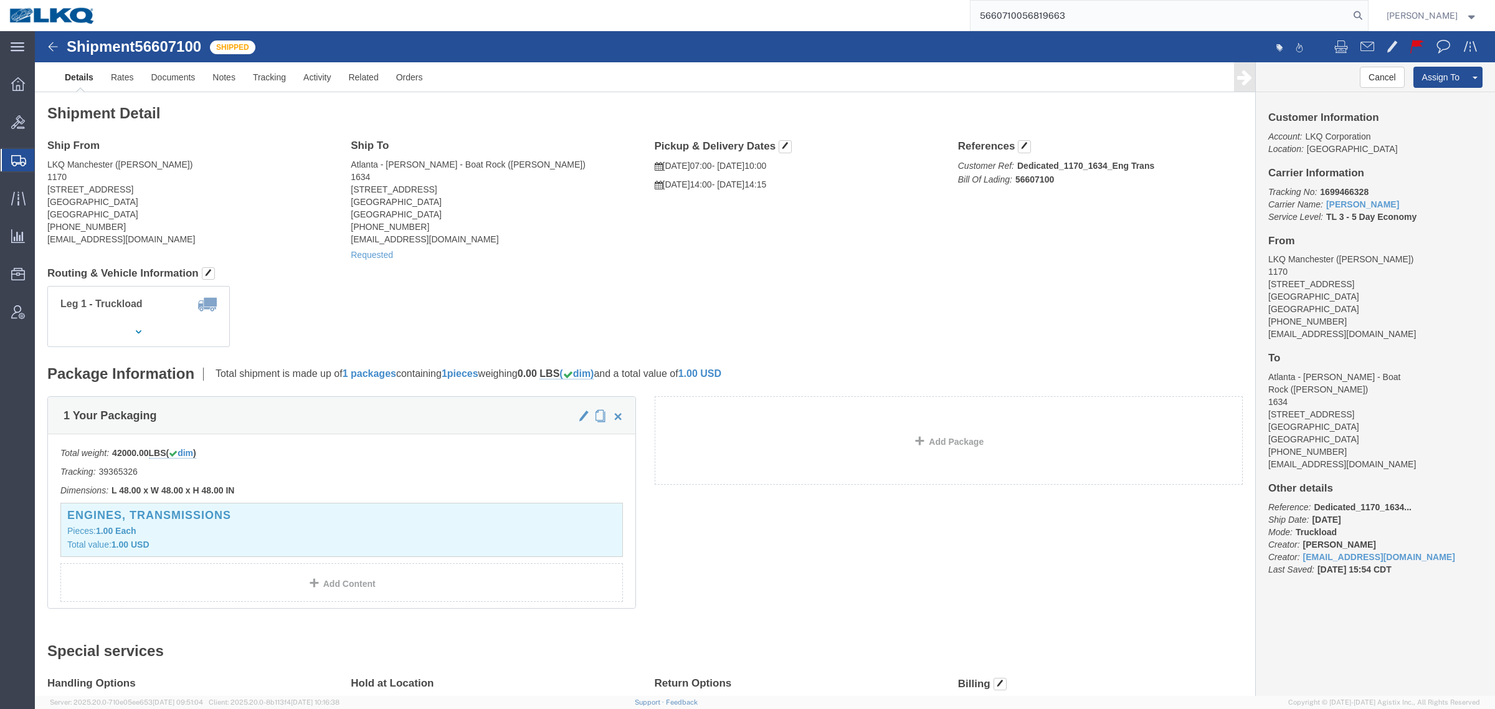
click at [1058, 17] on input "5660710056819663" at bounding box center [1159, 16] width 379 height 30
paste input "search"
type input "56819663"
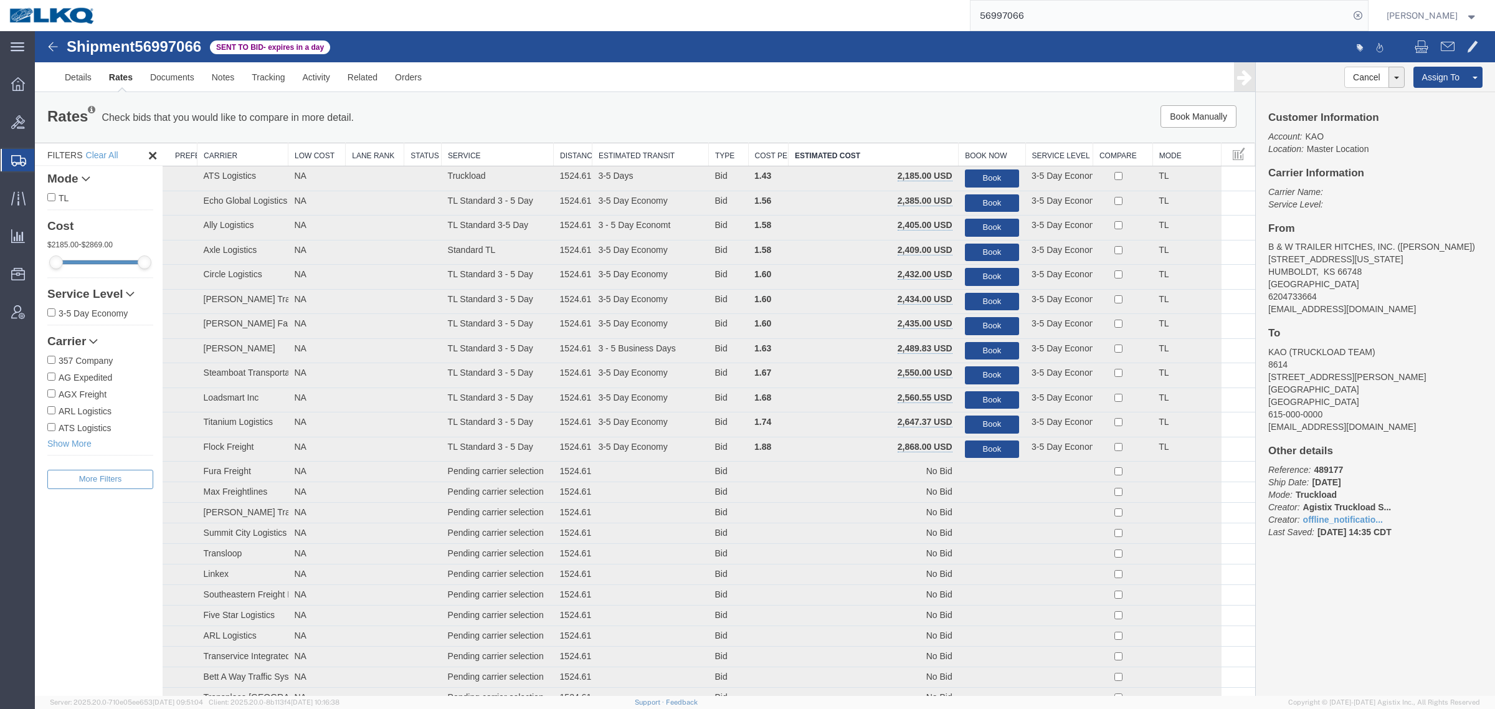
click at [0, 0] on span "Shipment Manager" at bounding box center [0, 0] width 0 height 0
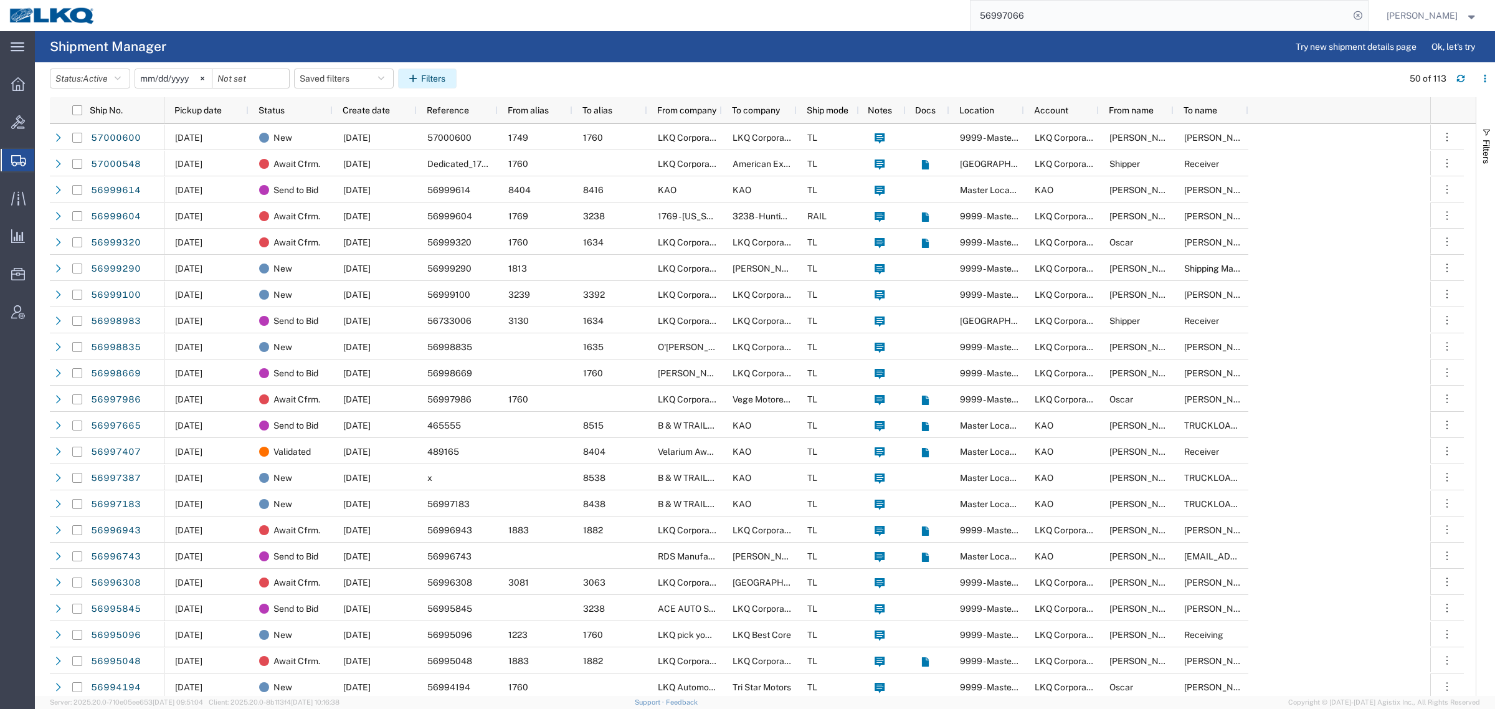
click at [450, 78] on button "Filters" at bounding box center [427, 79] width 59 height 20
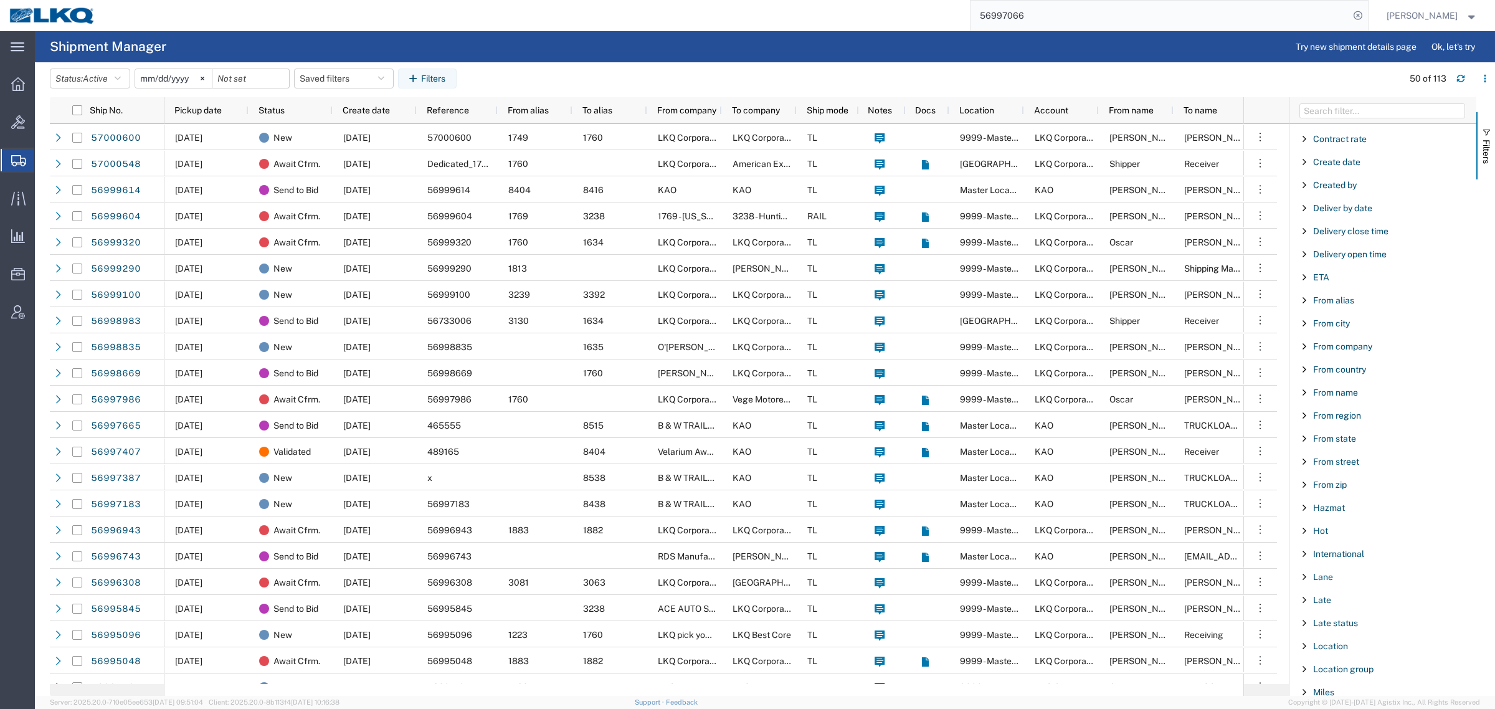
scroll to position [234, 0]
click at [1306, 274] on span "Filter List 66 Filters" at bounding box center [1304, 271] width 10 height 10
click at [1322, 331] on input "Filter Value" at bounding box center [1387, 323] width 163 height 15
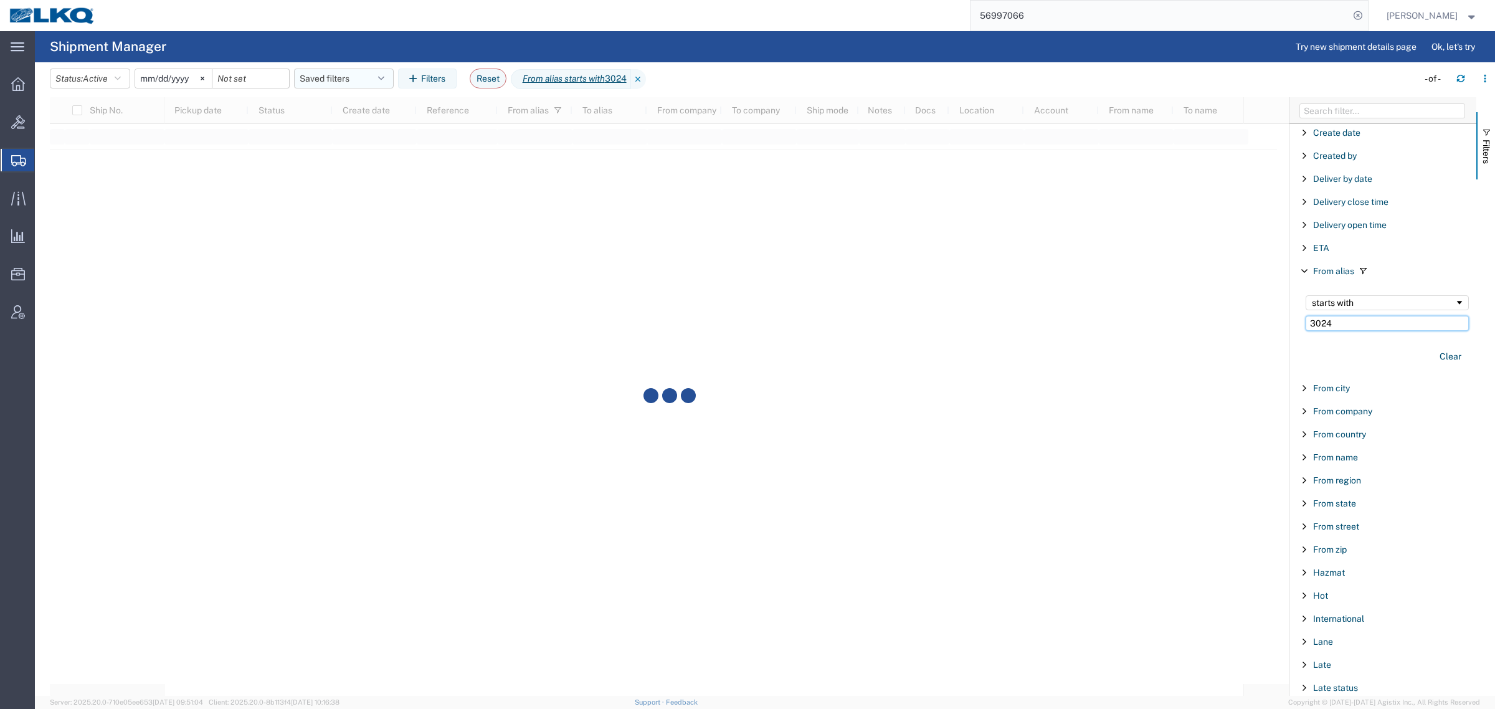
type input "3024"
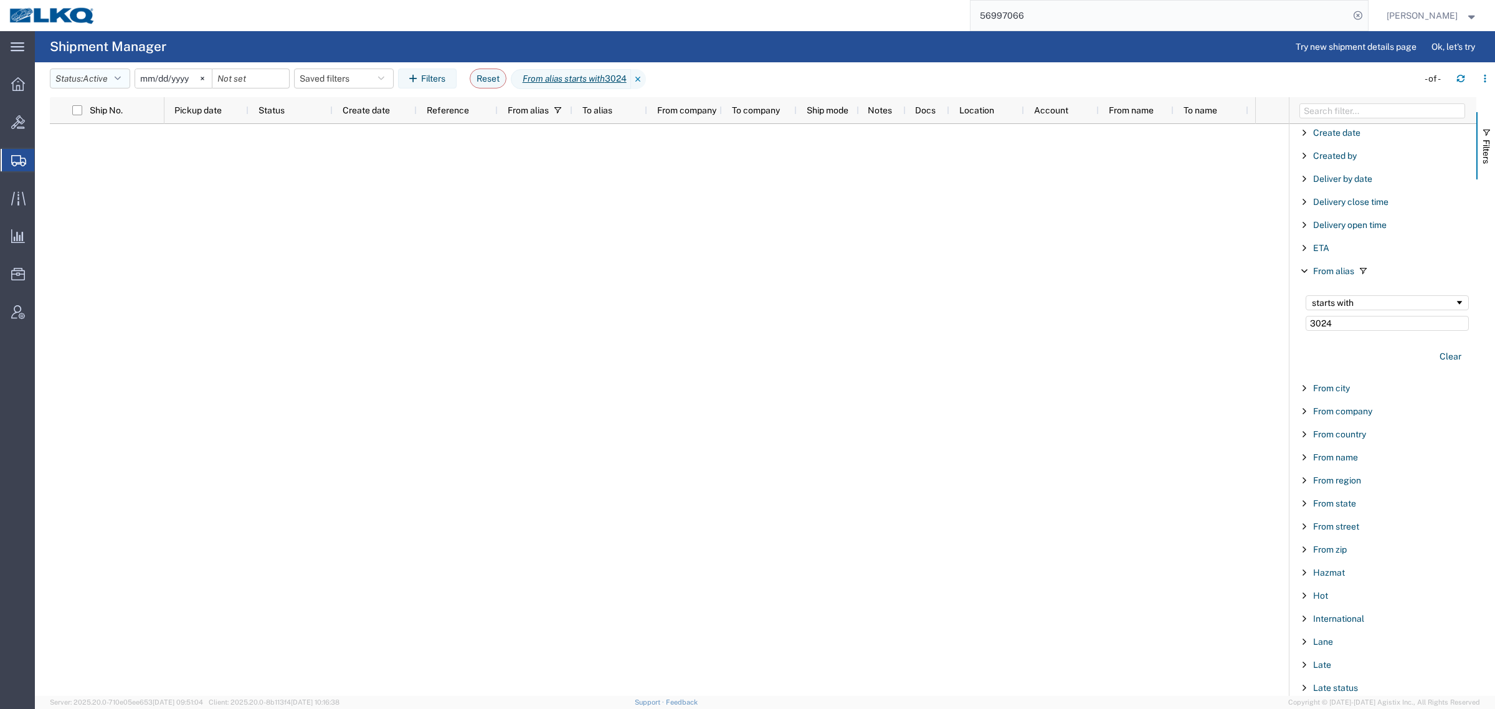
click at [108, 82] on span "Active" at bounding box center [95, 79] width 25 height 10
click at [110, 156] on span "Approved" at bounding box center [122, 163] width 145 height 19
click at [91, 78] on span "Approved" at bounding box center [102, 79] width 39 height 10
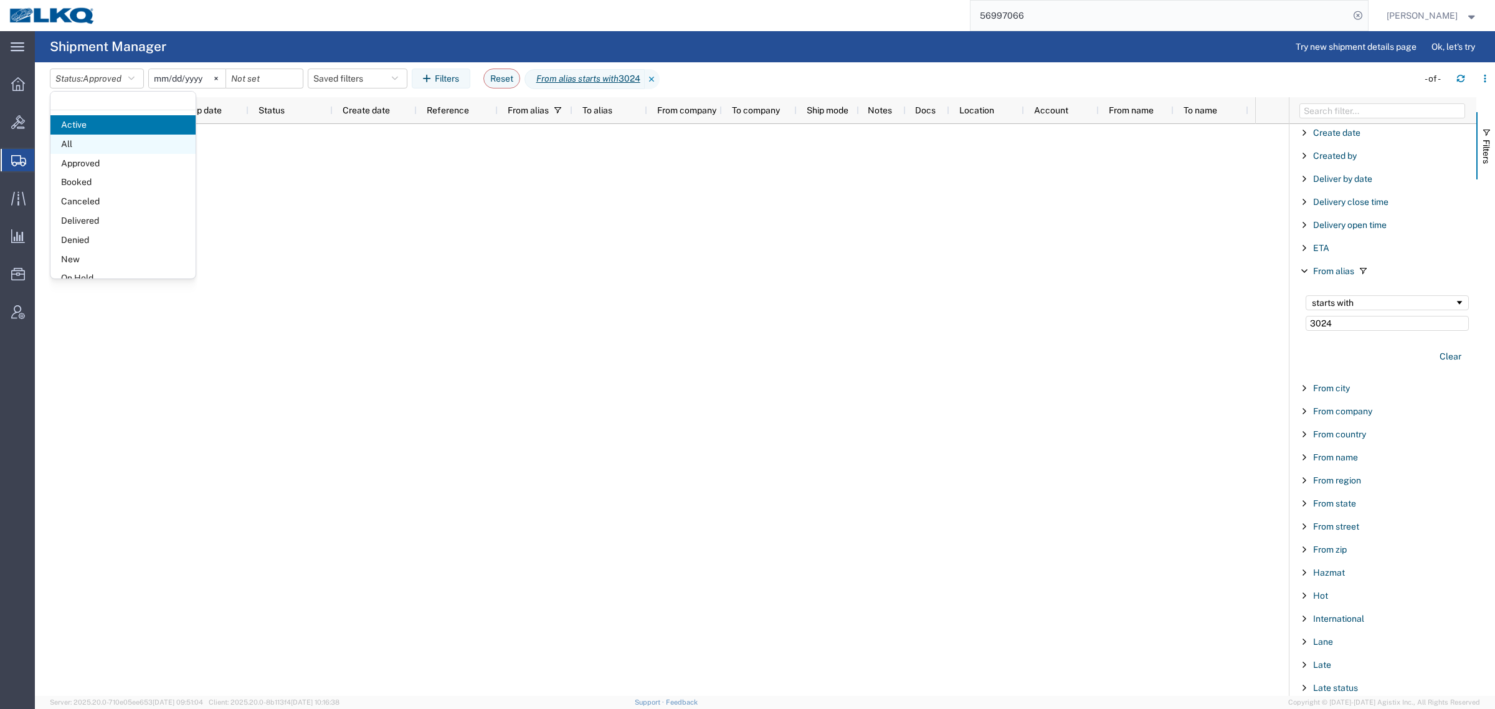
click at [88, 141] on span "All" at bounding box center [122, 144] width 145 height 19
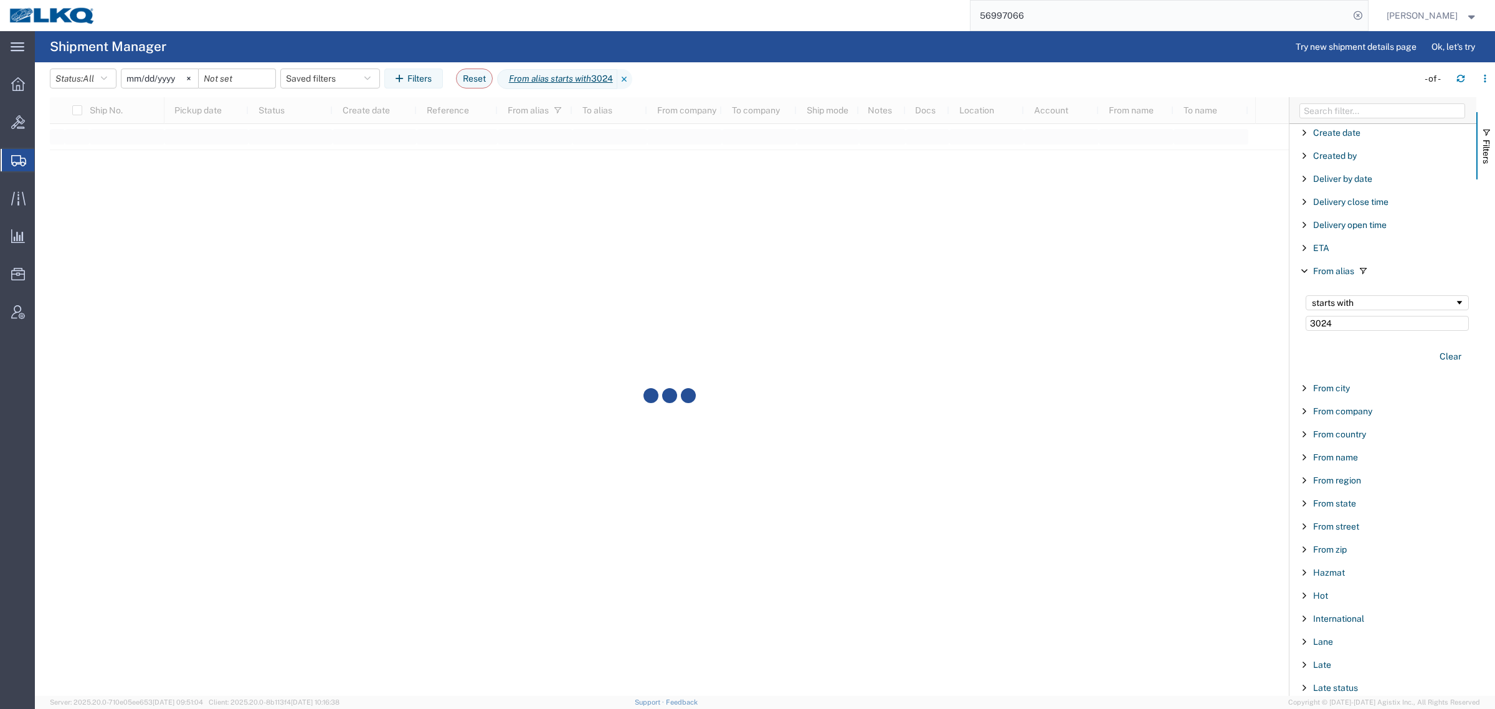
click at [131, 72] on input "[DATE]" at bounding box center [159, 78] width 77 height 19
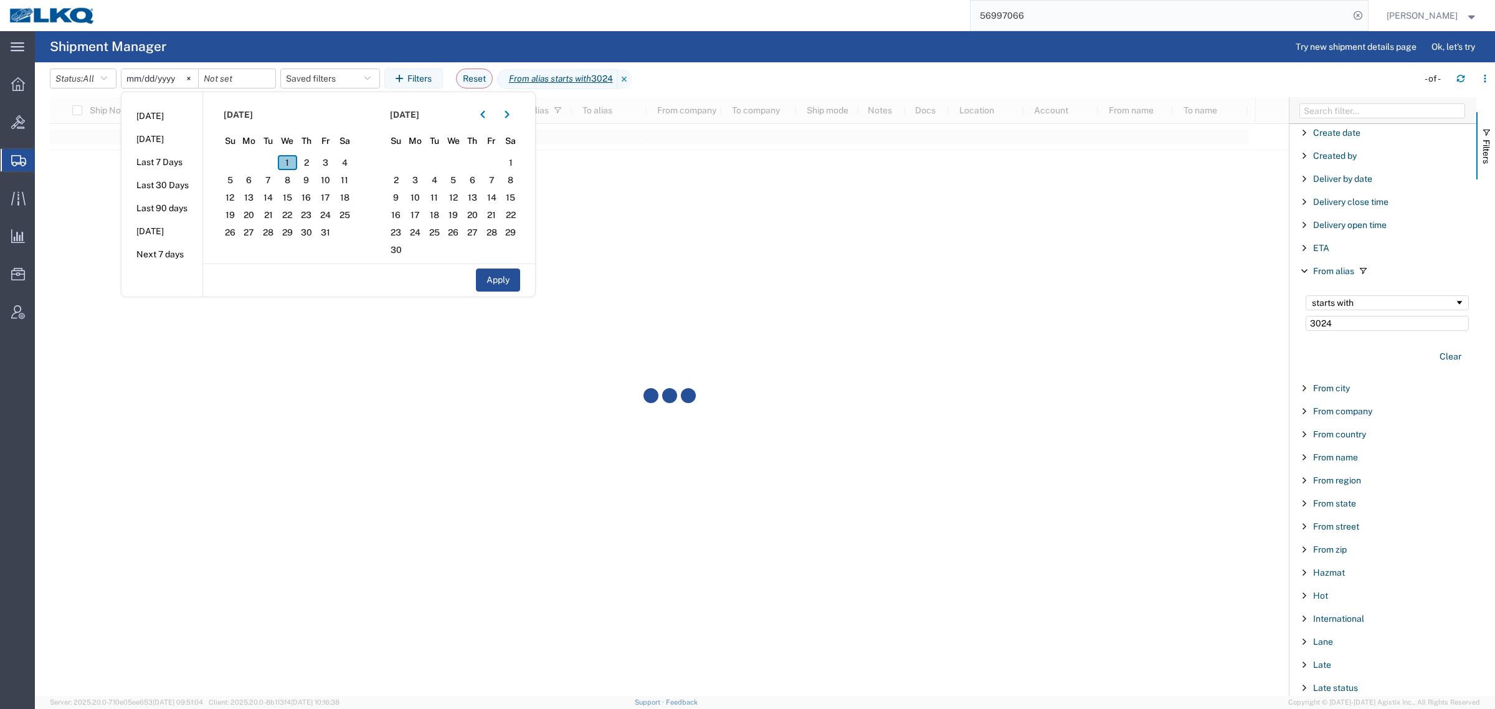
click at [288, 161] on span "1" at bounding box center [287, 162] width 19 height 15
click at [325, 235] on span "31" at bounding box center [325, 232] width 19 height 15
click at [498, 285] on button "Apply" at bounding box center [498, 279] width 44 height 23
type input "[DATE]"
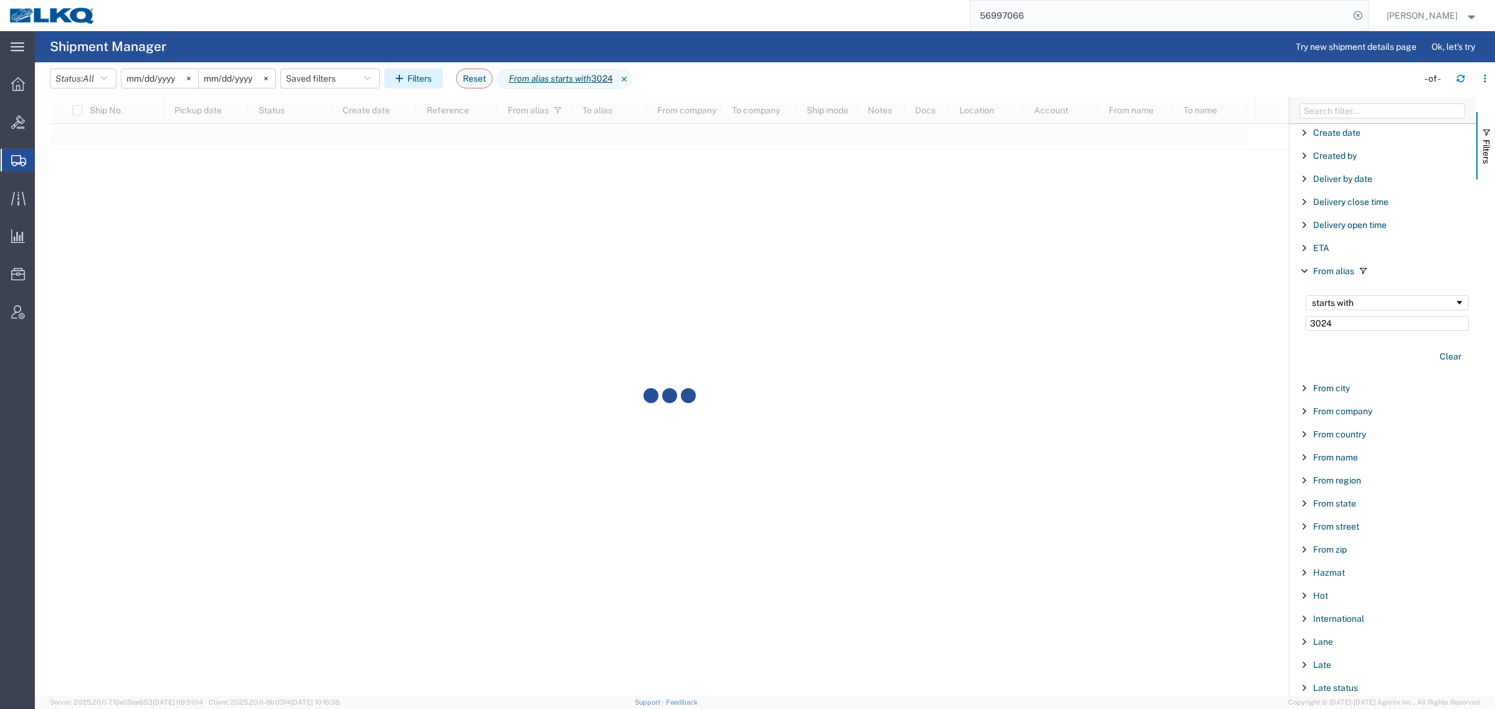
click at [420, 79] on button "Filters" at bounding box center [413, 79] width 59 height 20
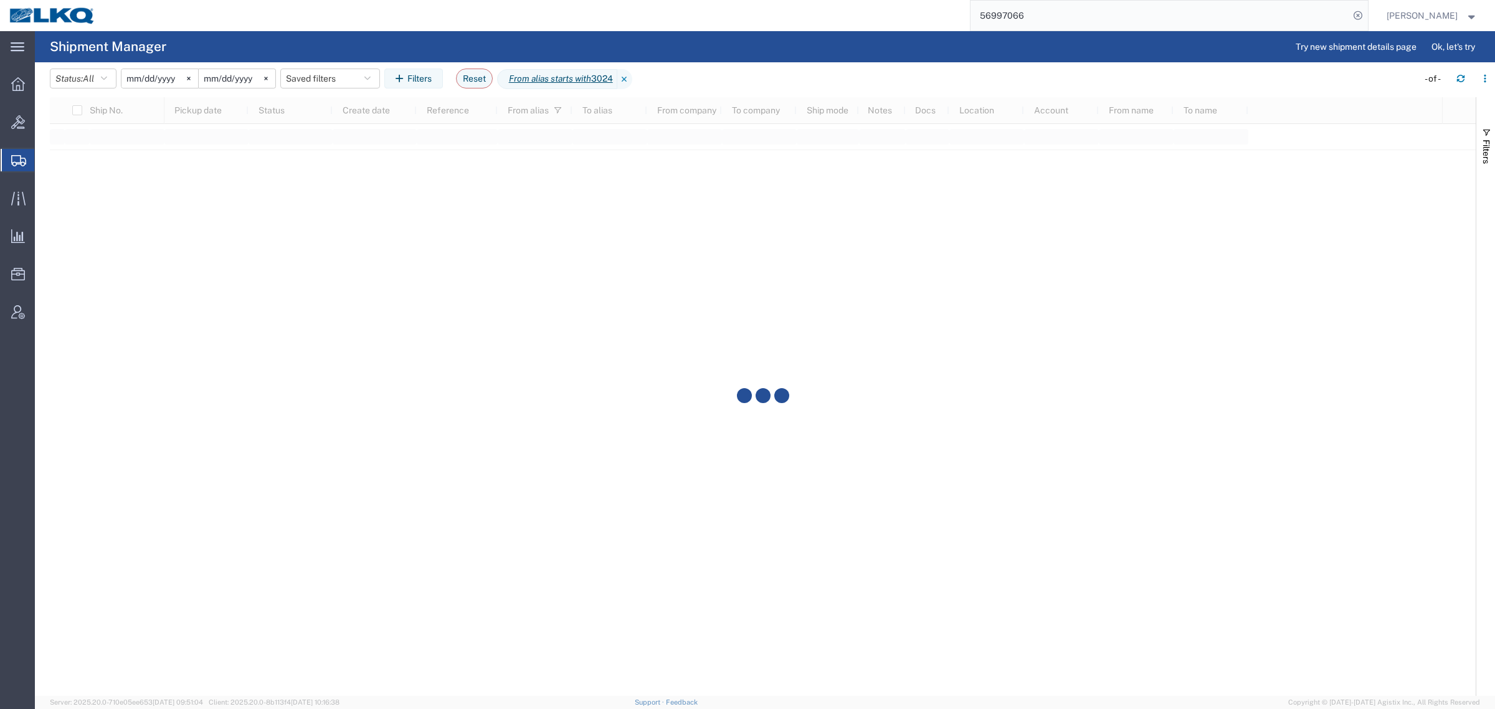
click at [923, 85] on agx-table-filter-chips "Status: All Active All Approved Booked Canceled Delivered Denied New On Hold Pe…" at bounding box center [731, 83] width 1362 height 29
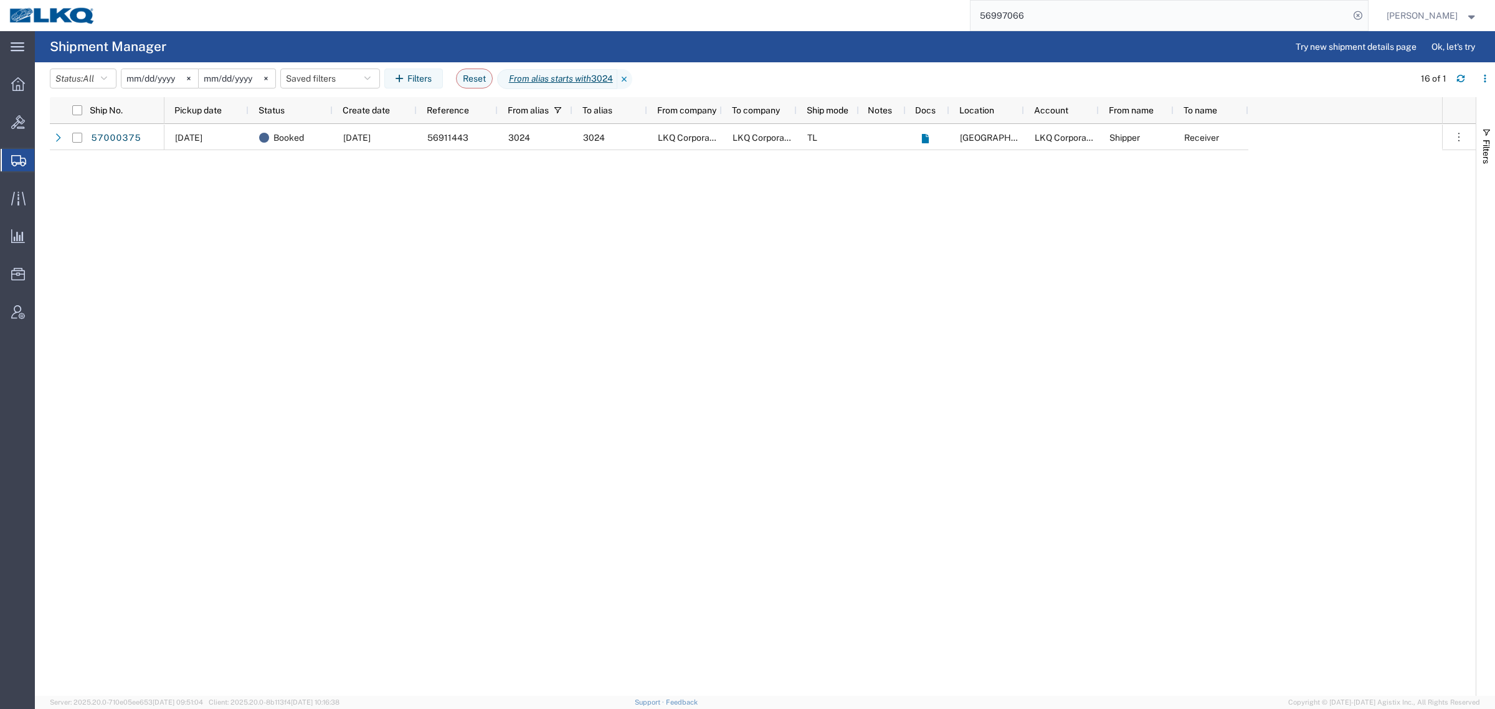
click at [515, 404] on div "10/02/2025 Booked 10/01/2025 56911443 3024 3024 LKQ Corporation LKQ Corporation…" at bounding box center [803, 410] width 1278 height 572
click at [894, 26] on div "56997066" at bounding box center [736, 15] width 1263 height 31
paste input "7000375"
type input "57000375"
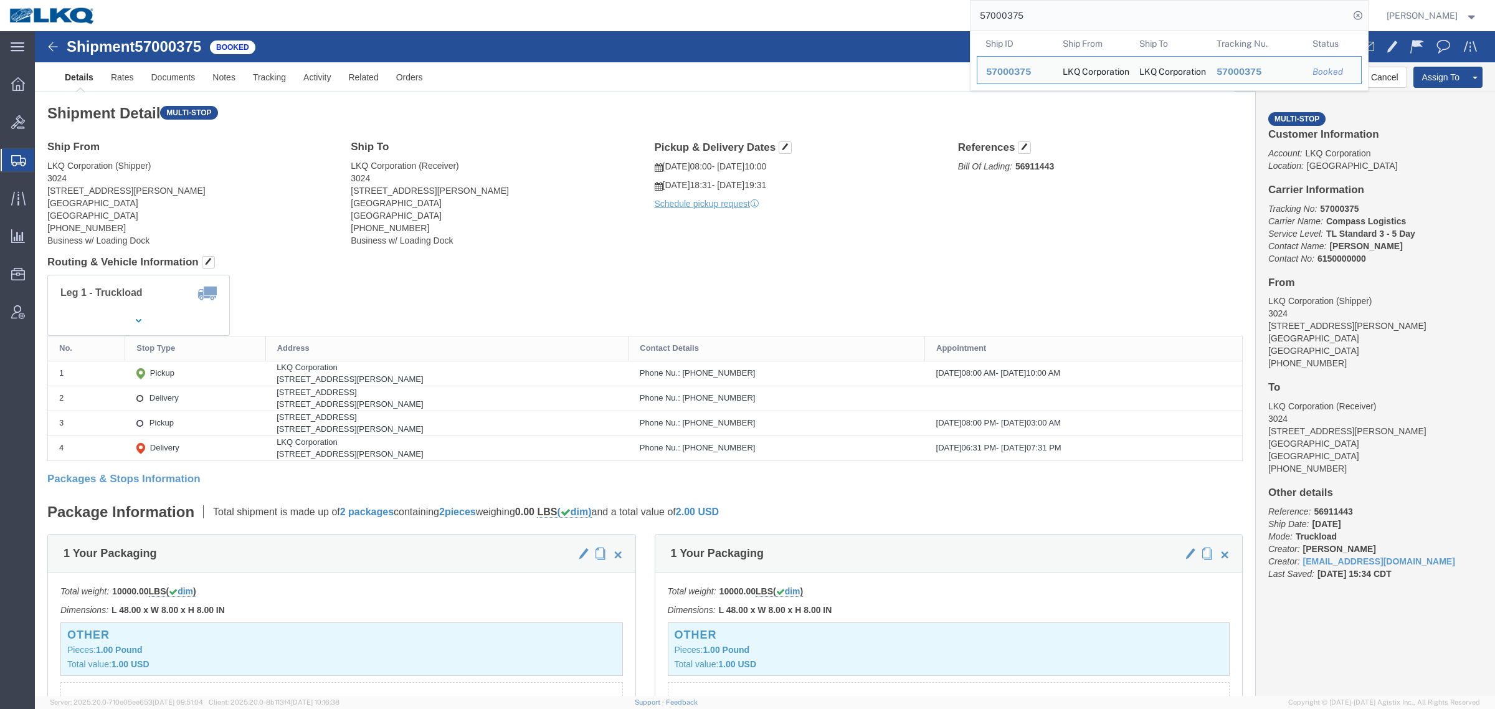
click div "References Bill Of Lading: 56911443 Edit References Select Account Type Activit…"
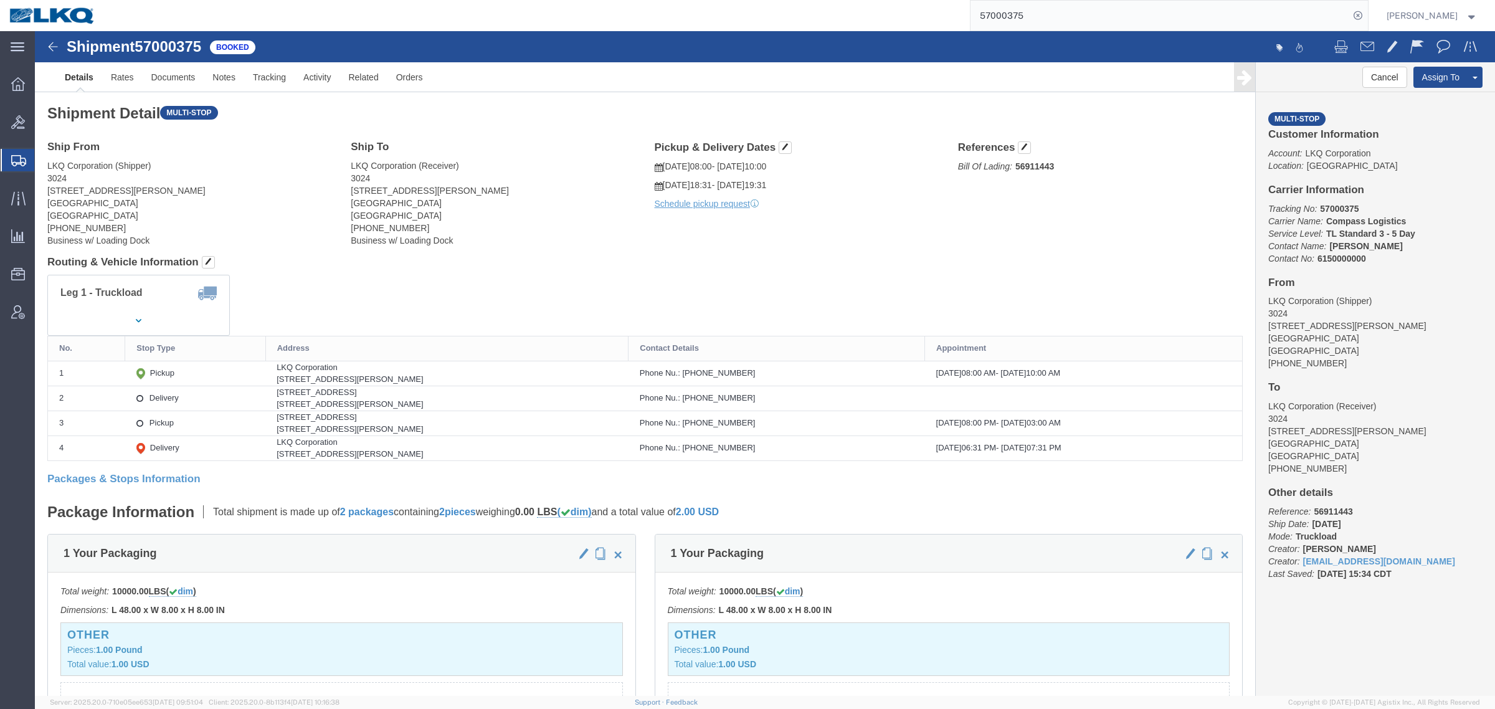
drag, startPoint x: 1111, startPoint y: 123, endPoint x: 1286, endPoint y: 97, distance: 176.4
click h4 "References"
click button "Cancel"
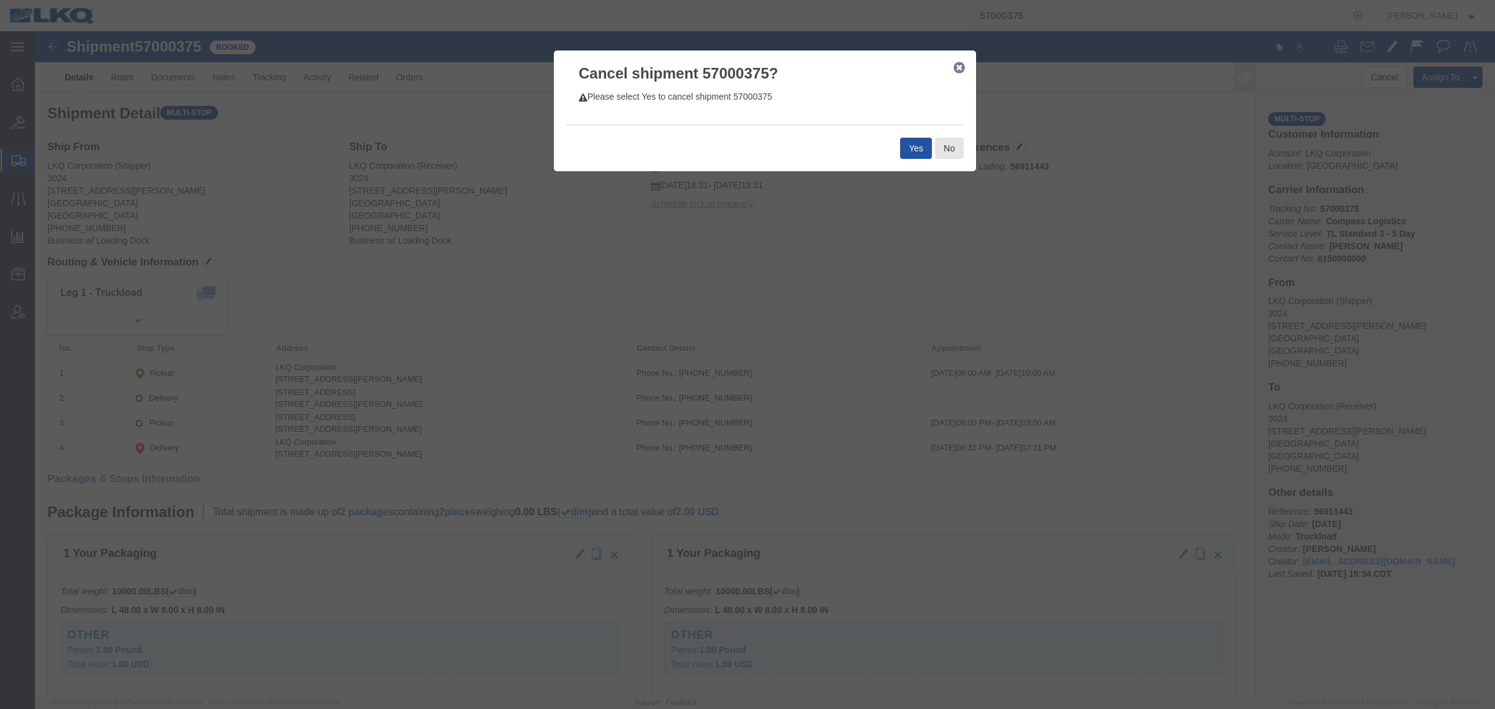
click button "Yes"
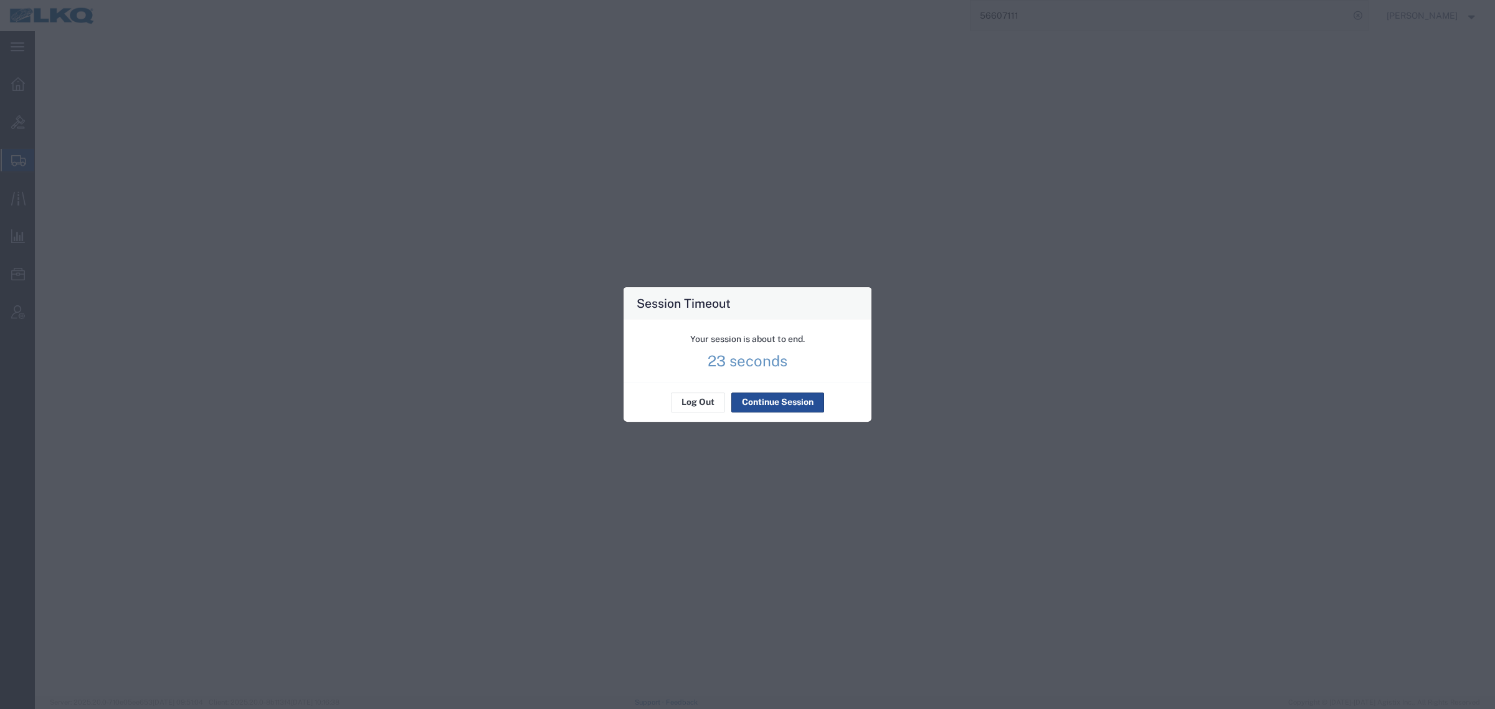
select select "27944"
select select "27858"
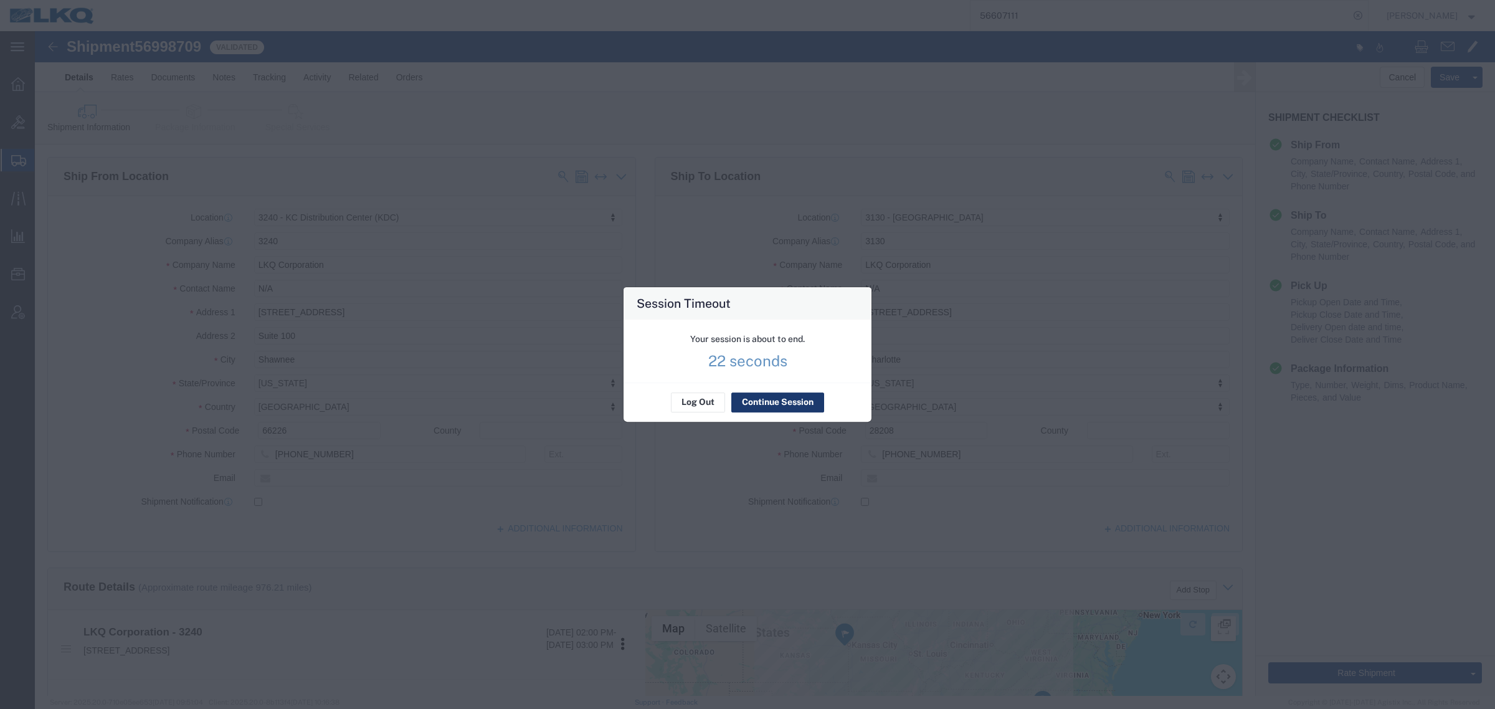
click at [770, 399] on button "Continue Session" at bounding box center [777, 402] width 93 height 20
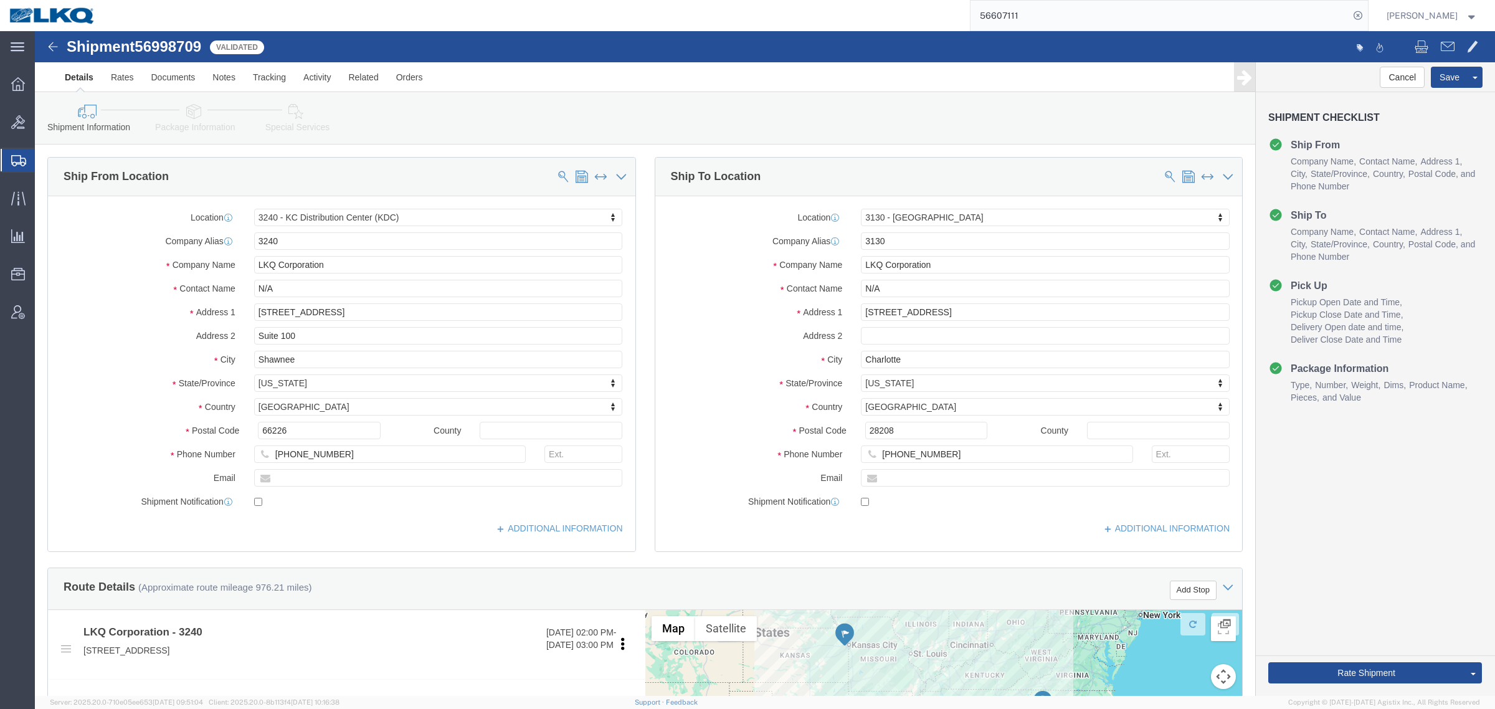
click at [0, 0] on span "Shipment Manager" at bounding box center [0, 0] width 0 height 0
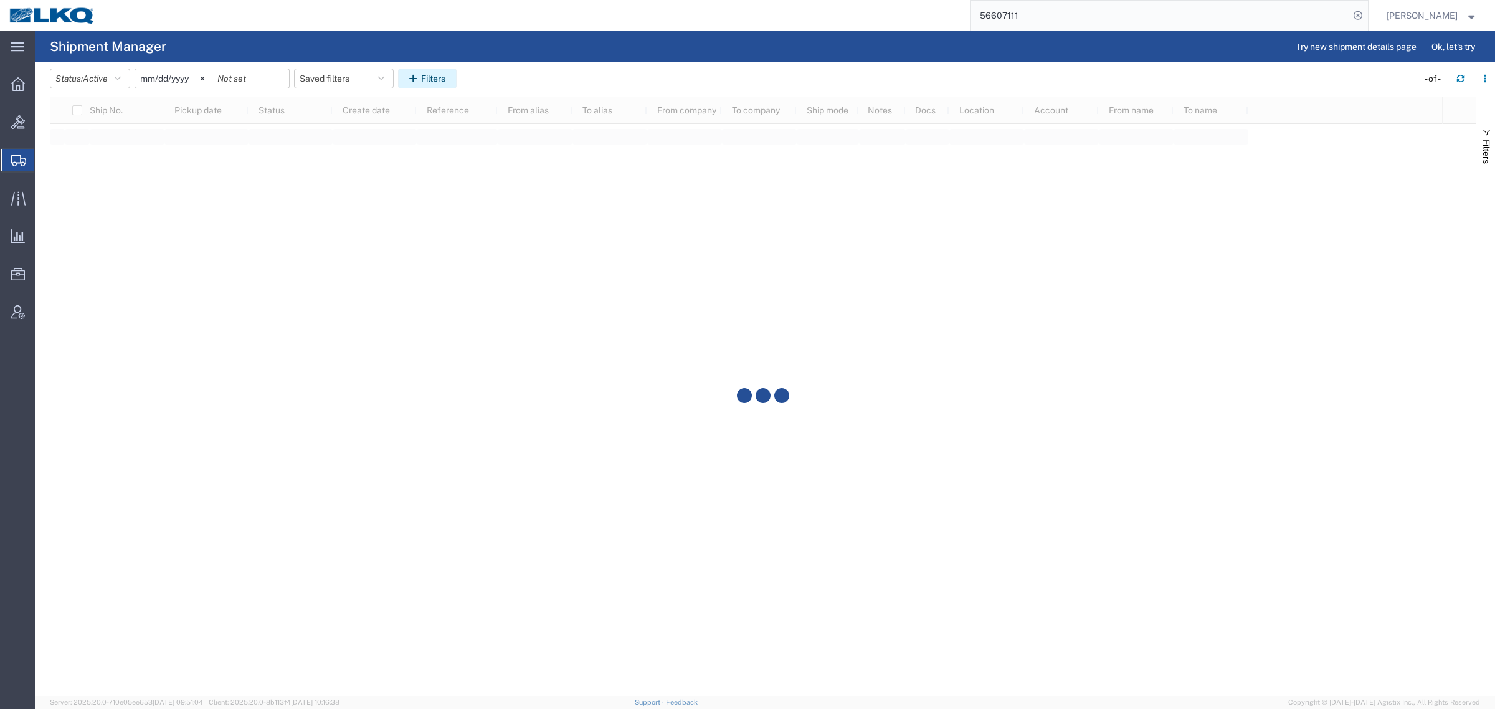
click at [427, 77] on button "Filters" at bounding box center [427, 79] width 59 height 20
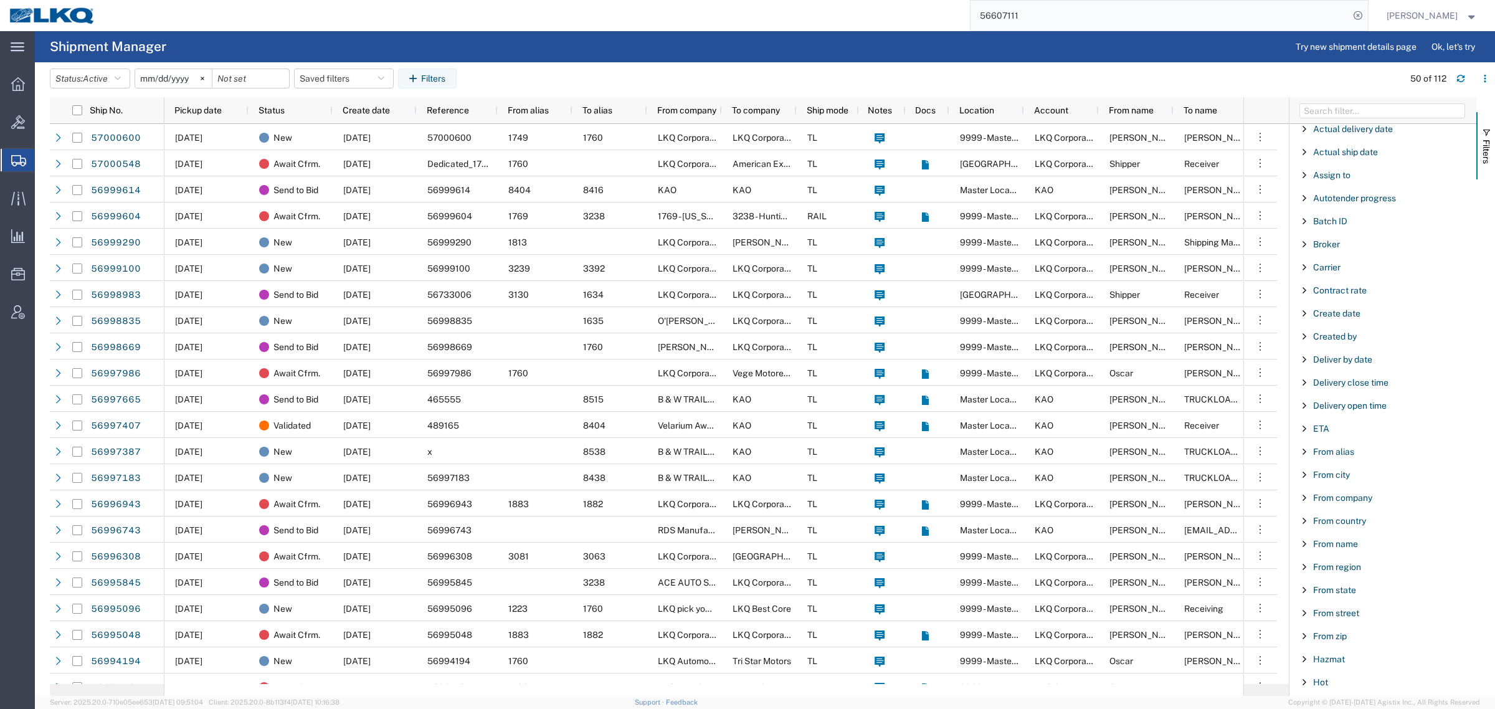
scroll to position [78, 0]
click at [1303, 431] on span "Filter List 66 Filters" at bounding box center [1304, 427] width 10 height 10
click at [1328, 480] on input "Filter Value" at bounding box center [1387, 479] width 163 height 15
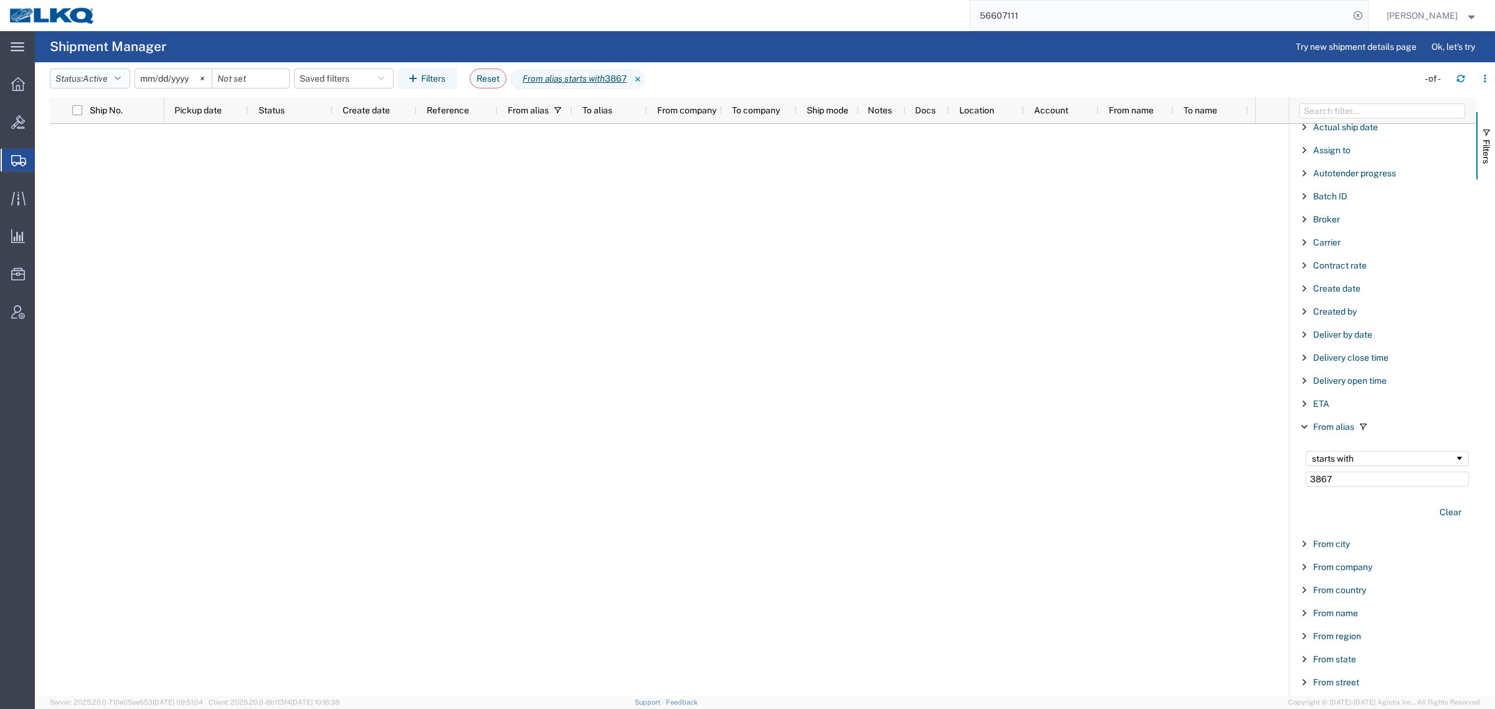
type input "3867"
click at [93, 82] on span "Active" at bounding box center [95, 79] width 25 height 10
click at [90, 139] on span "All" at bounding box center [122, 144] width 145 height 19
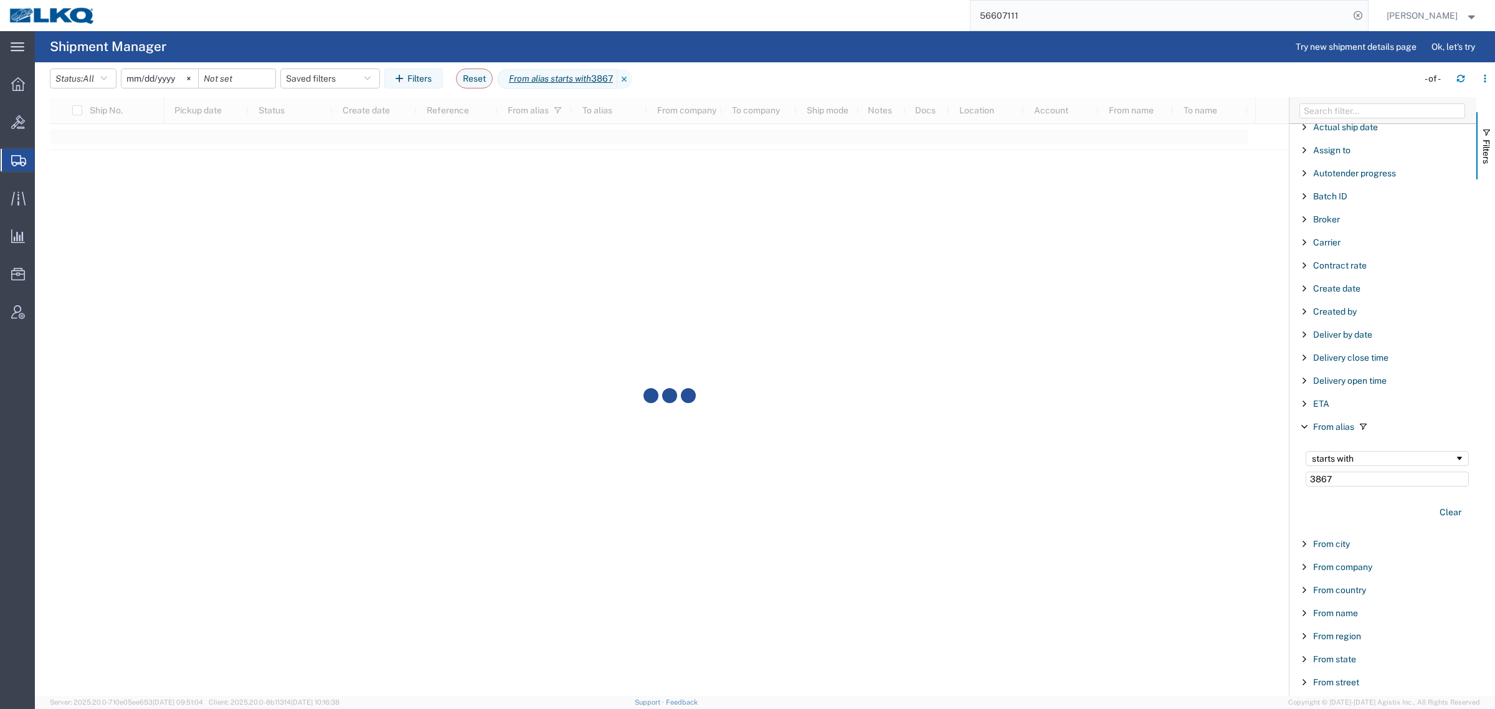
click at [715, 77] on agx-table-filter-chips "Status: All Active All Approved Booked Canceled Delivered Denied New On Hold Pe…" at bounding box center [731, 83] width 1362 height 29
click at [156, 78] on input "[DATE]" at bounding box center [159, 78] width 77 height 19
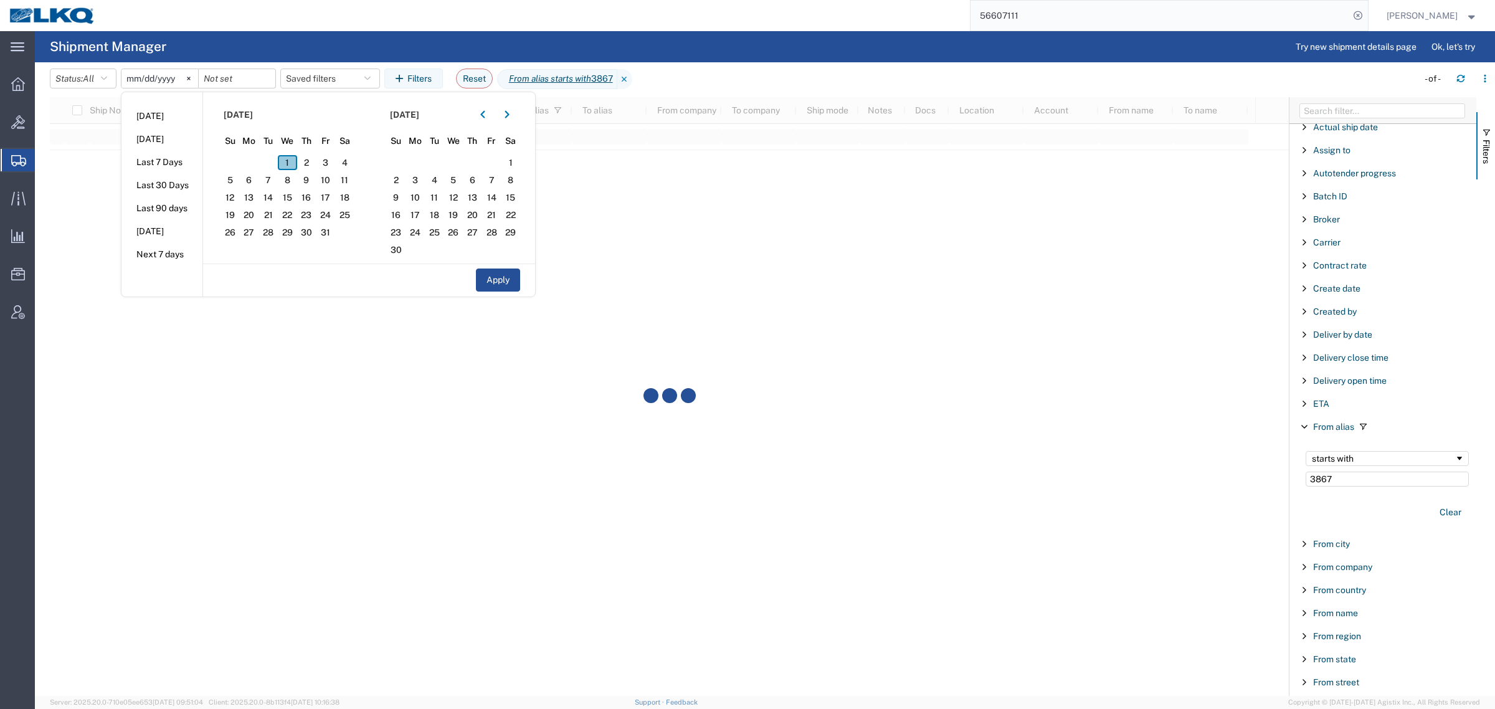
click at [290, 159] on span "1" at bounding box center [287, 162] width 19 height 15
click at [334, 235] on span "31" at bounding box center [325, 232] width 19 height 15
click at [515, 277] on button "Apply" at bounding box center [498, 279] width 44 height 23
type input "[DATE]"
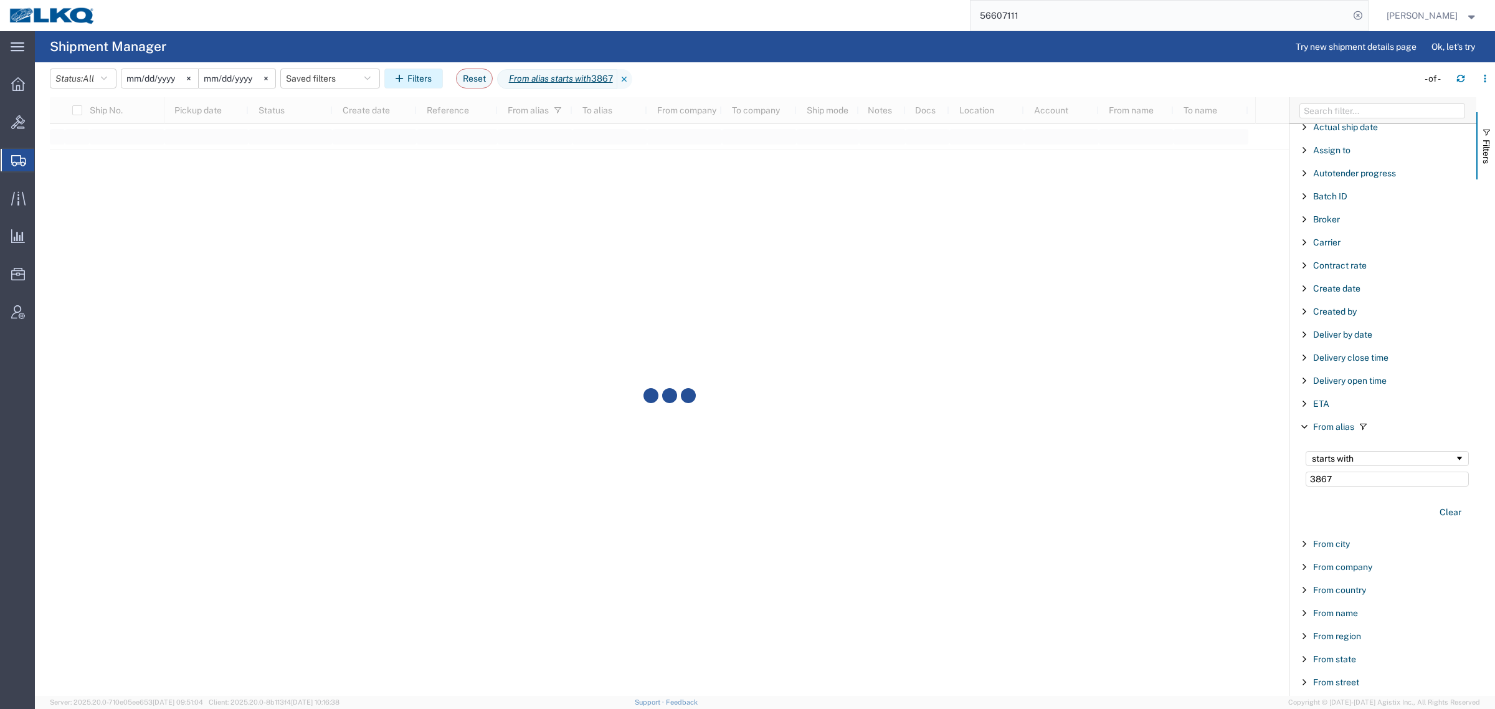
click at [422, 73] on button "Filters" at bounding box center [413, 79] width 59 height 20
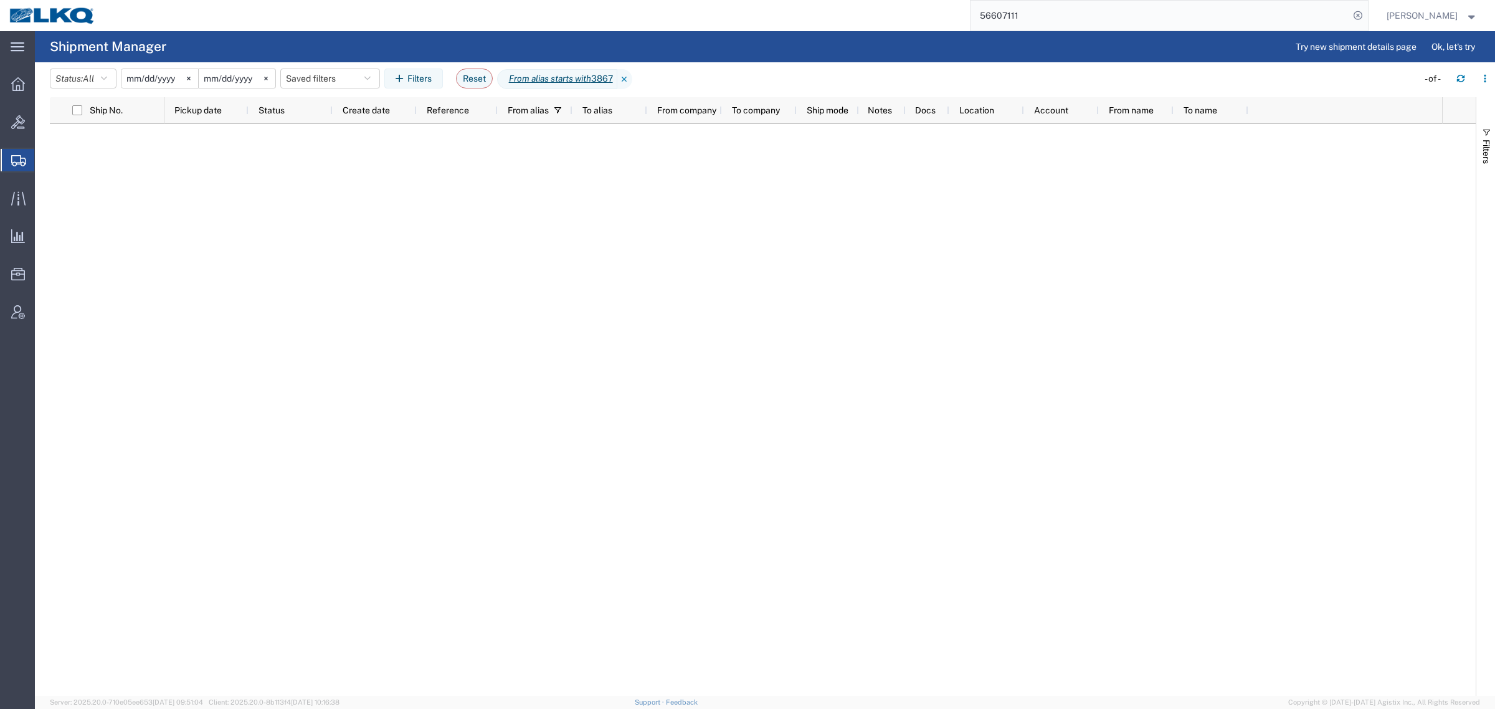
click at [1013, 11] on input "56607111" at bounding box center [1159, 16] width 379 height 30
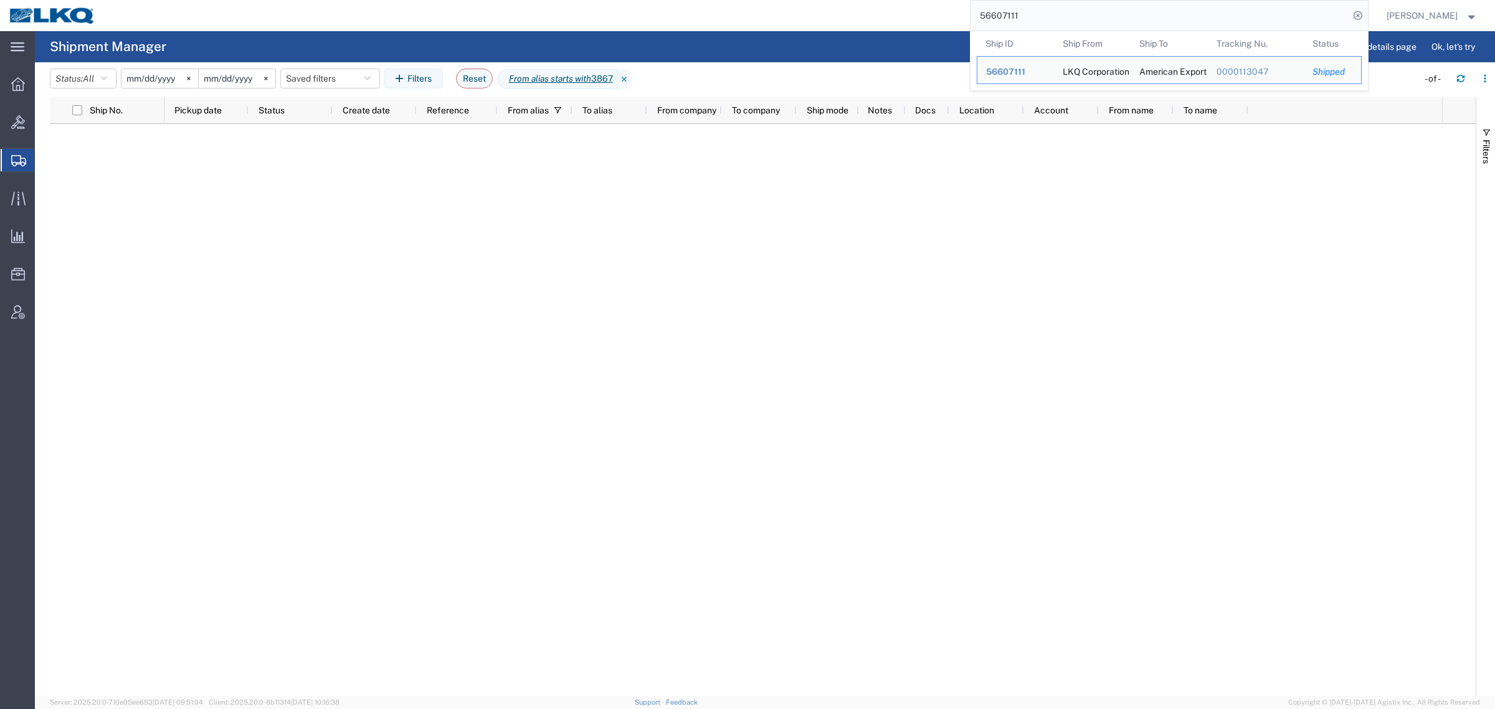
click at [1013, 11] on input "56607111" at bounding box center [1159, 16] width 379 height 30
paste input "743844"
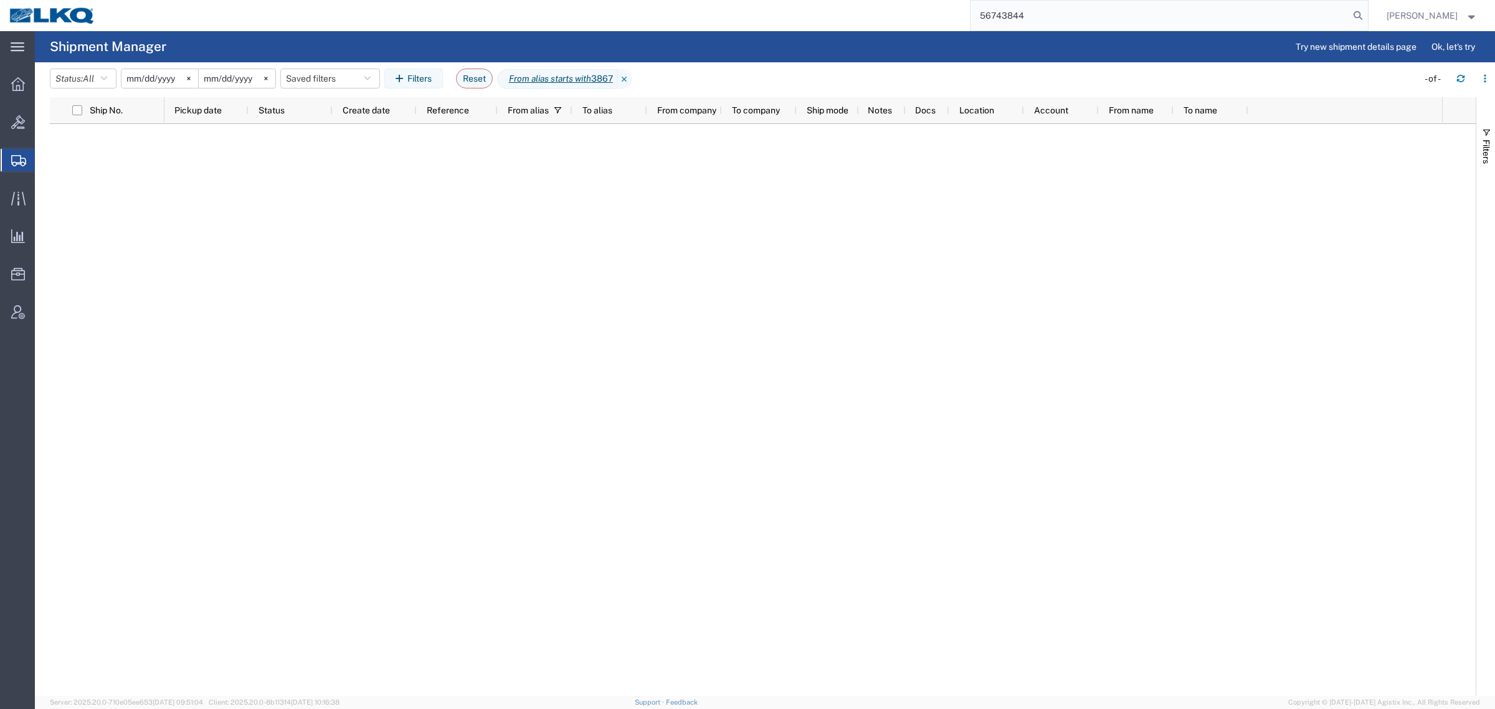
type input "56743844"
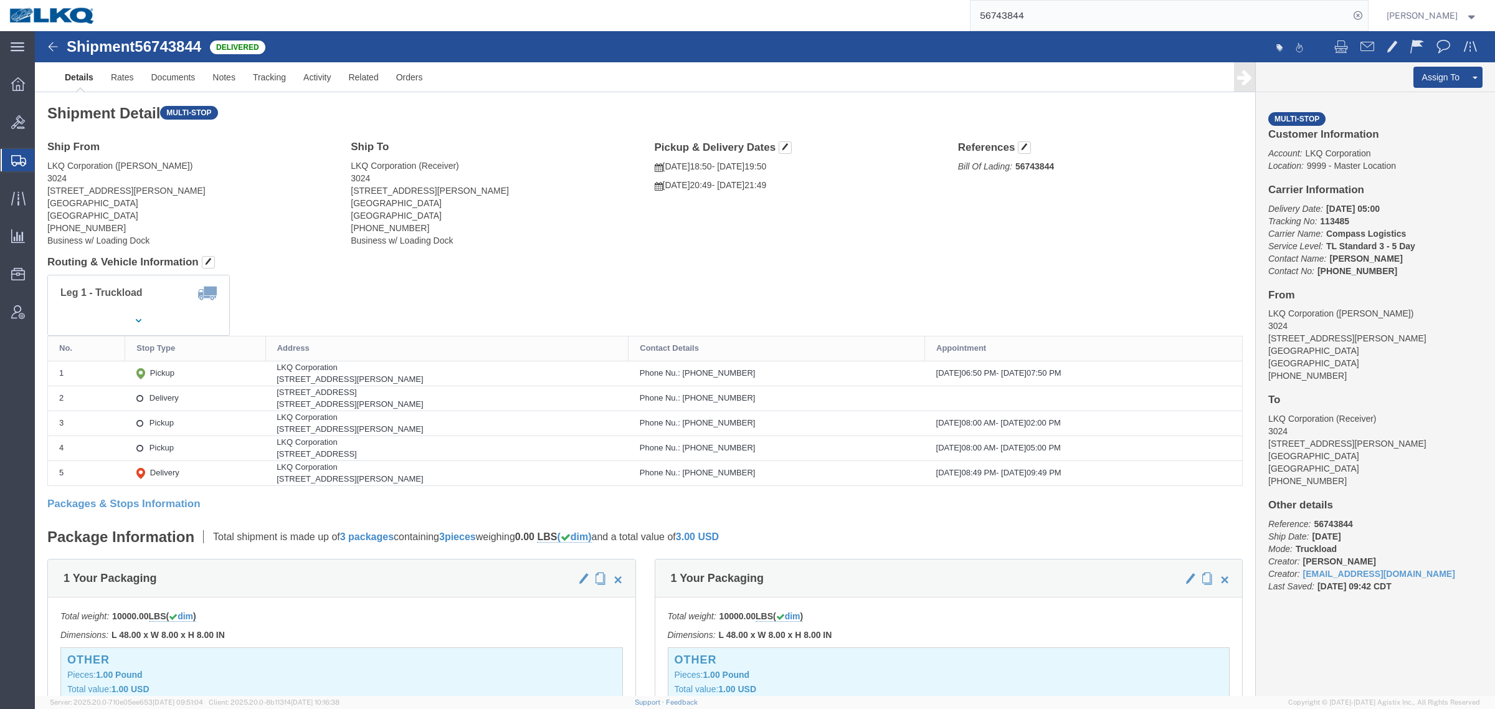
drag, startPoint x: 1365, startPoint y: 60, endPoint x: 1407, endPoint y: 77, distance: 45.6
click link "Clone Shipment"
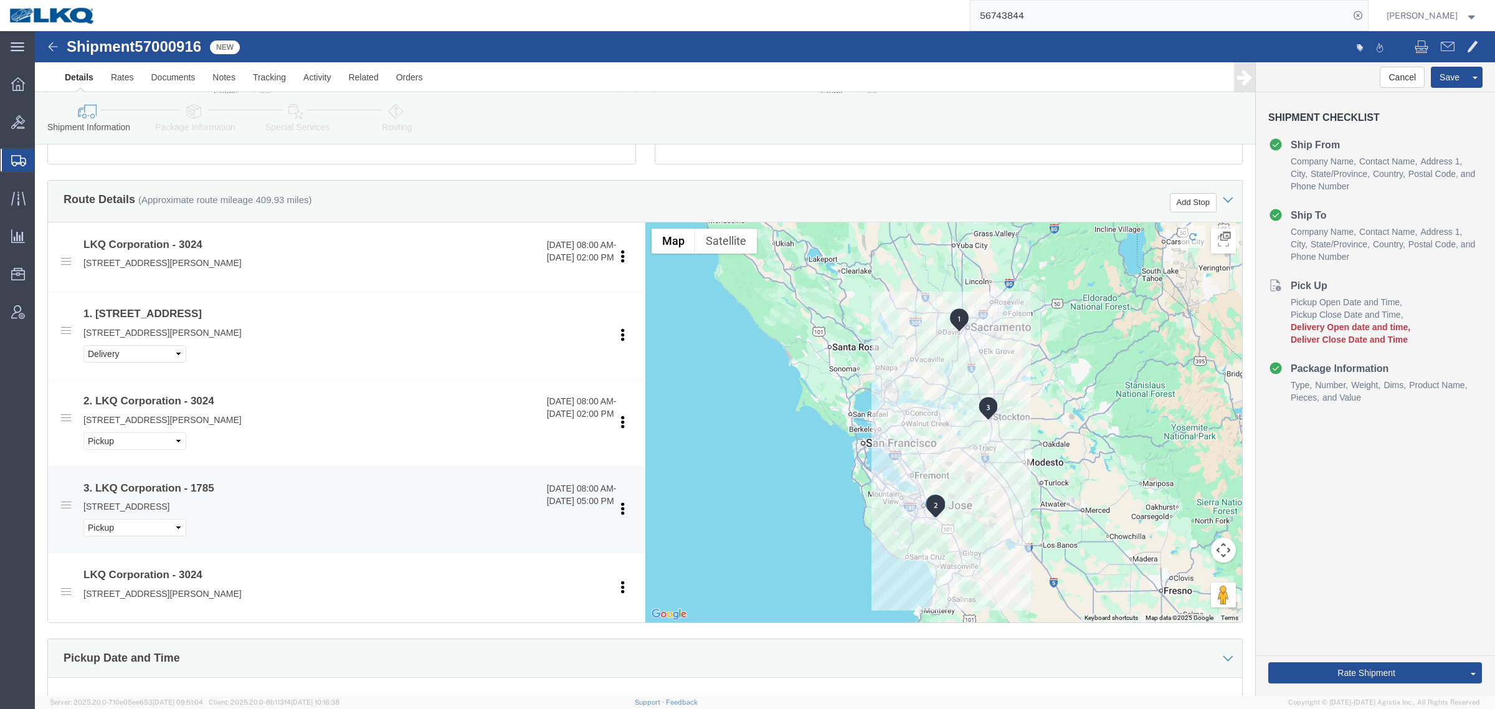
scroll to position [389, 0]
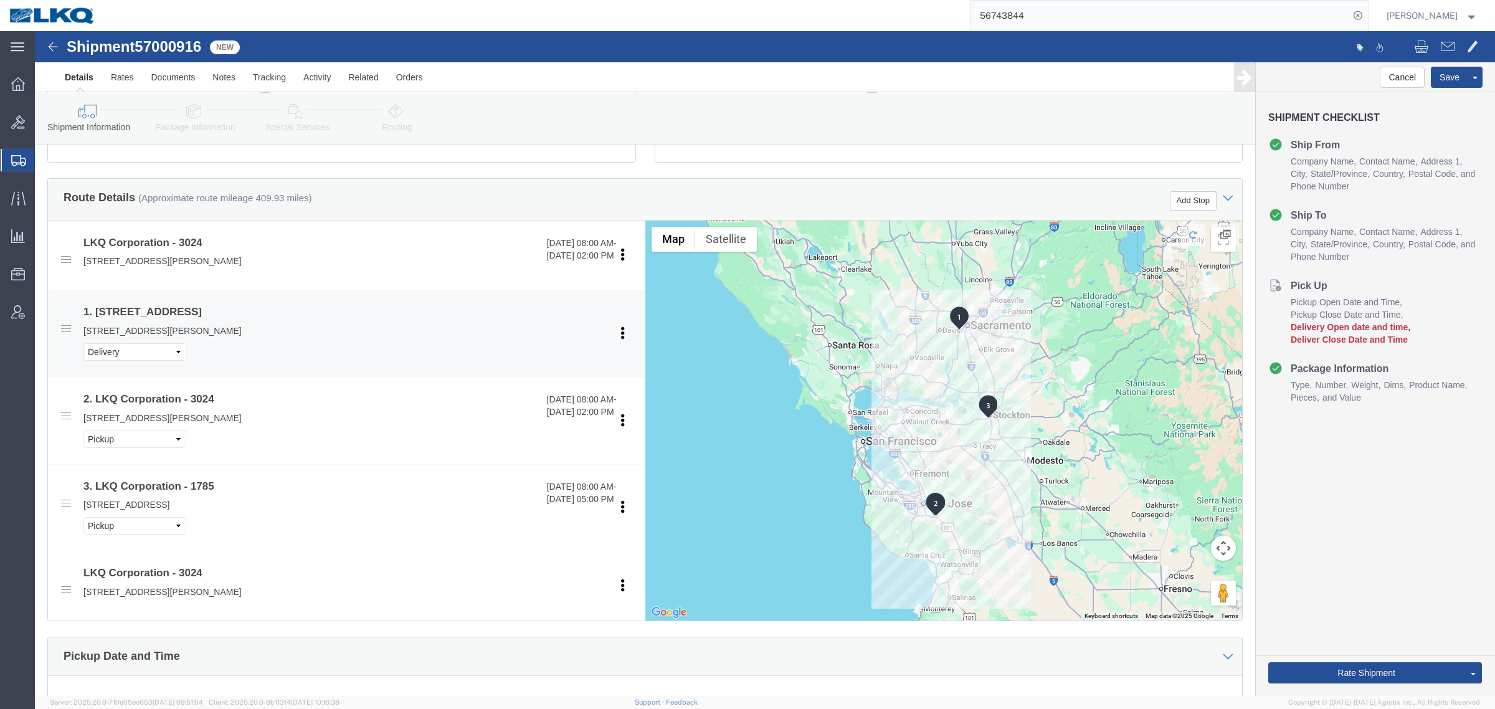
select select "38575"
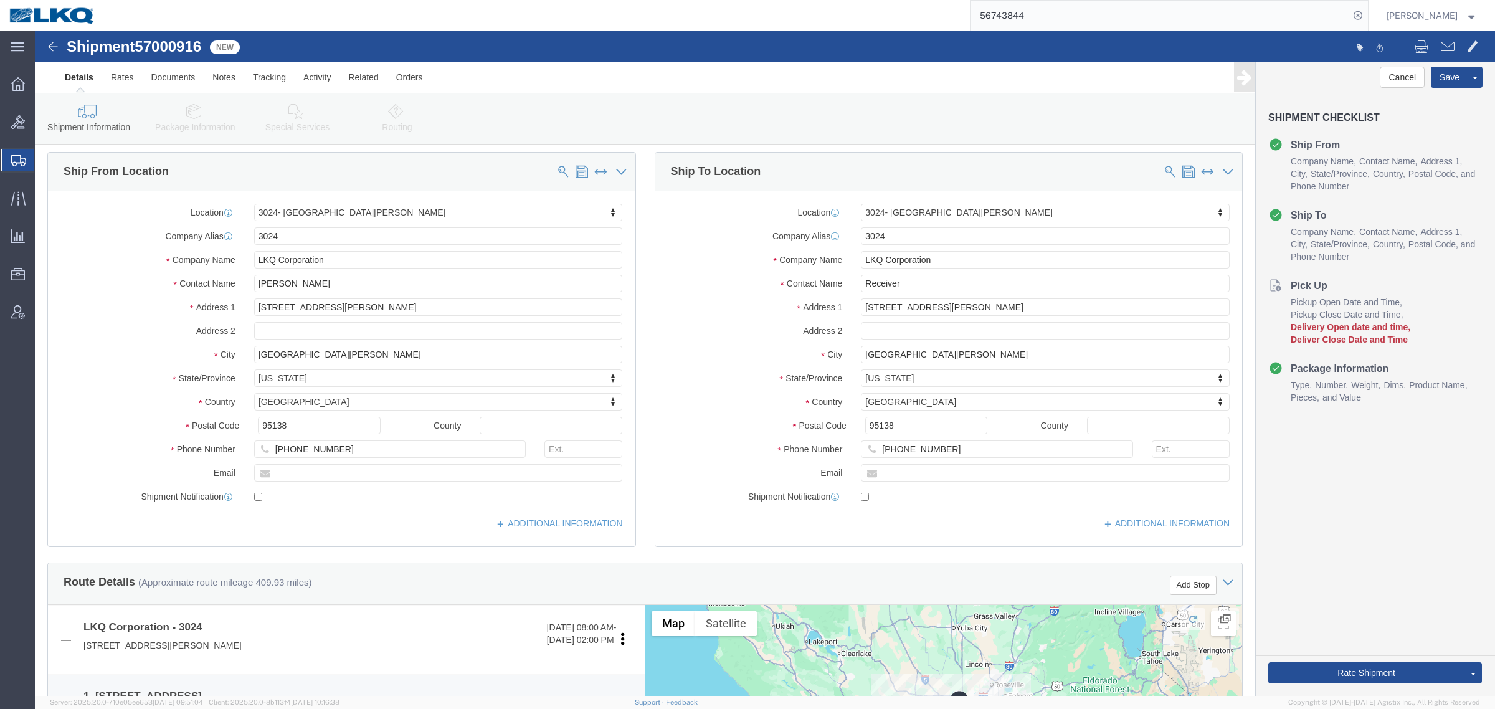
scroll to position [0, 0]
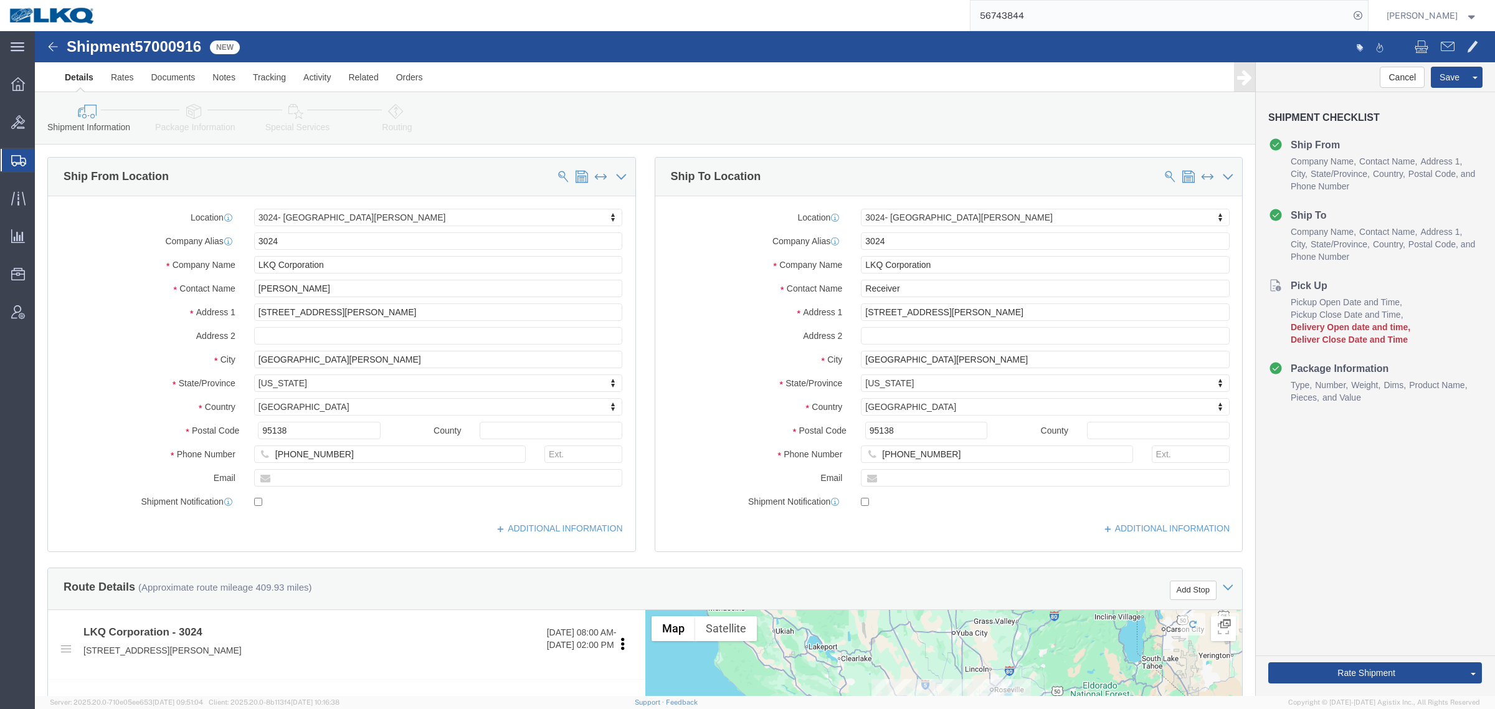
click span "57000916"
copy span "57000916"
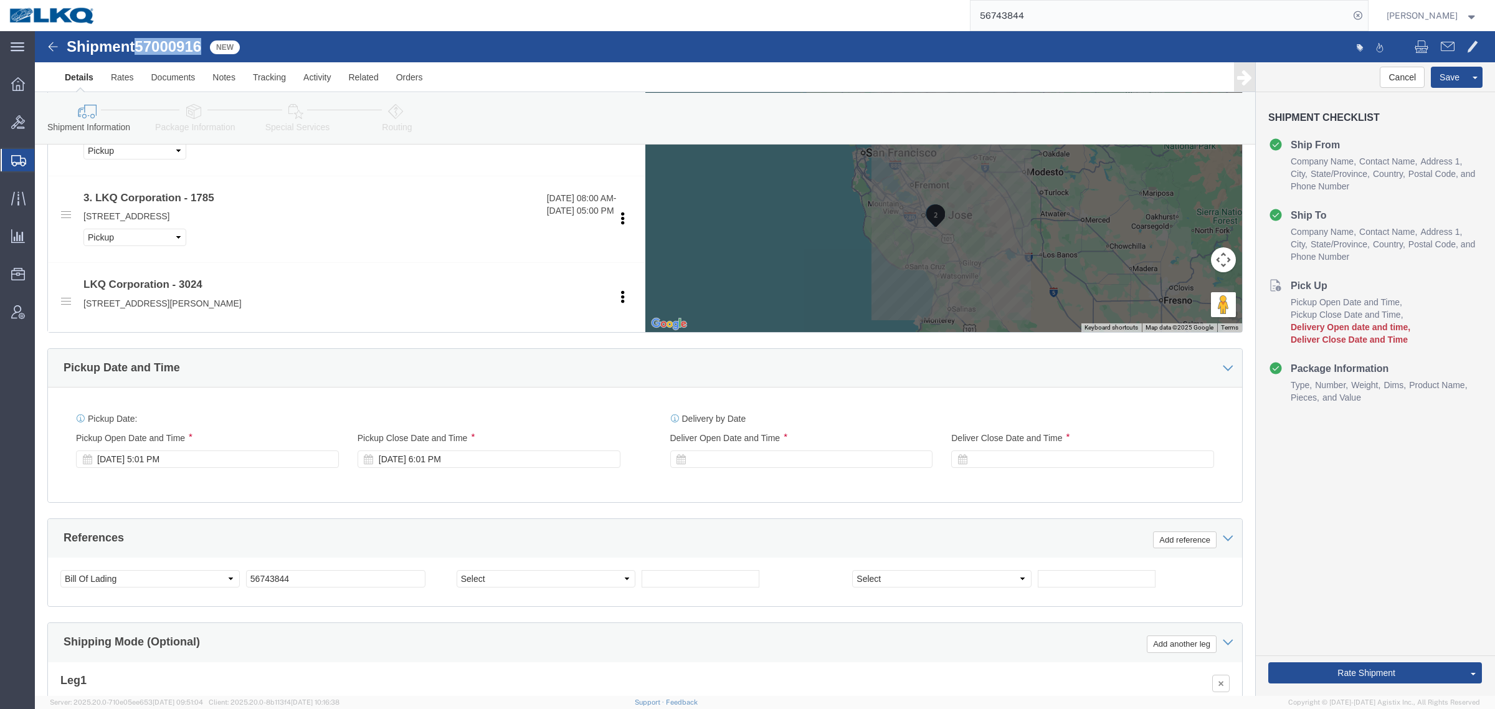
scroll to position [701, 0]
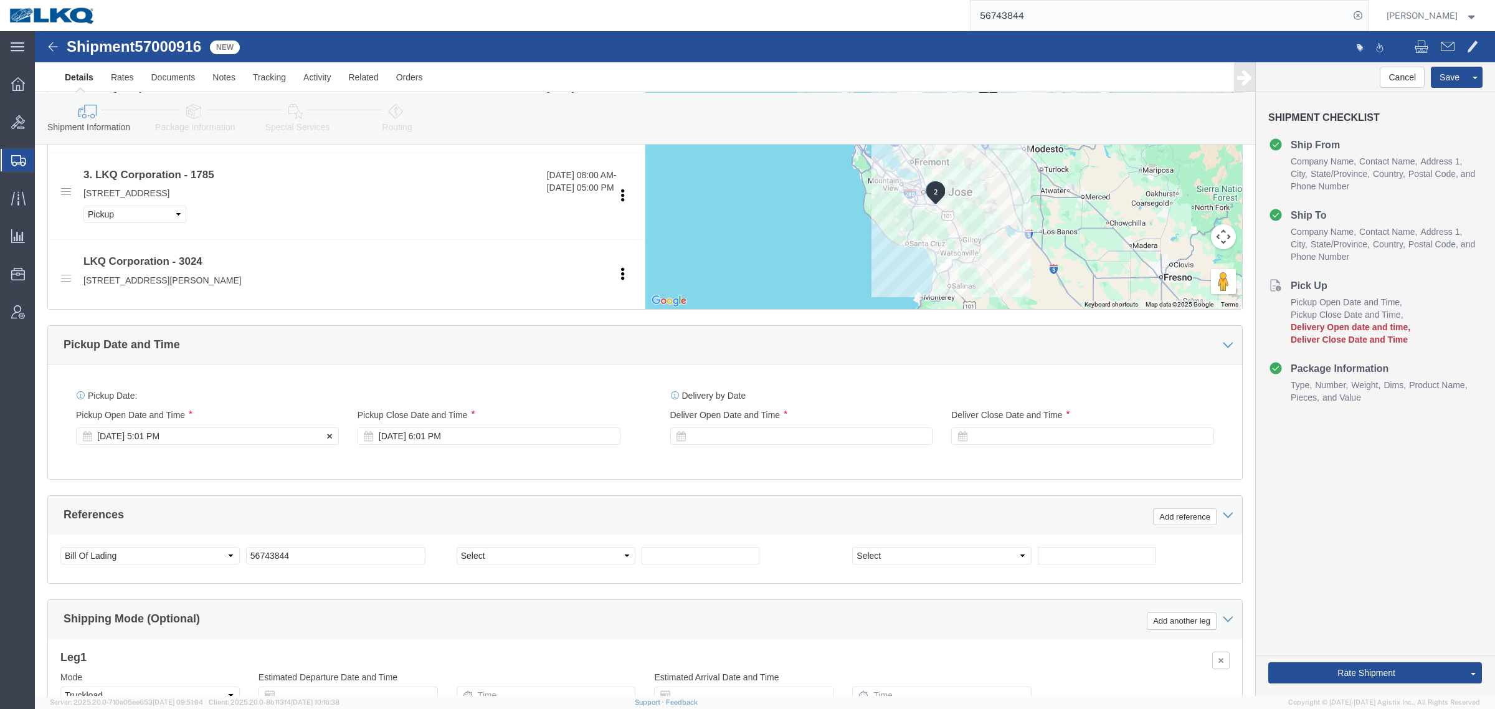
click div "[DATE] 5:01 PM"
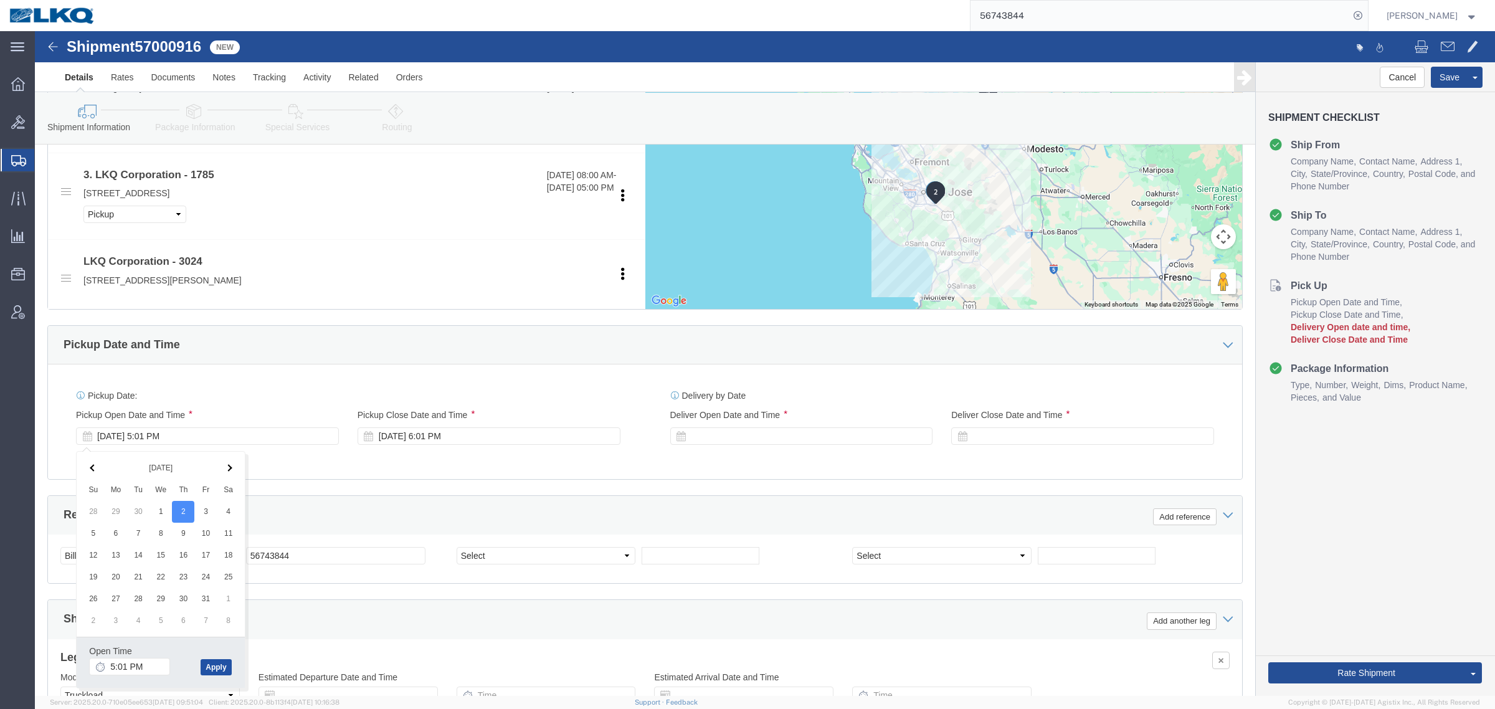
click button "Apply"
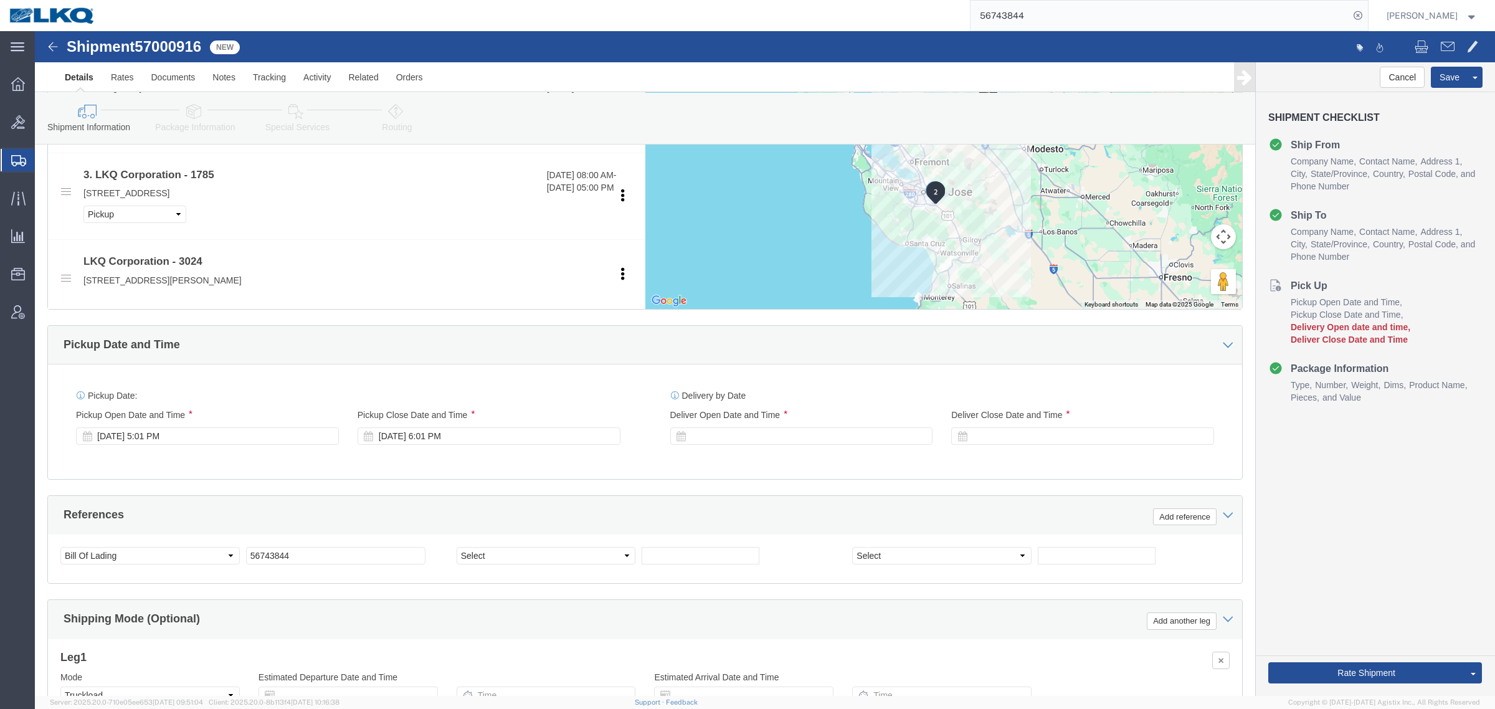
click div "Pickup Date and Time"
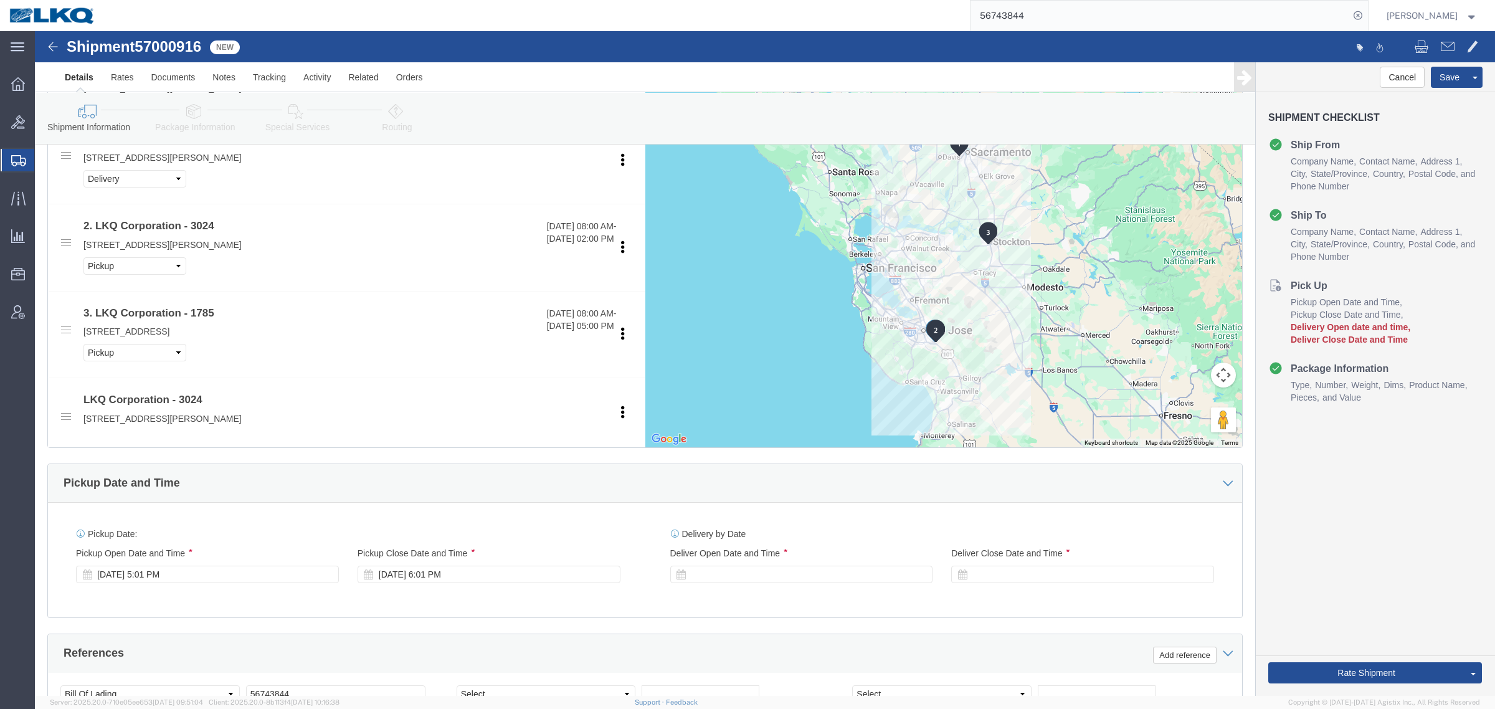
scroll to position [623, 0]
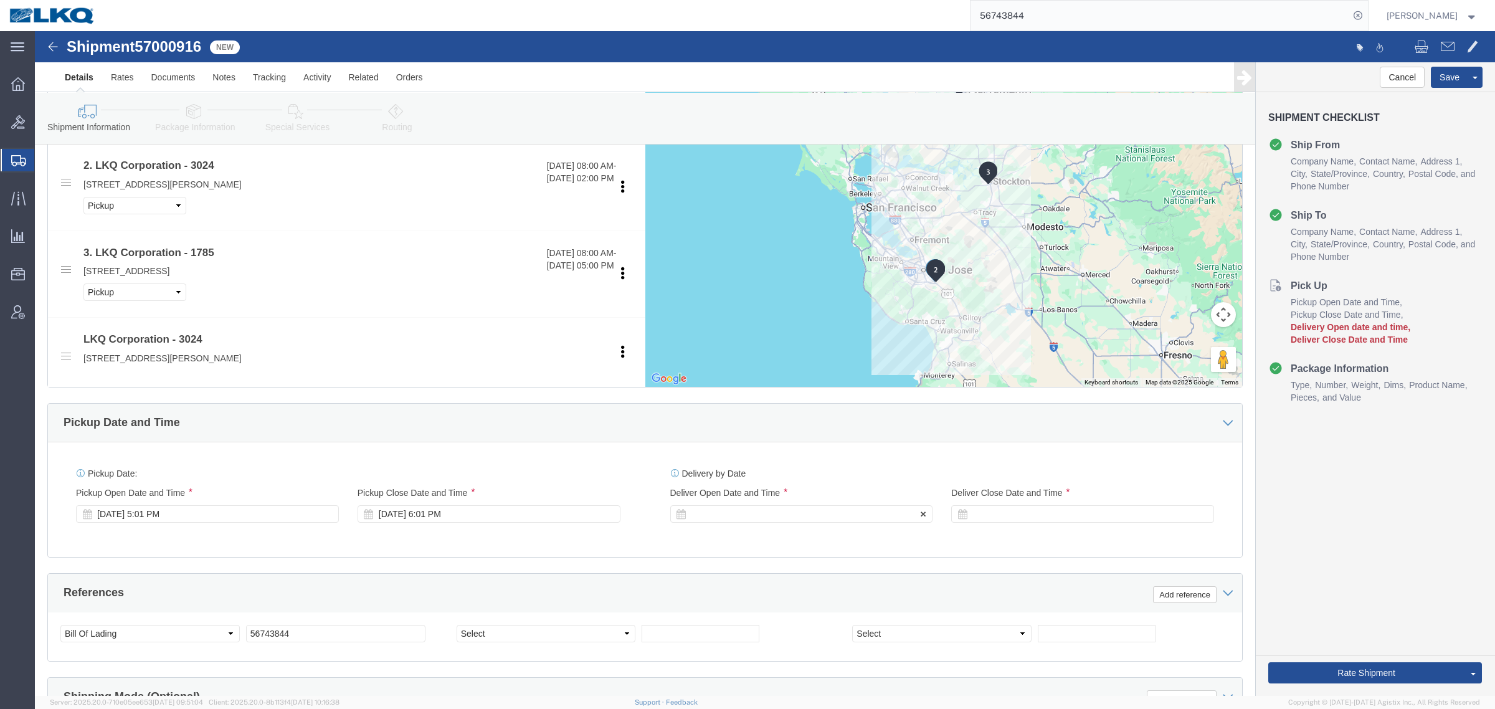
click div "Delivery by Date Delivery Start Date Delivery Start Time Deliver Open Date and …"
click div
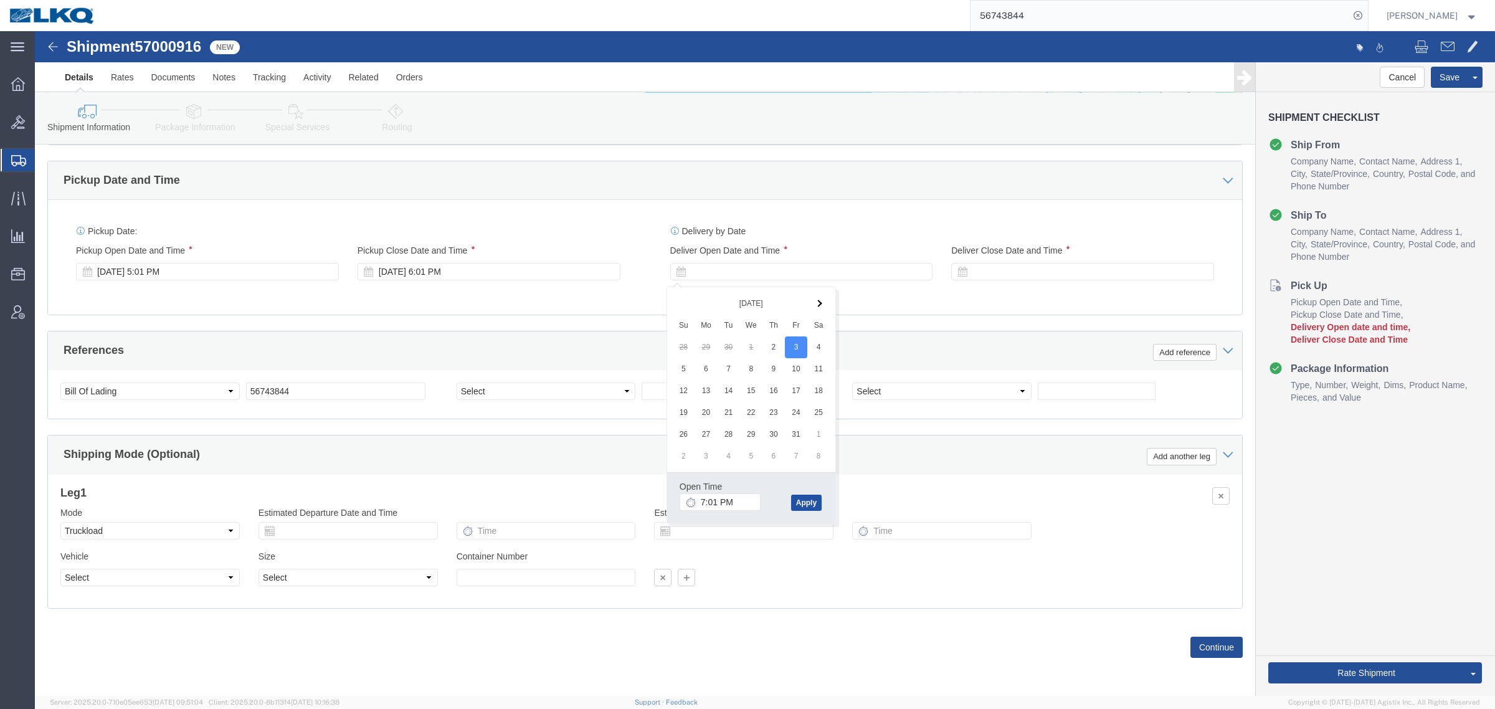
click button "Apply"
click div "References Add reference"
click div
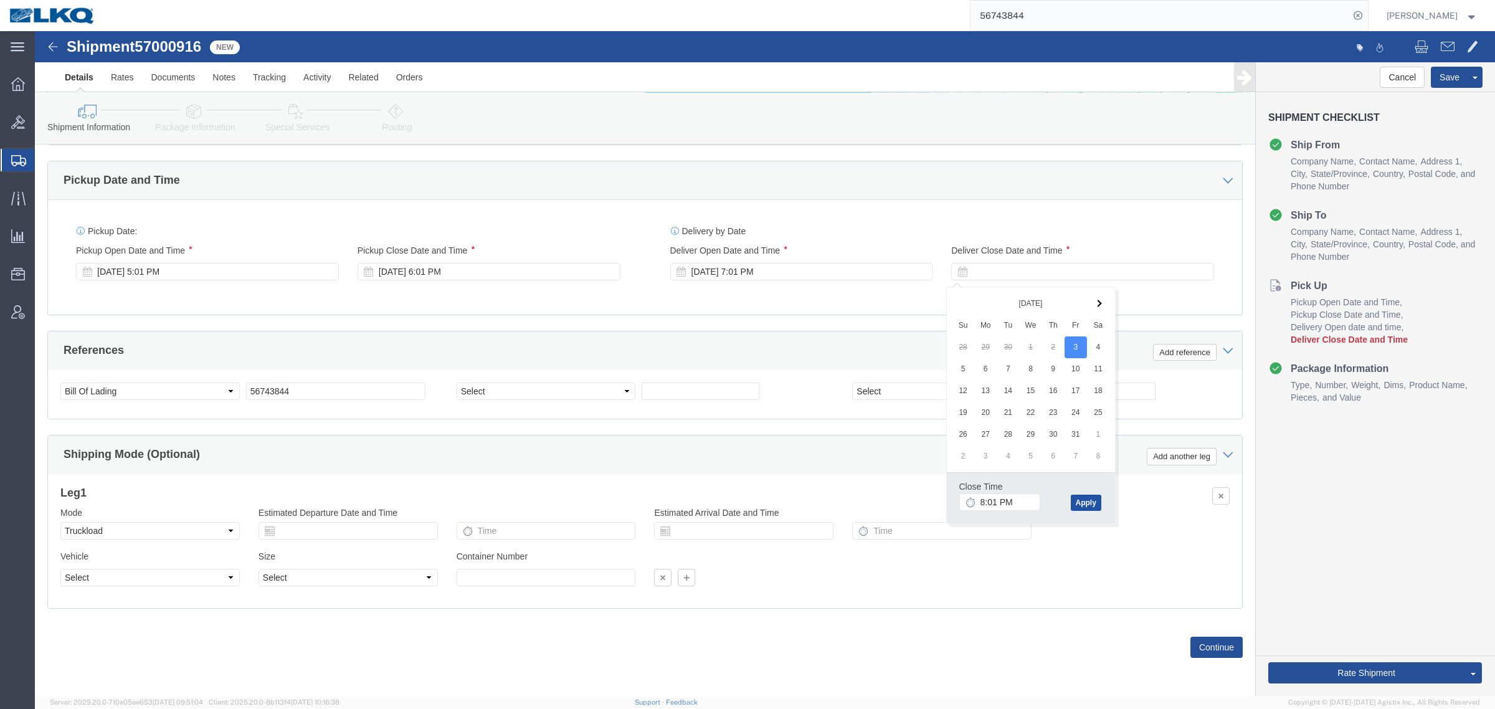
click button "Apply"
click div "References Add reference"
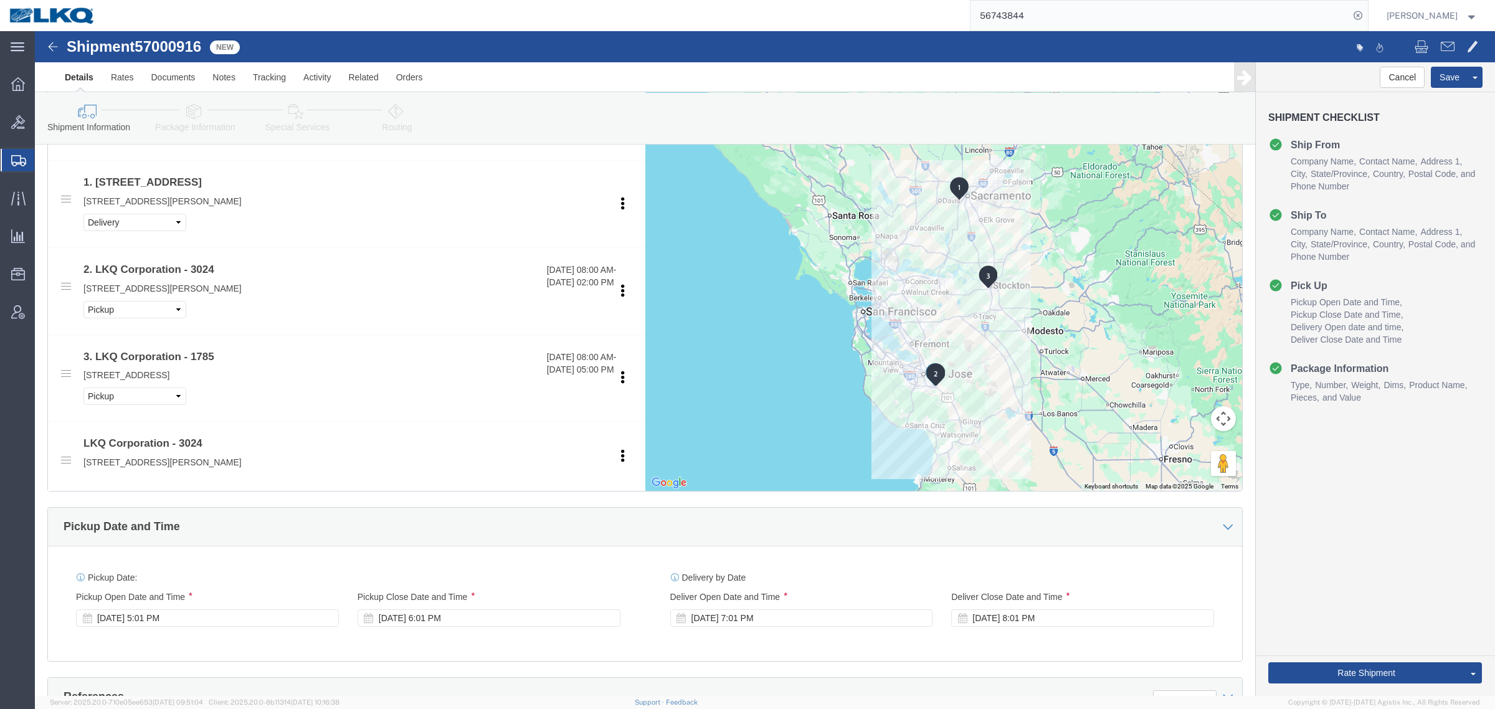
scroll to position [714, 0]
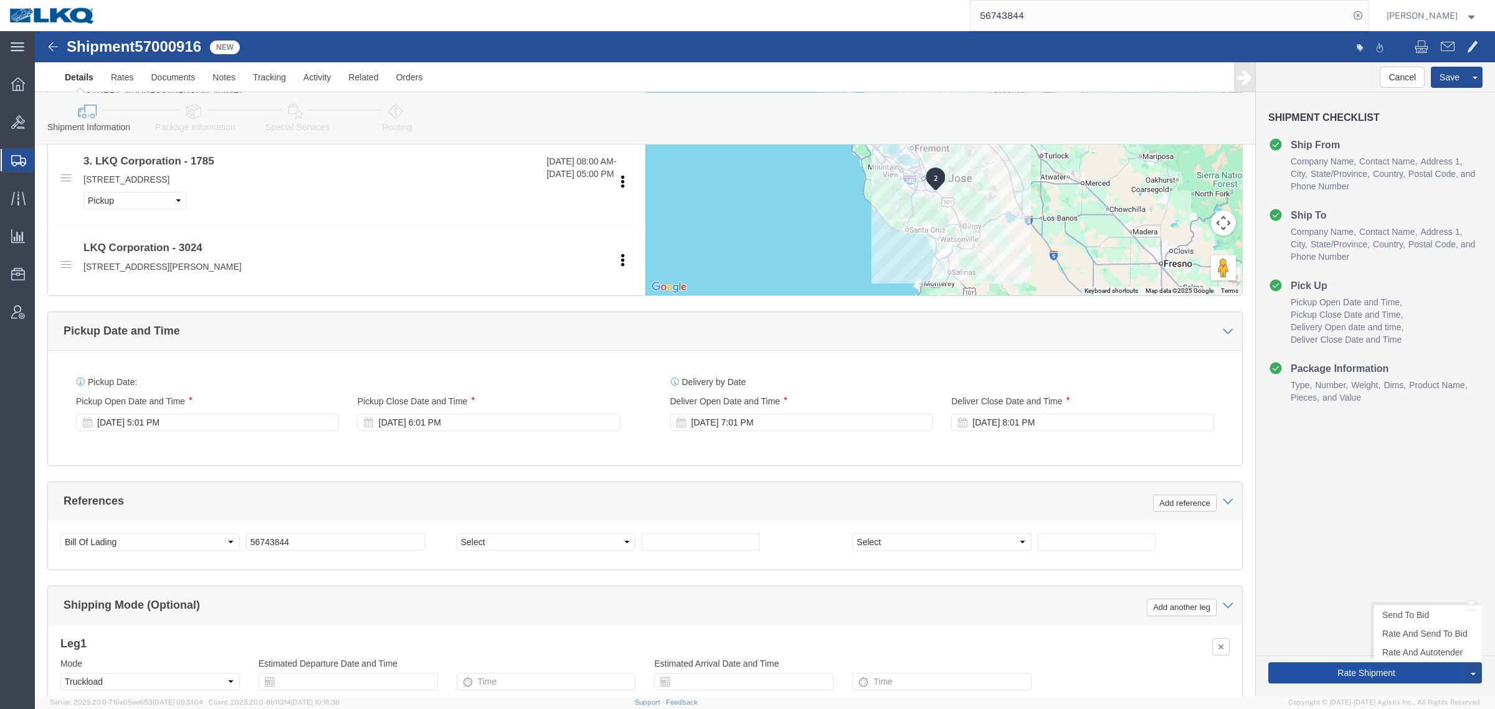
click button "Rate Shipment"
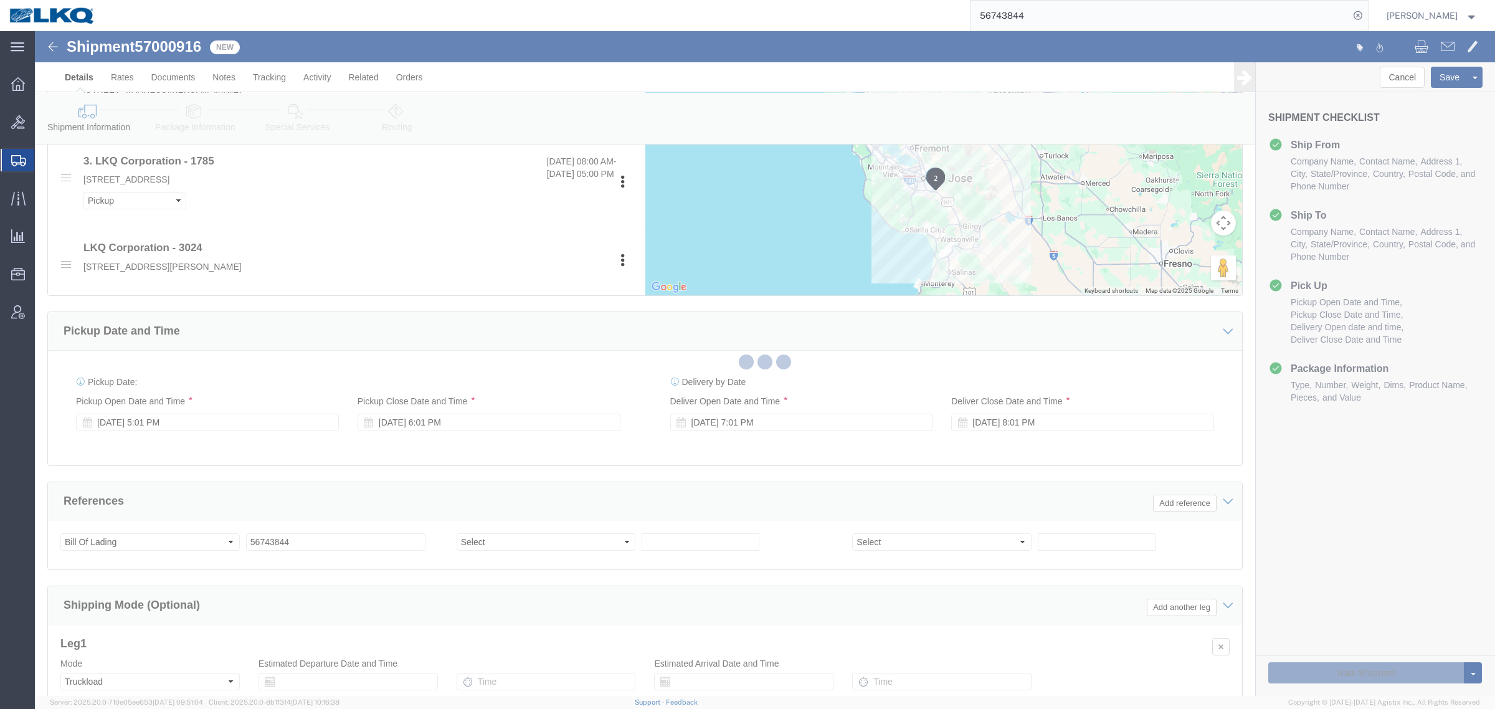
select select "38575"
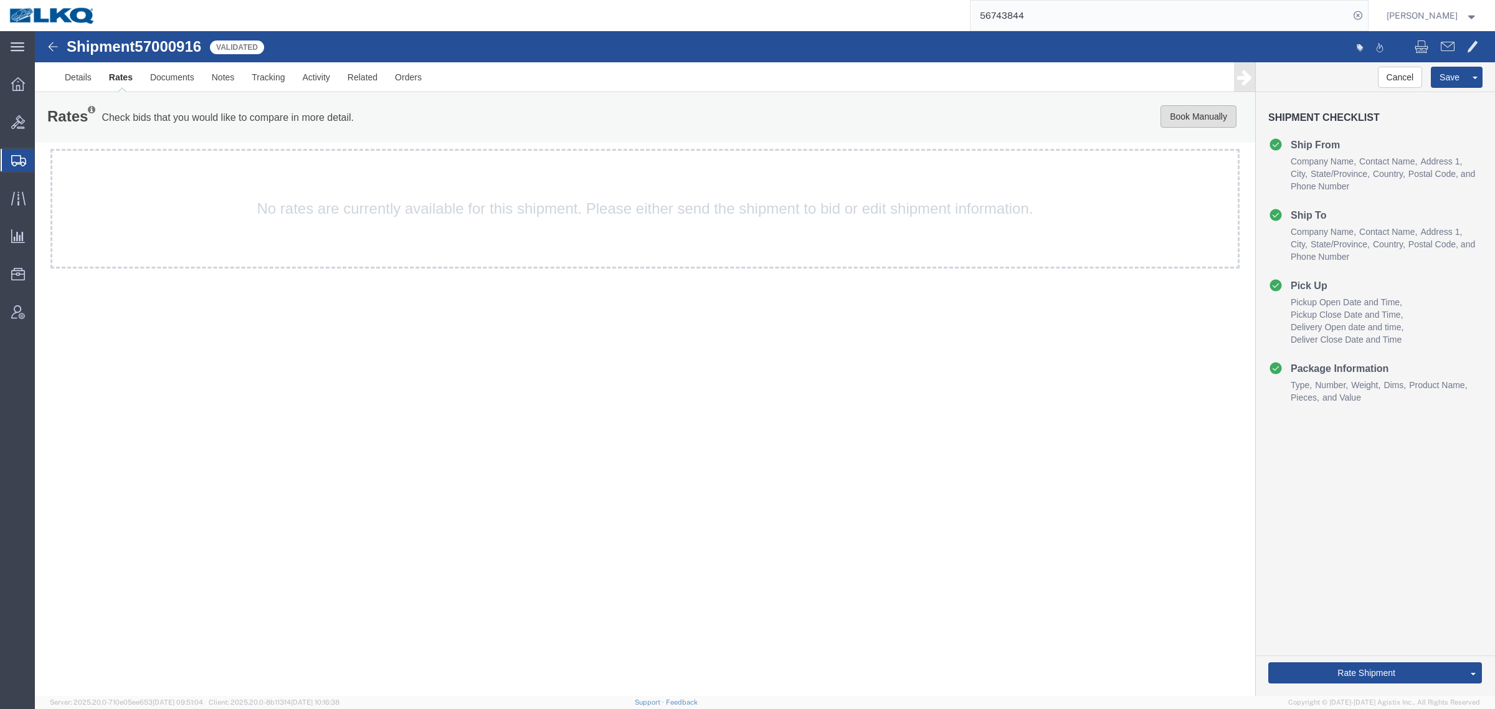
click at [1187, 118] on button "Book Manually" at bounding box center [1198, 116] width 76 height 22
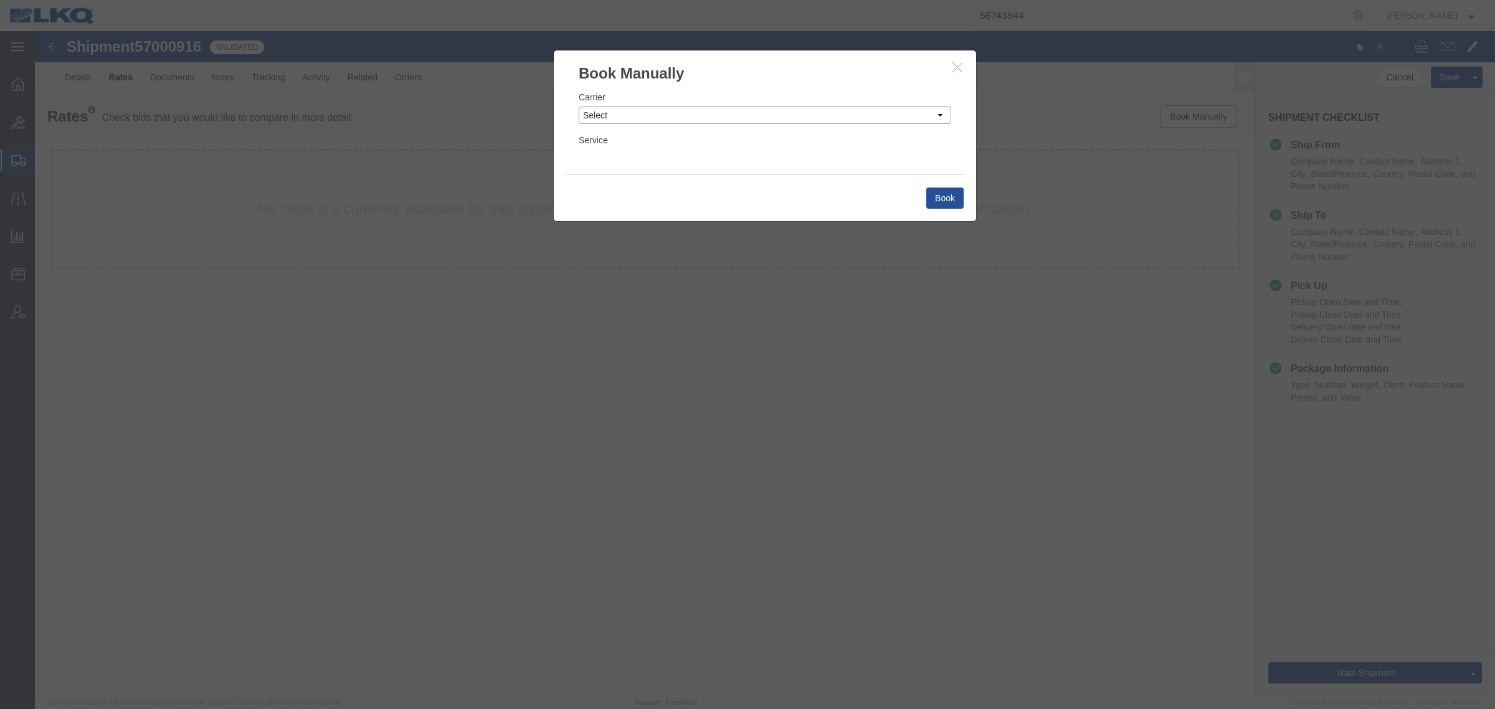
click at [691, 113] on select "Select Add New Carrier (and default service) AG Expedited ARL Logistics ATS Log…" at bounding box center [765, 115] width 372 height 17
select select "8614"
click at [579, 107] on select "Select Add New Carrier (and default service) AG Expedited ARL Logistics ATS Log…" at bounding box center [765, 115] width 372 height 17
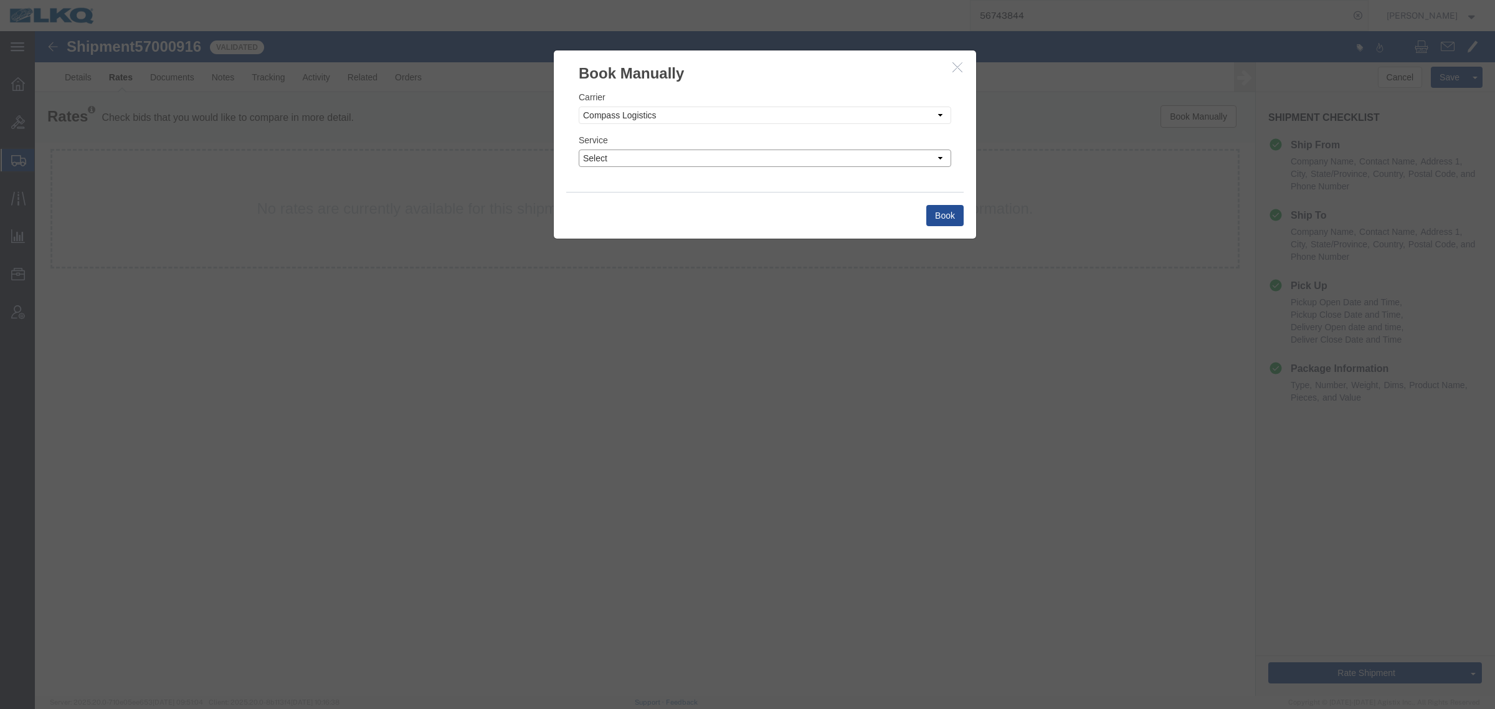
click at [696, 154] on select "Select Rail TL Standard 3 - 5 Day TL Standard 3 - 5 Day" at bounding box center [765, 157] width 372 height 17
select select "36762"
click at [579, 149] on select "Select Rail TL Standard 3 - 5 Day TL Standard 3 - 5 Day" at bounding box center [765, 157] width 372 height 17
click at [946, 209] on button "Book" at bounding box center [944, 215] width 37 height 21
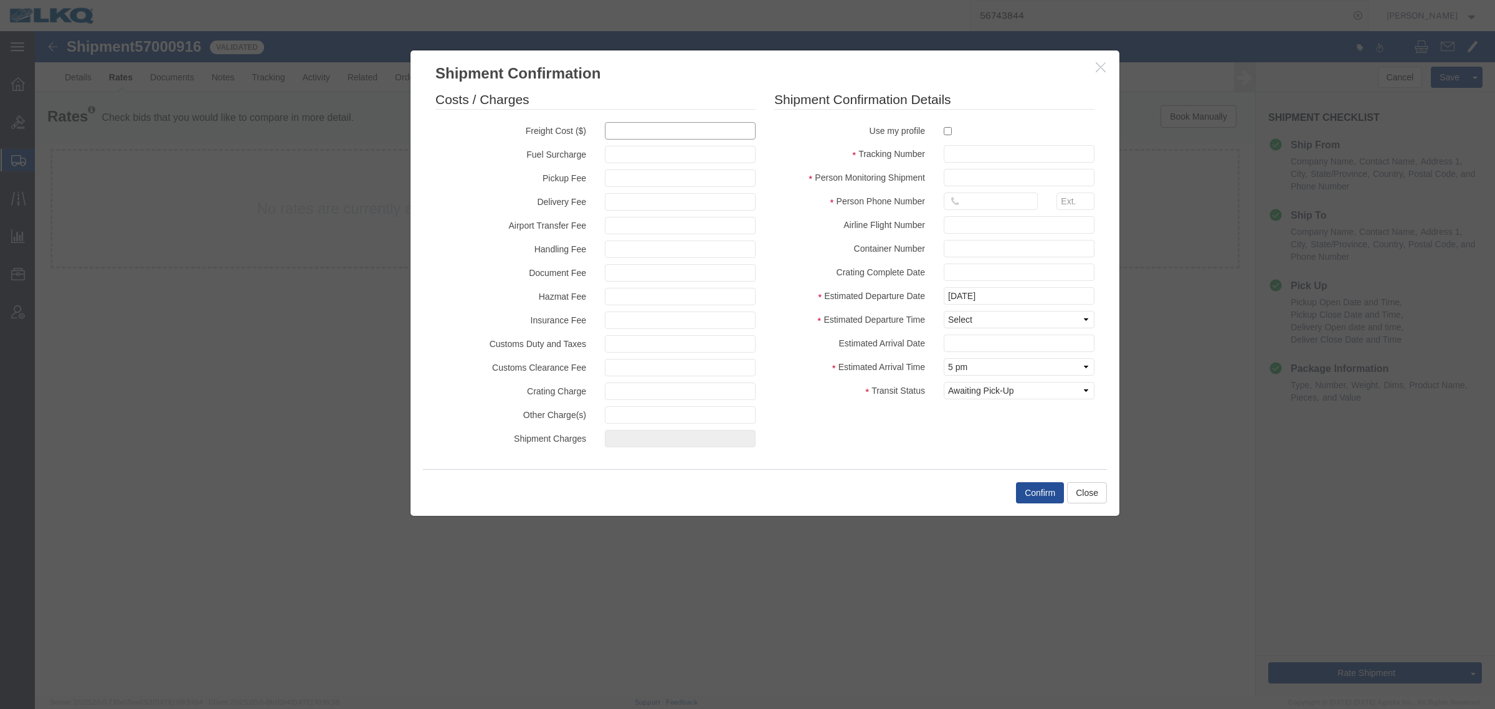
drag, startPoint x: 640, startPoint y: 131, endPoint x: 624, endPoint y: 128, distance: 15.8
click at [640, 131] on input "text" at bounding box center [680, 130] width 151 height 17
type input "1600"
type input "1,600.00"
click at [1020, 148] on input "text" at bounding box center [1019, 153] width 151 height 17
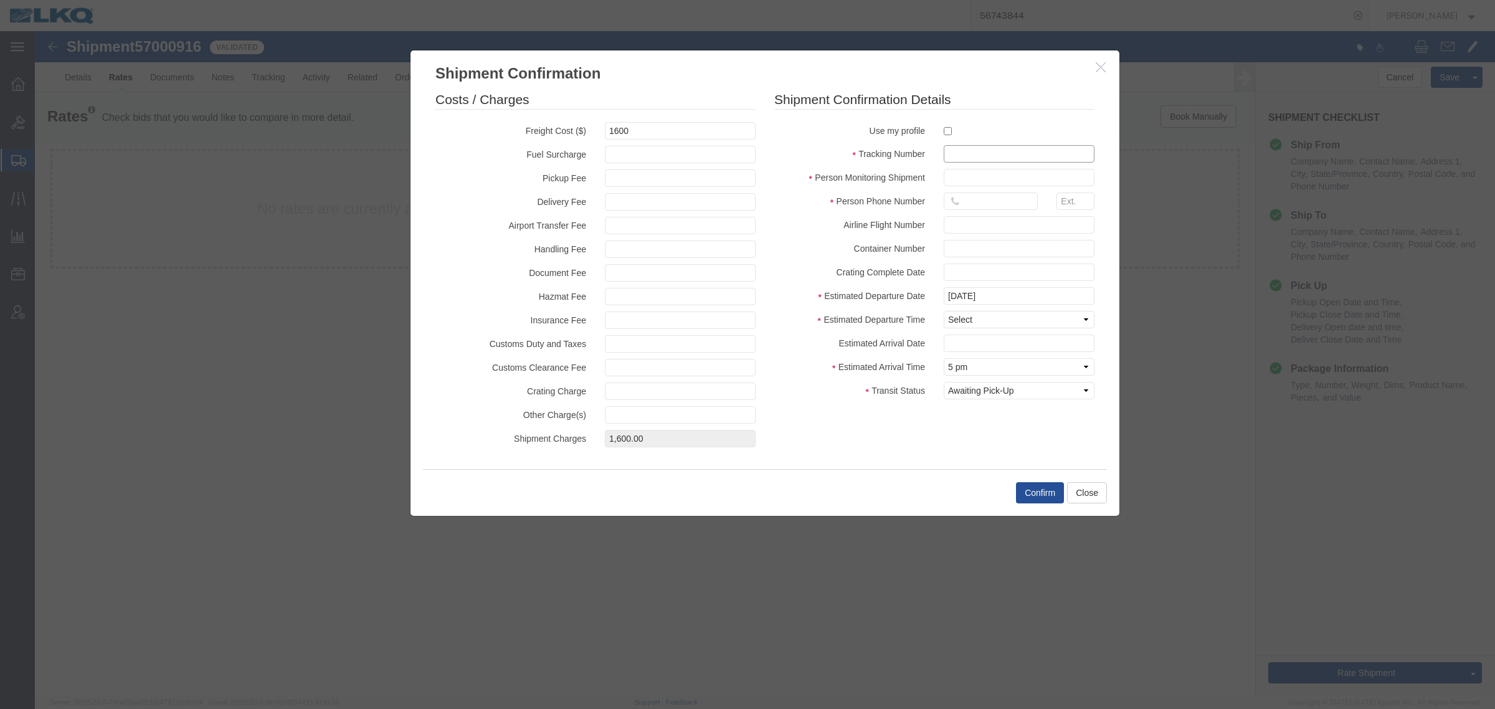
paste input "57000916"
type input "57000916"
click at [972, 187] on fieldset "Shipment Confirmation Details Use my profile Tracking Number 57000916 Person Mo…" at bounding box center [934, 247] width 320 height 315
click at [991, 172] on input "text" at bounding box center [1019, 177] width 151 height 17
type input "[PERSON_NAME]"
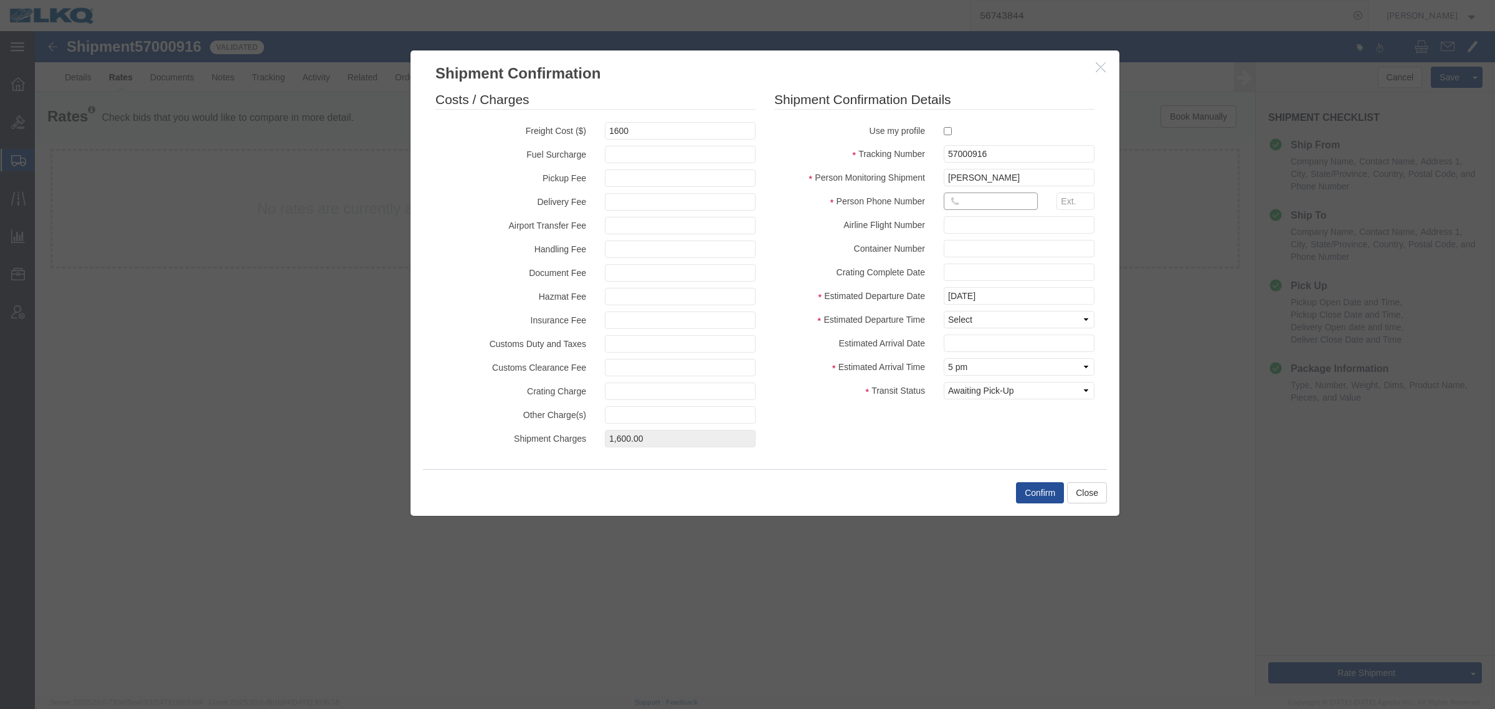
click at [989, 194] on input "text" at bounding box center [991, 200] width 94 height 17
click at [1033, 497] on button "Confirm" at bounding box center [1040, 492] width 48 height 21
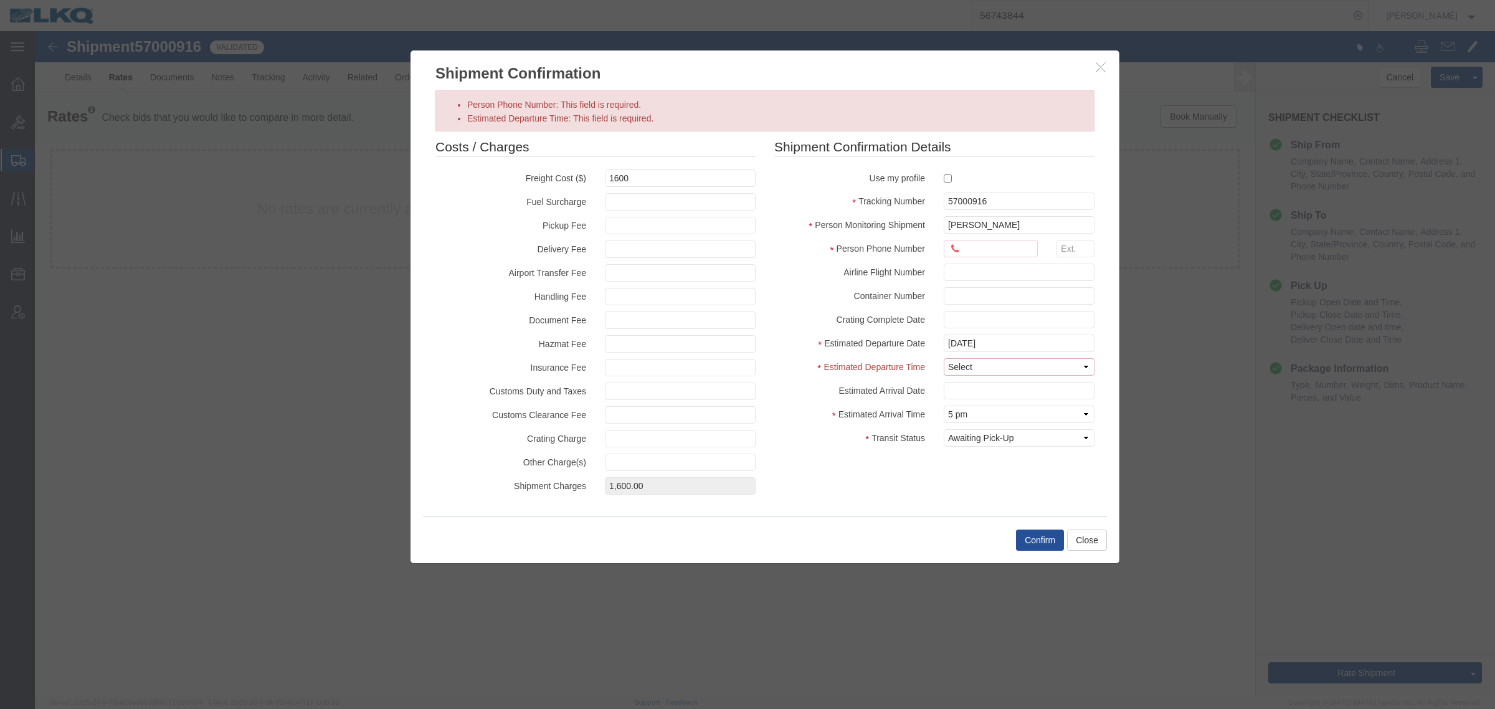
click at [982, 368] on select "Select Midnight 1 am 2 am 3 am 4 am 5 am 6 am 7 am 8 am 9 am 10 am 11 am 12 Noo…" at bounding box center [1019, 366] width 151 height 17
select select "1600"
click at [944, 358] on select "Select Midnight 1 am 2 am 3 am 4 am 5 am 6 am 7 am 8 am 9 am 10 am 11 am 12 Noo…" at bounding box center [1019, 366] width 151 height 17
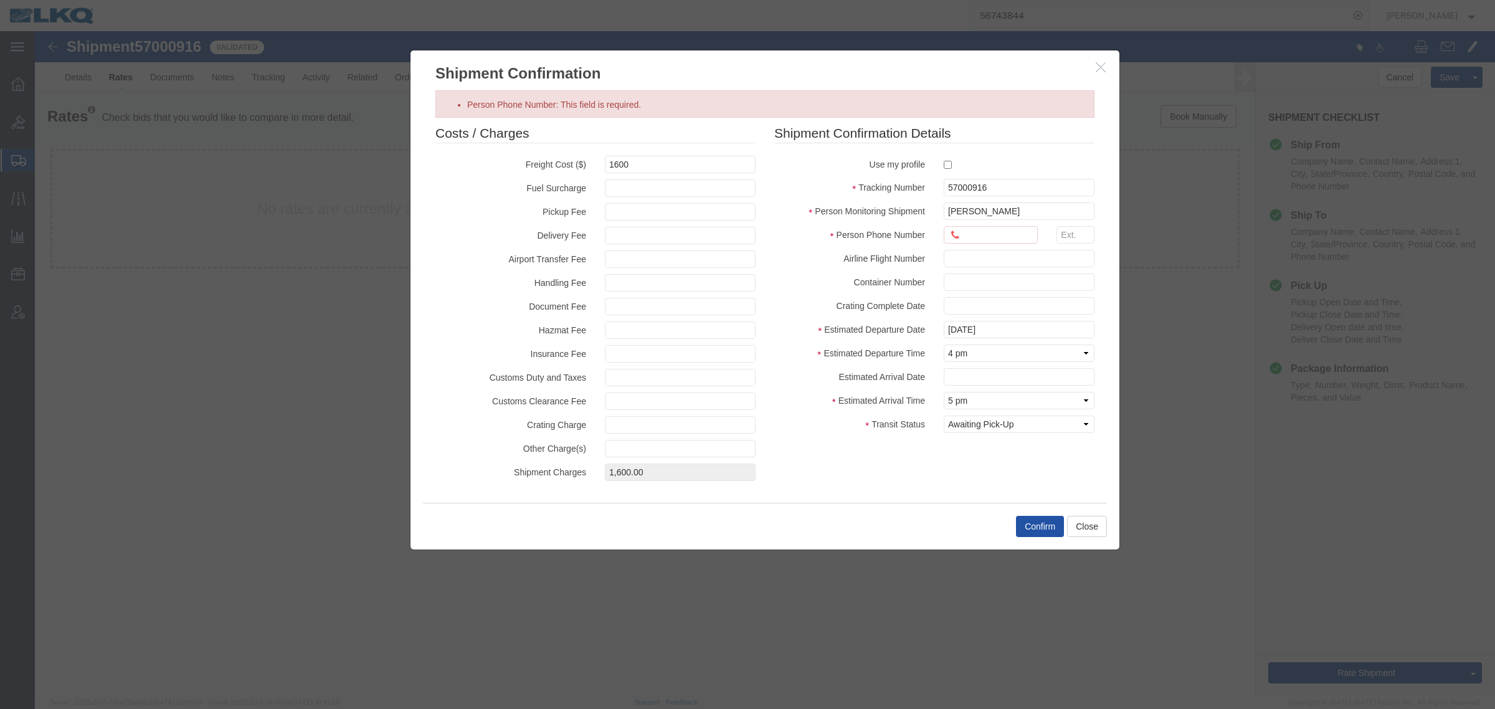
click at [1030, 526] on button "Confirm" at bounding box center [1040, 526] width 48 height 21
click at [969, 229] on input "Person Phone Number: This field is required." at bounding box center [991, 234] width 94 height 17
type input "6150000000"
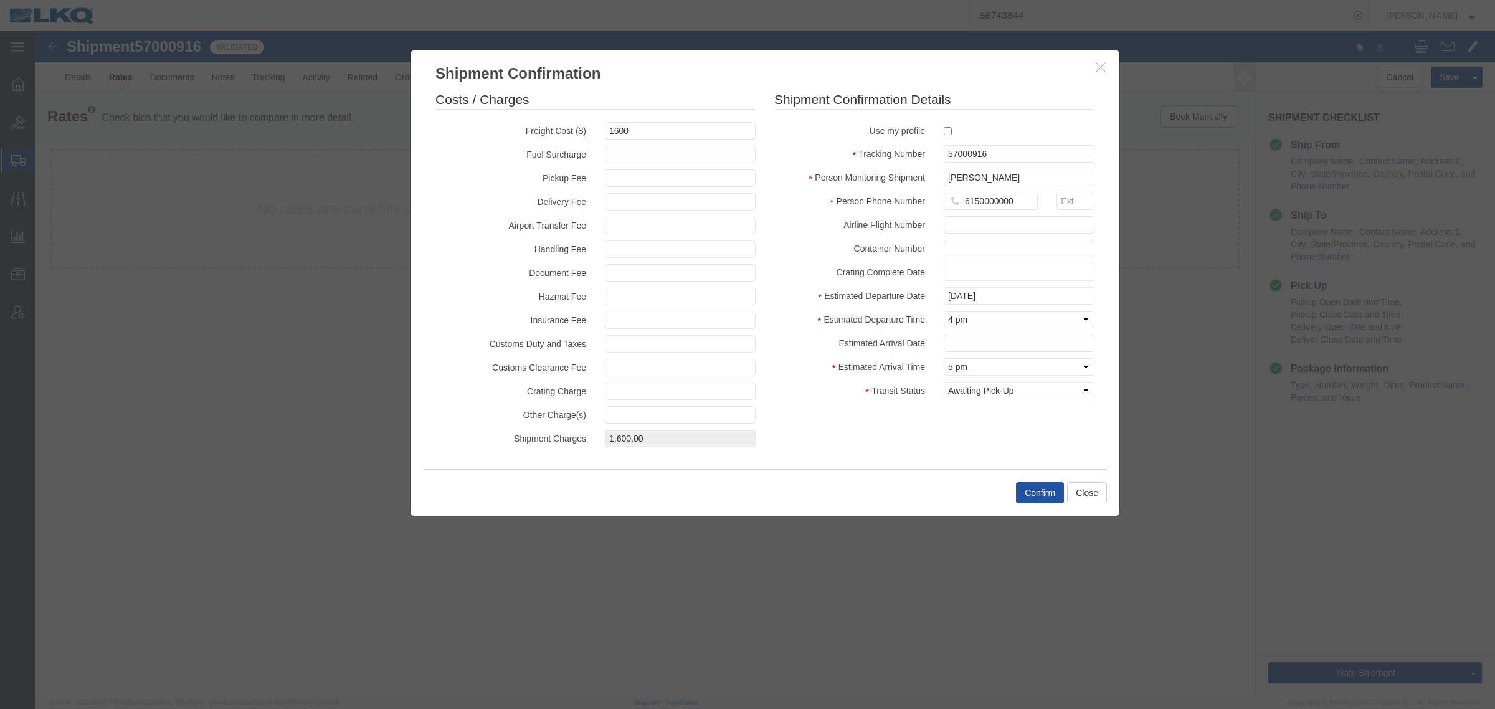
click at [1030, 490] on button "Confirm" at bounding box center [1040, 492] width 48 height 21
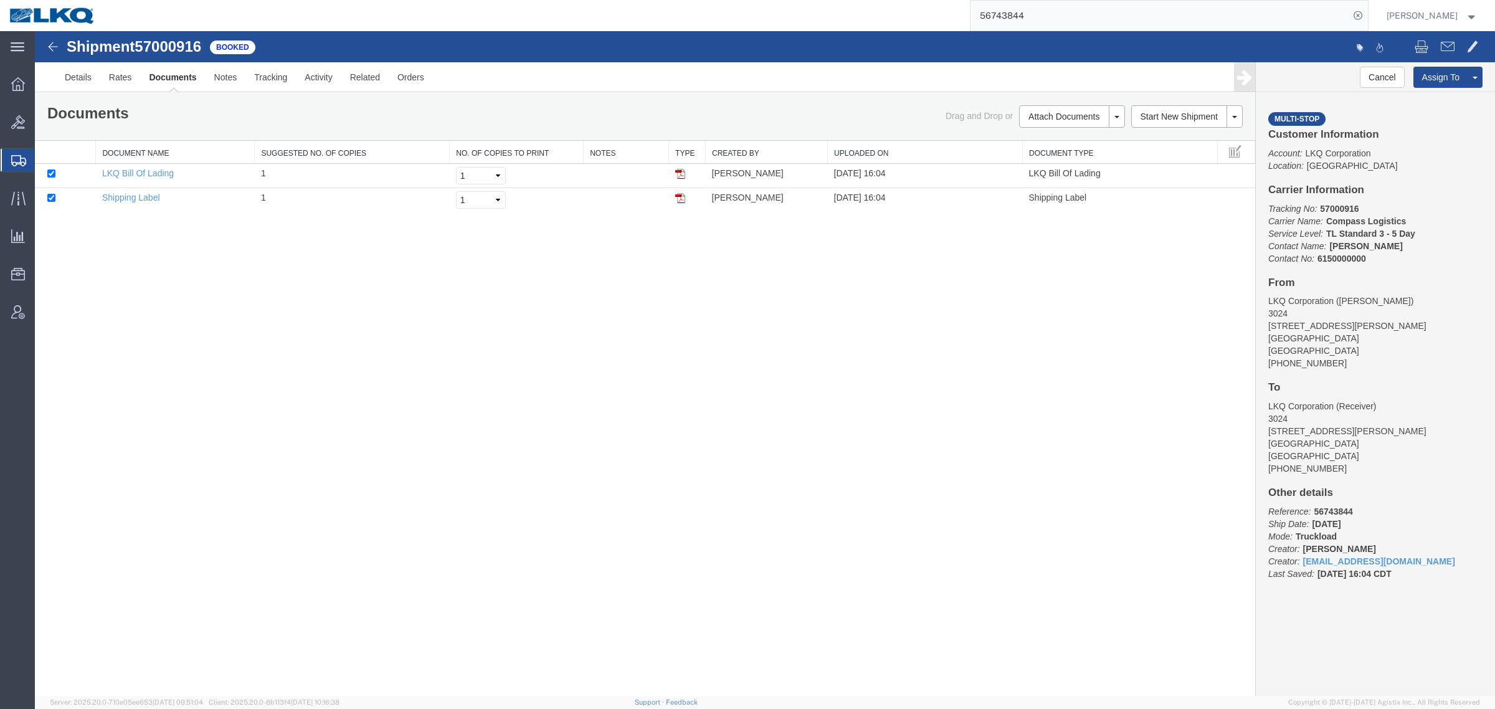
drag, startPoint x: 680, startPoint y: 352, endPoint x: 840, endPoint y: 122, distance: 280.1
click at [680, 352] on div "Shipment 57000916 2 of 2 Booked Details Rates Documents Notes Tracking Activity…" at bounding box center [765, 363] width 1460 height 665
